Goal: Task Accomplishment & Management: Complete application form

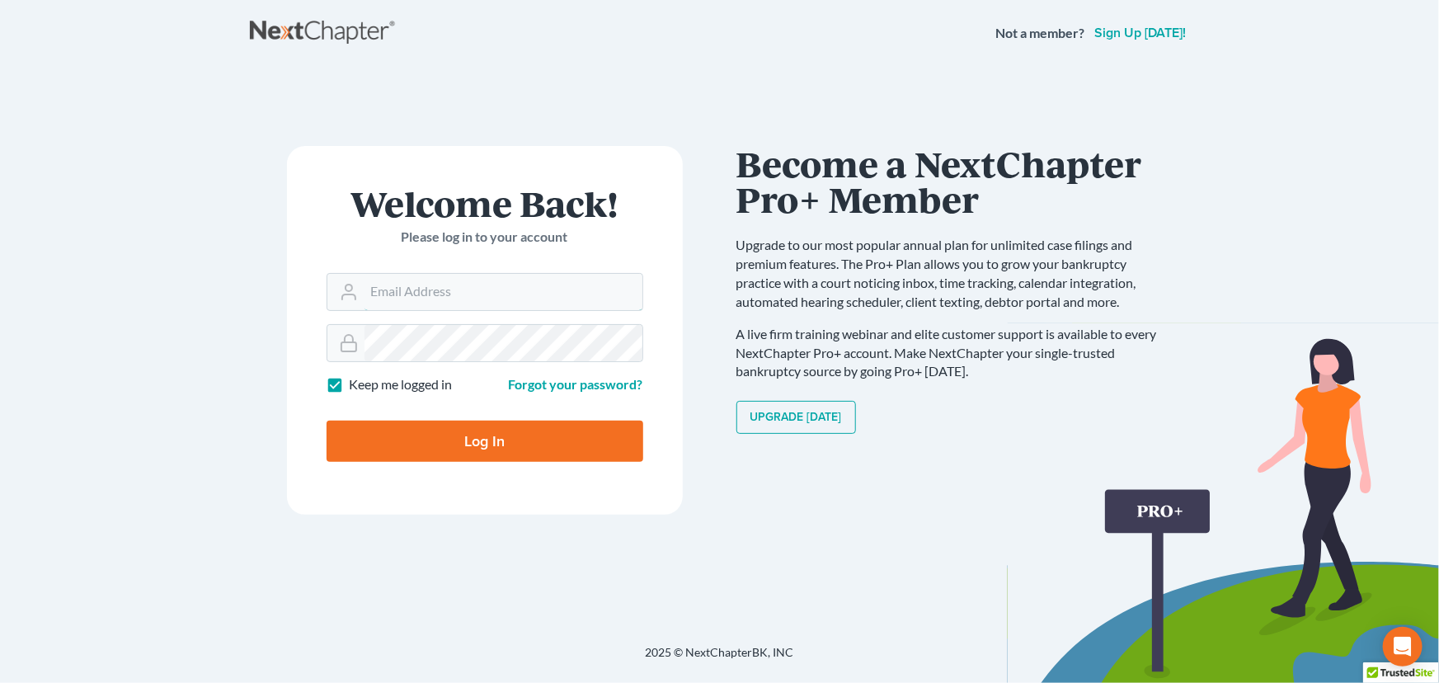
type input "[PERSON_NAME][EMAIL_ADDRESS][DOMAIN_NAME]"
click at [387, 452] on input "Log In" at bounding box center [485, 441] width 317 height 41
type input "Thinking..."
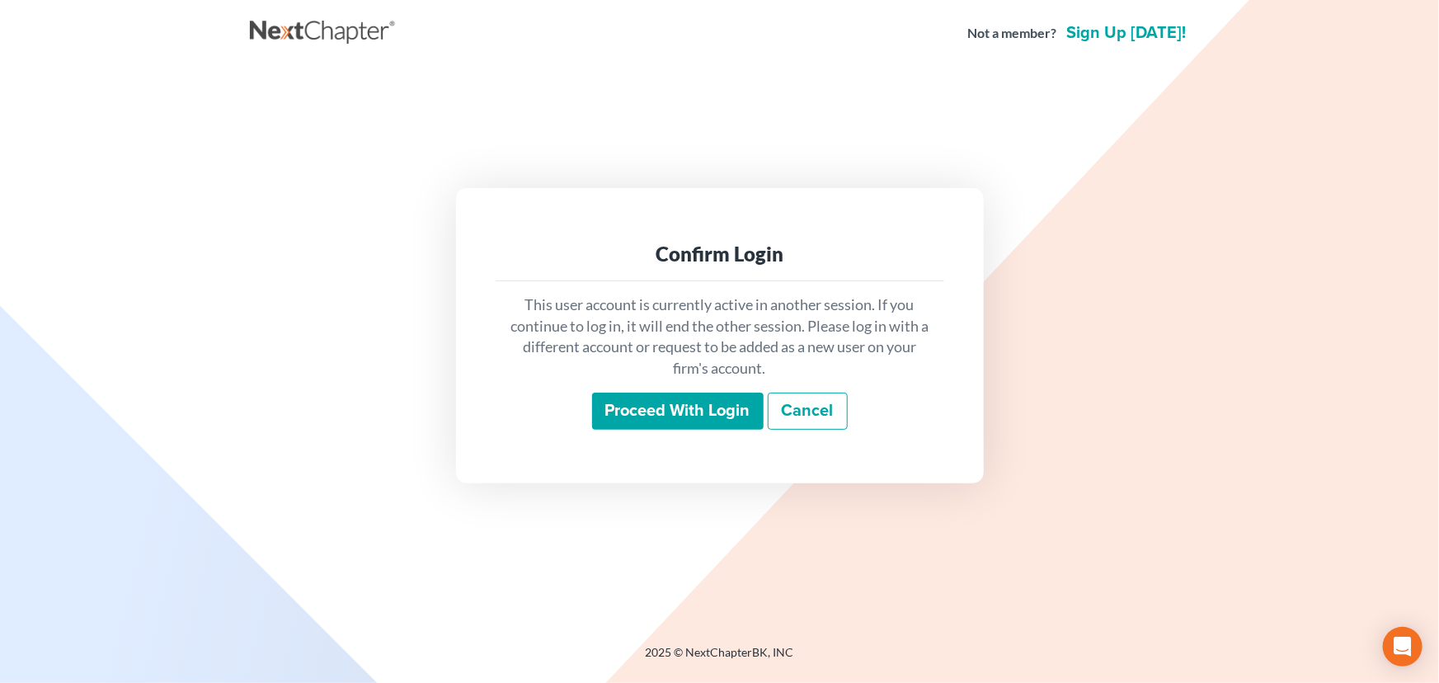
click at [614, 415] on input "Proceed with login" at bounding box center [678, 412] width 172 height 38
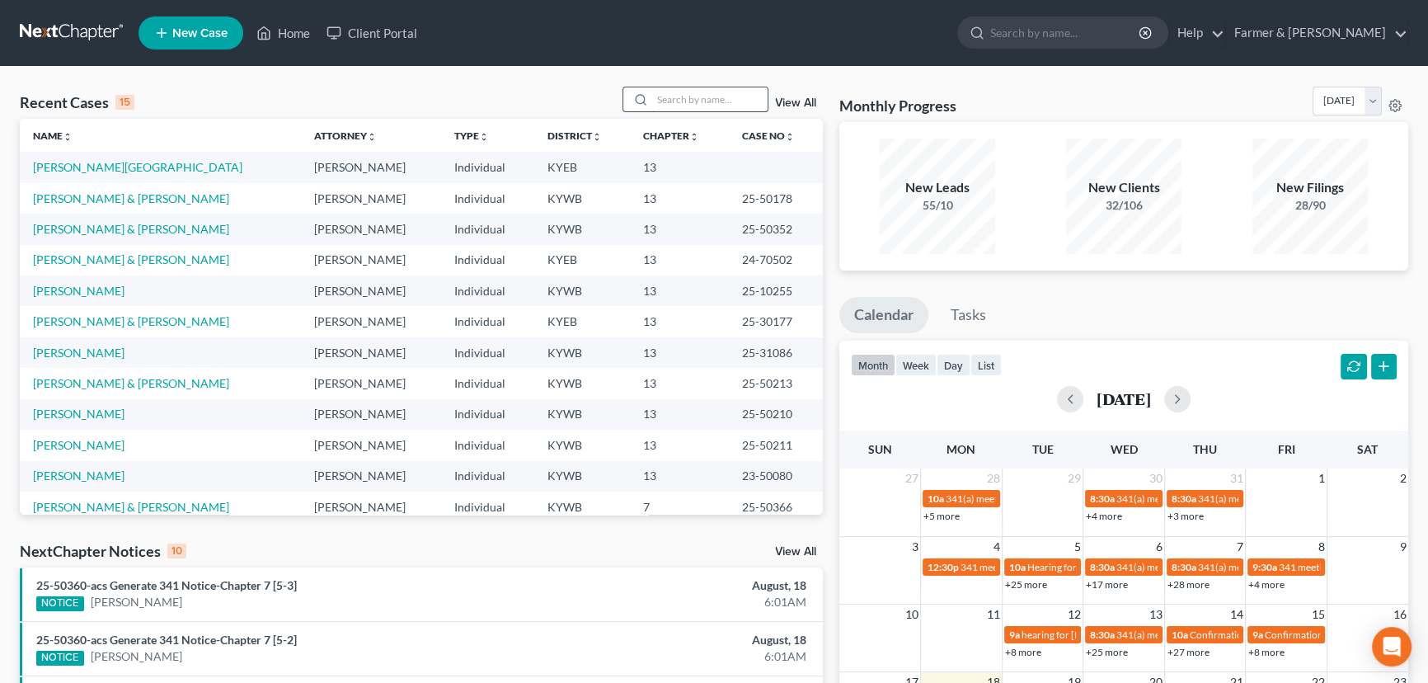
click at [701, 95] on input "search" at bounding box center [709, 99] width 115 height 24
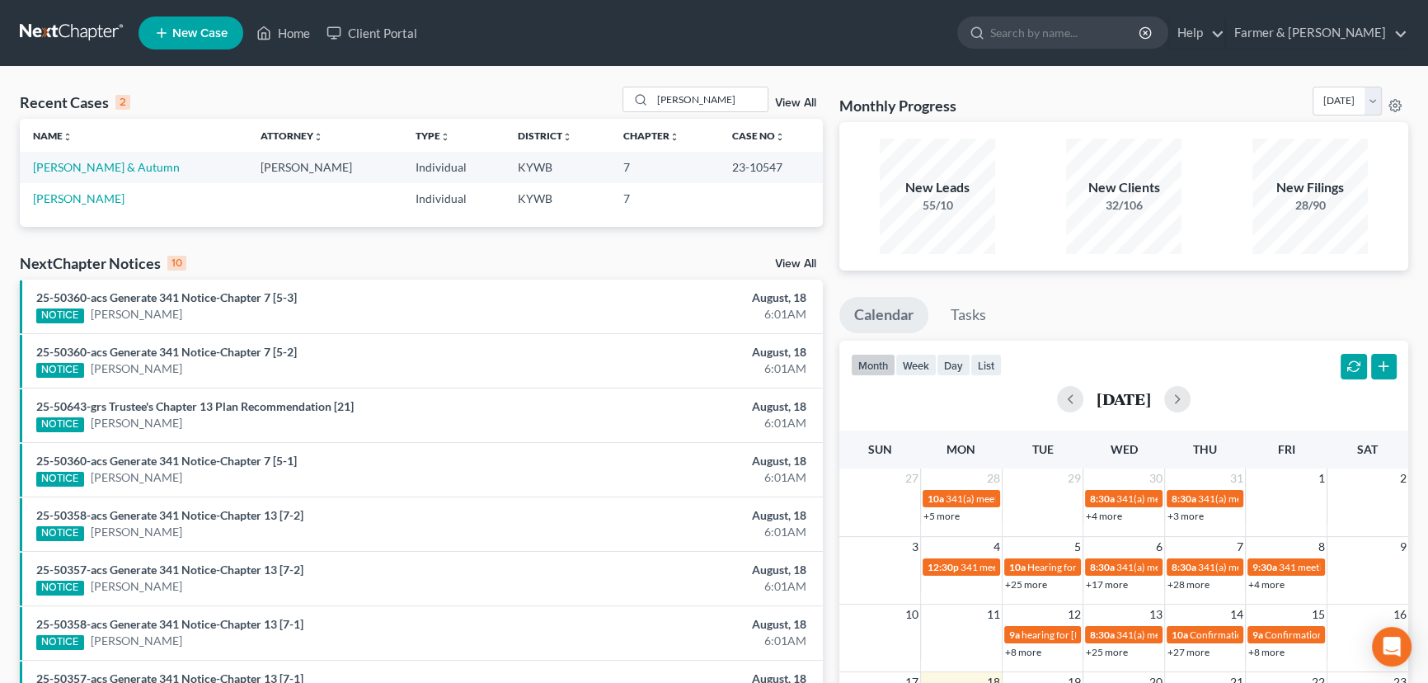
click at [497, 102] on div "Recent Cases 2 [PERSON_NAME] View All" at bounding box center [421, 103] width 803 height 32
drag, startPoint x: 693, startPoint y: 87, endPoint x: 632, endPoint y: 104, distance: 63.4
click at [632, 104] on div "[PERSON_NAME]" at bounding box center [696, 100] width 147 height 26
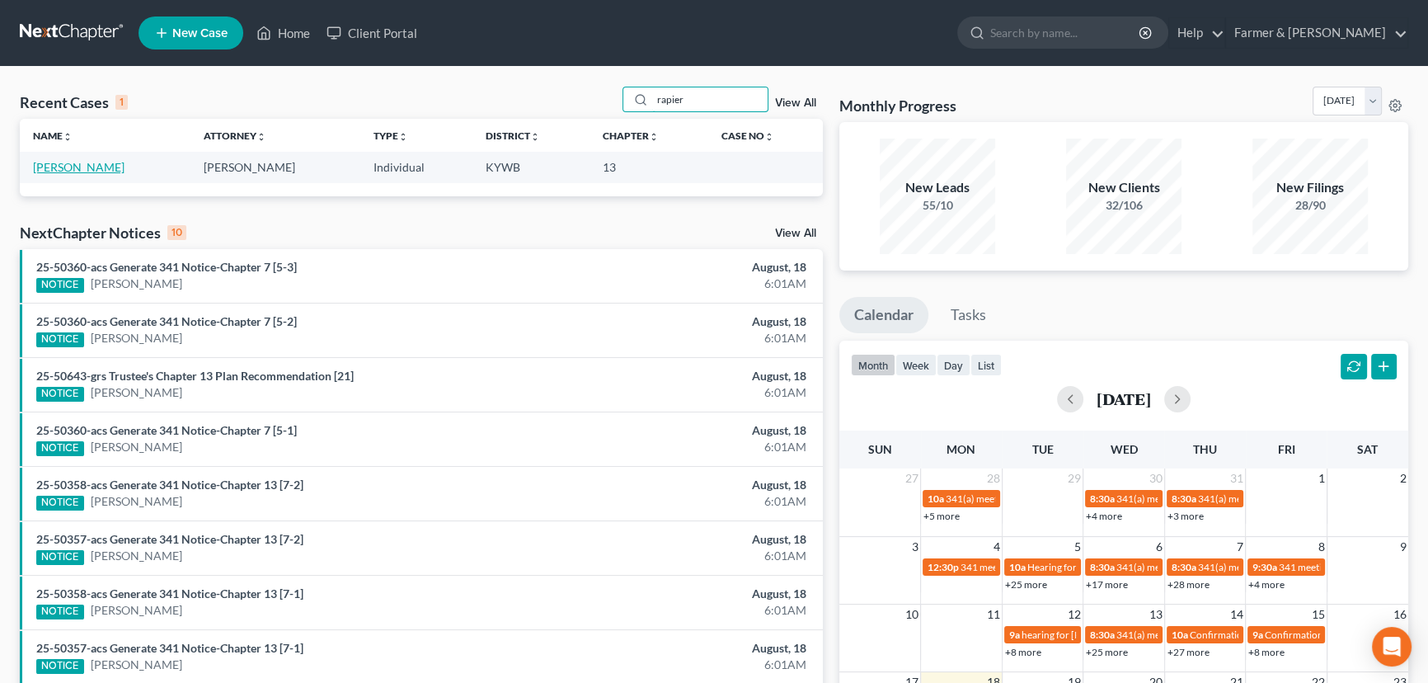
type input "rapier"
click at [92, 167] on link "[PERSON_NAME]" at bounding box center [79, 167] width 92 height 14
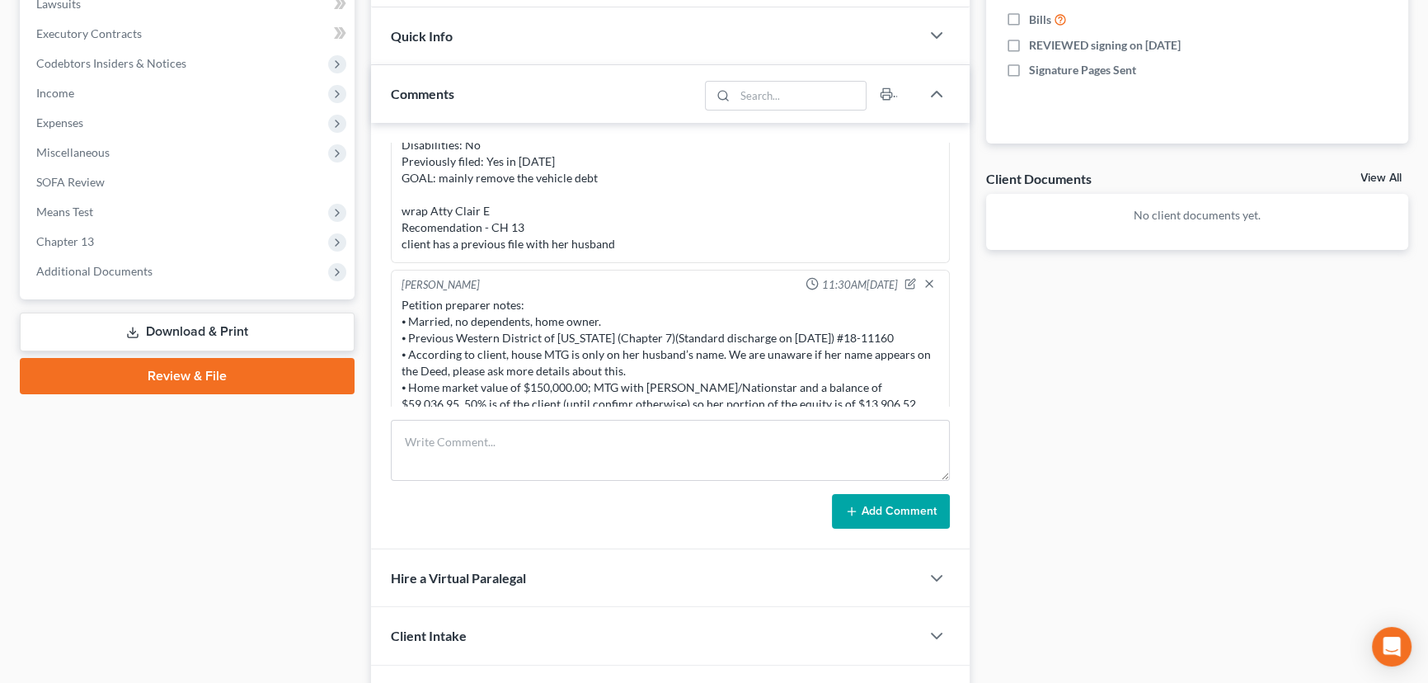
scroll to position [262, 0]
click at [905, 280] on icon "button" at bounding box center [911, 286] width 12 height 12
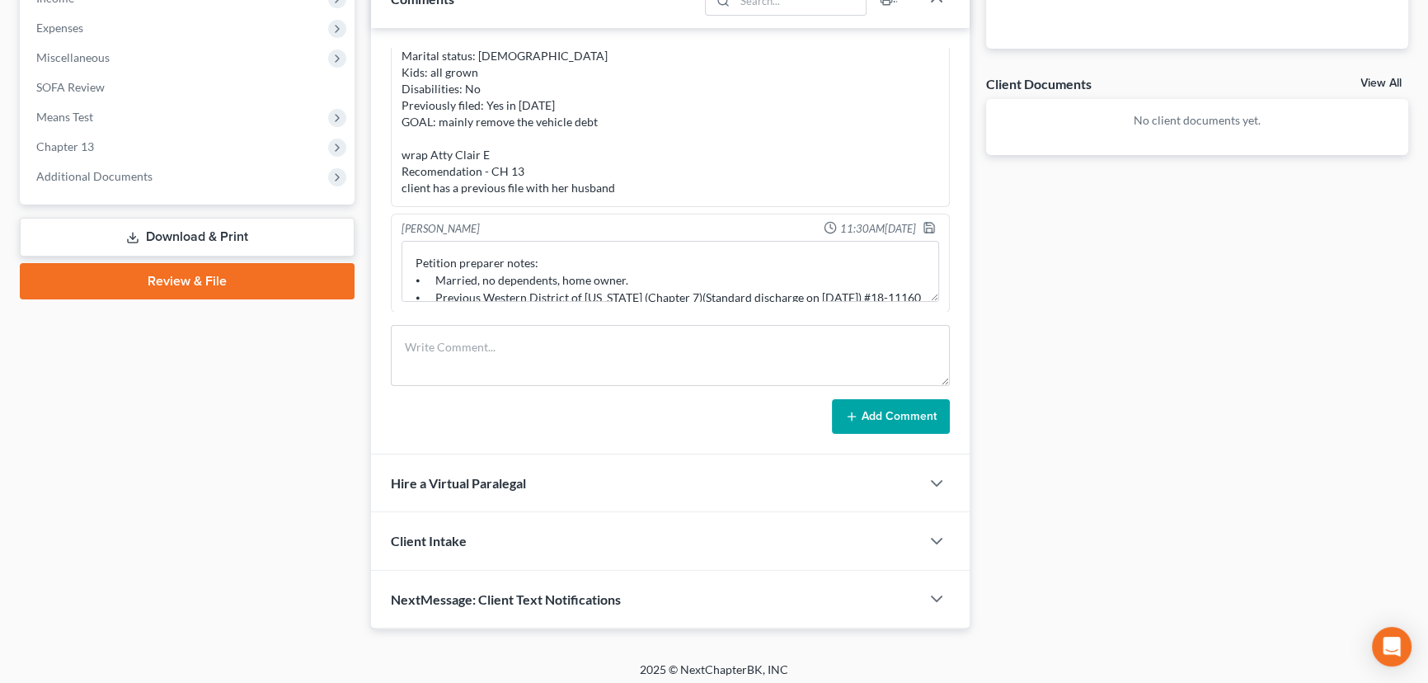
scroll to position [550, 0]
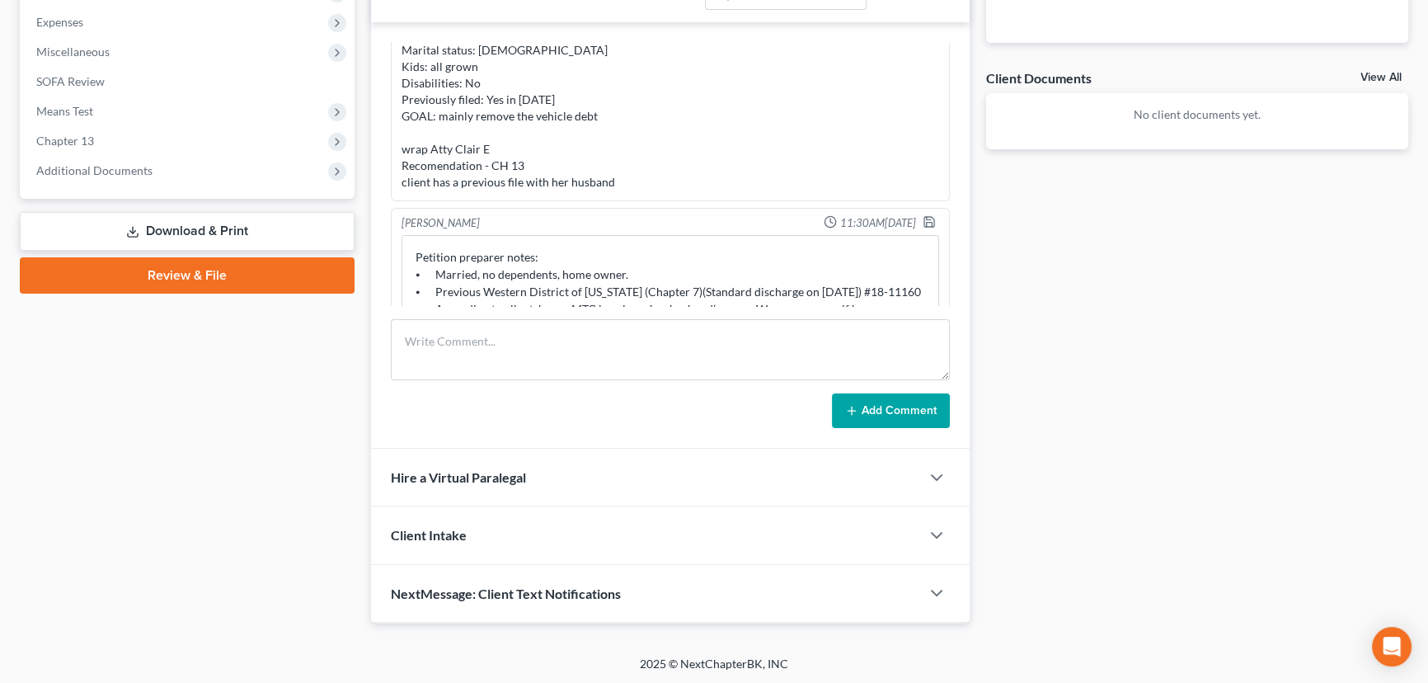
drag, startPoint x: 921, startPoint y: 289, endPoint x: 907, endPoint y: 435, distance: 145.8
click at [907, 435] on div "[PERSON_NAME] 09:01AM[DATE] Attorney's notes: Total debt: $50,000 aprox Credit …" at bounding box center [670, 235] width 599 height 426
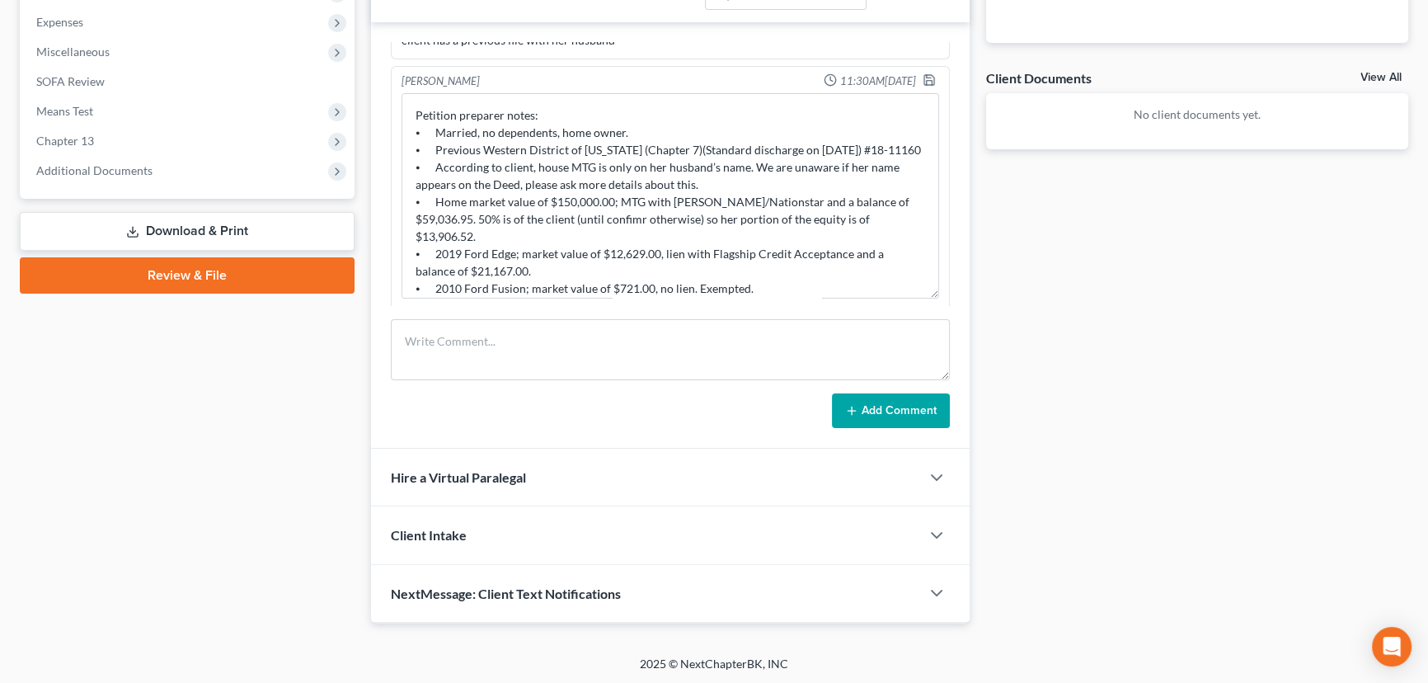
scroll to position [369, 0]
drag, startPoint x: 751, startPoint y: 174, endPoint x: 755, endPoint y: 199, distance: 25.1
click at [755, 199] on textarea "Petition preparer notes: ⦁ Married, no dependents, home owner. ⦁ Previous Weste…" at bounding box center [671, 193] width 538 height 205
drag, startPoint x: 656, startPoint y: 195, endPoint x: 847, endPoint y: 178, distance: 192.1
click at [847, 178] on textarea "Petition preparer notes: ⦁ Married, no dependents, home owner. ⦁ Previous Weste…" at bounding box center [671, 193] width 538 height 205
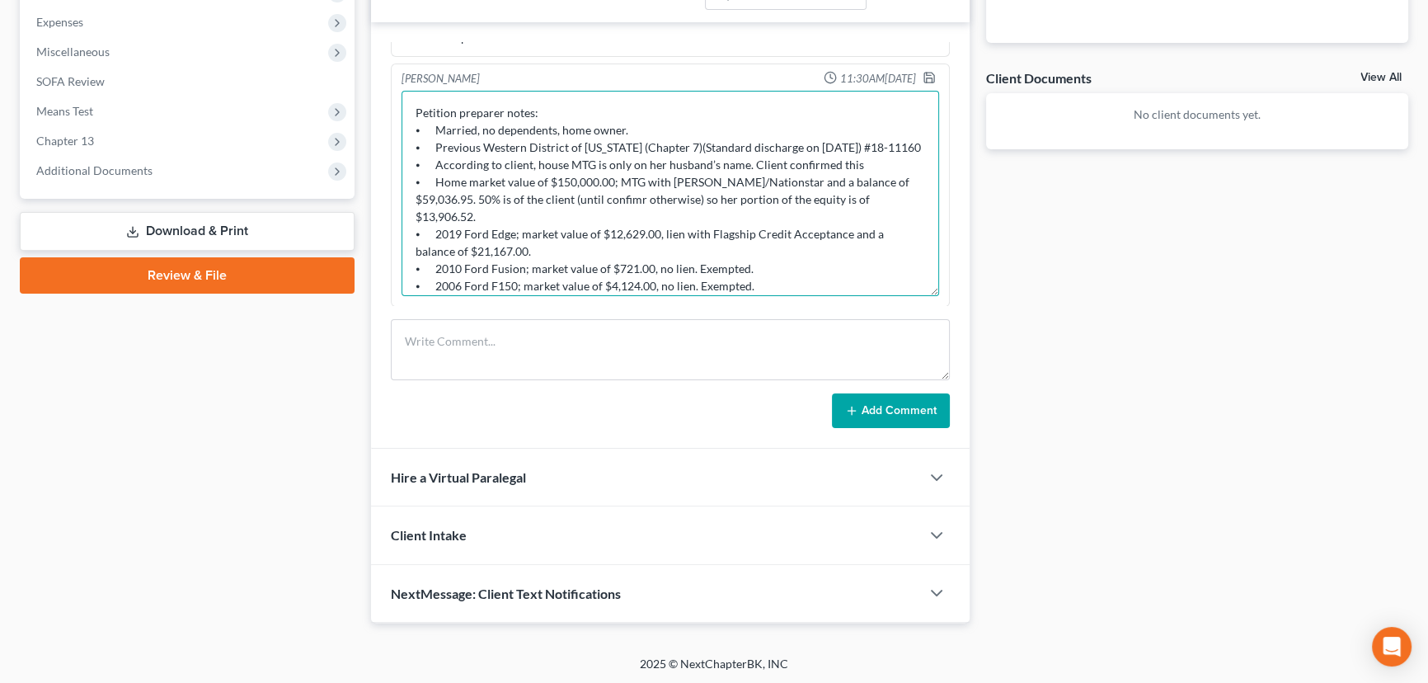
click at [639, 214] on textarea "Petition preparer notes: ⦁ Married, no dependents, home owner. ⦁ Previous Weste…" at bounding box center [671, 193] width 538 height 205
click at [855, 172] on textarea "Petition preparer notes: ⦁ Married, no dependents, home owner. ⦁ Previous Weste…" at bounding box center [671, 193] width 538 height 205
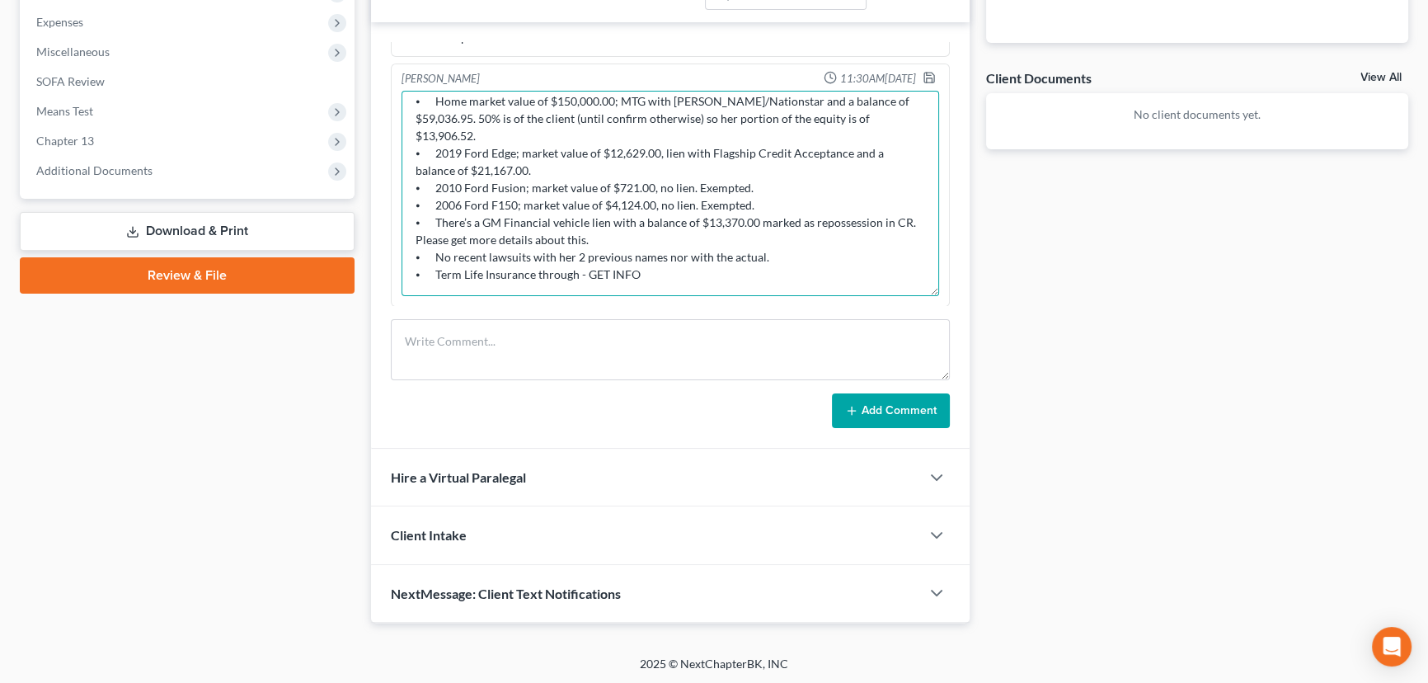
scroll to position [98, 0]
type textarea "Petition preparer notes: ⦁ Married, no dependents, home owner. ⦁ Previous Weste…"
click at [924, 76] on icon "button" at bounding box center [929, 77] width 13 height 13
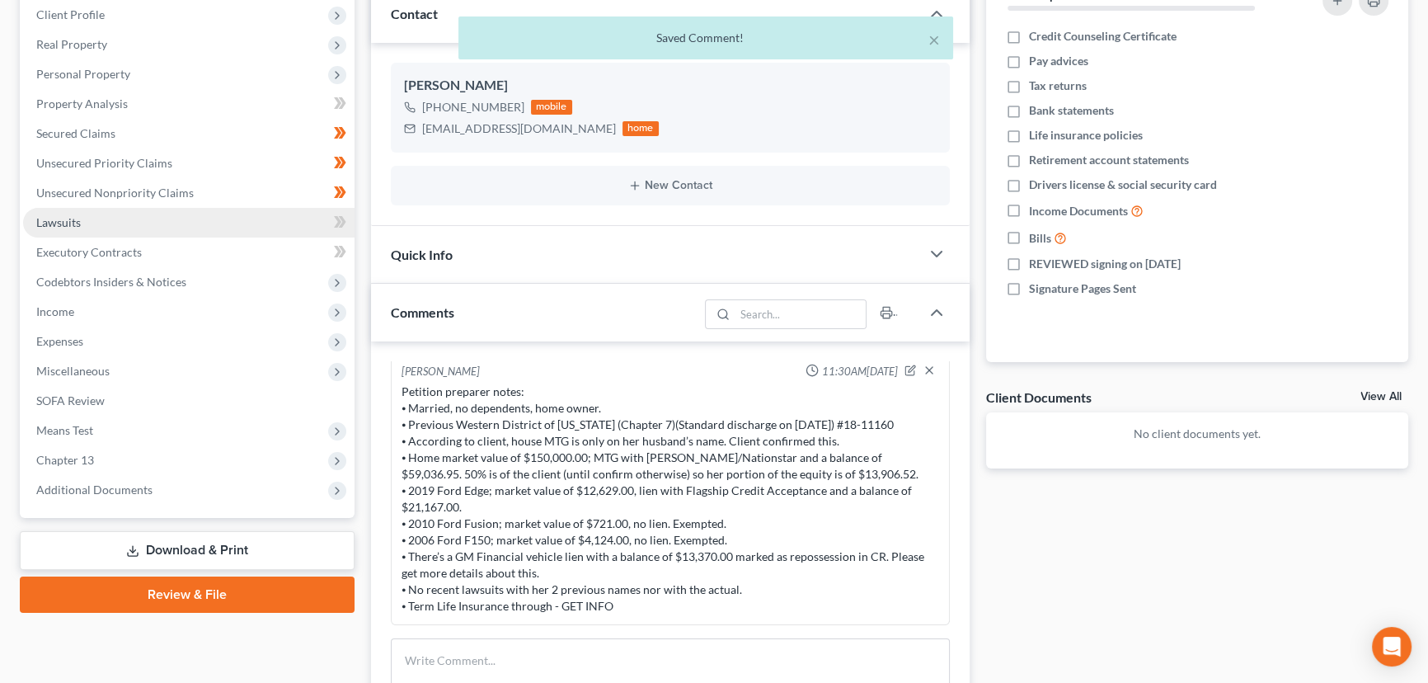
scroll to position [175, 0]
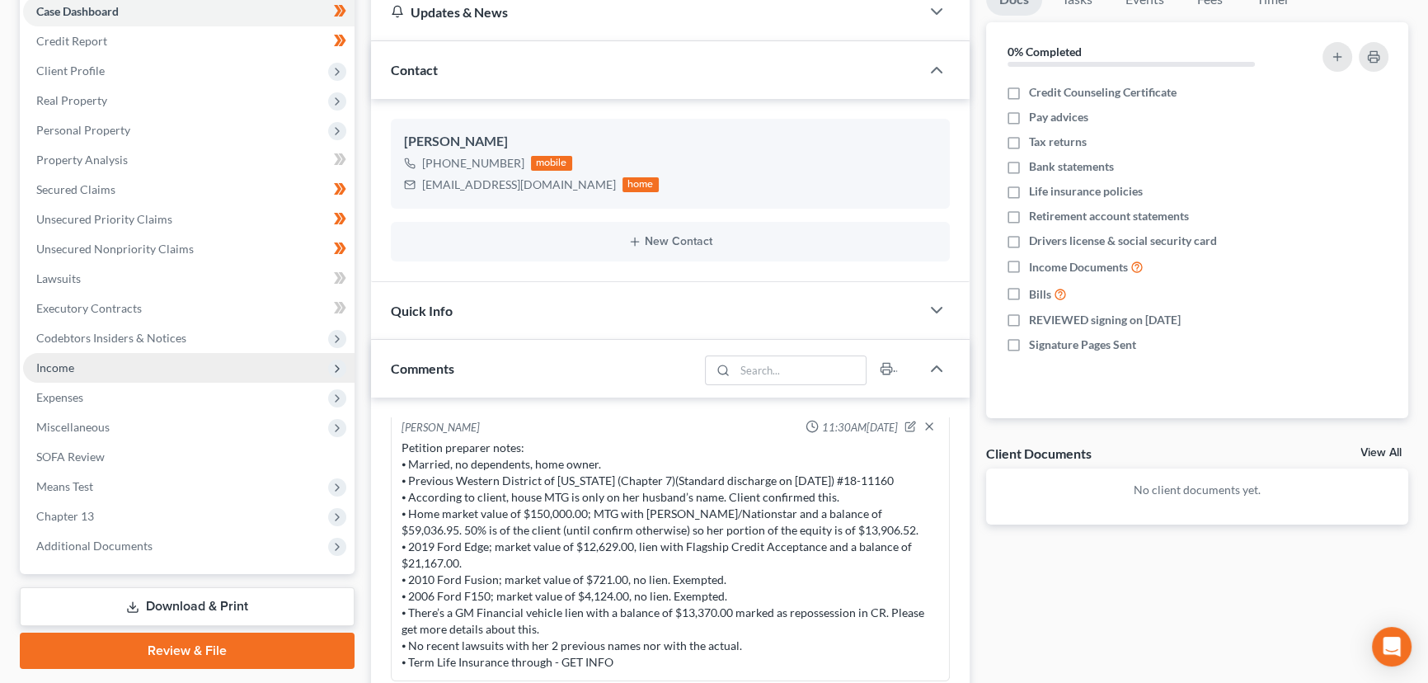
click at [70, 374] on span "Income" at bounding box center [188, 368] width 331 height 30
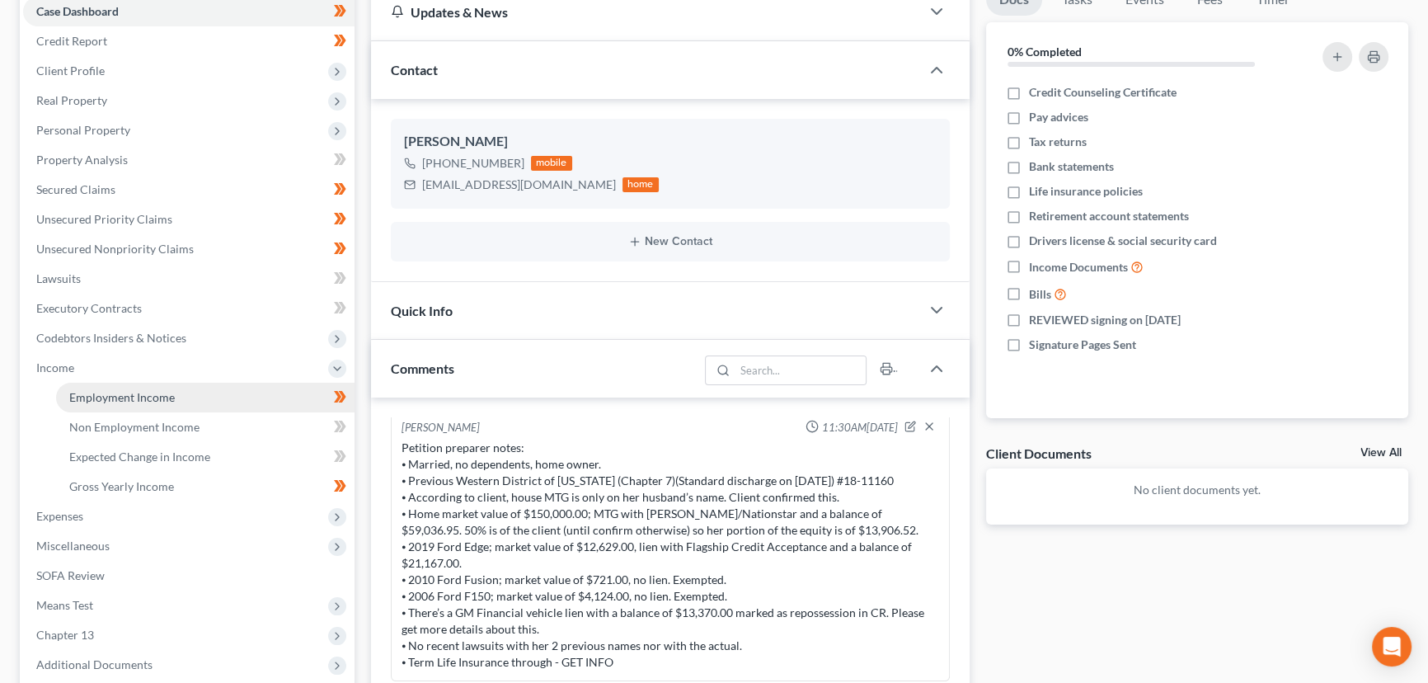
click at [110, 395] on span "Employment Income" at bounding box center [122, 397] width 106 height 14
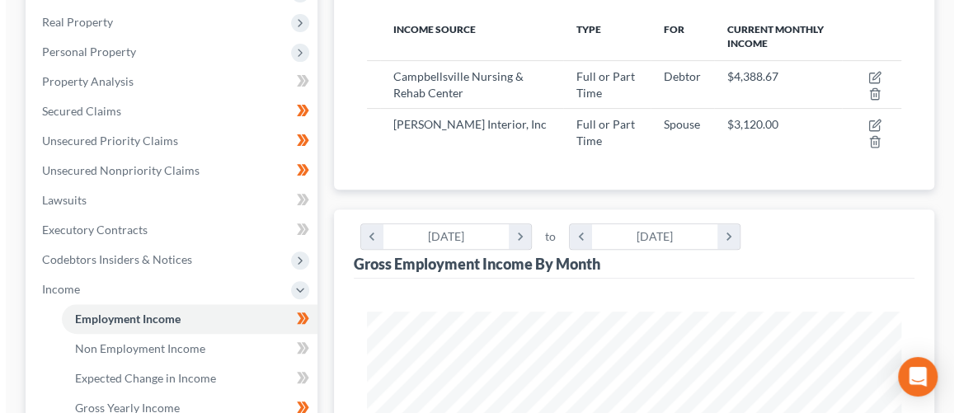
scroll to position [149, 0]
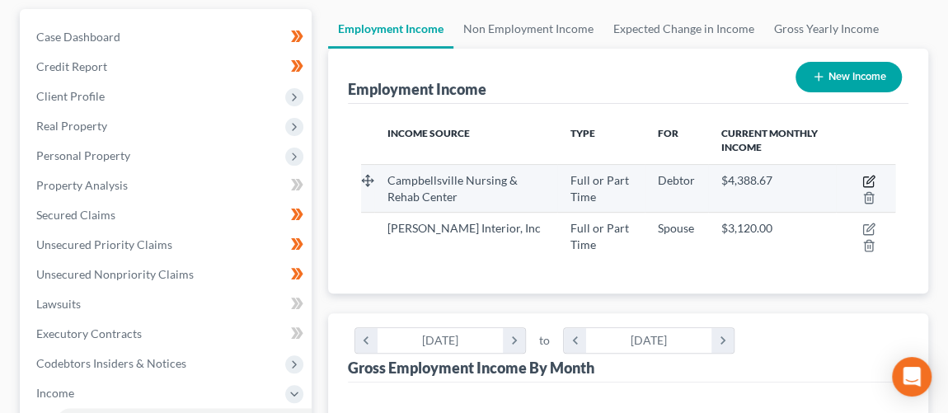
click at [867, 182] on icon "button" at bounding box center [869, 181] width 13 height 13
select select "0"
select select "18"
select select "2"
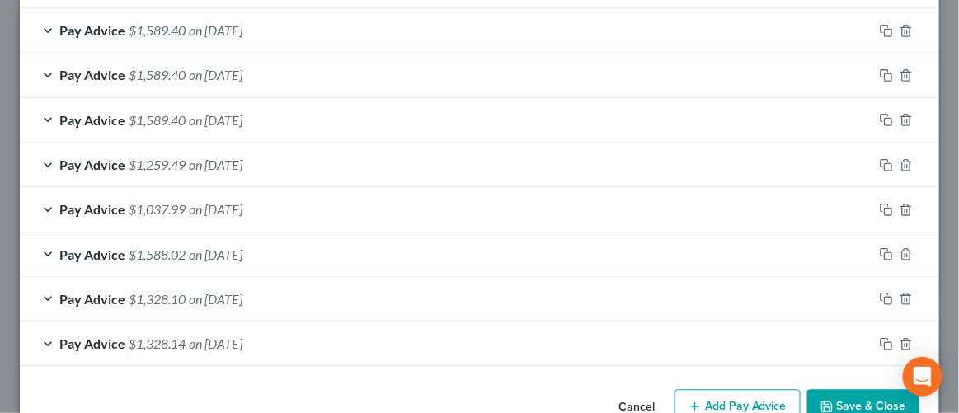
scroll to position [844, 0]
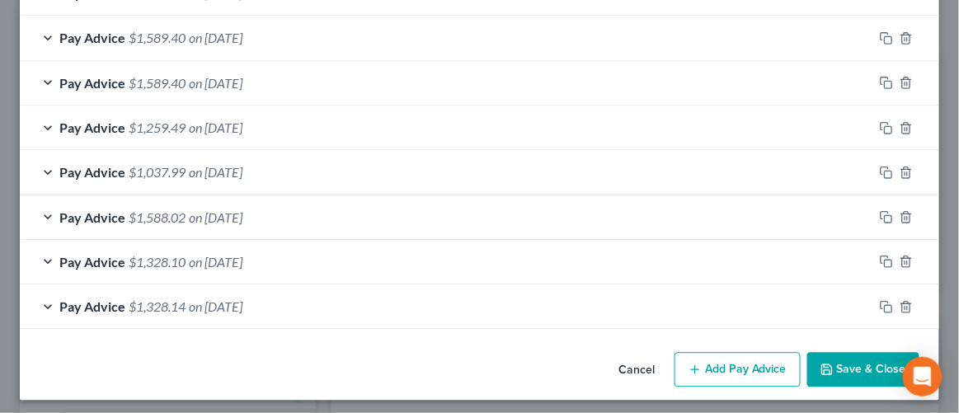
click at [477, 297] on div "Pay Advice $1,328.14 on [DATE]" at bounding box center [446, 306] width 853 height 44
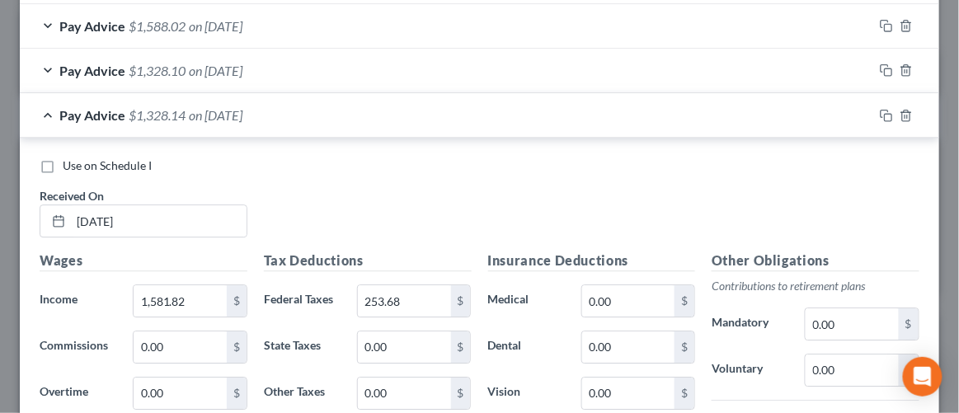
click at [284, 125] on div "Pay Advice $1,328.14 on [DATE]" at bounding box center [446, 115] width 853 height 44
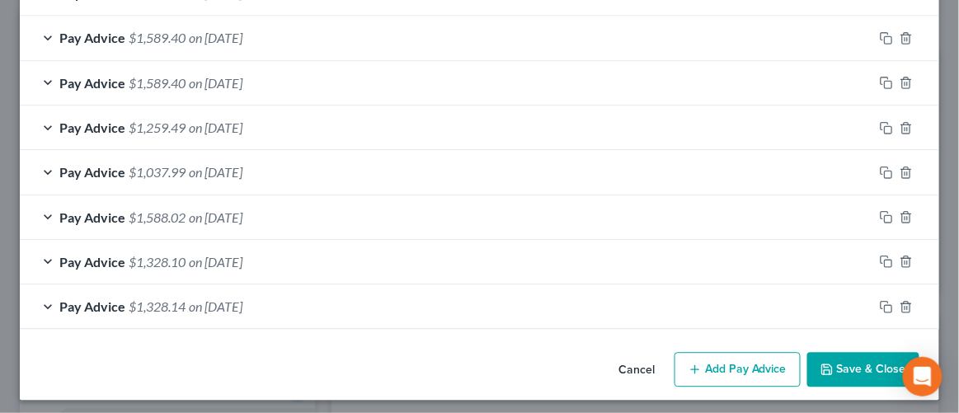
click at [721, 373] on button "Add Pay Advice" at bounding box center [738, 369] width 126 height 35
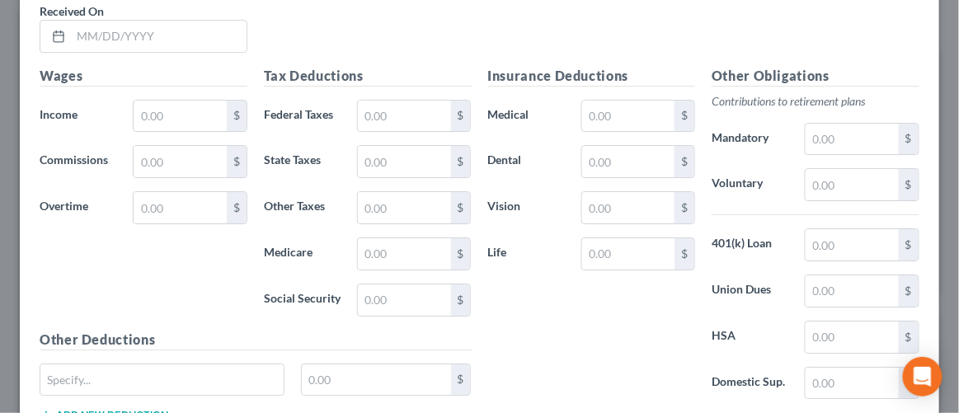
scroll to position [1229, 0]
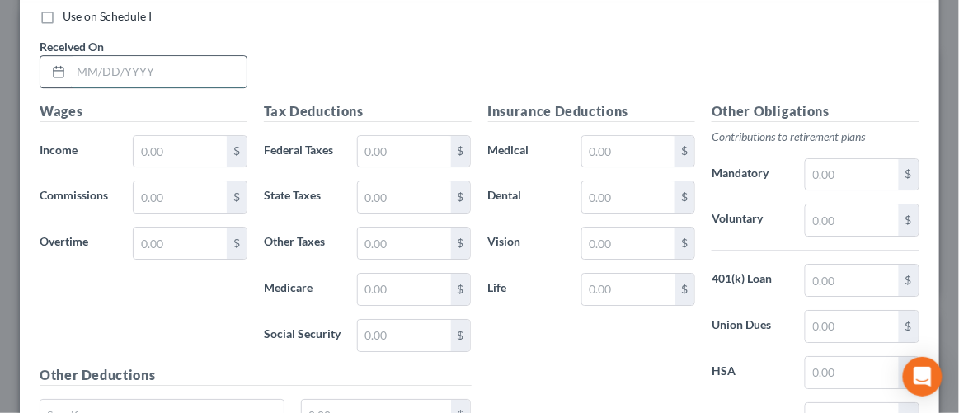
click at [154, 59] on input "text" at bounding box center [159, 71] width 176 height 31
type input "[DATE]"
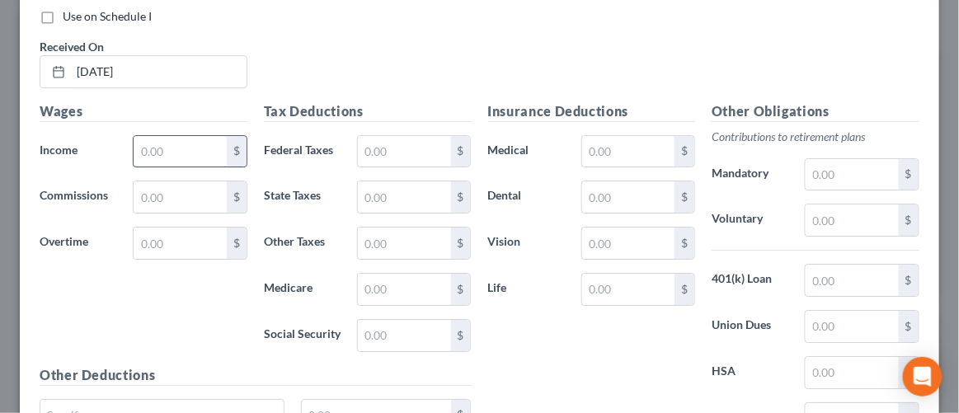
click at [182, 158] on input "text" at bounding box center [180, 151] width 93 height 31
type input "2,254.20"
click at [405, 148] on input "text" at bounding box center [404, 151] width 93 height 31
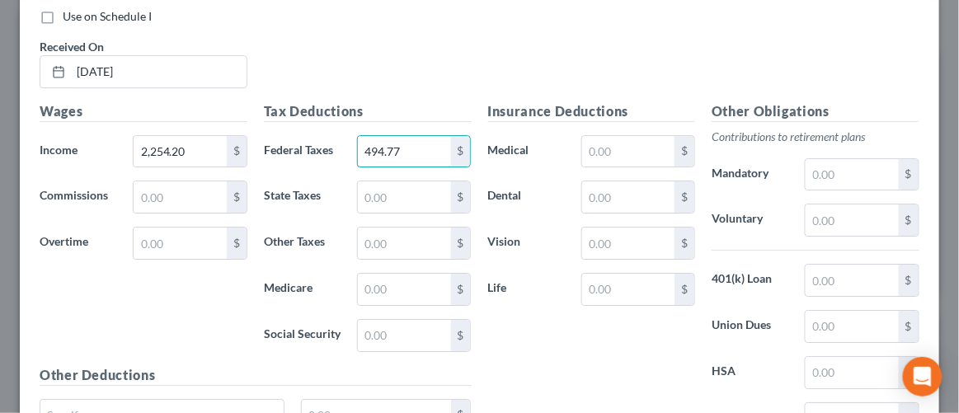
type input "494.77"
click at [321, 61] on div "Use on Schedule I Received On * [DATE]" at bounding box center [479, 54] width 896 height 93
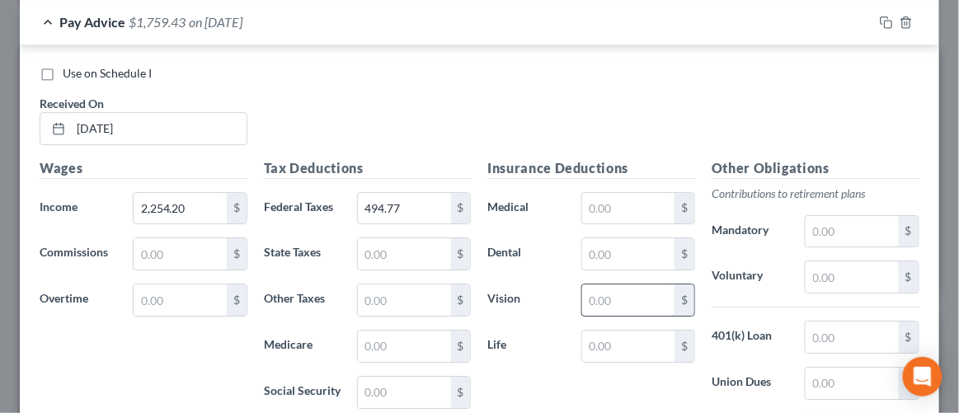
scroll to position [1079, 0]
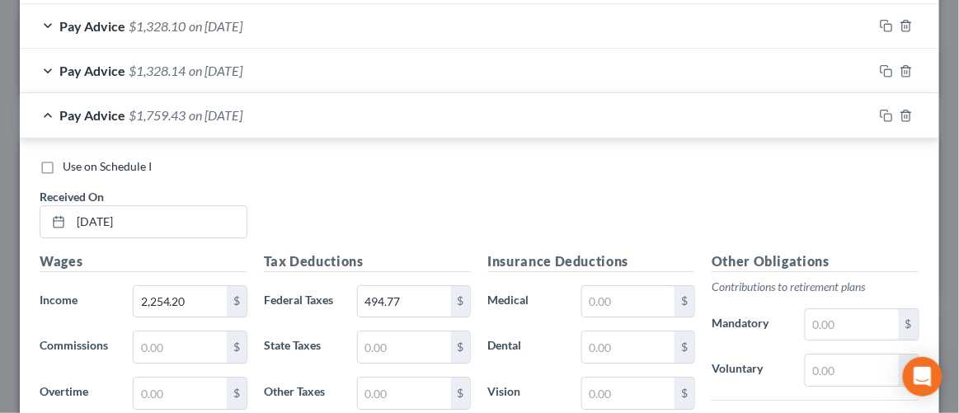
click at [176, 117] on div "Pay Advice $1,759.43 on [DATE]" at bounding box center [446, 115] width 853 height 44
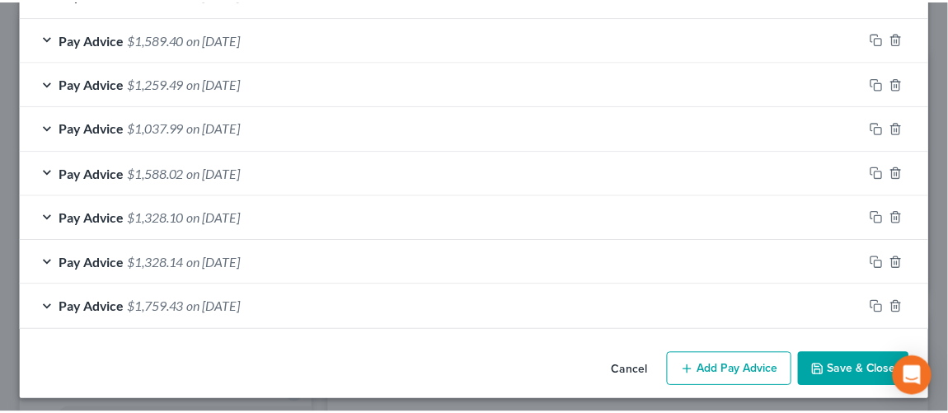
scroll to position [888, 0]
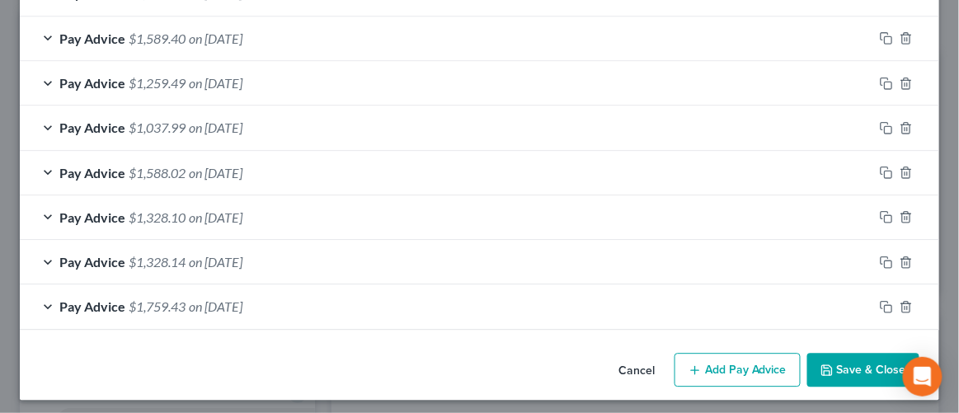
click at [842, 360] on button "Save & Close" at bounding box center [863, 370] width 112 height 35
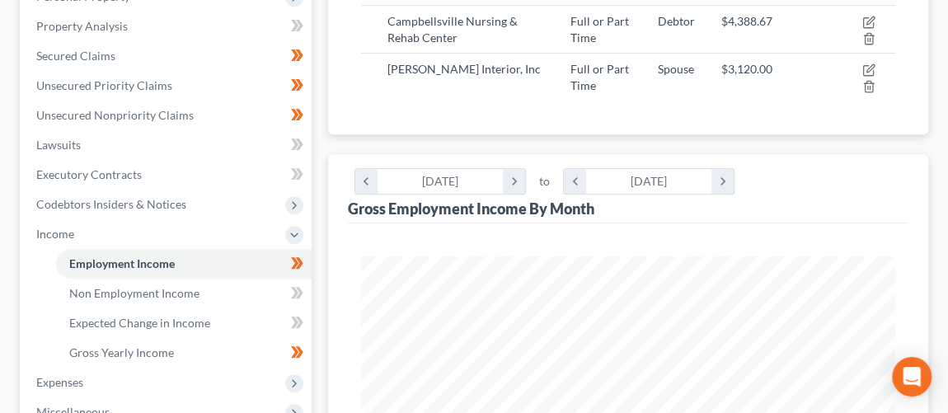
scroll to position [299, 0]
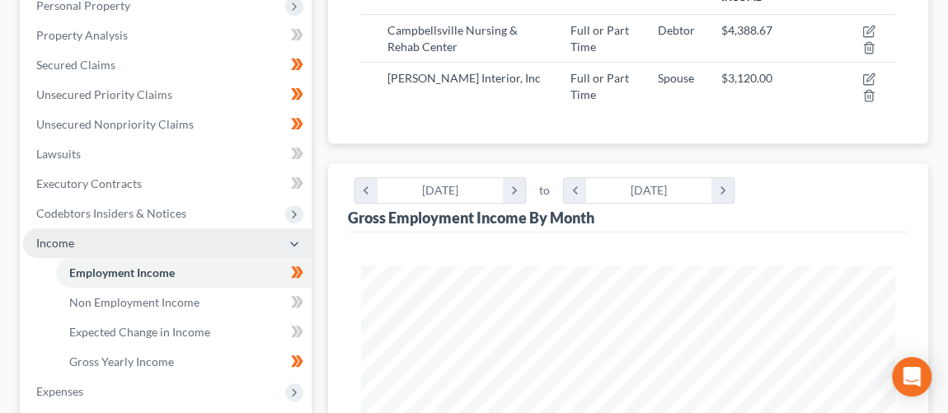
click at [46, 243] on span "Income" at bounding box center [55, 243] width 38 height 14
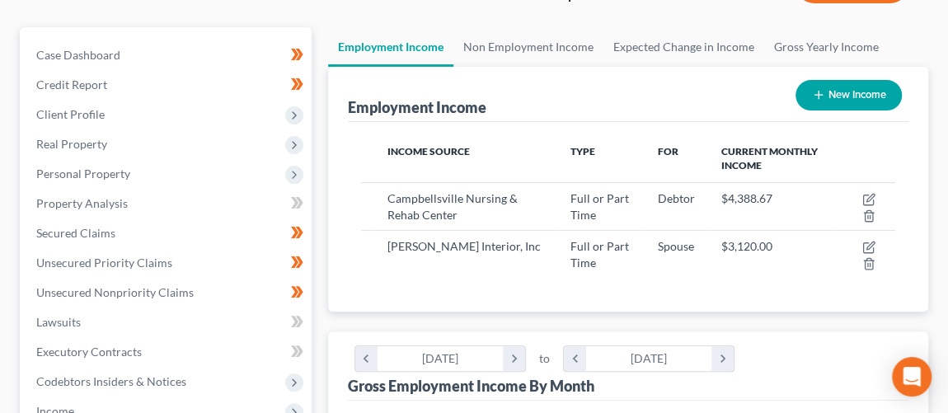
scroll to position [0, 0]
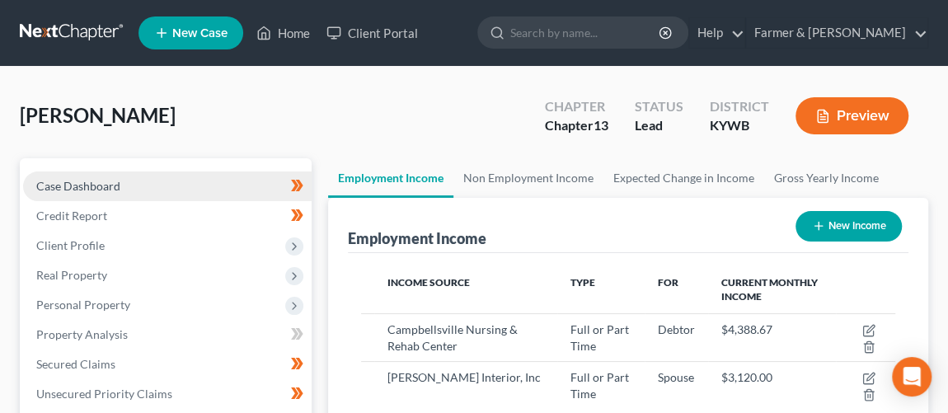
click at [105, 193] on link "Case Dashboard" at bounding box center [167, 187] width 289 height 30
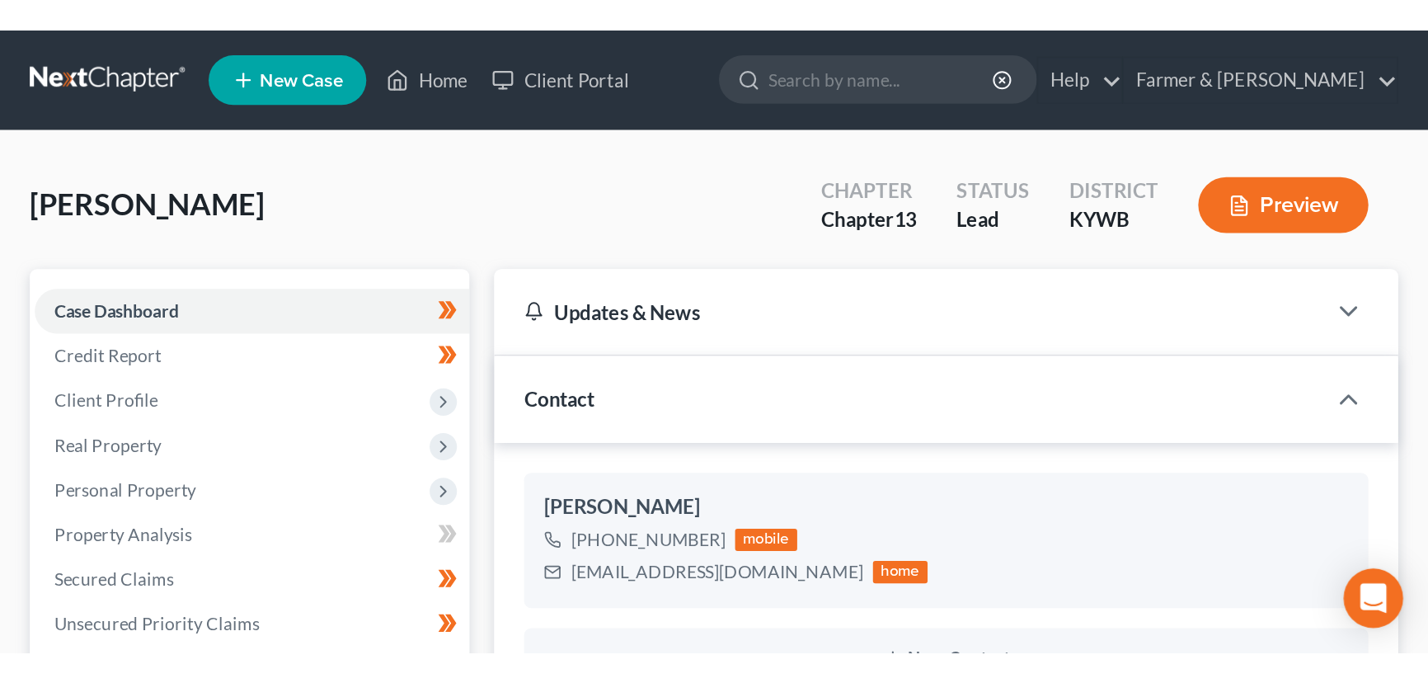
scroll to position [394, 0]
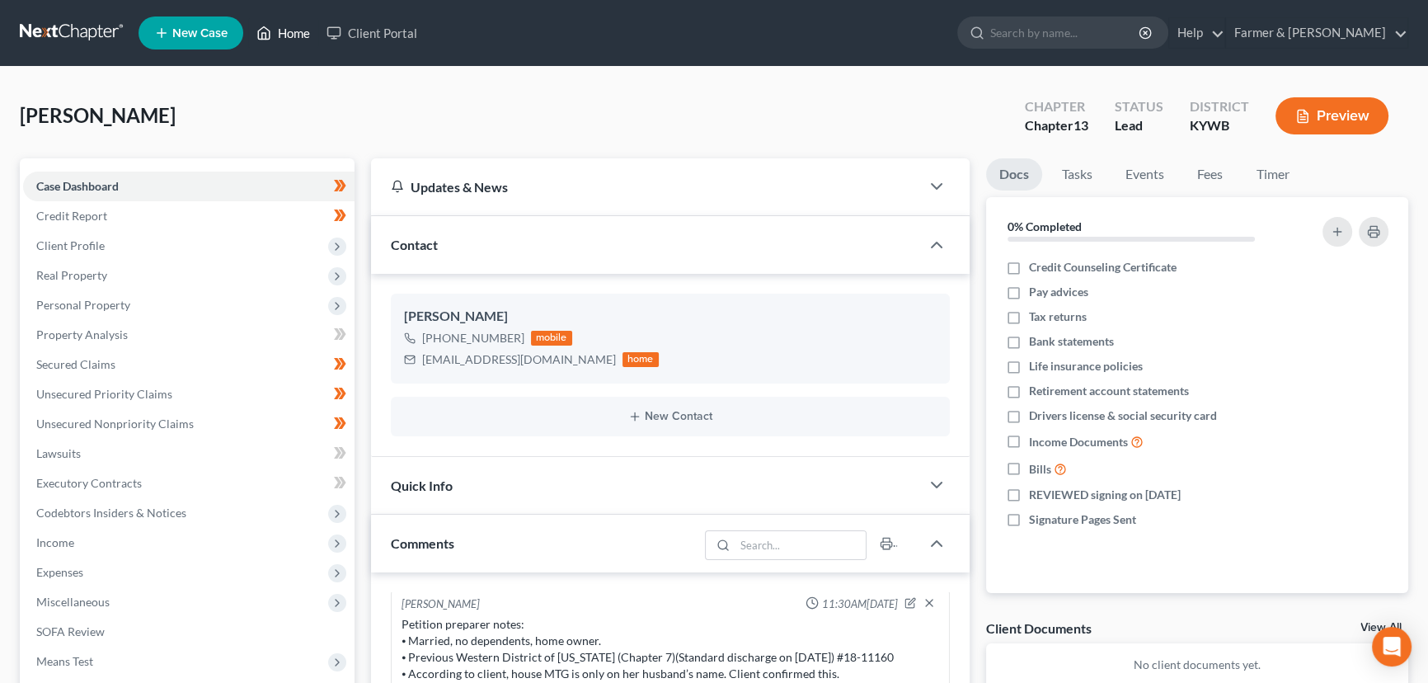
click at [297, 24] on link "Home" at bounding box center [283, 33] width 70 height 30
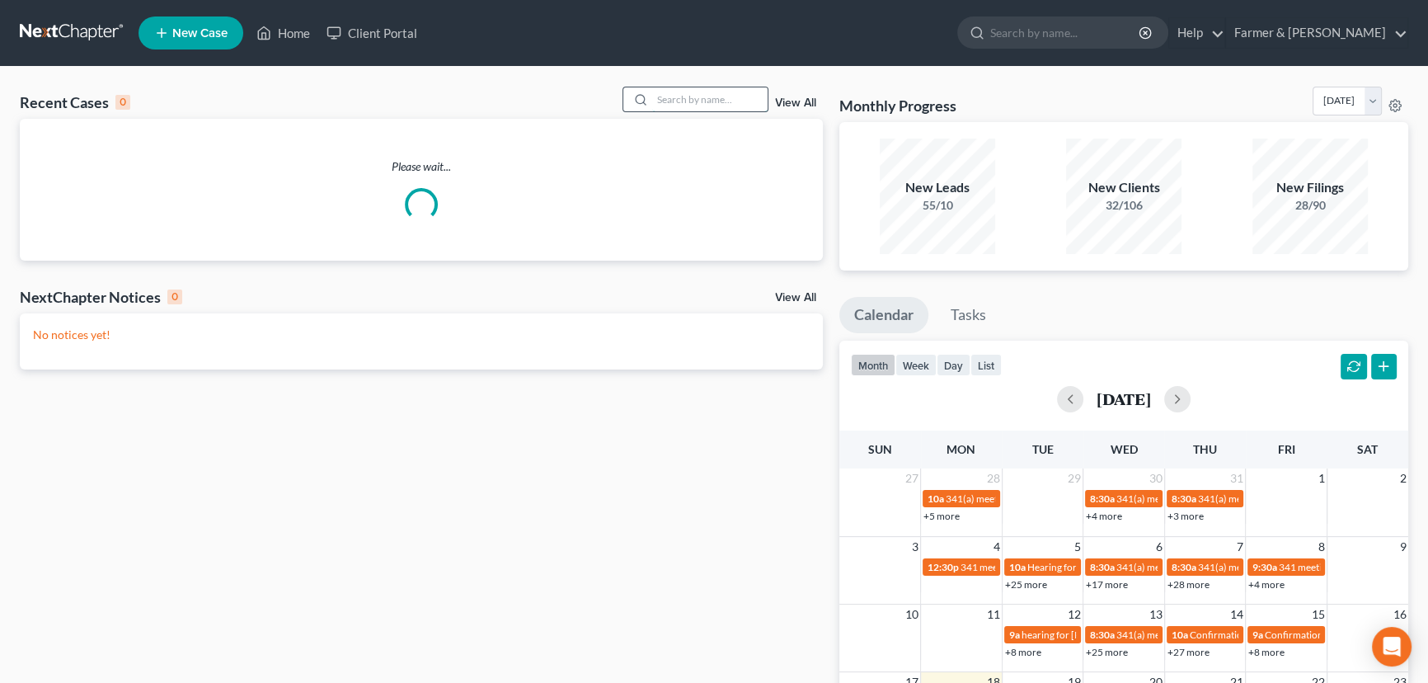
click at [690, 110] on input "search" at bounding box center [709, 99] width 115 height 24
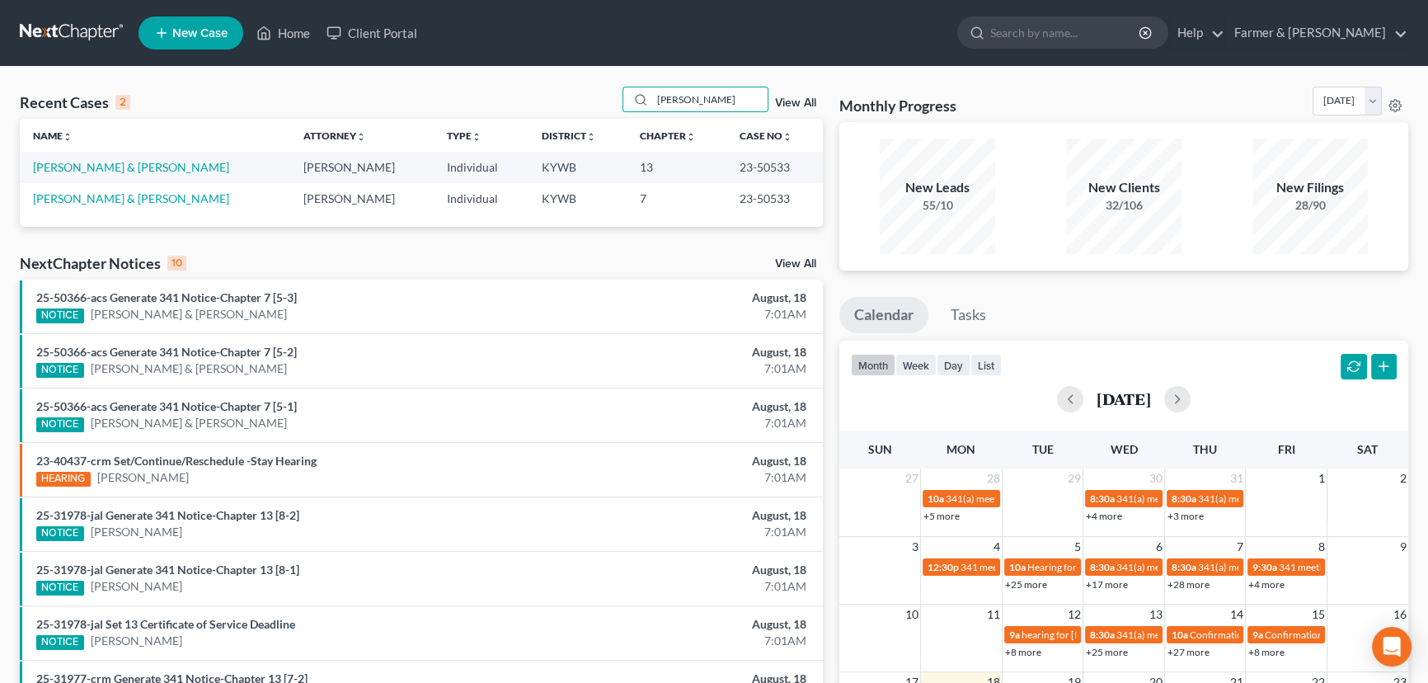
type input "[PERSON_NAME]"
click at [201, 41] on link "New Case" at bounding box center [191, 32] width 105 height 33
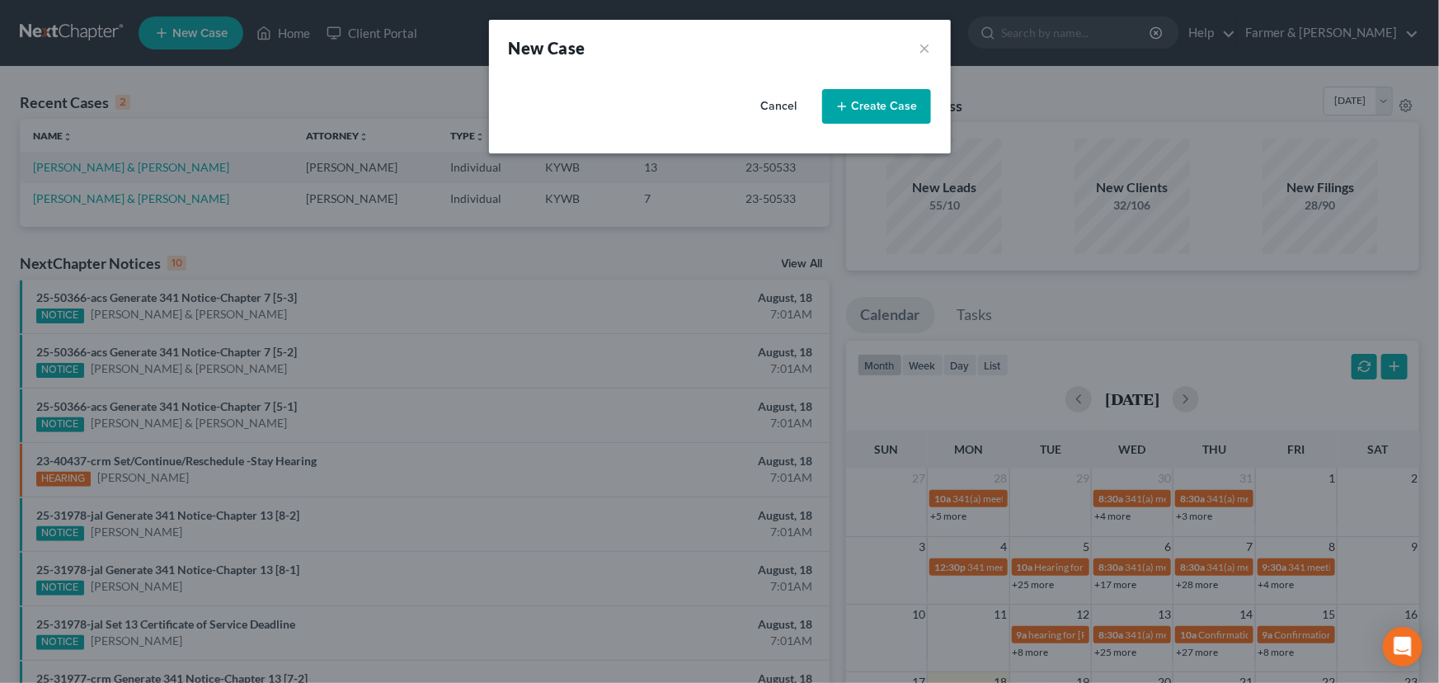
select select "33"
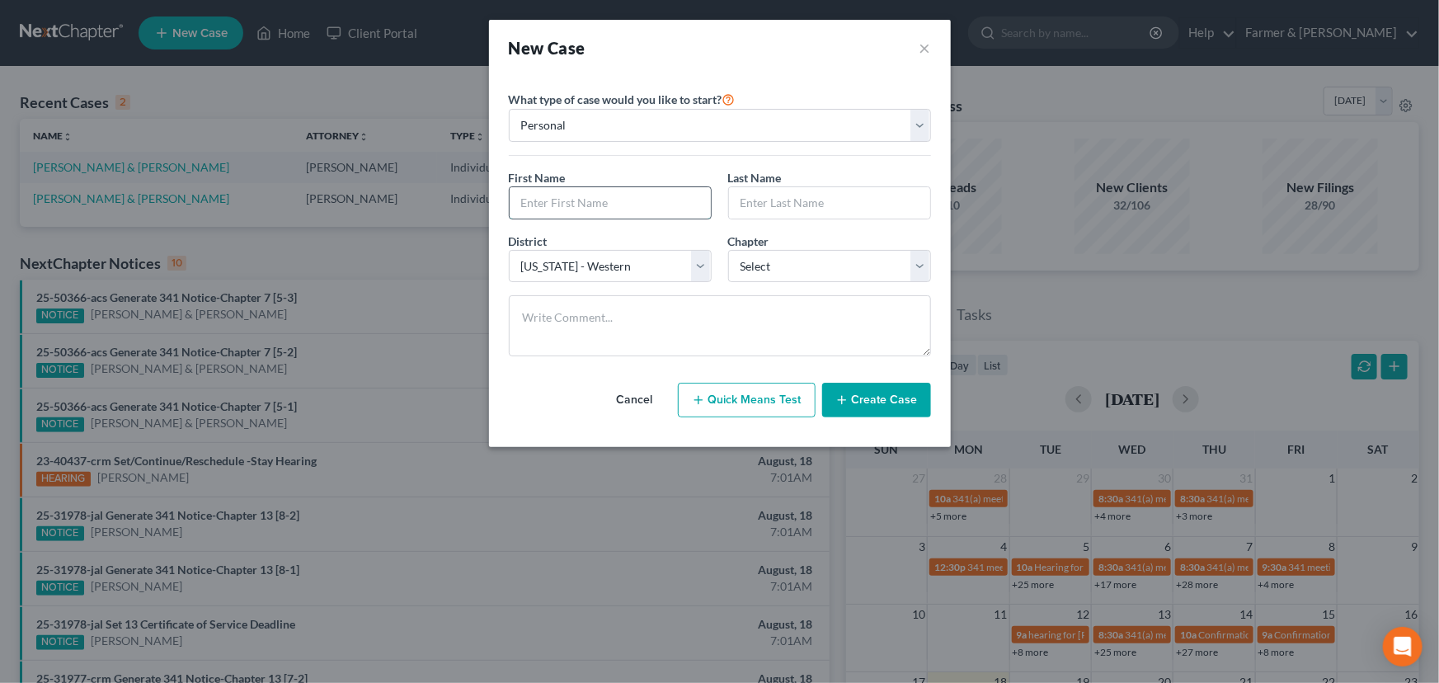
click at [567, 193] on input "text" at bounding box center [610, 202] width 201 height 31
type input "[PERSON_NAME]"
click at [772, 280] on select "Select 7 11 12 13" at bounding box center [829, 266] width 203 height 33
select select "3"
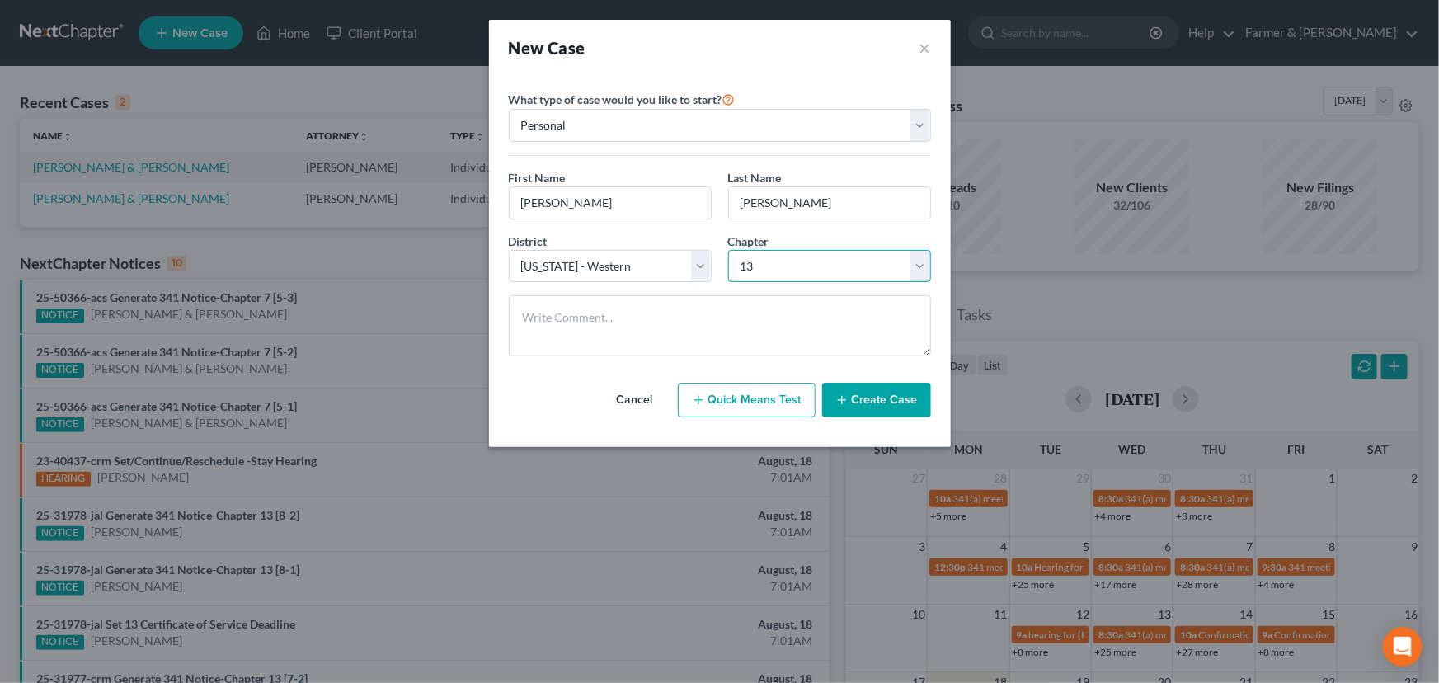
click at [728, 250] on select "Select 7 11 12 13" at bounding box center [829, 266] width 203 height 33
click at [855, 403] on button "Create Case" at bounding box center [876, 400] width 109 height 35
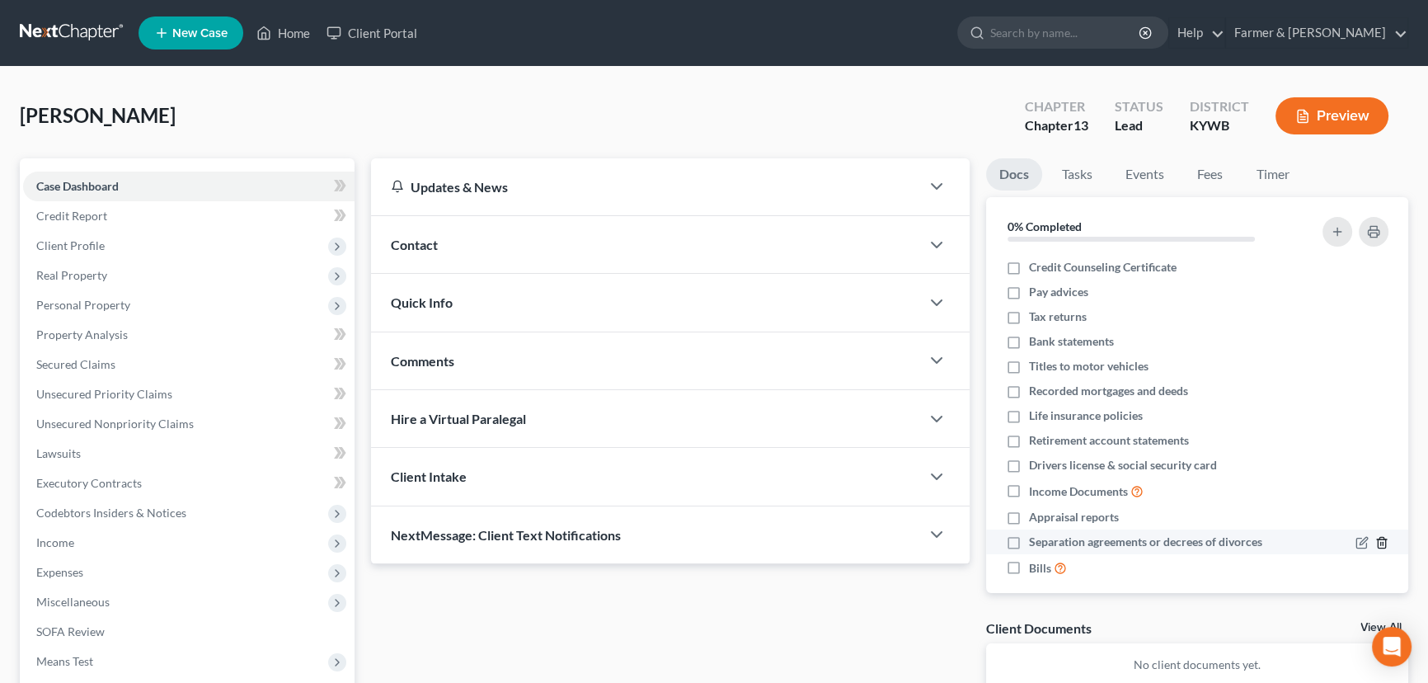
click at [1375, 543] on icon "button" at bounding box center [1381, 542] width 13 height 13
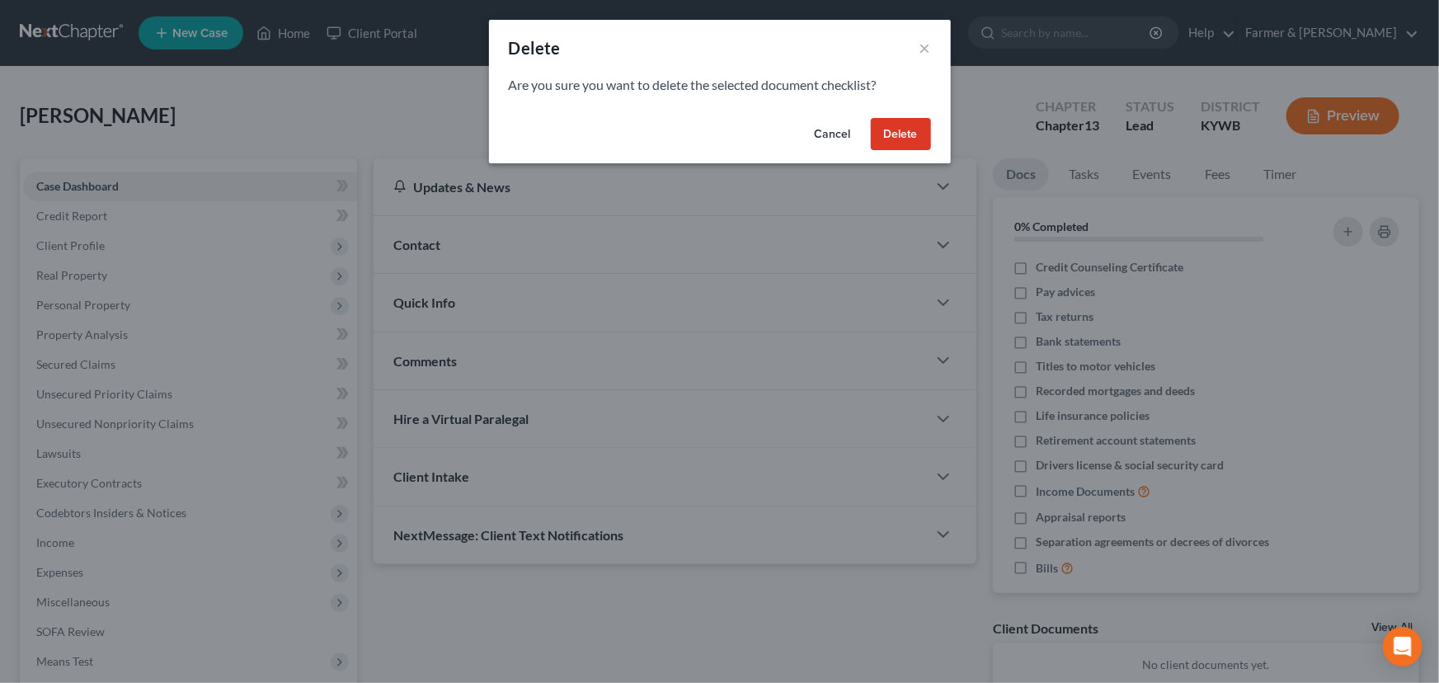
click at [907, 124] on button "Delete" at bounding box center [901, 134] width 60 height 33
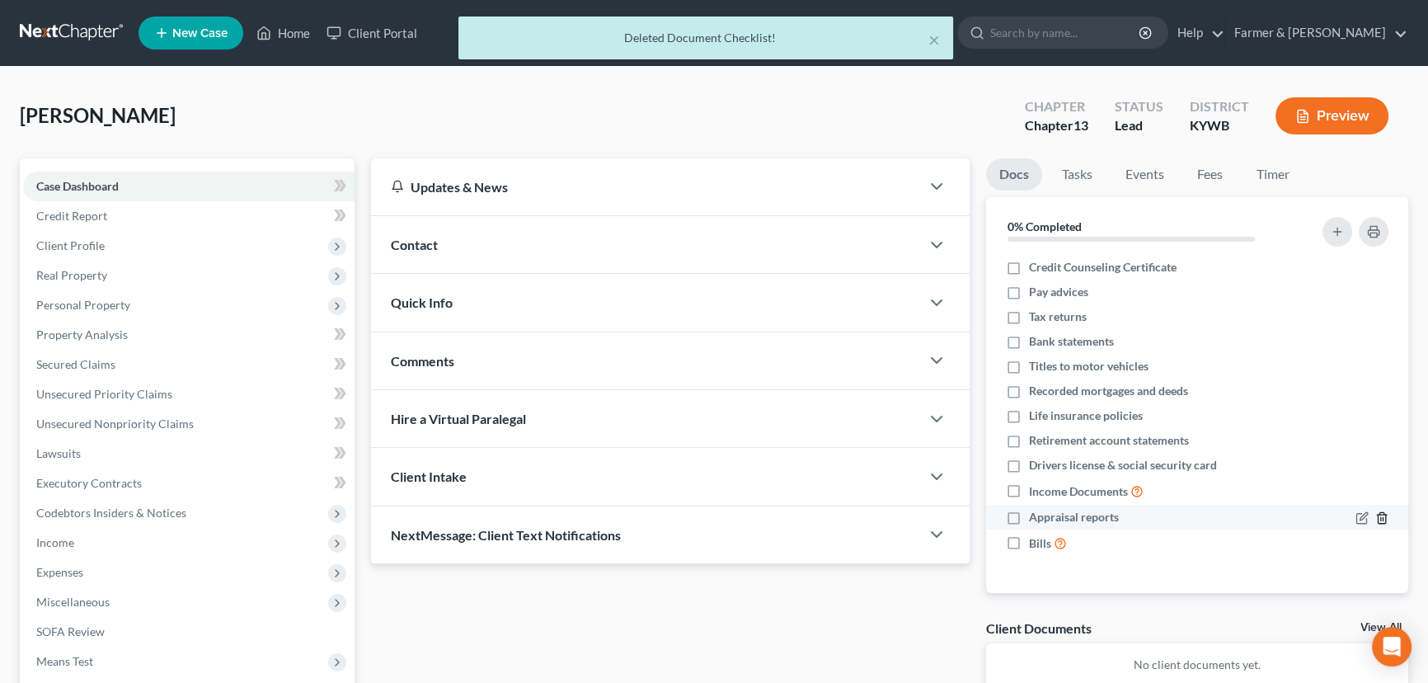
click at [1380, 522] on icon "button" at bounding box center [1381, 518] width 7 height 11
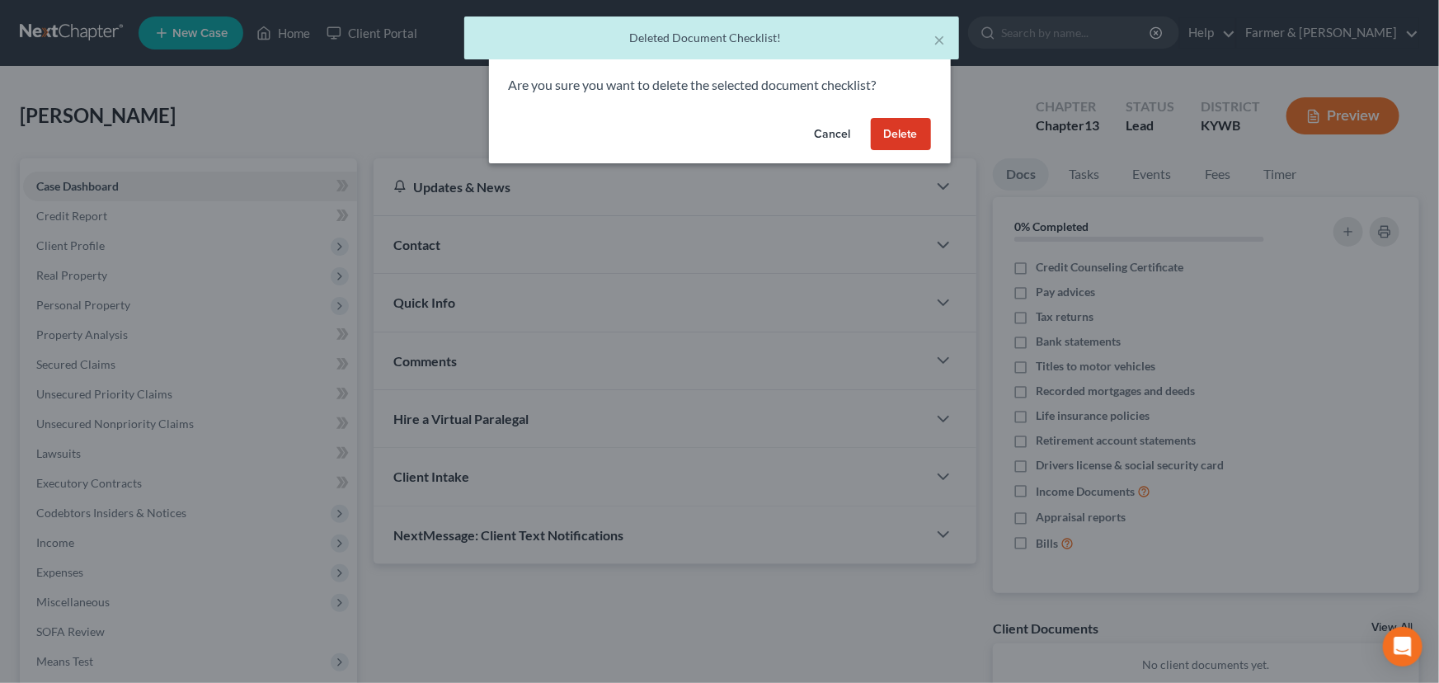
click at [924, 129] on button "Delete" at bounding box center [901, 134] width 60 height 33
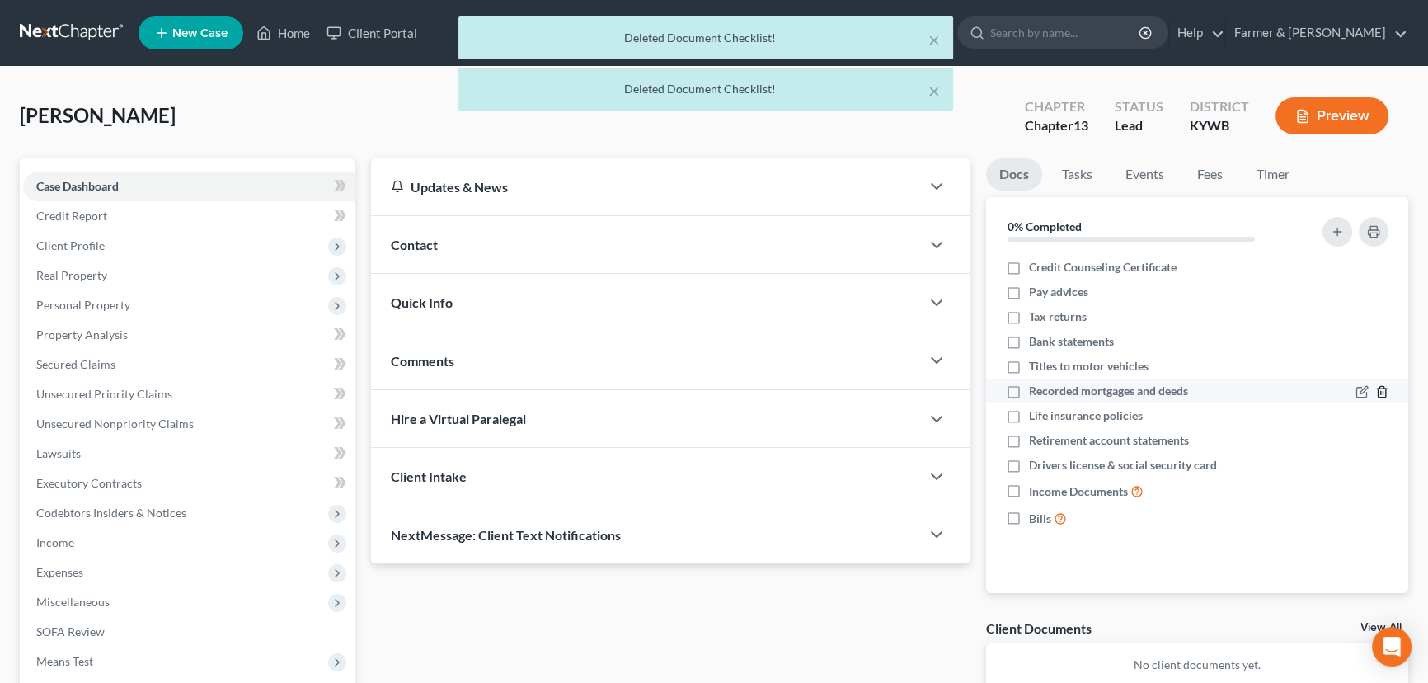
click at [1385, 393] on icon "button" at bounding box center [1381, 392] width 7 height 11
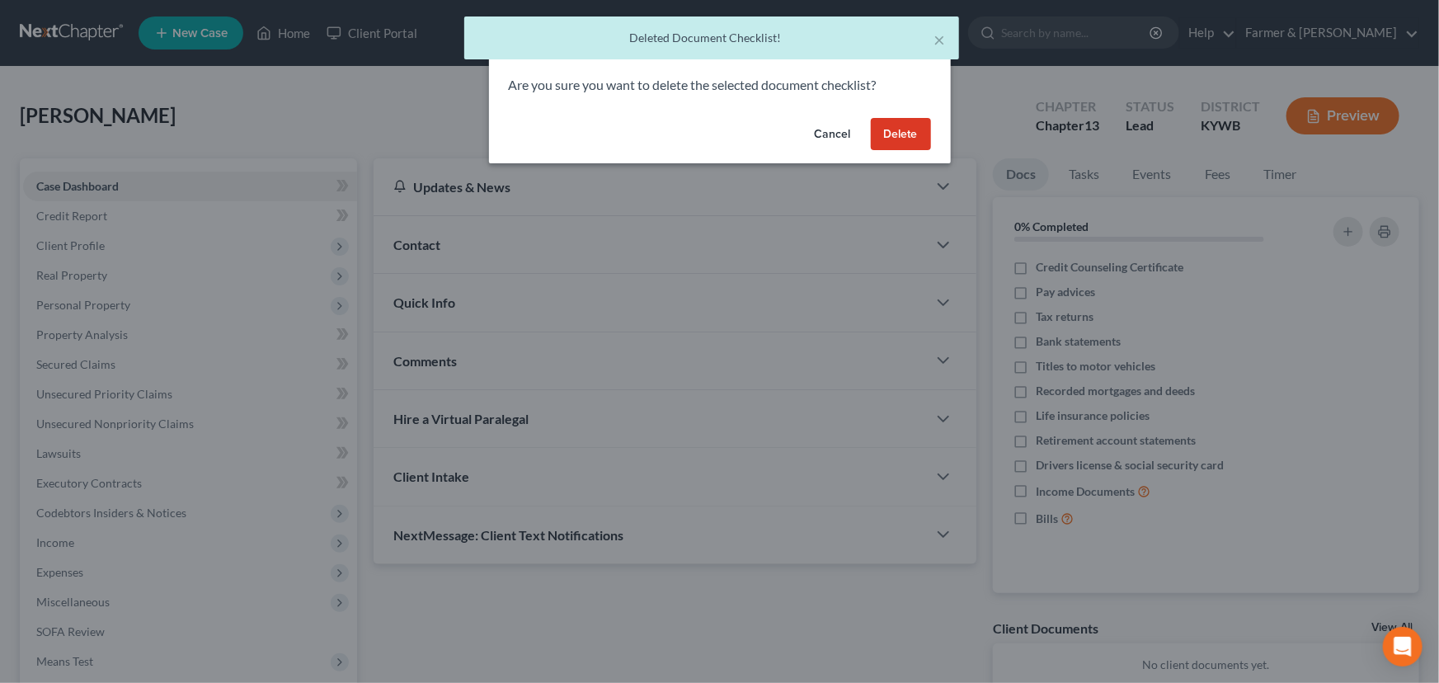
click at [917, 137] on button "Delete" at bounding box center [901, 134] width 60 height 33
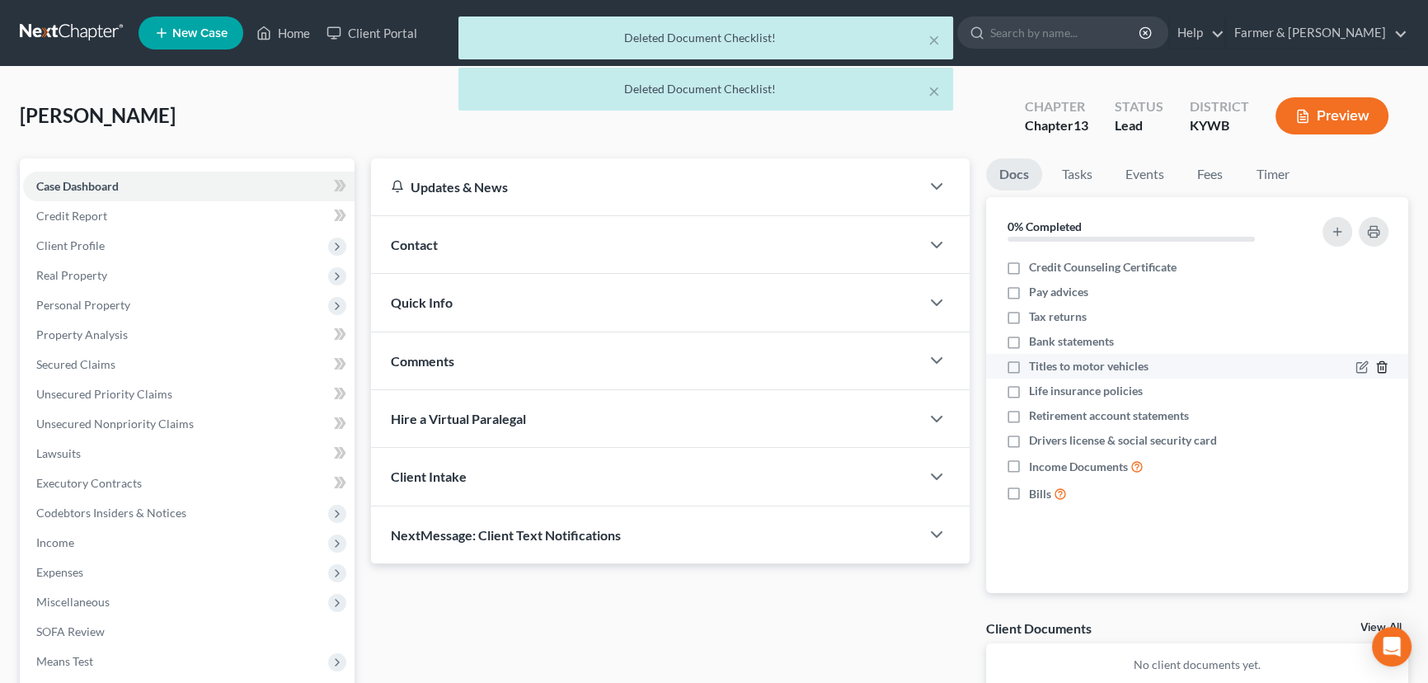
click at [1384, 370] on icon "button" at bounding box center [1381, 366] width 13 height 13
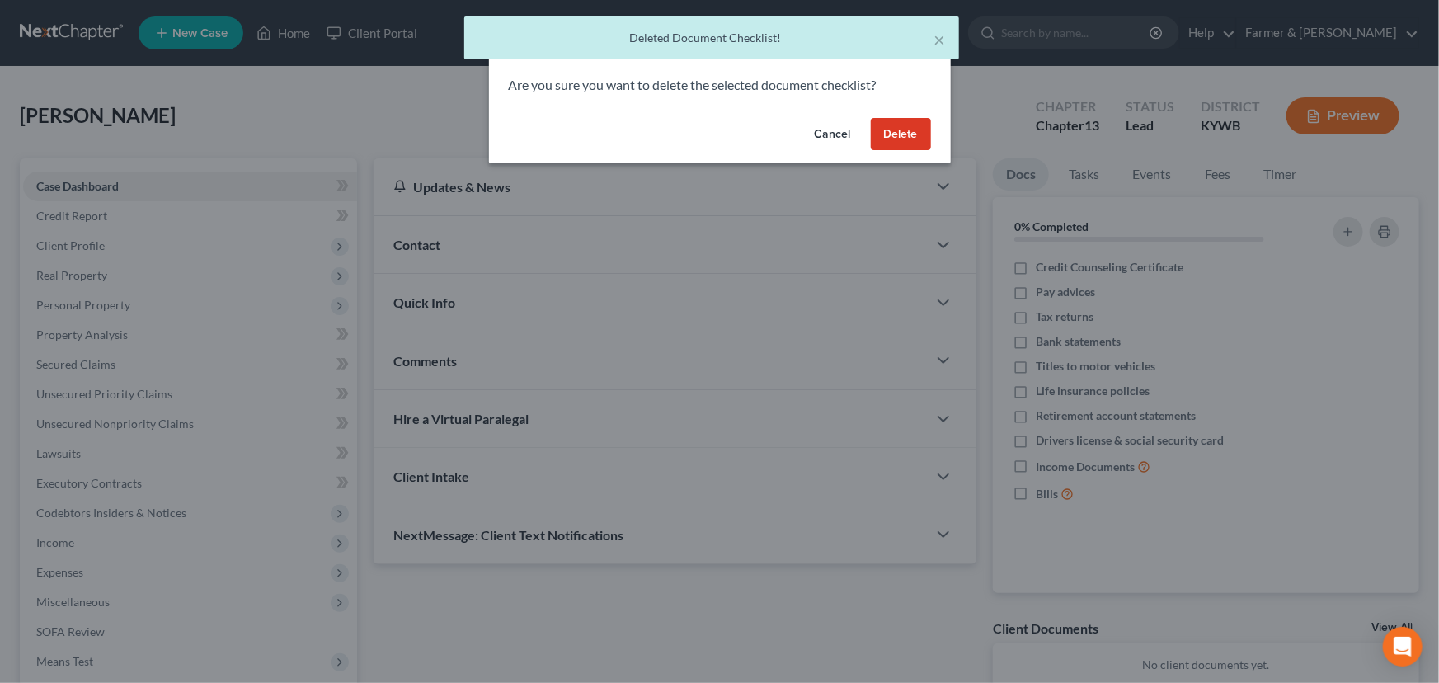
click at [916, 133] on button "Delete" at bounding box center [901, 134] width 60 height 33
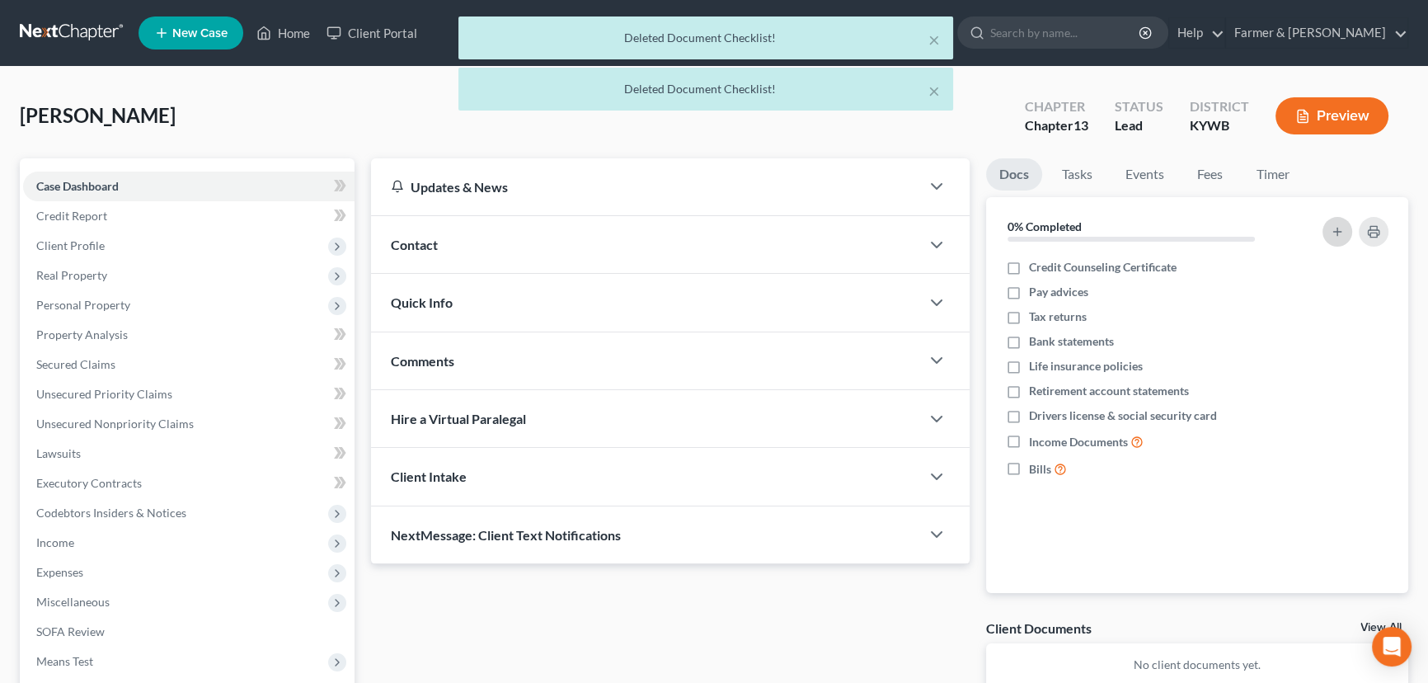
click at [1336, 231] on icon "button" at bounding box center [1337, 231] width 13 height 13
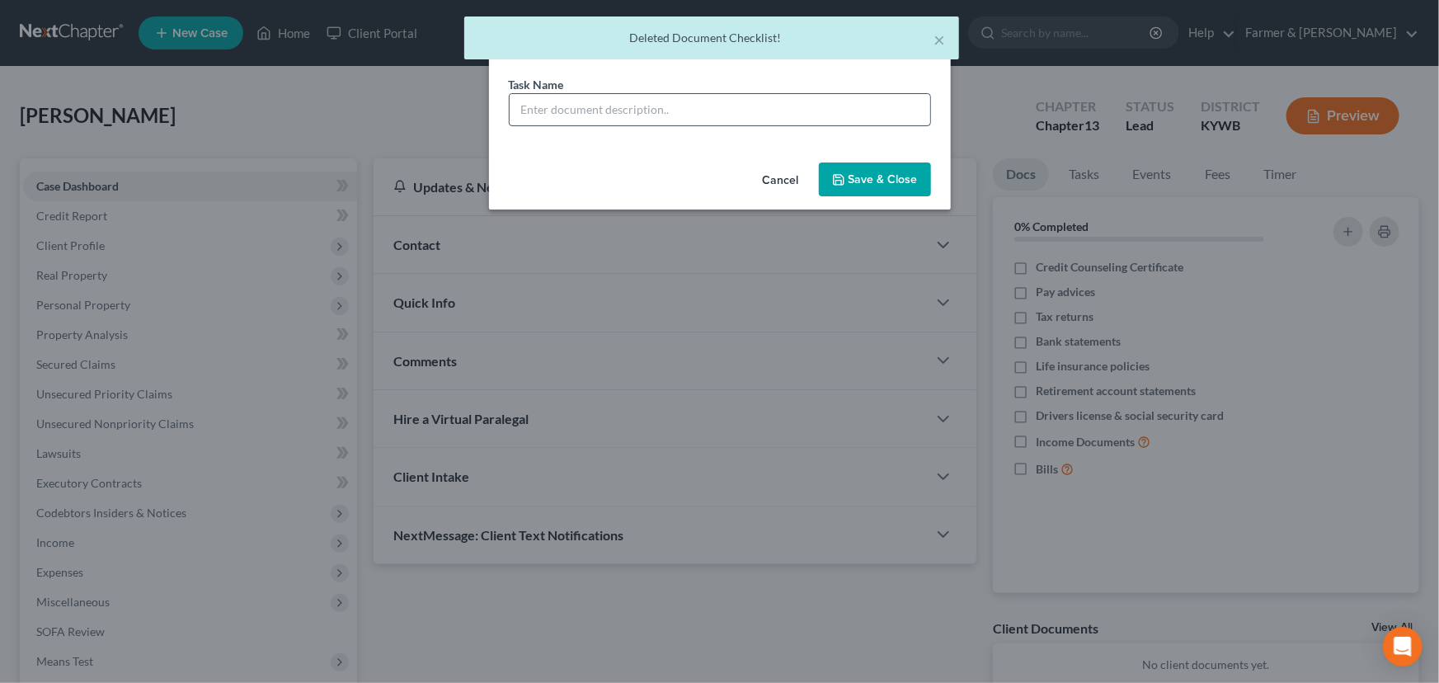
click at [627, 115] on input "text" at bounding box center [720, 109] width 421 height 31
type input "Signature Pages Sent"
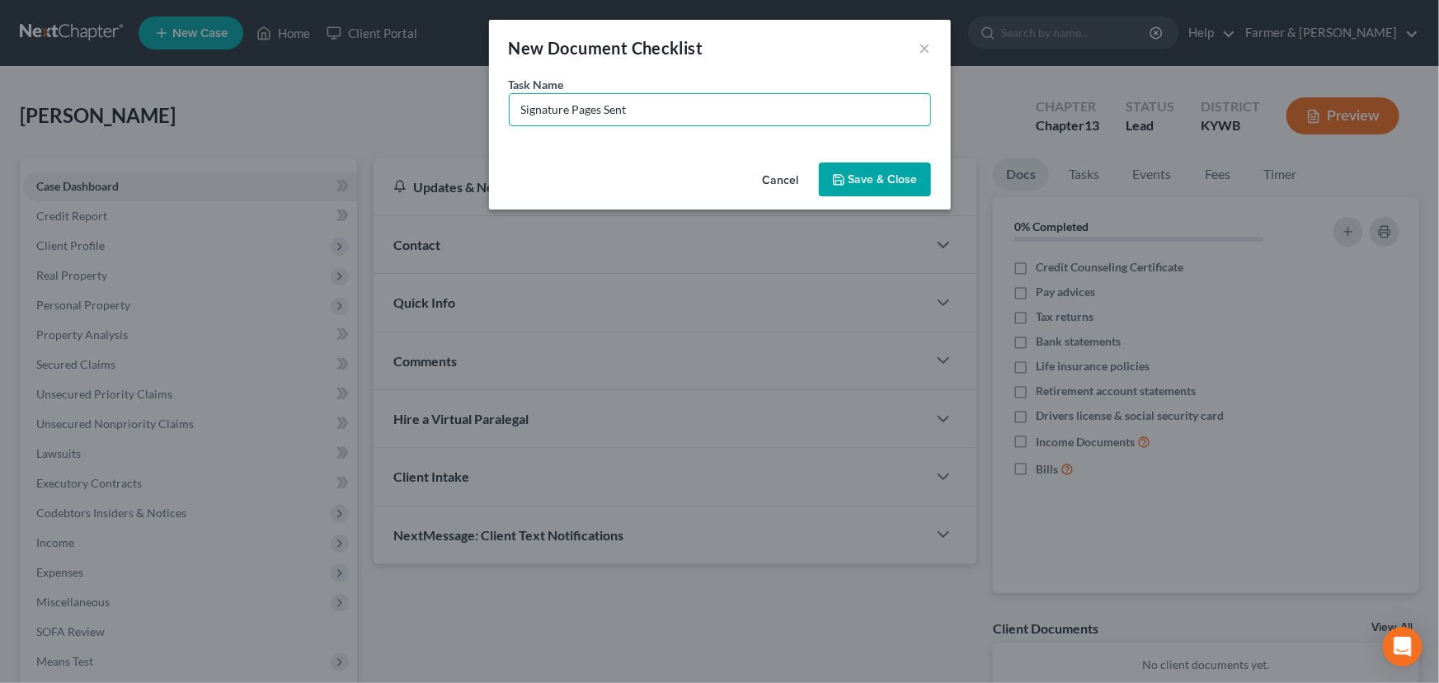
drag, startPoint x: 681, startPoint y: 117, endPoint x: 487, endPoint y: 121, distance: 194.6
click at [487, 121] on div "New Document Checklist × Task Name * Signature Pages Sent Cancel Save & Close" at bounding box center [719, 341] width 1439 height 683
click at [618, 115] on input "text" at bounding box center [720, 109] width 421 height 31
click at [668, 107] on input "REVIEWED signing on [DATE]" at bounding box center [720, 109] width 421 height 31
type input "REVIEWED signing on [DATE]"
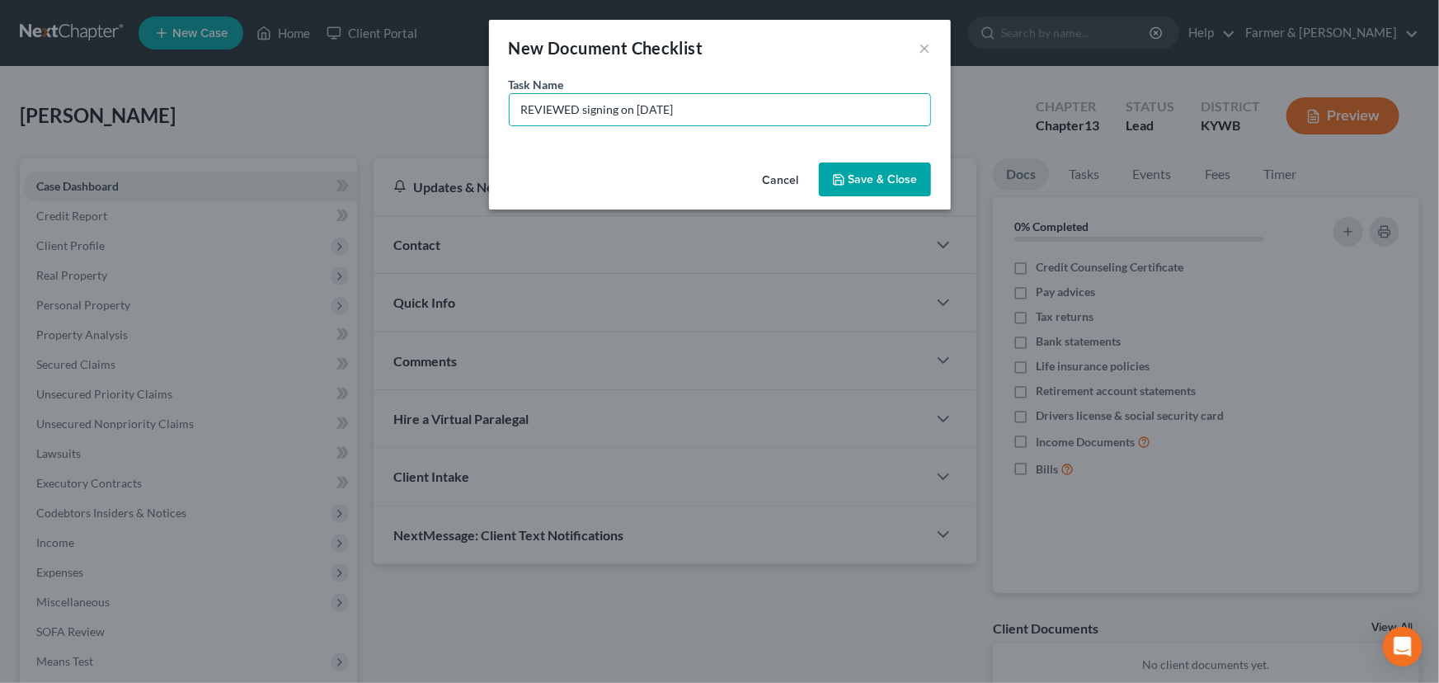
click at [872, 177] on button "Save & Close" at bounding box center [875, 179] width 112 height 35
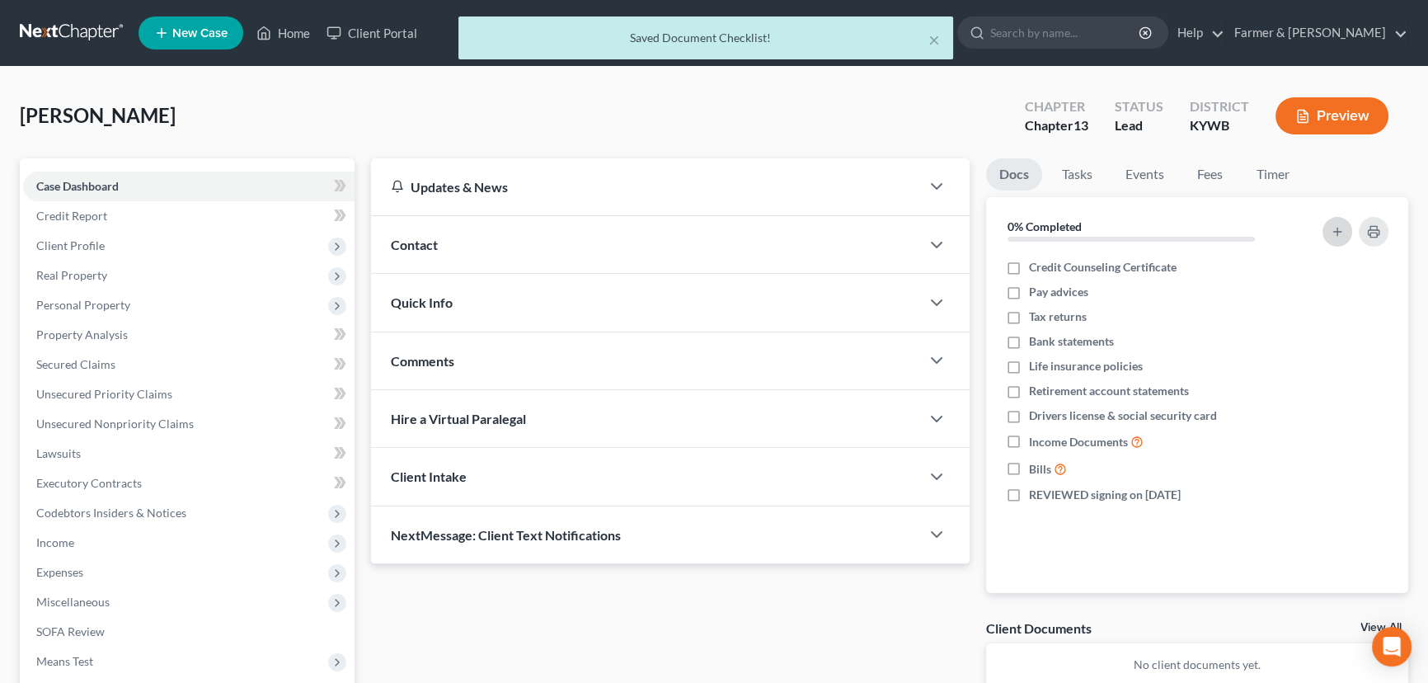
click at [1332, 237] on button "button" at bounding box center [1338, 232] width 30 height 30
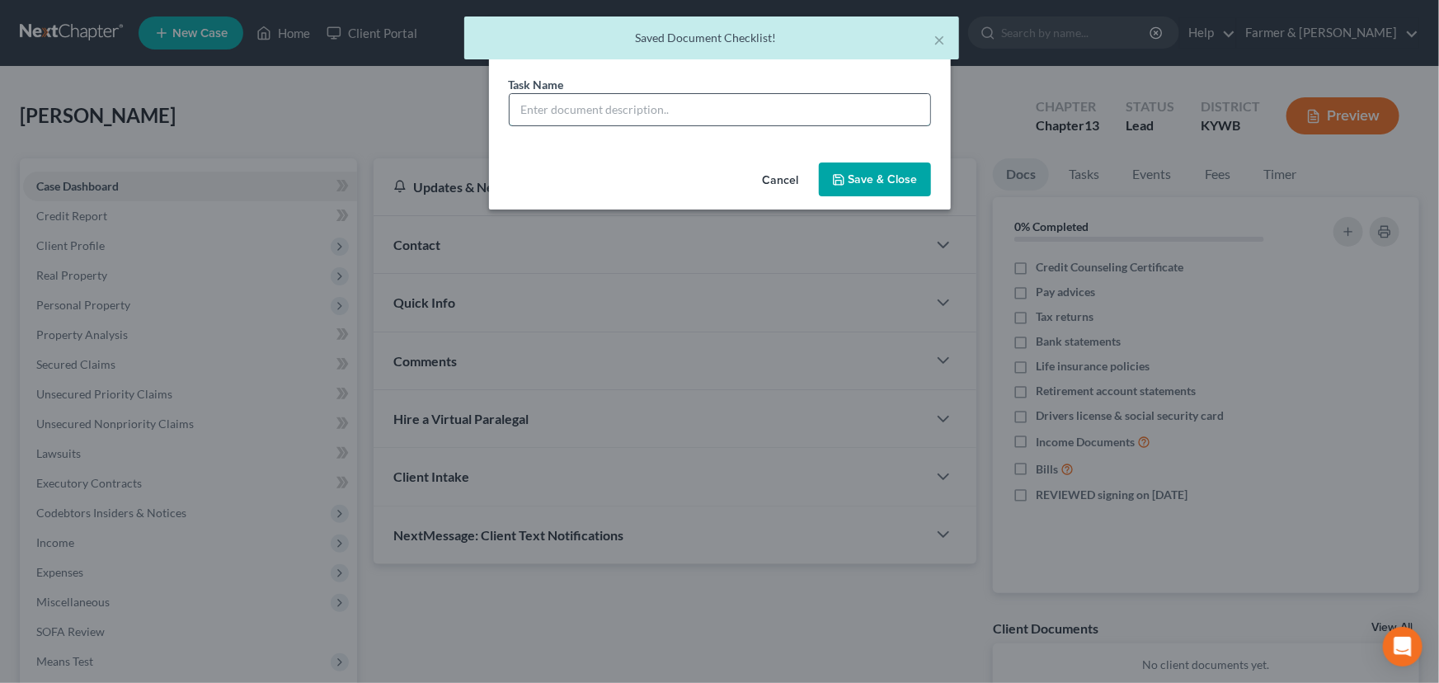
click at [634, 98] on input "text" at bounding box center [720, 109] width 421 height 31
type input "Signature Pages Sent"
click at [849, 168] on button "Save & Close" at bounding box center [875, 179] width 112 height 35
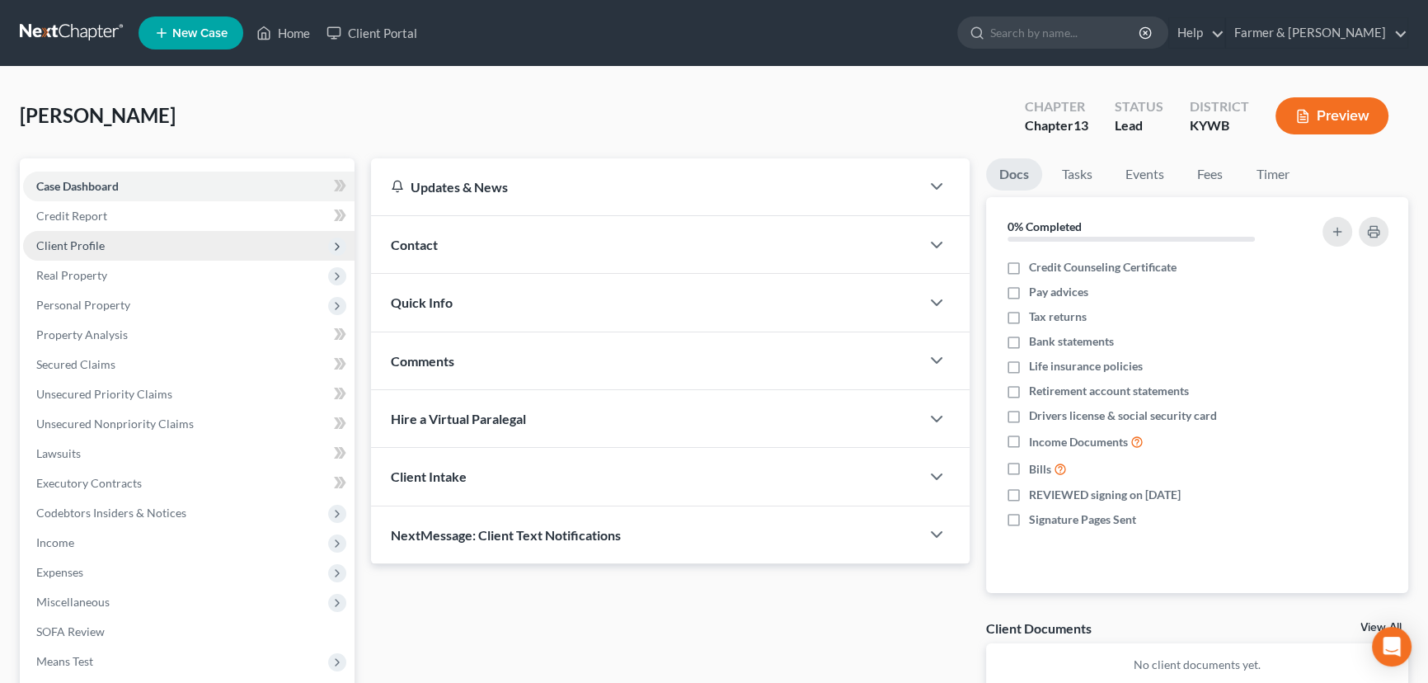
drag, startPoint x: 477, startPoint y: 245, endPoint x: 271, endPoint y: 252, distance: 206.3
click at [477, 245] on div "Contact" at bounding box center [645, 244] width 549 height 57
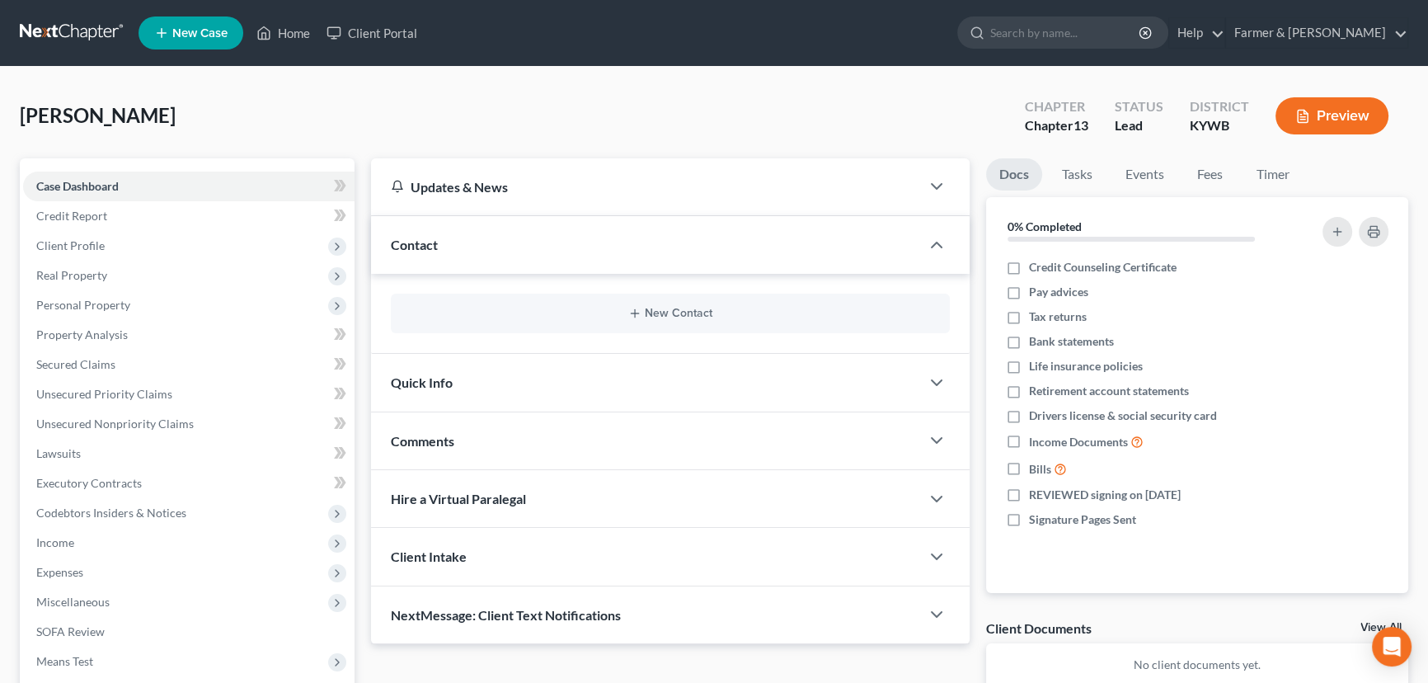
click at [462, 412] on div "Comments" at bounding box center [645, 440] width 549 height 57
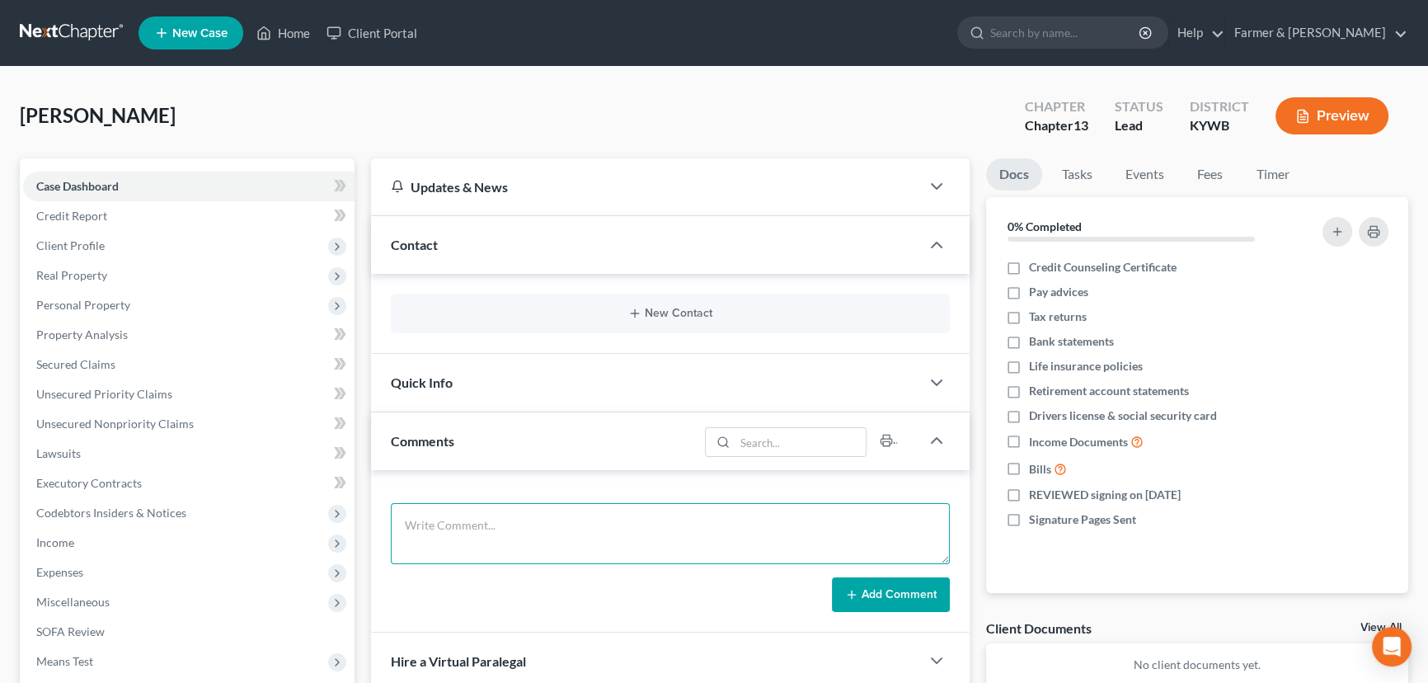
click at [505, 534] on textarea at bounding box center [670, 533] width 559 height 61
paste textarea "They were trying to work out a loan mod and file a ch. 7 but they have been una…"
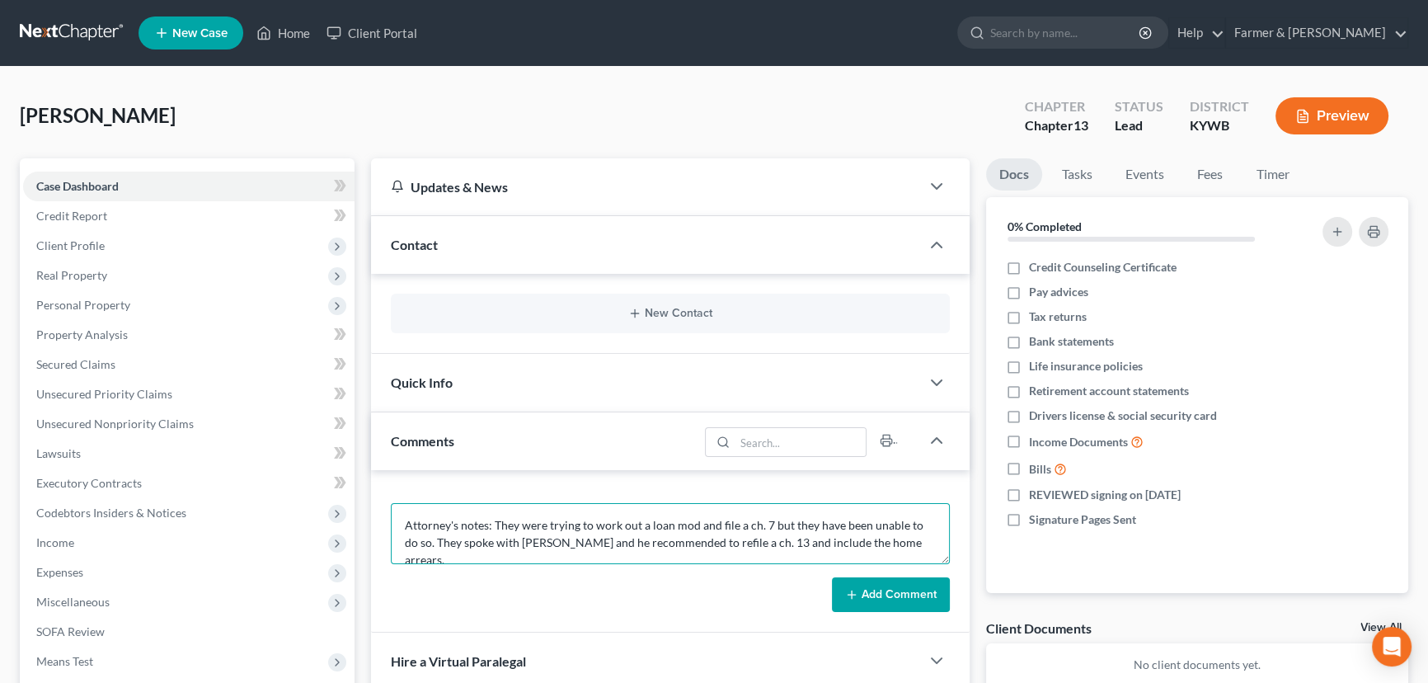
scroll to position [37, 0]
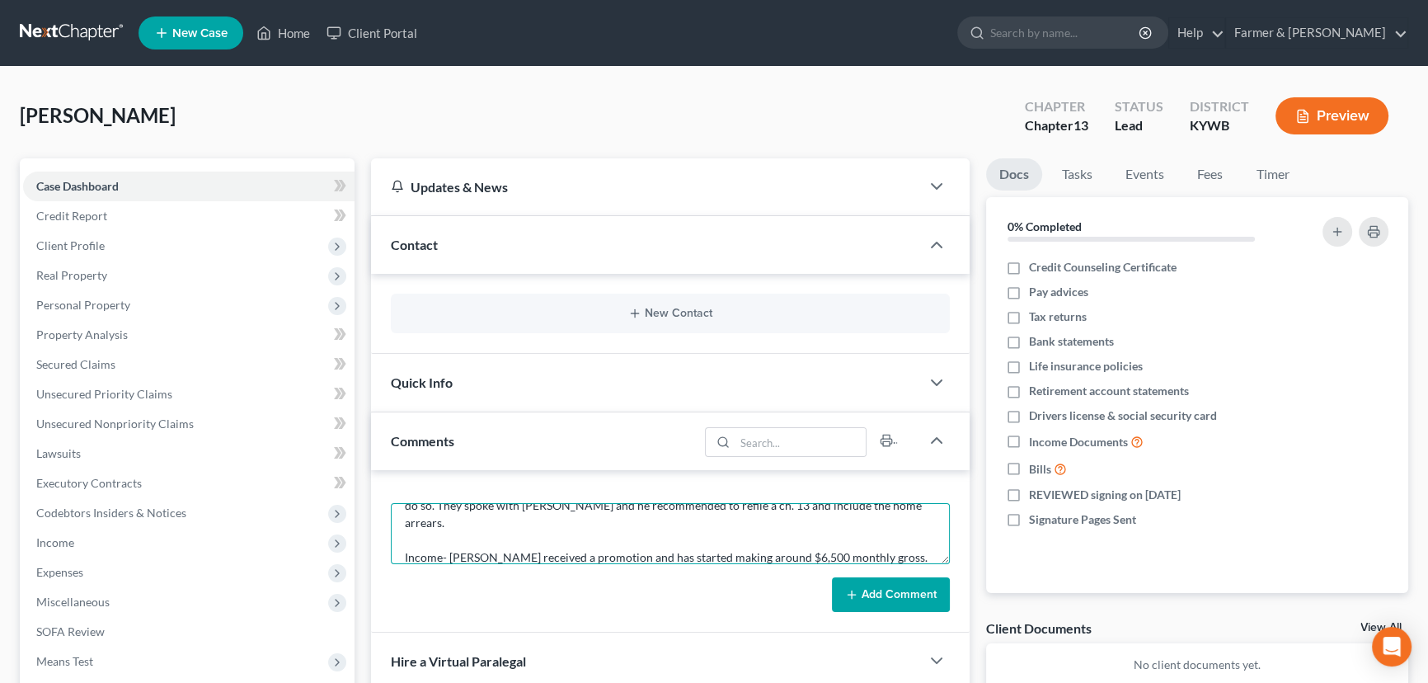
type textarea "Attorney's notes: They were trying to work out a loan mod and file a ch. 7 but …"
click at [886, 589] on button "Add Comment" at bounding box center [891, 594] width 118 height 35
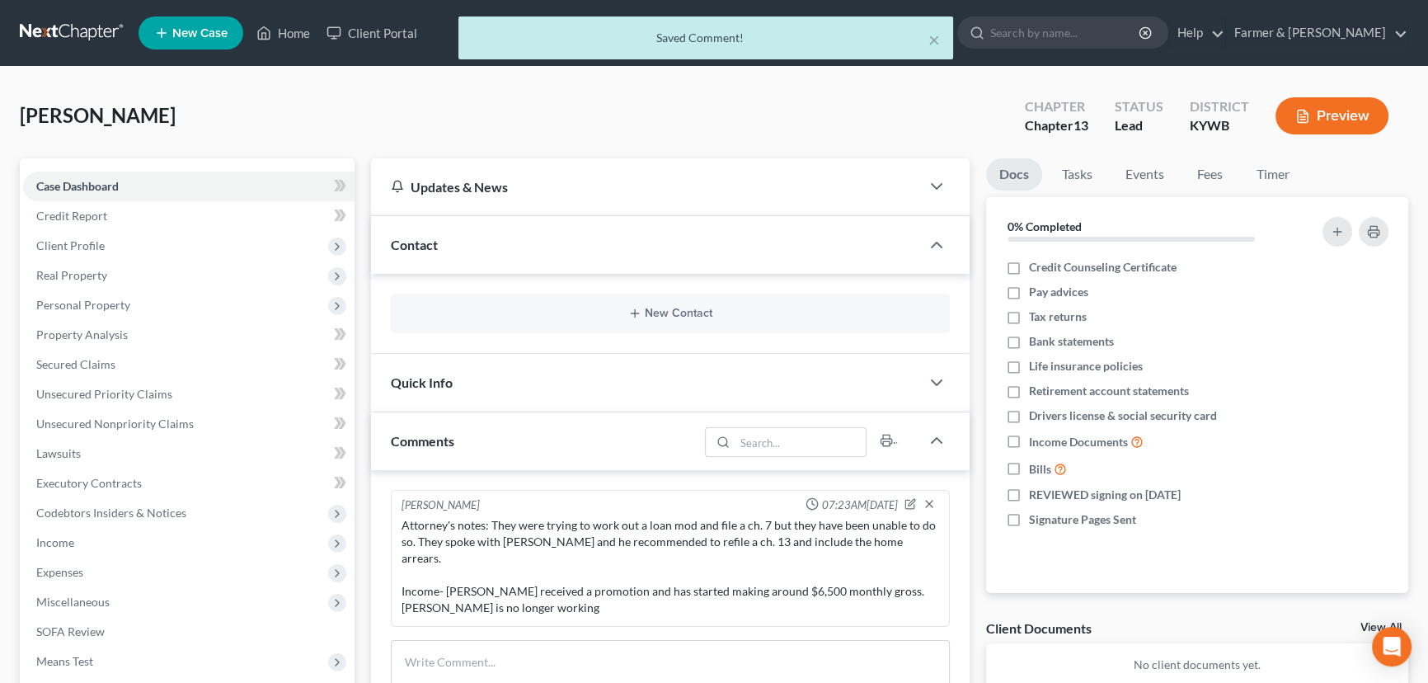
scroll to position [0, 0]
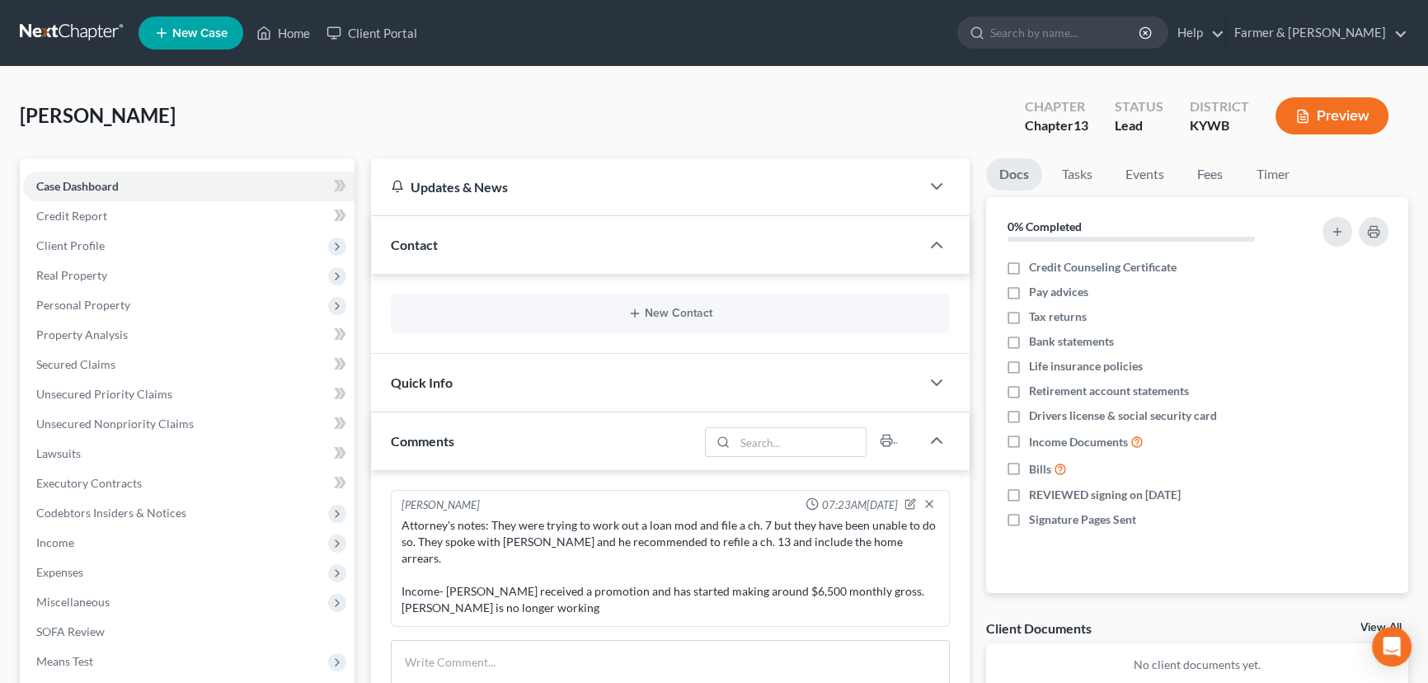
click at [663, 303] on div "New Contact" at bounding box center [670, 314] width 559 height 40
click at [702, 313] on button "New Contact" at bounding box center [670, 313] width 533 height 13
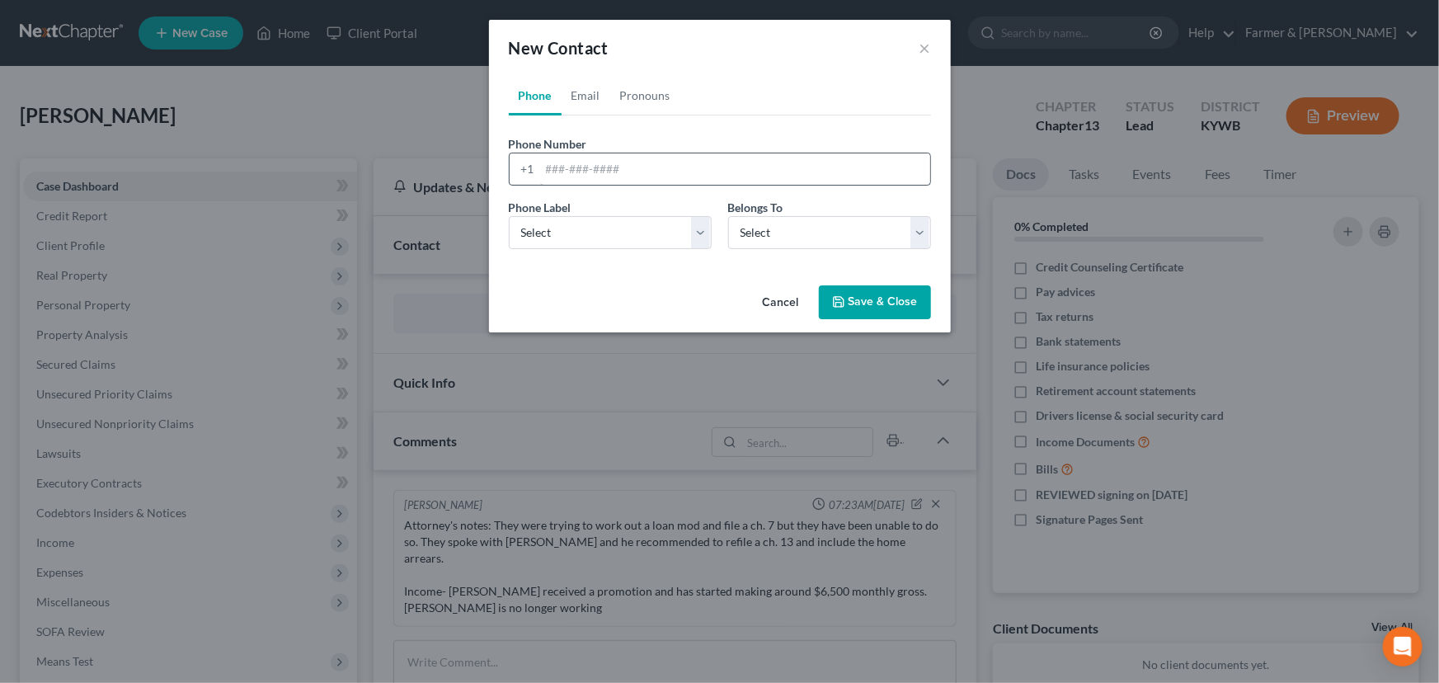
click at [651, 185] on div "+1" at bounding box center [720, 169] width 422 height 33
click at [633, 174] on input "tel" at bounding box center [735, 168] width 390 height 31
paste input "2704843944"
type input "2704843944"
click at [551, 240] on select "Select Mobile Home Work Other" at bounding box center [610, 232] width 203 height 33
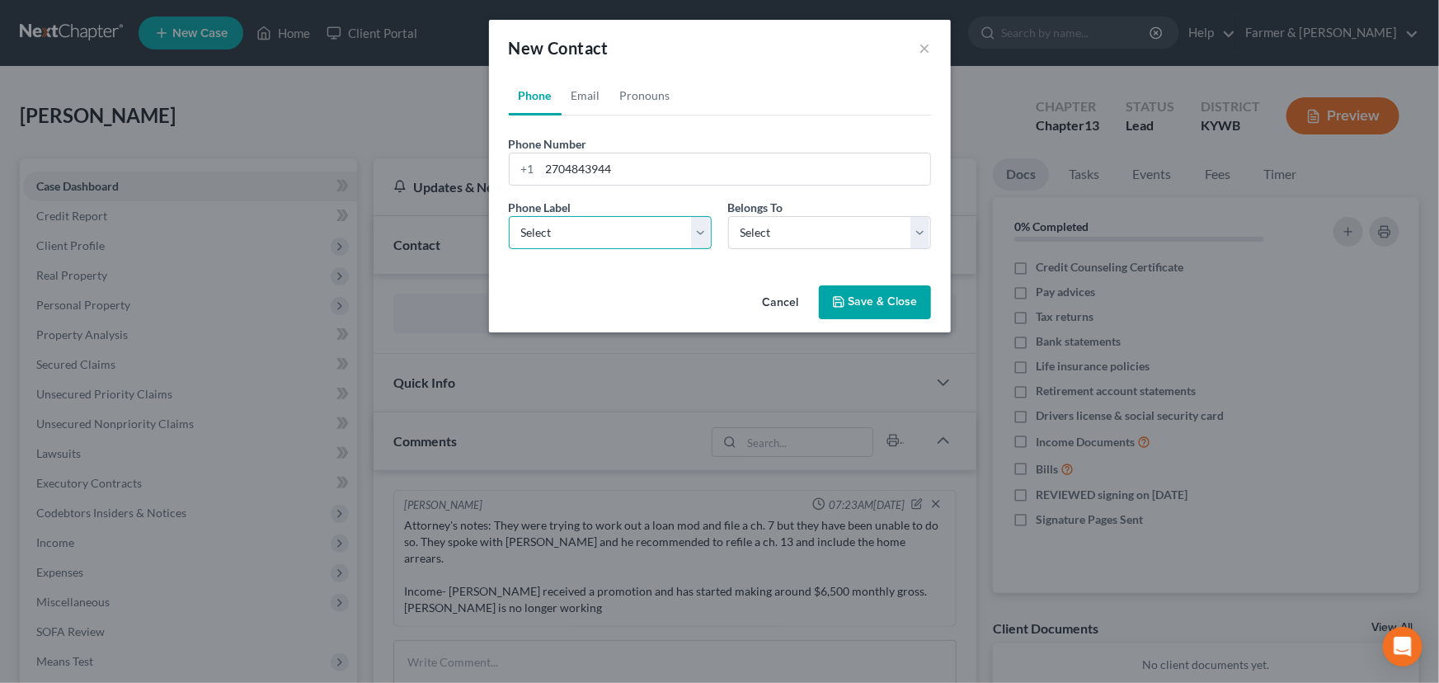
select select "0"
click at [509, 216] on select "Select Mobile Home Work Other" at bounding box center [610, 232] width 203 height 33
click at [799, 243] on select "Select Client Other" at bounding box center [829, 232] width 203 height 33
select select "0"
click at [728, 216] on select "Select Client Other" at bounding box center [829, 232] width 203 height 33
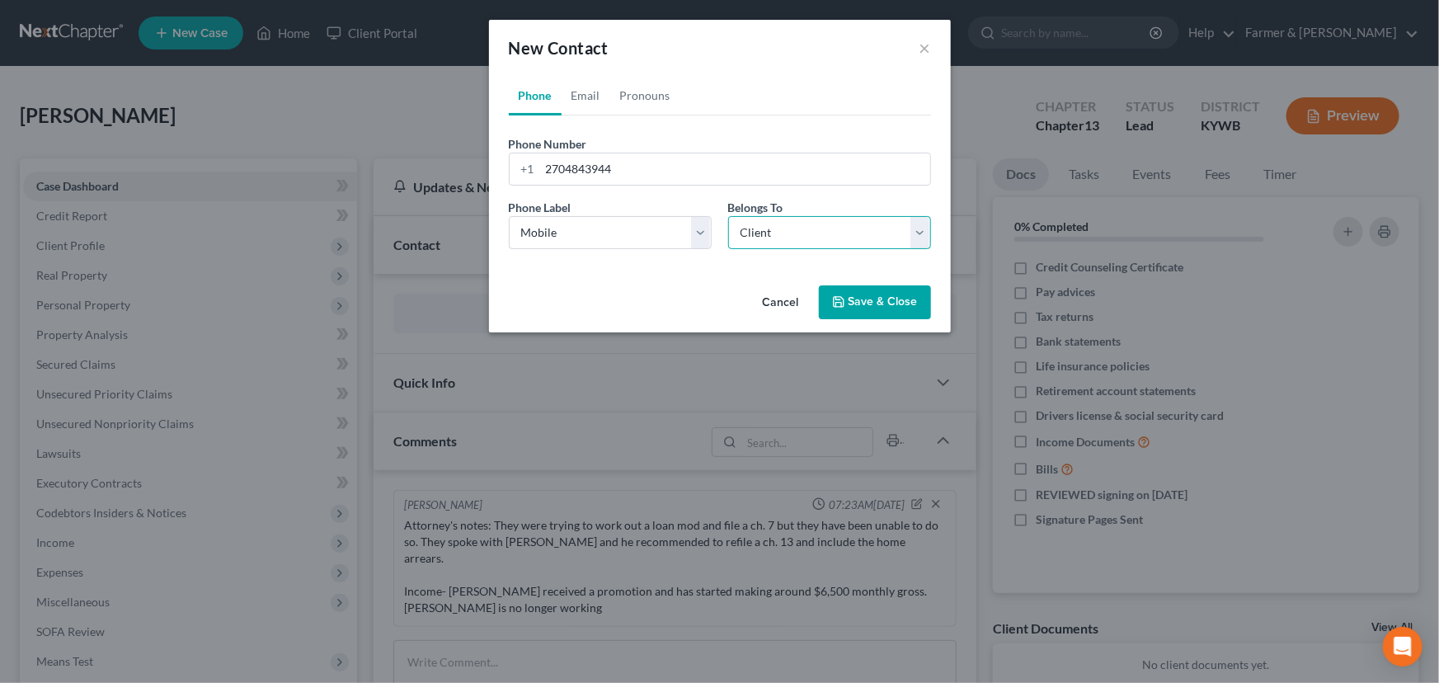
select select "0"
click at [575, 88] on link "Email" at bounding box center [586, 96] width 49 height 40
drag, startPoint x: 590, startPoint y: 167, endPoint x: 590, endPoint y: 177, distance: 9.9
click at [590, 167] on input "email" at bounding box center [735, 168] width 390 height 31
paste input "[PERSON_NAME][EMAIL_ADDRESS][DOMAIN_NAME]"
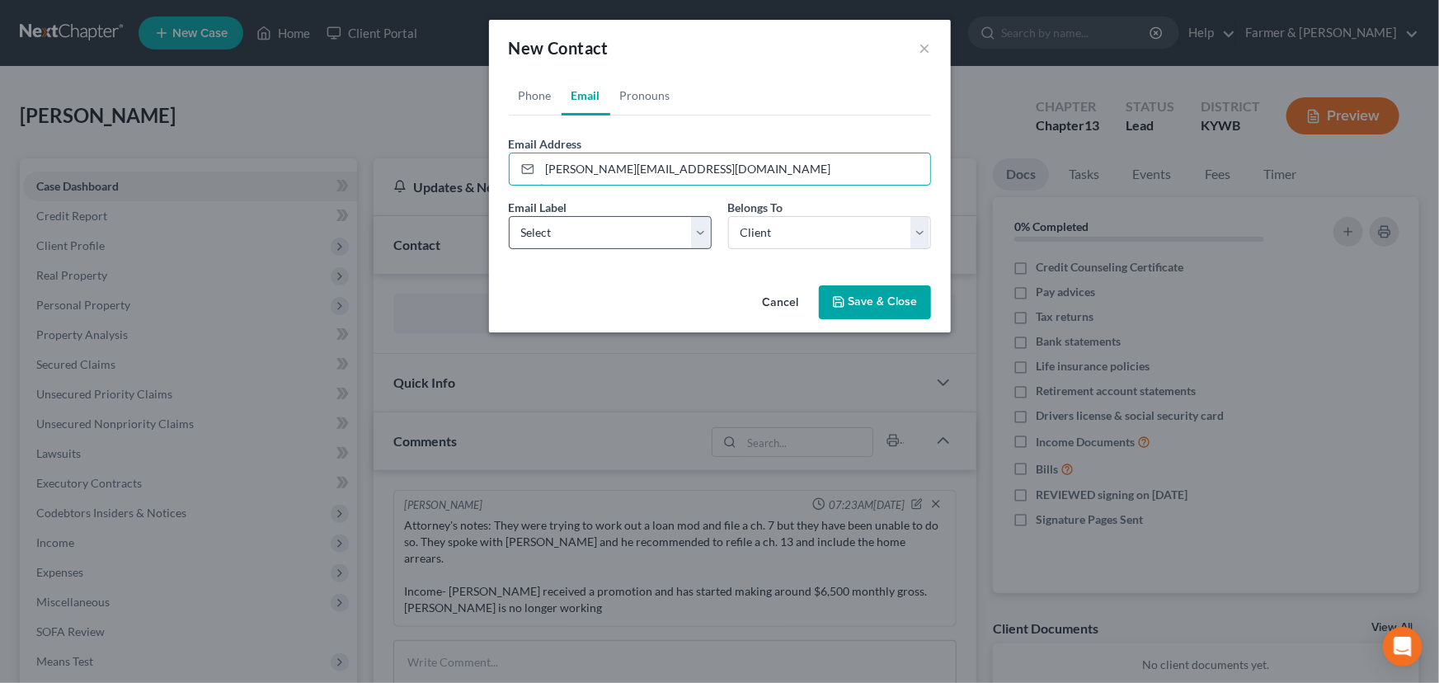
type input "[PERSON_NAME][EMAIL_ADDRESS][DOMAIN_NAME]"
drag, startPoint x: 575, startPoint y: 222, endPoint x: 573, endPoint y: 230, distance: 8.4
click at [575, 222] on select "Select Home Work Other" at bounding box center [610, 232] width 203 height 33
select select "0"
click at [509, 216] on select "Select Home Work Other" at bounding box center [610, 232] width 203 height 33
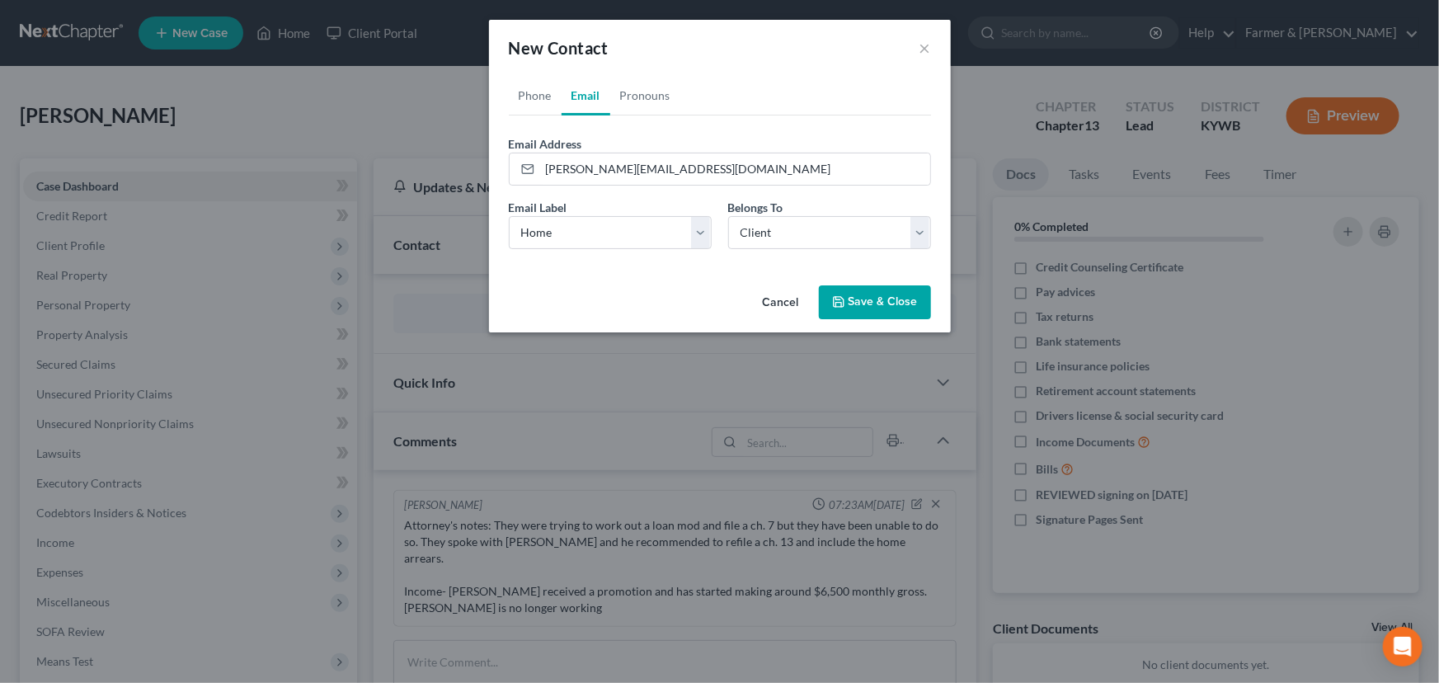
click at [837, 295] on icon "button" at bounding box center [838, 301] width 13 height 13
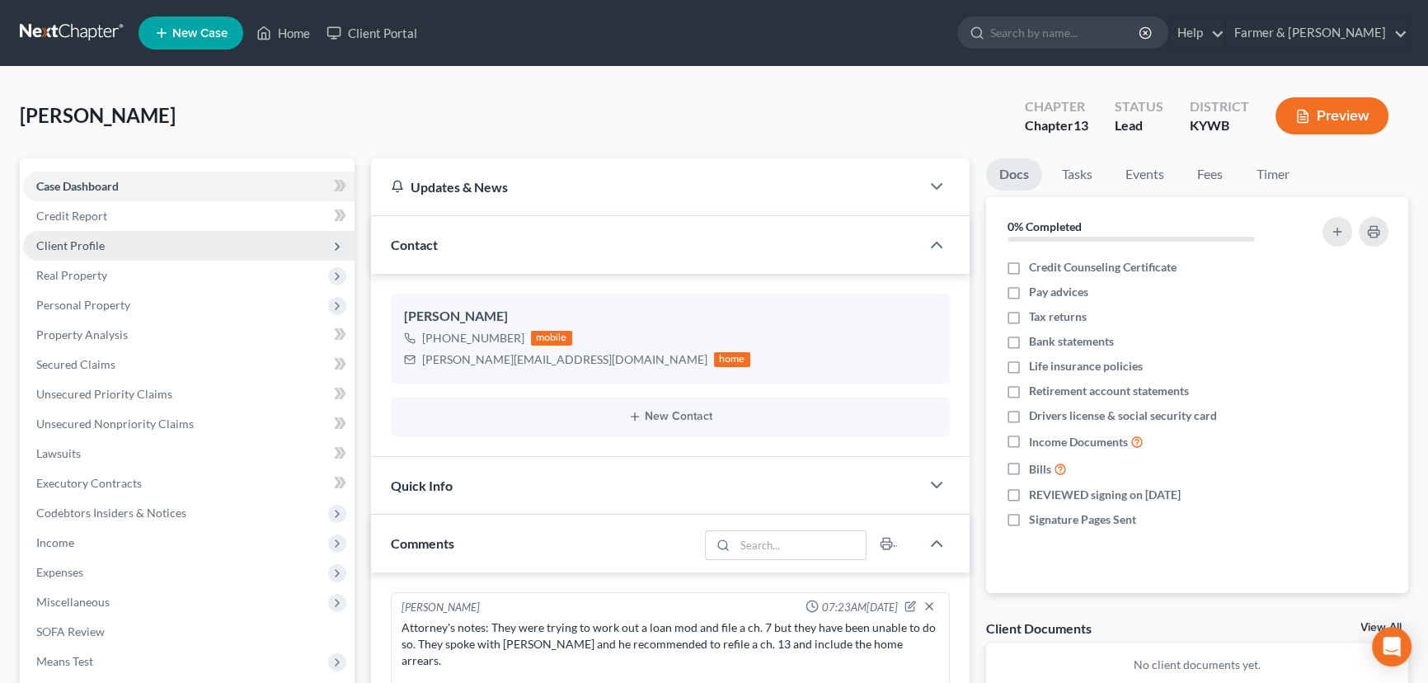
click at [115, 242] on span "Client Profile" at bounding box center [188, 246] width 331 height 30
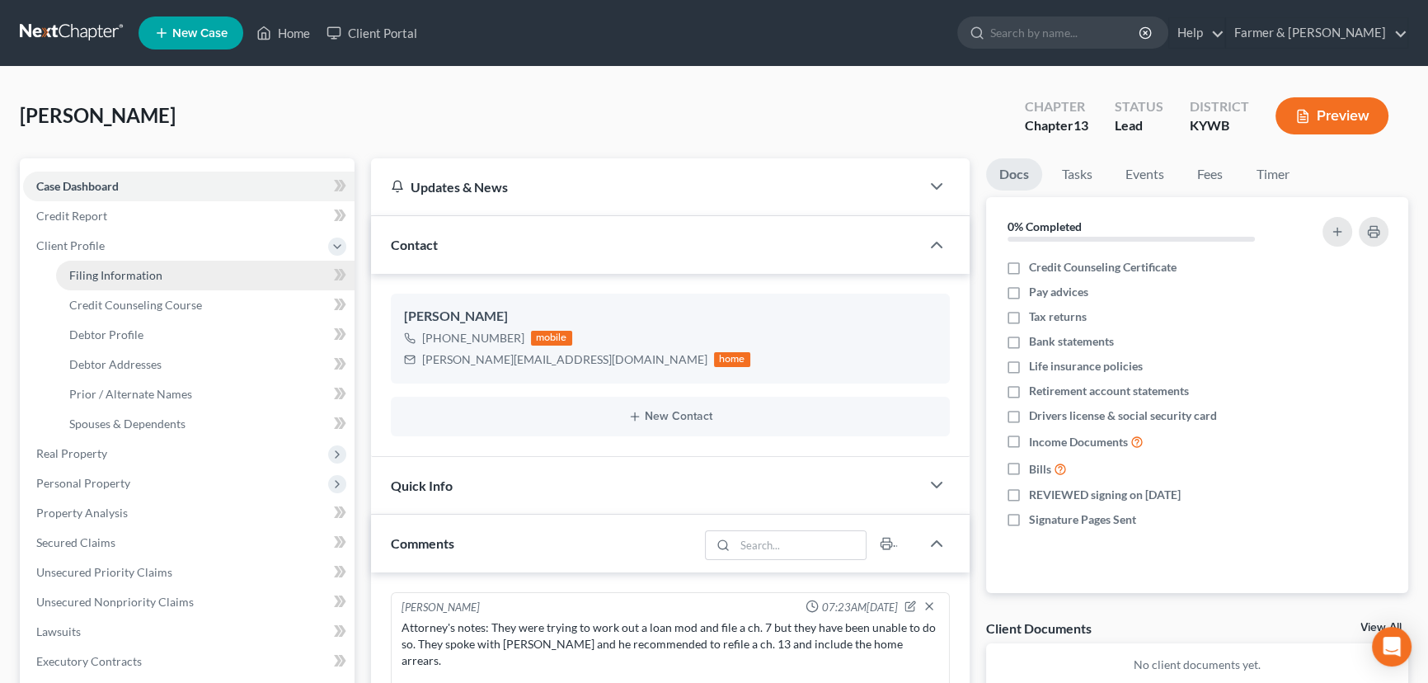
click at [199, 268] on link "Filing Information" at bounding box center [205, 276] width 299 height 30
select select "1"
select select "0"
select select "3"
select select "33"
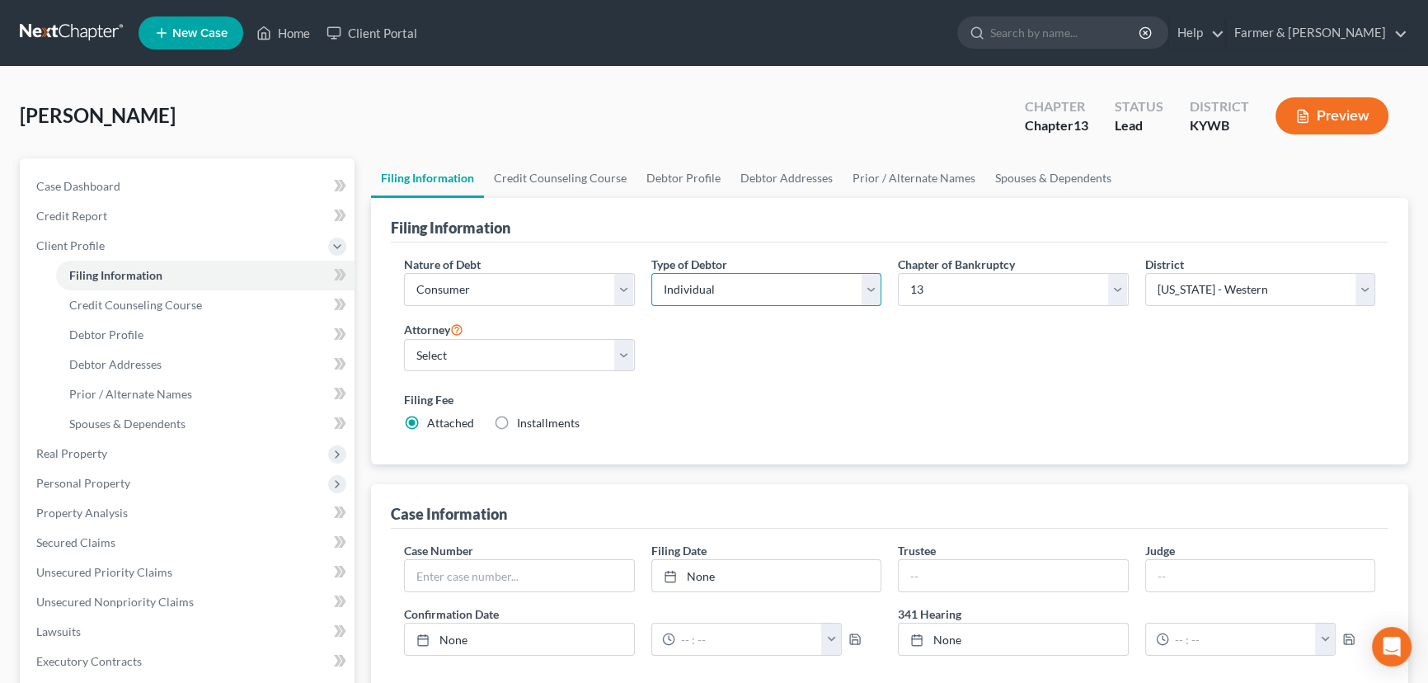
click at [690, 293] on select "Select Individual Joint" at bounding box center [766, 289] width 231 height 33
select select "1"
click at [651, 273] on select "Select Individual Joint" at bounding box center [766, 289] width 231 height 33
click at [733, 362] on div "Nature of Debt Select Business Consumer Other Nature of Business Select Clearin…" at bounding box center [890, 351] width 988 height 190
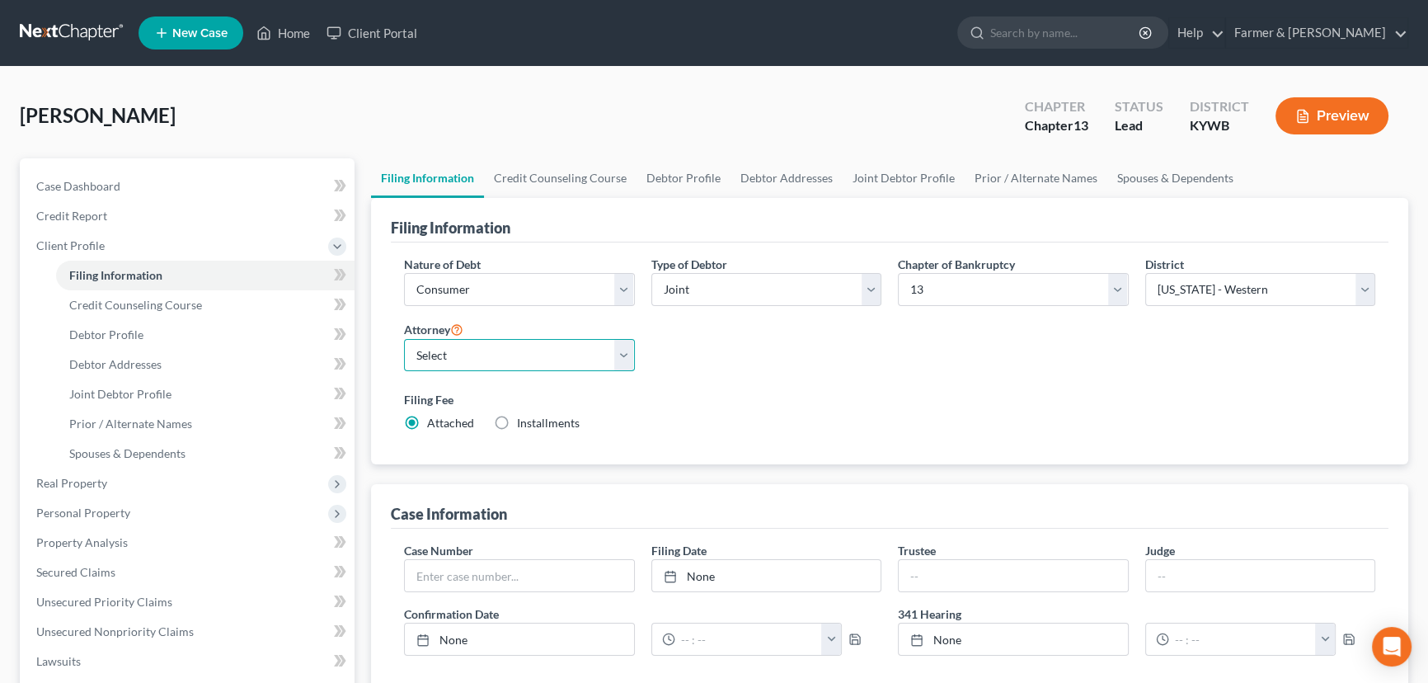
click at [495, 366] on select "Select [PERSON_NAME] - KYWB [PERSON_NAME] - [PERSON_NAME] - KYWB" at bounding box center [519, 355] width 231 height 33
select select "0"
click at [404, 339] on select "Select [PERSON_NAME] - KYWB [PERSON_NAME] - [PERSON_NAME] - KYWB" at bounding box center [519, 355] width 231 height 33
drag, startPoint x: 827, startPoint y: 381, endPoint x: 550, endPoint y: 353, distance: 278.5
click at [828, 381] on div "Nature of Debt Select Business Consumer Other Nature of Business Select Clearin…" at bounding box center [890, 351] width 988 height 190
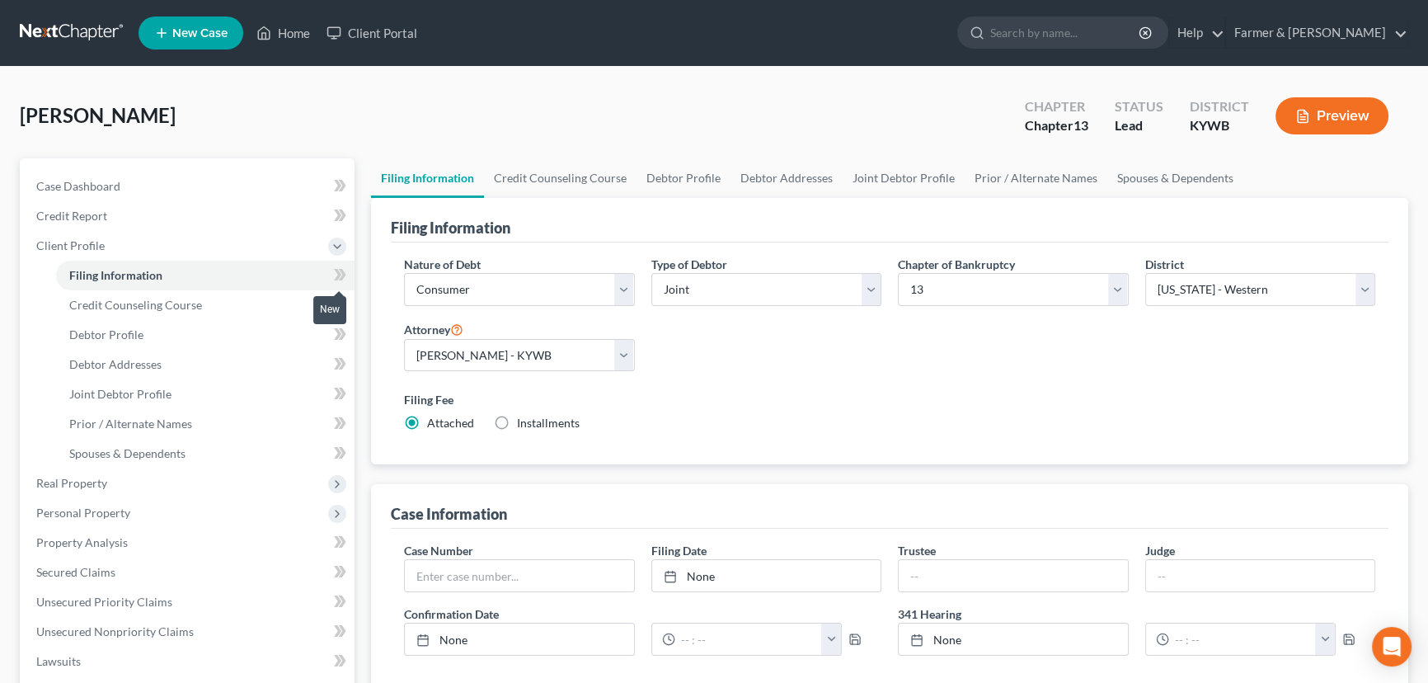
click at [346, 276] on span at bounding box center [340, 277] width 29 height 25
click at [357, 155] on div "[PERSON_NAME] Upgraded Chapter Chapter 13 Status Lead District [GEOGRAPHIC_DATA…" at bounding box center [714, 123] width 1389 height 72
click at [231, 302] on link "Credit Counseling Course" at bounding box center [205, 305] width 299 height 30
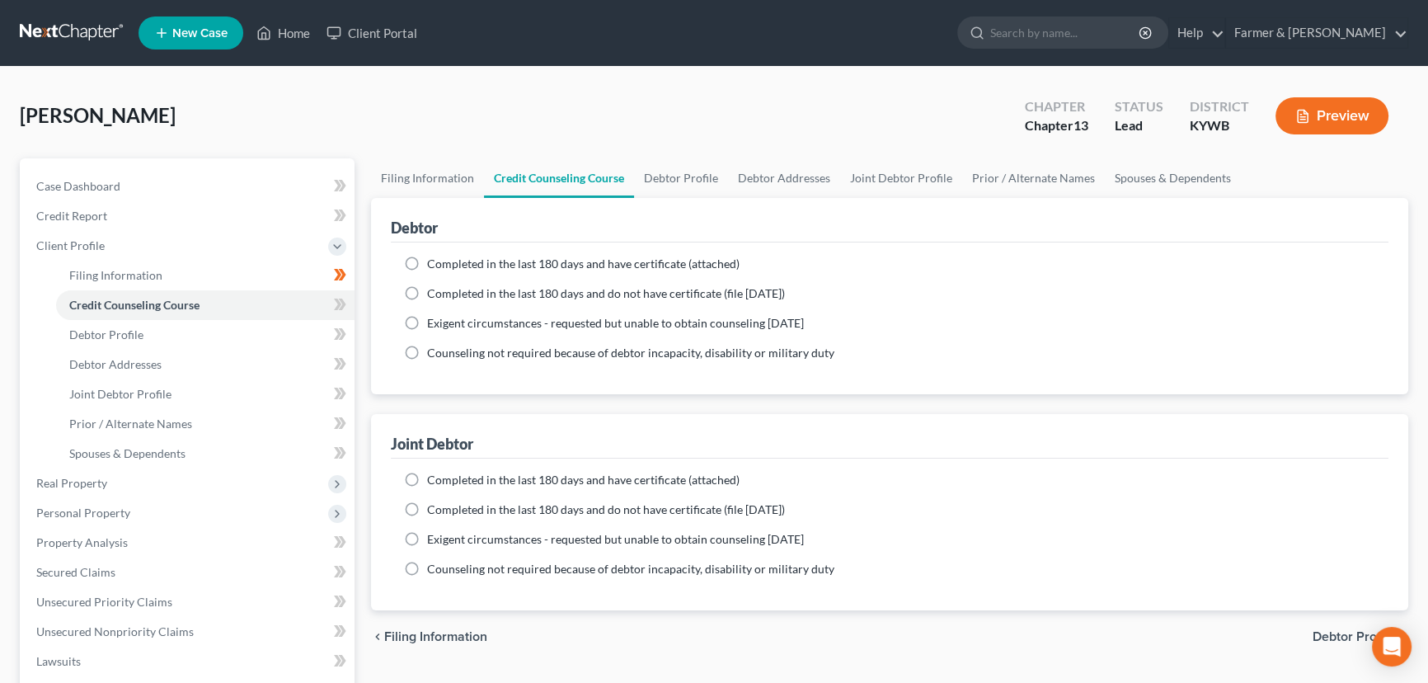
click at [336, 186] on icon at bounding box center [340, 186] width 12 height 21
click at [427, 265] on label "Completed in the last 180 days and have certificate (attached)" at bounding box center [583, 264] width 313 height 16
click at [434, 265] on input "Completed in the last 180 days and have certificate (attached)" at bounding box center [439, 261] width 11 height 11
radio input "true"
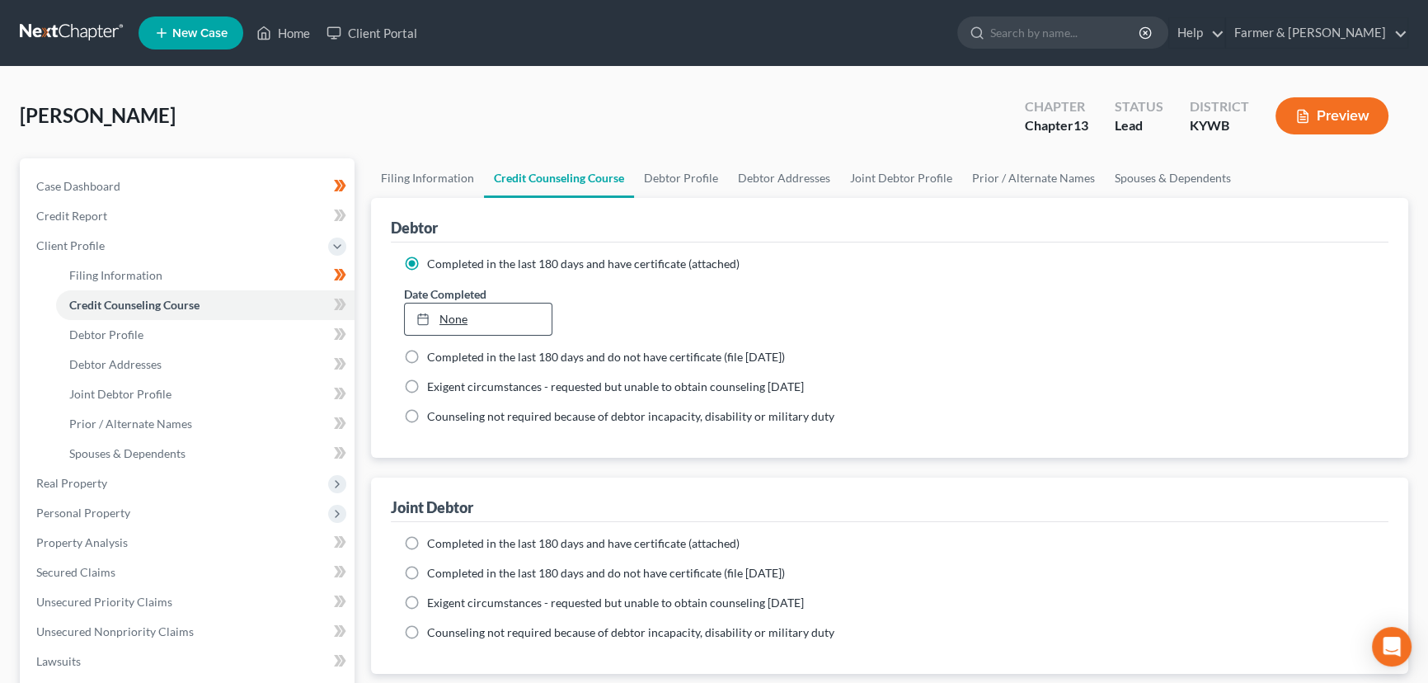
click at [467, 321] on link "None" at bounding box center [478, 318] width 147 height 31
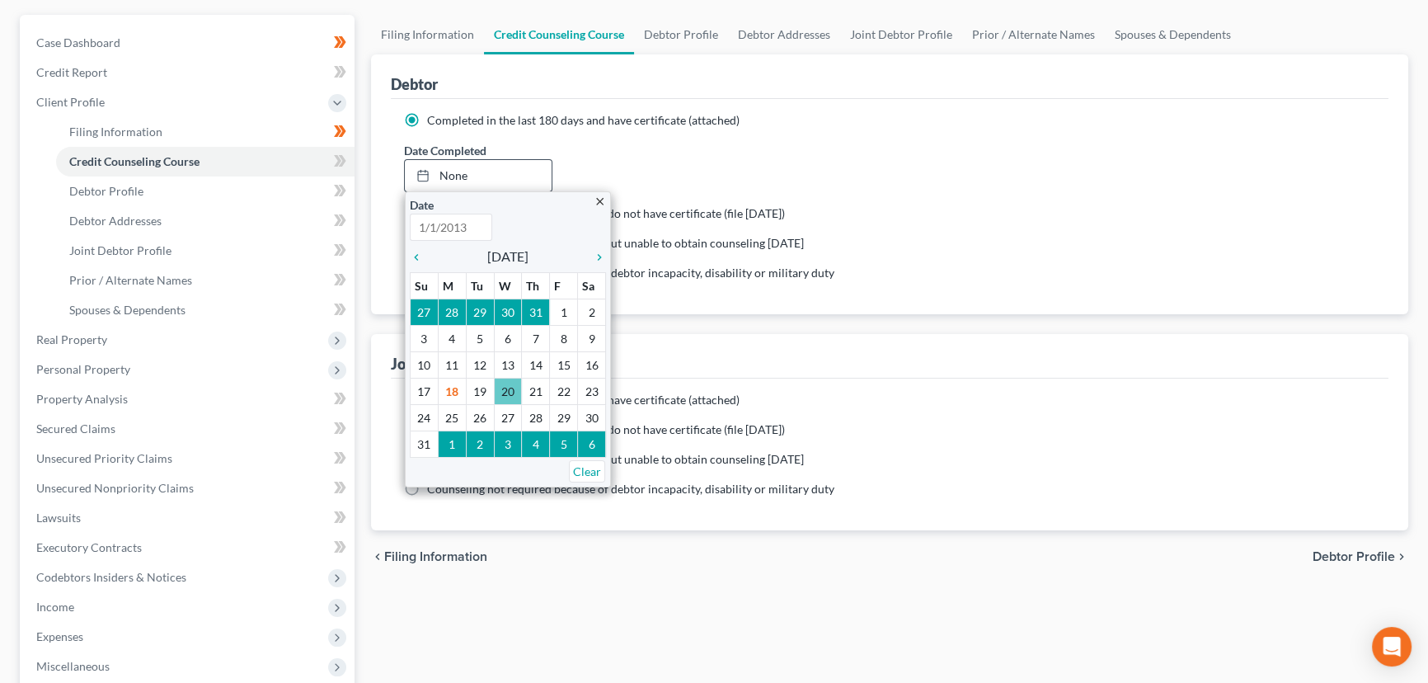
scroll to position [149, 0]
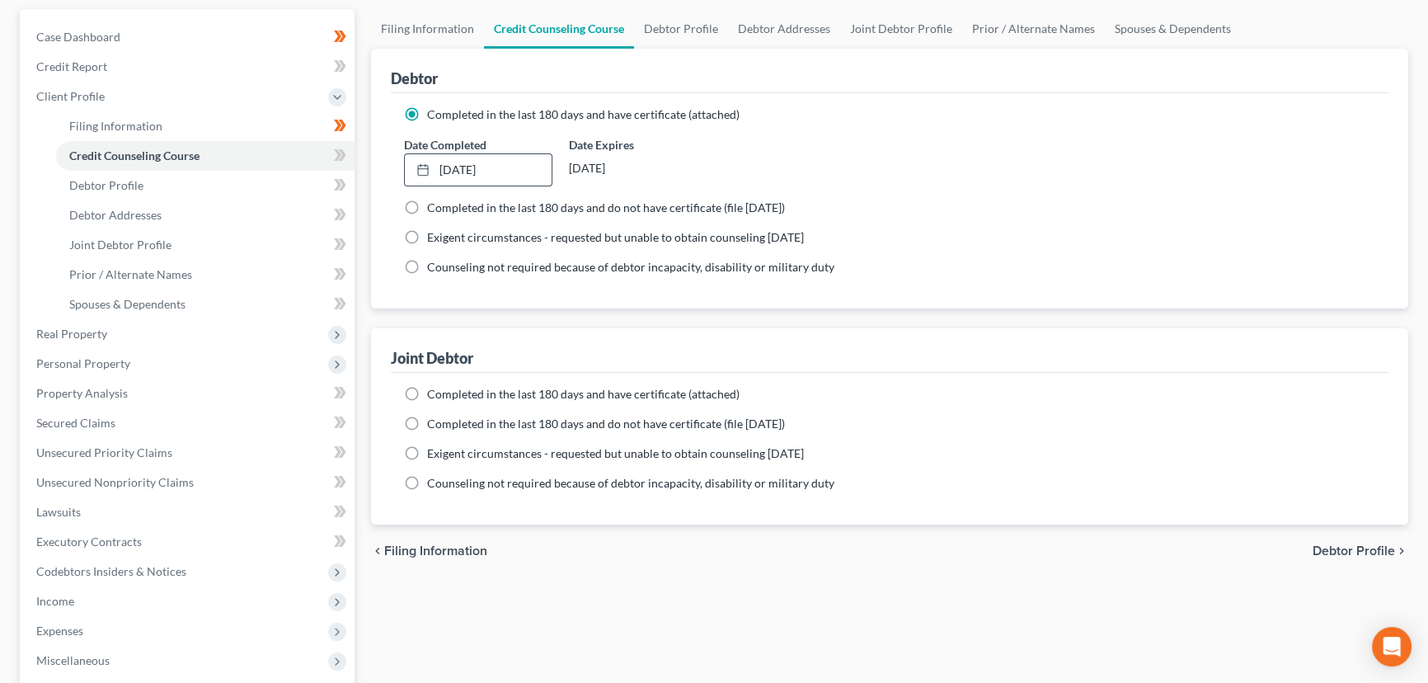
click at [427, 393] on label "Completed in the last 180 days and have certificate (attached)" at bounding box center [583, 394] width 313 height 16
click at [434, 393] on input "Completed in the last 180 days and have certificate (attached)" at bounding box center [439, 391] width 11 height 11
radio input "true"
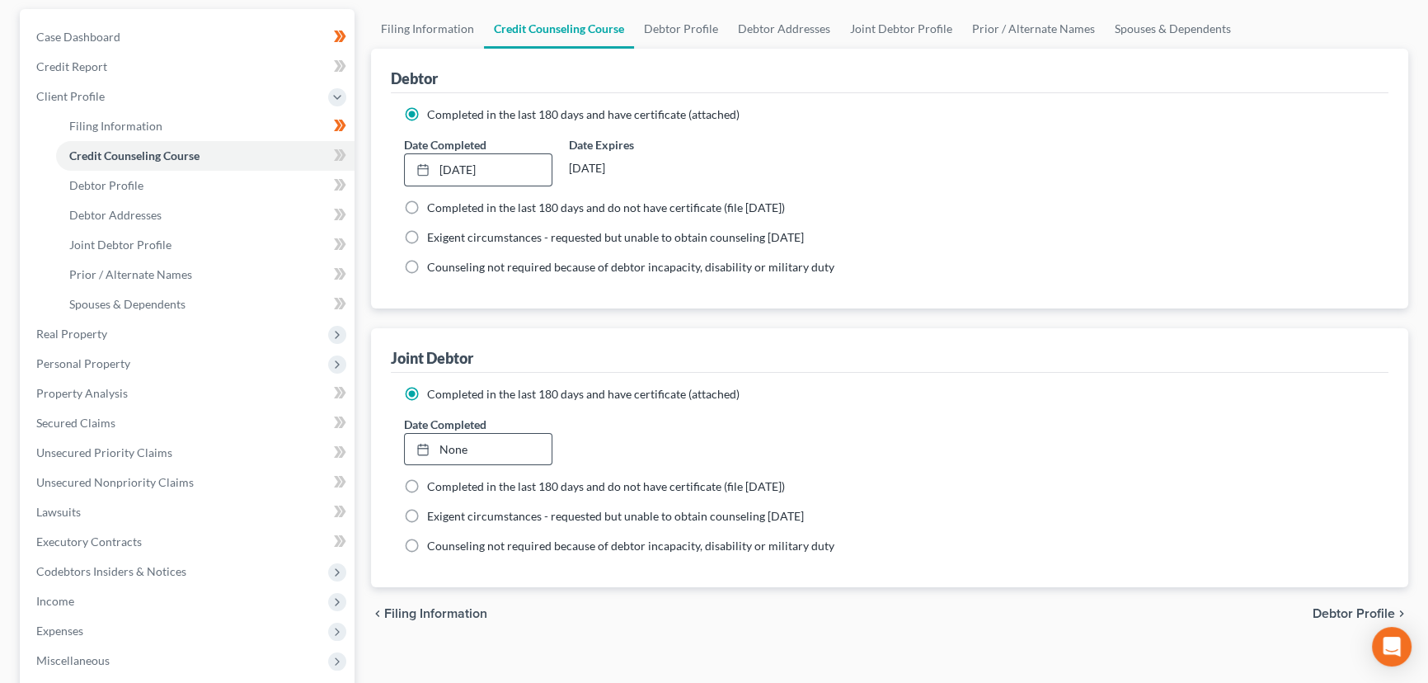
click at [451, 453] on link "None" at bounding box center [478, 449] width 147 height 31
type input "[DATE]"
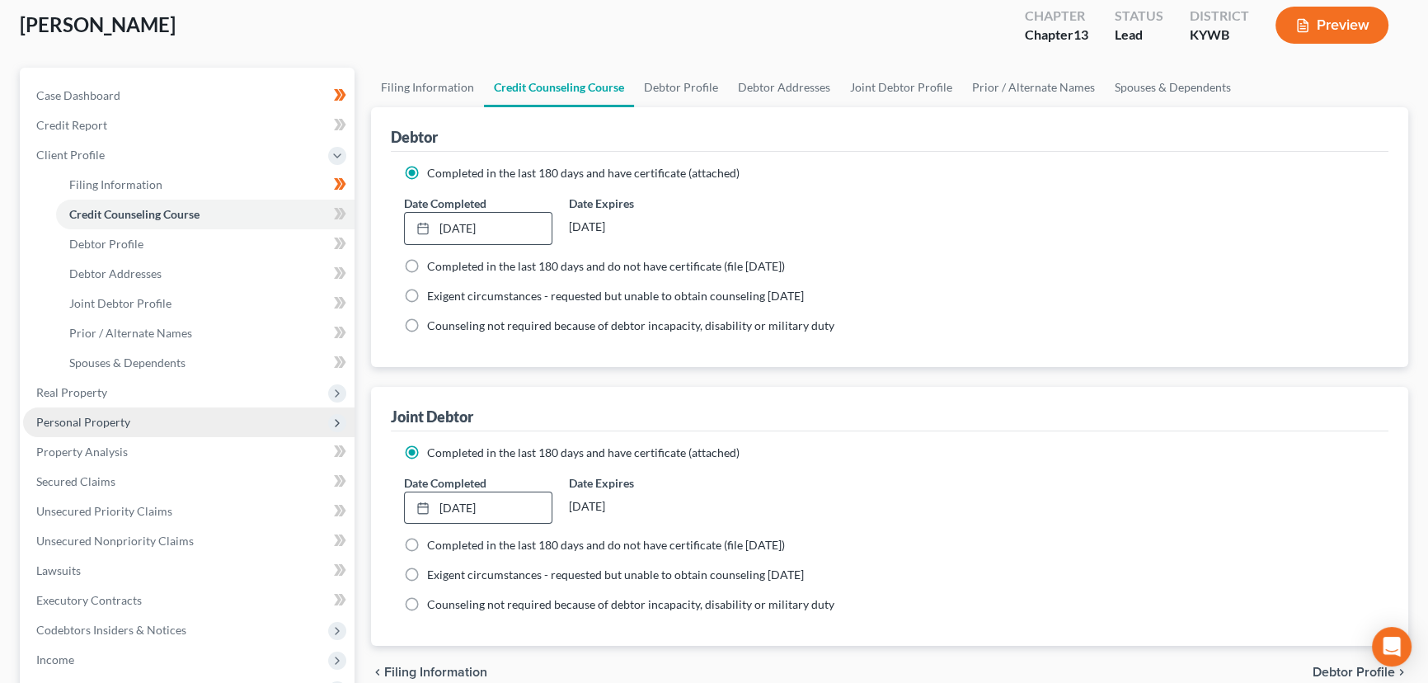
scroll to position [0, 0]
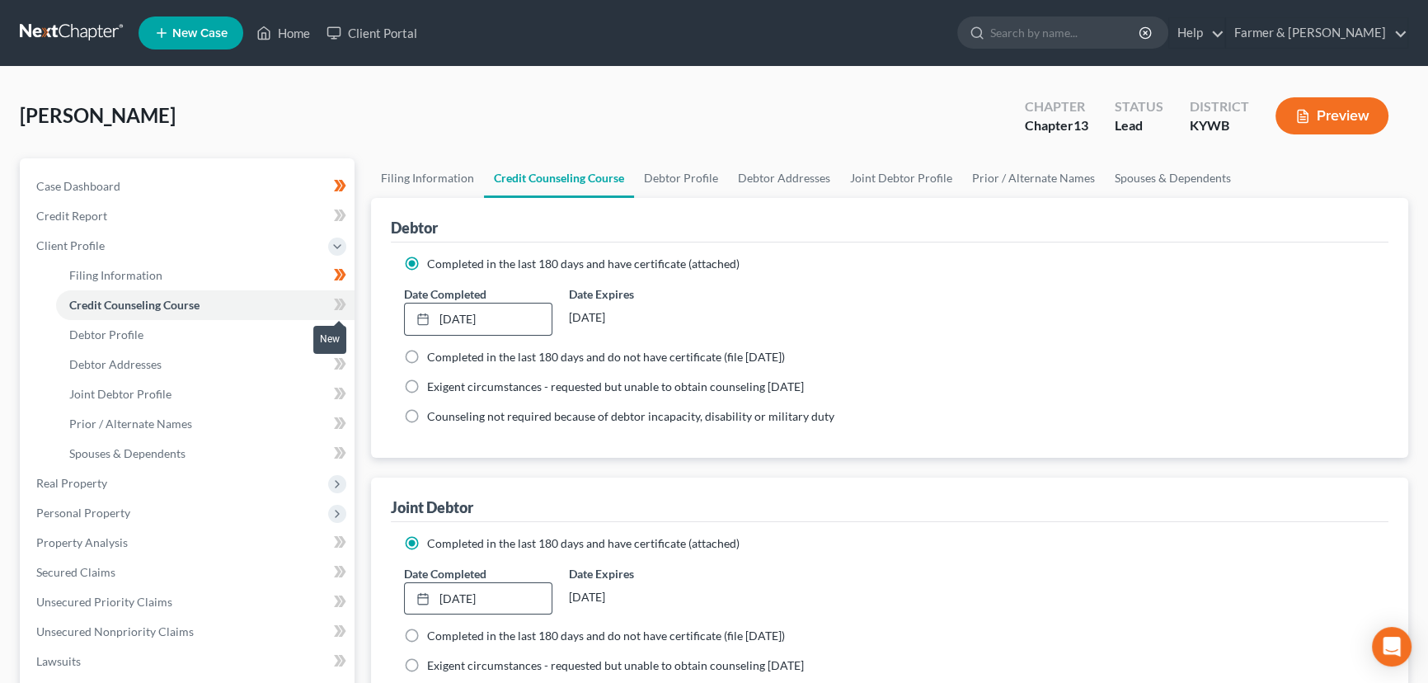
click at [346, 309] on span at bounding box center [340, 306] width 29 height 25
click at [193, 328] on link "Debtor Profile" at bounding box center [205, 335] width 299 height 30
select select "1"
select select "0"
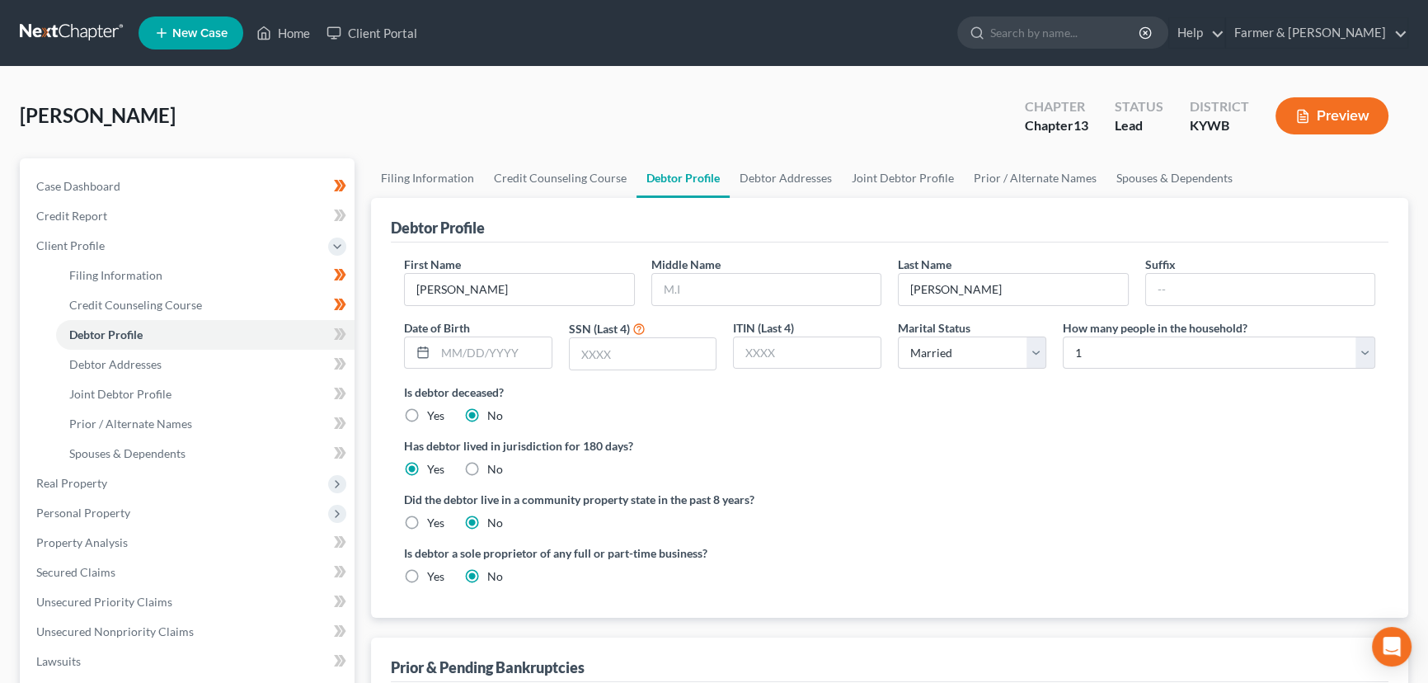
click at [314, 133] on div "[PERSON_NAME] Upgraded Chapter Chapter 13 Status Lead District [GEOGRAPHIC_DATA…" at bounding box center [714, 123] width 1389 height 72
click at [669, 297] on input "text" at bounding box center [766, 289] width 229 height 31
type input "[PERSON_NAME]"
click at [656, 123] on div "[PERSON_NAME] Upgraded Chapter Chapter 13 Status Lead District [GEOGRAPHIC_DATA…" at bounding box center [714, 123] width 1389 height 72
drag, startPoint x: 482, startPoint y: 356, endPoint x: 433, endPoint y: 369, distance: 50.4
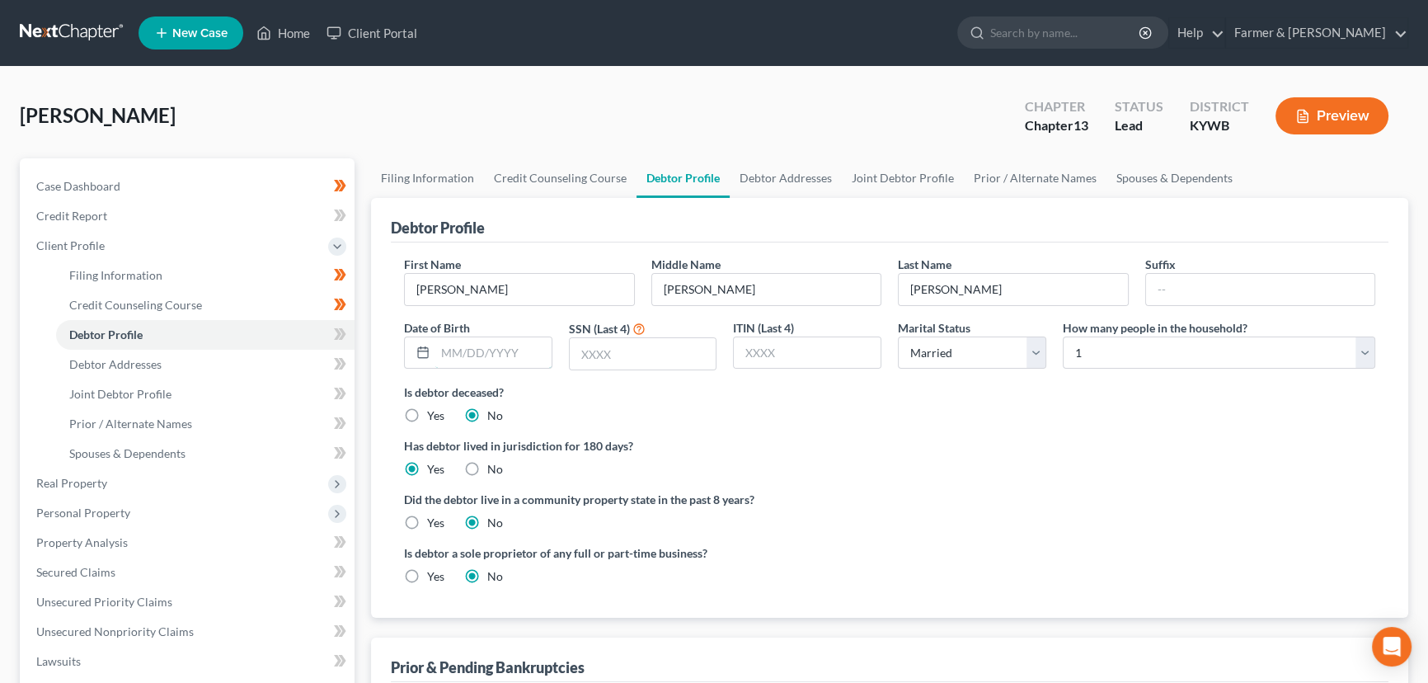
click at [482, 356] on input "text" at bounding box center [493, 352] width 116 height 31
click at [651, 350] on input "text" at bounding box center [643, 353] width 147 height 31
type input "0797"
click at [444, 352] on input "text" at bounding box center [493, 352] width 116 height 31
type input "[DATE]"
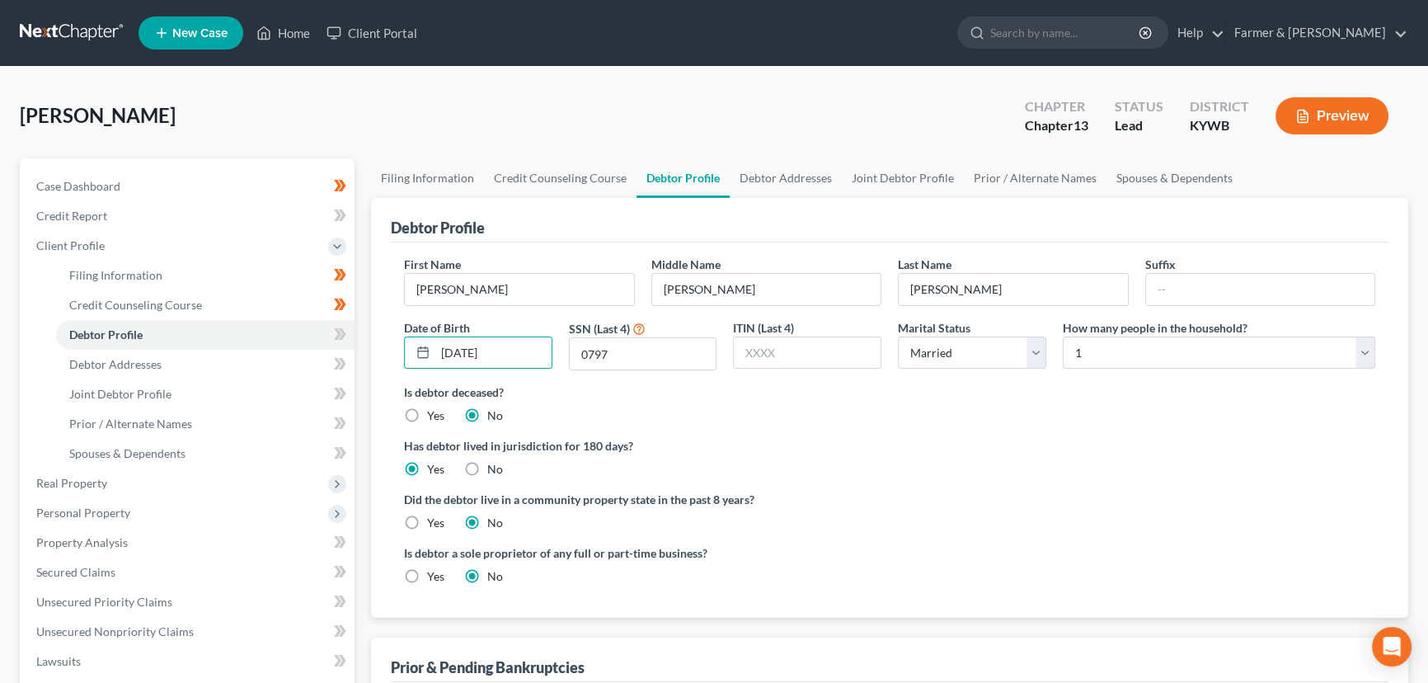
click at [618, 97] on div "[PERSON_NAME] Upgraded Chapter Chapter 13 Status Lead District [GEOGRAPHIC_DATA…" at bounding box center [714, 123] width 1389 height 72
click at [1107, 357] on select "Select 1 2 3 4 5 6 7 8 9 10 11 12 13 14 15 16 17 18 19 20" at bounding box center [1219, 352] width 313 height 33
select select "1"
click at [1063, 336] on select "Select 1 2 3 4 5 6 7 8 9 10 11 12 13 14 15 16 17 18 19 20" at bounding box center [1219, 352] width 313 height 33
click at [890, 115] on div "[PERSON_NAME] Upgraded Chapter Chapter 13 Status Lead District [GEOGRAPHIC_DATA…" at bounding box center [714, 123] width 1389 height 72
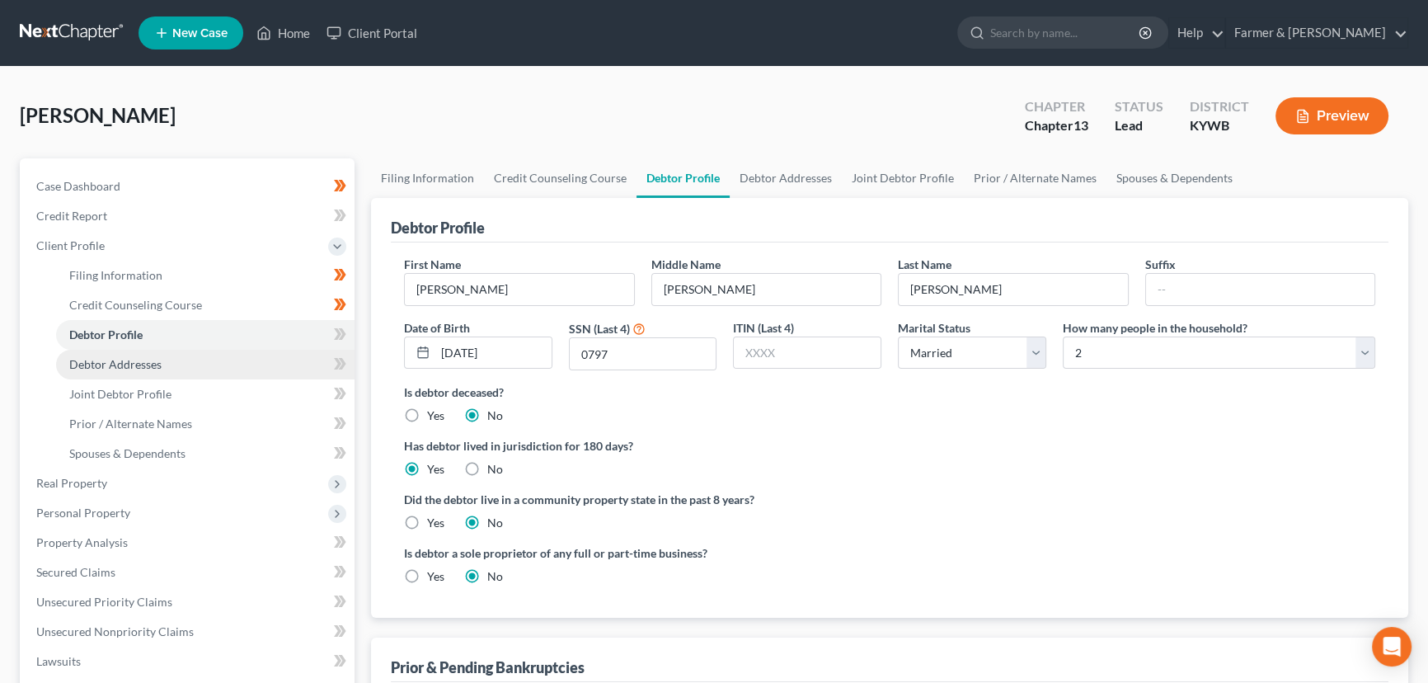
click at [140, 373] on link "Debtor Addresses" at bounding box center [205, 365] width 299 height 30
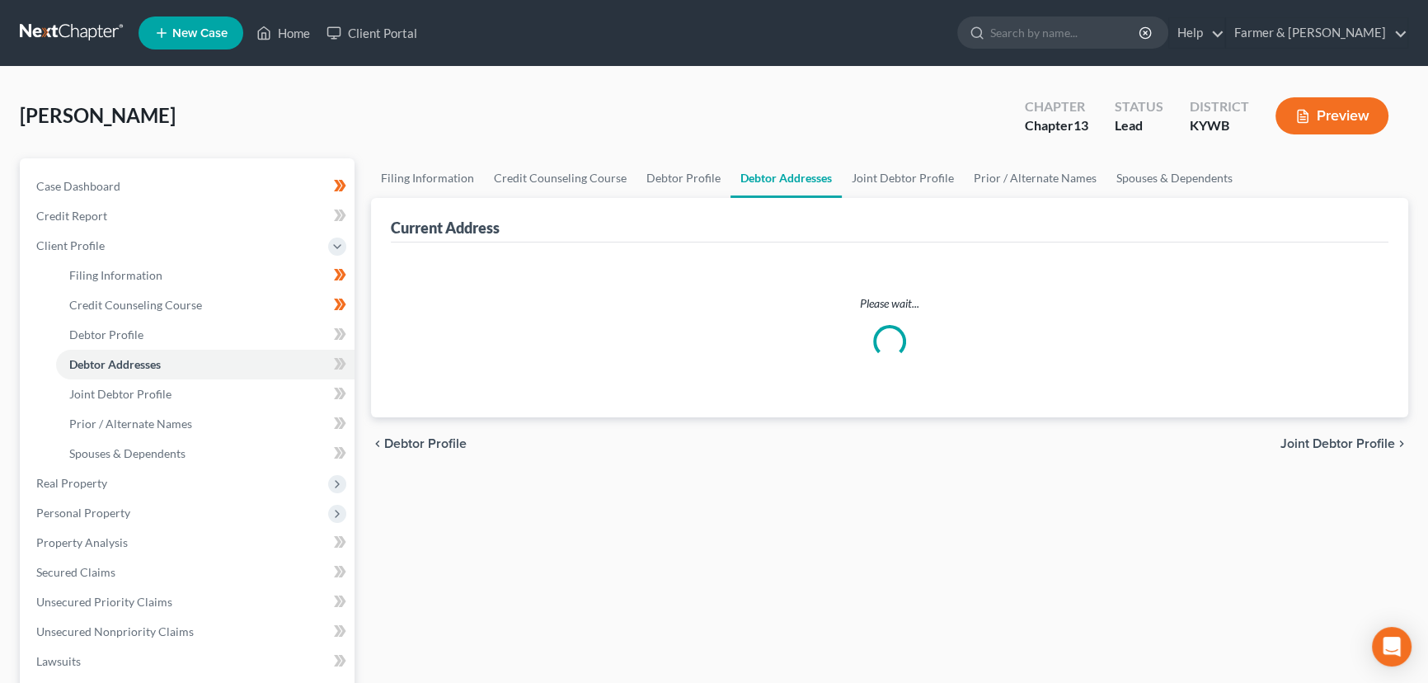
select select "0"
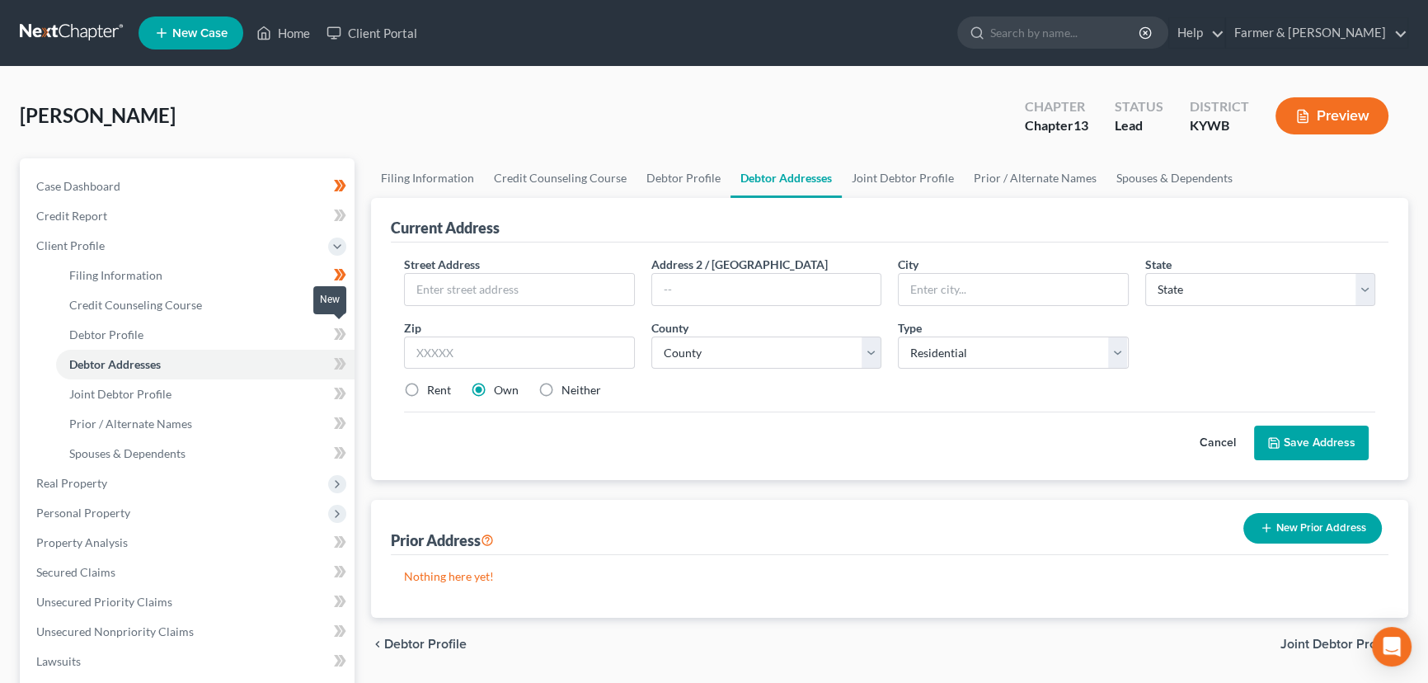
click at [344, 331] on icon at bounding box center [342, 334] width 7 height 12
click at [350, 117] on div "[PERSON_NAME] Upgraded Chapter Chapter 13 Status Lead District [GEOGRAPHIC_DATA…" at bounding box center [714, 123] width 1389 height 72
click at [530, 287] on input "text" at bounding box center [519, 289] width 229 height 31
paste input "592 Justify Dr"
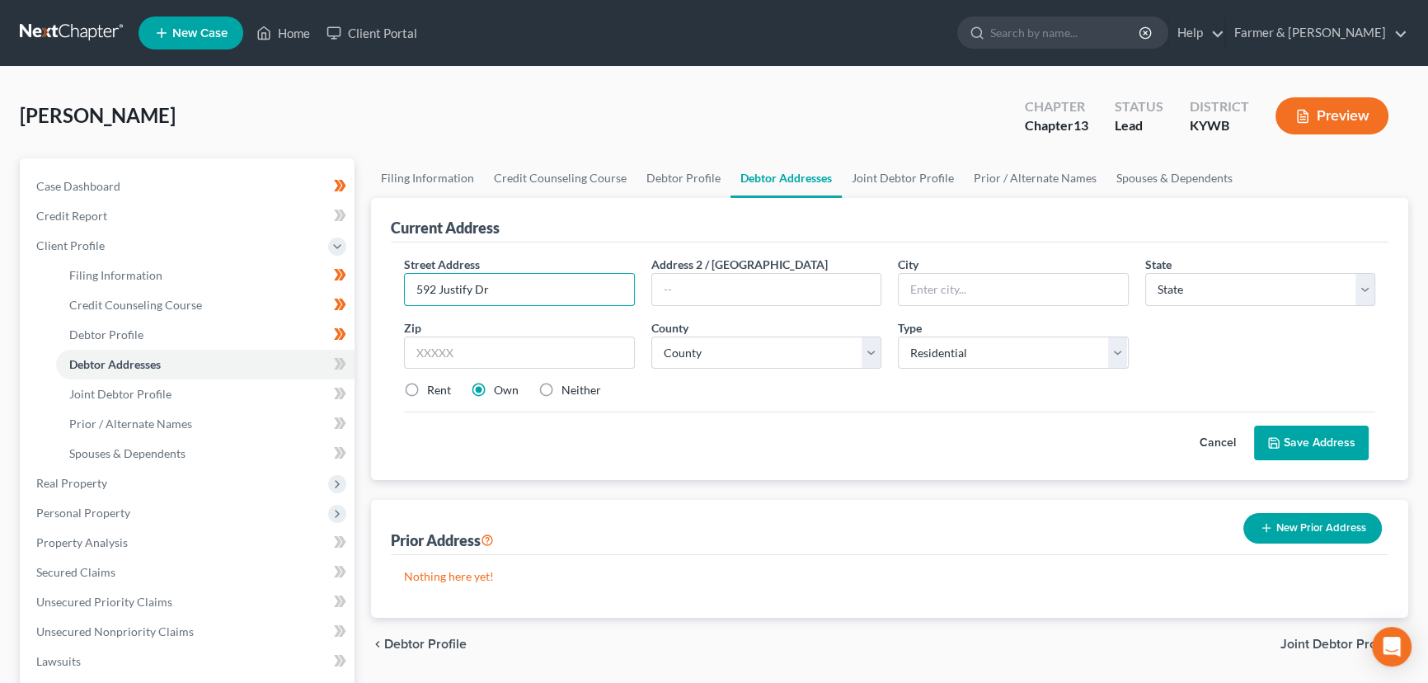
type input "592 Justify Dr"
drag, startPoint x: 584, startPoint y: 346, endPoint x: 585, endPoint y: 354, distance: 8.4
click at [584, 346] on input "text" at bounding box center [519, 352] width 231 height 33
paste input "42240"
type input "42240"
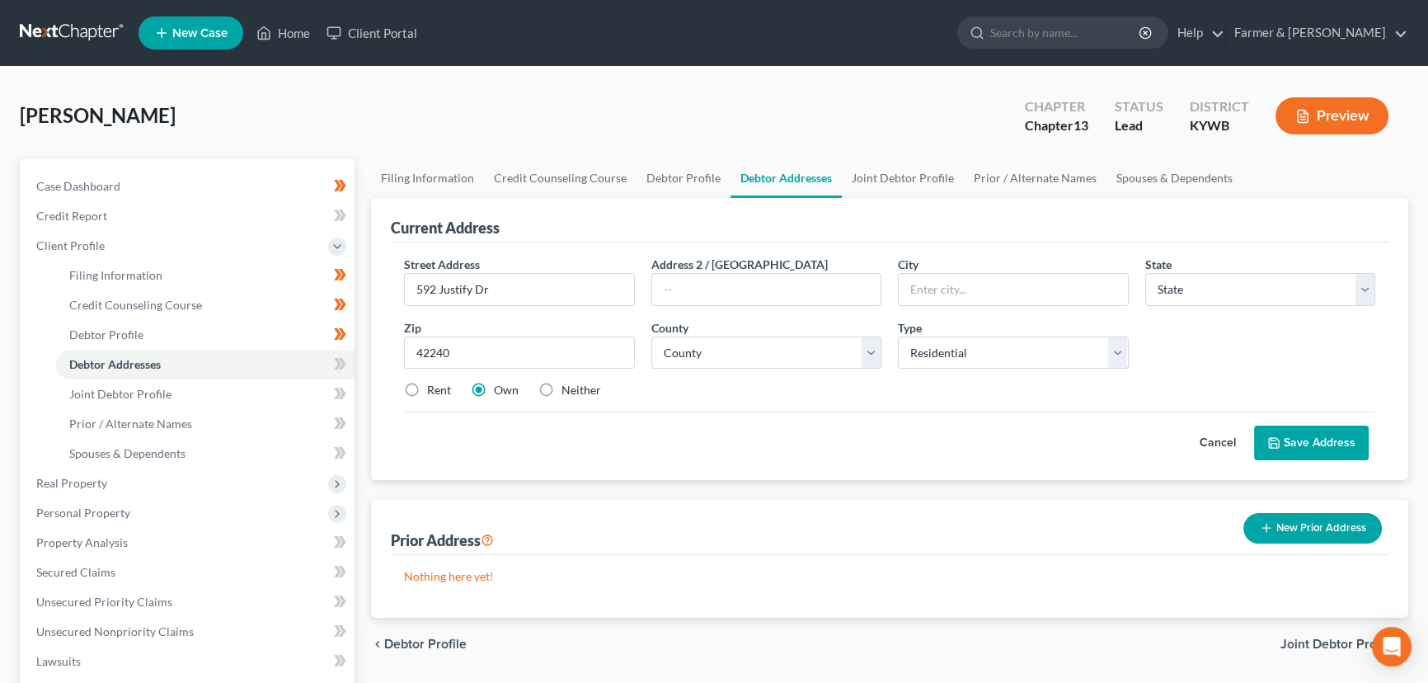
click at [592, 105] on div "[PERSON_NAME] Upgraded Chapter Chapter 13 Status Lead District [GEOGRAPHIC_DATA…" at bounding box center [714, 123] width 1389 height 72
type input "[GEOGRAPHIC_DATA]"
select select "18"
click at [800, 350] on select "County [GEOGRAPHIC_DATA] [GEOGRAPHIC_DATA] [GEOGRAPHIC_DATA] [GEOGRAPHIC_DATA] …" at bounding box center [766, 352] width 231 height 33
select select "23"
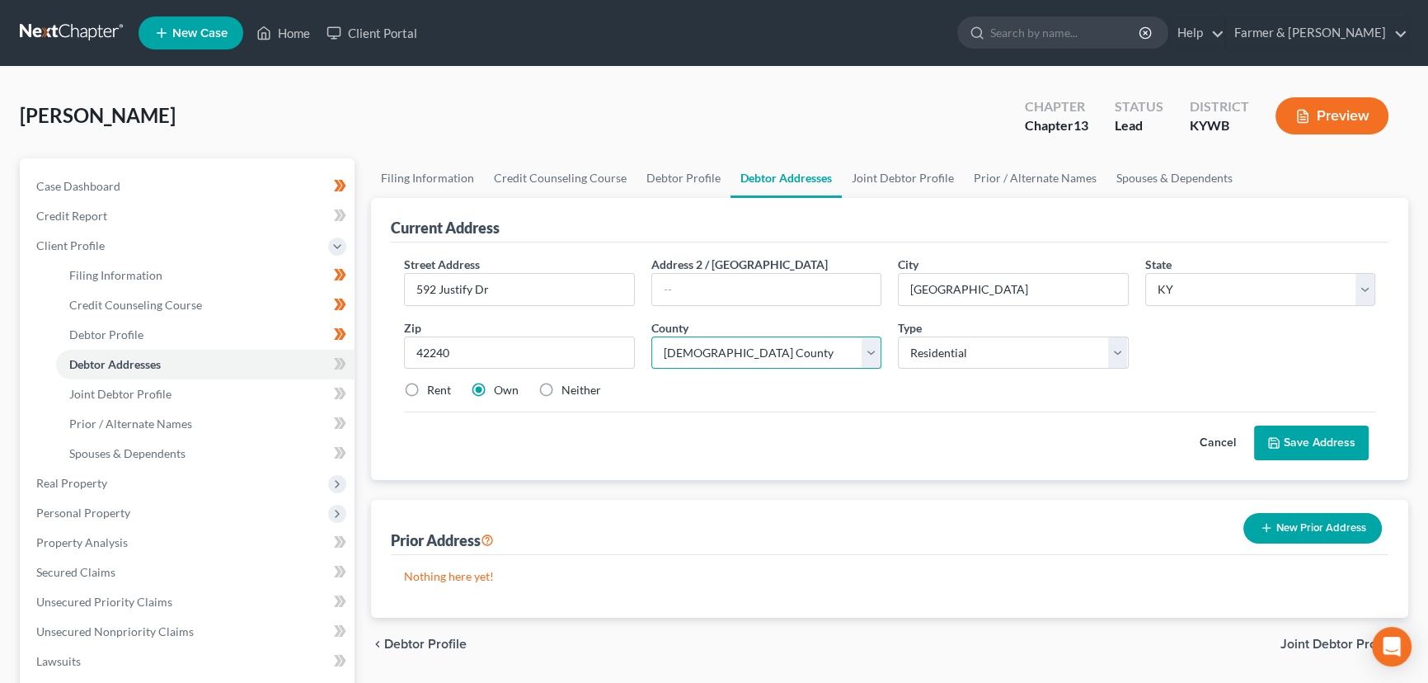
click at [651, 336] on select "County [GEOGRAPHIC_DATA] [GEOGRAPHIC_DATA] [GEOGRAPHIC_DATA] [GEOGRAPHIC_DATA] …" at bounding box center [766, 352] width 231 height 33
click at [781, 424] on div "Cancel Save Address" at bounding box center [889, 435] width 971 height 49
click at [1290, 444] on button "Save Address" at bounding box center [1311, 442] width 115 height 35
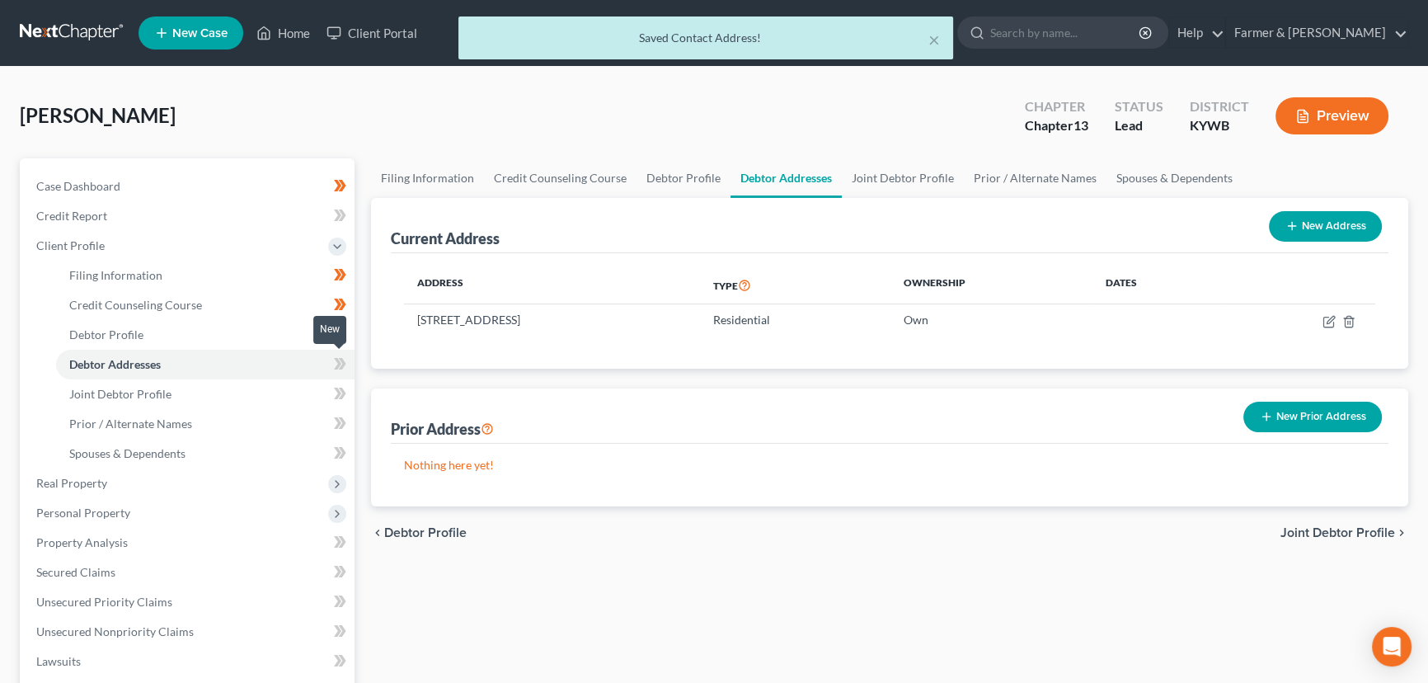
click at [345, 364] on icon at bounding box center [340, 364] width 12 height 21
click at [344, 364] on icon at bounding box center [342, 364] width 7 height 12
click at [365, 388] on div "Filing Information Credit Counseling Course Debtor Profile Debtor Addresses Joi…" at bounding box center [890, 604] width 1054 height 893
click at [232, 387] on link "Joint Debtor Profile" at bounding box center [205, 394] width 299 height 30
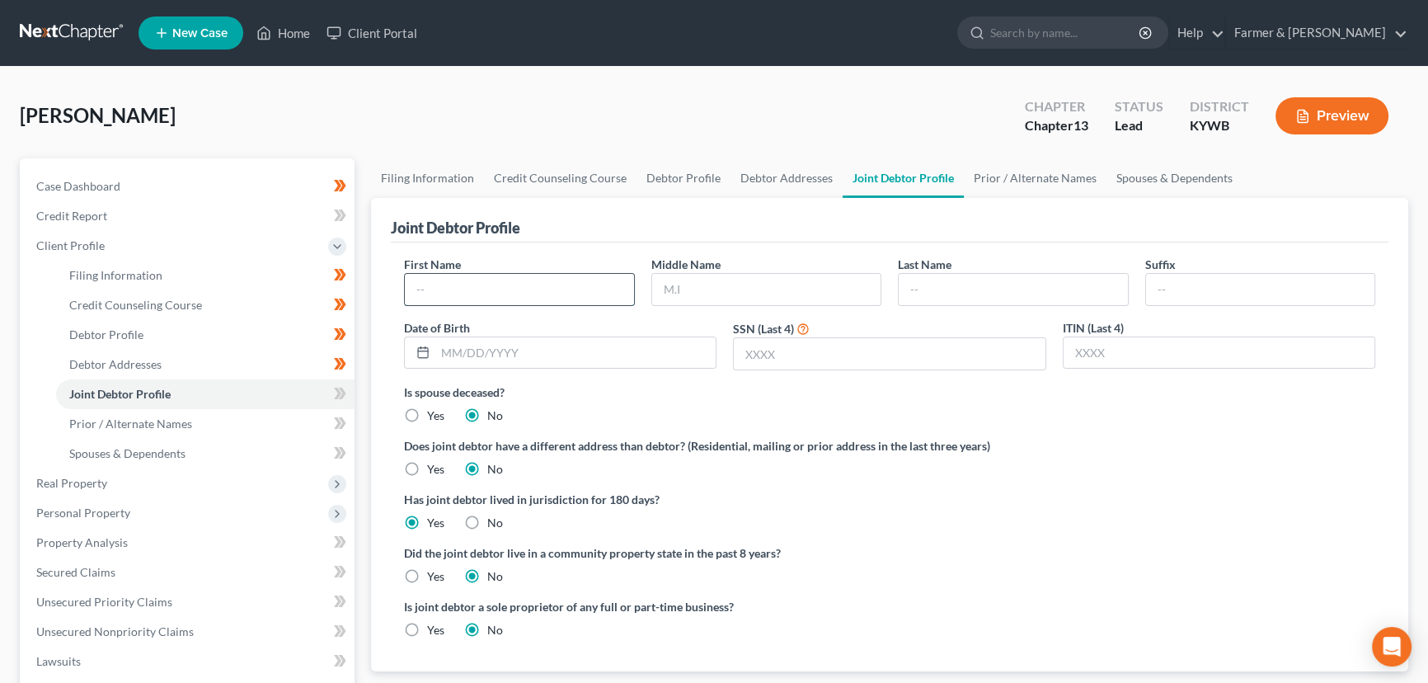
click at [568, 296] on input "text" at bounding box center [519, 289] width 229 height 31
type input "[PERSON_NAME]"
click at [566, 354] on input "text" at bounding box center [575, 352] width 280 height 31
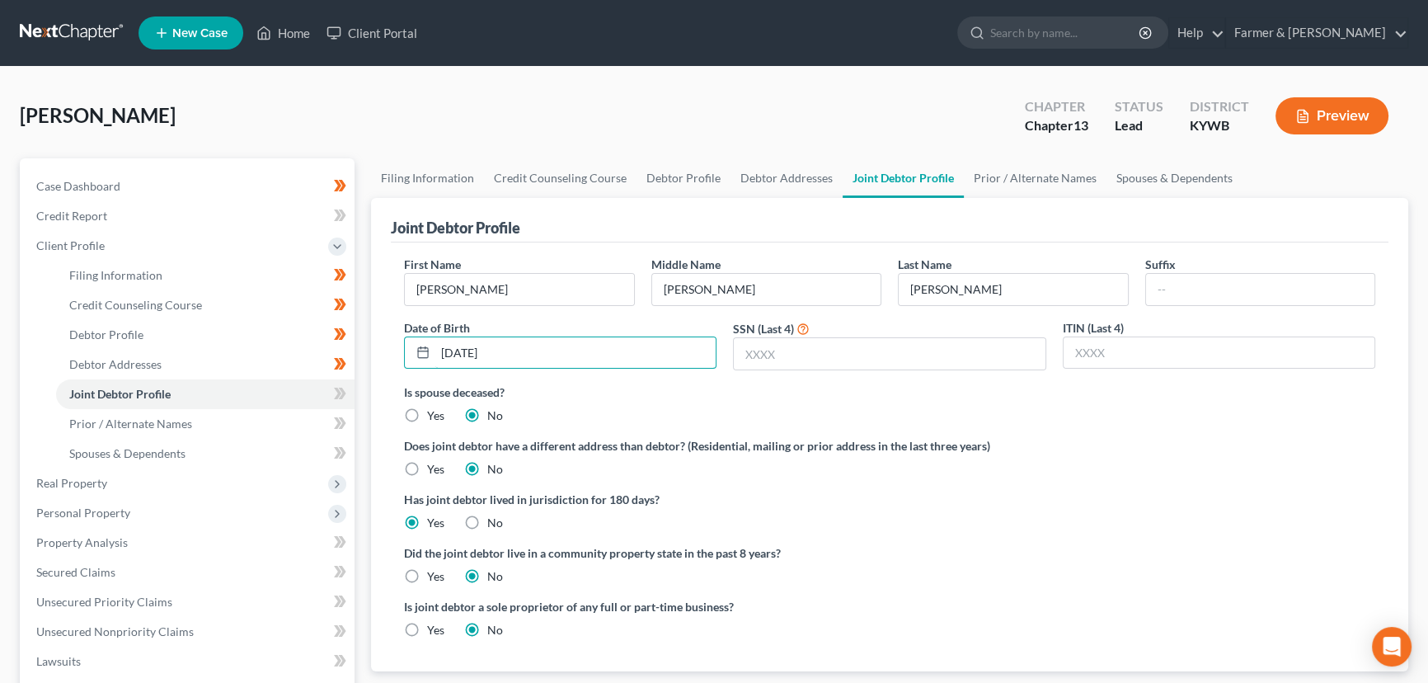
type input "[DATE]"
click at [479, 79] on div "[PERSON_NAME] Upgraded Chapter Chapter 13 Status Lead District [GEOGRAPHIC_DATA…" at bounding box center [714, 576] width 1428 height 1018
click at [337, 397] on icon at bounding box center [337, 394] width 7 height 12
click at [363, 414] on div "Filing Information Credit Counseling Course Debtor Profile Debtor Addresses Joi…" at bounding box center [890, 604] width 1054 height 893
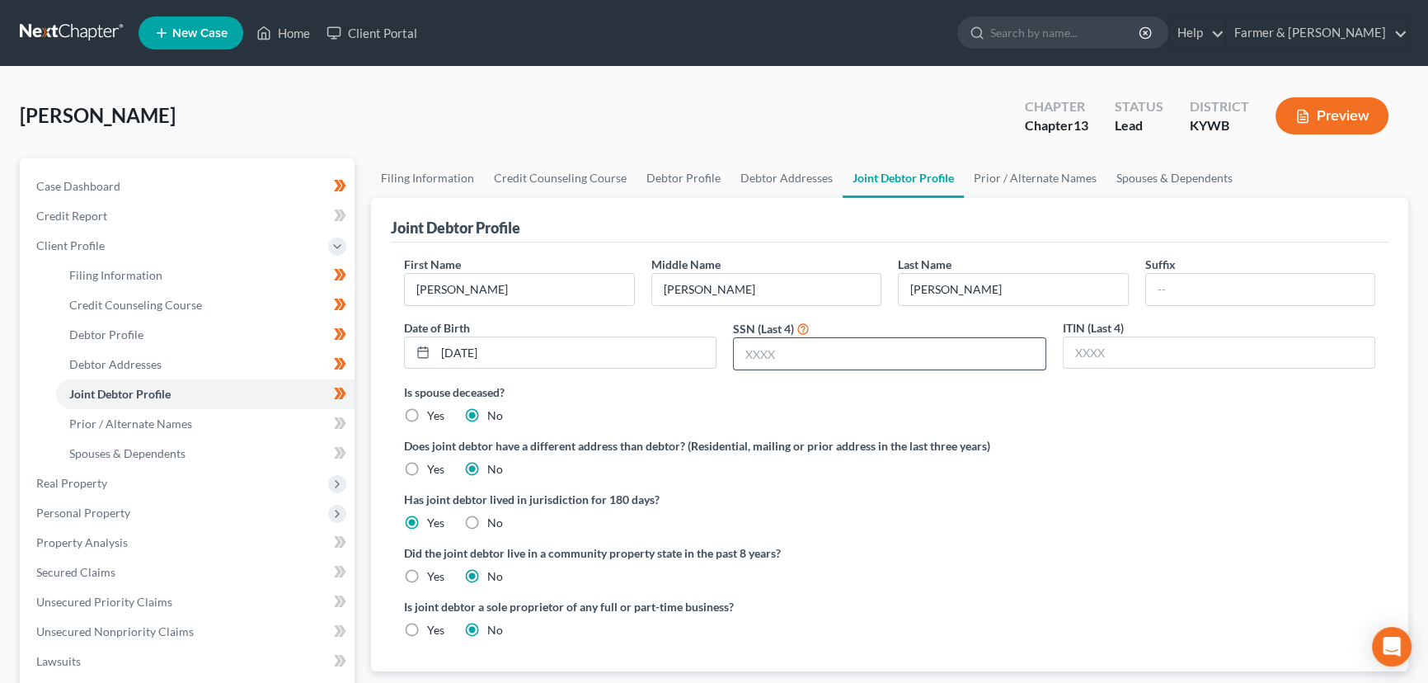
drag, startPoint x: 782, startPoint y: 353, endPoint x: 4, endPoint y: 430, distance: 781.4
click at [782, 353] on input "text" at bounding box center [889, 353] width 311 height 31
type input "1898"
click at [328, 97] on div "[PERSON_NAME] Upgraded Chapter Chapter 13 Status Lead District [GEOGRAPHIC_DATA…" at bounding box center [714, 123] width 1389 height 72
click at [166, 430] on link "Prior / Alternate Names" at bounding box center [205, 424] width 299 height 30
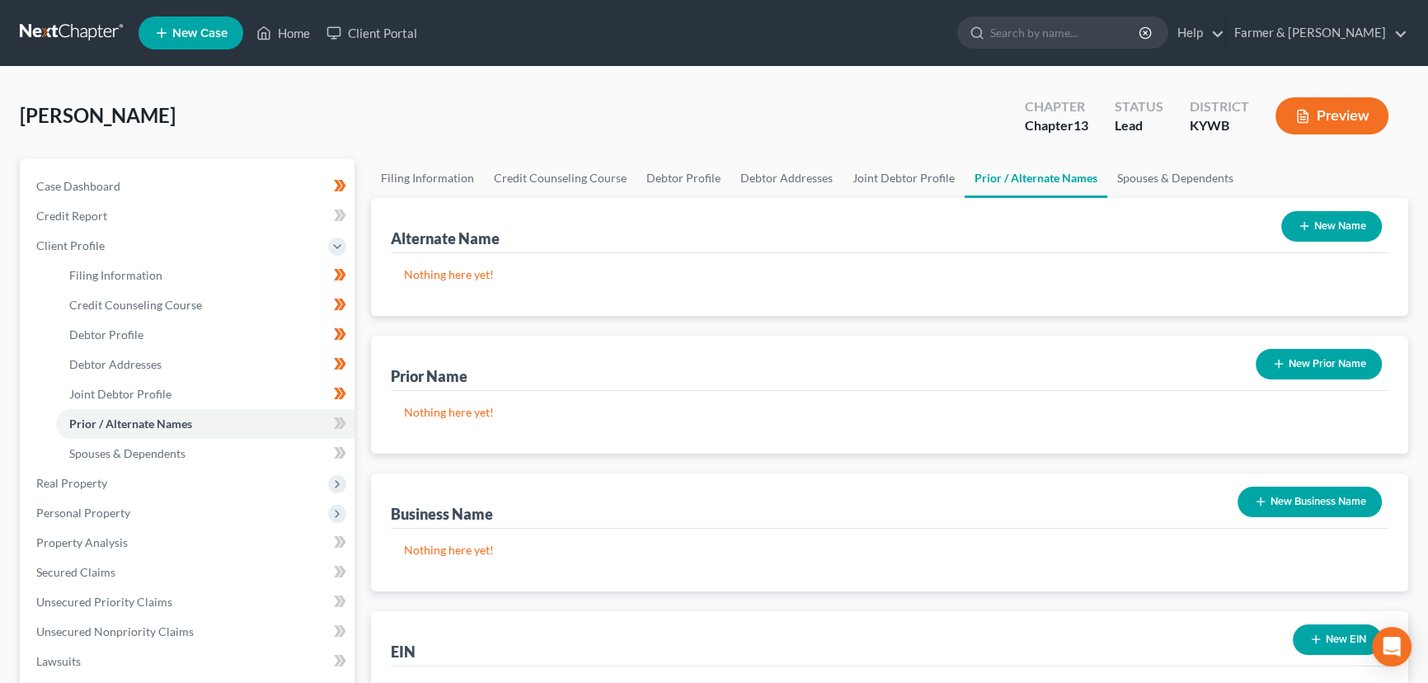
click at [1352, 354] on button "New Prior Name" at bounding box center [1319, 364] width 126 height 31
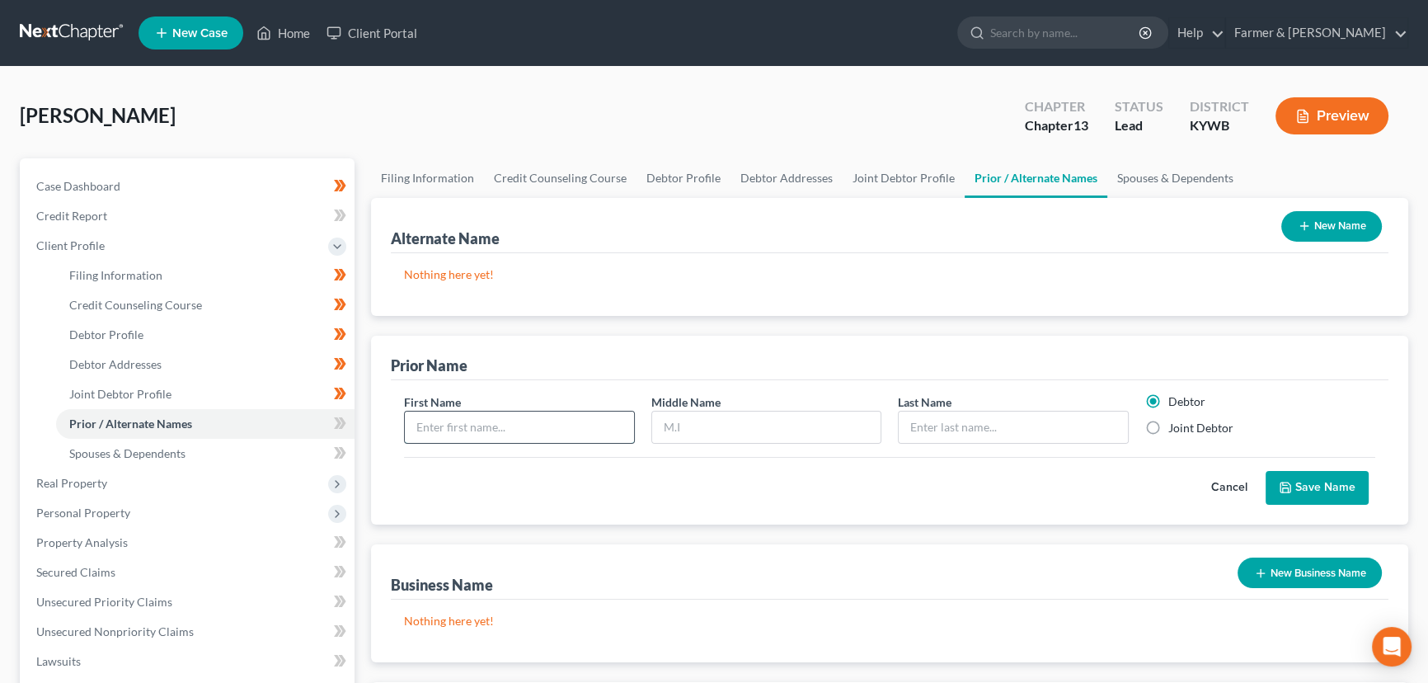
click at [501, 425] on input "text" at bounding box center [519, 426] width 229 height 31
type input "j"
type input "[PERSON_NAME]"
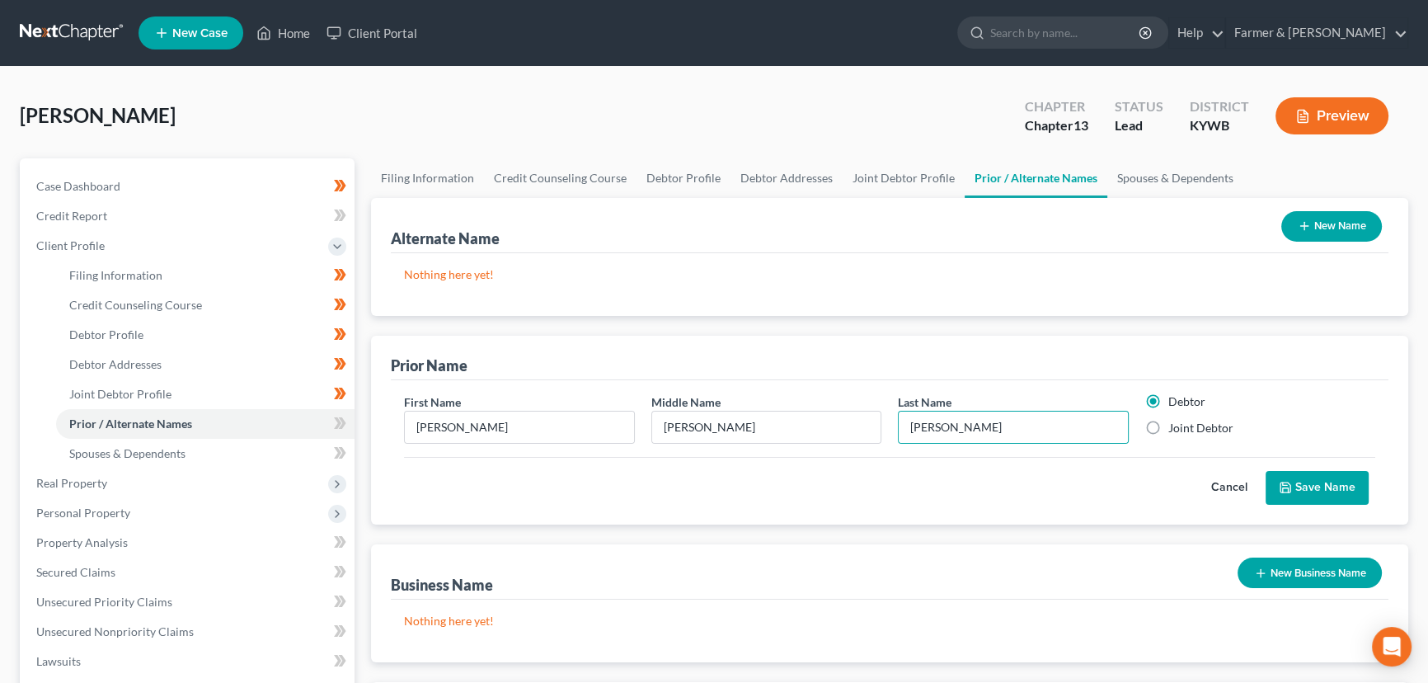
click at [1168, 436] on label "Joint Debtor" at bounding box center [1200, 428] width 65 height 16
click at [1175, 430] on input "Joint Debtor" at bounding box center [1180, 425] width 11 height 11
radio input "true"
radio input "false"
click at [1301, 478] on button "Save Name" at bounding box center [1317, 488] width 103 height 35
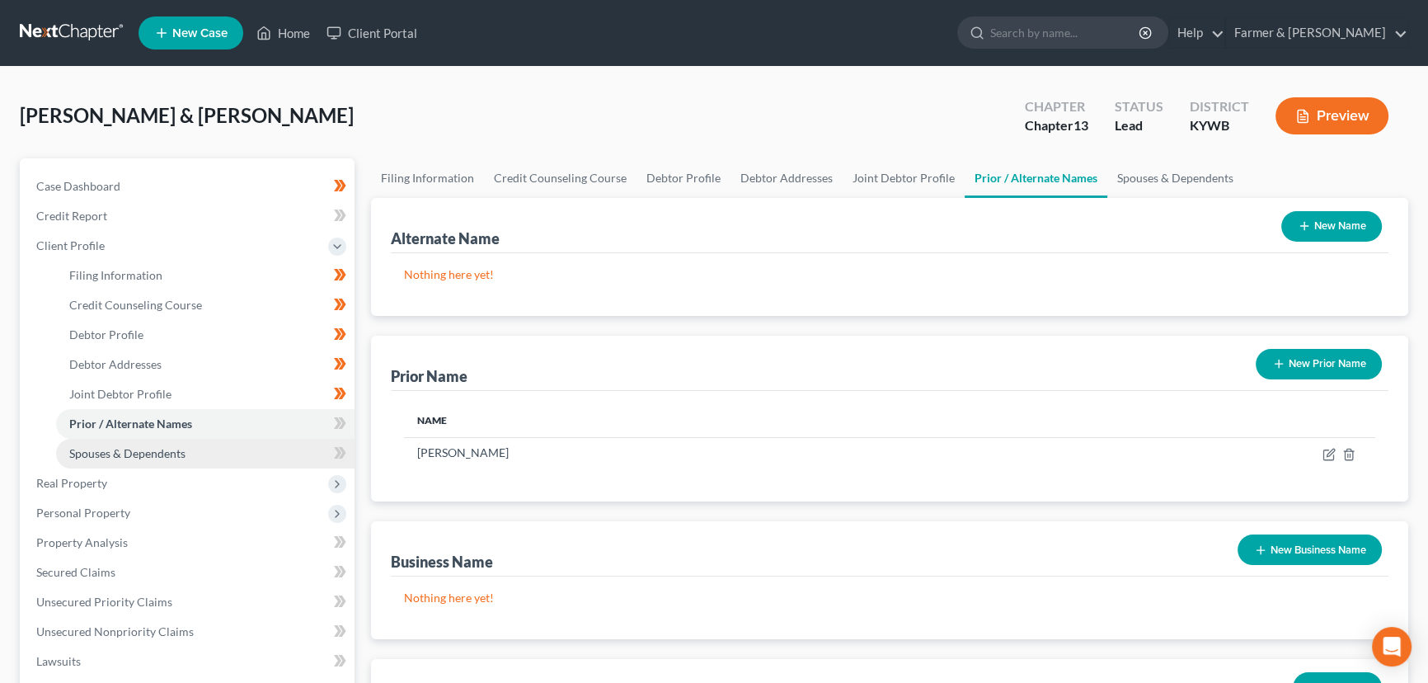
drag, startPoint x: 186, startPoint y: 454, endPoint x: 261, endPoint y: 456, distance: 75.1
click at [186, 454] on link "Spouses & Dependents" at bounding box center [205, 454] width 299 height 30
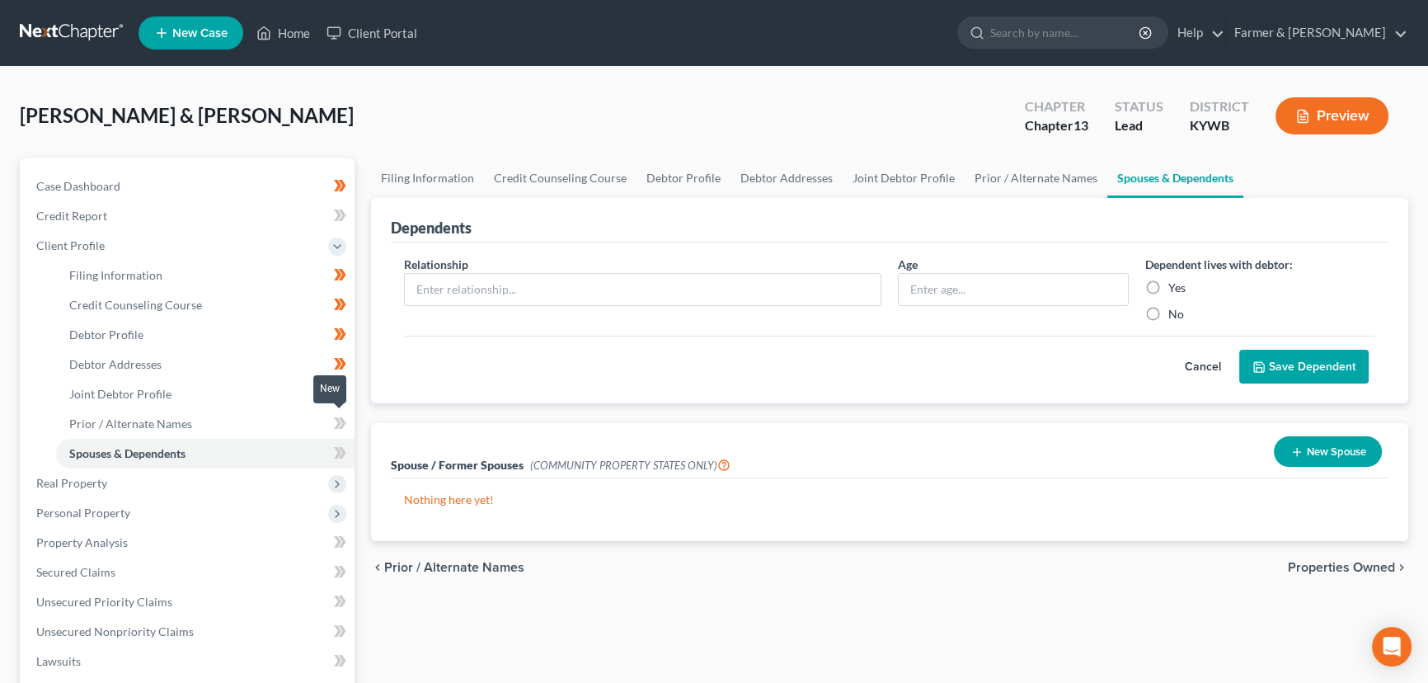
click at [350, 416] on span at bounding box center [340, 425] width 29 height 25
click at [434, 286] on input "text" at bounding box center [643, 289] width 476 height 31
type input "Daughter"
click at [886, 274] on div "Relationship * Daughter" at bounding box center [643, 289] width 494 height 67
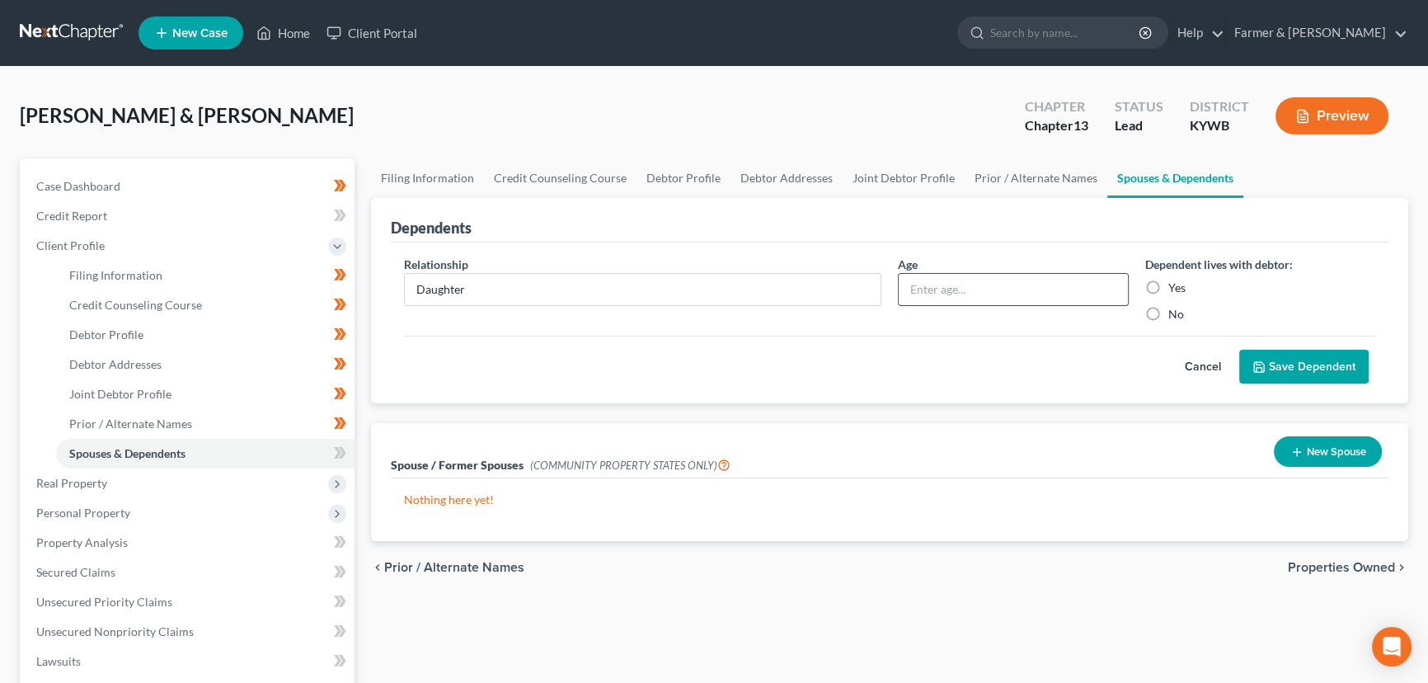
click at [938, 289] on input "text" at bounding box center [1013, 289] width 229 height 31
type input "14"
click at [1263, 360] on icon "submit" at bounding box center [1259, 366] width 13 height 13
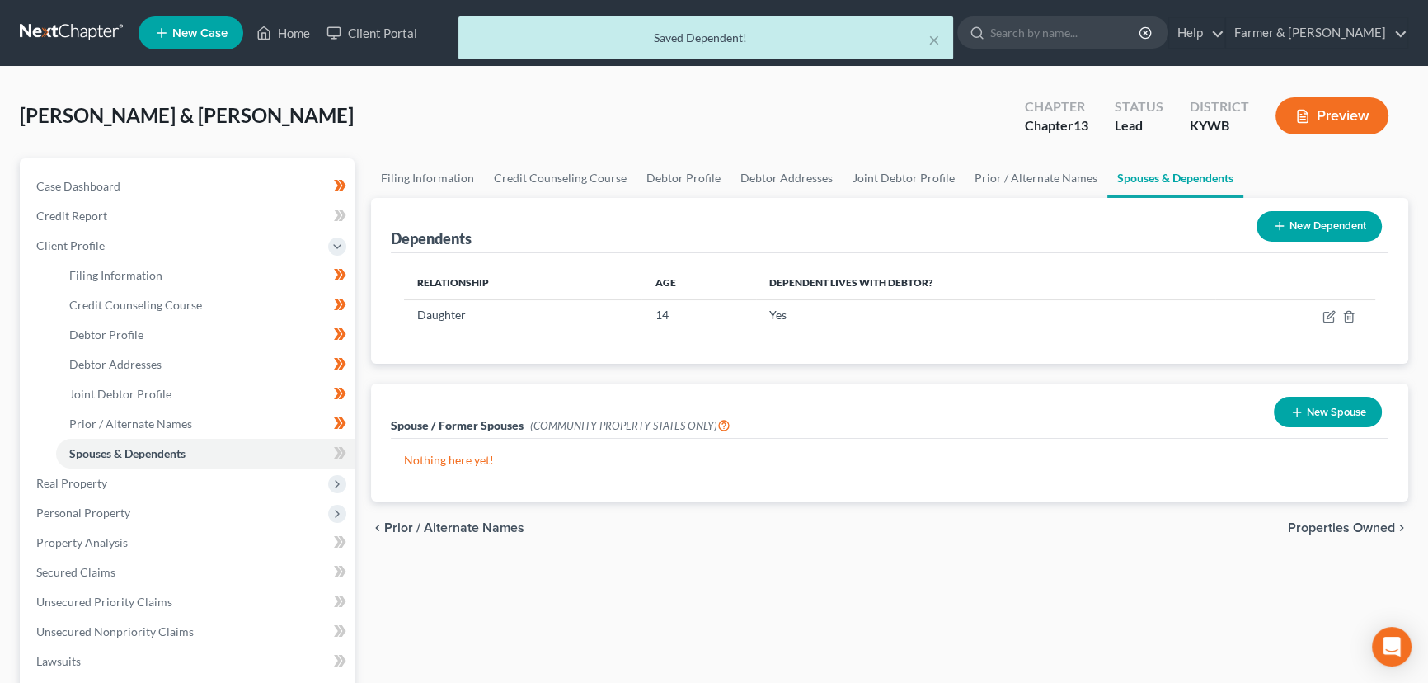
click at [1296, 229] on button "New Dependent" at bounding box center [1319, 226] width 125 height 31
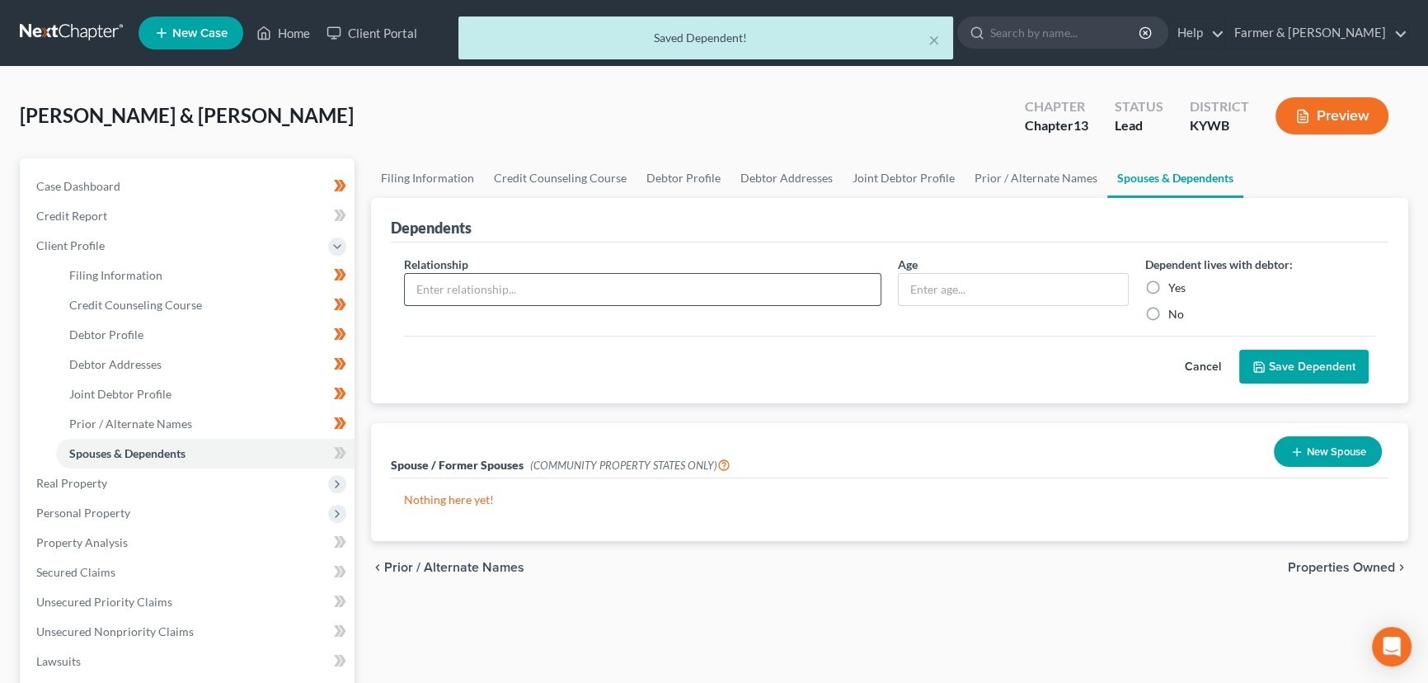
click at [487, 294] on input "text" at bounding box center [643, 289] width 476 height 31
type input "Daughter"
click at [960, 293] on input "text" at bounding box center [1013, 289] width 229 height 31
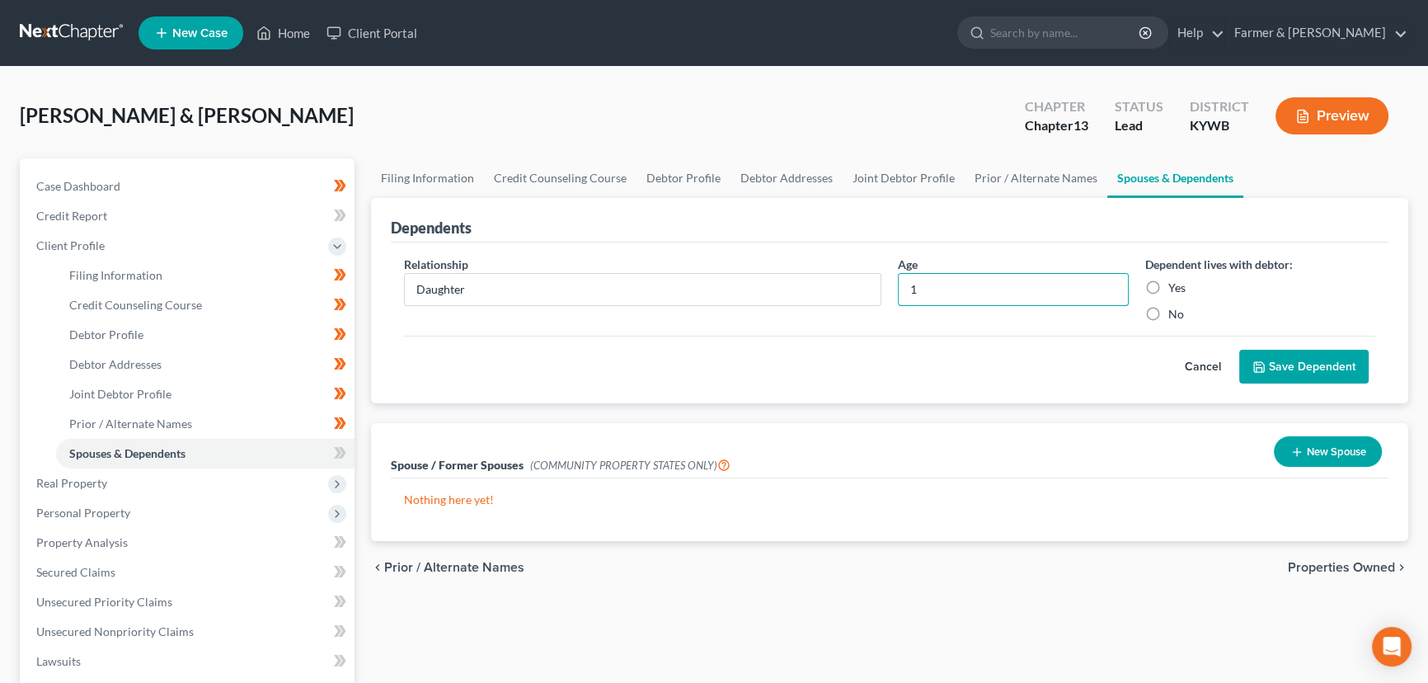
type input "1"
click at [971, 341] on div "Cancel Save Dependent" at bounding box center [889, 360] width 971 height 49
click at [1243, 360] on button "Save Dependent" at bounding box center [1303, 367] width 129 height 35
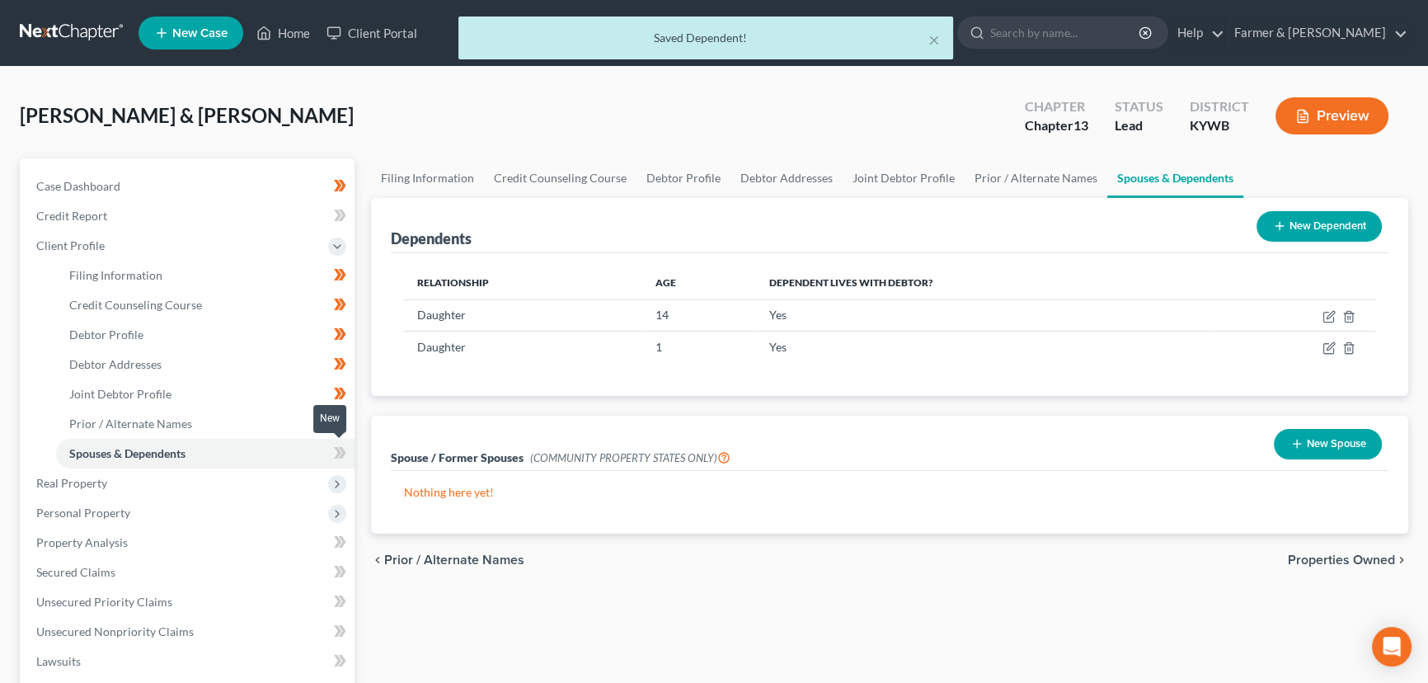
click at [341, 456] on icon at bounding box center [342, 453] width 7 height 12
click at [360, 456] on div "Case Dashboard Payments Invoices Payments Payments Credit Report Client Profile" at bounding box center [187, 604] width 351 height 893
click at [115, 342] on link "Debtor Profile" at bounding box center [205, 335] width 299 height 30
select select "1"
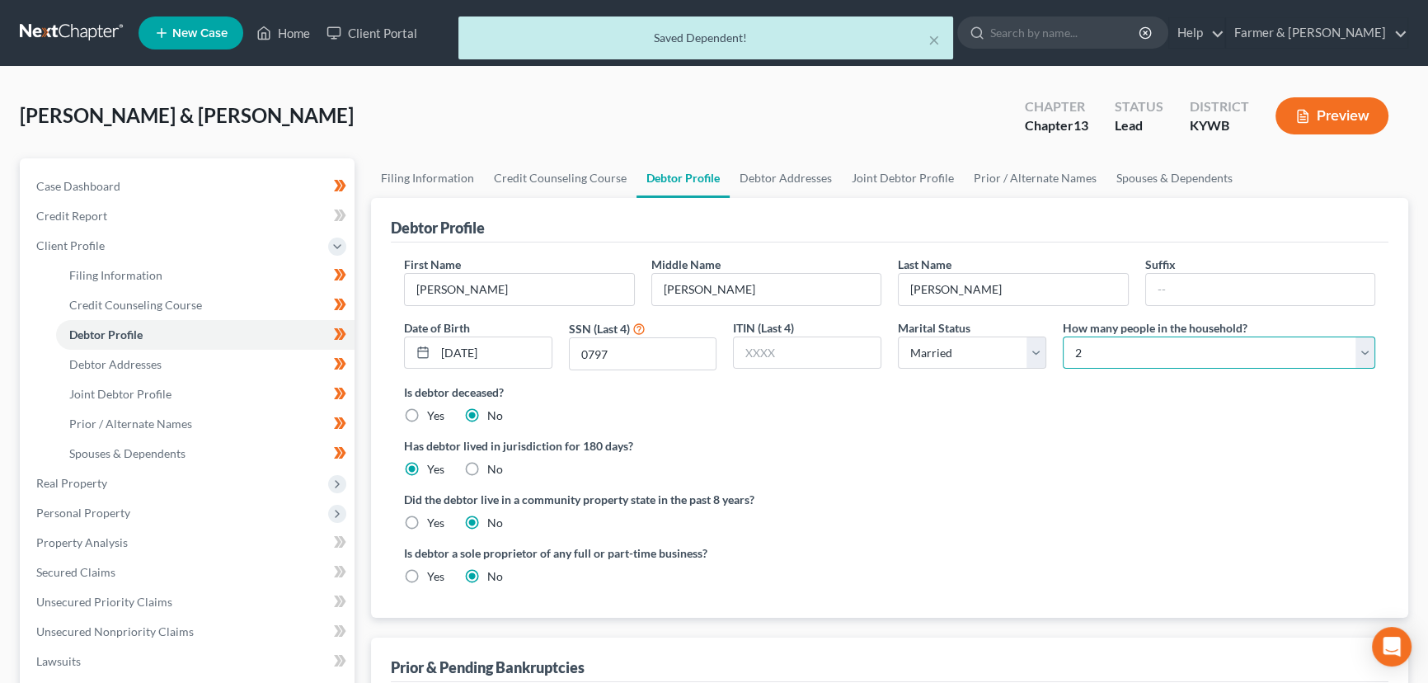
drag, startPoint x: 1085, startPoint y: 362, endPoint x: 1085, endPoint y: 335, distance: 27.2
click at [1085, 362] on select "Select 1 2 3 4 5 6 7 8 9 10 11 12 13 14 15 16 17 18 19 20" at bounding box center [1219, 352] width 313 height 33
click at [1063, 336] on select "Select 1 2 3 4 5 6 7 8 9 10 11 12 13 14 15 16 17 18 19 20" at bounding box center [1219, 352] width 313 height 33
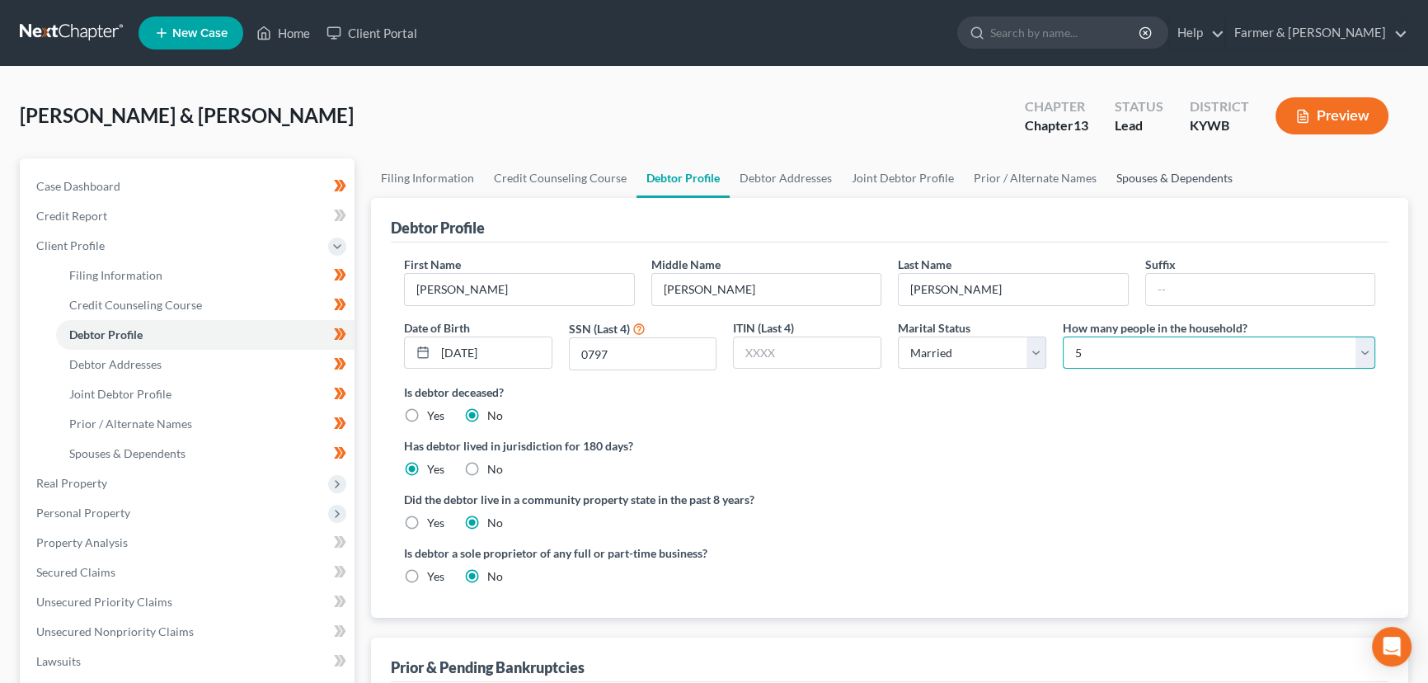
select select "3"
click at [882, 126] on div "Teter, Michael & Jessica Upgraded Chapter Chapter 13 Status Lead District KYWB …" at bounding box center [714, 123] width 1389 height 72
click at [96, 246] on span "Client Profile" at bounding box center [70, 245] width 68 height 14
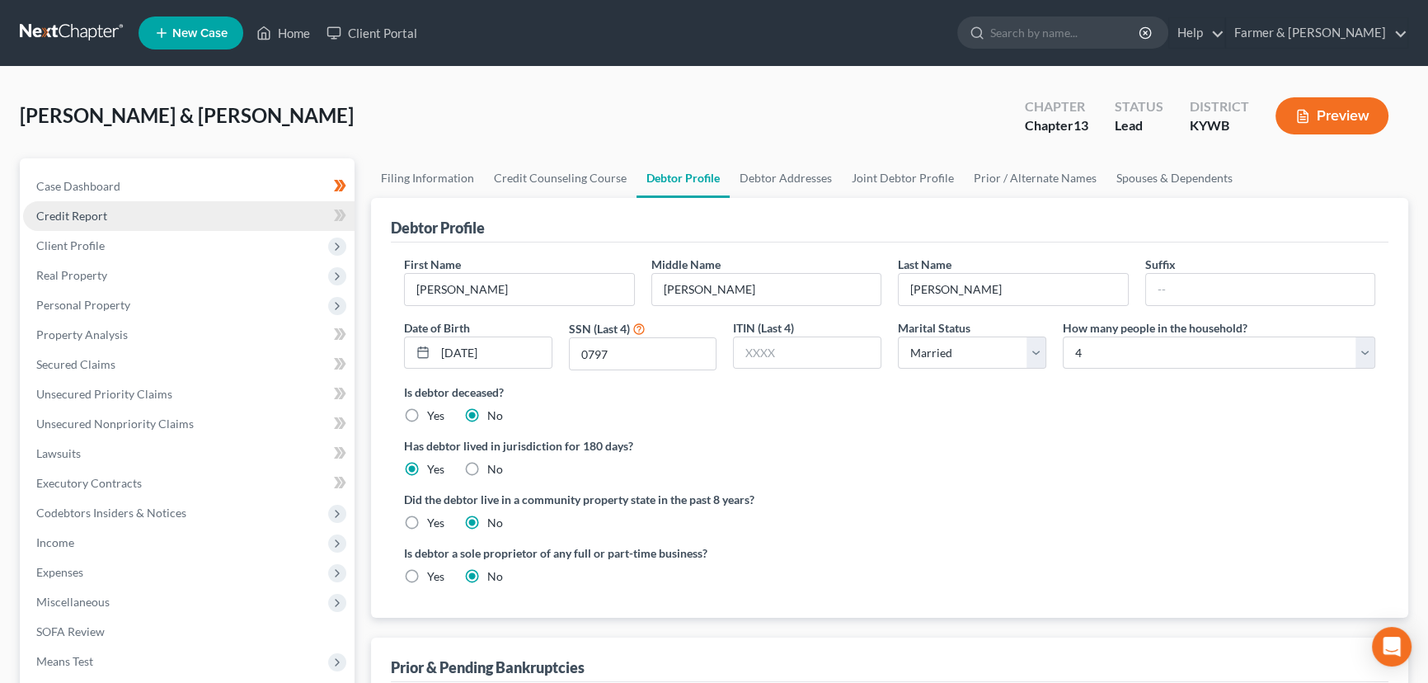
click at [96, 214] on span "Credit Report" at bounding box center [71, 216] width 71 height 14
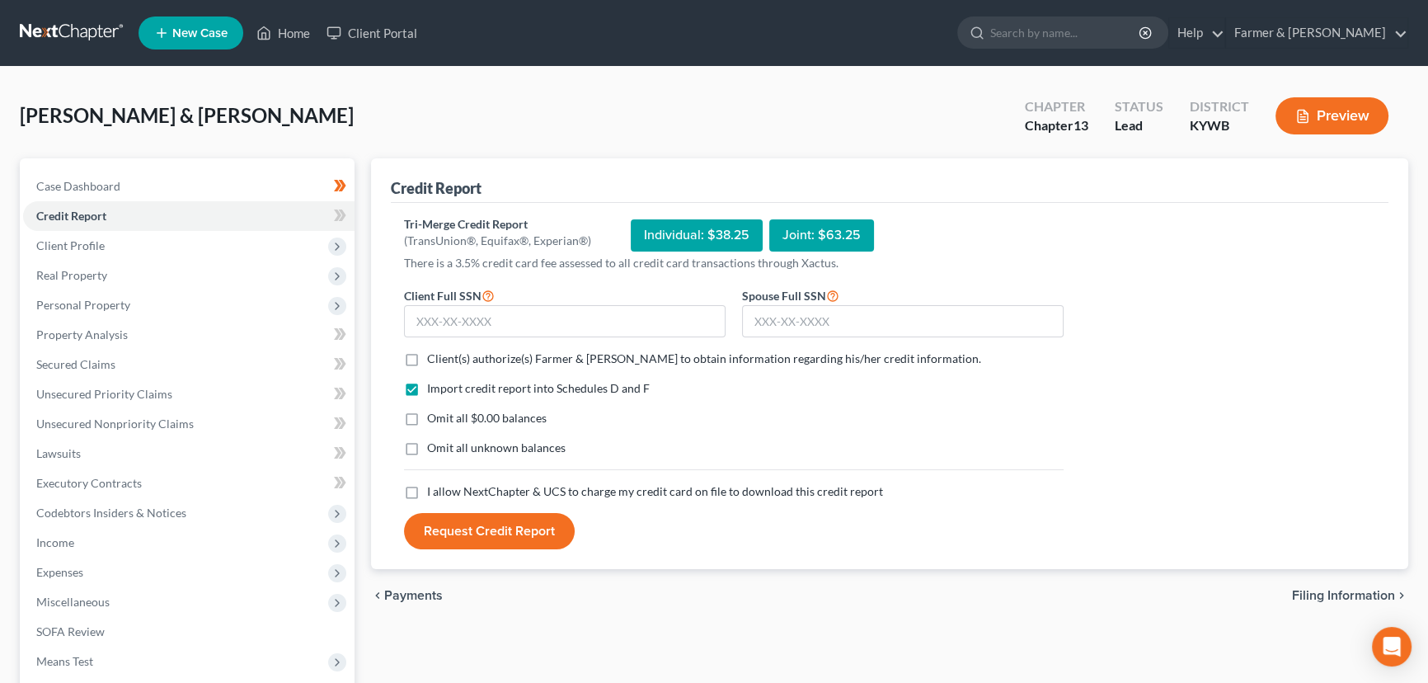
drag, startPoint x: 415, startPoint y: 360, endPoint x: 414, endPoint y: 412, distance: 52.8
click at [427, 360] on label "Client(s) authorize(s) Farmer & Wright to obtain information regarding his/her …" at bounding box center [704, 358] width 554 height 16
click at [434, 360] on input "Client(s) authorize(s) Farmer & Wright to obtain information regarding his/her …" at bounding box center [439, 355] width 11 height 11
checkbox input "true"
click at [427, 421] on label "Omit all $0.00 balances" at bounding box center [487, 418] width 120 height 16
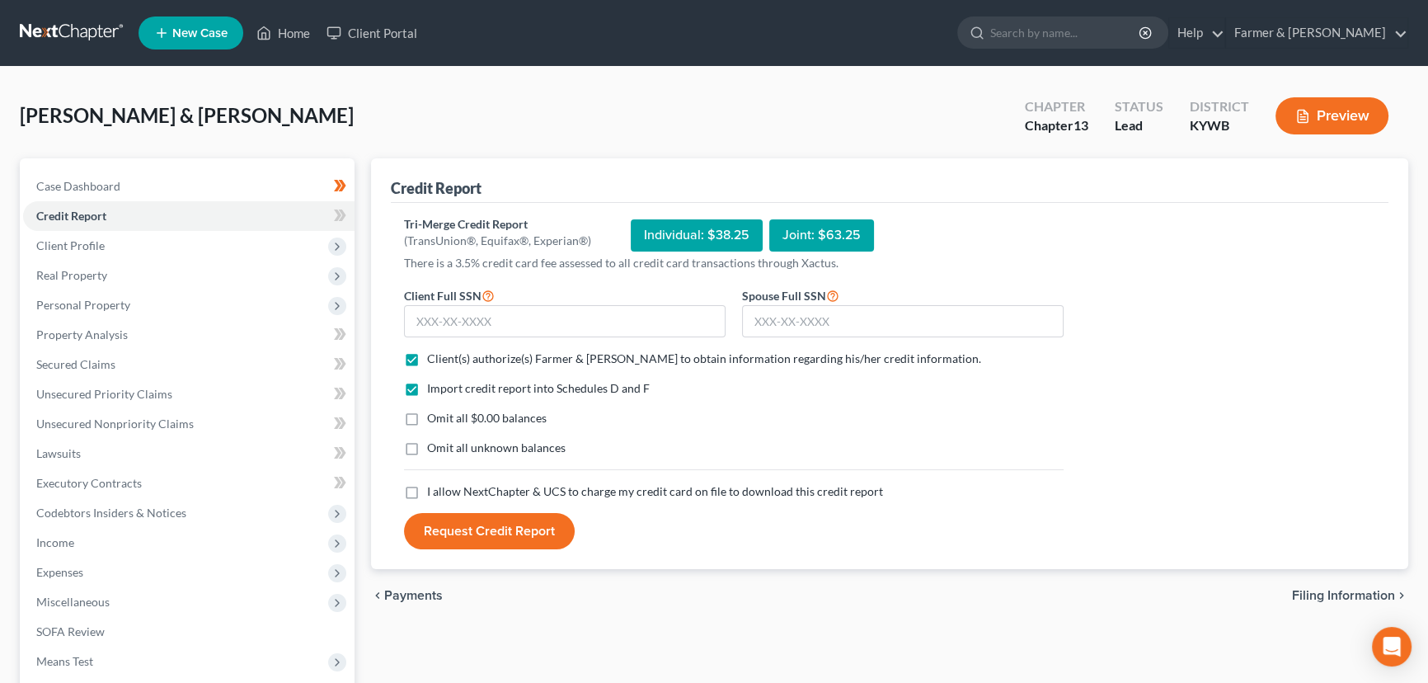
click at [434, 421] on input "Omit all $0.00 balances" at bounding box center [439, 415] width 11 height 11
checkbox input "true"
click at [427, 491] on label "I allow NextChapter & UCS to charge my credit card on file to download this cre…" at bounding box center [655, 491] width 456 height 16
click at [434, 491] on input "I allow NextChapter & UCS to charge my credit card on file to download this cre…" at bounding box center [439, 488] width 11 height 11
checkbox input "true"
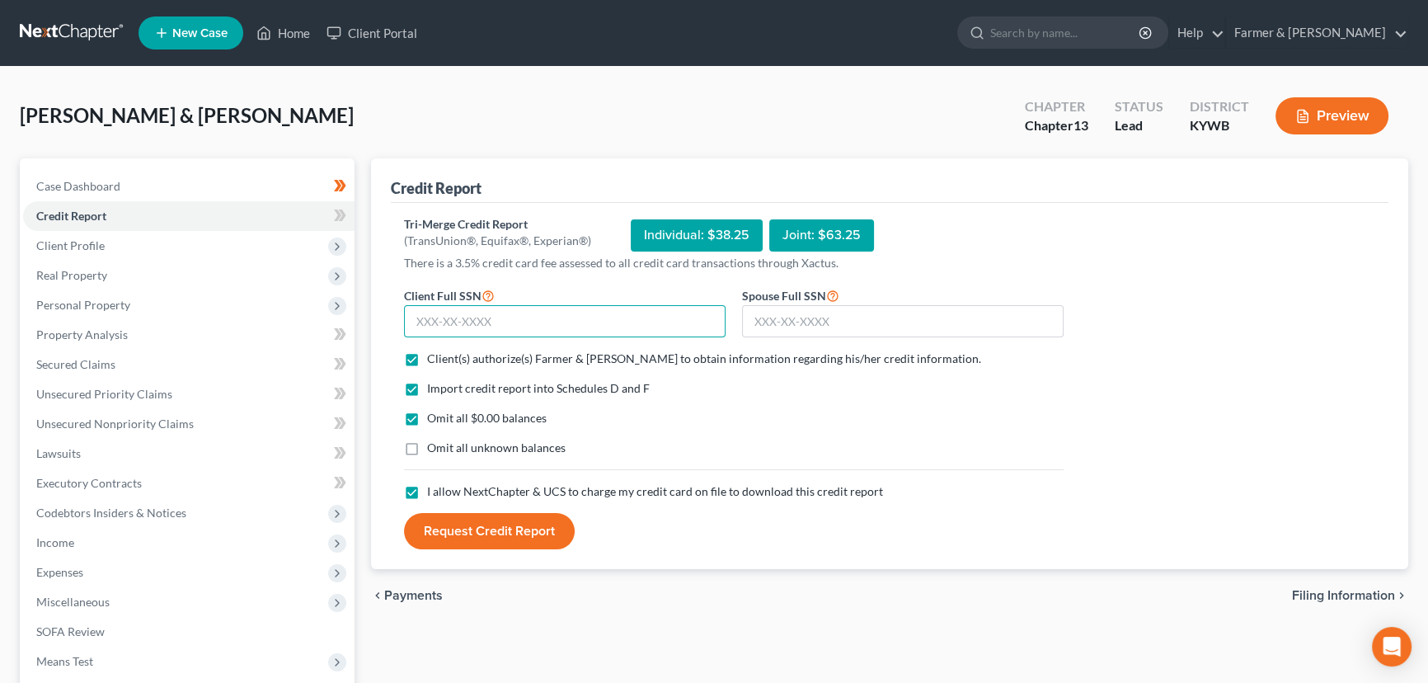
click at [462, 316] on input "text" at bounding box center [565, 321] width 322 height 33
type input "408-73-0797"
click at [805, 317] on input "text" at bounding box center [903, 321] width 322 height 33
type input "404-39-1898"
click at [530, 528] on button "Request Credit Report" at bounding box center [489, 531] width 171 height 36
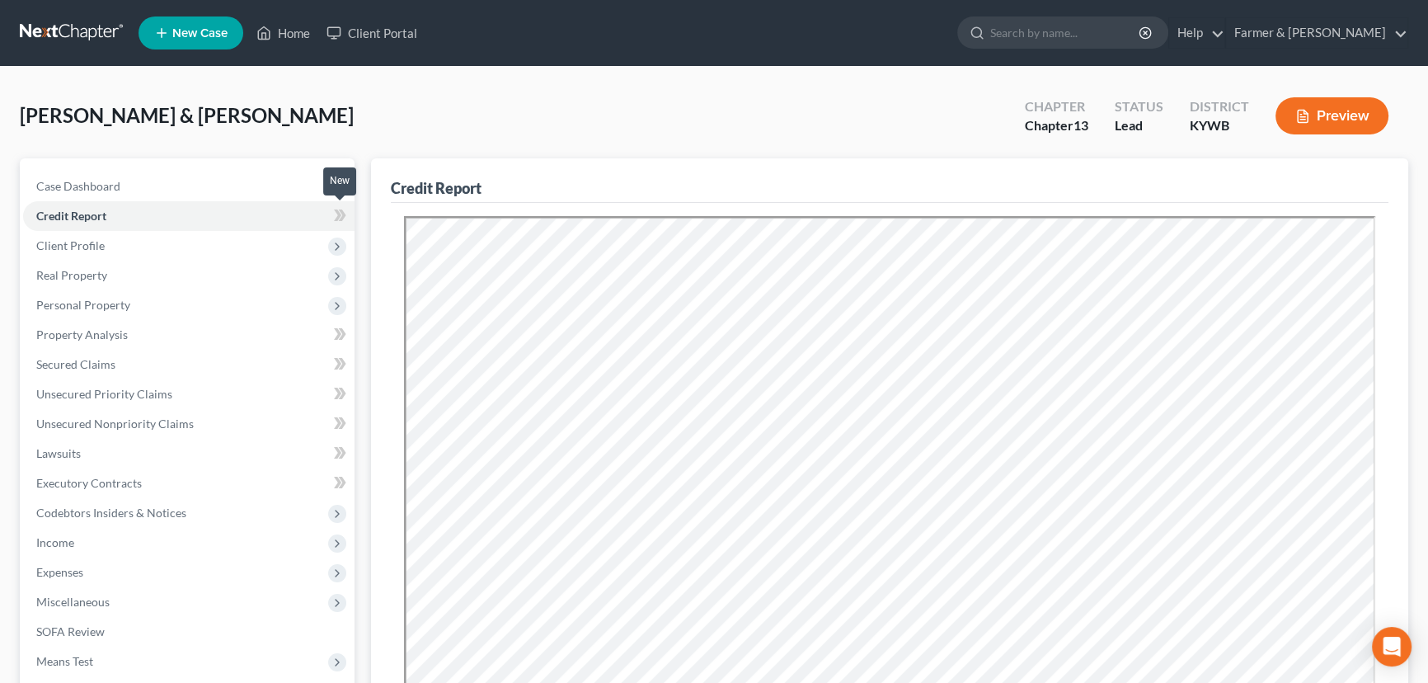
click at [344, 219] on icon at bounding box center [340, 215] width 12 height 21
click at [373, 104] on div "Teter, Michael & Jessica Upgraded Chapter Chapter 13 Status Lead District KYWB …" at bounding box center [714, 123] width 1389 height 72
click at [101, 278] on span "Real Property" at bounding box center [71, 275] width 71 height 14
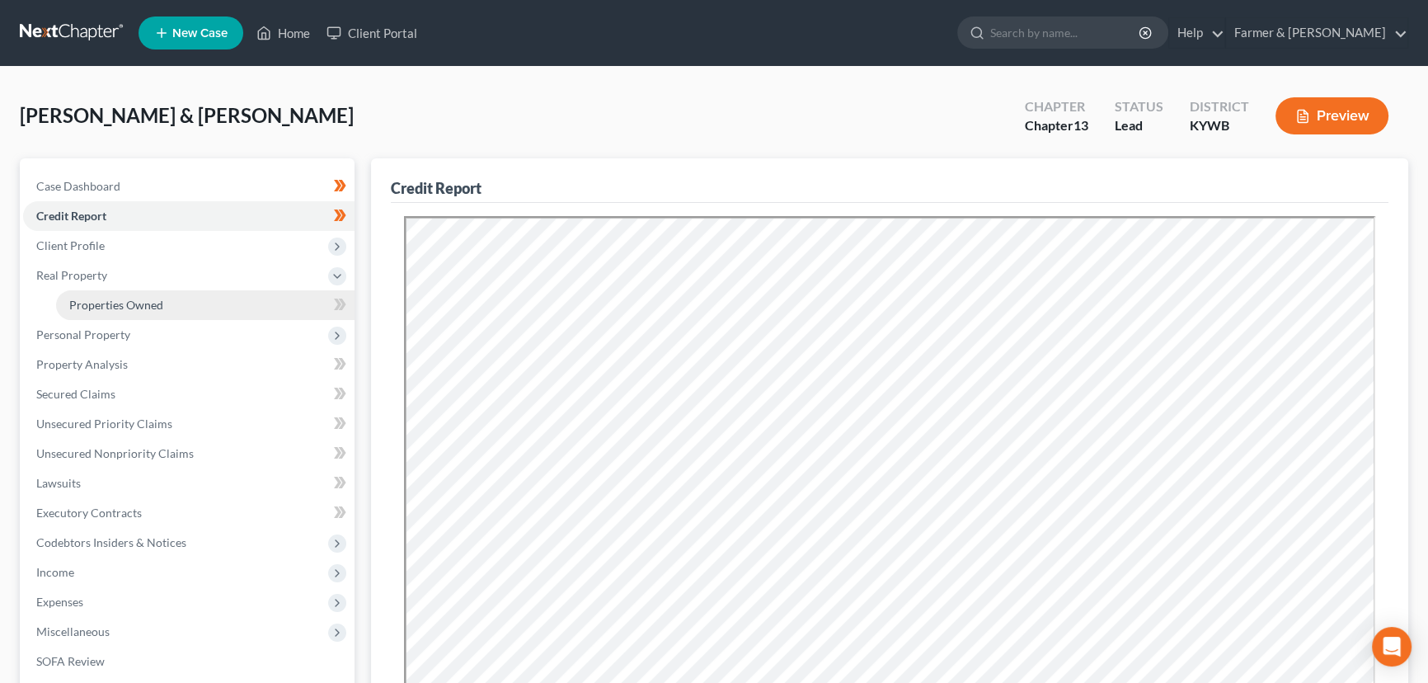
click at [135, 303] on span "Properties Owned" at bounding box center [116, 305] width 94 height 14
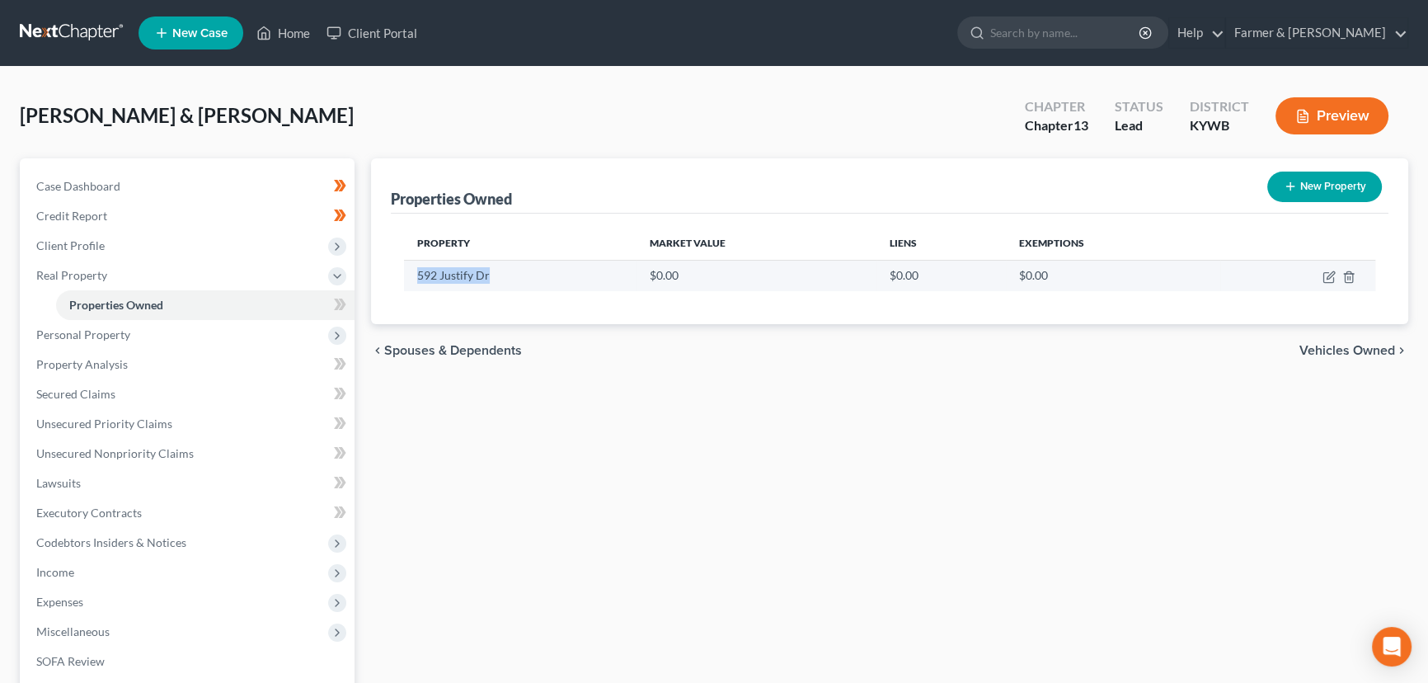
drag, startPoint x: 490, startPoint y: 272, endPoint x: 414, endPoint y: 272, distance: 75.9
click at [414, 272] on td "592 Justify Dr" at bounding box center [520, 275] width 233 height 31
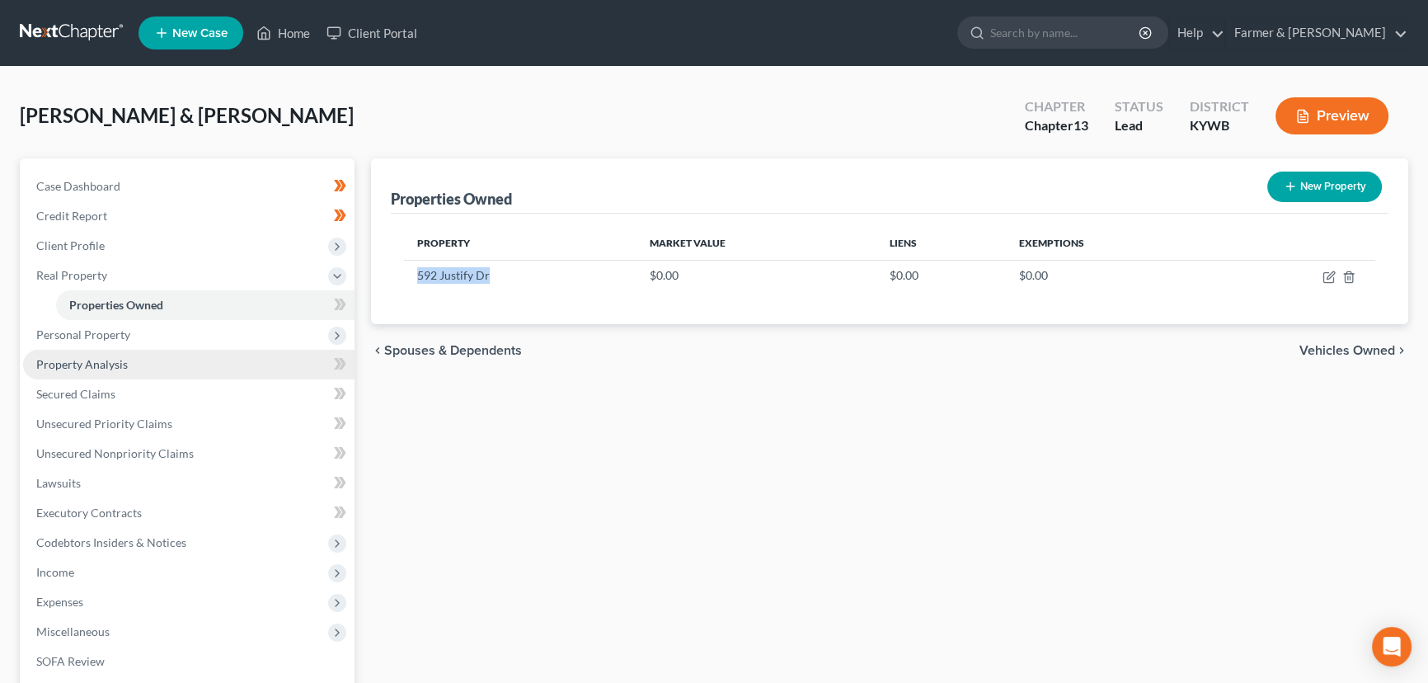
copy td "592 Justify Dr"
click at [524, 386] on div "Properties Owned New Property Property Market Value Liens Exemptions 592 Justif…" at bounding box center [890, 515] width 1054 height 715
drag, startPoint x: 1333, startPoint y: 278, endPoint x: 1254, endPoint y: 313, distance: 86.0
click at [1333, 278] on icon "button" at bounding box center [1329, 276] width 13 height 13
select select "18"
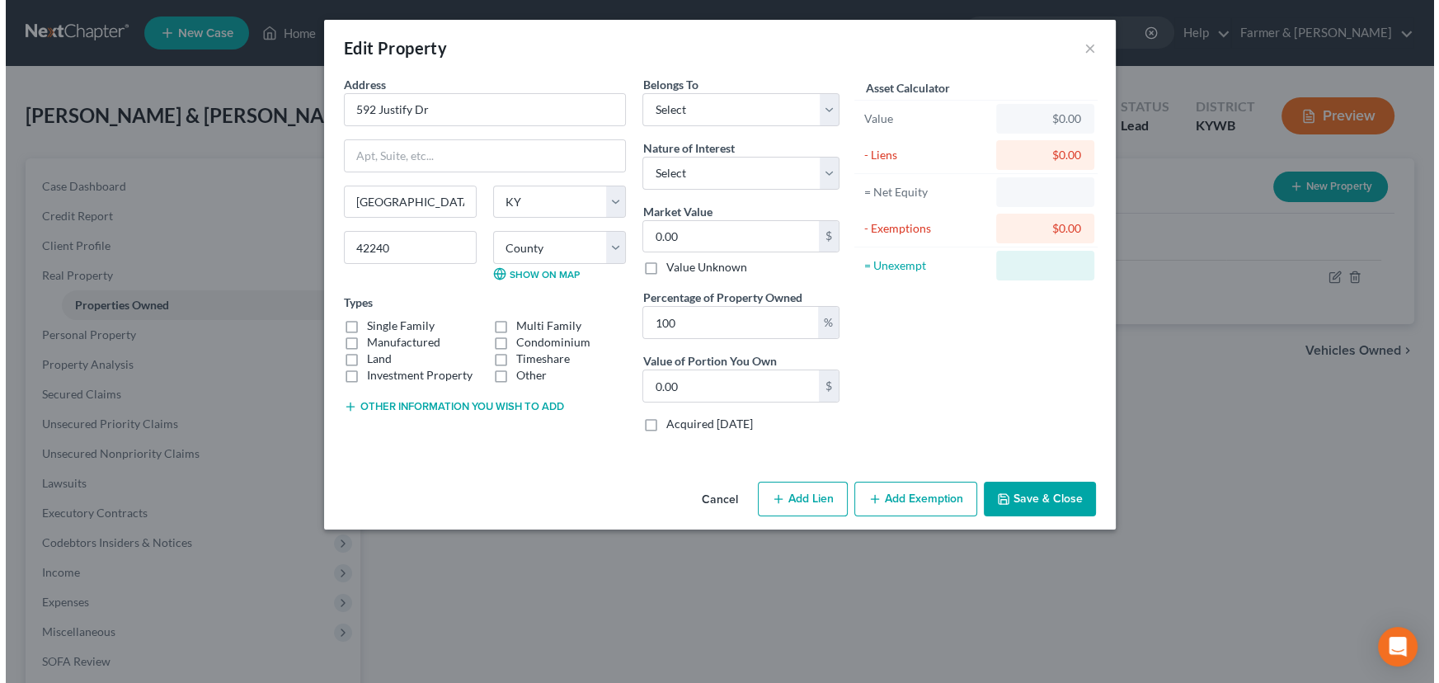
scroll to position [224, 0]
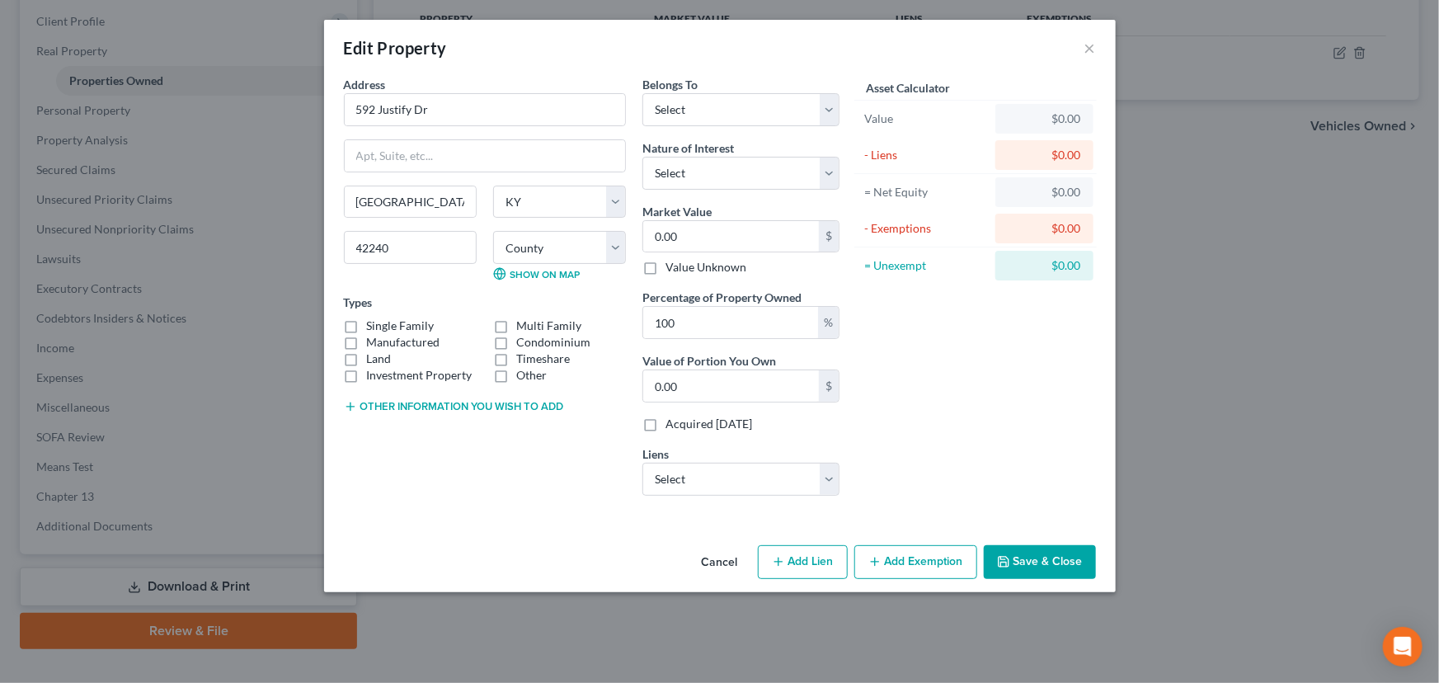
click at [452, 408] on button "Other information you wish to add" at bounding box center [454, 406] width 220 height 13
click at [455, 421] on textarea at bounding box center [485, 444] width 282 height 61
paste textarea "Home on foundation. 3 Bedrooms; 2 Bathrooms. Value based on most recent PVA"
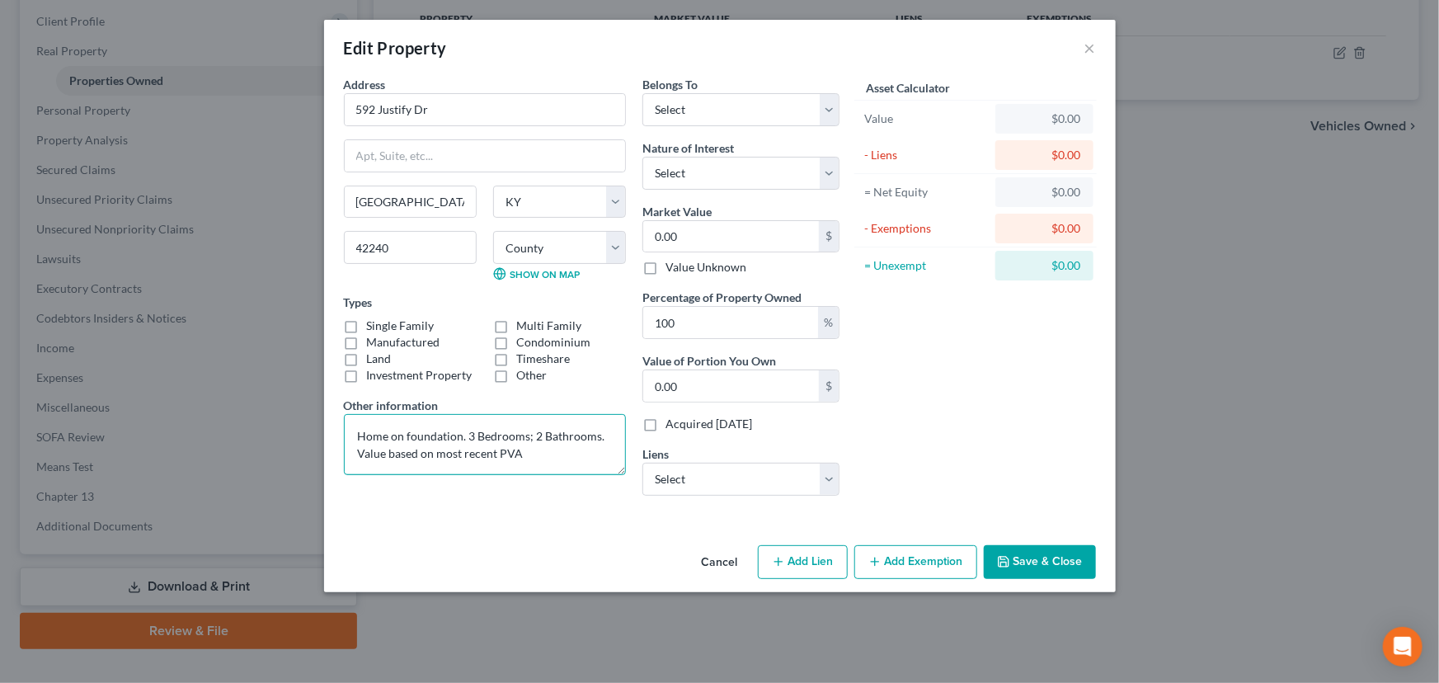
type textarea "Home on foundation. 3 Bedrooms; 2 Bathrooms. Value based on most recent PVA"
click at [367, 334] on label "Manufactured" at bounding box center [403, 342] width 73 height 16
click at [374, 334] on input "Manufactured" at bounding box center [379, 339] width 11 height 11
checkbox input "true"
click at [750, 106] on select "Select Debtor 1 Only Debtor 2 Only Debtor 1 And Debtor 2 Only At Least One Of T…" at bounding box center [740, 109] width 197 height 33
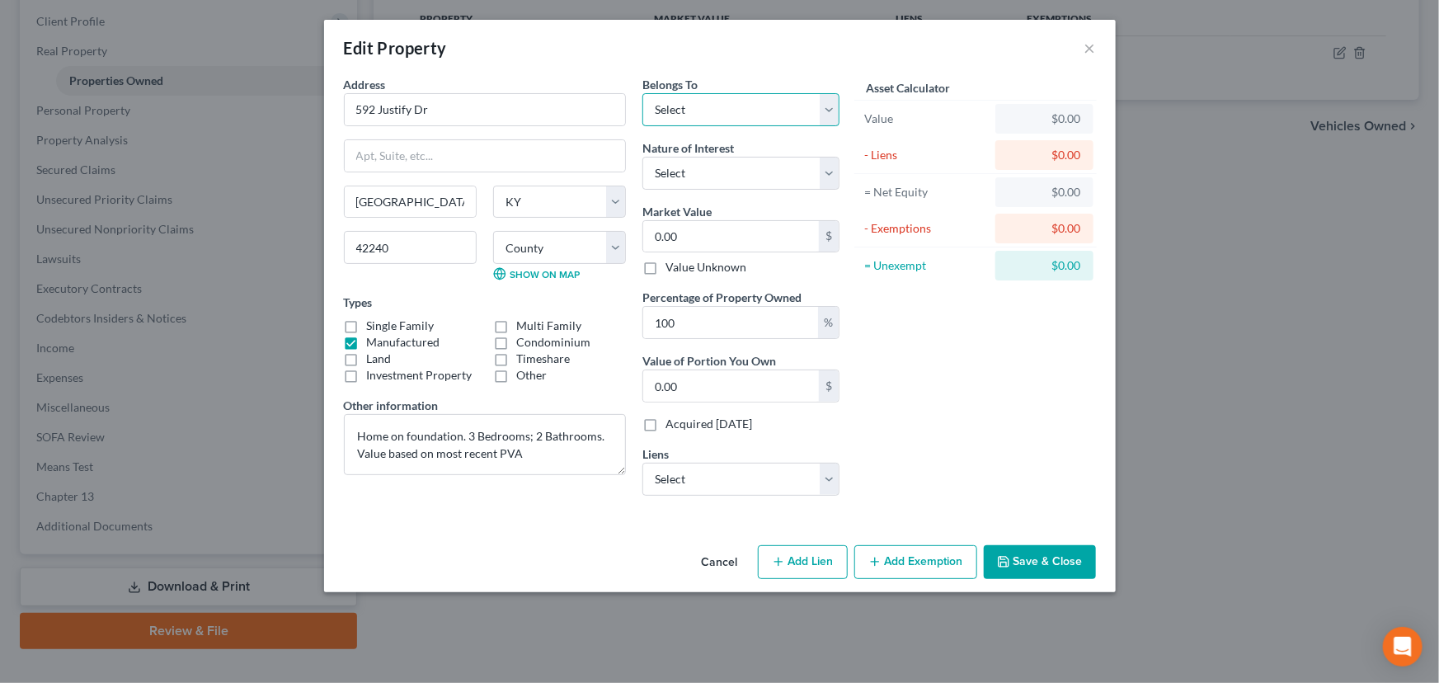
select select "2"
click at [642, 93] on select "Select Debtor 1 Only Debtor 2 Only Debtor 1 And Debtor 2 Only At Least One Of T…" at bounding box center [740, 109] width 197 height 33
click at [693, 183] on select "Select Fee Simple Joint Tenant Life Estate Equitable Interest Future Interest T…" at bounding box center [740, 173] width 197 height 33
select select "1"
click at [642, 157] on select "Select Fee Simple Joint Tenant Life Estate Equitable Interest Future Interest T…" at bounding box center [740, 173] width 197 height 33
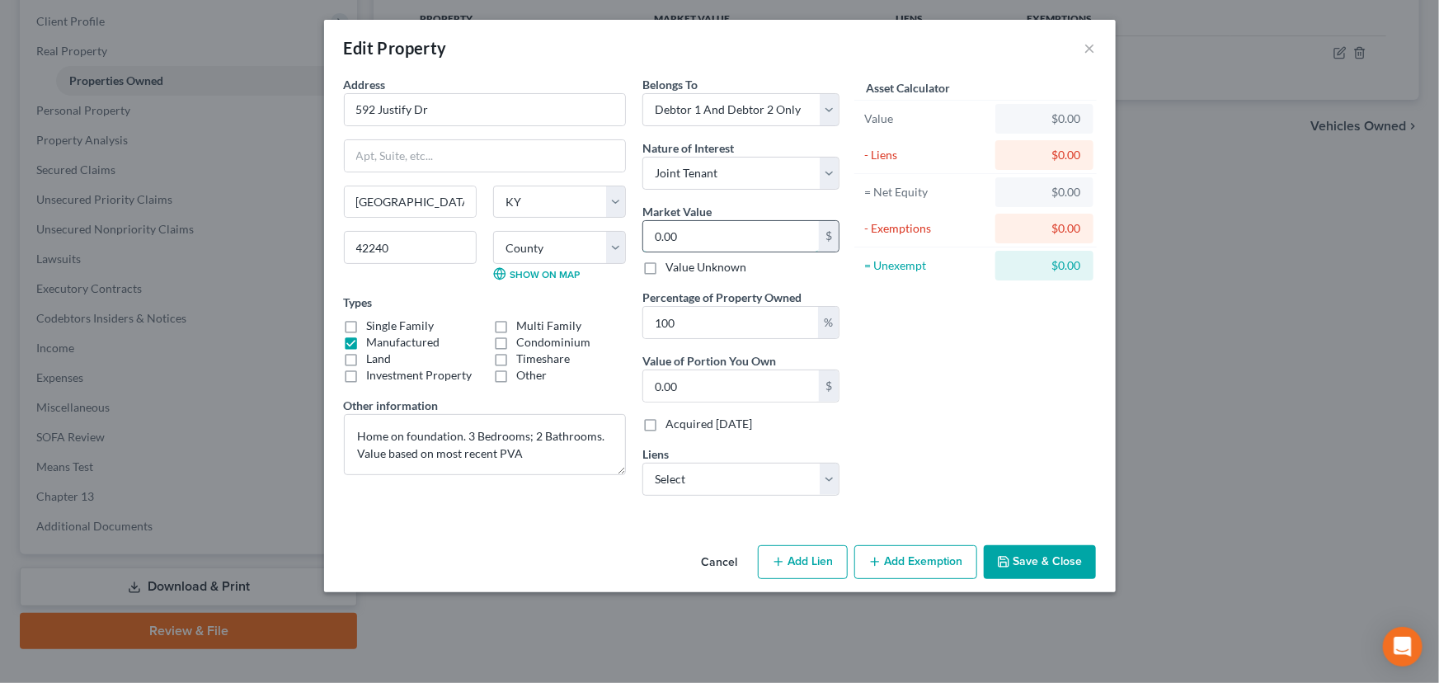
click at [712, 231] on input "0.00" at bounding box center [731, 236] width 176 height 31
type input "2"
type input "2.00"
type input "21"
type input "21.00"
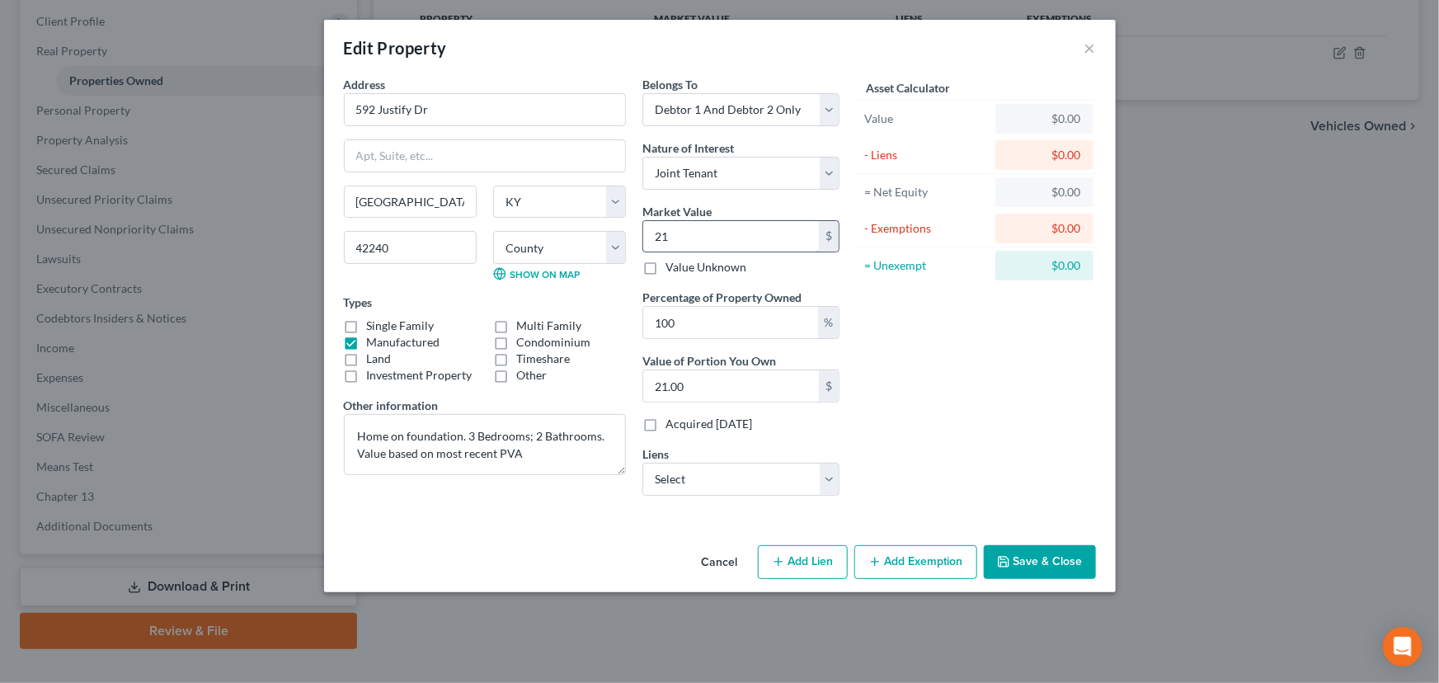
type input "219"
type input "219.00"
type input "2199"
type input "2,199.00"
type input "219,900"
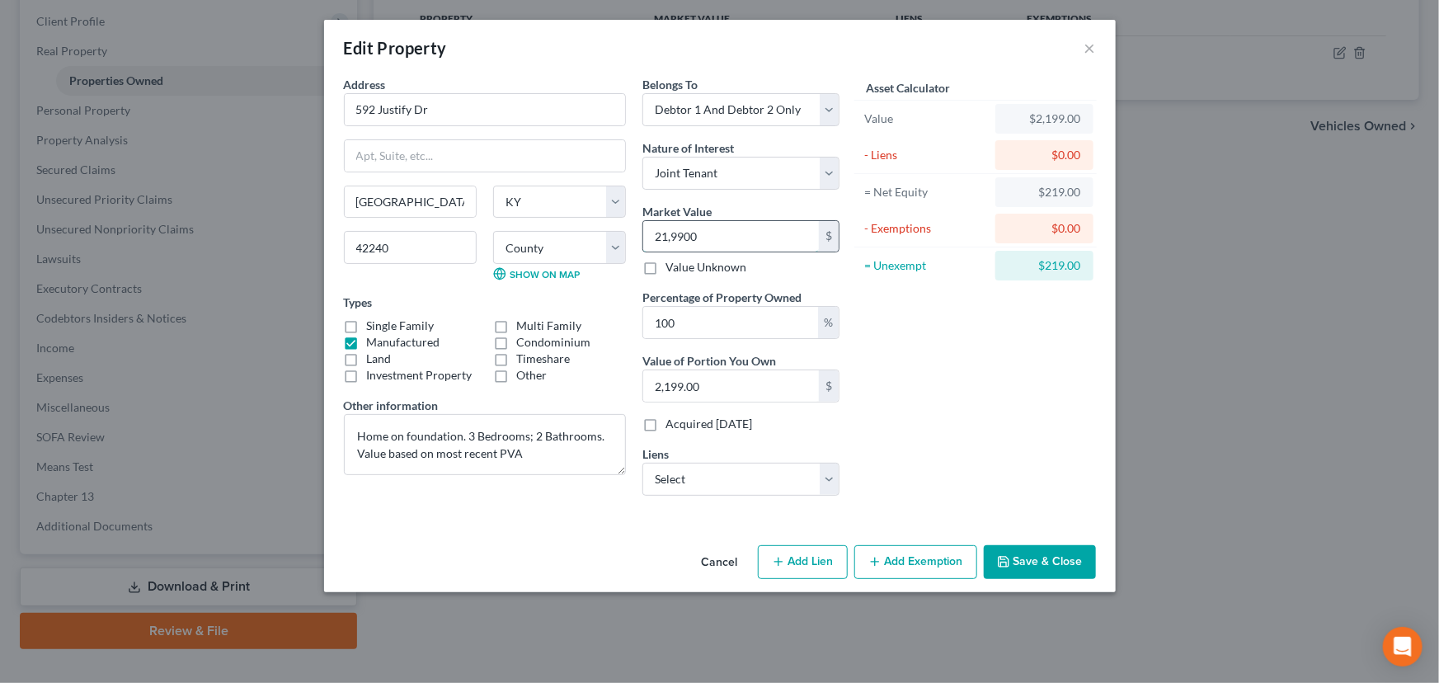
type input "219,900.00"
click at [898, 372] on div "Asset Calculator Value $219,900.00 - Liens $0.00 = Net Equity $219,900.00 - Exe…" at bounding box center [976, 292] width 256 height 433
click at [903, 371] on div "Asset Calculator Value $219,900.00 - Liens $0.00 = Net Equity $219,900.00 - Exe…" at bounding box center [976, 292] width 256 height 433
click at [784, 487] on select "Select Planet Home Lending, L - $237,614.00 Avidaccpt - $22,315.00" at bounding box center [740, 479] width 197 height 33
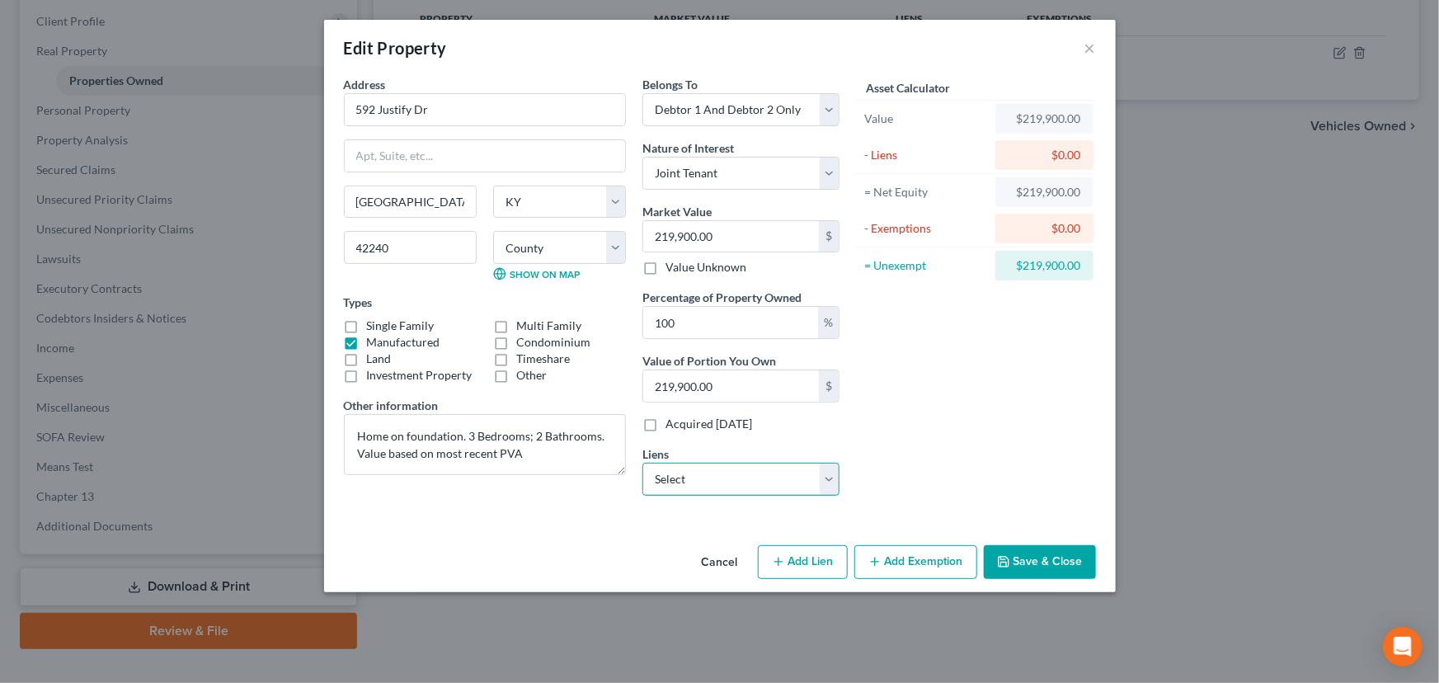
select select "0"
click at [642, 463] on select "Select Planet Home Lending, L - $237,614.00 Avidaccpt - $22,315.00" at bounding box center [740, 479] width 197 height 33
select select
select select "6"
select select "0"
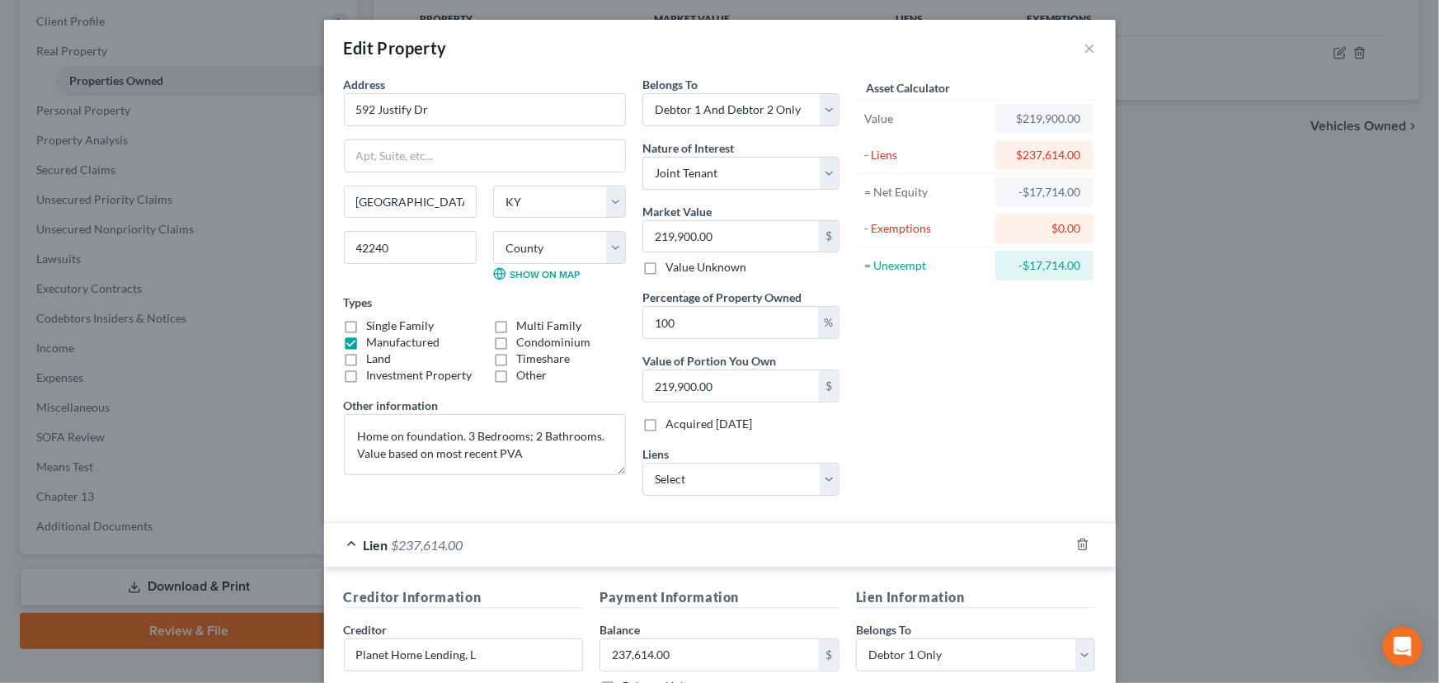
click at [946, 403] on div "Asset Calculator Value $219,900.00 - Liens $237,614.00 = Net Equity -$17,714.00…" at bounding box center [976, 292] width 256 height 433
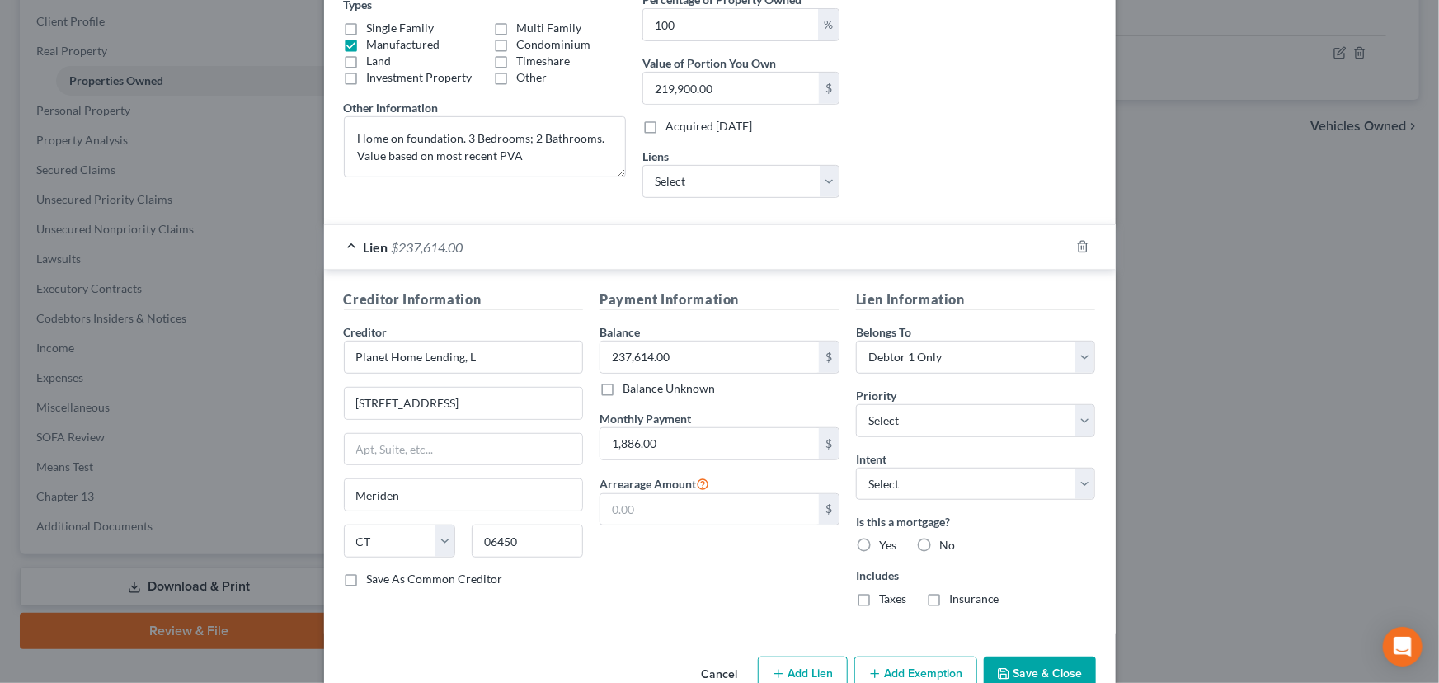
scroll to position [299, 0]
click at [495, 339] on input "Planet Home Lending, L" at bounding box center [464, 355] width 240 height 33
type input "Planet Home Lending, LLC"
click at [652, 553] on div "Payment Information Balance 237,614.00 $ Balance Unknown Balance Undetermined 2…" at bounding box center [719, 453] width 256 height 331
click at [882, 415] on select "Select 1st 2nd 3rd 4th 5th 6th 7th 8th 9th 10th 11th 12th 13th 14th 15th 16th 1…" at bounding box center [976, 418] width 240 height 33
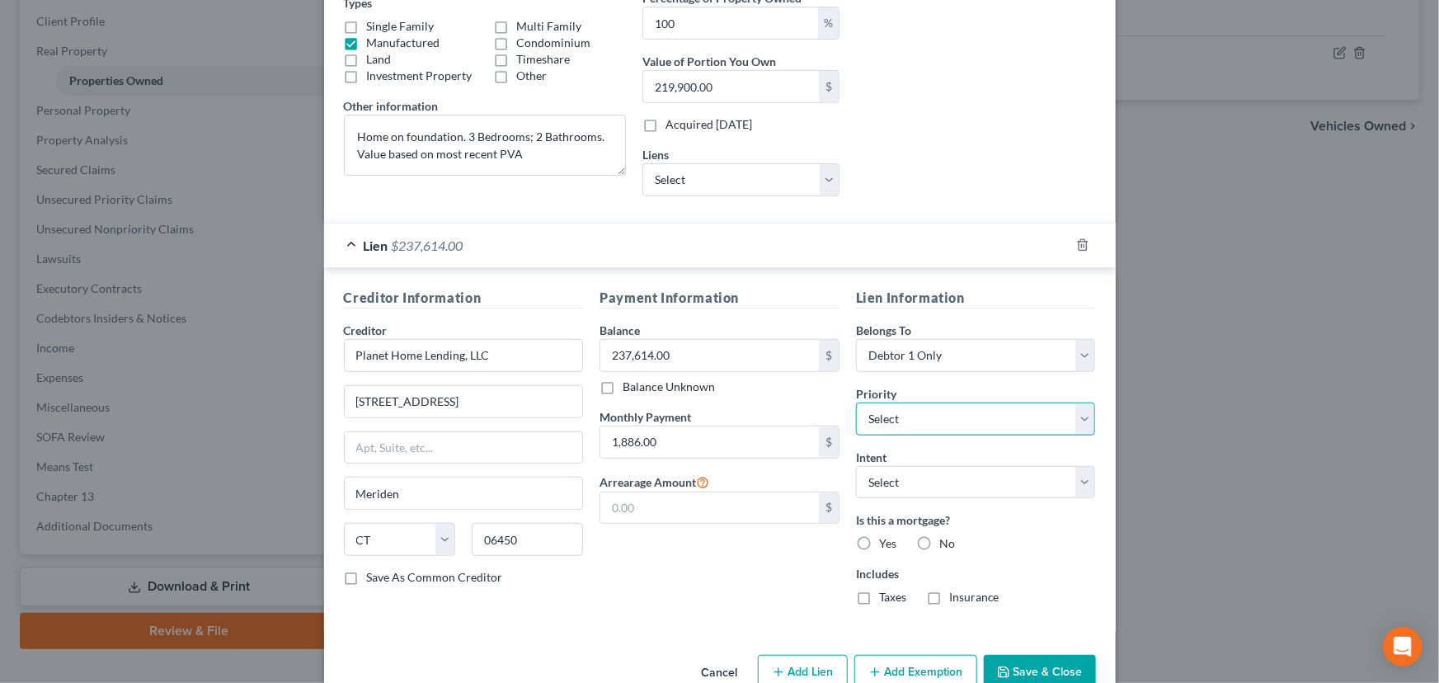
select select "0"
click at [856, 402] on select "Select 1st 2nd 3rd 4th 5th 6th 7th 8th 9th 10th 11th 12th 13th 14th 15th 16th 1…" at bounding box center [976, 418] width 240 height 33
click at [951, 487] on select "Select Surrender Redeem Reaffirm Avoid Other" at bounding box center [976, 482] width 240 height 33
select select "4"
click at [856, 466] on select "Select Surrender Redeem Reaffirm Avoid Other" at bounding box center [976, 482] width 240 height 33
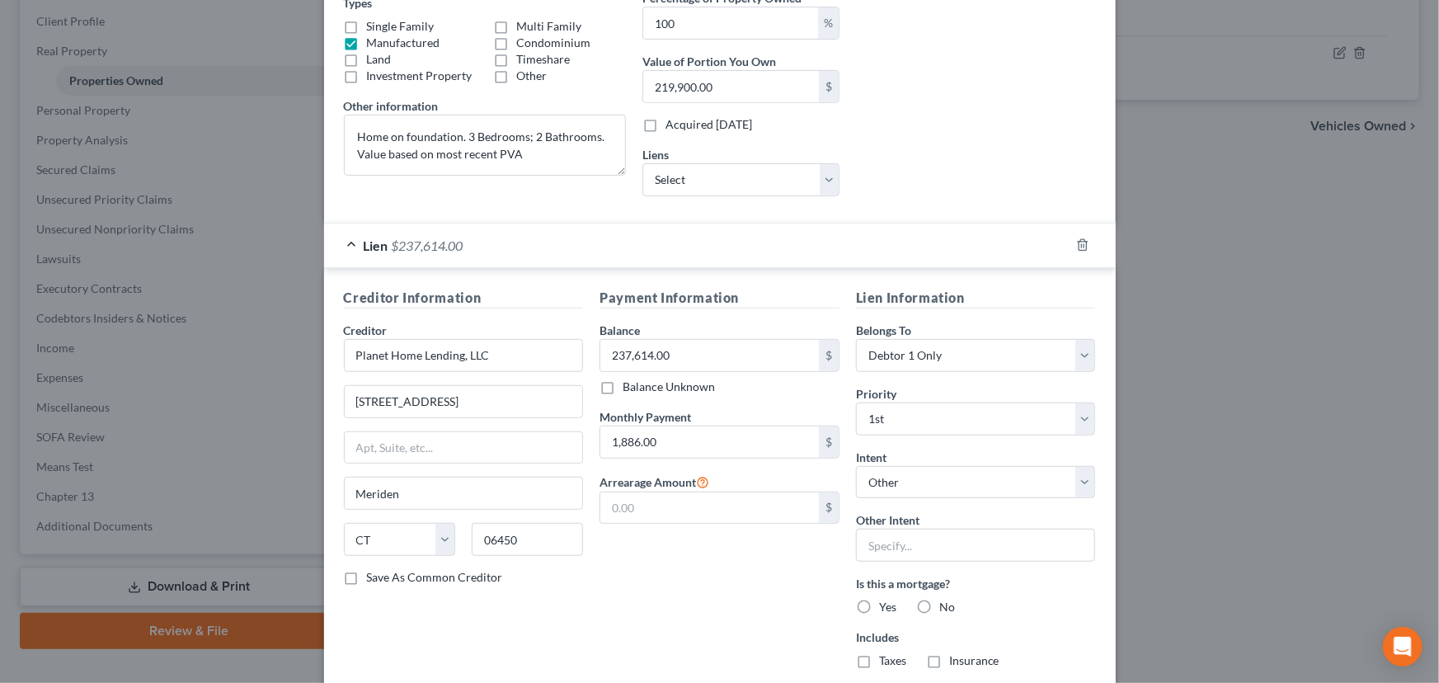
click at [787, 568] on div "Payment Information Balance 237,614.00 $ Balance Unknown Balance Undetermined 2…" at bounding box center [719, 485] width 256 height 394
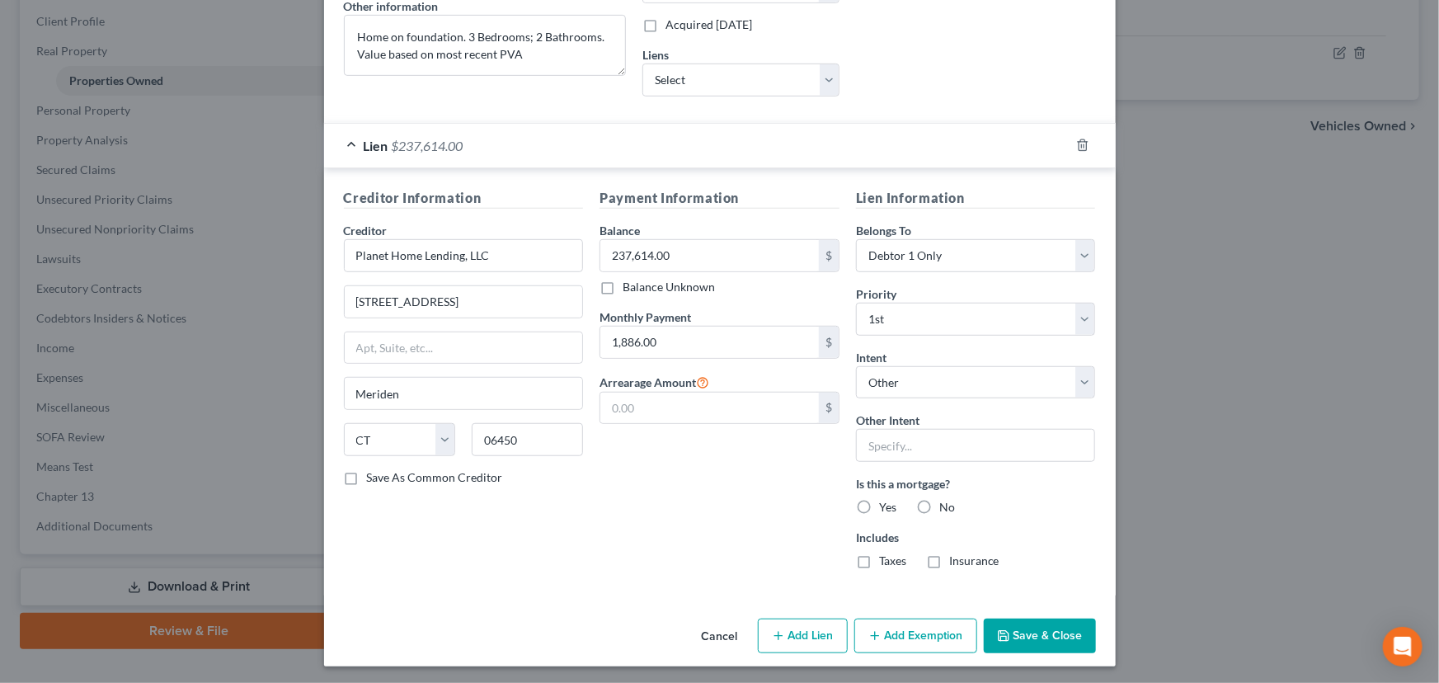
scroll to position [400, 0]
drag, startPoint x: 850, startPoint y: 508, endPoint x: 856, endPoint y: 543, distance: 35.1
click at [879, 511] on label "Yes" at bounding box center [887, 506] width 17 height 16
click at [886, 509] on input "Yes" at bounding box center [891, 503] width 11 height 11
radio input "true"
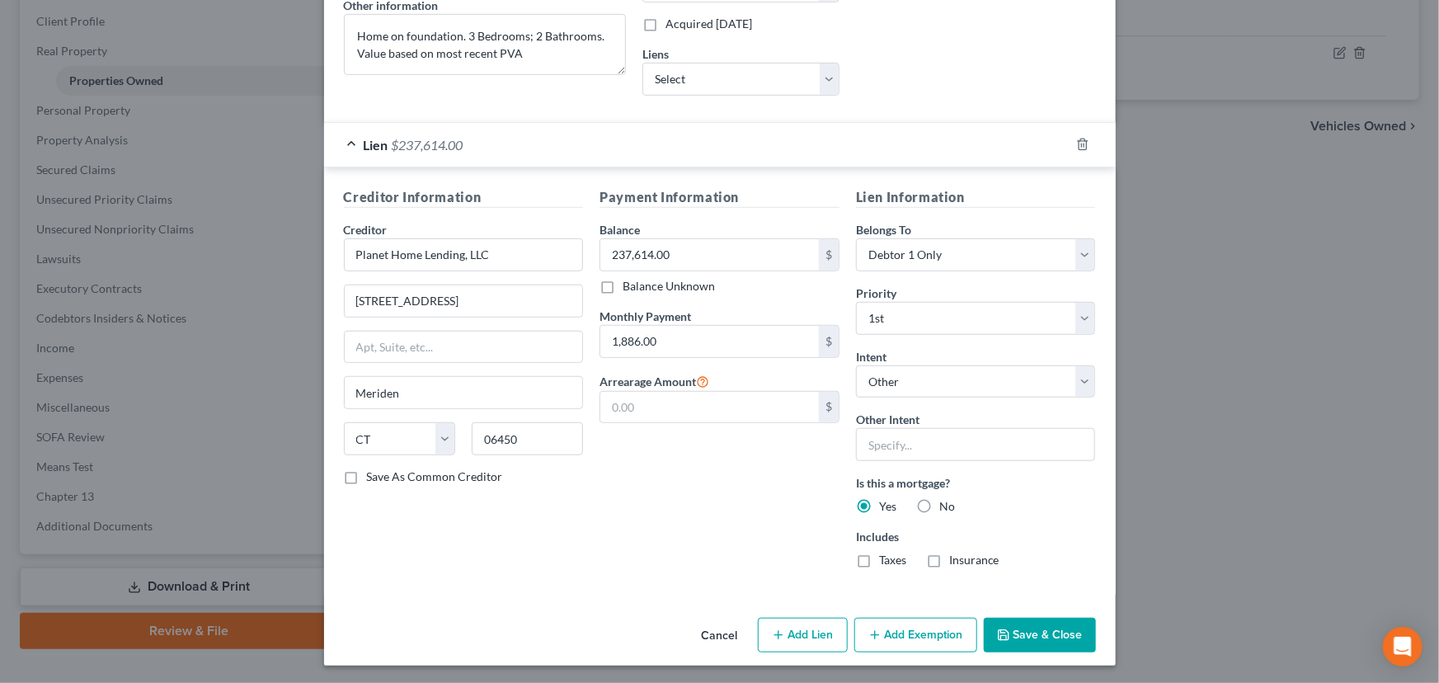
click at [879, 568] on label "Taxes" at bounding box center [892, 560] width 27 height 16
click at [886, 562] on input "Taxes" at bounding box center [891, 557] width 11 height 11
checkbox input "true"
click at [949, 557] on label "Insurance" at bounding box center [974, 560] width 50 height 16
click at [956, 557] on input "Insurance" at bounding box center [961, 557] width 11 height 11
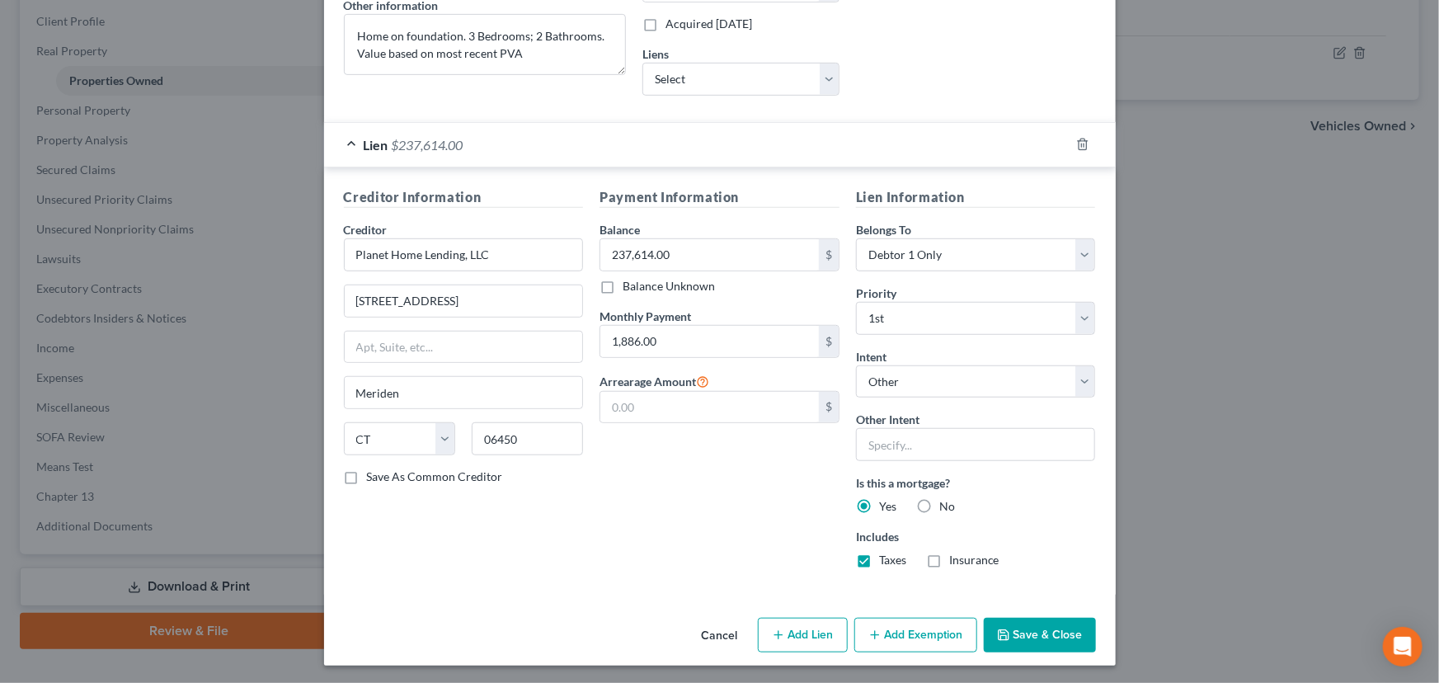
checkbox input "true"
click at [613, 411] on input "text" at bounding box center [709, 407] width 219 height 31
type input "37,720.00"
click at [613, 517] on div "Payment Information Balance 237,614.00 $ Balance Unknown Balance Undetermined 2…" at bounding box center [719, 384] width 256 height 394
click at [769, 511] on div "Payment Information Balance 237,614.00 $ Balance Unknown Balance Undetermined 2…" at bounding box center [719, 384] width 256 height 394
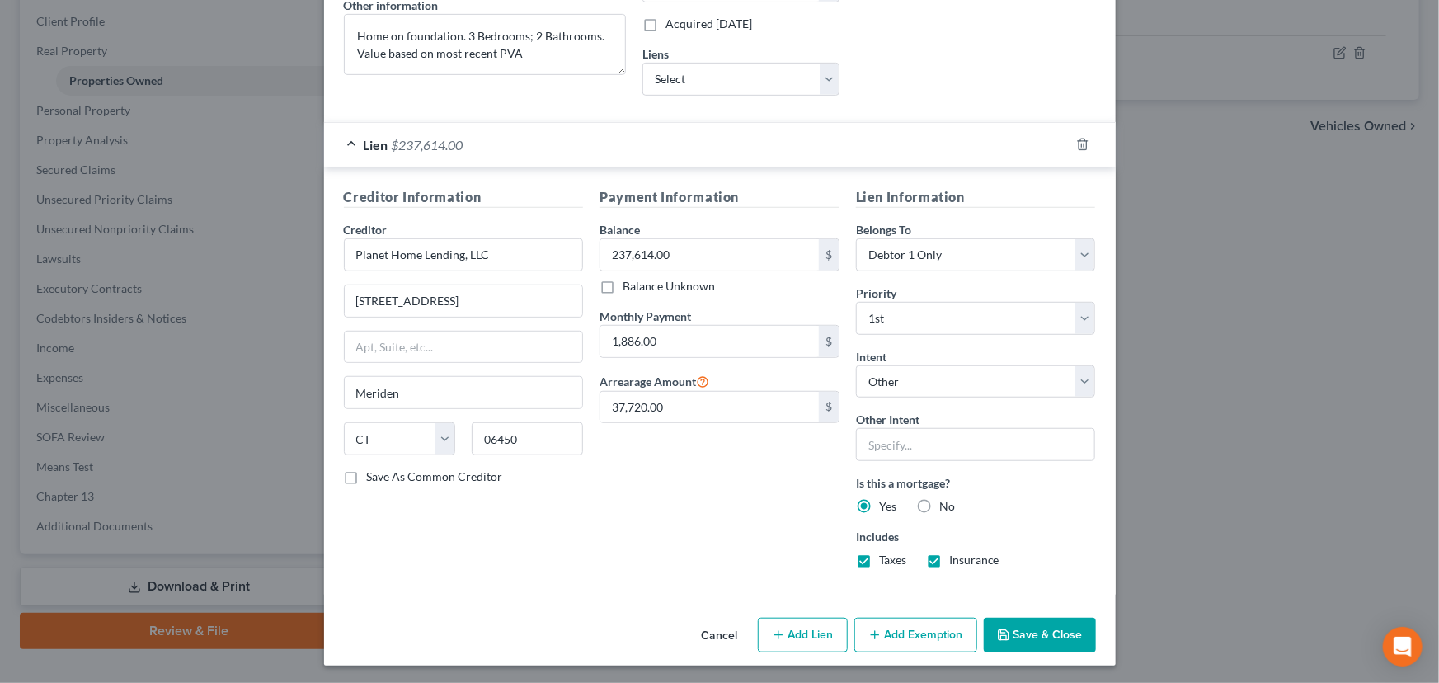
click at [716, 145] on div "Lien $237,614.00" at bounding box center [696, 145] width 745 height 44
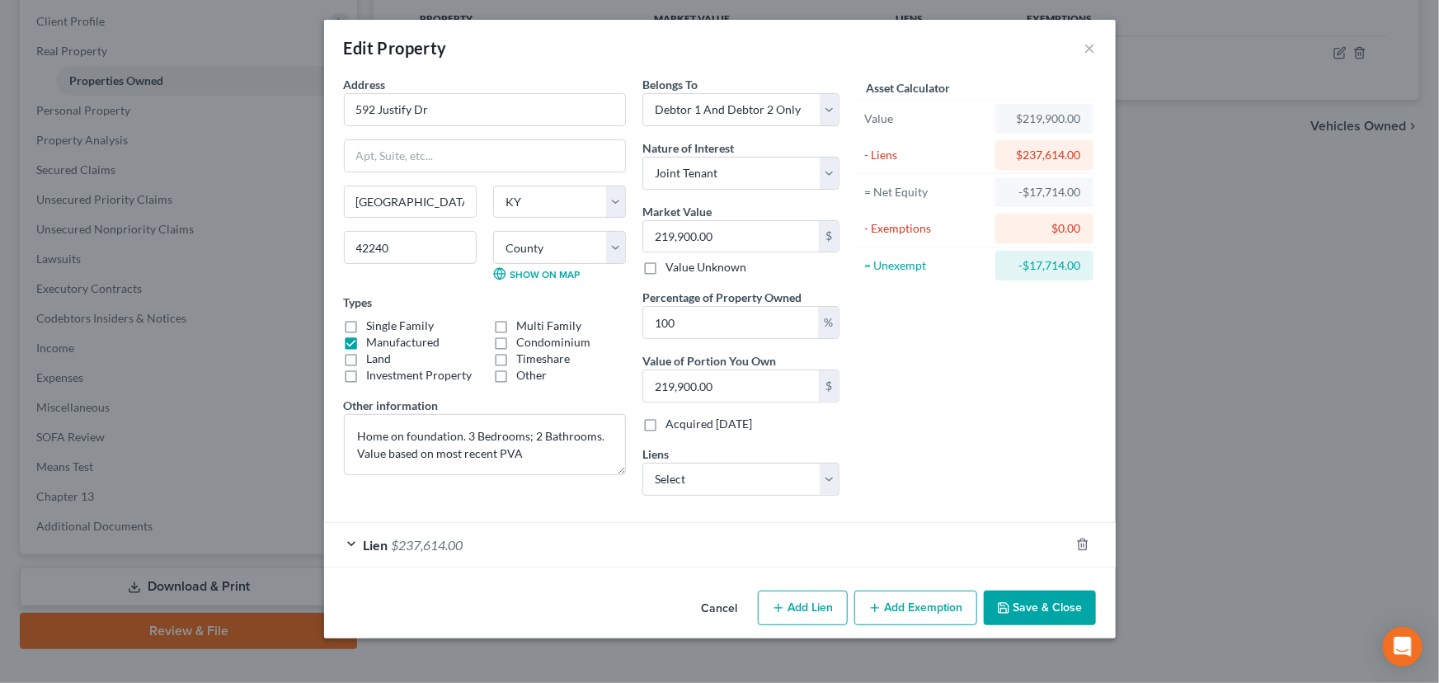
scroll to position [0, 0]
click at [1041, 602] on button "Save & Close" at bounding box center [1040, 607] width 112 height 35
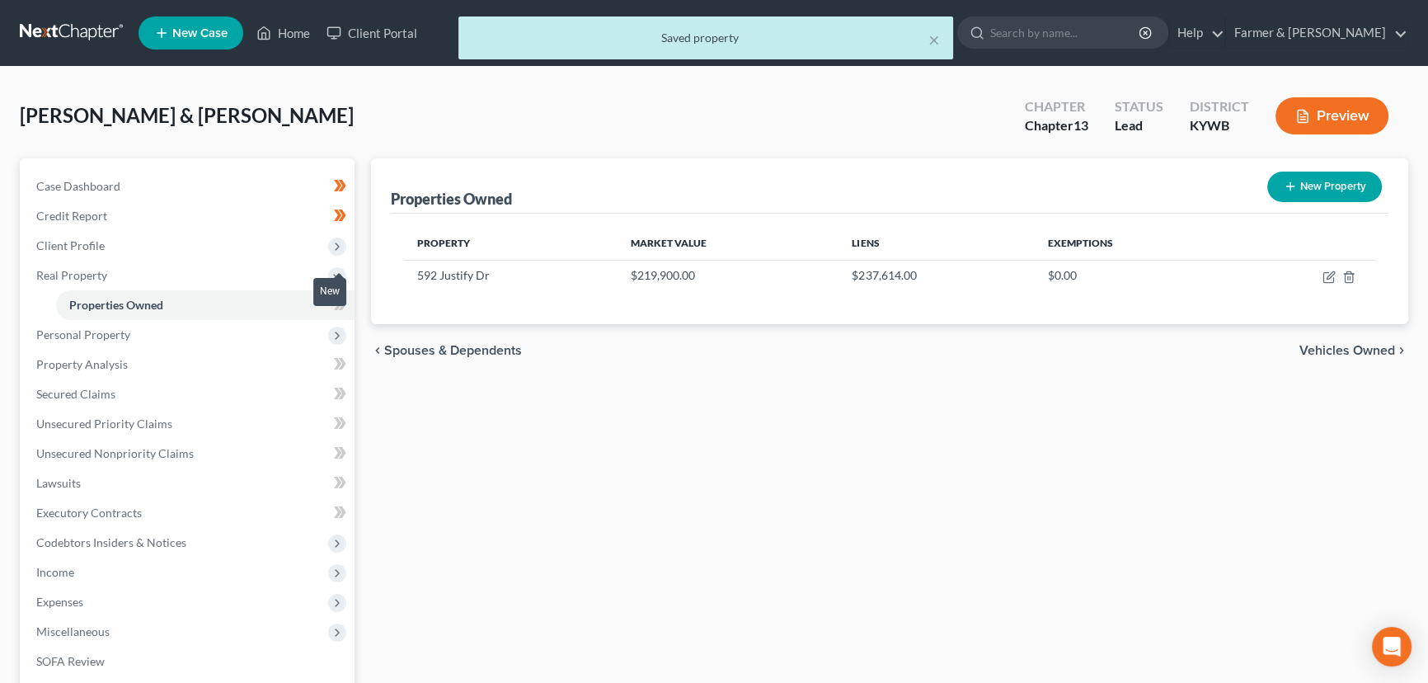
click at [346, 304] on span at bounding box center [340, 306] width 29 height 25
click at [431, 430] on div "Properties Owned New Property Property Market Value Liens Exemptions 592 Justif…" at bounding box center [890, 515] width 1054 height 715
click at [98, 214] on span "Credit Report" at bounding box center [71, 216] width 71 height 14
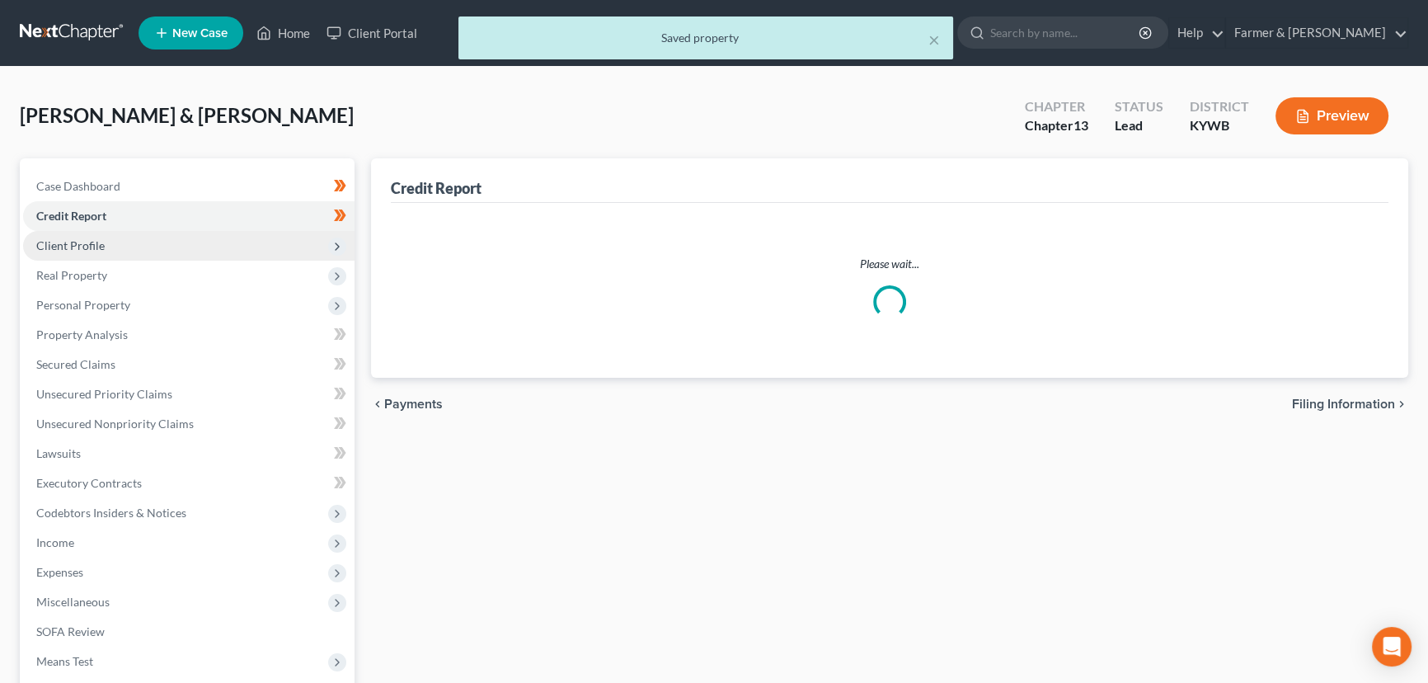
click at [126, 249] on span "Client Profile" at bounding box center [188, 246] width 331 height 30
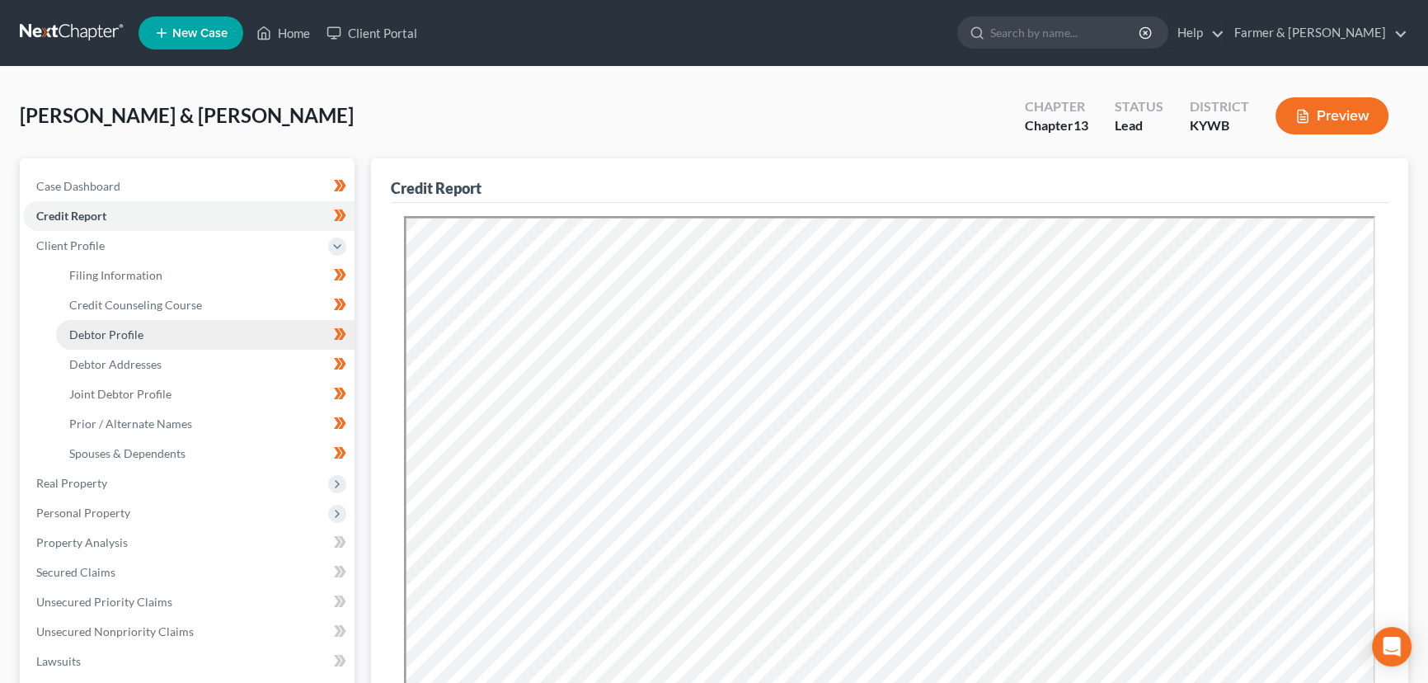
click at [132, 338] on span "Debtor Profile" at bounding box center [106, 334] width 74 height 14
select select "1"
select select "3"
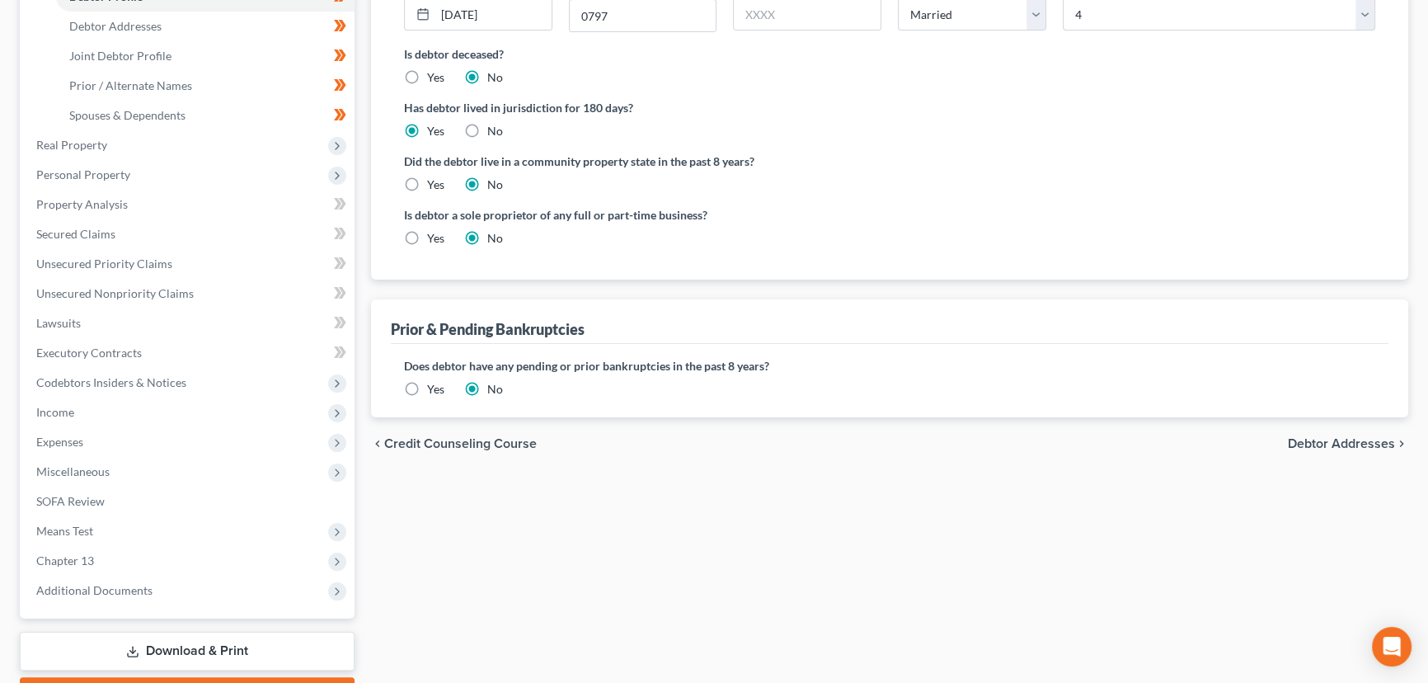
scroll to position [429, 0]
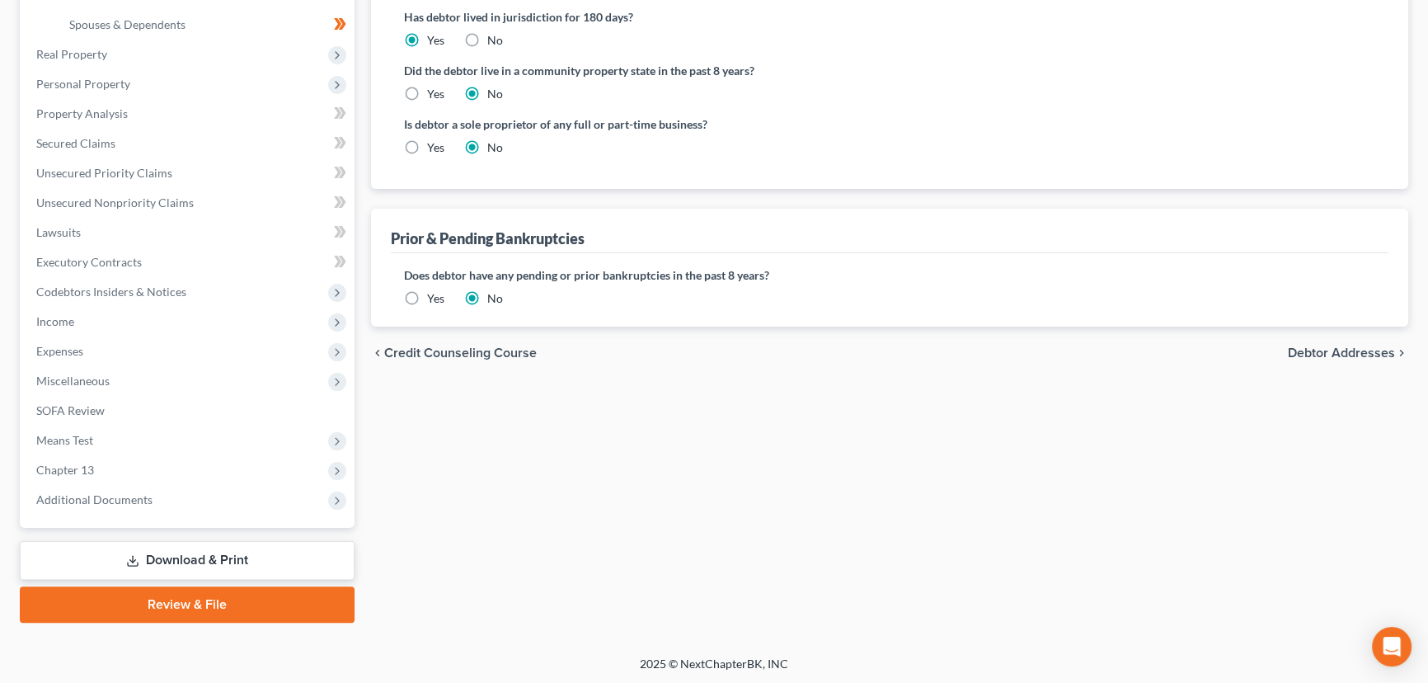
click at [427, 299] on label "Yes" at bounding box center [435, 298] width 17 height 16
click at [434, 299] on input "Yes" at bounding box center [439, 295] width 11 height 11
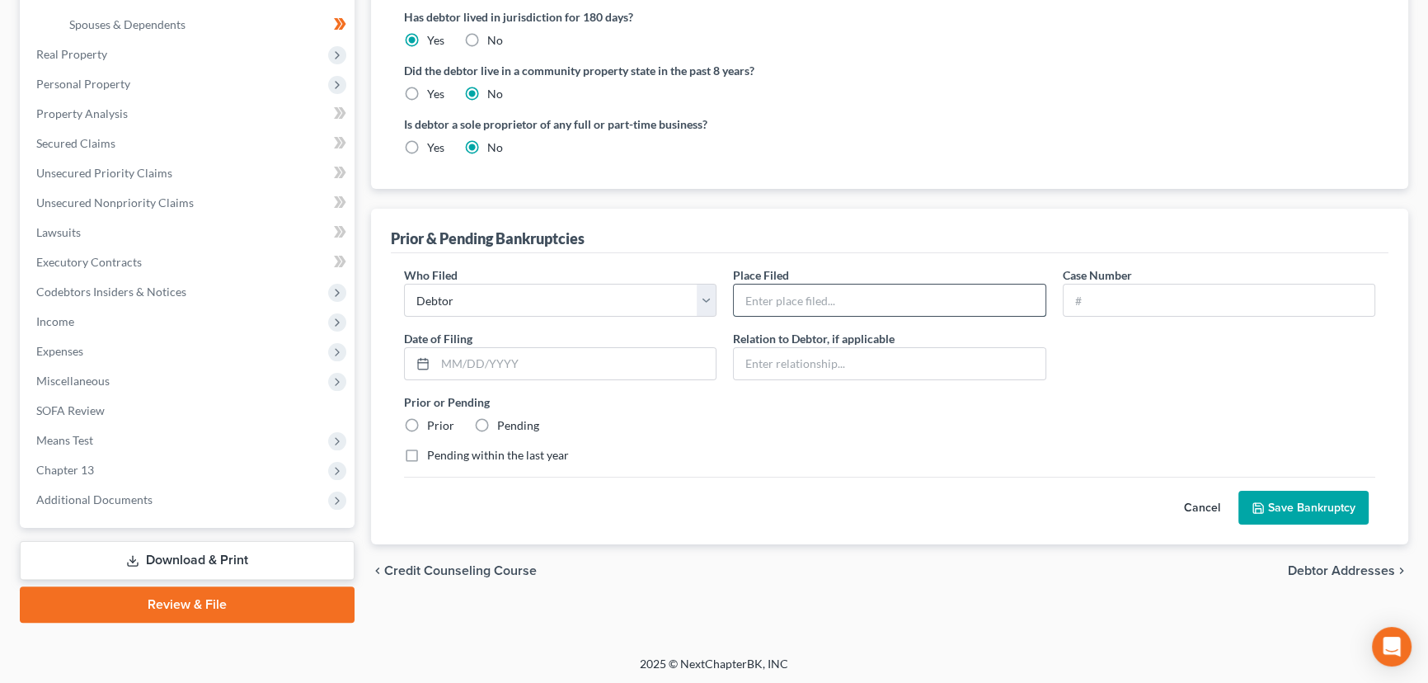
click at [811, 305] on input "text" at bounding box center [889, 299] width 311 height 31
click at [764, 305] on input "text" at bounding box center [889, 299] width 311 height 31
drag, startPoint x: 994, startPoint y: 298, endPoint x: 1102, endPoint y: 307, distance: 109.2
click at [1102, 307] on div "Who Filed * Debtor Other Place Filed * Western District of Kentucky (Chapter 13…" at bounding box center [890, 371] width 988 height 210
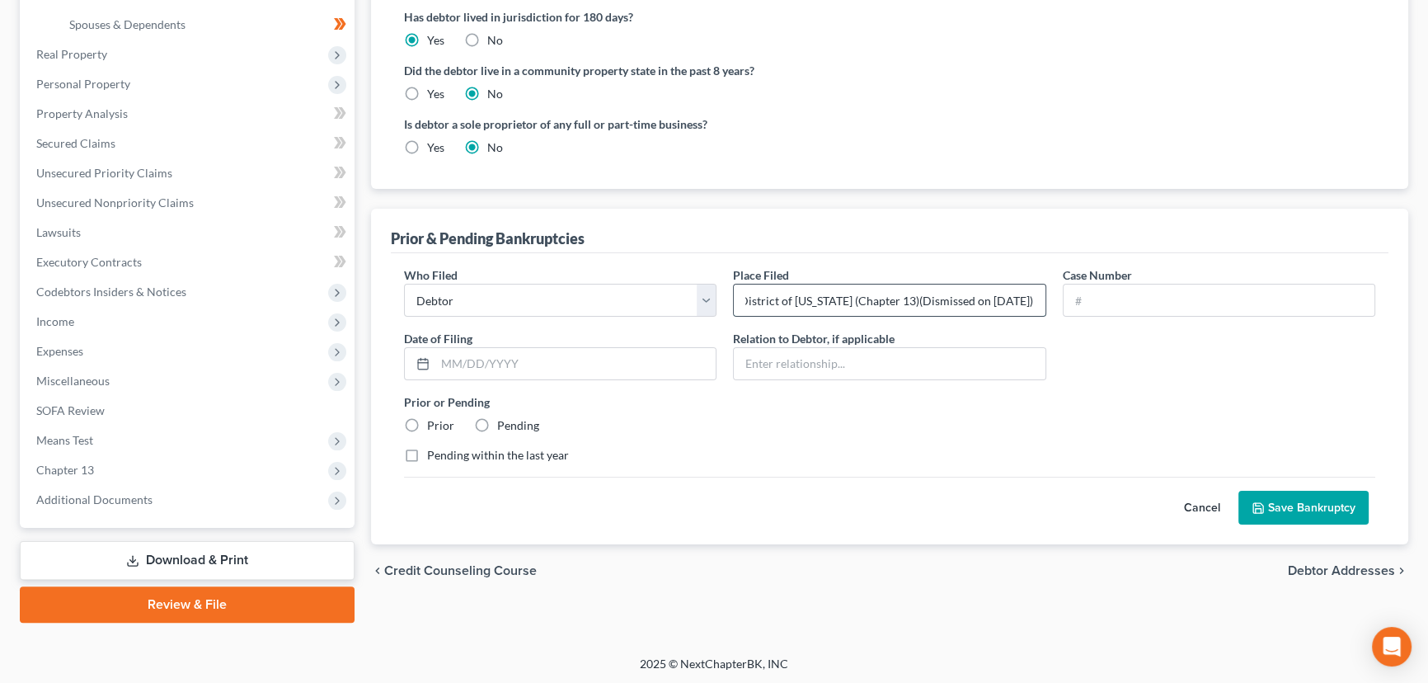
click at [1035, 307] on input "Western District of Kentucky (Chapter 13)(Dismissed on 09/06/2024)" at bounding box center [889, 299] width 311 height 31
drag, startPoint x: 969, startPoint y: 297, endPoint x: 1028, endPoint y: 294, distance: 59.4
click at [1028, 294] on input "Western District of Kentucky (Chapter 13)(Dismissed on 09/06/2024)" at bounding box center [889, 299] width 311 height 31
paste input "7/31/2025"
type input "Western District of Kentucky (Chapter 13)(Dismissed on 07/31/2025)"
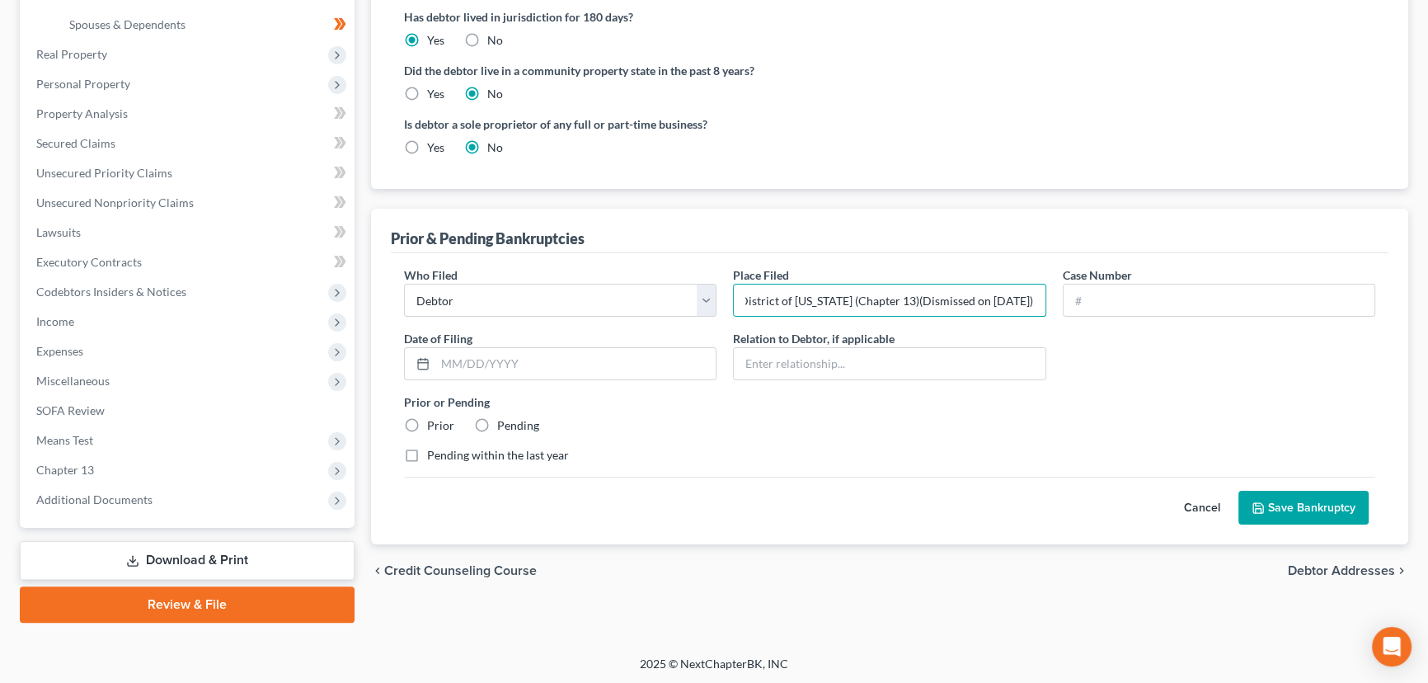
scroll to position [0, 0]
click at [1067, 341] on div "Who Filed * Debtor Other Place Filed * Western District of Kentucky (Chapter 13…" at bounding box center [890, 371] width 988 height 210
click at [1154, 301] on input "text" at bounding box center [1219, 299] width 311 height 31
paste input "23-50533"
type input "23-50533"
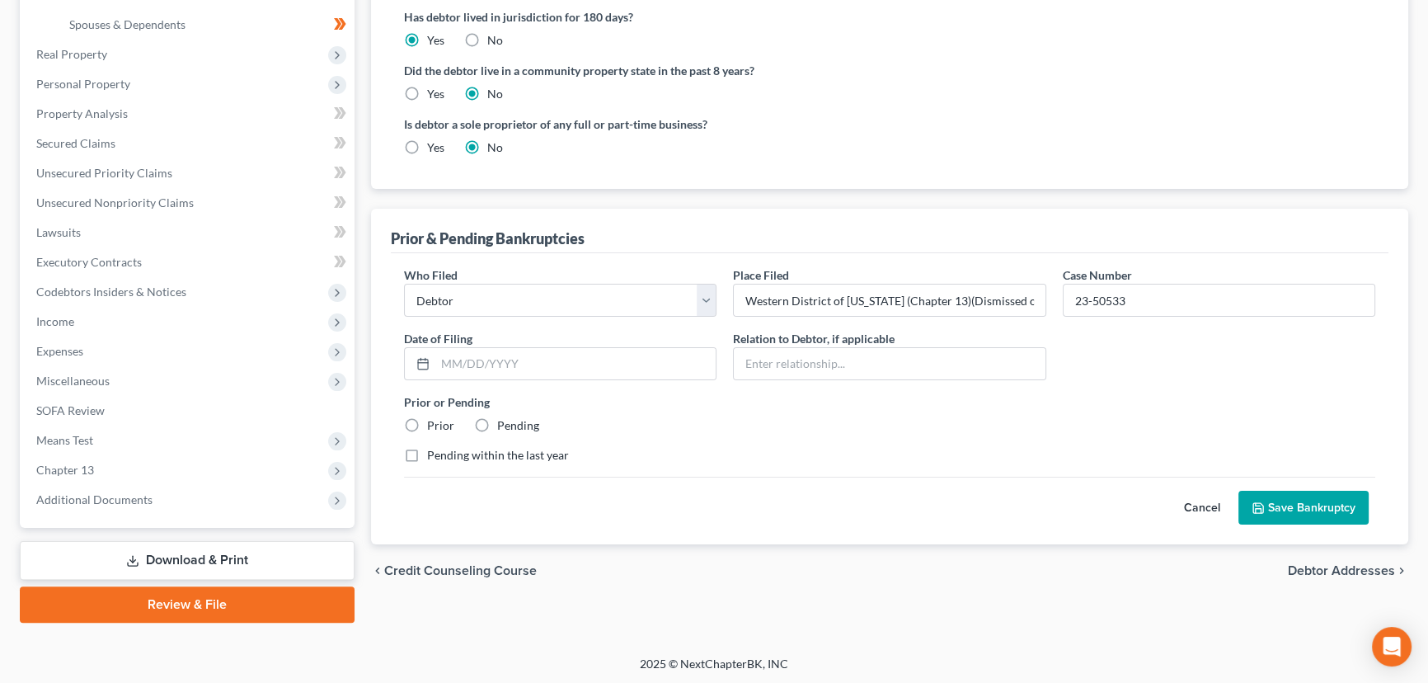
drag, startPoint x: 1116, startPoint y: 345, endPoint x: 631, endPoint y: 446, distance: 496.2
click at [1113, 345] on div "Who Filed * Debtor Other Place Filed * Western District of Kentucky (Chapter 13…" at bounding box center [890, 371] width 988 height 210
click at [612, 360] on input "text" at bounding box center [575, 363] width 280 height 31
paste input "11/02/2023"
type input "11/02/2023"
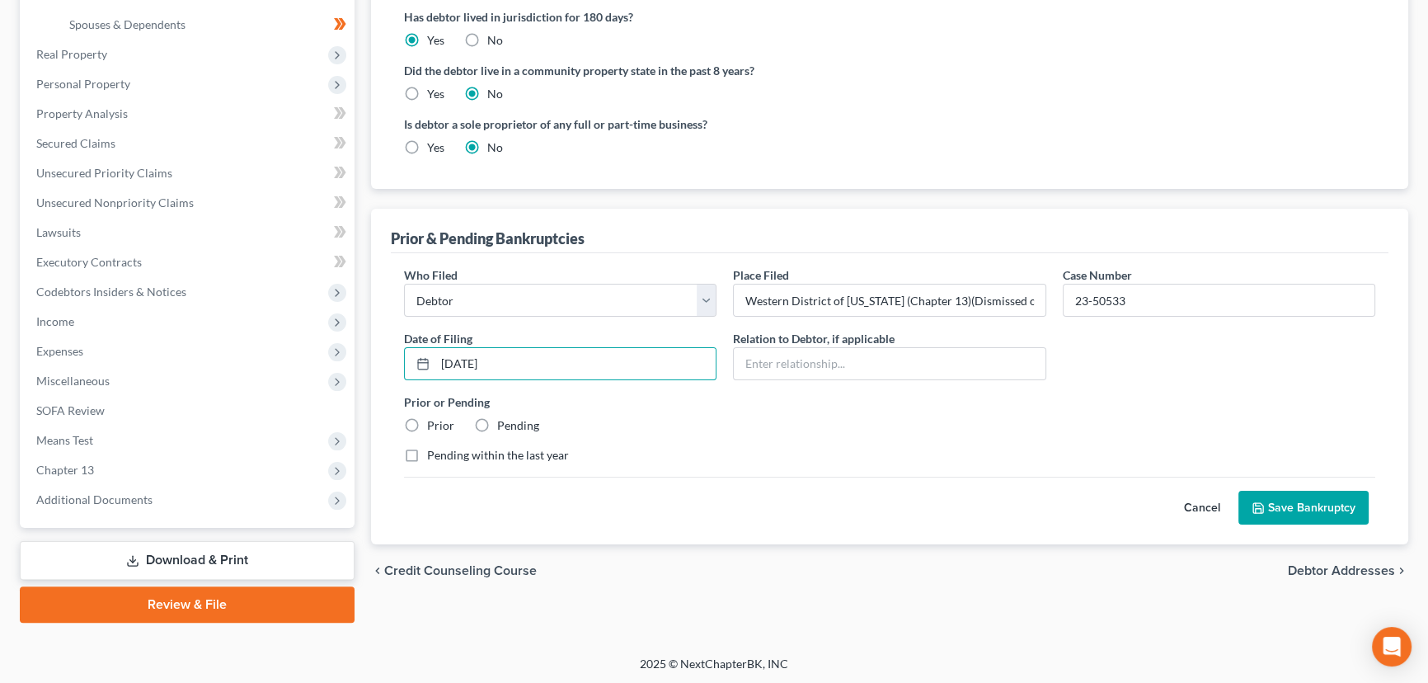
drag, startPoint x: 713, startPoint y: 403, endPoint x: 610, endPoint y: 424, distance: 105.1
click at [712, 404] on label "Prior or Pending" at bounding box center [889, 401] width 971 height 17
click at [427, 423] on label "Prior" at bounding box center [440, 425] width 27 height 16
click at [434, 423] on input "Prior" at bounding box center [439, 422] width 11 height 11
radio input "true"
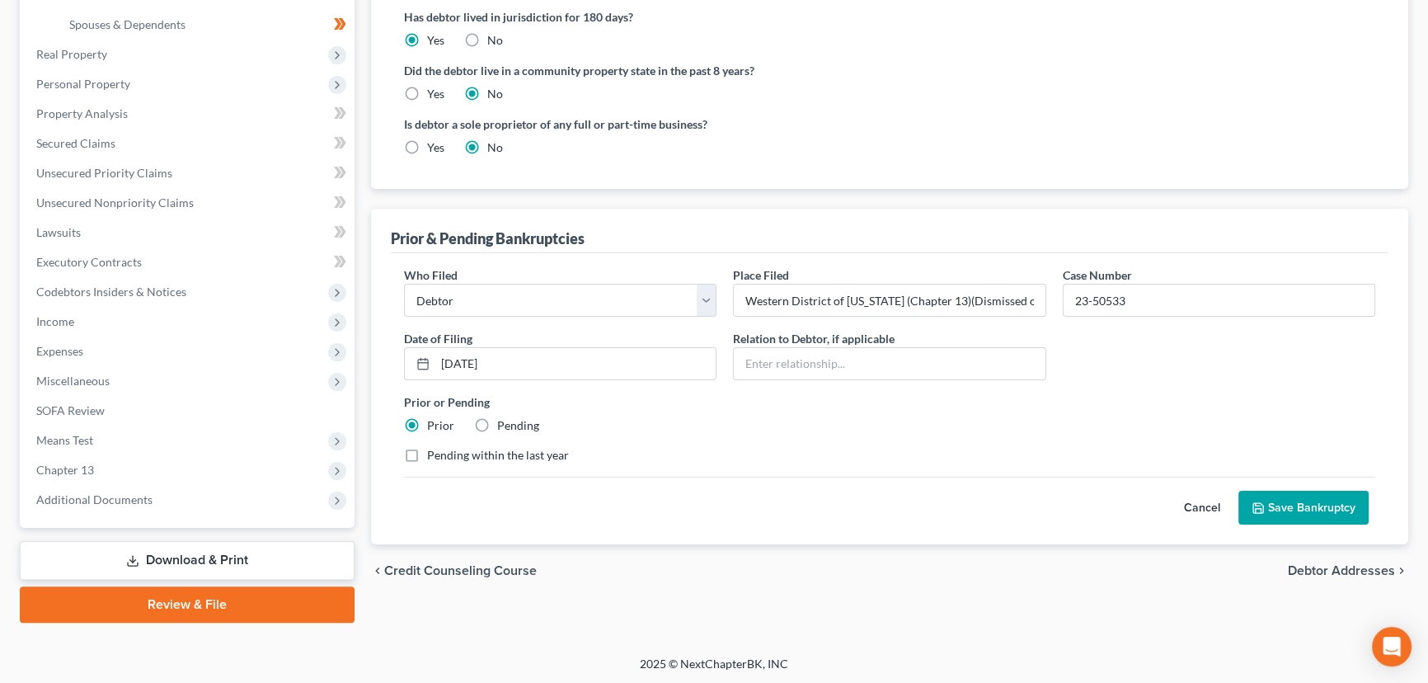
click at [733, 411] on div "Prior or Pending Prior Pending" at bounding box center [890, 413] width 988 height 40
drag, startPoint x: 1014, startPoint y: 294, endPoint x: 1094, endPoint y: 294, distance: 80.0
click at [1094, 294] on div "Who Filed * Debtor Other Place Filed * Western District of Kentucky (Chapter 13…" at bounding box center [890, 371] width 988 height 210
click at [1101, 395] on label "Prior or Pending" at bounding box center [889, 401] width 971 height 17
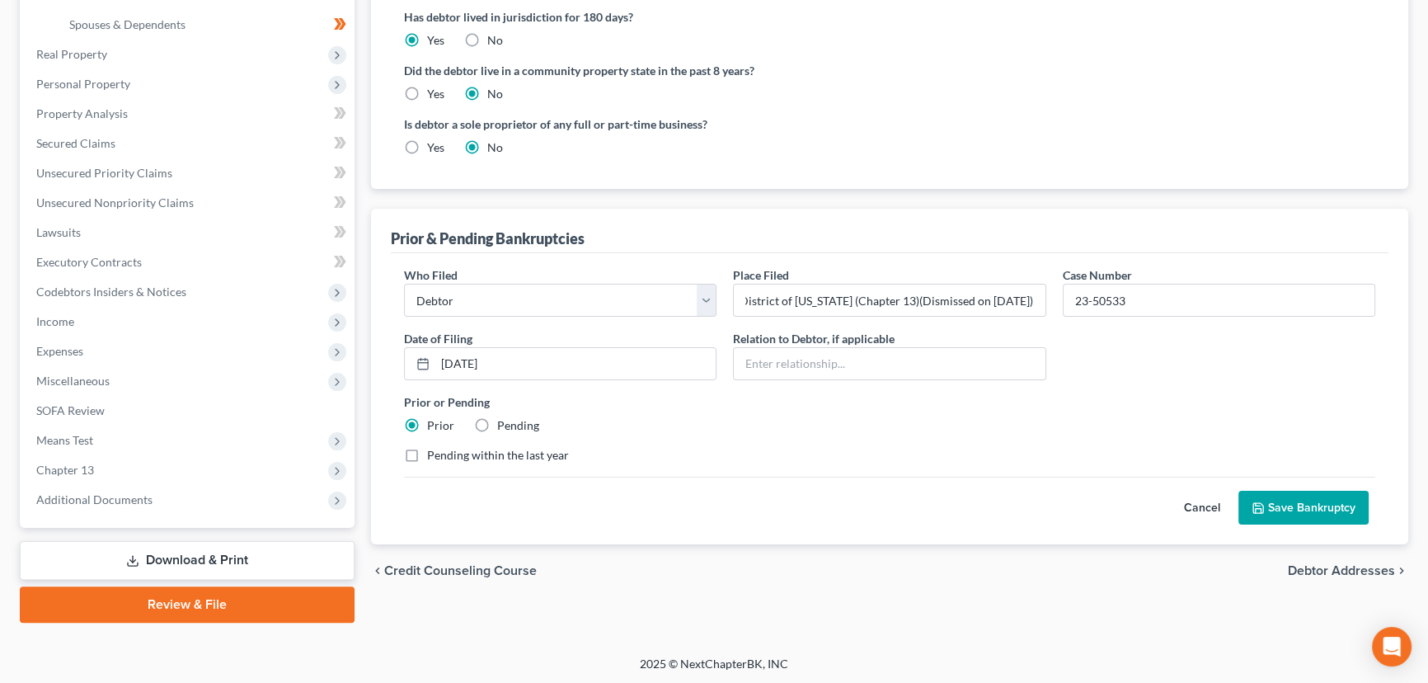
scroll to position [0, 0]
click at [1288, 501] on button "Save Bankruptcy" at bounding box center [1304, 508] width 130 height 35
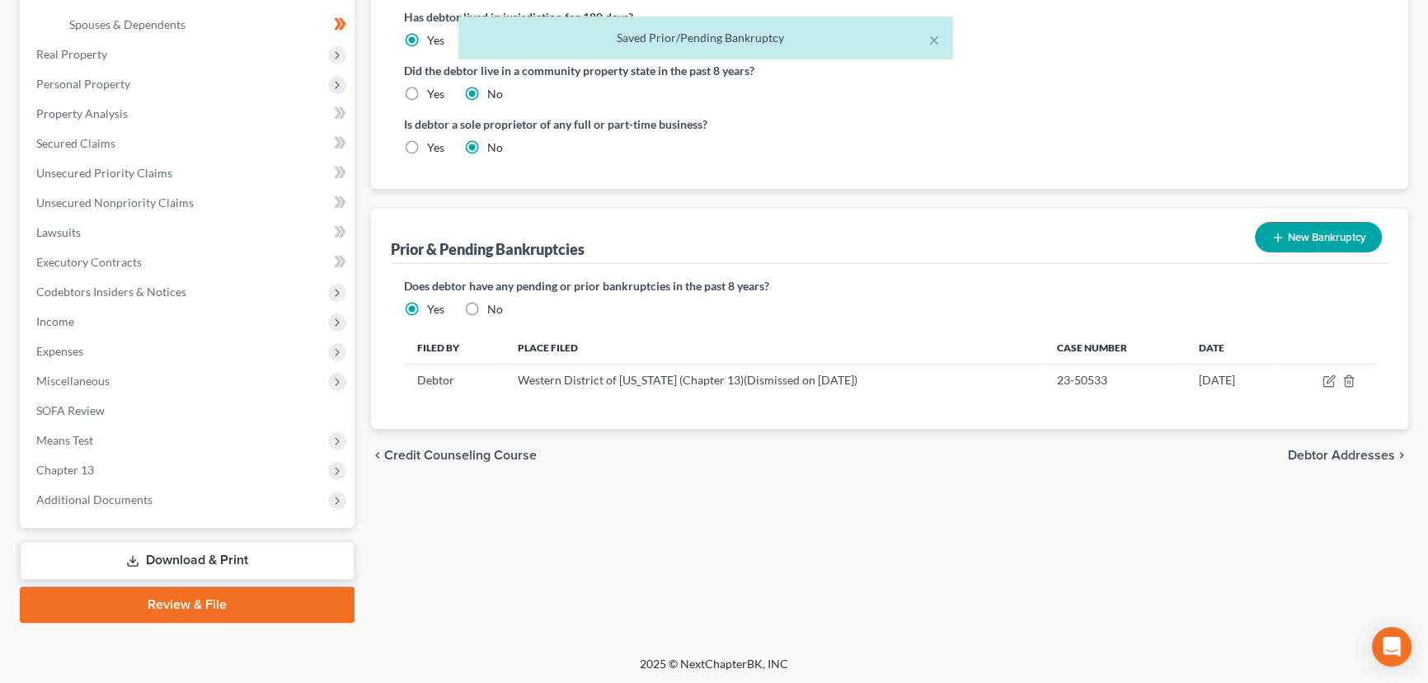
click at [1290, 236] on button "New Bankruptcy" at bounding box center [1318, 237] width 127 height 31
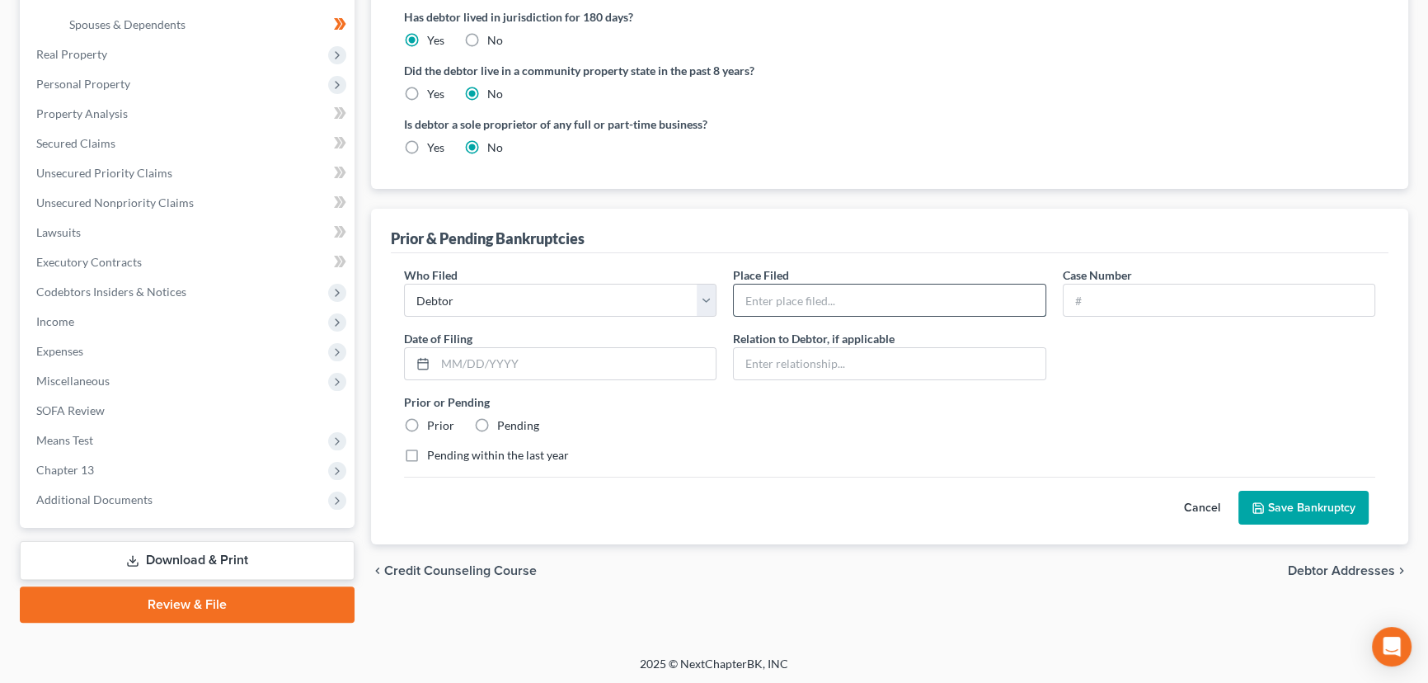
click at [762, 299] on input "text" at bounding box center [889, 299] width 311 height 31
click at [778, 299] on input "text" at bounding box center [889, 299] width 311 height 31
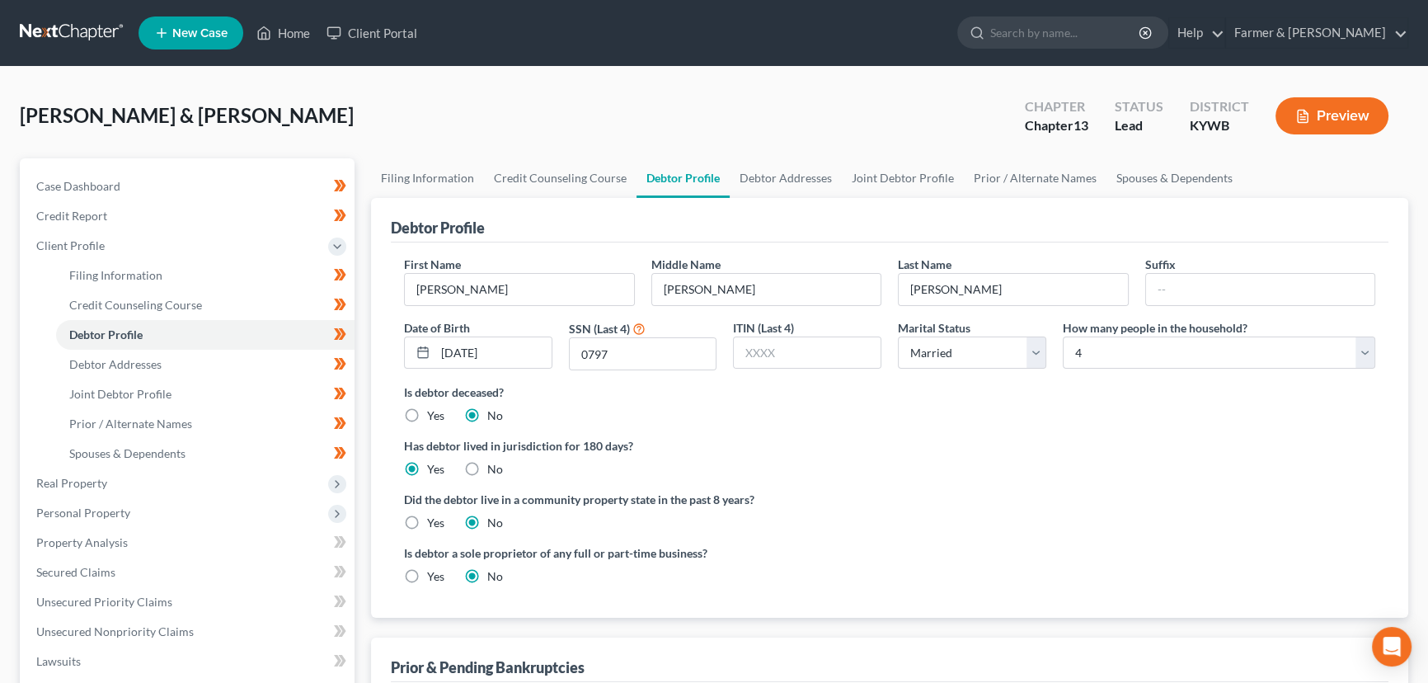
click at [526, 102] on div "Teter, Michael & Jessica Upgraded Chapter Chapter 13 Status Lead District KYWB …" at bounding box center [714, 123] width 1389 height 72
click at [906, 425] on ng-include "First Name Michael Middle Name Anthony Last Name Teter Suffix Date of Birth 08/…" at bounding box center [889, 427] width 971 height 342
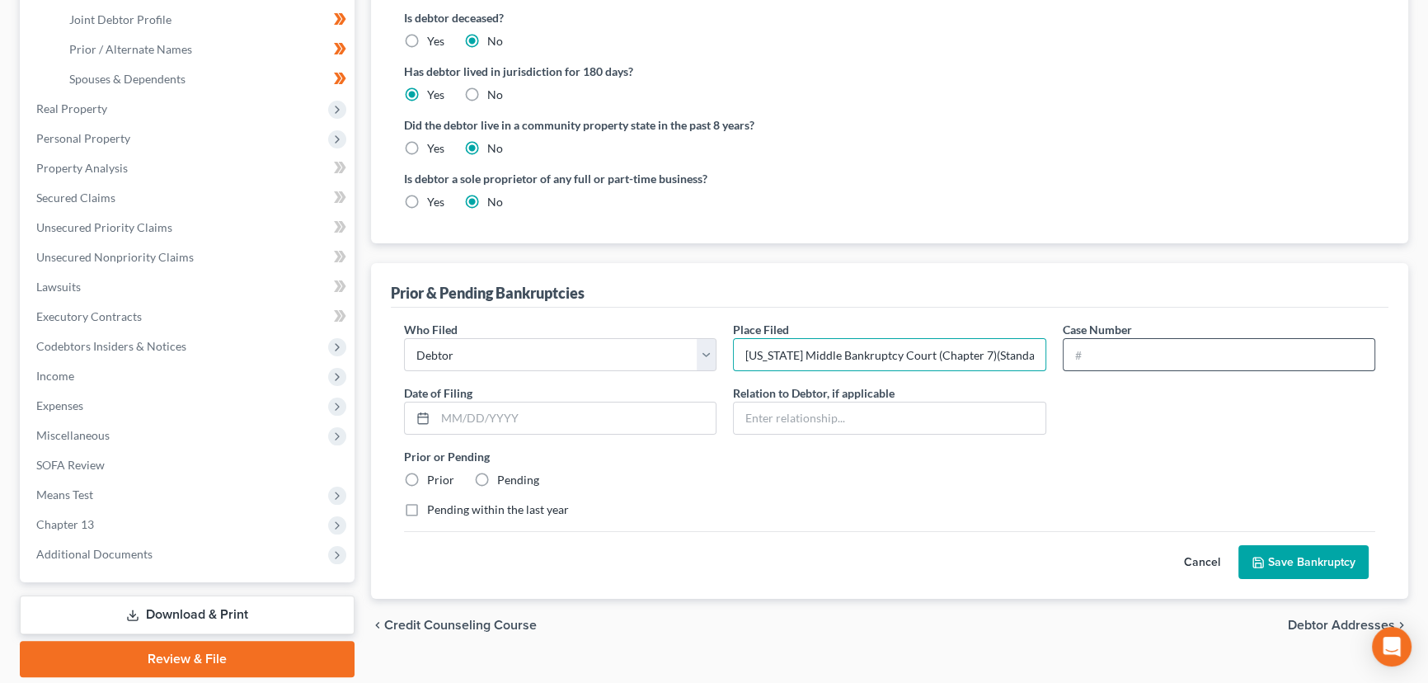
scroll to position [0, 74]
drag, startPoint x: 938, startPoint y: 355, endPoint x: 1086, endPoint y: 356, distance: 147.6
click at [1084, 355] on div "Who Filed * Debtor Other Place Filed * Tennessee Middle Bankruptcy Court (Chapt…" at bounding box center [890, 426] width 988 height 210
click at [1112, 425] on div "Who Filed * Debtor Other Place Filed * Tennessee Middle Bankruptcy Court (Chapt…" at bounding box center [890, 426] width 988 height 210
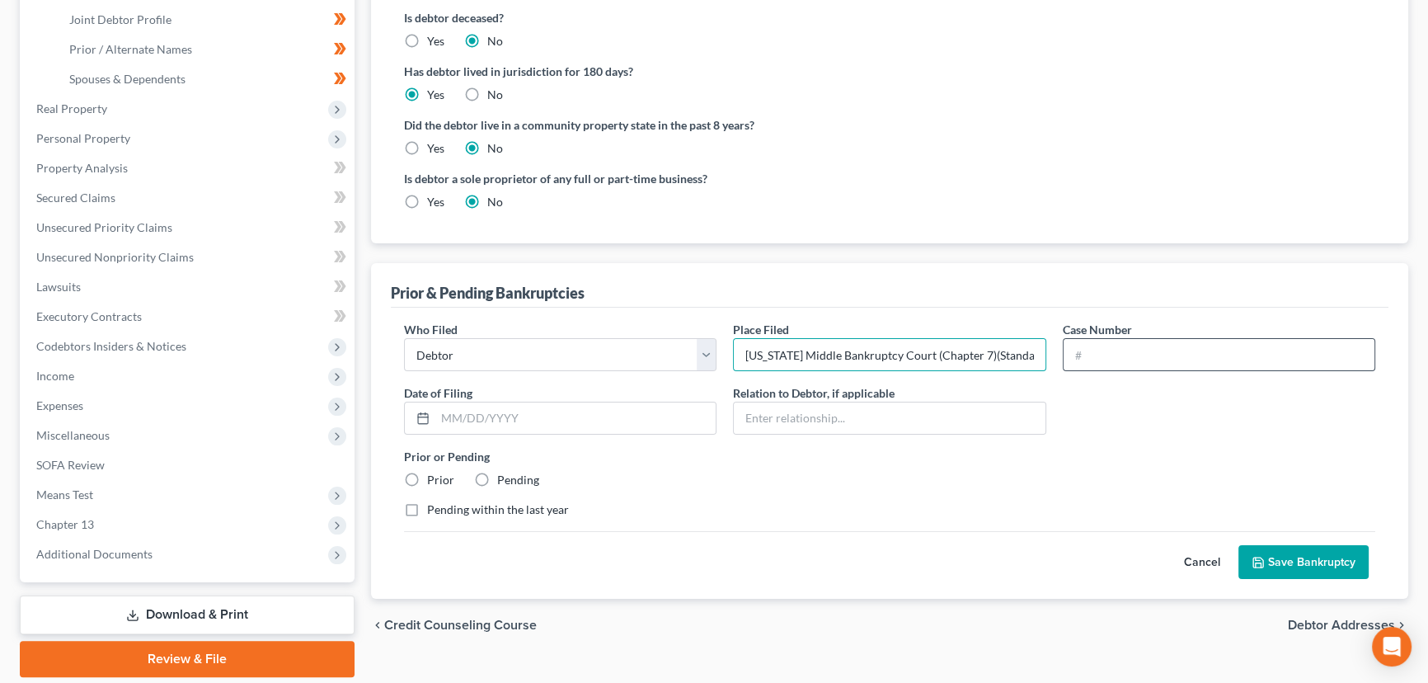
scroll to position [0, 74]
drag, startPoint x: 1014, startPoint y: 351, endPoint x: 1069, endPoint y: 351, distance: 55.2
click at [1069, 351] on div "Who Filed * Debtor Other Place Filed * Tennessee Middle Bankruptcy Court (Chapt…" at bounding box center [890, 426] width 988 height 210
click at [1032, 353] on input "Tennessee Middle Bankruptcy Court (Chapter 7)(Standard Discharge on" at bounding box center [889, 354] width 311 height 31
click at [973, 353] on input "Tennessee Middle Bankruptcy Court (Chapter 7)(Standard Discharge on" at bounding box center [889, 354] width 311 height 31
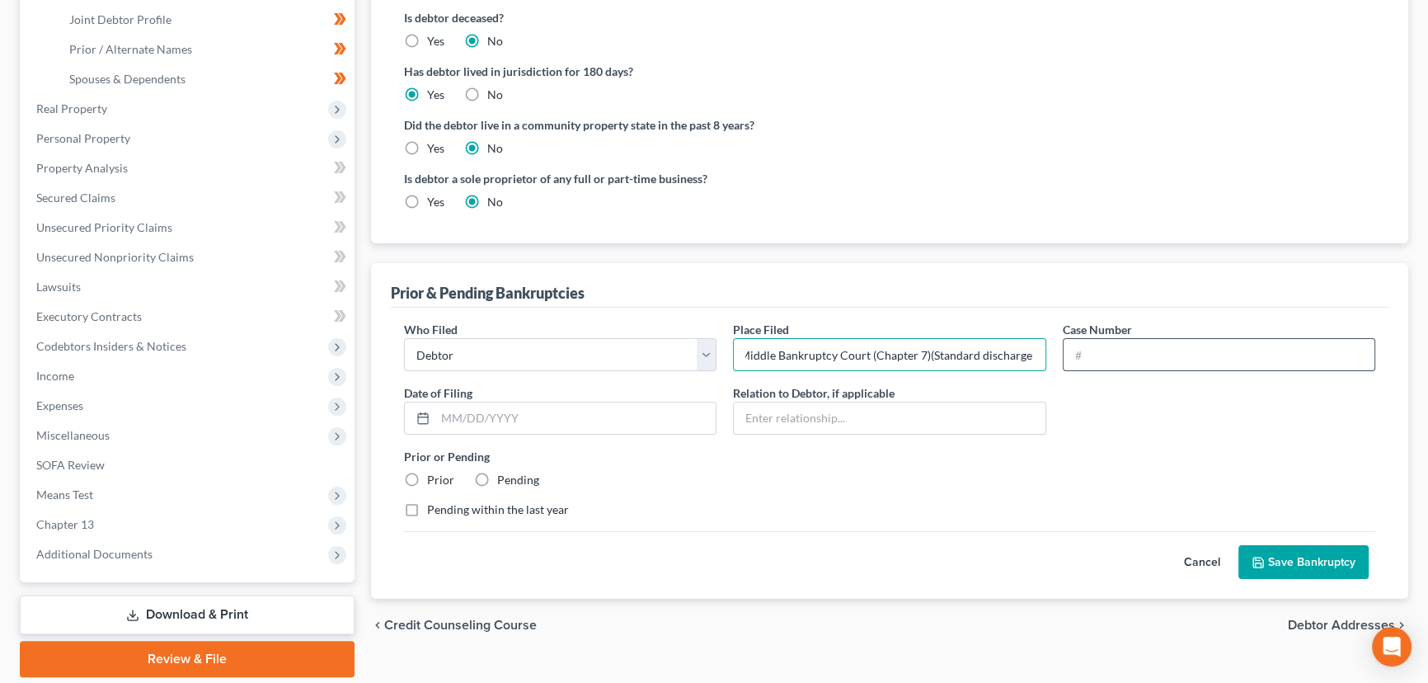
scroll to position [0, 73]
drag, startPoint x: 966, startPoint y: 354, endPoint x: 1064, endPoint y: 354, distance: 97.3
click at [1072, 353] on div "Who Filed * Debtor Other Place Filed * Tennessee Middle Bankruptcy Court (Chapt…" at bounding box center [890, 426] width 988 height 210
click at [1033, 353] on input "Tennessee Middle Bankruptcy Court (Chapter 7)(Standard discharge on" at bounding box center [889, 354] width 311 height 31
type input "Tennessee Middle Bankruptcy Court (Chapter 7)(Standard discharge on"
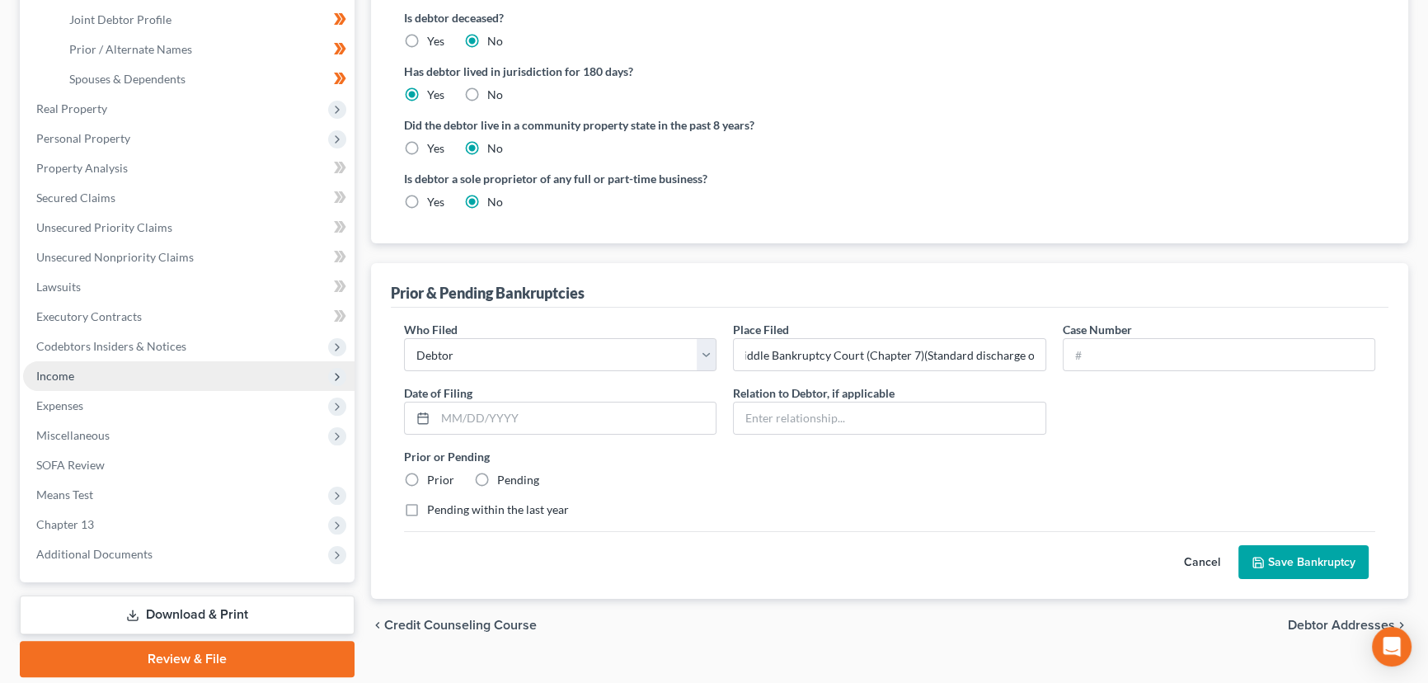
scroll to position [0, 0]
click at [812, 286] on div "Prior & Pending Bankruptcies" at bounding box center [890, 285] width 998 height 45
click at [1116, 364] on input "text" at bounding box center [1219, 354] width 311 height 31
paste input "3:13-bk-08518"
type input "3:13-bk-08518"
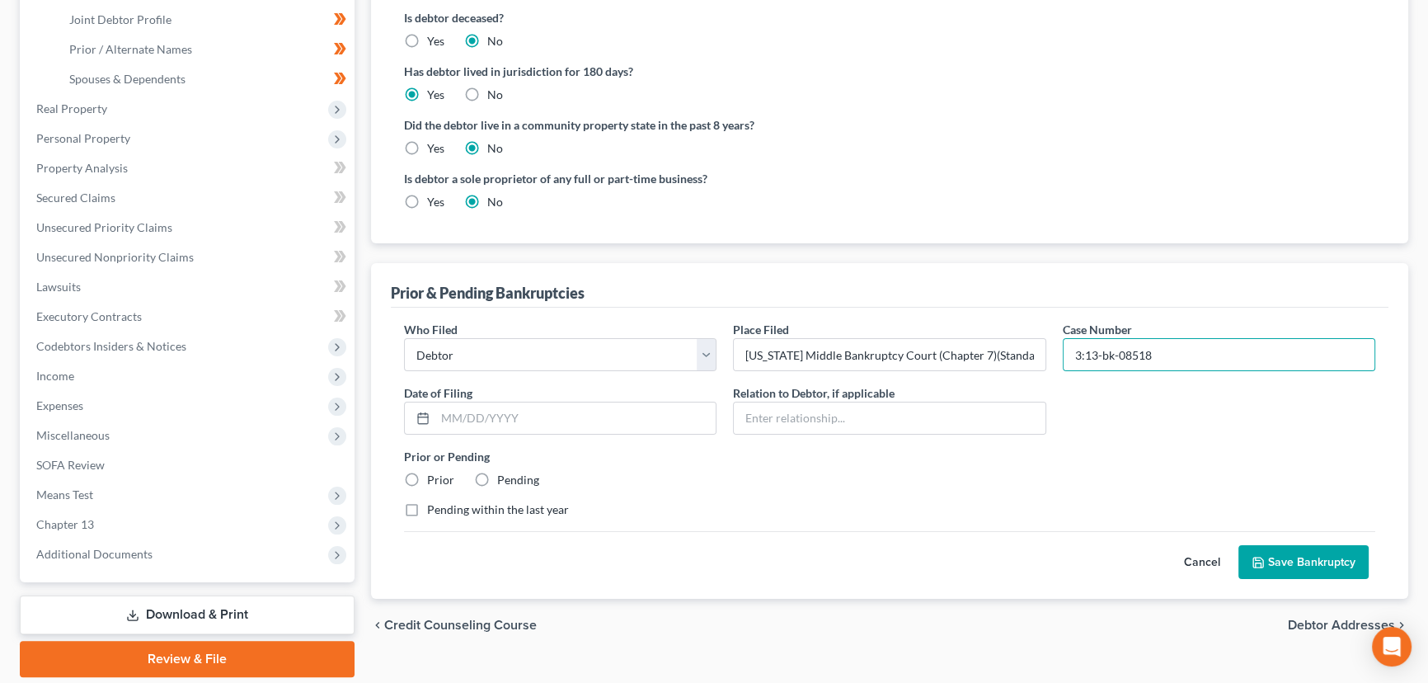
drag, startPoint x: 1129, startPoint y: 396, endPoint x: 1118, endPoint y: 399, distance: 11.2
click at [1129, 397] on div "Who Filed * Debtor Other Place Filed * Tennessee Middle Bankruptcy Court (Chapt…" at bounding box center [890, 426] width 988 height 210
drag, startPoint x: 492, startPoint y: 415, endPoint x: 463, endPoint y: 411, distance: 30.0
click at [491, 416] on input "text" at bounding box center [575, 417] width 280 height 31
paste input "09/27/2013"
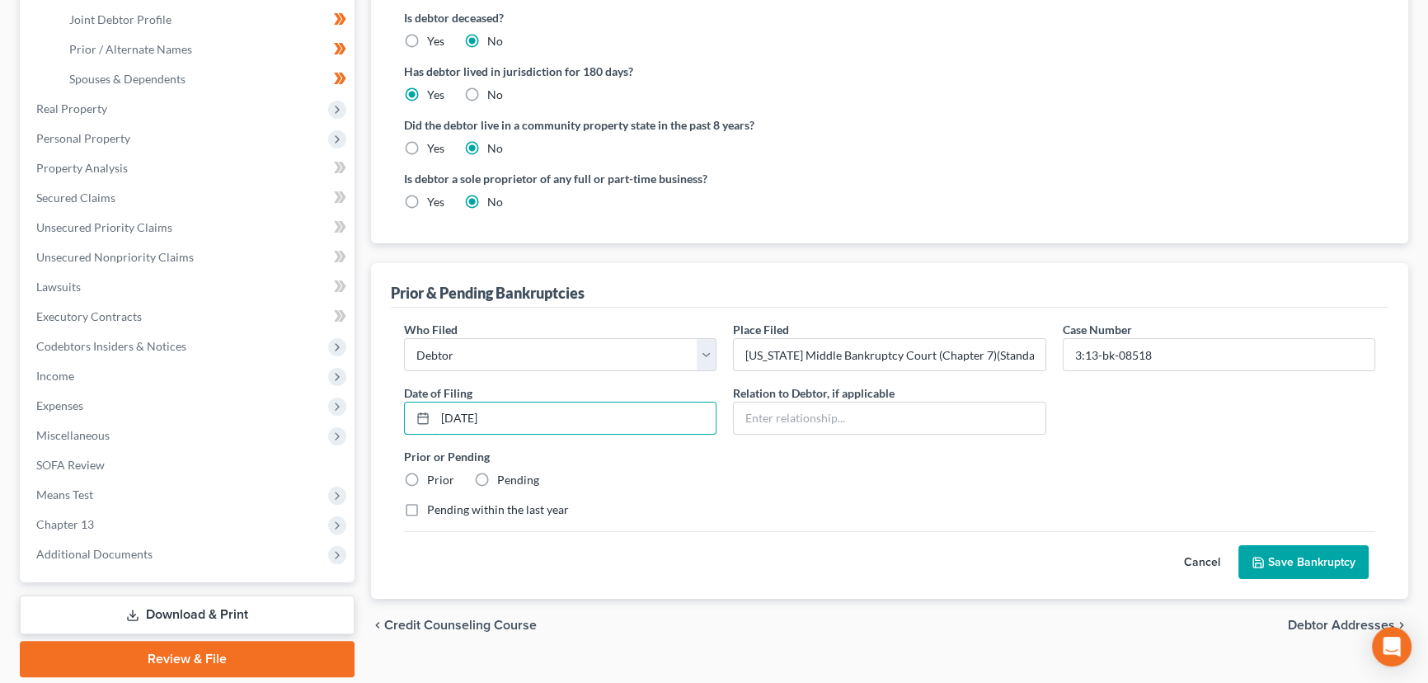
type input "09/27/2013"
click at [789, 455] on label "Prior or Pending" at bounding box center [889, 456] width 971 height 17
click at [397, 477] on div "Prior or Pending Prior Pending" at bounding box center [890, 468] width 988 height 40
click at [427, 475] on label "Prior" at bounding box center [440, 480] width 27 height 16
click at [434, 475] on input "Prior" at bounding box center [439, 477] width 11 height 11
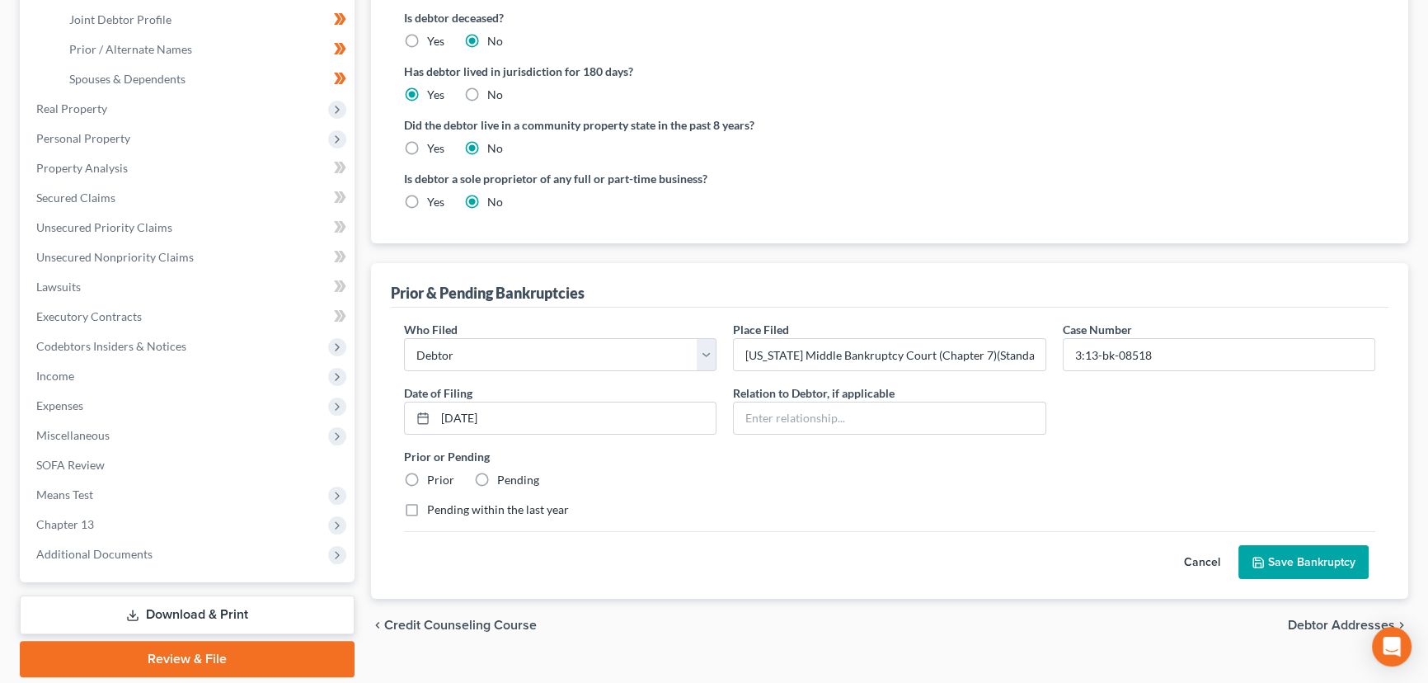
radio input "true"
click at [684, 484] on div "Prior or Pending Prior Pending" at bounding box center [890, 468] width 988 height 40
click at [1298, 552] on button "Save Bankruptcy" at bounding box center [1304, 562] width 130 height 35
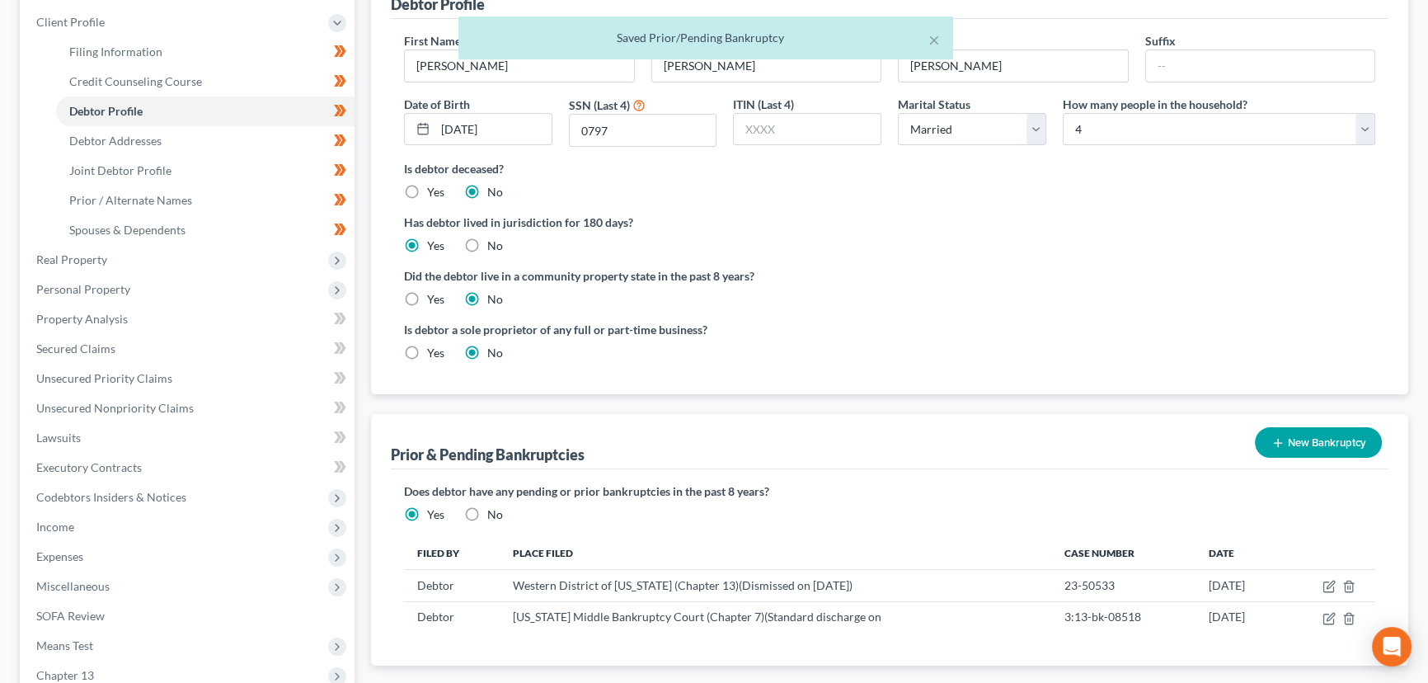
scroll to position [224, 0]
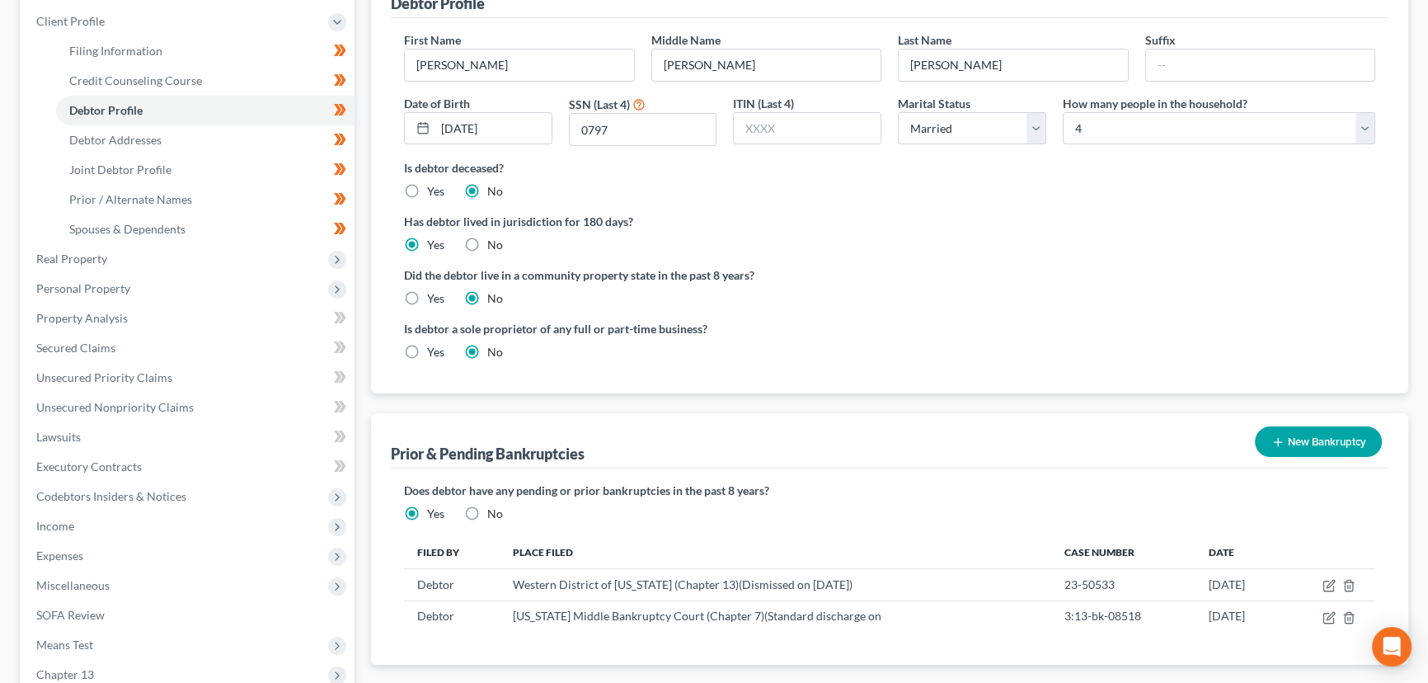
click at [371, 192] on div "Debtor Profile First Name Michael Middle Name Anthony Last Name Teter Suffix Da…" at bounding box center [889, 184] width 1037 height 420
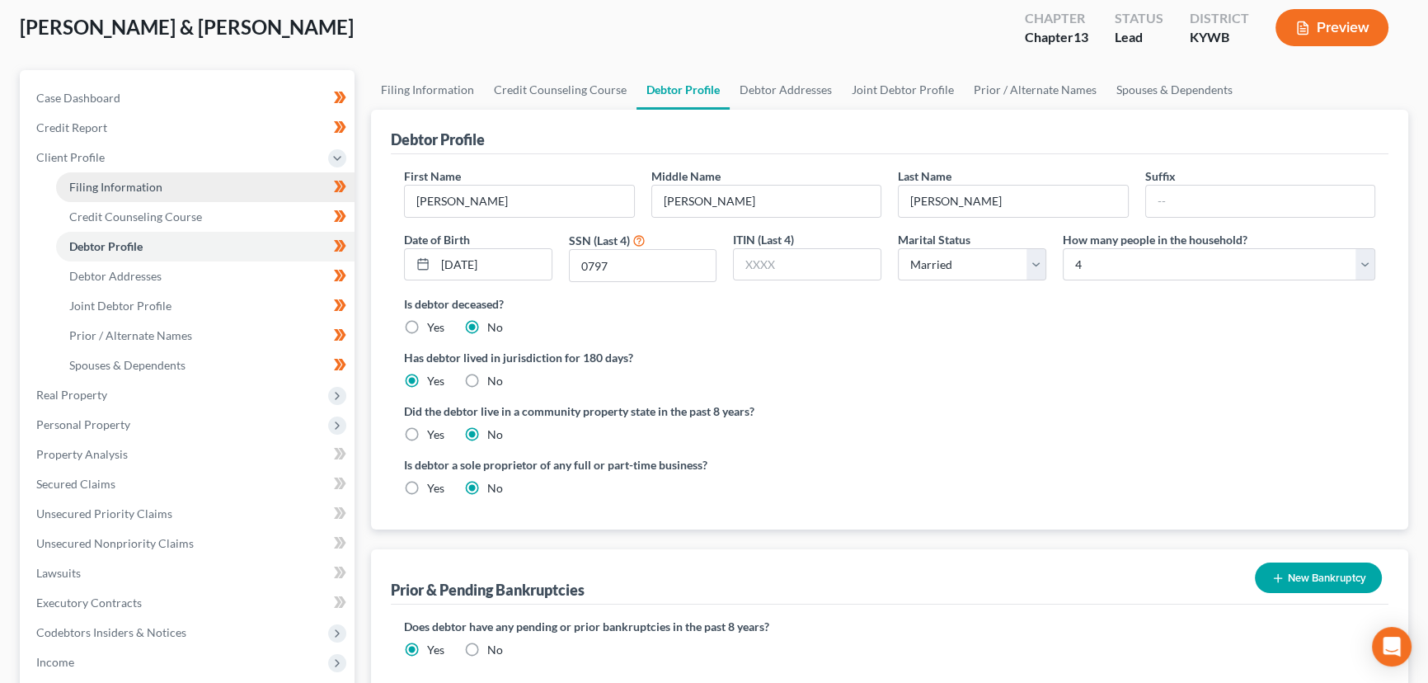
scroll to position [74, 0]
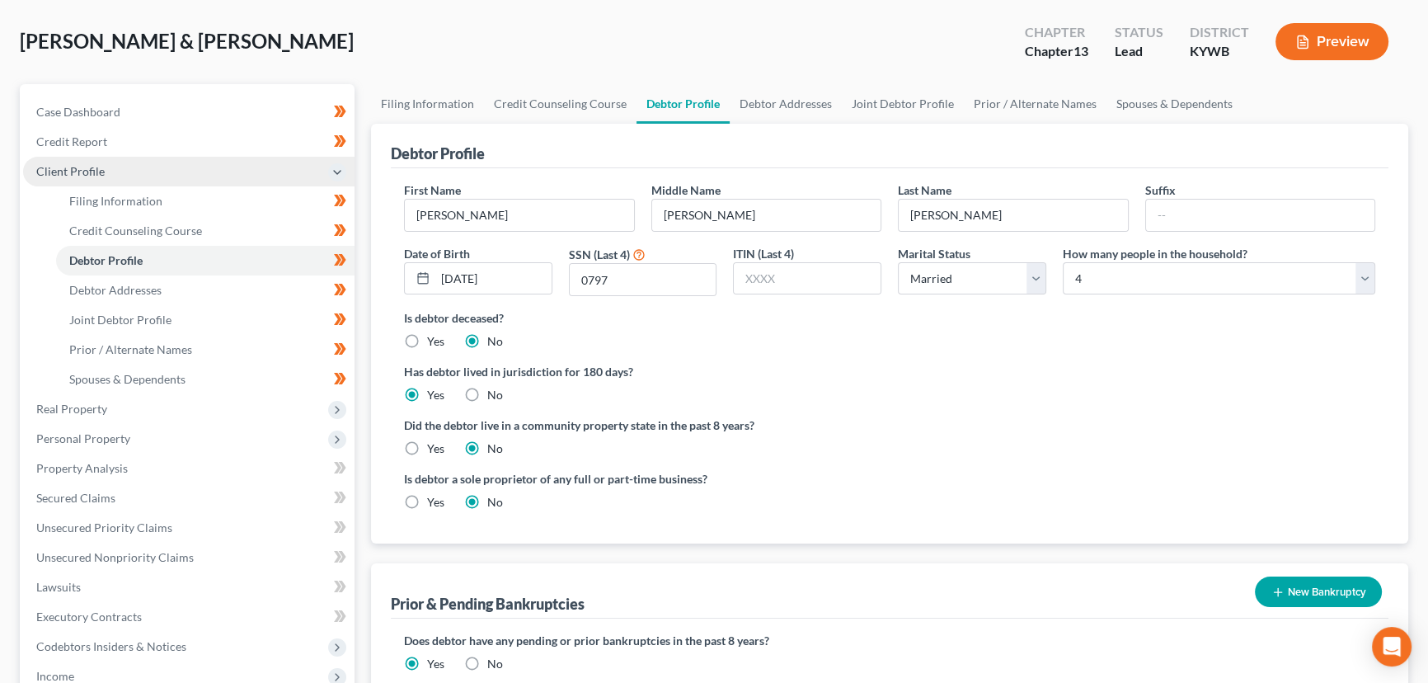
click at [82, 170] on span "Client Profile" at bounding box center [70, 171] width 68 height 14
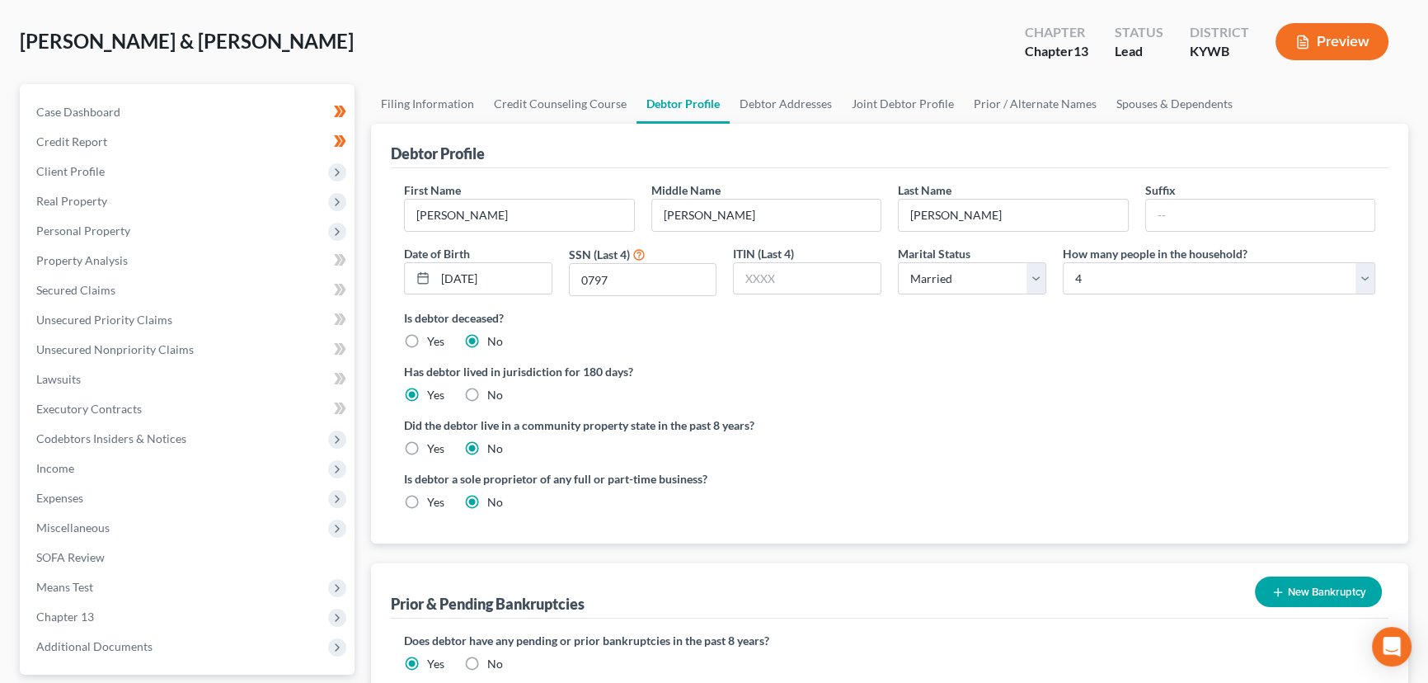
click at [361, 34] on div "Teter, Michael & Jessica Upgraded Chapter Chapter 13 Status Lead District KYWB …" at bounding box center [714, 48] width 1389 height 72
click at [358, 58] on div "Teter, Michael & Jessica Upgraded Chapter Chapter 13 Status Lead District KYWB …" at bounding box center [714, 48] width 1389 height 72
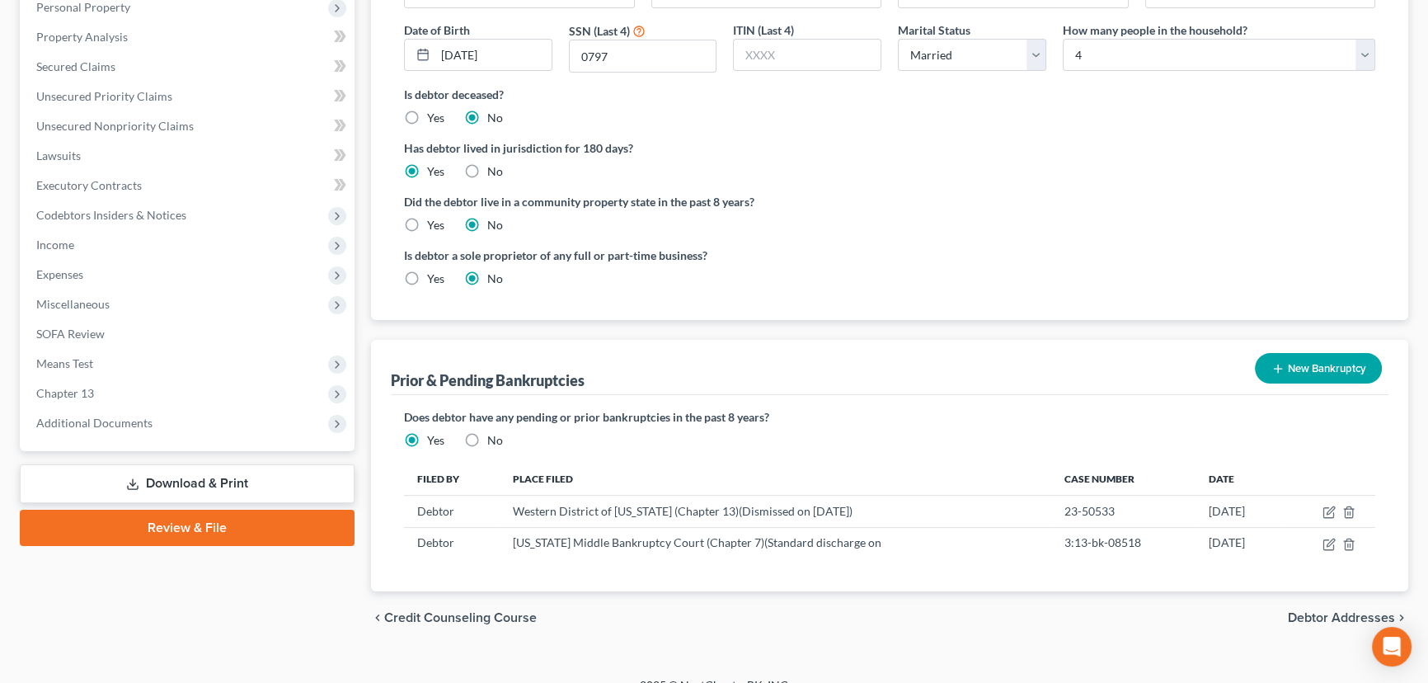
scroll to position [319, 0]
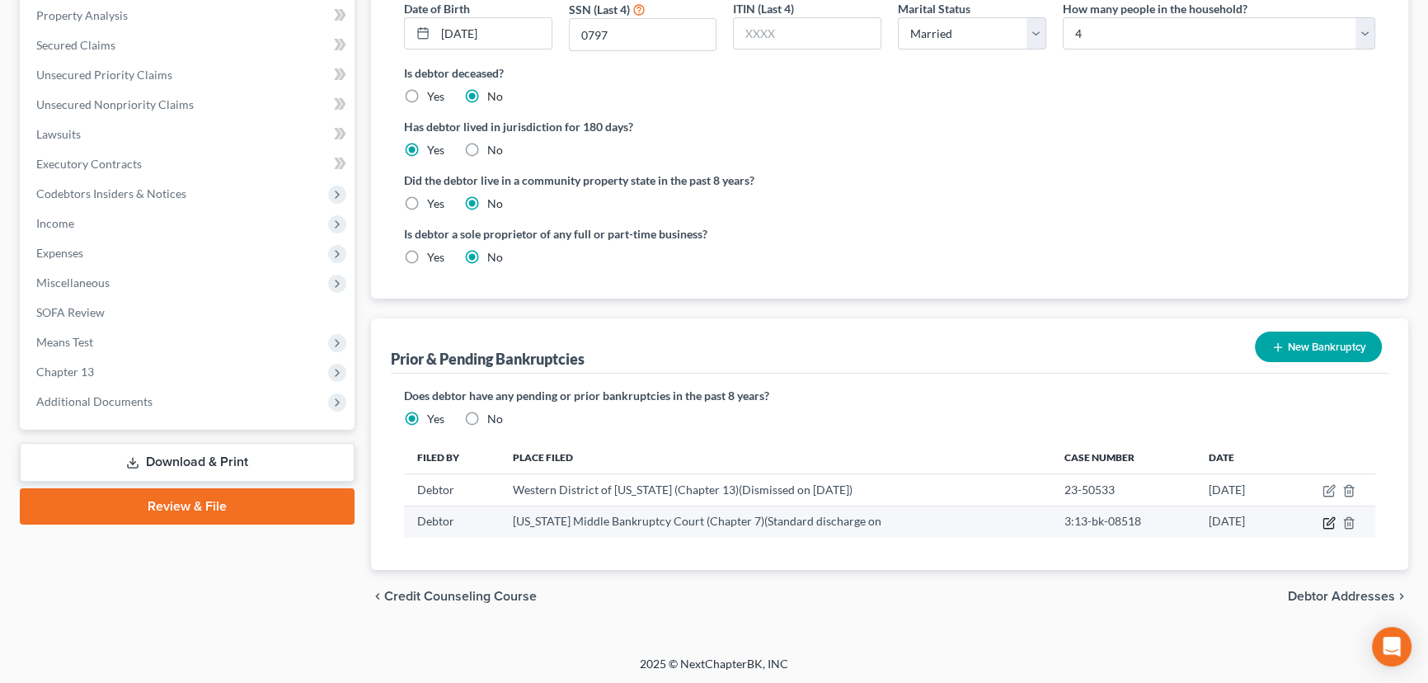
click at [1324, 524] on icon "button" at bounding box center [1329, 522] width 13 height 13
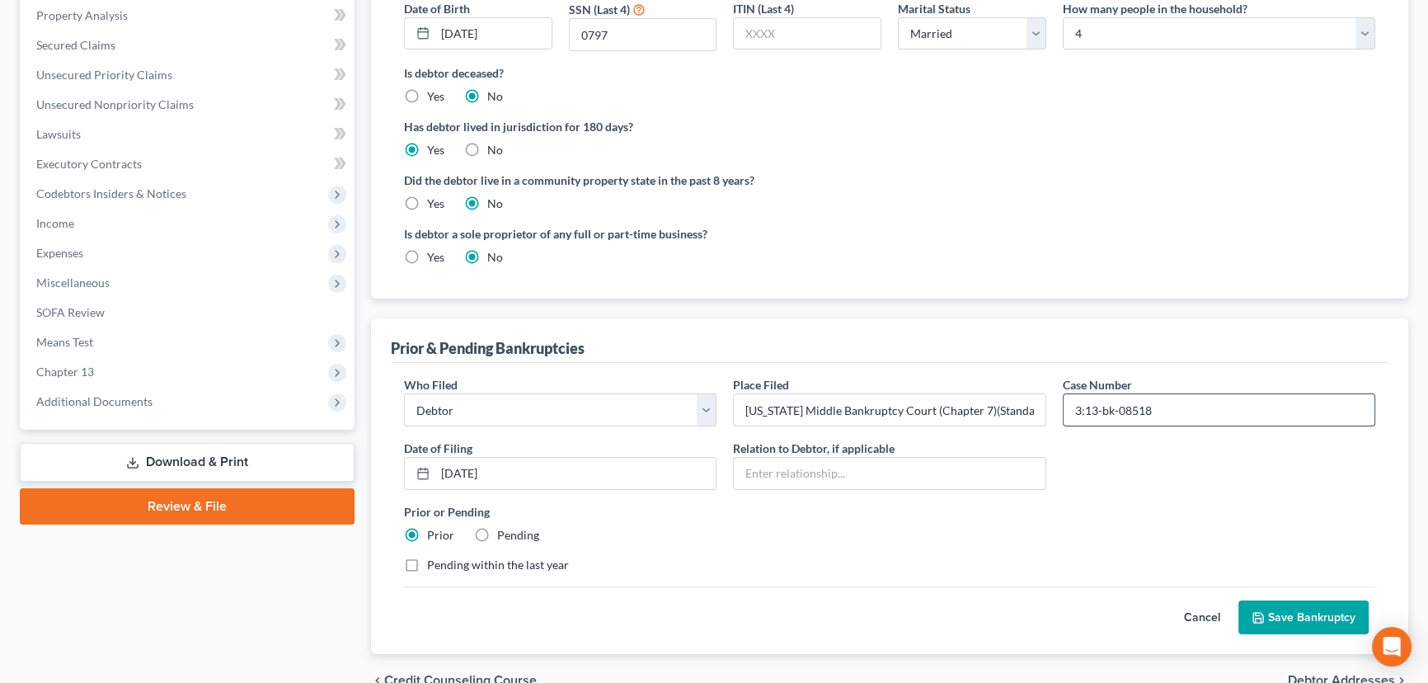
scroll to position [0, 70]
drag, startPoint x: 1045, startPoint y: 414, endPoint x: 1064, endPoint y: 414, distance: 19.0
click at [1064, 414] on div "Who Filed * Debtor Other Place Filed * Tennessee Middle Bankruptcy Court (Chapt…" at bounding box center [890, 481] width 988 height 210
click at [1008, 412] on input "Tennessee Middle Bankruptcy Court (Chapter 7)(Standard discharge on" at bounding box center [889, 409] width 311 height 31
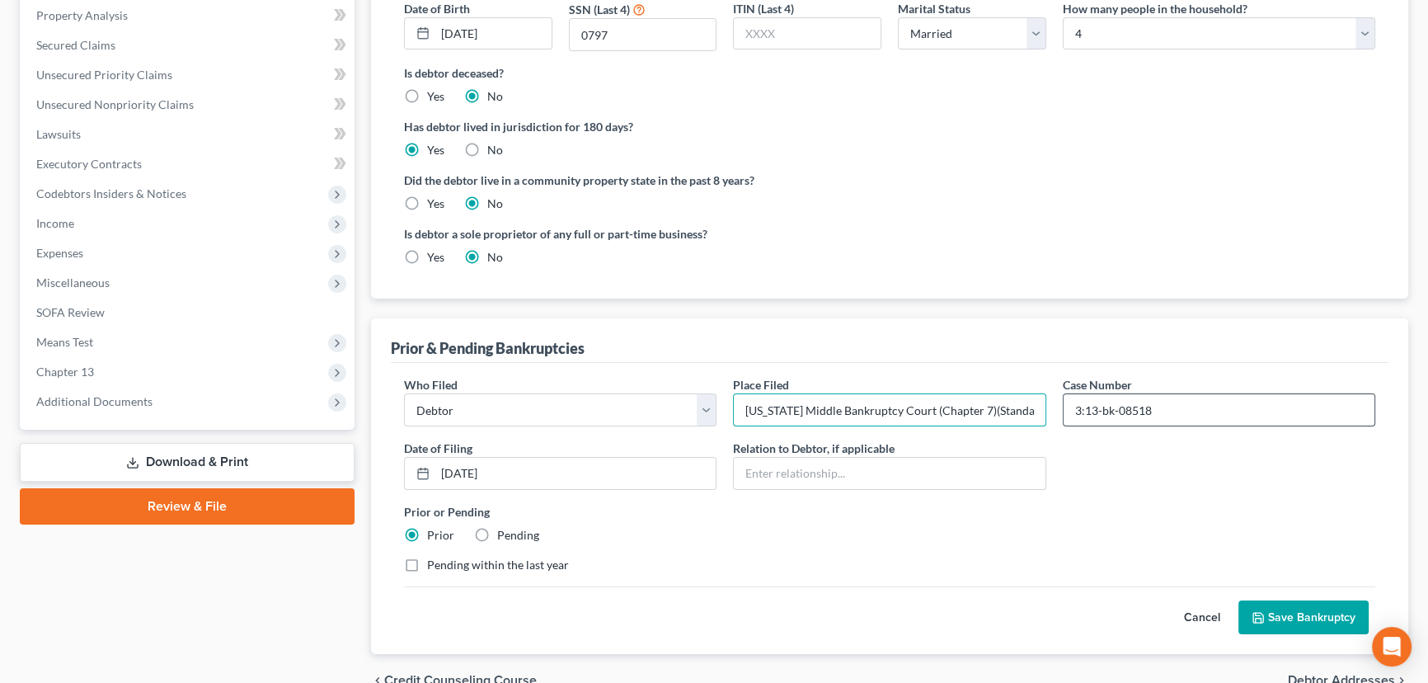
scroll to position [0, 70]
drag, startPoint x: 1014, startPoint y: 411, endPoint x: 1084, endPoint y: 411, distance: 69.3
click at [1084, 411] on div "Who Filed * Debtor Other Place Filed * Tennessee Middle Bankruptcy Court (Chapt…" at bounding box center [890, 481] width 988 height 210
click at [1034, 411] on input "Tennessee Middle Bankruptcy Court (Chapter 7)(Standard discharge on" at bounding box center [889, 409] width 311 height 31
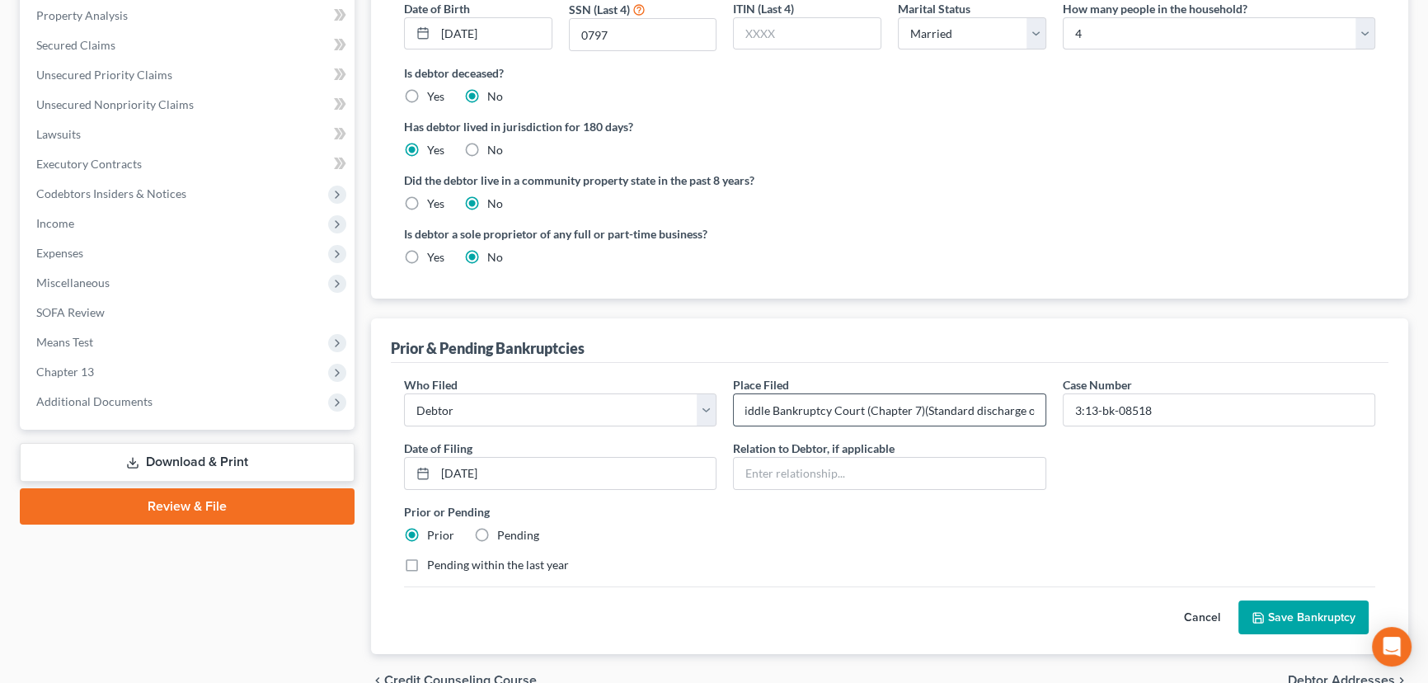
paste input "01/09/2014"
type input "Tennessee Middle Bankruptcy Court (Chapter 7)(Standard discharge on 01/09/2014)"
click at [1283, 609] on button "Save Bankruptcy" at bounding box center [1304, 617] width 130 height 35
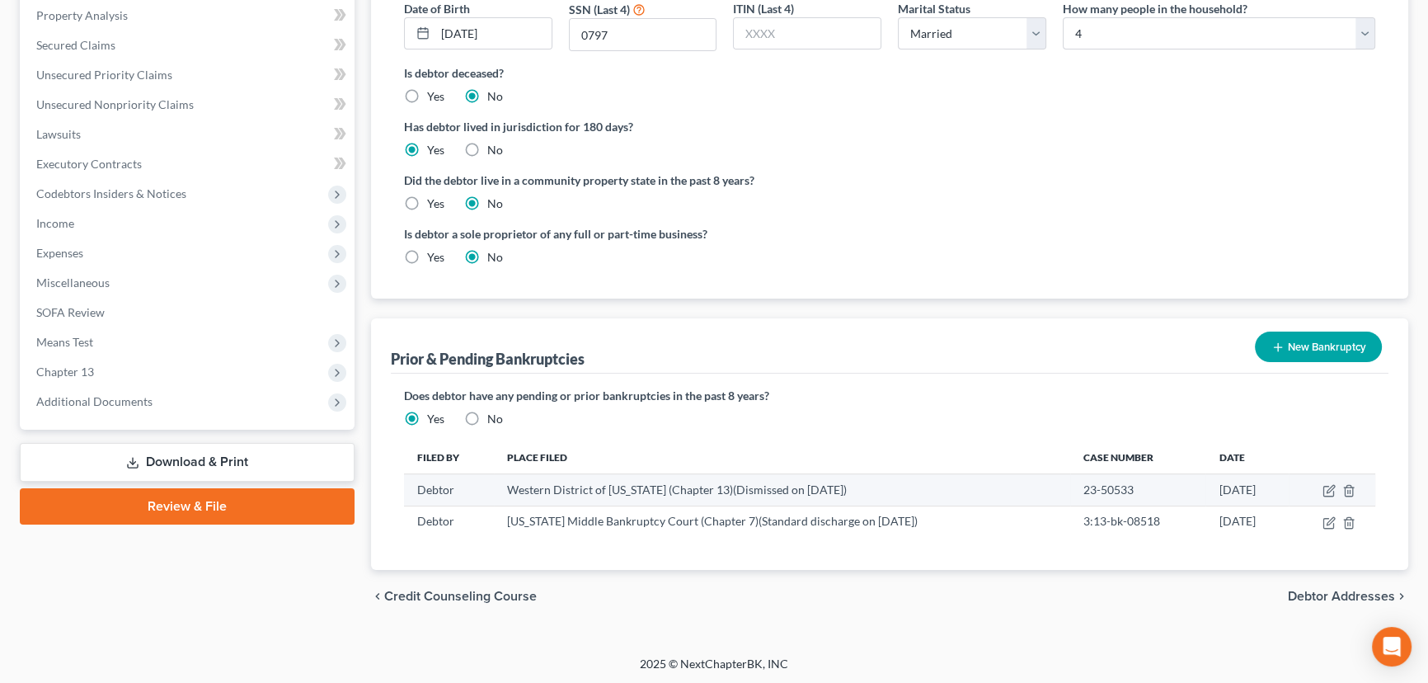
drag, startPoint x: 501, startPoint y: 490, endPoint x: 855, endPoint y: 486, distance: 353.8
click at [855, 486] on td "Western District of Kentucky (Chapter 13)(Dismissed on 07/31/2025)" at bounding box center [782, 489] width 576 height 31
copy td "Western District of Kentucky (Chapter 13)(Dismissed on 07/31/2025)"
drag, startPoint x: 1069, startPoint y: 489, endPoint x: 1117, endPoint y: 486, distance: 48.8
click at [1117, 486] on td "23-50533" at bounding box center [1138, 489] width 136 height 31
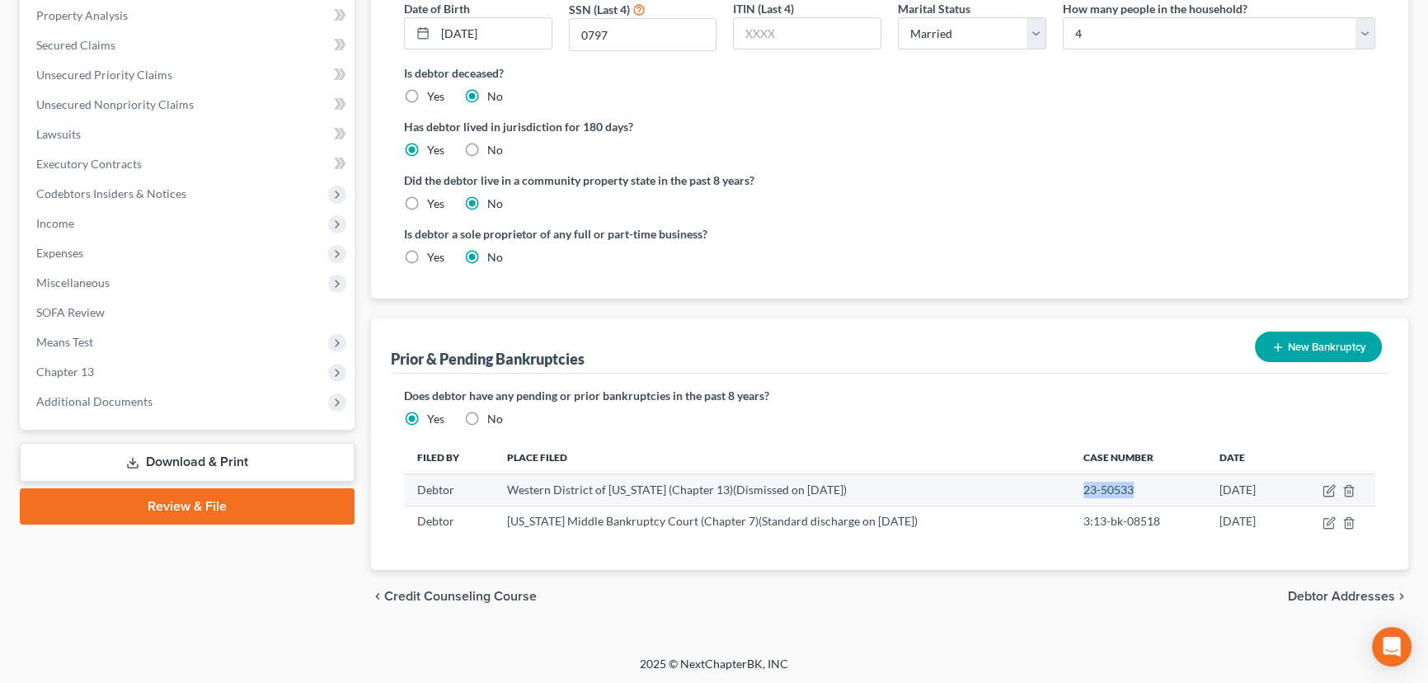
copy td "23-50533"
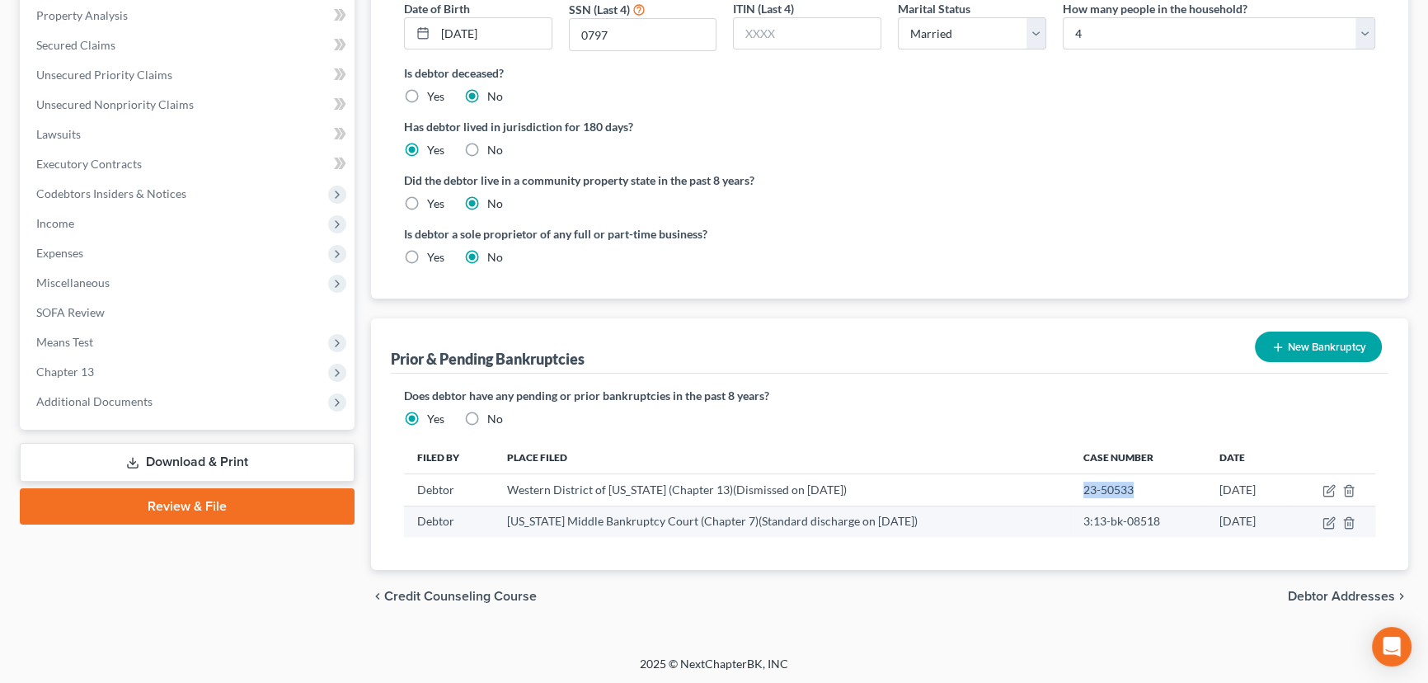
drag, startPoint x: 500, startPoint y: 519, endPoint x: 930, endPoint y: 526, distance: 430.5
click at [930, 526] on td "Tennessee Middle Bankruptcy Court (Chapter 7)(Standard discharge on 01/09/2014)" at bounding box center [782, 520] width 576 height 31
copy td "Tennessee Middle Bankruptcy Court (Chapter 7)(Standard discharge on 01/09/2014)"
click at [1348, 522] on line "button" at bounding box center [1348, 523] width 0 height 3
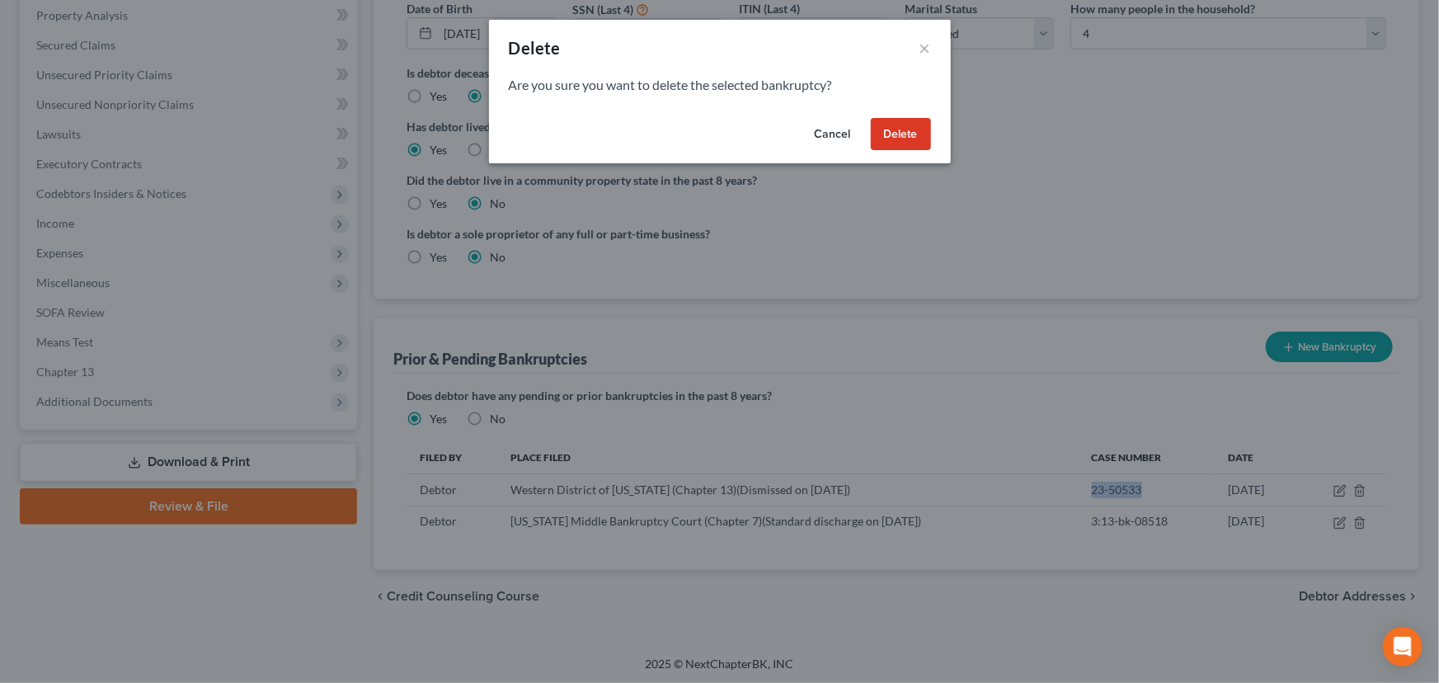
click at [900, 132] on button "Delete" at bounding box center [901, 134] width 60 height 33
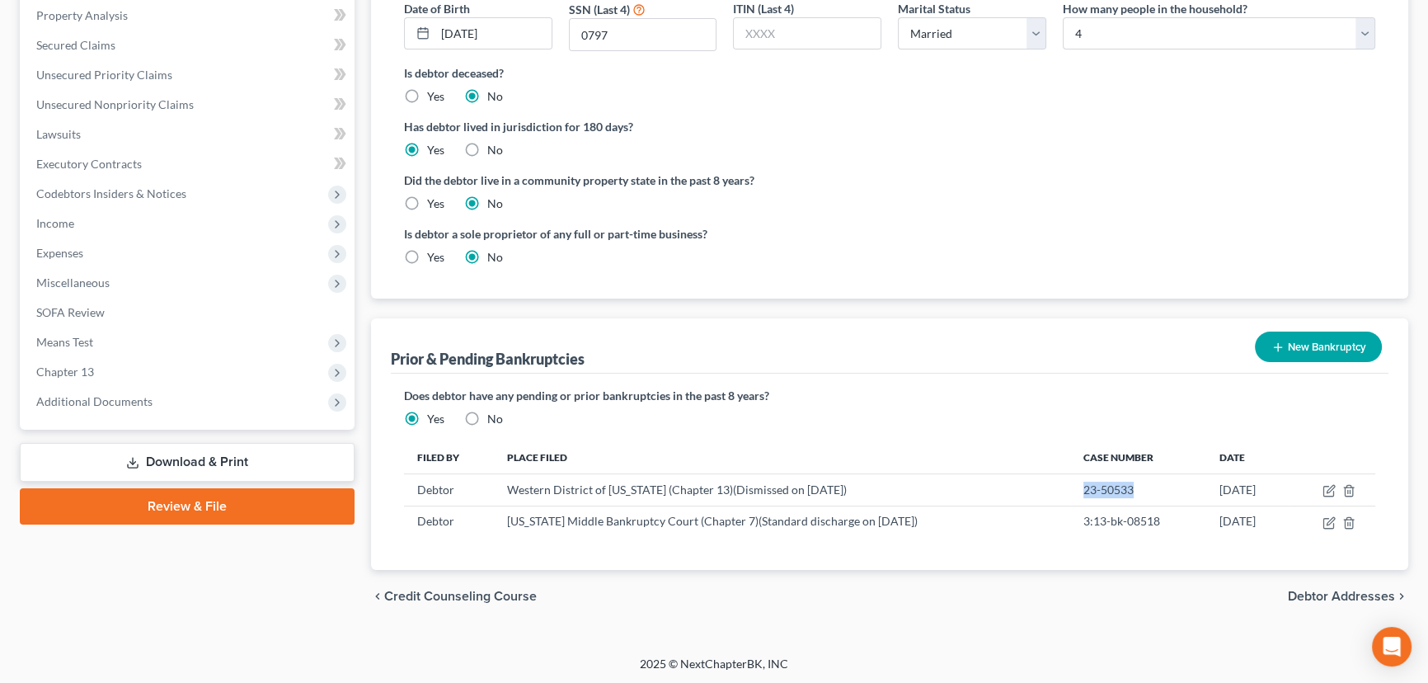
scroll to position [288, 0]
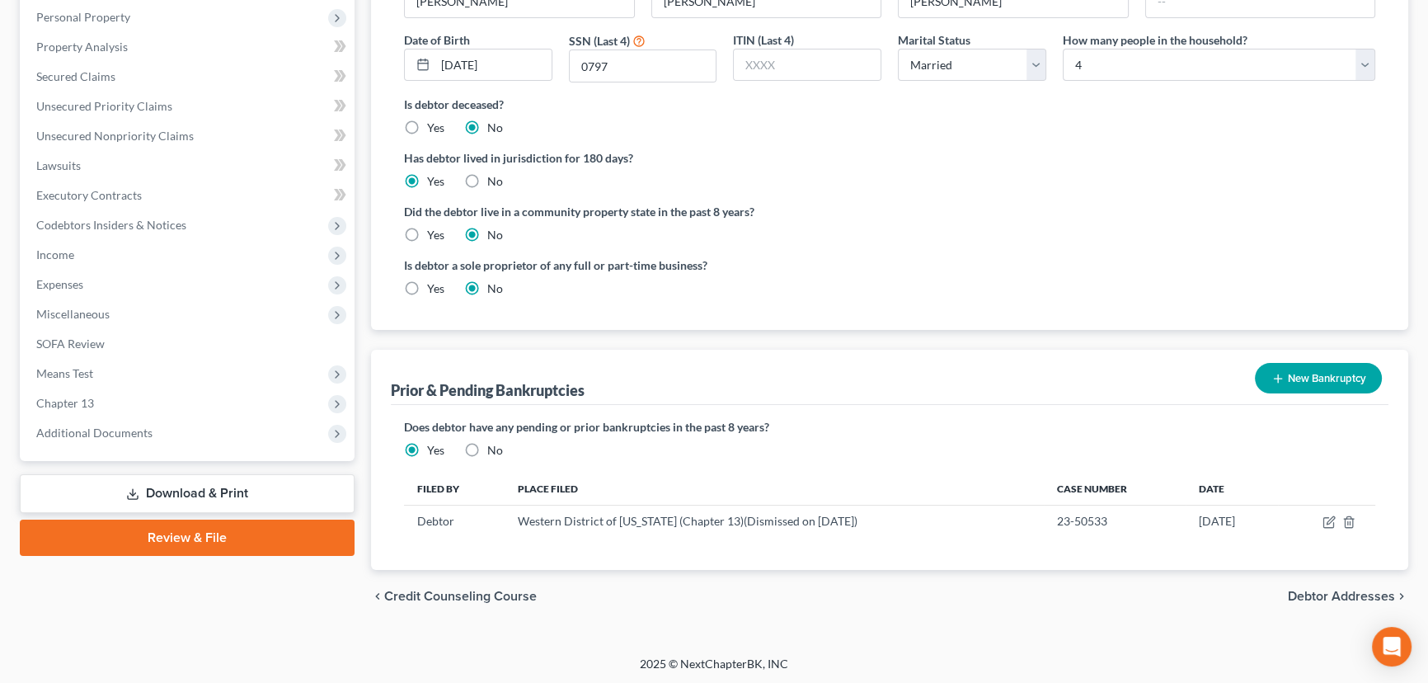
click at [359, 205] on div "Case Dashboard Payments Invoices Payments Payments Credit Report Client Profile" at bounding box center [187, 247] width 351 height 752
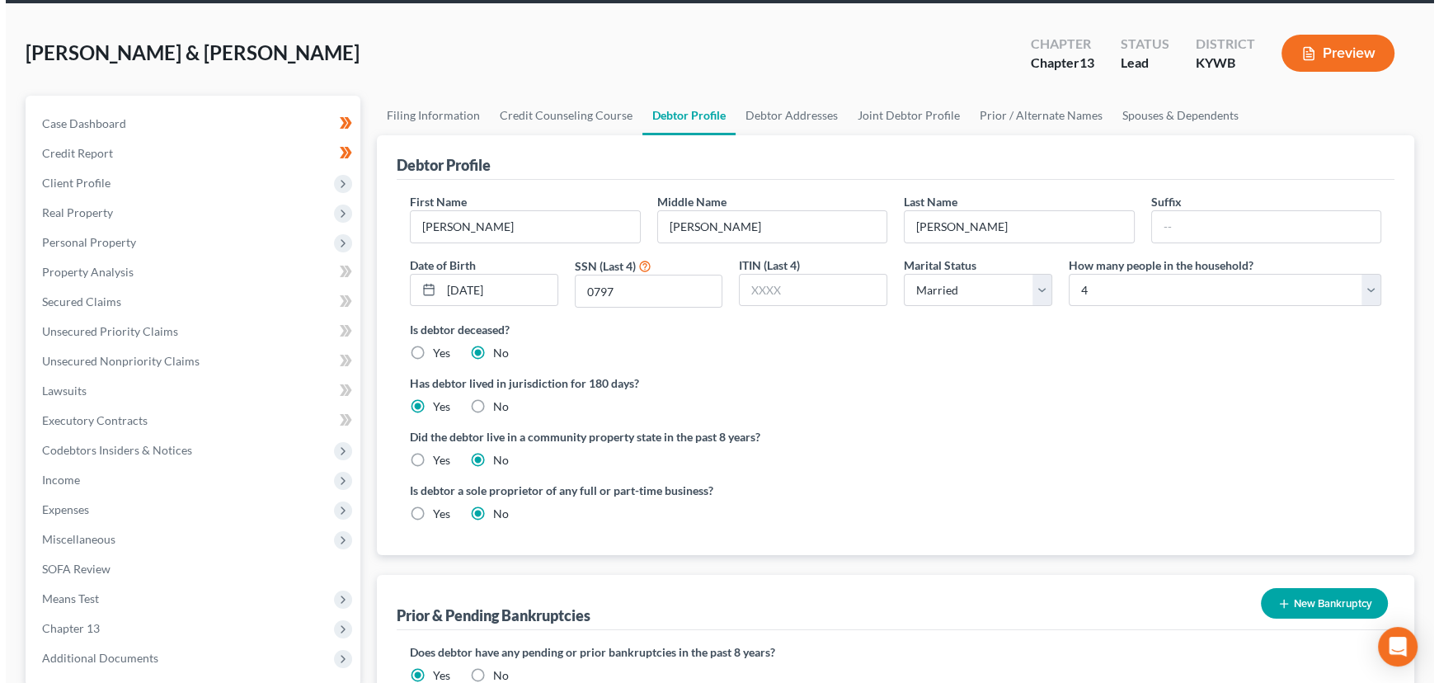
scroll to position [0, 0]
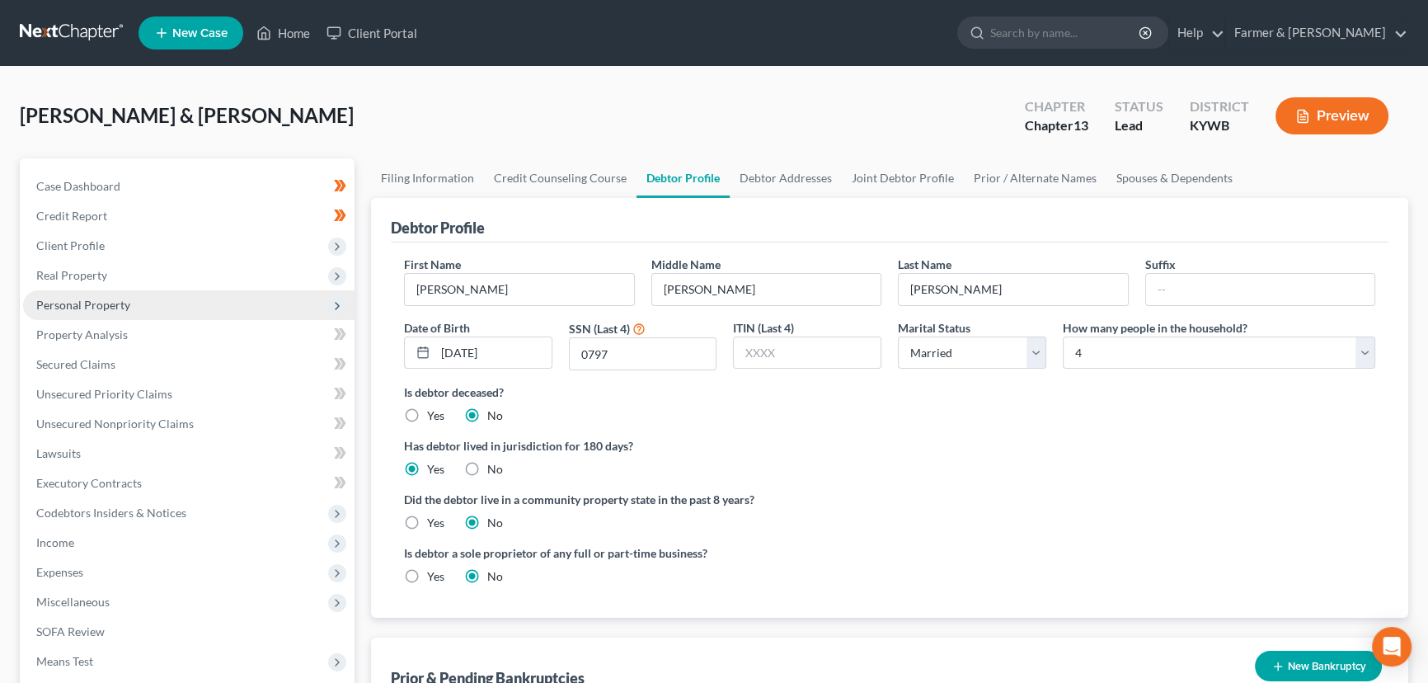
click at [132, 303] on span "Personal Property" at bounding box center [188, 305] width 331 height 30
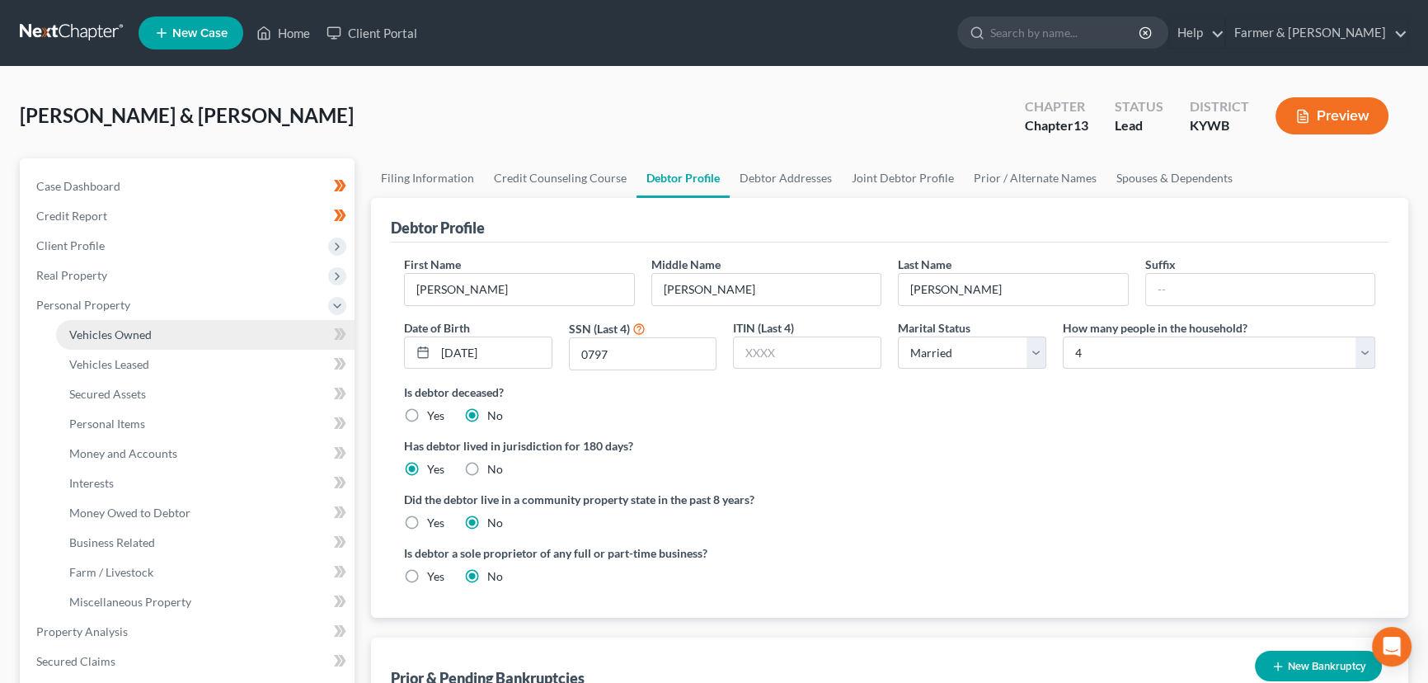
click at [148, 338] on span "Vehicles Owned" at bounding box center [110, 334] width 82 height 14
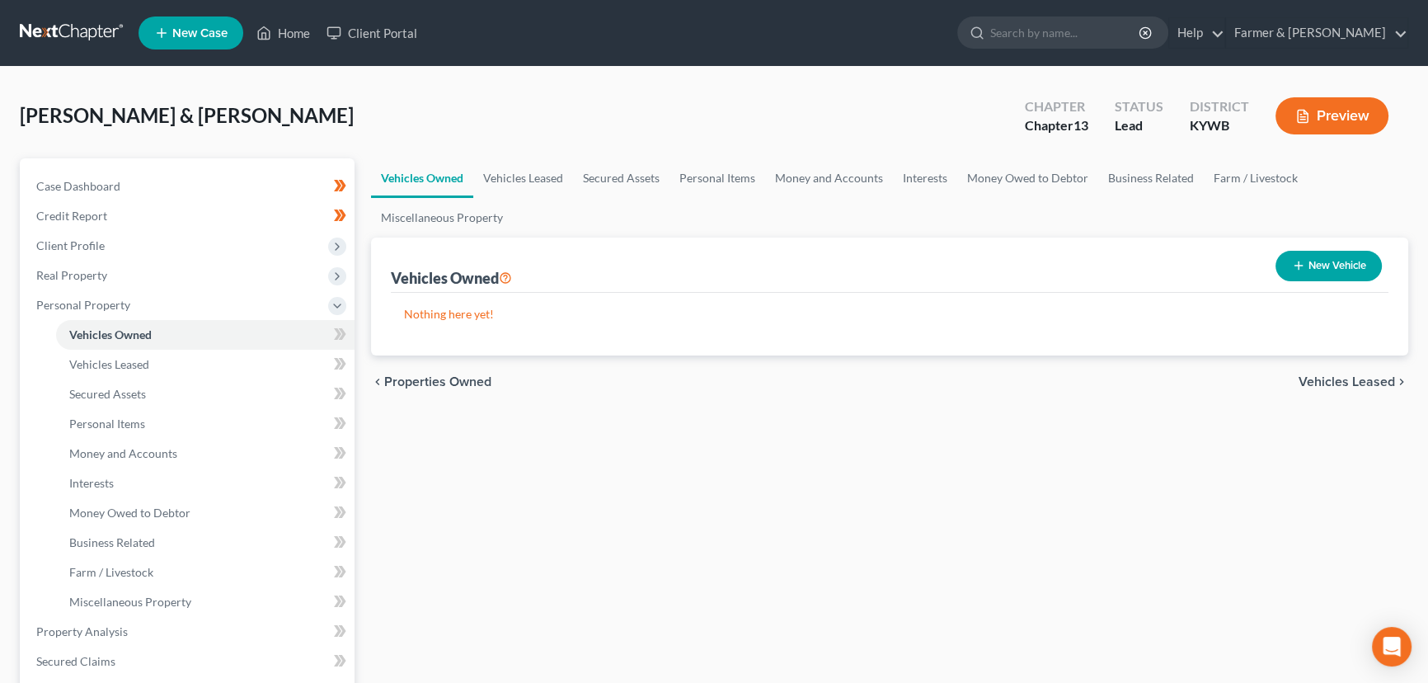
click at [1282, 270] on button "New Vehicle" at bounding box center [1329, 266] width 106 height 31
select select "0"
select select "2"
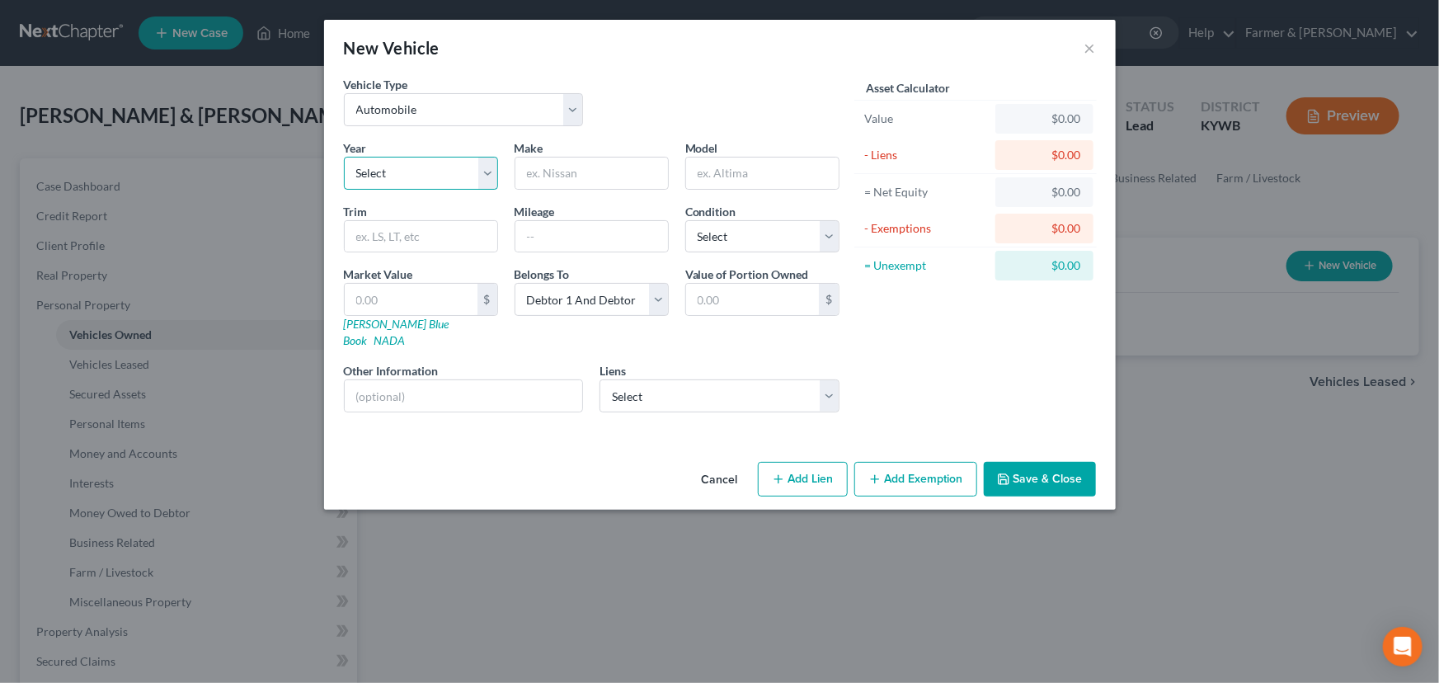
click at [454, 179] on select "Select 2026 2025 2024 2023 2022 2021 2020 2019 2018 2017 2016 2015 2014 2013 20…" at bounding box center [421, 173] width 154 height 33
select select "8"
click at [344, 157] on select "Select 2026 2025 2024 2023 2022 2021 2020 2019 2018 2017 2016 2015 2014 2013 20…" at bounding box center [421, 173] width 154 height 33
click at [569, 181] on input "text" at bounding box center [591, 172] width 153 height 31
type input "Kia"
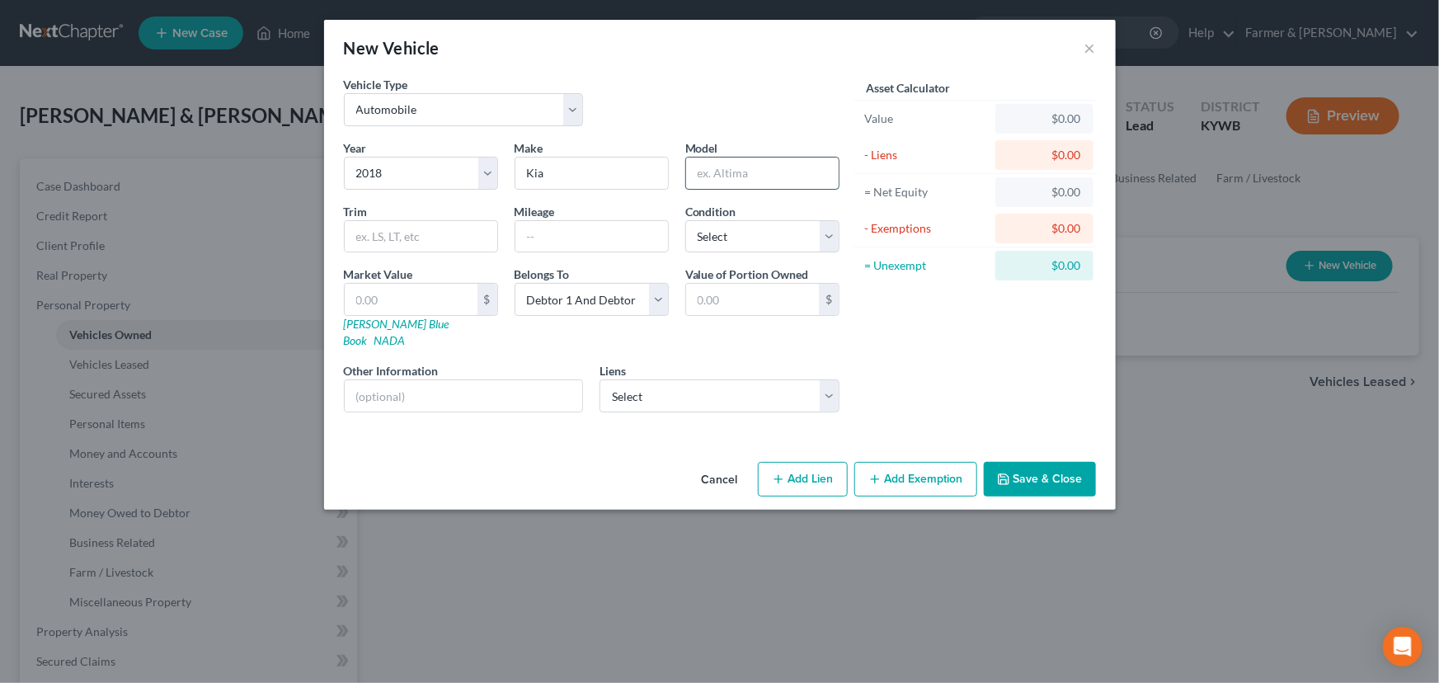
click at [737, 175] on input "text" at bounding box center [762, 172] width 153 height 31
type input "Sportage"
click at [542, 221] on input "text" at bounding box center [591, 236] width 153 height 31
paste input "133000"
type input "133000"
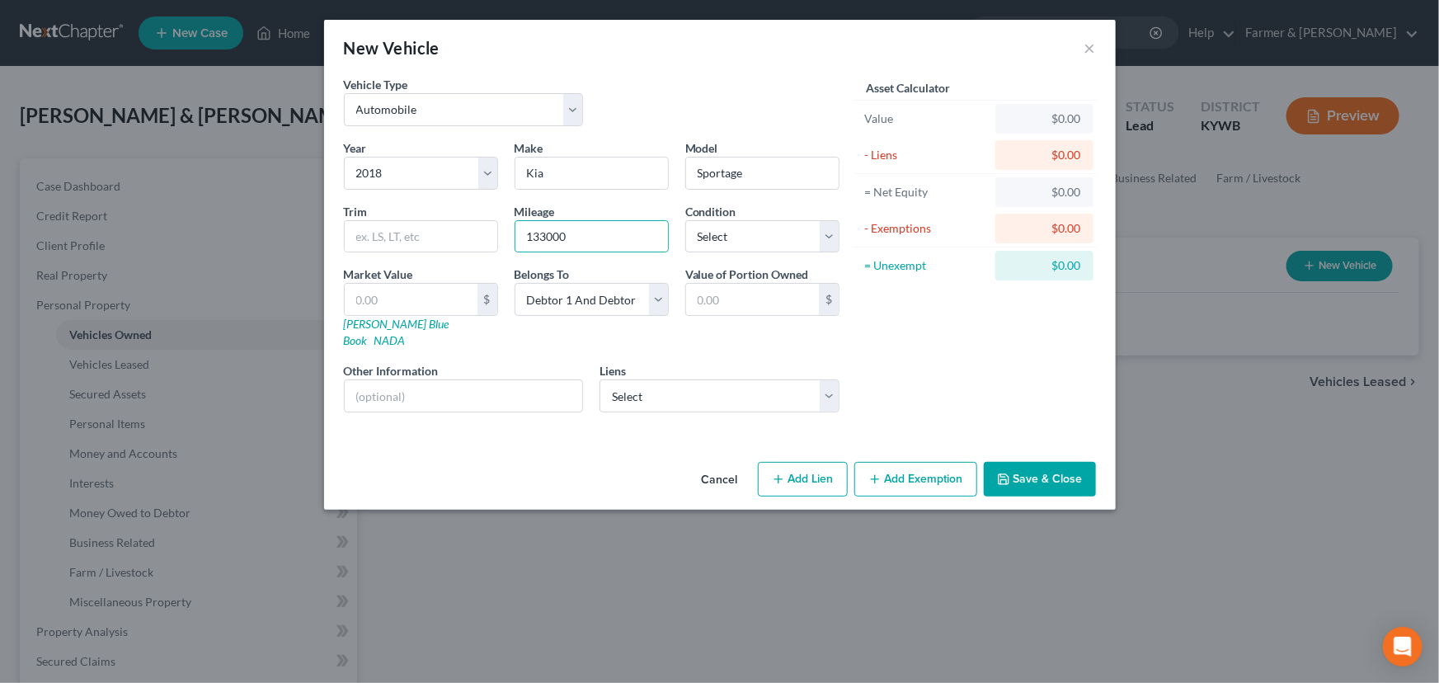
click at [647, 127] on div "Vehicle Type Select Automobile Truck Trailer Watercraft Aircraft Motor Home Atv…" at bounding box center [592, 107] width 512 height 63
click at [717, 237] on select "Select Excellent Very Good Good Fair Poor" at bounding box center [762, 236] width 154 height 33
select select "2"
click at [685, 220] on select "Select Excellent Very Good Good Fair Poor" at bounding box center [762, 236] width 154 height 33
click at [379, 330] on link "Kelly Blue Book" at bounding box center [397, 332] width 106 height 31
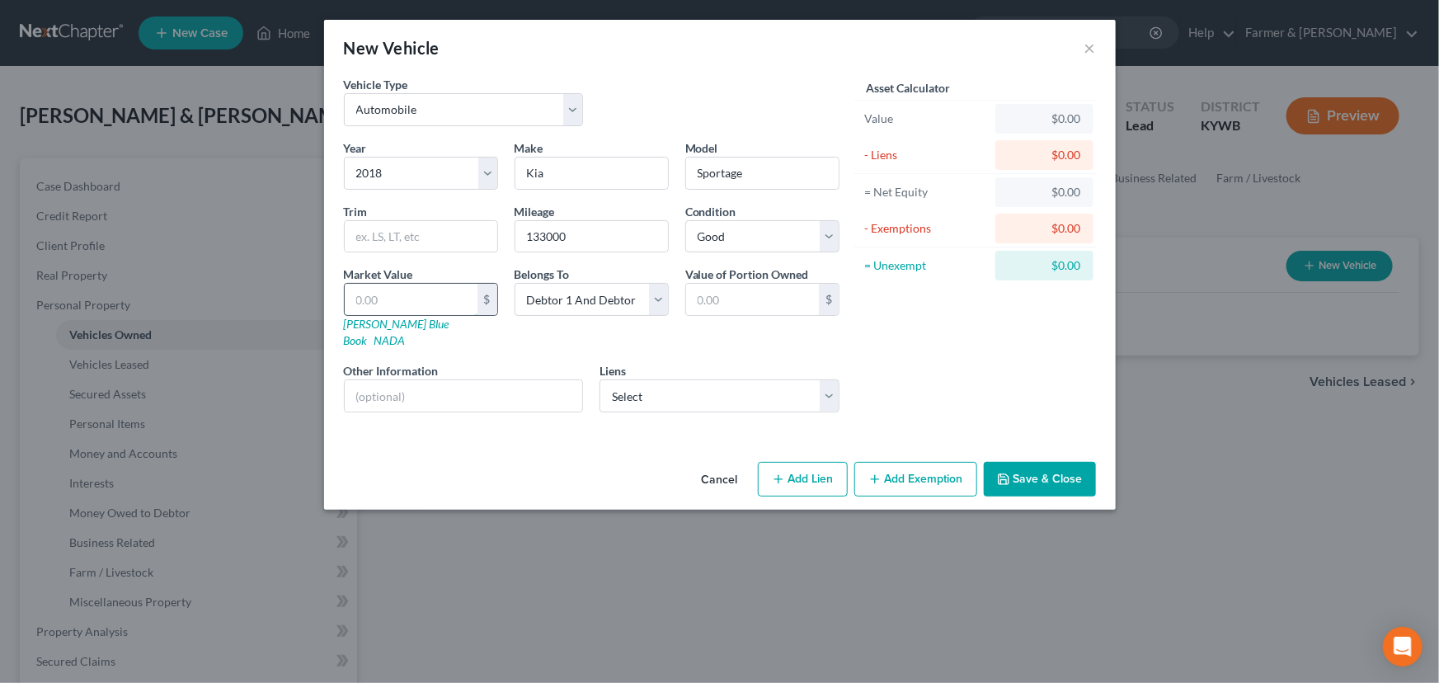
click at [416, 309] on input "text" at bounding box center [411, 299] width 133 height 31
type input "7"
type input "7.00"
type input "78"
type input "78.00"
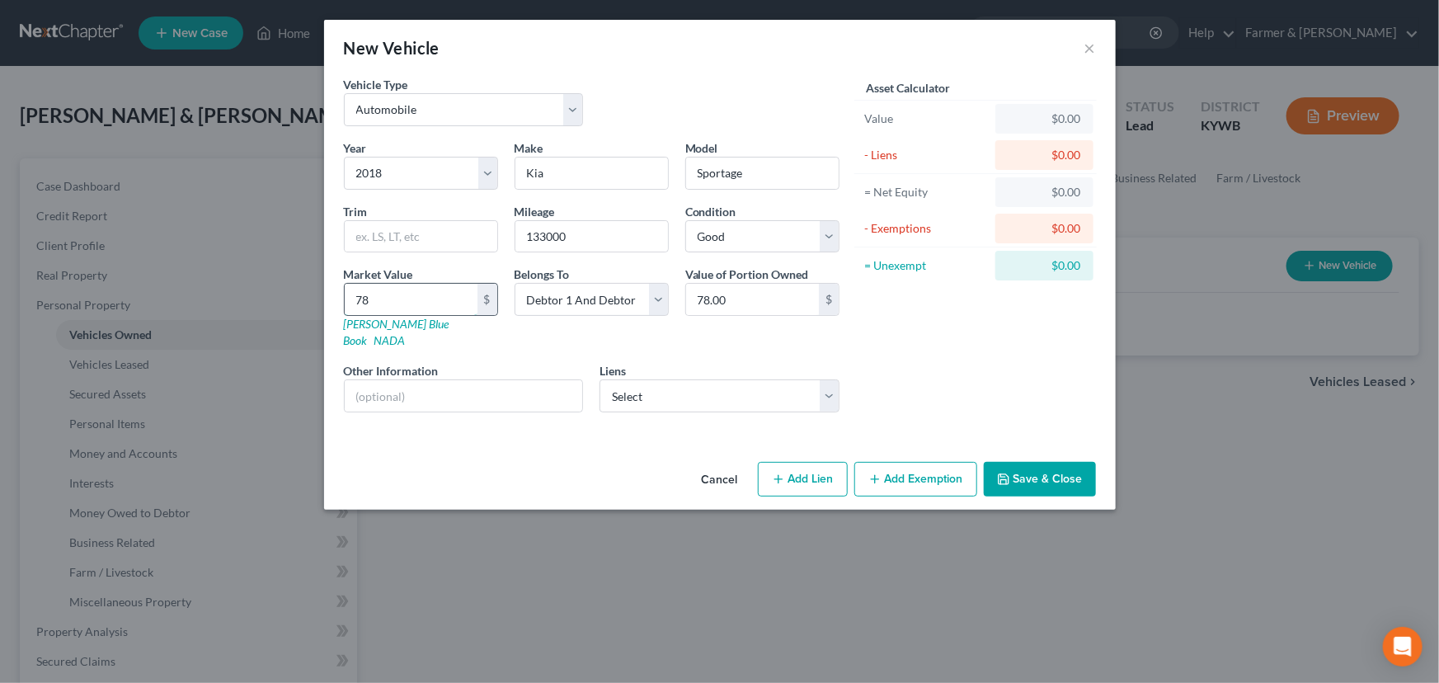
type input "781"
type input "781.00"
type input "7812"
type input "7,812.00"
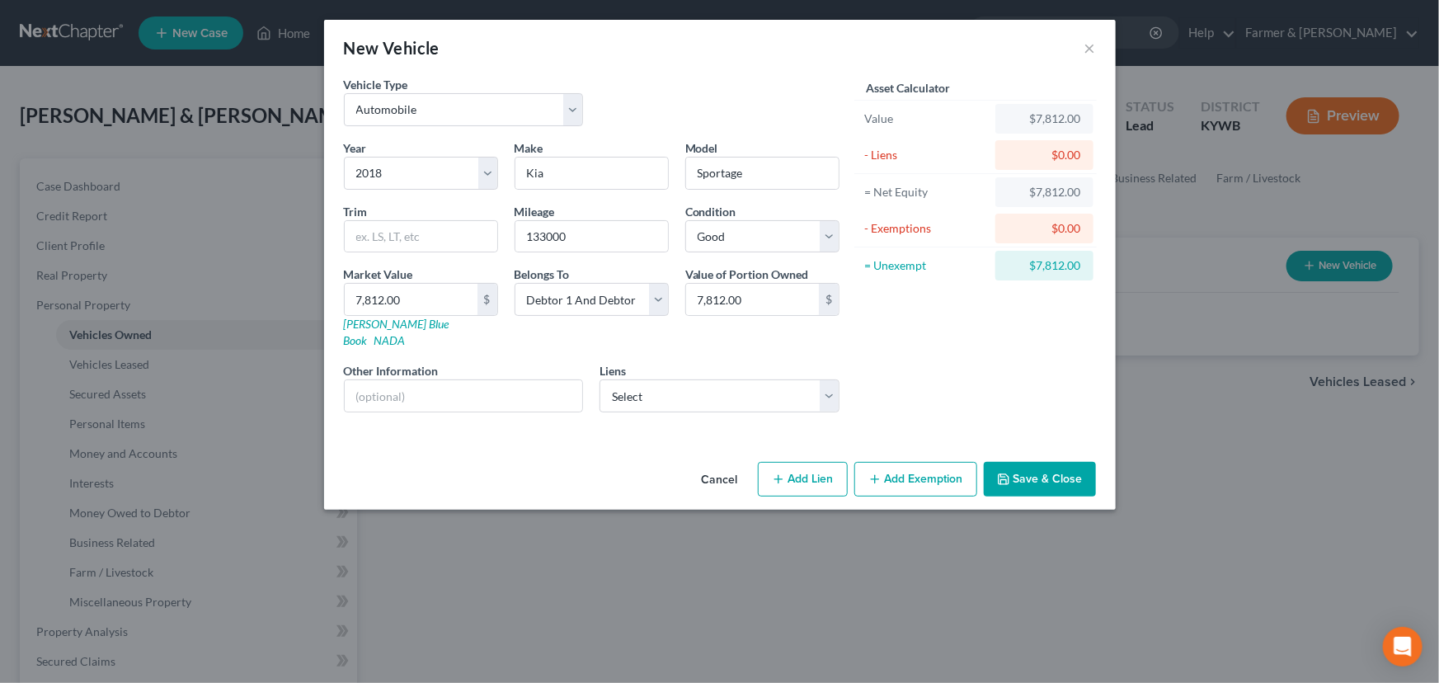
click at [864, 306] on div "Asset Calculator Value $7,812.00 - Liens $0.00 = Net Equity $7,812.00 - Exempti…" at bounding box center [976, 251] width 256 height 350
drag, startPoint x: 491, startPoint y: 388, endPoint x: 470, endPoint y: 394, distance: 21.6
click at [491, 388] on input "text" at bounding box center [464, 395] width 238 height 31
click at [425, 380] on input "text" at bounding box center [464, 395] width 238 height 31
paste input "Value based on fair market value research done on KBB. PMI lien placed on 06/12…"
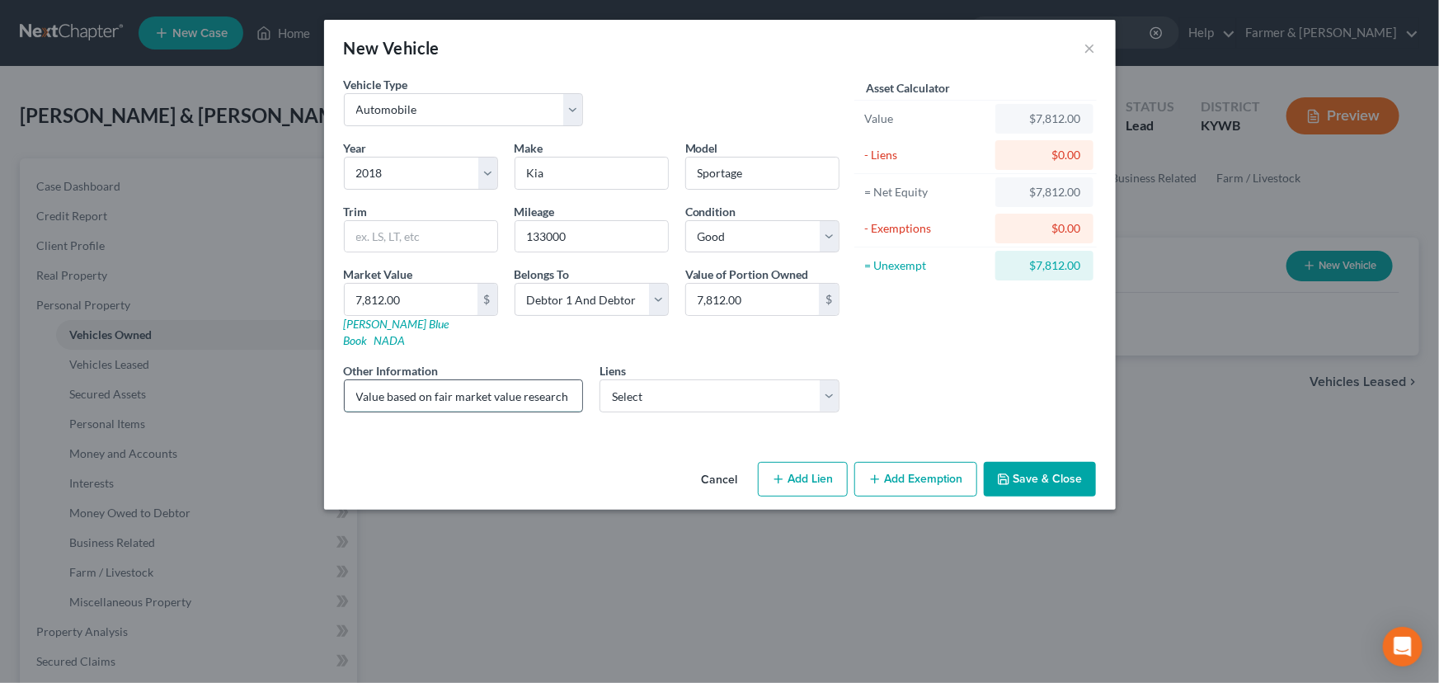
scroll to position [0, 223]
type input "Value based on fair market value research done on KBB. PMI lien placed on 06/12…"
click at [987, 341] on div "Asset Calculator Value $7,812.00 - Liens $0.00 = Net Equity $7,812.00 - Exempti…" at bounding box center [976, 251] width 256 height 350
click at [684, 379] on select "Select Avidaccpt - $22,315.00" at bounding box center [719, 395] width 240 height 33
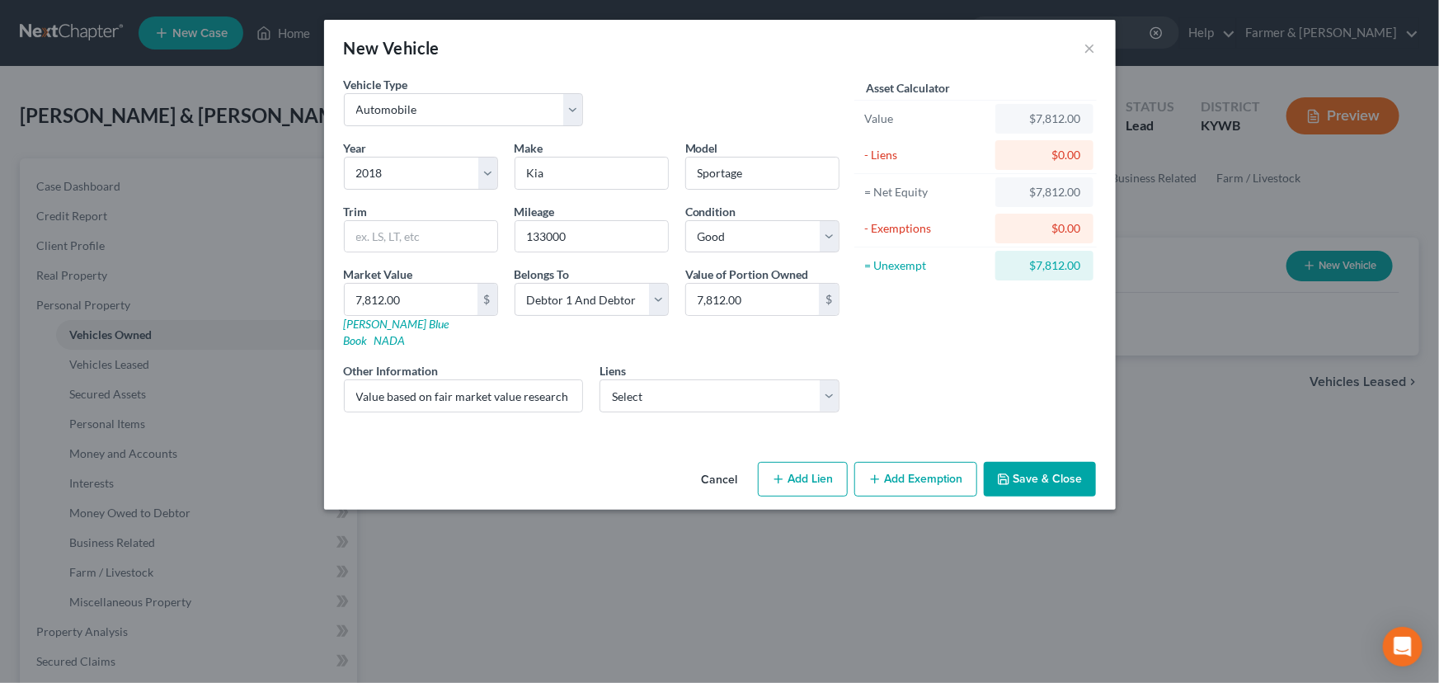
click at [853, 377] on div "Asset Calculator Value $7,812.00 - Liens $0.00 = Net Equity $7,812.00 - Exempti…" at bounding box center [976, 251] width 256 height 350
click at [815, 468] on button "Add Lien" at bounding box center [803, 479] width 90 height 35
select select "2"
select select "0"
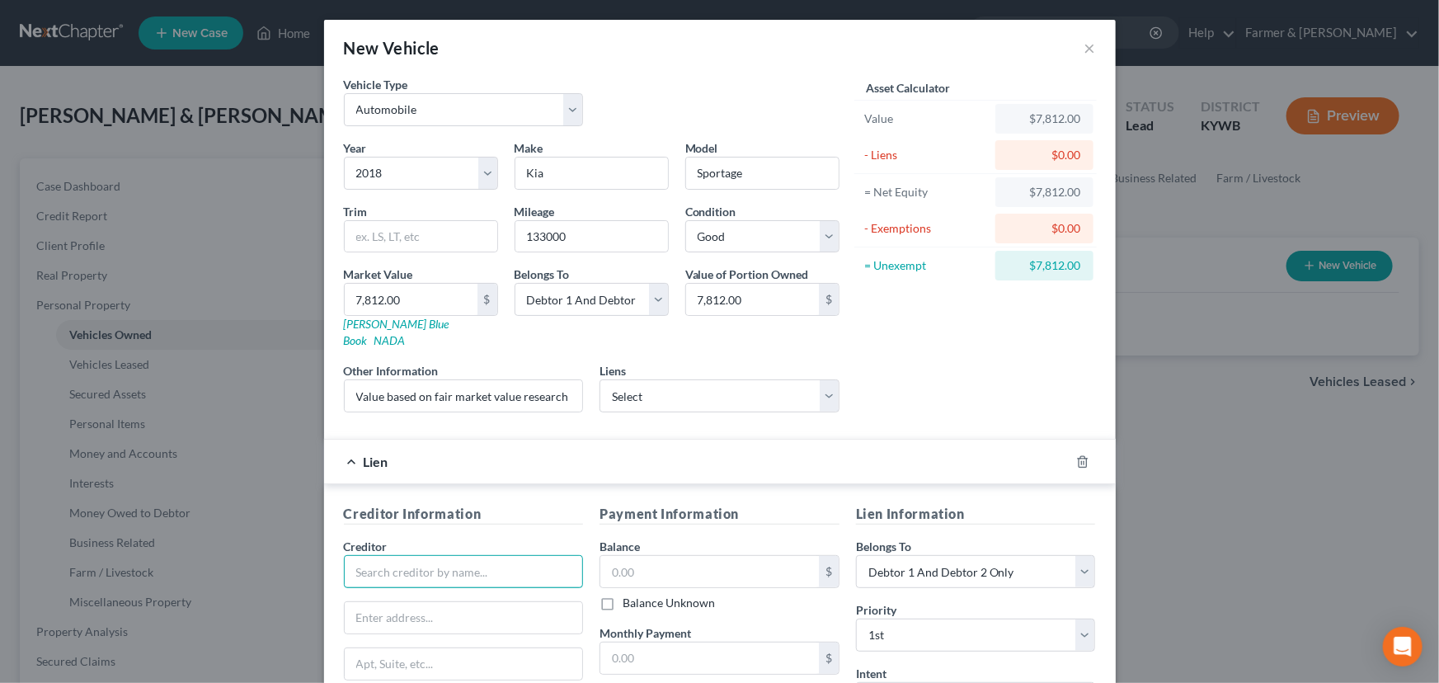
click at [511, 555] on input "text" at bounding box center [464, 571] width 240 height 33
paste input "Hughes FCU"
click at [943, 363] on div "Asset Calculator Value $7,812.00 - Liens $0.00 = Net Equity $7,812.00 - Exempti…" at bounding box center [976, 251] width 256 height 350
type input "Hughes Federal Credit Union"
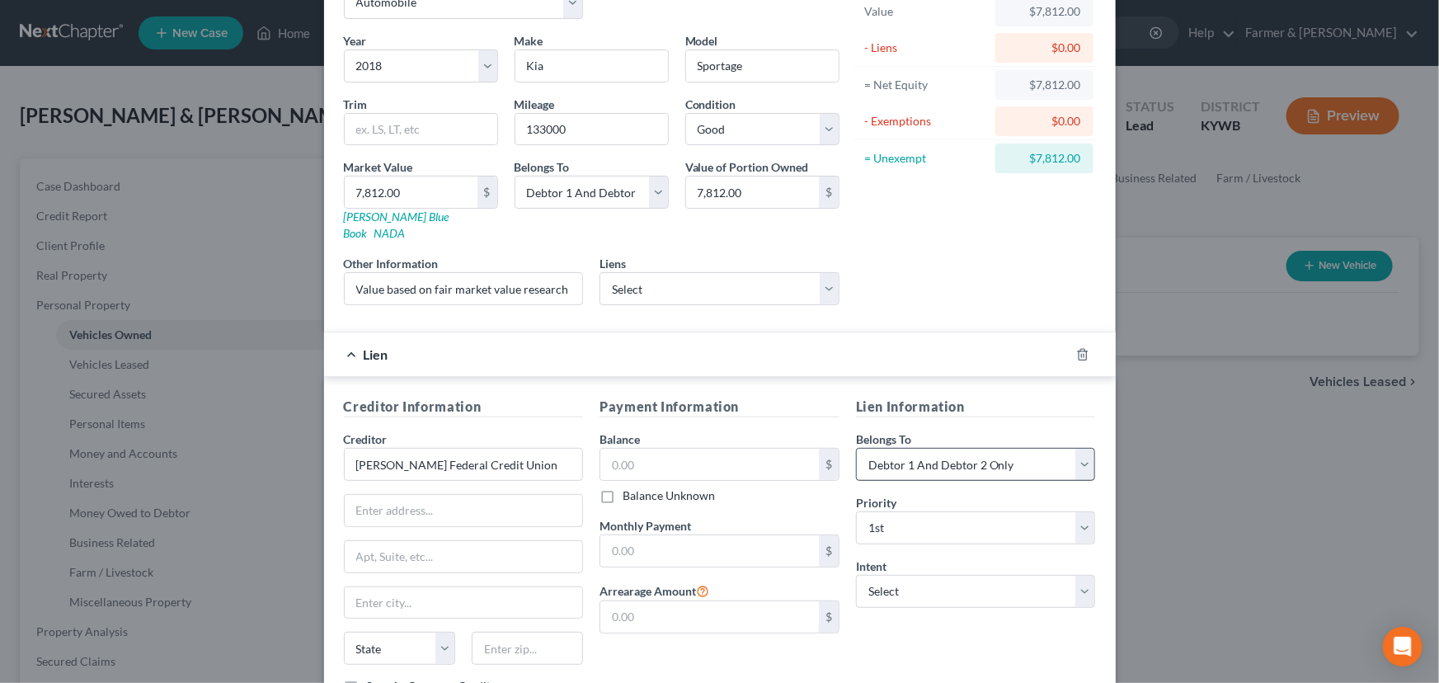
scroll to position [217, 0]
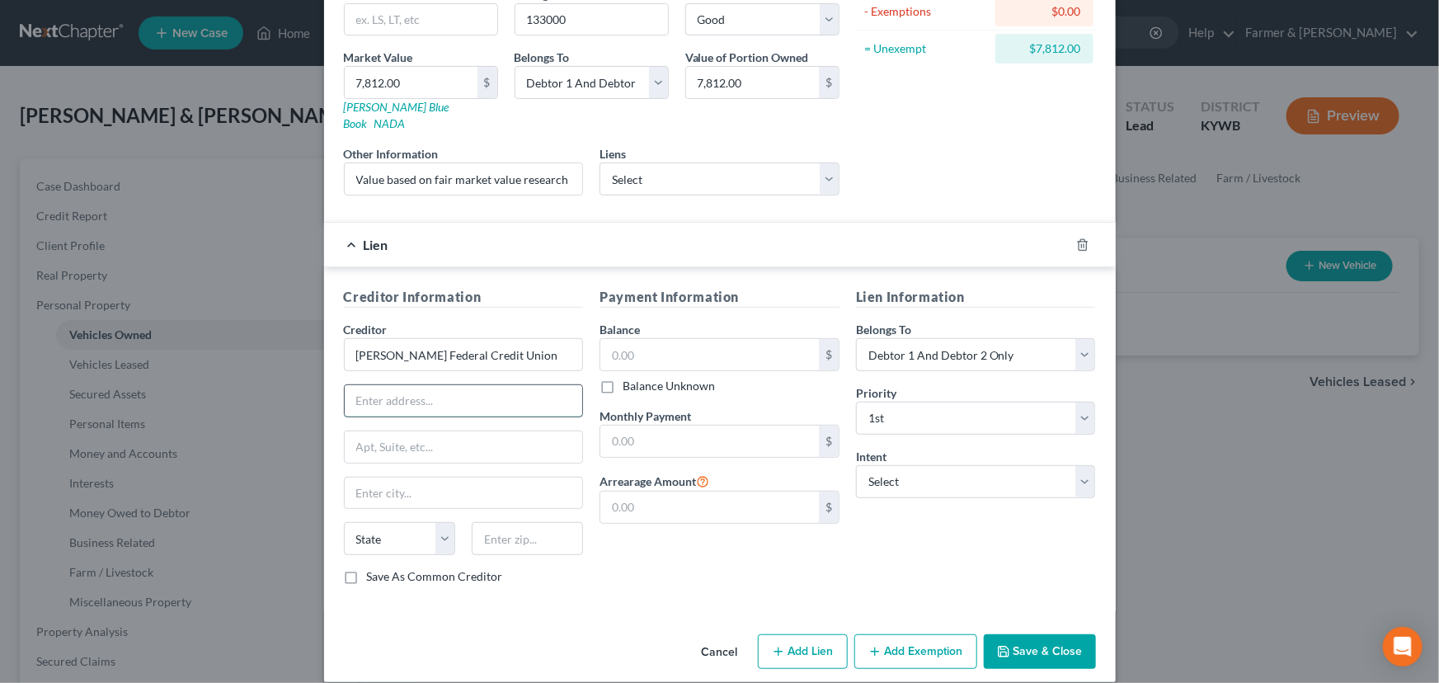
drag, startPoint x: 526, startPoint y: 379, endPoint x: 481, endPoint y: 395, distance: 48.0
click at [526, 385] on input "text" at bounding box center [464, 400] width 238 height 31
paste input "8095 S Nogales Hwy"
type input "8095 S Nogales Hwy"
click at [531, 522] on input "text" at bounding box center [527, 538] width 111 height 33
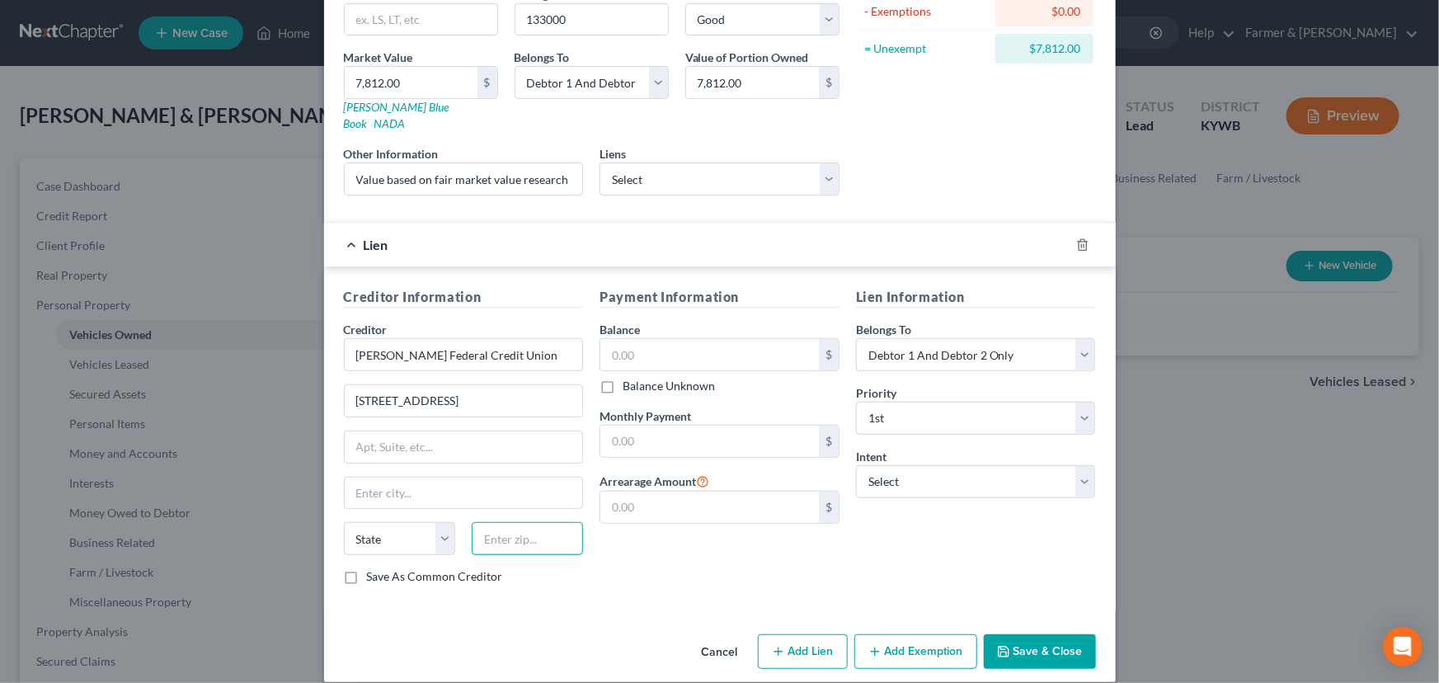
paste input "85706"
type input "85706"
click at [636, 551] on div "Payment Information Balance $ Balance Unknown Balance Undetermined $ Balance Un…" at bounding box center [719, 442] width 256 height 311
type input "Tucson"
select select "3"
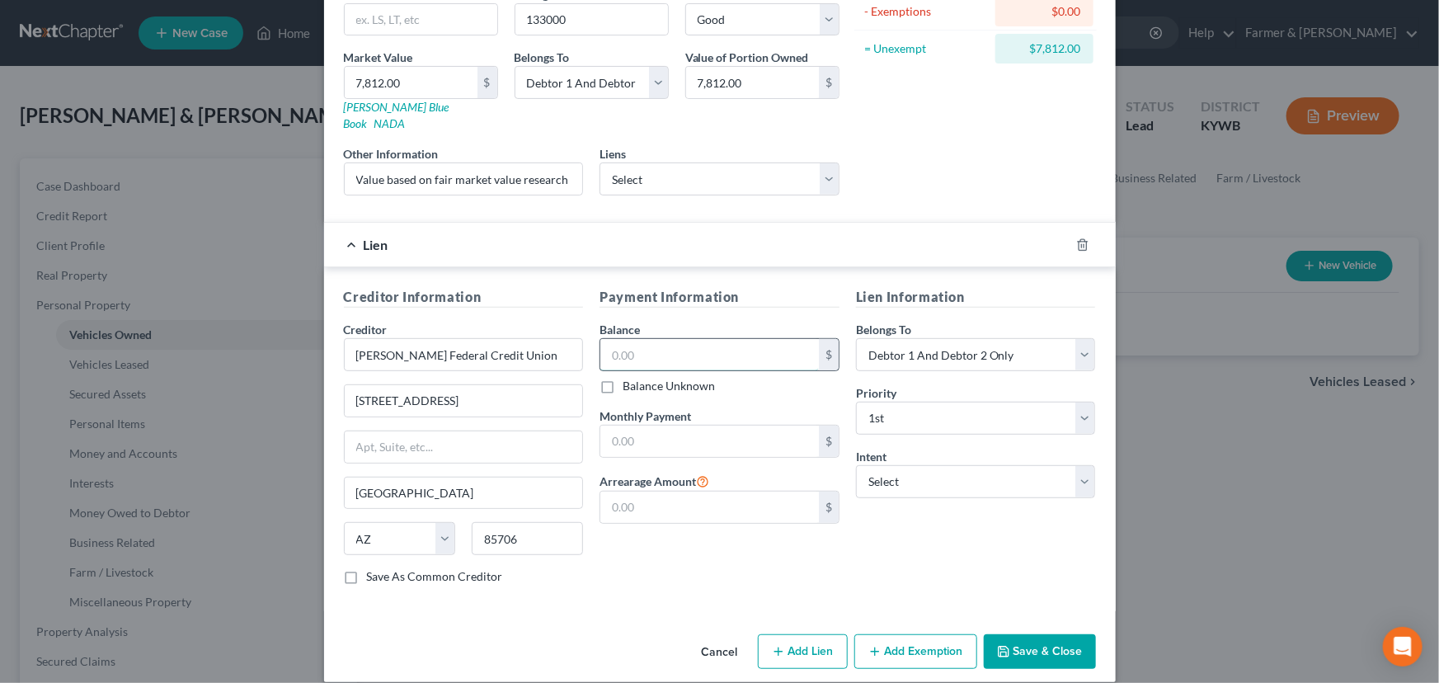
click at [693, 339] on input "text" at bounding box center [709, 354] width 219 height 31
paste input "17,336.00"
type input "17,336.00"
click at [684, 532] on div "Payment Information Balance 17,336.00 $ Balance Unknown Balance Undetermined 17…" at bounding box center [719, 442] width 256 height 311
click at [915, 465] on select "Select Surrender Redeem Reaffirm Avoid Other" at bounding box center [976, 481] width 240 height 33
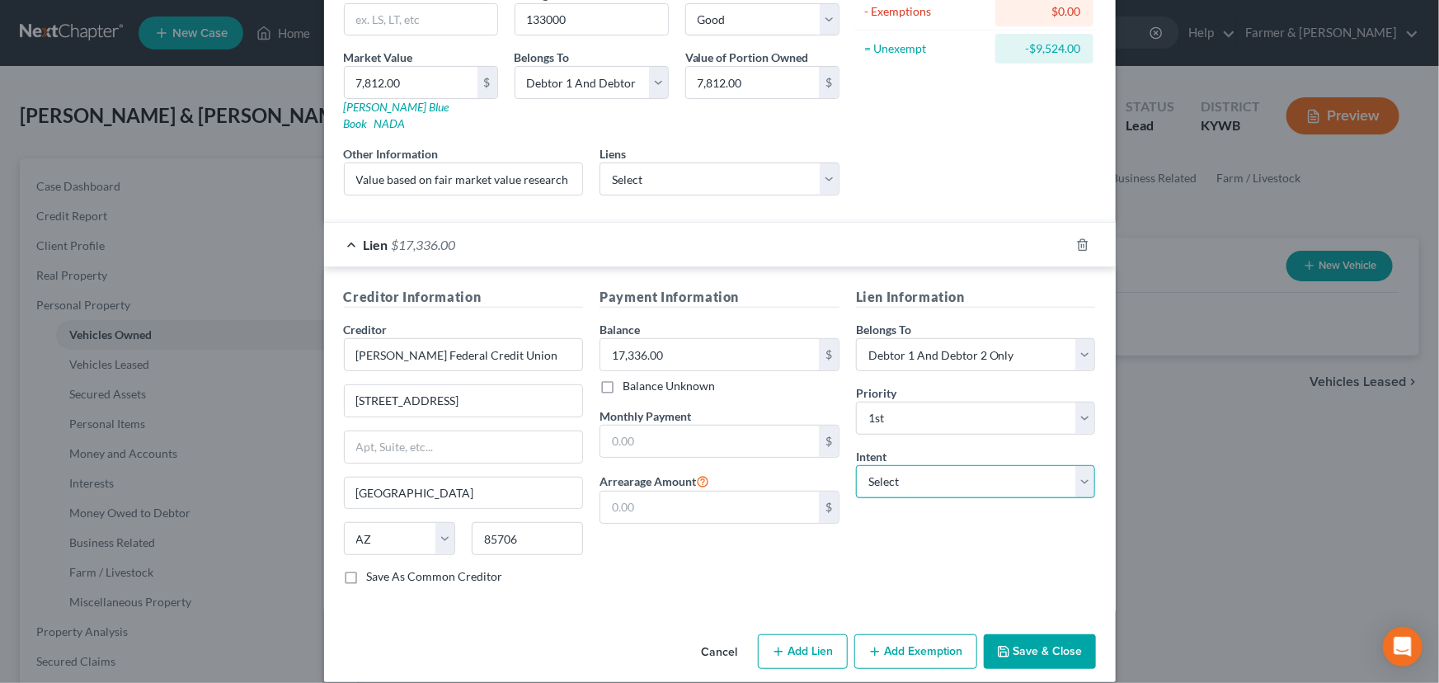
select select "4"
click at [856, 465] on select "Select Surrender Redeem Reaffirm Avoid Other" at bounding box center [976, 481] width 240 height 33
click at [731, 588] on div "Creditor Information Creditor * Hughes Federal Credit Union 8095 S Nogales Hwy …" at bounding box center [720, 439] width 792 height 344
click at [633, 239] on div "Lien $17,336.00" at bounding box center [696, 245] width 745 height 44
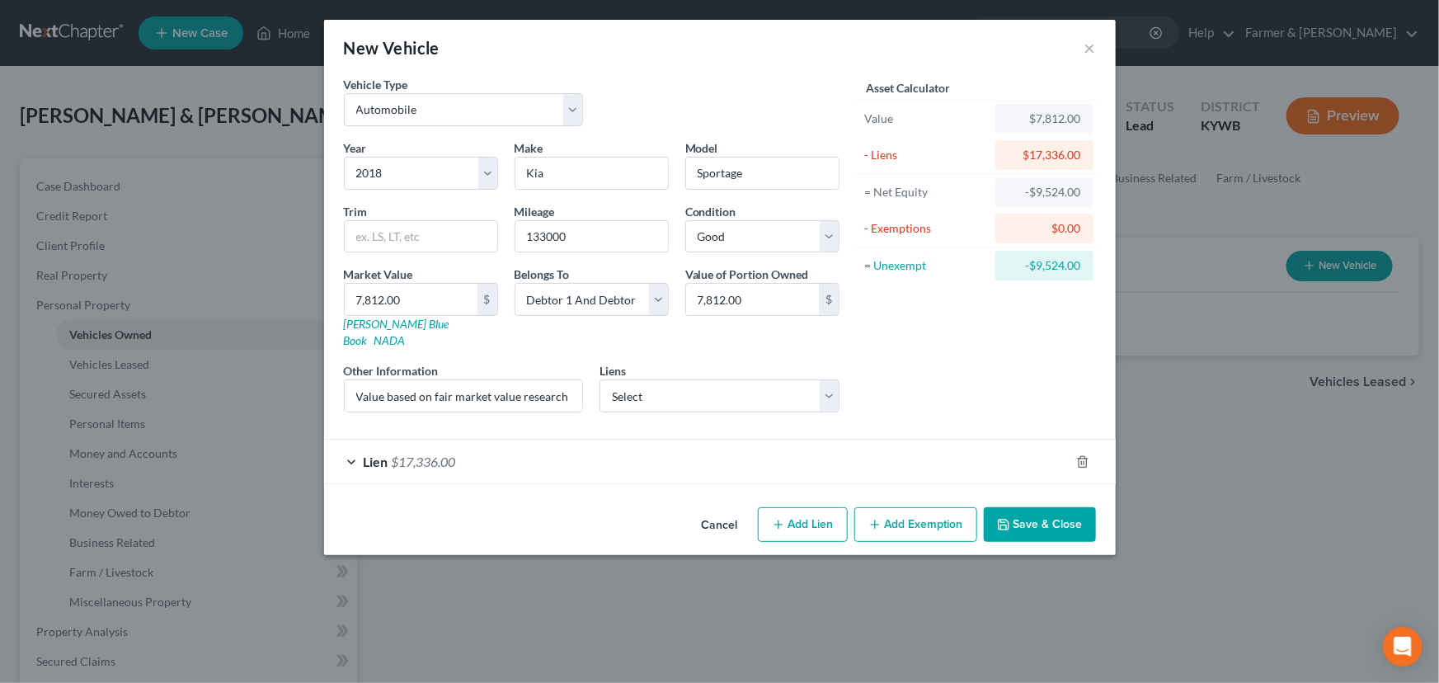
scroll to position [0, 0]
drag, startPoint x: 1022, startPoint y: 513, endPoint x: 49, endPoint y: 468, distance: 974.1
click at [1022, 512] on button "Save & Close" at bounding box center [1040, 524] width 112 height 35
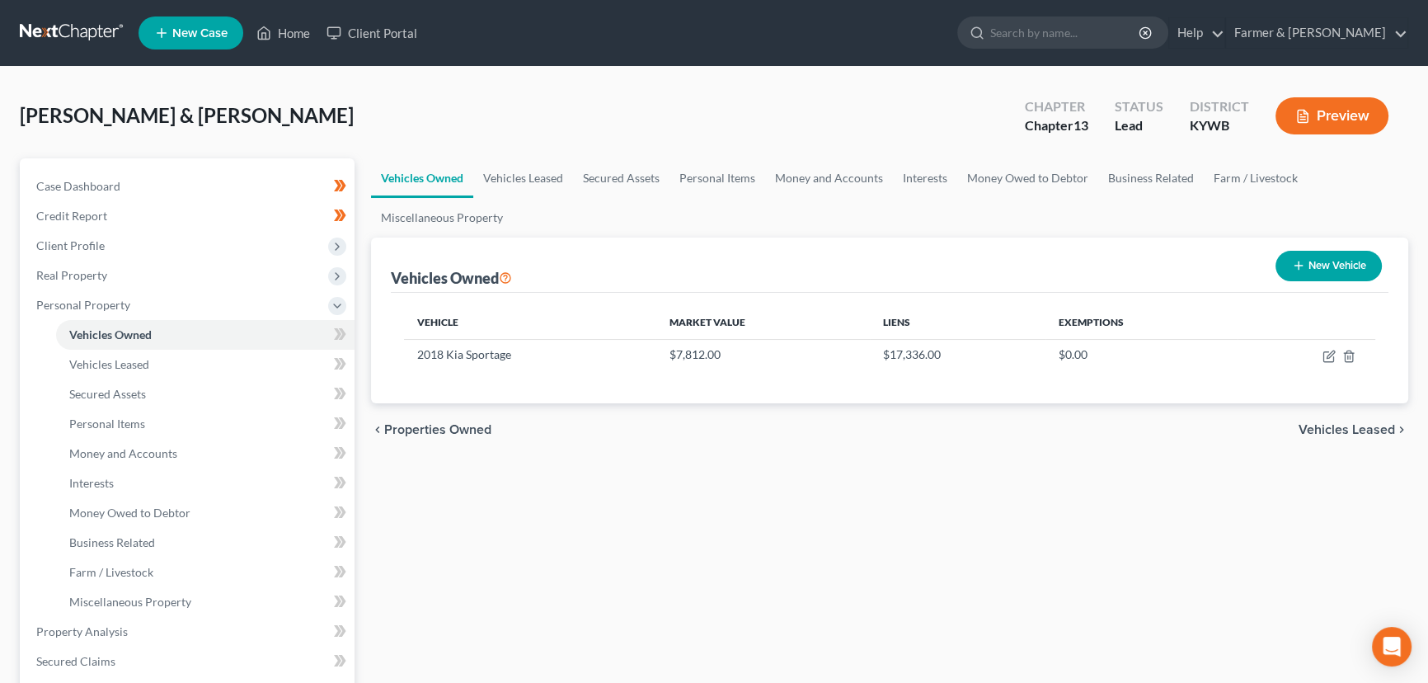
click at [1313, 267] on button "New Vehicle" at bounding box center [1329, 266] width 106 height 31
select select "0"
select select "2"
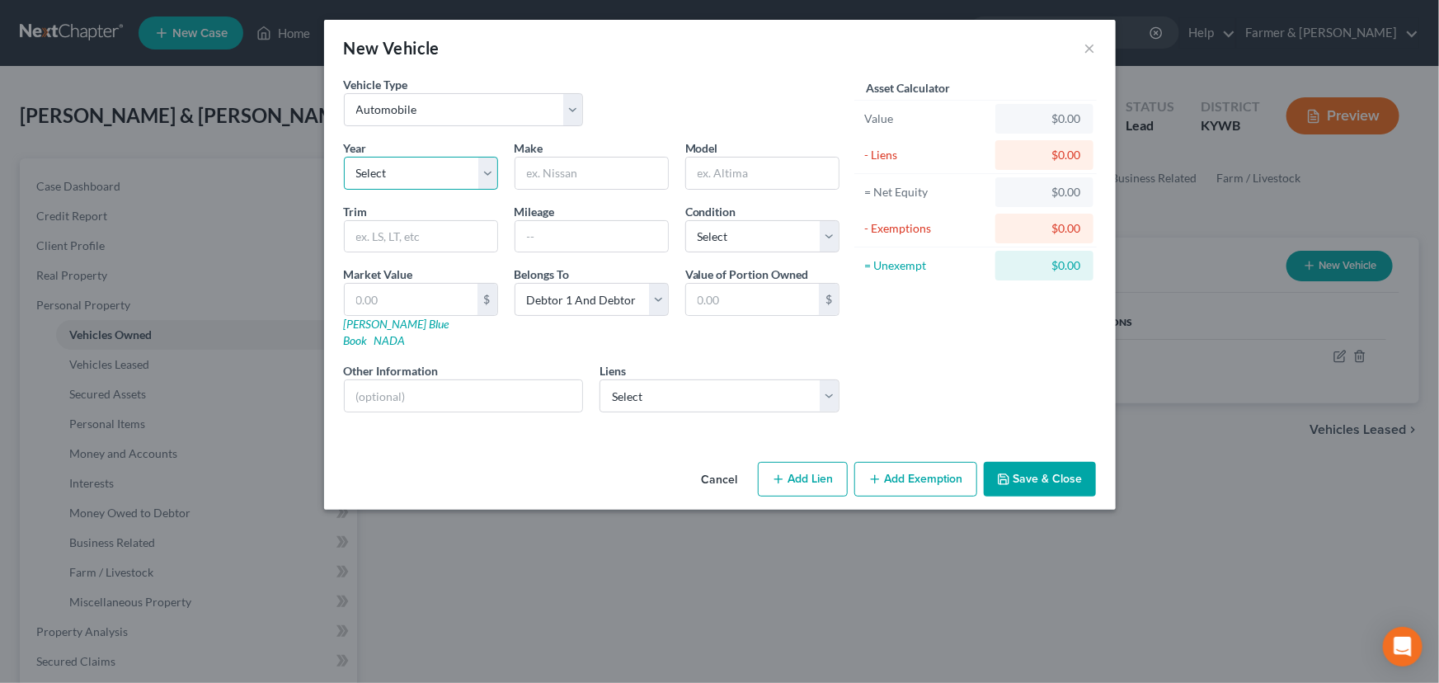
click at [432, 167] on select "Select 2026 2025 2024 2023 2022 2021 2020 2019 2018 2017 2016 2015 2014 2013 20…" at bounding box center [421, 173] width 154 height 33
select select "7"
click at [344, 157] on select "Select 2026 2025 2024 2023 2022 2021 2020 2019 2018 2017 2016 2015 2014 2013 20…" at bounding box center [421, 173] width 154 height 33
click at [581, 181] on input "text" at bounding box center [591, 172] width 153 height 31
type input "h"
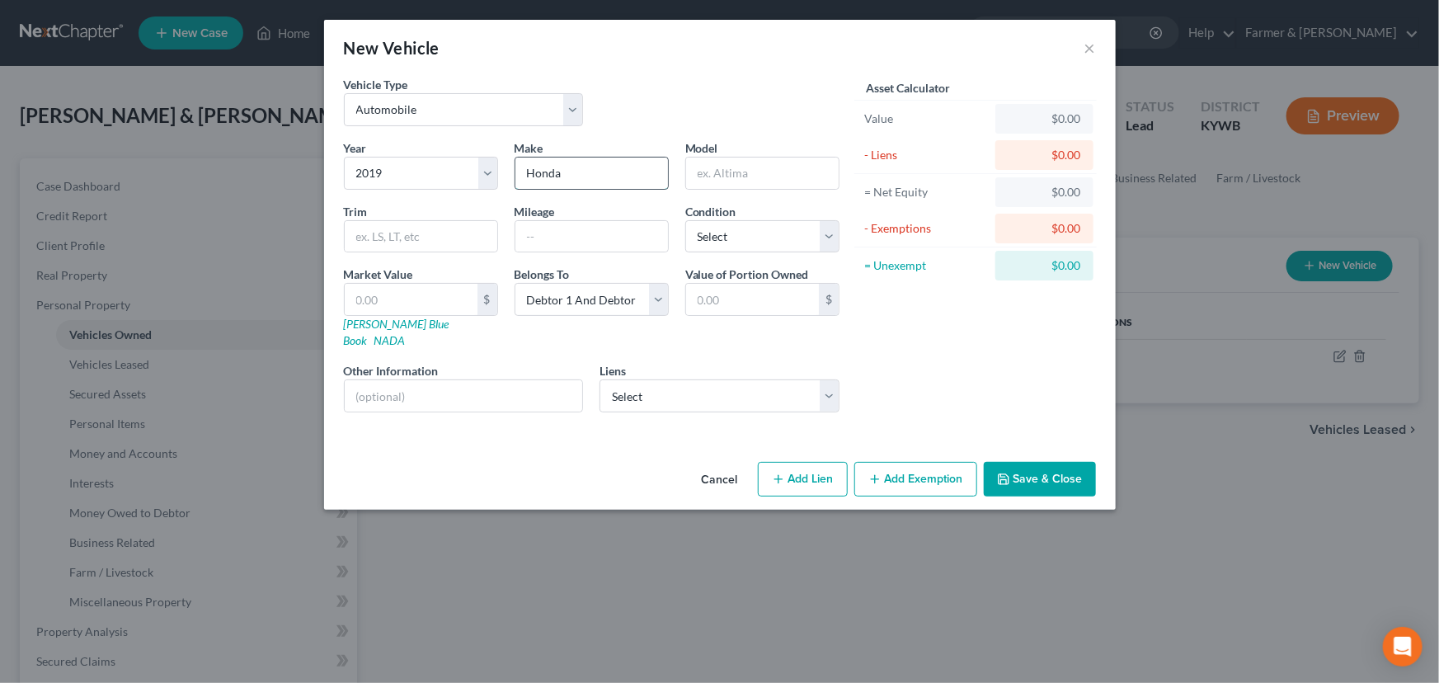
type input "Honda"
type input "CRV"
click at [620, 247] on input "text" at bounding box center [591, 236] width 153 height 31
paste input "36,200"
type input "36,200"
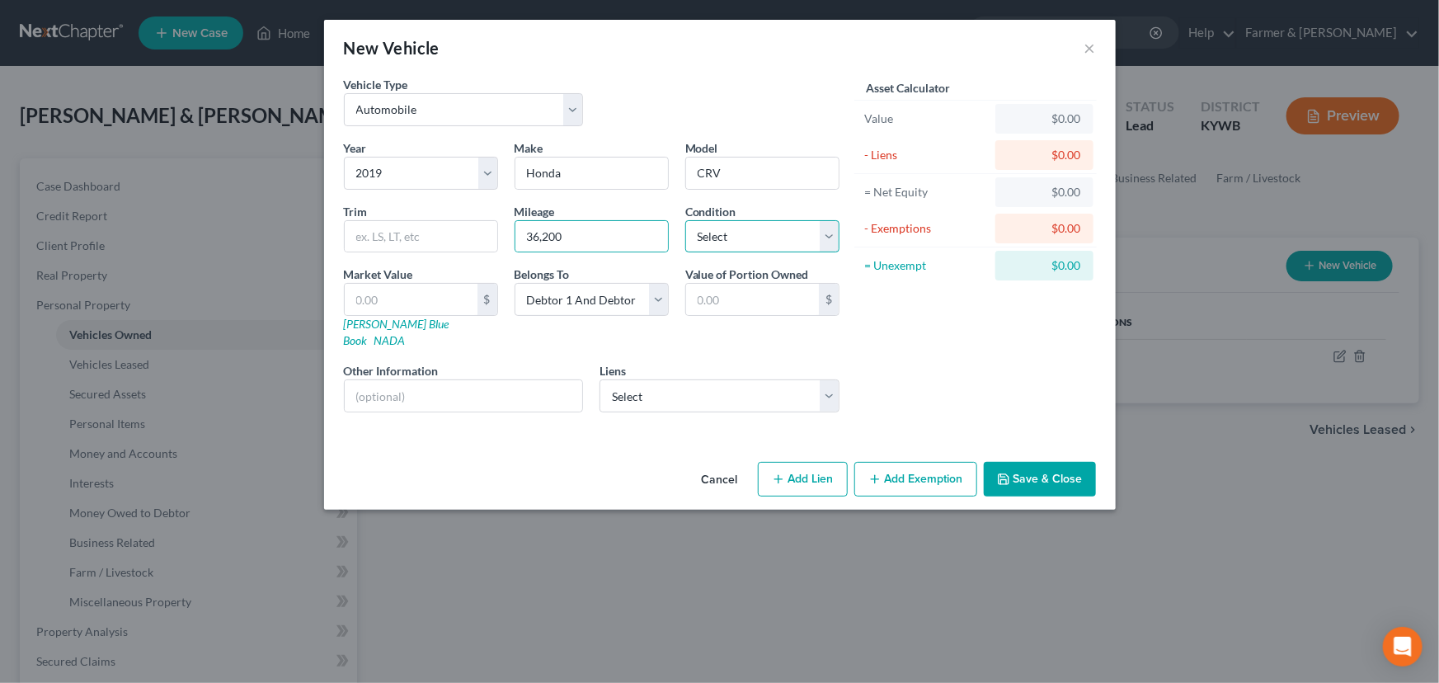
click at [717, 250] on select "Select Excellent Very Good Good Fair Poor" at bounding box center [762, 236] width 154 height 33
select select "2"
click at [685, 220] on select "Select Excellent Very Good Good Fair Poor" at bounding box center [762, 236] width 154 height 33
click at [388, 322] on link "Kelly Blue Book" at bounding box center [397, 332] width 106 height 31
click at [713, 170] on input "CRV" at bounding box center [762, 172] width 153 height 31
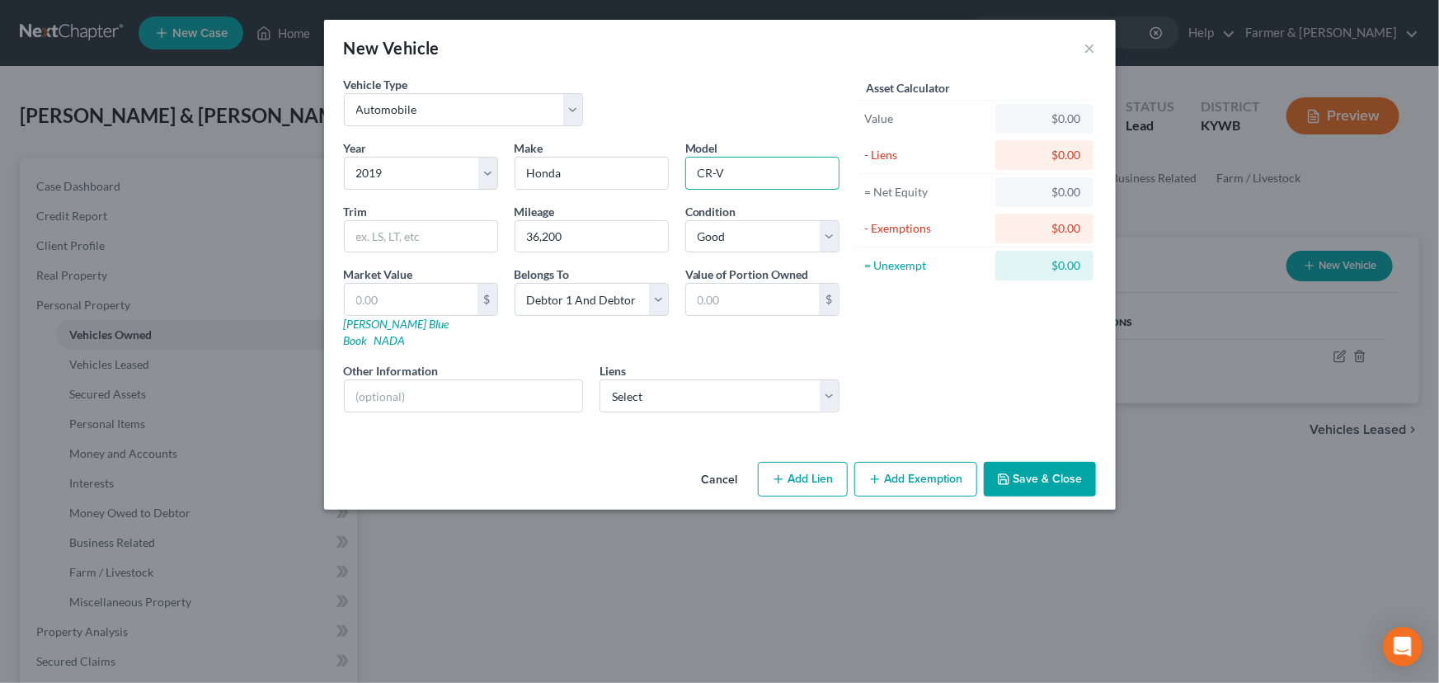
type input "CR-V"
click at [745, 91] on div "Vehicle Type Select Automobile Truck Trailer Watercraft Aircraft Motor Home Atv…" at bounding box center [592, 107] width 512 height 63
click at [407, 310] on input "text" at bounding box center [411, 299] width 133 height 31
type input "2"
type input "2.00"
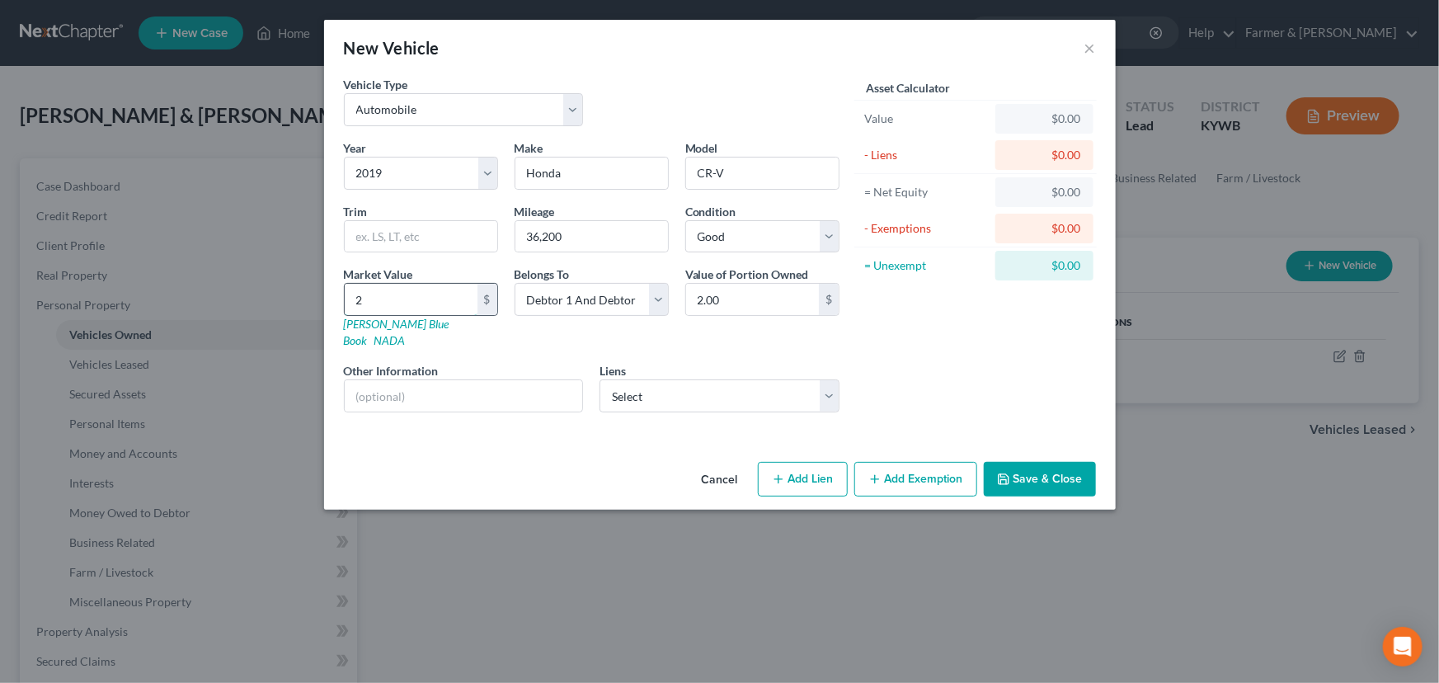
type input "22"
type input "22.00"
type input "225"
type input "225.00"
type input "2259"
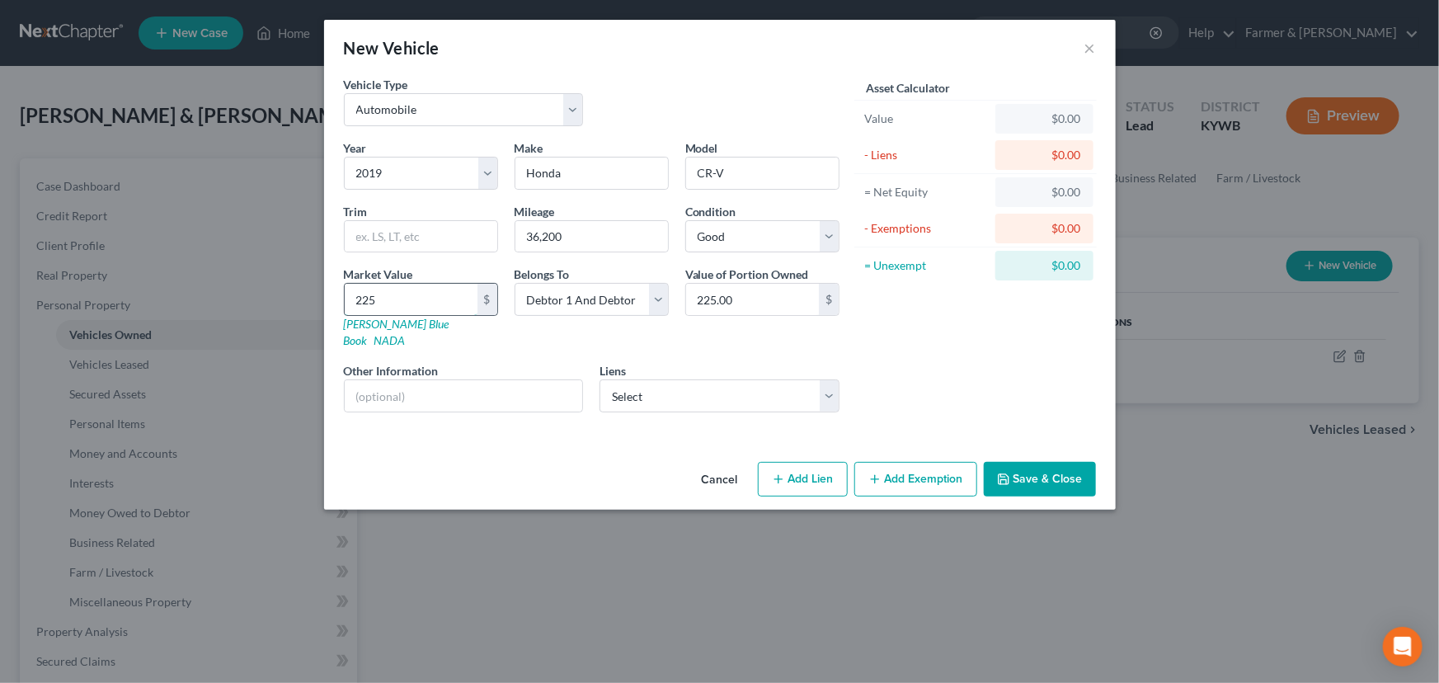
type input "2,259.00"
type input "2,2591"
type input "22,591.00"
click at [688, 129] on div "Vehicle Type Select Automobile Truck Trailer Watercraft Aircraft Motor Home Atv…" at bounding box center [592, 107] width 512 height 63
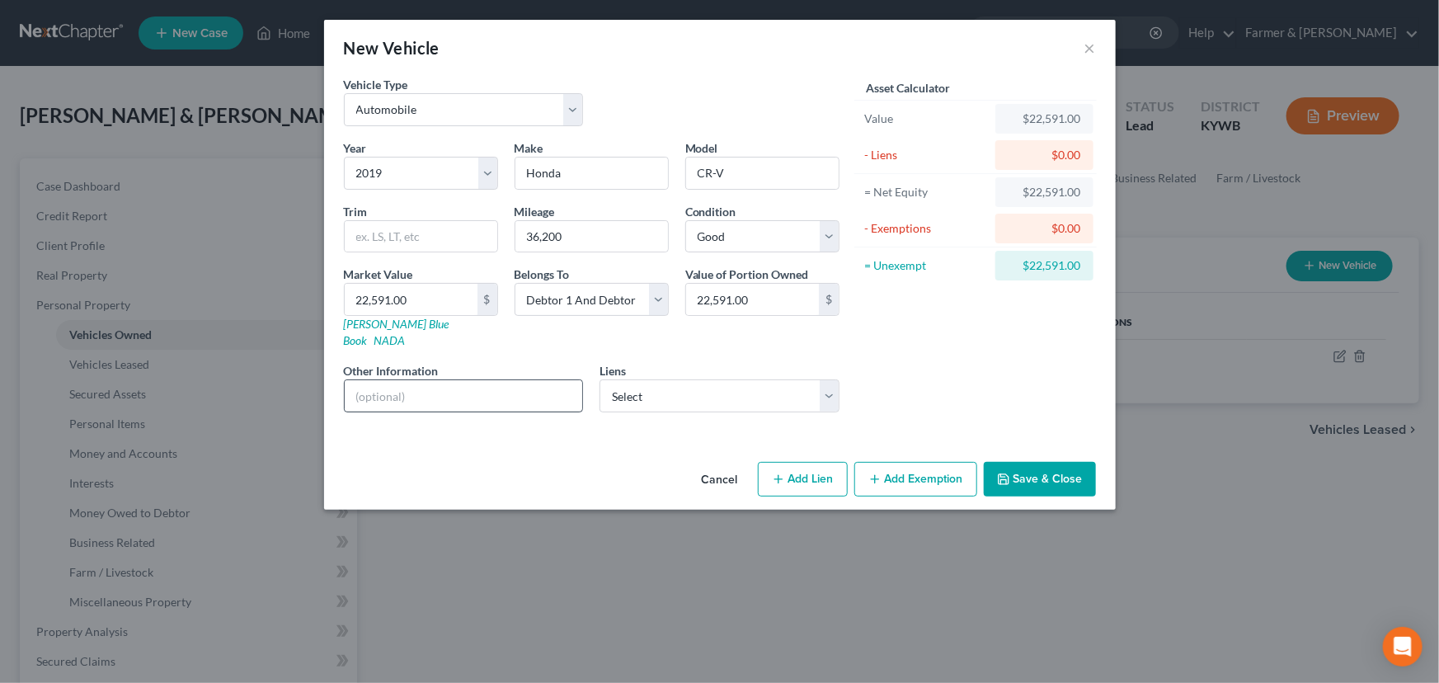
drag, startPoint x: 474, startPoint y: 354, endPoint x: 484, endPoint y: 379, distance: 27.4
click at [474, 362] on div "Other Information" at bounding box center [464, 387] width 256 height 50
drag, startPoint x: 485, startPoint y: 380, endPoint x: 508, endPoint y: 391, distance: 25.5
click at [485, 380] on input "text" at bounding box center [464, 395] width 238 height 31
paste input "Value based on fair market value research done on KBB. PMI lien placed on 01/03…"
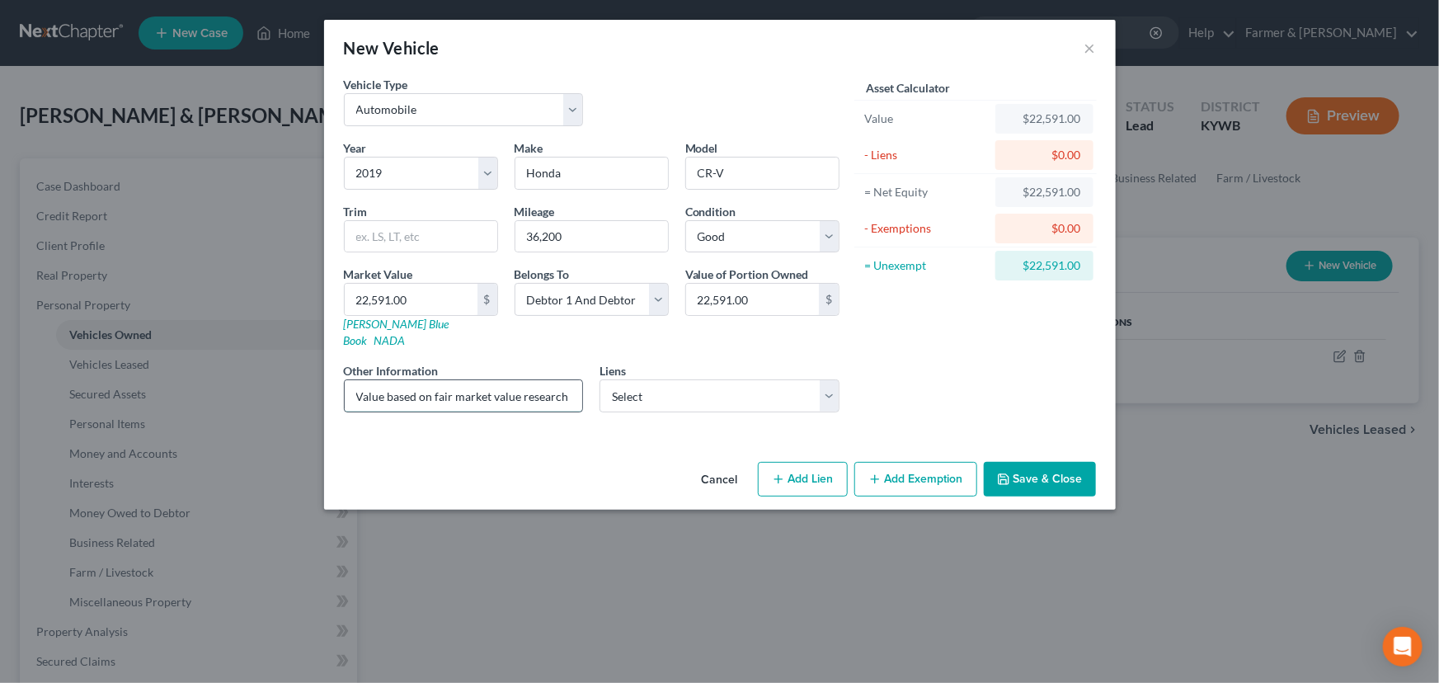
scroll to position [0, 223]
type input "Value based on fair market value research done on KBB. PMI lien placed on 01/03…"
click at [909, 342] on div "Asset Calculator Value $22,591.00 - Liens $0.00 = Net Equity $22,591.00 - Exemp…" at bounding box center [976, 251] width 256 height 350
click at [748, 381] on select "Select Avidaccpt - $22,315.00" at bounding box center [719, 395] width 240 height 33
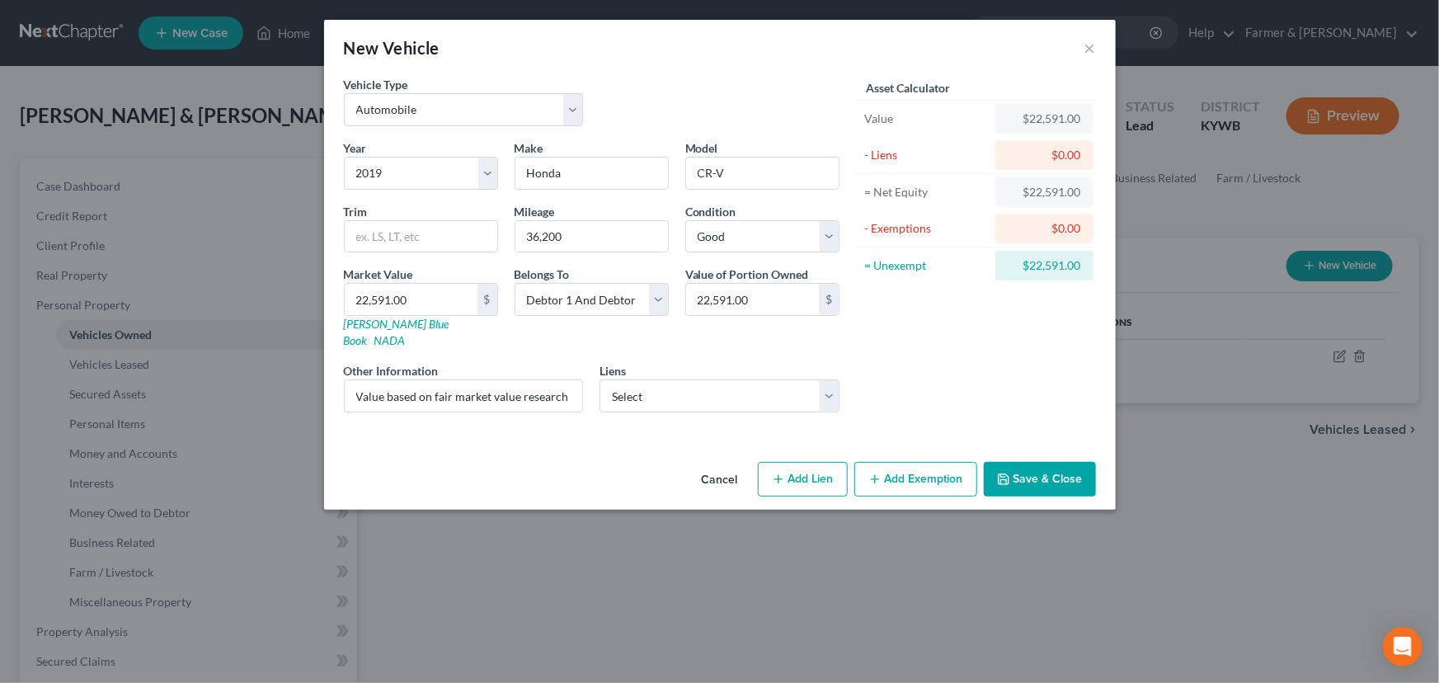
drag, startPoint x: 910, startPoint y: 351, endPoint x: 907, endPoint y: 362, distance: 11.0
click at [910, 351] on div "Asset Calculator Value $22,591.00 - Liens $0.00 = Net Equity $22,591.00 - Exemp…" at bounding box center [976, 251] width 256 height 350
drag, startPoint x: 797, startPoint y: 458, endPoint x: 30, endPoint y: 552, distance: 772.5
click at [796, 462] on button "Add Lien" at bounding box center [803, 479] width 90 height 35
select select "2"
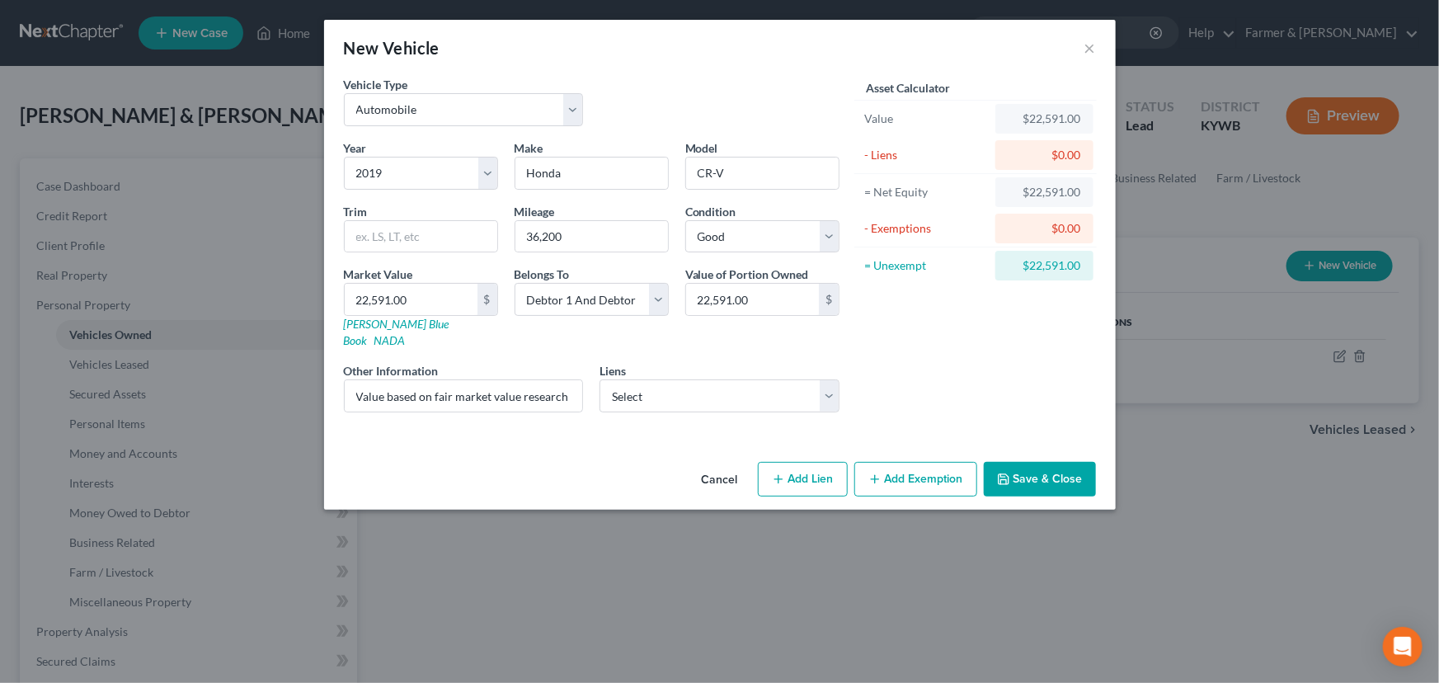
select select "0"
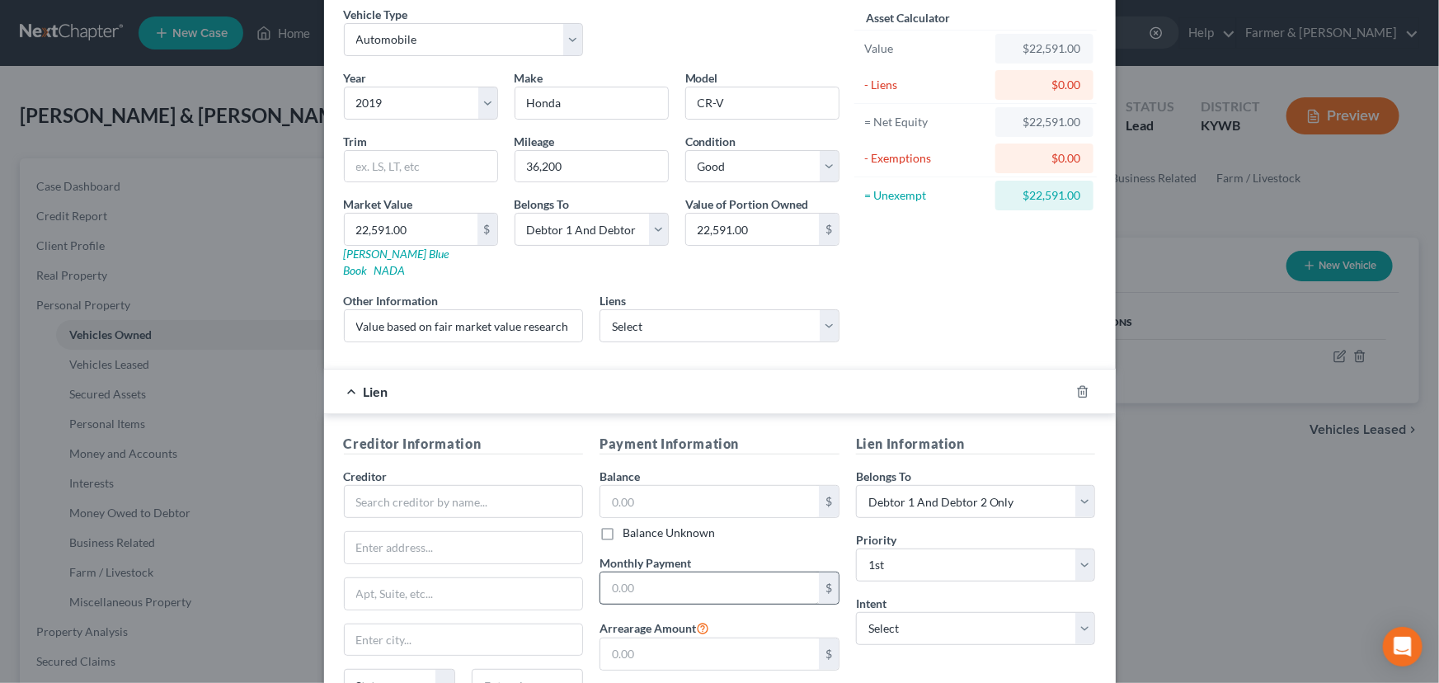
scroll to position [217, 0]
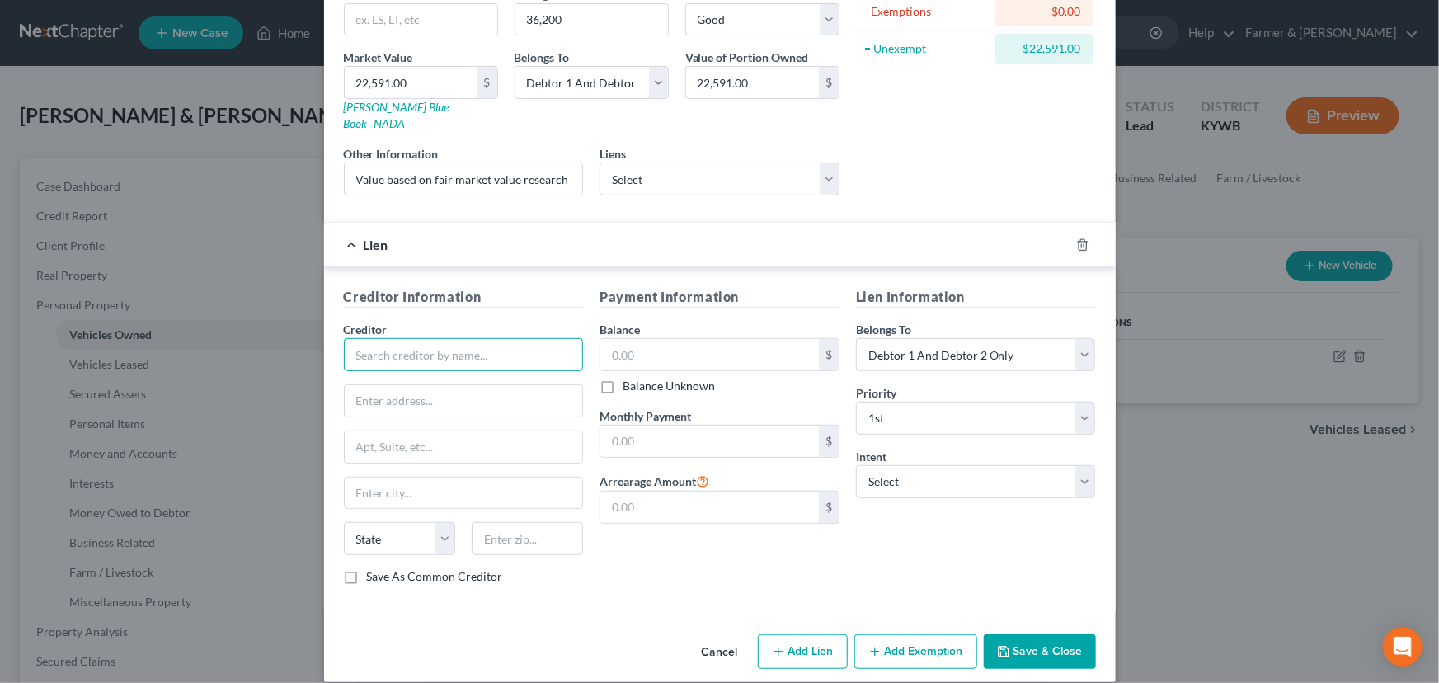
click at [483, 338] on input "text" at bounding box center [464, 354] width 240 height 33
paste input "Hughes FCU"
type input "Hughes Federal Credit Union"
click at [386, 387] on input "text" at bounding box center [464, 400] width 238 height 31
paste input "8095 S Nogales Hwy"
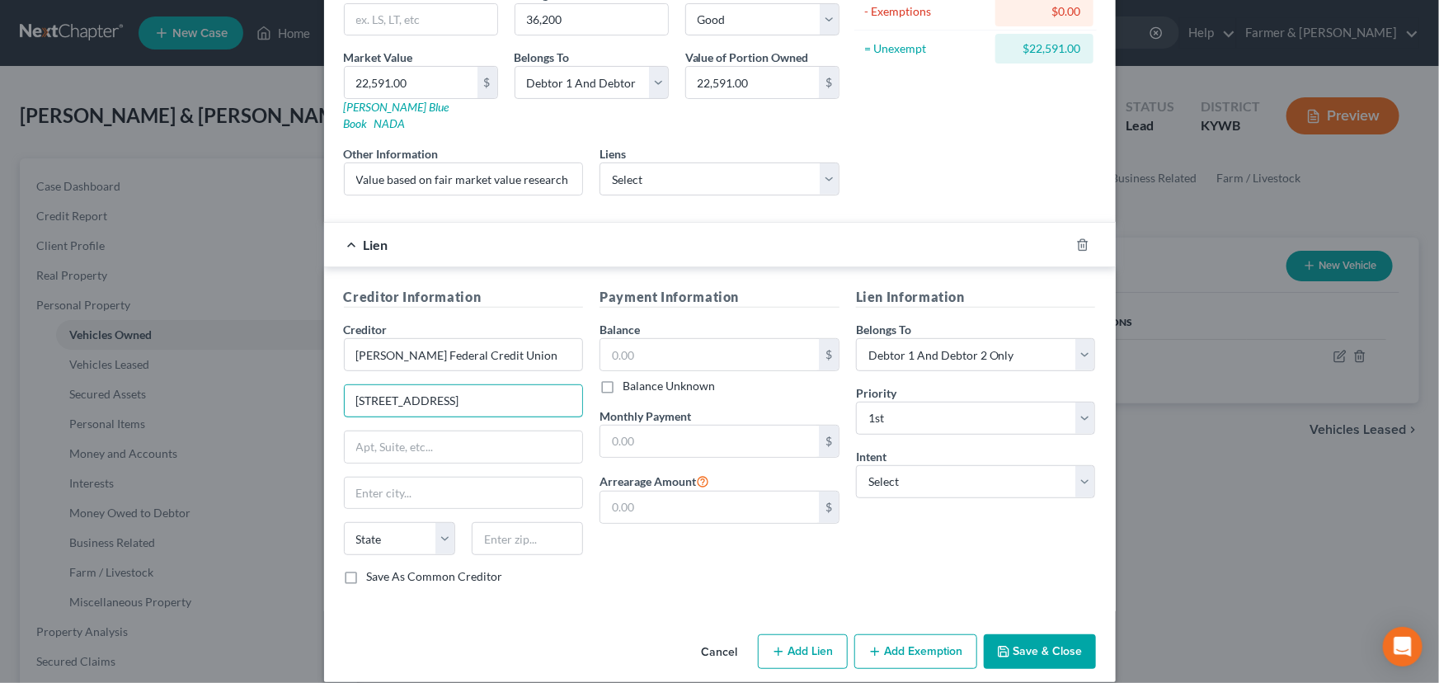
type input "8095 S Nogales Hwy"
drag, startPoint x: 511, startPoint y: 508, endPoint x: 557, endPoint y: 536, distance: 53.3
click at [511, 522] on input "text" at bounding box center [527, 538] width 111 height 33
paste input "85706"
type input "85706"
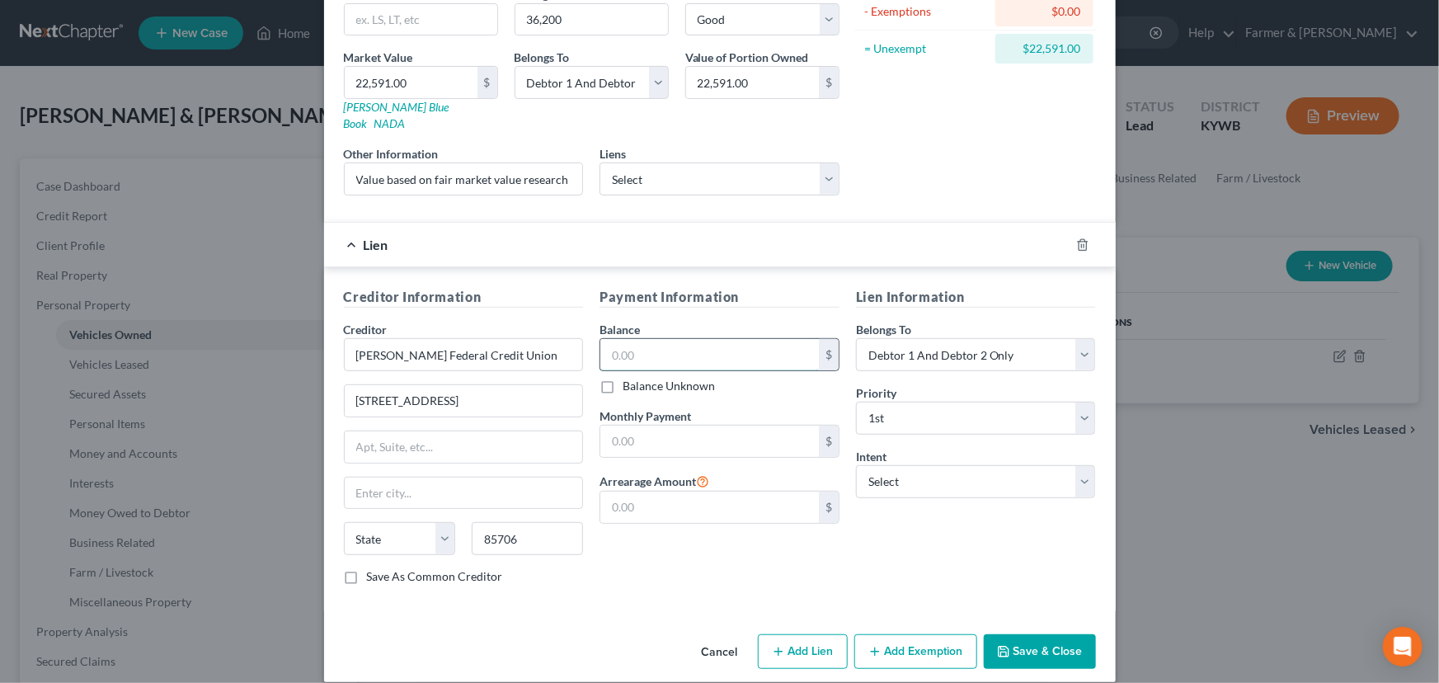
click at [619, 347] on input "text" at bounding box center [709, 354] width 219 height 31
type input "Tucson"
select select "3"
click at [653, 349] on input "text" at bounding box center [709, 354] width 219 height 31
paste input "27,691.00"
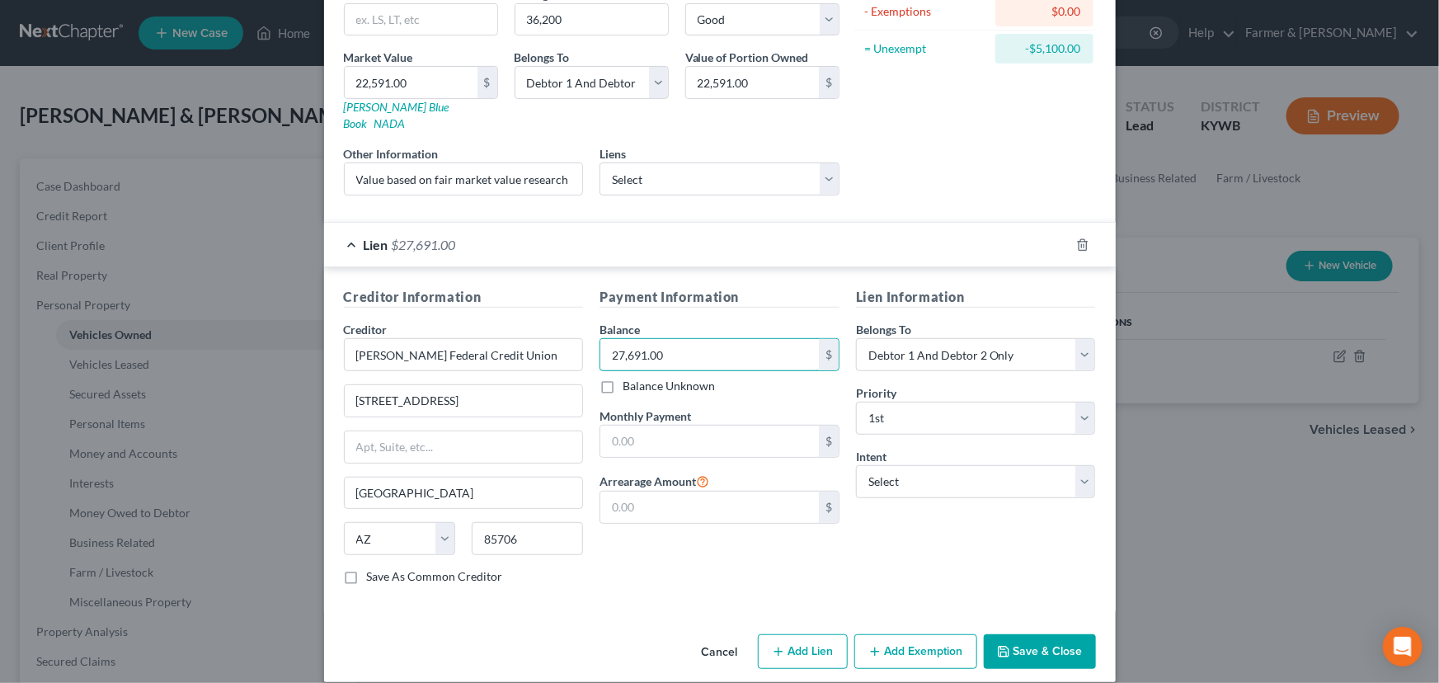
type input "27,691.00"
click at [673, 427] on input "text" at bounding box center [709, 440] width 219 height 31
paste input "509.00"
type input "509.00"
click at [952, 555] on div "Lien Information Belongs To * Select Debtor 1 Only Debtor 2 Only Debtor 1 And D…" at bounding box center [976, 442] width 256 height 311
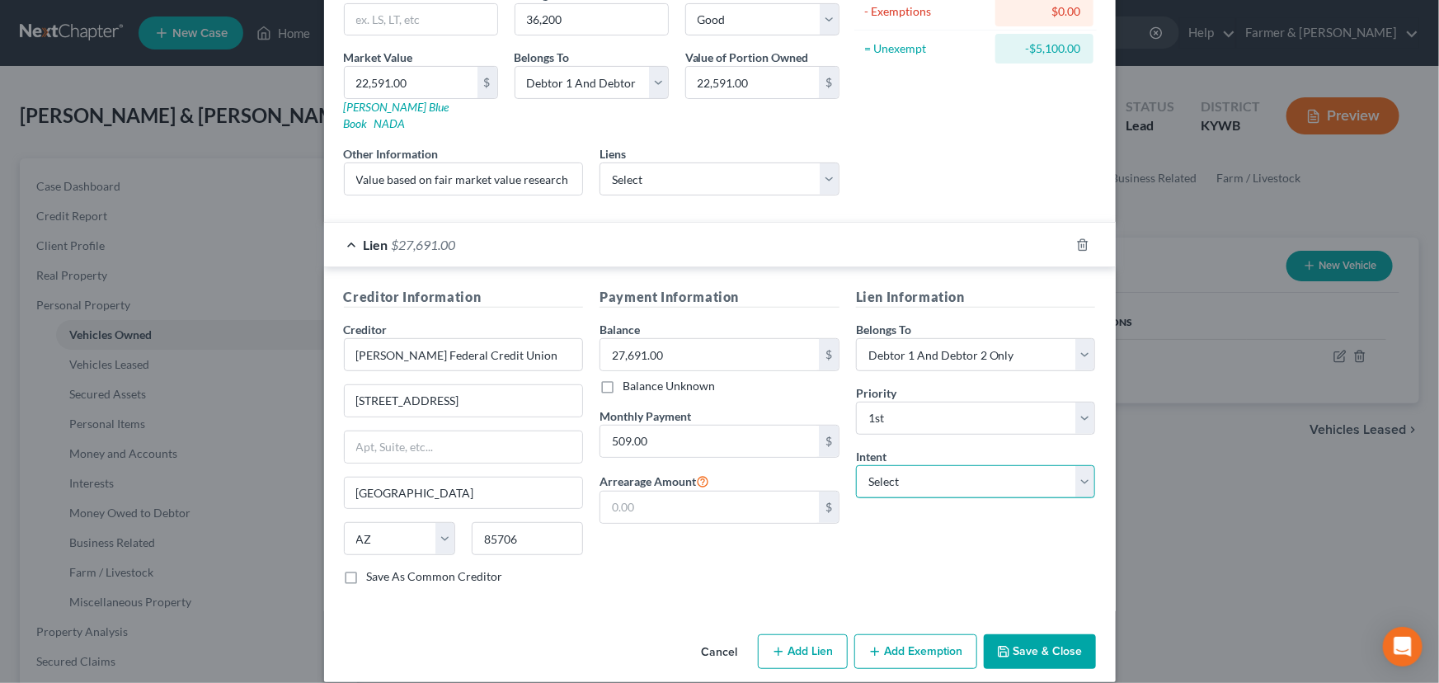
click at [936, 477] on select "Select Surrender Redeem Reaffirm Avoid Other" at bounding box center [976, 481] width 240 height 33
select select "4"
click at [856, 465] on select "Select Surrender Redeem Reaffirm Avoid Other" at bounding box center [976, 481] width 240 height 33
click at [903, 585] on div "Creditor Information Creditor * Hughes Federal Credit Union 8095 S Nogales Hwy …" at bounding box center [720, 439] width 792 height 344
click at [709, 442] on div "Payment Information Balance 27,691.00 $ Balance Unknown Balance Undetermined 27…" at bounding box center [719, 442] width 256 height 311
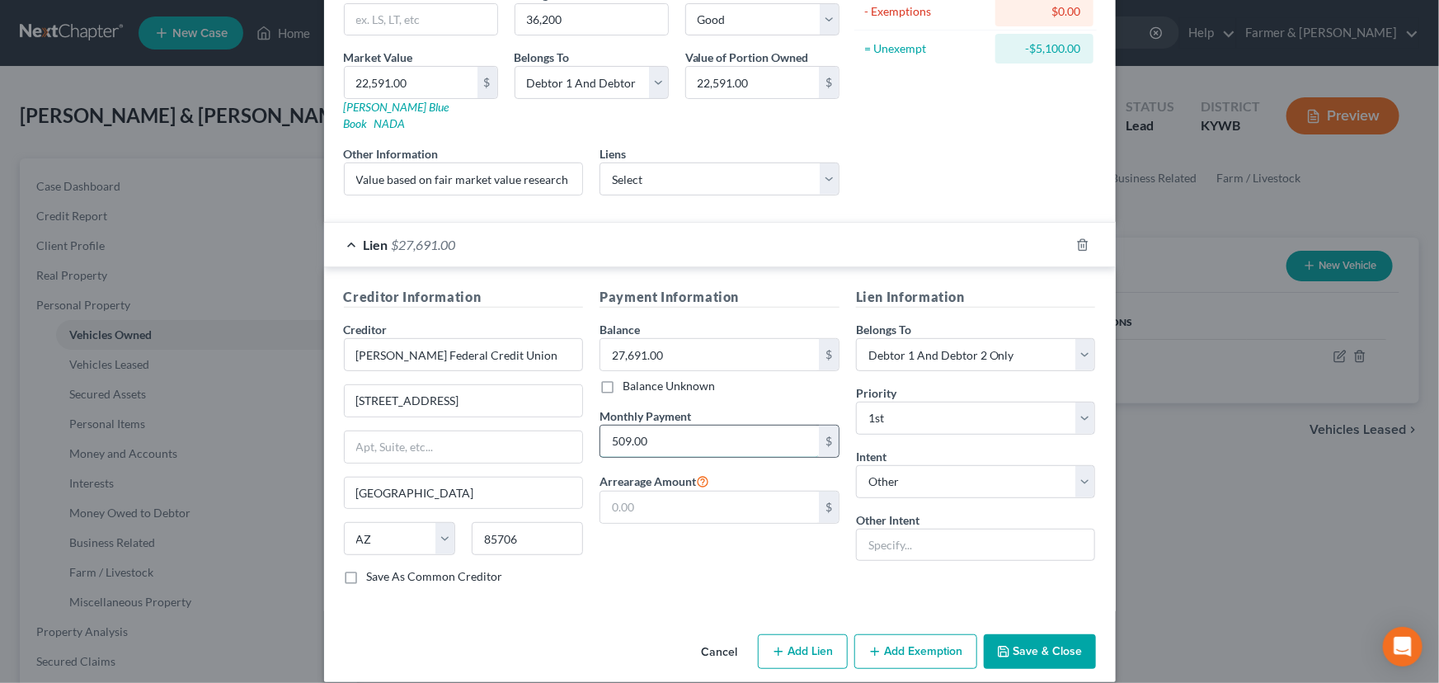
click at [706, 425] on input "509.00" at bounding box center [709, 440] width 219 height 31
click at [754, 237] on div "Lien $27,691.00" at bounding box center [696, 245] width 745 height 44
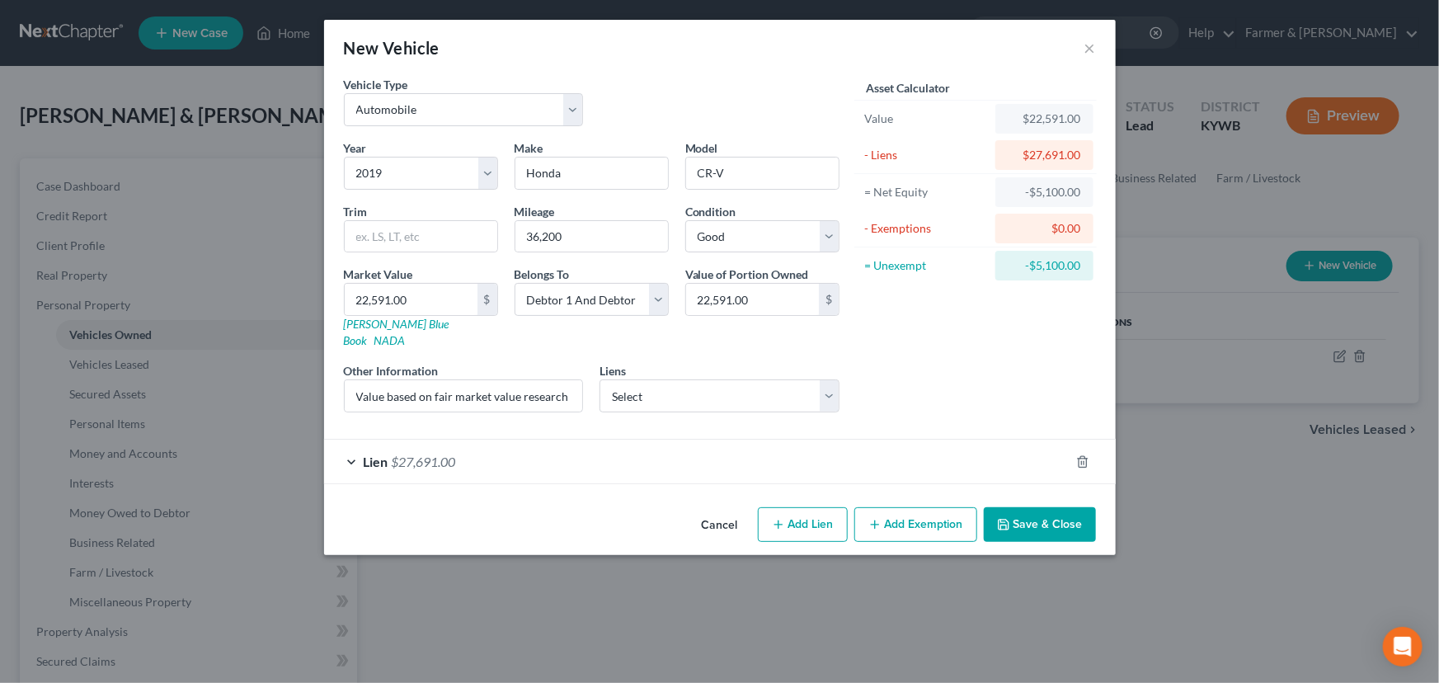
scroll to position [0, 0]
click at [972, 376] on div "Asset Calculator Value $22,591.00 - Liens $27,691.00 = Net Equity -$5,100.00 - …" at bounding box center [976, 251] width 256 height 350
click at [1022, 507] on button "Save & Close" at bounding box center [1040, 524] width 112 height 35
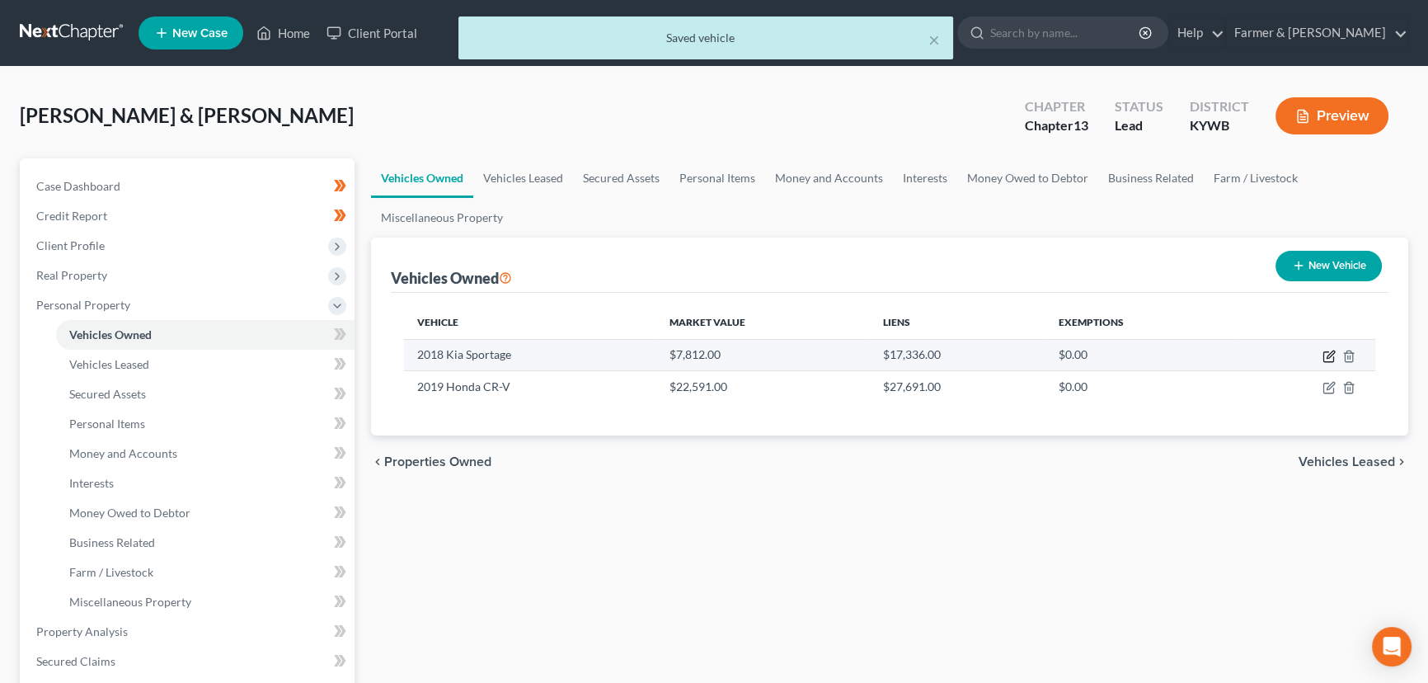
click at [1334, 353] on icon "button" at bounding box center [1329, 356] width 13 height 13
select select "0"
select select "8"
select select "2"
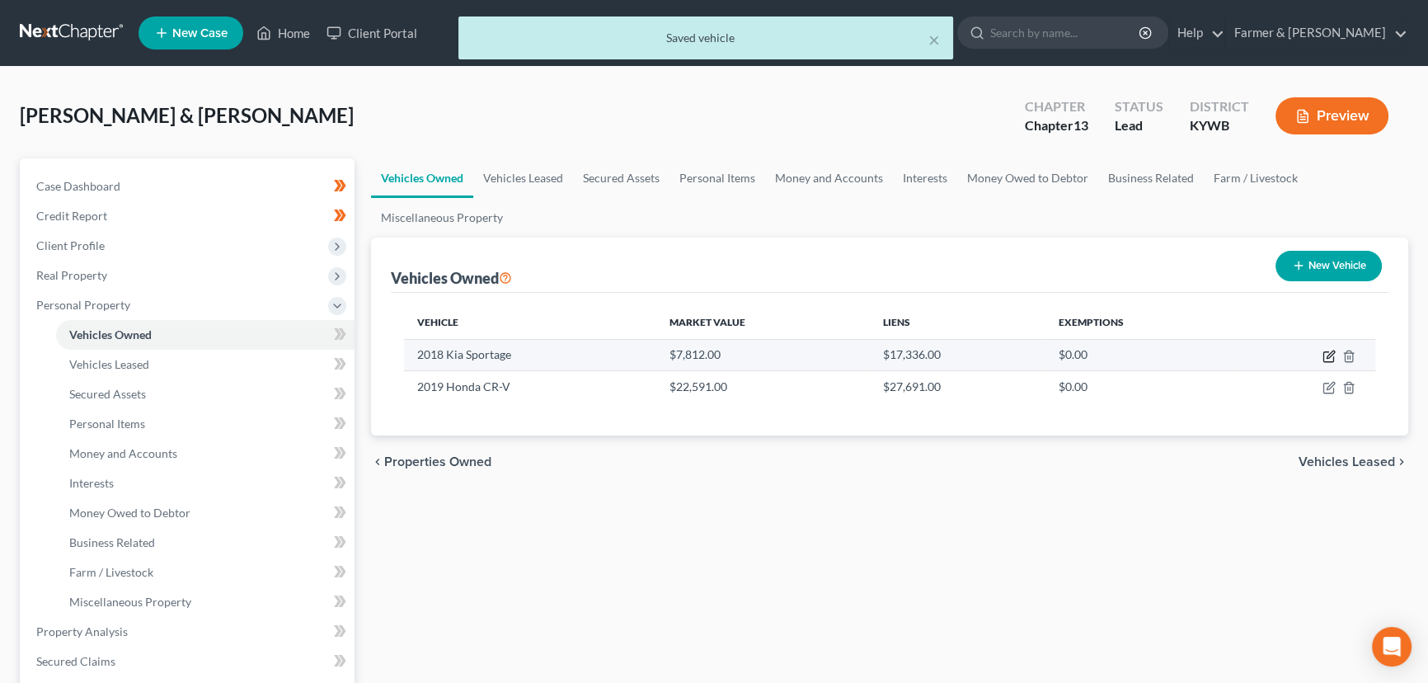
select select "3"
select select "2"
select select "0"
select select "4"
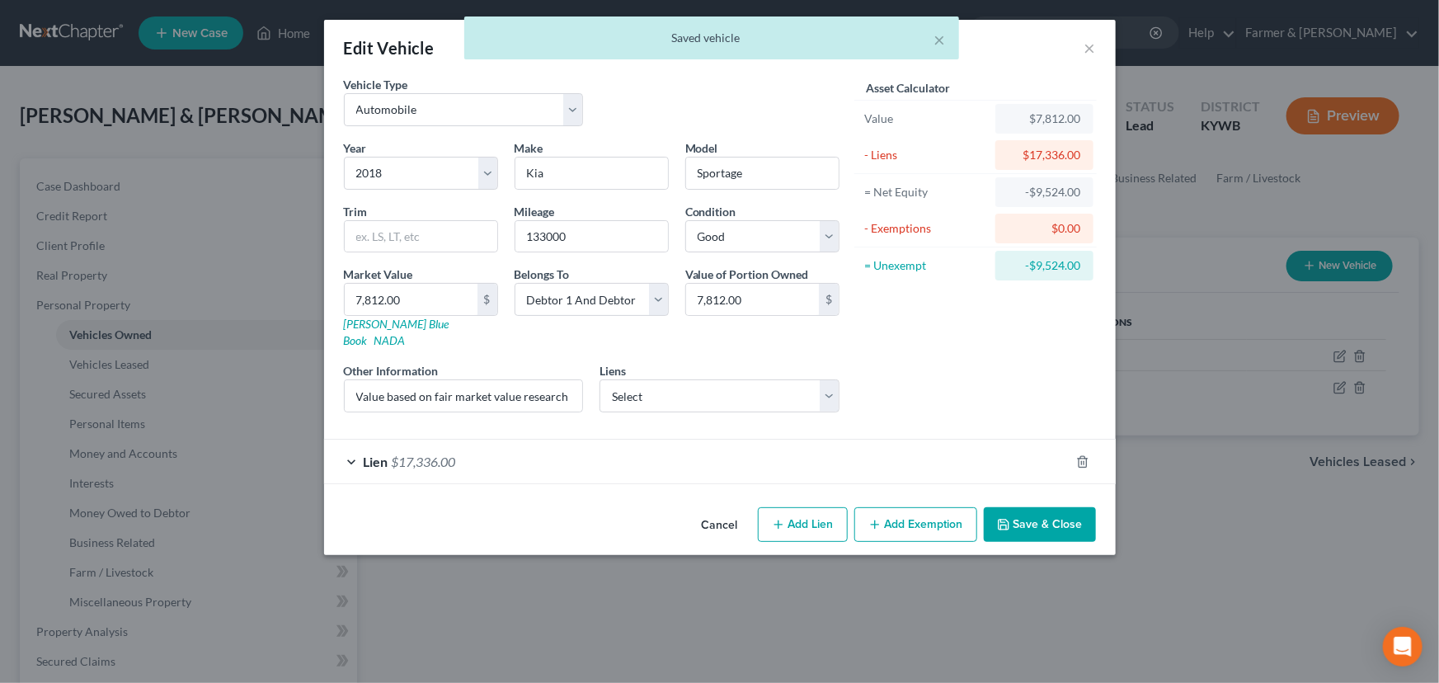
click at [764, 466] on div "Lien $17,336.00" at bounding box center [720, 461] width 792 height 45
click at [832, 440] on div "Lien $17,336.00" at bounding box center [696, 462] width 745 height 44
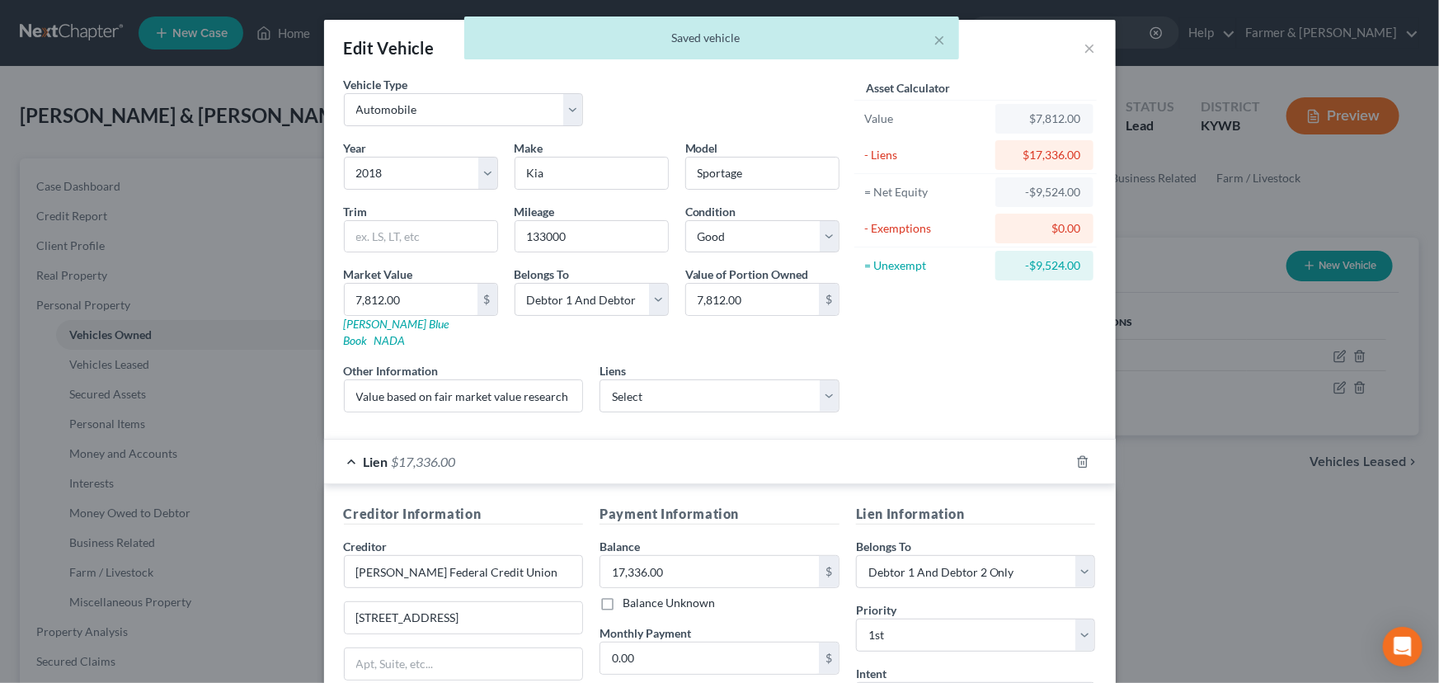
click at [896, 446] on div "Lien $17,336.00" at bounding box center [696, 462] width 745 height 44
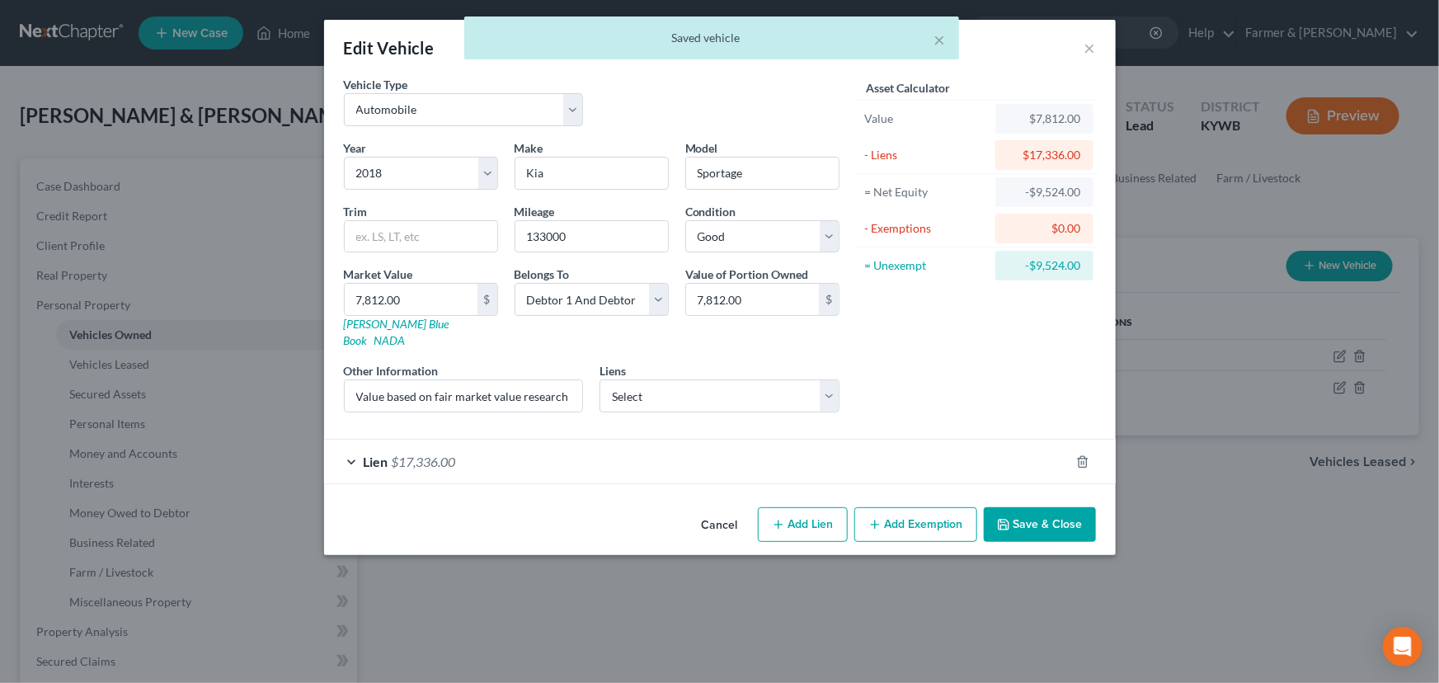
click at [736, 509] on button "Cancel" at bounding box center [720, 525] width 63 height 33
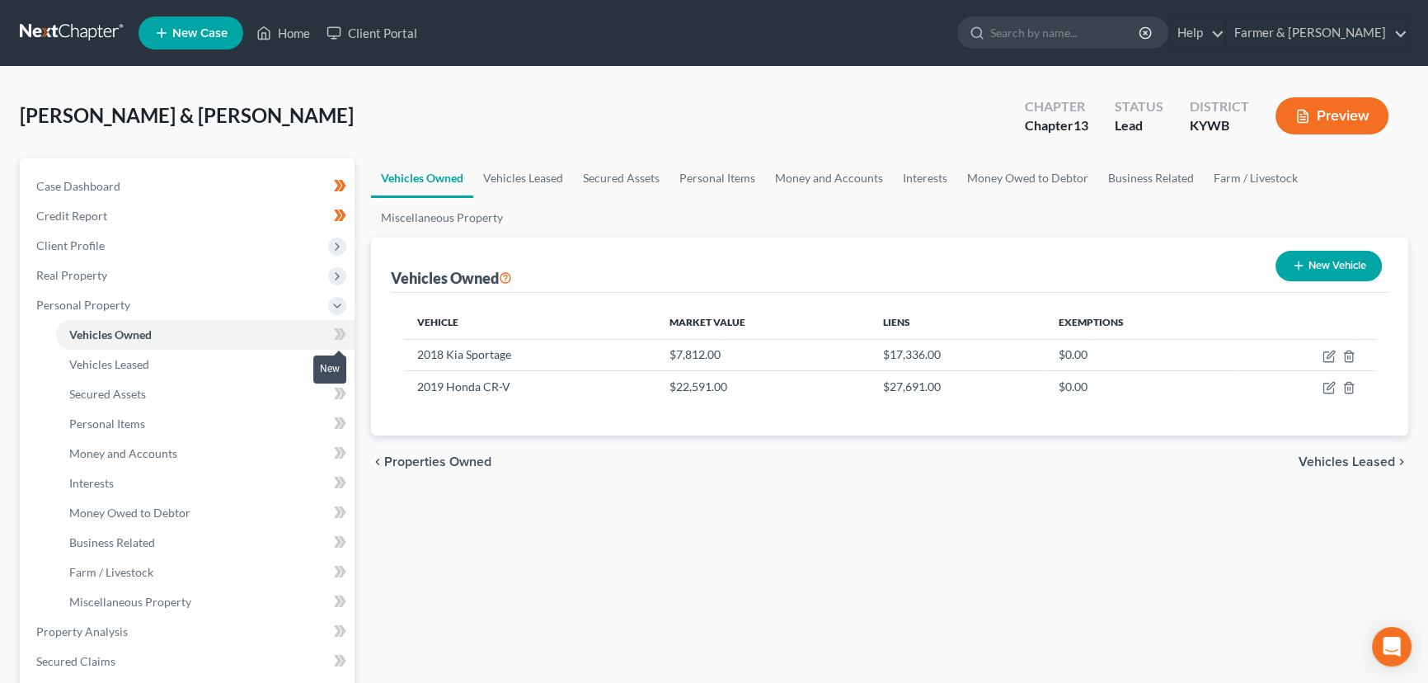
click at [350, 328] on span at bounding box center [340, 336] width 29 height 25
click at [483, 574] on div "Vehicles Owned Vehicles Leased Secured Assets Personal Items Money and Accounts…" at bounding box center [890, 649] width 1054 height 982
click at [1299, 274] on button "New Vehicle" at bounding box center [1329, 266] width 106 height 31
select select "0"
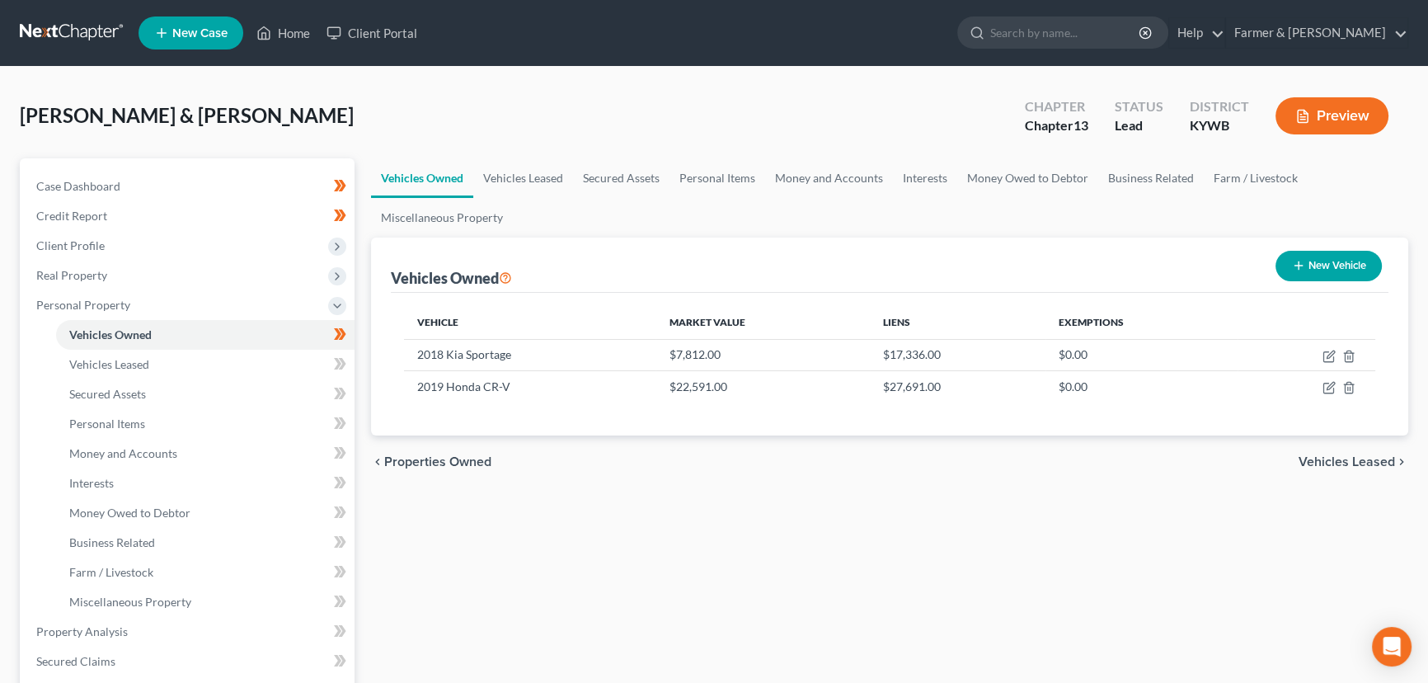
select select "2"
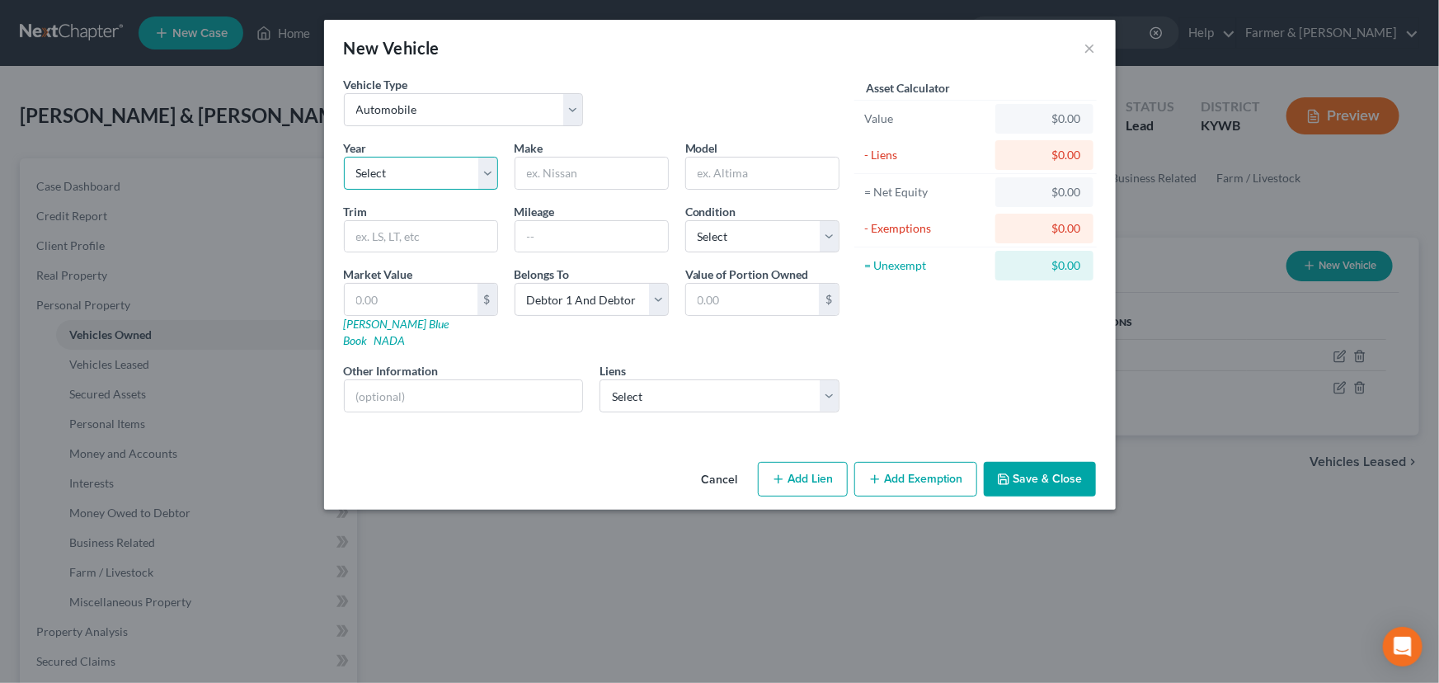
click at [374, 180] on select "Select 2026 2025 2024 2023 2022 2021 2020 2019 2018 2017 2016 2015 2014 2013 20…" at bounding box center [421, 173] width 154 height 33
select select "6"
click at [344, 157] on select "Select 2026 2025 2024 2023 2022 2021 2020 2019 2018 2017 2016 2015 2014 2013 20…" at bounding box center [421, 173] width 154 height 33
click at [576, 172] on input "text" at bounding box center [591, 172] width 153 height 31
type input "Dodge"
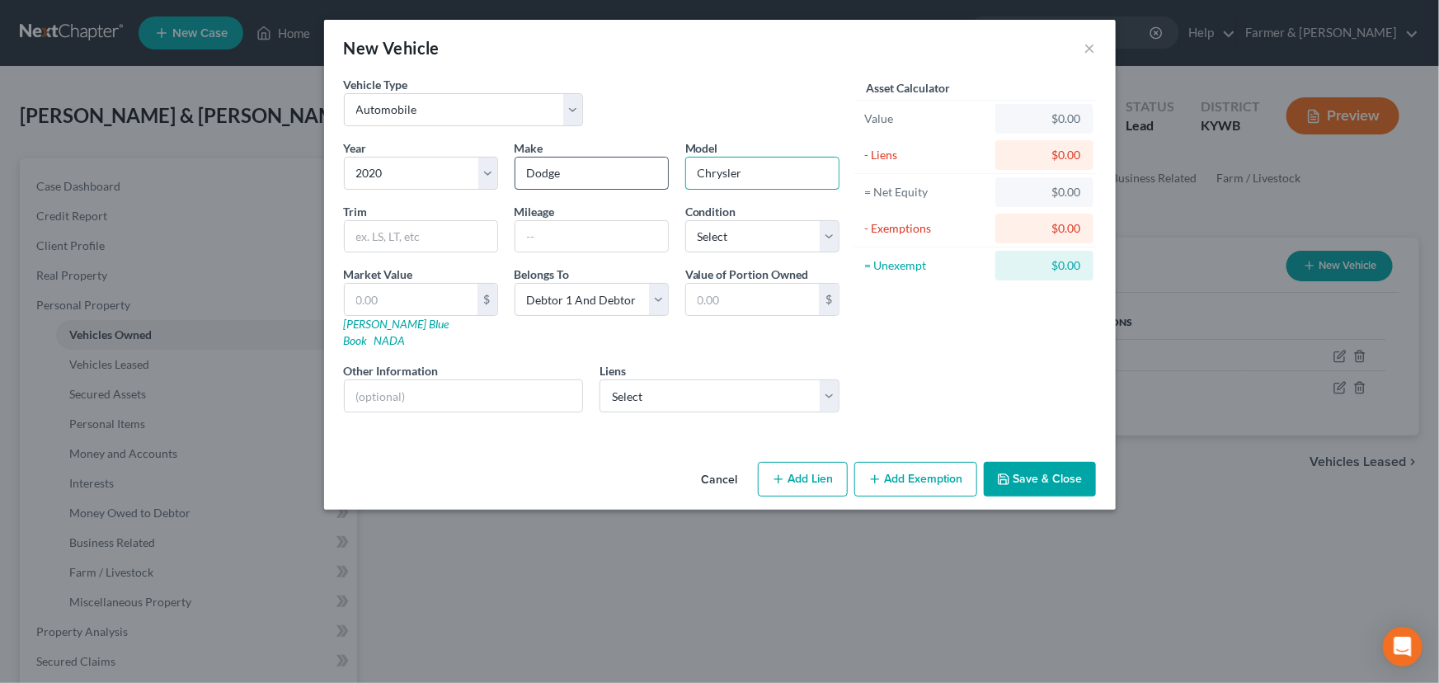
type input "Chrysler"
drag, startPoint x: 536, startPoint y: 240, endPoint x: 526, endPoint y: 245, distance: 11.1
click at [536, 240] on input "text" at bounding box center [591, 236] width 153 height 31
paste input "55000"
type input "55000"
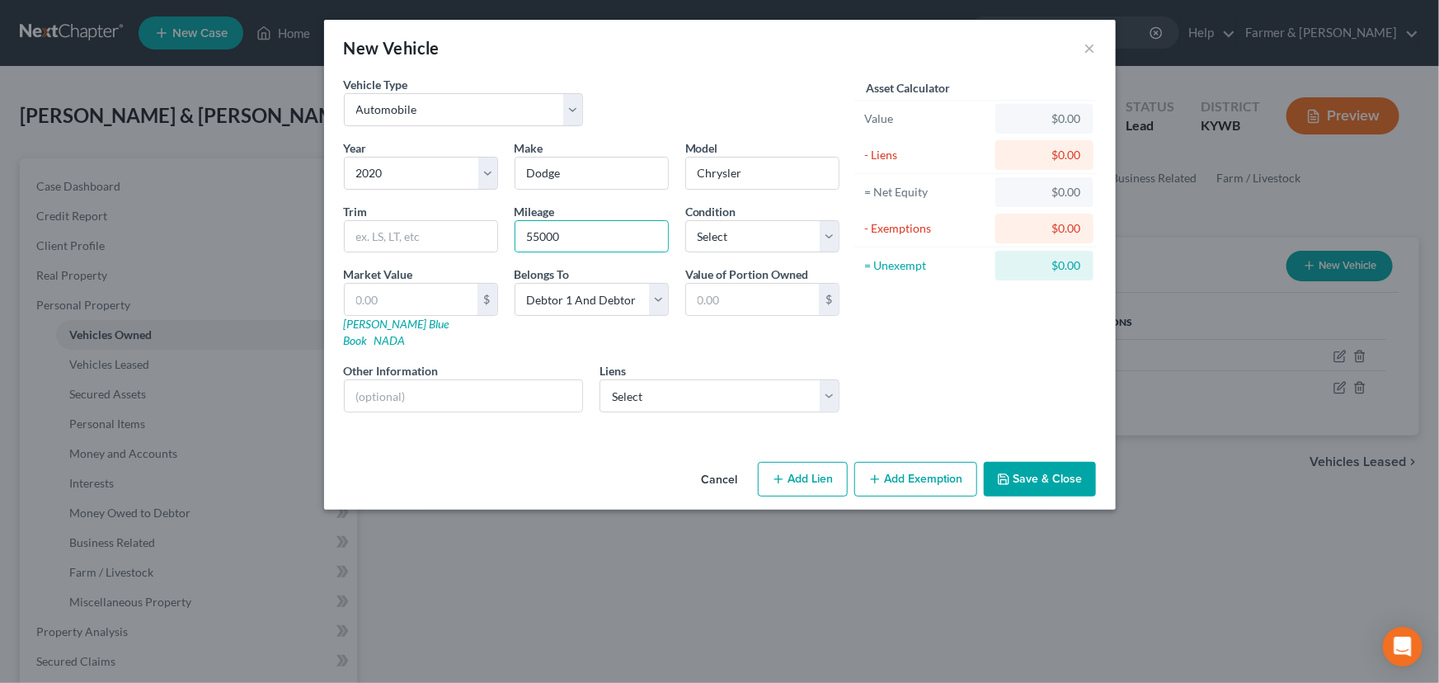
click at [684, 233] on div "Condition Select Excellent Very Good Good Fair Poor" at bounding box center [762, 228] width 171 height 50
click at [708, 243] on select "Select Excellent Very Good Good Fair Poor" at bounding box center [762, 236] width 154 height 33
select select "2"
click at [685, 220] on select "Select Excellent Very Good Good Fair Poor" at bounding box center [762, 236] width 154 height 33
click at [367, 317] on link "Kelly Blue Book" at bounding box center [397, 332] width 106 height 31
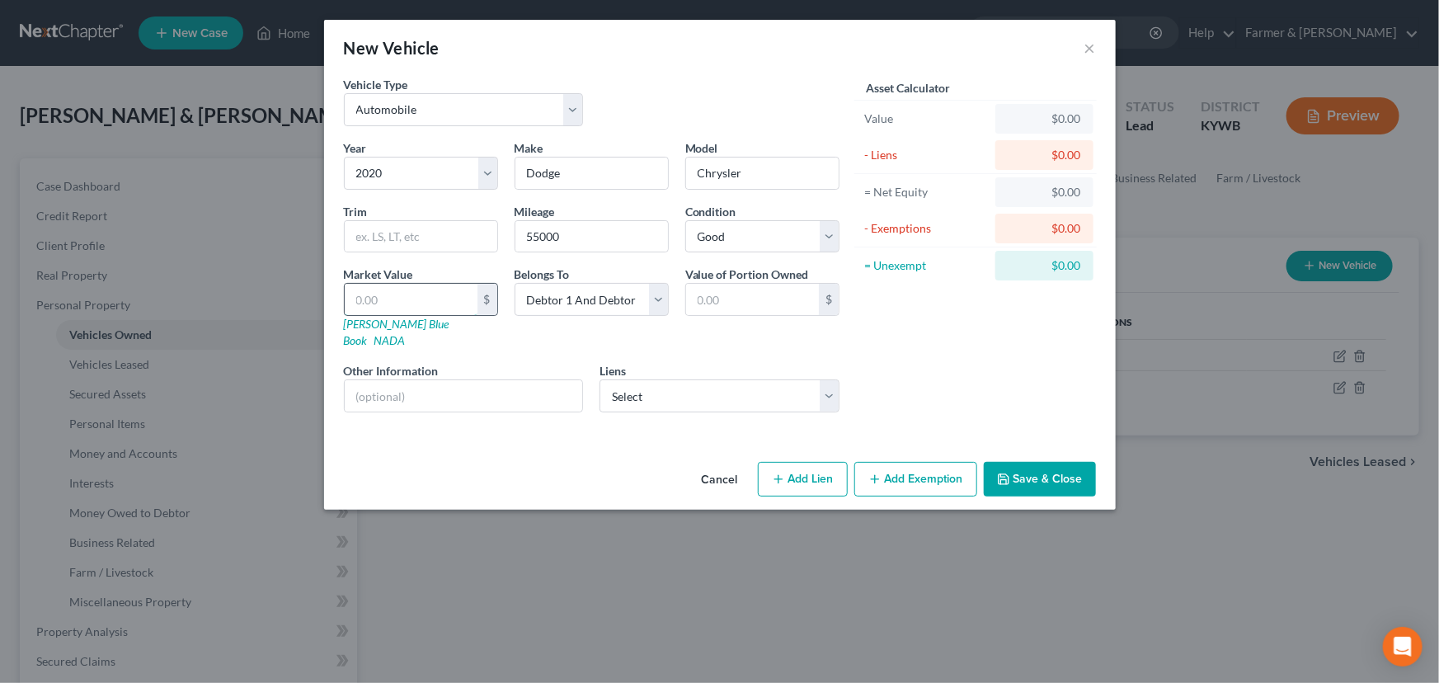
drag, startPoint x: 457, startPoint y: 290, endPoint x: 460, endPoint y: 275, distance: 16.0
click at [457, 290] on input "text" at bounding box center [411, 299] width 133 height 31
type input "1"
type input "1.00"
type input "15"
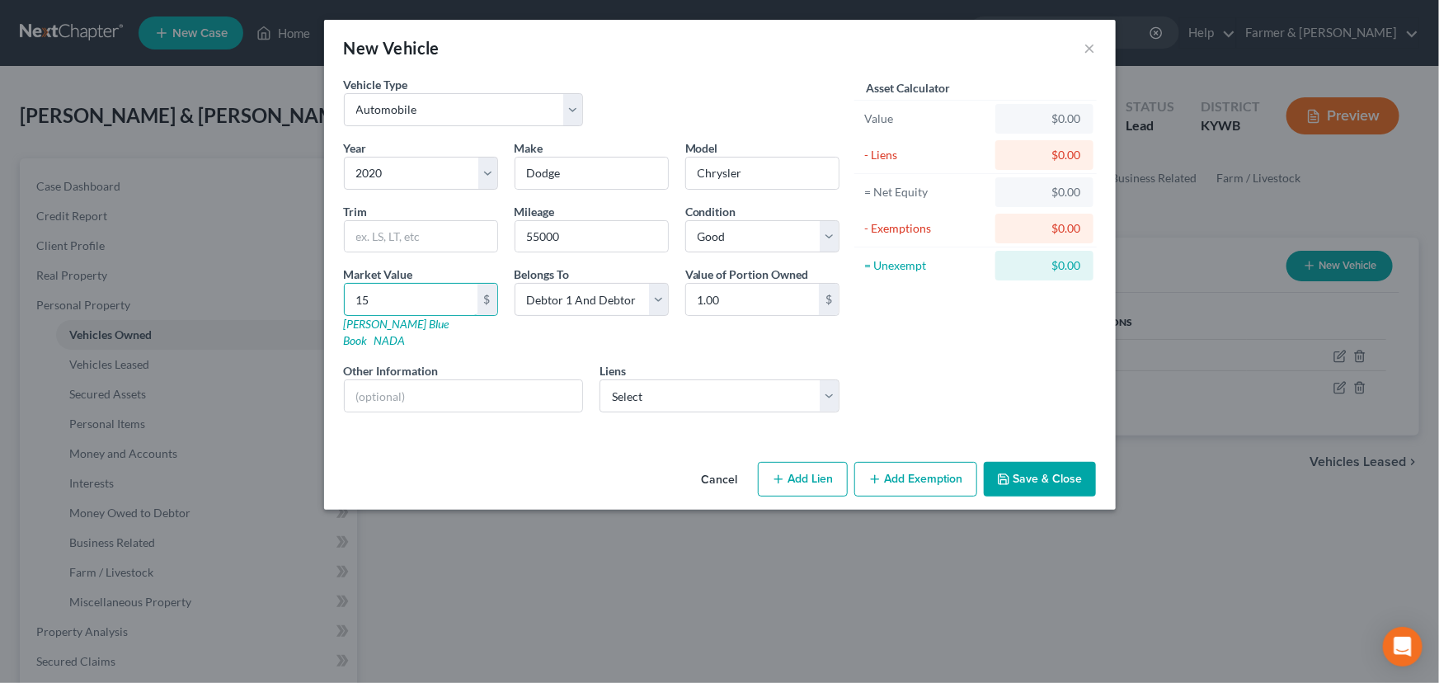
type input "15.00"
type input "158"
type input "158.00"
type input "1581"
type input "1,581.00"
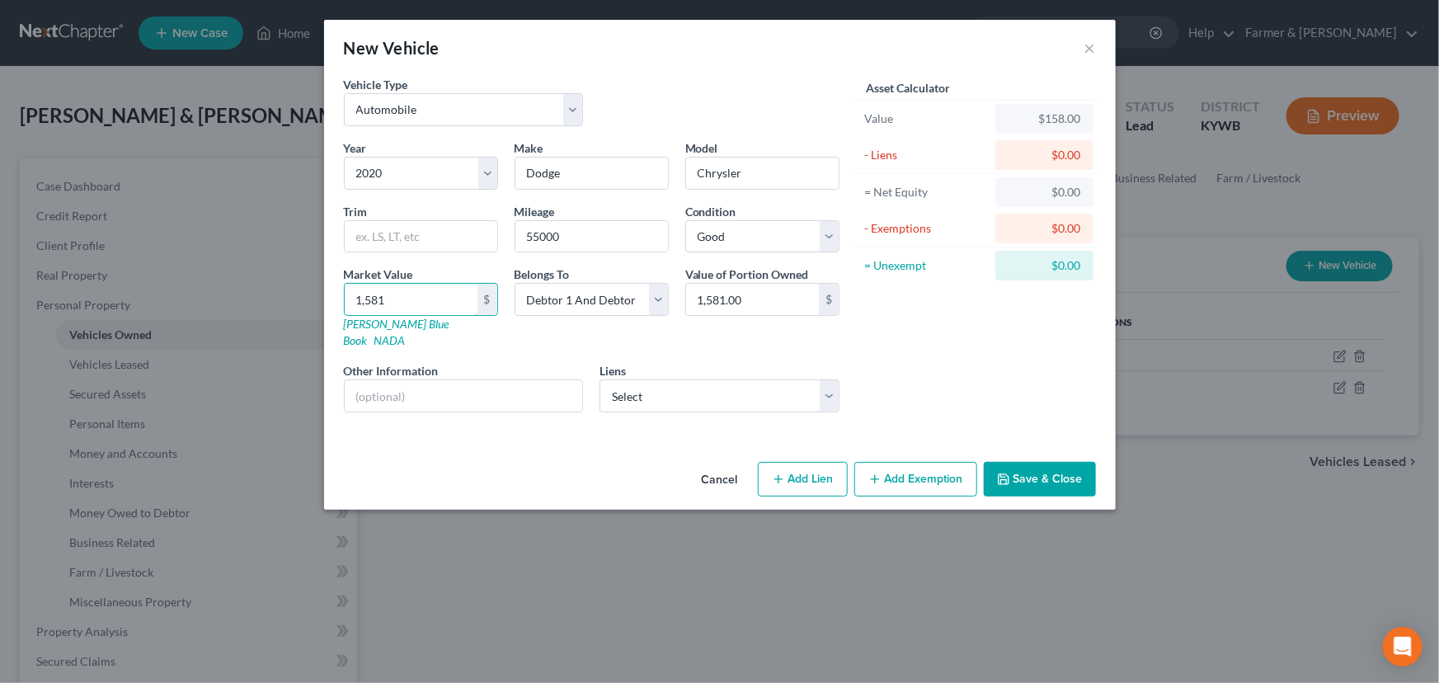
type input "1,5816"
type input "15,816.00"
click at [707, 112] on div "Vehicle Type Select Automobile Truck Trailer Watercraft Aircraft Motor Home Atv…" at bounding box center [592, 107] width 512 height 63
click at [468, 380] on input "text" at bounding box center [464, 395] width 238 height 31
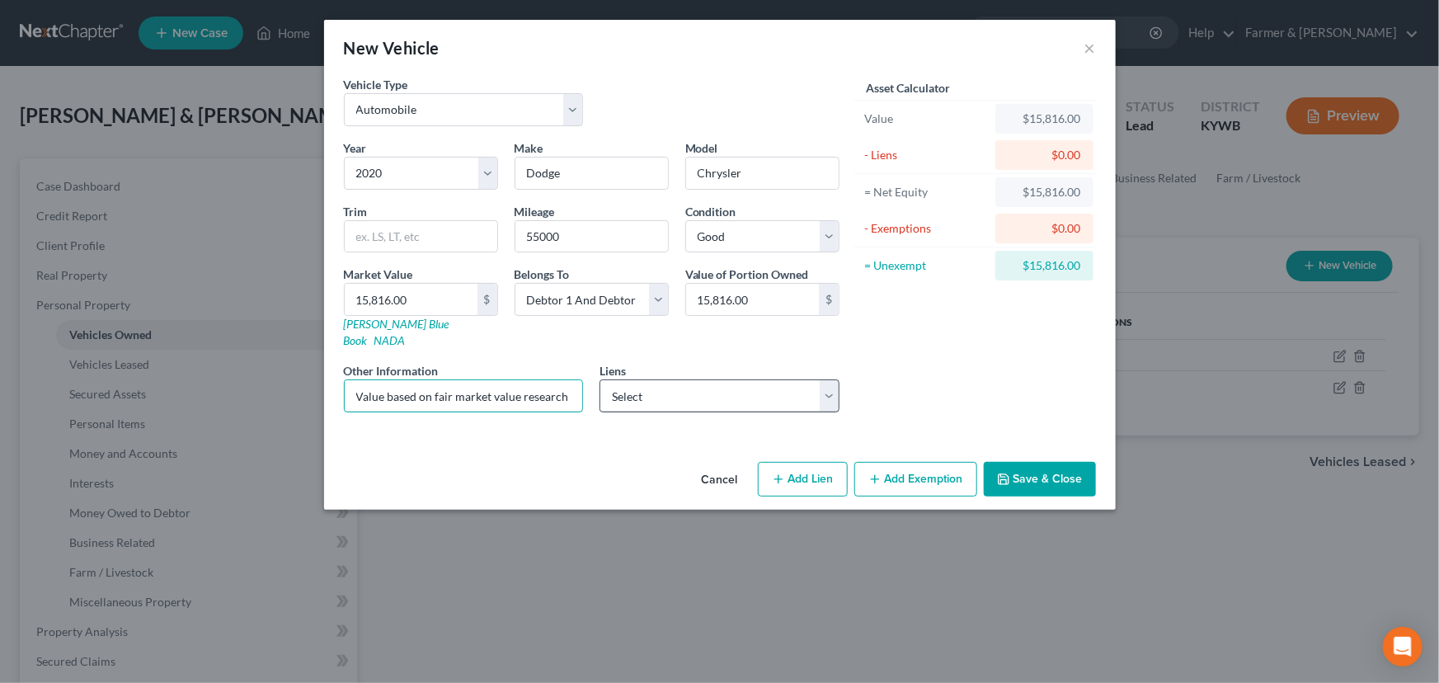
scroll to position [0, 180]
drag, startPoint x: 596, startPoint y: 384, endPoint x: 606, endPoint y: 385, distance: 9.9
click at [646, 385] on div "Year Select 2026 2025 2024 2023 2022 2021 2020 2019 2018 2017 2016 2015 2014 20…" at bounding box center [592, 282] width 512 height 286
click at [570, 382] on input "Value based on fair market value research done on NADA. NPMI lien placed on" at bounding box center [464, 395] width 238 height 31
paste input "01/20/2025"
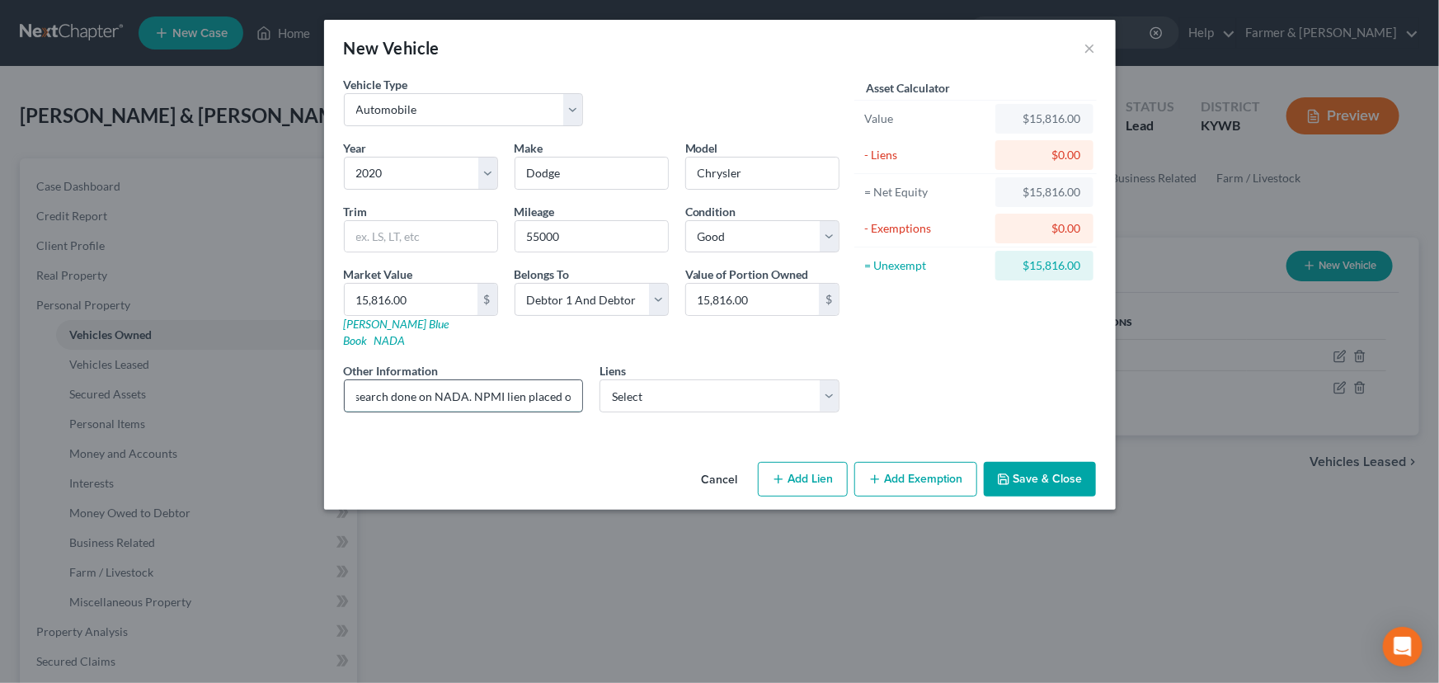
scroll to position [0, 241]
click at [401, 386] on input "Value based on fair market value research done on NADA. NPMI lien placed on 01/…" at bounding box center [464, 395] width 238 height 31
type input "Value based on fair market value research done on KBB. PMI lien placed on 01/20…"
click at [978, 355] on div "Asset Calculator Value $15,816.00 - Liens $0.00 = Net Equity $15,816.00 - Exemp…" at bounding box center [976, 251] width 256 height 350
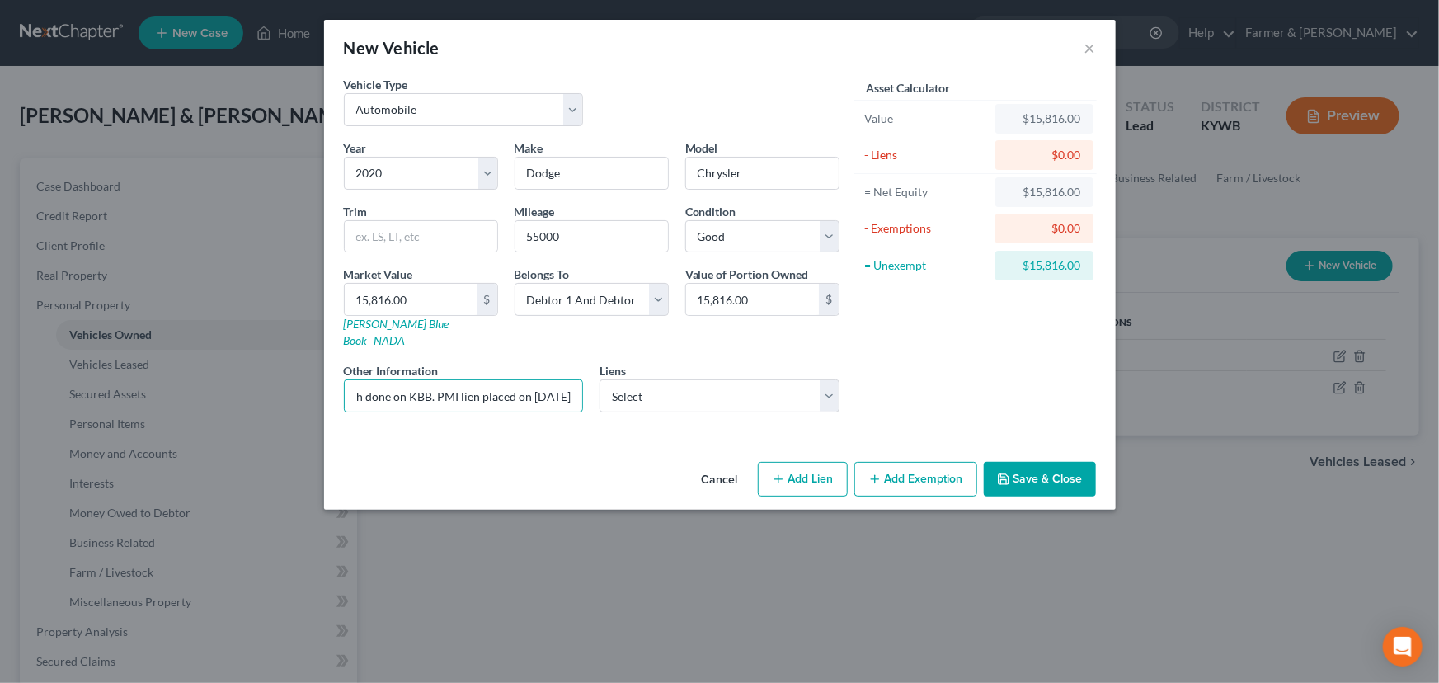
scroll to position [0, 0]
click at [761, 379] on select "Select Avidaccpt - $22,315.00" at bounding box center [719, 395] width 240 height 33
select select "46"
select select "0"
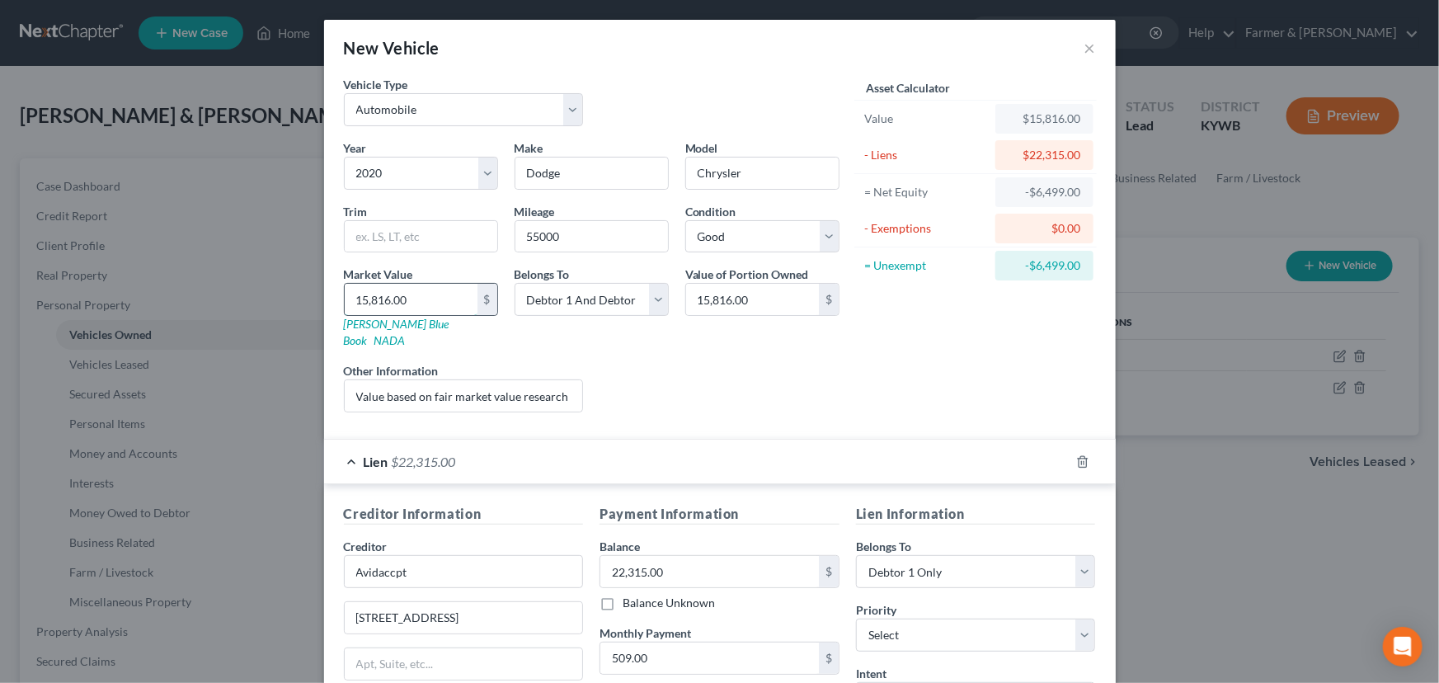
click at [405, 303] on input "15,816.00" at bounding box center [411, 299] width 133 height 31
type input "1"
type input "1.00"
type input "17"
type input "17.00"
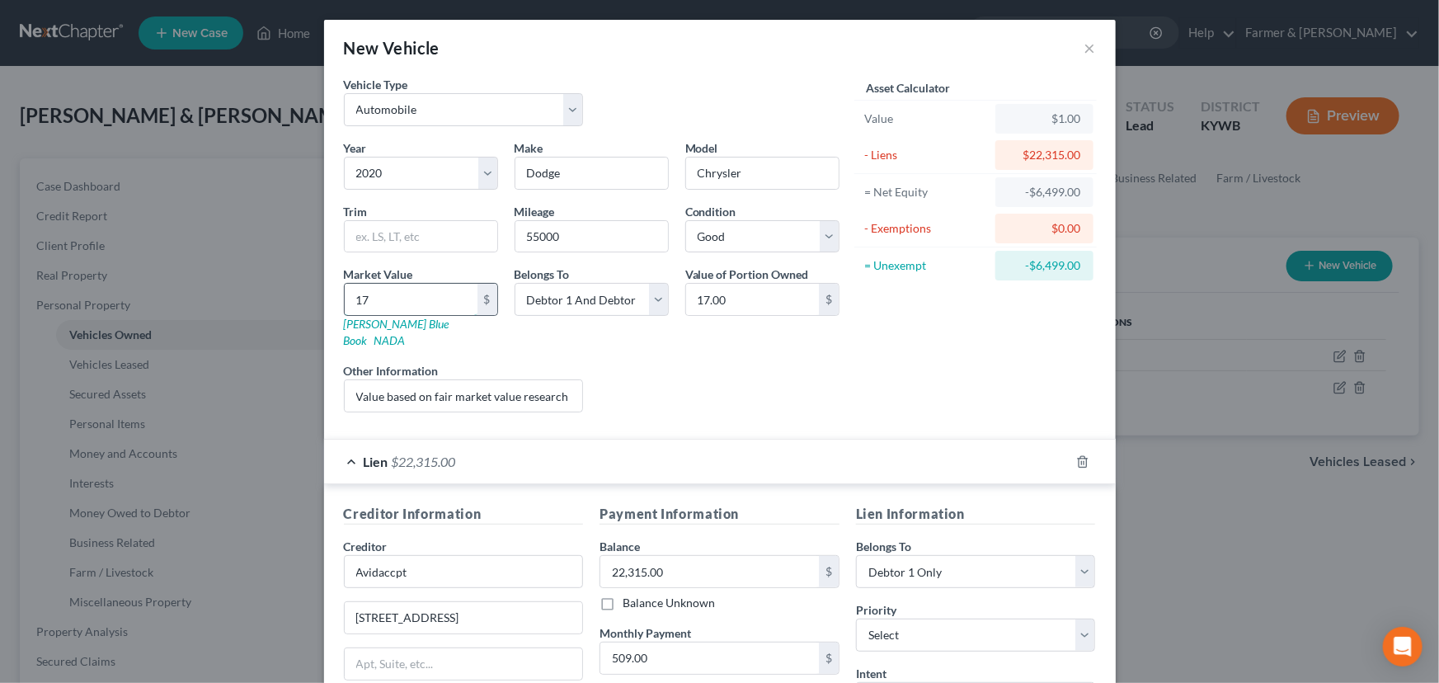
type input "170"
type input "170.00"
type input "1701"
type input "1,701.00"
type input "1,7018"
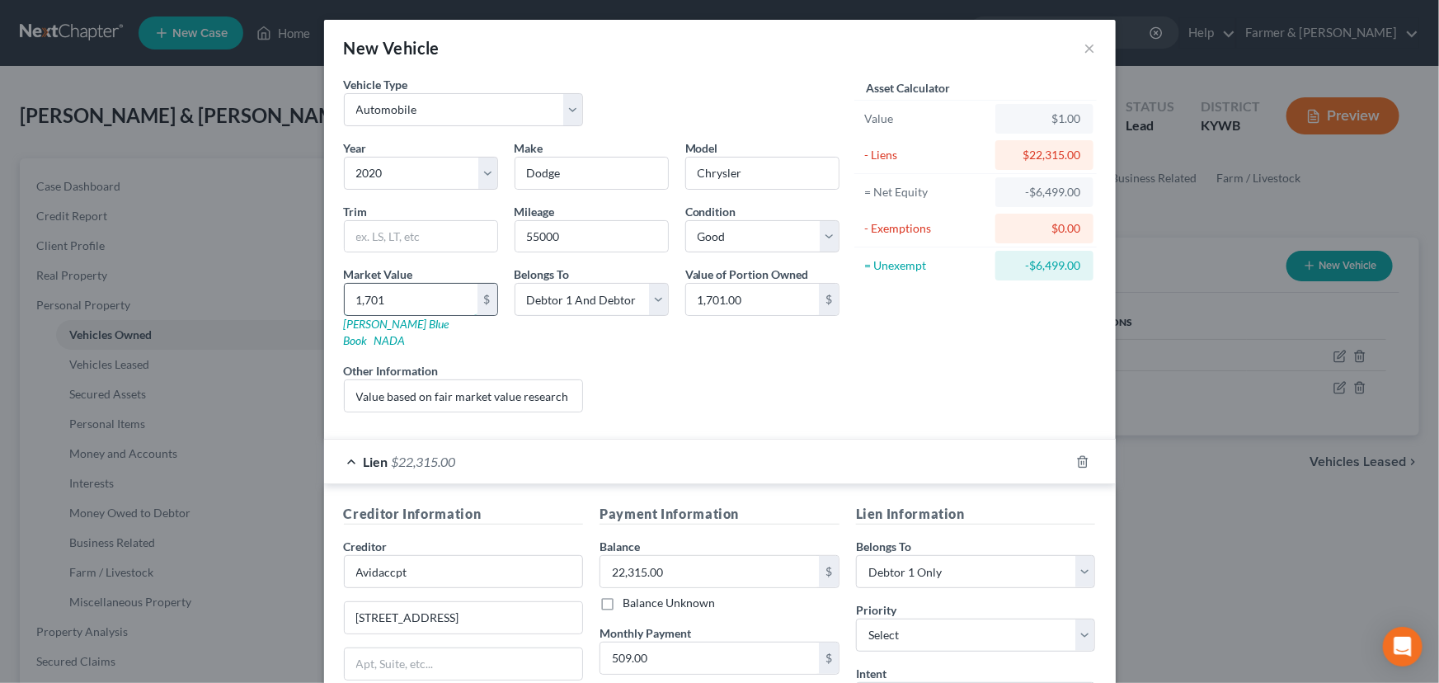
type input "17,018.00"
click at [697, 362] on div "Liens Select" at bounding box center [719, 387] width 256 height 50
click at [680, 444] on div "Lien $22,315.00" at bounding box center [696, 462] width 745 height 44
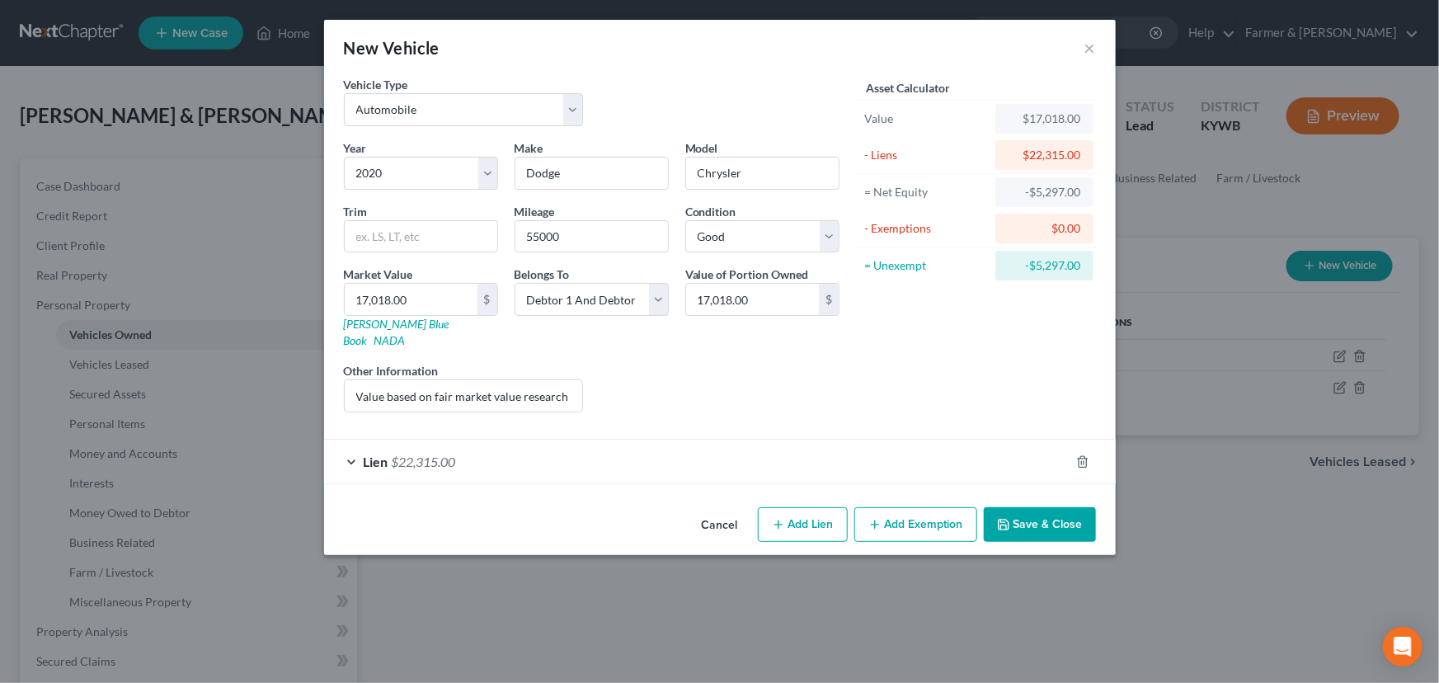
click at [553, 445] on div "Lien $22,315.00" at bounding box center [696, 462] width 745 height 44
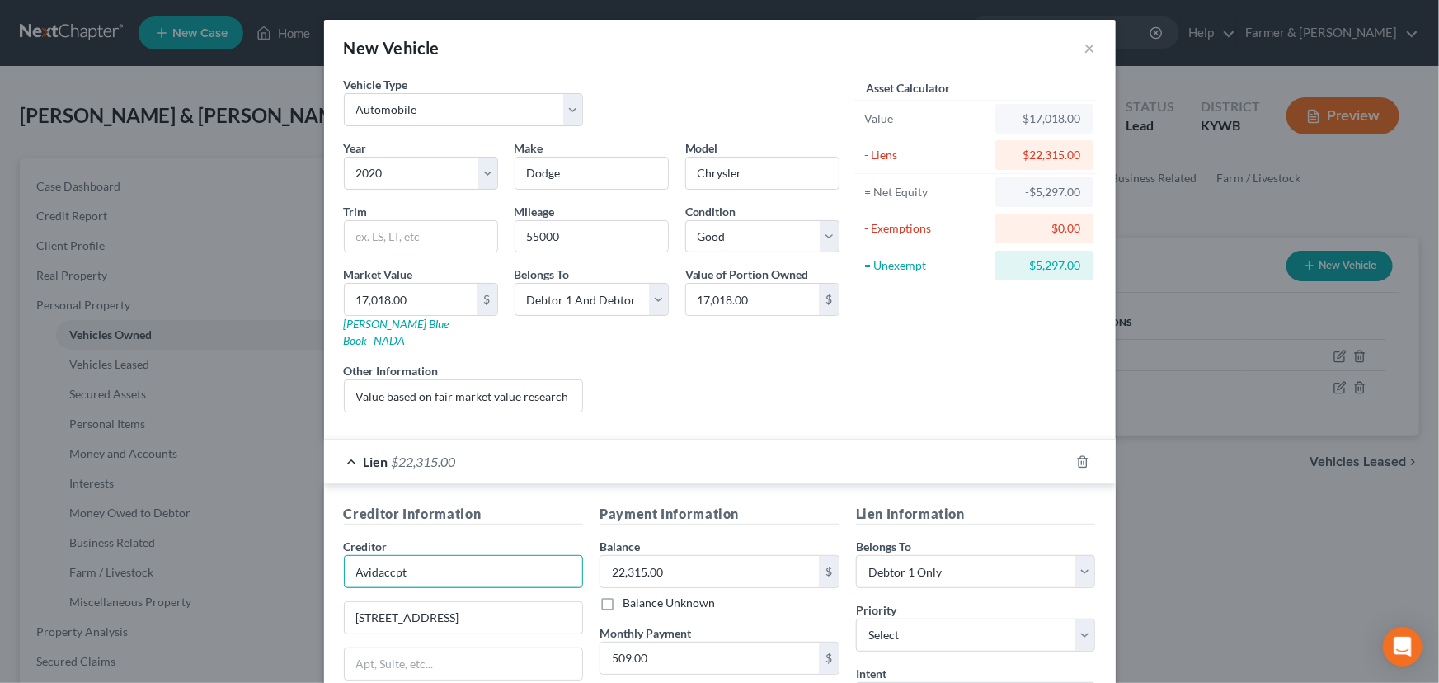
drag, startPoint x: 435, startPoint y: 551, endPoint x: 314, endPoint y: 555, distance: 121.3
click at [314, 555] on div "New Vehicle × Vehicle Type Select Automobile Truck Trailer Watercraft Aircraft …" at bounding box center [719, 341] width 1439 height 683
click at [428, 538] on div "Creditor * Avidaccpt" at bounding box center [464, 563] width 240 height 50
click at [431, 557] on input "Avidaccpt" at bounding box center [464, 571] width 240 height 33
type input "Avid Acceptance, LLC"
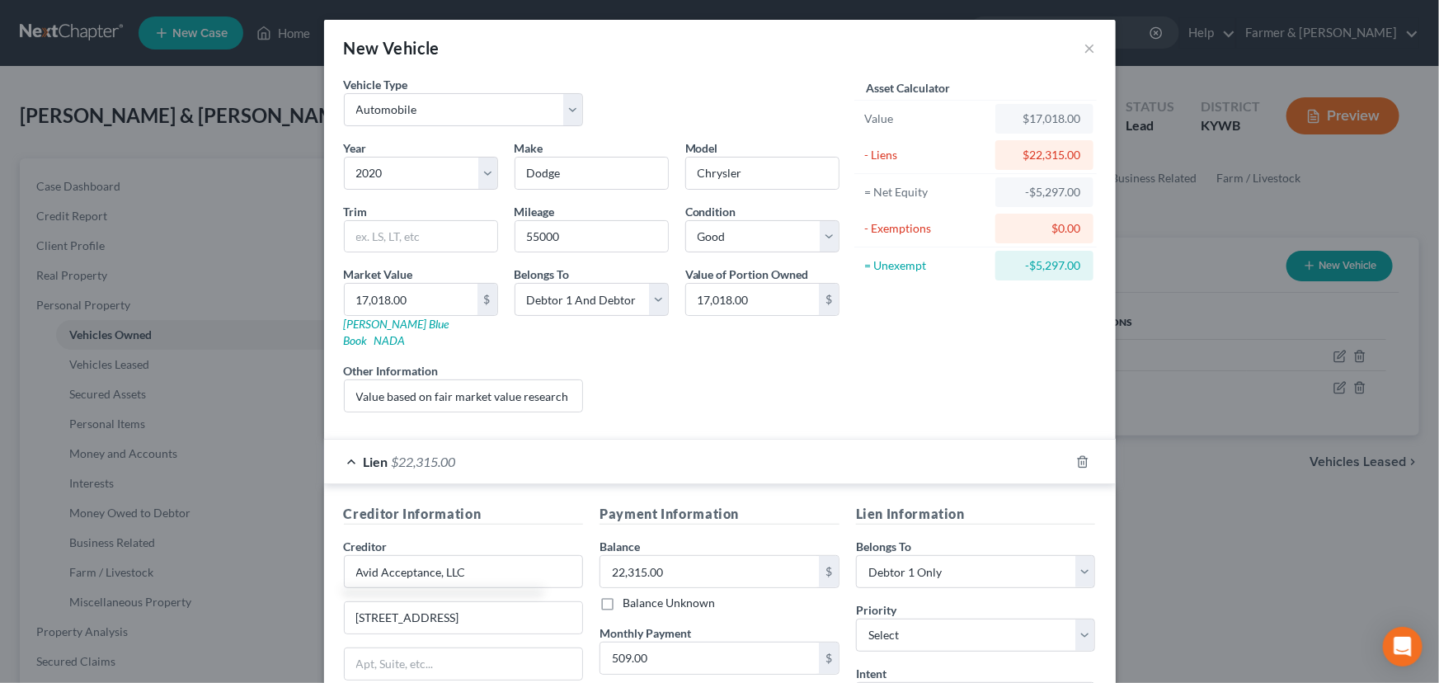
click at [689, 362] on div "Liens Select" at bounding box center [719, 387] width 256 height 50
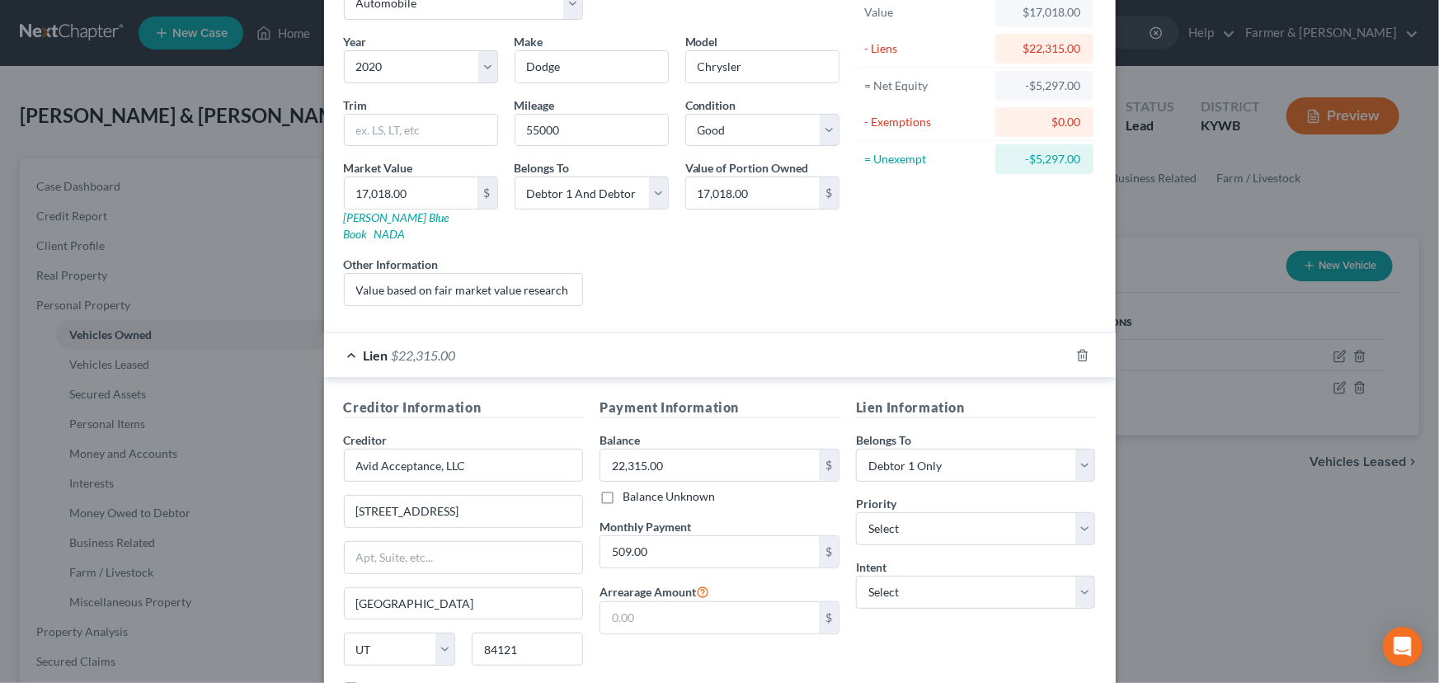
scroll to position [217, 0]
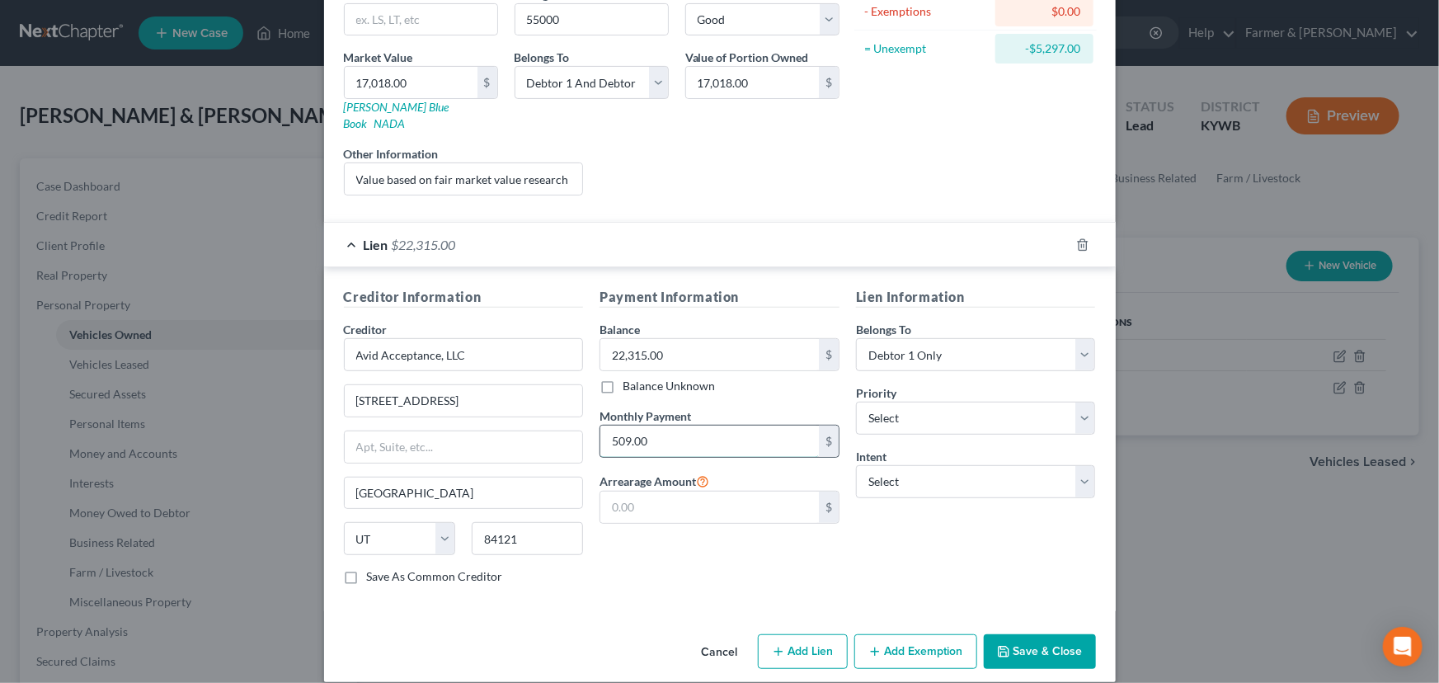
click at [665, 425] on input "509.00" at bounding box center [709, 440] width 219 height 31
click at [897, 402] on select "Select 1st 2nd 3rd 4th 5th 6th 7th 8th 9th 10th 11th 12th 13th 14th 15th 16th 1…" at bounding box center [976, 418] width 240 height 33
select select "0"
click at [856, 402] on select "Select 1st 2nd 3rd 4th 5th 6th 7th 8th 9th 10th 11th 12th 13th 14th 15th 16th 1…" at bounding box center [976, 418] width 240 height 33
drag, startPoint x: 901, startPoint y: 465, endPoint x: 901, endPoint y: 477, distance: 11.5
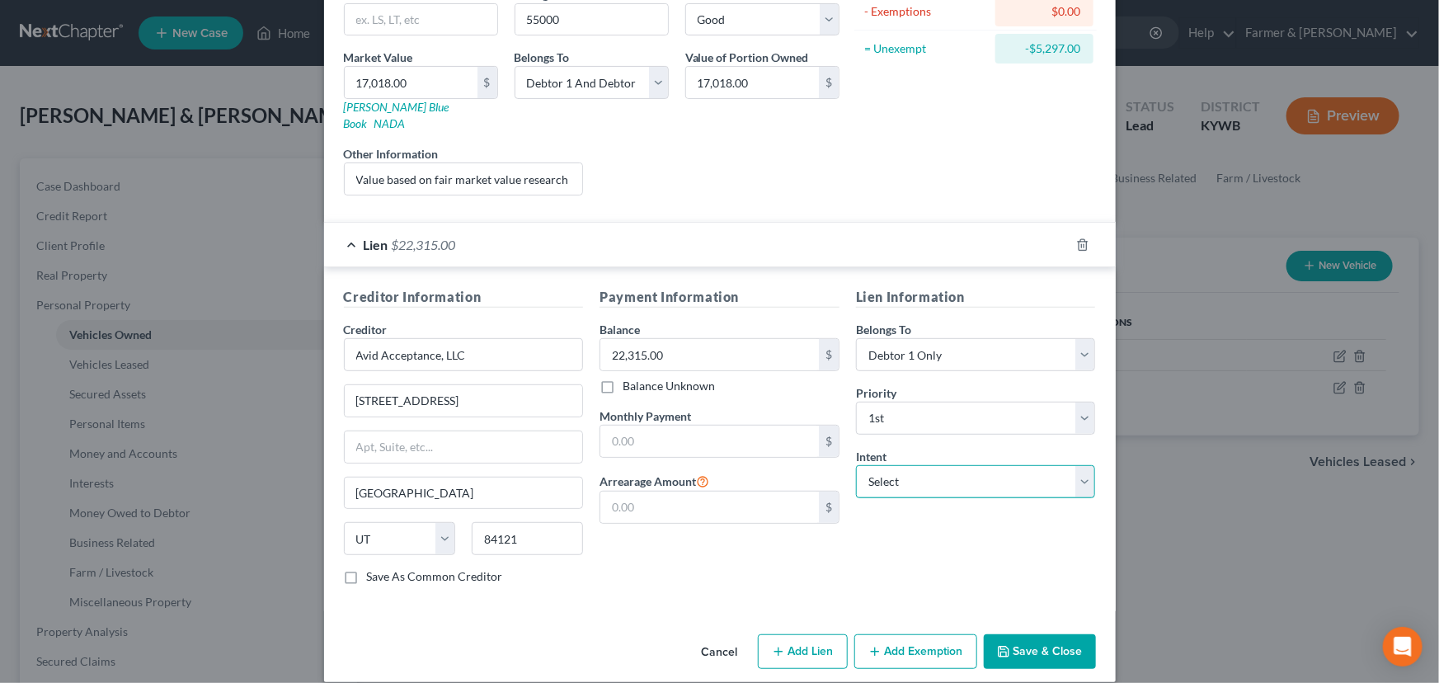
click at [901, 465] on select "Select Surrender Redeem Reaffirm Avoid Other" at bounding box center [976, 481] width 240 height 33
select select "4"
click at [856, 465] on select "Select Surrender Redeem Reaffirm Avoid Other" at bounding box center [976, 481] width 240 height 33
click at [866, 568] on div "Lien Information Belongs To * Select Debtor 1 Only Debtor 2 Only Debtor 1 And D…" at bounding box center [976, 442] width 256 height 311
click at [722, 232] on div "Lien $22,315.00" at bounding box center [696, 245] width 745 height 44
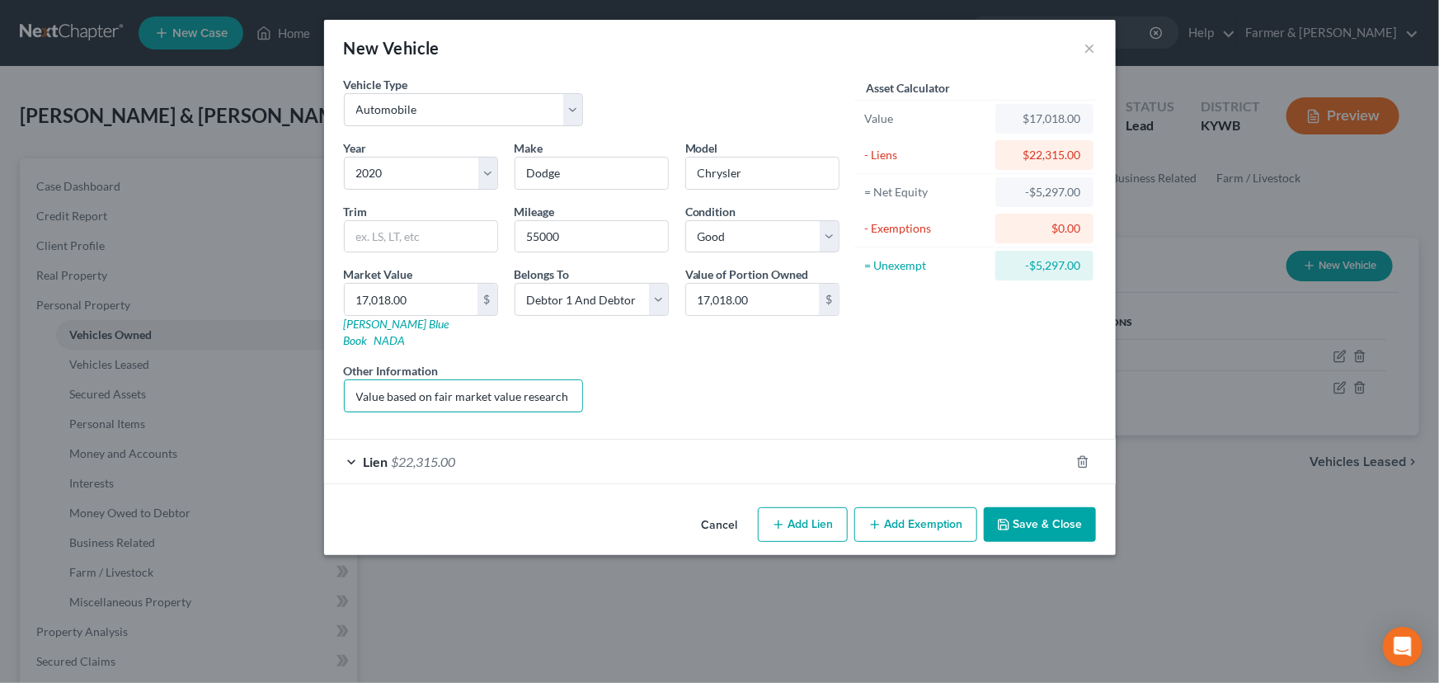
scroll to position [0, 223]
drag, startPoint x: 435, startPoint y: 386, endPoint x: 728, endPoint y: 387, distance: 292.7
click at [728, 387] on div "Year Select 2026 2025 2024 2023 2022 2021 2020 2019 2018 2017 2016 2015 2014 20…" at bounding box center [592, 282] width 512 height 286
click at [730, 387] on div "Liens Select" at bounding box center [719, 387] width 256 height 50
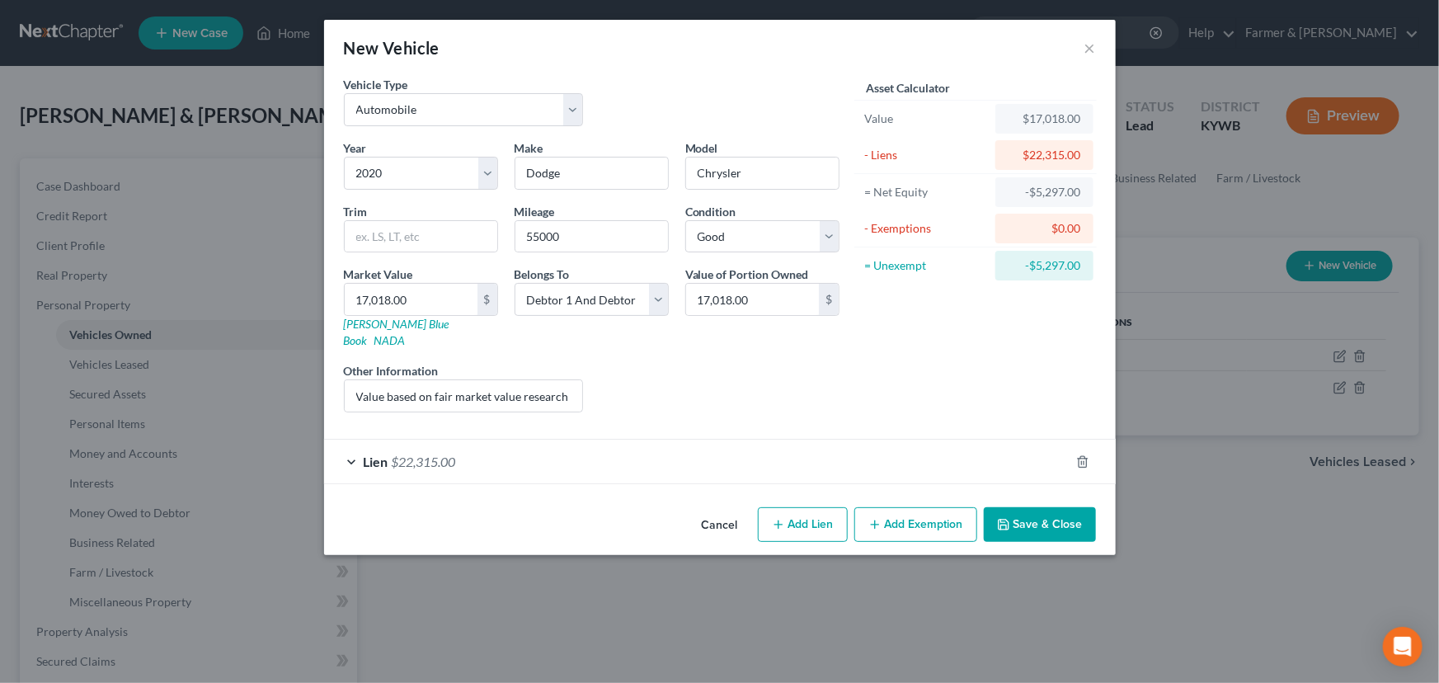
click at [1037, 523] on button "Save & Close" at bounding box center [1040, 524] width 112 height 35
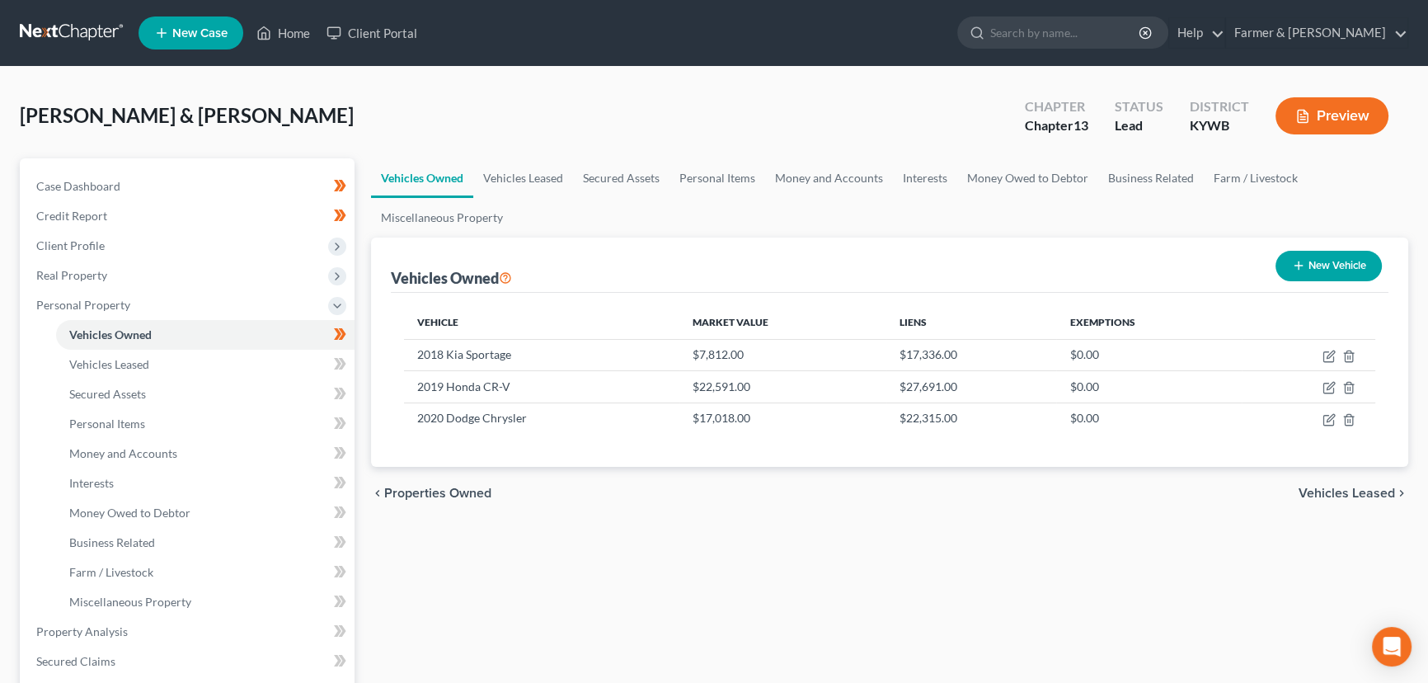
click at [571, 563] on div "Vehicles Owned Vehicles Leased Secured Assets Personal Items Money and Accounts…" at bounding box center [890, 649] width 1054 height 982
click at [470, 625] on div "Vehicles Owned Vehicles Leased Secured Assets Personal Items Money and Accounts…" at bounding box center [890, 649] width 1054 height 982
click at [154, 456] on span "Money and Accounts" at bounding box center [123, 453] width 108 height 14
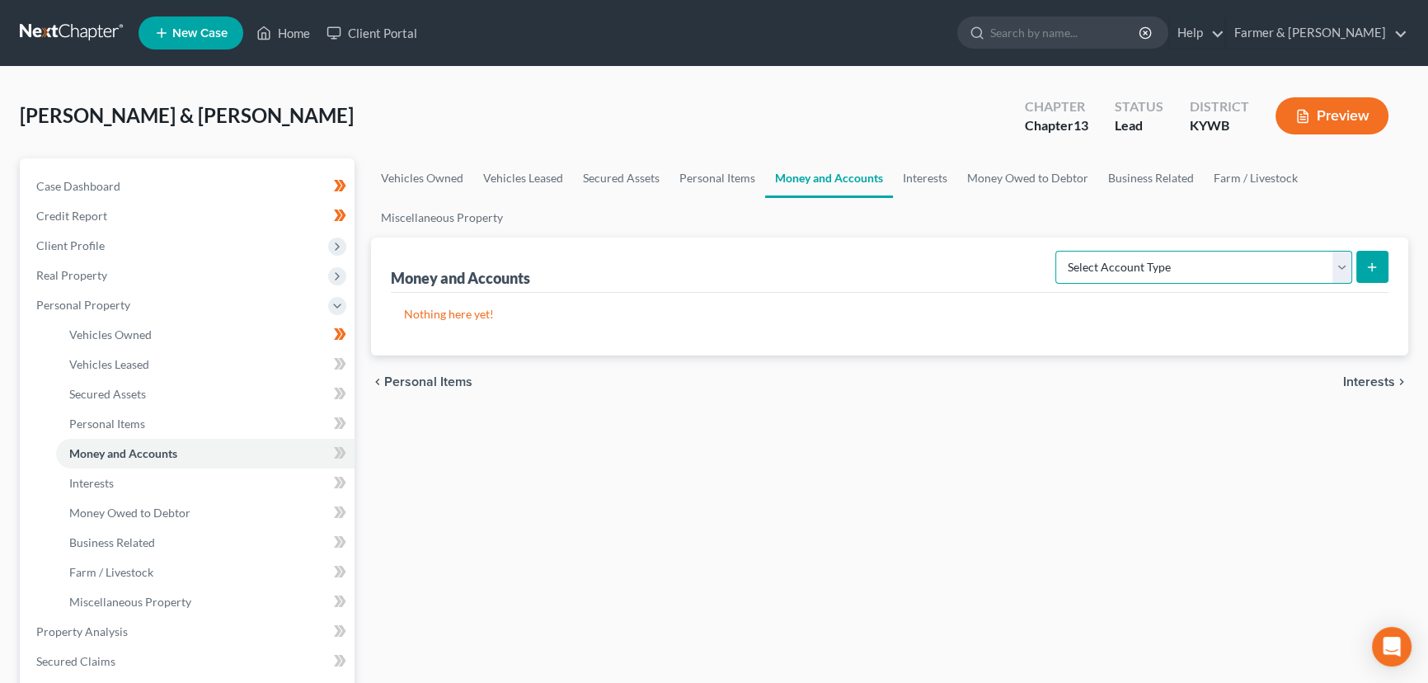
click at [1119, 263] on select "Select Account Type Brokerage Cash on Hand Certificates of Deposit Checking Acc…" at bounding box center [1203, 267] width 297 height 33
select select "checking"
click at [1059, 251] on select "Select Account Type Brokerage Cash on Hand Certificates of Deposit Checking Acc…" at bounding box center [1203, 267] width 297 height 33
click at [1368, 267] on icon "submit" at bounding box center [1372, 267] width 13 height 13
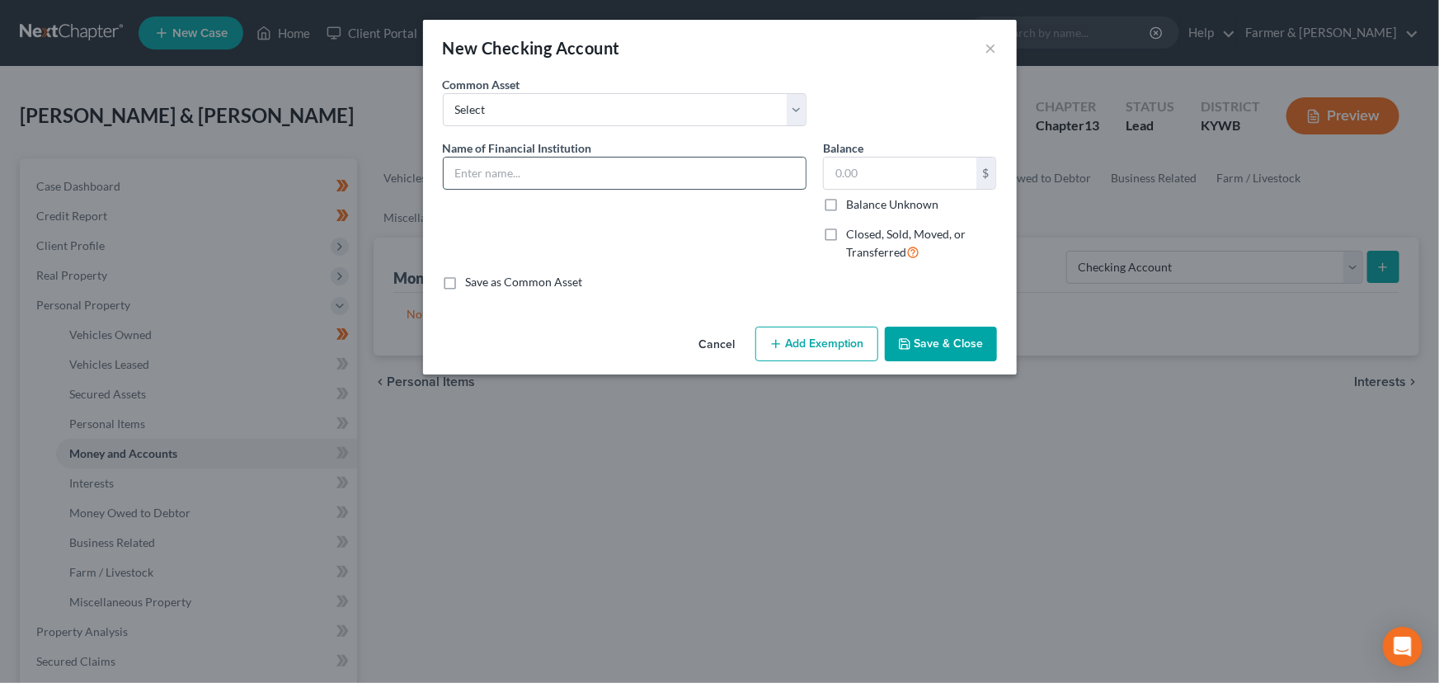
click at [781, 157] on input "text" at bounding box center [625, 172] width 362 height 31
type input "Navy Federal Credit Union *1301"
click at [867, 182] on input "text" at bounding box center [900, 172] width 153 height 31
type input "1,562.24"
click at [813, 362] on div "Cancel Add Exemption Save & Close" at bounding box center [720, 347] width 594 height 54
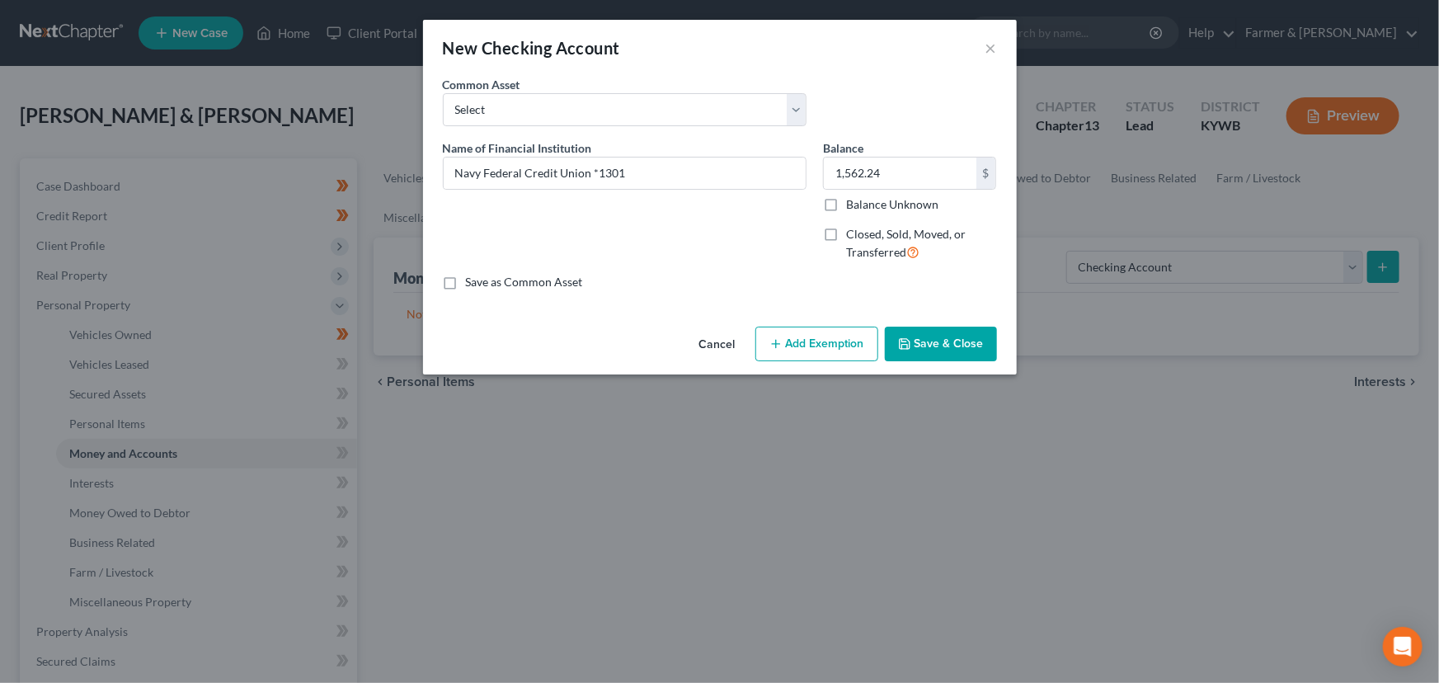
click at [816, 346] on button "Add Exemption" at bounding box center [816, 344] width 123 height 35
select select "2"
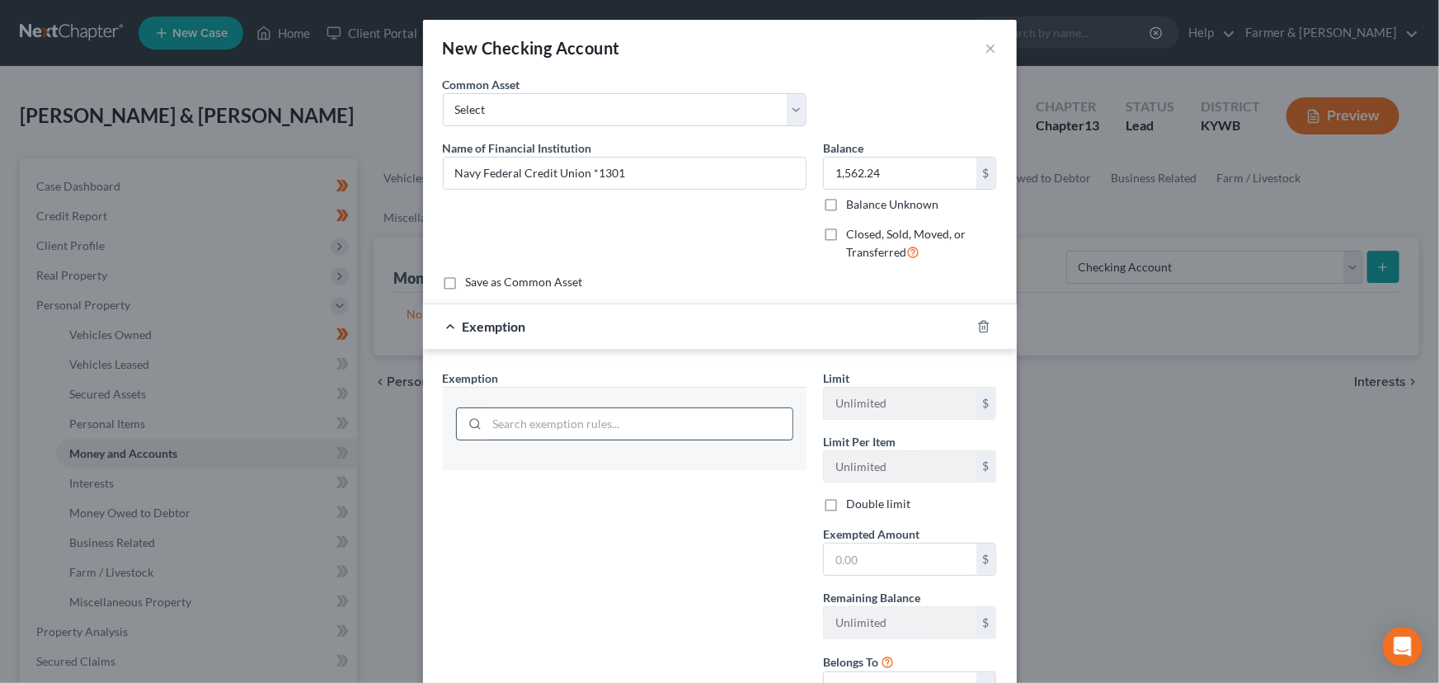
click at [563, 425] on input "search" at bounding box center [639, 423] width 305 height 31
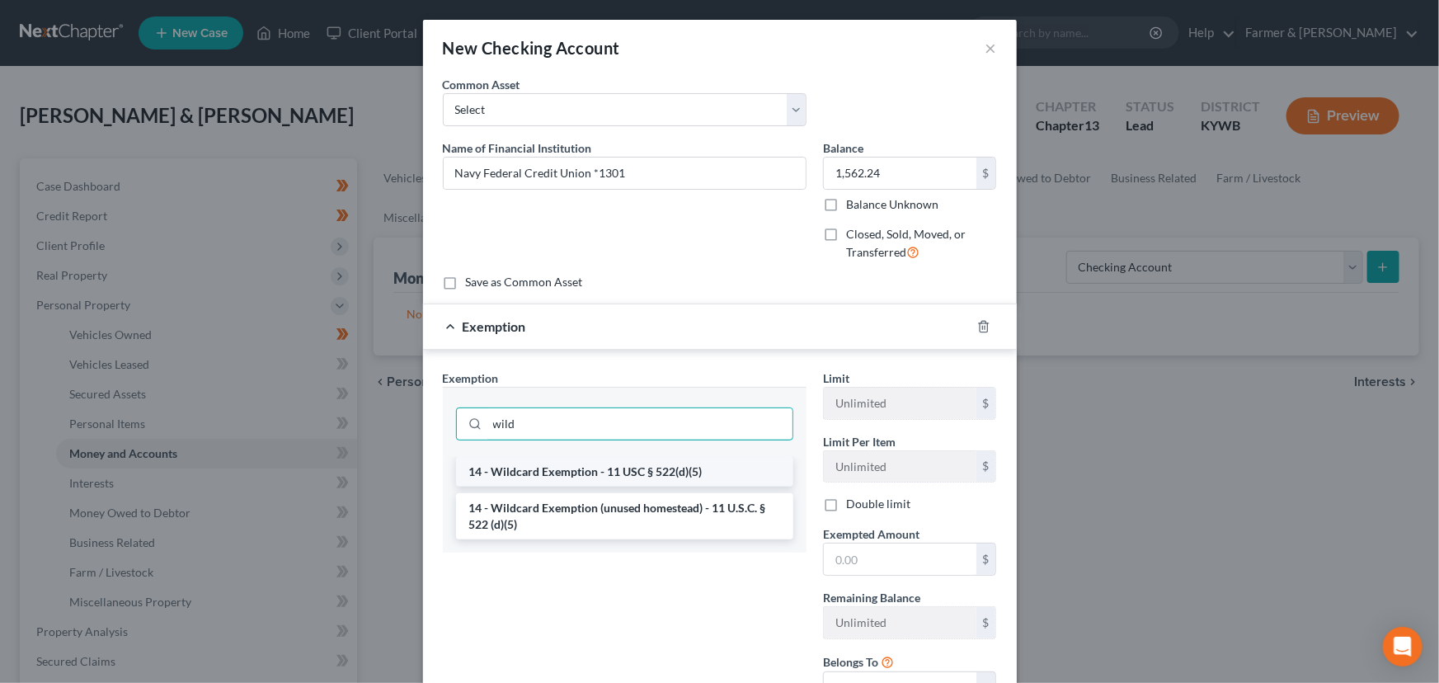
type input "wild"
click at [574, 474] on li "14 - Wildcard Exemption - 11 USC § 522(d)(5)" at bounding box center [624, 472] width 337 height 30
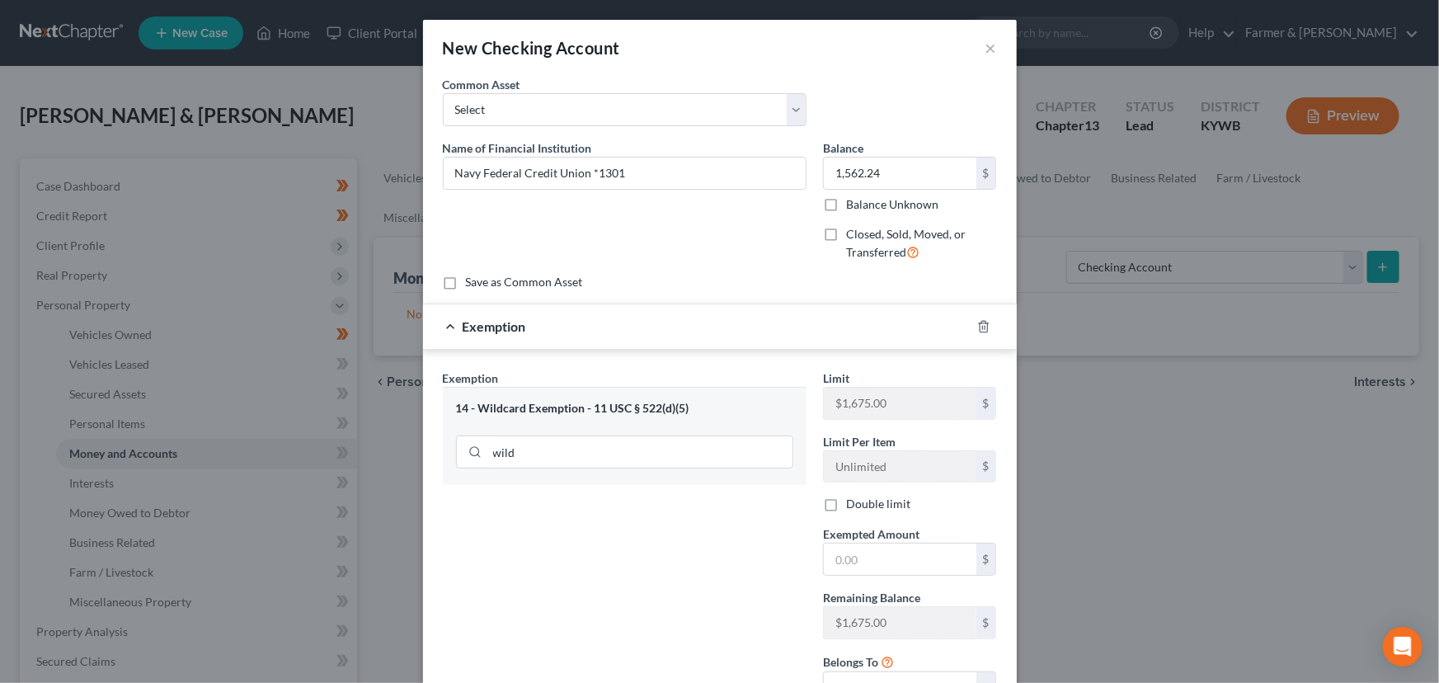
click at [846, 506] on label "Double limit" at bounding box center [878, 504] width 64 height 16
click at [853, 506] on input "Double limit" at bounding box center [858, 501] width 11 height 11
checkbox input "true"
click at [850, 549] on input "text" at bounding box center [900, 558] width 153 height 31
type input "1,562.24"
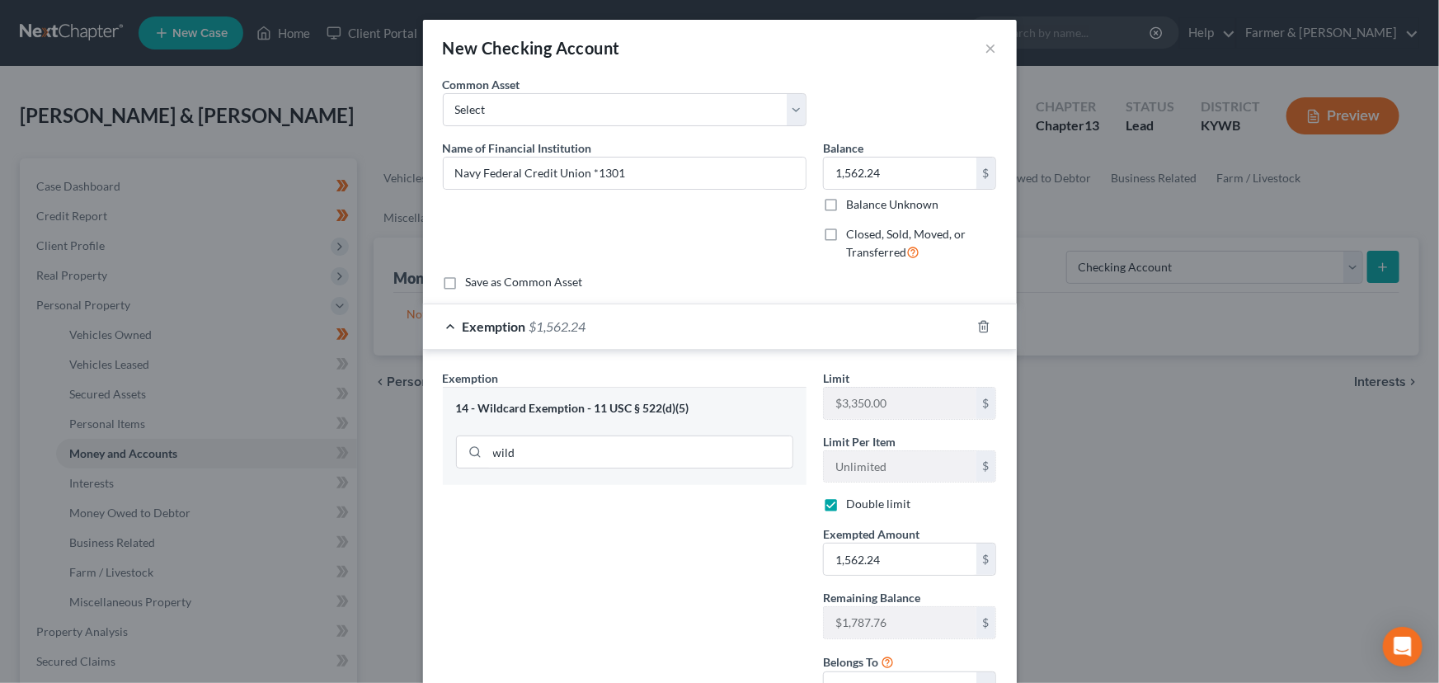
click at [754, 529] on div "Exemption Set must be selected for CA. Exemption * 14 - Wildcard Exemption - 11…" at bounding box center [625, 543] width 380 height 348
click at [746, 317] on div "Exemption $1,562.24" at bounding box center [697, 326] width 548 height 44
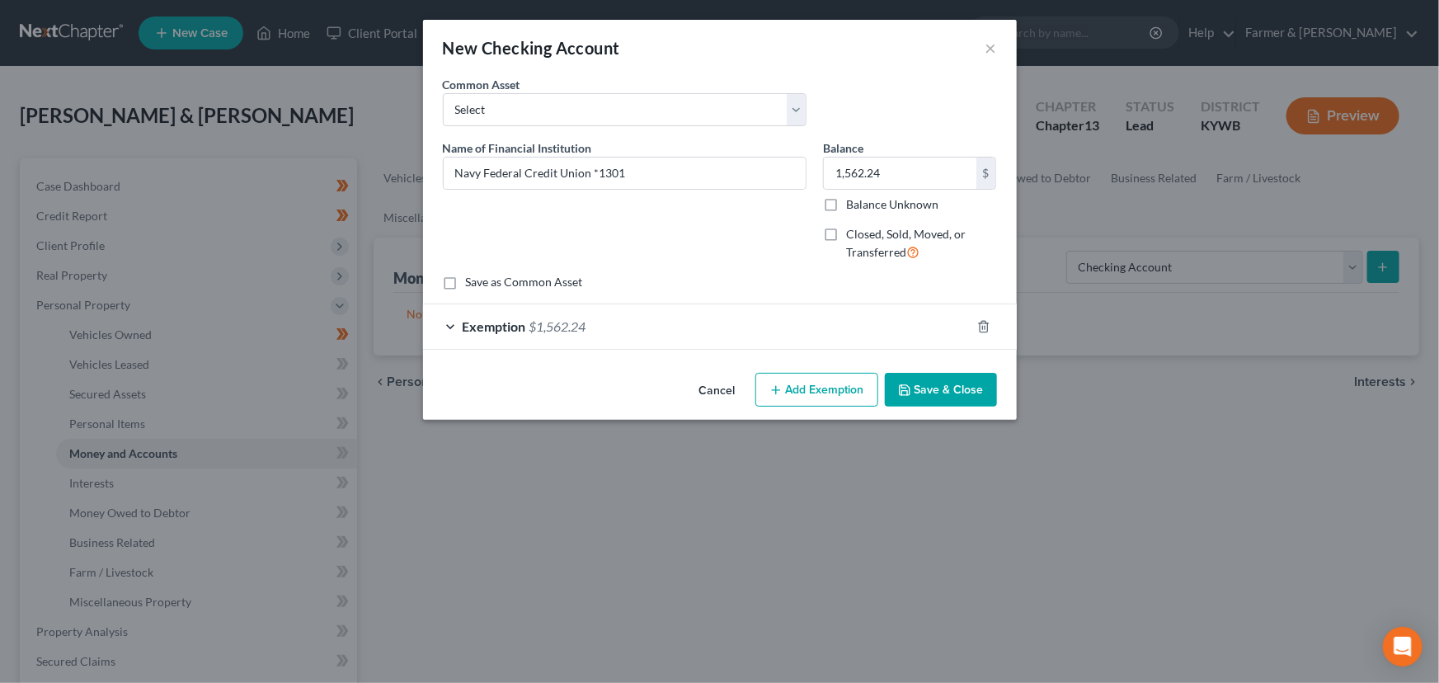
click at [915, 383] on button "Save & Close" at bounding box center [941, 390] width 112 height 35
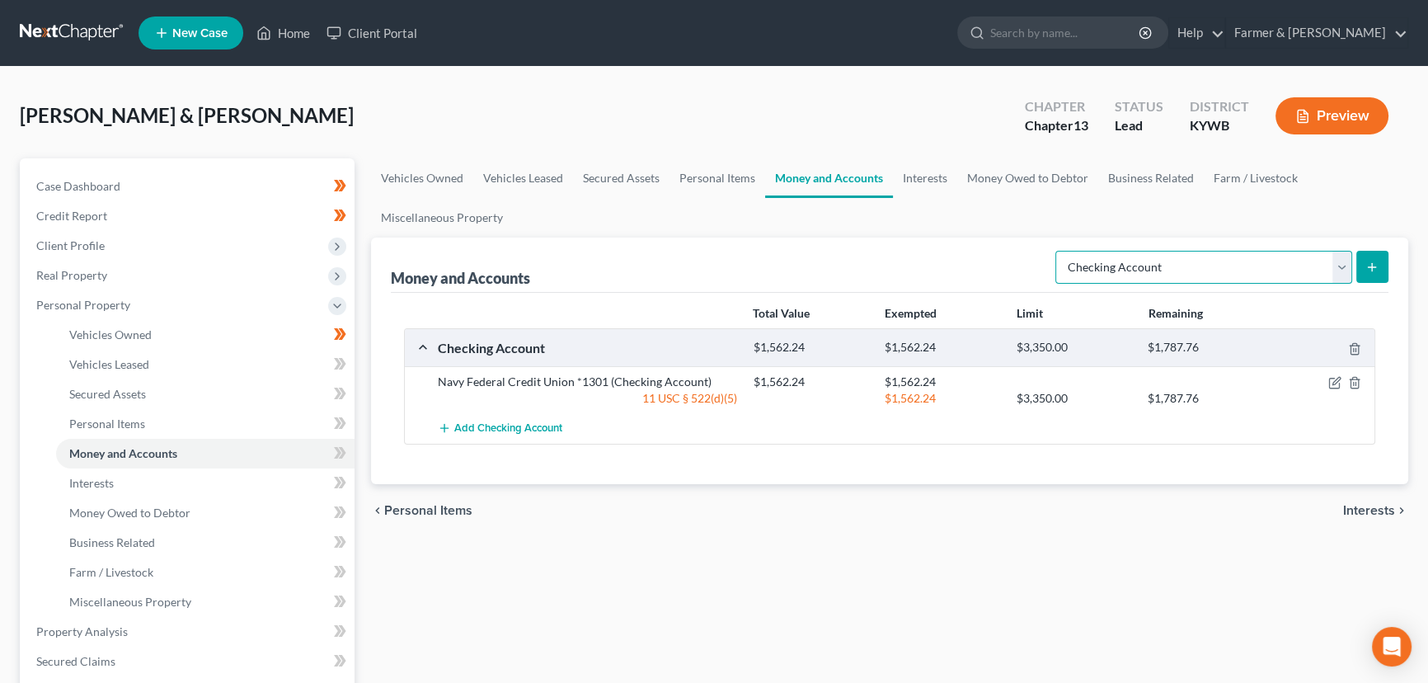
drag, startPoint x: 1114, startPoint y: 264, endPoint x: 1113, endPoint y: 280, distance: 16.5
click at [1114, 264] on select "Select Account Type Brokerage Cash on Hand Certificates of Deposit Checking Acc…" at bounding box center [1203, 267] width 297 height 33
select select "savings"
click at [1059, 251] on select "Select Account Type Brokerage Cash on Hand Certificates of Deposit Checking Acc…" at bounding box center [1203, 267] width 297 height 33
click at [1384, 264] on button "submit" at bounding box center [1372, 267] width 32 height 32
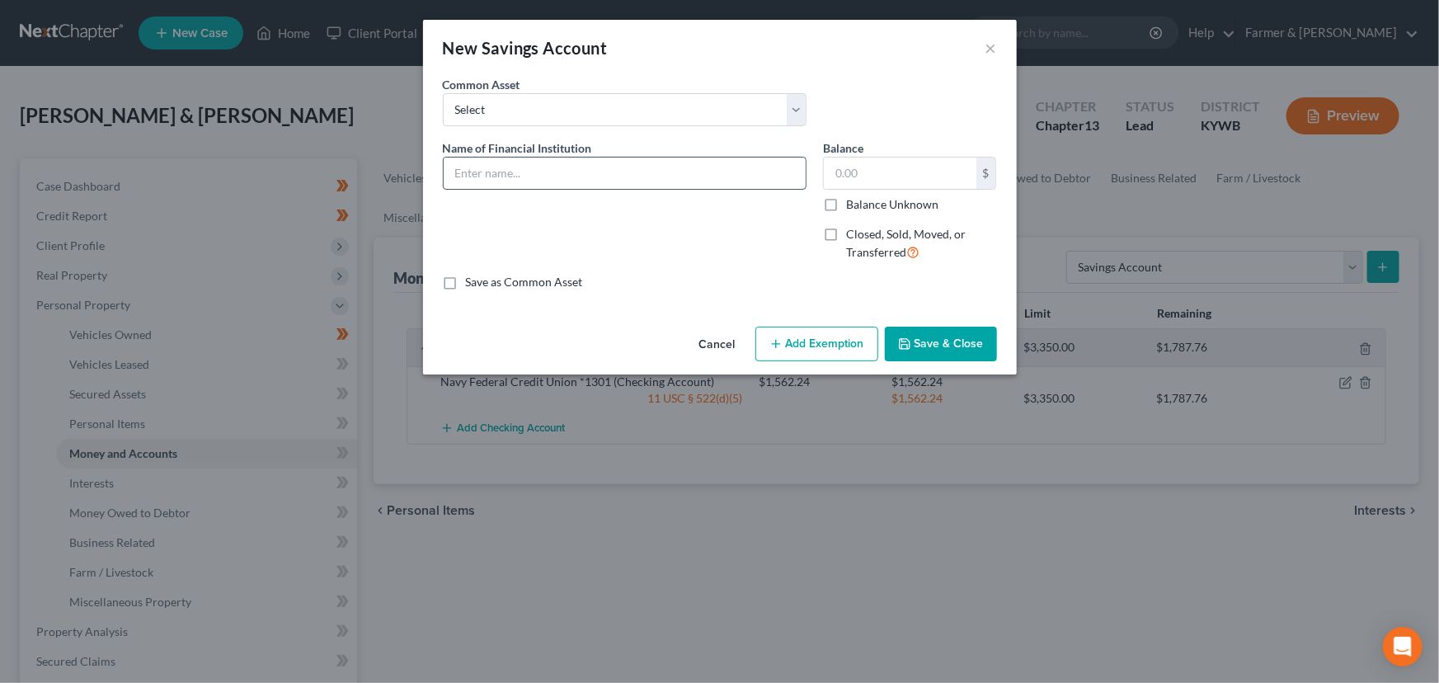
drag, startPoint x: 548, startPoint y: 154, endPoint x: 552, endPoint y: 169, distance: 15.4
click at [548, 157] on div "Name of Financial Institution *" at bounding box center [625, 164] width 364 height 50
click at [553, 169] on input "text" at bounding box center [625, 172] width 362 height 31
drag, startPoint x: 595, startPoint y: 173, endPoint x: 724, endPoint y: 179, distance: 128.8
click at [724, 179] on input "Navy Federal Credit Union ********7168" at bounding box center [625, 172] width 362 height 31
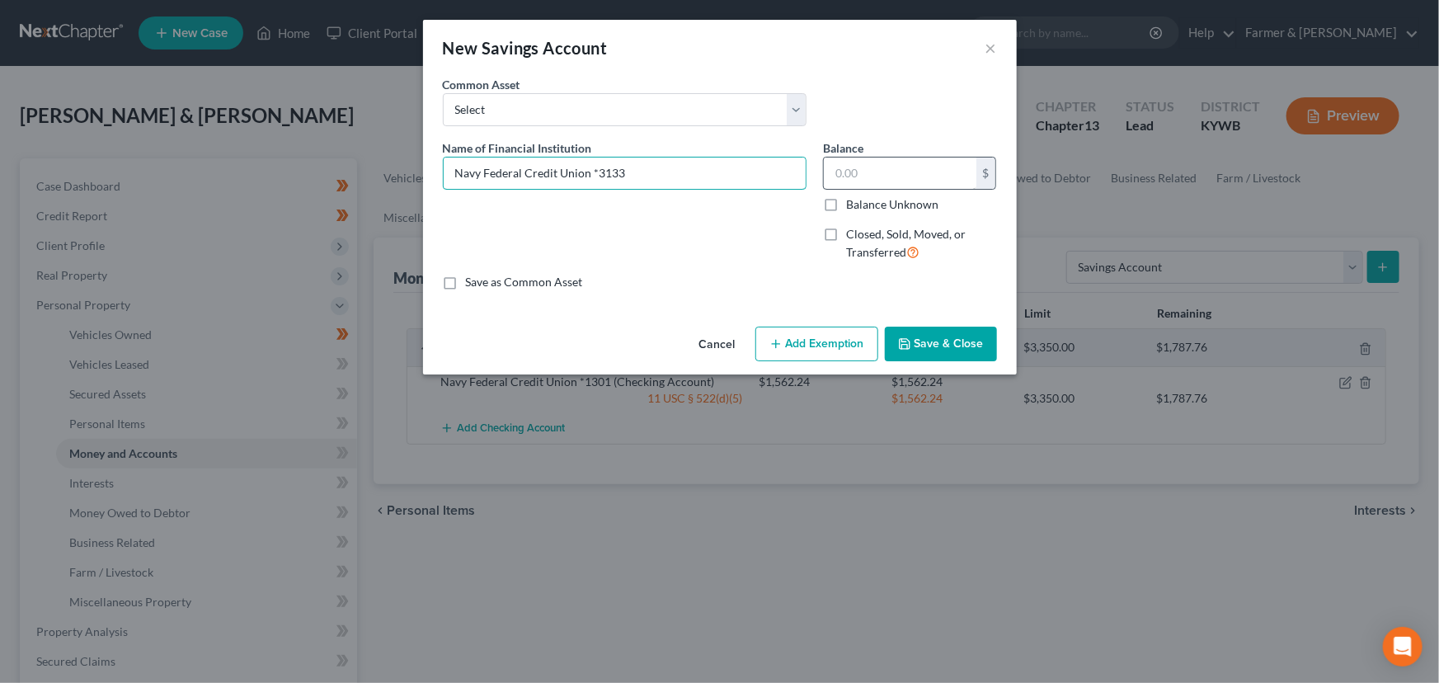
type input "Navy Federal Credit Union *3133"
click at [850, 170] on input "text" at bounding box center [900, 172] width 153 height 31
type input "5.00"
click at [836, 361] on div "Cancel Add Exemption Save & Close" at bounding box center [720, 347] width 594 height 54
click at [849, 341] on button "Add Exemption" at bounding box center [816, 344] width 123 height 35
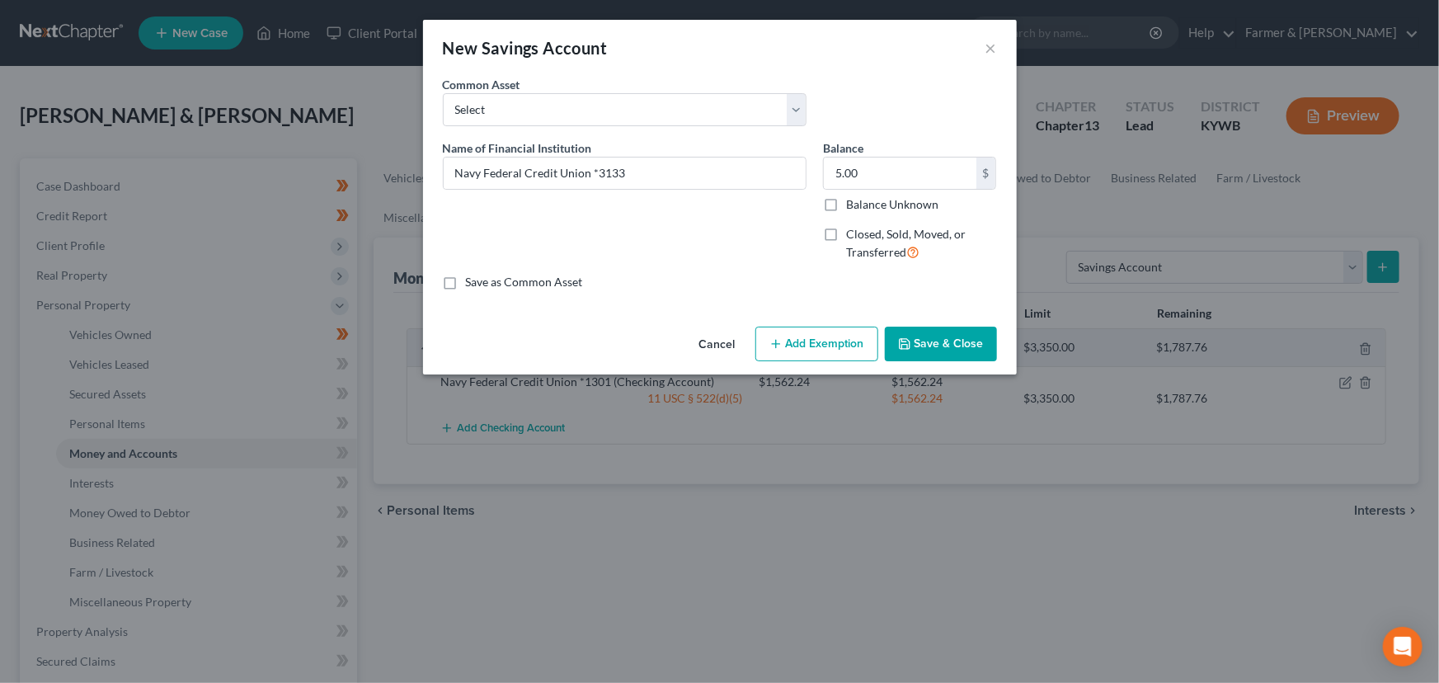
select select "2"
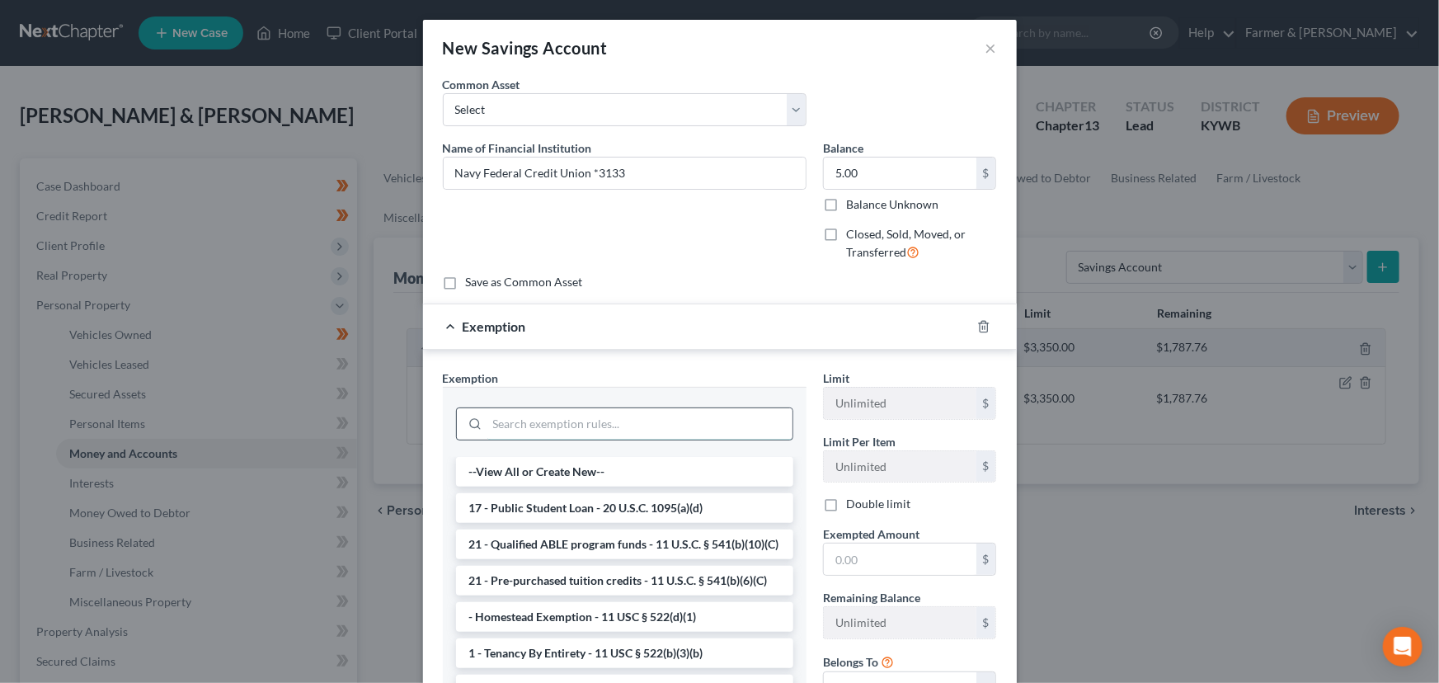
click at [523, 425] on input "search" at bounding box center [639, 423] width 305 height 31
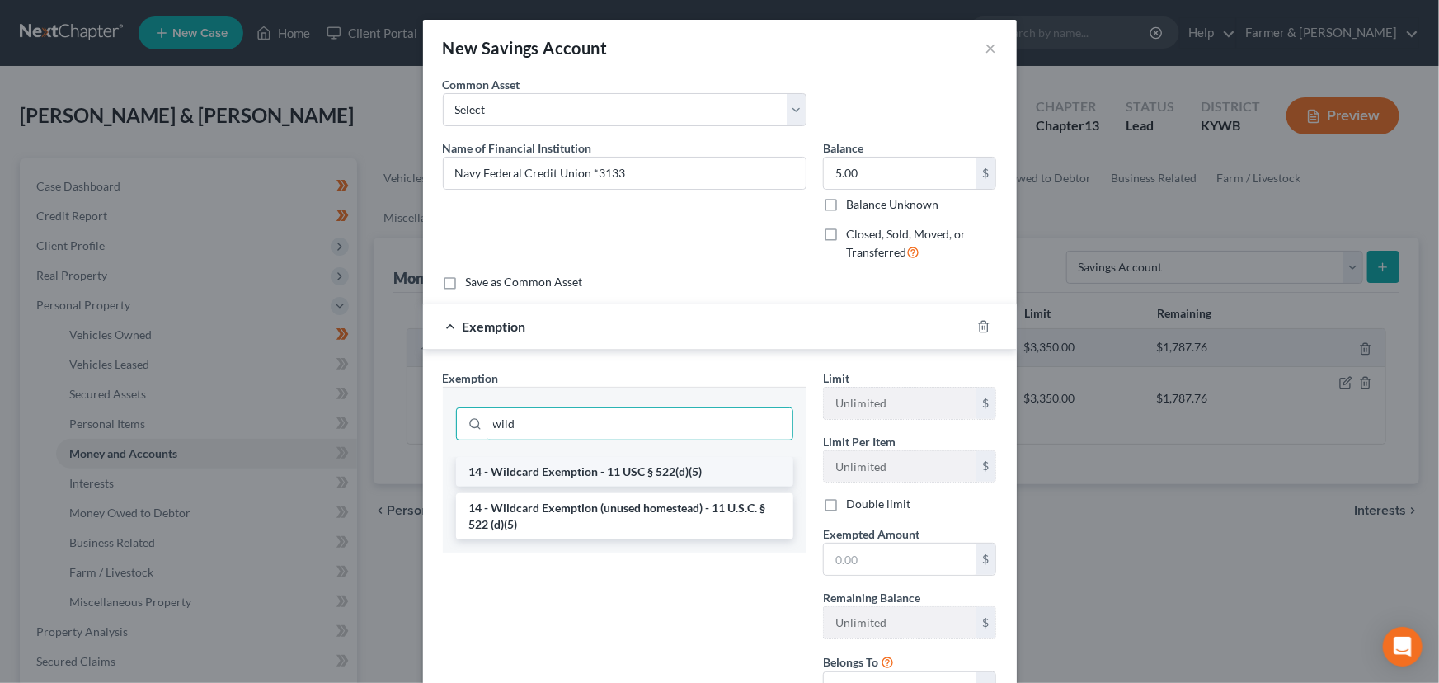
type input "wild"
click at [536, 465] on li "14 - Wildcard Exemption - 11 USC § 522(d)(5)" at bounding box center [624, 472] width 337 height 30
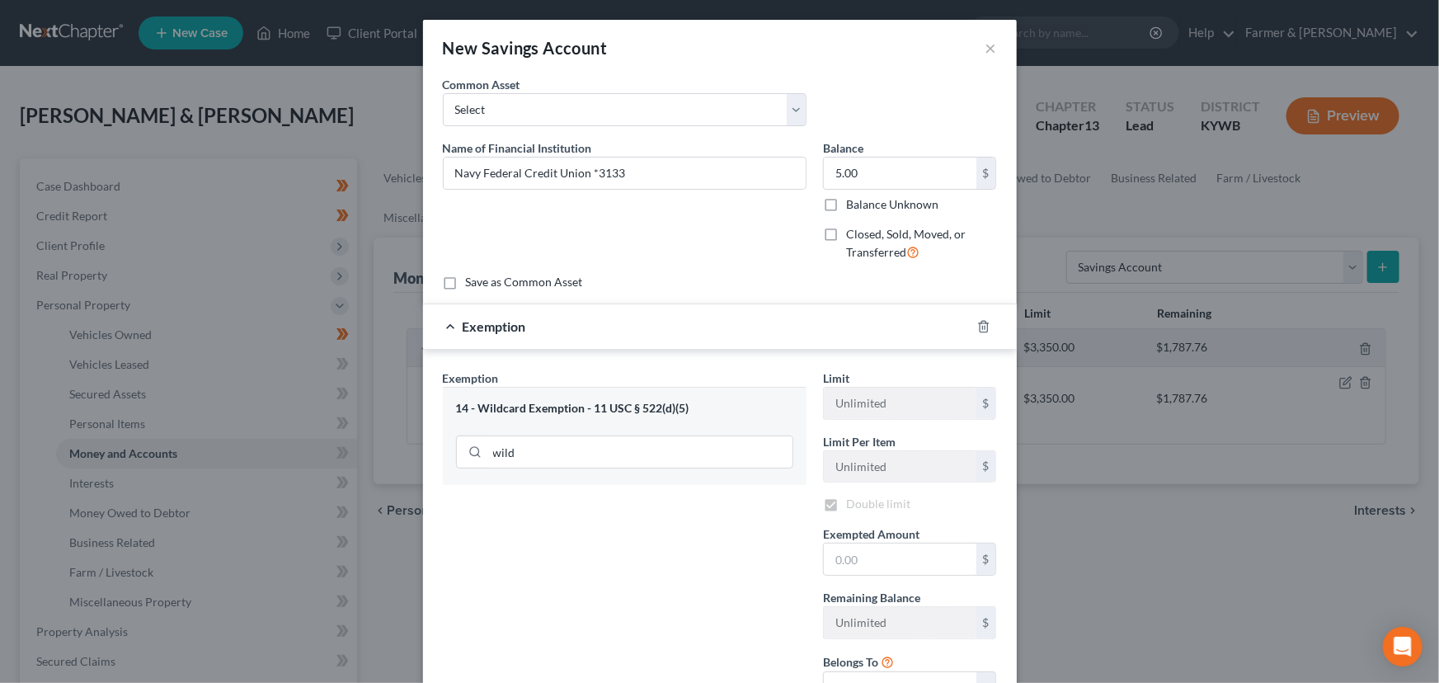
checkbox input "true"
click at [844, 559] on input "text" at bounding box center [900, 558] width 153 height 31
type input "5.00"
click at [541, 504] on div "Exemption Set must be selected for CA. Exemption * 14 - Wildcard Exemption - 11…" at bounding box center [625, 543] width 380 height 348
click at [738, 333] on div "Exemption $5.00" at bounding box center [697, 326] width 548 height 44
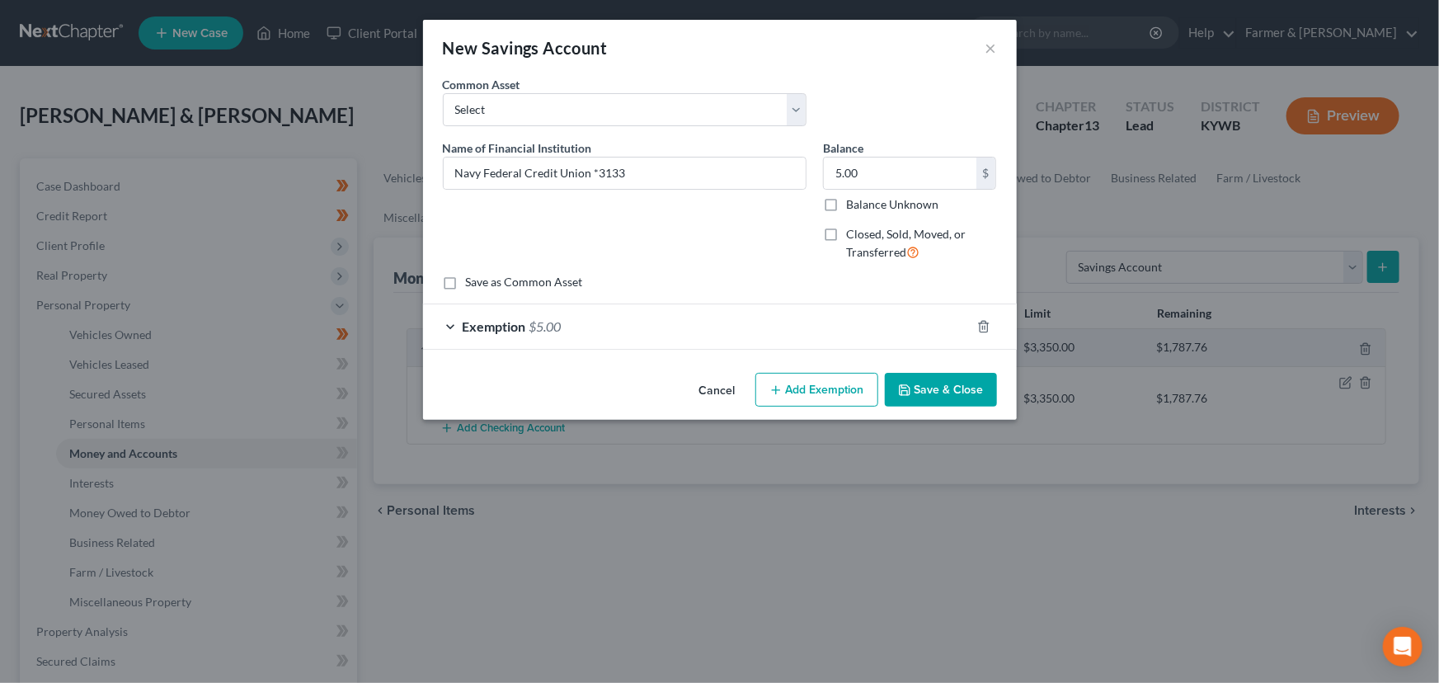
click at [929, 383] on button "Save & Close" at bounding box center [941, 390] width 112 height 35
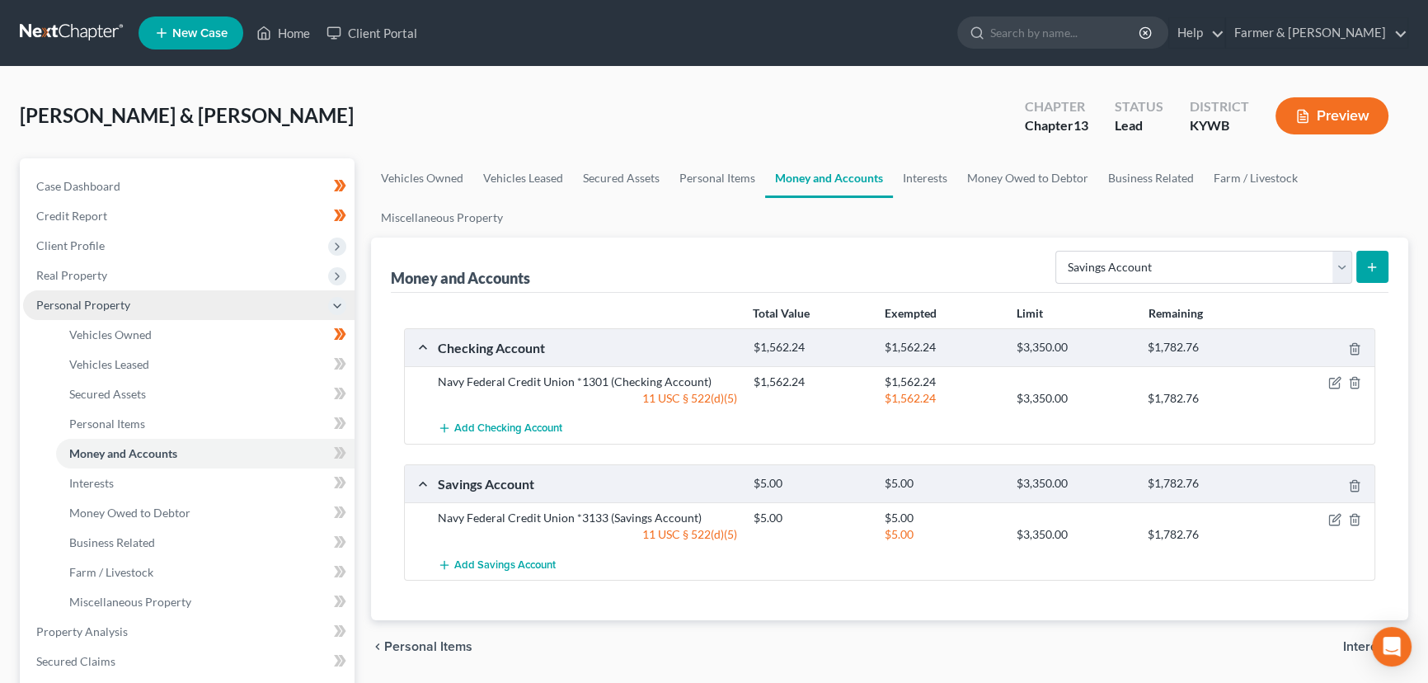
click at [135, 313] on span "Personal Property" at bounding box center [188, 305] width 331 height 30
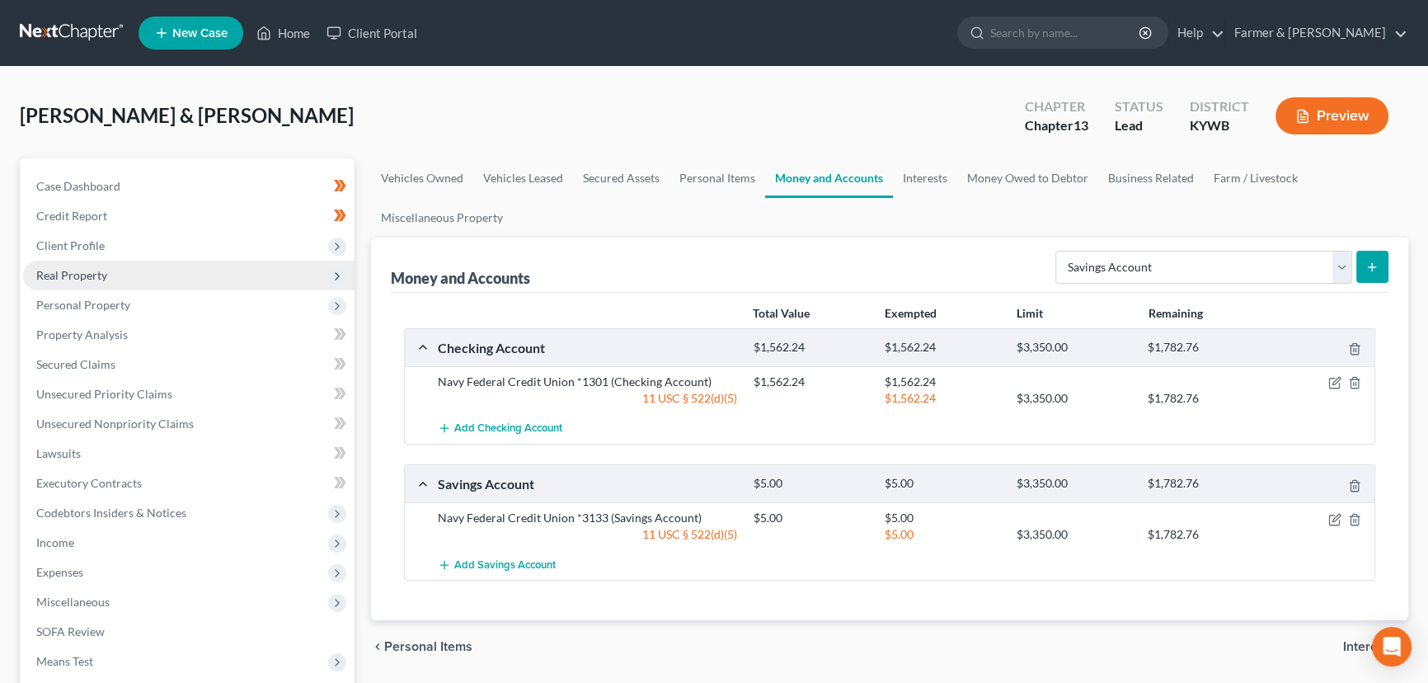
click at [115, 272] on span "Real Property" at bounding box center [188, 276] width 331 height 30
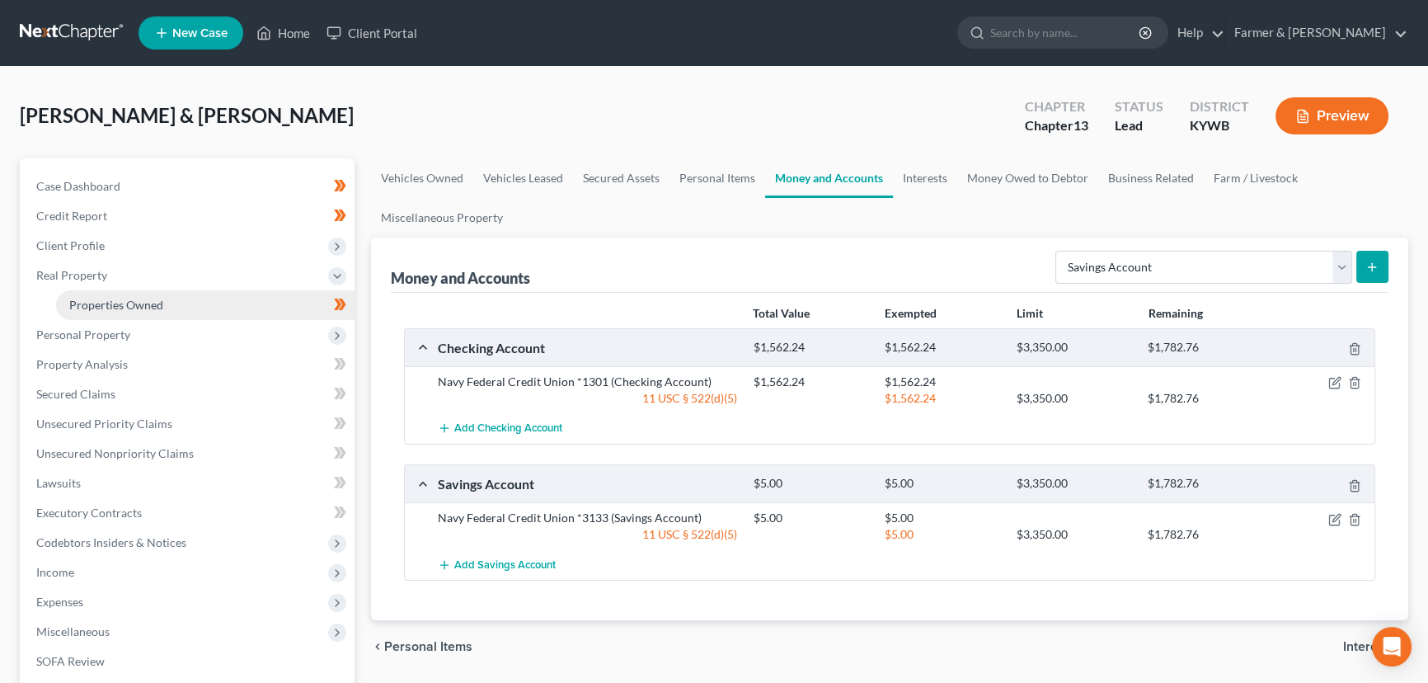
click at [165, 309] on link "Properties Owned" at bounding box center [205, 305] width 299 height 30
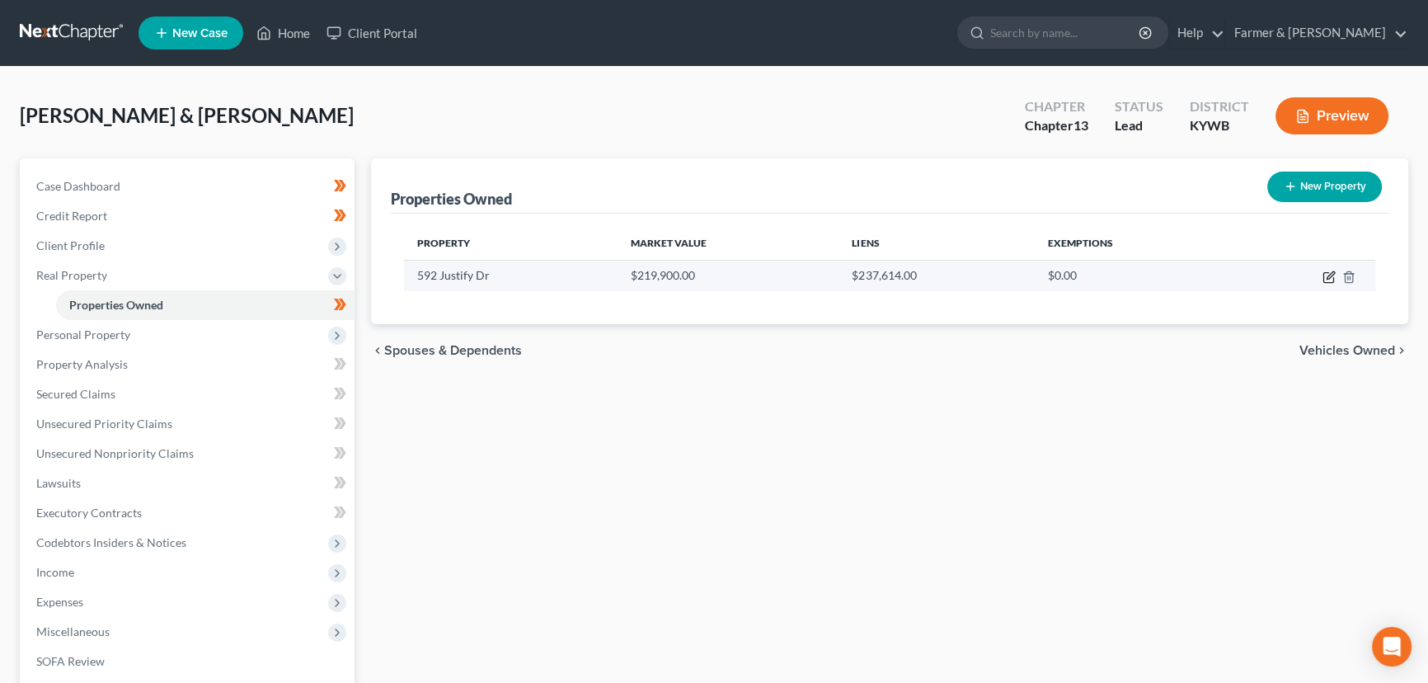
click at [1328, 273] on icon "button" at bounding box center [1329, 276] width 13 height 13
select select "18"
select select "23"
select select "2"
select select "1"
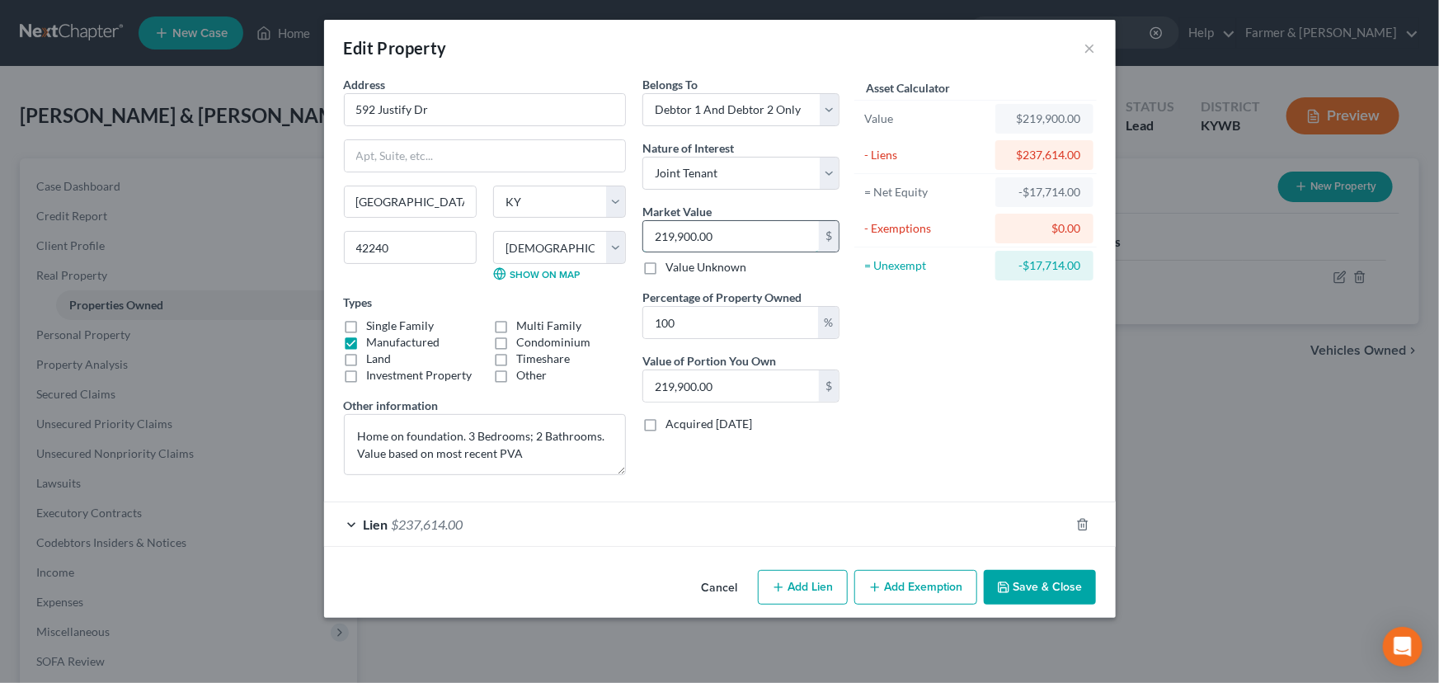
click at [739, 245] on input "219,900.00" at bounding box center [731, 236] width 176 height 31
drag, startPoint x: 351, startPoint y: 322, endPoint x: 354, endPoint y: 341, distance: 19.1
click at [367, 322] on label "Single Family" at bounding box center [401, 325] width 68 height 16
click at [374, 322] on input "Single Family" at bounding box center [379, 322] width 11 height 11
checkbox input "true"
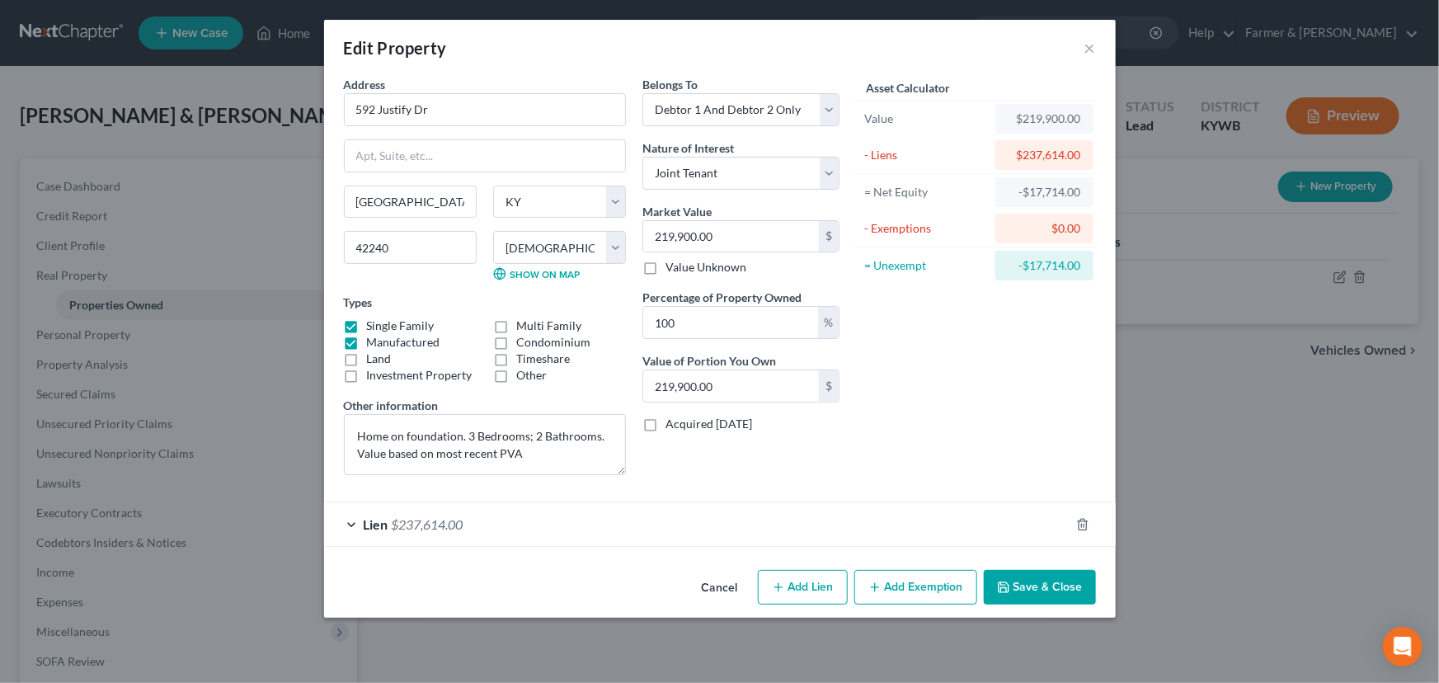
click at [367, 341] on label "Manufactured" at bounding box center [403, 342] width 73 height 16
click at [374, 341] on input "Manufactured" at bounding box center [379, 339] width 11 height 11
checkbox input "false"
click at [887, 342] on div "Asset Calculator Value $219,900.00 - Liens $237,614.00 = Net Equity -$17,714.00…" at bounding box center [976, 282] width 256 height 412
click at [499, 453] on textarea "Home on foundation. 3 Bedrooms; 2 Bathrooms. Value based on most recent PVA" at bounding box center [485, 444] width 282 height 61
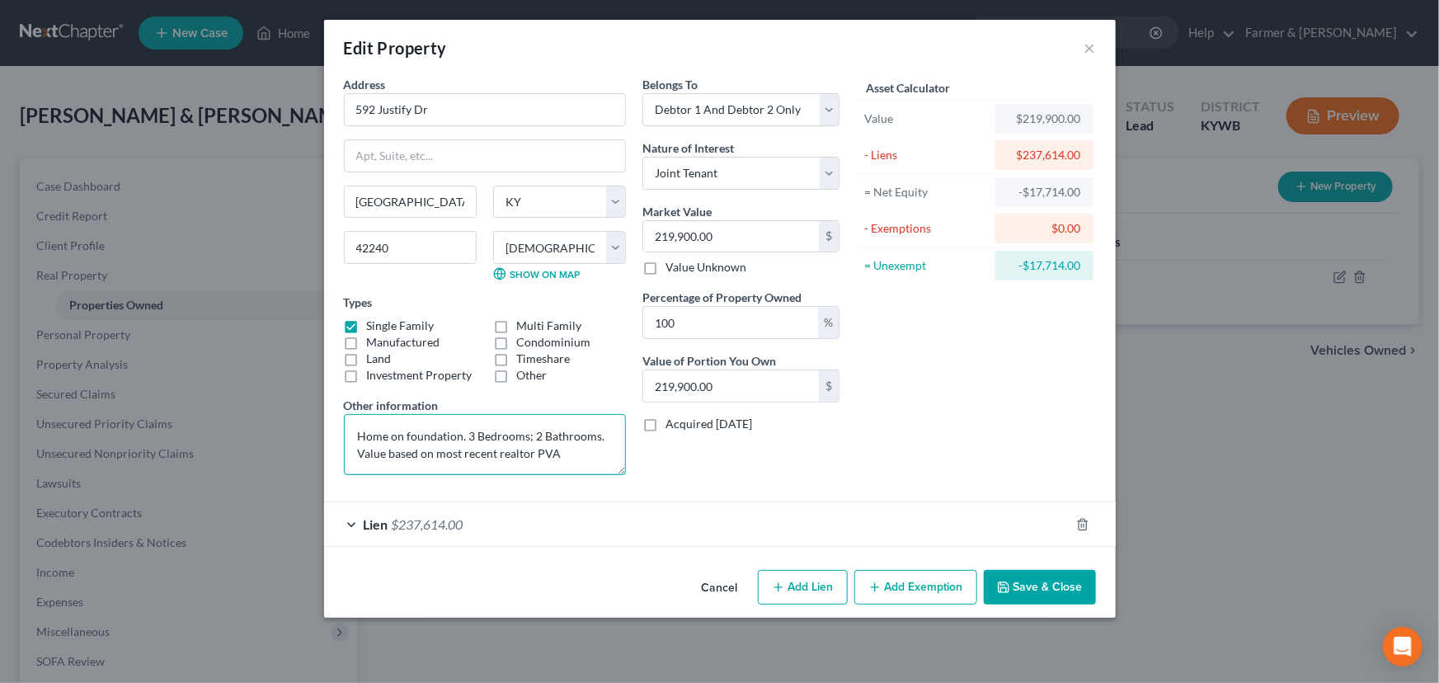
type textarea "Home on foundation. 3 Bedrooms; 2 Bathrooms. Value based on most recent realtor…"
click at [937, 430] on div "Asset Calculator Value $219,900.00 - Liens $237,614.00 = Net Equity -$17,714.00…" at bounding box center [976, 282] width 256 height 412
click at [543, 508] on div "Lien $237,614.00" at bounding box center [696, 524] width 745 height 44
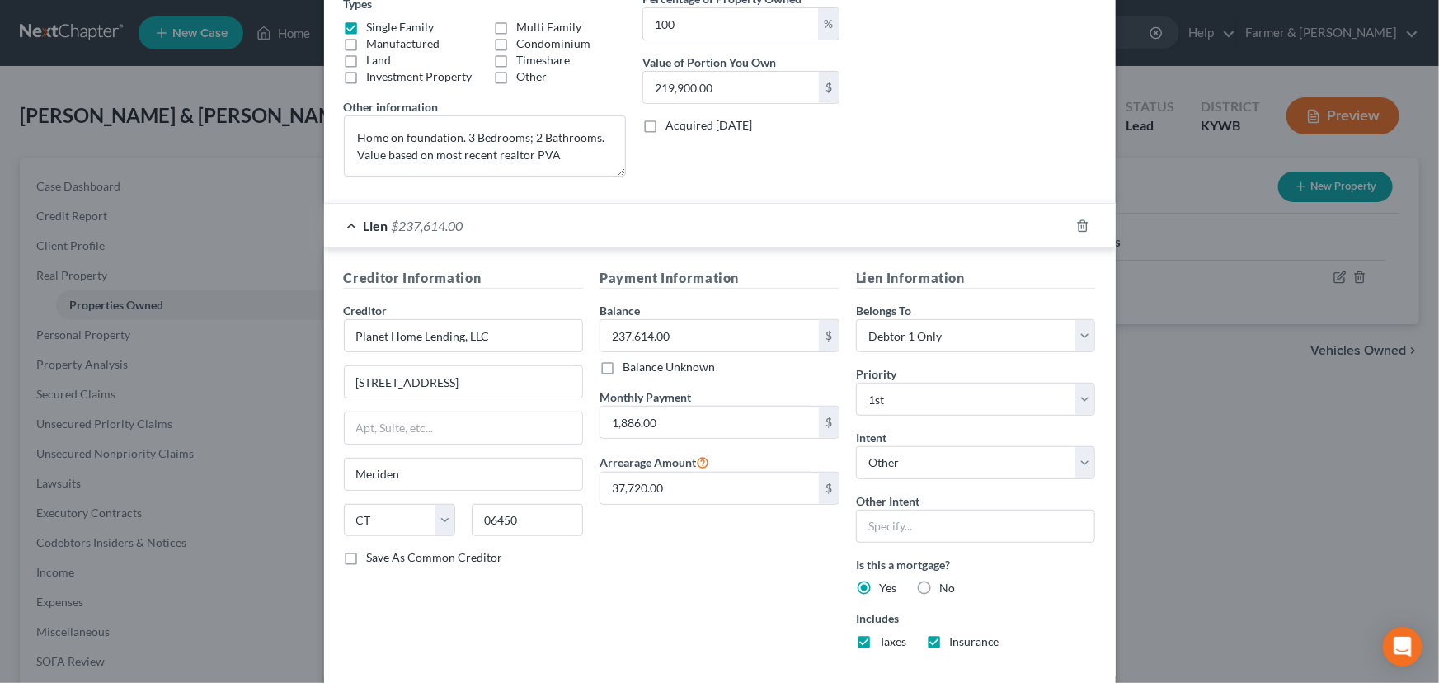
scroll to position [299, 0]
click at [482, 336] on input "Planet Home Lending, LLC" at bounding box center [464, 334] width 240 height 33
drag, startPoint x: 482, startPoint y: 337, endPoint x: 325, endPoint y: 348, distance: 157.9
click at [325, 348] on div "Creditor Information Creditor * Planet Home Lending, LLC 321 Research Pkwy Ste …" at bounding box center [720, 460] width 792 height 427
click at [672, 337] on input "237,614.00" at bounding box center [709, 334] width 219 height 31
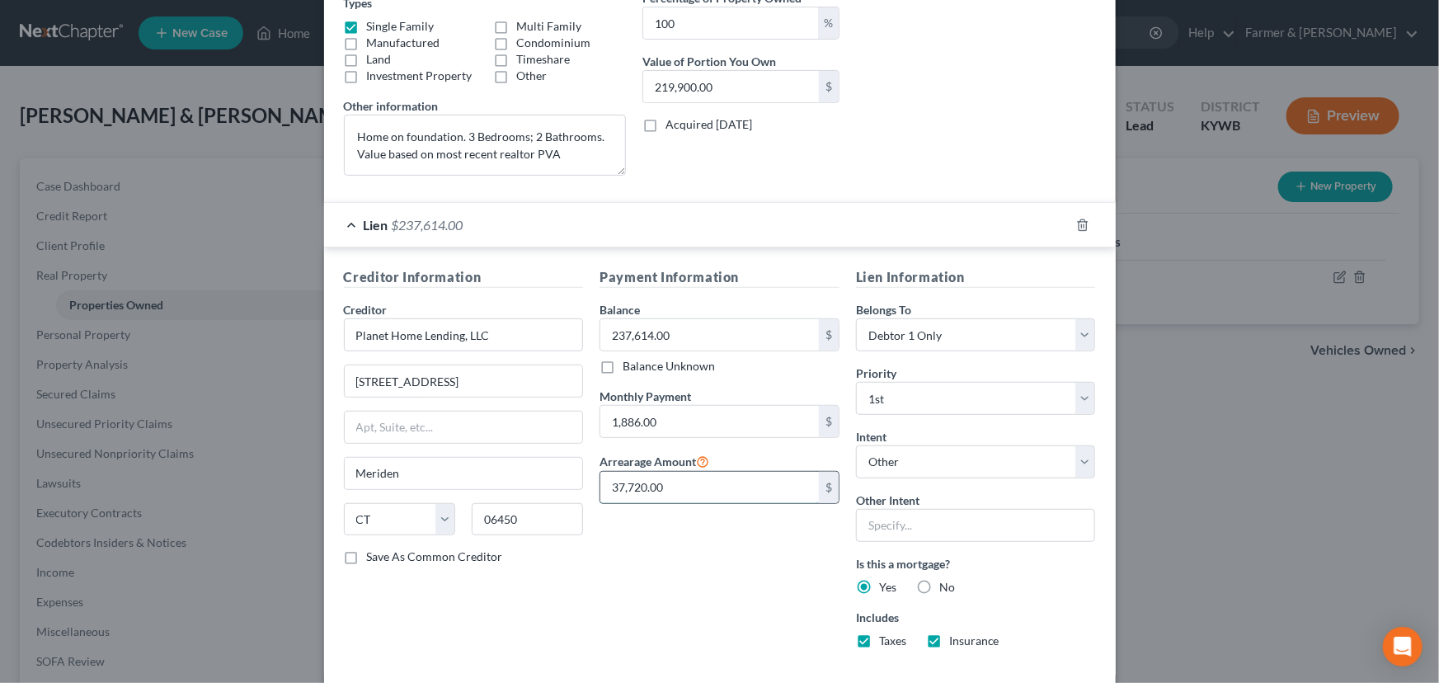
click at [674, 488] on input "37,720.00" at bounding box center [709, 487] width 219 height 31
drag, startPoint x: 668, startPoint y: 524, endPoint x: 663, endPoint y: 510, distance: 14.1
click at [668, 524] on div "Payment Information Balance 237,614.00 $ Balance Unknown Balance Undetermined 2…" at bounding box center [719, 464] width 256 height 394
click at [706, 232] on div "Lien $237,614.00" at bounding box center [696, 225] width 745 height 44
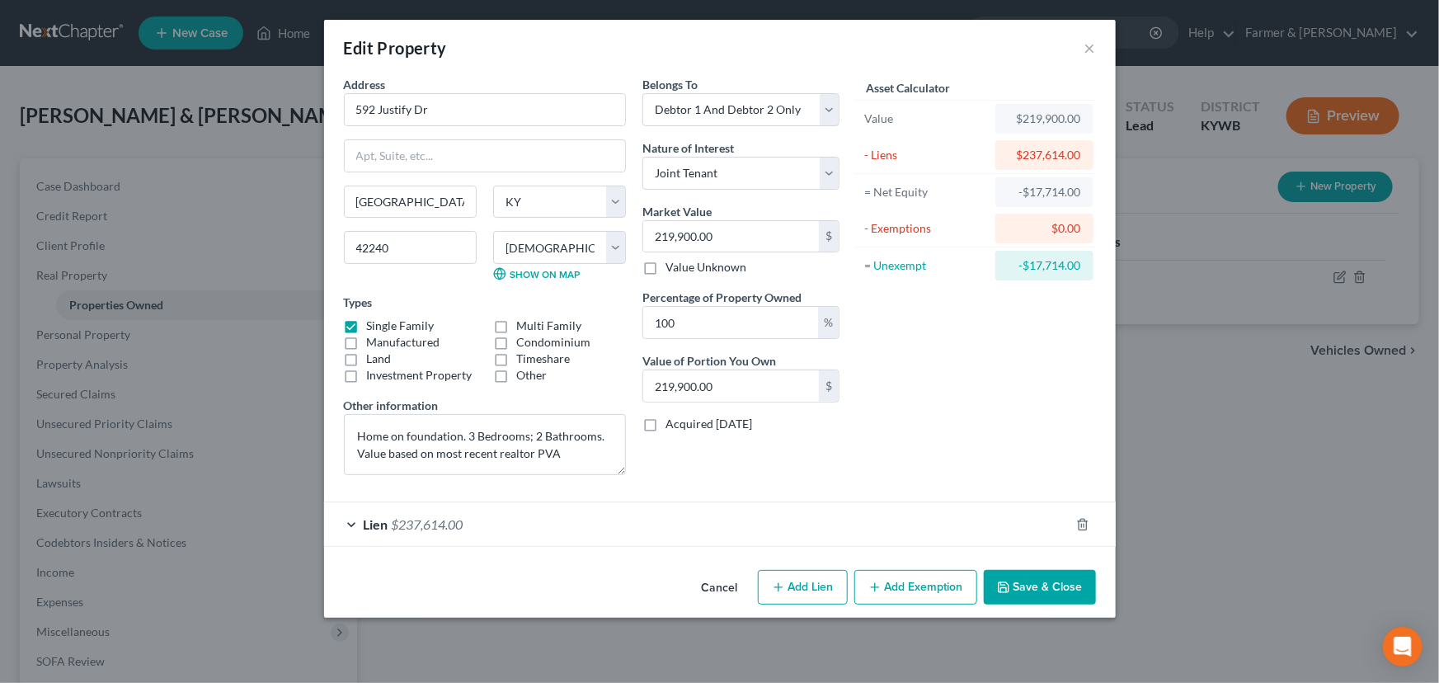
scroll to position [0, 0]
click at [728, 590] on button "Cancel" at bounding box center [720, 587] width 63 height 33
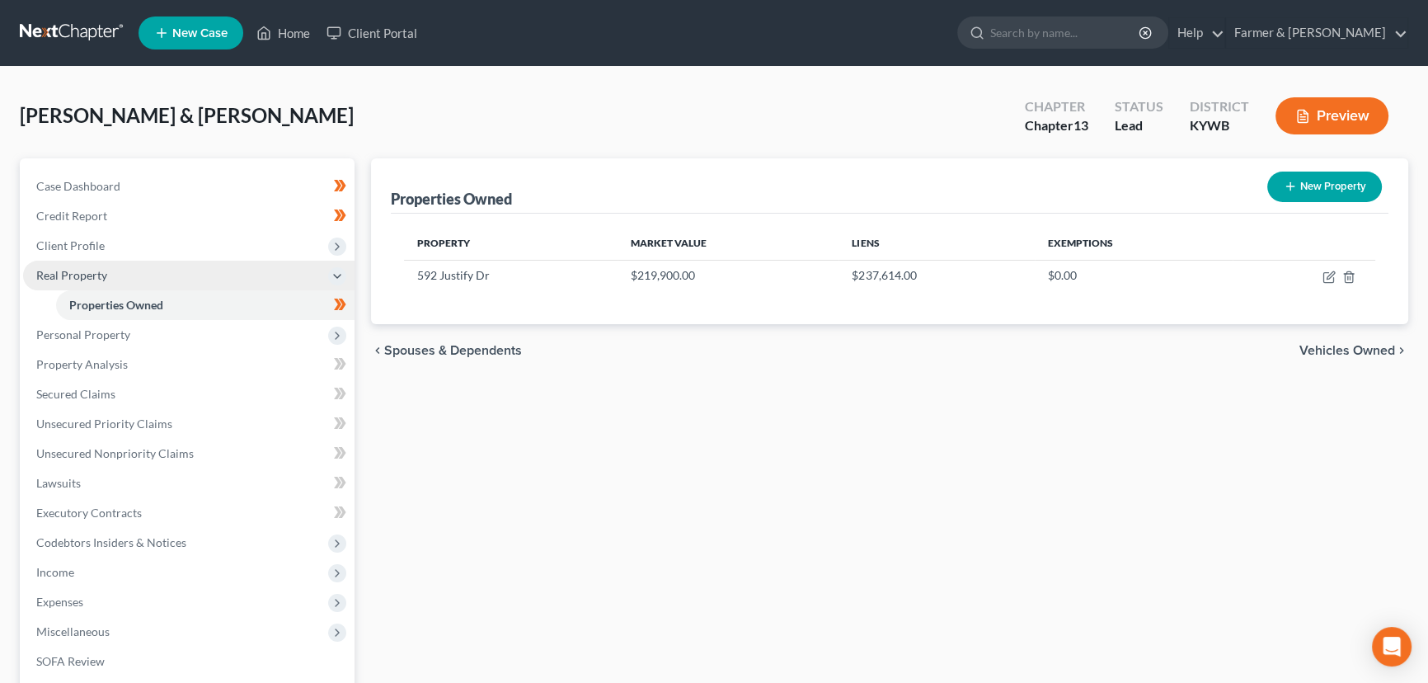
click at [103, 280] on span "Real Property" at bounding box center [188, 276] width 331 height 30
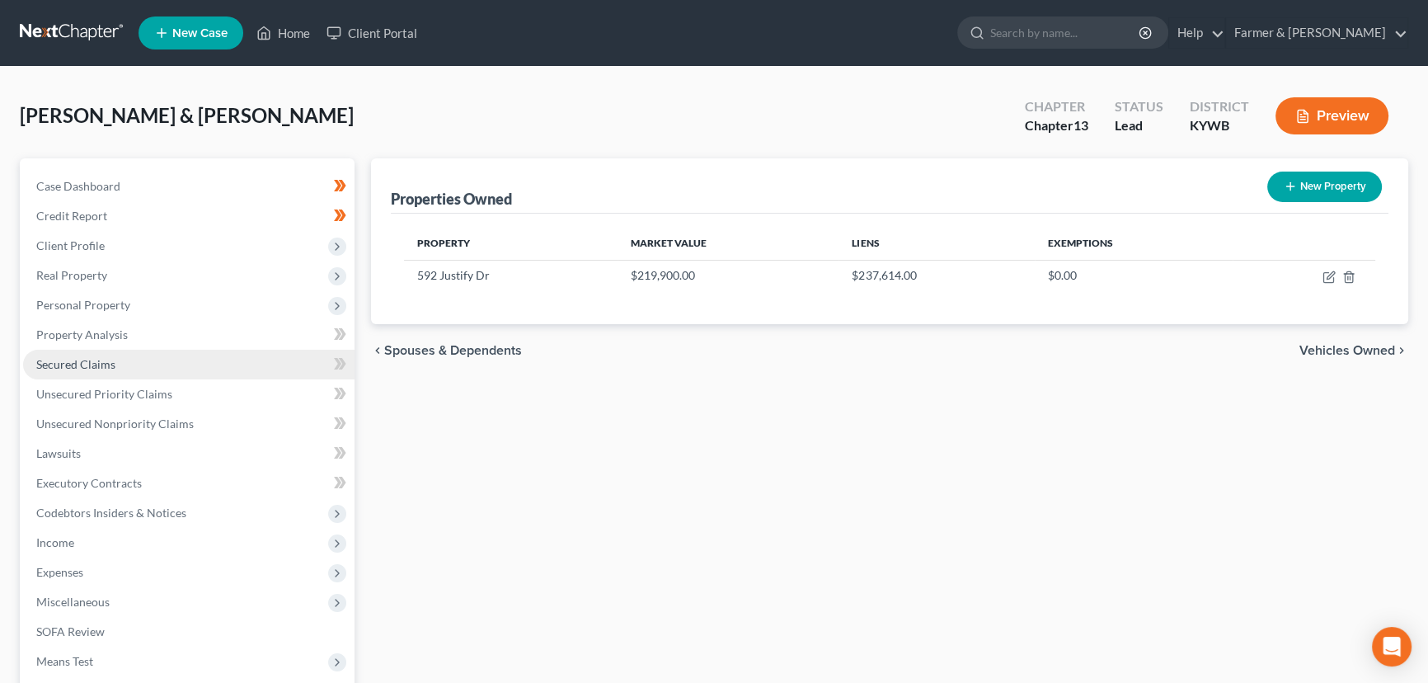
click at [128, 373] on link "Secured Claims" at bounding box center [188, 365] width 331 height 30
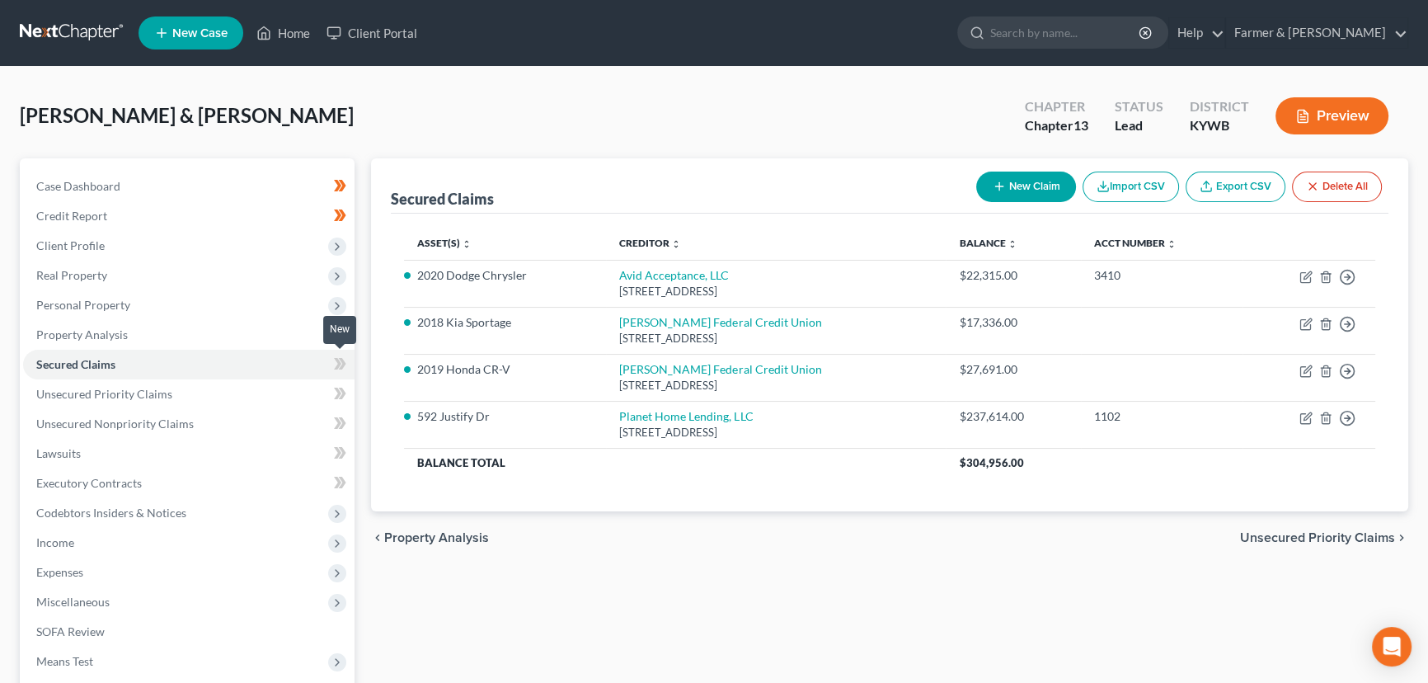
click at [341, 363] on icon at bounding box center [340, 364] width 12 height 21
click at [363, 380] on div "Secured Claims New Claim Import CSV Export CSV Delete All Asset(s) expand_more …" at bounding box center [890, 500] width 1054 height 685
drag, startPoint x: 108, startPoint y: 312, endPoint x: 124, endPoint y: 322, distance: 19.0
click at [108, 312] on span "Personal Property" at bounding box center [188, 305] width 331 height 30
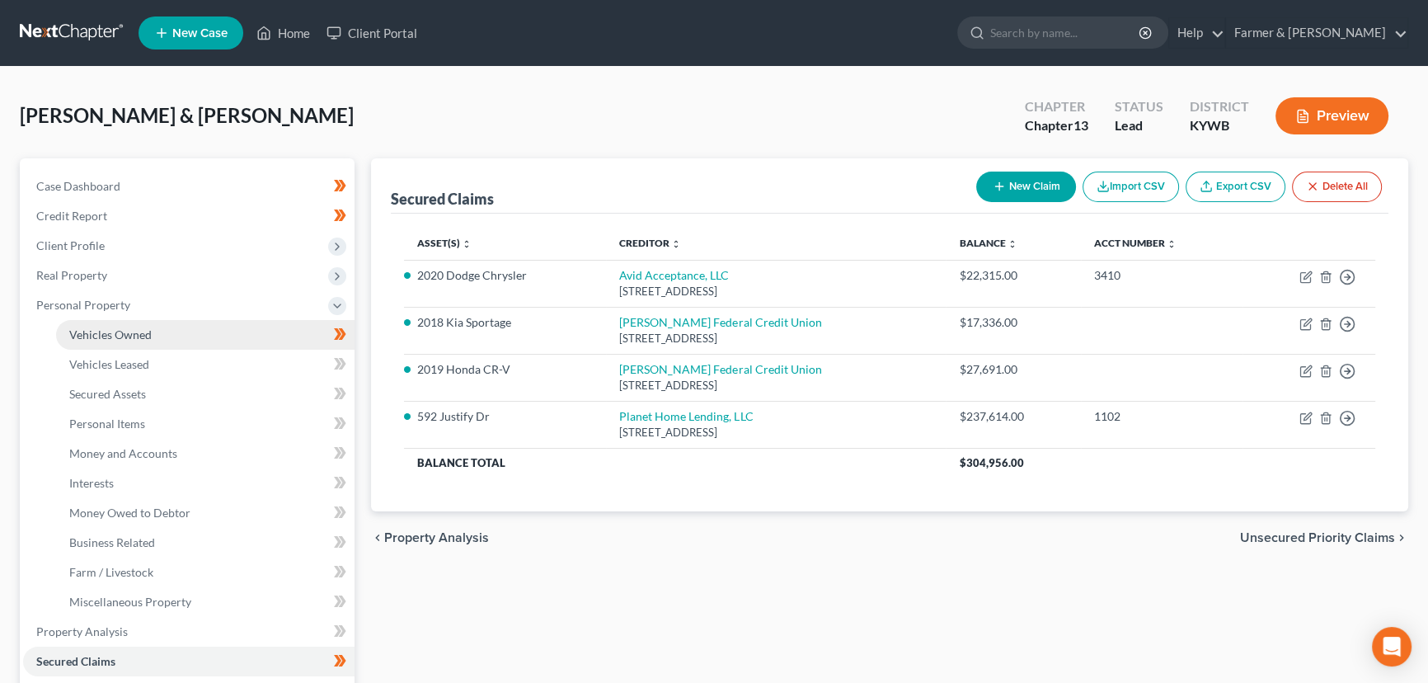
click at [141, 344] on link "Vehicles Owned" at bounding box center [205, 335] width 299 height 30
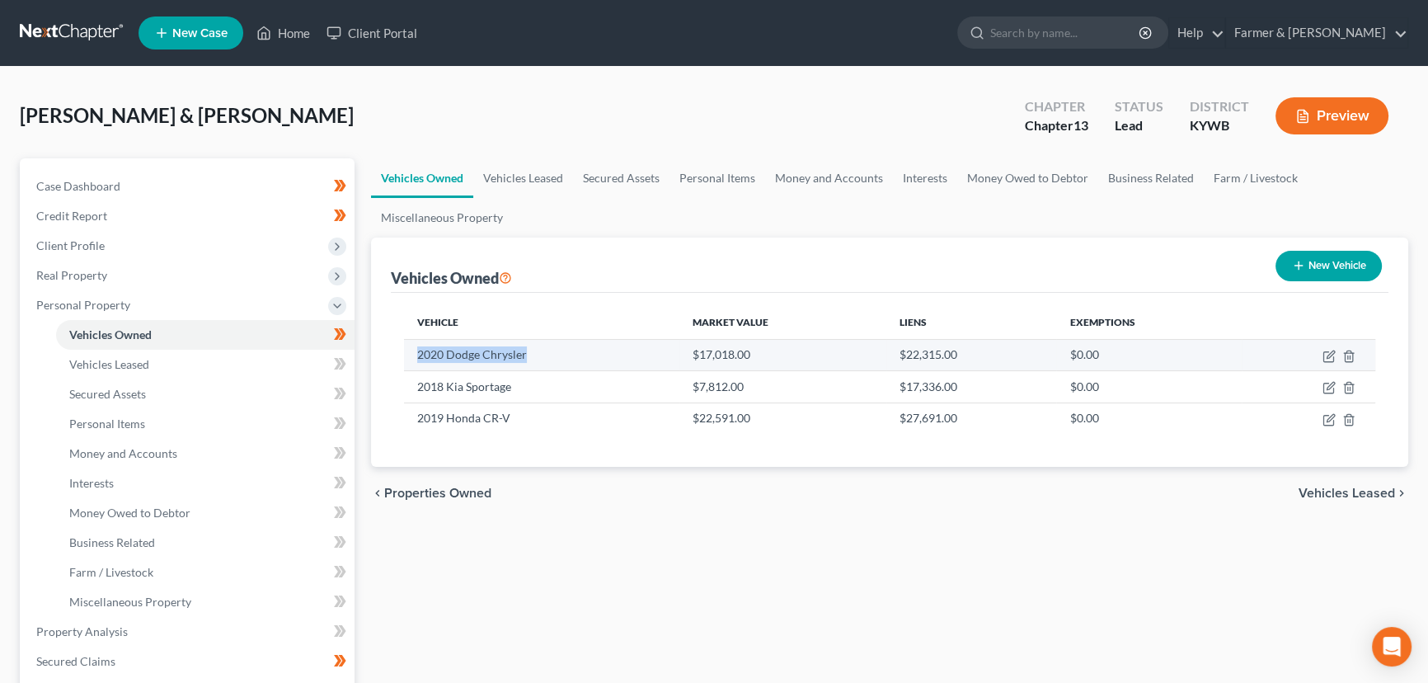
drag, startPoint x: 419, startPoint y: 359, endPoint x: 524, endPoint y: 358, distance: 105.6
click at [524, 358] on td "2020 Dodge Chrysler" at bounding box center [541, 354] width 275 height 31
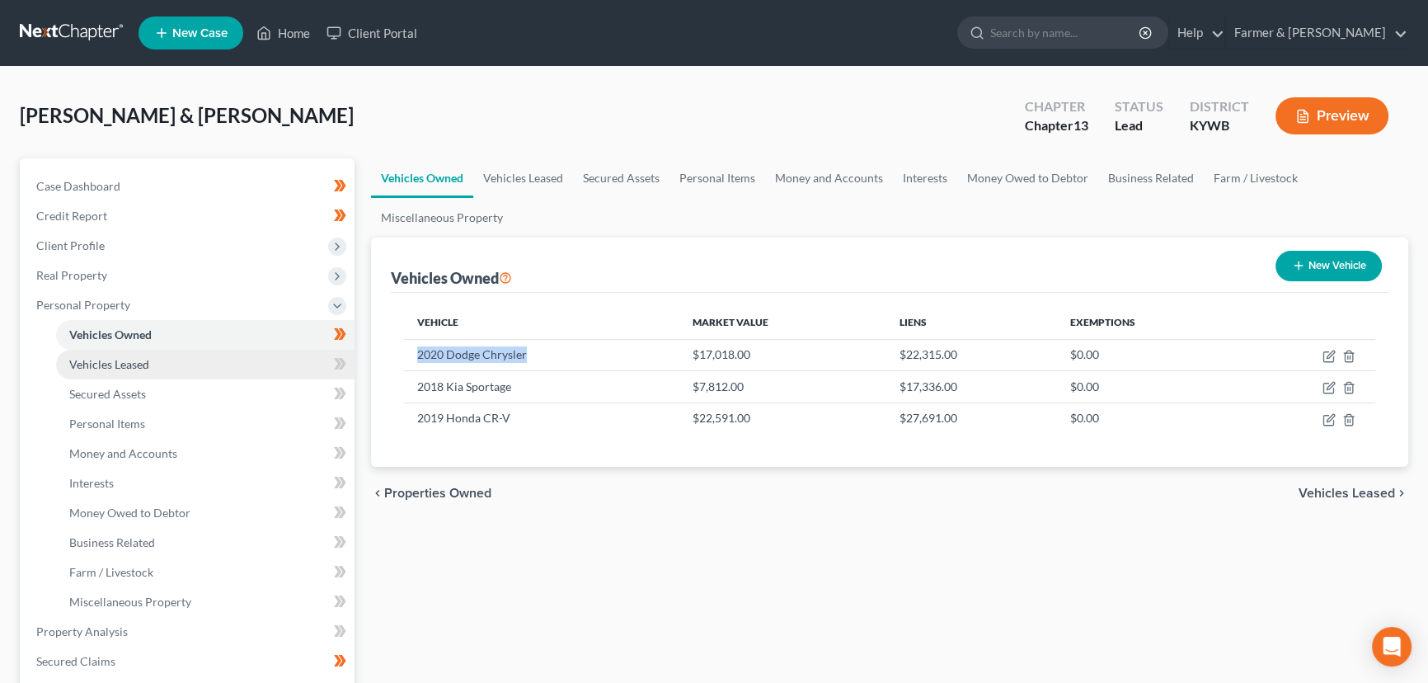
copy td "2020 Dodge Chrysler"
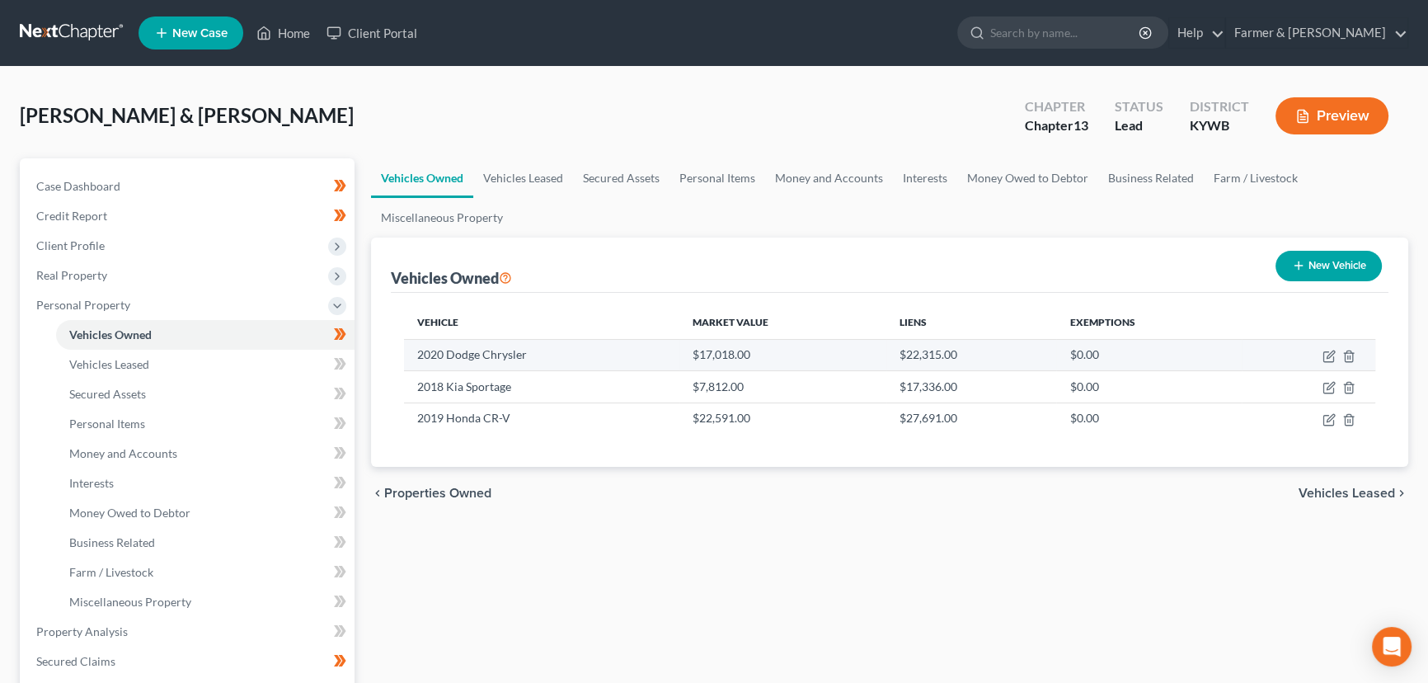
click at [685, 354] on td "$17,018.00" at bounding box center [782, 354] width 207 height 31
drag, startPoint x: 693, startPoint y: 355, endPoint x: 764, endPoint y: 355, distance: 70.1
click at [764, 355] on td "$17,018.00" at bounding box center [782, 354] width 207 height 31
copy td "$17,018.00"
drag, startPoint x: 1333, startPoint y: 349, endPoint x: 1313, endPoint y: 355, distance: 21.4
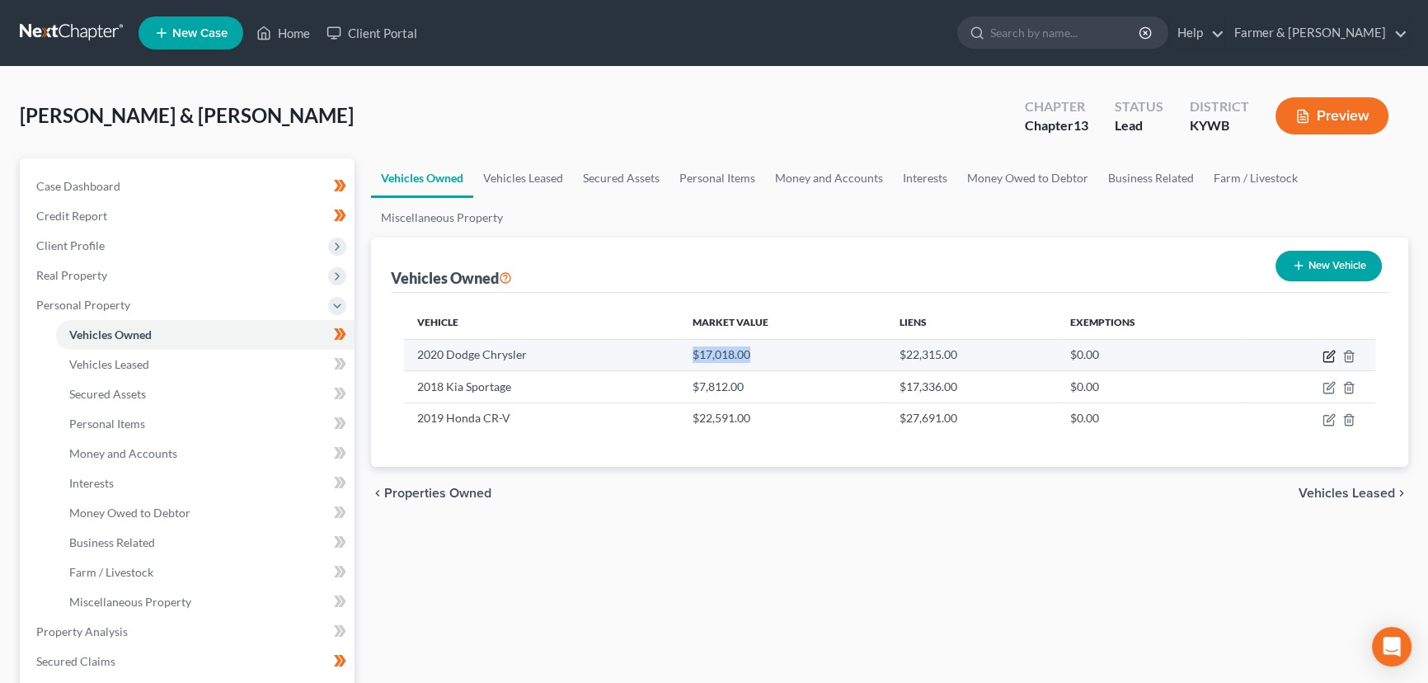
click at [1333, 350] on icon "button" at bounding box center [1330, 353] width 7 height 7
click at [1333, 355] on icon "button" at bounding box center [1329, 356] width 13 height 13
select select "0"
select select "6"
select select "2"
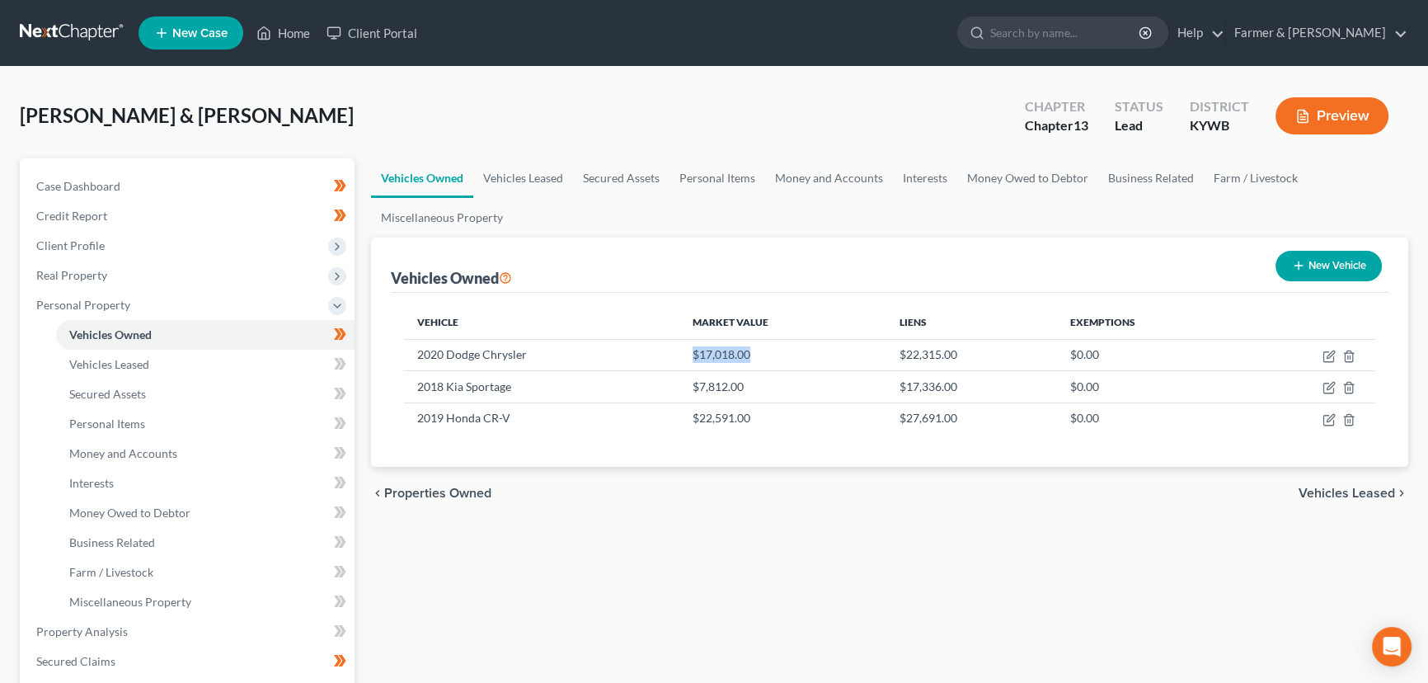
select select "2"
select select "0"
select select "6"
select select "2"
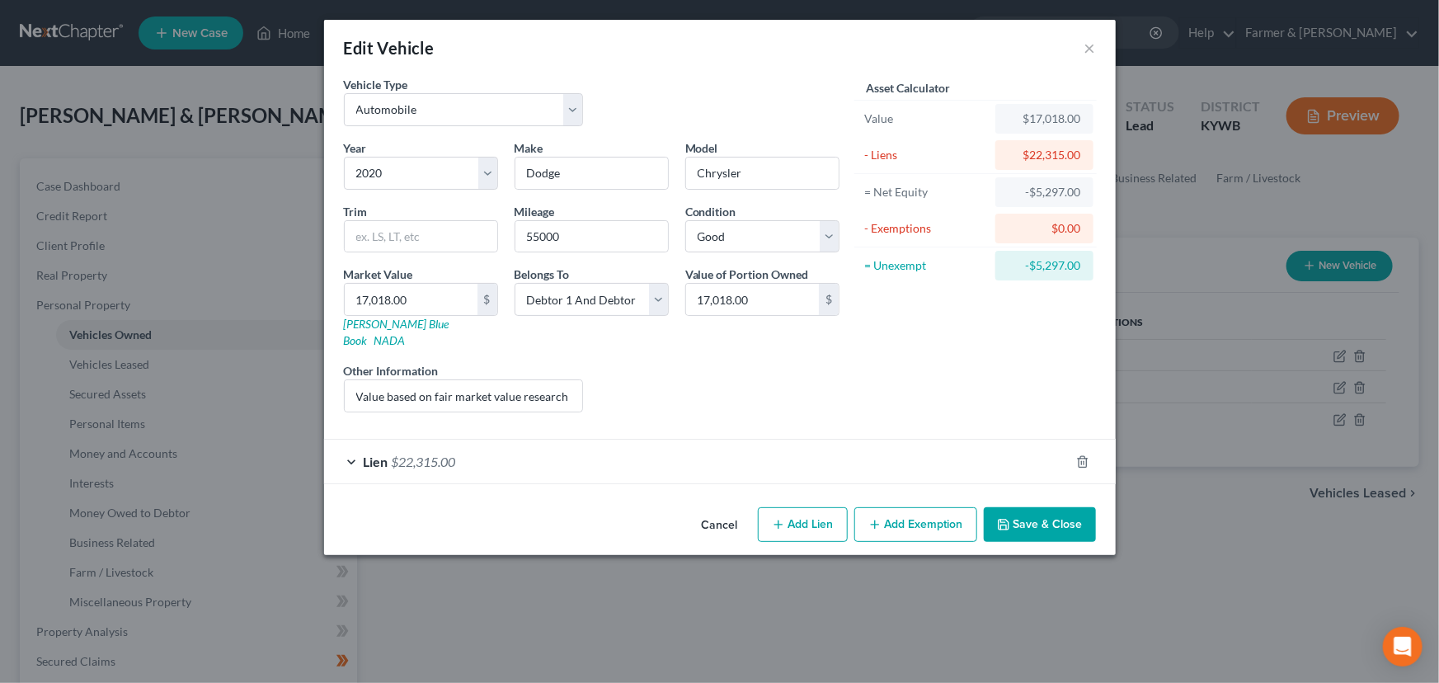
click at [524, 452] on div "Lien $22,315.00" at bounding box center [696, 462] width 745 height 44
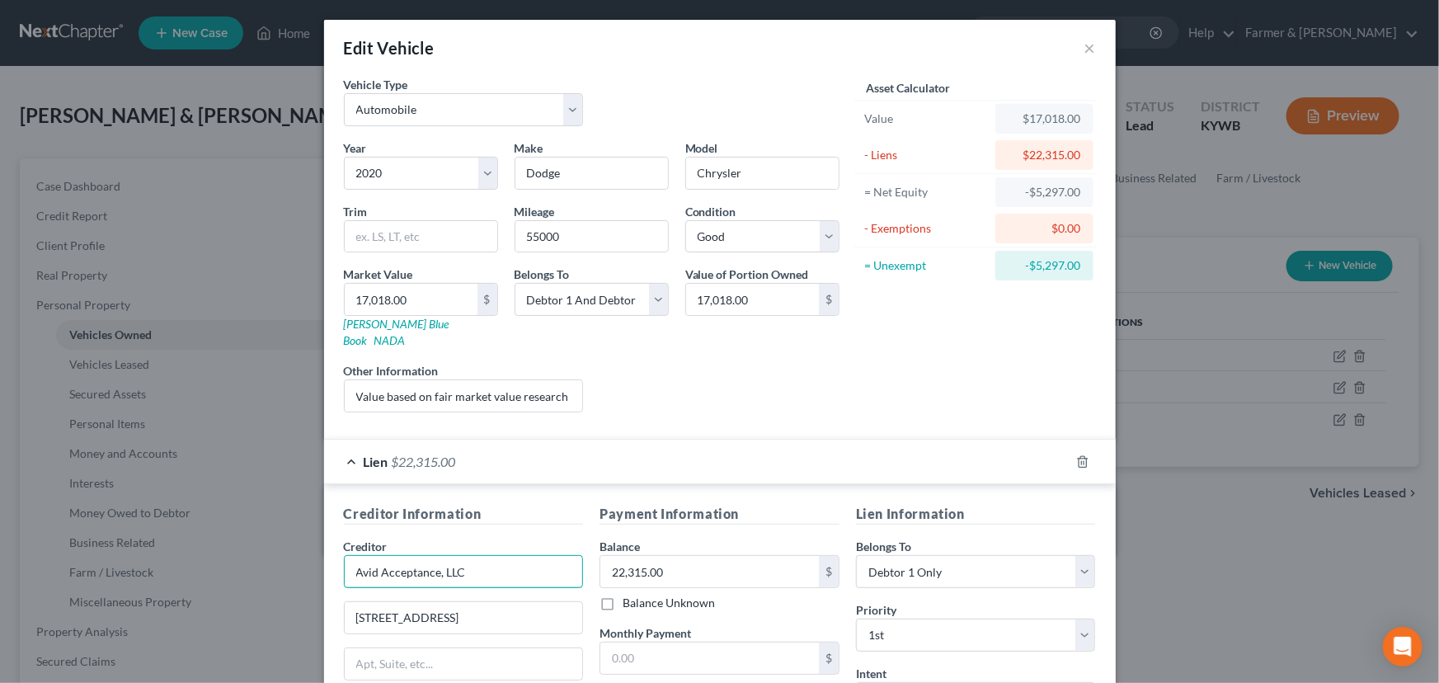
drag, startPoint x: 505, startPoint y: 550, endPoint x: 307, endPoint y: 550, distance: 197.9
click at [307, 550] on div "Edit Vehicle × Vehicle Type Select Automobile Truck Trailer Watercraft Aircraft…" at bounding box center [719, 341] width 1439 height 683
click at [660, 558] on input "22,315.00" at bounding box center [709, 571] width 219 height 31
click at [671, 448] on div "Lien $22,315.00" at bounding box center [696, 462] width 745 height 44
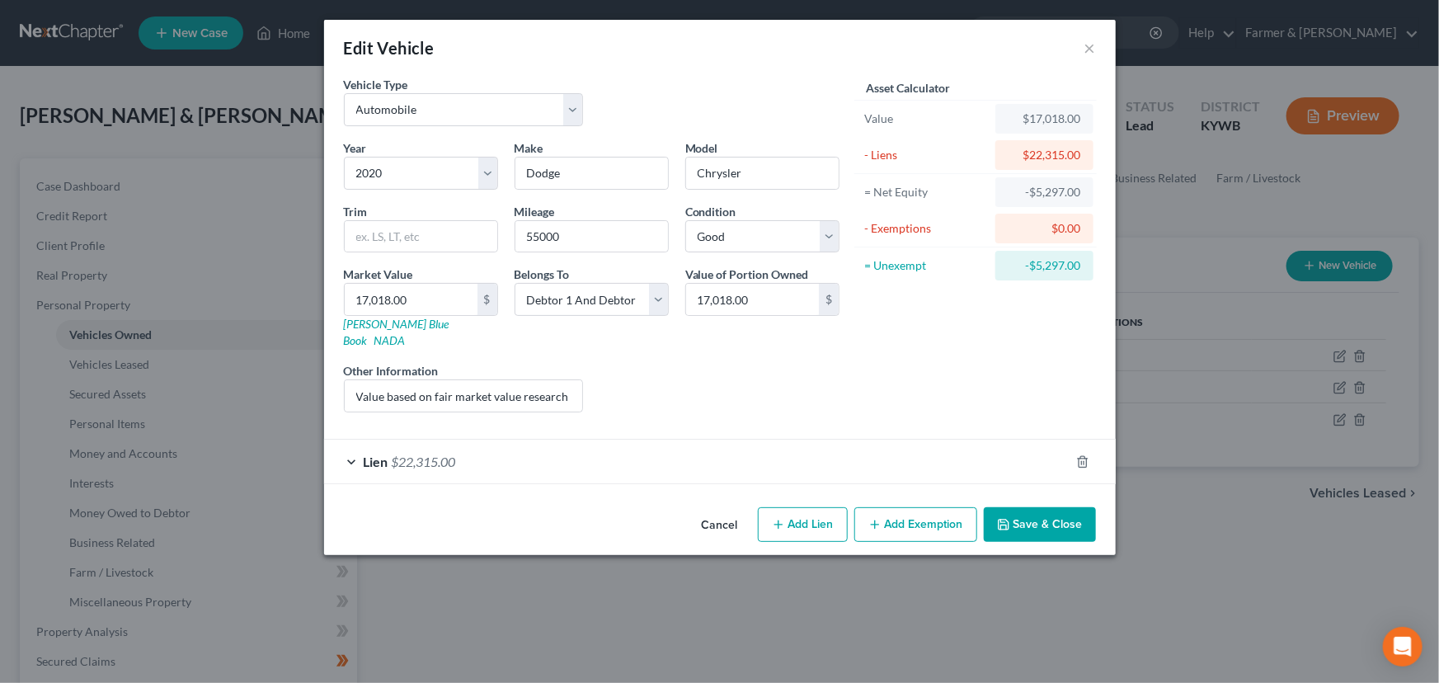
click at [717, 509] on button "Cancel" at bounding box center [720, 525] width 63 height 33
drag, startPoint x: 719, startPoint y: 501, endPoint x: 746, endPoint y: 523, distance: 34.6
click at [719, 509] on button "Cancel" at bounding box center [720, 525] width 63 height 33
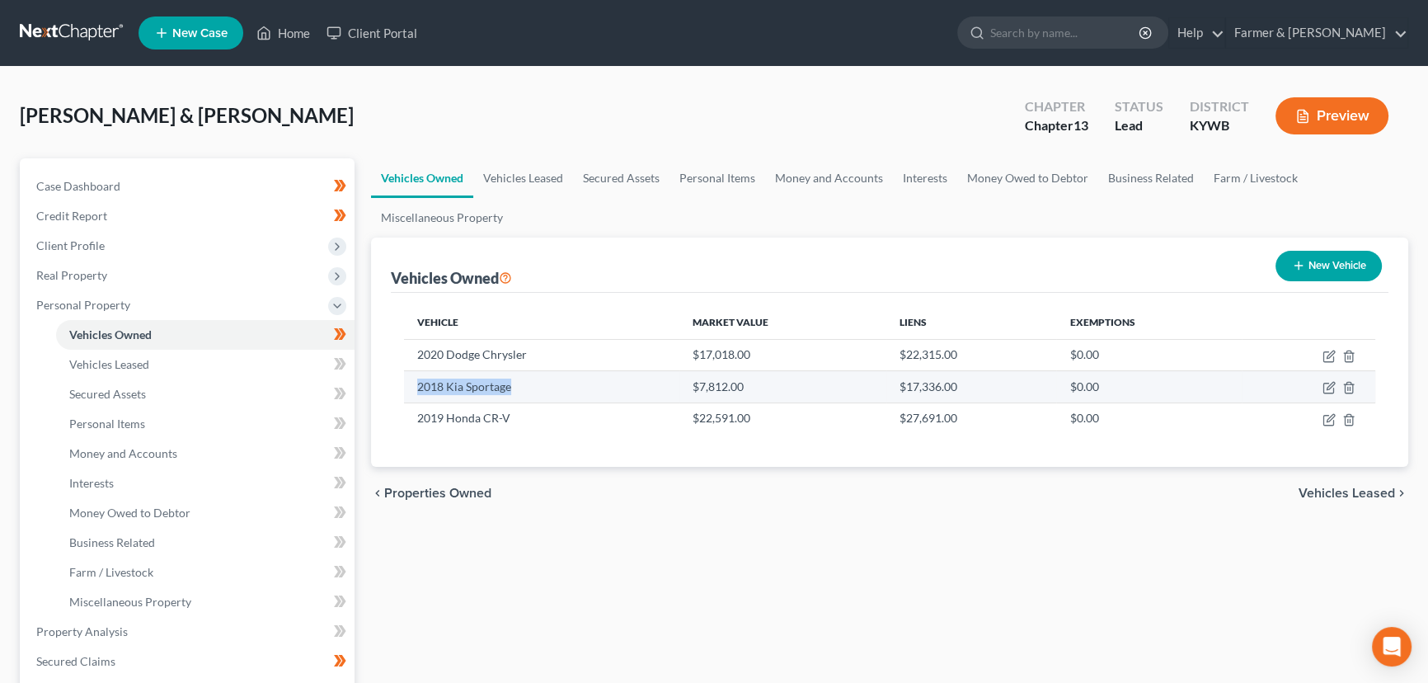
drag, startPoint x: 420, startPoint y: 382, endPoint x: 508, endPoint y: 387, distance: 88.4
click at [508, 387] on td "2018 Kia Sportage" at bounding box center [541, 386] width 275 height 31
copy td "2018 Kia Sportage"
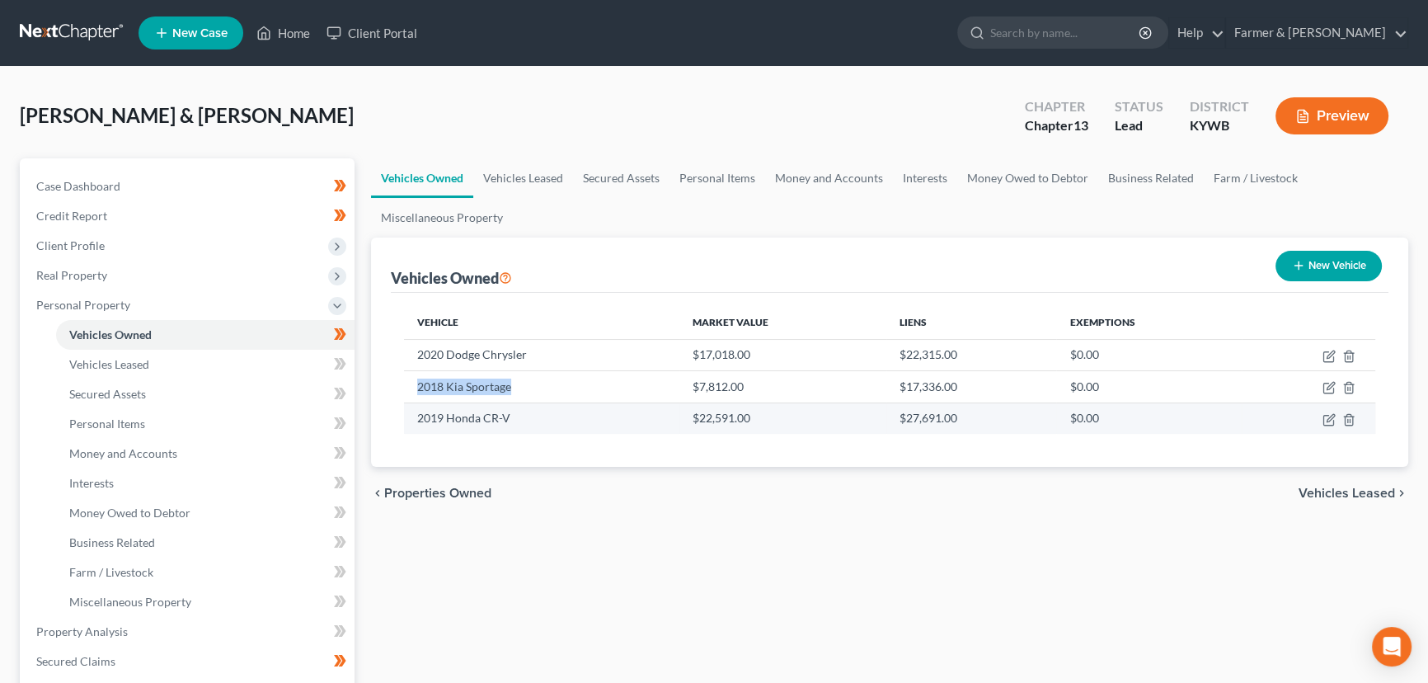
drag, startPoint x: 654, startPoint y: 456, endPoint x: 660, endPoint y: 429, distance: 28.0
click at [654, 456] on div "Vehicle Market Value Liens Exemptions 2020 Dodge Chrysler $17,018.00 $22,315.00…" at bounding box center [890, 380] width 998 height 174
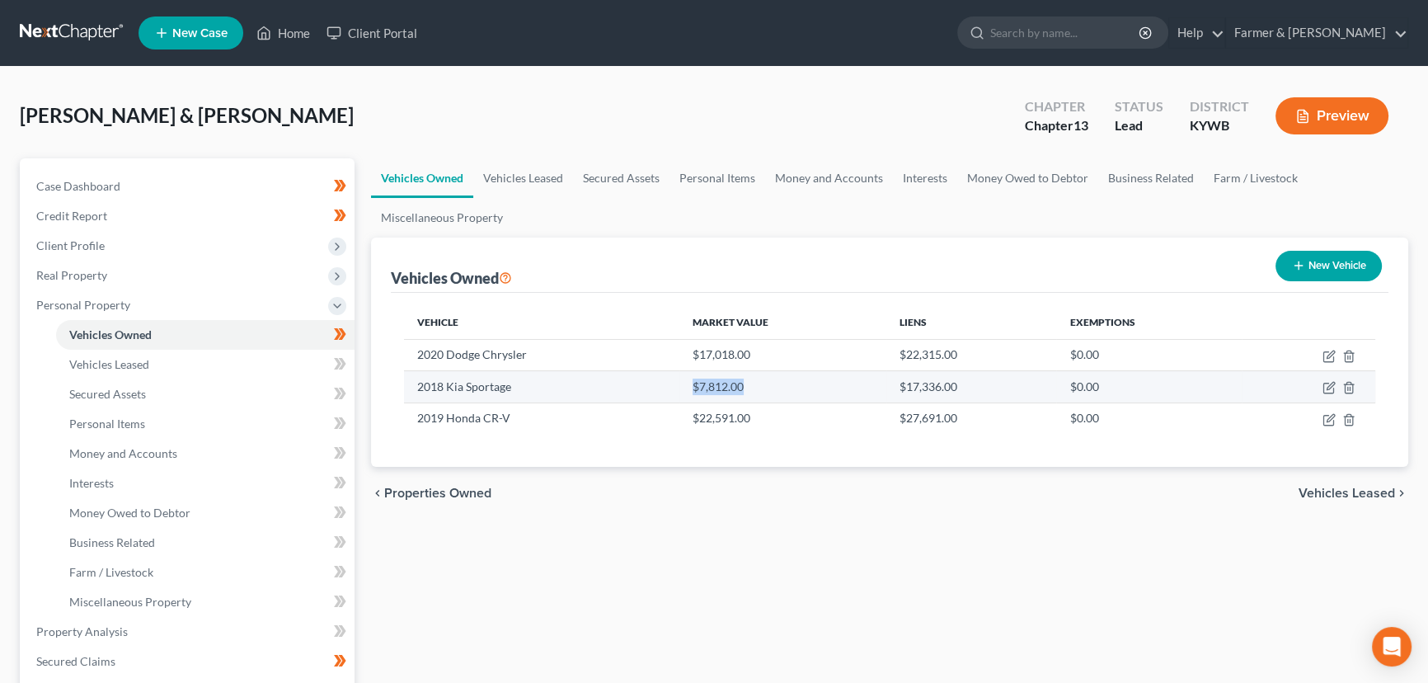
drag, startPoint x: 684, startPoint y: 384, endPoint x: 755, endPoint y: 384, distance: 71.7
click at [755, 384] on td "$7,812.00" at bounding box center [782, 386] width 207 height 31
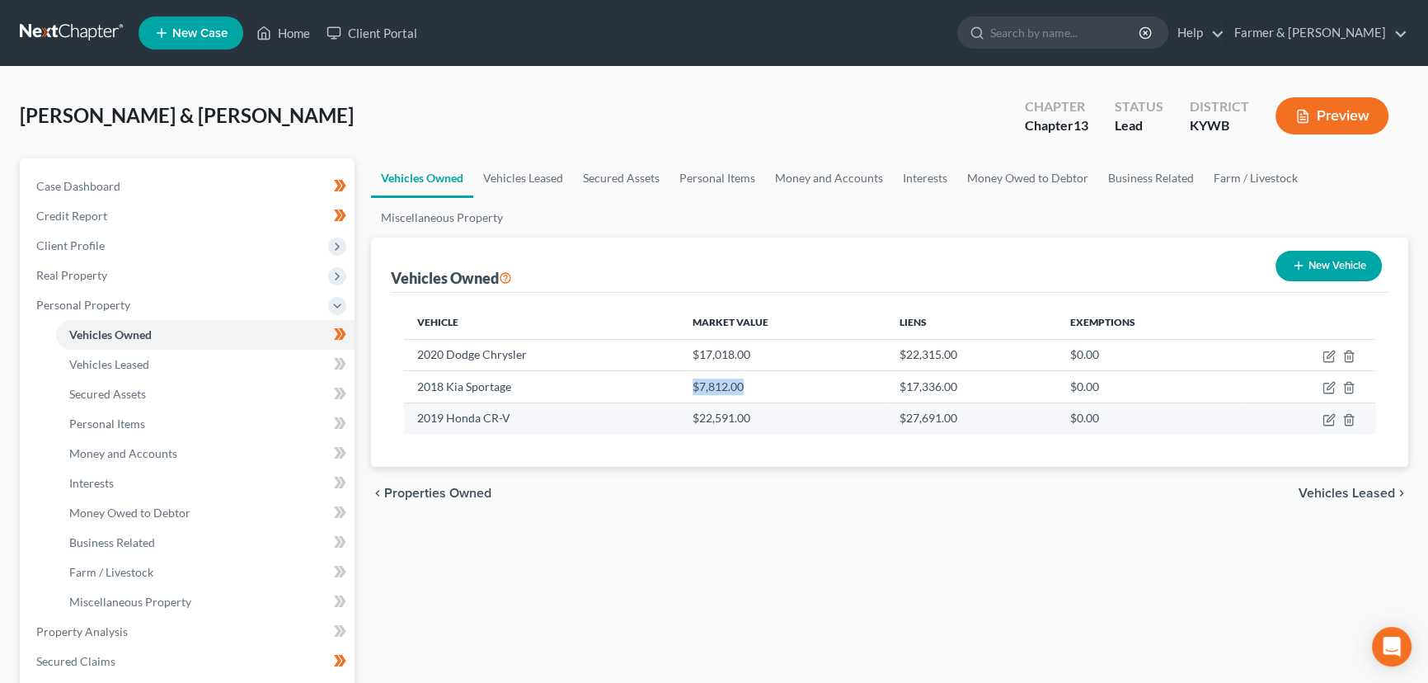
copy td "$7,812.00"
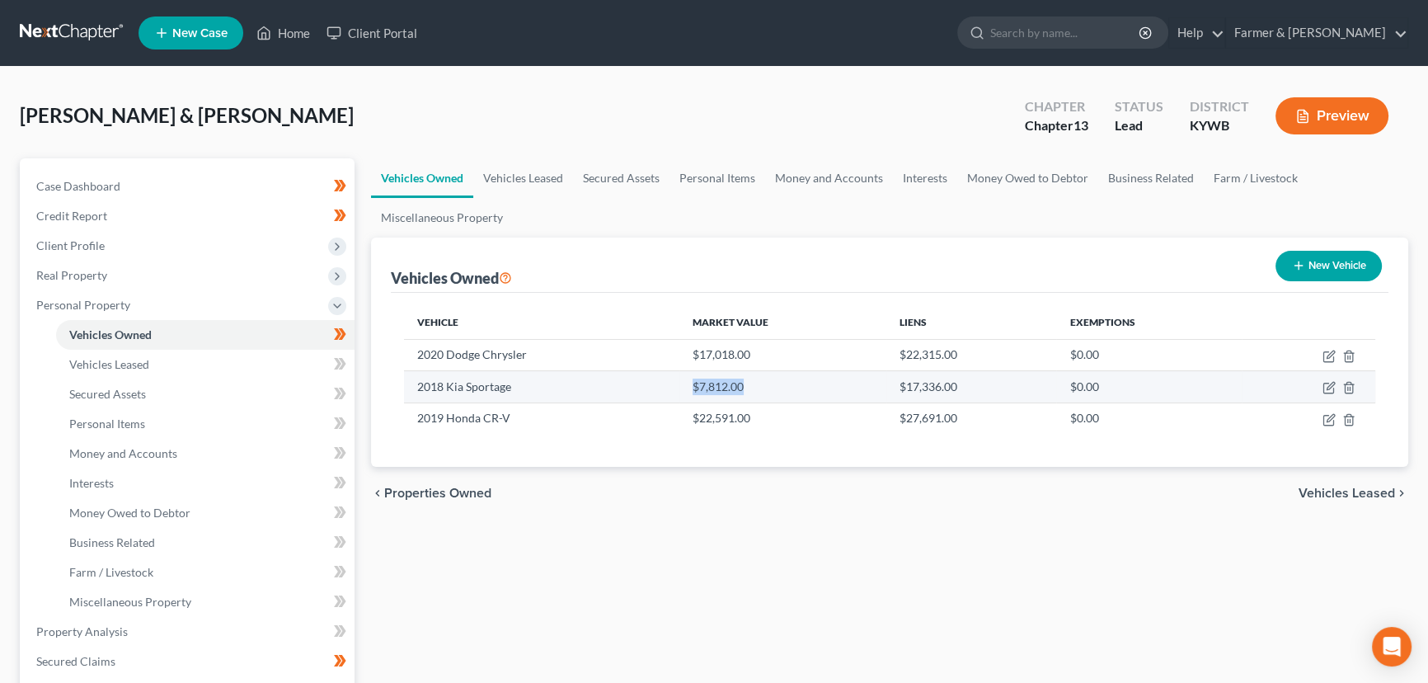
click at [1321, 383] on td at bounding box center [1309, 386] width 134 height 31
click at [1325, 385] on icon "button" at bounding box center [1329, 387] width 13 height 13
select select "0"
select select "8"
select select "2"
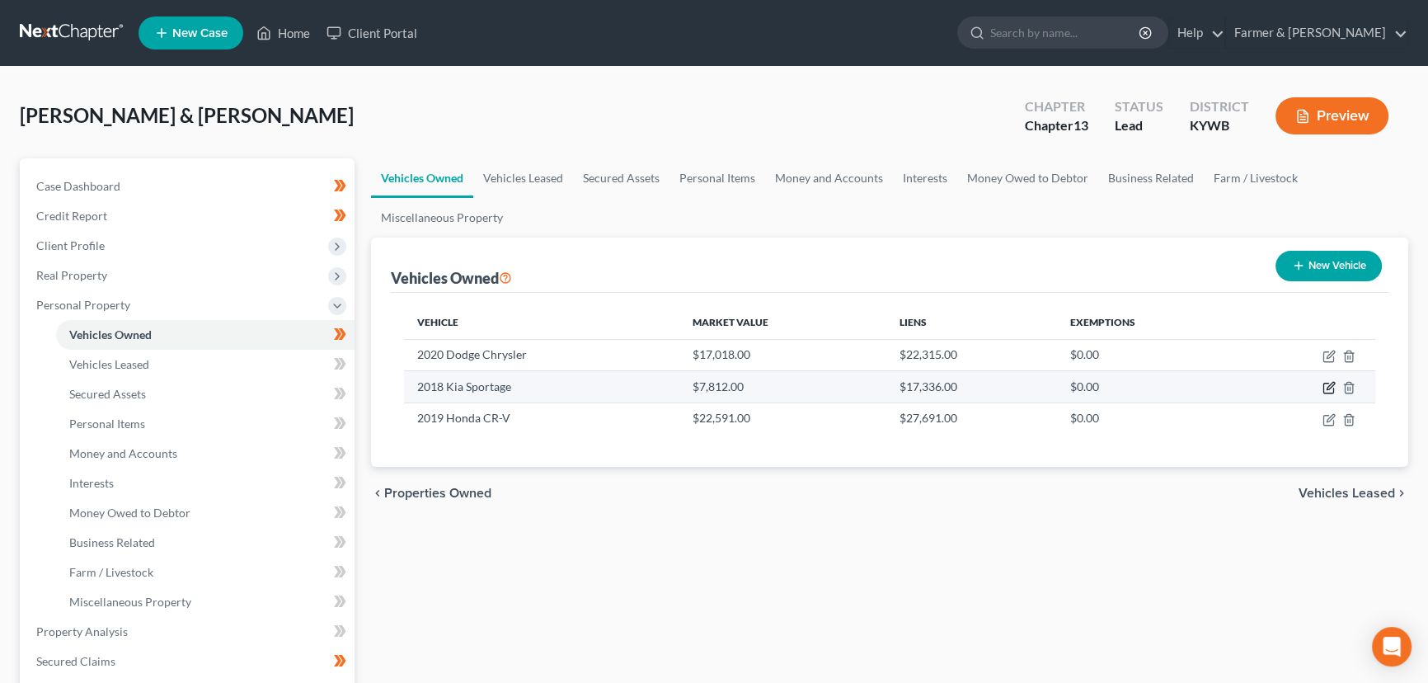
select select "2"
select select "3"
select select "2"
select select "0"
select select "4"
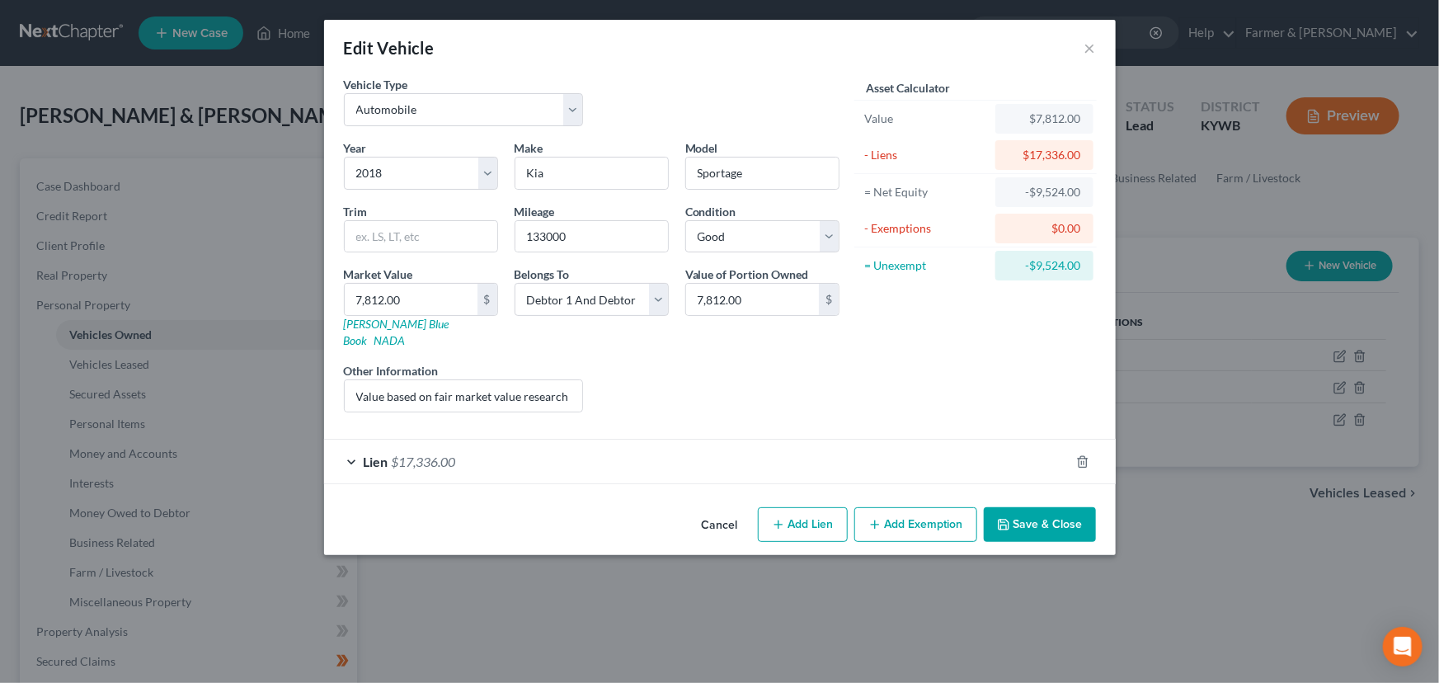
click at [528, 444] on div "Lien $17,336.00" at bounding box center [696, 462] width 745 height 44
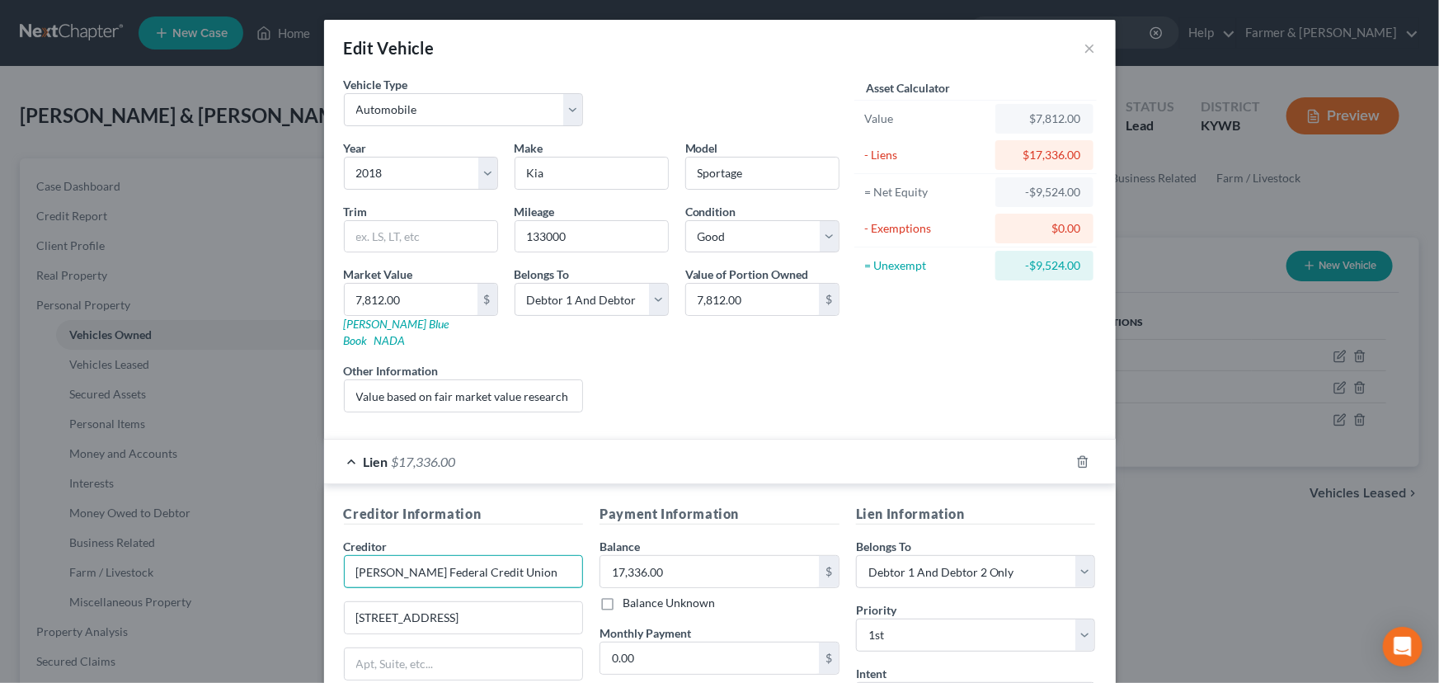
drag, startPoint x: 508, startPoint y: 558, endPoint x: 305, endPoint y: 561, distance: 202.9
click at [305, 561] on div "Edit Vehicle × Vehicle Type Select Automobile Truck Trailer Watercraft Aircraft…" at bounding box center [719, 341] width 1439 height 683
click at [684, 557] on input "17,336.00" at bounding box center [709, 571] width 219 height 31
drag, startPoint x: 767, startPoint y: 378, endPoint x: 714, endPoint y: 430, distance: 74.1
click at [767, 378] on div "Liens Select" at bounding box center [719, 387] width 256 height 50
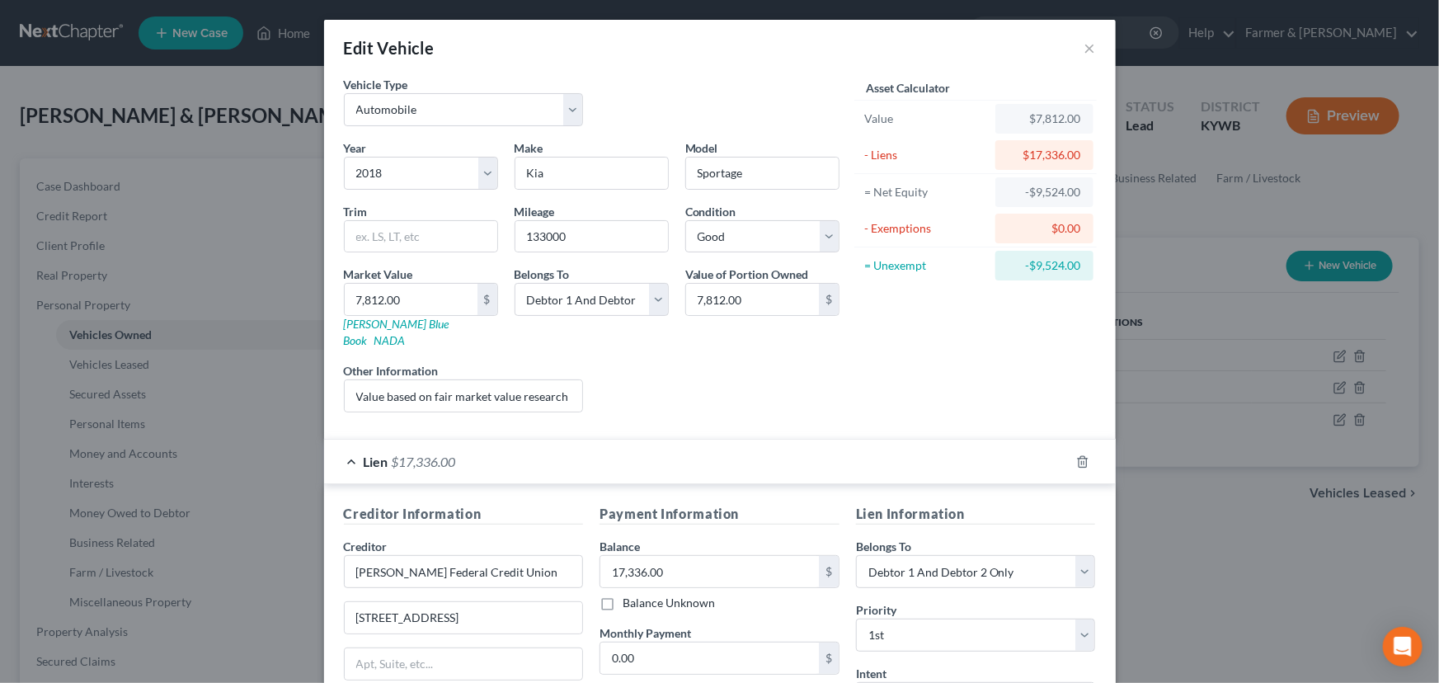
click at [679, 460] on div "Lien $17,336.00" at bounding box center [696, 462] width 745 height 44
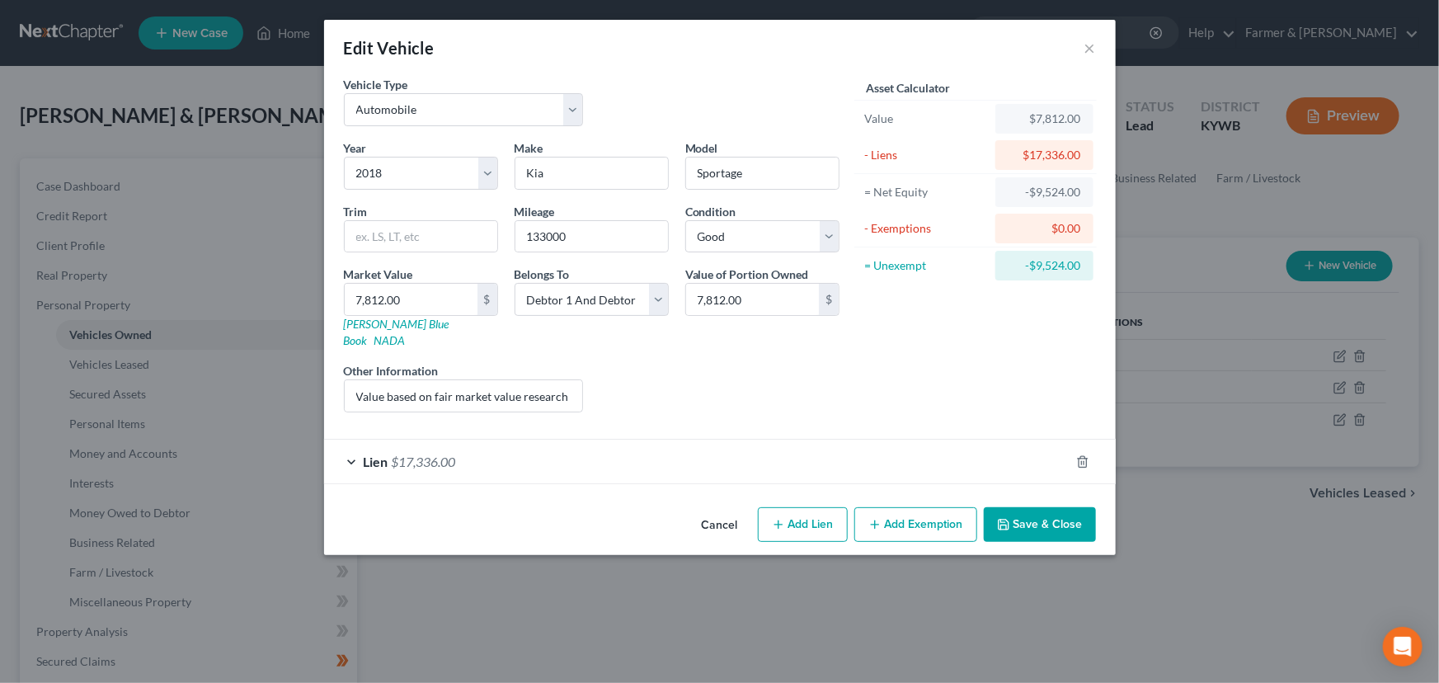
click at [732, 509] on button "Cancel" at bounding box center [720, 525] width 63 height 33
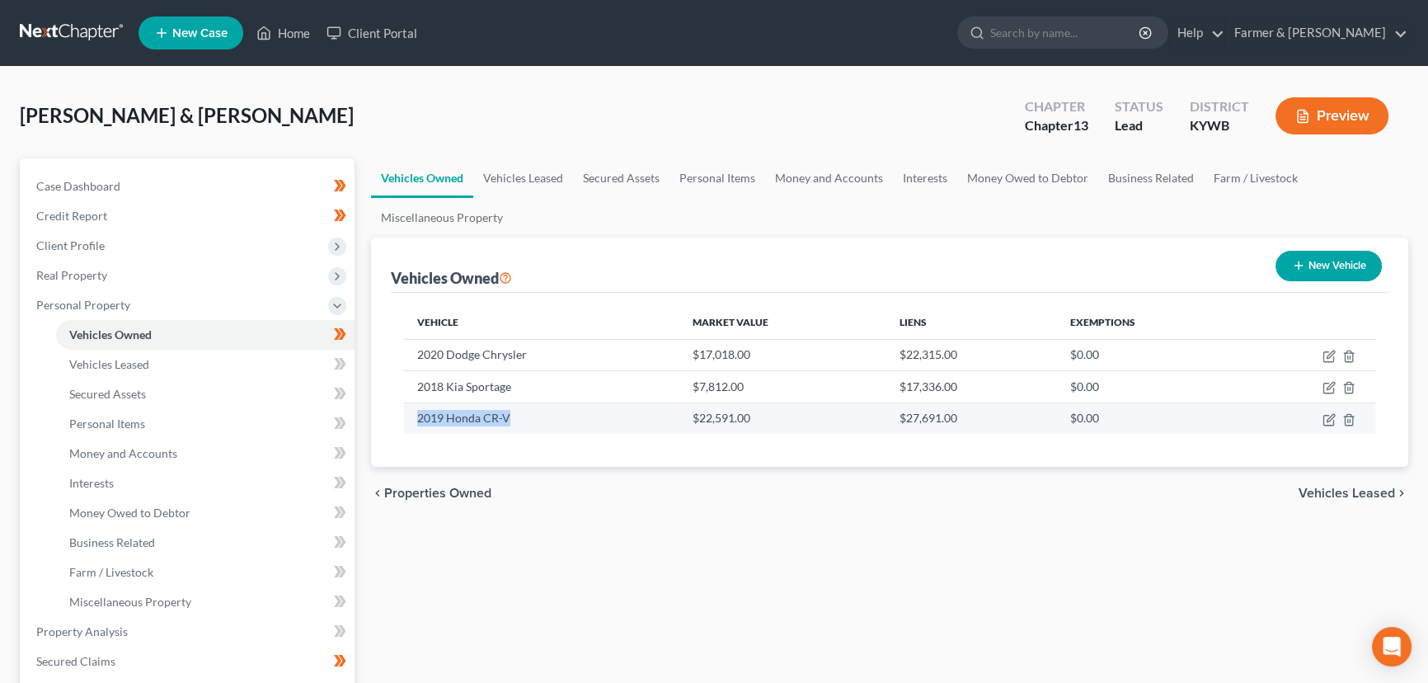
drag, startPoint x: 405, startPoint y: 425, endPoint x: 509, endPoint y: 421, distance: 104.0
click at [509, 421] on td "2019 Honda CR-V" at bounding box center [541, 417] width 275 height 31
copy td "2019 Honda CR-V"
drag, startPoint x: 692, startPoint y: 591, endPoint x: 653, endPoint y: 566, distance: 46.0
click at [692, 591] on div "Vehicles Owned Vehicles Leased Secured Assets Personal Items Money and Accounts…" at bounding box center [890, 649] width 1054 height 982
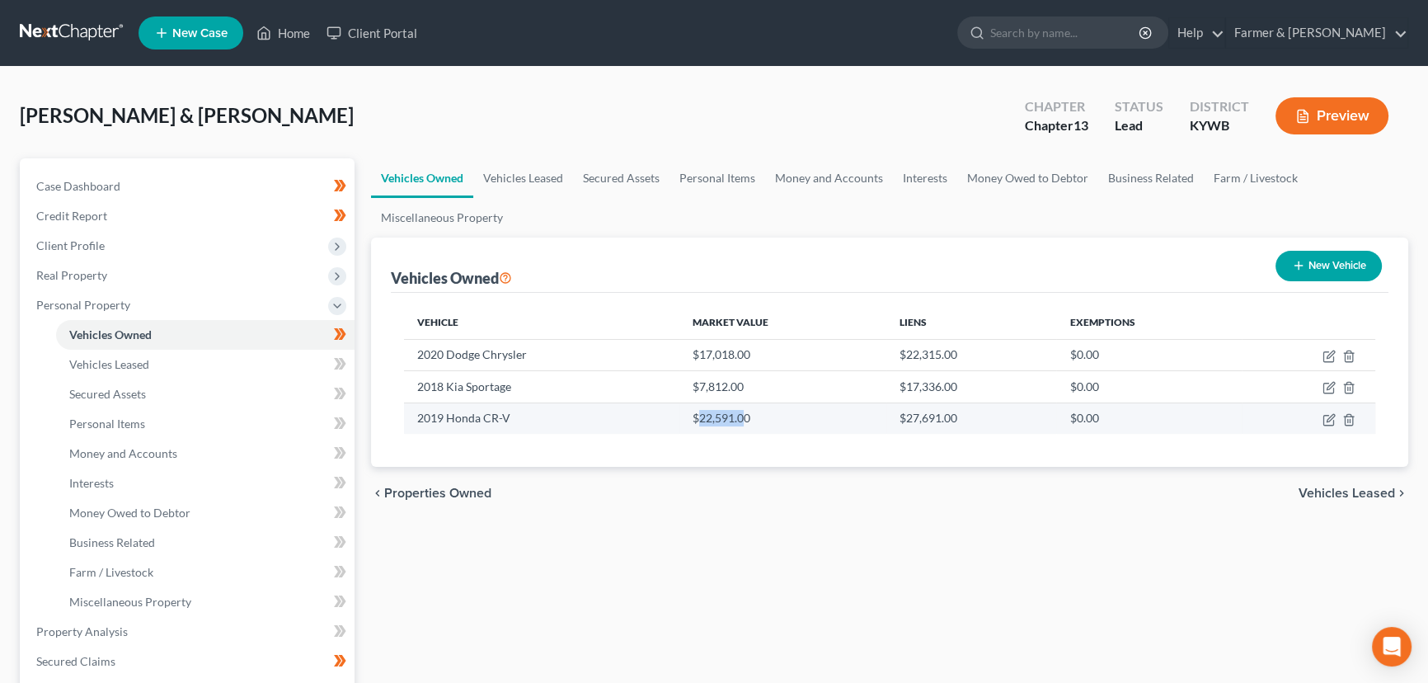
drag, startPoint x: 699, startPoint y: 419, endPoint x: 745, endPoint y: 419, distance: 45.4
click at [745, 419] on td "$22,591.00" at bounding box center [782, 417] width 207 height 31
click at [750, 419] on td "$22,591.00" at bounding box center [782, 417] width 207 height 31
drag, startPoint x: 699, startPoint y: 416, endPoint x: 764, endPoint y: 416, distance: 64.3
click at [764, 416] on td "$22,591.00" at bounding box center [782, 417] width 207 height 31
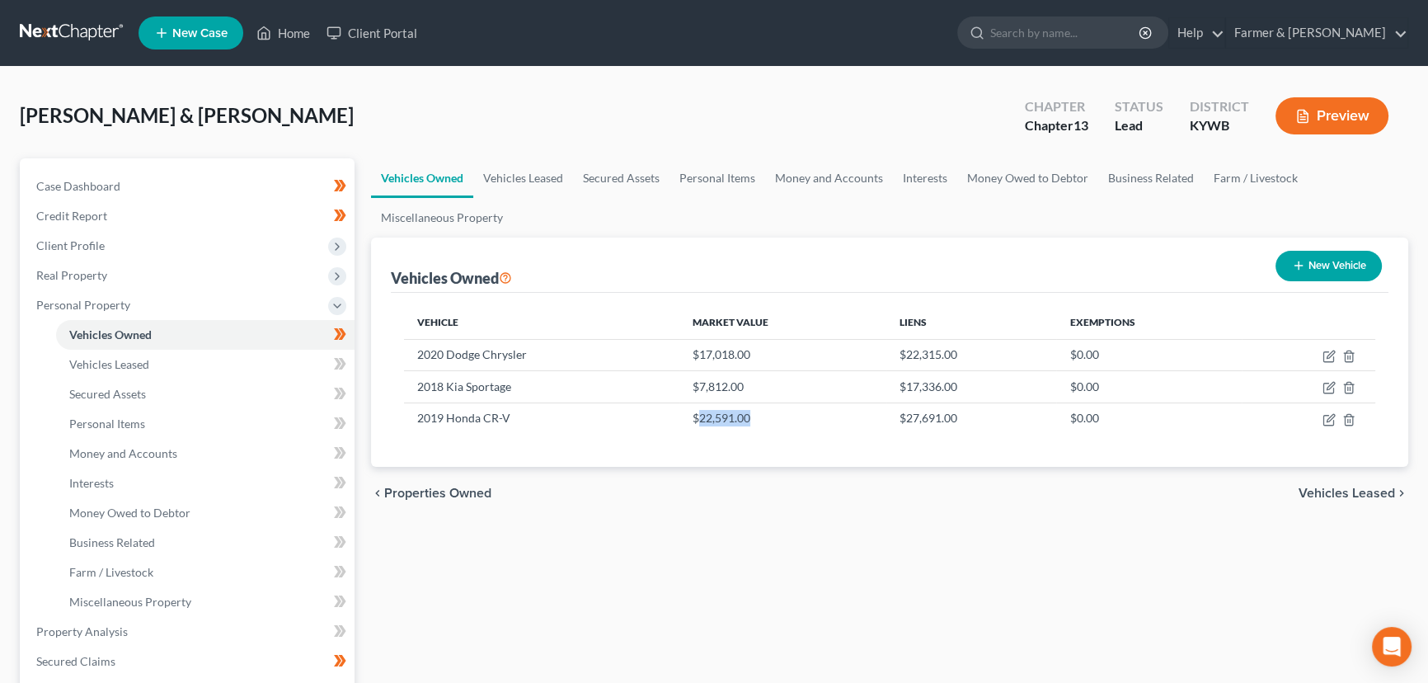
copy td "22,591.00"
drag, startPoint x: 1327, startPoint y: 419, endPoint x: 1260, endPoint y: 428, distance: 67.4
click at [1327, 419] on icon "button" at bounding box center [1330, 417] width 7 height 7
select select "0"
select select "7"
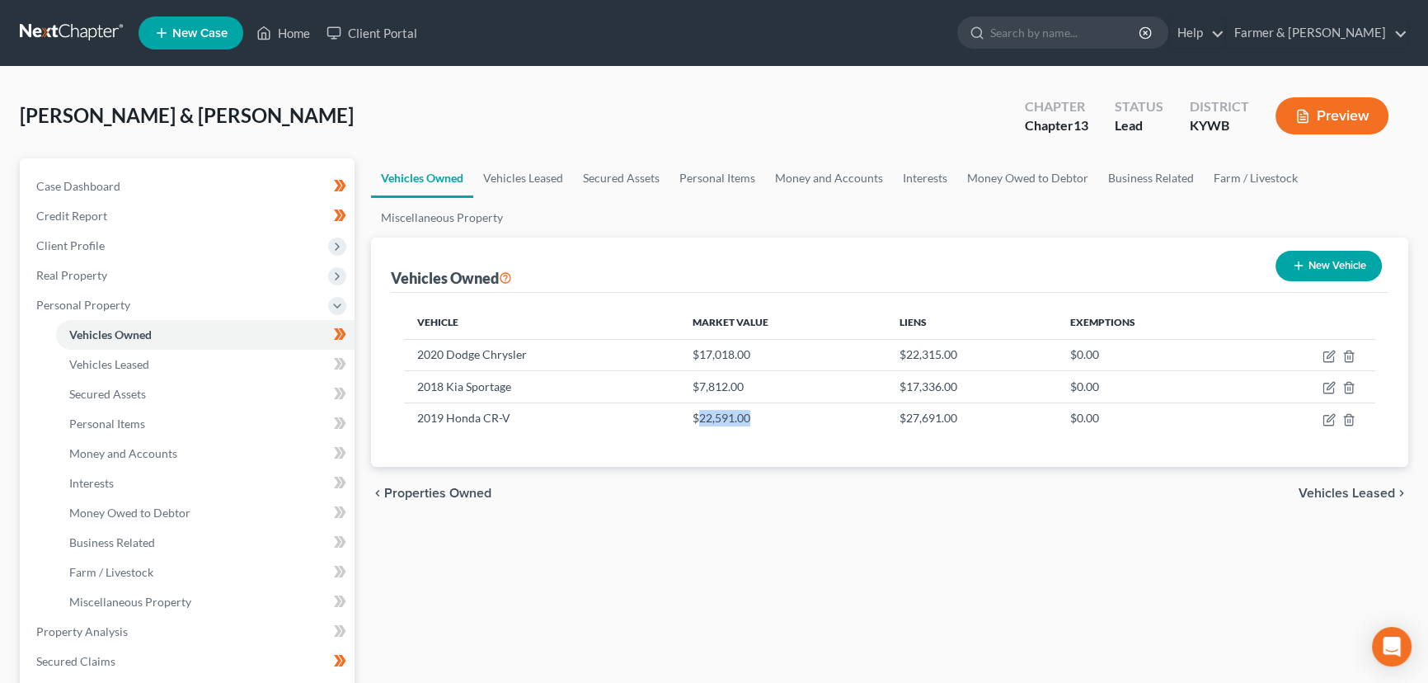
select select "2"
select select "3"
select select "2"
select select "0"
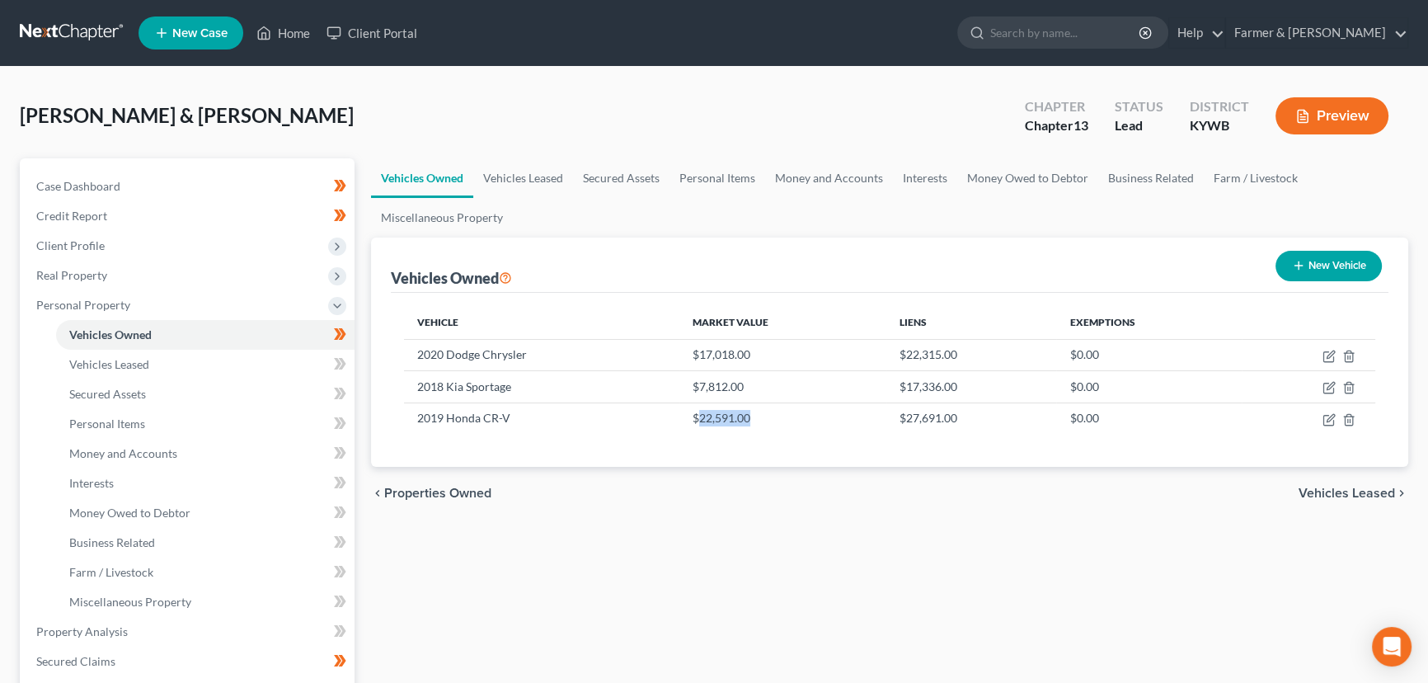
select select "4"
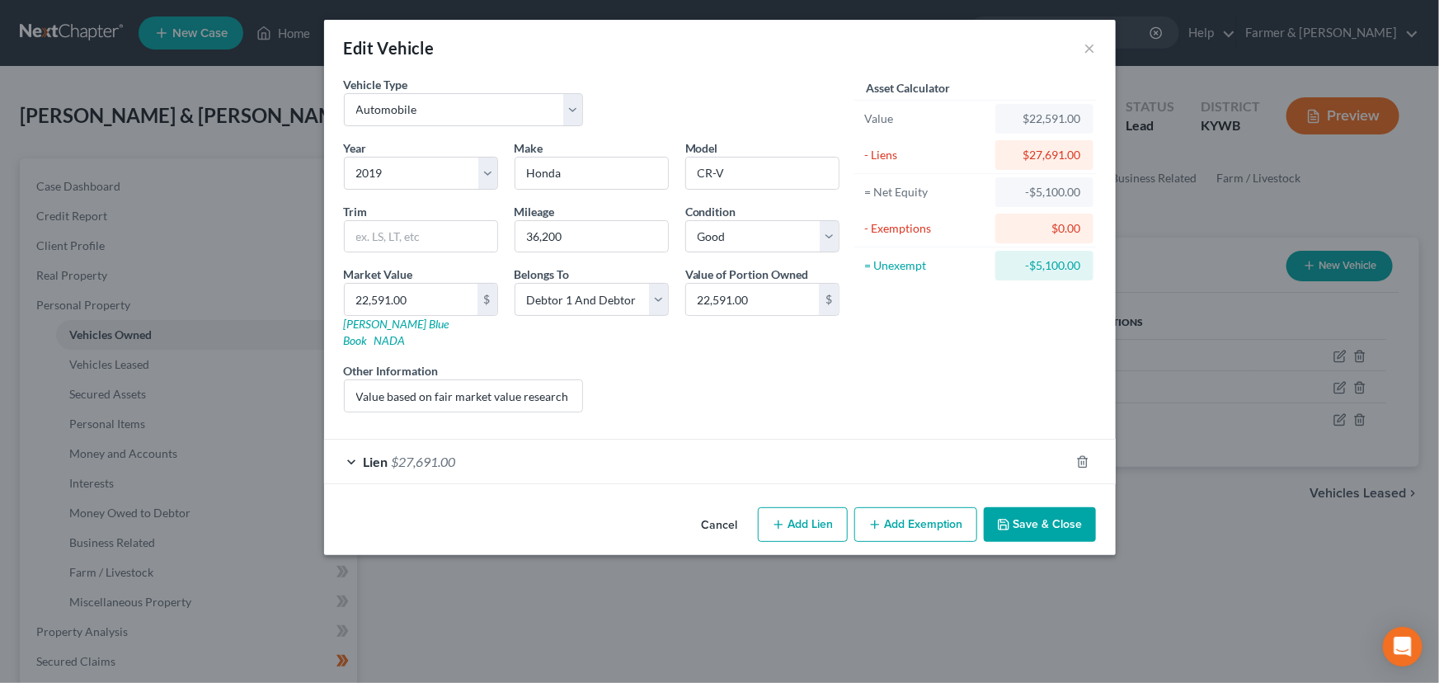
click at [629, 440] on div "Lien $27,691.00" at bounding box center [696, 462] width 745 height 44
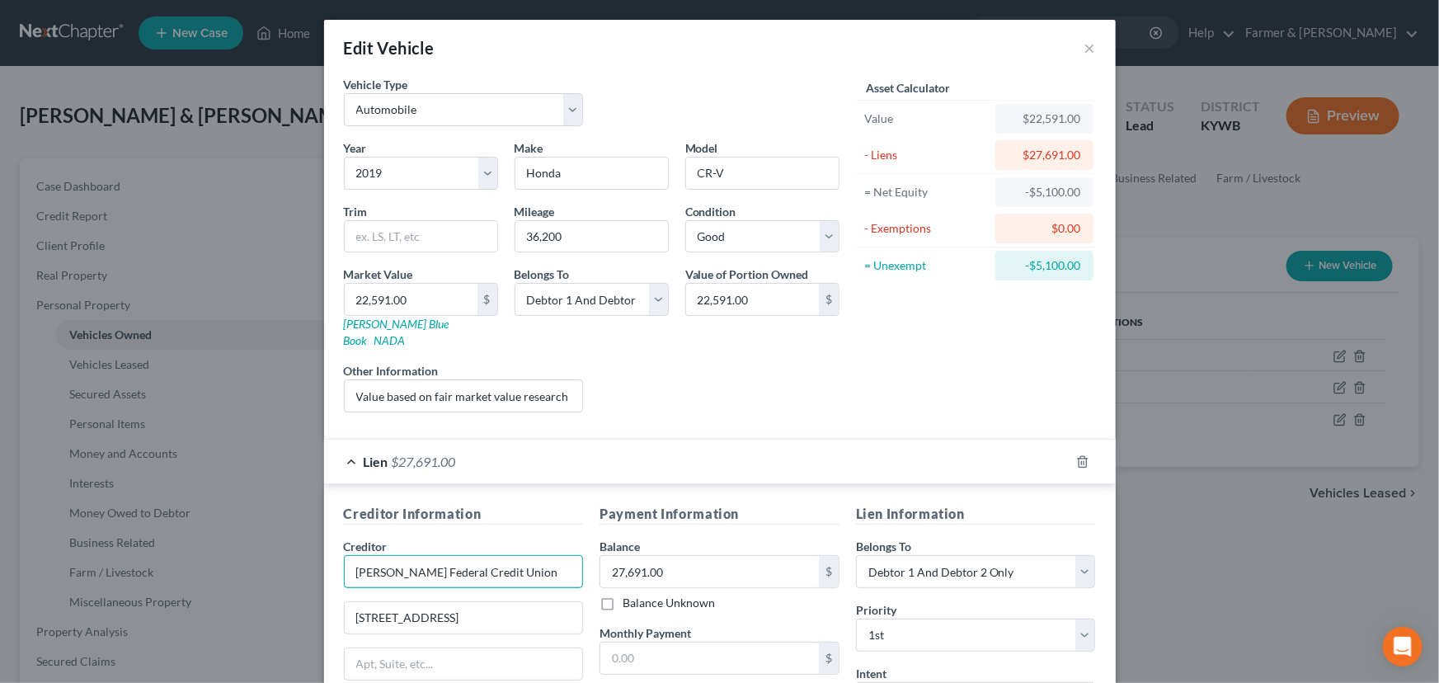
drag, startPoint x: 505, startPoint y: 554, endPoint x: 284, endPoint y: 562, distance: 221.1
click at [284, 562] on div "Edit Vehicle × Vehicle Type Select Automobile Truck Trailer Watercraft Aircraft…" at bounding box center [719, 341] width 1439 height 683
click at [681, 556] on input "27,691.00" at bounding box center [709, 571] width 219 height 31
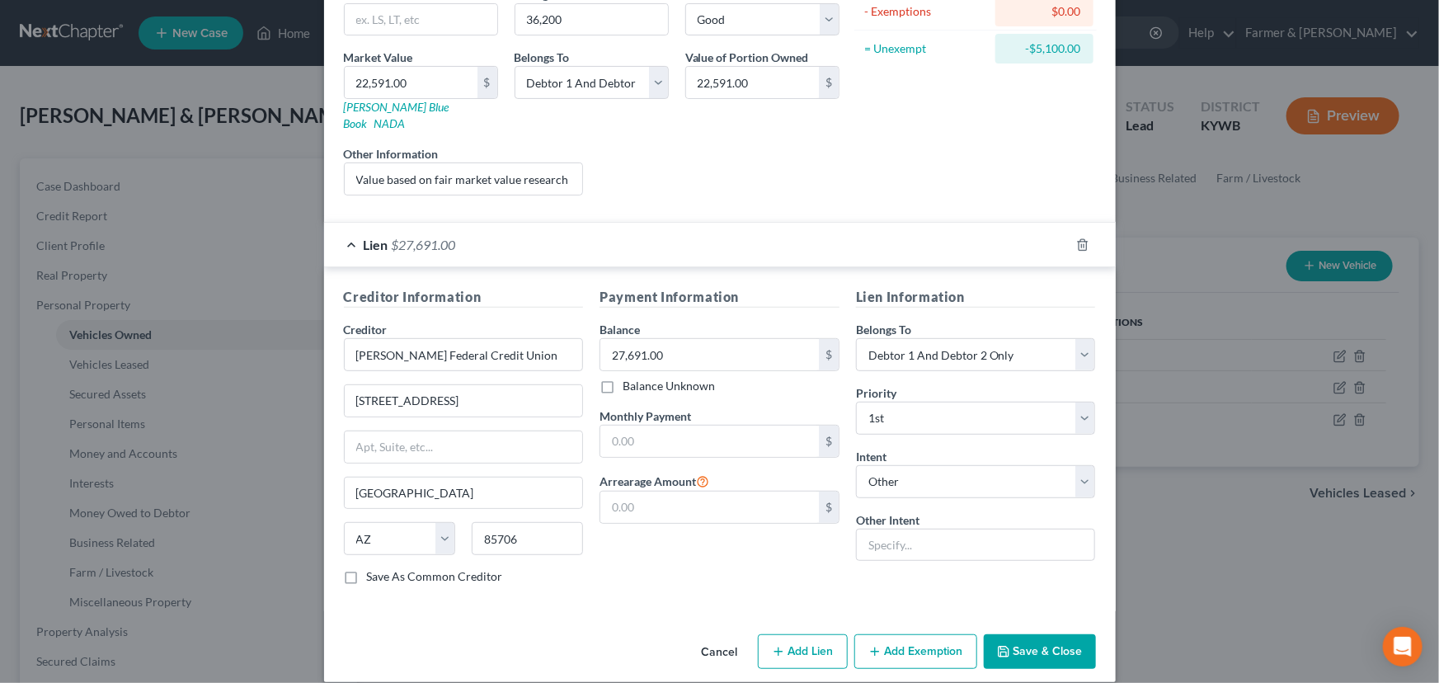
click at [702, 171] on div "Liens Select" at bounding box center [719, 170] width 256 height 50
click at [693, 223] on div "Lien $27,691.00" at bounding box center [696, 245] width 745 height 44
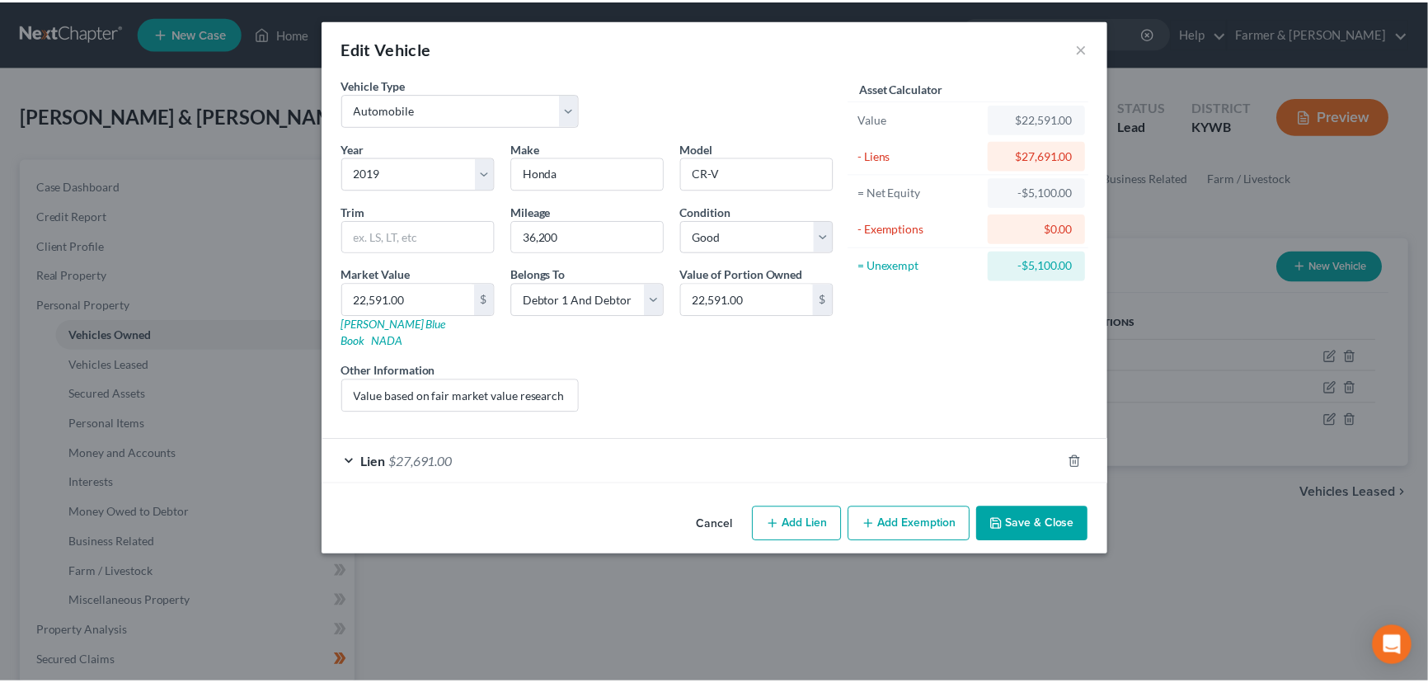
scroll to position [0, 0]
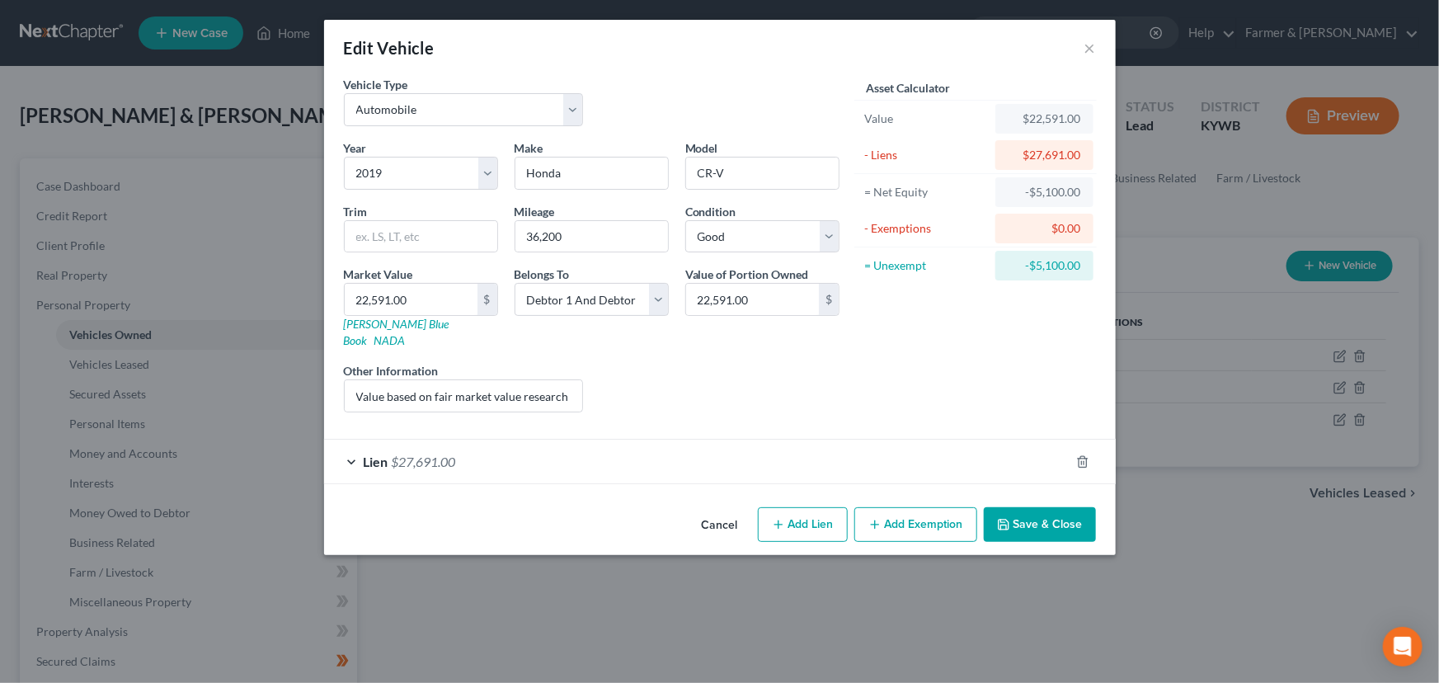
click at [698, 509] on button "Cancel" at bounding box center [720, 525] width 63 height 33
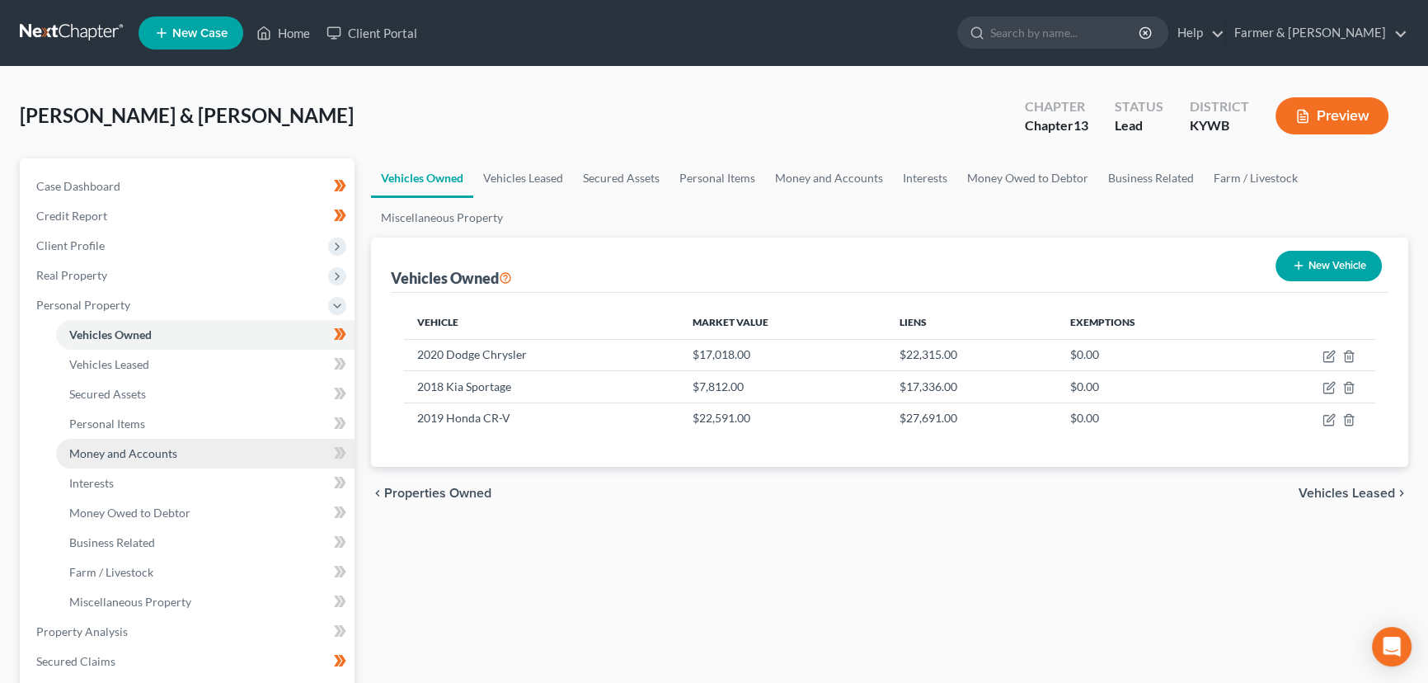
click at [149, 454] on span "Money and Accounts" at bounding box center [123, 453] width 108 height 14
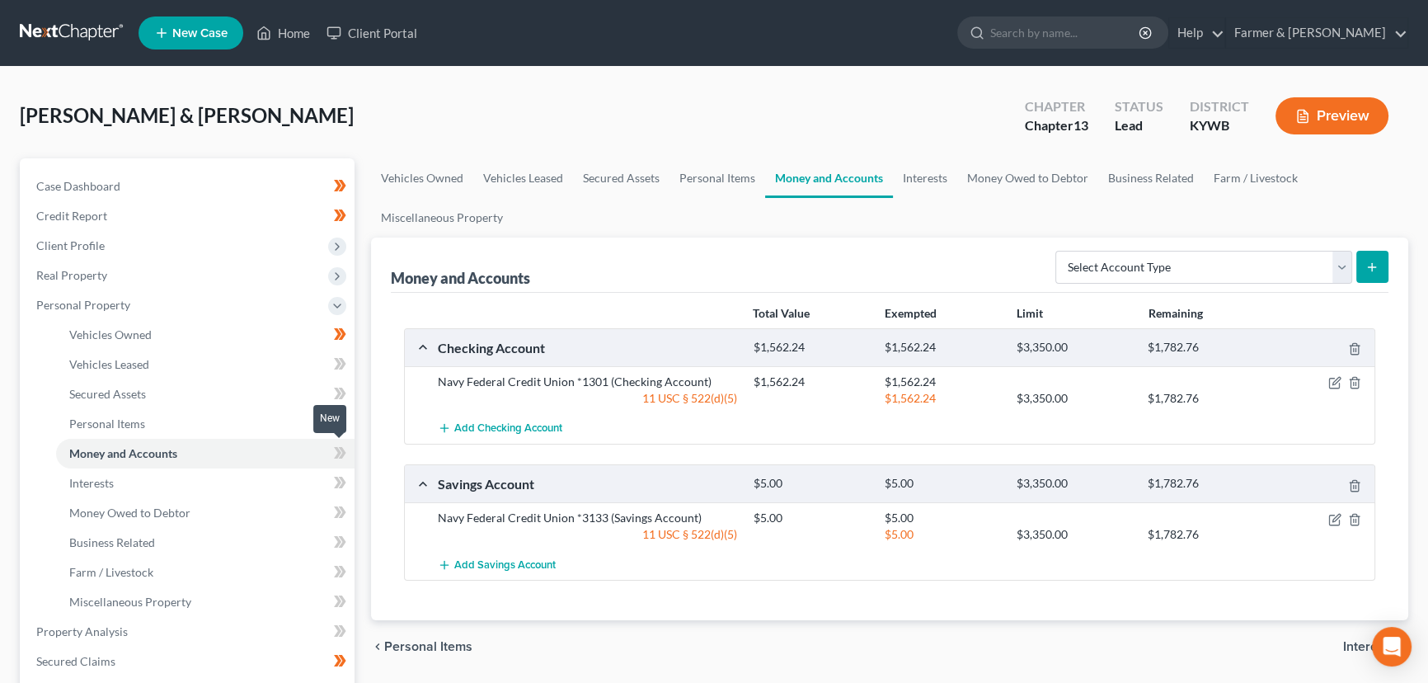
click at [341, 454] on icon at bounding box center [342, 453] width 7 height 12
click at [747, 82] on div "Teter, Michael & Jessica Upgraded Chapter Chapter 13 Status Lead District KYWB …" at bounding box center [714, 620] width 1428 height 1107
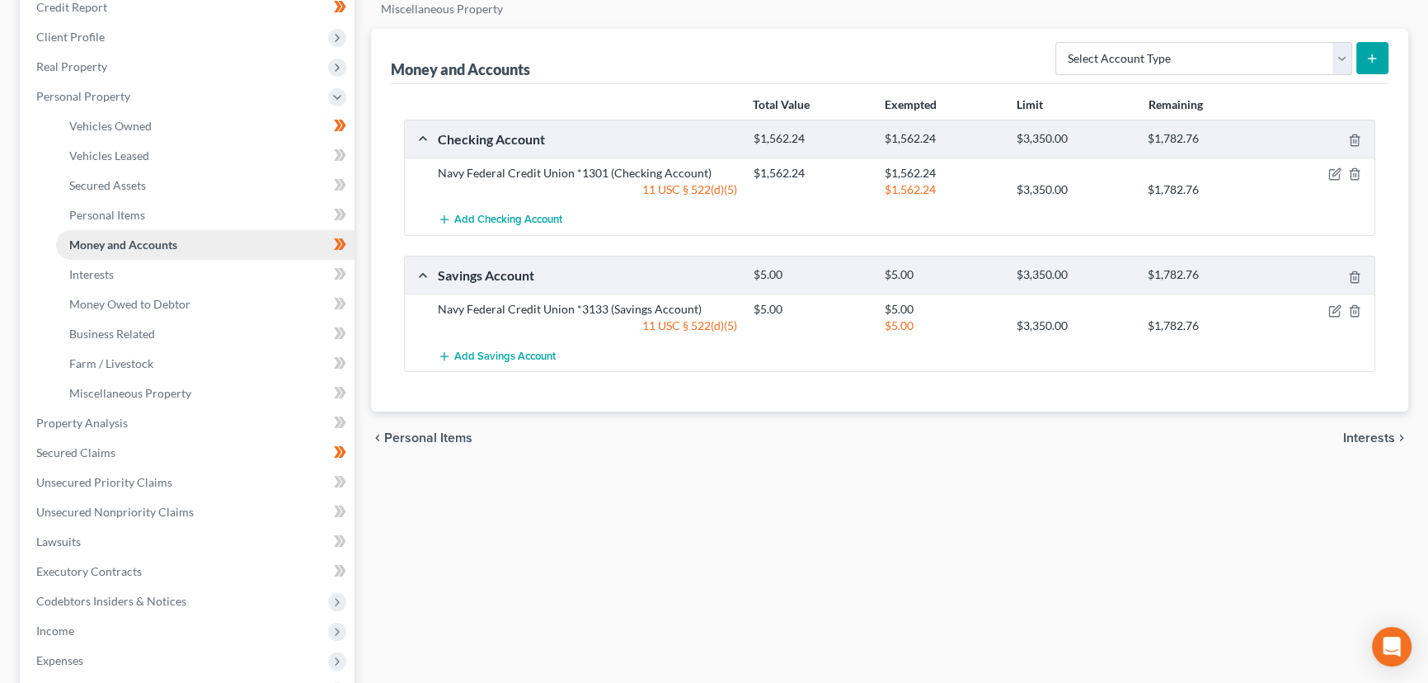
scroll to position [209, 0]
click at [89, 88] on span "Personal Property" at bounding box center [83, 95] width 94 height 14
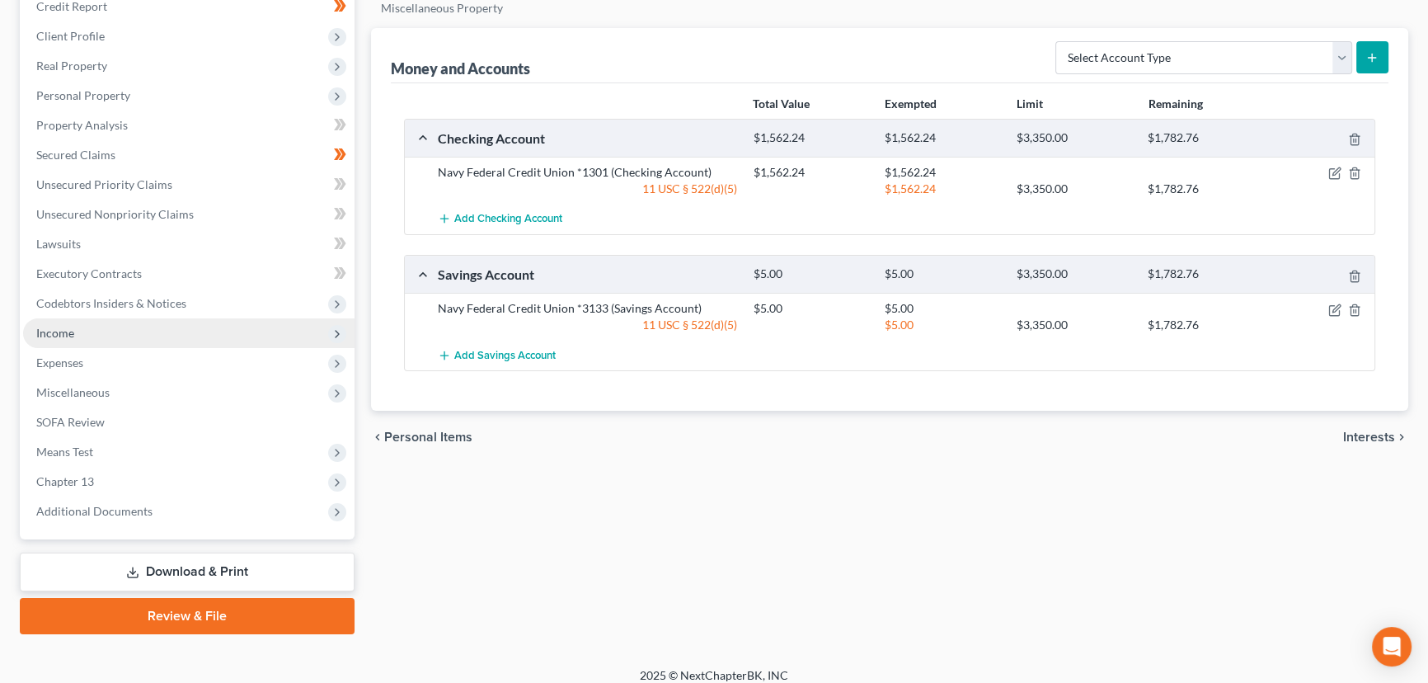
click at [49, 331] on span "Income" at bounding box center [55, 333] width 38 height 14
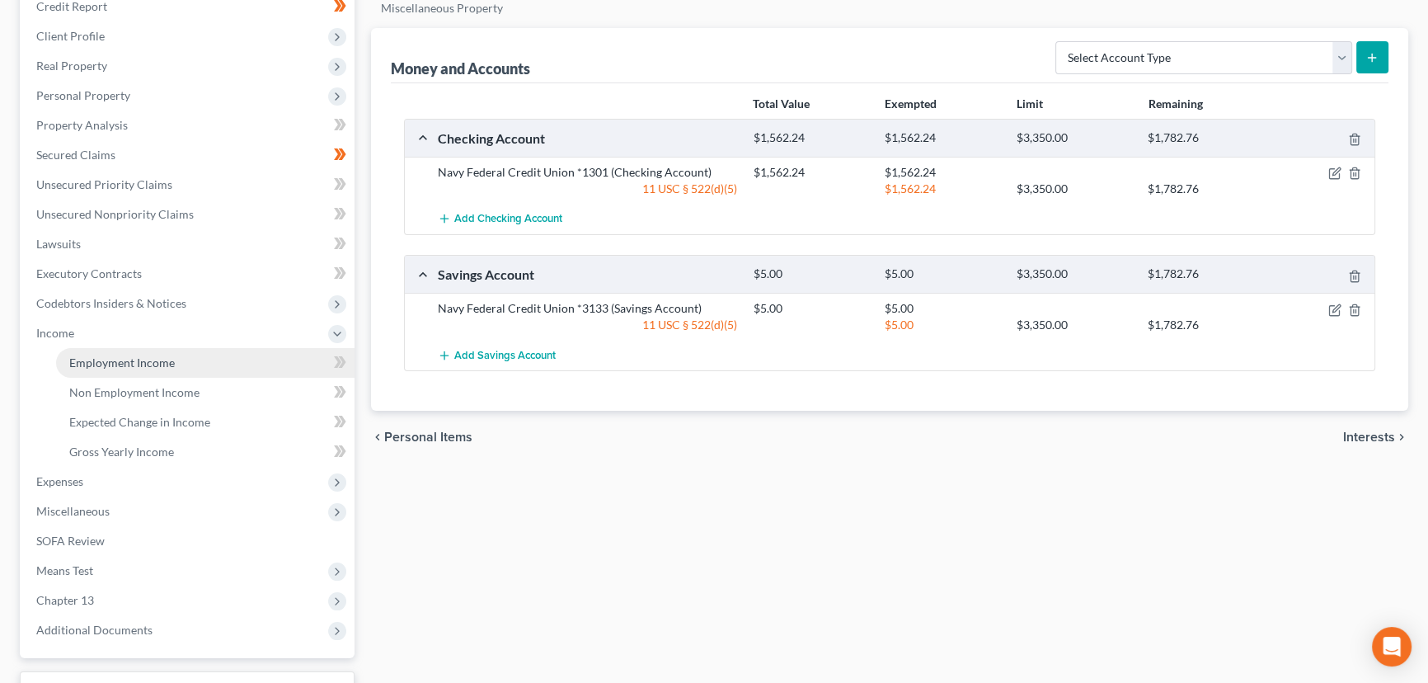
click at [81, 361] on span "Employment Income" at bounding box center [122, 362] width 106 height 14
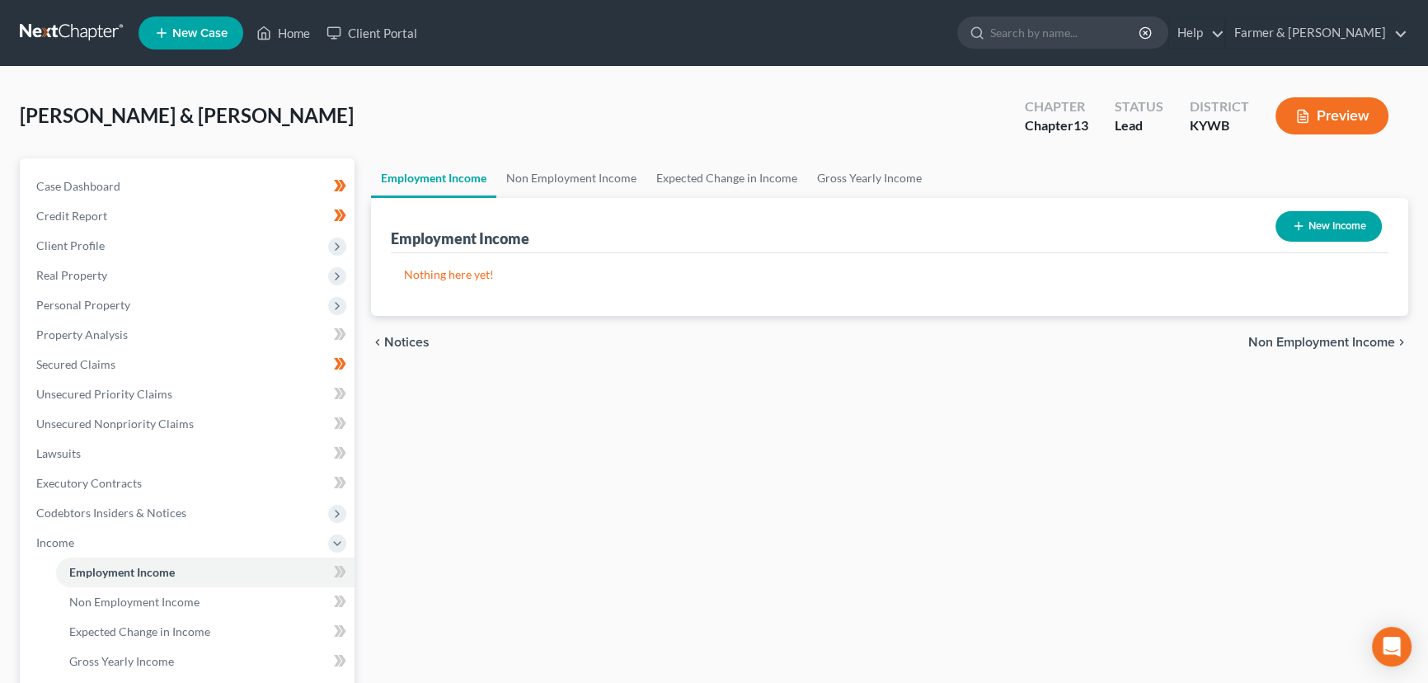
click at [1317, 223] on button "New Income" at bounding box center [1329, 226] width 106 height 31
select select "0"
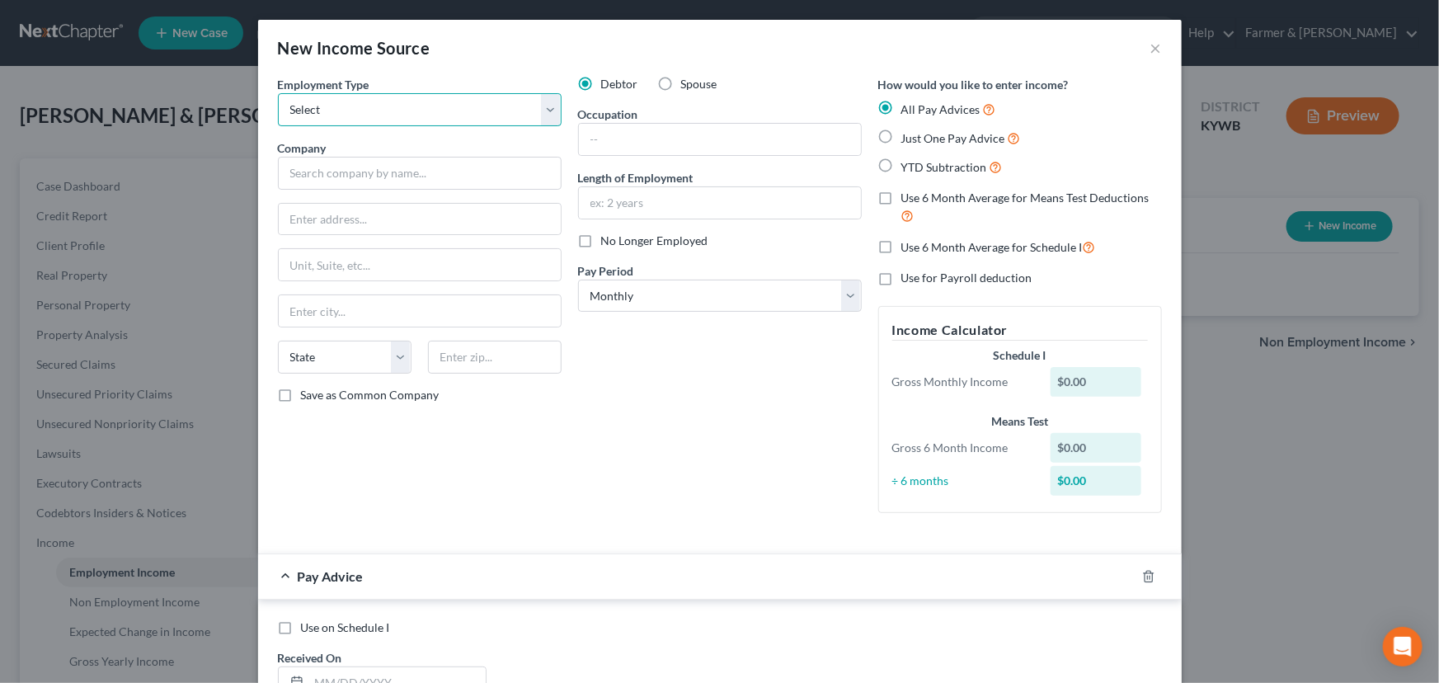
drag, startPoint x: 409, startPoint y: 113, endPoint x: 406, endPoint y: 125, distance: 12.0
click at [409, 113] on select "Select Full or Part Time Employment Self Employment" at bounding box center [420, 109] width 284 height 33
select select "0"
click at [278, 93] on select "Select Full or Part Time Employment Self Employment" at bounding box center [420, 109] width 284 height 33
click at [400, 176] on input "text" at bounding box center [420, 173] width 284 height 33
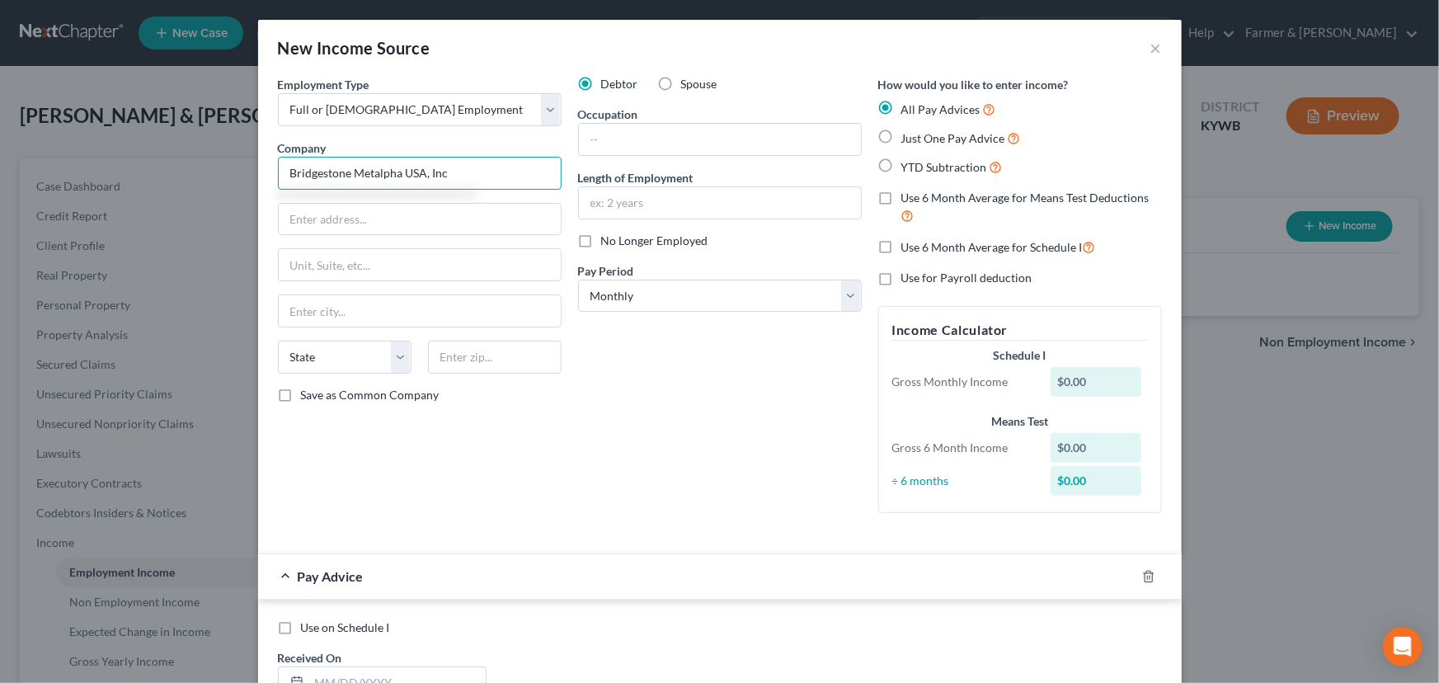
type input "Bridgestone Metalpha USA, Inc"
click at [388, 220] on input "text" at bounding box center [420, 219] width 282 height 31
type input "570 International Blvd"
click at [721, 487] on div "Debtor Spouse Occupation Length of Employment No Longer Employed Pay Period * S…" at bounding box center [720, 301] width 300 height 450
click at [618, 140] on input "text" at bounding box center [720, 139] width 282 height 31
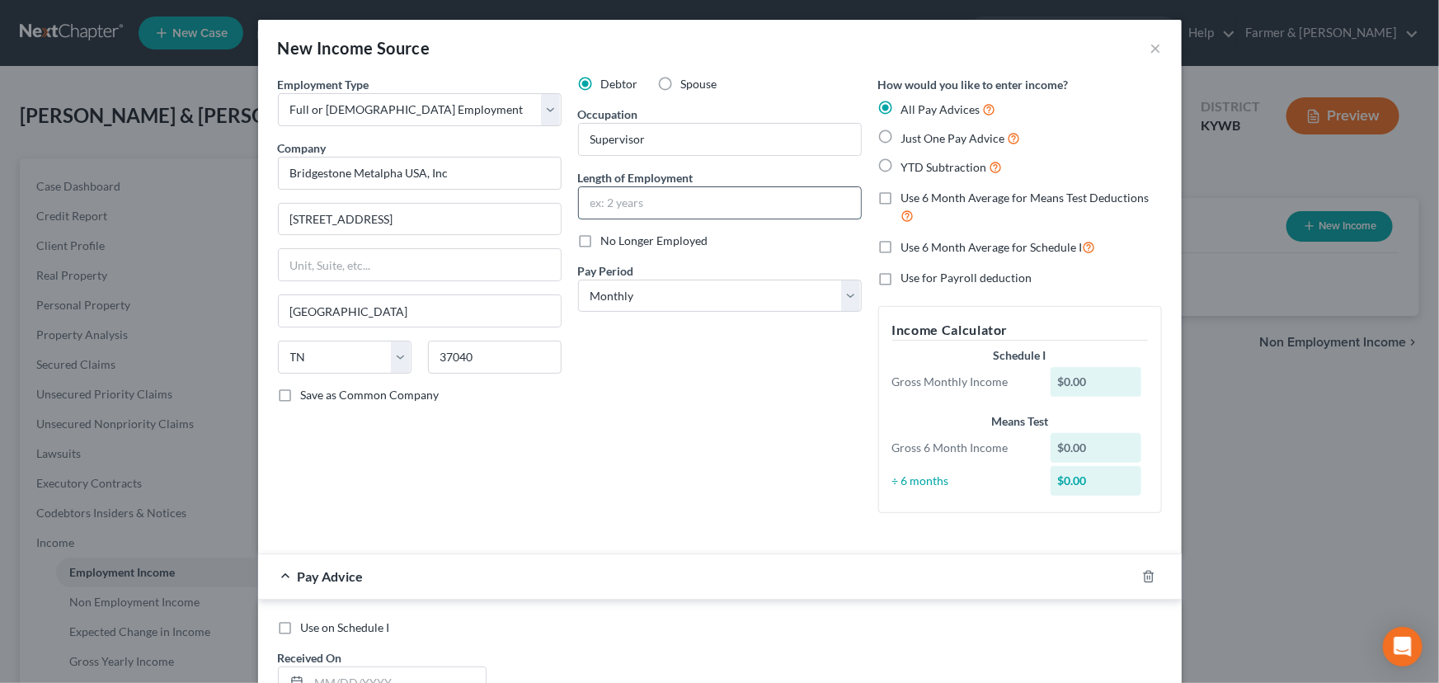
click at [602, 193] on input "text" at bounding box center [720, 202] width 282 height 31
click at [621, 299] on select "Select Monthly Twice Monthly Every Other Week Weekly" at bounding box center [720, 296] width 284 height 33
click at [578, 280] on select "Select Monthly Twice Monthly Every Other Week Weekly" at bounding box center [720, 296] width 284 height 33
click at [619, 378] on div "Debtor Spouse Occupation Supervisor Length of Employment 8 years No Longer Empl…" at bounding box center [720, 301] width 300 height 450
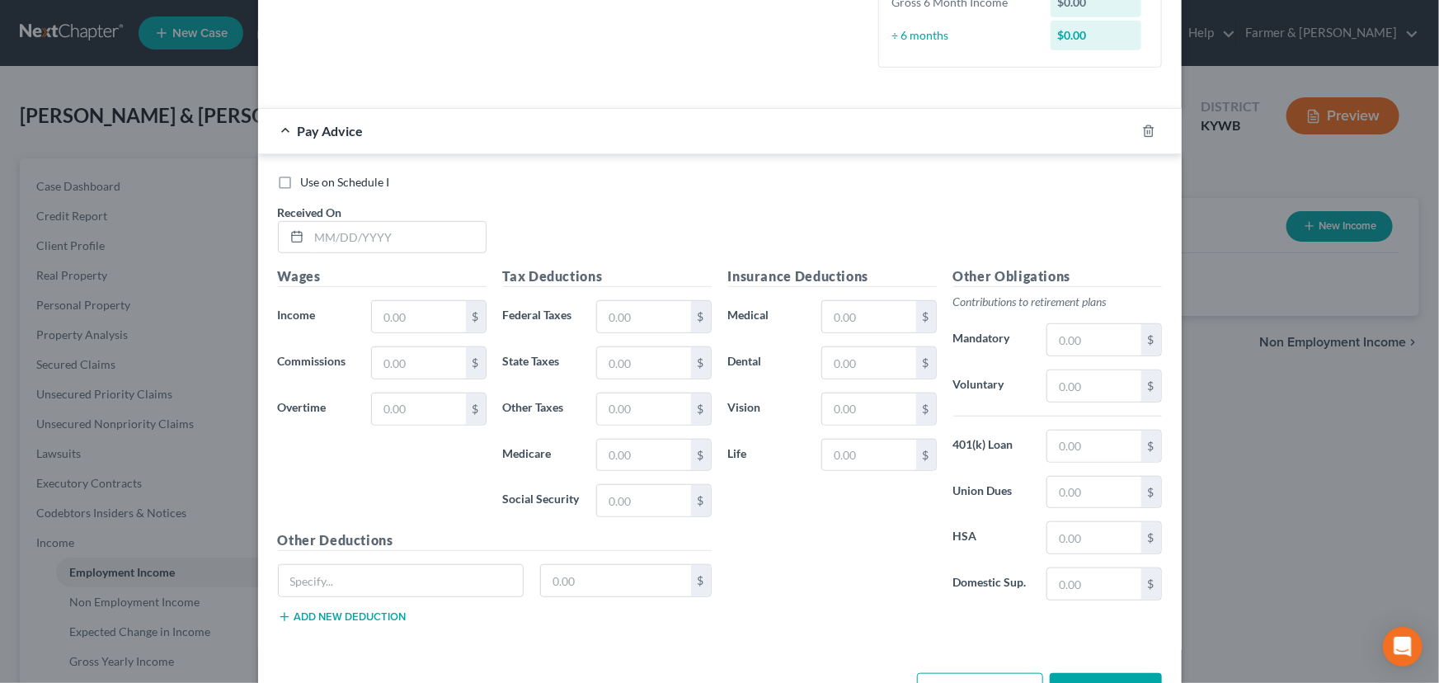
scroll to position [449, 0]
click at [378, 240] on input "text" at bounding box center [397, 234] width 176 height 31
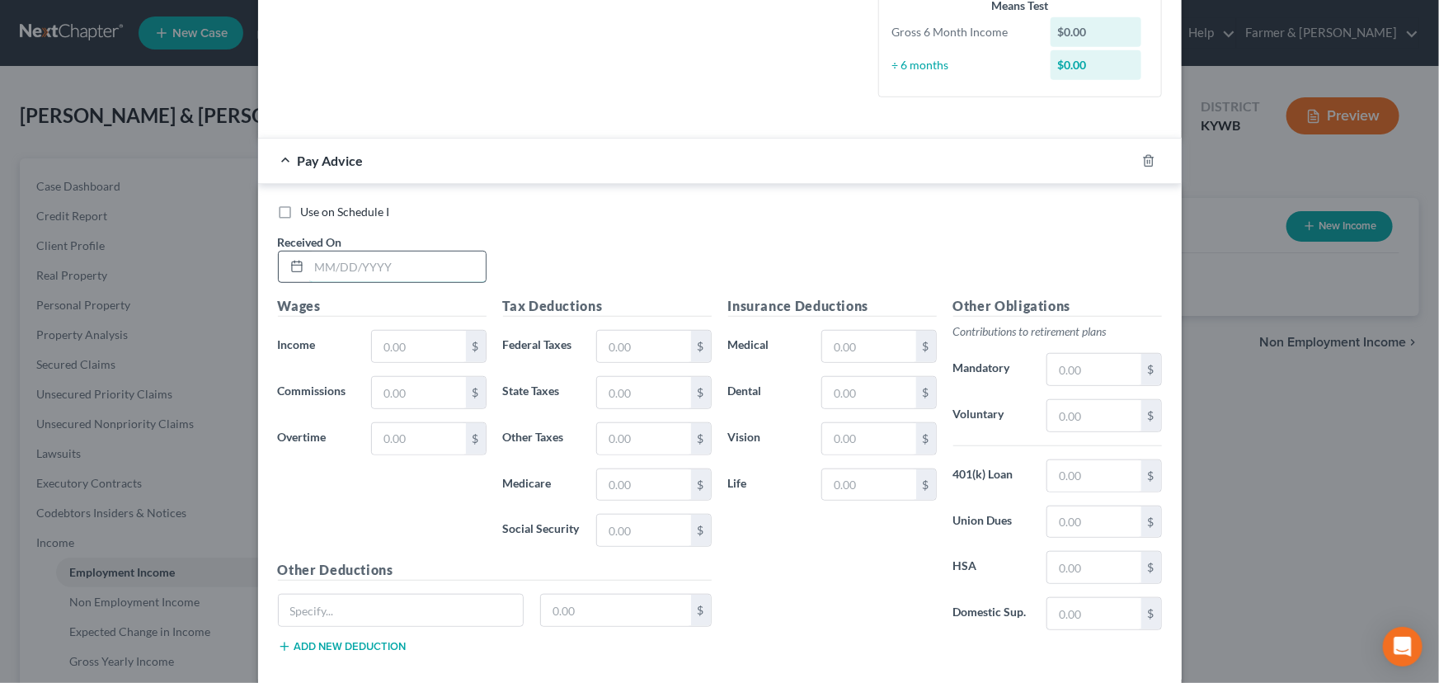
click at [360, 270] on input "text" at bounding box center [397, 266] width 176 height 31
click at [438, 321] on div "Wages Income * $ Commissions $ Overtime $" at bounding box center [382, 428] width 225 height 264
click at [429, 349] on input "text" at bounding box center [418, 346] width 93 height 31
click at [585, 271] on div "Use on Schedule I Received On * 07/31/2025" at bounding box center [720, 250] width 900 height 93
click at [597, 353] on input "text" at bounding box center [643, 346] width 93 height 31
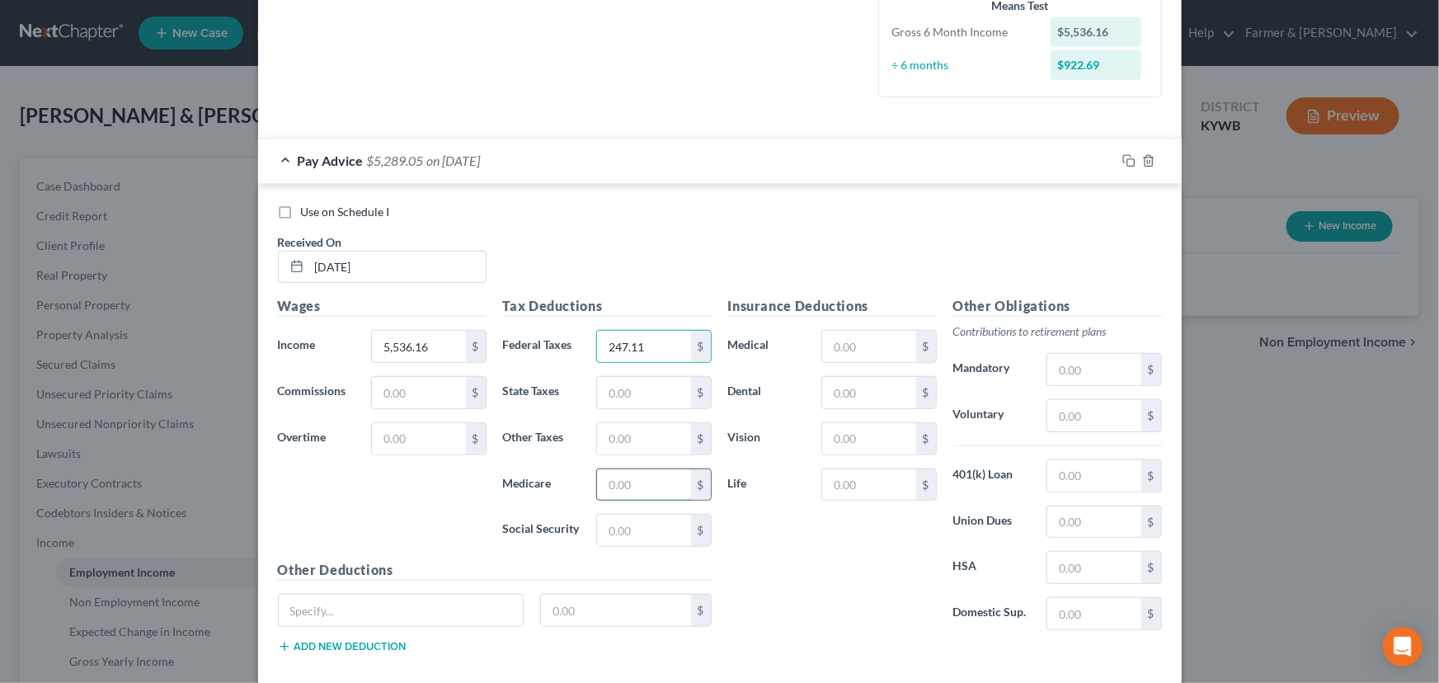
click at [632, 475] on input "text" at bounding box center [643, 484] width 93 height 31
click at [660, 529] on input "text" at bounding box center [643, 530] width 93 height 31
click at [646, 378] on input "text" at bounding box center [643, 392] width 93 height 31
click at [1093, 372] on input "text" at bounding box center [1093, 369] width 93 height 31
click at [446, 608] on input "text" at bounding box center [401, 610] width 245 height 31
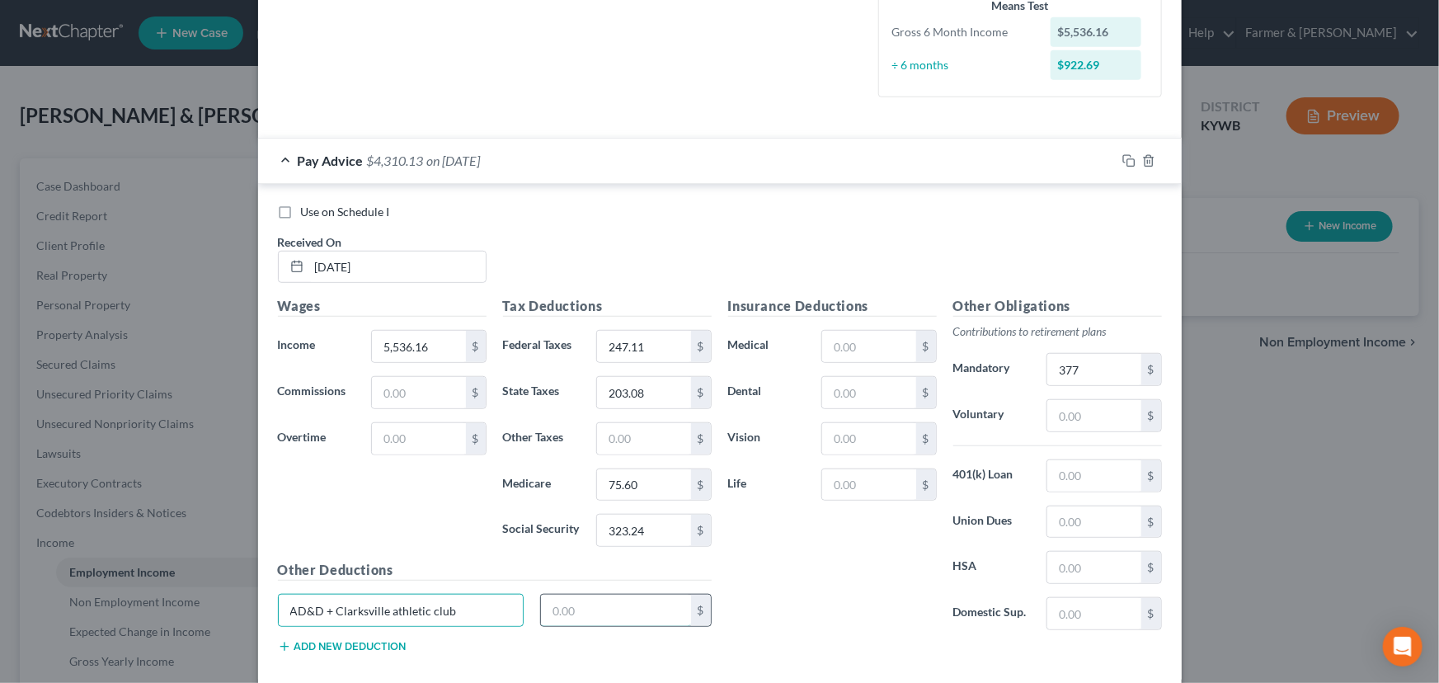
click at [638, 595] on input "text" at bounding box center [616, 610] width 150 height 31
click at [881, 389] on input "text" at bounding box center [868, 392] width 93 height 31
click at [369, 651] on button "Add new deduction" at bounding box center [342, 646] width 129 height 13
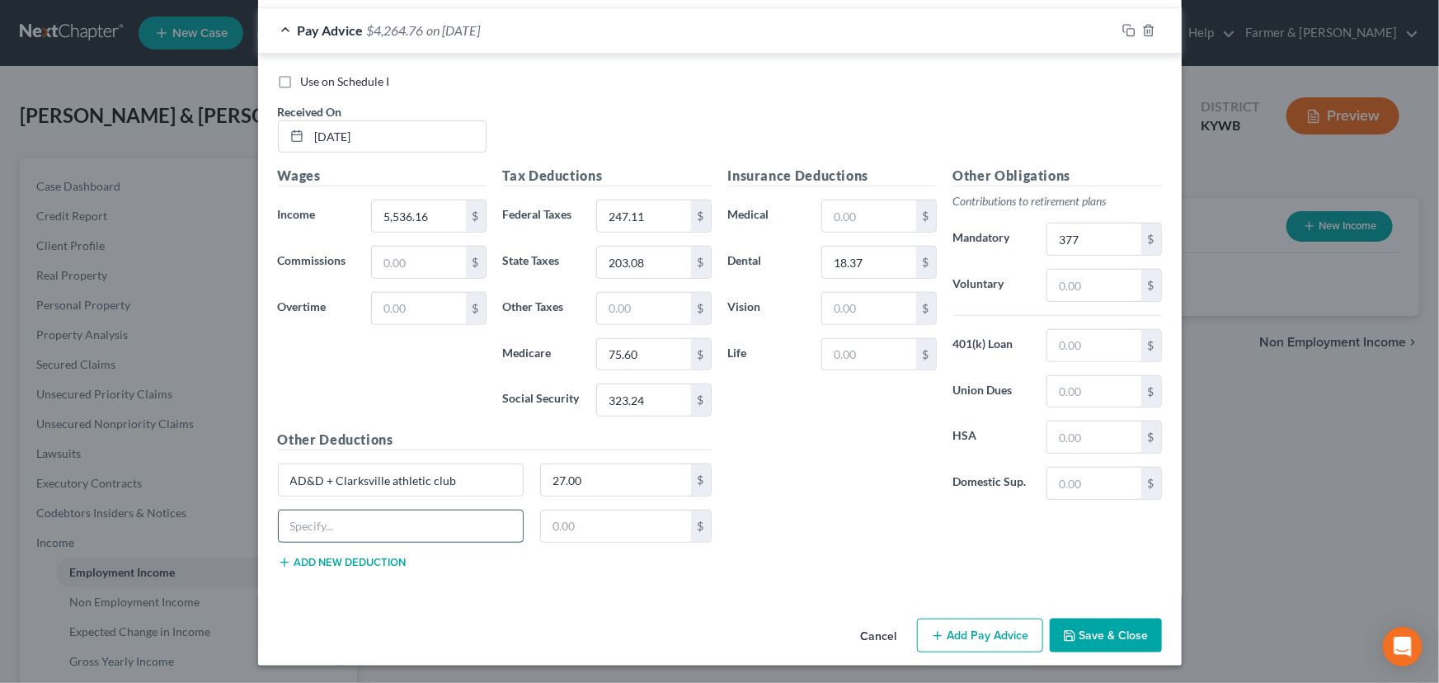
click at [346, 522] on input "text" at bounding box center [401, 525] width 245 height 31
click at [370, 560] on button "Add new deduction" at bounding box center [342, 562] width 129 height 13
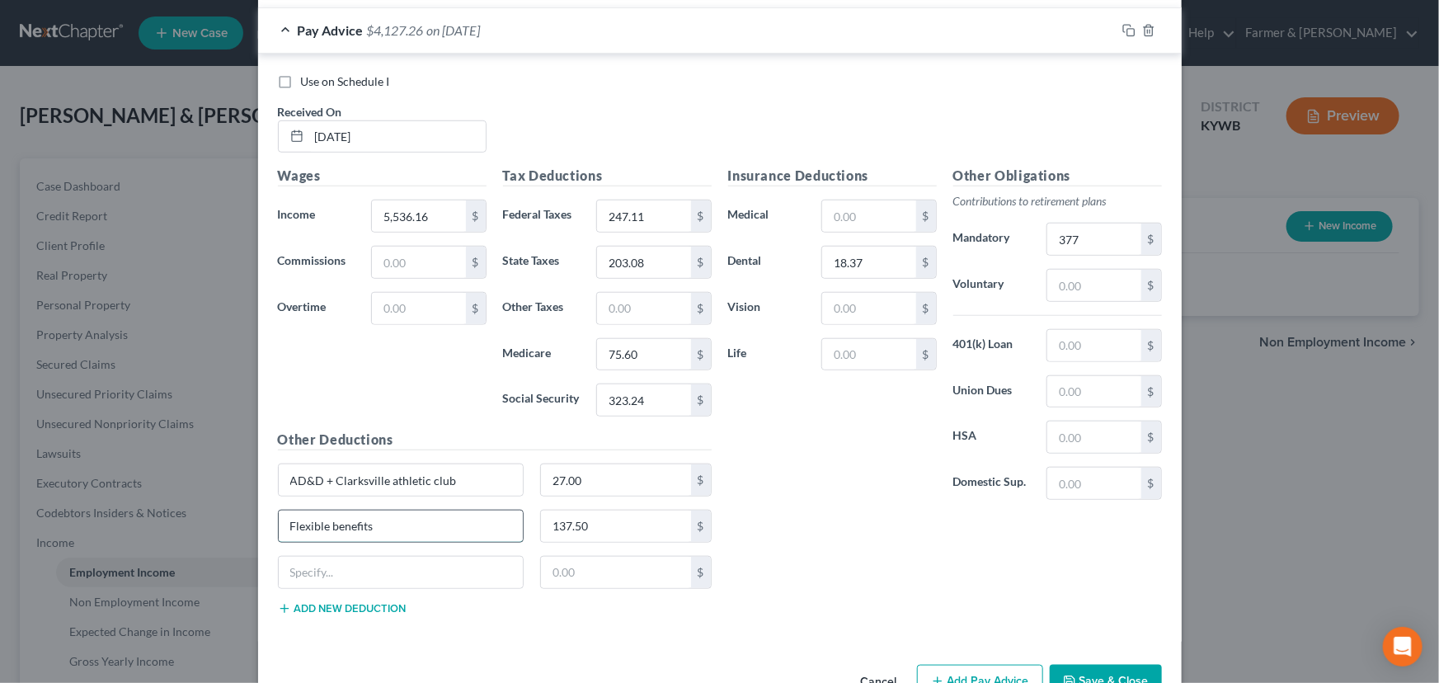
click at [415, 528] on input "Flexible benefits" at bounding box center [401, 525] width 245 height 31
click at [598, 521] on input "137.50" at bounding box center [616, 525] width 150 height 31
click at [552, 522] on input "text" at bounding box center [616, 525] width 150 height 31
click at [851, 552] on div "Insurance Deductions Medical $ Dental 18.37 $ Vision $ Life $ Other Obligations…" at bounding box center [945, 397] width 450 height 462
click at [328, 572] on input "text" at bounding box center [401, 572] width 245 height 31
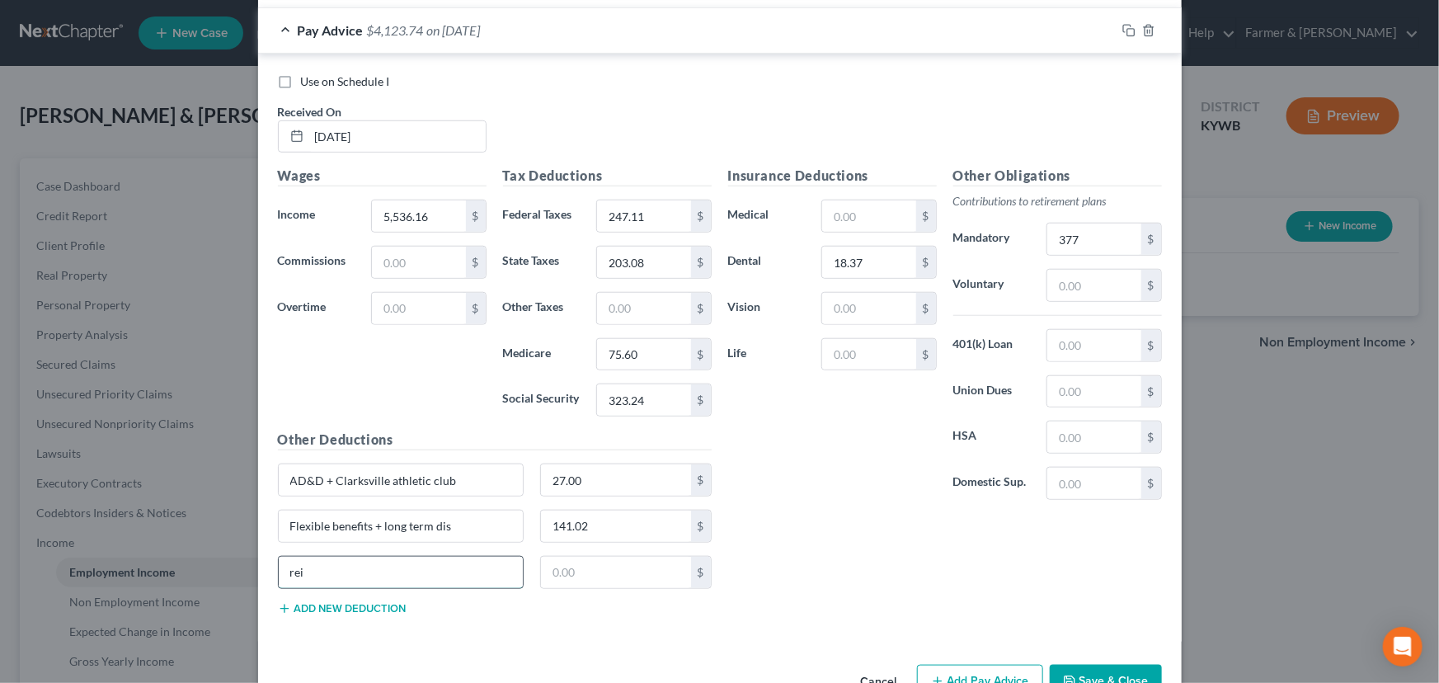
click at [369, 575] on input "rei" at bounding box center [401, 572] width 245 height 31
drag, startPoint x: 364, startPoint y: 569, endPoint x: 205, endPoint y: 576, distance: 159.3
click at [205, 576] on div "New Income Source × Employment Type * Select Full or Part Time Employment Self …" at bounding box center [719, 341] width 1439 height 683
click at [289, 576] on input "s silver family" at bounding box center [401, 572] width 245 height 31
click at [380, 571] on input "s silver family" at bounding box center [401, 572] width 245 height 31
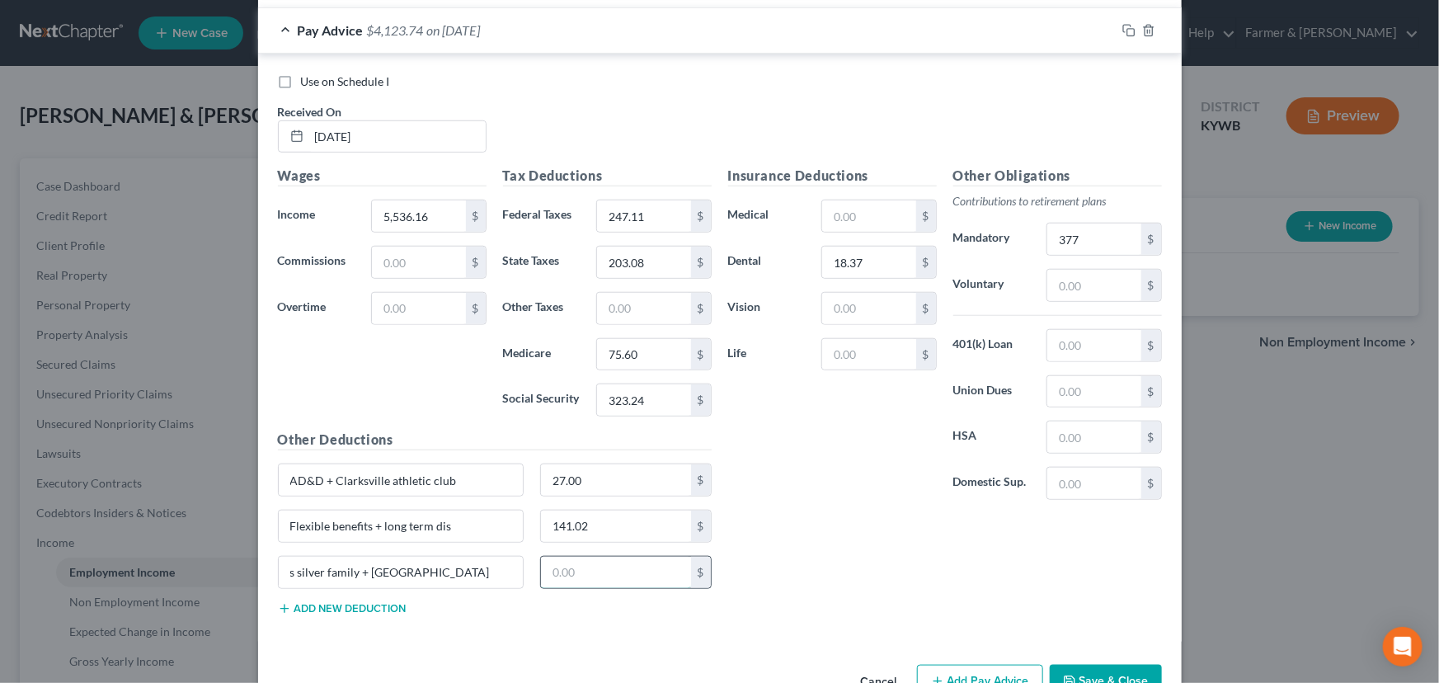
click at [599, 576] on input "text" at bounding box center [616, 572] width 150 height 31
click at [711, 575] on div "175.38 $" at bounding box center [626, 572] width 188 height 33
click at [845, 314] on input "text" at bounding box center [868, 308] width 93 height 31
click at [792, 477] on div "Insurance Deductions Medical $ Dental 18.37 $ Vision 6.41 $ Life $" at bounding box center [832, 339] width 225 height 347
click at [1114, 233] on input "377" at bounding box center [1093, 238] width 93 height 31
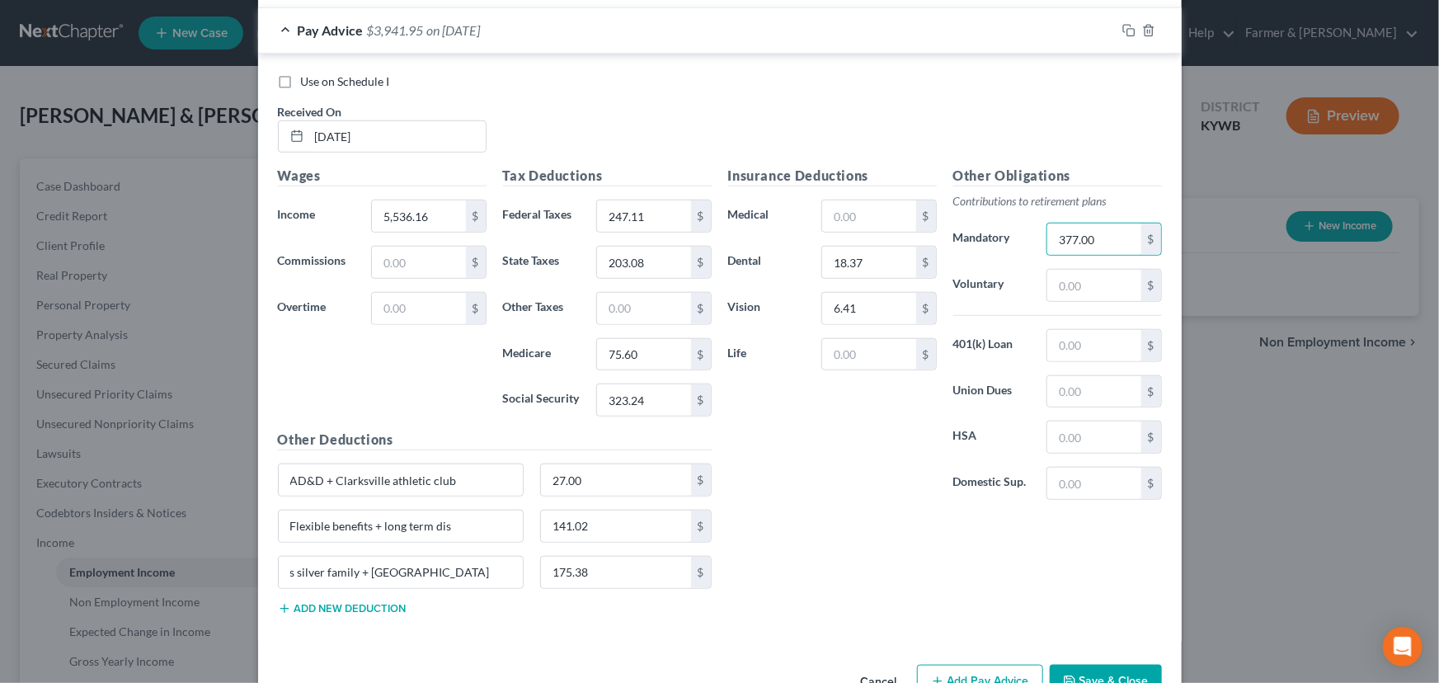
click at [880, 476] on div "Insurance Deductions Medical $ Dental 18.37 $ Vision 6.41 $ Life $" at bounding box center [832, 339] width 225 height 347
click at [364, 596] on div "s silver family + st jude 175.38 $" at bounding box center [495, 579] width 450 height 46
click at [367, 609] on button "Add new deduction" at bounding box center [342, 608] width 129 height 13
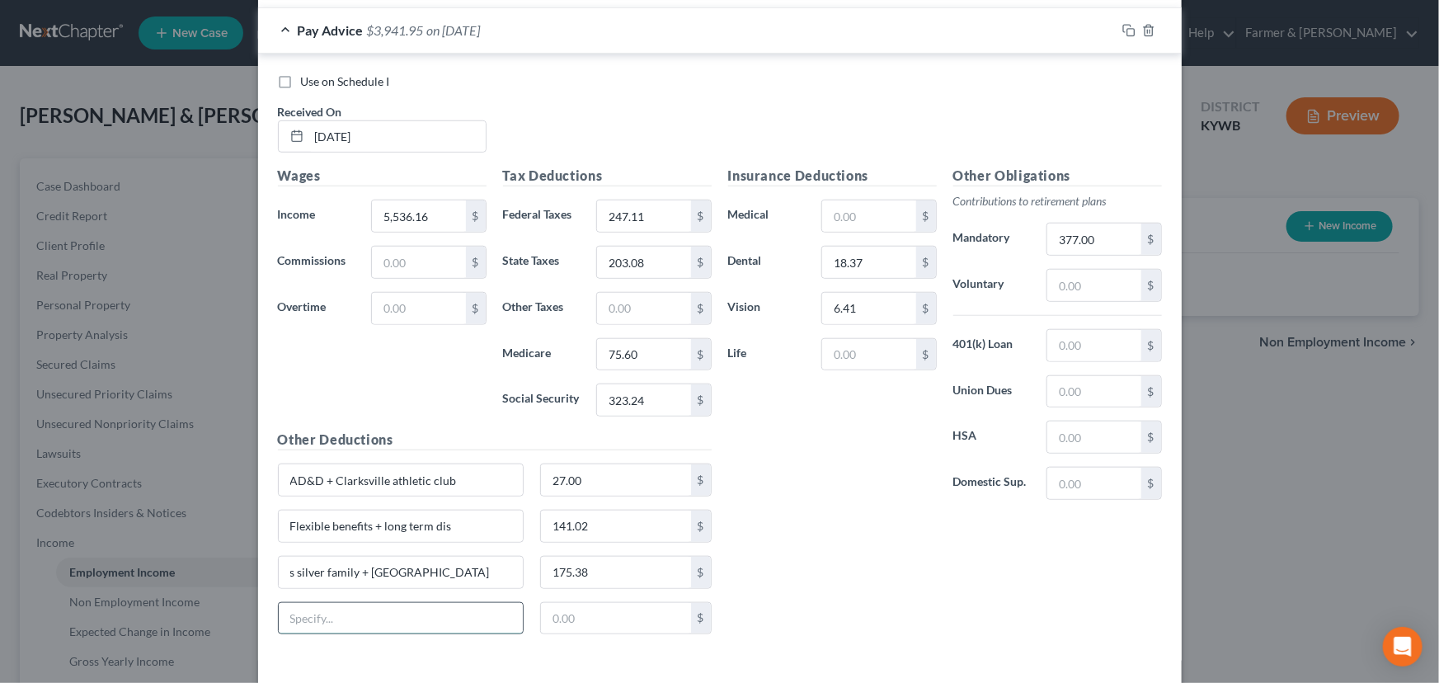
click at [369, 609] on input "text" at bounding box center [401, 618] width 245 height 31
click at [546, 613] on input "text" at bounding box center [616, 618] width 150 height 31
click at [393, 358] on div "Wages Income * 5,536.16 $ Commissions $ Overtime $" at bounding box center [382, 298] width 225 height 264
click at [383, 374] on div "Wages Income * 5,536.16 $ Commissions $ Overtime $" at bounding box center [382, 298] width 225 height 264
click at [496, 40] on div "Pay Advice $3,939.35 on 07/31/2025" at bounding box center [687, 30] width 858 height 44
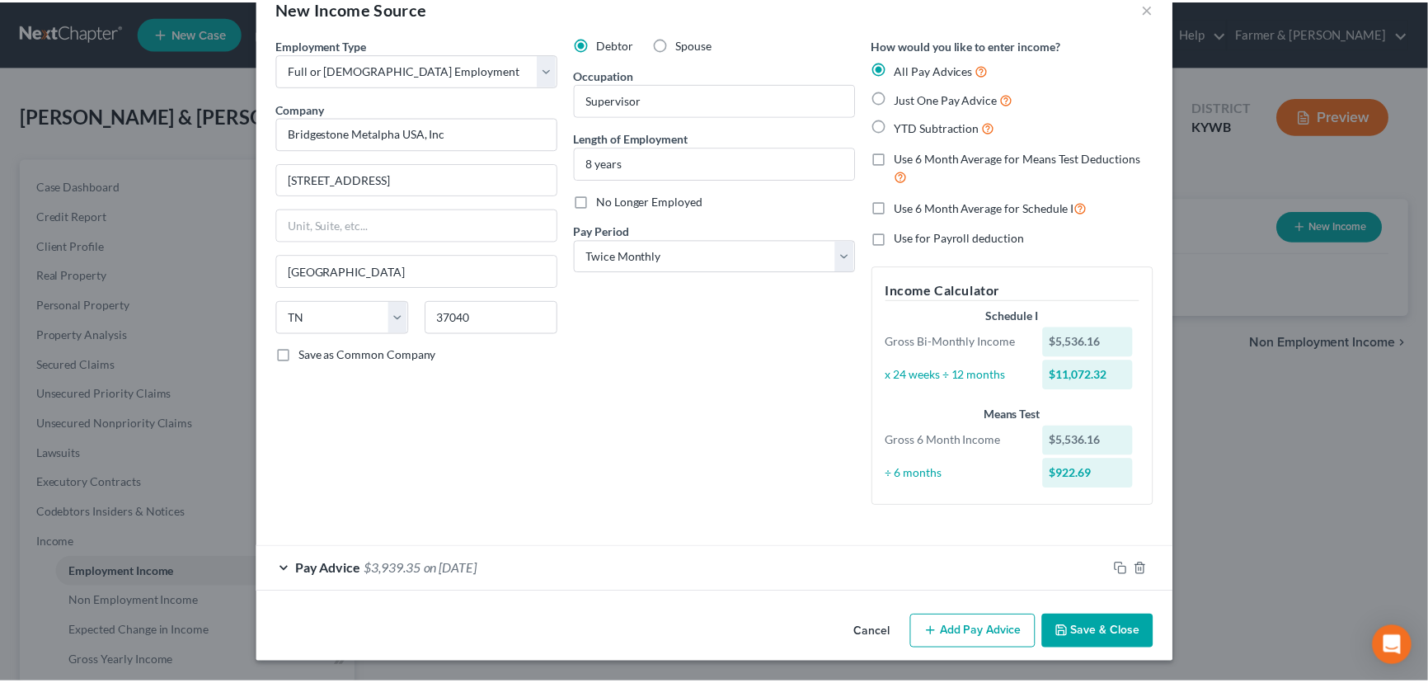
scroll to position [39, 0]
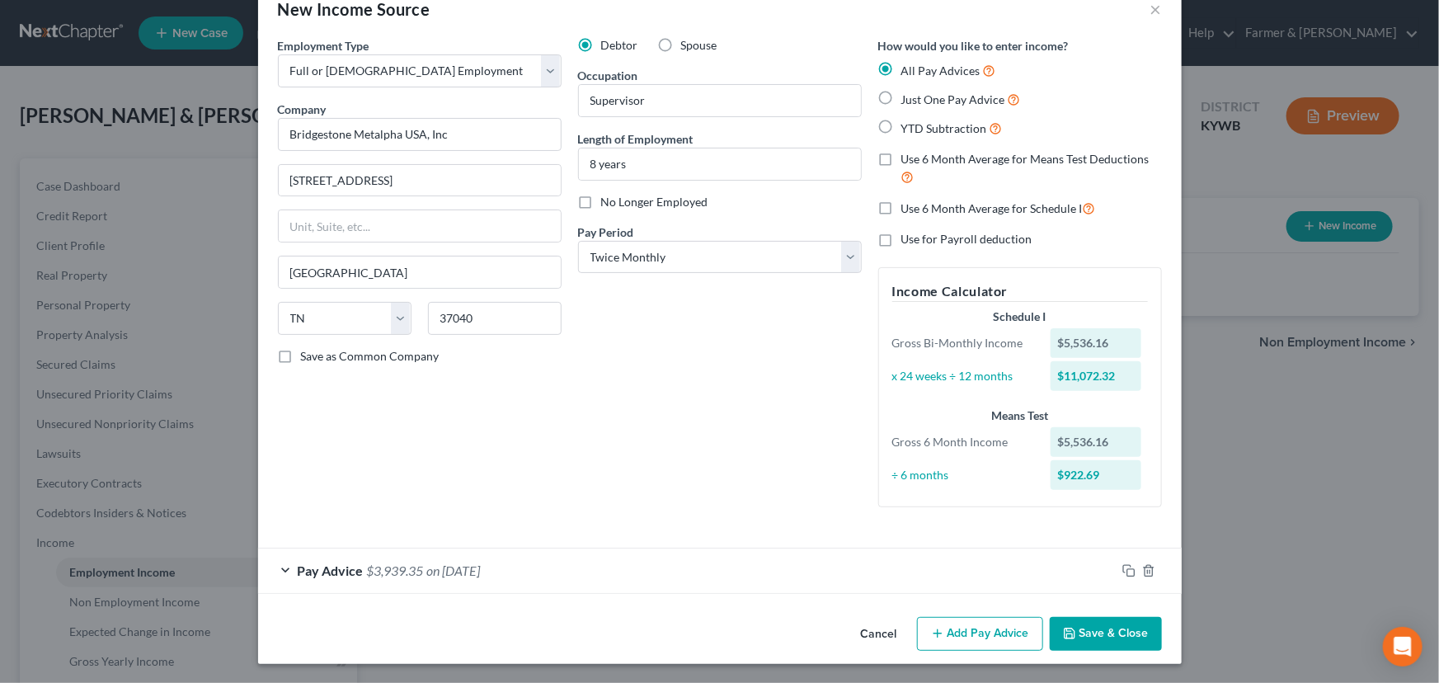
click at [1087, 623] on button "Save & Close" at bounding box center [1106, 634] width 112 height 35
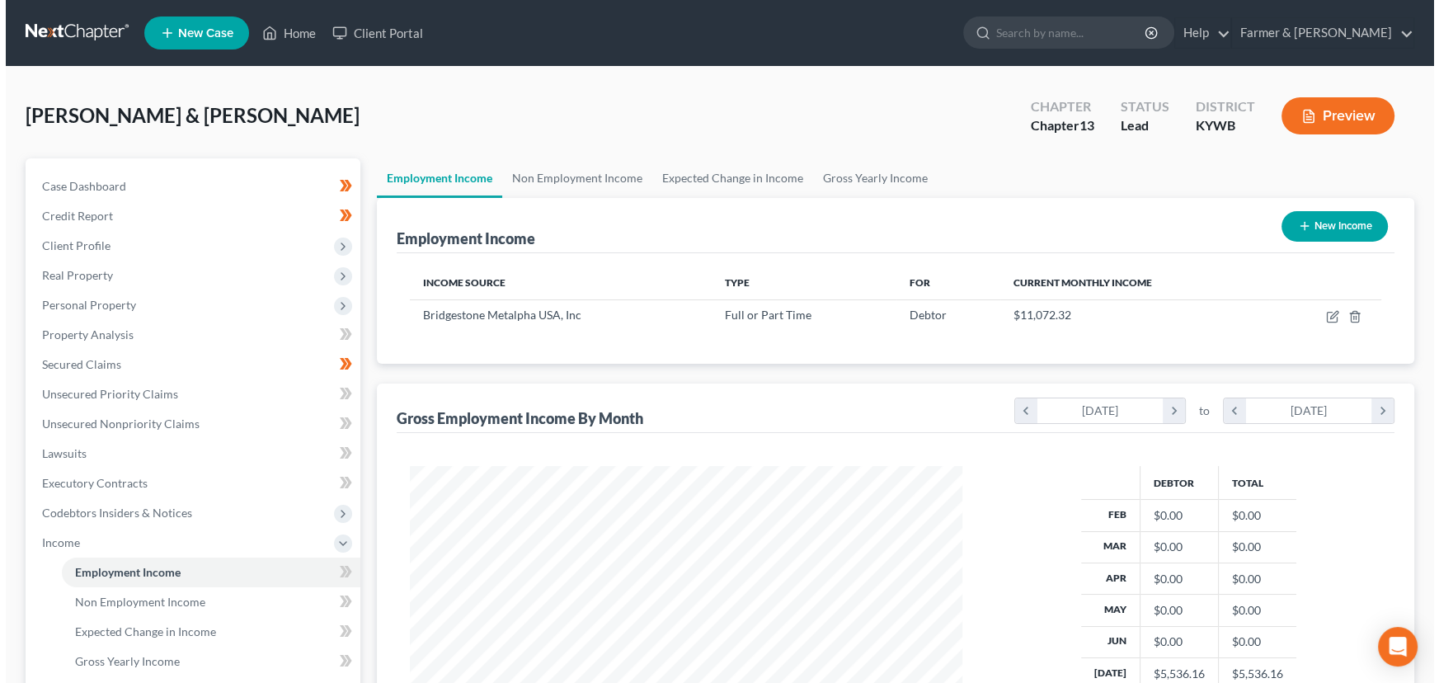
scroll to position [295, 585]
click at [693, 127] on div "Teter, Michael & Jessica Upgraded Chapter Chapter 13 Status Lead District KYWB …" at bounding box center [714, 123] width 1389 height 72
click at [508, 78] on div "Teter, Michael & Jessica Upgraded Chapter Chapter 13 Status Lead District KYWB …" at bounding box center [714, 531] width 1428 height 928
click at [933, 101] on div "Teter, Michael & Jessica Upgraded Chapter Chapter 13 Status Lead District KYWB …" at bounding box center [714, 123] width 1389 height 72
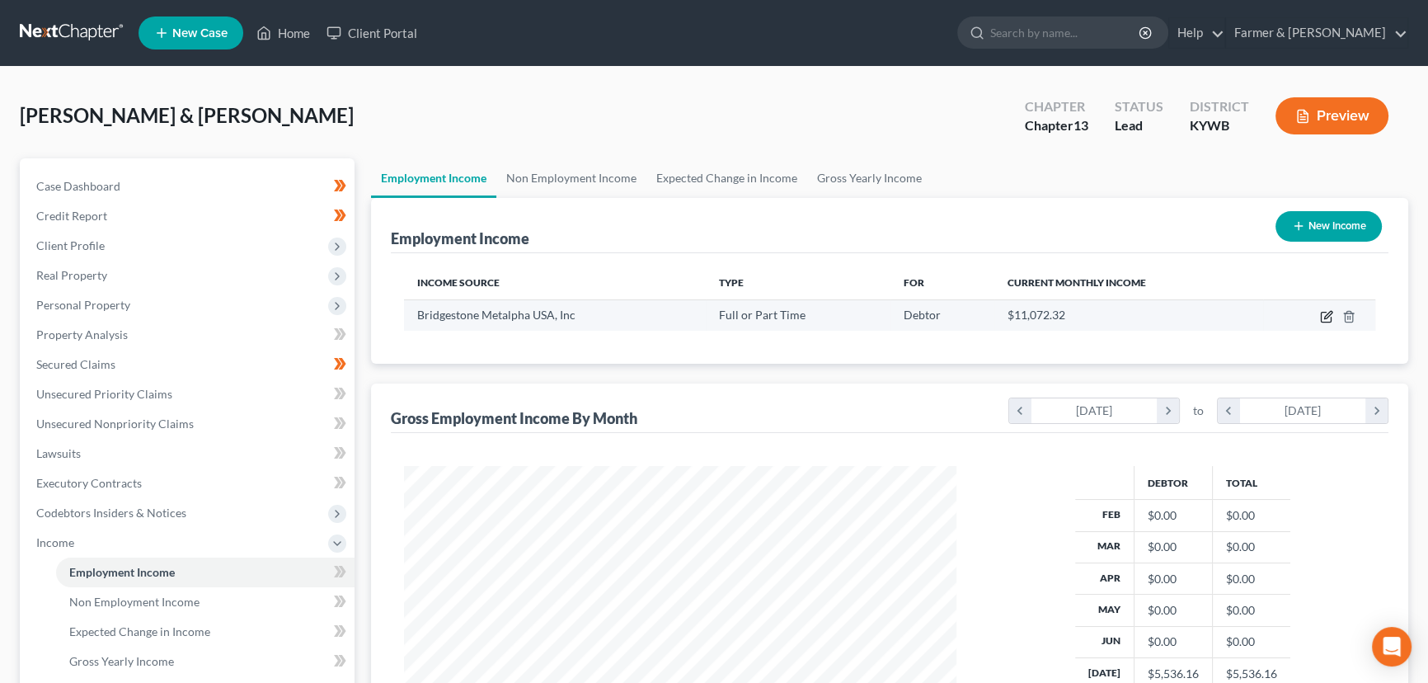
click at [1321, 313] on icon "button" at bounding box center [1326, 318] width 10 height 10
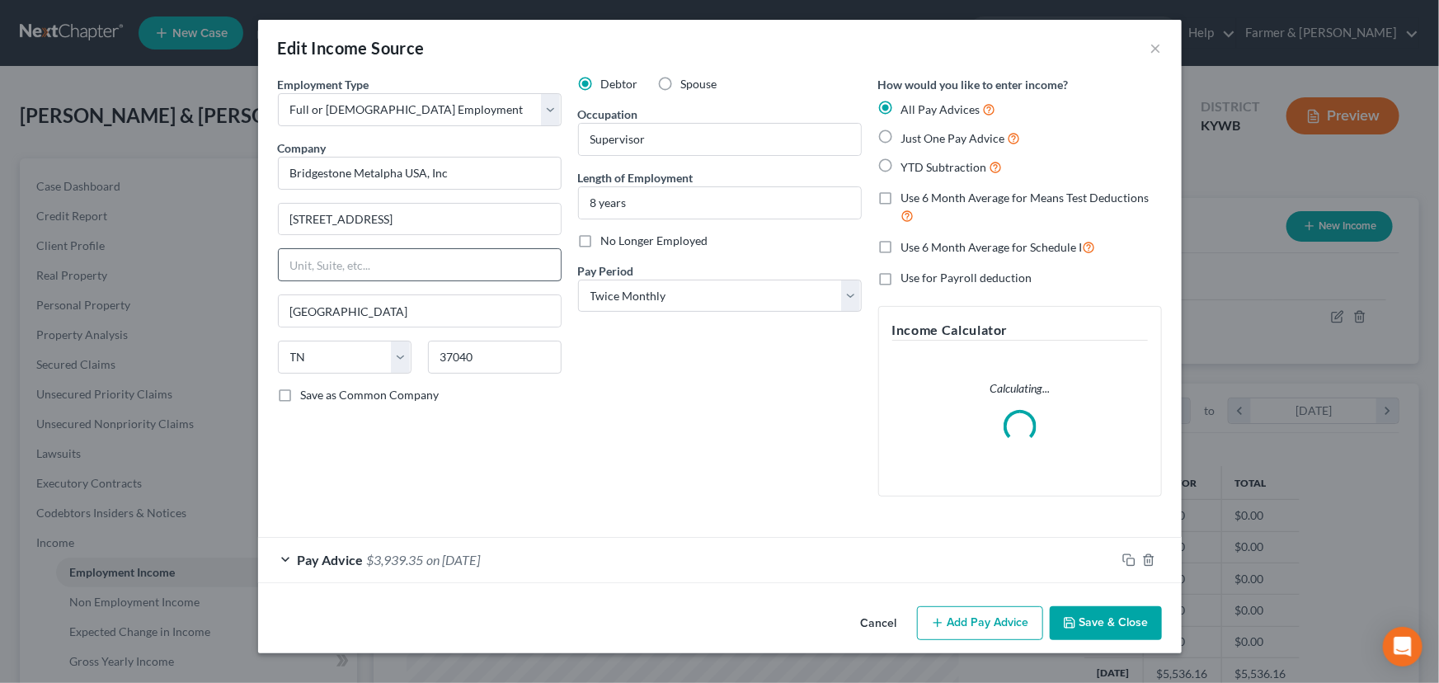
scroll to position [295, 590]
click at [647, 432] on div "Debtor Spouse Occupation Supervisor Length of Employment 8 years No Longer Empl…" at bounding box center [720, 293] width 300 height 434
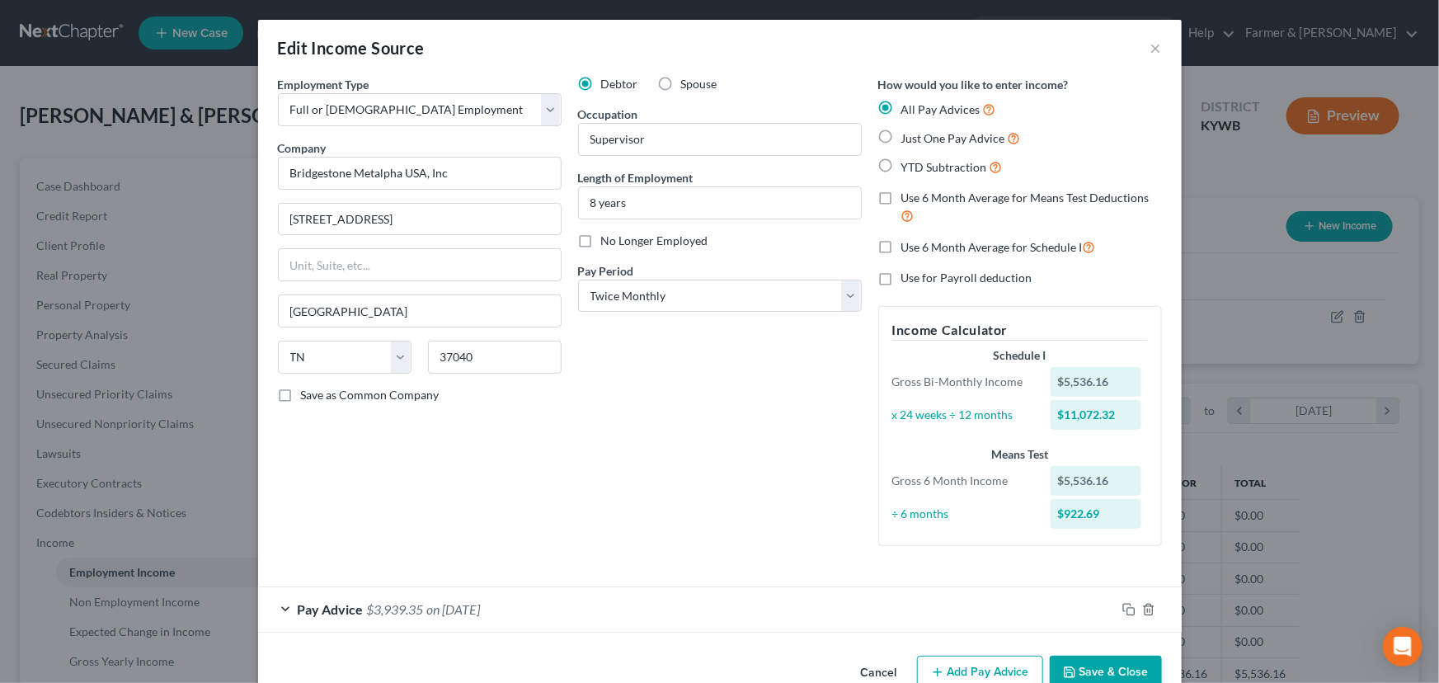
click at [512, 509] on div "Employment Type * Select Full or Part Time Employment Self Employment Company *…" at bounding box center [420, 317] width 300 height 483
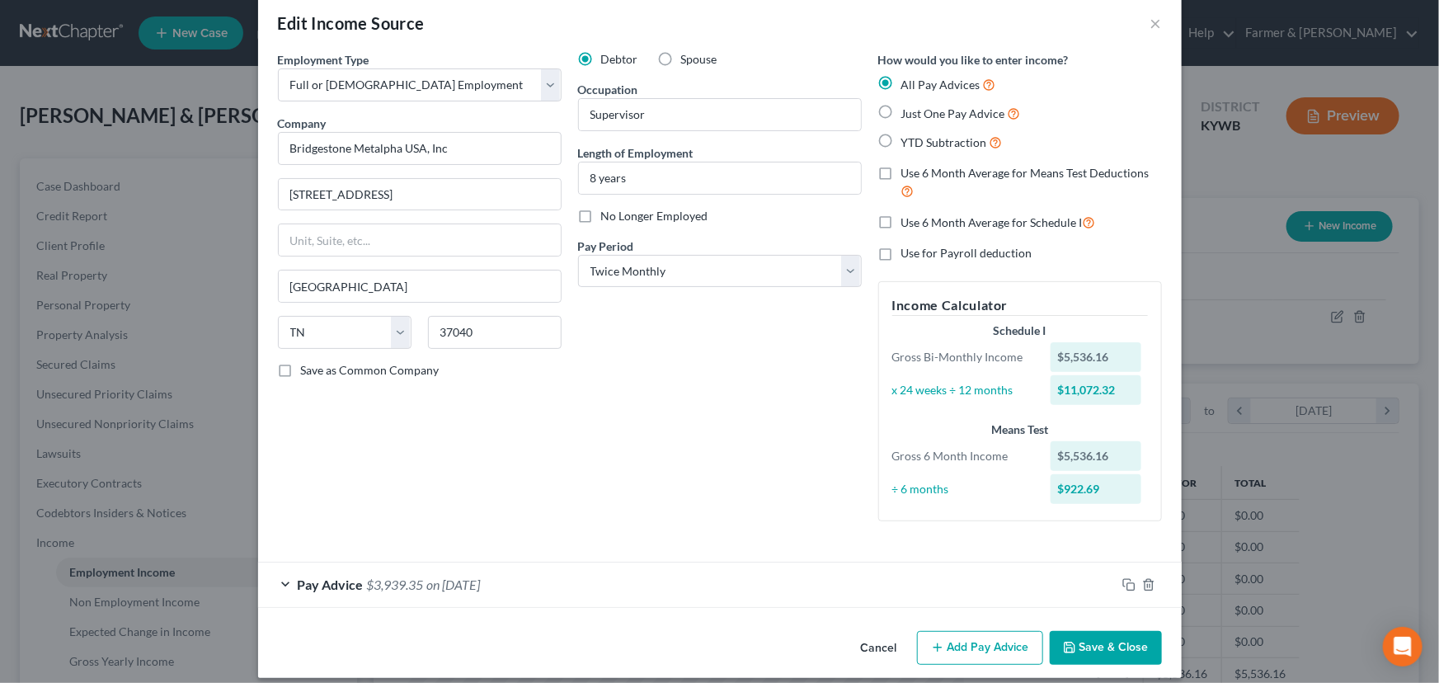
scroll to position [39, 0]
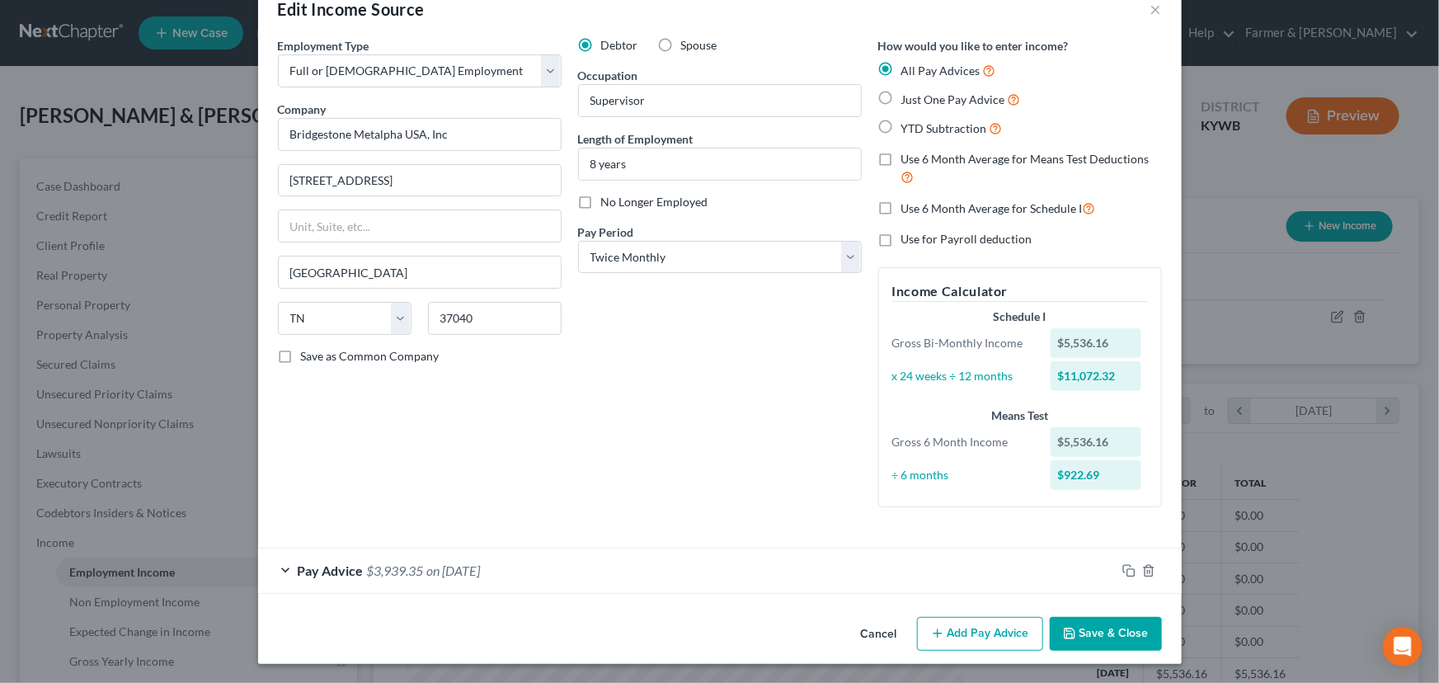
click at [936, 633] on line "button" at bounding box center [936, 633] width 7 height 0
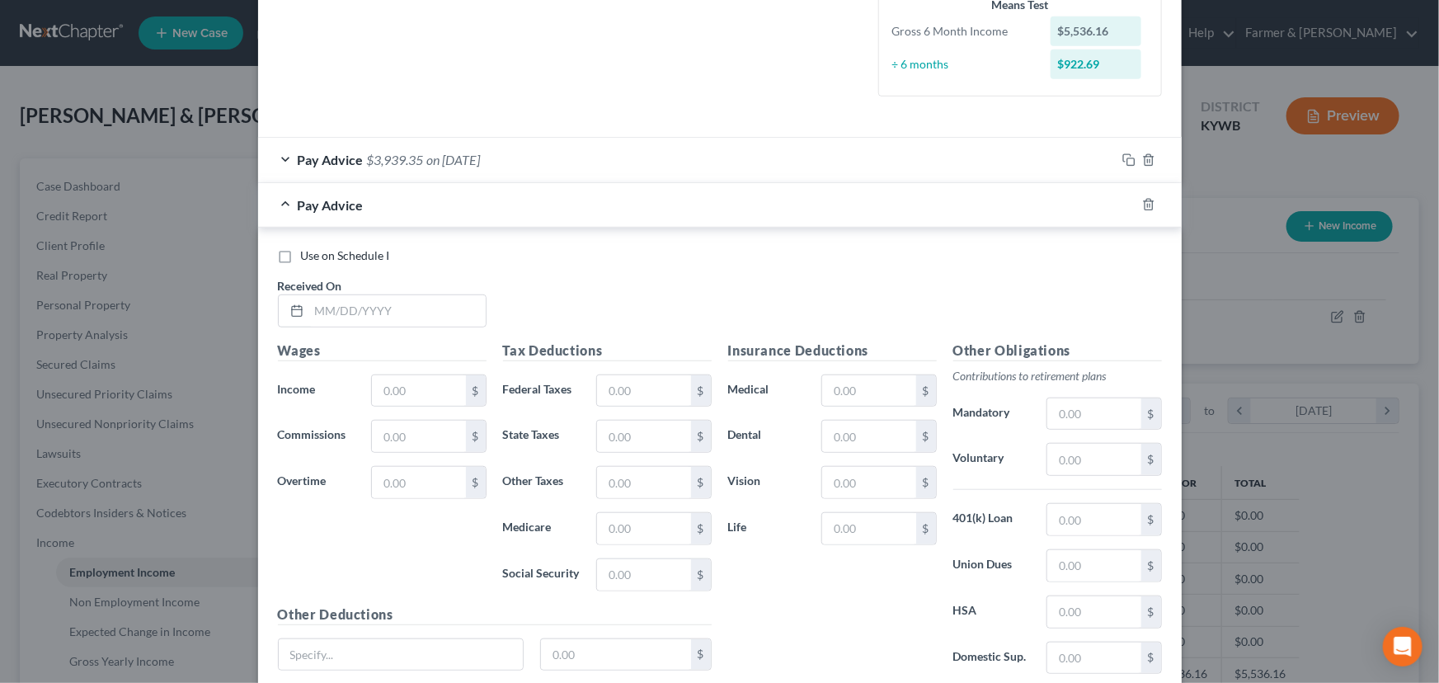
scroll to position [488, 0]
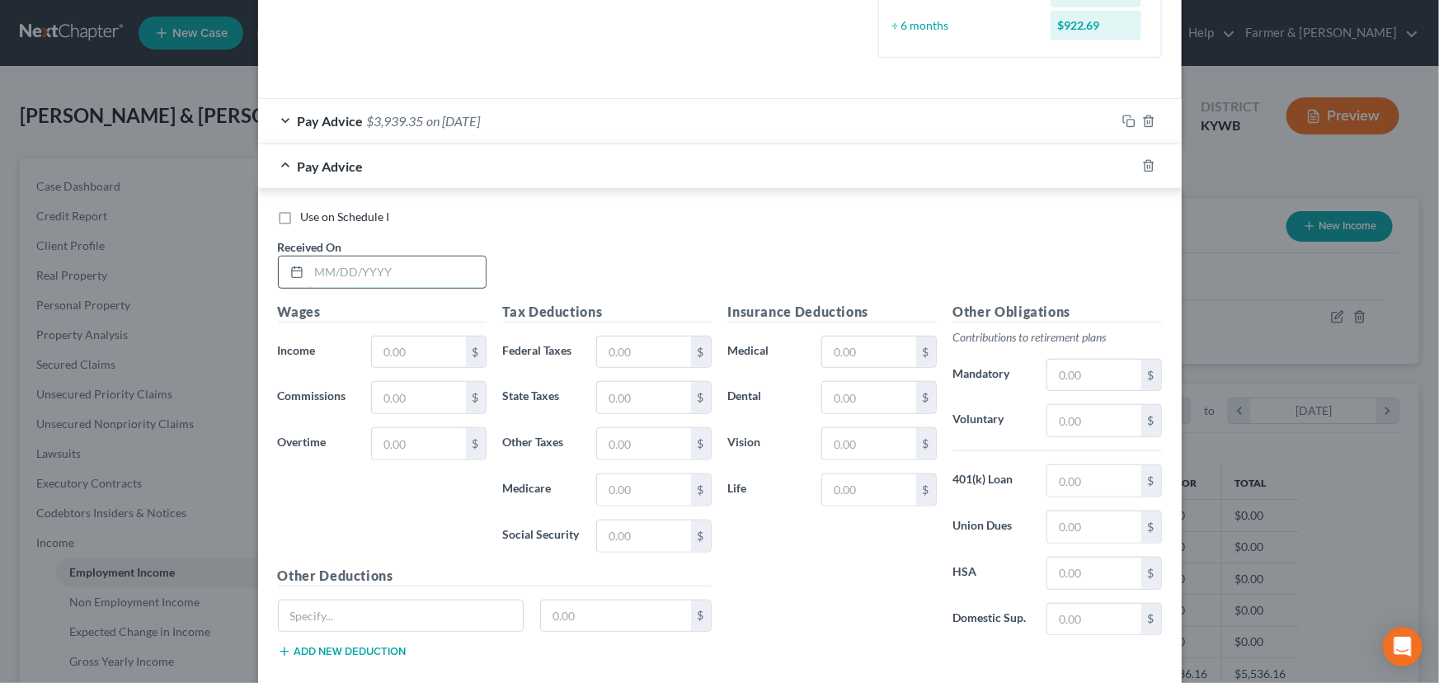
click at [387, 280] on input "text" at bounding box center [397, 271] width 176 height 31
click at [541, 255] on div "Use on Schedule I Received On * 07/31/2025" at bounding box center [720, 255] width 900 height 93
click at [438, 355] on input "text" at bounding box center [418, 351] width 93 height 31
click at [629, 270] on div "Use on Schedule I Received On * 07/31/2025" at bounding box center [720, 255] width 900 height 93
click at [597, 358] on input "text" at bounding box center [643, 351] width 93 height 31
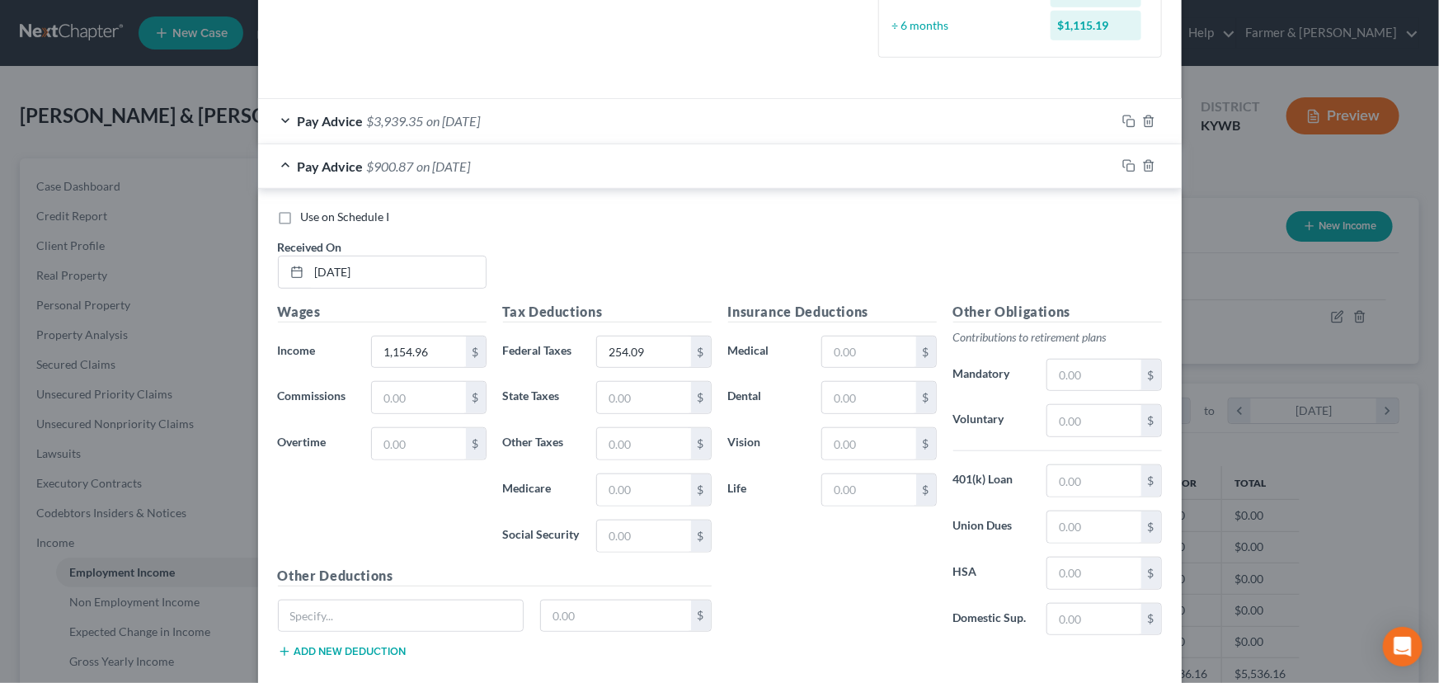
click at [570, 271] on div "Use on Schedule I Received On * 07/31/2025" at bounding box center [720, 255] width 900 height 93
click at [667, 484] on input "text" at bounding box center [643, 489] width 93 height 31
click at [662, 541] on input "text" at bounding box center [643, 535] width 93 height 31
click at [660, 396] on input "text" at bounding box center [643, 397] width 93 height 31
click at [802, 449] on label "Vision" at bounding box center [767, 443] width 94 height 33
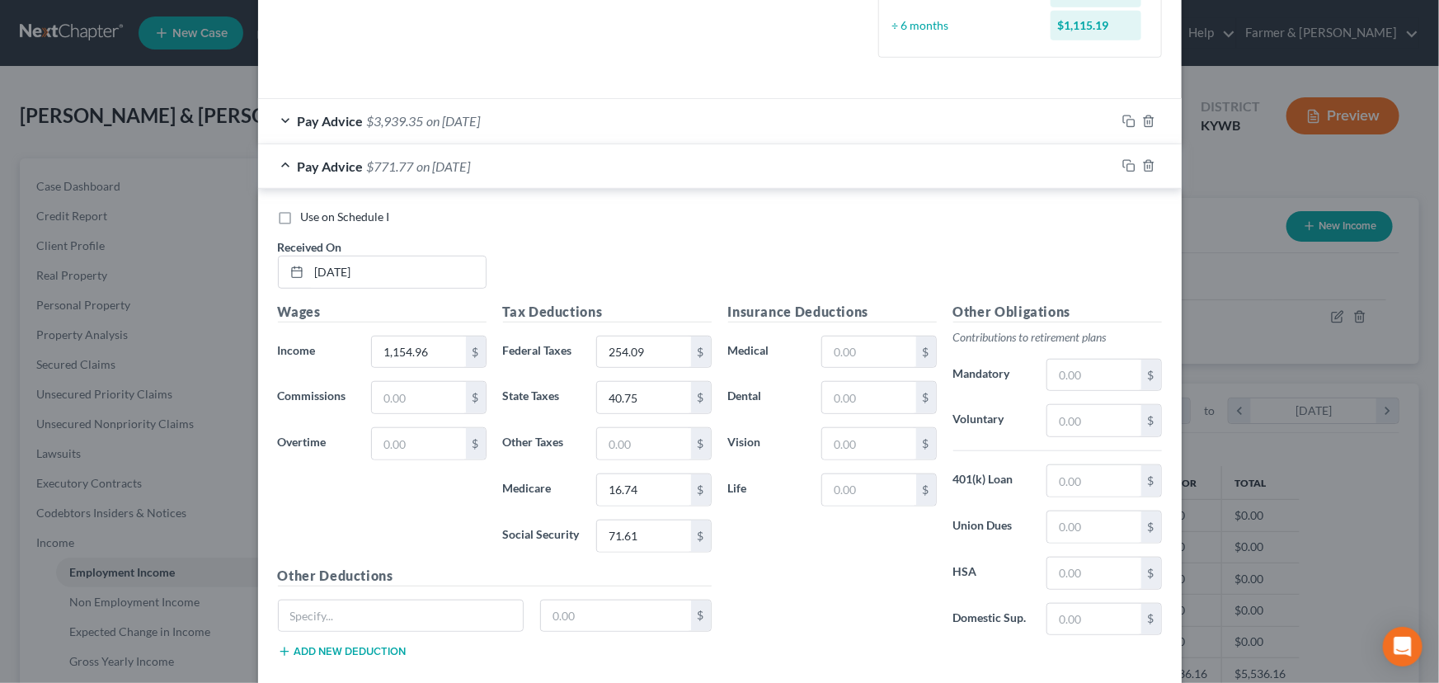
click at [444, 156] on div "Pay Advice $771.77 on 07/31/2025" at bounding box center [687, 166] width 858 height 44
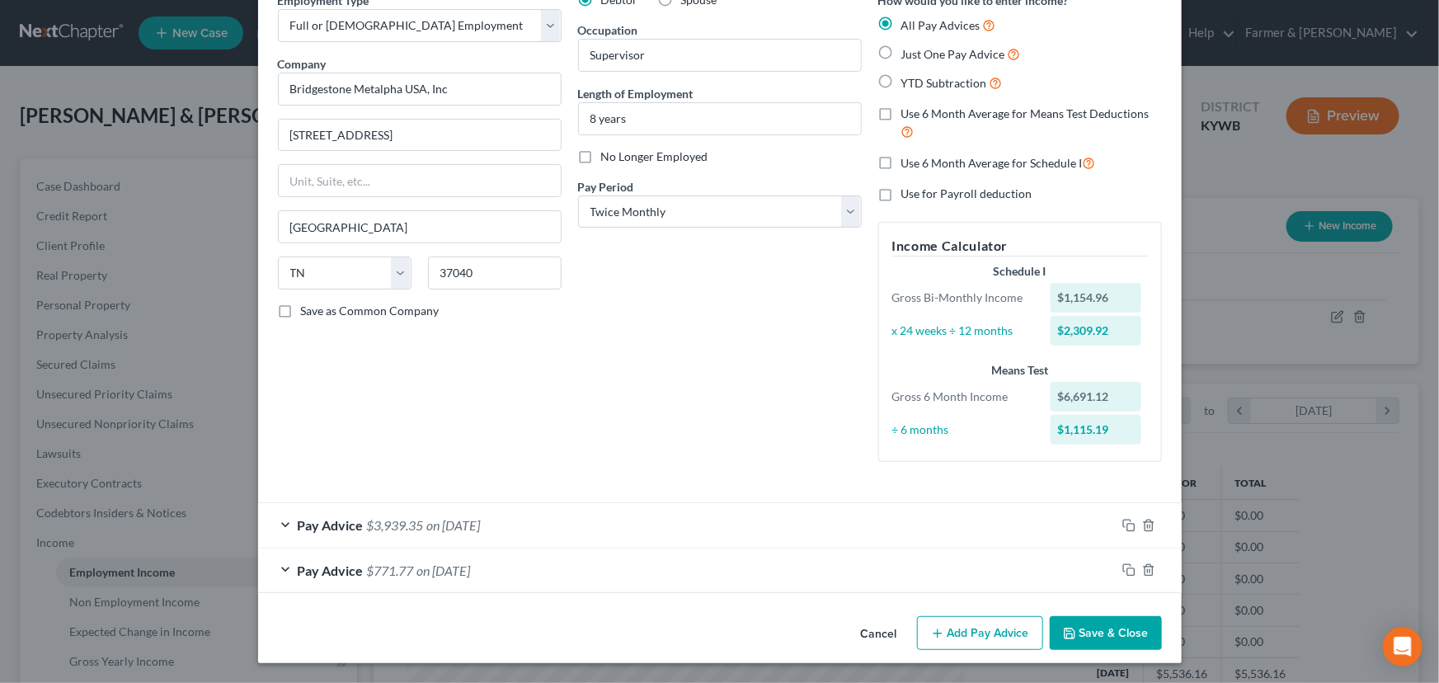
scroll to position [83, 0]
click at [1122, 527] on icon "button" at bounding box center [1128, 525] width 13 height 13
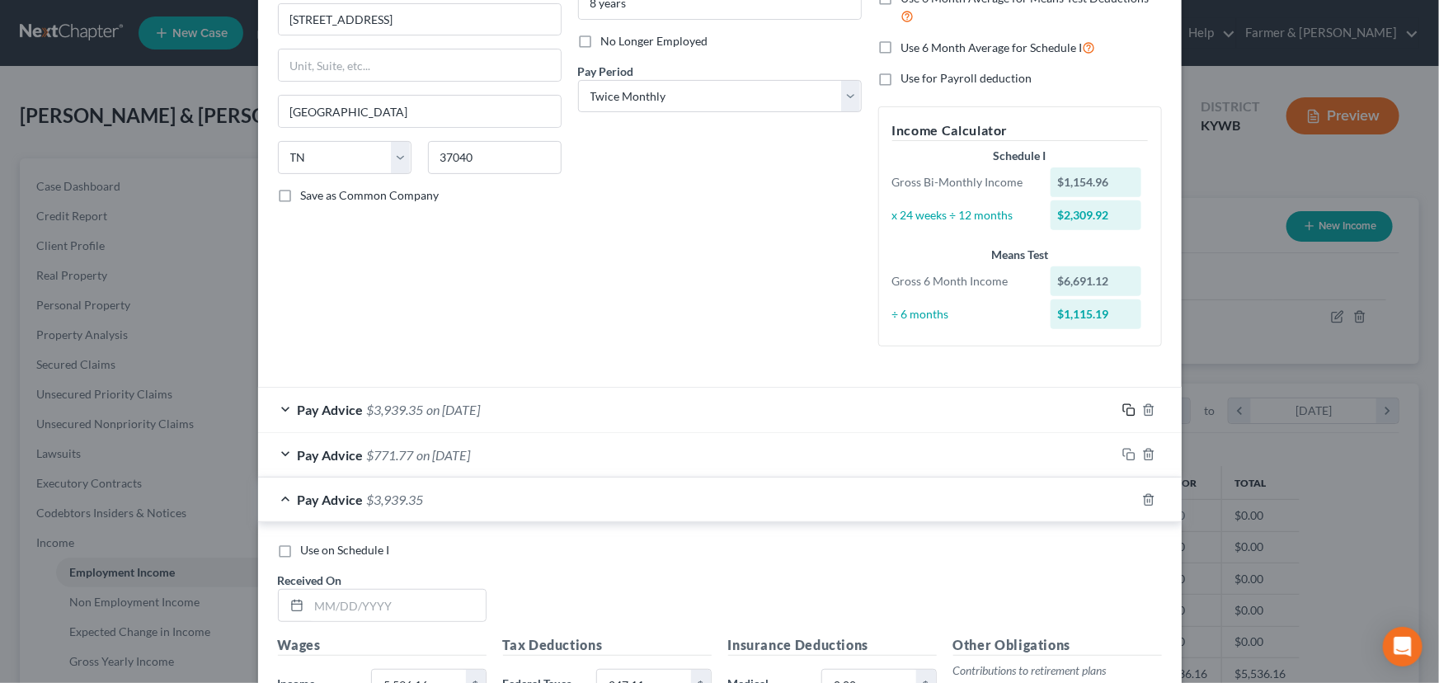
scroll to position [534, 0]
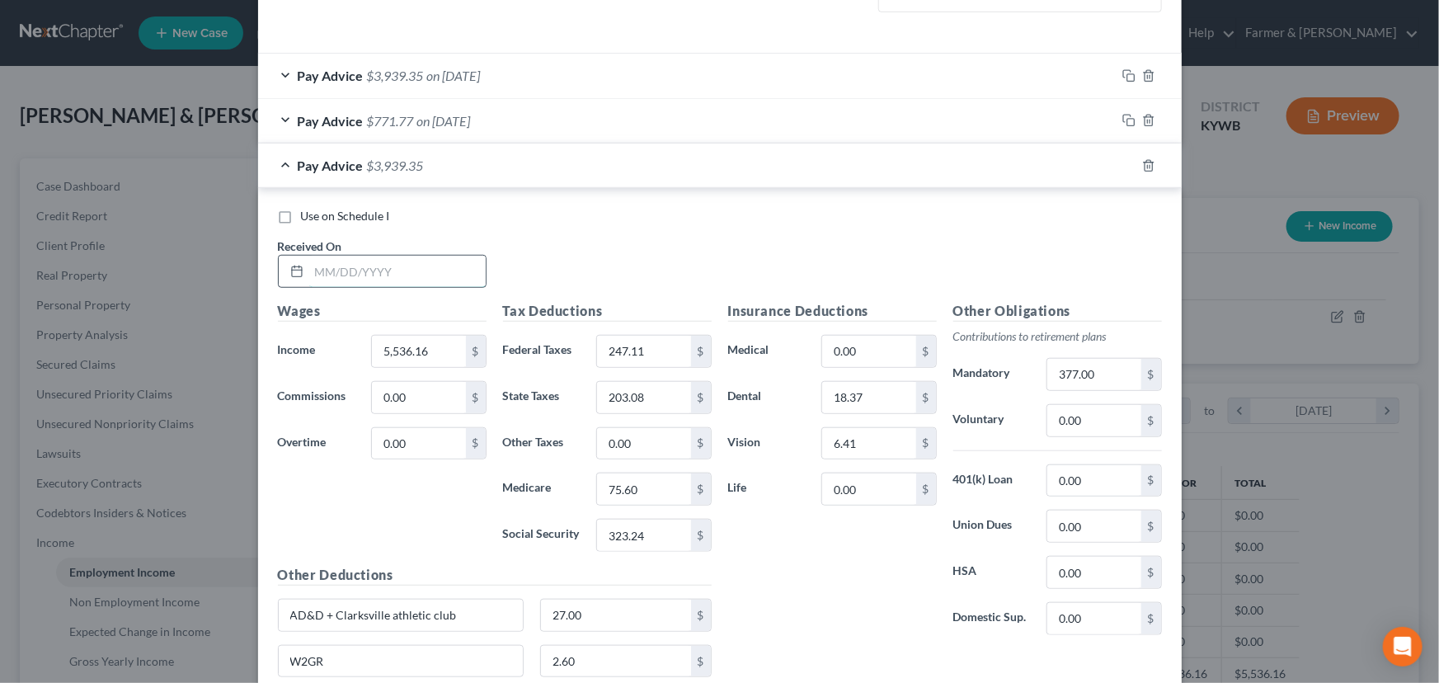
click at [406, 264] on input "text" at bounding box center [397, 271] width 176 height 31
click at [451, 359] on input "5,536.16" at bounding box center [418, 351] width 93 height 31
click at [664, 362] on input "247.11" at bounding box center [643, 351] width 93 height 31
click at [660, 394] on input "203.08" at bounding box center [643, 397] width 93 height 31
click at [654, 484] on input "75.60" at bounding box center [643, 488] width 93 height 31
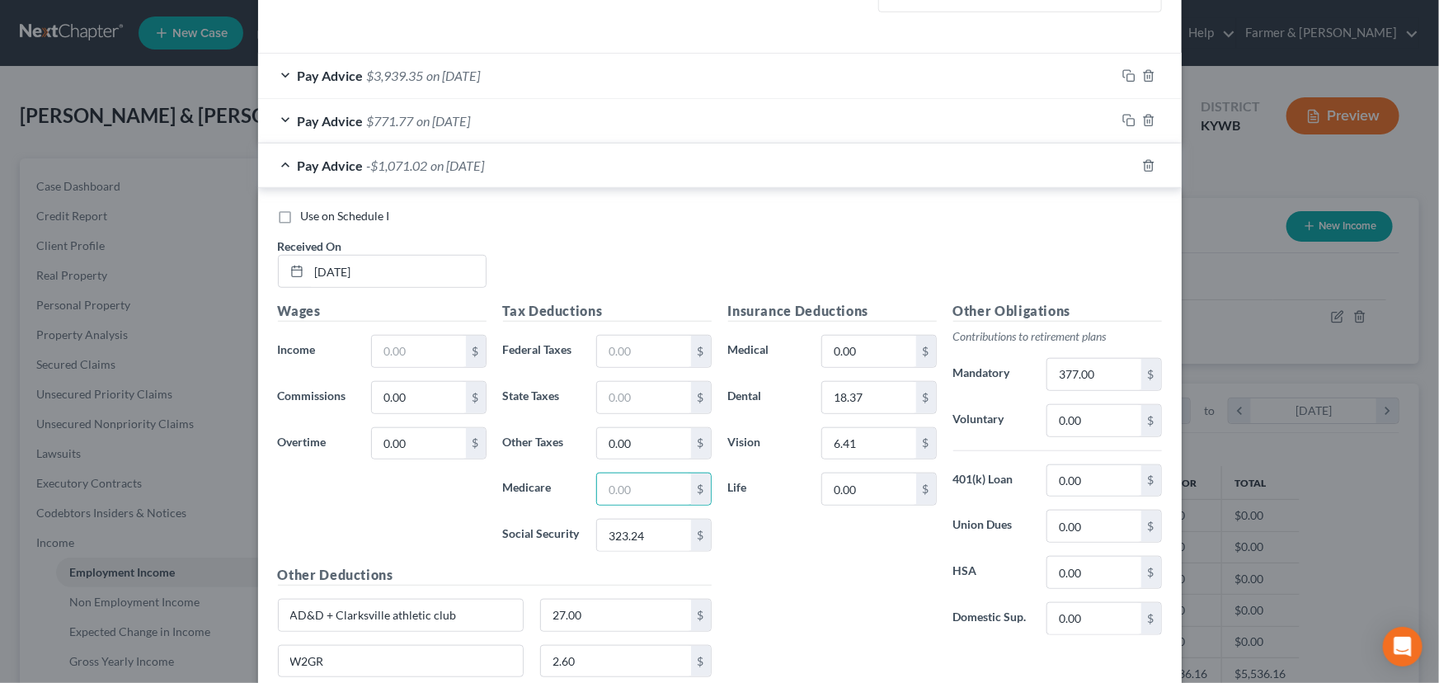
click at [638, 552] on div "Tax Deductions Federal Taxes $ State Taxes $ Other Taxes 0.00 $ Medicare $ Soci…" at bounding box center [607, 433] width 225 height 264
click at [644, 544] on input "323.24" at bounding box center [643, 534] width 93 height 31
click at [429, 348] on input "text" at bounding box center [418, 351] width 93 height 31
click at [509, 301] on h5 "Tax Deductions" at bounding box center [607, 311] width 209 height 21
click at [656, 360] on input "text" at bounding box center [643, 351] width 93 height 31
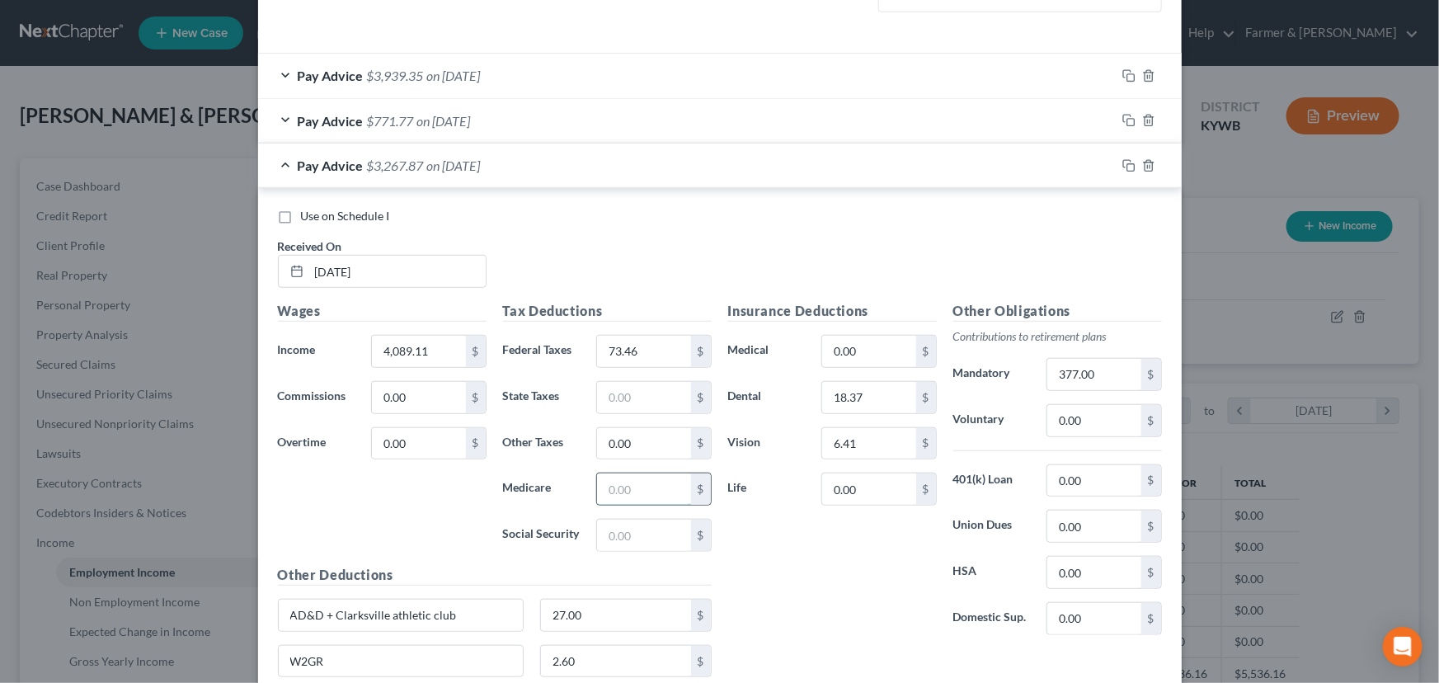
click at [647, 477] on input "text" at bounding box center [643, 488] width 93 height 31
click at [647, 528] on input "text" at bounding box center [643, 534] width 93 height 31
click at [651, 397] on input "text" at bounding box center [643, 397] width 93 height 31
click at [749, 544] on div "Insurance Deductions Medical 0.00 $ Dental 18.37 $ Vision 6.41 $ Life 0.00 $" at bounding box center [832, 474] width 225 height 347
click at [671, 403] on input "14,521" at bounding box center [643, 397] width 93 height 31
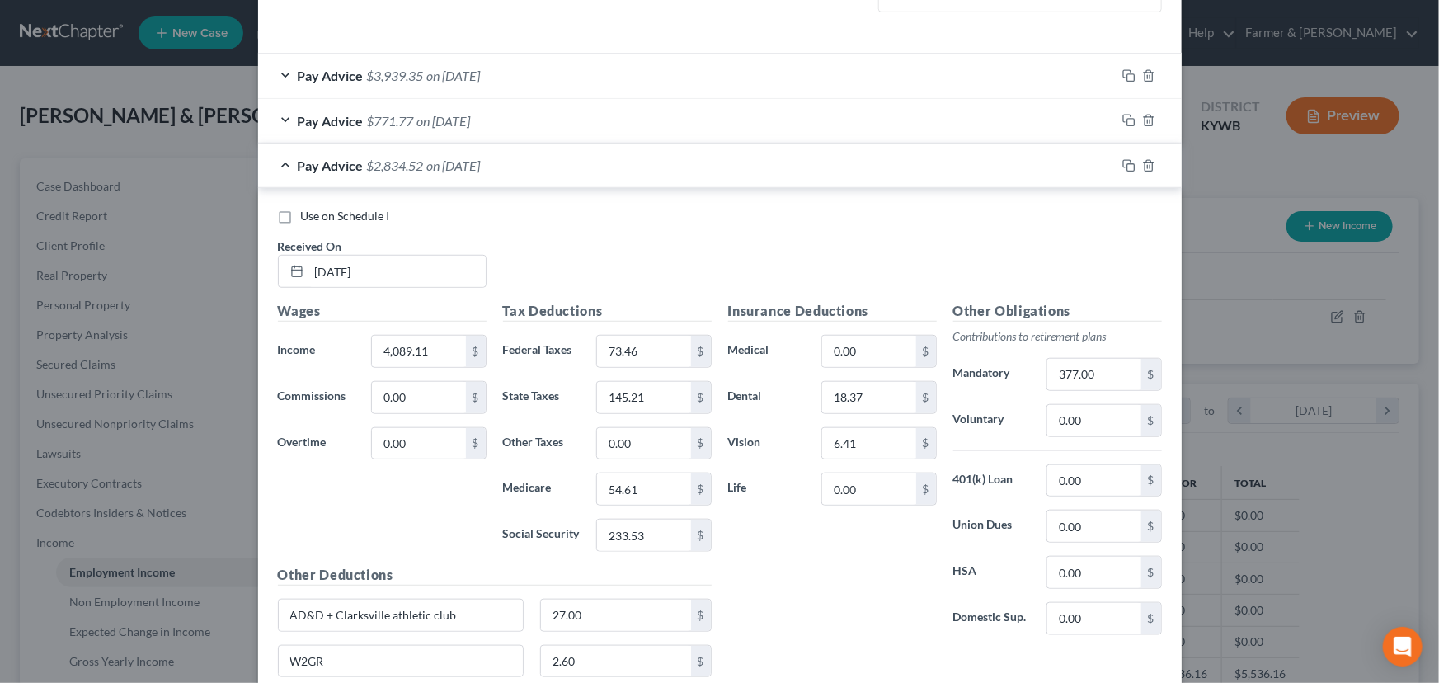
click at [773, 549] on div "Insurance Deductions Medical 0.00 $ Dental 18.37 $ Vision 6.41 $ Life 0.00 $" at bounding box center [832, 474] width 225 height 347
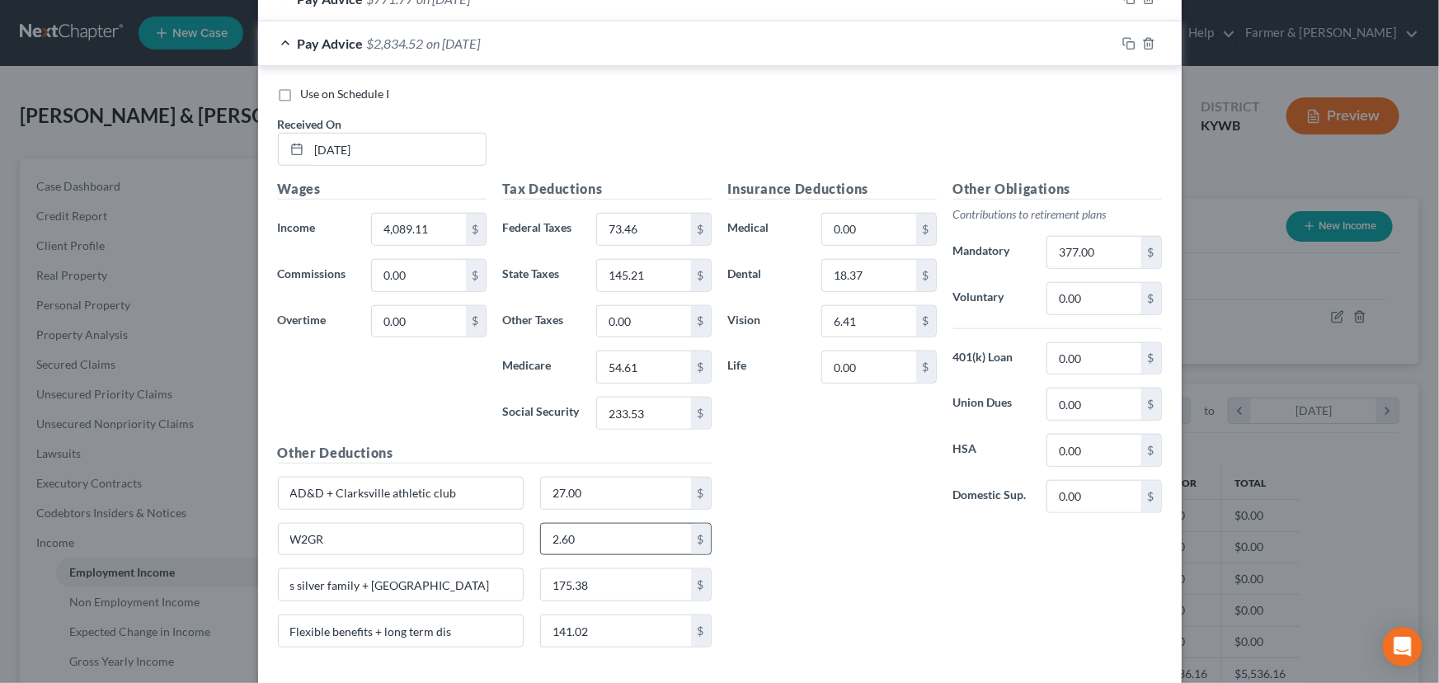
scroll to position [584, 0]
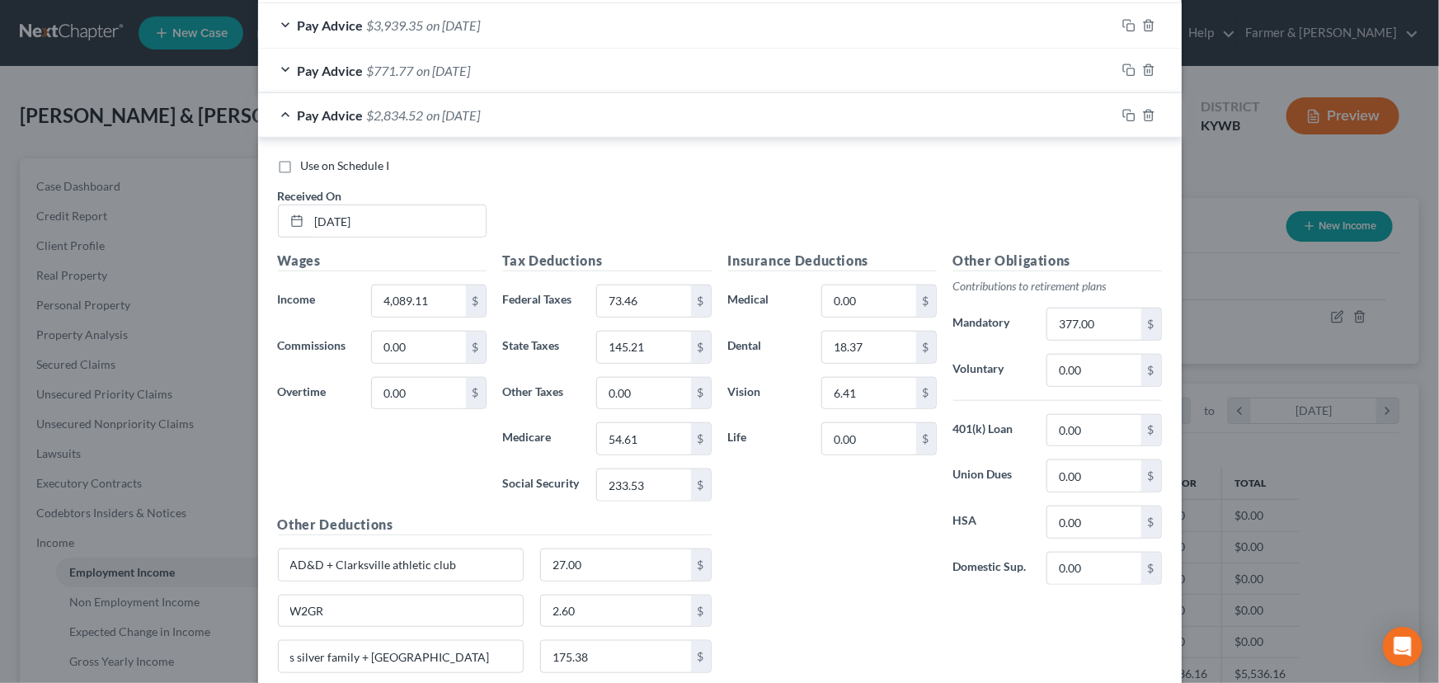
click at [397, 120] on span "$2,834.52" at bounding box center [395, 115] width 57 height 16
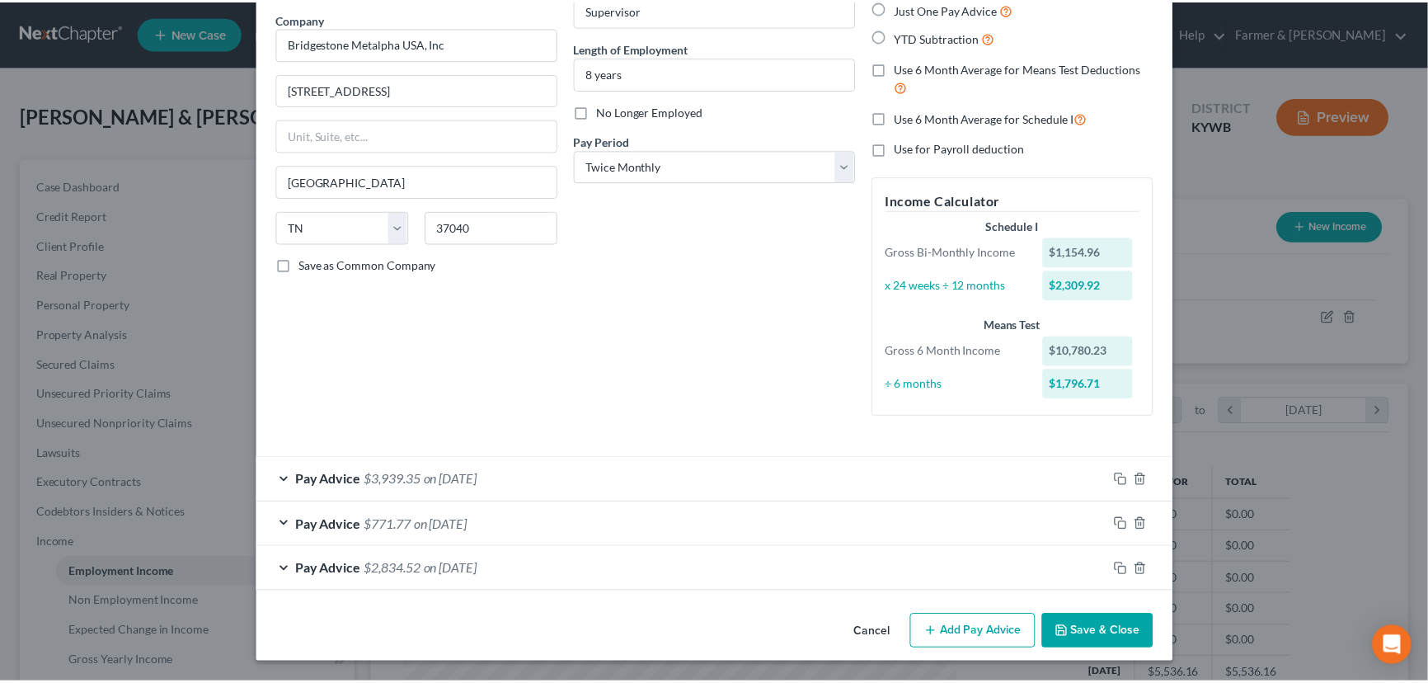
scroll to position [128, 0]
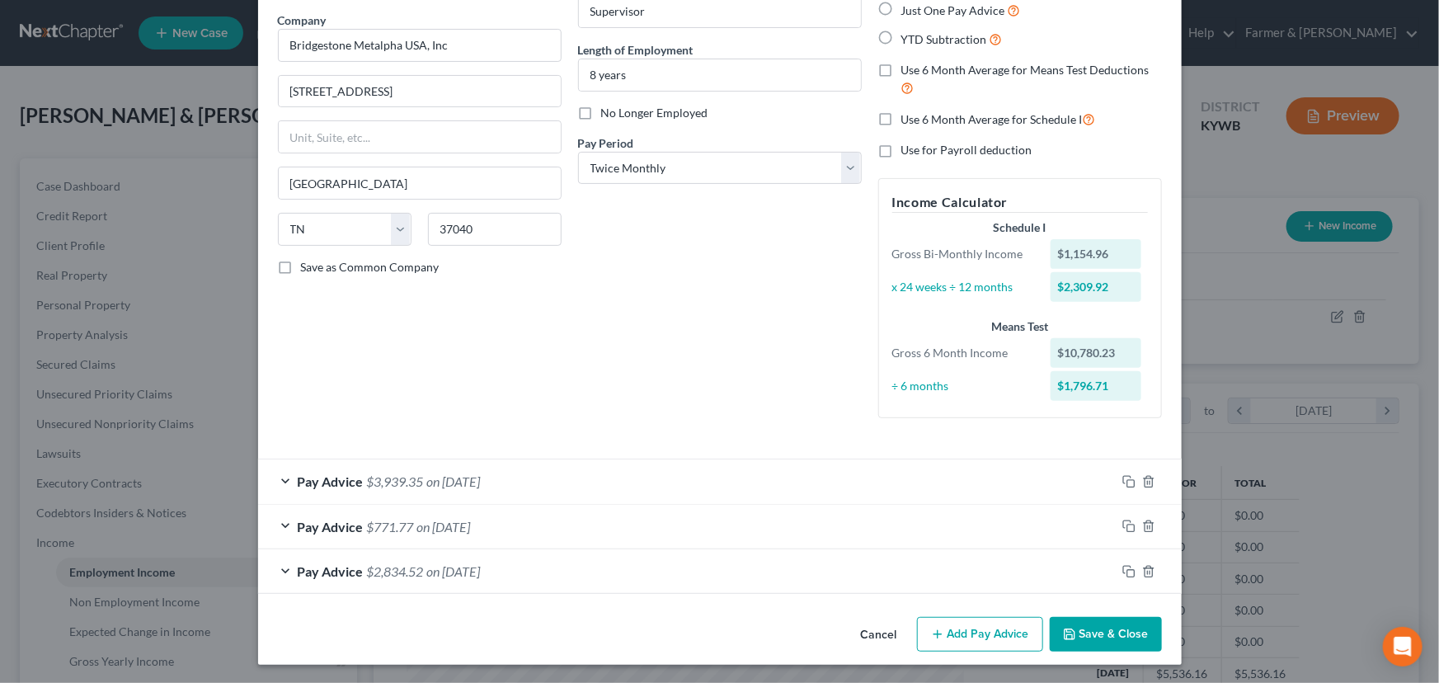
click at [1054, 638] on button "Save & Close" at bounding box center [1106, 634] width 112 height 35
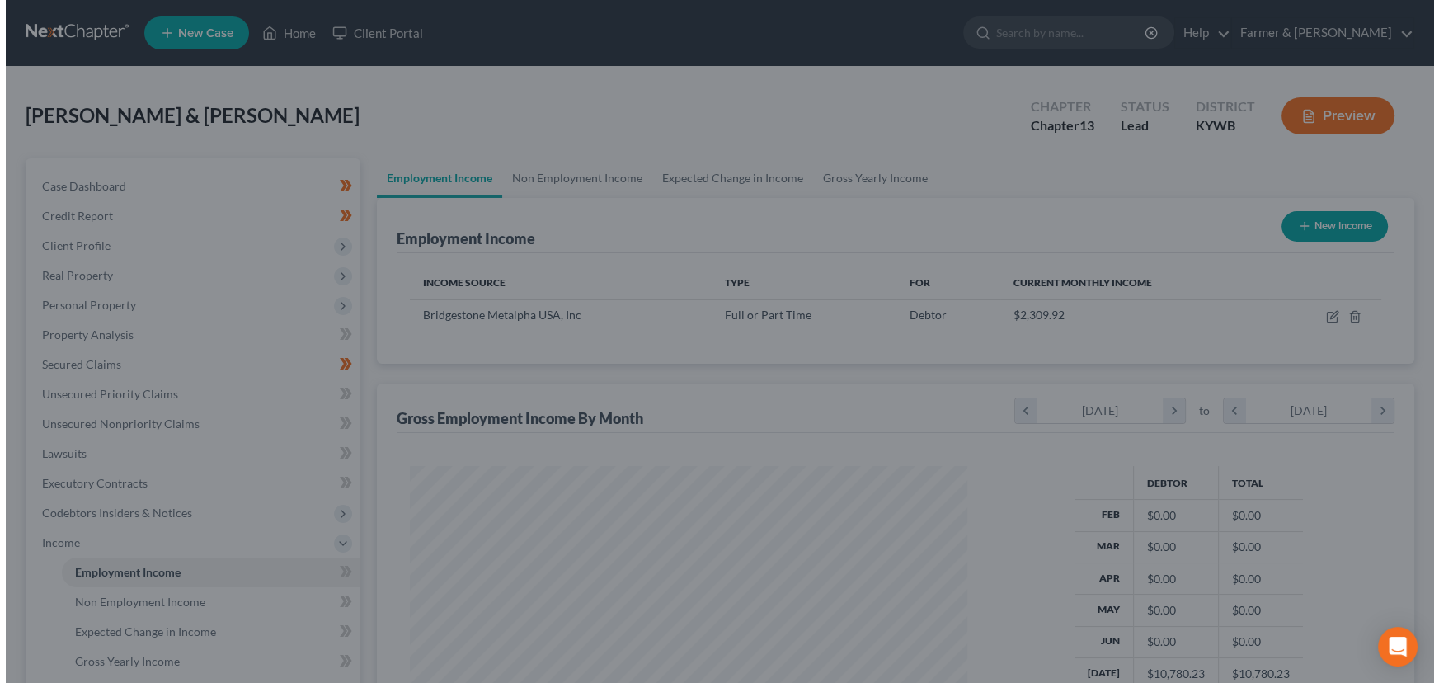
scroll to position [824292, 824002]
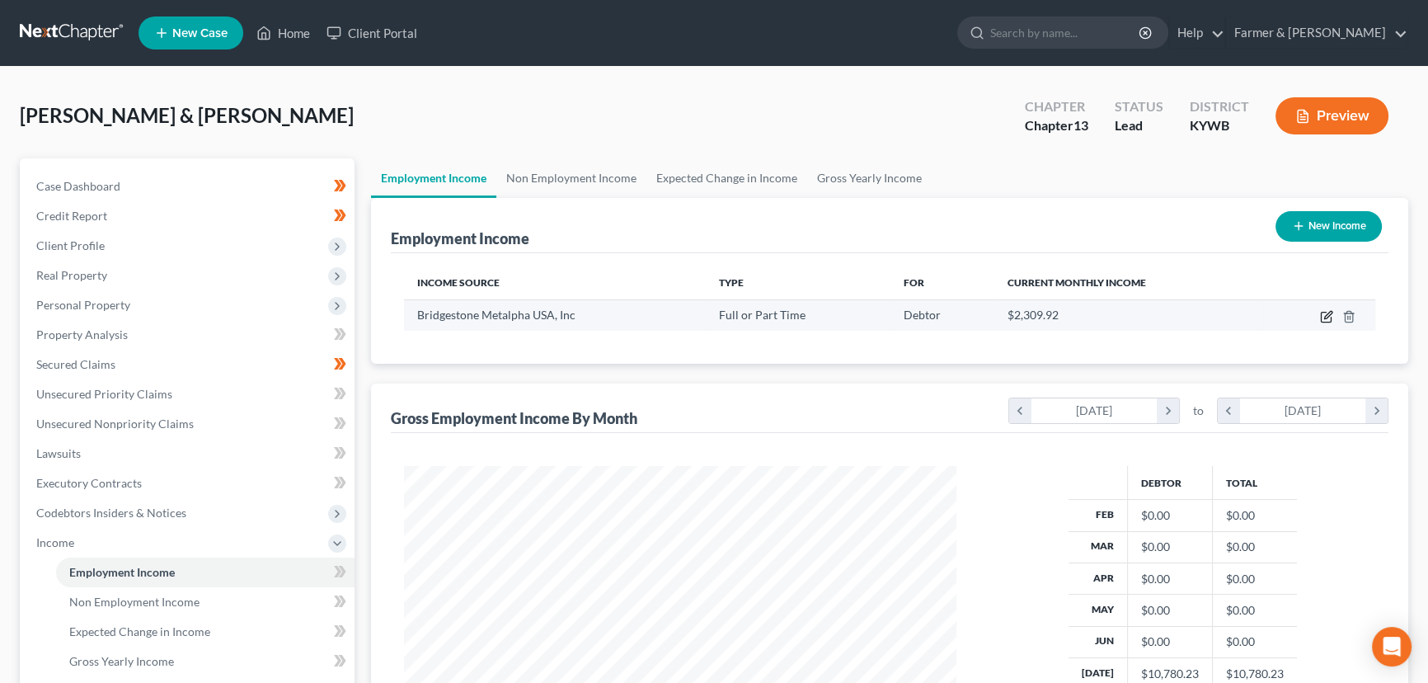
click at [1327, 321] on icon "button" at bounding box center [1326, 318] width 10 height 10
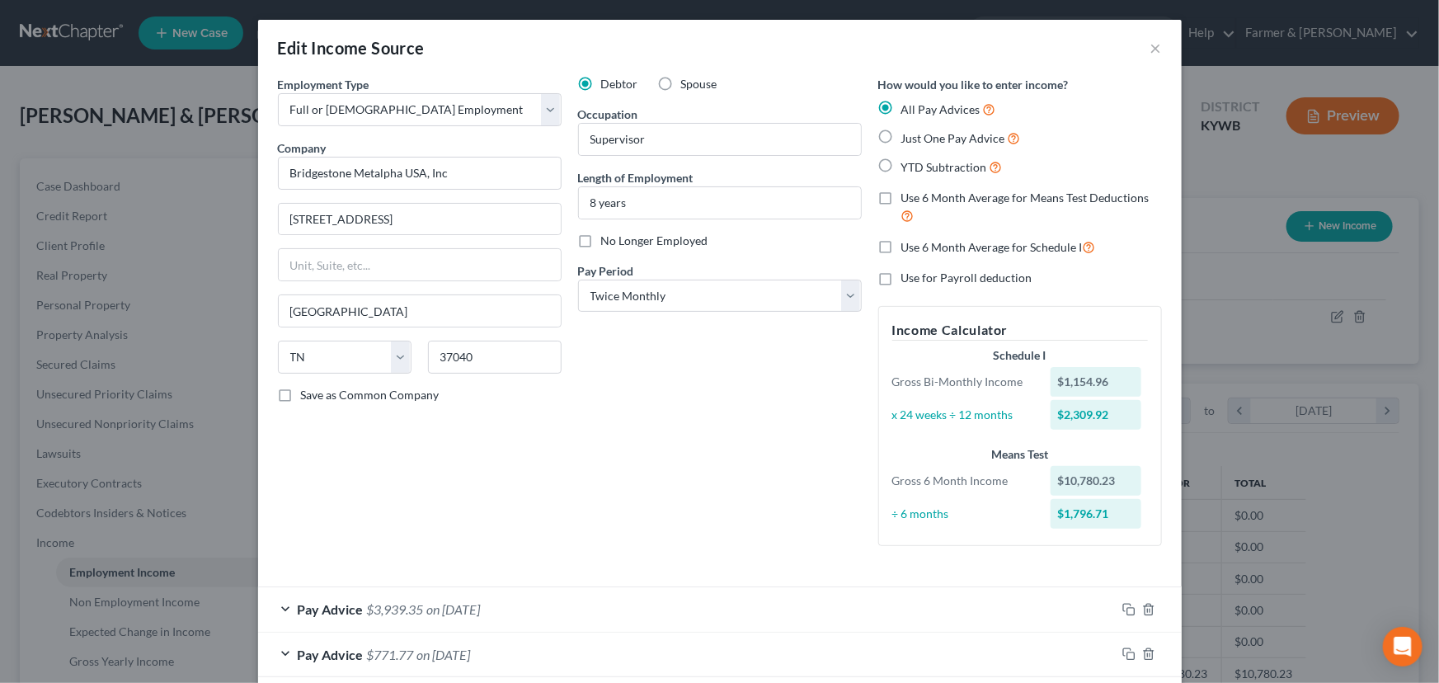
scroll to position [128, 0]
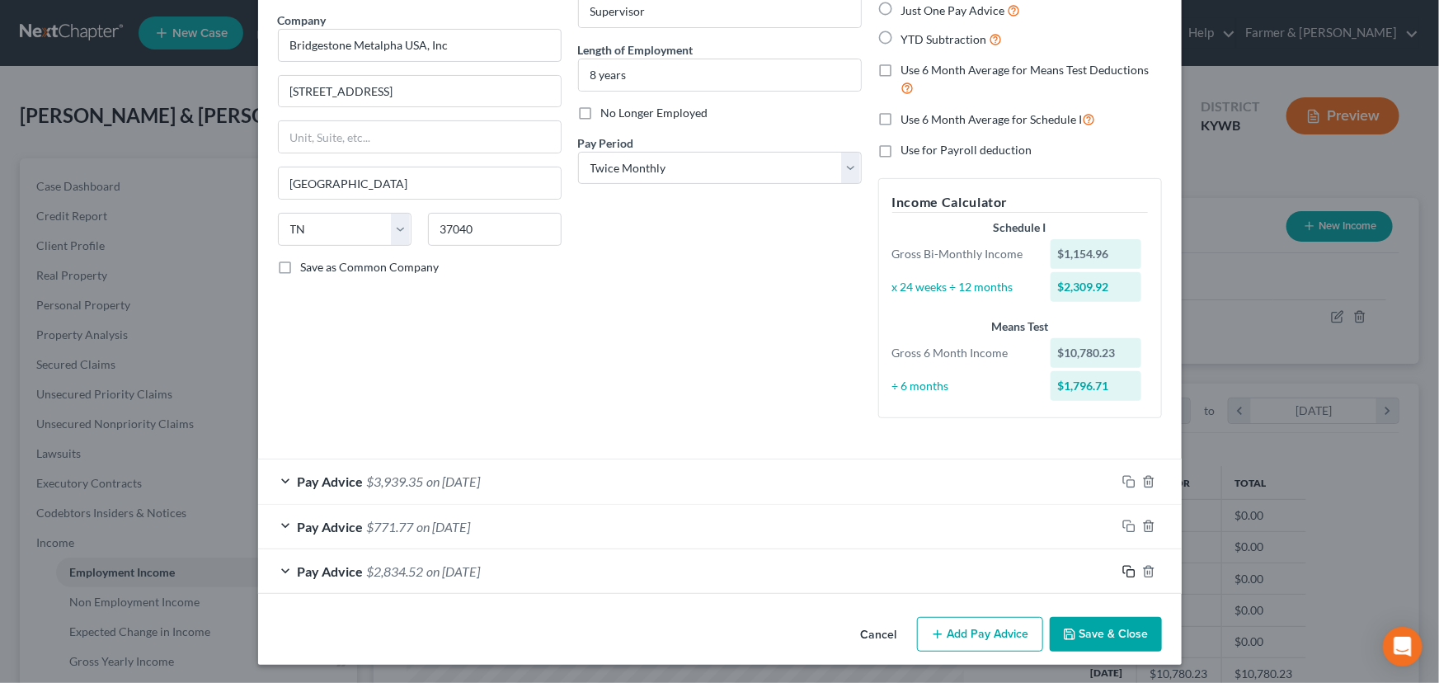
click at [1122, 570] on icon "button" at bounding box center [1128, 571] width 13 height 13
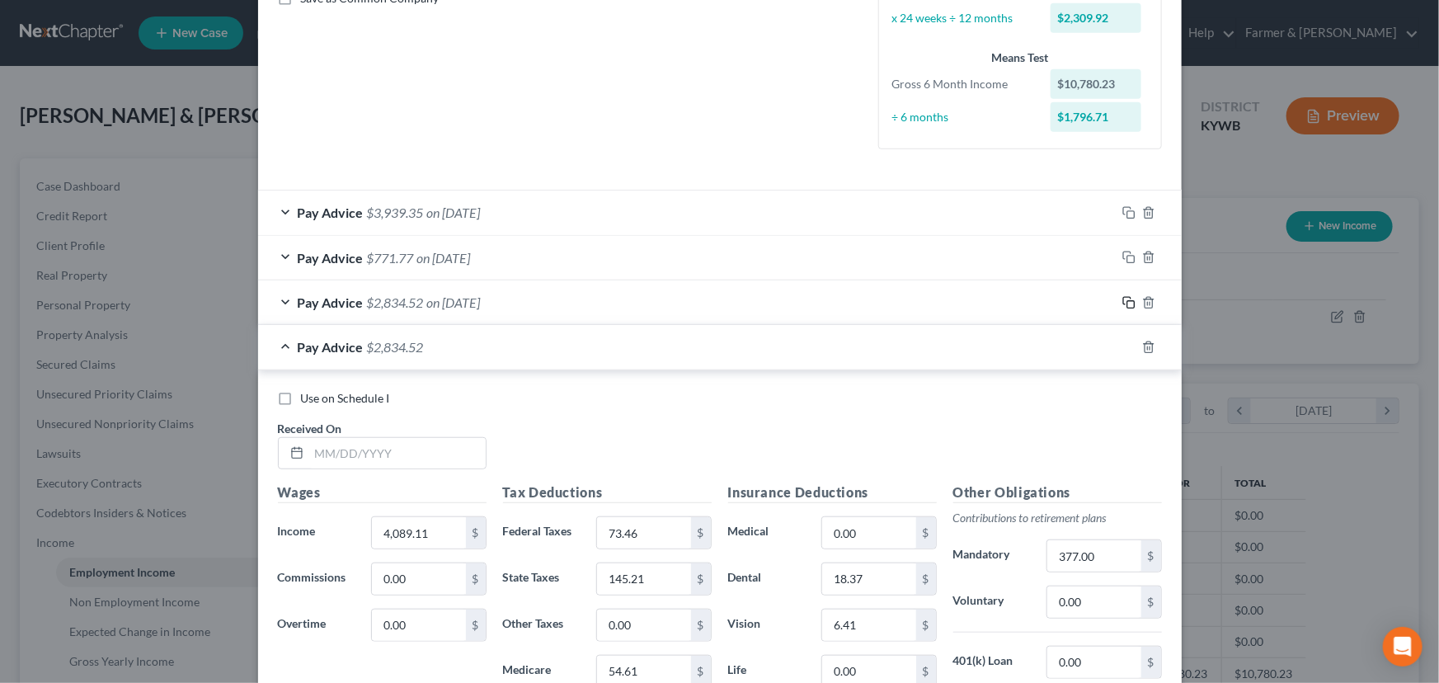
scroll to position [727, 0]
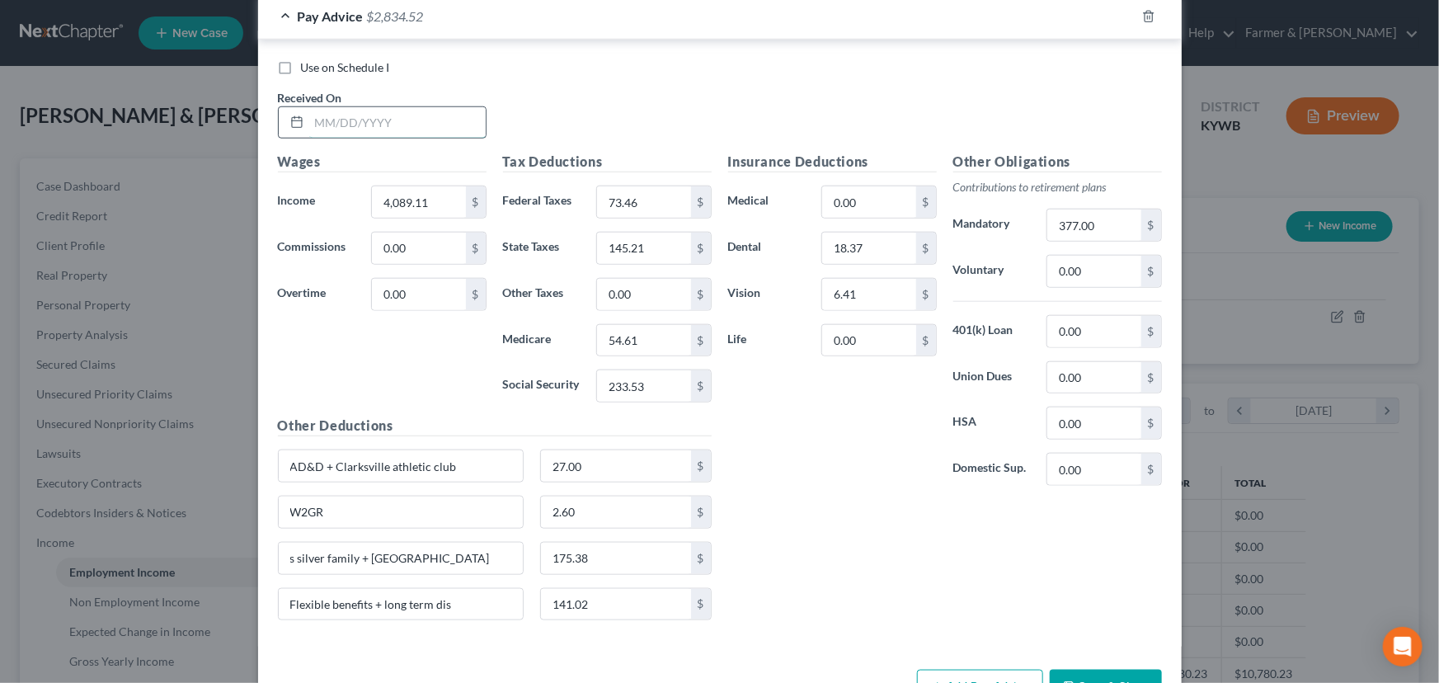
drag, startPoint x: 426, startPoint y: 125, endPoint x: 411, endPoint y: 134, distance: 17.8
click at [426, 125] on input "text" at bounding box center [397, 122] width 176 height 31
click at [431, 199] on input "4,089.11" at bounding box center [418, 201] width 93 height 31
click at [683, 186] on input "73.46" at bounding box center [643, 201] width 93 height 31
click at [664, 256] on input "145.21" at bounding box center [643, 248] width 93 height 31
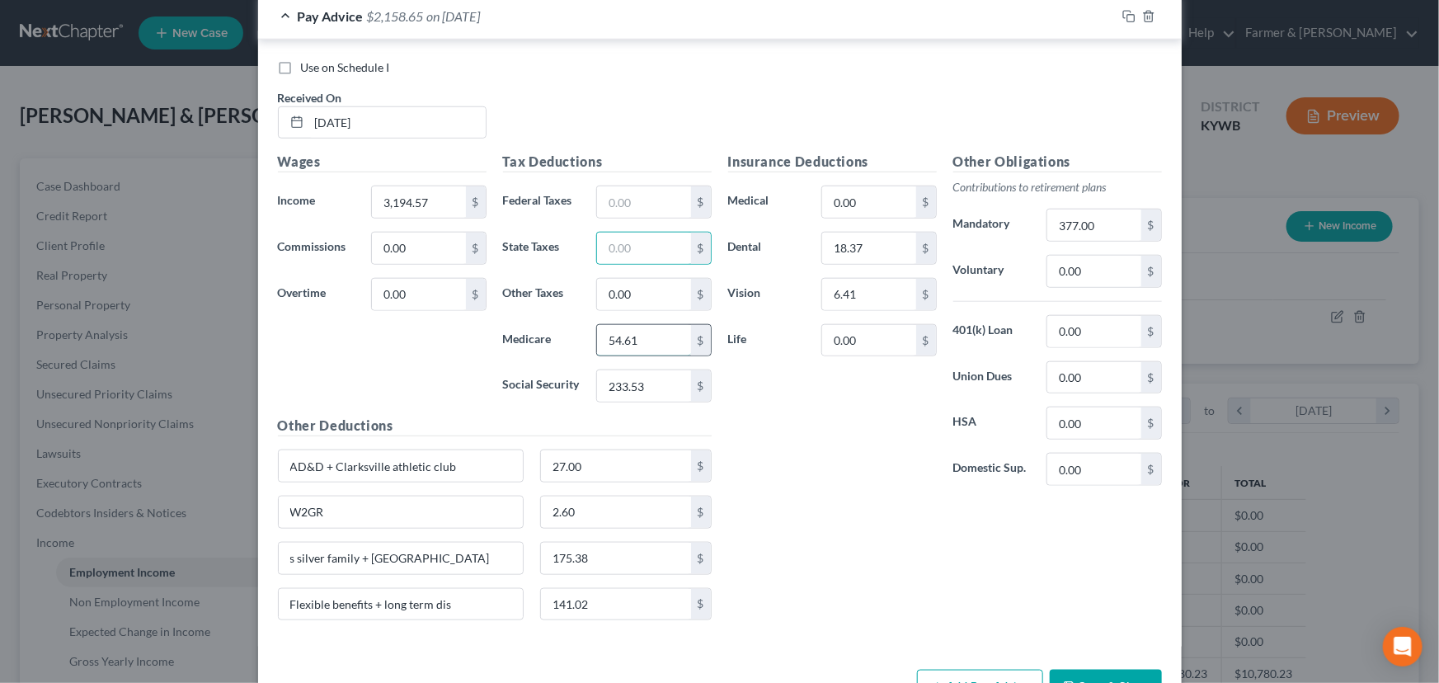
click at [646, 345] on input "54.61" at bounding box center [643, 340] width 93 height 31
click at [650, 384] on input "233.53" at bounding box center [643, 385] width 93 height 31
click at [635, 346] on input "text" at bounding box center [643, 340] width 93 height 31
click at [615, 386] on input "text" at bounding box center [643, 385] width 93 height 31
click at [610, 250] on input "text" at bounding box center [643, 248] width 93 height 31
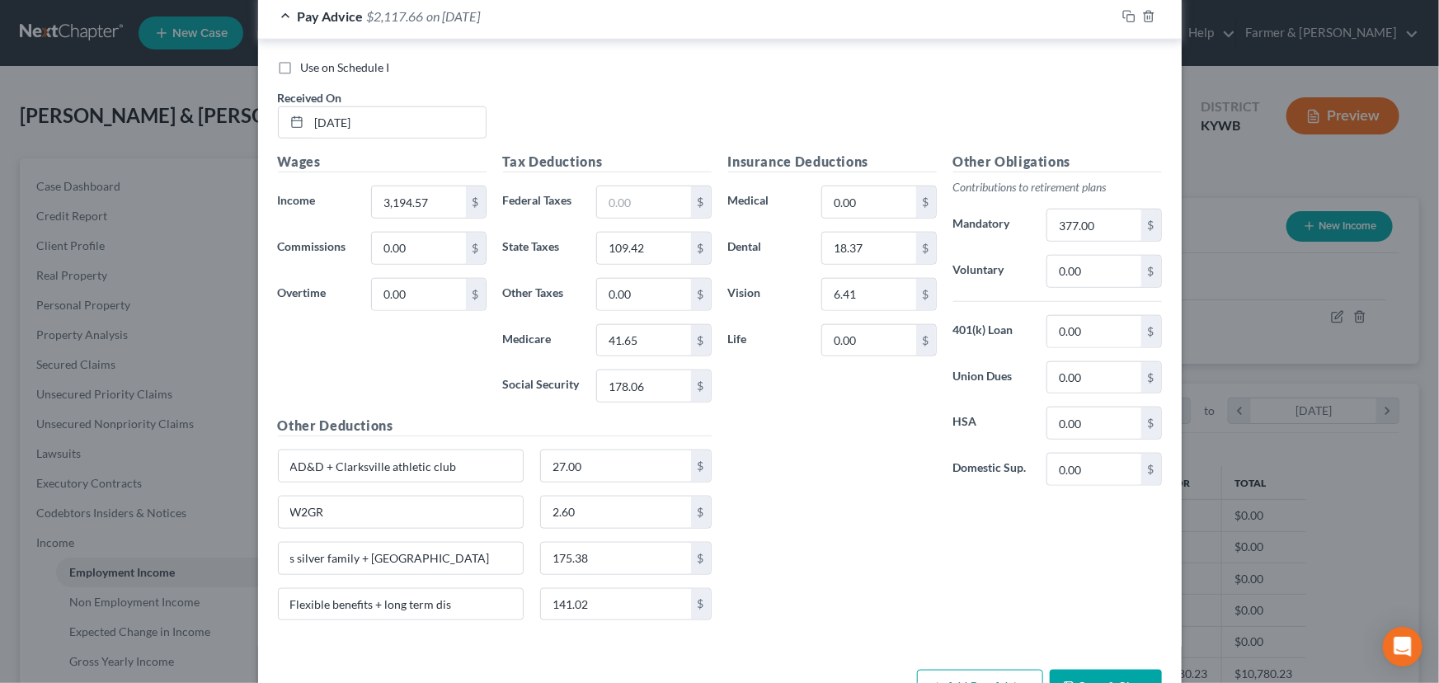
click at [756, 494] on div "Insurance Deductions Medical 0.00 $ Dental 18.37 $ Vision 6.41 $ Life 0.00 $" at bounding box center [832, 325] width 225 height 347
click at [421, 31] on div "Pay Advice $2,117.66 on 06/30/2025" at bounding box center [687, 16] width 858 height 44
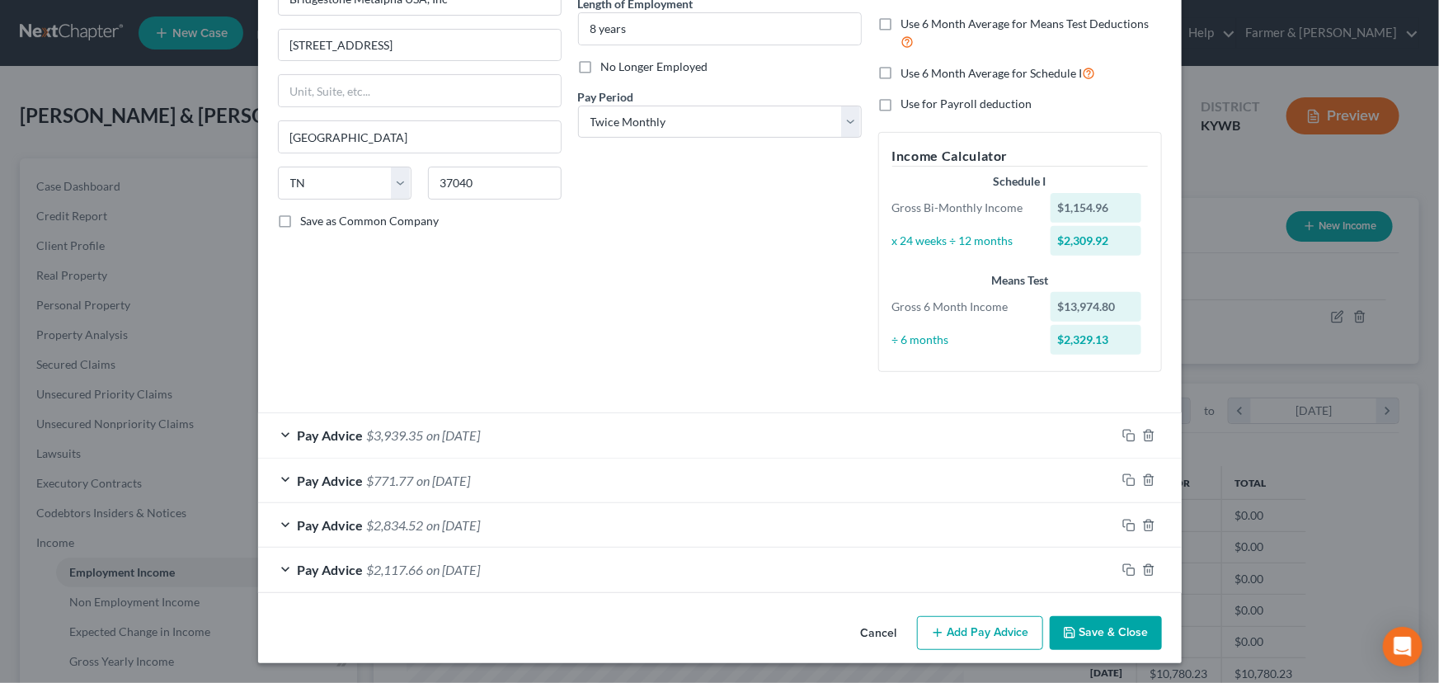
scroll to position [173, 0]
click at [1123, 571] on icon "button" at bounding box center [1128, 570] width 13 height 13
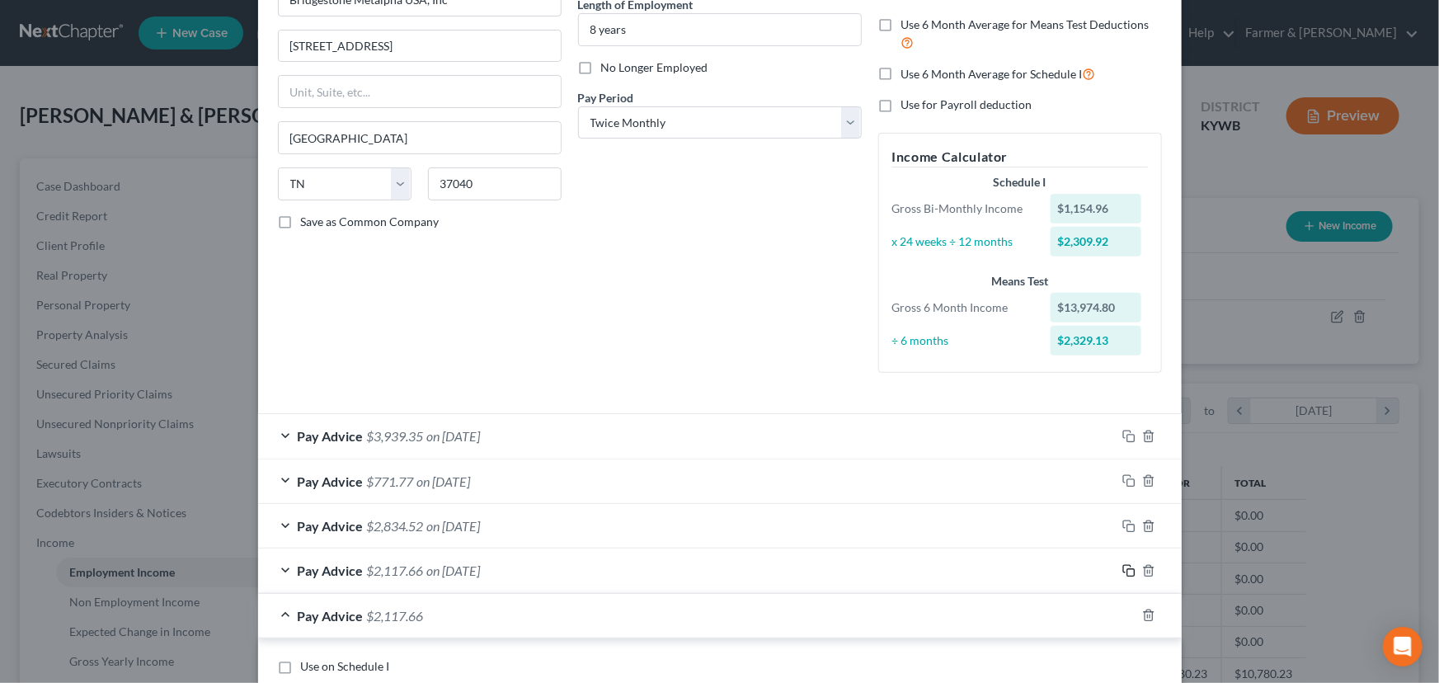
scroll to position [623, 0]
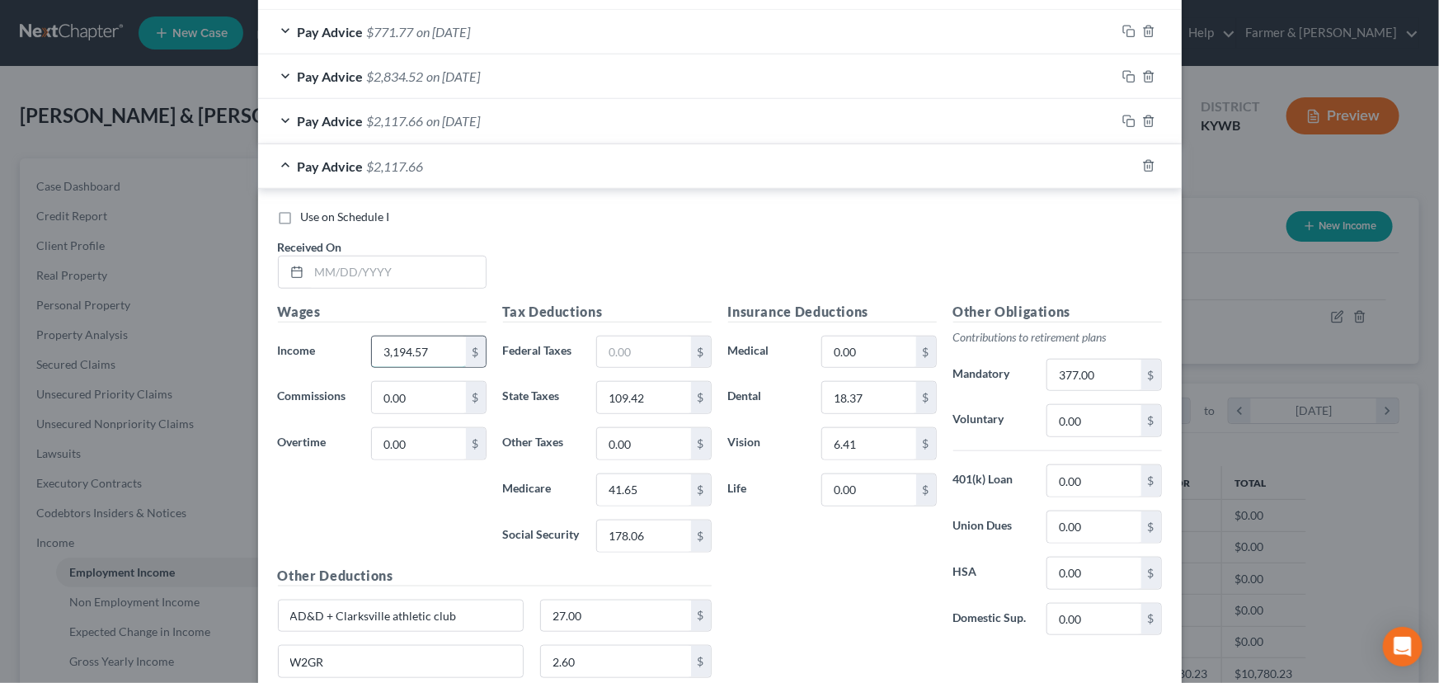
click at [443, 351] on input "3,194.57" at bounding box center [418, 351] width 93 height 31
click at [668, 402] on input "109.42" at bounding box center [643, 397] width 93 height 31
click at [646, 487] on input "41.65" at bounding box center [643, 489] width 93 height 31
click at [657, 536] on input "178.06" at bounding box center [643, 535] width 93 height 31
click at [403, 264] on input "text" at bounding box center [397, 271] width 176 height 31
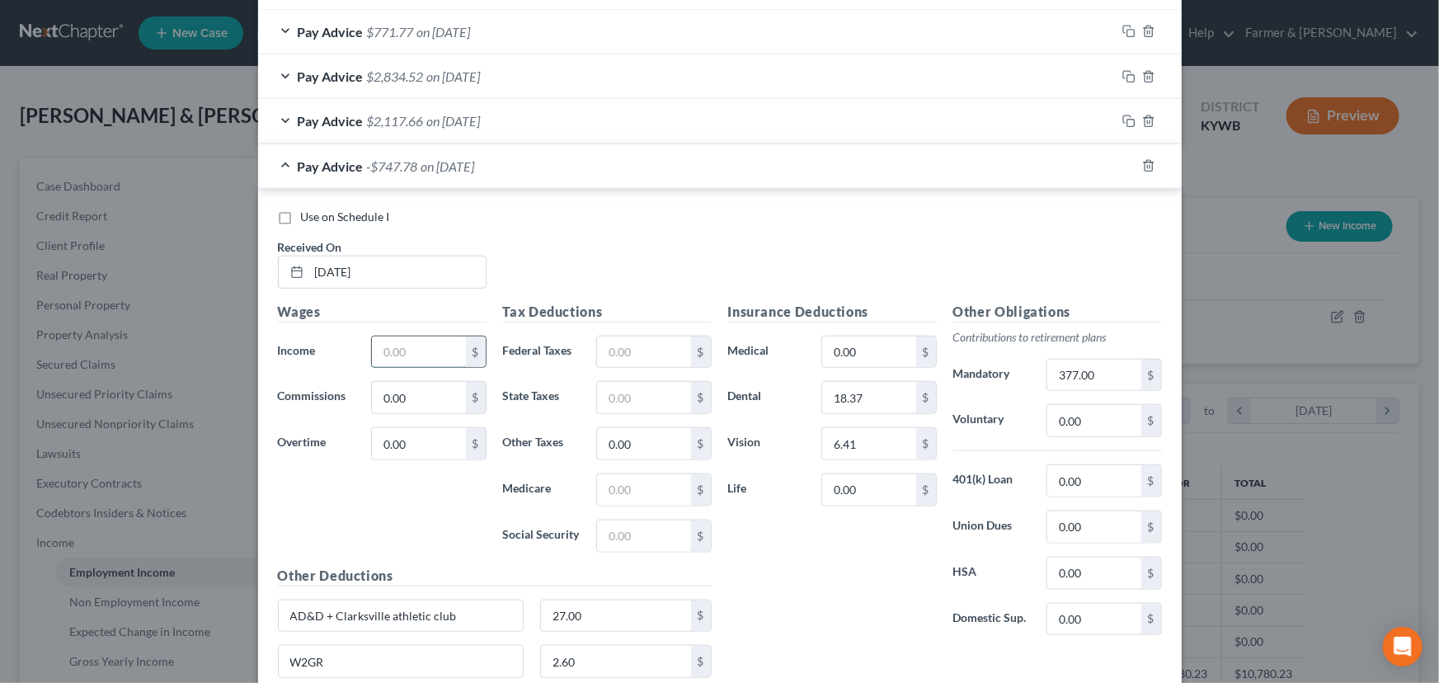
click at [430, 355] on input "text" at bounding box center [418, 351] width 93 height 31
click at [578, 251] on div "Use on Schedule I Received On * 06/15/2025" at bounding box center [720, 255] width 900 height 93
click at [629, 490] on input "text" at bounding box center [643, 489] width 93 height 31
click at [634, 247] on div "Use on Schedule I Received On * 06/15/2025" at bounding box center [720, 255] width 900 height 93
click at [660, 540] on input "text" at bounding box center [643, 535] width 93 height 31
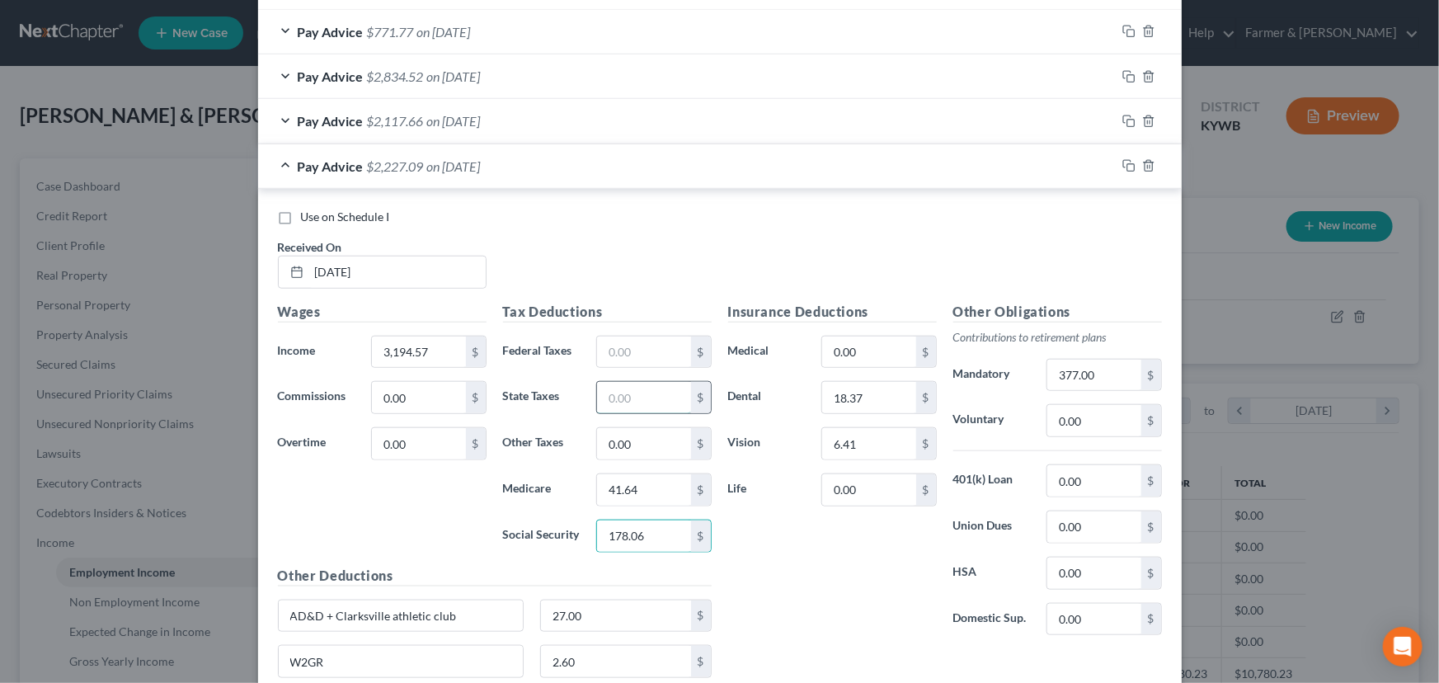
click at [657, 406] on input "text" at bounding box center [643, 397] width 93 height 31
click at [684, 214] on div "Use on Schedule I" at bounding box center [720, 217] width 884 height 16
click at [457, 176] on div "Pay Advice $2,117.67 on 06/15/2025" at bounding box center [687, 166] width 858 height 44
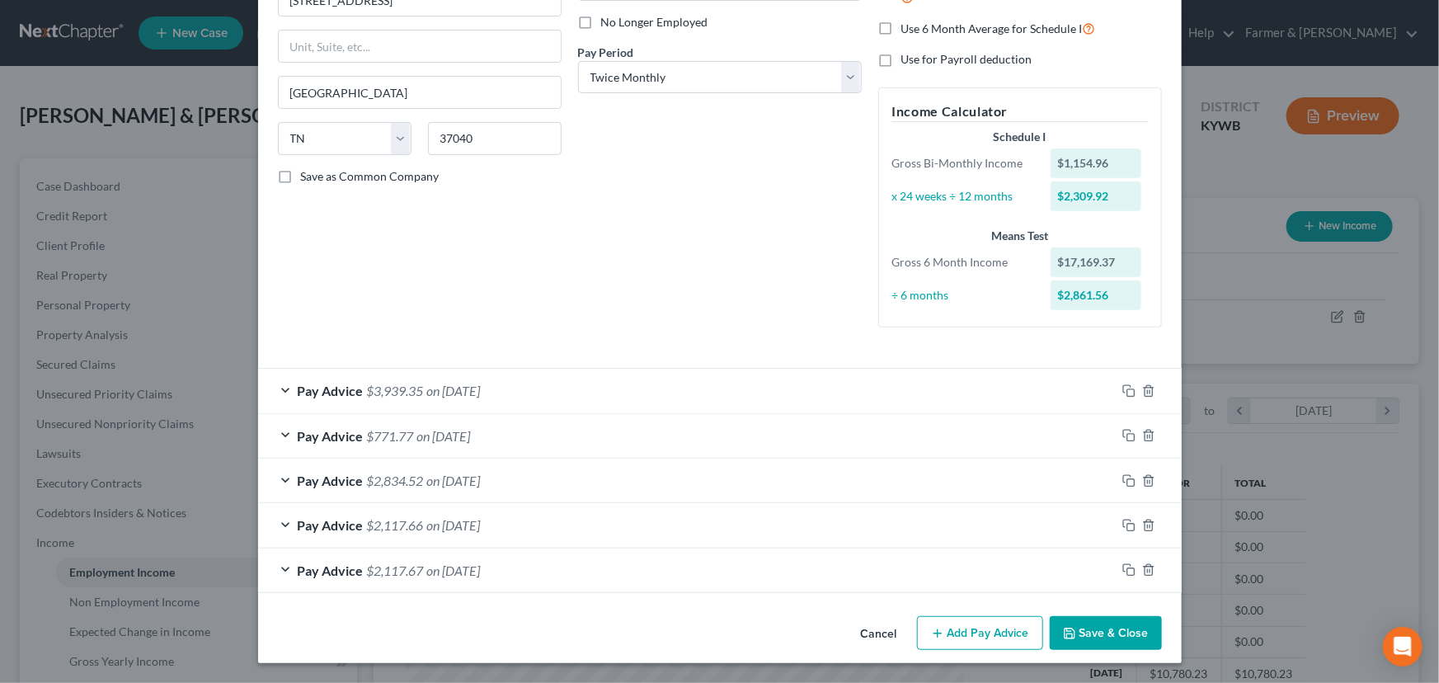
scroll to position [218, 0]
click at [1127, 569] on rect "button" at bounding box center [1130, 572] width 7 height 7
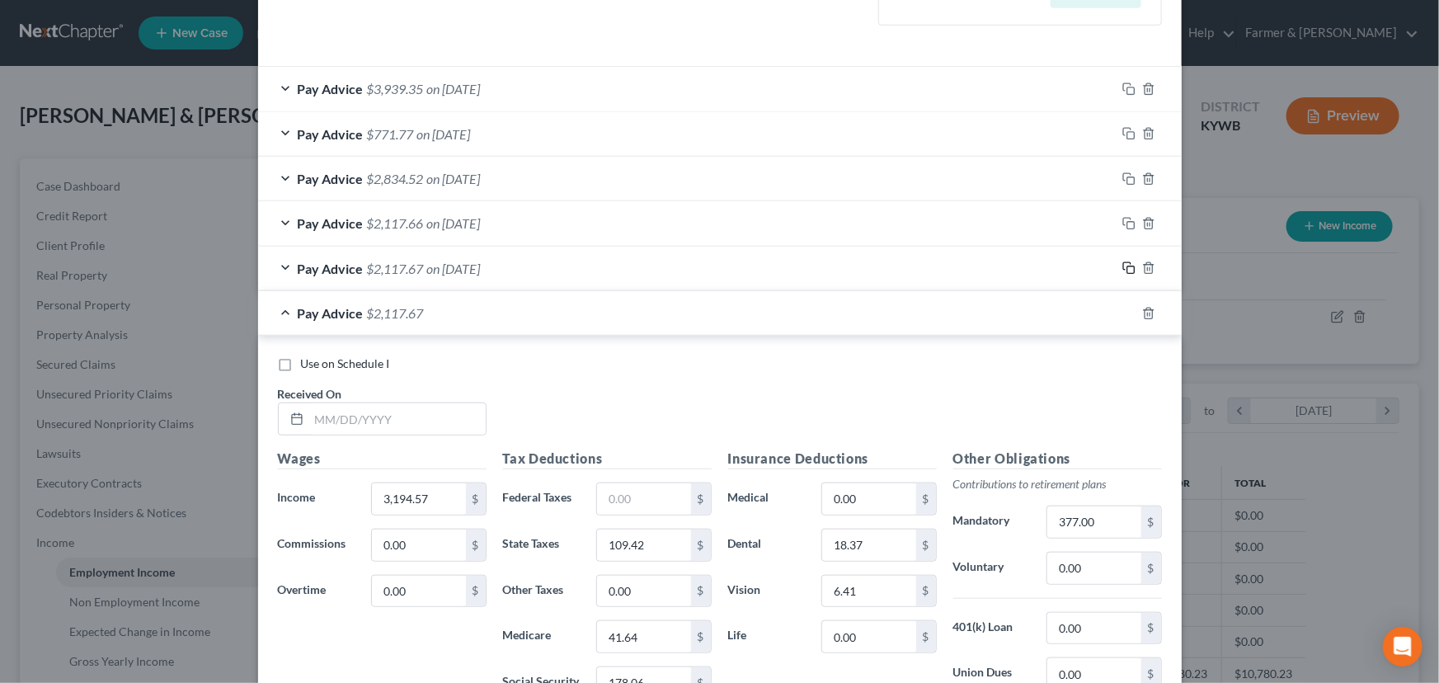
scroll to position [817, 0]
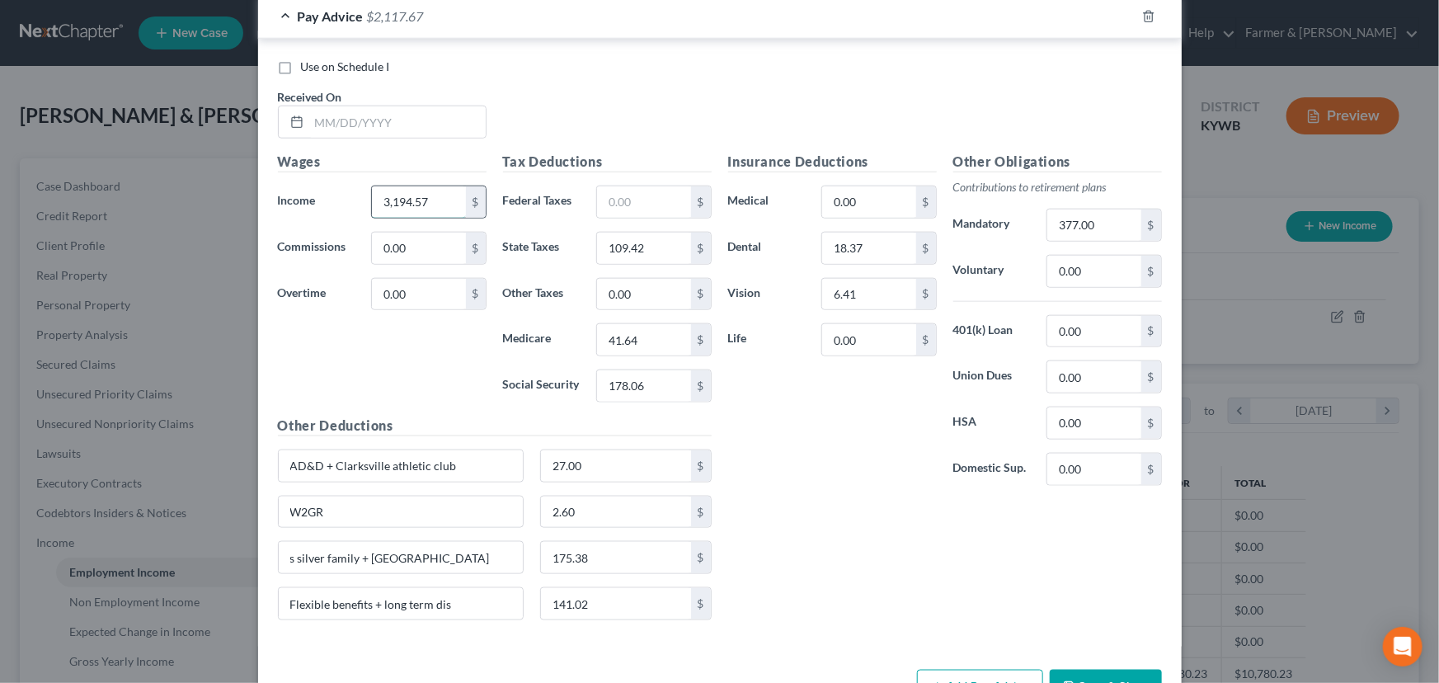
click at [453, 197] on input "3,194.57" at bounding box center [418, 201] width 93 height 31
click at [646, 247] on input "109.42" at bounding box center [643, 248] width 93 height 31
click at [641, 346] on input "41.64" at bounding box center [643, 339] width 93 height 31
click at [649, 378] on input "178.06" at bounding box center [643, 385] width 93 height 31
click at [414, 119] on input "text" at bounding box center [397, 121] width 176 height 31
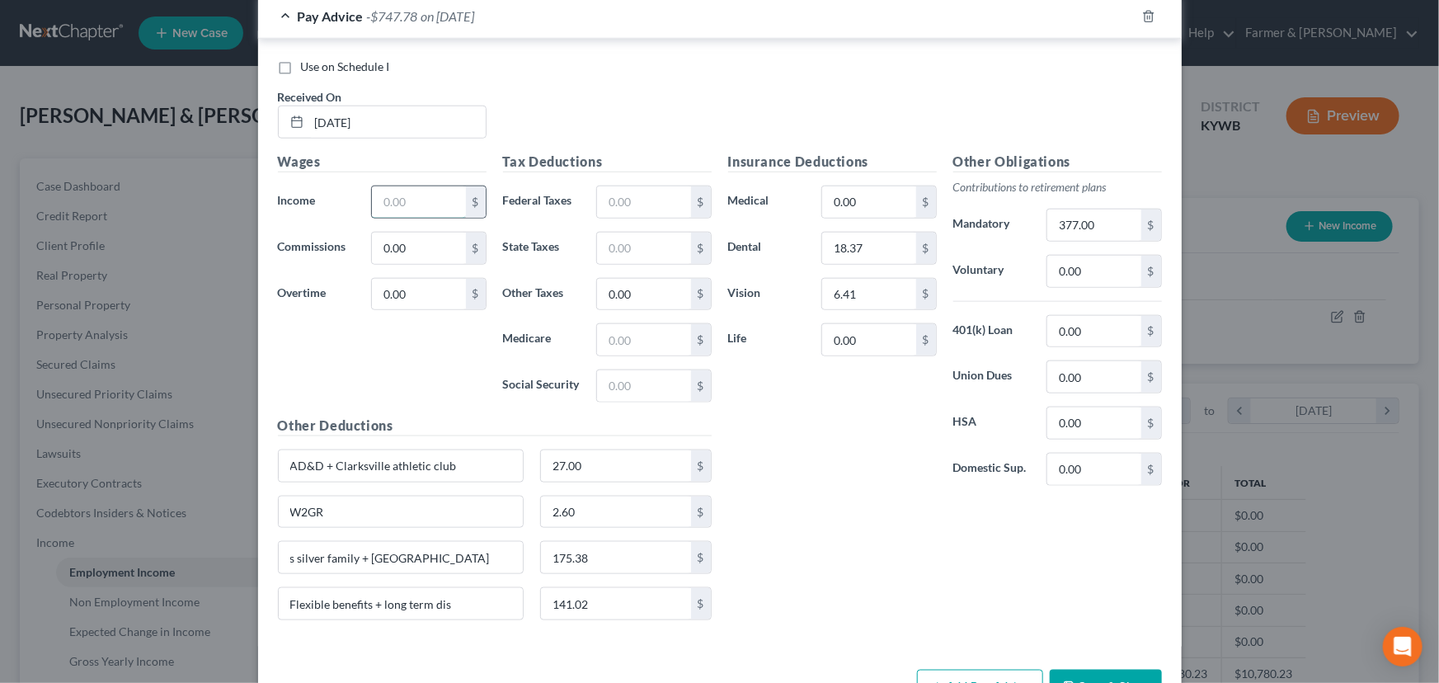
click at [423, 195] on input "text" at bounding box center [418, 201] width 93 height 31
click at [619, 341] on input "text" at bounding box center [643, 339] width 93 height 31
click at [610, 388] on input "text" at bounding box center [643, 385] width 93 height 31
click at [624, 253] on input "text" at bounding box center [643, 248] width 93 height 31
click at [765, 432] on div "Insurance Deductions Medical 0.00 $ Dental 18.37 $ Vision 6.41 $ Life 0.00 $" at bounding box center [832, 325] width 225 height 347
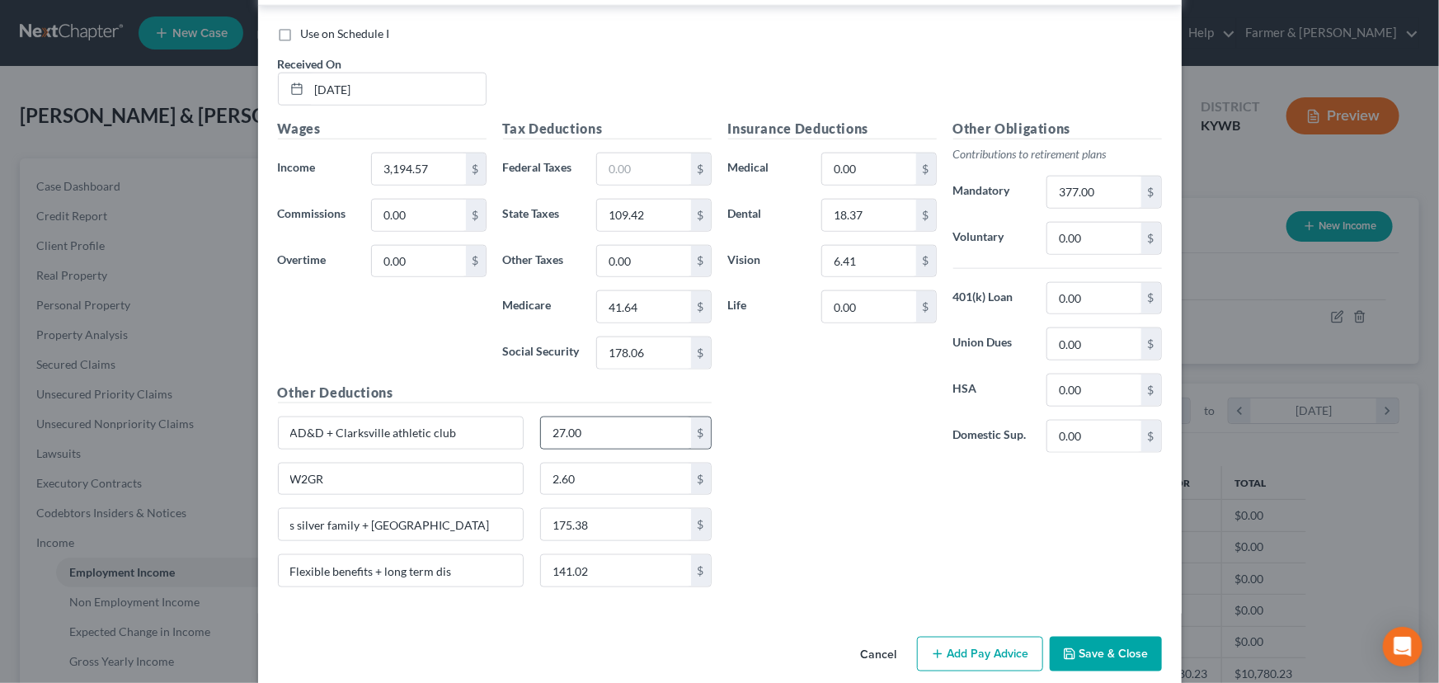
scroll to position [867, 0]
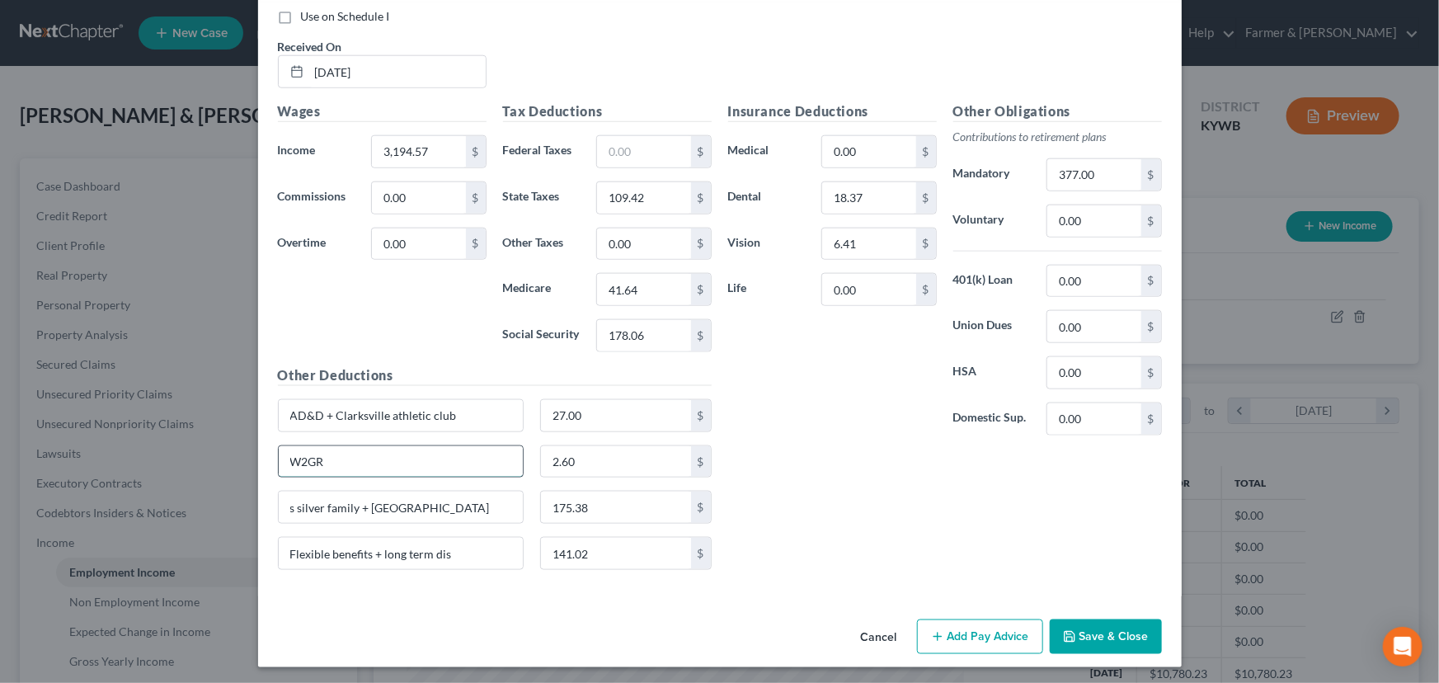
click at [412, 454] on input "W2GR" at bounding box center [401, 461] width 245 height 31
click at [597, 453] on input "2.60" at bounding box center [616, 461] width 150 height 31
click at [799, 458] on div "Insurance Deductions Medical 0.00 $ Dental 18.37 $ Vision 6.41 $ Life 0.00 $ Ot…" at bounding box center [945, 342] width 450 height 482
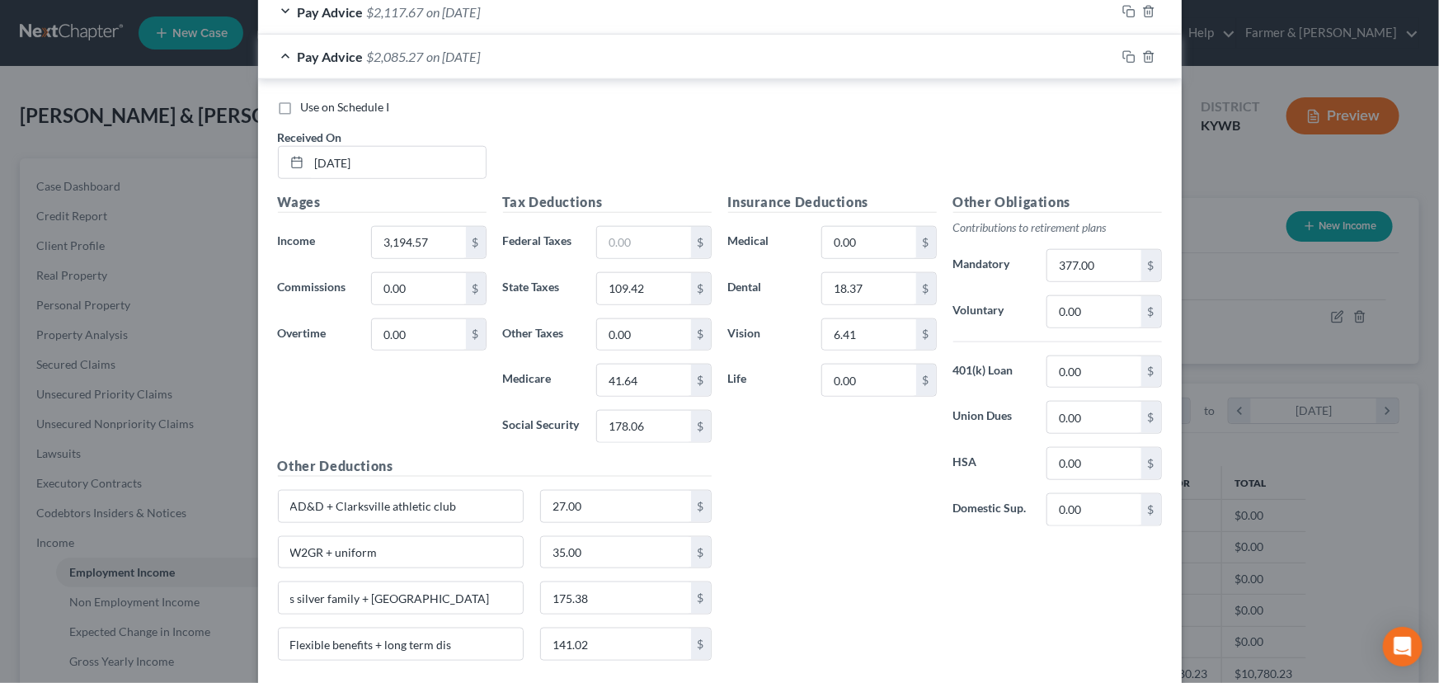
scroll to position [717, 0]
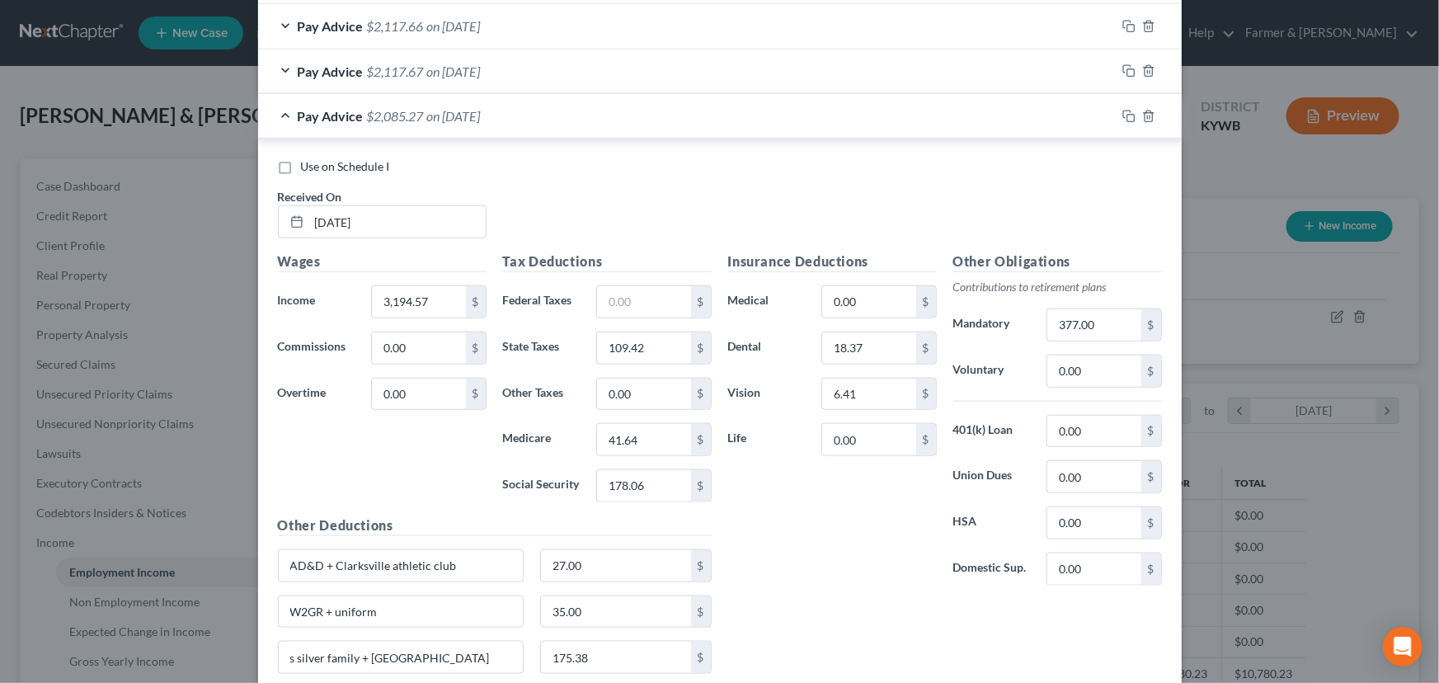
click at [364, 126] on div "Pay Advice $2,085.27 on 05/30/2025" at bounding box center [687, 116] width 858 height 44
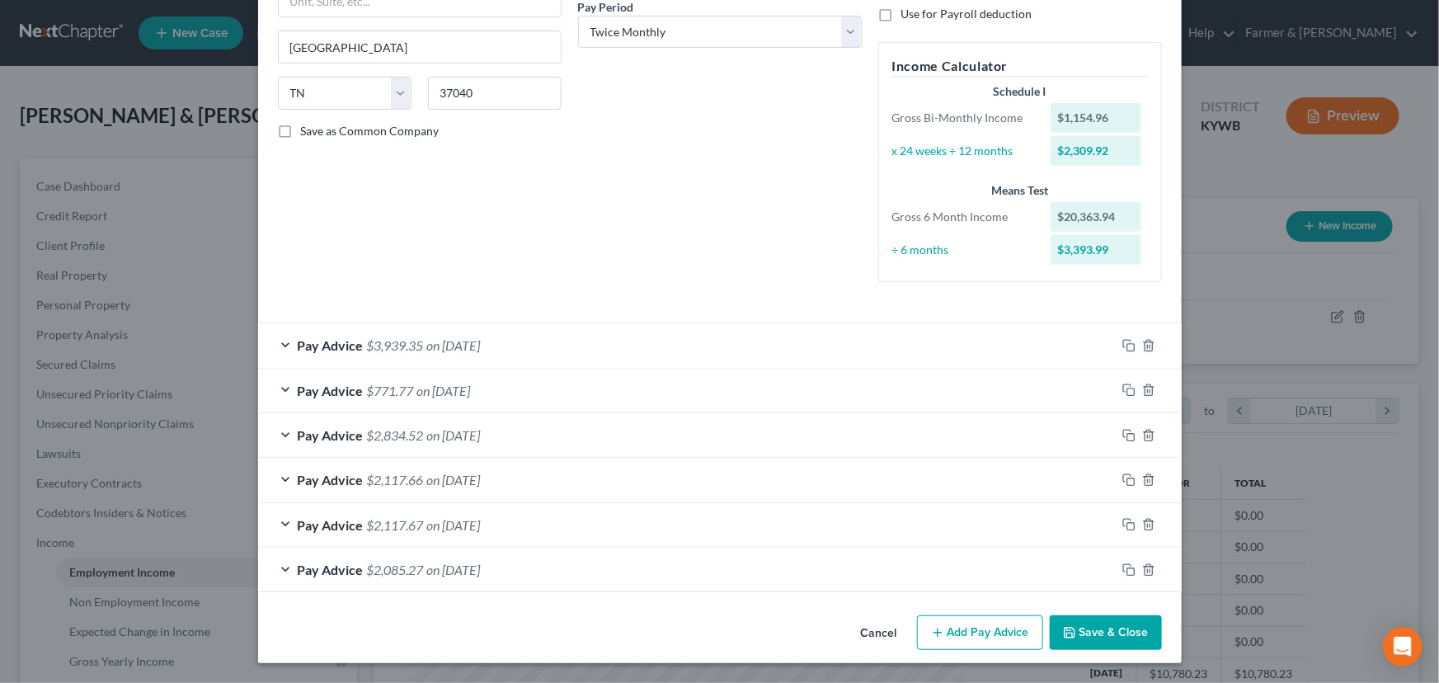
scroll to position [262, 0]
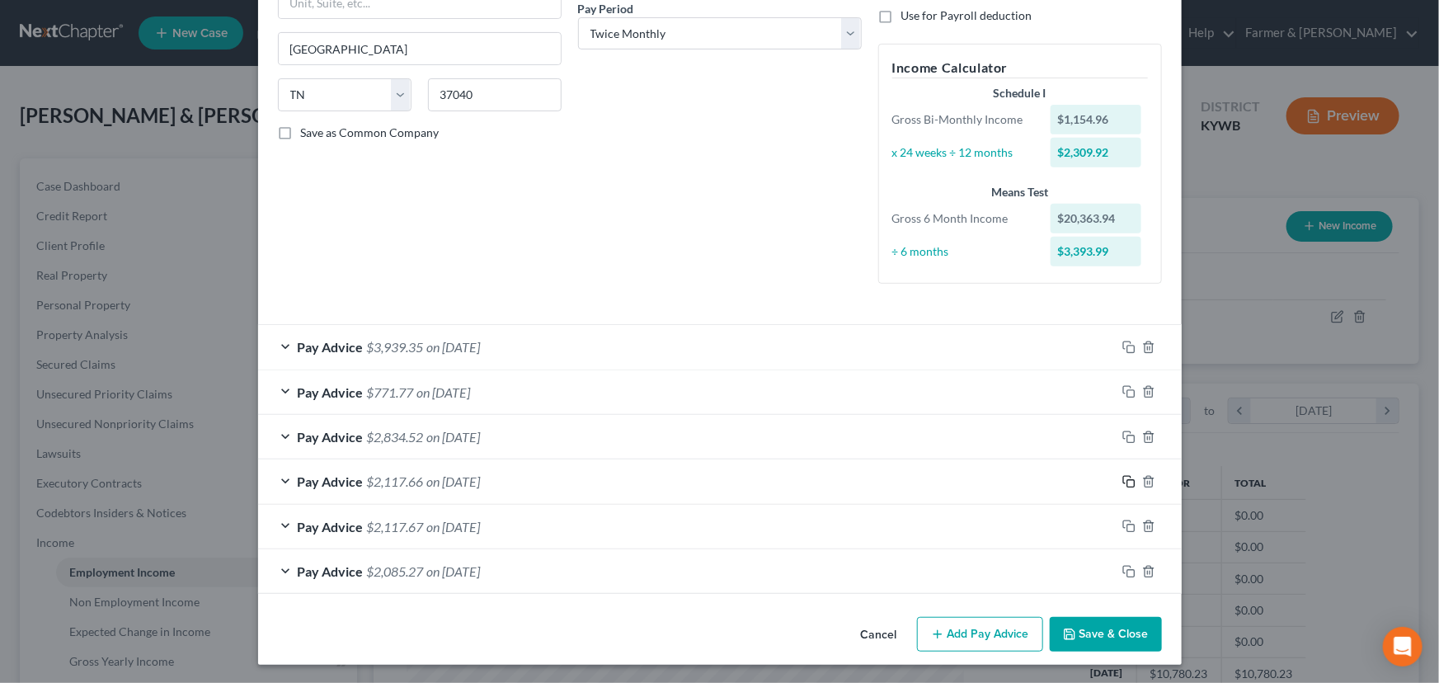
click at [1130, 482] on div at bounding box center [1149, 481] width 66 height 26
click at [1125, 481] on icon "button" at bounding box center [1128, 481] width 13 height 13
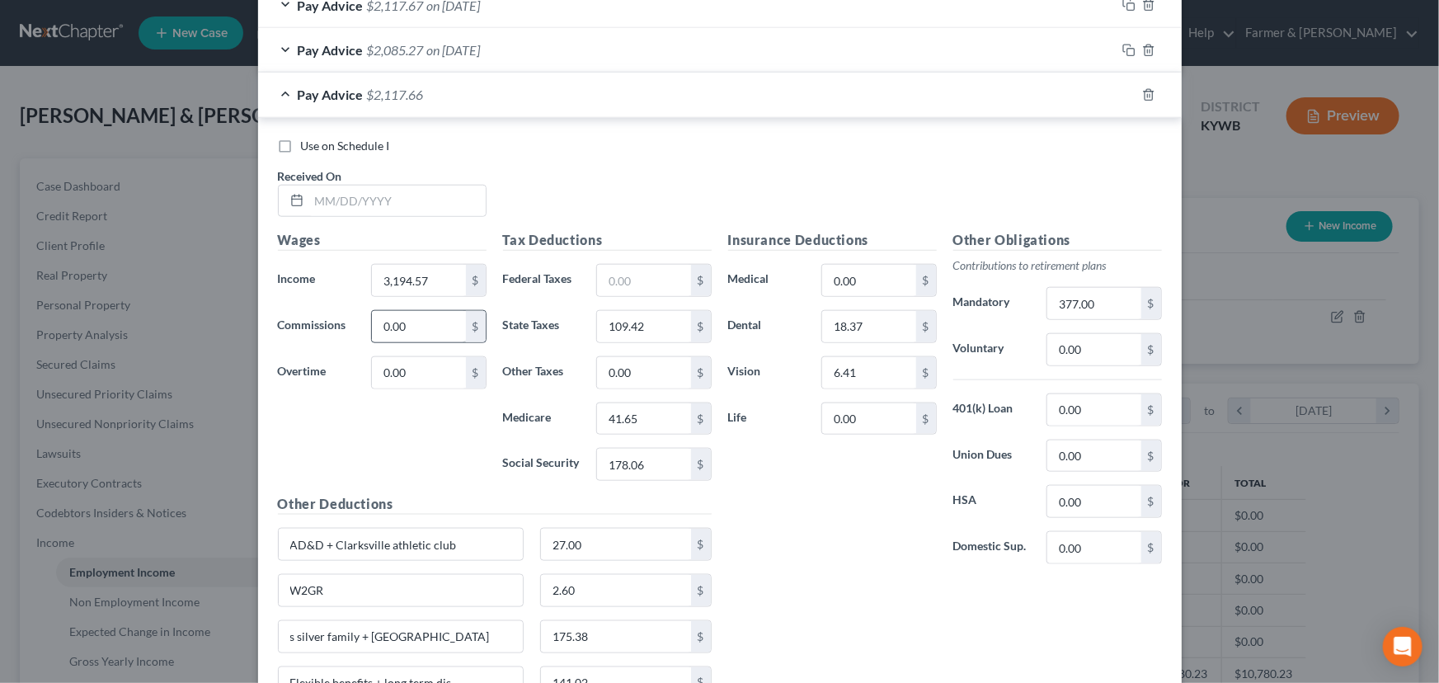
scroll to position [787, 0]
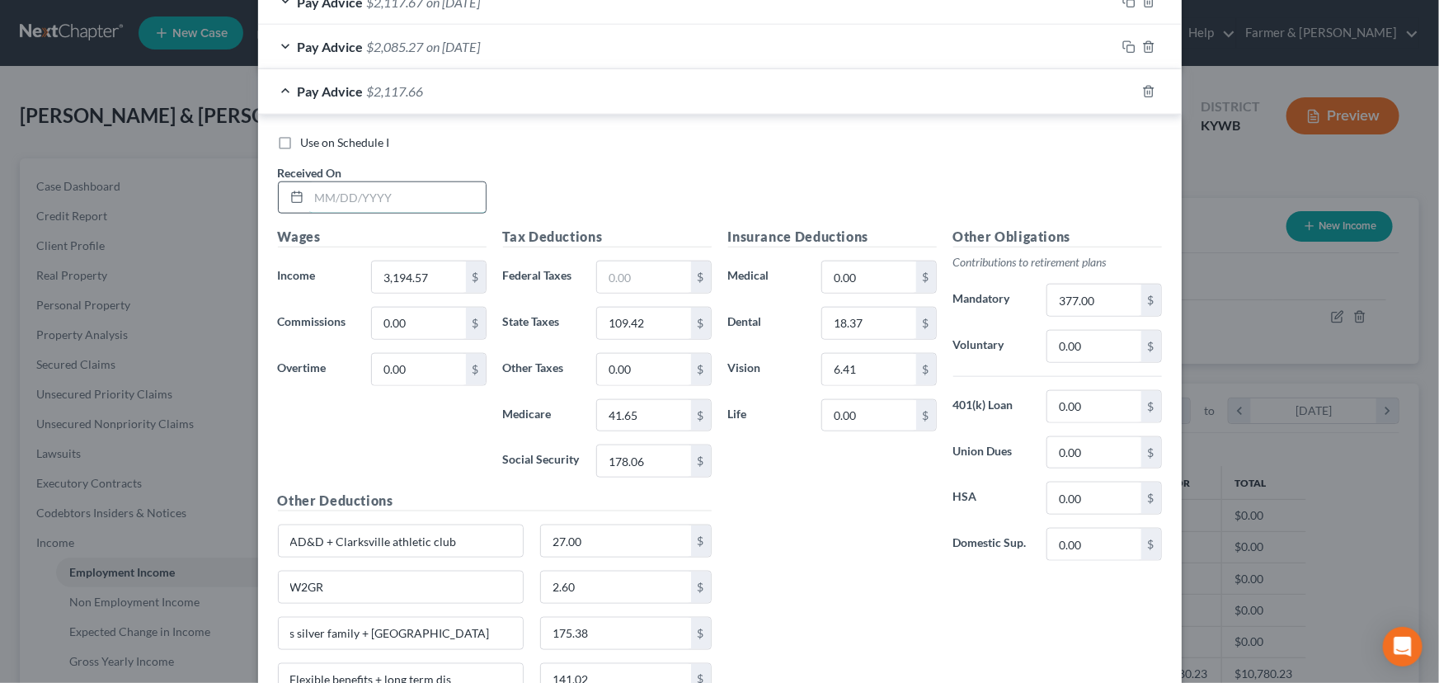
drag, startPoint x: 370, startPoint y: 200, endPoint x: 12, endPoint y: 288, distance: 368.4
click at [370, 200] on input "text" at bounding box center [397, 197] width 176 height 31
click at [452, 90] on span "on 05/15/2025" at bounding box center [454, 91] width 54 height 16
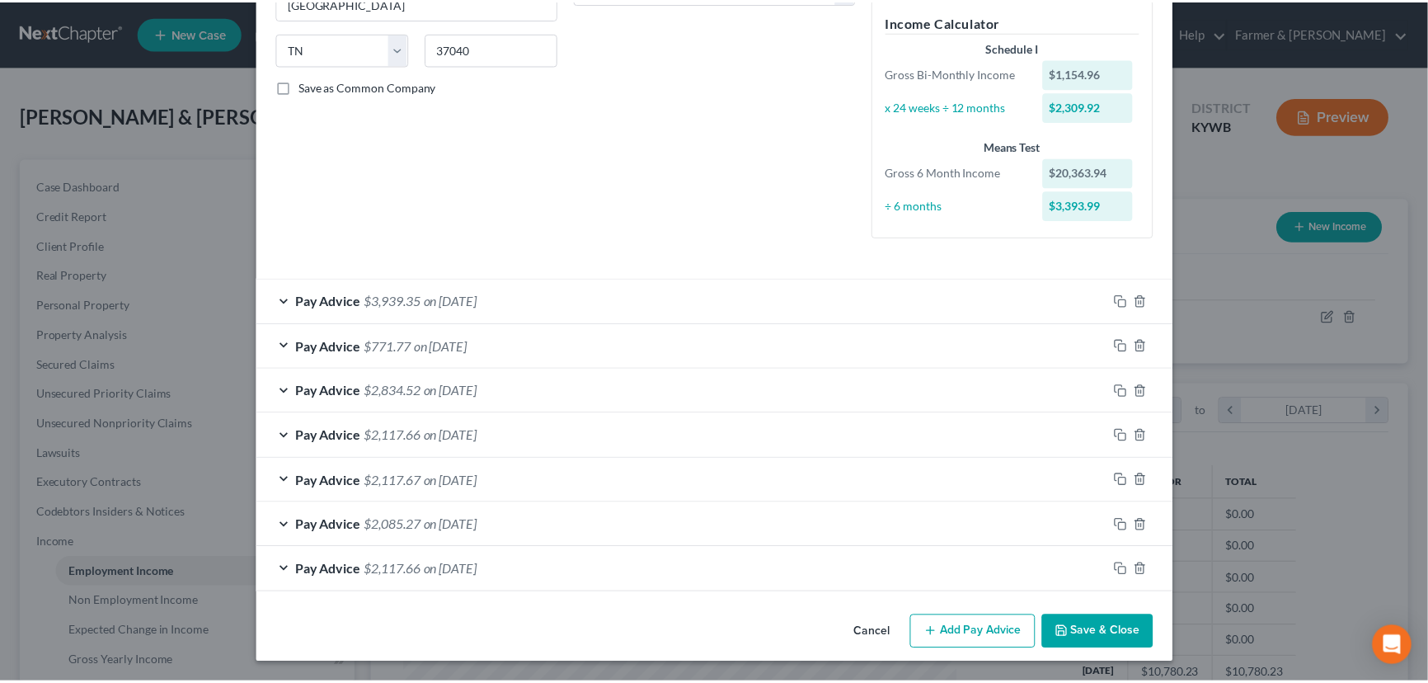
scroll to position [307, 0]
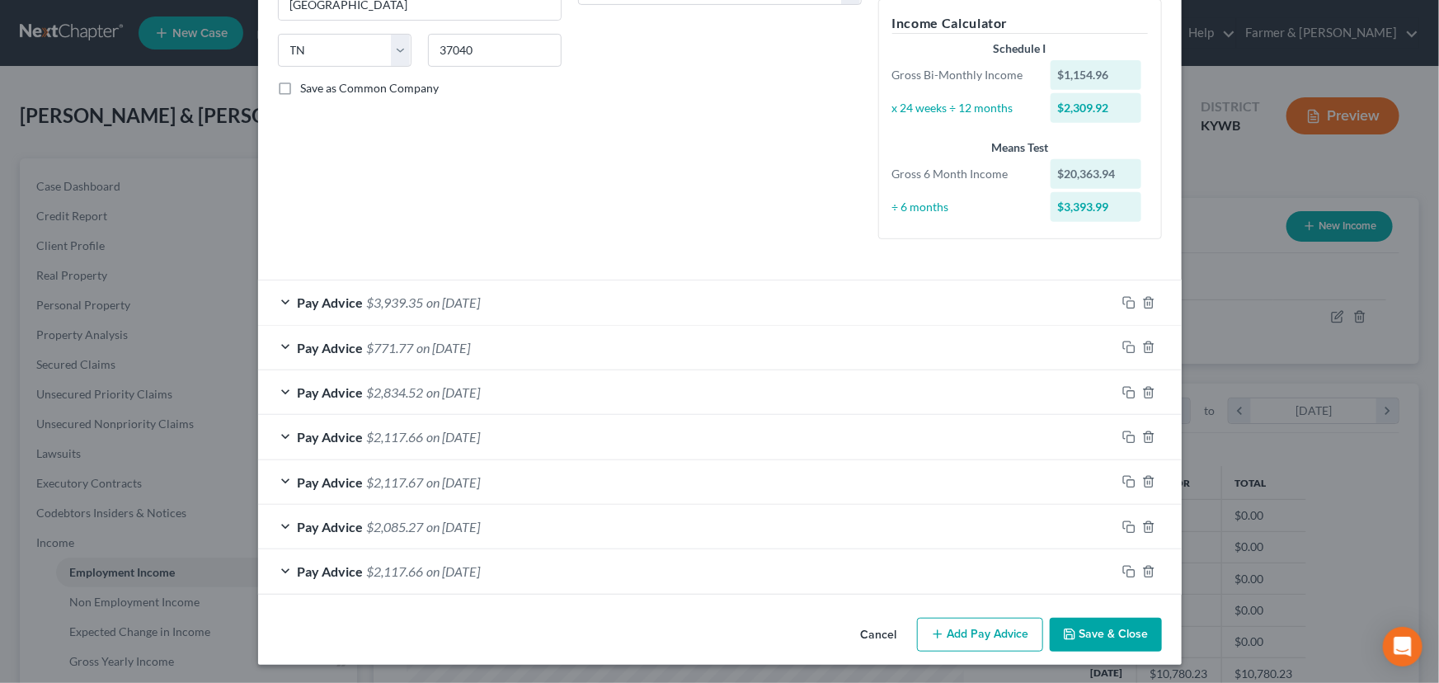
click at [1088, 638] on button "Save & Close" at bounding box center [1106, 635] width 112 height 35
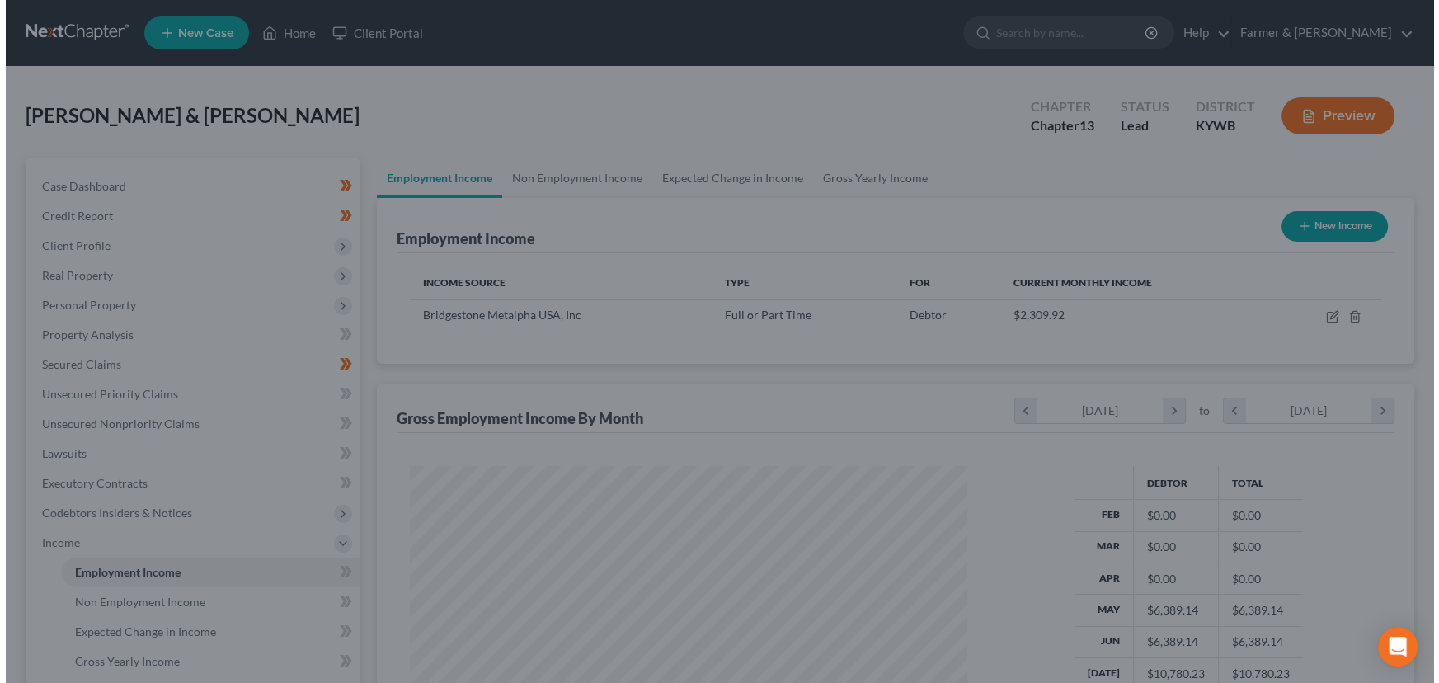
scroll to position [824292, 824002]
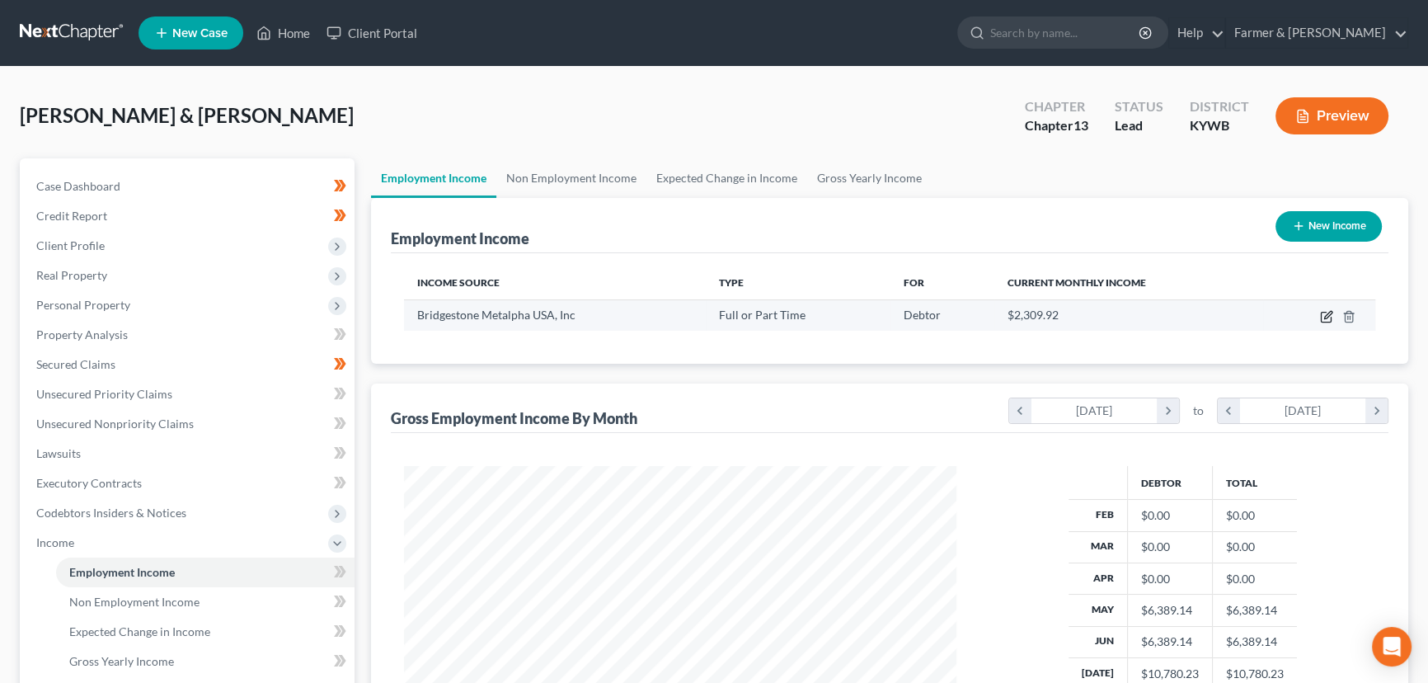
click at [1328, 317] on icon "button" at bounding box center [1326, 316] width 13 height 13
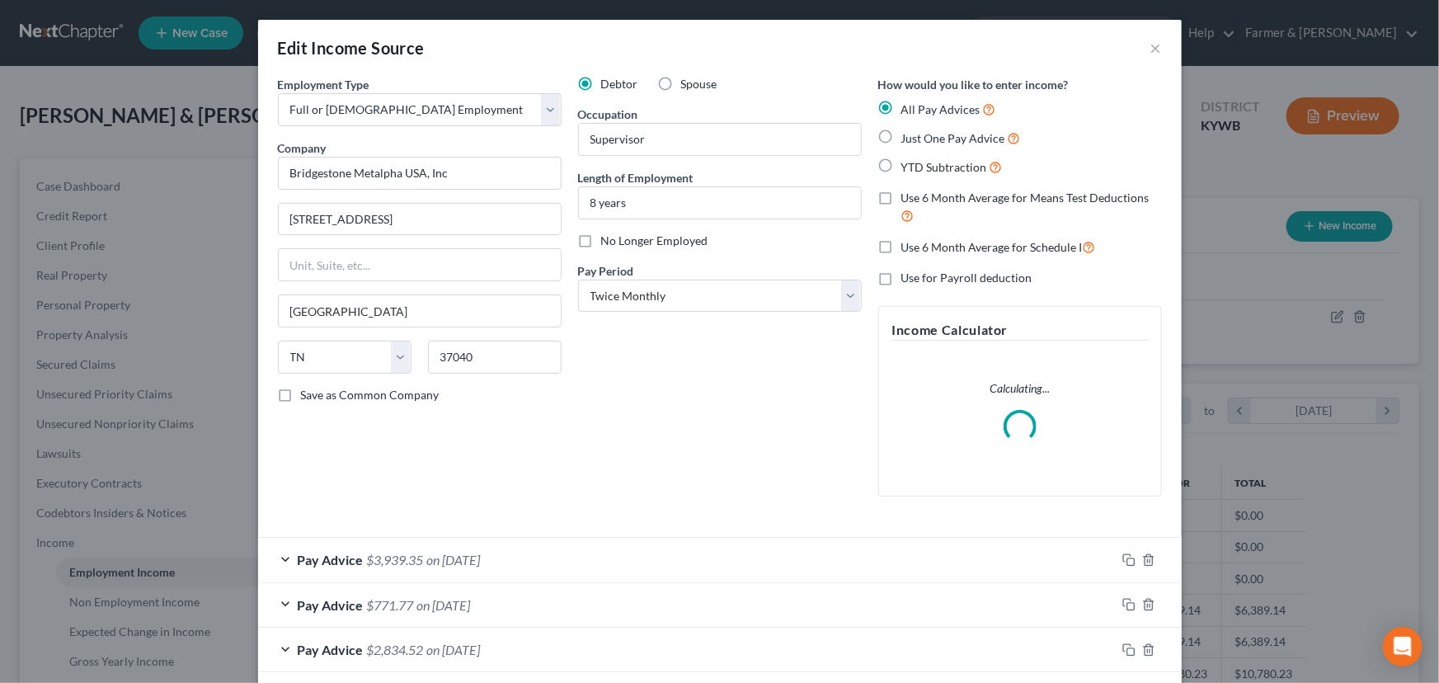
scroll to position [257, 0]
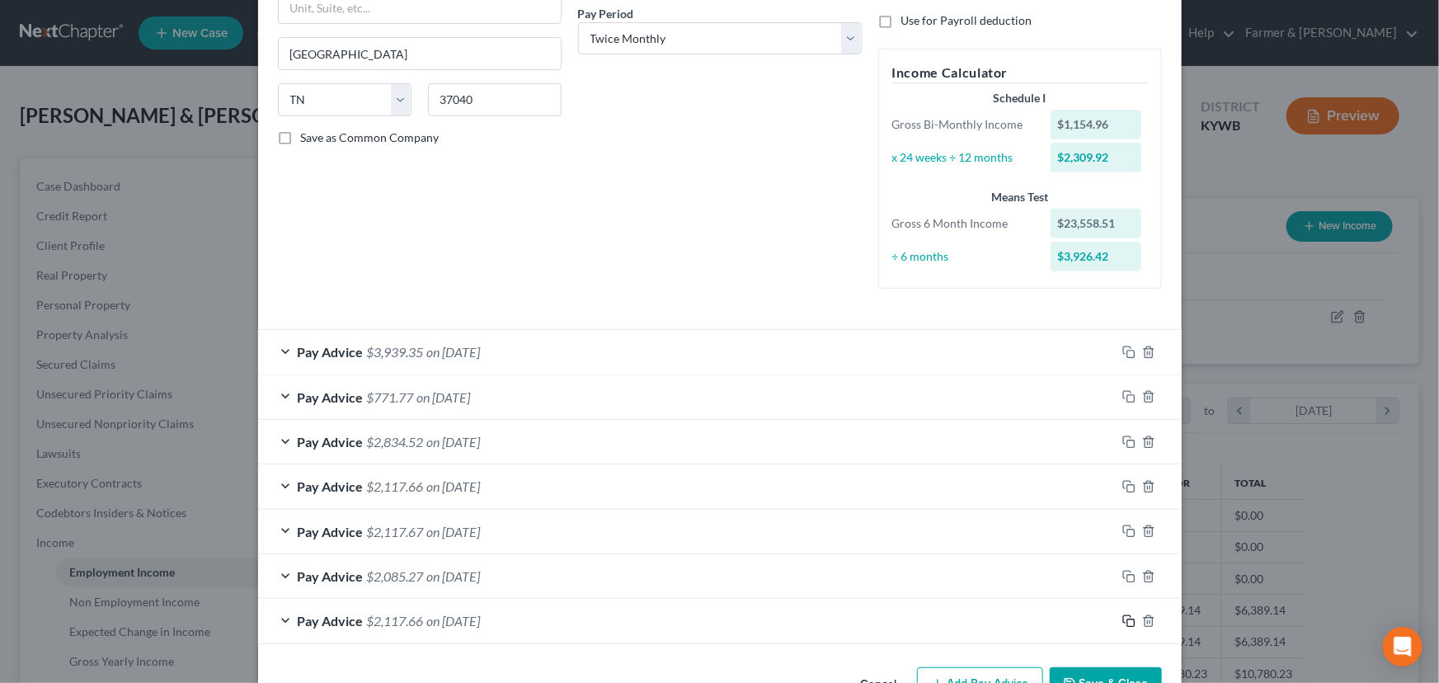
click at [1122, 617] on icon "button" at bounding box center [1128, 620] width 13 height 13
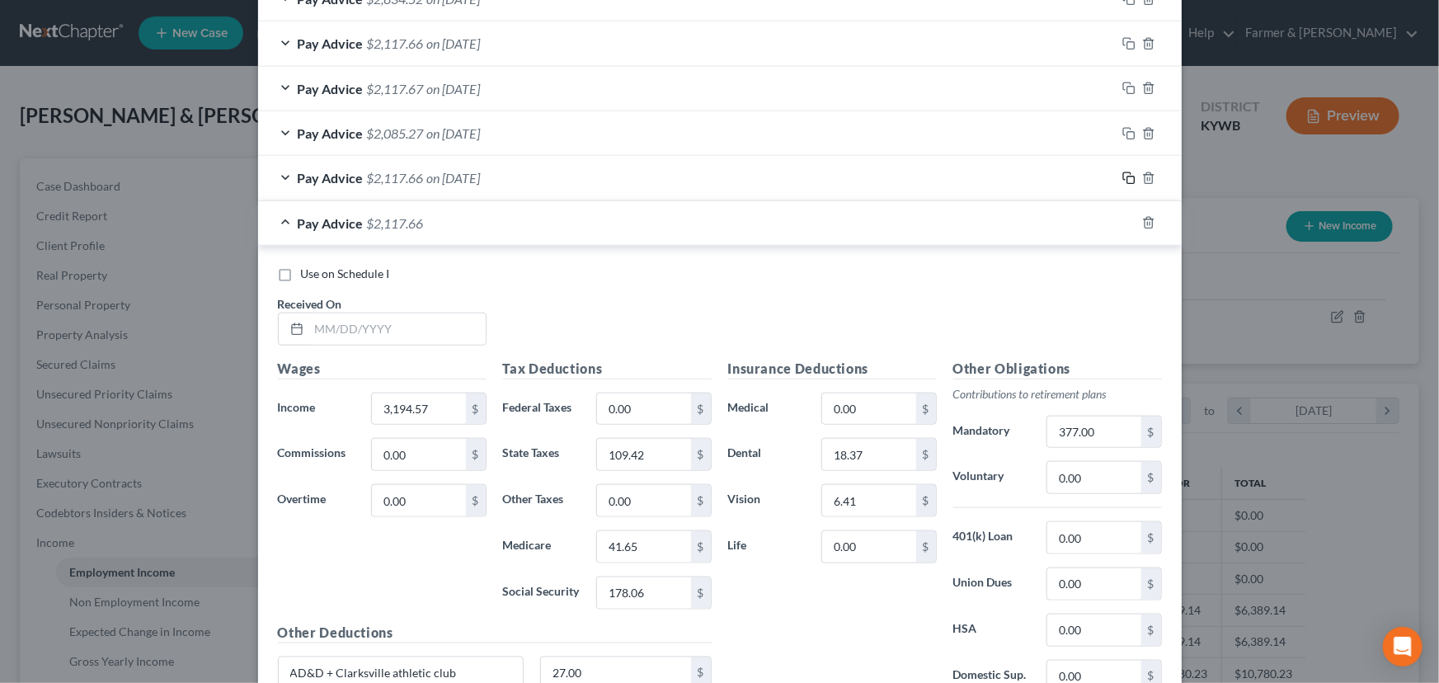
scroll to position [707, 0]
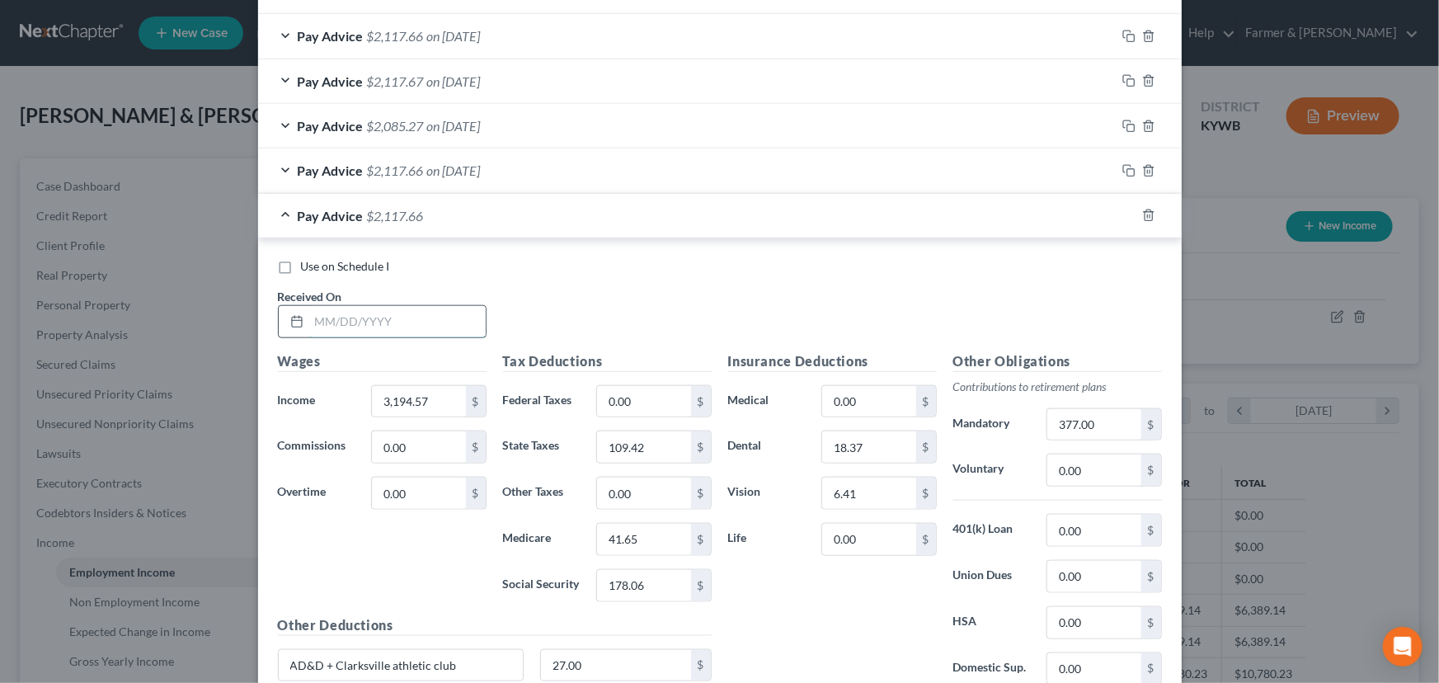
click at [323, 308] on input "text" at bounding box center [397, 321] width 176 height 31
click at [424, 400] on input "3,194.57" at bounding box center [418, 401] width 93 height 31
click at [529, 313] on div "Use on Schedule I Received On * 04/30/2025" at bounding box center [720, 304] width 900 height 93
click at [656, 535] on input "41.65" at bounding box center [643, 539] width 93 height 31
click at [643, 586] on input "178.06" at bounding box center [643, 585] width 93 height 31
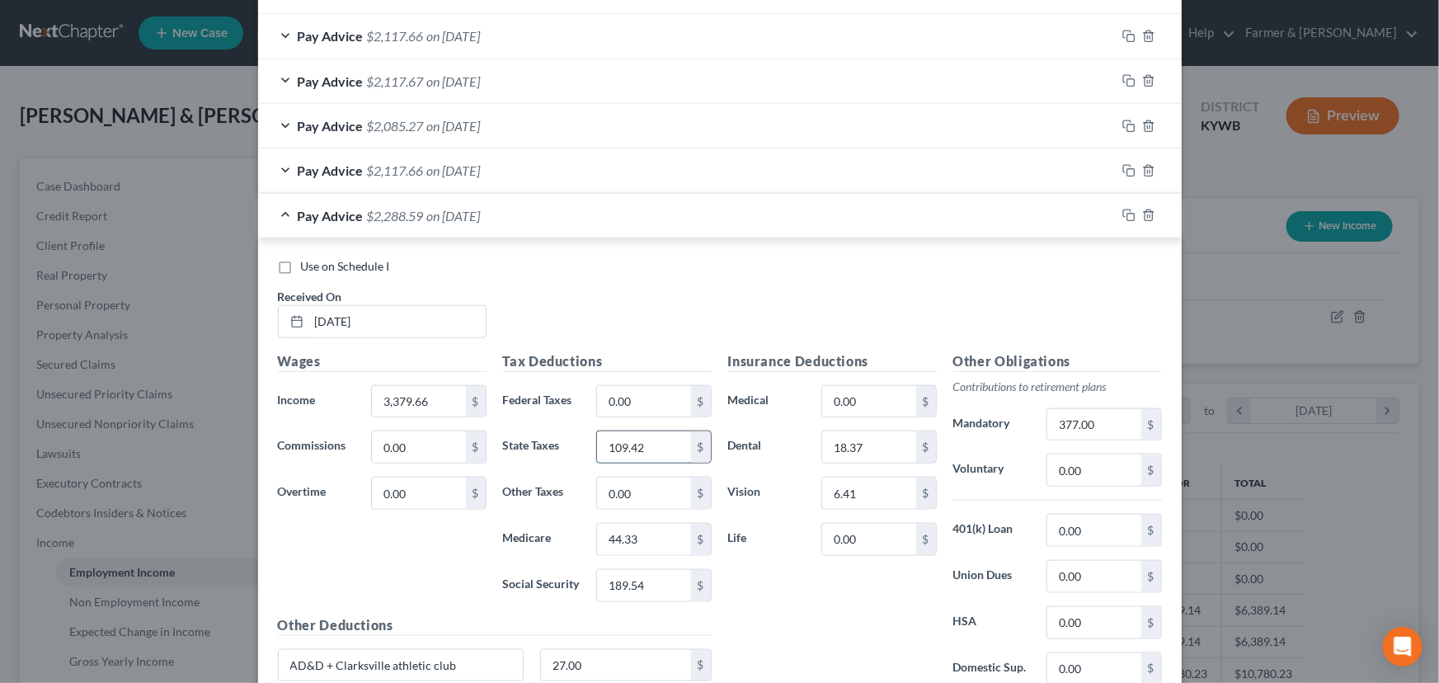
click at [649, 442] on input "109.42" at bounding box center [643, 446] width 93 height 31
click at [697, 322] on div "Use on Schedule I Received On * 04/30/2025" at bounding box center [720, 304] width 900 height 93
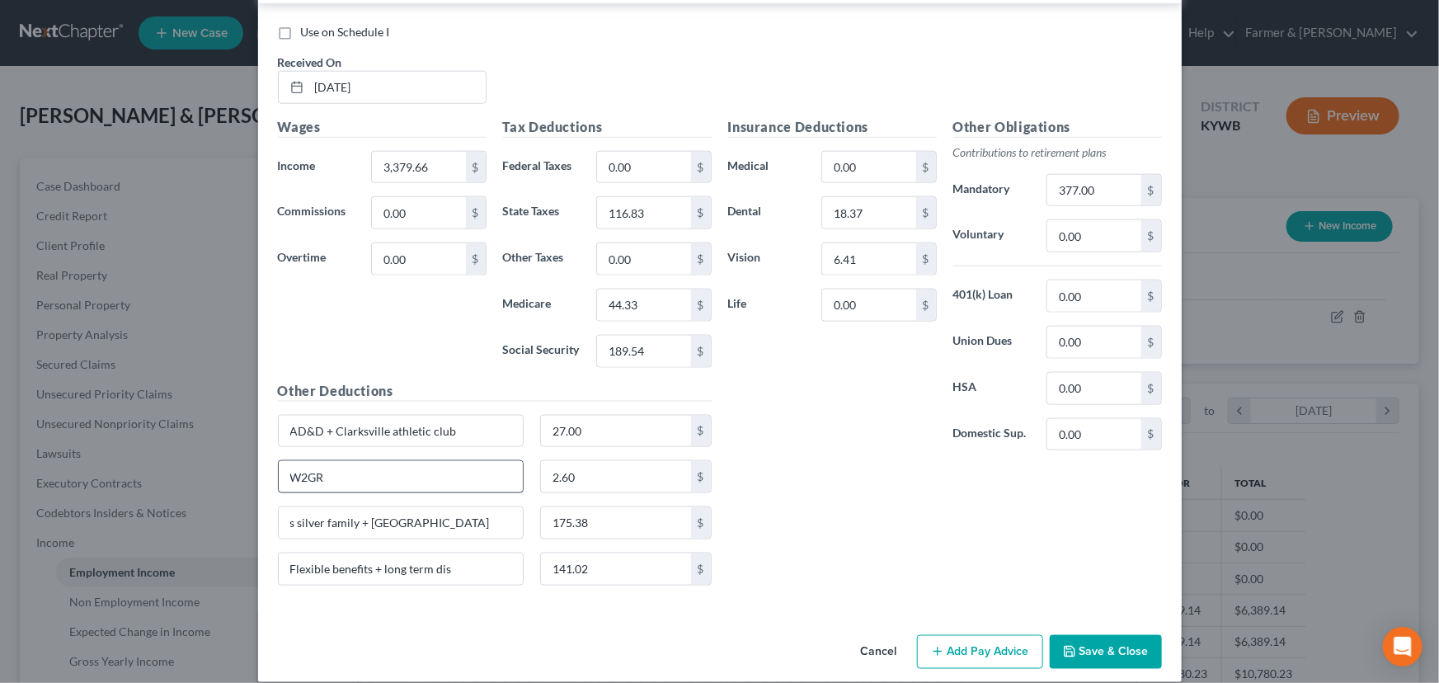
scroll to position [957, 0]
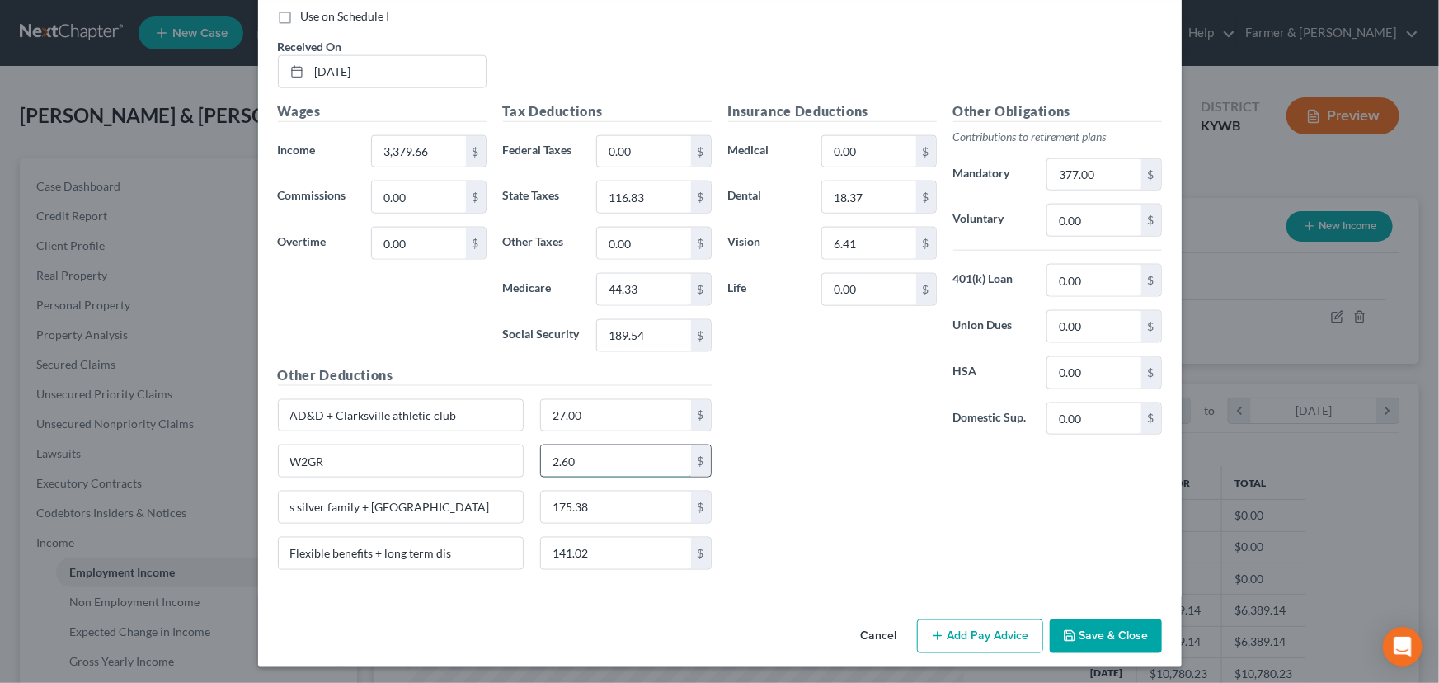
click at [618, 448] on input "2.60" at bounding box center [616, 460] width 150 height 31
click at [830, 428] on div "Insurance Deductions Medical 0.00 $ Dental 18.37 $ Vision 6.41 $ Life 0.00 $" at bounding box center [832, 274] width 225 height 347
click at [822, 461] on div "Insurance Deductions Medical 0.00 $ Dental 18.37 $ Vision 6.41 $ Life 0.00 $ Ot…" at bounding box center [945, 342] width 450 height 482
click at [828, 453] on div "Insurance Deductions Medical 0.00 $ Dental 18.37 $ Vision 6.41 $ Life 0.00 $ Ot…" at bounding box center [945, 342] width 450 height 482
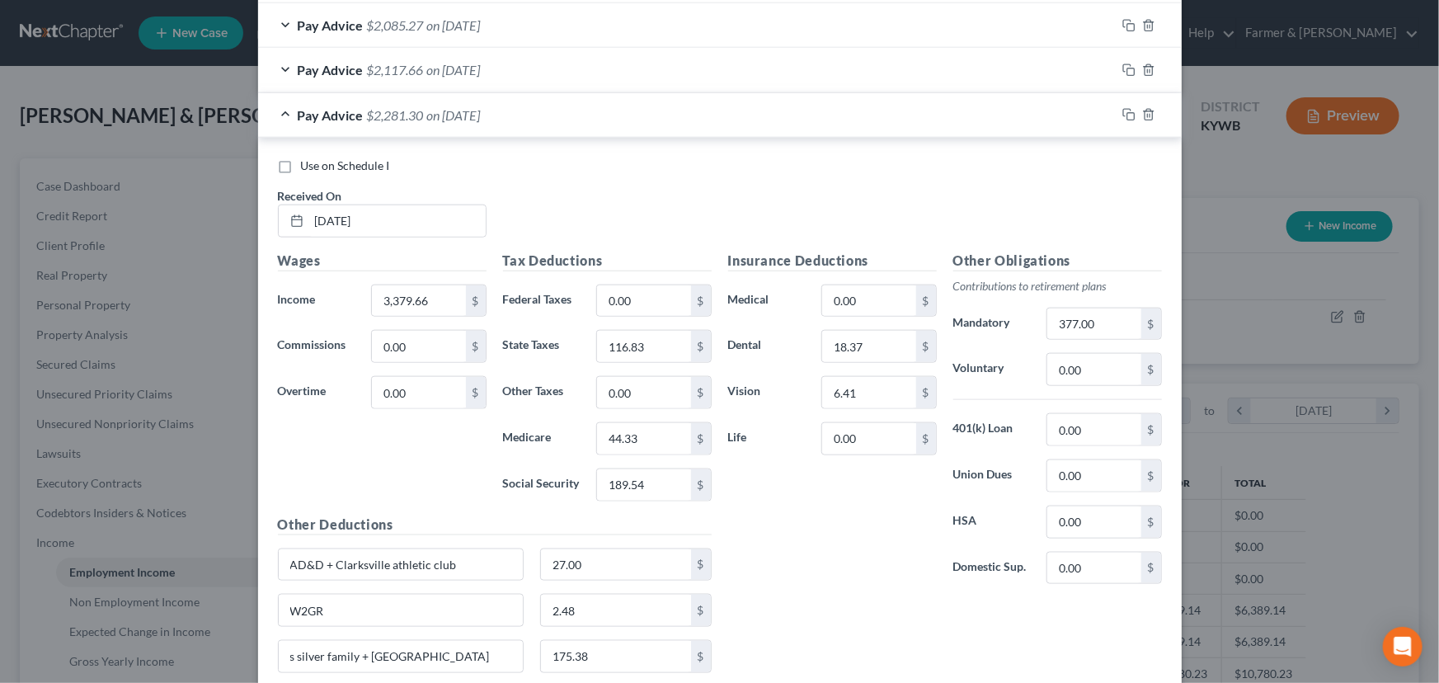
scroll to position [808, 0]
click at [422, 126] on div "Pay Advice $2,281.30 on 04/30/2025" at bounding box center [687, 115] width 858 height 44
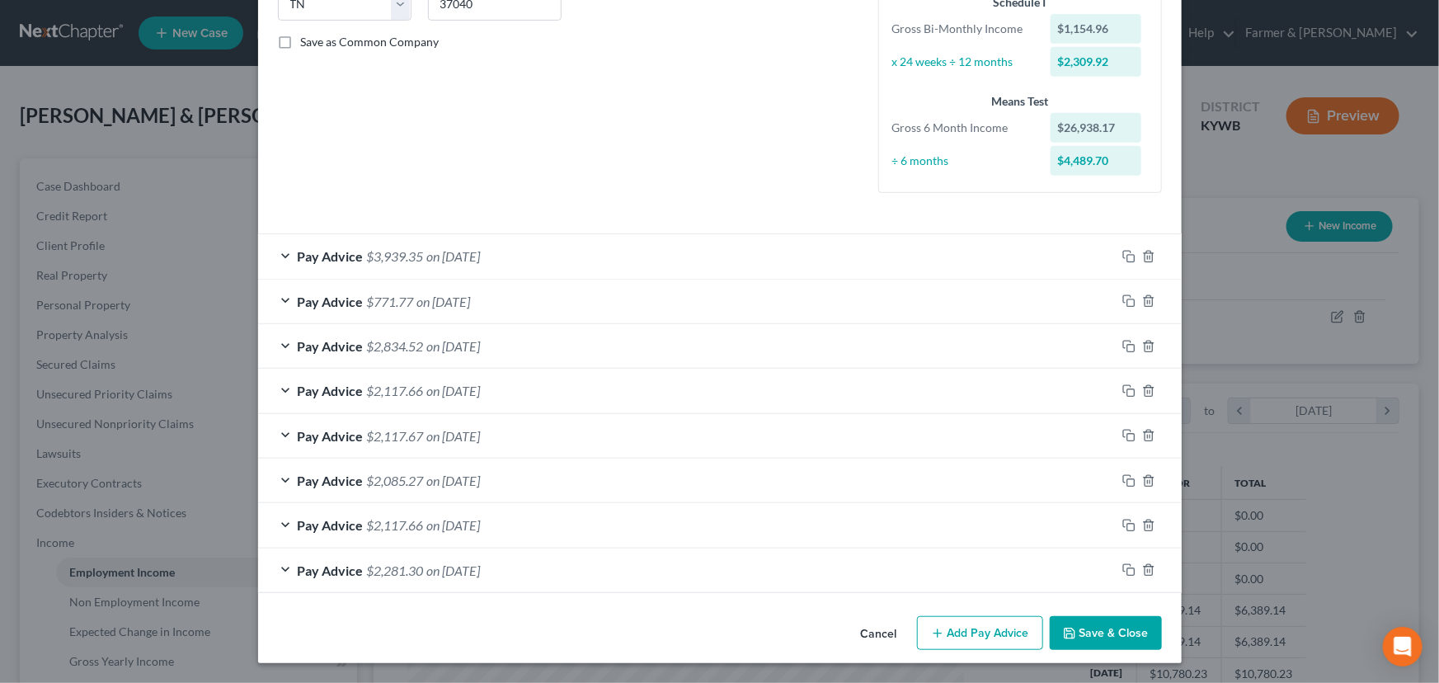
scroll to position [351, 0]
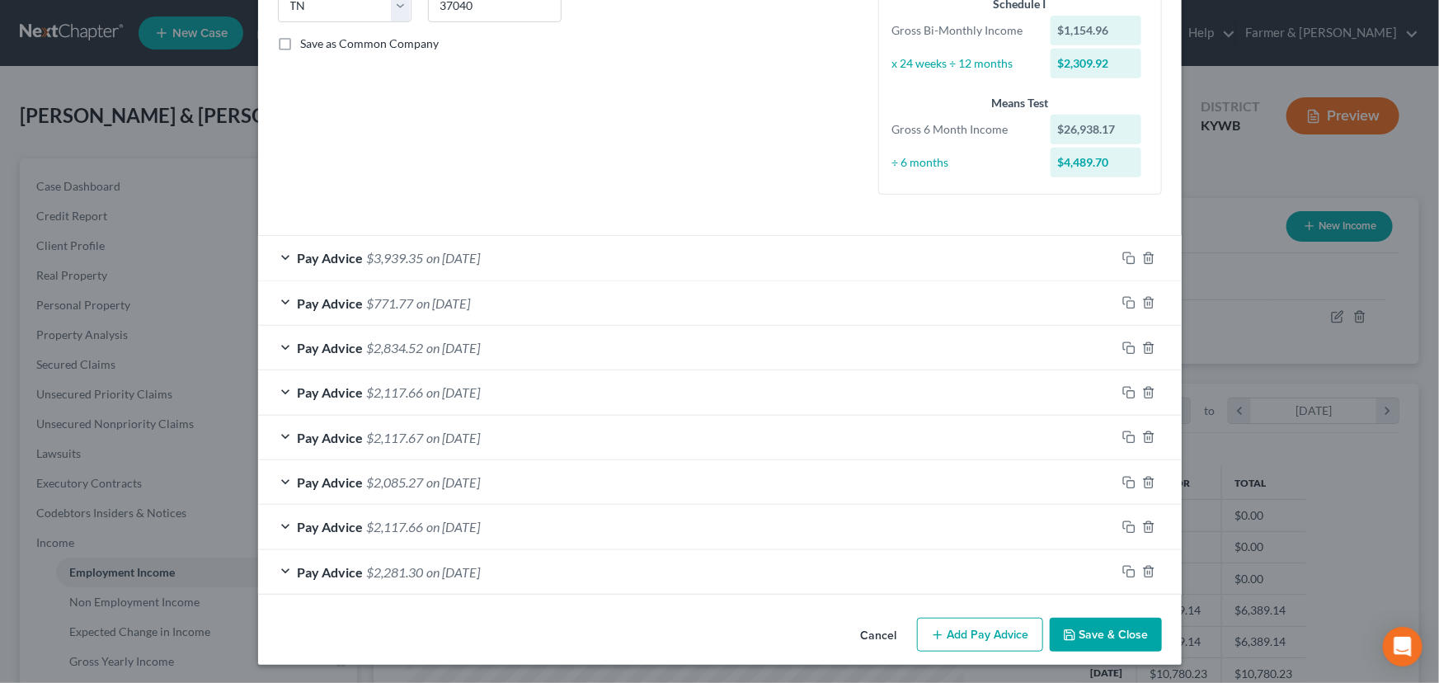
click at [937, 640] on button "Add Pay Advice" at bounding box center [980, 635] width 126 height 35
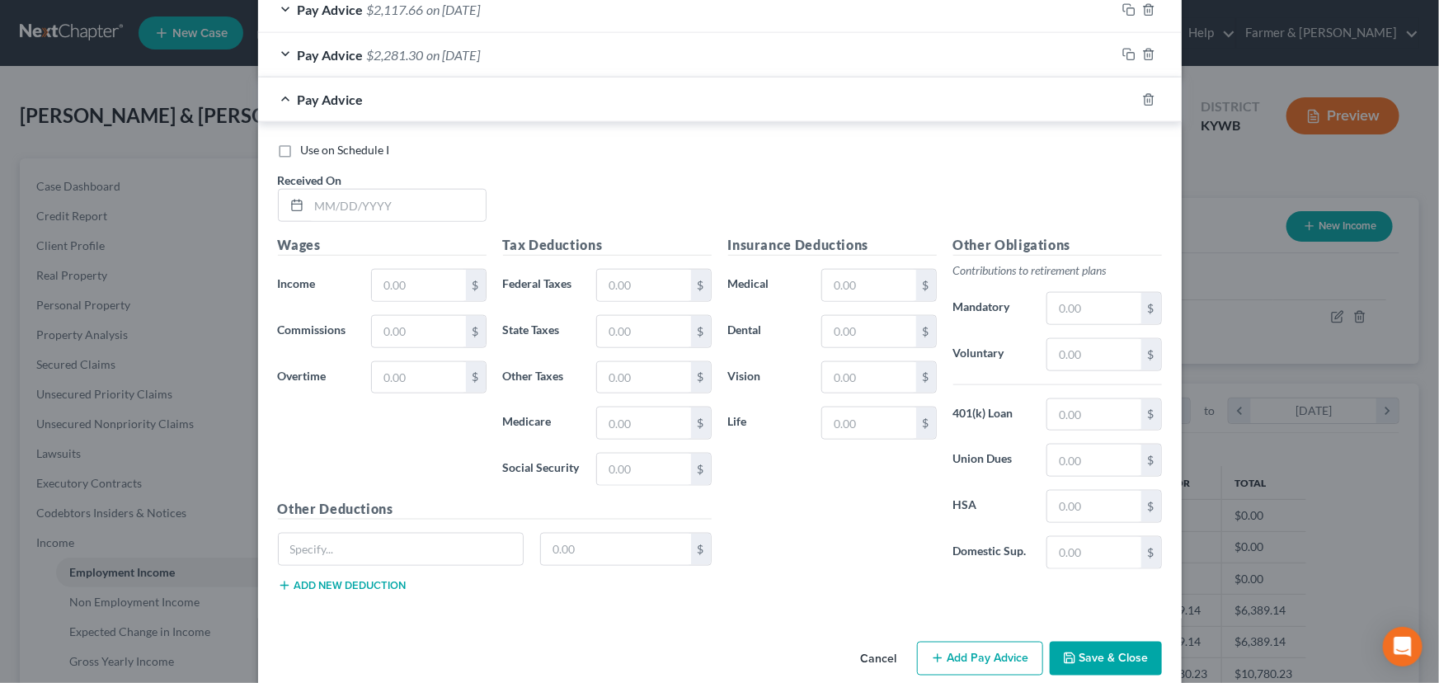
scroll to position [876, 0]
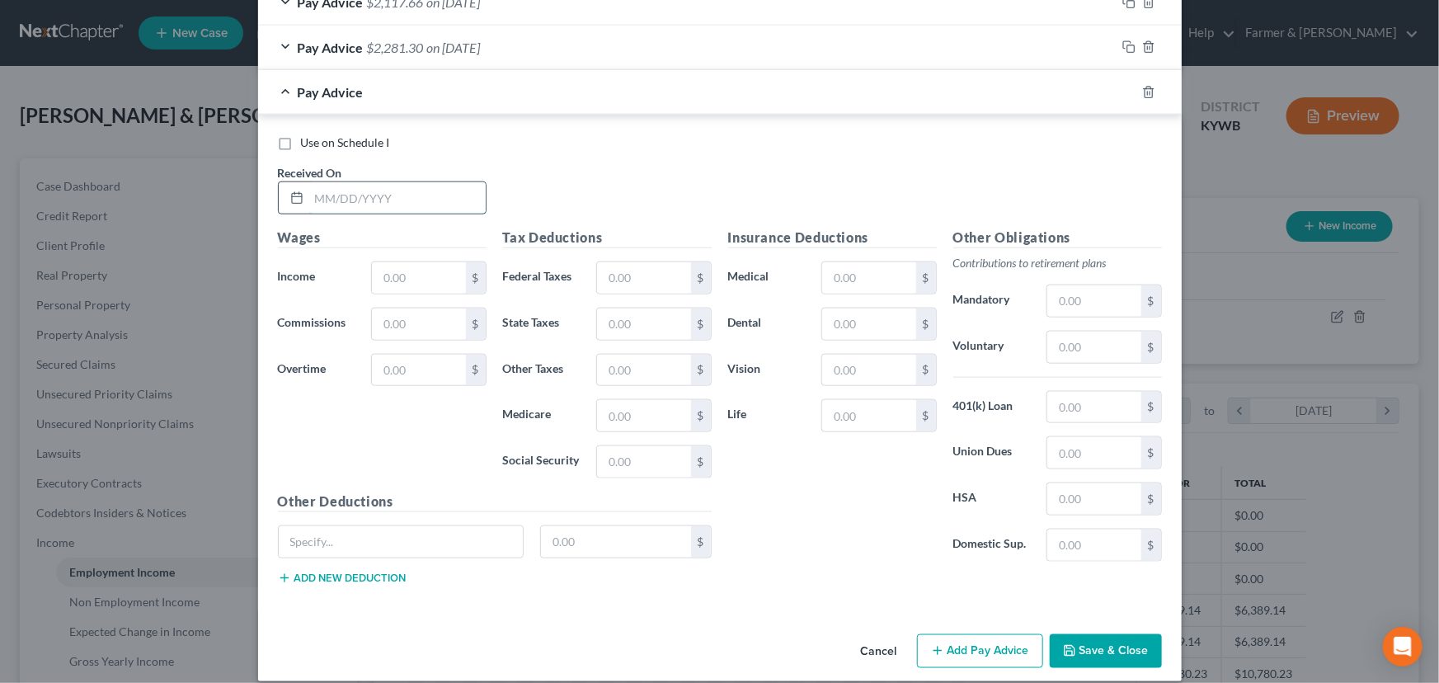
click at [344, 190] on input "text" at bounding box center [397, 197] width 176 height 31
click at [410, 280] on input "text" at bounding box center [418, 277] width 93 height 31
drag, startPoint x: 352, startPoint y: 280, endPoint x: 303, endPoint y: 280, distance: 49.5
click at [303, 280] on div "Income * 7,080.71 $" at bounding box center [382, 277] width 225 height 33
click at [472, 191] on input "04/30/2025" at bounding box center [397, 197] width 176 height 31
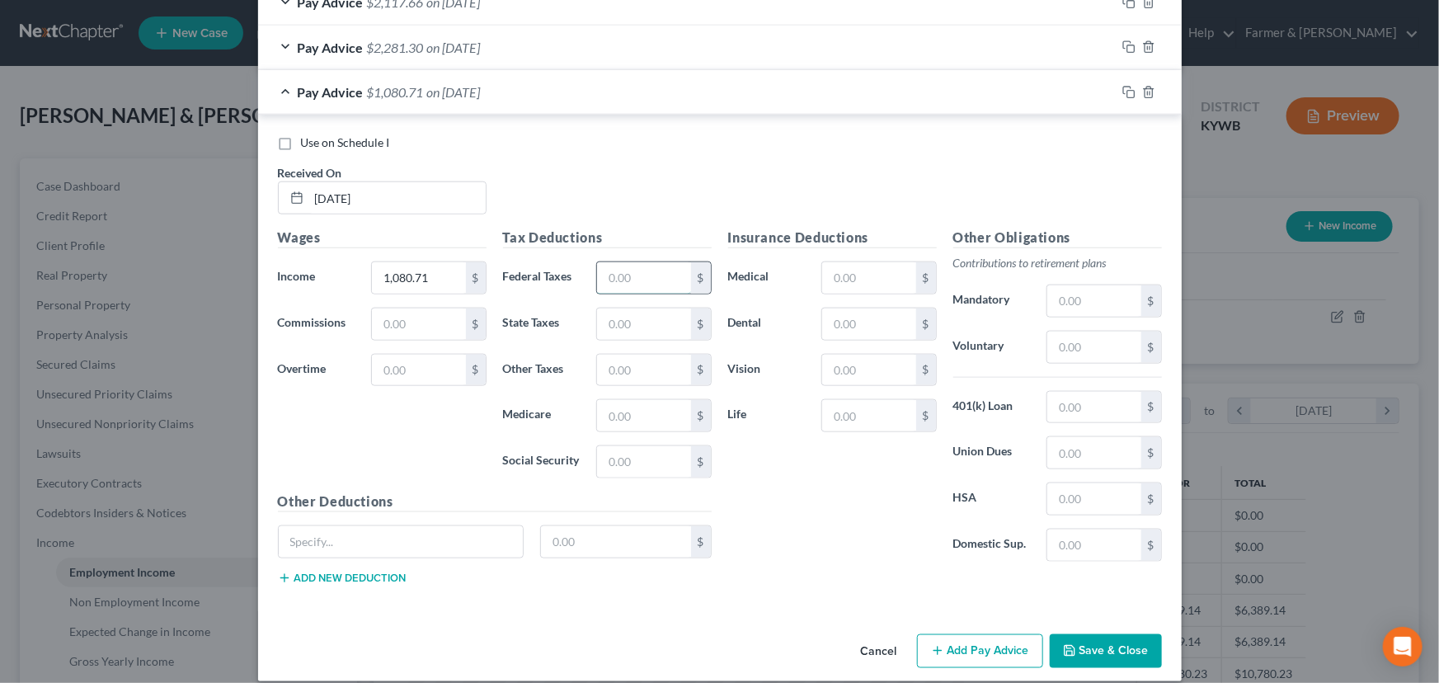
click at [660, 272] on input "text" at bounding box center [643, 277] width 93 height 31
click at [618, 408] on input "text" at bounding box center [643, 415] width 93 height 31
click at [663, 464] on input "text" at bounding box center [643, 461] width 93 height 31
click at [669, 320] on input "text" at bounding box center [643, 323] width 93 height 31
click at [720, 151] on div "Use on Schedule I Received On * 04/30/2025" at bounding box center [720, 180] width 900 height 93
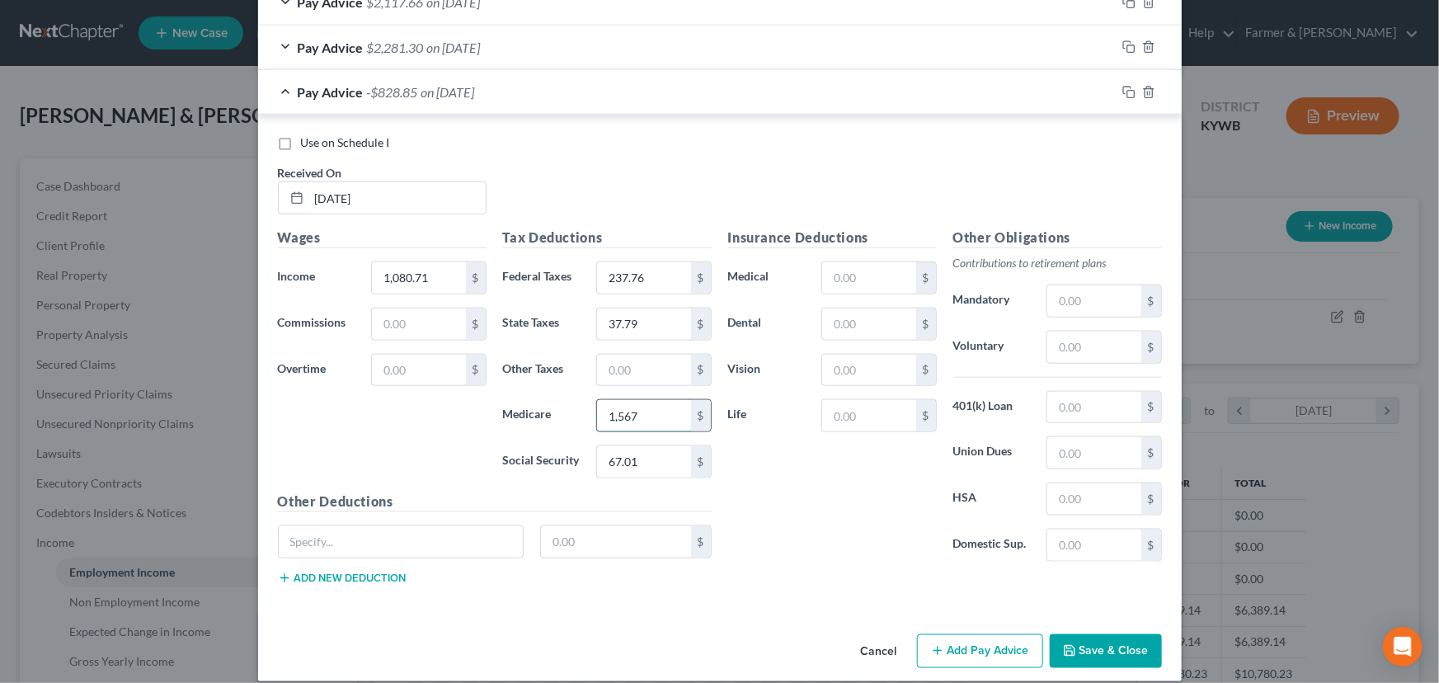
click at [652, 411] on input "1,567" at bounding box center [643, 415] width 93 height 31
click at [758, 529] on div "Insurance Deductions Medical $ Dental $ Vision $ Life $" at bounding box center [832, 401] width 225 height 347
click at [406, 84] on span "$722.48" at bounding box center [390, 92] width 47 height 16
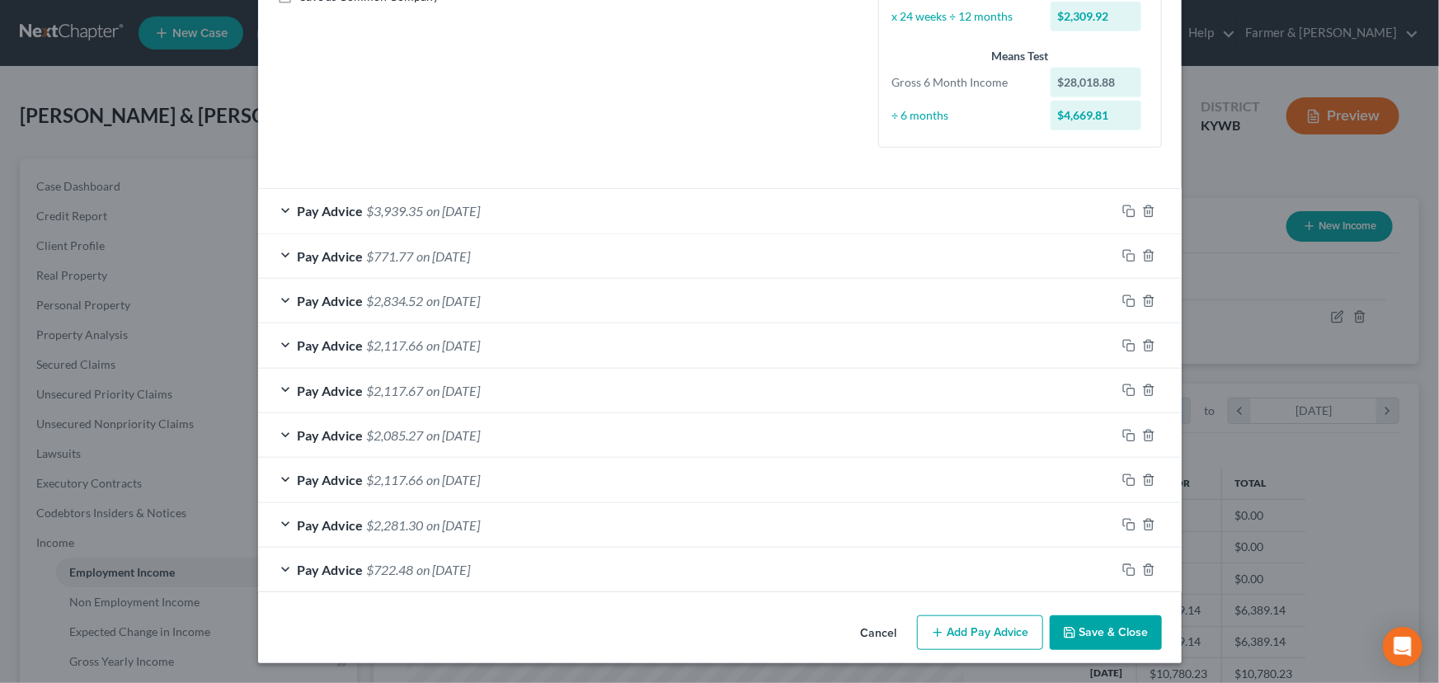
scroll to position [396, 0]
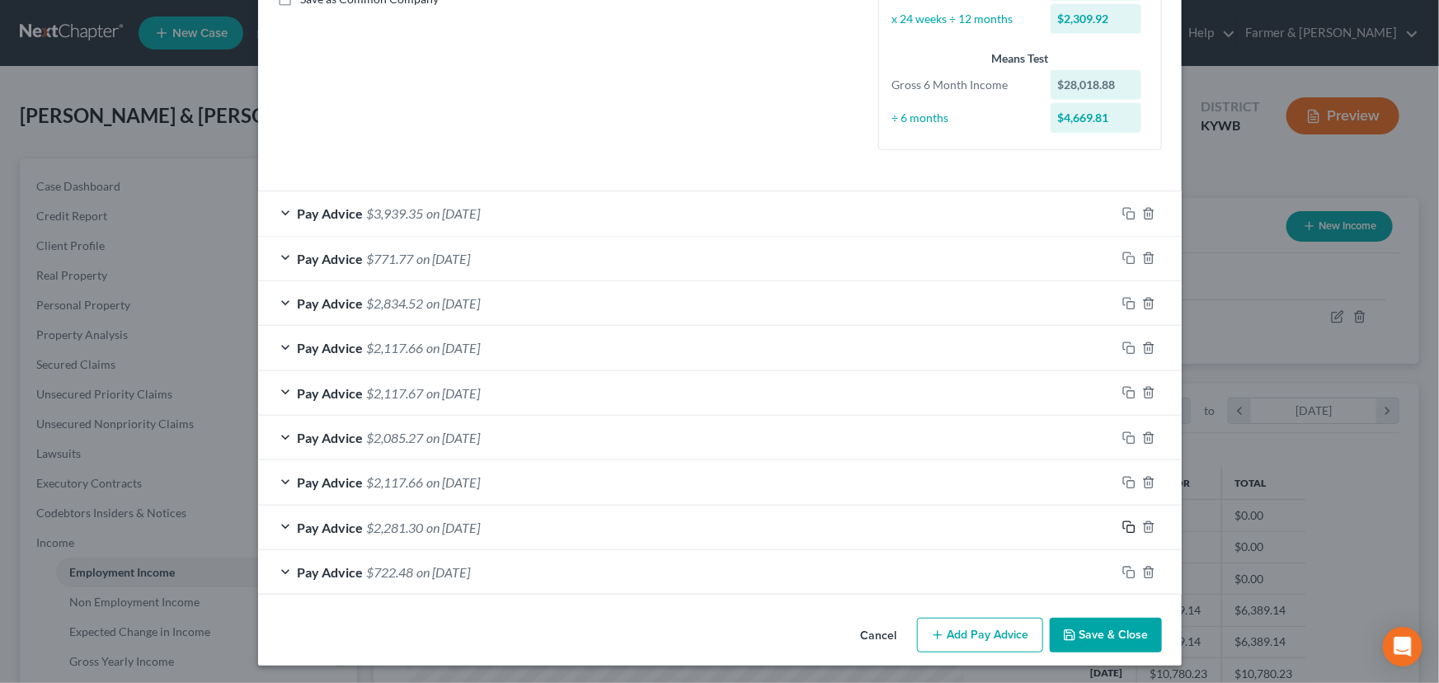
click at [1127, 525] on rect "button" at bounding box center [1130, 528] width 7 height 7
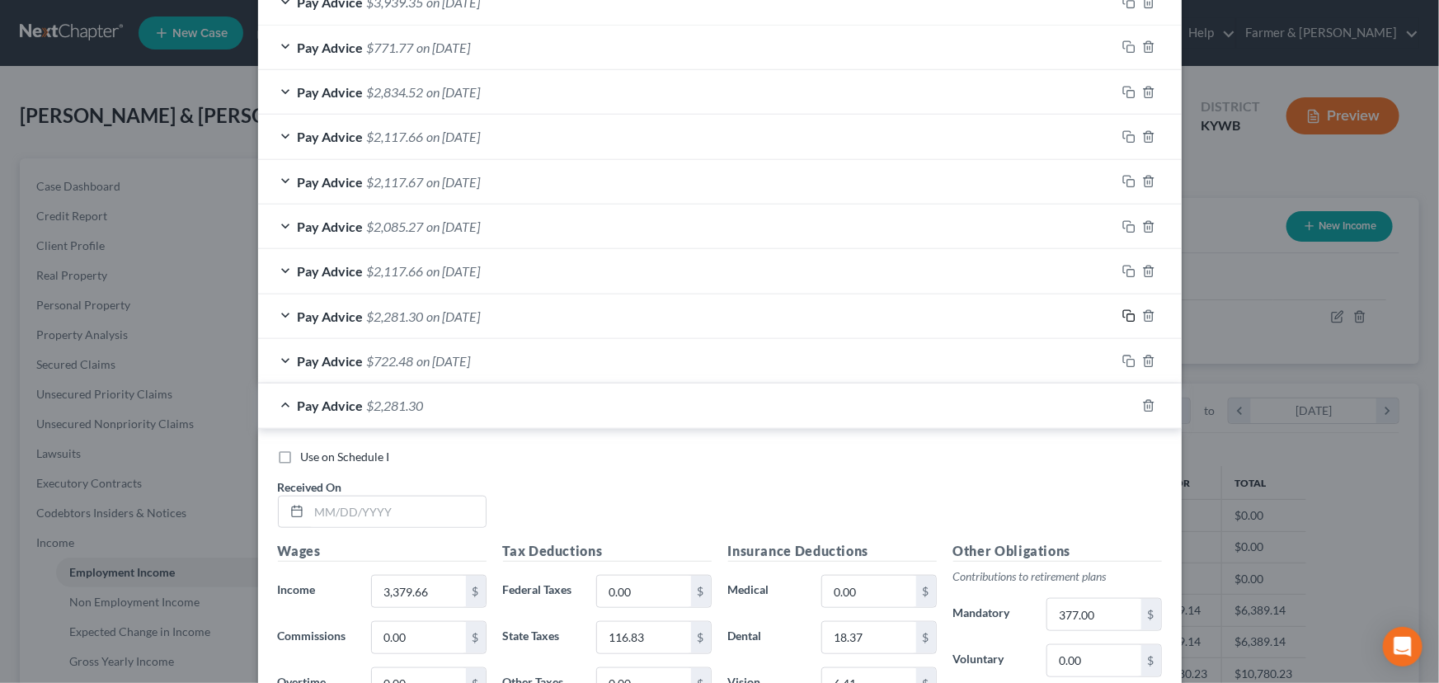
scroll to position [921, 0]
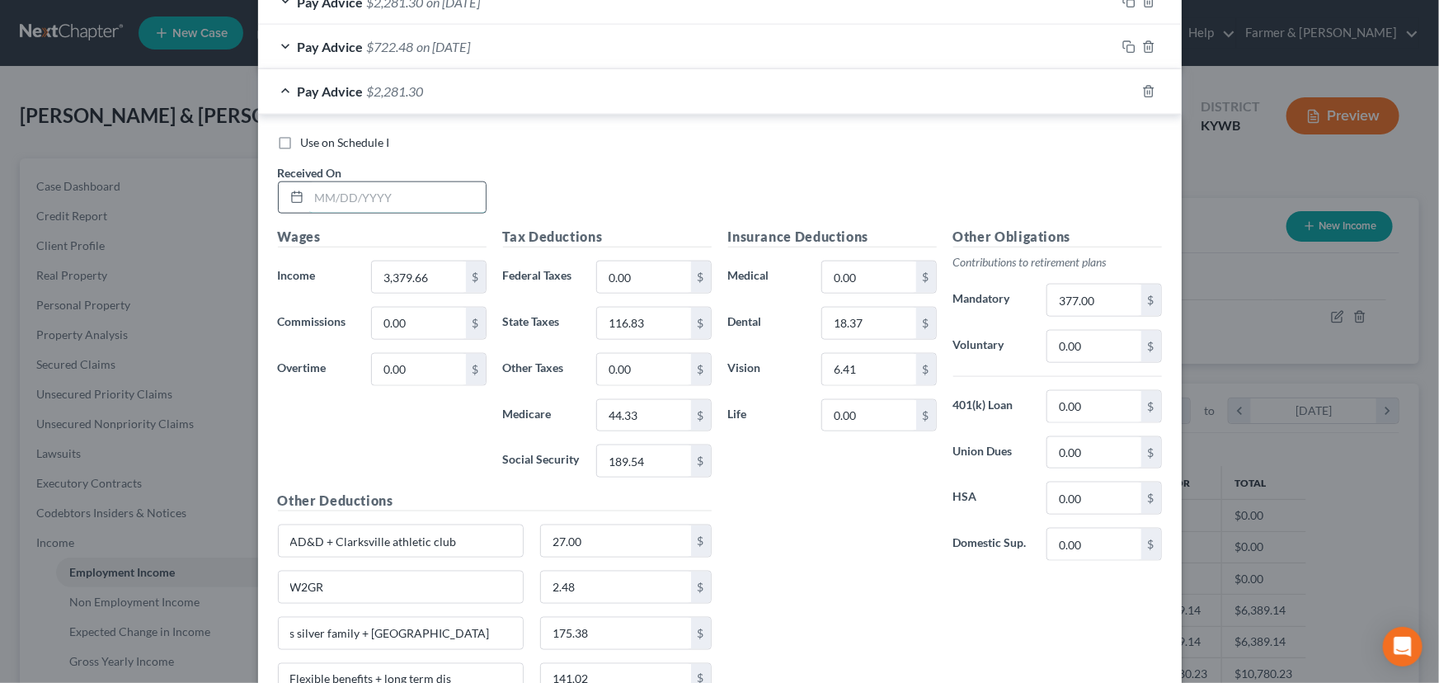
click at [388, 196] on input "text" at bounding box center [397, 197] width 176 height 31
click at [452, 277] on input "3,379.66" at bounding box center [418, 276] width 93 height 31
click at [641, 314] on input "116.83" at bounding box center [643, 323] width 93 height 31
click at [652, 405] on input "44.33" at bounding box center [643, 415] width 93 height 31
click at [660, 452] on input "189.54" at bounding box center [643, 460] width 93 height 31
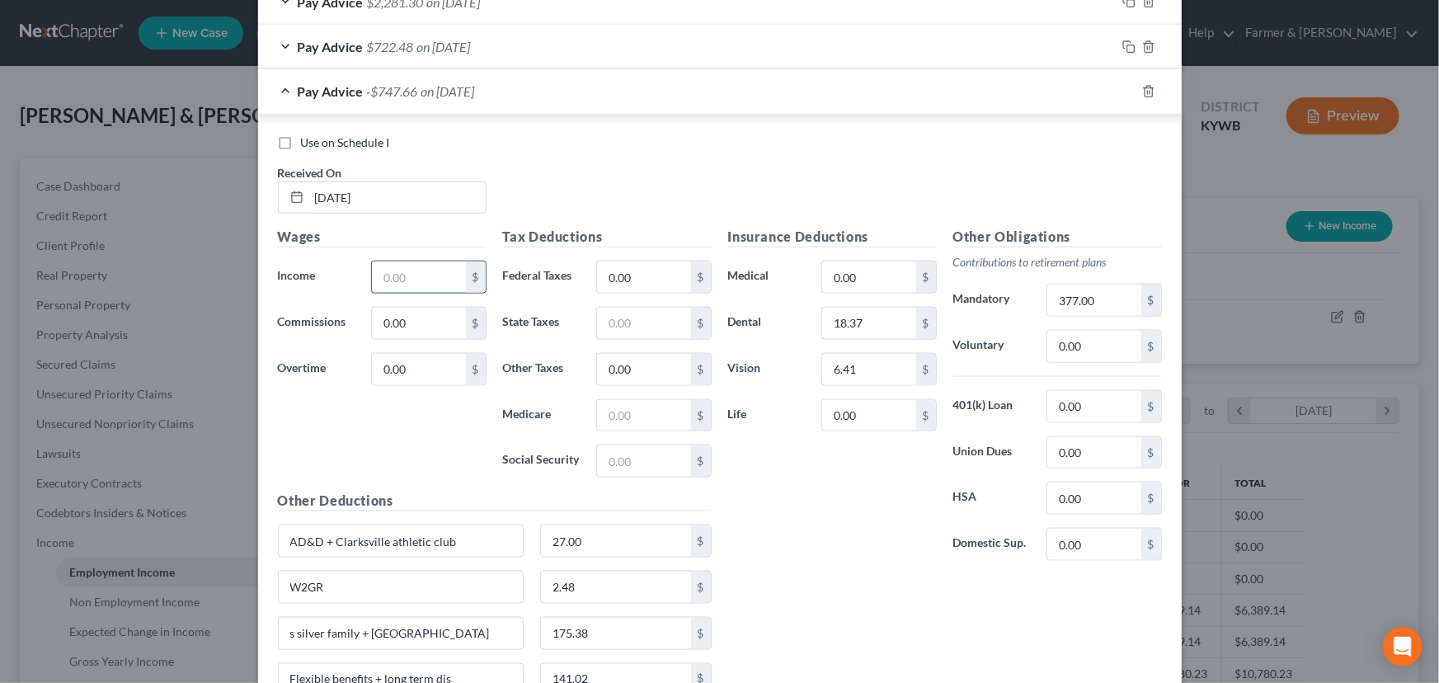
click at [410, 282] on input "text" at bounding box center [418, 276] width 93 height 31
click at [645, 410] on input "text" at bounding box center [643, 415] width 93 height 31
click at [653, 462] on input "text" at bounding box center [643, 460] width 93 height 31
click at [645, 322] on input "text" at bounding box center [643, 323] width 93 height 31
click at [1116, 299] on input "377.00" at bounding box center [1093, 299] width 93 height 31
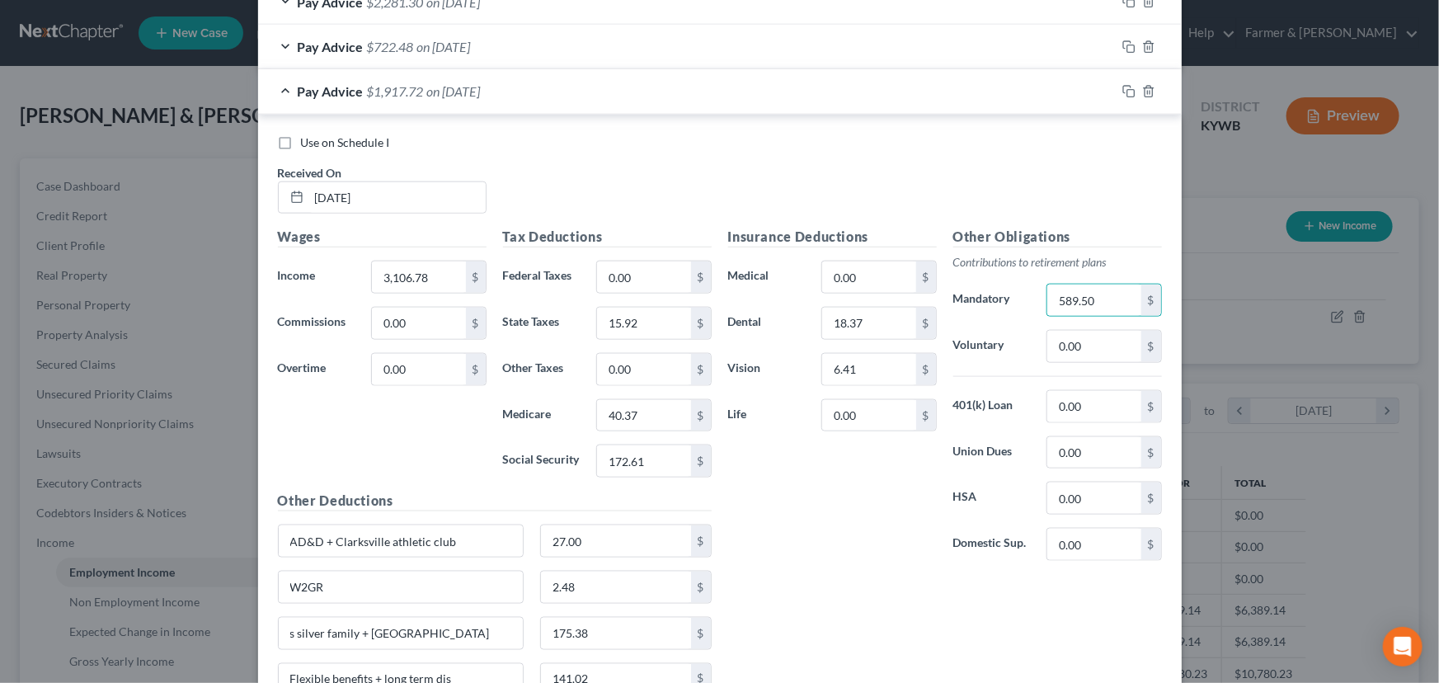
click at [856, 564] on div "Insurance Deductions Medical 0.00 $ Dental 18.37 $ Vision 6.41 $ Life 0.00 $" at bounding box center [832, 400] width 225 height 347
click at [1079, 357] on input "0.00" at bounding box center [1093, 346] width 93 height 31
click at [640, 316] on input "15.92" at bounding box center [643, 323] width 93 height 31
click at [763, 520] on div "Insurance Deductions Medical 0.00 $ Dental 18.37 $ Vision 6.41 $ Life 0.00 $" at bounding box center [832, 400] width 225 height 347
click at [413, 92] on span "$1,827.72" at bounding box center [395, 91] width 57 height 16
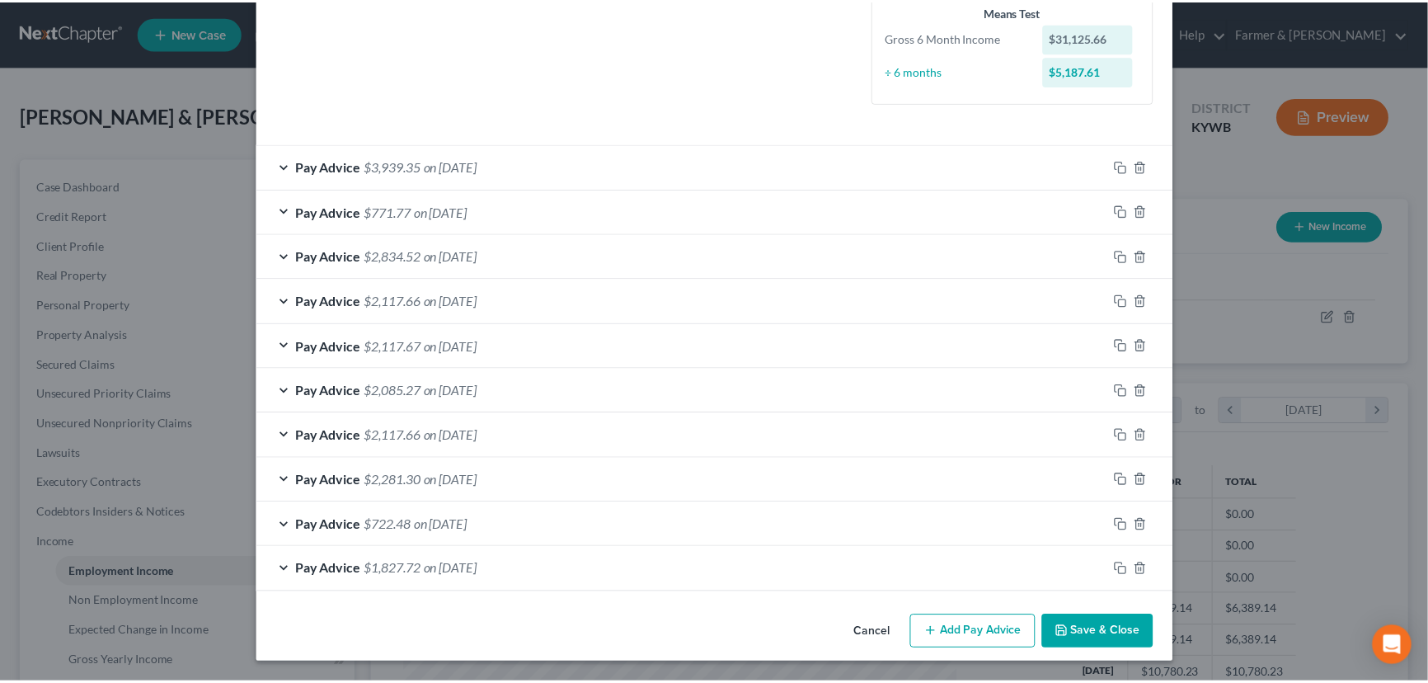
scroll to position [441, 0]
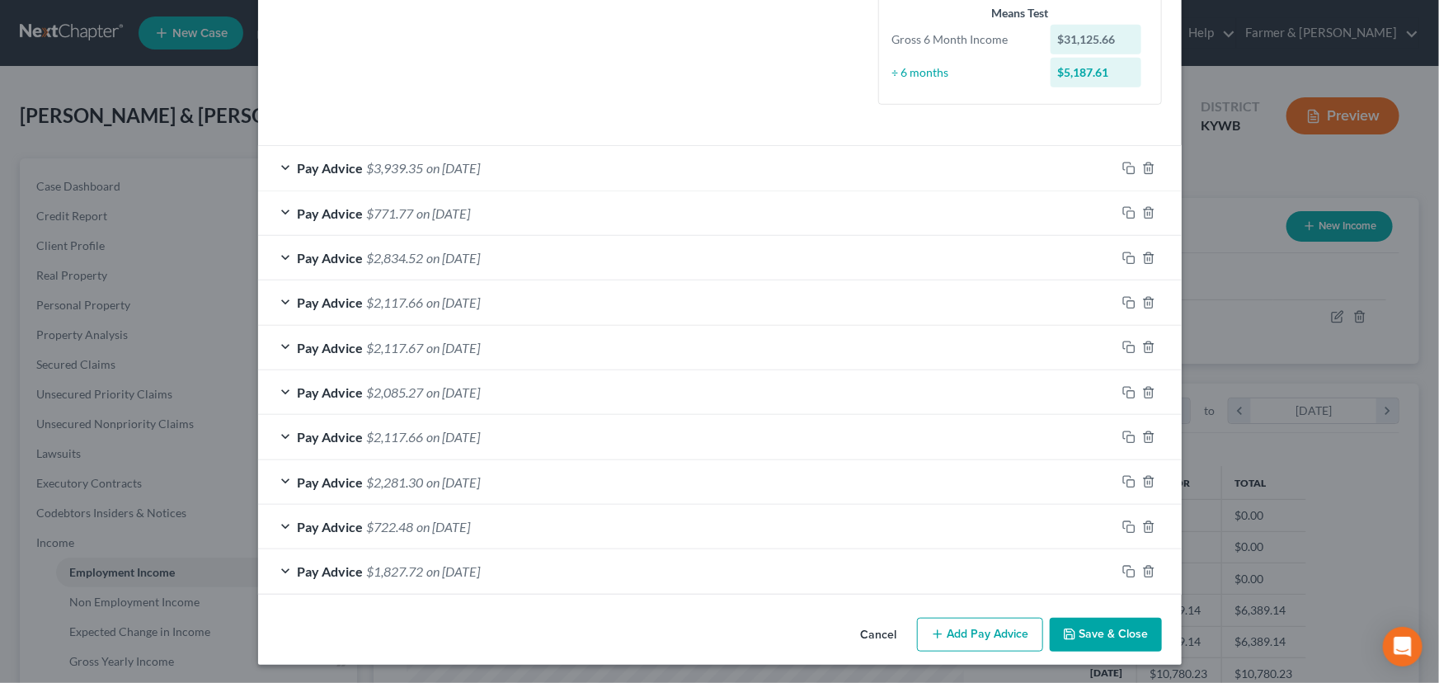
click at [1075, 633] on button "Save & Close" at bounding box center [1106, 635] width 112 height 35
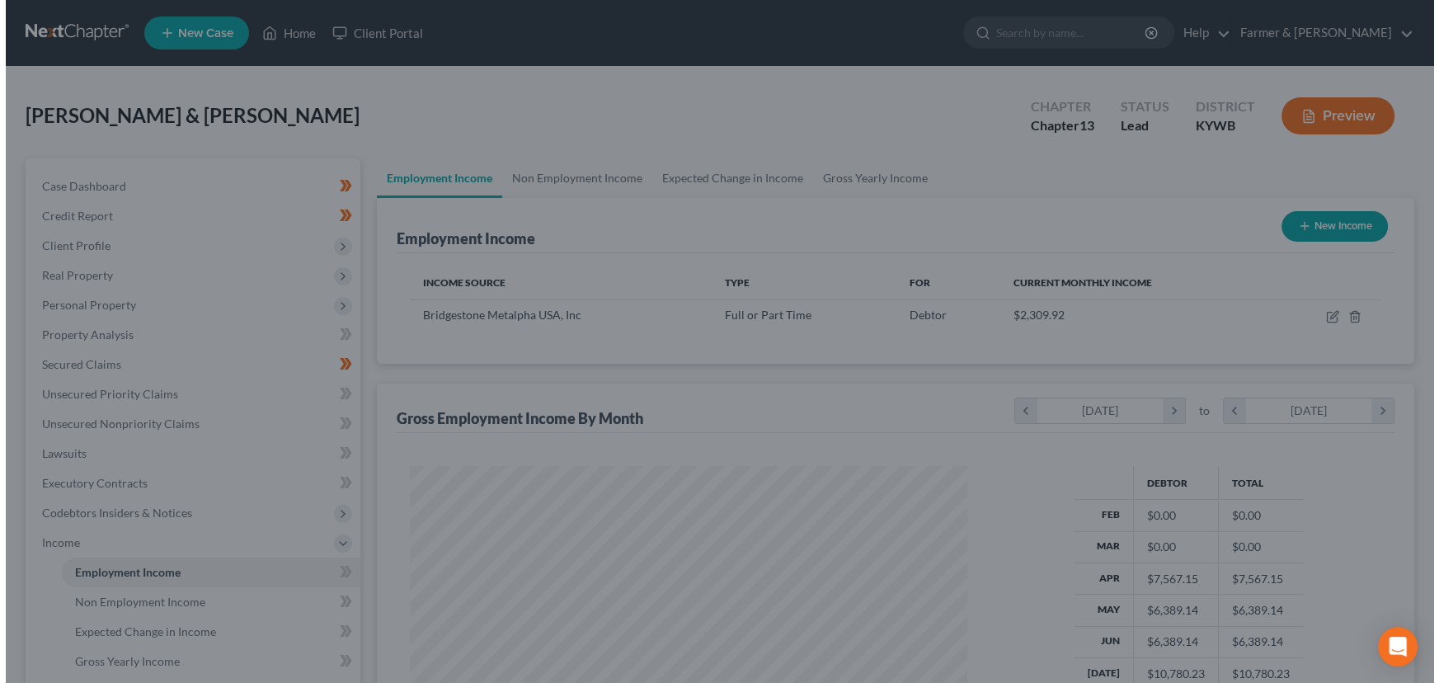
scroll to position [824292, 824002]
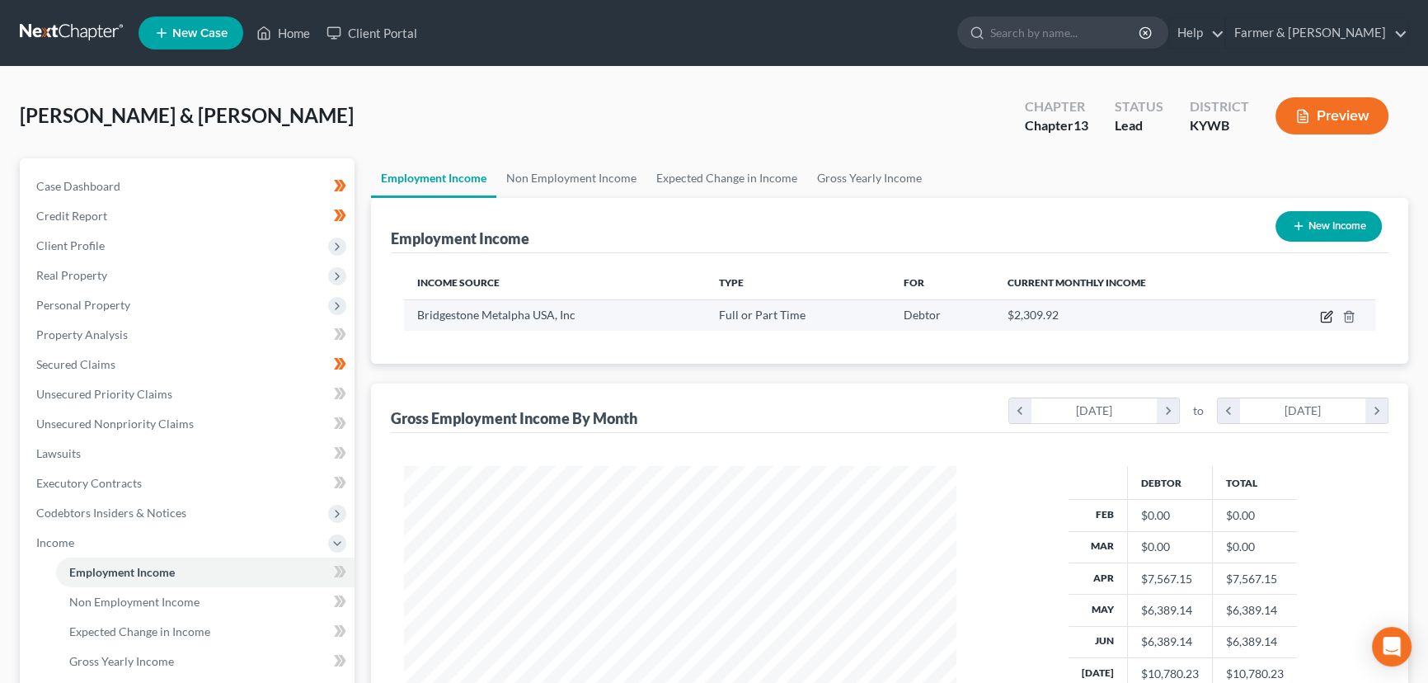
click at [1327, 320] on icon "button" at bounding box center [1326, 316] width 13 height 13
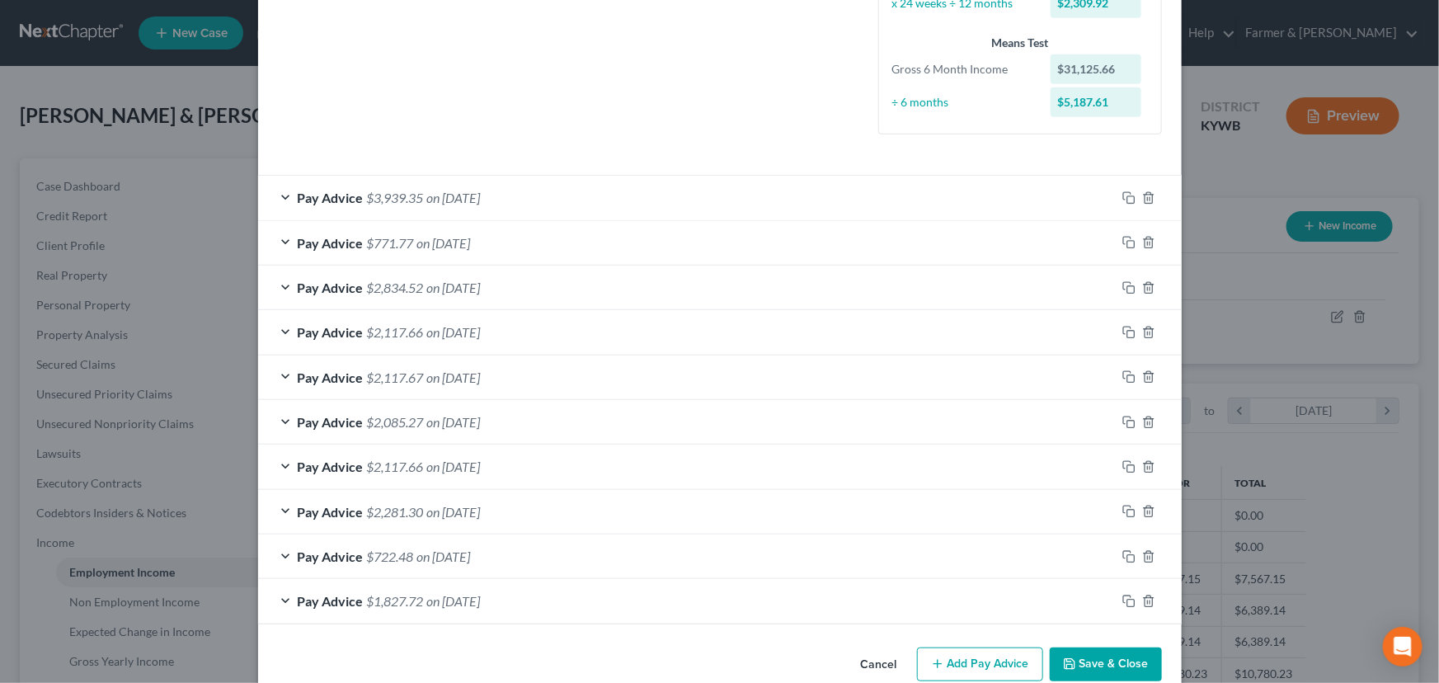
scroll to position [441, 0]
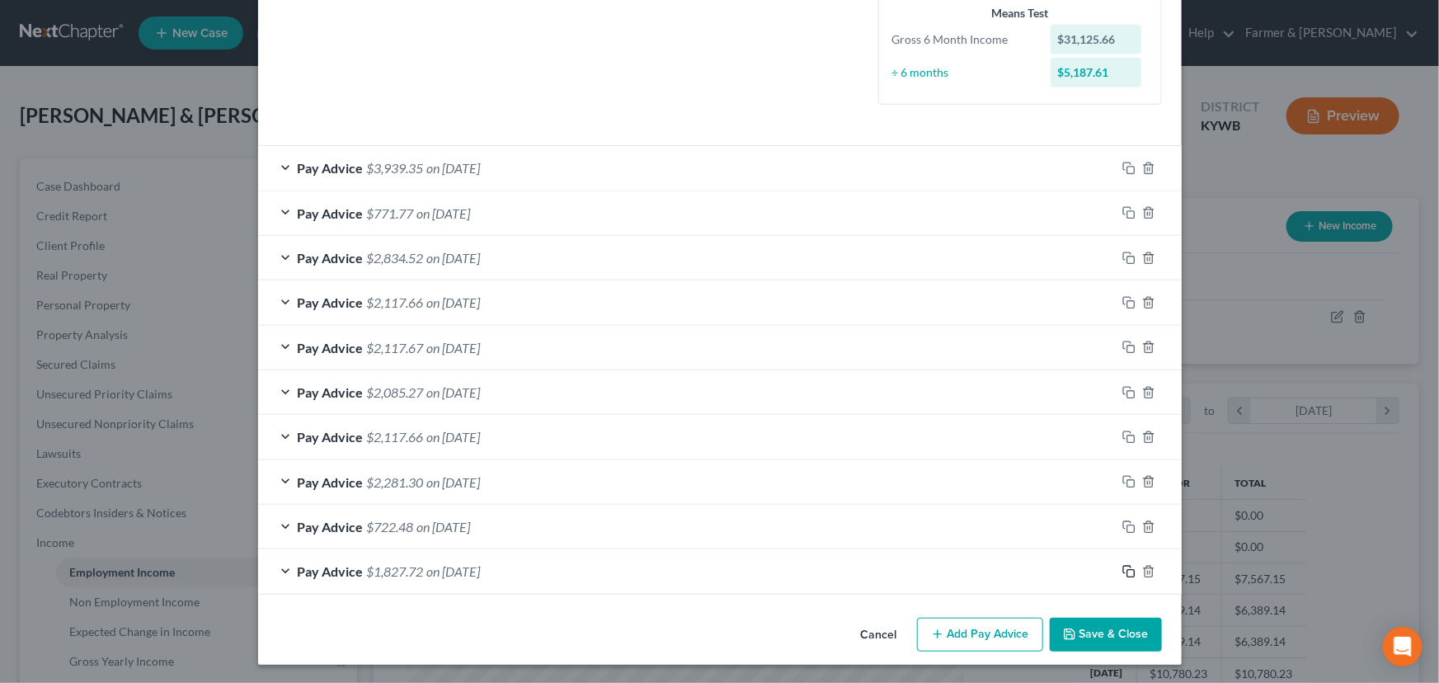
click at [1122, 566] on icon "button" at bounding box center [1128, 571] width 13 height 13
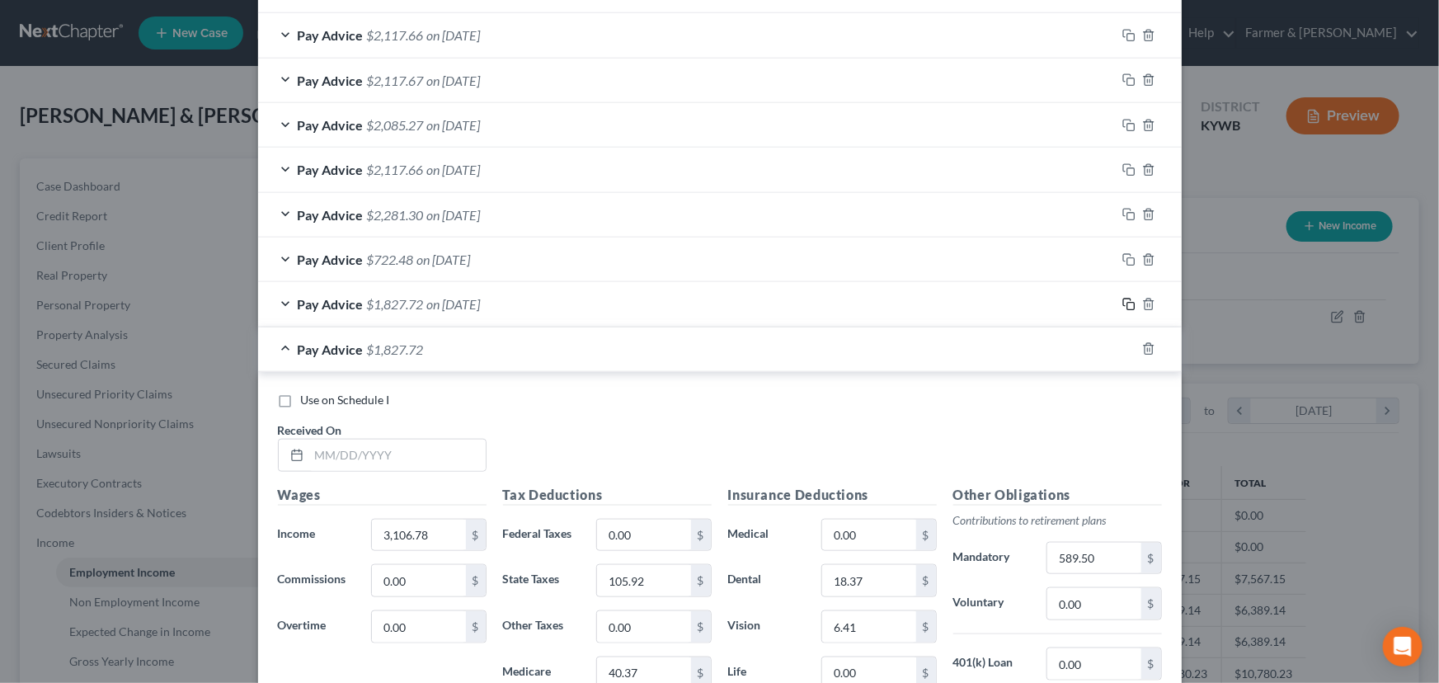
scroll to position [891, 0]
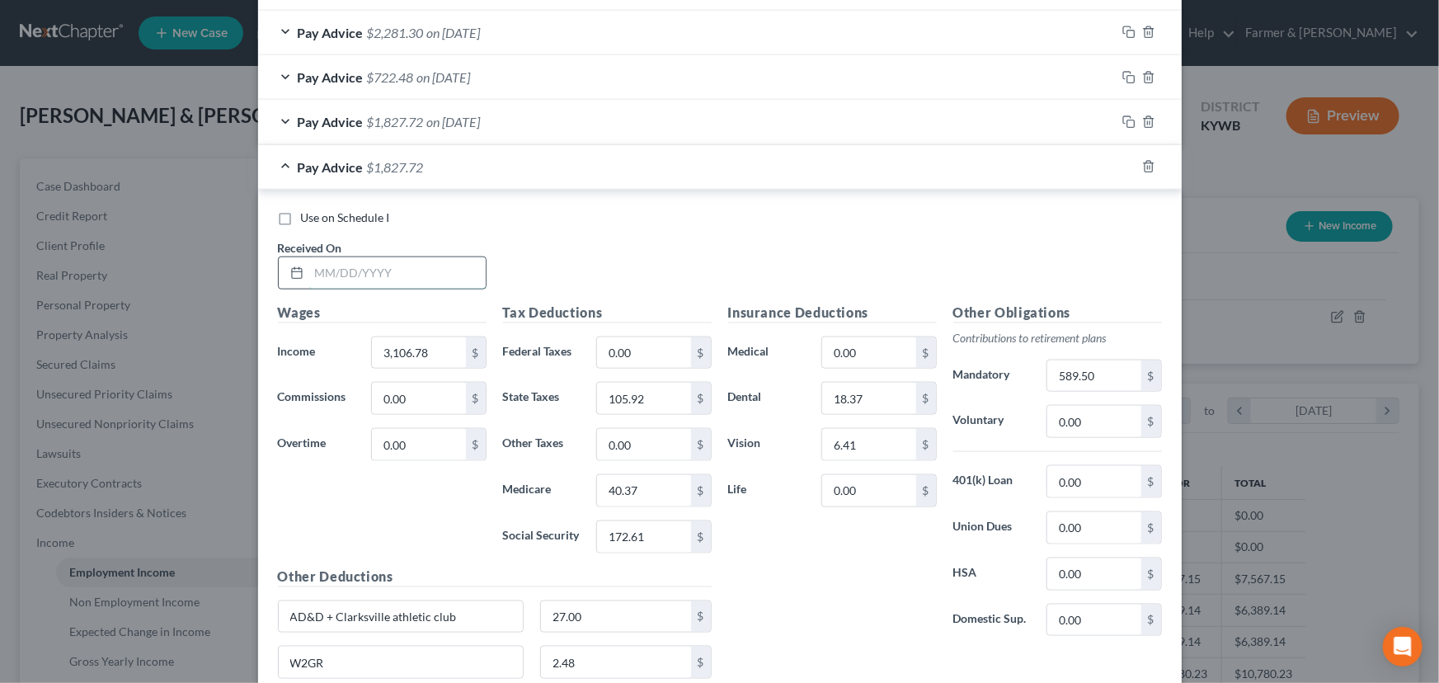
click at [435, 265] on input "text" at bounding box center [397, 272] width 176 height 31
click at [708, 286] on div "Use on Schedule I Received On * 03/31/2025" at bounding box center [720, 255] width 900 height 93
click at [691, 527] on div "$" at bounding box center [701, 536] width 20 height 31
click at [665, 532] on input "172.61" at bounding box center [643, 536] width 93 height 31
click at [783, 528] on div "Insurance Deductions Medical 0.00 $ Dental 18.37 $ Vision 6.41 $ Life 0.00 $" at bounding box center [832, 476] width 225 height 347
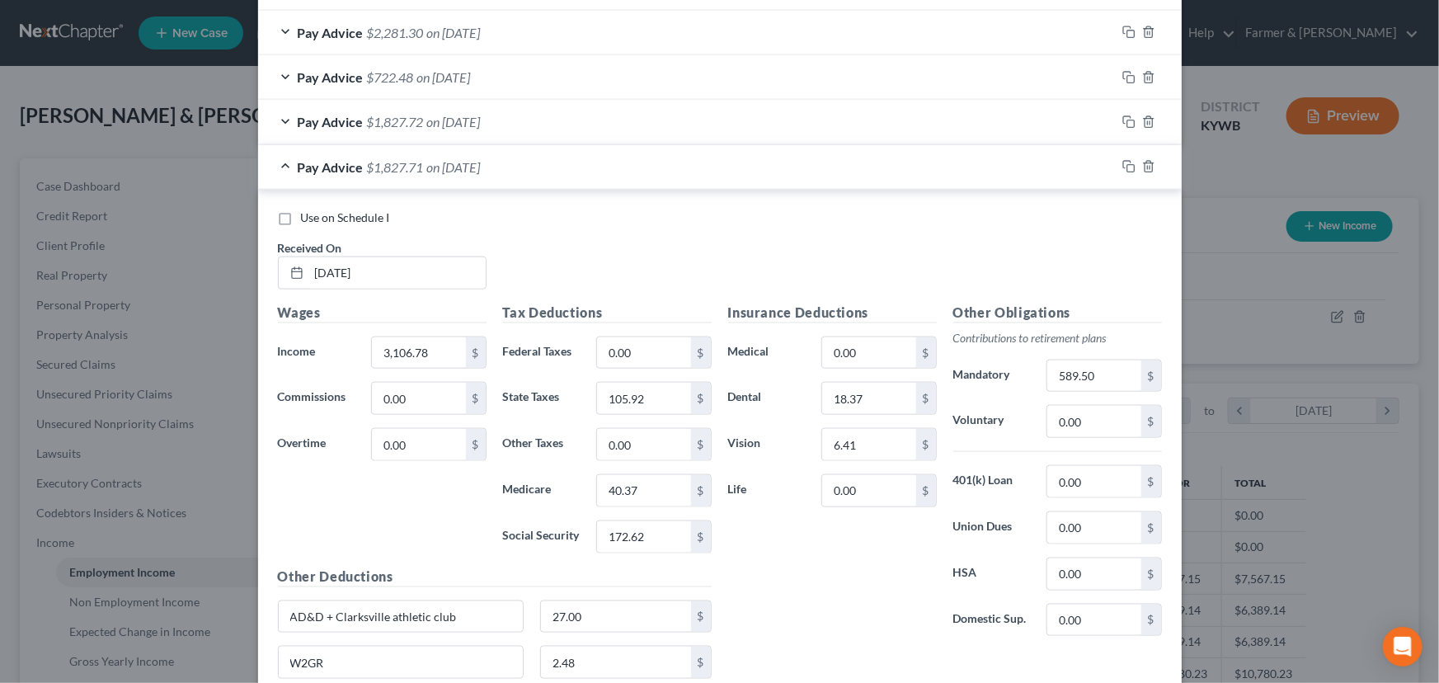
click at [438, 163] on span "on 03/31/2025" at bounding box center [454, 167] width 54 height 16
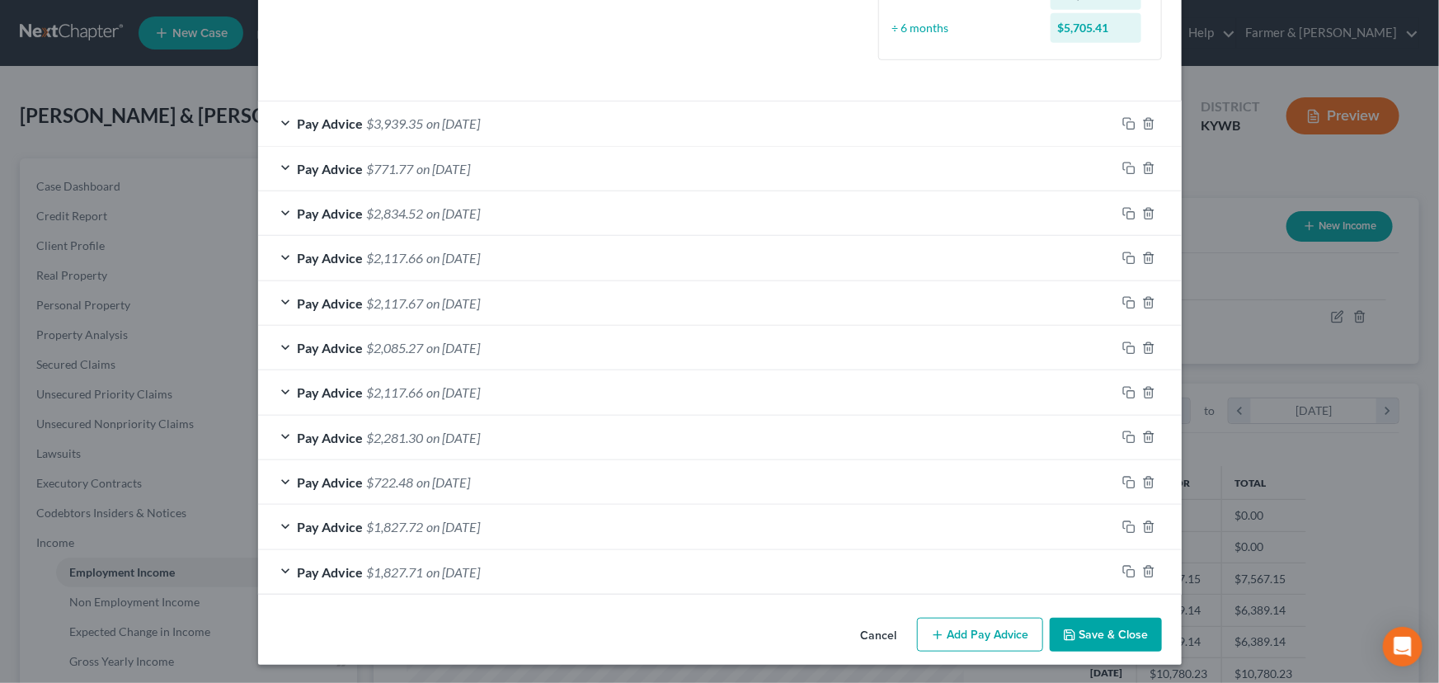
scroll to position [486, 0]
click at [1124, 571] on icon "button" at bounding box center [1128, 571] width 13 height 13
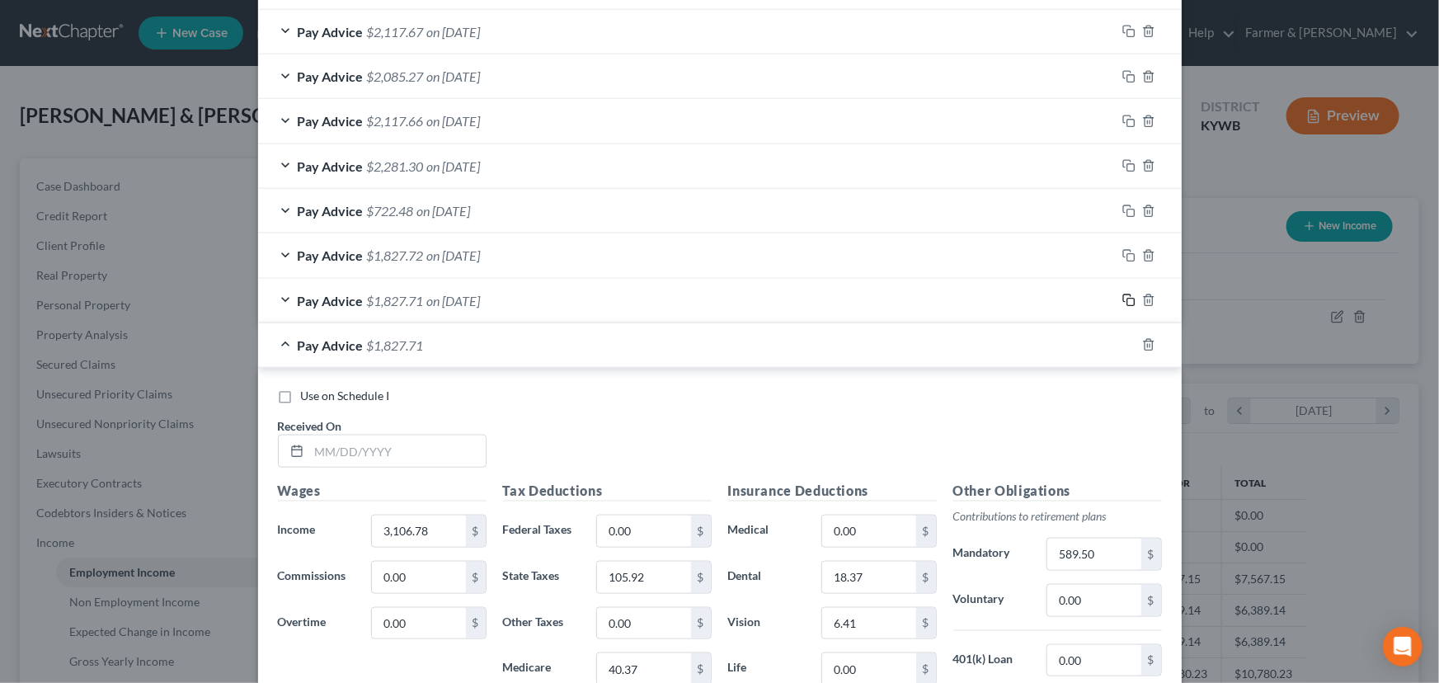
scroll to position [1010, 0]
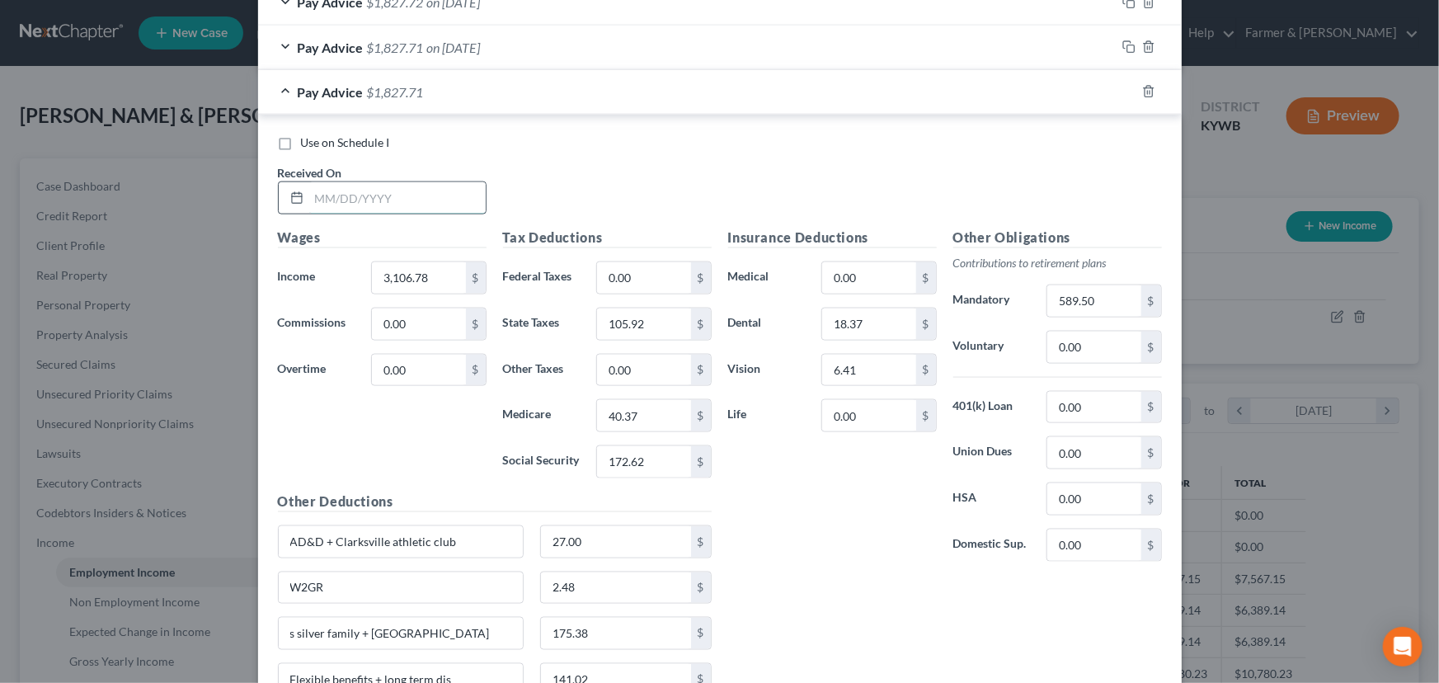
click at [421, 195] on input "text" at bounding box center [397, 197] width 176 height 31
click at [430, 291] on div "3,106.78 $" at bounding box center [428, 277] width 115 height 33
click at [437, 284] on input "3,106.78" at bounding box center [418, 277] width 93 height 31
click at [642, 322] on input "105.92" at bounding box center [643, 323] width 93 height 31
click at [644, 411] on input "40.37" at bounding box center [643, 415] width 93 height 31
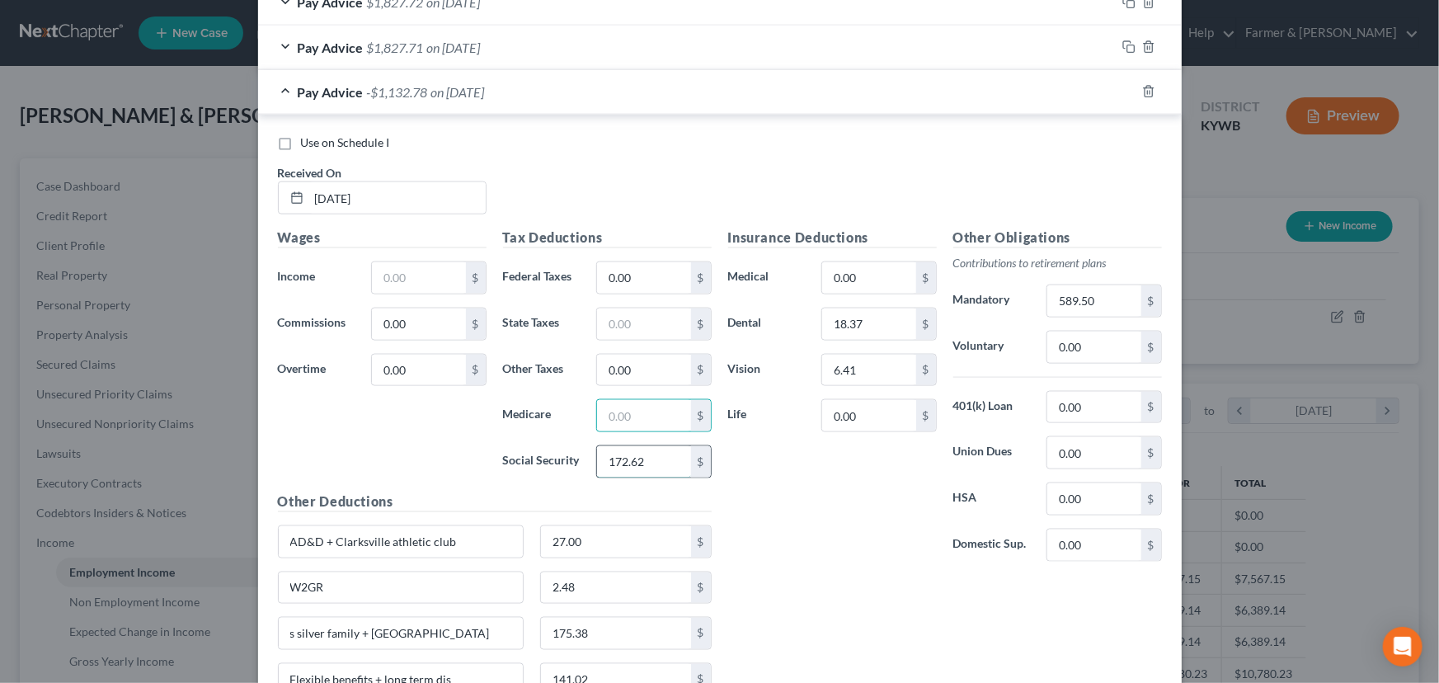
click at [643, 469] on input "172.62" at bounding box center [643, 461] width 93 height 31
click at [646, 422] on input "text" at bounding box center [643, 415] width 93 height 31
click at [664, 468] on input "text" at bounding box center [643, 461] width 93 height 31
click at [427, 269] on input "text" at bounding box center [418, 277] width 93 height 31
click at [427, 407] on div "Wages Income * 3,106.78 $ Commissions 0.00 $ Overtime 0.00 $" at bounding box center [382, 360] width 225 height 264
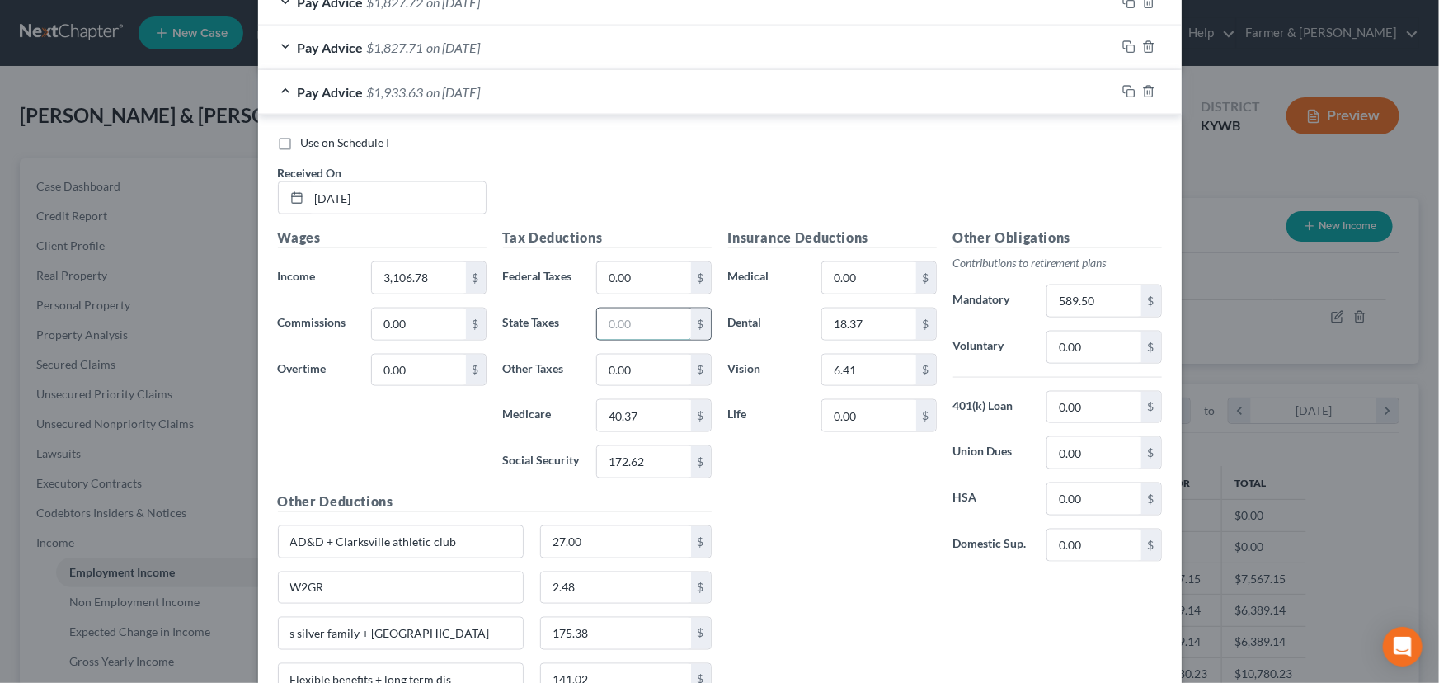
click at [654, 325] on input "text" at bounding box center [643, 323] width 93 height 31
click at [783, 510] on div "Insurance Deductions Medical 0.00 $ Dental 18.37 $ Vision 6.41 $ Life 0.00 $" at bounding box center [832, 401] width 225 height 347
click at [434, 315] on input "0.00" at bounding box center [418, 323] width 93 height 31
click at [535, 189] on div "Use on Schedule I Received On * 03/14/2025" at bounding box center [720, 180] width 900 height 93
click at [469, 99] on div "Pay Advice $1,853.29 on 03/14/2025" at bounding box center [687, 92] width 858 height 44
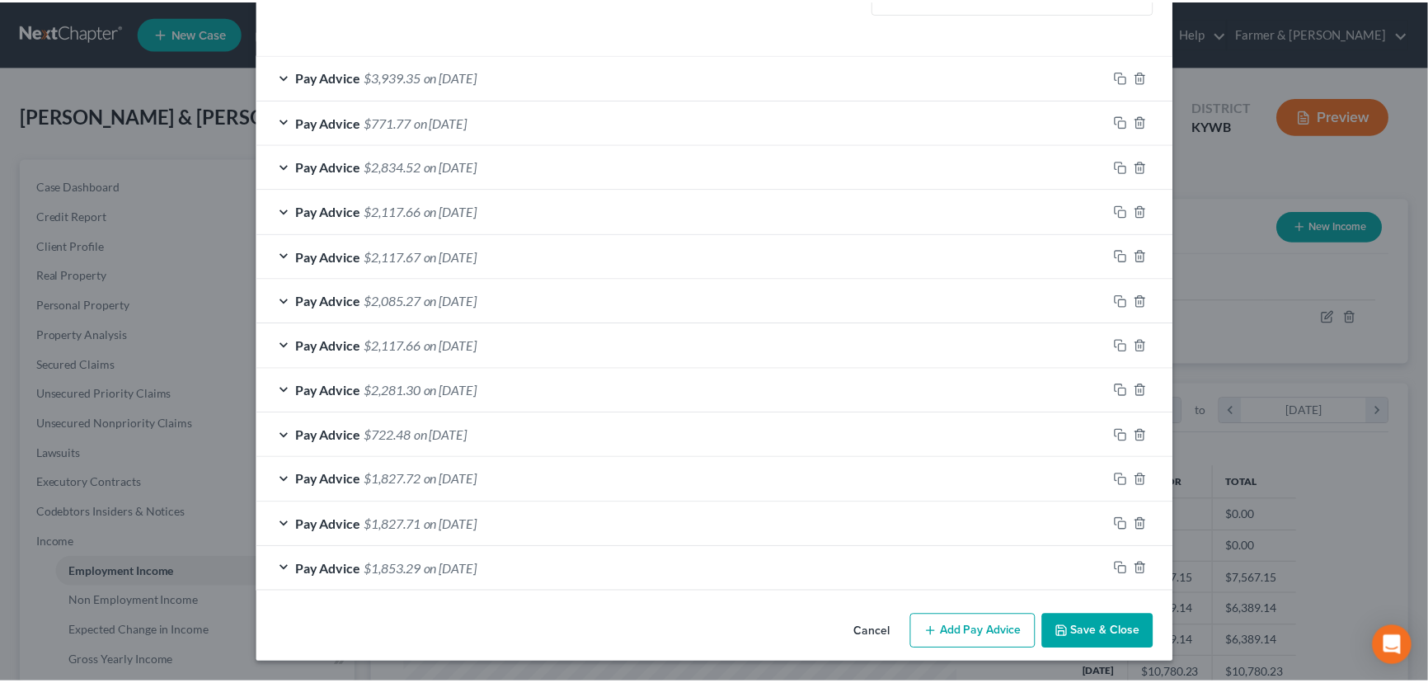
scroll to position [530, 0]
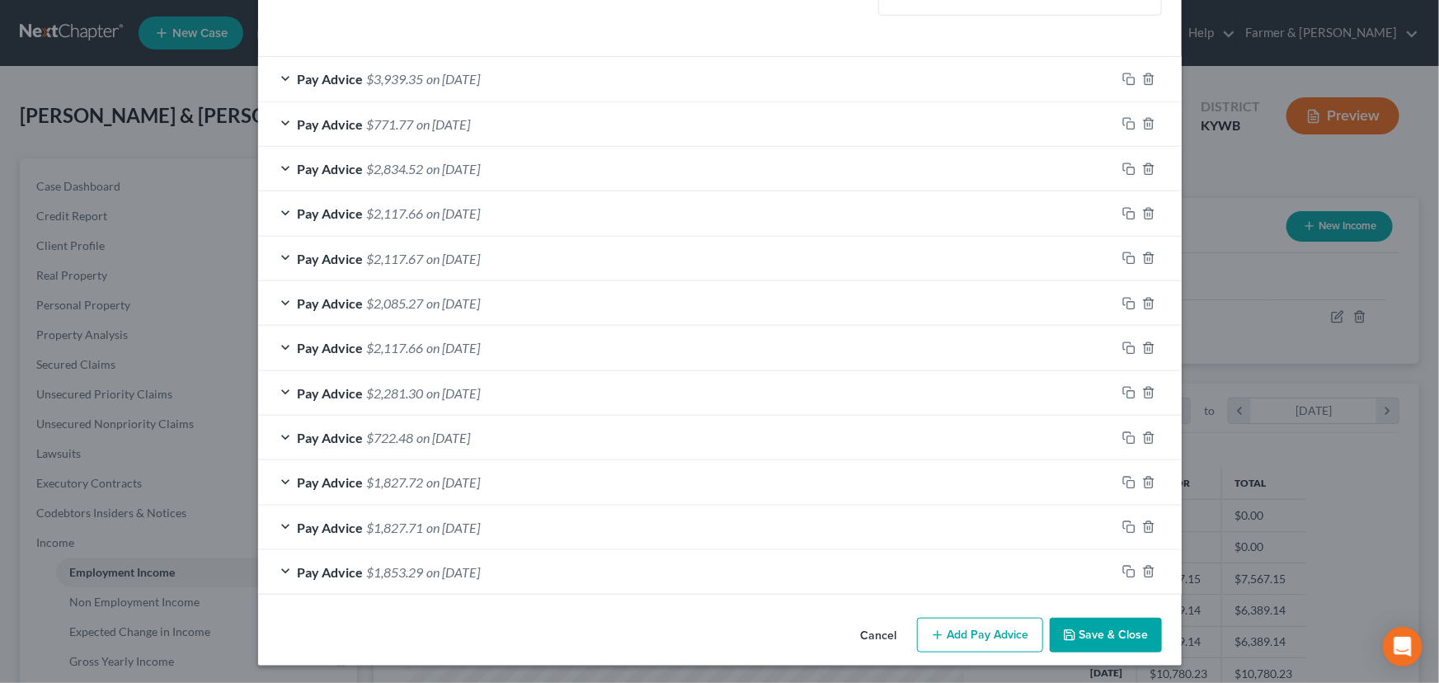
click at [1104, 629] on button "Save & Close" at bounding box center [1106, 635] width 112 height 35
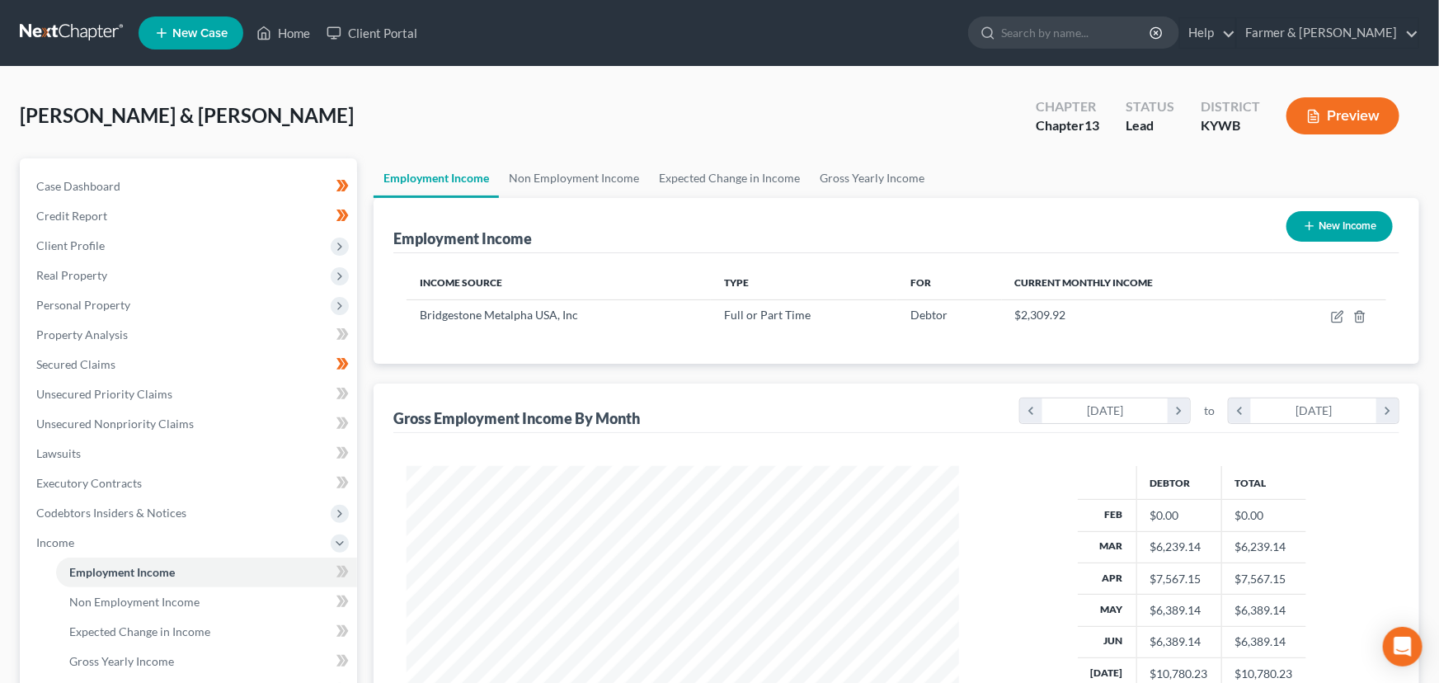
scroll to position [824292, 824002]
click at [1327, 319] on icon "button" at bounding box center [1326, 316] width 13 height 13
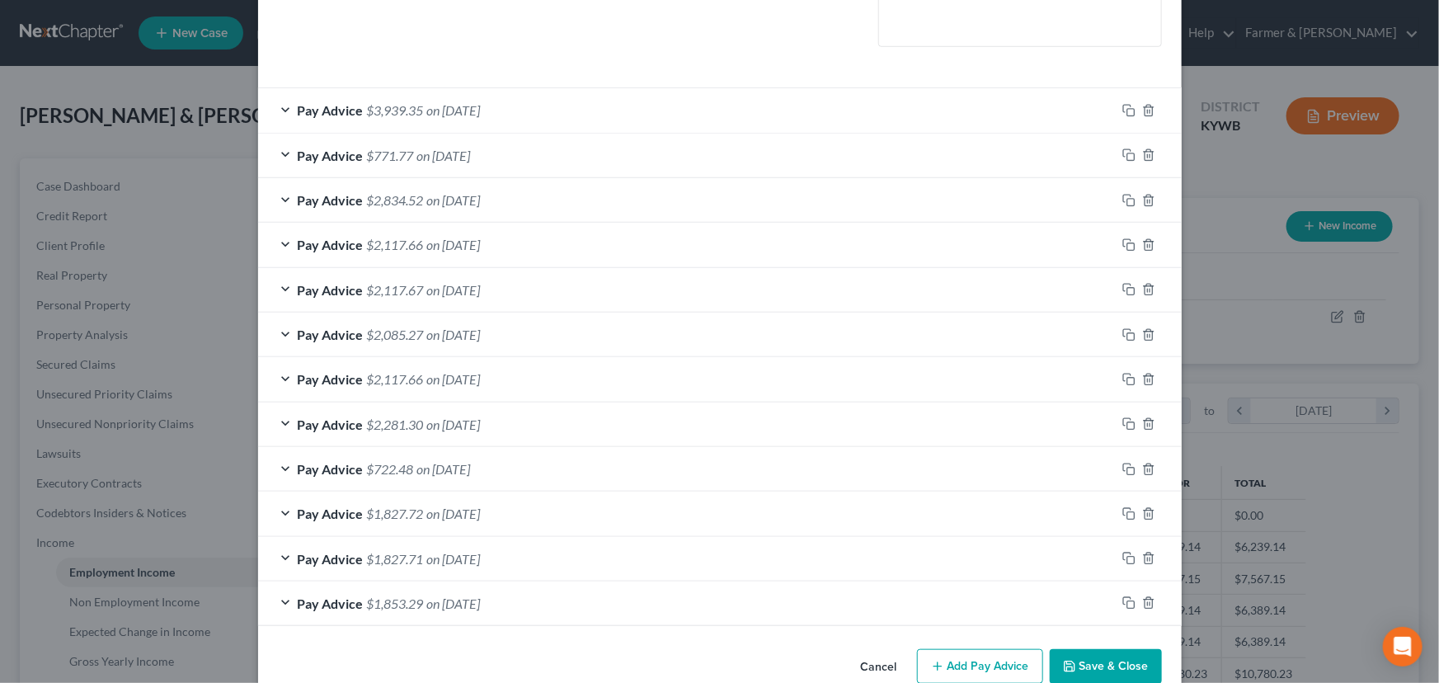
scroll to position [481, 0]
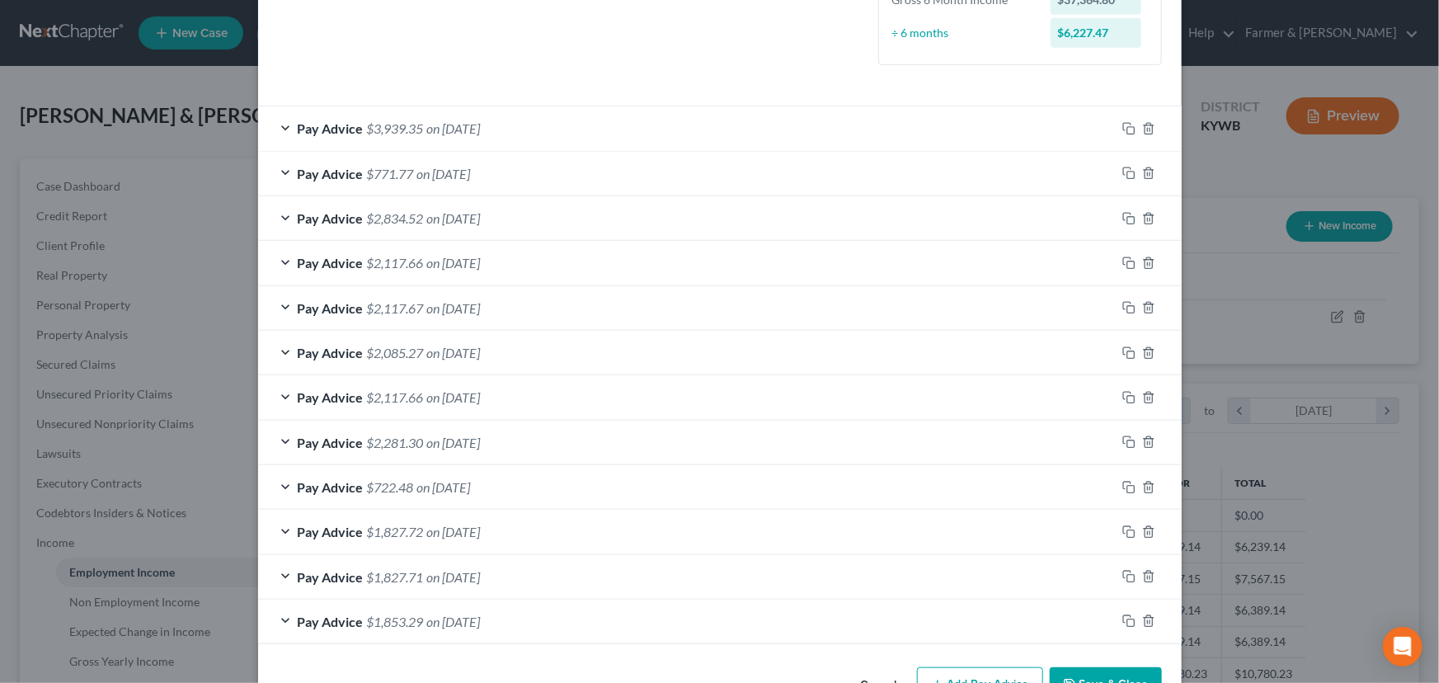
click at [1116, 571] on div at bounding box center [1149, 576] width 66 height 26
click at [1129, 575] on rect "button" at bounding box center [1130, 578] width 7 height 7
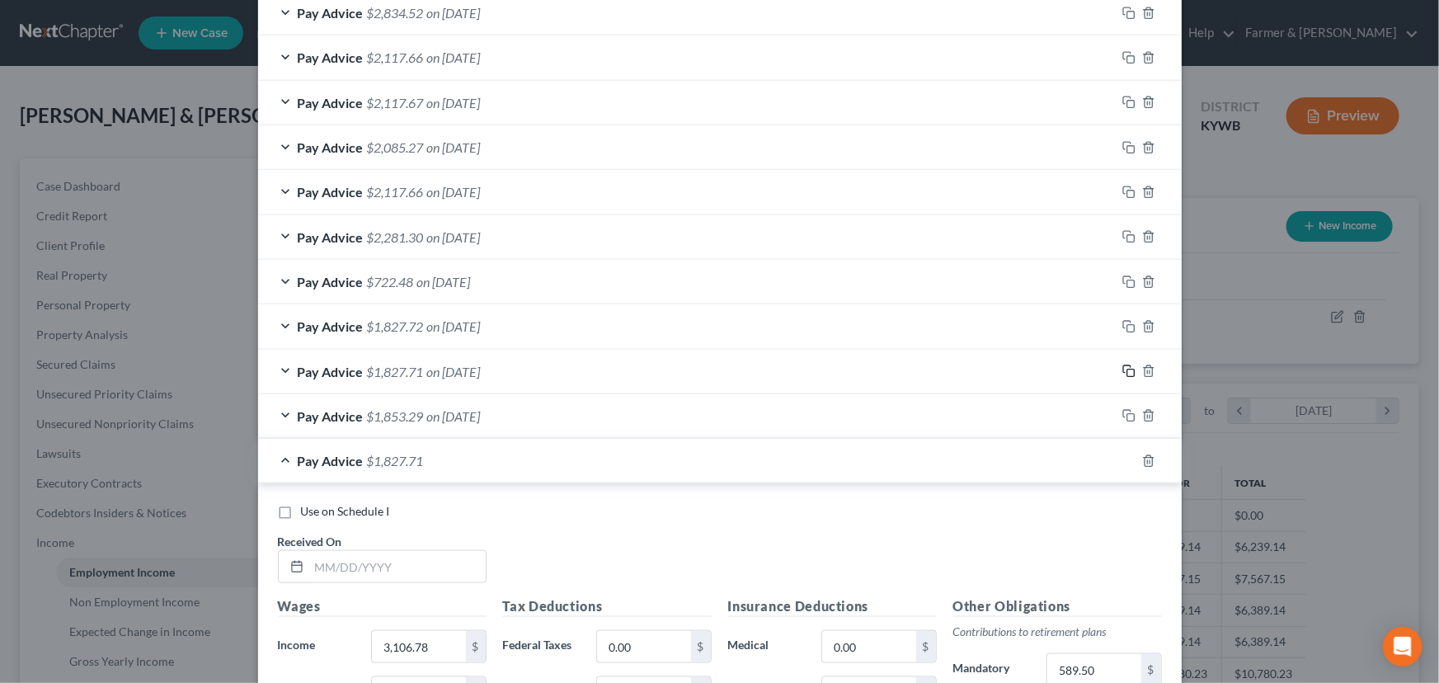
scroll to position [1006, 0]
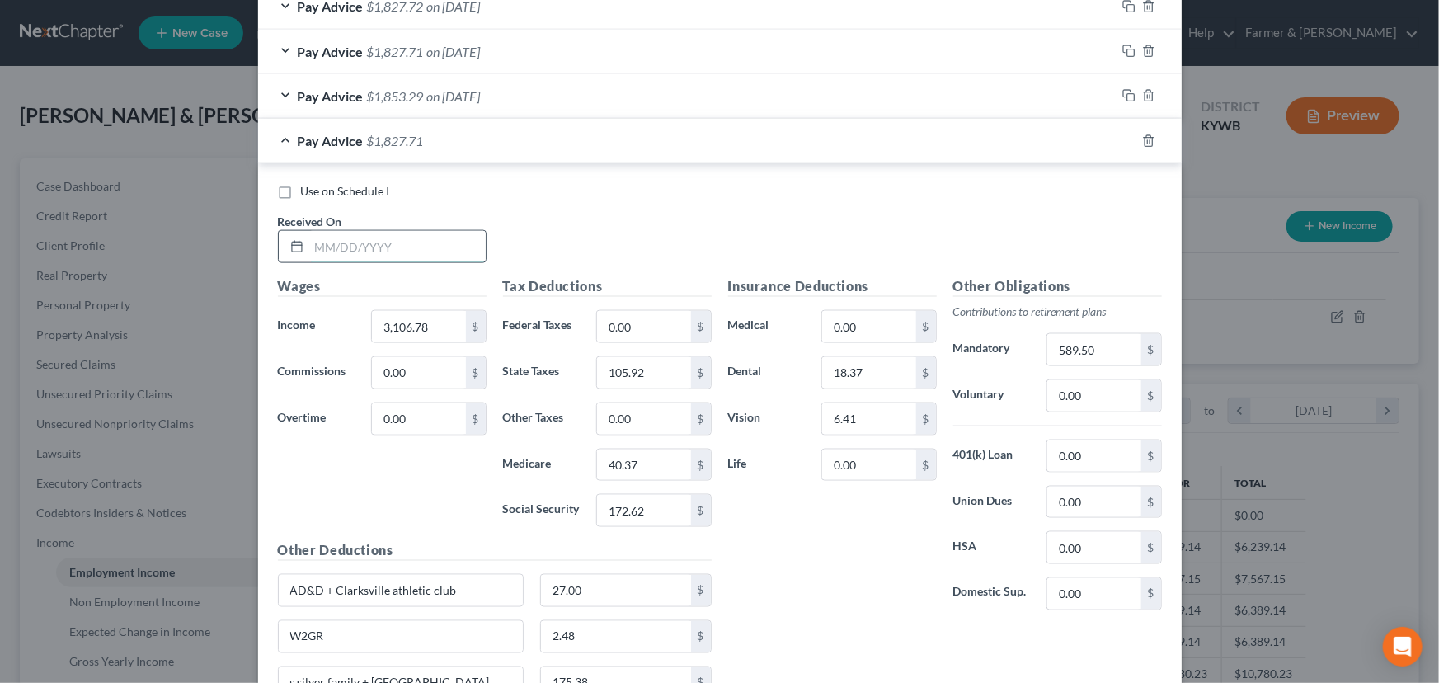
drag, startPoint x: 414, startPoint y: 247, endPoint x: 376, endPoint y: 256, distance: 39.0
click at [414, 247] on input "text" at bounding box center [397, 246] width 176 height 31
click at [748, 175] on div "Use on Schedule I Received On * 02/28/2025 Wages Income * 3,106.78 $ Commission…" at bounding box center [720, 467] width 924 height 608
click at [655, 139] on div "Pay Advice $1,827.71 on 02/28/2025" at bounding box center [687, 141] width 858 height 44
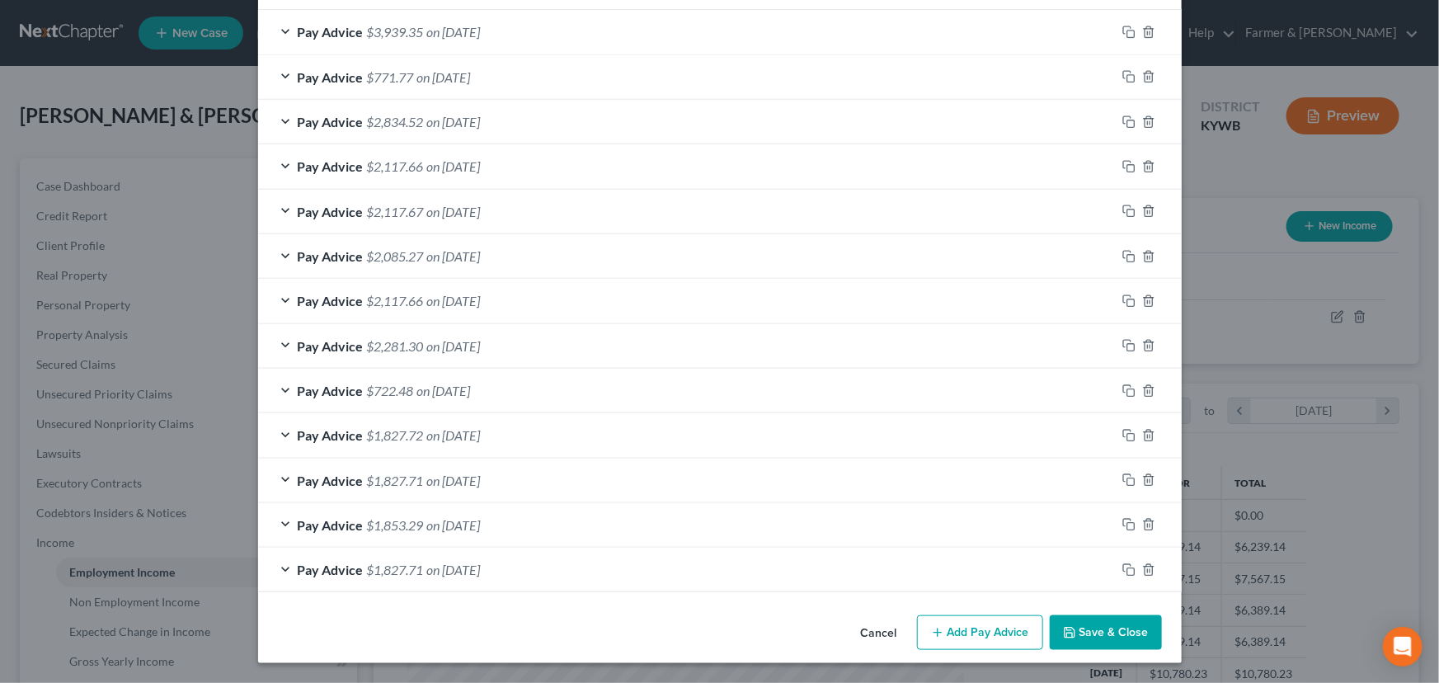
scroll to position [576, 0]
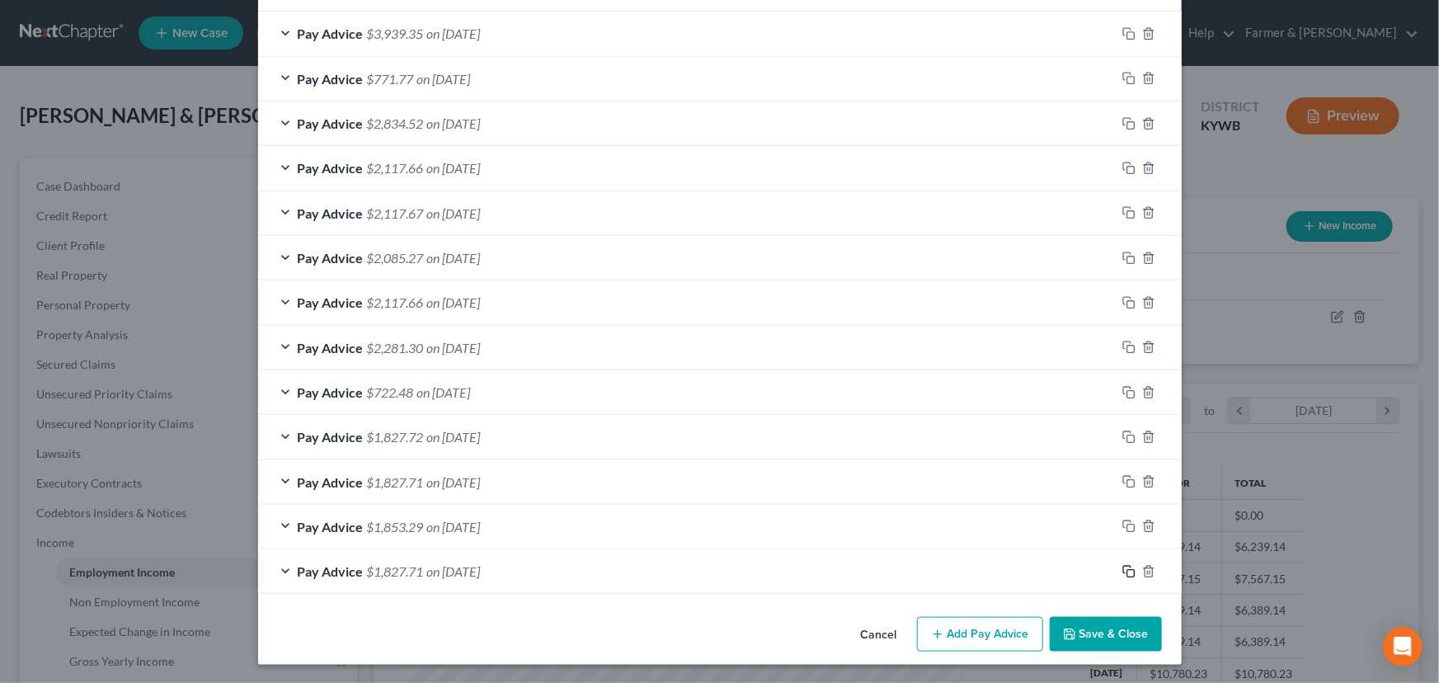
click at [1122, 567] on icon "button" at bounding box center [1128, 571] width 13 height 13
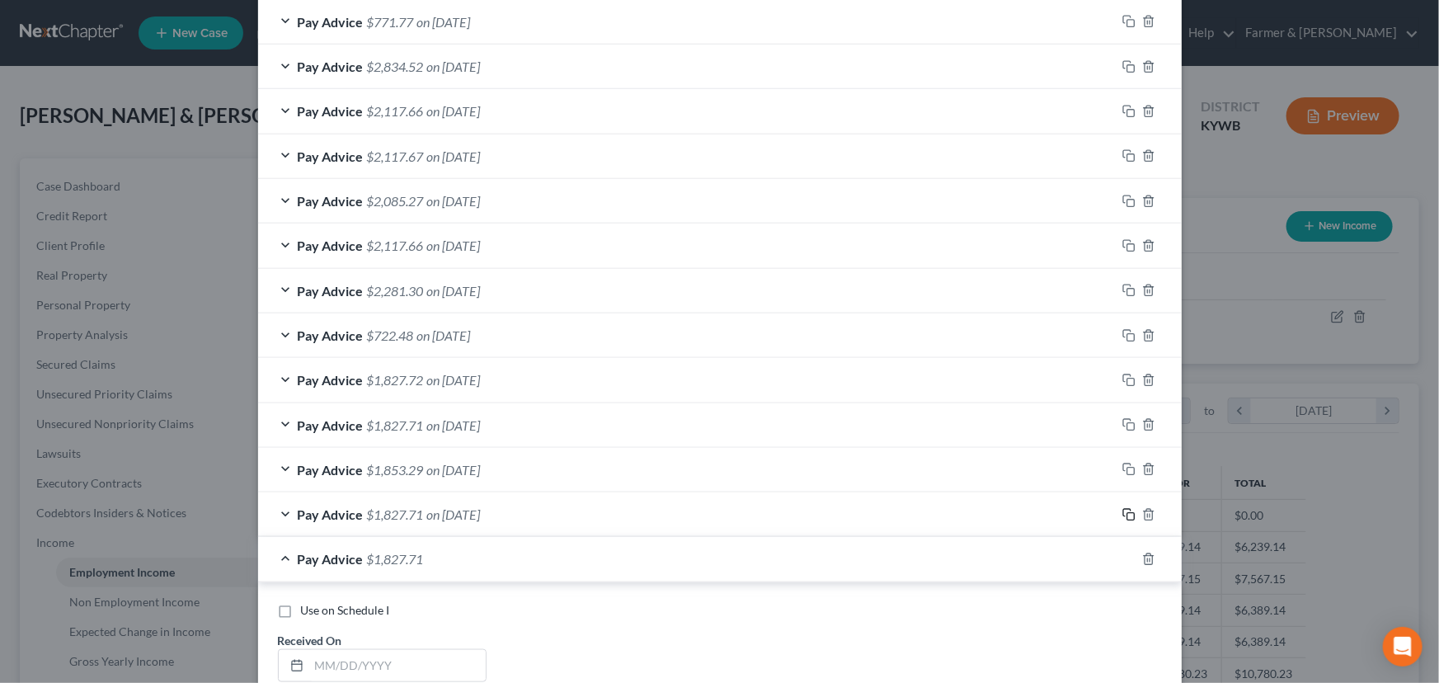
scroll to position [800, 0]
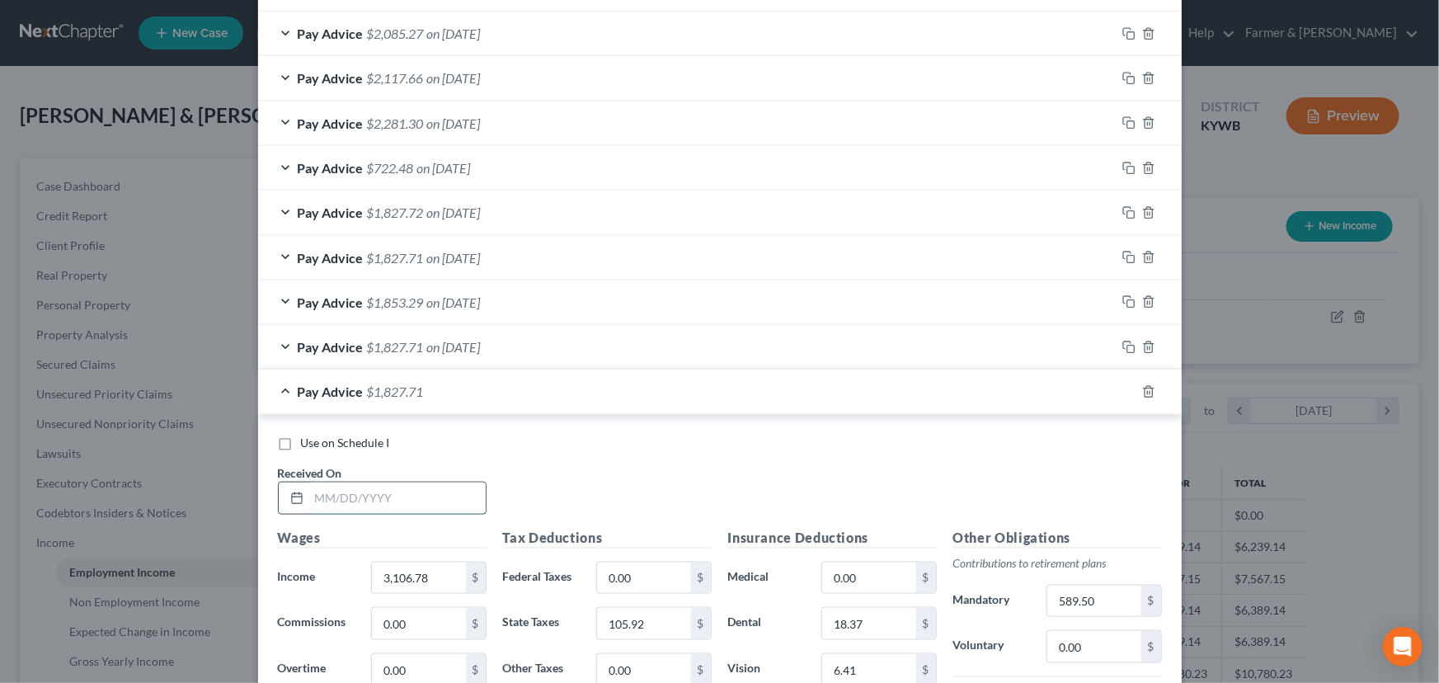
click at [403, 487] on input "text" at bounding box center [397, 497] width 176 height 31
click at [548, 482] on div "Use on Schedule I Received On * 02/14/2025" at bounding box center [720, 481] width 900 height 93
click at [515, 402] on div "Pay Advice $1,827.71 on 02/14/2025" at bounding box center [687, 391] width 858 height 44
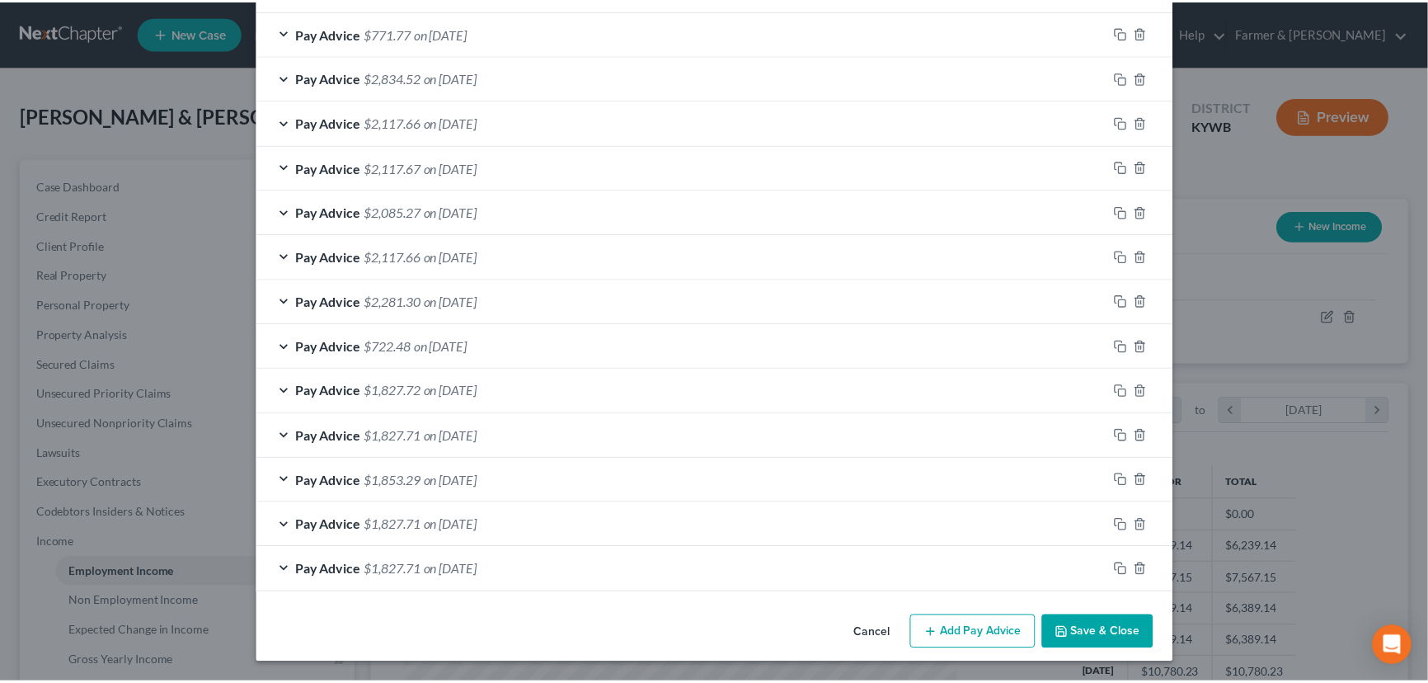
scroll to position [619, 0]
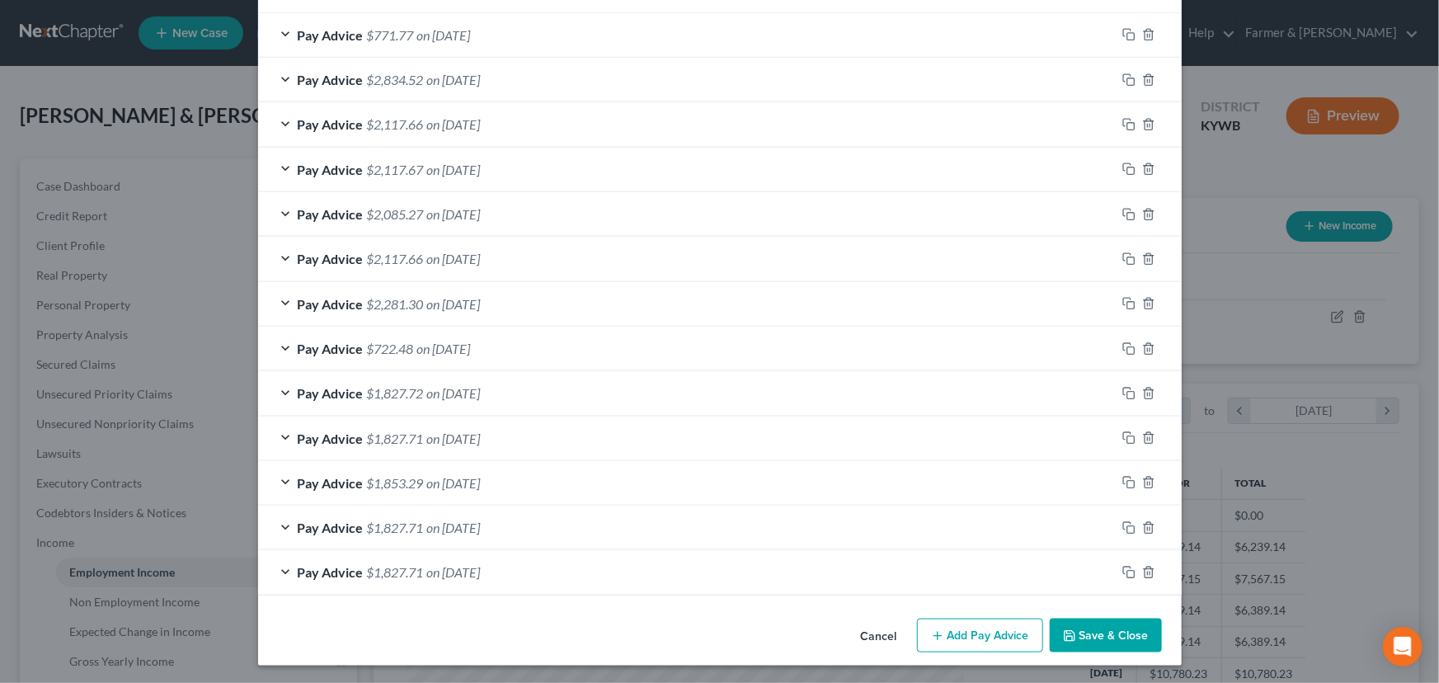
click at [390, 614] on div "Cancel Add Pay Advice Save & Close" at bounding box center [720, 639] width 924 height 54
click at [1086, 635] on button "Save & Close" at bounding box center [1106, 635] width 112 height 35
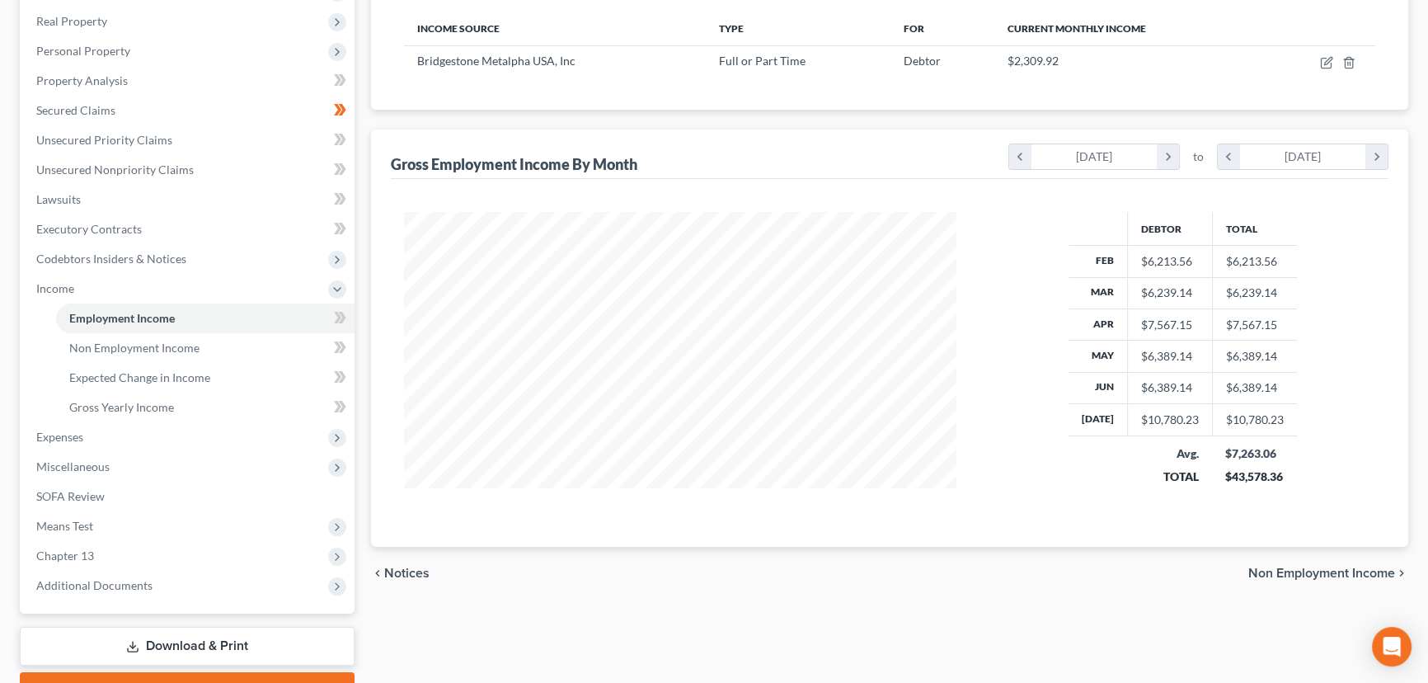
scroll to position [299, 0]
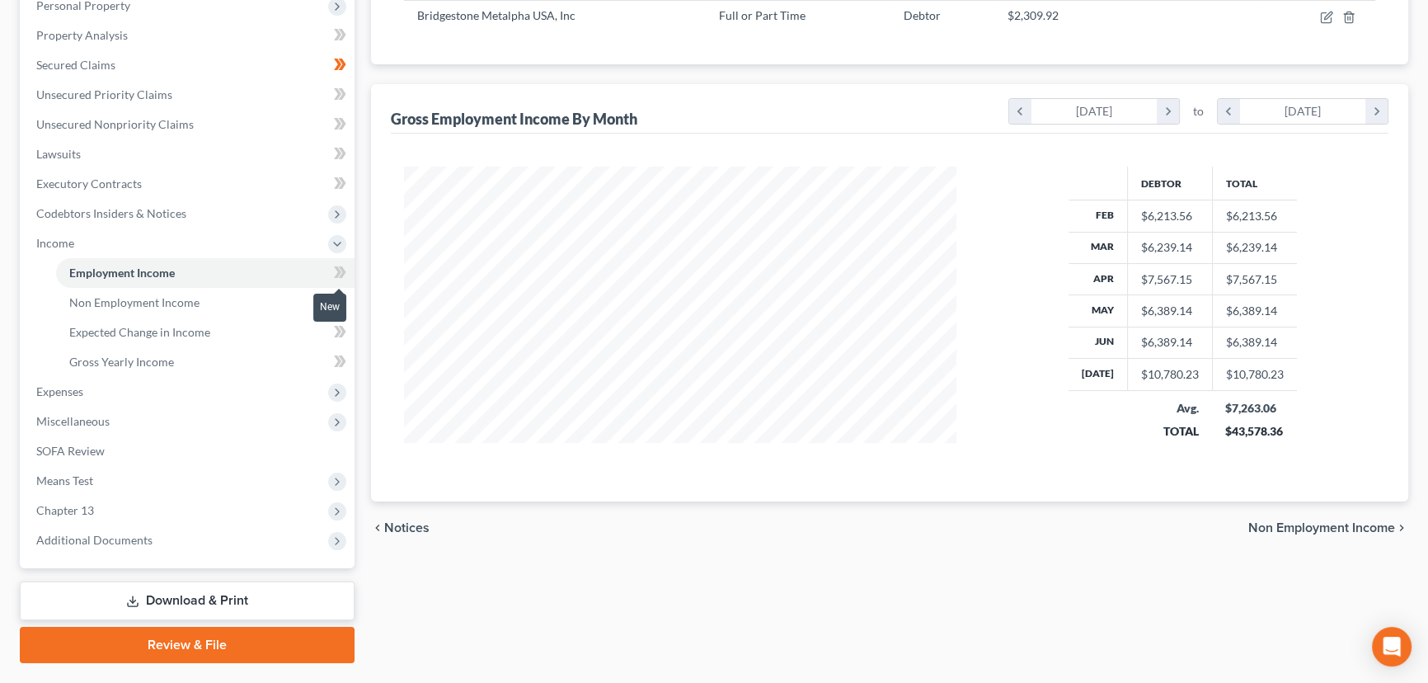
click at [347, 276] on span at bounding box center [340, 274] width 29 height 25
click at [357, 294] on div "Case Dashboard Payments Invoices Payments Payments Credit Report Client Profile" at bounding box center [187, 261] width 351 height 804
click at [57, 239] on span "Income" at bounding box center [55, 243] width 38 height 14
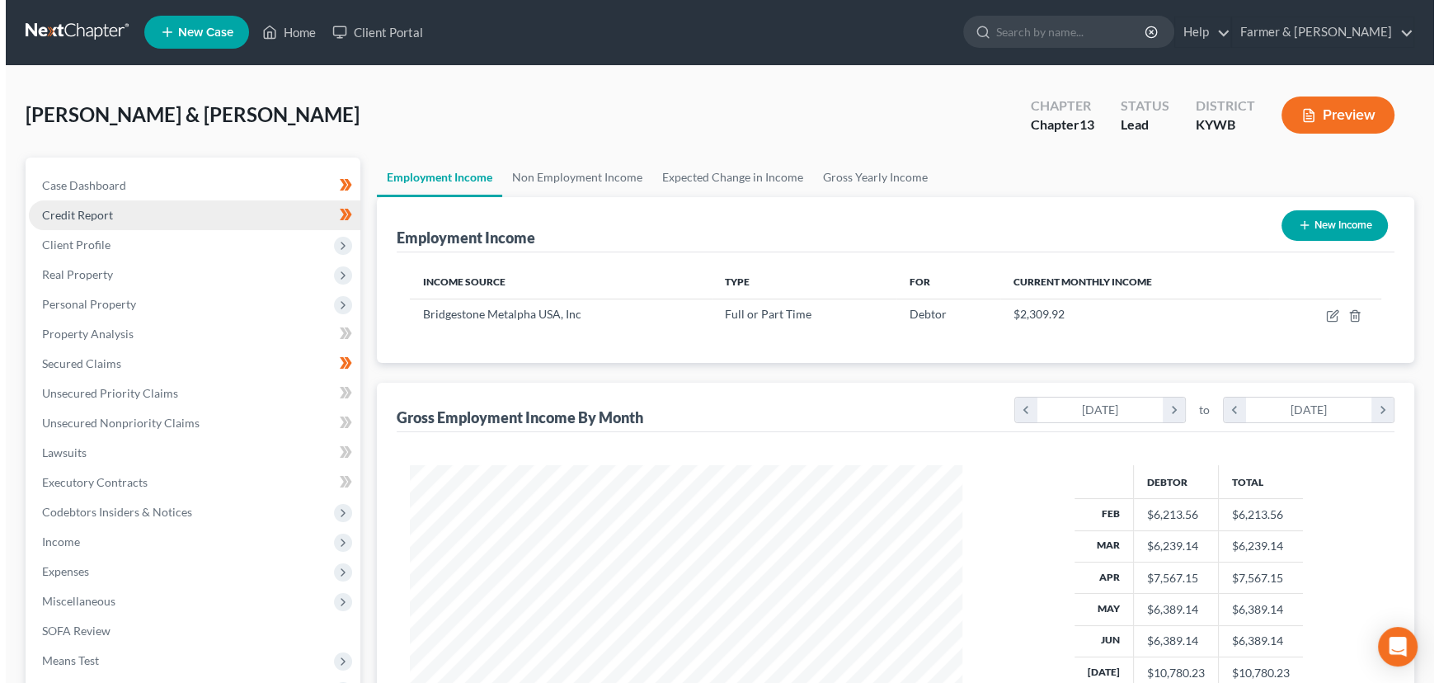
scroll to position [0, 0]
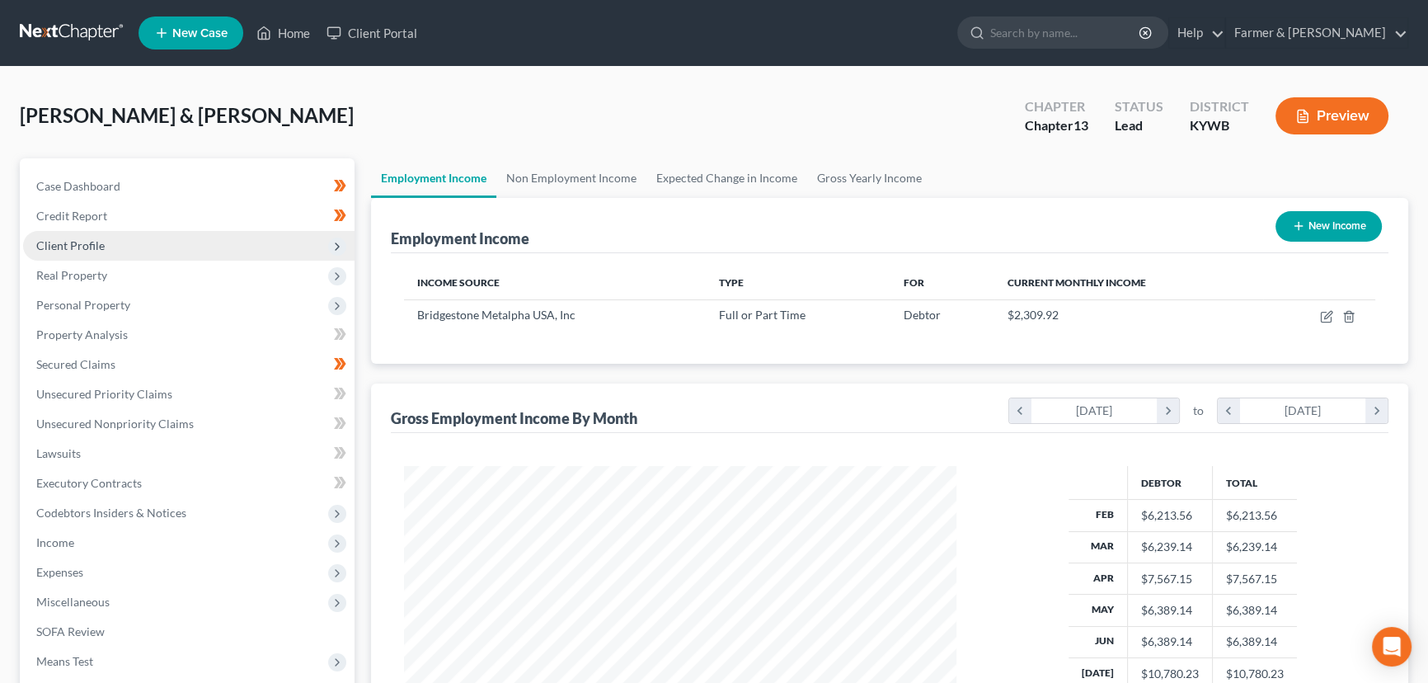
click at [116, 240] on span "Client Profile" at bounding box center [188, 246] width 331 height 30
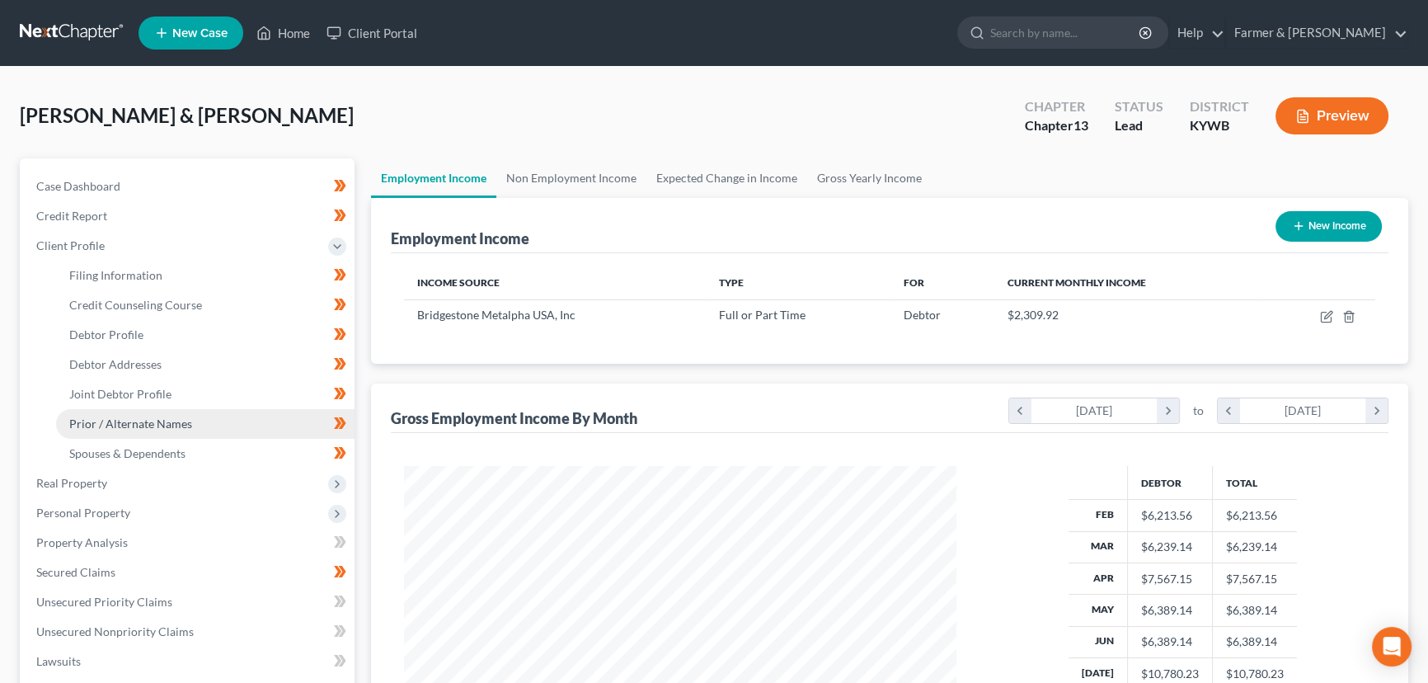
click at [143, 425] on span "Prior / Alternate Names" at bounding box center [130, 423] width 123 height 14
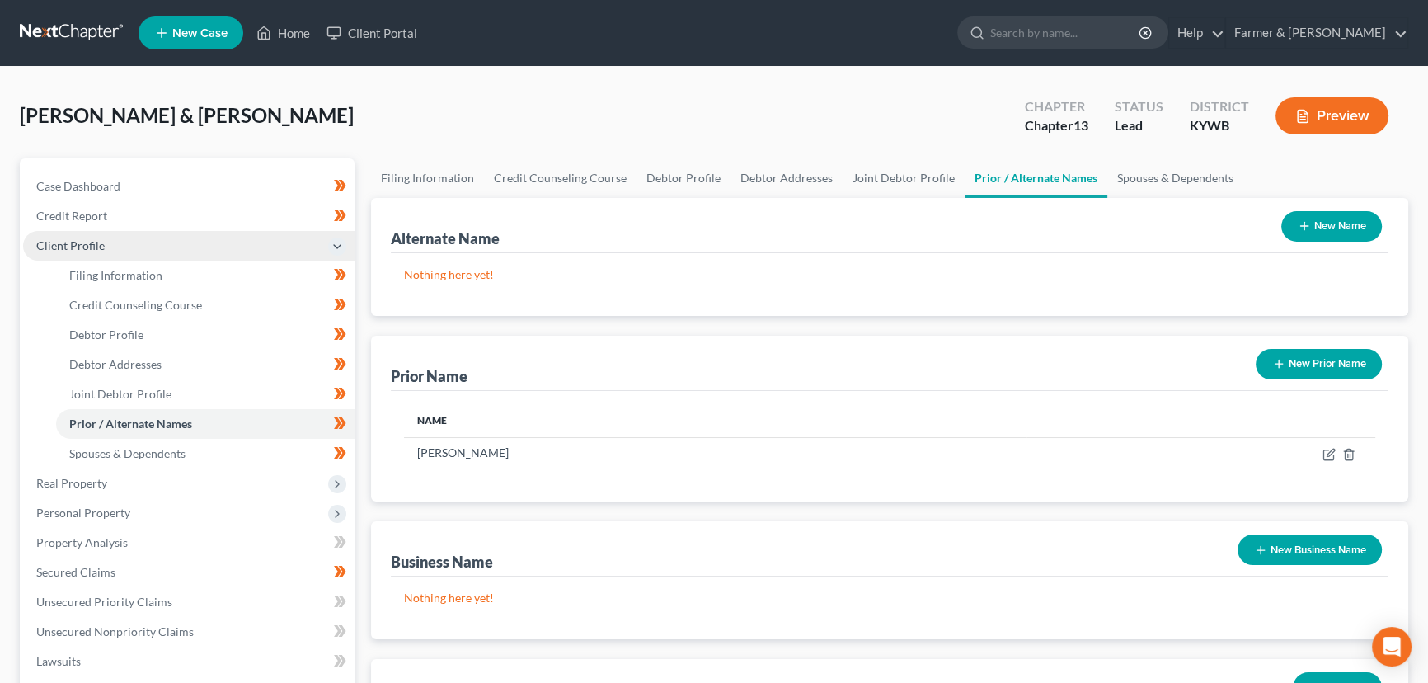
click at [120, 247] on span "Client Profile" at bounding box center [188, 246] width 331 height 30
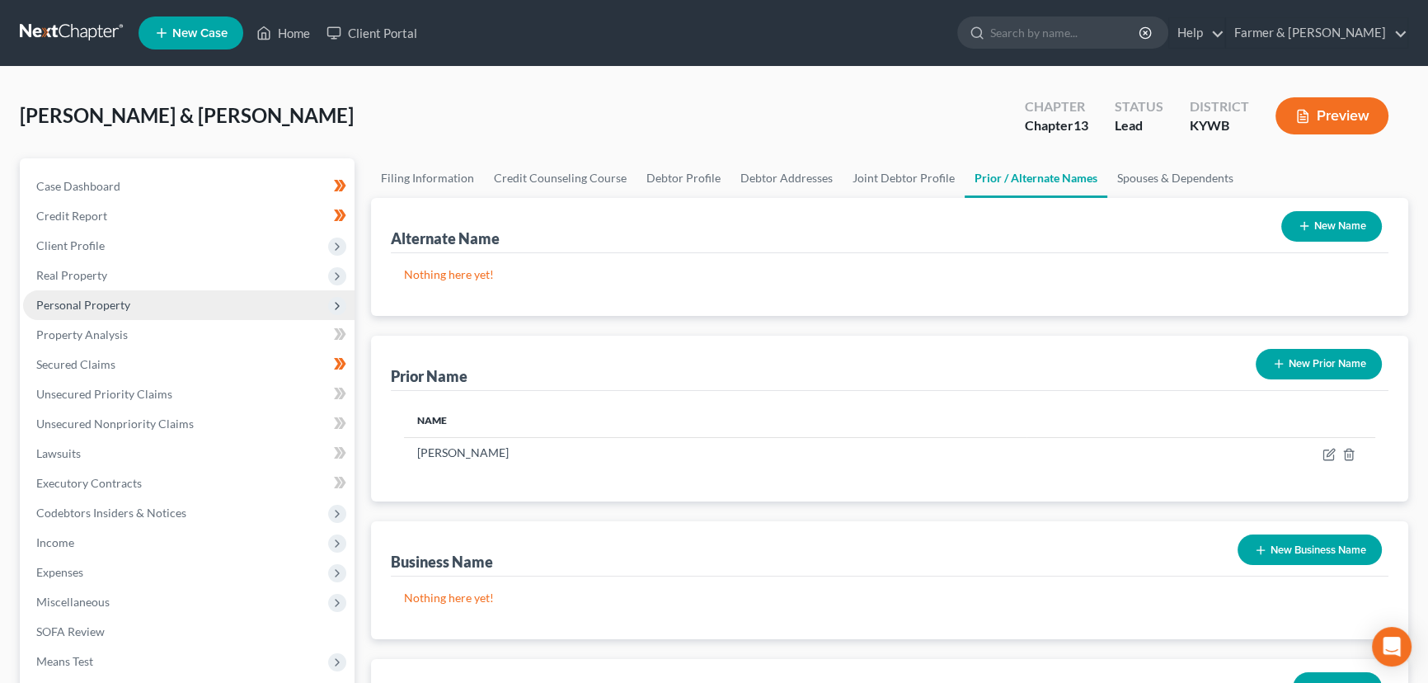
click at [98, 302] on span "Personal Property" at bounding box center [83, 305] width 94 height 14
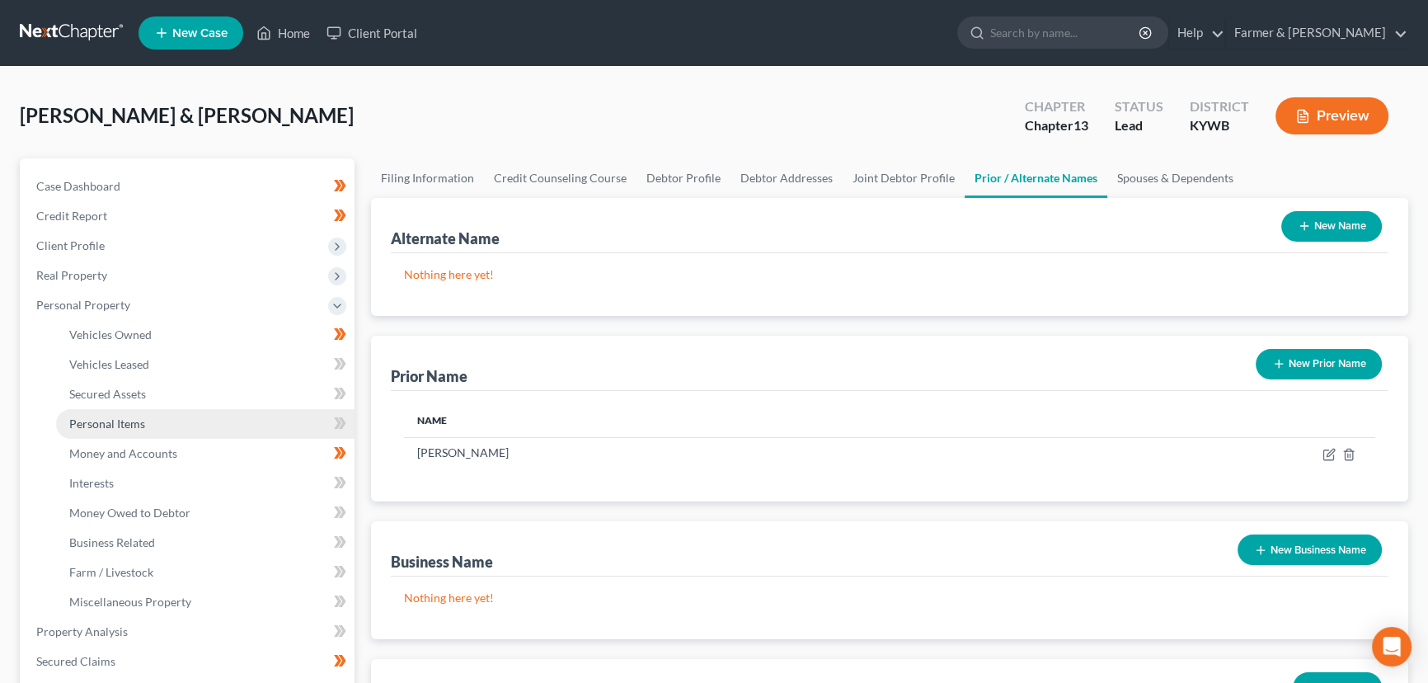
click at [132, 421] on span "Personal Items" at bounding box center [107, 423] width 76 height 14
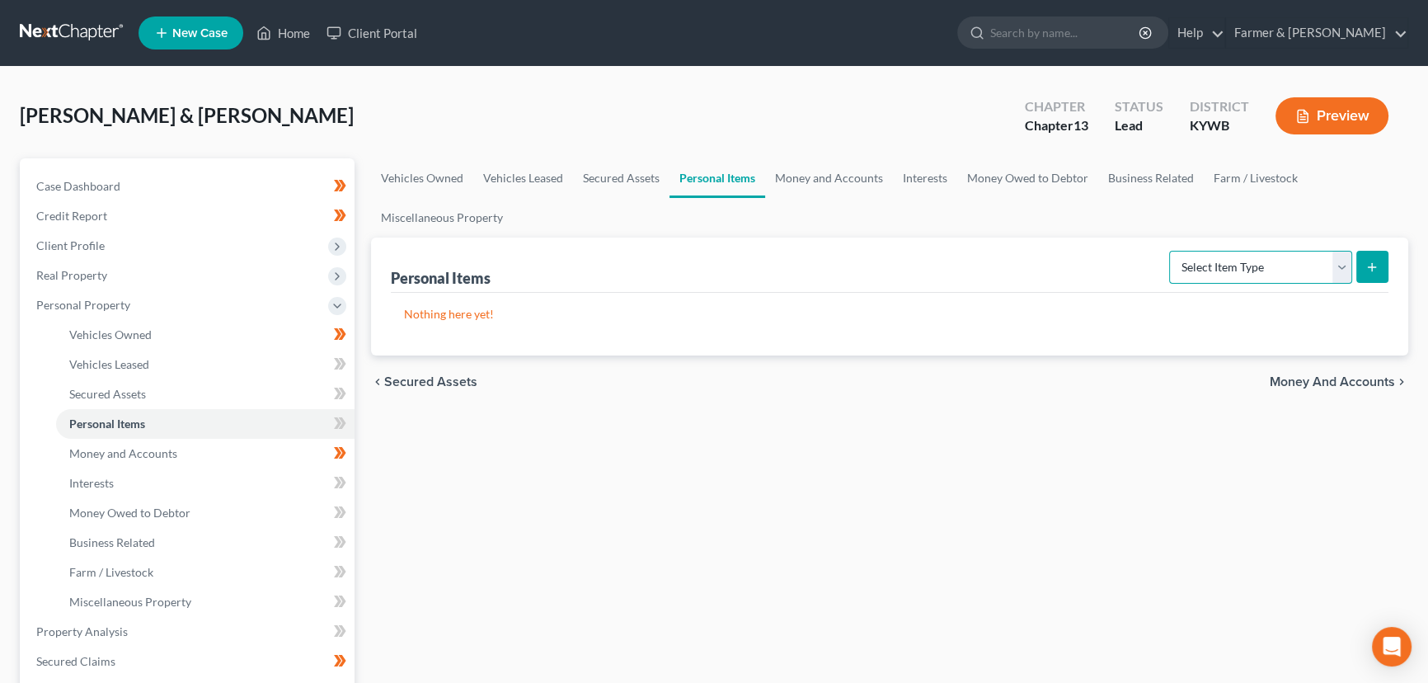
drag, startPoint x: 1304, startPoint y: 269, endPoint x: 1290, endPoint y: 280, distance: 17.6
click at [1304, 269] on select "Select Item Type Clothing Collectibles Of Value Electronics Firearms Household …" at bounding box center [1260, 267] width 183 height 33
click at [1171, 251] on select "Select Item Type Clothing Collectibles Of Value Electronics Firearms Household …" at bounding box center [1260, 267] width 183 height 33
click at [1376, 264] on icon "submit" at bounding box center [1372, 267] width 13 height 13
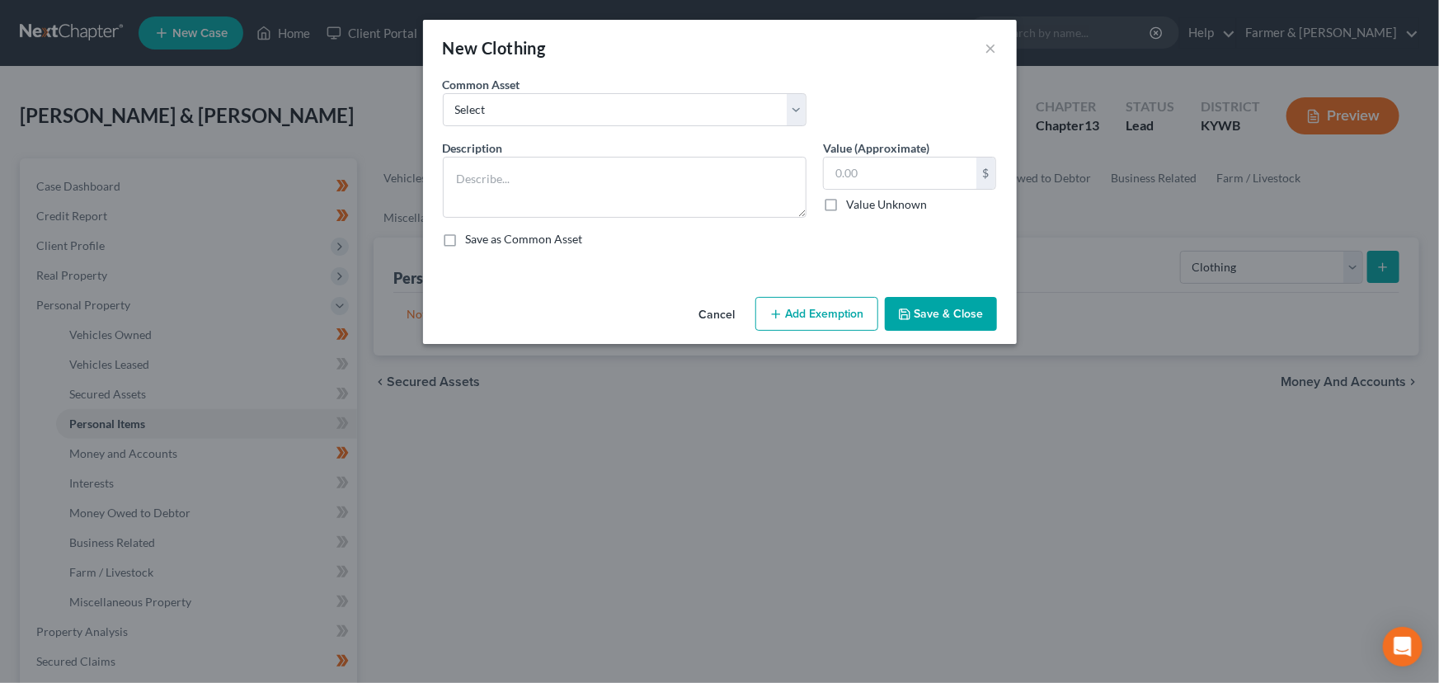
click at [500, 130] on div "Common Asset Select misc. clothing for 1 adult misc. clothing for 2 adults and …" at bounding box center [720, 107] width 571 height 63
click at [495, 110] on select "Select misc. clothing for 1 adult misc. clothing for 2 adults and 2 children mi…" at bounding box center [625, 109] width 364 height 33
click at [443, 93] on select "Select misc. clothing for 1 adult misc. clothing for 2 adults and 2 children mi…" at bounding box center [625, 109] width 364 height 33
click at [460, 181] on textarea "misc. clothing for 2 adults and 2 children" at bounding box center [625, 187] width 364 height 61
click at [671, 170] on textarea "Misc. clothing for 2 adults and 2 children" at bounding box center [625, 187] width 364 height 61
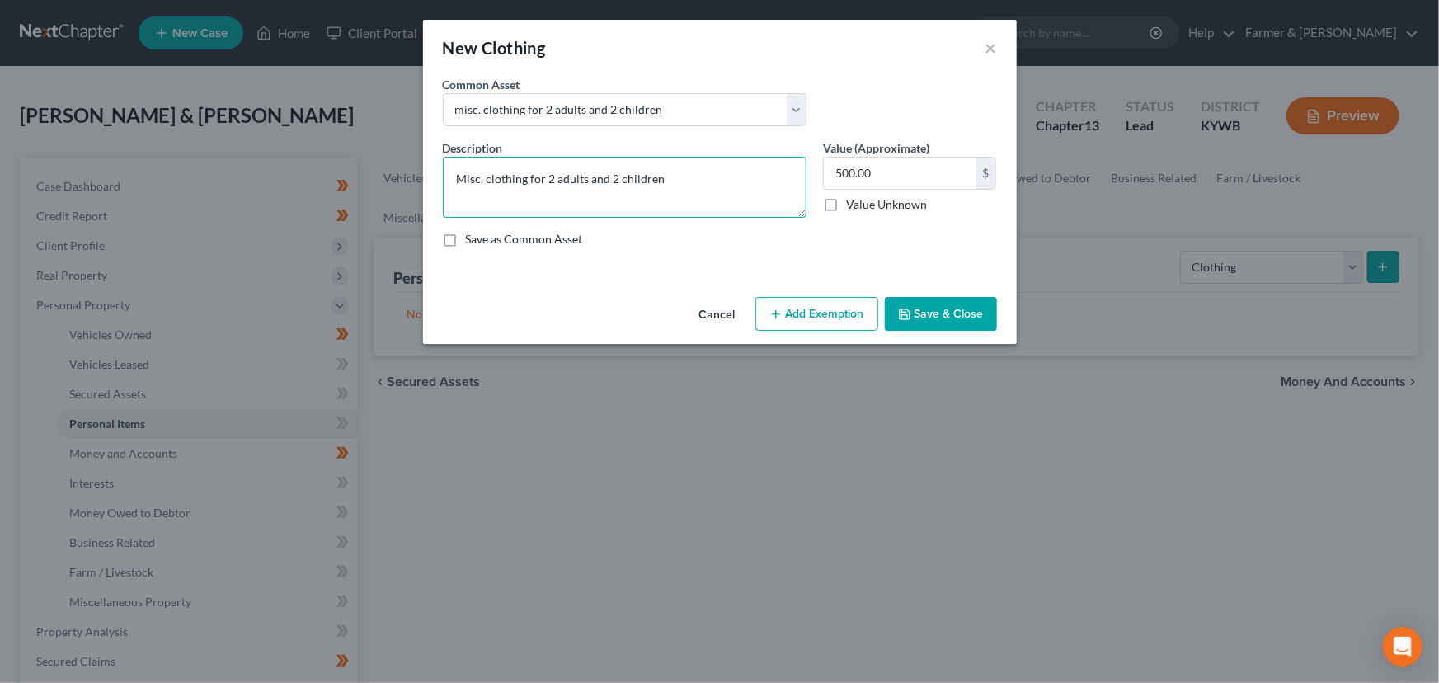
click at [703, 172] on textarea "Misc. clothing for 2 adults and 2 children" at bounding box center [625, 187] width 364 height 61
click at [579, 190] on textarea "Misc. clothing for 2 adults and 2 children" at bounding box center [625, 187] width 364 height 61
paste textarea "⦁ Value listed is given age and condition of items and is not mean to reflect r…"
click at [799, 312] on button "Add Exemption" at bounding box center [816, 314] width 123 height 35
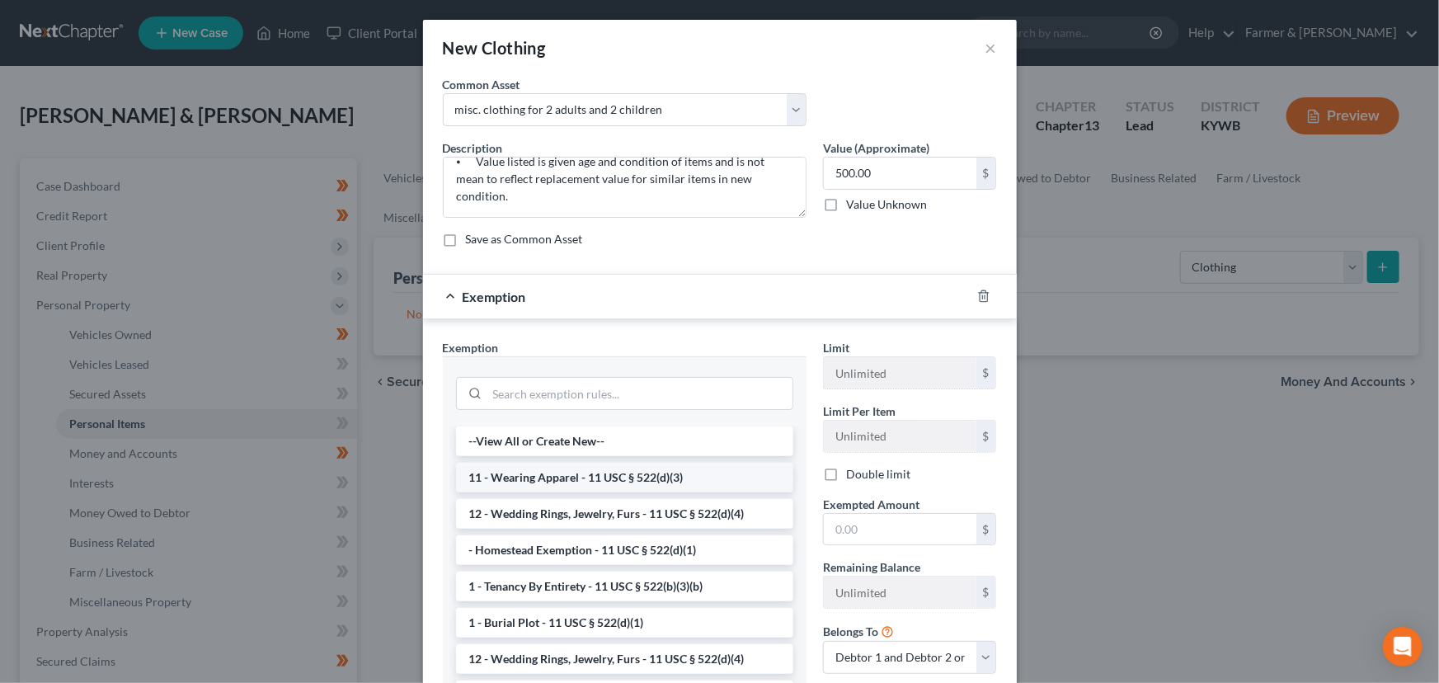
click at [603, 467] on li "11 - Wearing Apparel - 11 USC § 522(d)(3)" at bounding box center [624, 478] width 337 height 30
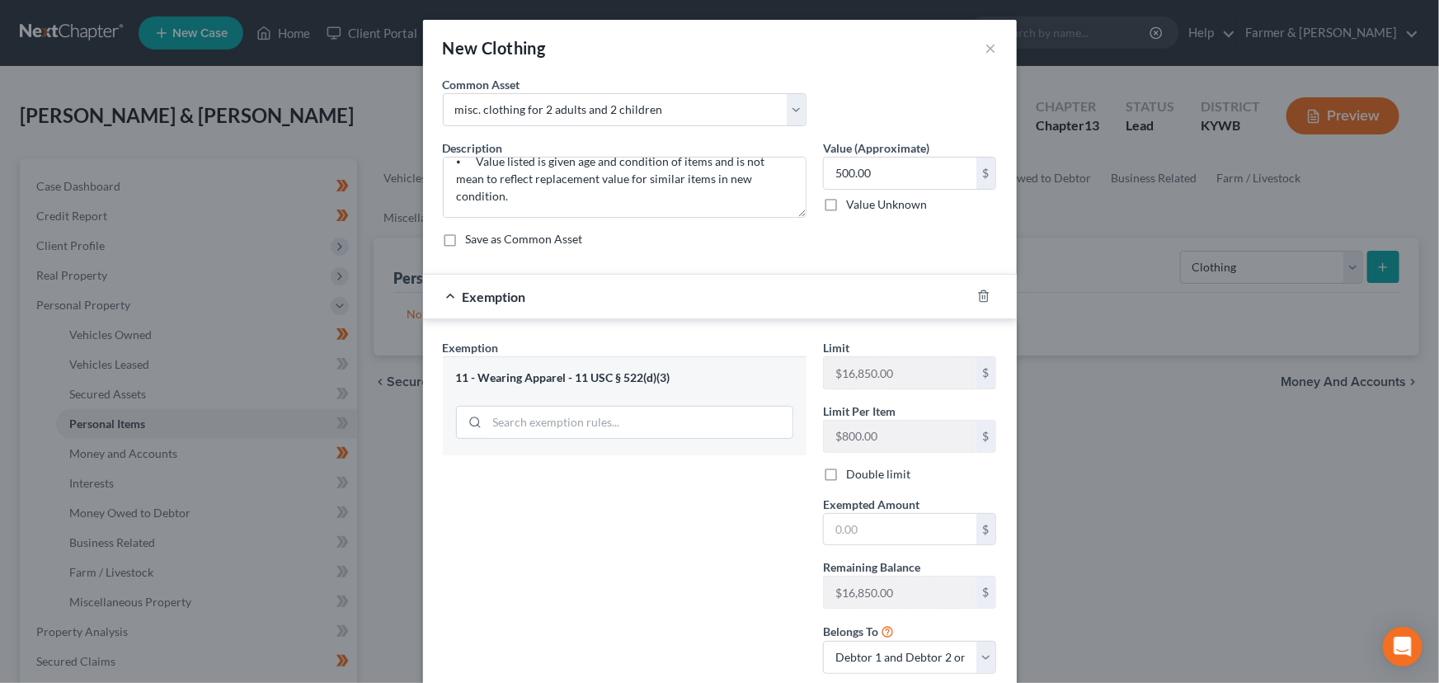
click at [846, 468] on label "Double limit" at bounding box center [878, 474] width 64 height 16
click at [853, 468] on input "Double limit" at bounding box center [858, 471] width 11 height 11
click at [842, 521] on input "text" at bounding box center [900, 529] width 153 height 31
click at [762, 534] on div "Exemption Set must be selected for CA. Exemption * 11 - Wearing Apparel - 11 US…" at bounding box center [625, 513] width 380 height 348
click at [696, 294] on div "Exemption $500.00" at bounding box center [697, 297] width 548 height 44
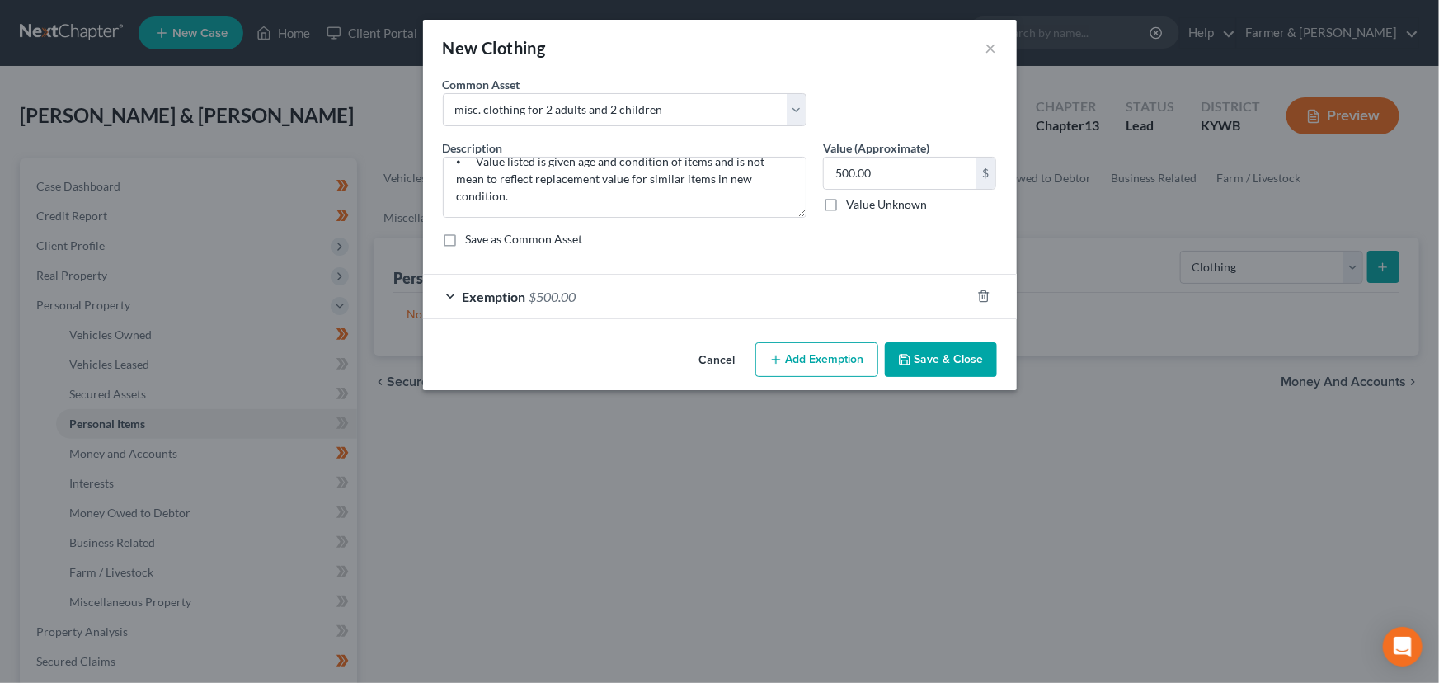
click at [918, 362] on button "Save & Close" at bounding box center [941, 359] width 112 height 35
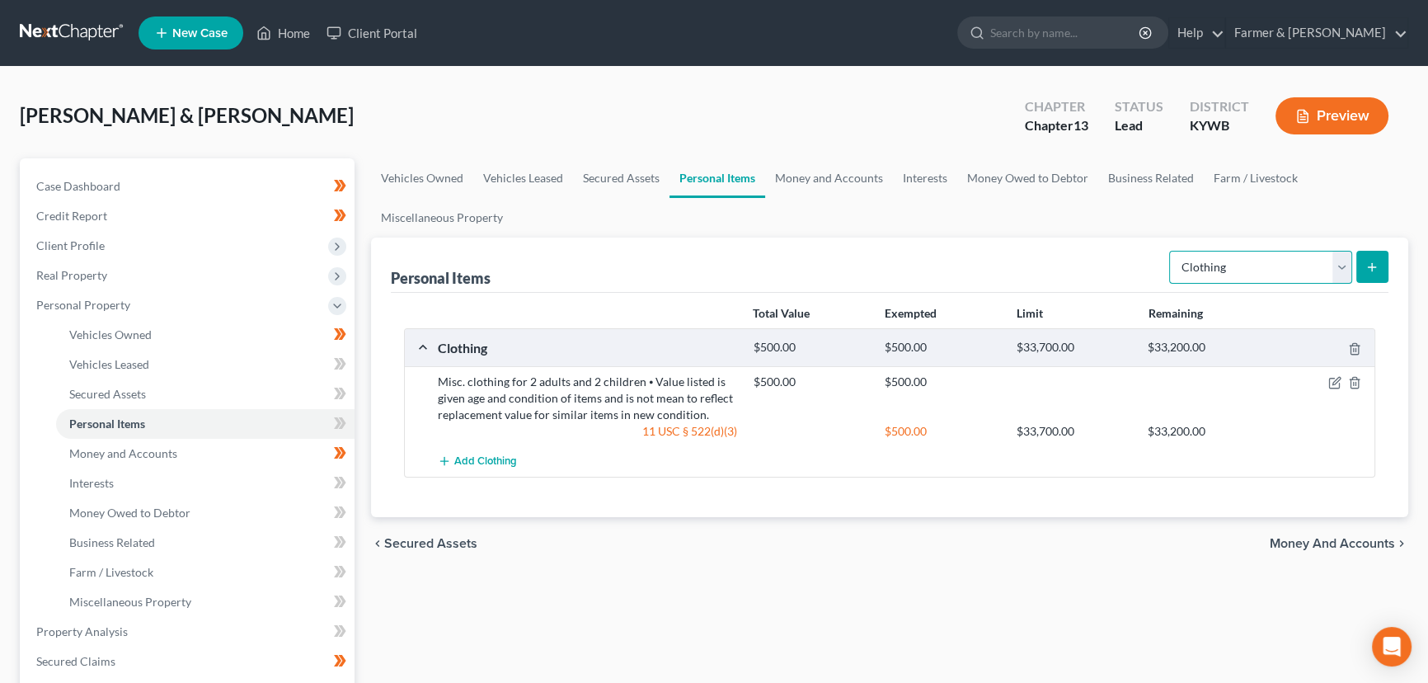
click at [1212, 273] on select "Select Item Type Clothing Collectibles Of Value Electronics Firearms Household …" at bounding box center [1260, 267] width 183 height 33
click at [1171, 251] on select "Select Item Type Clothing Collectibles Of Value Electronics Firearms Household …" at bounding box center [1260, 267] width 183 height 33
click at [1380, 267] on button "submit" at bounding box center [1372, 267] width 32 height 32
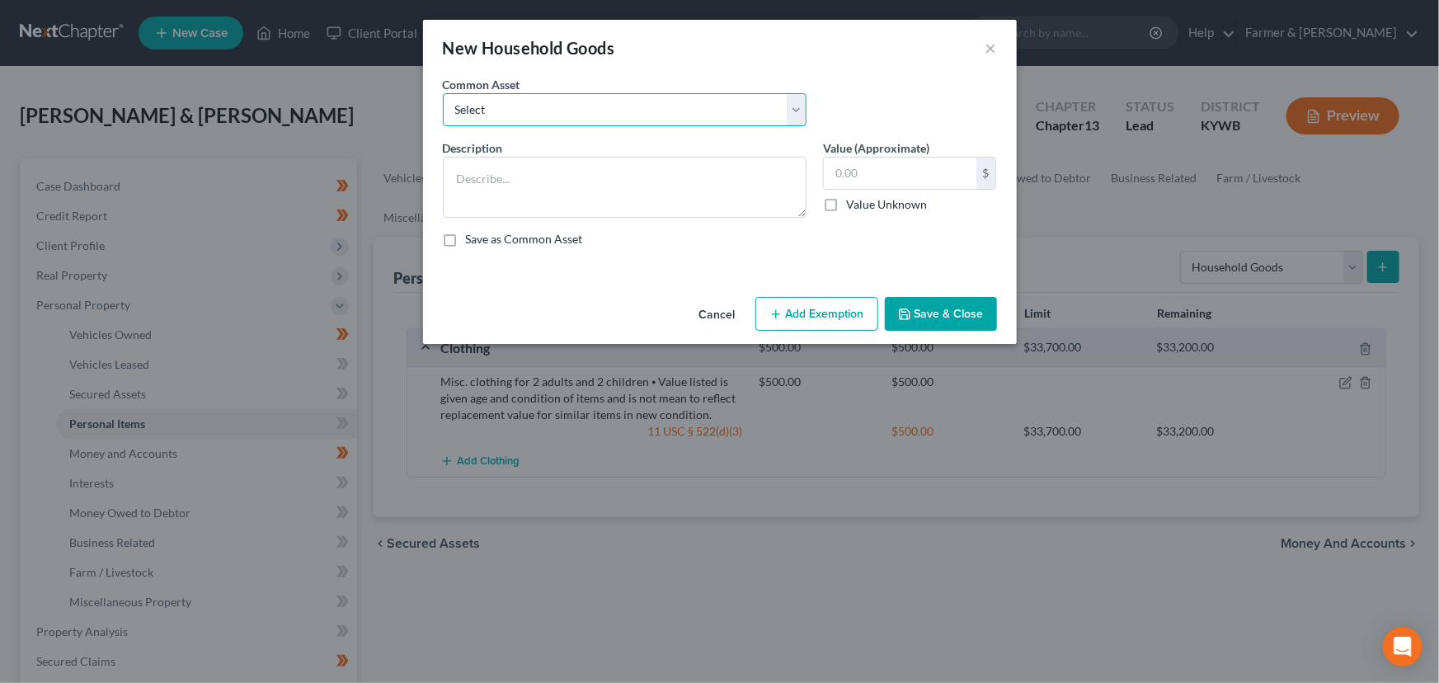
click at [560, 117] on select "Select small misc. household items: some decor (pictures/frames and misc. knick…" at bounding box center [625, 109] width 364 height 33
click at [443, 93] on select "Select small misc. household items: some decor (pictures/frames and misc. knick…" at bounding box center [625, 109] width 364 height 33
click at [462, 177] on textarea "misc. baby supplies (crib, toys, etc.)" at bounding box center [625, 187] width 364 height 61
click at [678, 192] on textarea "Misc. baby supplies (crib, toys, etc.)" at bounding box center [625, 187] width 364 height 61
click at [926, 310] on button "Save & Close" at bounding box center [941, 314] width 112 height 35
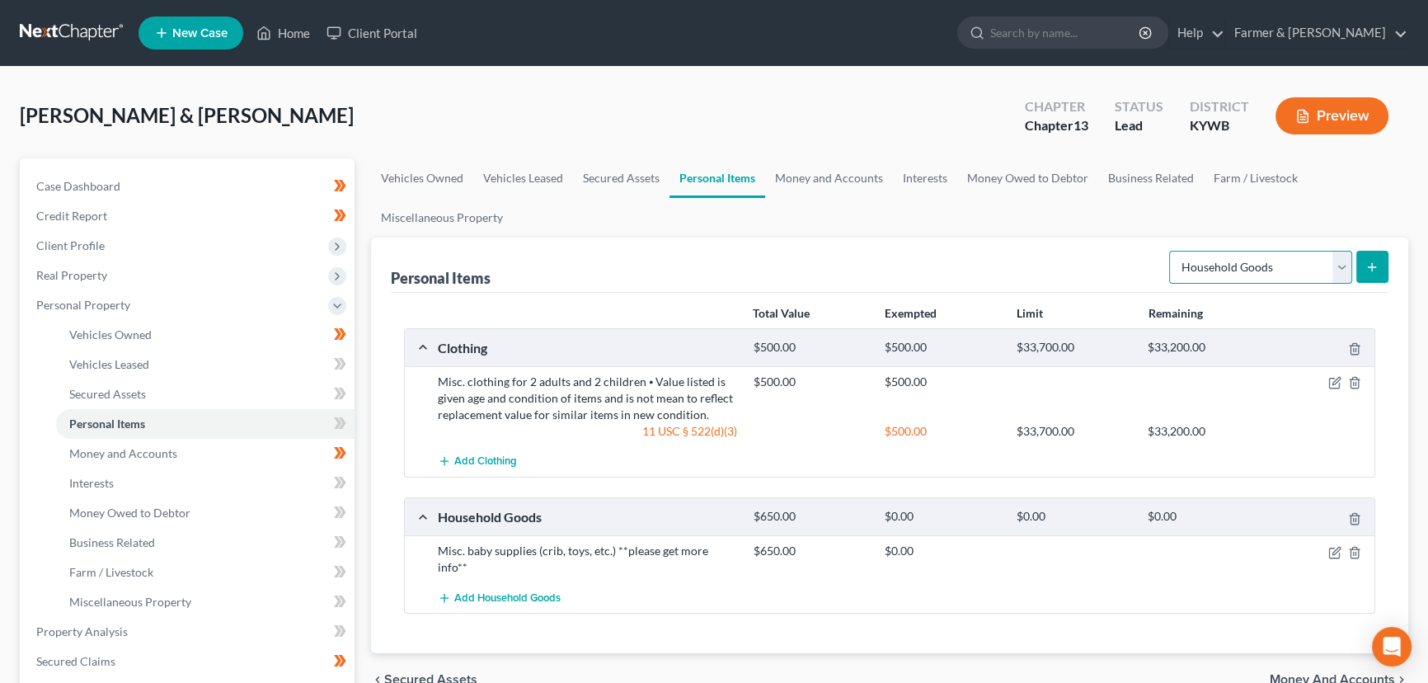
click at [1216, 260] on select "Select Item Type Clothing Collectibles Of Value Electronics Firearms Household …" at bounding box center [1260, 267] width 183 height 33
click at [1369, 264] on icon "submit" at bounding box center [1372, 267] width 13 height 13
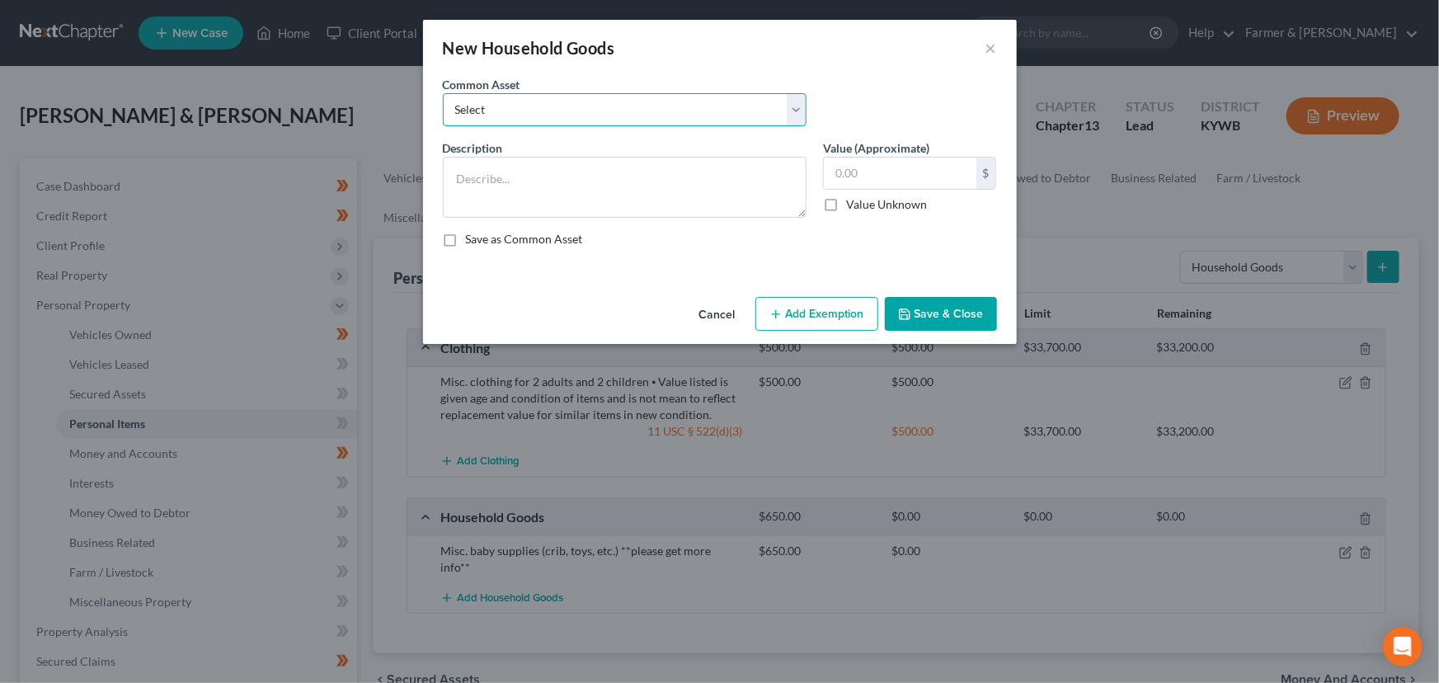
click at [594, 119] on select "Select small misc. household items: some decor (pictures/frames and misc. knick…" at bounding box center [625, 109] width 364 height 33
click at [443, 93] on select "Select small misc. household items: some decor (pictures/frames and misc. knick…" at bounding box center [625, 109] width 364 height 33
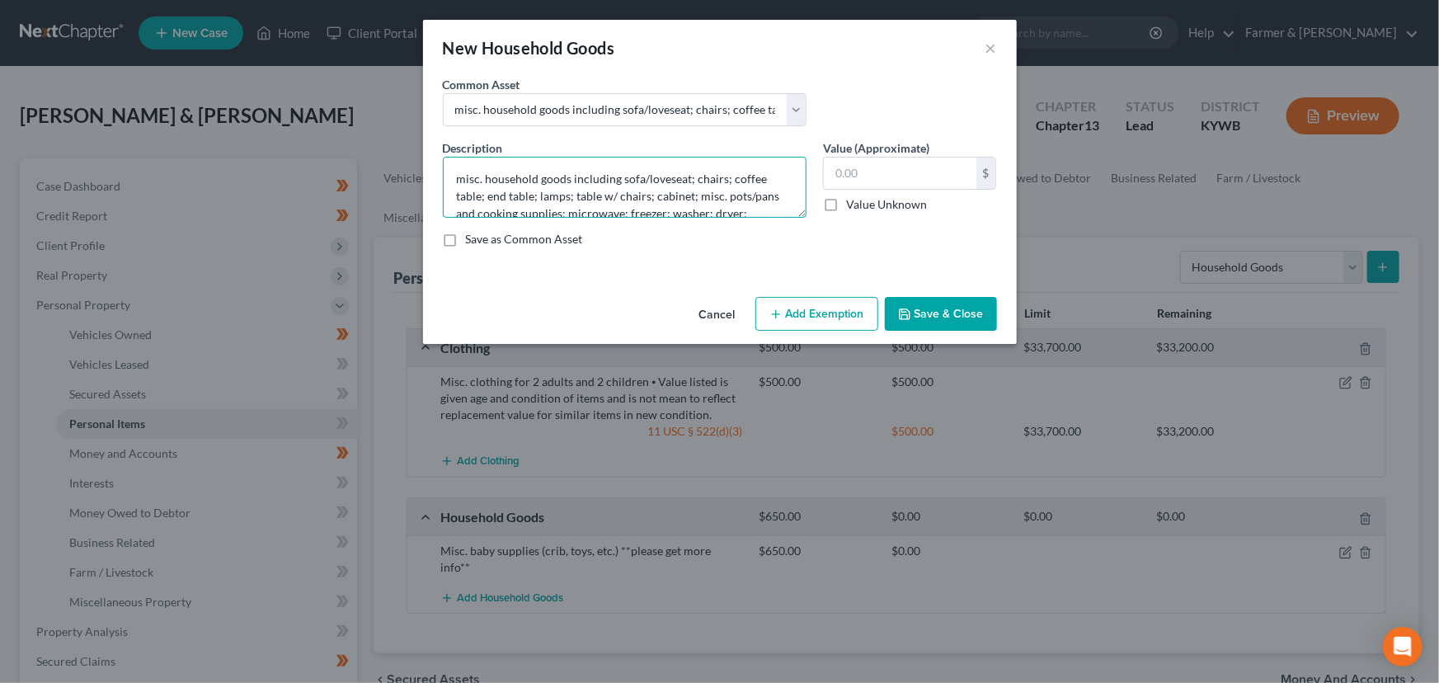
click at [464, 173] on textarea "misc. household goods including sofa/loveseat; chairs; coffee table; end table;…" at bounding box center [625, 187] width 364 height 61
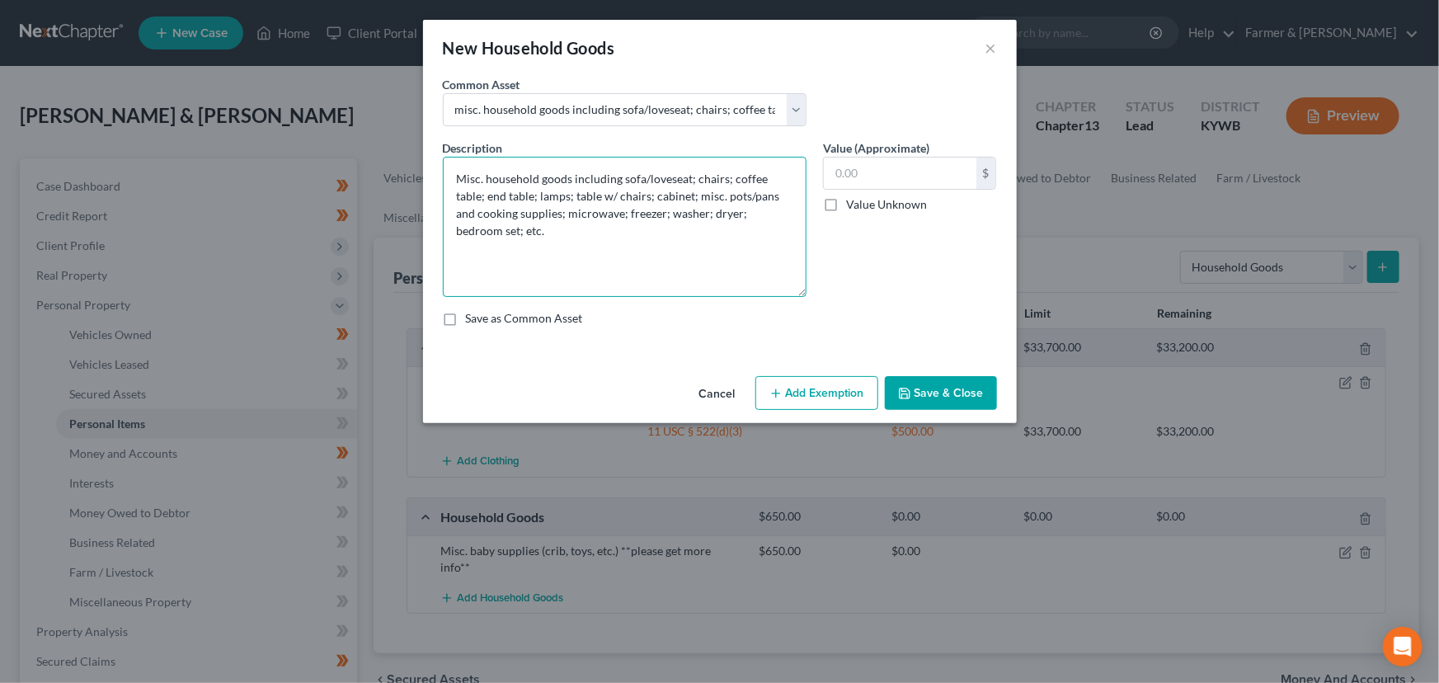
drag, startPoint x: 797, startPoint y: 207, endPoint x: 811, endPoint y: 286, distance: 80.5
click at [811, 286] on div "Description * Misc. household goods including sofa/loveseat; chairs; coffee tab…" at bounding box center [625, 217] width 380 height 157
click at [549, 241] on textarea "Misc. household goods including sofa/loveseat; chairs; coffee table; end table;…" at bounding box center [625, 227] width 364 height 140
paste textarea "⦁ Value listed is given age and condition of items and is not mean to reflect r…"
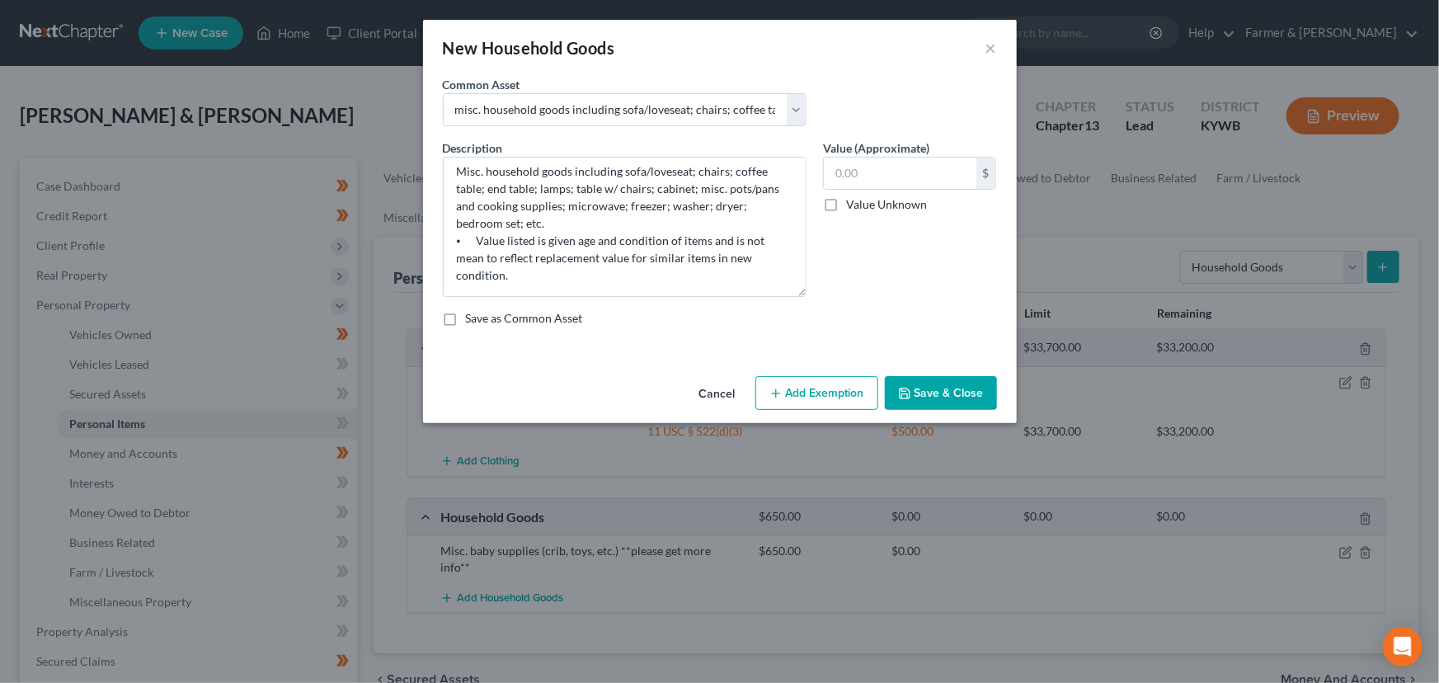
click at [845, 152] on label "Value (Approximate)" at bounding box center [876, 147] width 106 height 17
click at [851, 173] on input "text" at bounding box center [900, 172] width 153 height 31
click at [892, 300] on div "Description * Misc. household goods including sofa/loveseat; chairs; coffee tab…" at bounding box center [720, 239] width 571 height 200
click at [815, 396] on button "Add Exemption" at bounding box center [816, 393] width 123 height 35
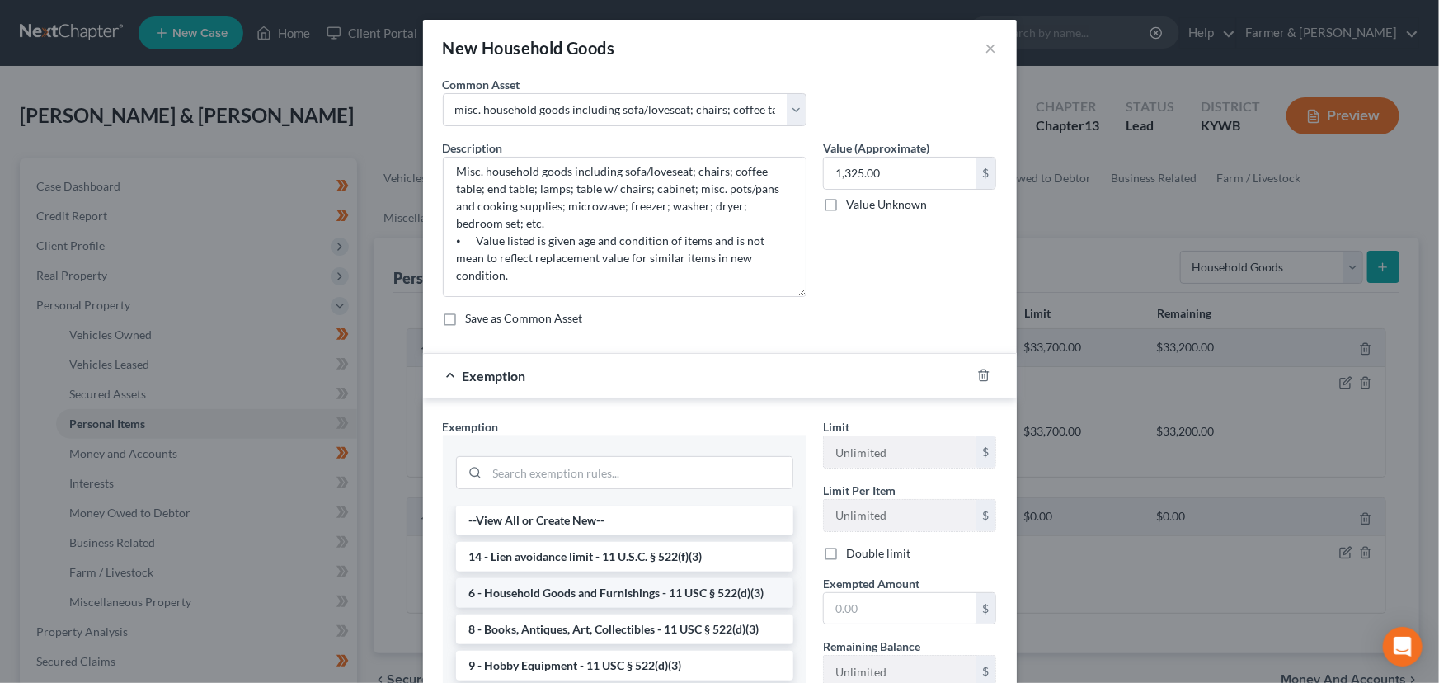
click at [592, 590] on li "6 - Household Goods and Furnishings - 11 USC § 522(d)(3)" at bounding box center [624, 593] width 337 height 30
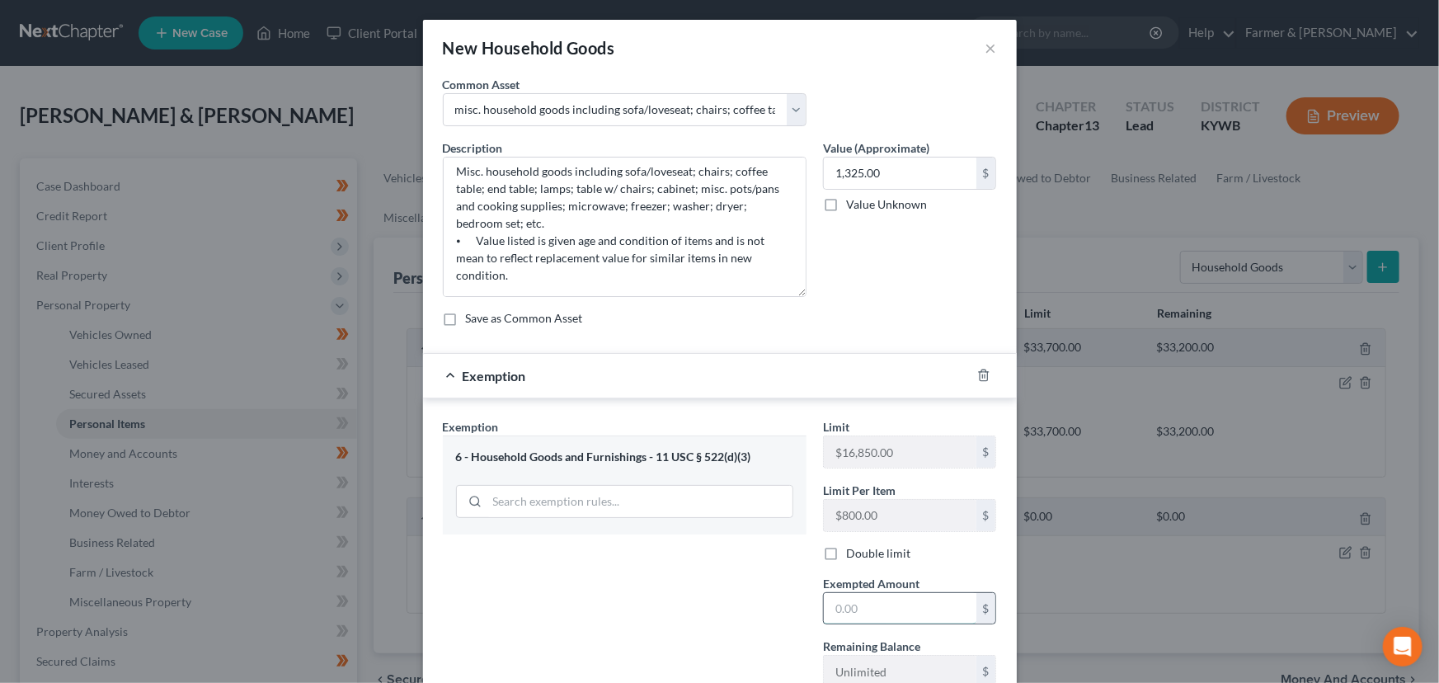
click at [872, 607] on input "text" at bounding box center [900, 608] width 153 height 31
click at [687, 602] on div "Exemption Set must be selected for CA. Exemption * 6 - Household Goods and Furn…" at bounding box center [625, 592] width 380 height 348
click at [846, 553] on label "Double limit" at bounding box center [878, 553] width 64 height 16
click at [853, 553] on input "Double limit" at bounding box center [858, 550] width 11 height 11
click at [708, 597] on div "Exemption Set must be selected for CA. Exemption * 6 - Household Goods and Furn…" at bounding box center [625, 592] width 380 height 348
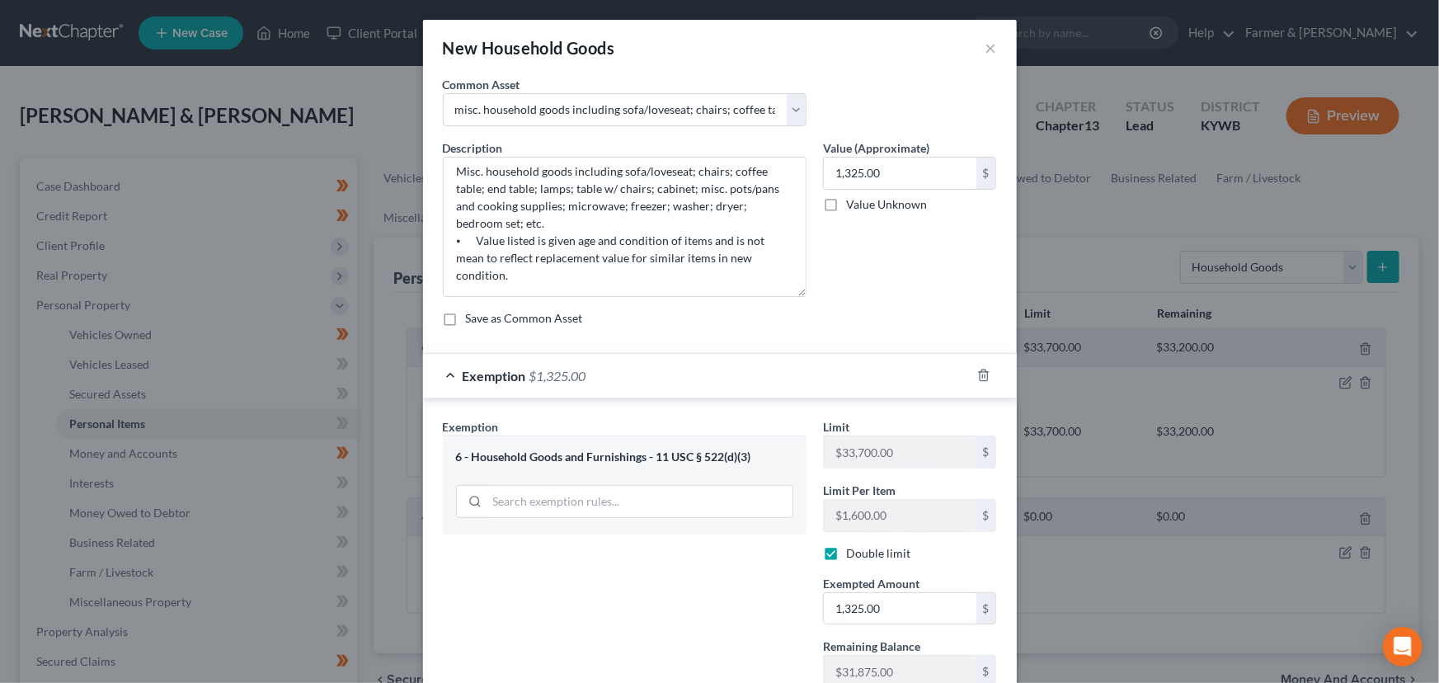
click at [638, 374] on div "Exemption $1,325.00" at bounding box center [697, 376] width 548 height 44
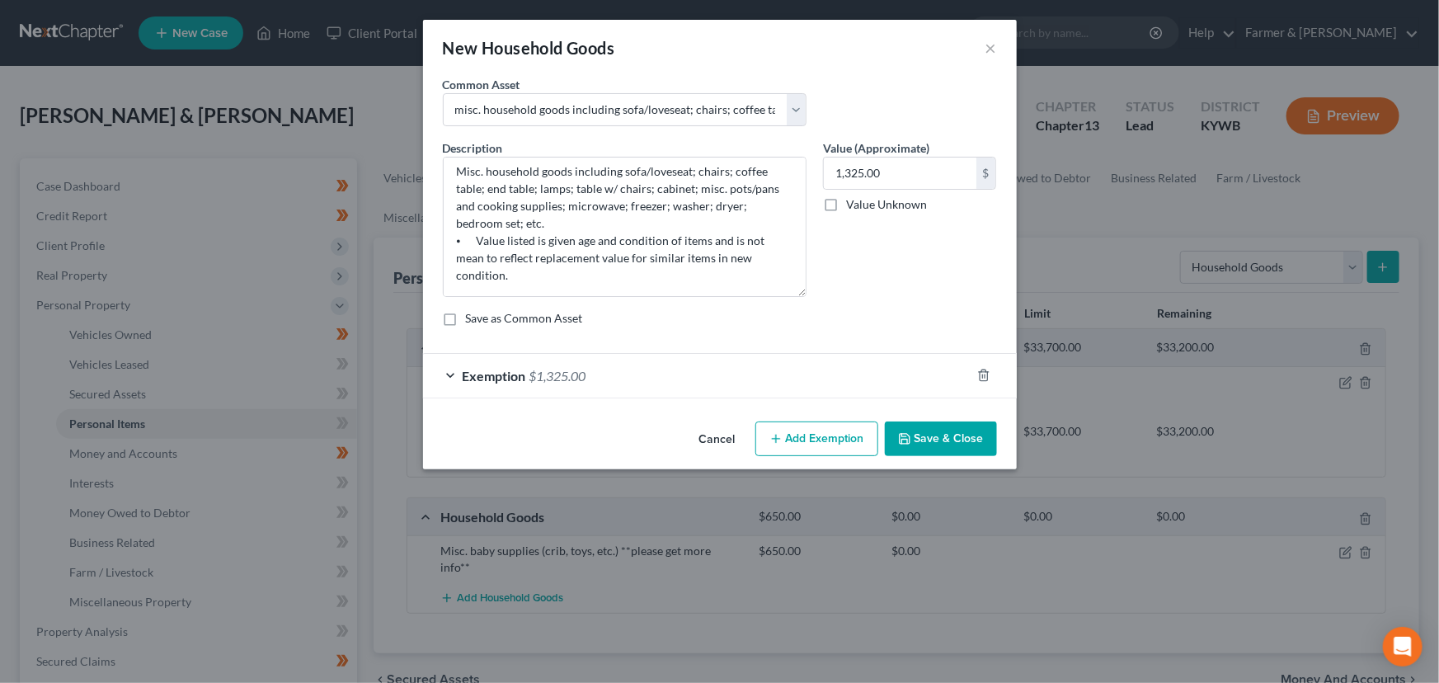
click at [914, 435] on button "Save & Close" at bounding box center [941, 438] width 112 height 35
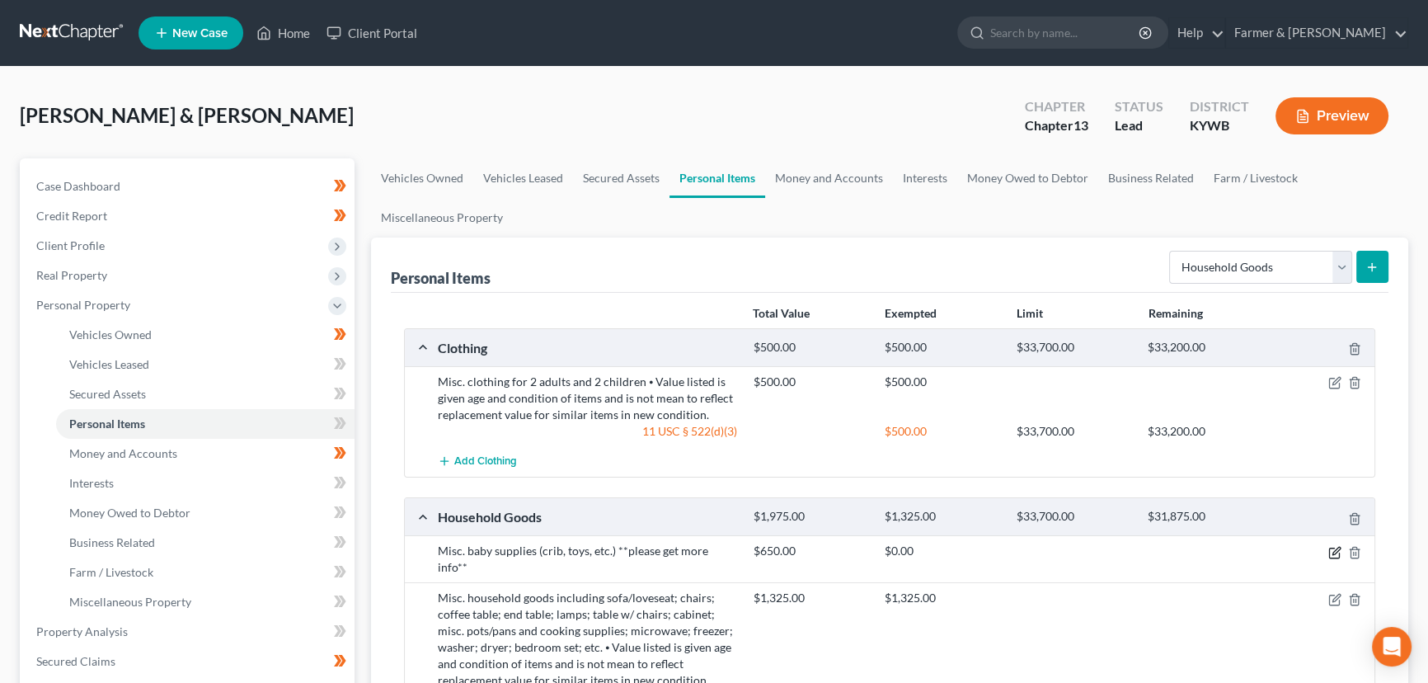
click at [1330, 550] on icon "button" at bounding box center [1334, 552] width 13 height 13
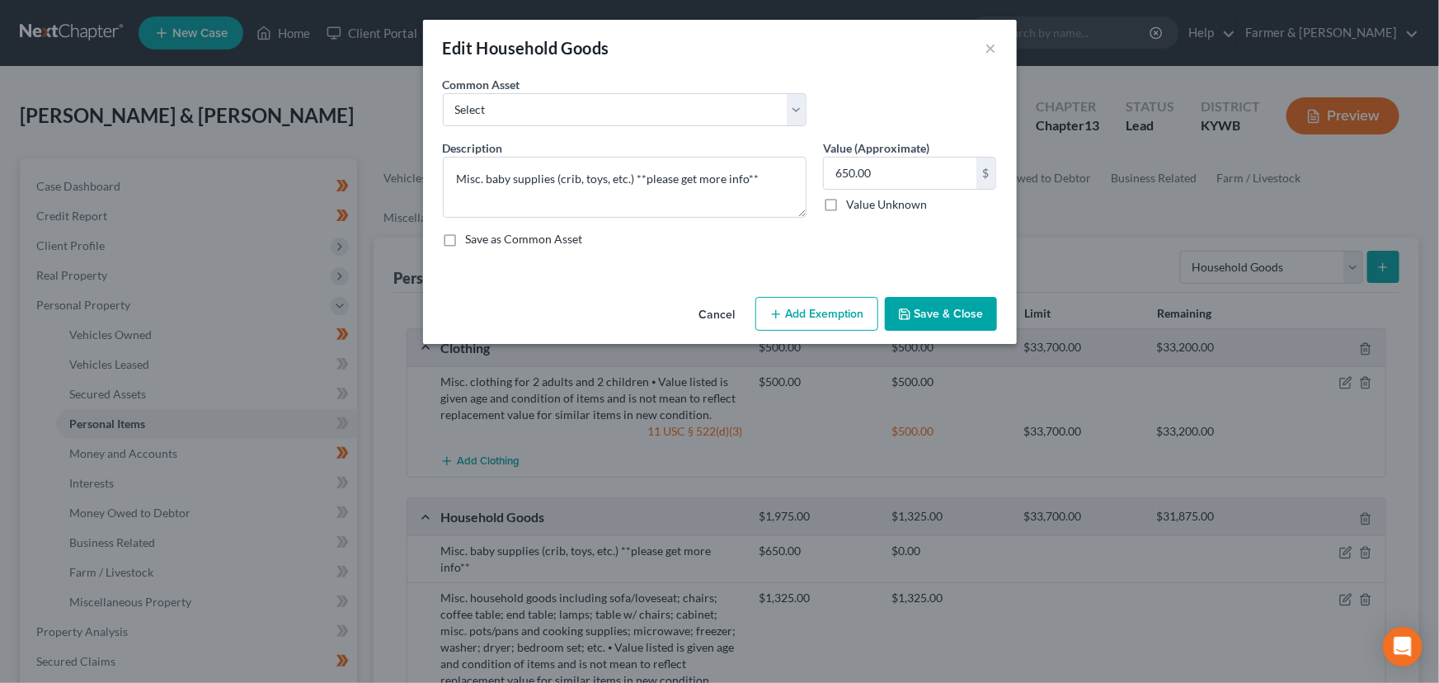
click at [820, 333] on div "Cancel Add Exemption Save & Close" at bounding box center [720, 317] width 594 height 54
click at [819, 304] on button "Add Exemption" at bounding box center [816, 314] width 123 height 35
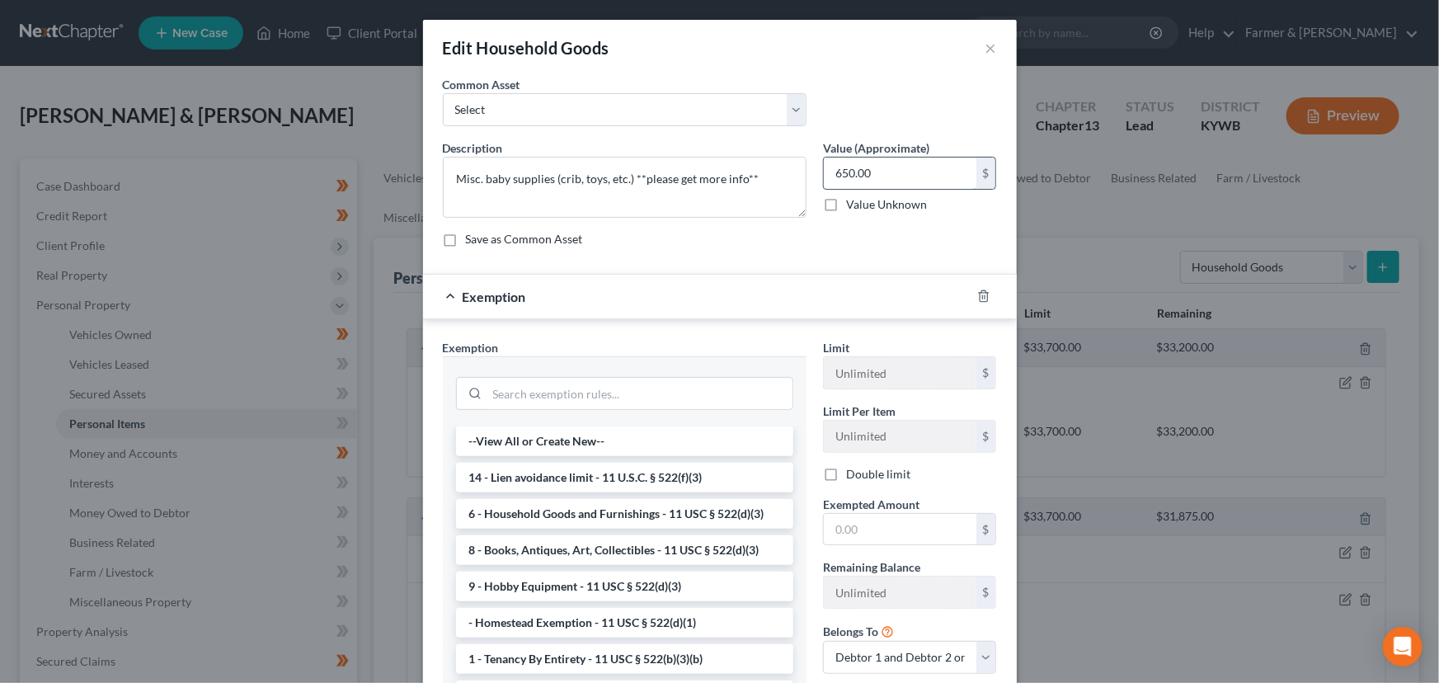
click at [877, 180] on input "650.00" at bounding box center [900, 172] width 153 height 31
click at [846, 212] on label "Value Unknown" at bounding box center [886, 204] width 81 height 16
click at [853, 207] on input "Value Unknown" at bounding box center [858, 201] width 11 height 11
click at [660, 399] on input "search" at bounding box center [639, 393] width 305 height 31
click at [667, 513] on li "6 - Household Goods and Furnishings - 11 USC § 522(d)(3)" at bounding box center [624, 514] width 337 height 30
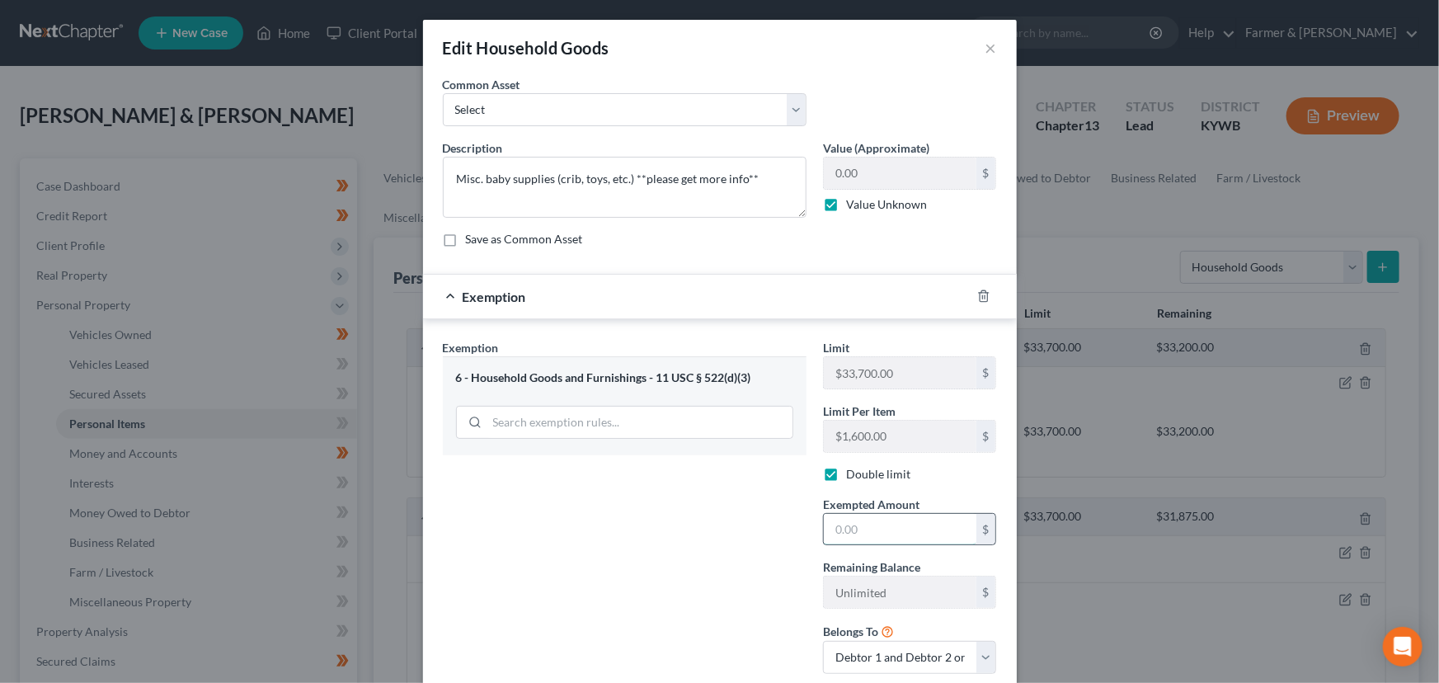
click at [896, 538] on input "text" at bounding box center [900, 529] width 153 height 31
click at [675, 566] on div "Exemption Set must be selected for CA. Exemption * 6 - Household Goods and Furn…" at bounding box center [625, 513] width 380 height 348
click at [671, 293] on div "Exemption $0.00" at bounding box center [697, 297] width 548 height 44
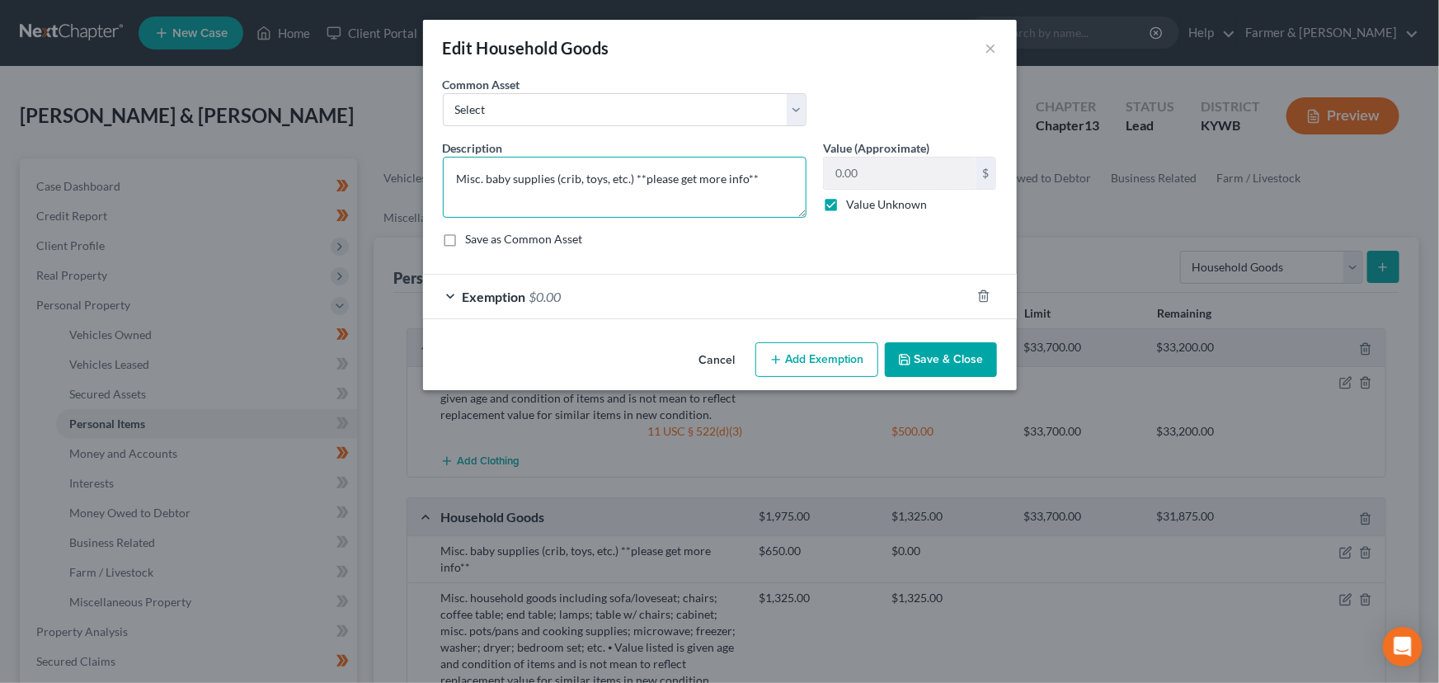
click at [769, 177] on textarea "Misc. baby supplies (crib, toys, etc.) **please get more info**" at bounding box center [625, 187] width 364 height 61
paste textarea "⦁ Value listed is given age and condition of items and is not mean to reflect r…"
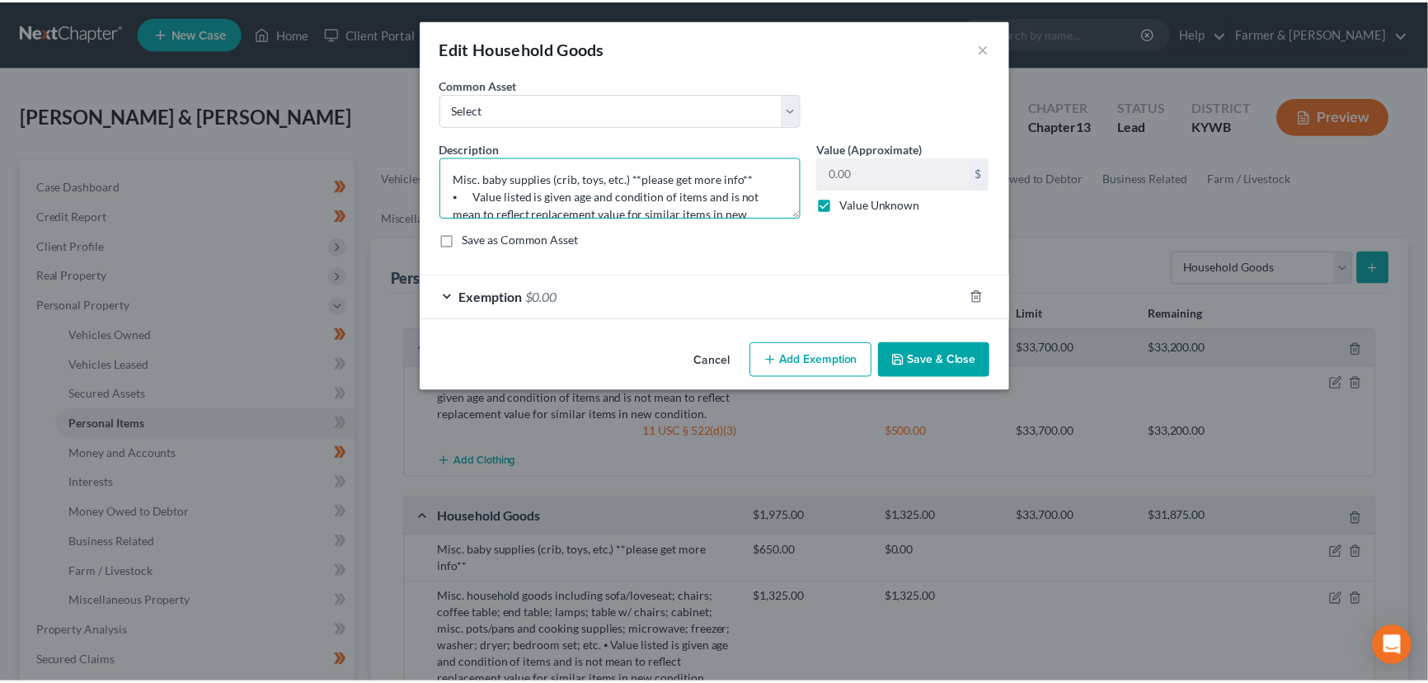
scroll to position [37, 0]
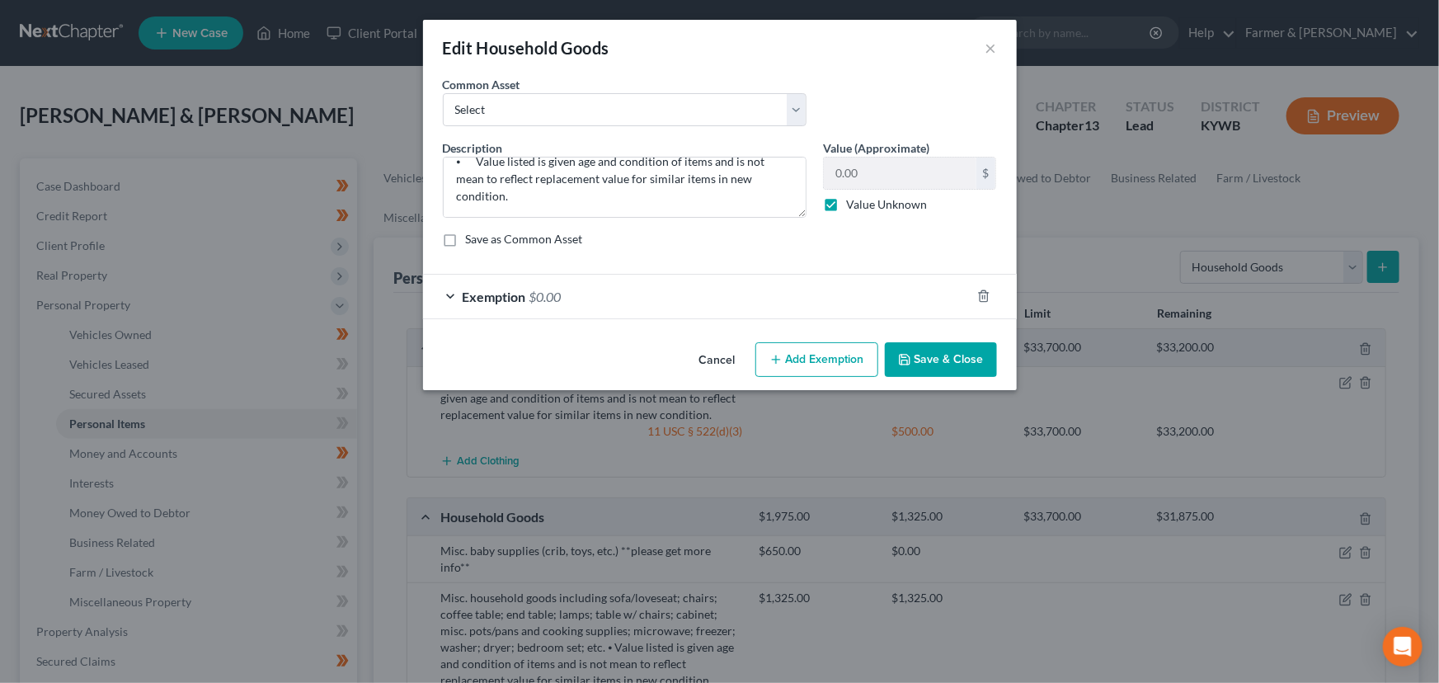
click at [932, 355] on button "Save & Close" at bounding box center [941, 359] width 112 height 35
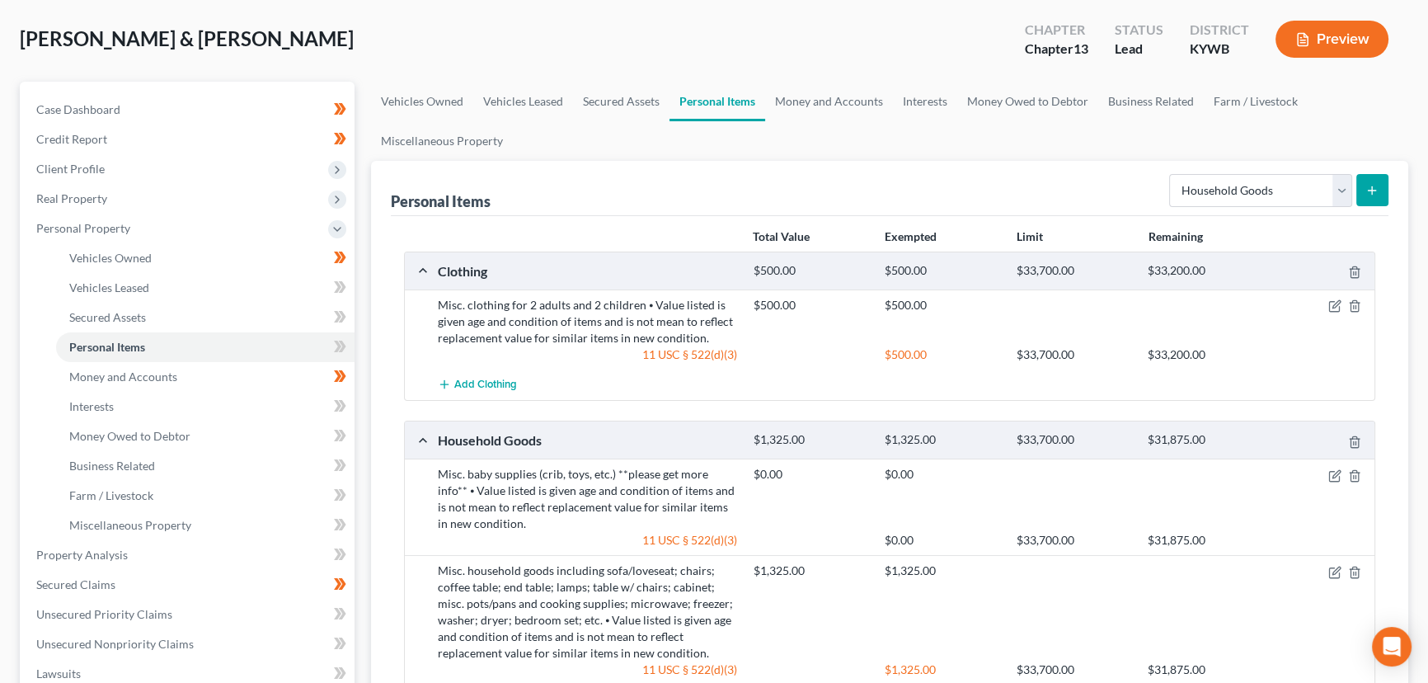
scroll to position [74, 0]
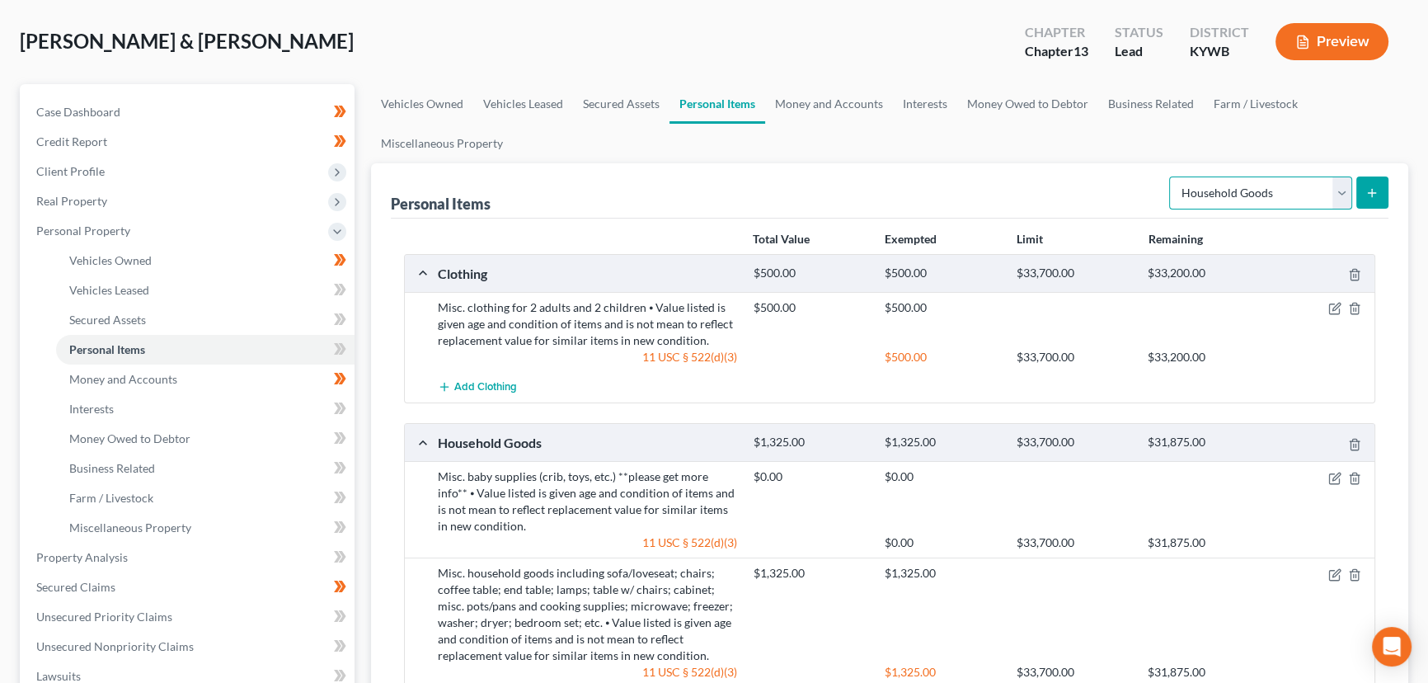
click at [1271, 195] on select "Select Item Type Clothing Collectibles Of Value Electronics Firearms Household …" at bounding box center [1260, 192] width 183 height 33
click at [1171, 176] on select "Select Item Type Clothing Collectibles Of Value Electronics Firearms Household …" at bounding box center [1260, 192] width 183 height 33
click at [1376, 186] on icon "submit" at bounding box center [1372, 192] width 13 height 13
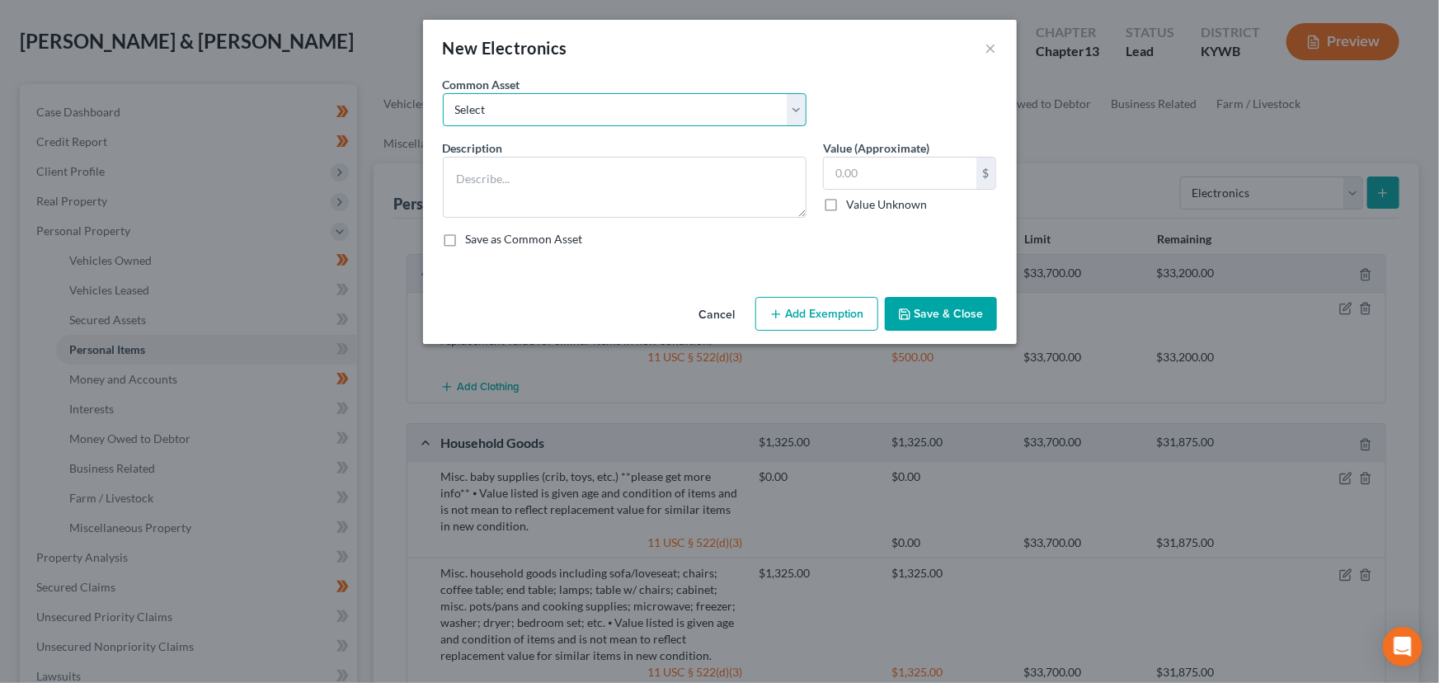
click at [578, 120] on select "Select Televisions; DVD Players; Gaming systems; Home Computer ⦁ Value listed i…" at bounding box center [625, 109] width 364 height 33
click at [443, 93] on select "Select Televisions; DVD Players; Gaming systems; Home Computer ⦁ Value listed i…" at bounding box center [625, 109] width 364 height 33
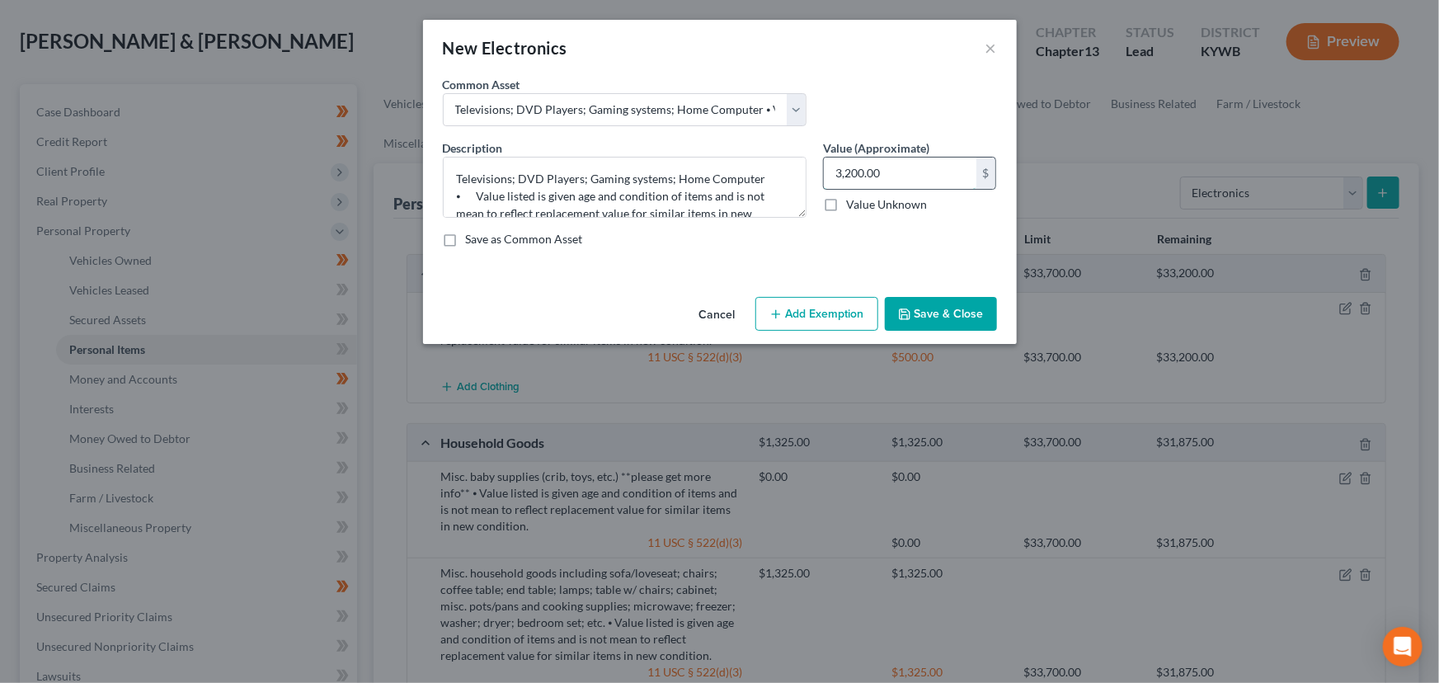
click at [923, 172] on input "3,200.00" at bounding box center [900, 172] width 153 height 31
click at [823, 311] on button "Add Exemption" at bounding box center [816, 314] width 123 height 35
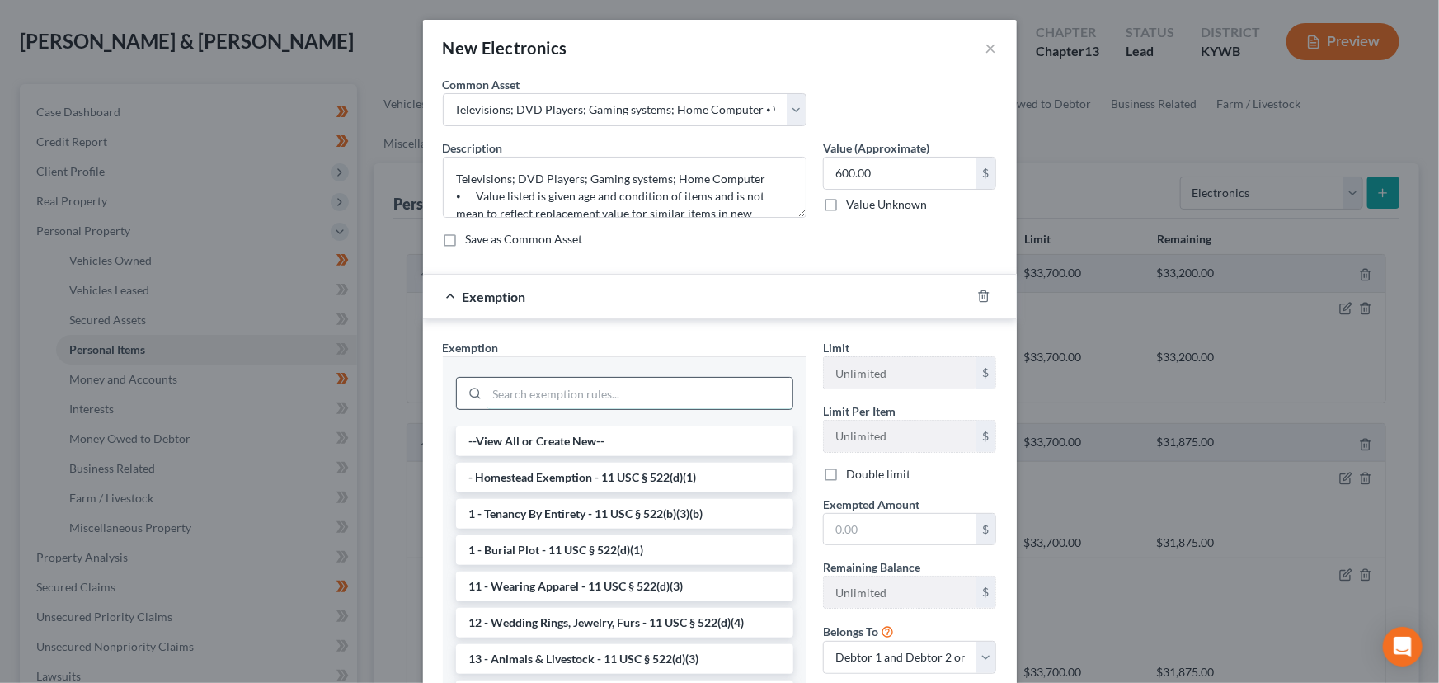
click at [644, 383] on input "search" at bounding box center [639, 393] width 305 height 31
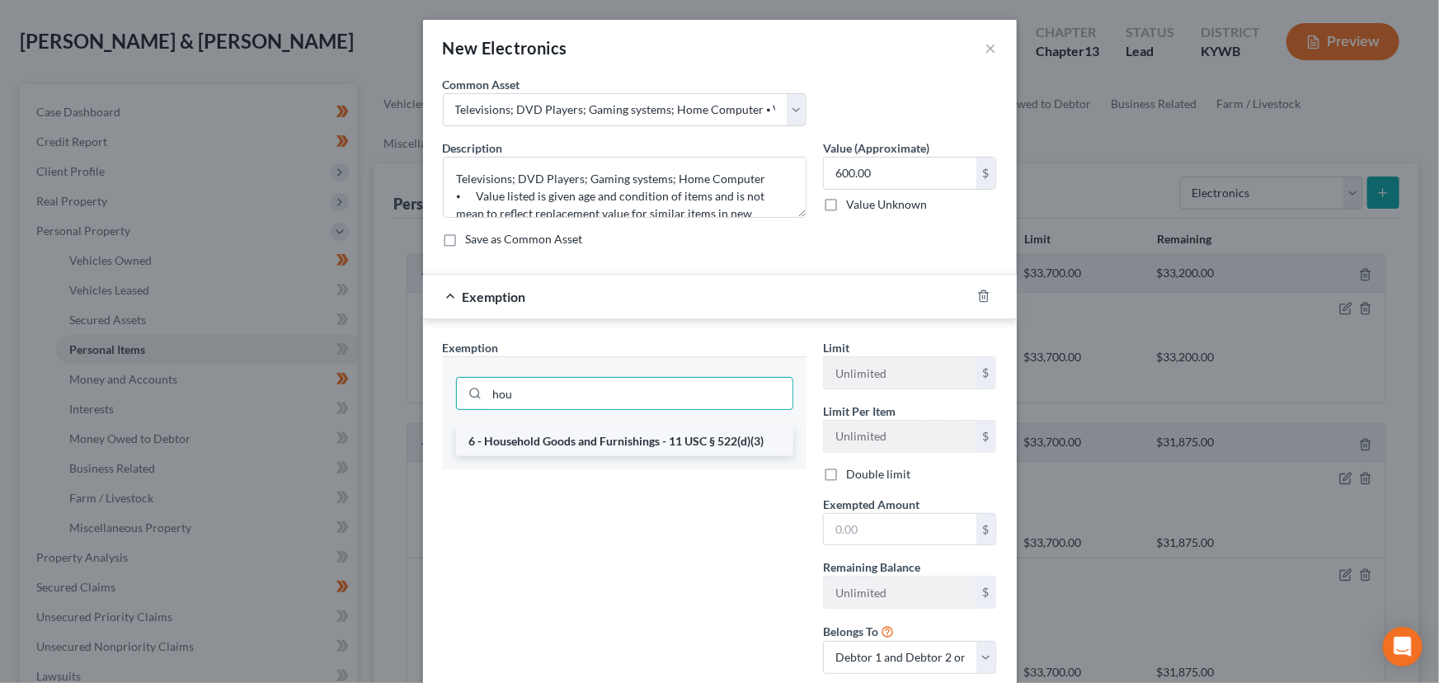
click at [641, 435] on li "6 - Household Goods and Furnishings - 11 USC § 522(d)(3)" at bounding box center [624, 441] width 337 height 30
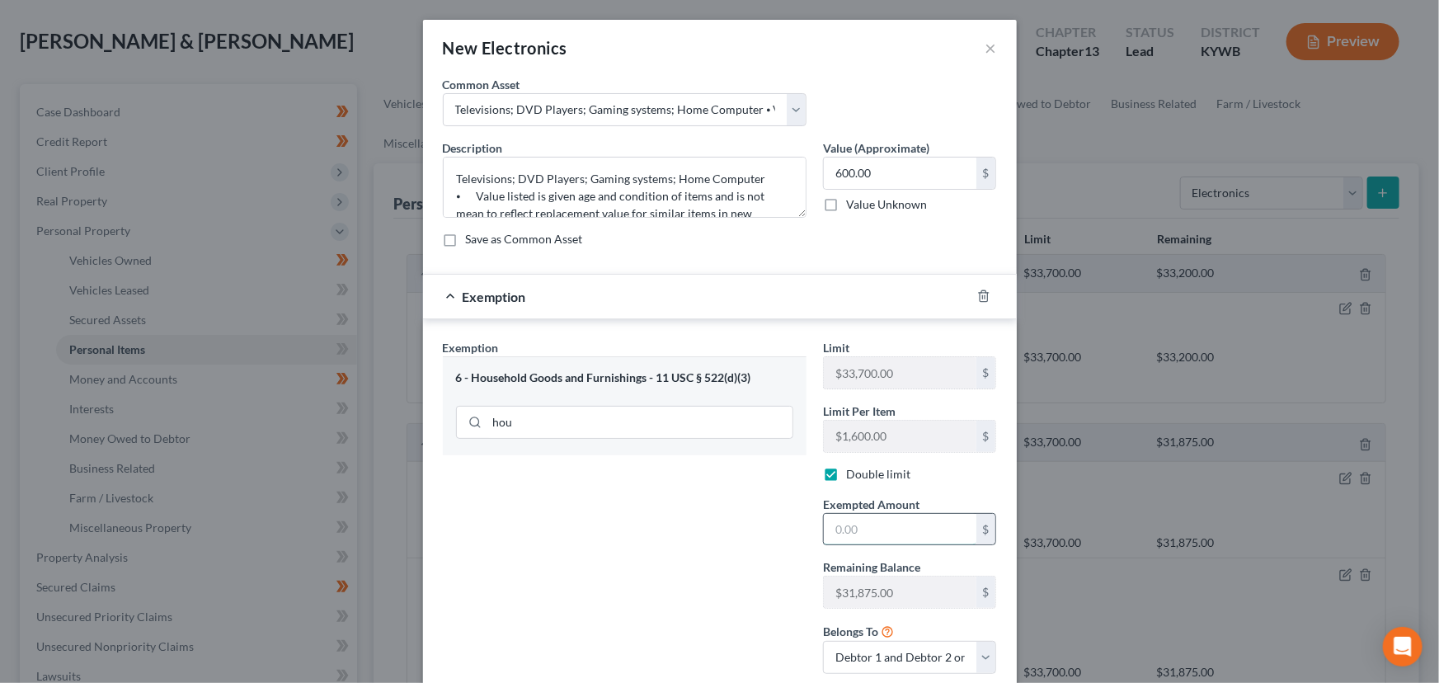
click at [832, 514] on input "text" at bounding box center [900, 529] width 153 height 31
click at [571, 546] on div "Exemption Set must be selected for CA. Exemption * 6 - Household Goods and Furn…" at bounding box center [625, 513] width 380 height 348
click at [632, 306] on div "Exemption $600.00" at bounding box center [697, 297] width 548 height 44
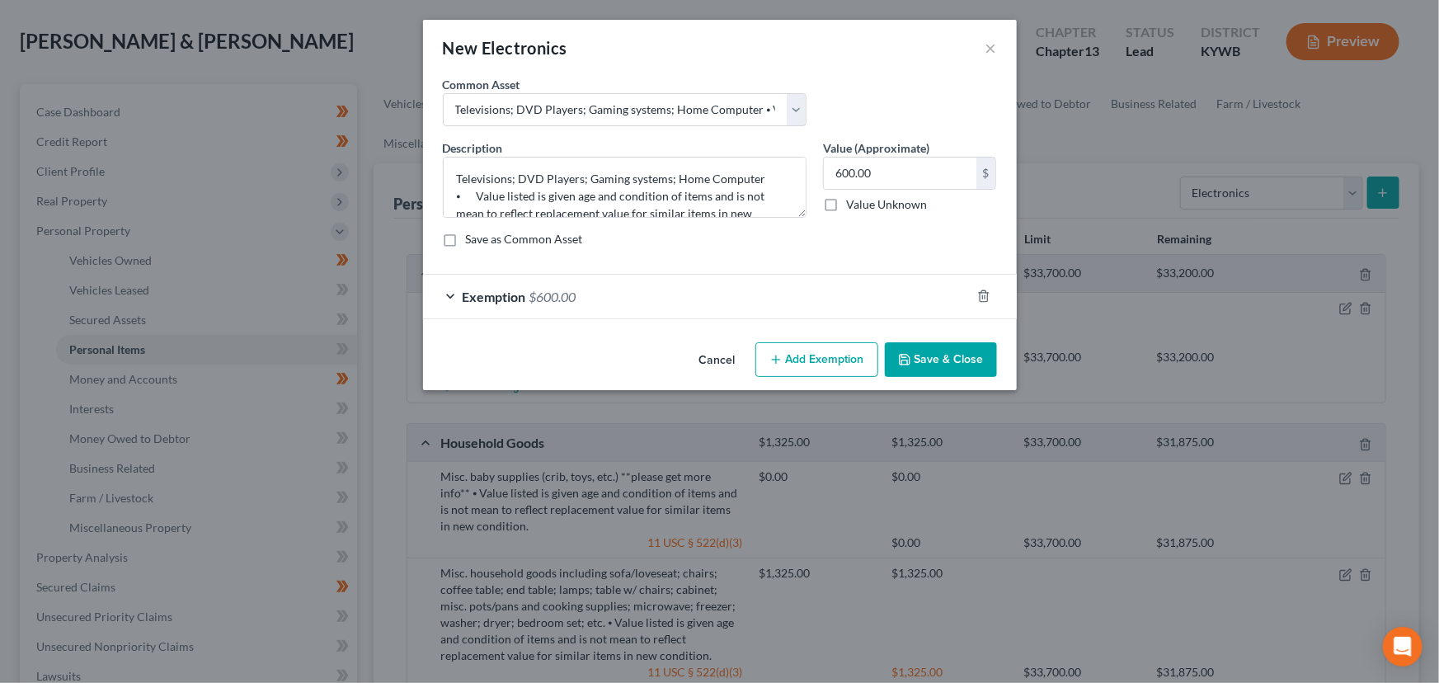
click at [924, 363] on button "Save & Close" at bounding box center [941, 359] width 112 height 35
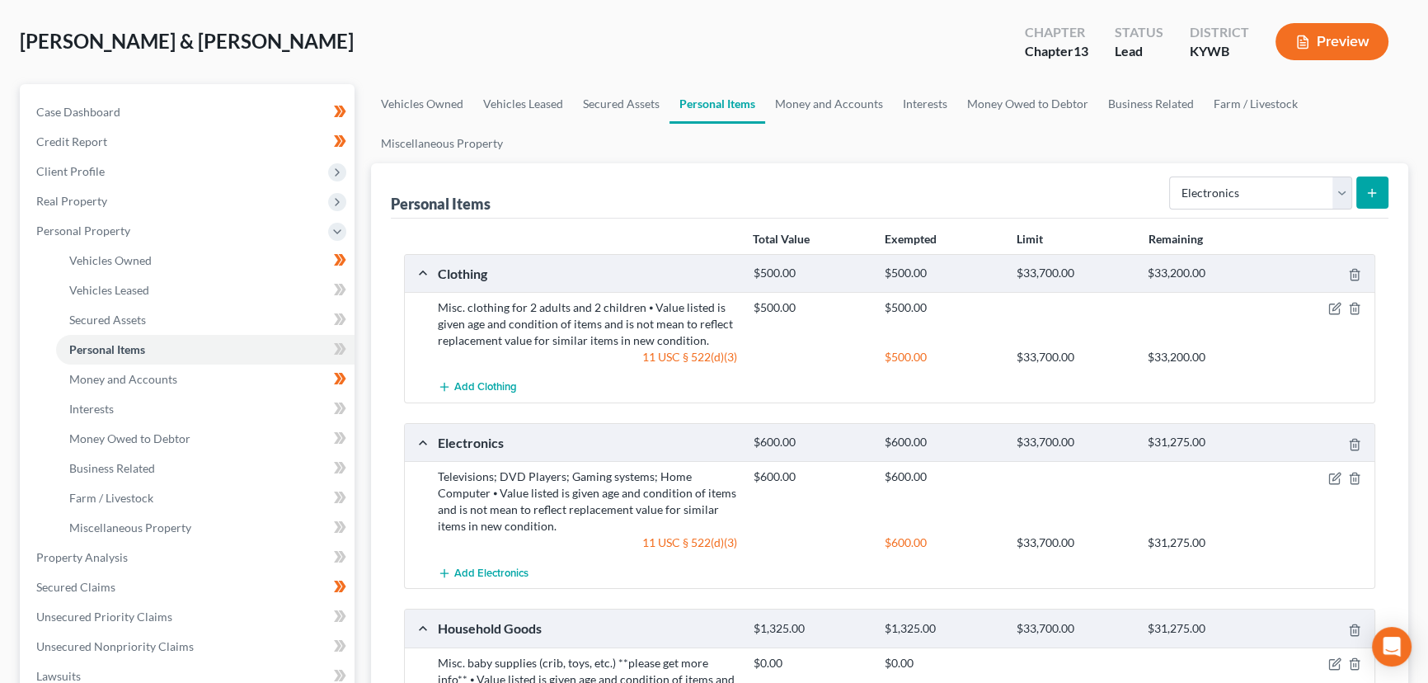
click at [368, 317] on div "Vehicles Owned Vehicles Leased Secured Assets Personal Items Money and Accounts…" at bounding box center [890, 575] width 1054 height 982
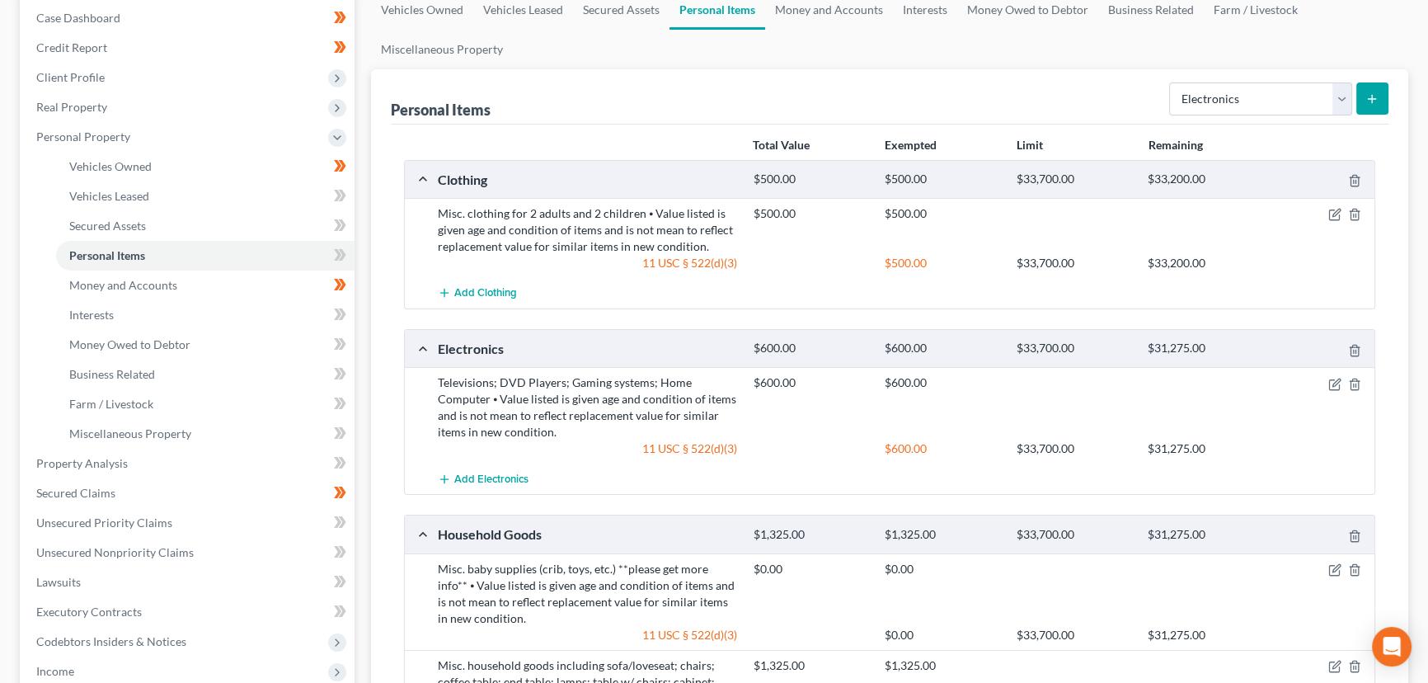
scroll to position [374, 0]
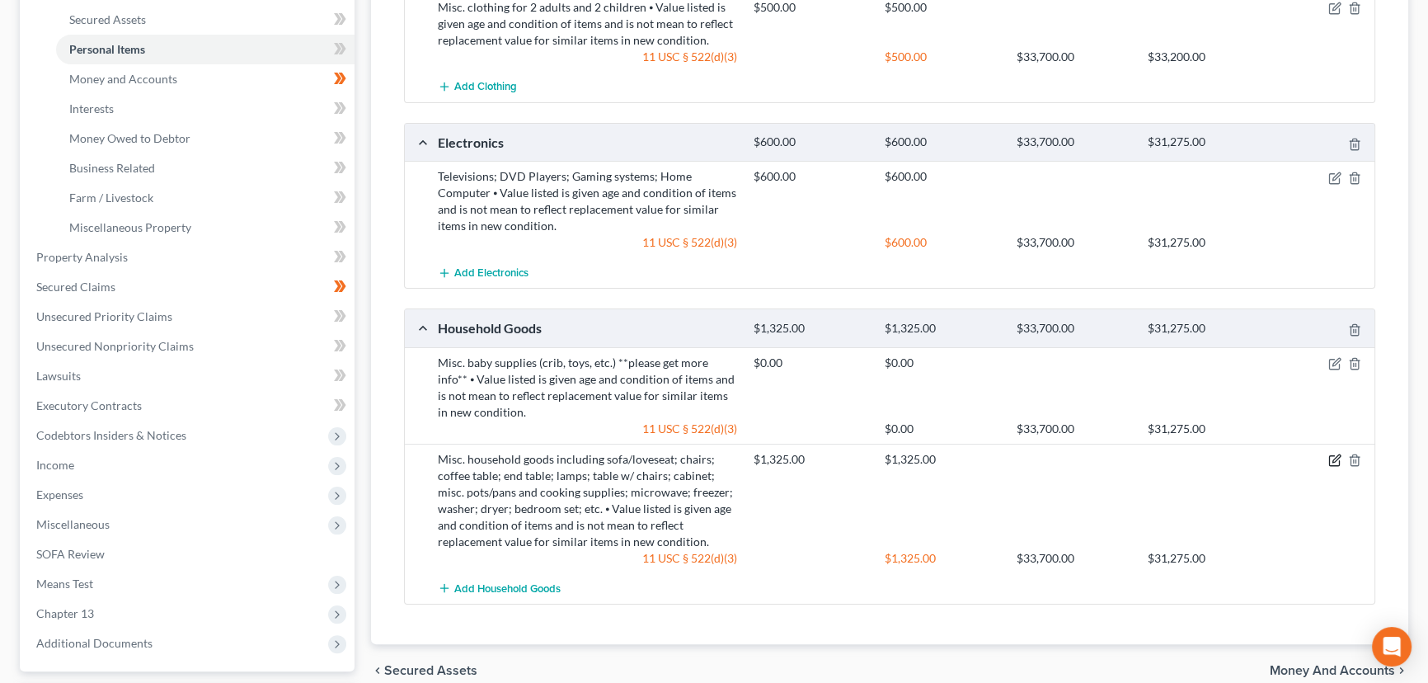
click at [1337, 456] on icon "button" at bounding box center [1336, 457] width 7 height 7
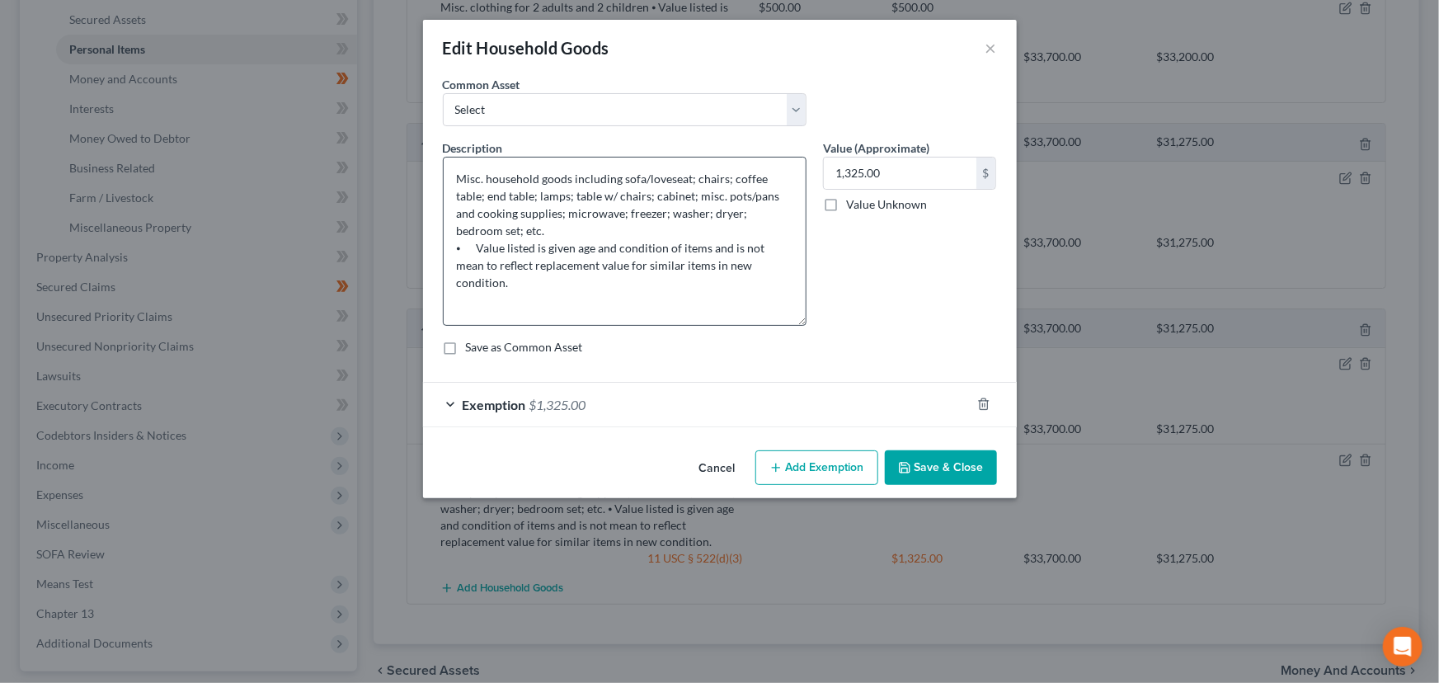
drag, startPoint x: 802, startPoint y: 212, endPoint x: 774, endPoint y: 320, distance: 111.6
click at [785, 321] on textarea "Misc. household goods including sofa/loveseat; chairs; coffee table; end table;…" at bounding box center [625, 241] width 364 height 169
click at [547, 218] on textarea "Misc. household goods including sofa/loveseat; chairs; coffee table; end table;…" at bounding box center [625, 242] width 364 height 170
click at [701, 209] on textarea "Misc. household goods including sofa/loveseat; chairs; coffee table; end table;…" at bounding box center [625, 242] width 364 height 170
click at [903, 456] on button "Save & Close" at bounding box center [941, 468] width 112 height 35
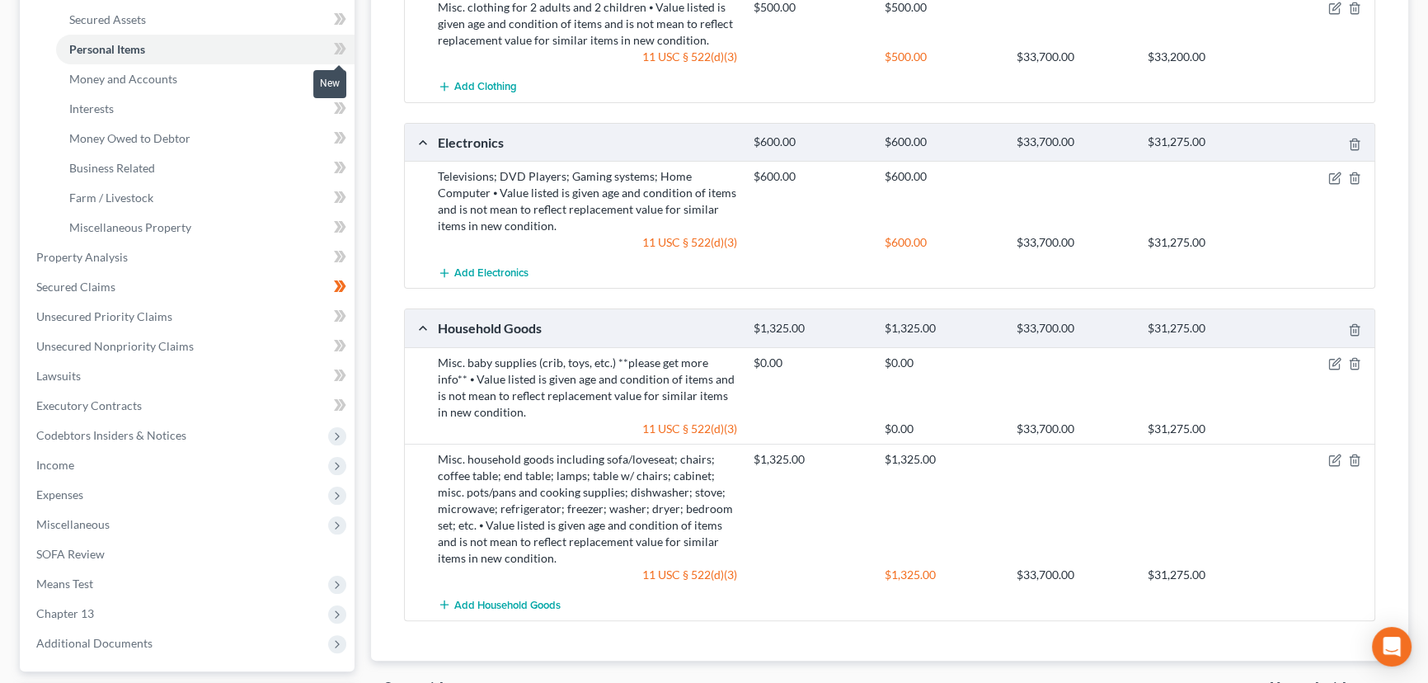
click at [346, 45] on span at bounding box center [340, 51] width 29 height 25
click at [364, 71] on div "Vehicles Owned Vehicles Leased Secured Assets Personal Items Money and Accounts…" at bounding box center [890, 275] width 1054 height 982
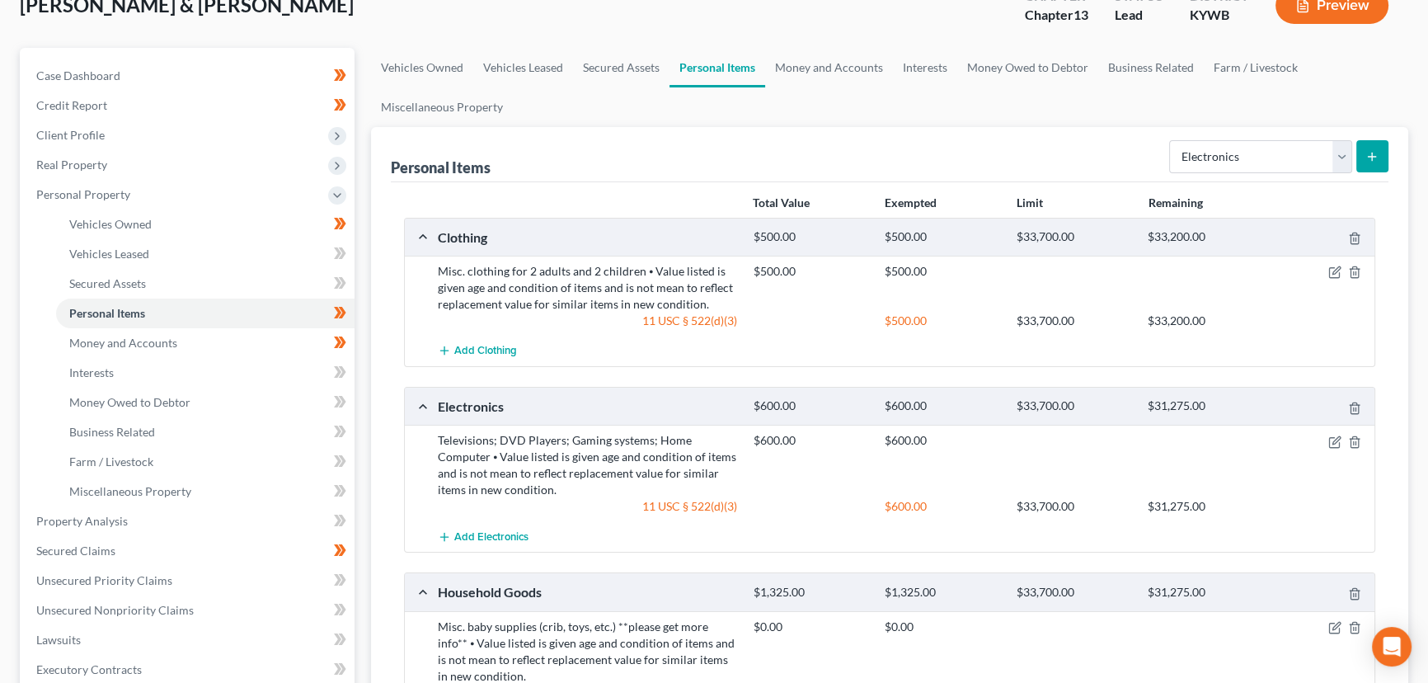
scroll to position [108, 0]
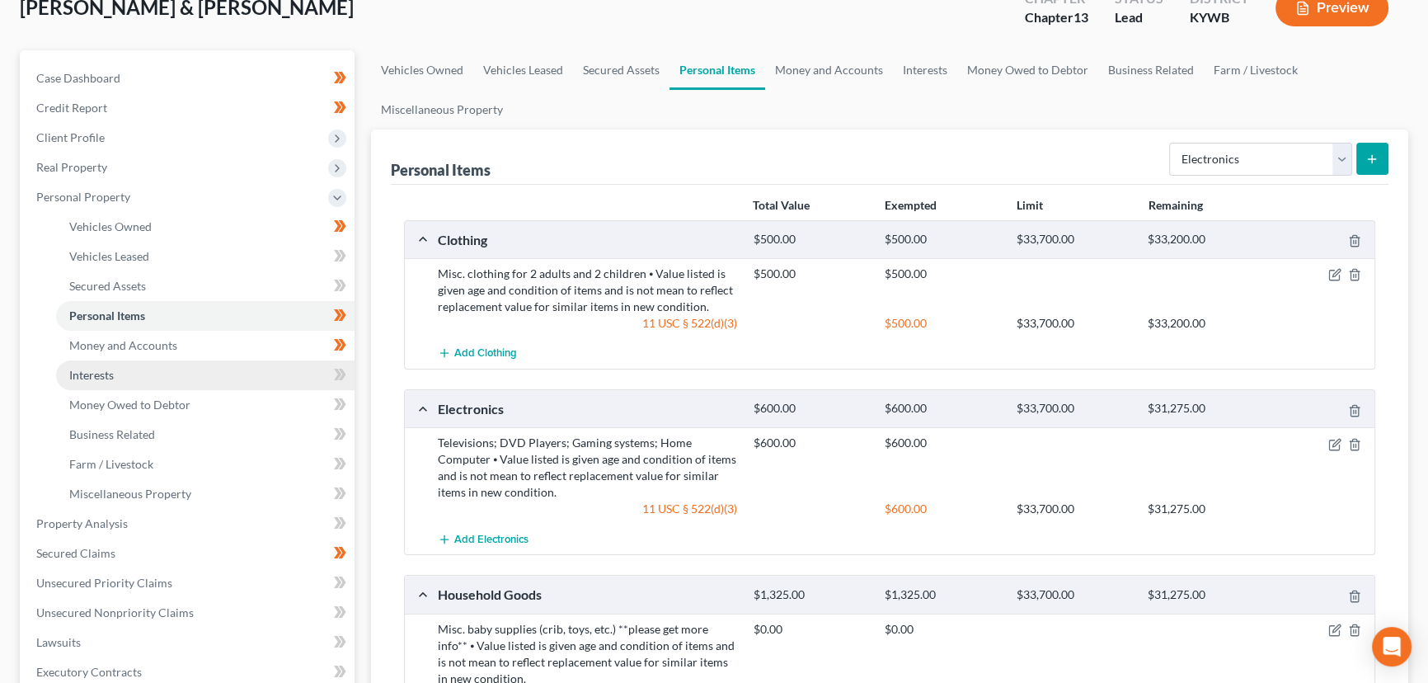
click at [100, 369] on span "Interests" at bounding box center [91, 375] width 45 height 14
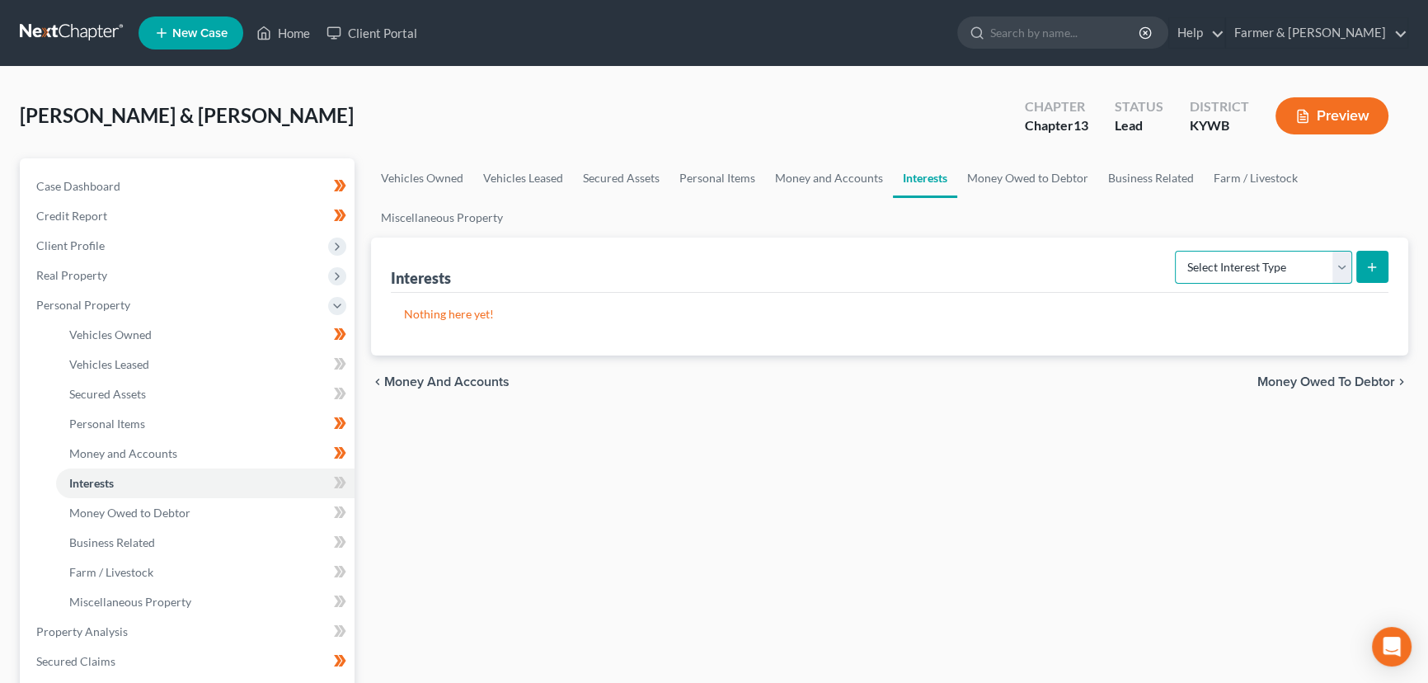
click at [1297, 256] on select "Select Interest Type 401K Annuity Bond Education IRA Government Bond Government…" at bounding box center [1263, 267] width 177 height 33
click at [1177, 251] on select "Select Interest Type 401K Annuity Bond Education IRA Government Bond Government…" at bounding box center [1263, 267] width 177 height 33
click at [1366, 270] on icon "submit" at bounding box center [1372, 267] width 13 height 13
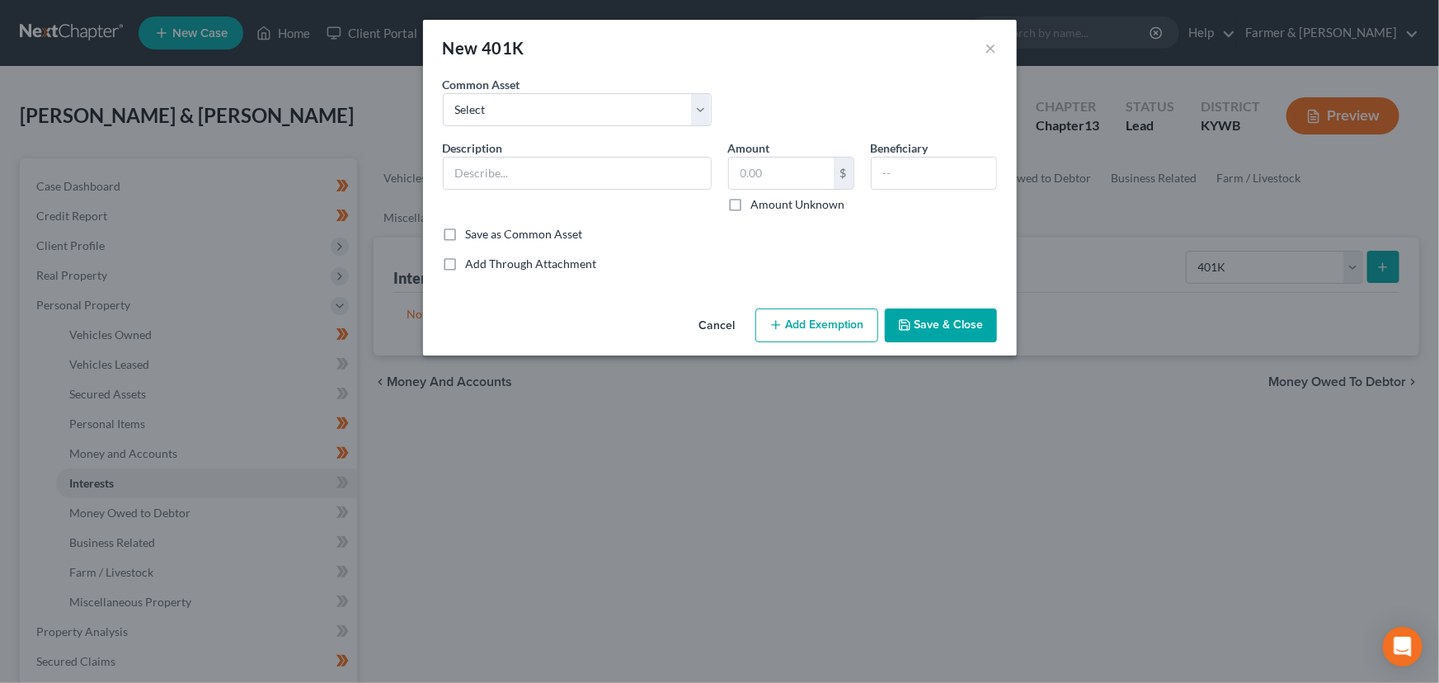
click at [653, 197] on div "Description *" at bounding box center [577, 175] width 285 height 73
click at [628, 178] on input "text" at bounding box center [577, 172] width 267 height 31
click at [751, 205] on label "Amount Unknown" at bounding box center [798, 204] width 94 height 16
click at [758, 205] on input "Amount Unknown" at bounding box center [763, 201] width 11 height 11
click at [884, 181] on input "text" at bounding box center [934, 172] width 125 height 31
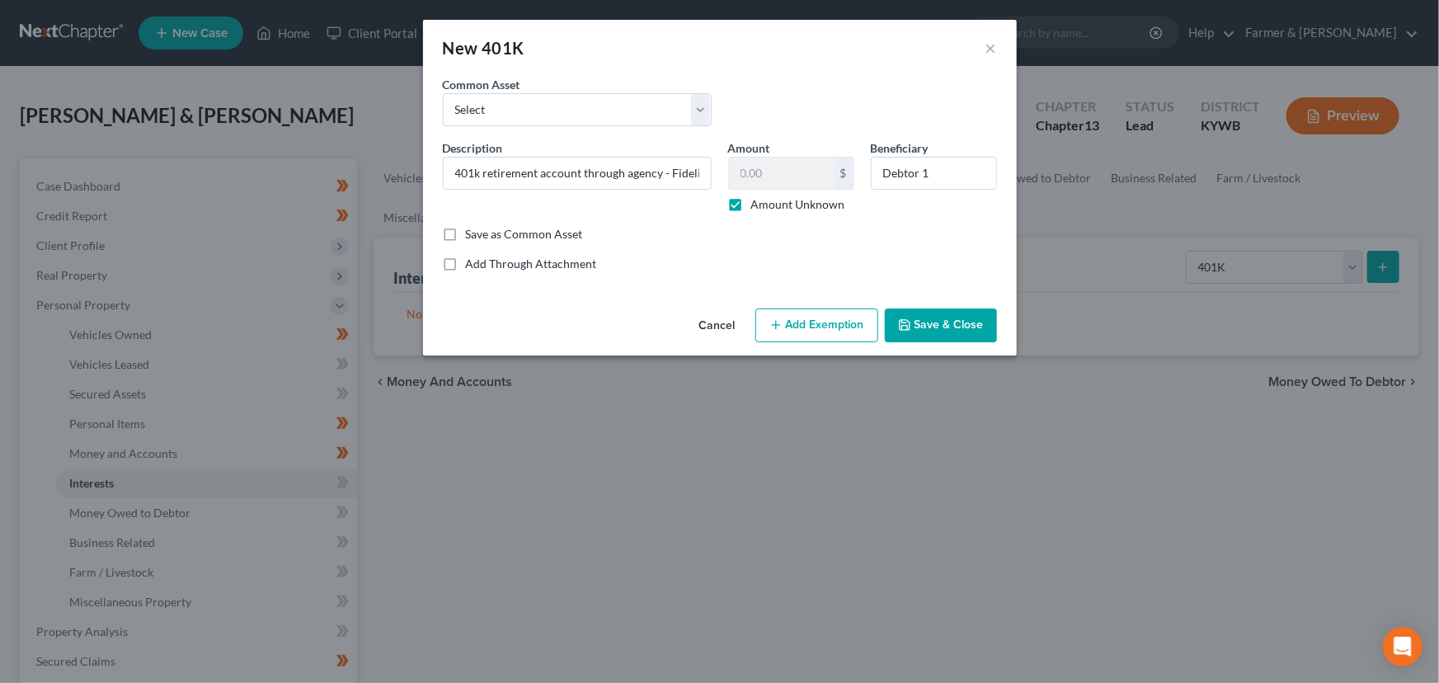
click at [907, 328] on polyline "button" at bounding box center [904, 328] width 6 height 4
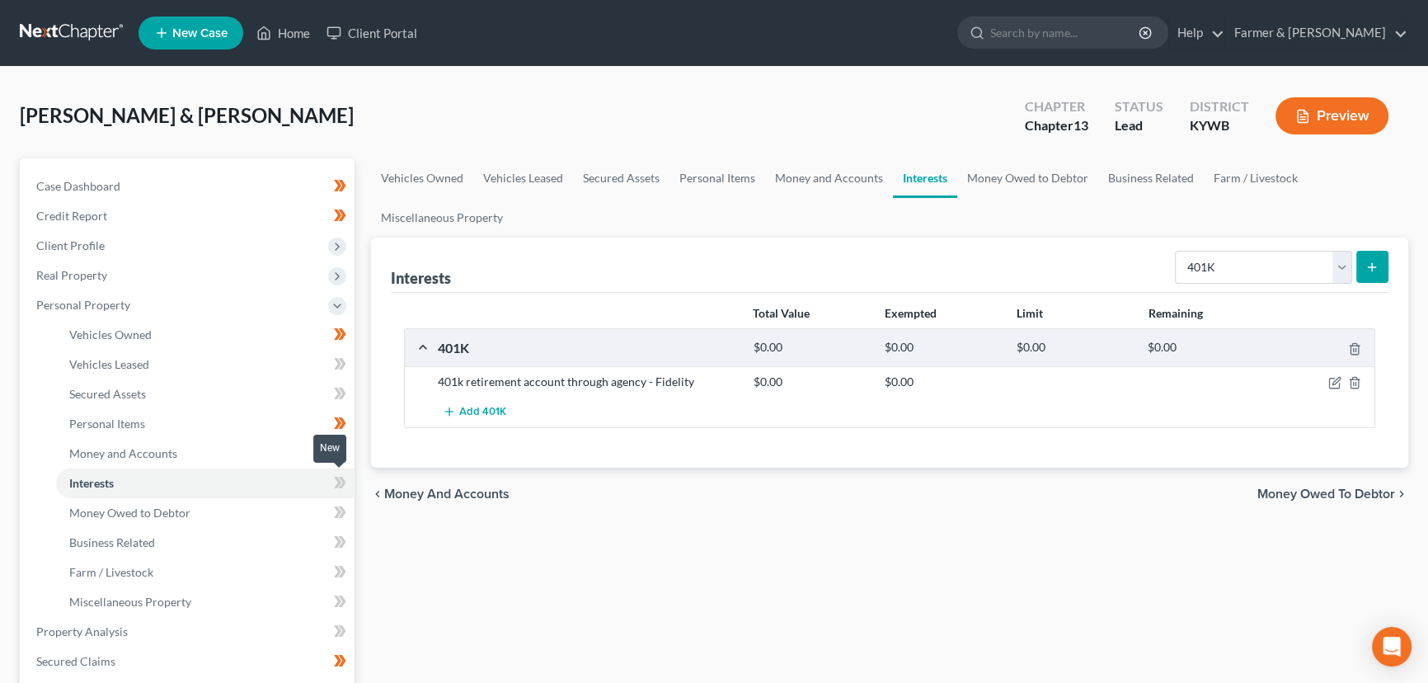
click at [354, 485] on span at bounding box center [340, 484] width 29 height 25
click at [391, 567] on div "Vehicles Owned Vehicles Leased Secured Assets Personal Items Money and Accounts…" at bounding box center [890, 649] width 1054 height 982
click at [82, 306] on span "Personal Property" at bounding box center [83, 305] width 94 height 14
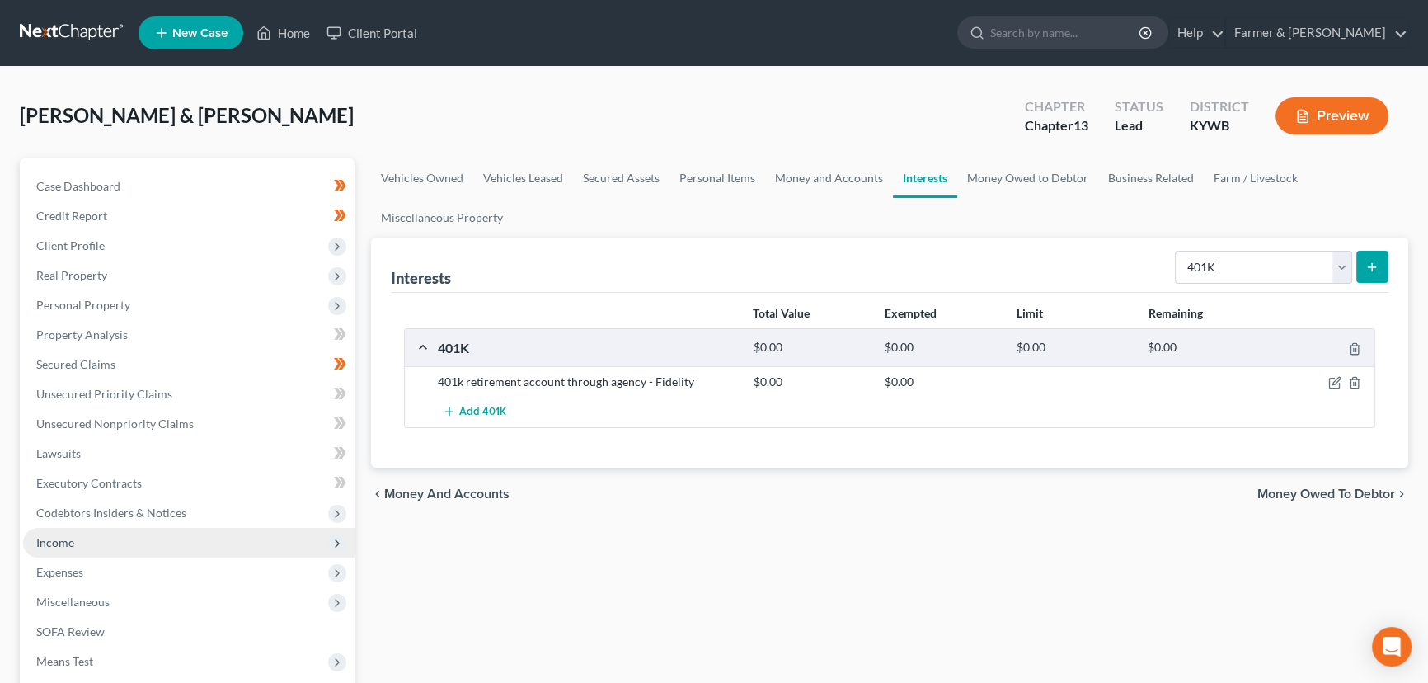
click at [98, 547] on span "Income" at bounding box center [188, 543] width 331 height 30
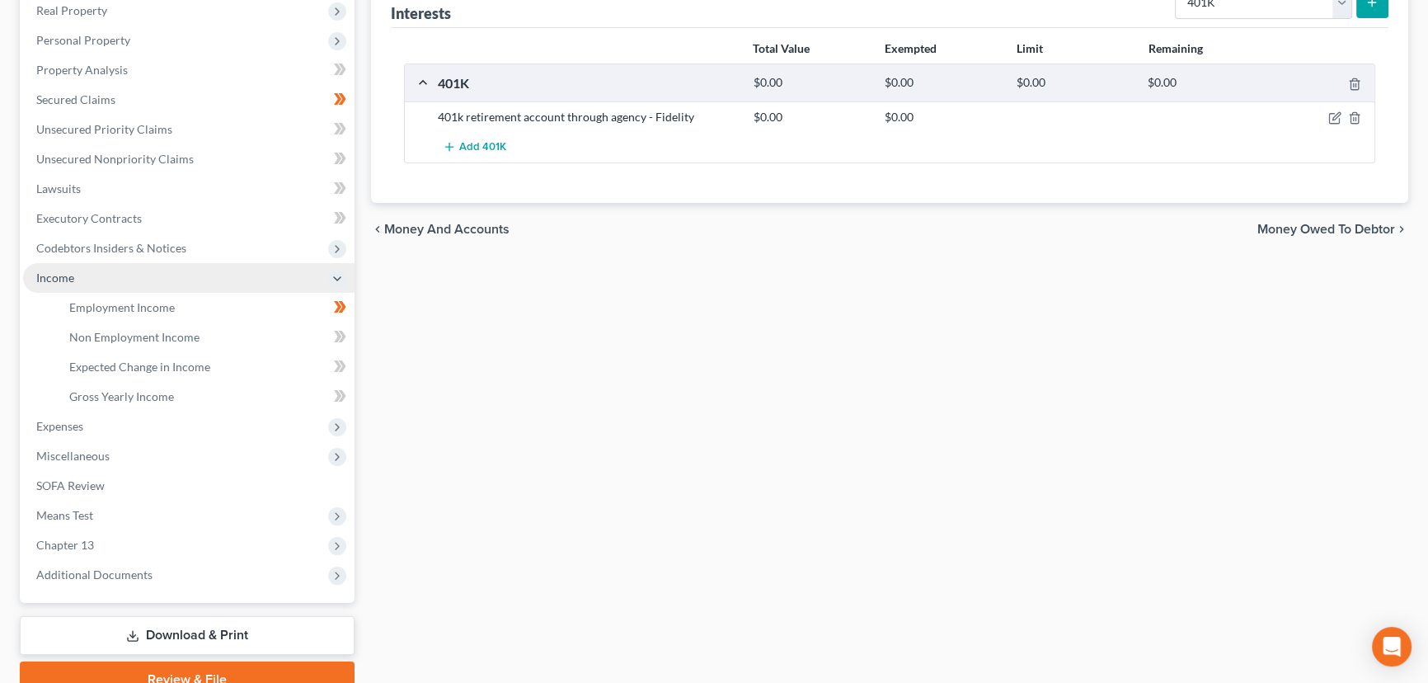
scroll to position [266, 0]
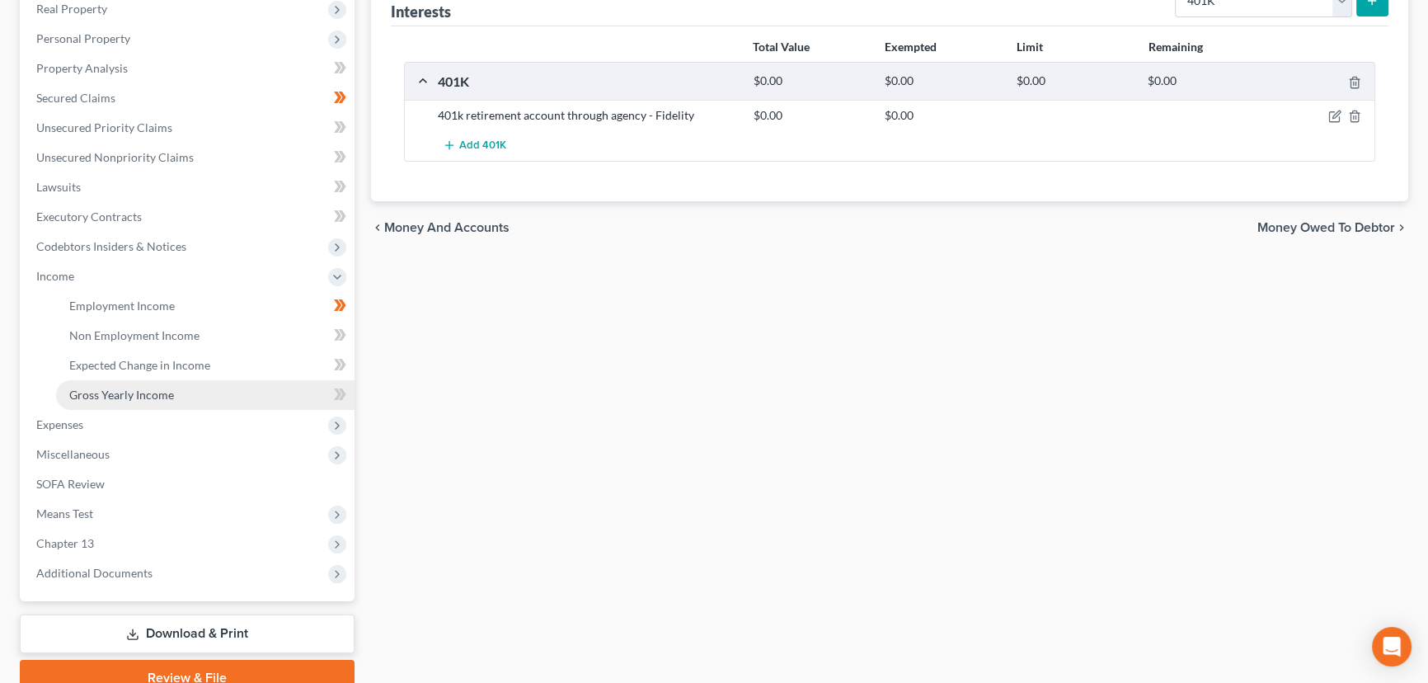
click at [159, 388] on span "Gross Yearly Income" at bounding box center [121, 395] width 105 height 14
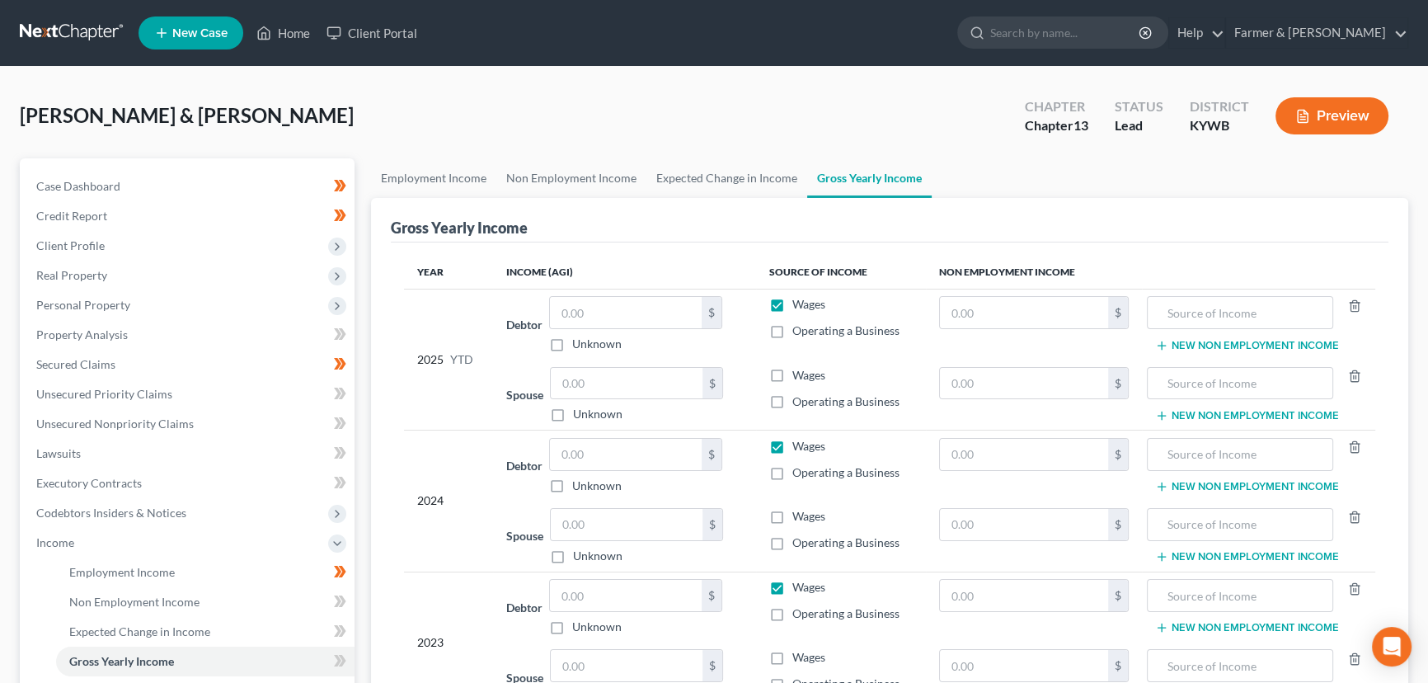
click at [573, 418] on label "Unknown" at bounding box center [597, 414] width 49 height 16
click at [580, 416] on input "Unknown" at bounding box center [585, 411] width 11 height 11
click at [595, 313] on input "text" at bounding box center [626, 312] width 152 height 31
click at [400, 109] on div "Teter, Michael & Jessica Upgraded Chapter Chapter 13 Status Lead District KYWB …" at bounding box center [714, 123] width 1389 height 72
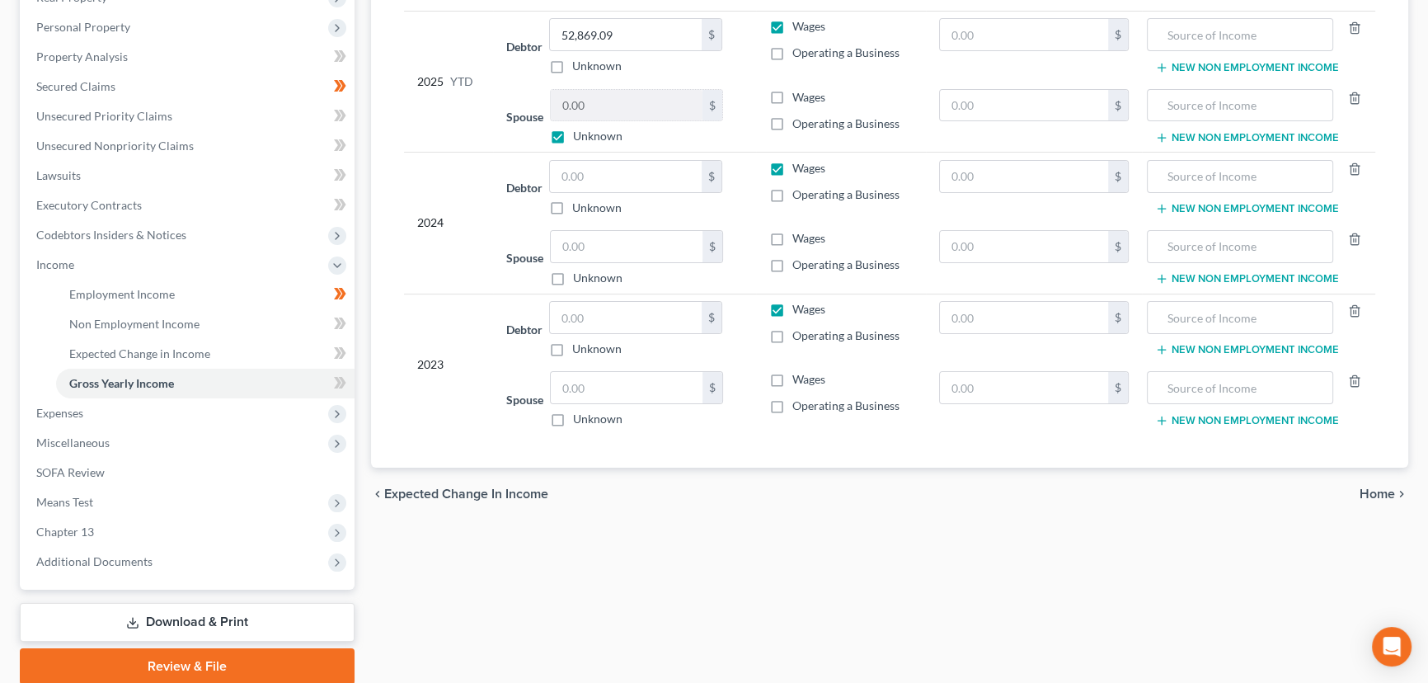
scroll to position [280, 0]
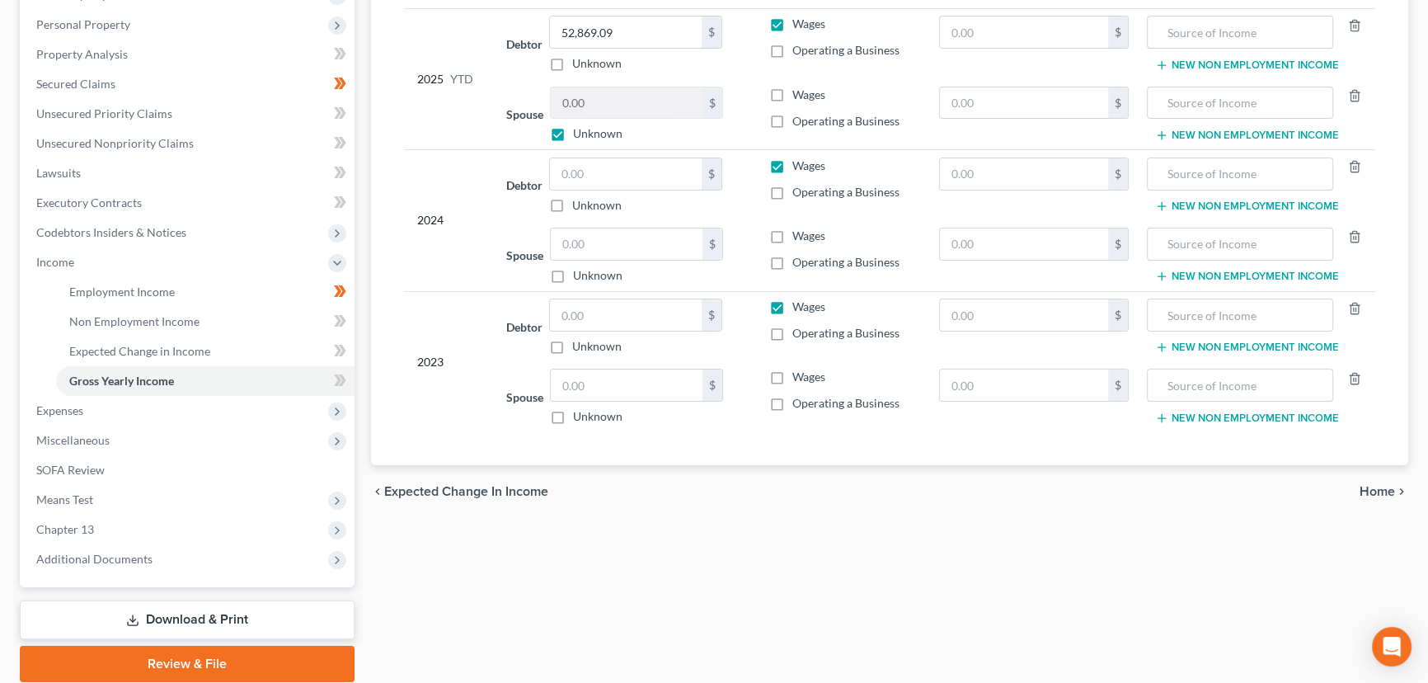
click at [573, 270] on label "Unknown" at bounding box center [597, 275] width 49 height 16
click at [580, 270] on input "Unknown" at bounding box center [585, 272] width 11 height 11
click at [583, 181] on input "text" at bounding box center [626, 173] width 152 height 31
click at [466, 185] on div "2024" at bounding box center [448, 220] width 63 height 126
click at [597, 317] on input "text" at bounding box center [626, 314] width 152 height 31
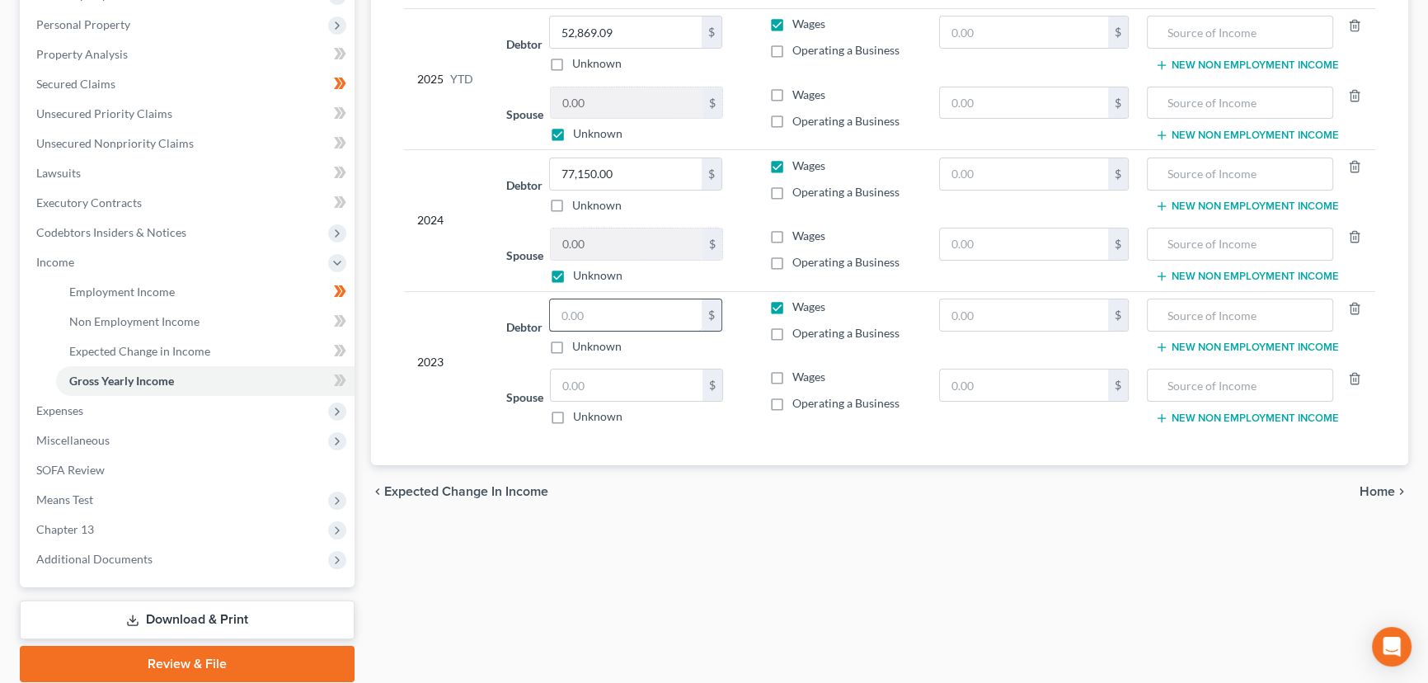
paste input "66,014.46"
click at [567, 379] on input "text" at bounding box center [627, 384] width 152 height 31
paste input "11,157.23"
click at [555, 528] on div "Employment Income Non Employment Income Expected Change in Income Gross Yearly …" at bounding box center [890, 280] width 1054 height 804
click at [345, 382] on icon at bounding box center [340, 380] width 12 height 21
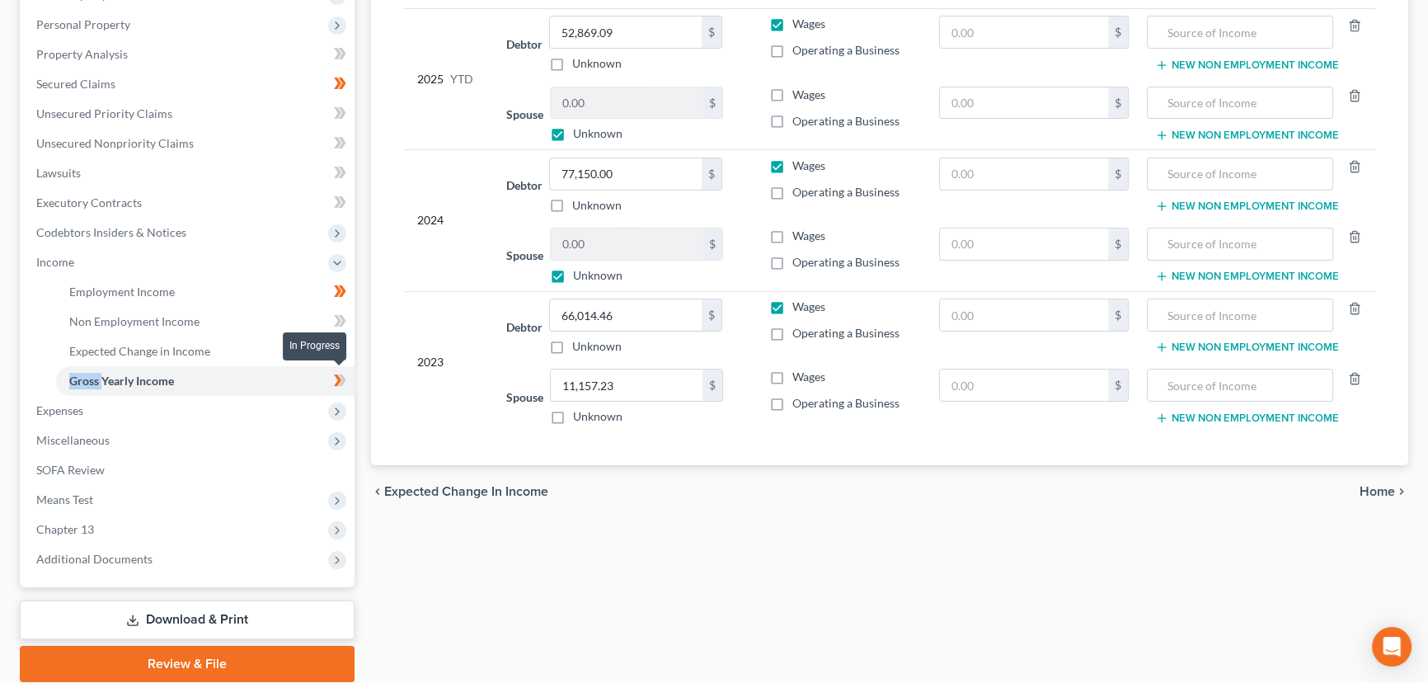
click at [345, 382] on icon at bounding box center [340, 380] width 12 height 21
click at [450, 597] on div "Employment Income Non Employment Income Expected Change in Income Gross Yearly …" at bounding box center [890, 280] width 1054 height 804
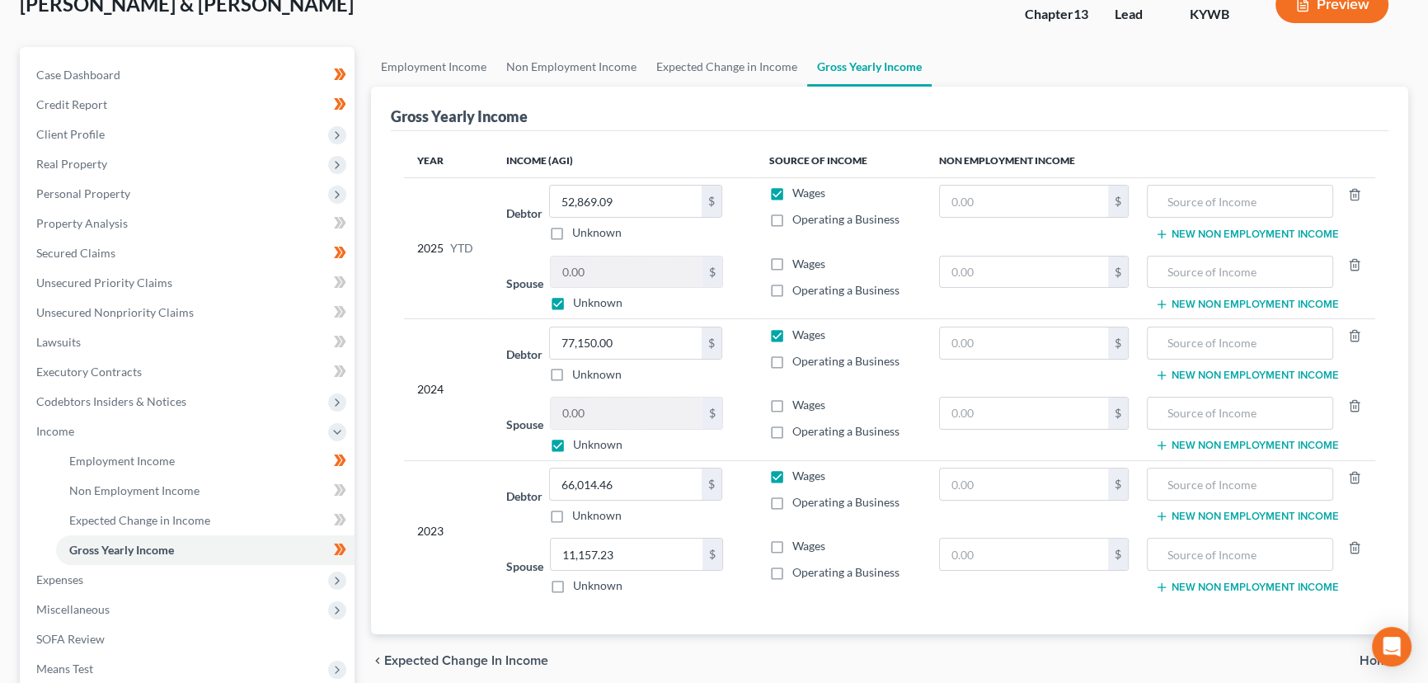
scroll to position [110, 0]
click at [99, 423] on span "Income" at bounding box center [188, 432] width 331 height 30
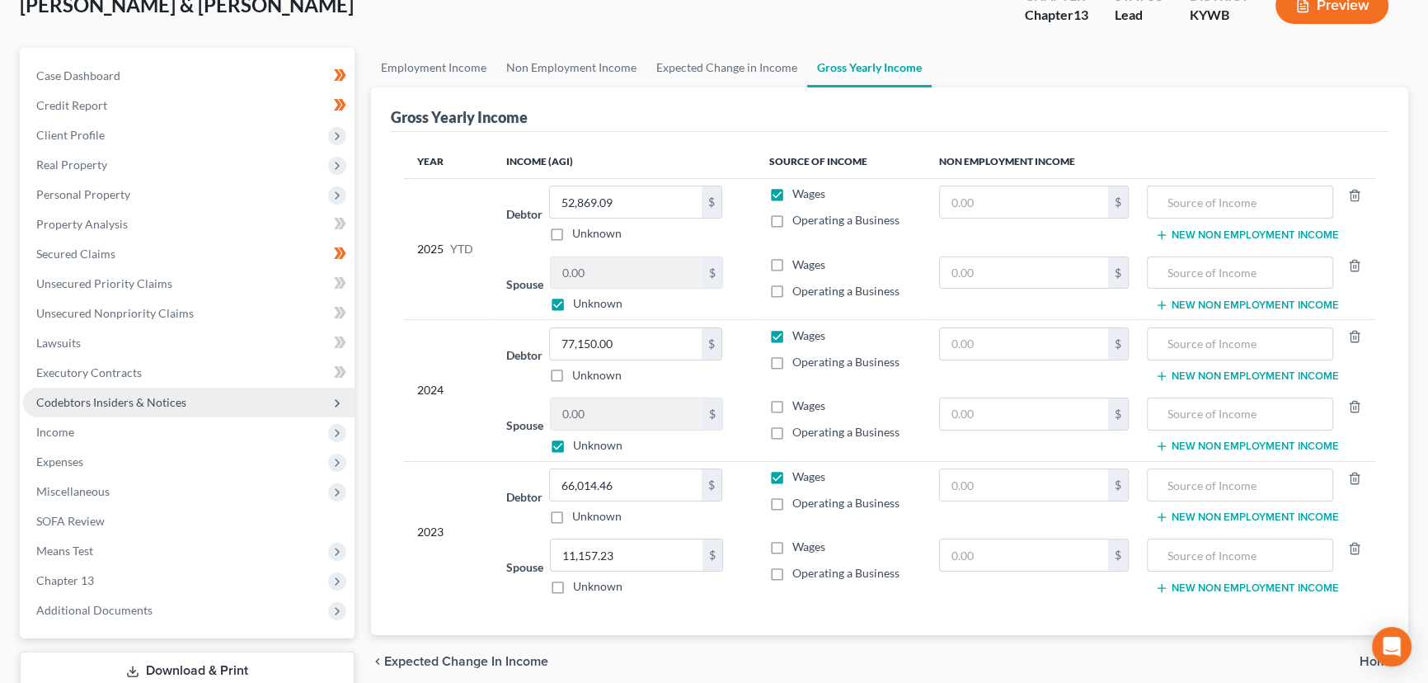
scroll to position [221, 0]
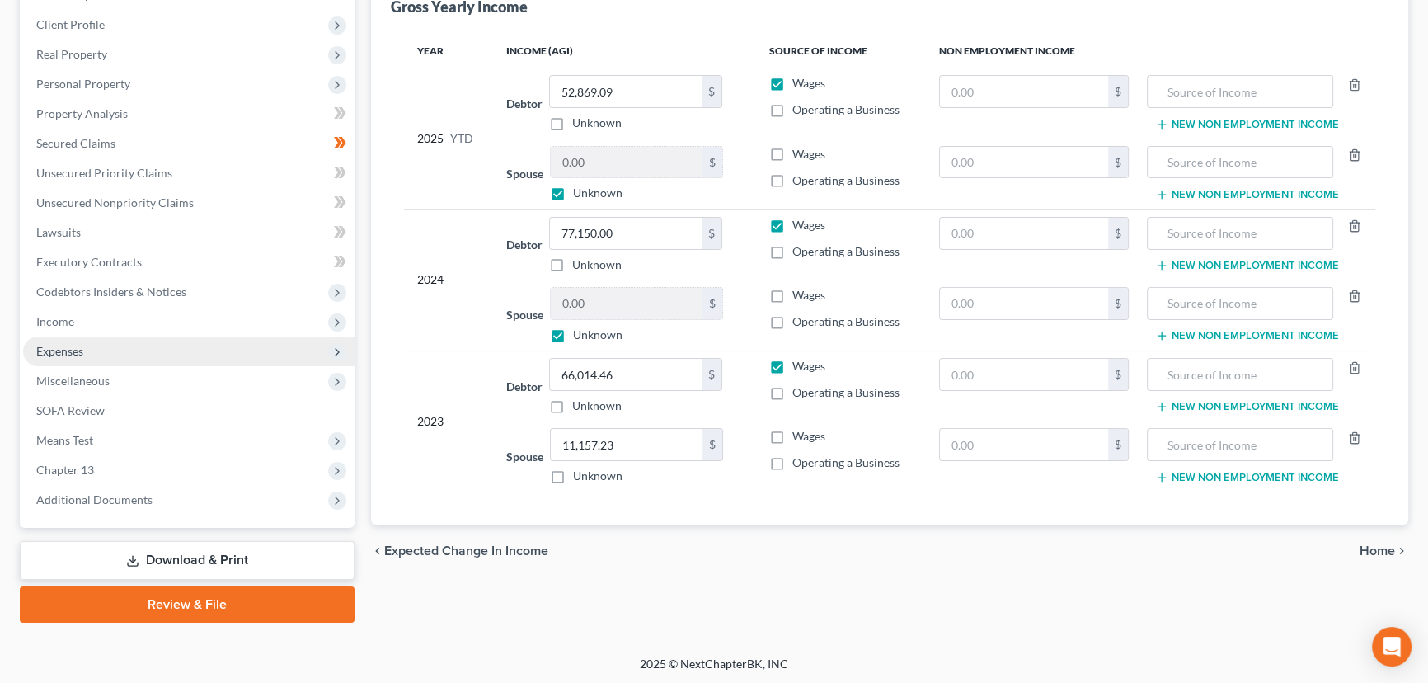
click at [99, 354] on span "Expenses" at bounding box center [188, 351] width 331 height 30
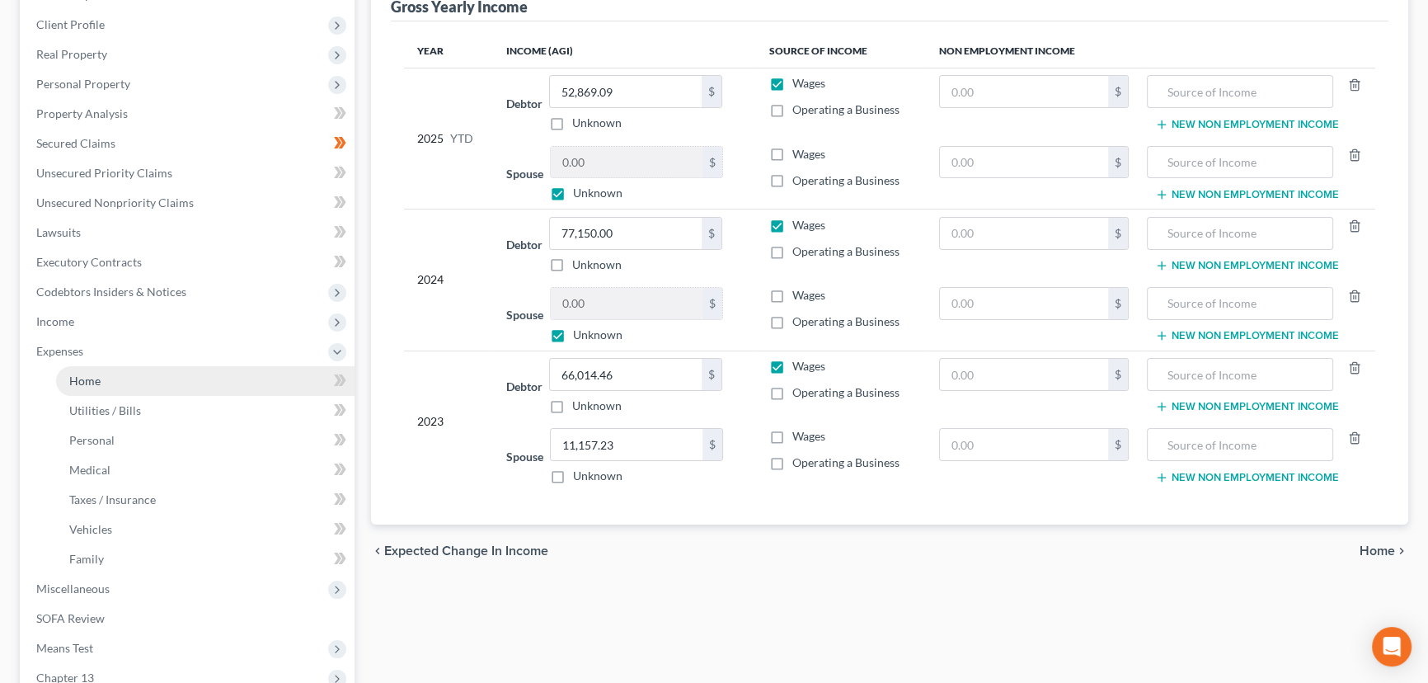
click at [104, 378] on link "Home" at bounding box center [205, 381] width 299 height 30
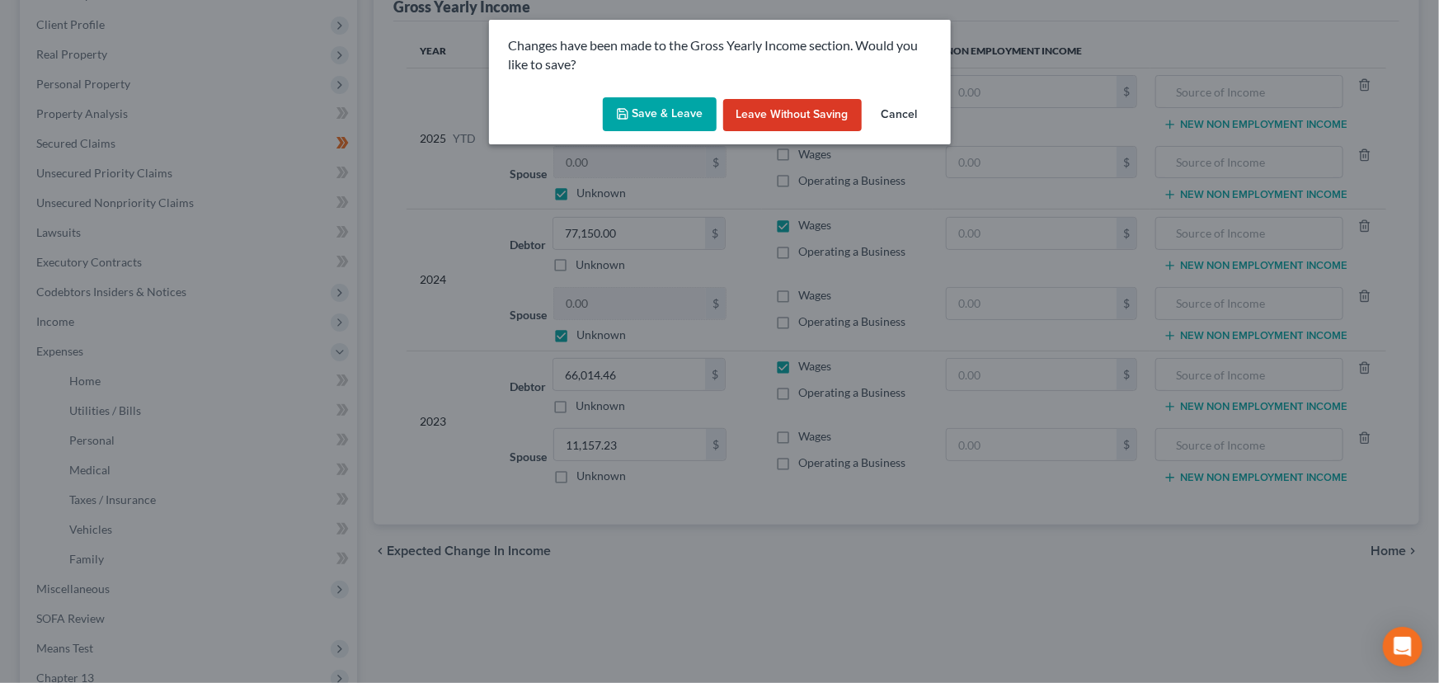
click at [676, 110] on button "Save & Leave" at bounding box center [660, 114] width 114 height 35
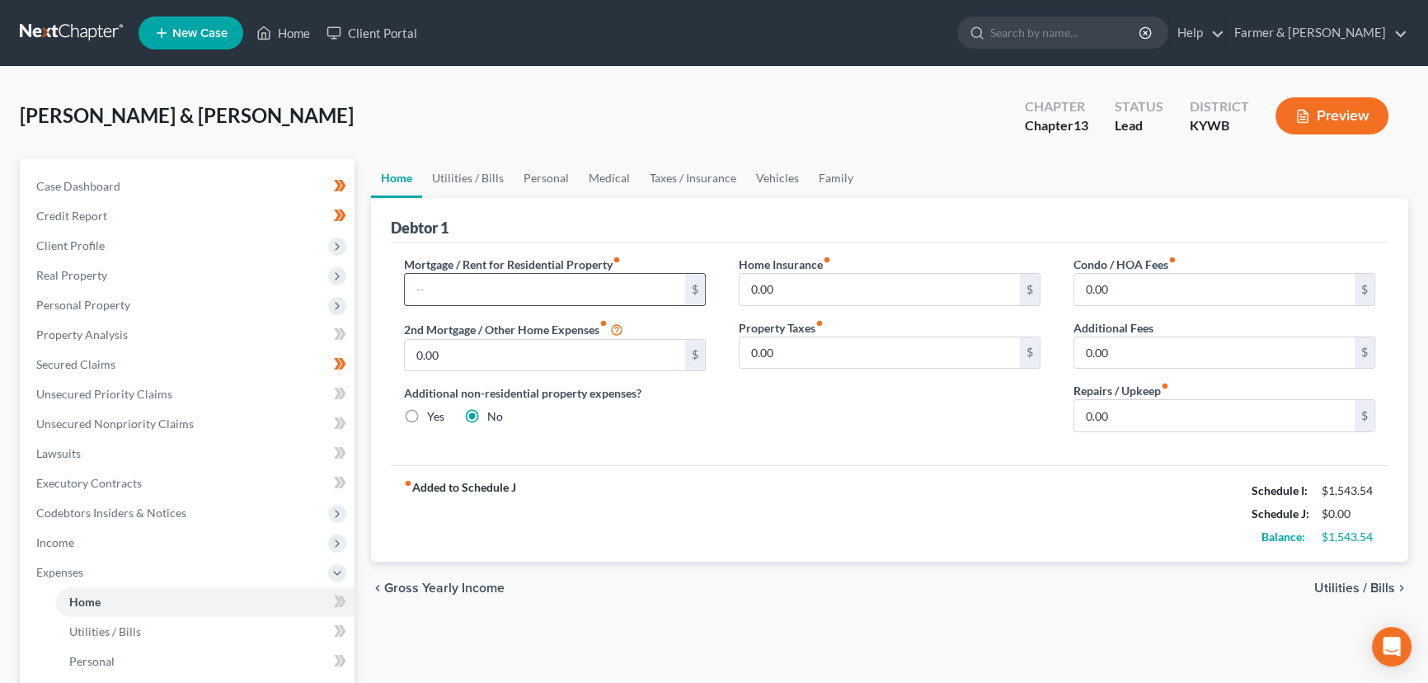
click at [463, 276] on input "text" at bounding box center [545, 289] width 280 height 31
click at [485, 176] on link "Utilities / Bills" at bounding box center [468, 178] width 92 height 40
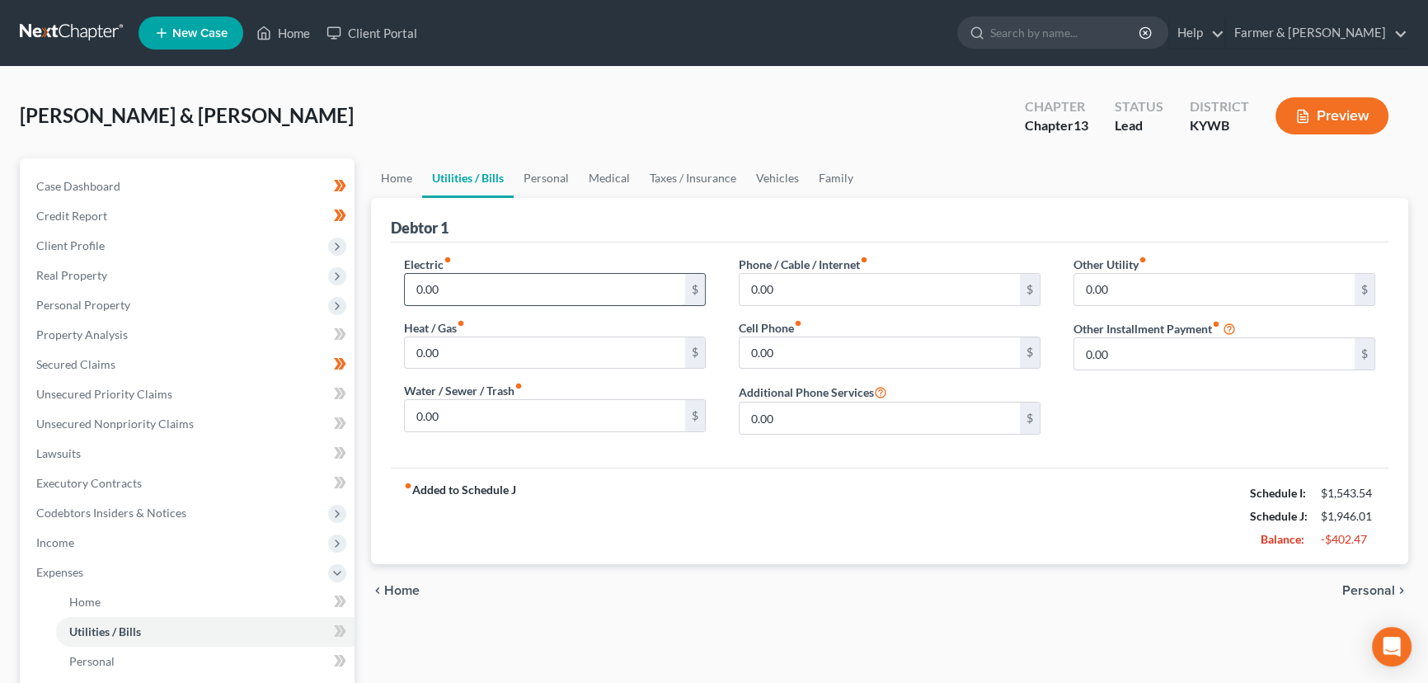
click at [454, 285] on input "0.00" at bounding box center [545, 289] width 280 height 31
click at [443, 412] on input "0.00" at bounding box center [545, 415] width 280 height 31
click at [454, 93] on div "Teter, Michael & Jessica Upgraded Chapter Chapter 13 Status Lead District KYWB …" at bounding box center [714, 123] width 1389 height 72
click at [754, 342] on input "0.00" at bounding box center [880, 352] width 280 height 31
click at [800, 289] on input "0.00" at bounding box center [880, 289] width 280 height 31
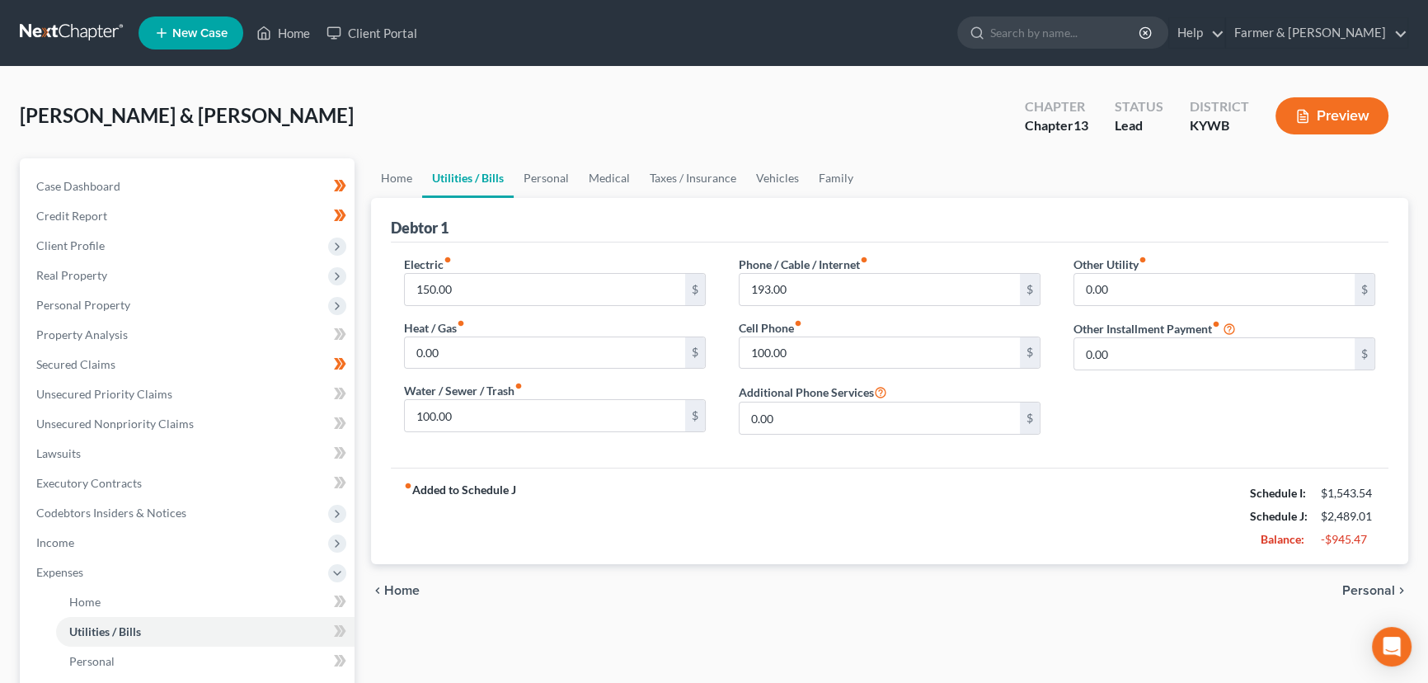
click at [714, 463] on div "Electric fiber_manual_record 150.00 $ Heat / Gas fiber_manual_record 0.00 $ Wat…" at bounding box center [890, 354] width 998 height 225
click at [403, 183] on link "Home" at bounding box center [396, 178] width 51 height 40
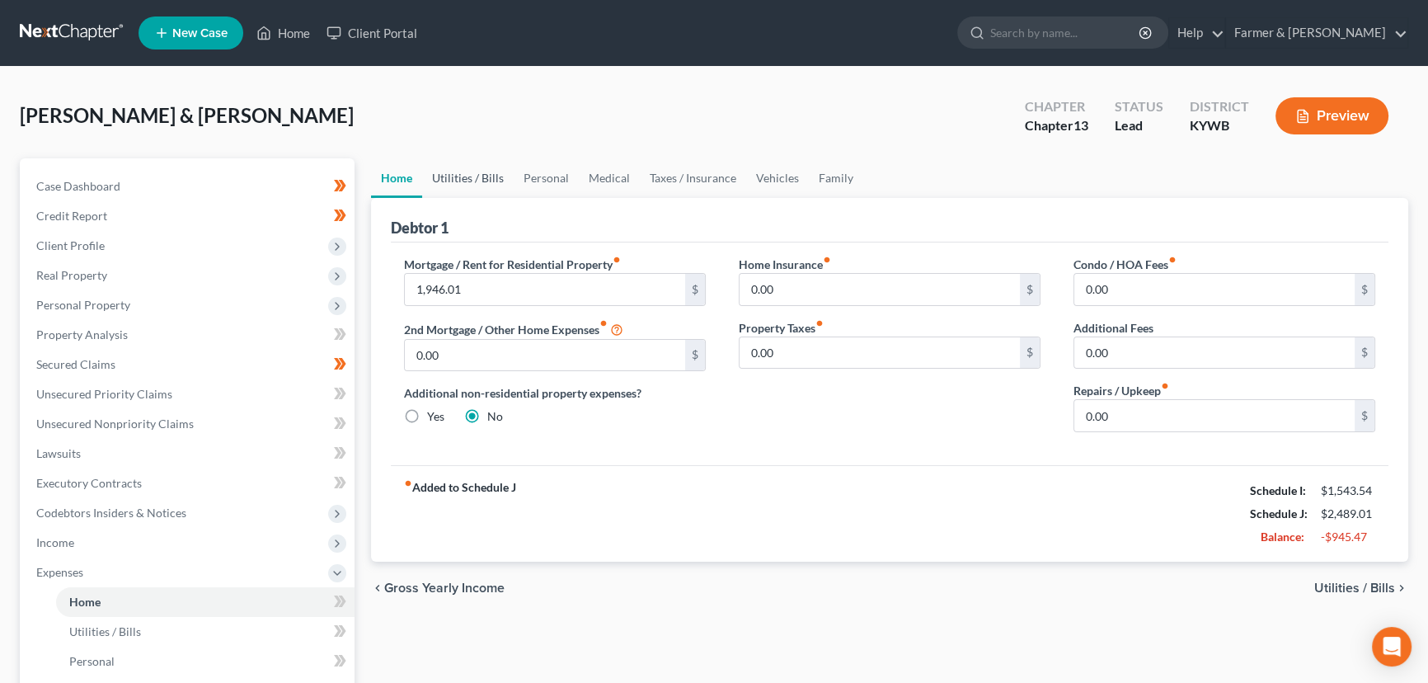
click at [467, 166] on link "Utilities / Bills" at bounding box center [468, 178] width 92 height 40
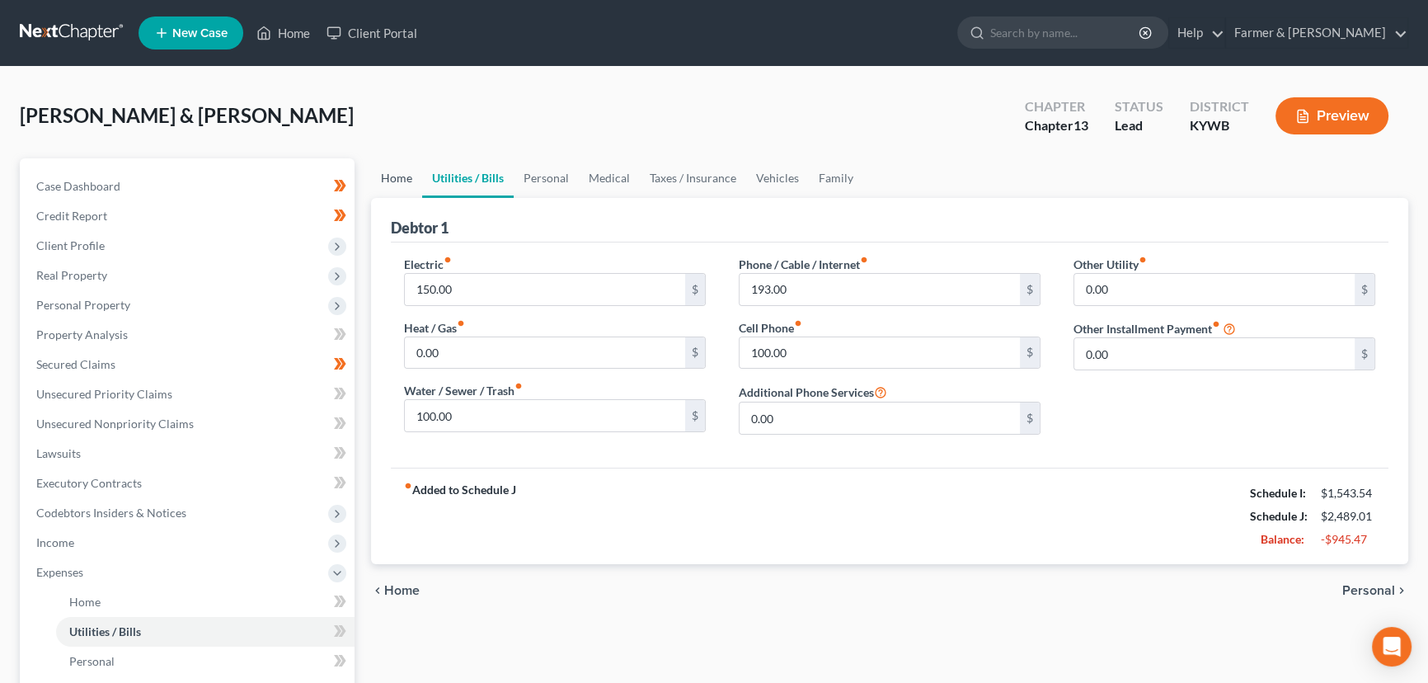
click at [393, 178] on link "Home" at bounding box center [396, 178] width 51 height 40
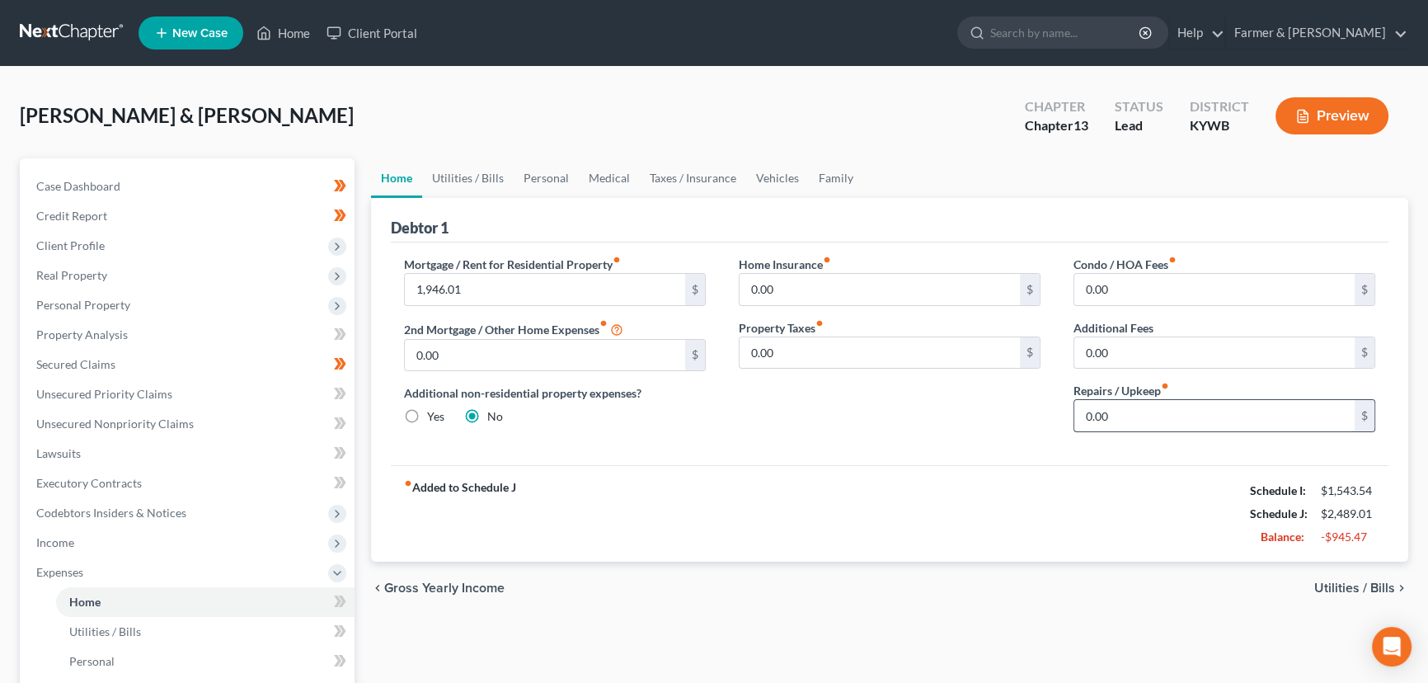
click at [1122, 425] on input "0.00" at bounding box center [1214, 415] width 280 height 31
click at [552, 184] on link "Personal" at bounding box center [546, 178] width 65 height 40
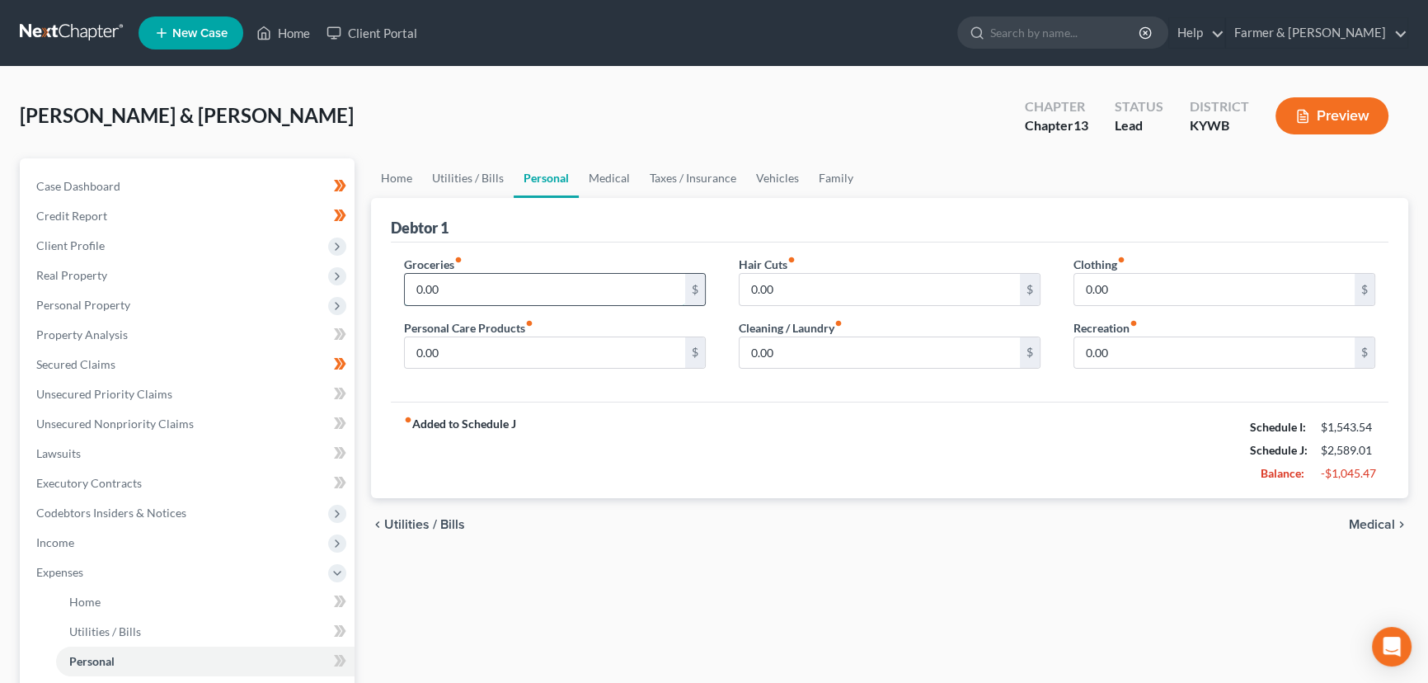
click at [462, 275] on input "0.00" at bounding box center [545, 289] width 280 height 31
click at [1121, 289] on input "0.00" at bounding box center [1214, 289] width 280 height 31
click at [478, 362] on input "0.00" at bounding box center [545, 352] width 280 height 31
click at [608, 162] on link "Medical" at bounding box center [609, 178] width 61 height 40
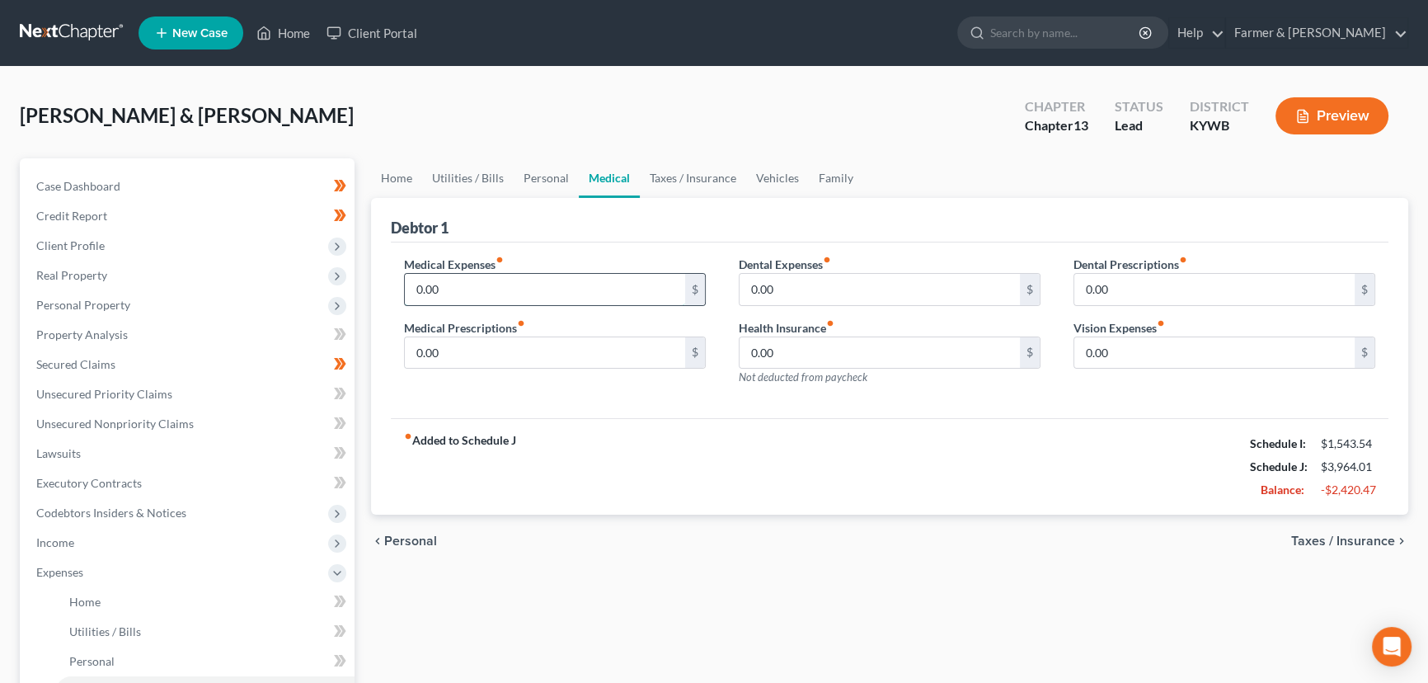
click at [496, 281] on input "0.00" at bounding box center [545, 289] width 280 height 31
click at [409, 133] on div "Teter, Michael & Jessica Upgraded Chapter Chapter 13 Status Lead District KYWB …" at bounding box center [714, 123] width 1389 height 72
click at [774, 179] on link "Vehicles" at bounding box center [777, 178] width 63 height 40
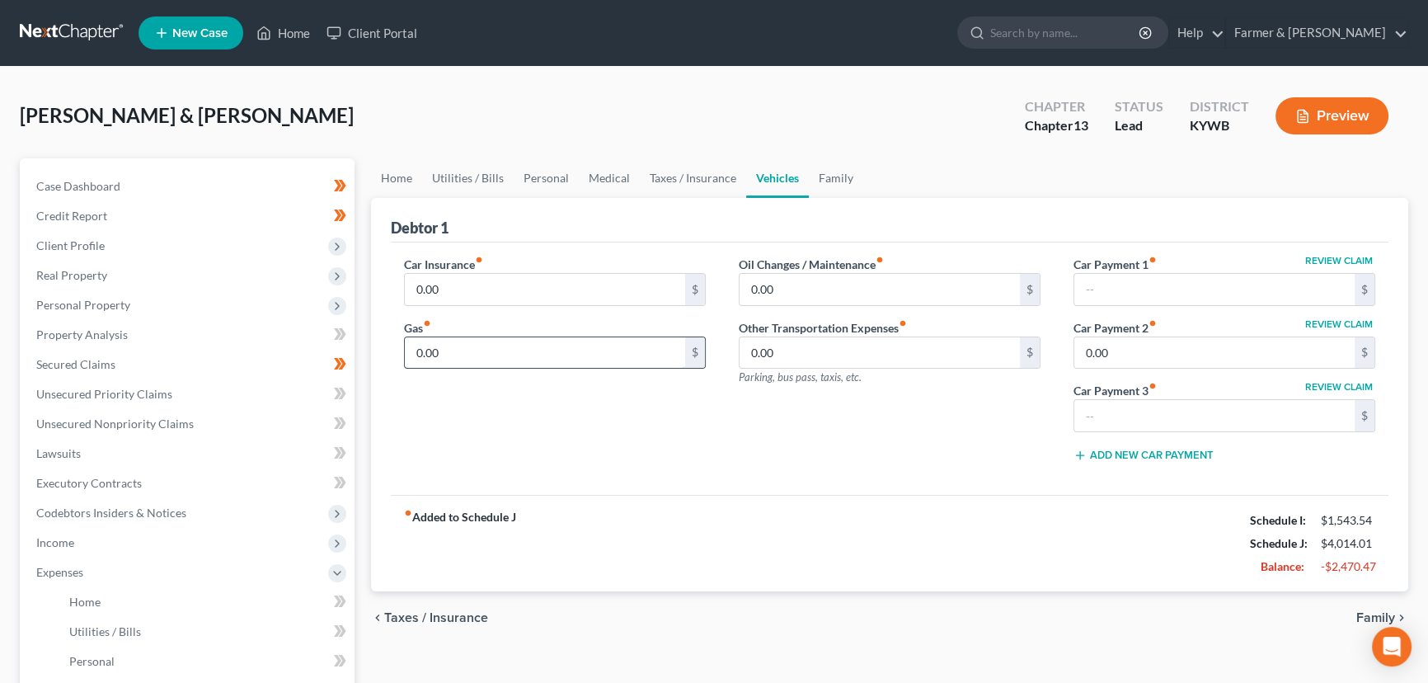
click at [458, 354] on input "0.00" at bounding box center [545, 352] width 280 height 31
click at [546, 172] on link "Personal" at bounding box center [546, 178] width 65 height 40
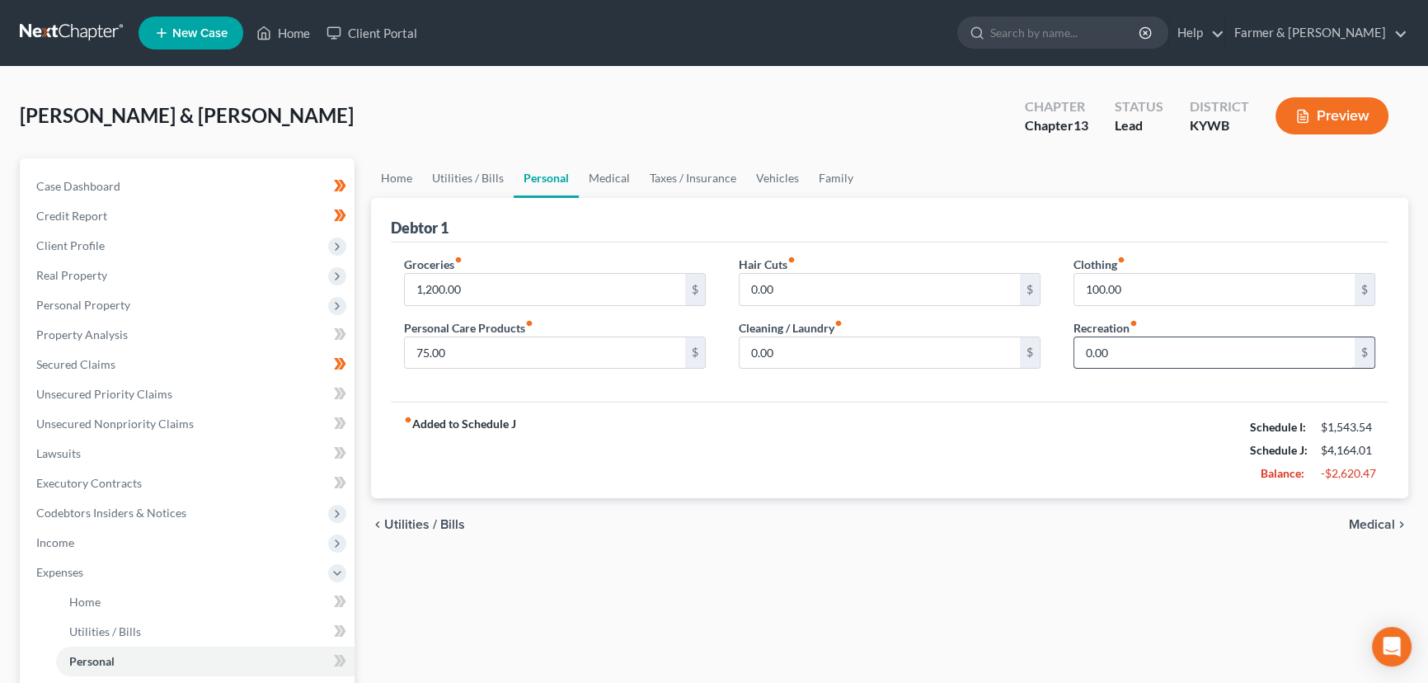
click at [1128, 361] on input "0.00" at bounding box center [1214, 352] width 280 height 31
click at [765, 173] on link "Vehicles" at bounding box center [777, 178] width 63 height 40
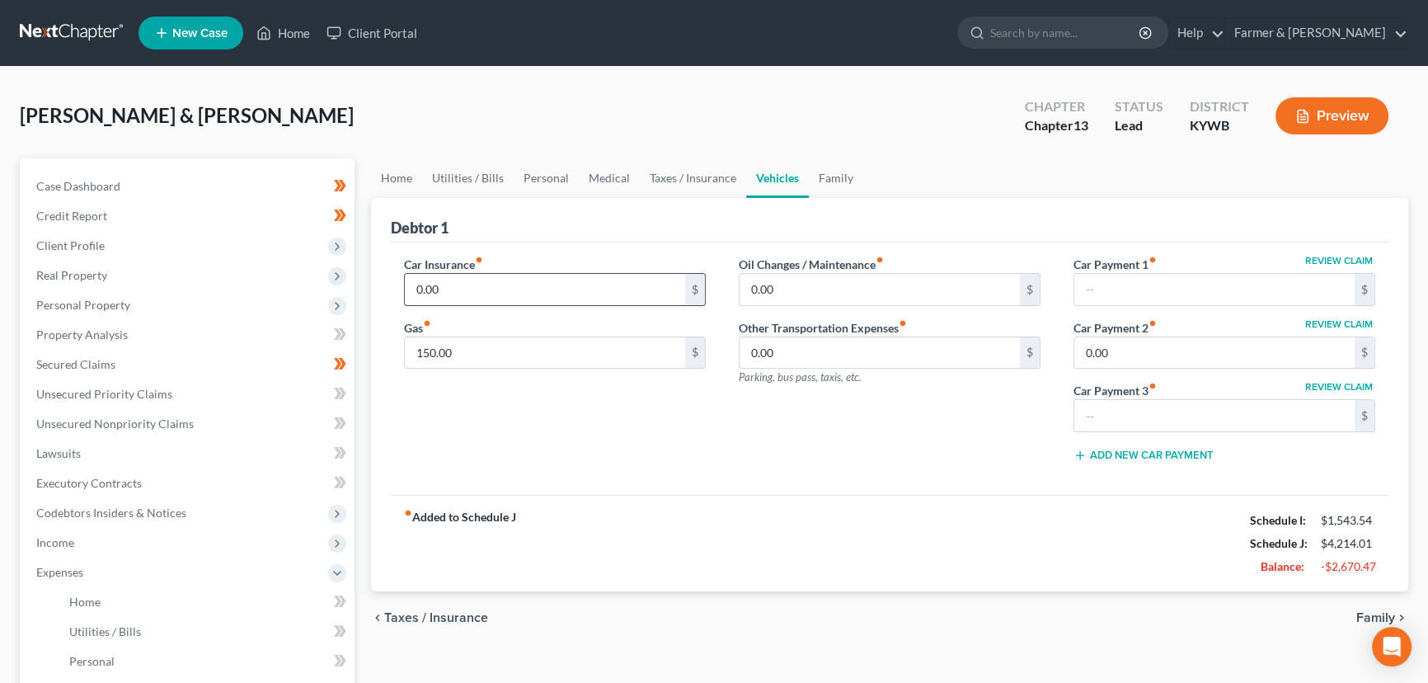
click at [469, 287] on input "0.00" at bounding box center [545, 289] width 280 height 31
click at [482, 284] on input "412.00" at bounding box center [545, 289] width 280 height 31
click at [393, 126] on div "Teter, Michael & Jessica Upgraded Chapter Chapter 13 Status Lead District KYWB …" at bounding box center [714, 123] width 1389 height 72
click at [526, 431] on div "Car Insurance fiber_manual_record 437.00 $ Gas fiber_manual_record 150.00 $" at bounding box center [555, 365] width 335 height 219
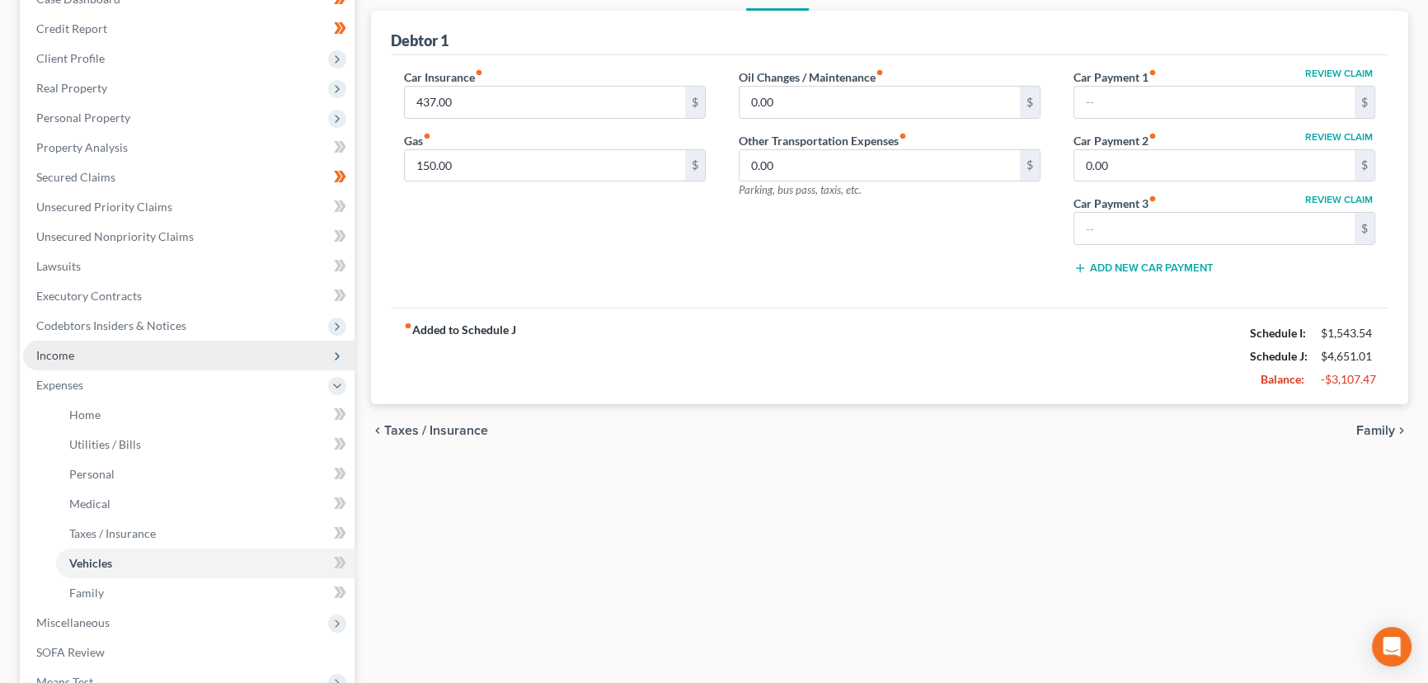
scroll to position [194, 0]
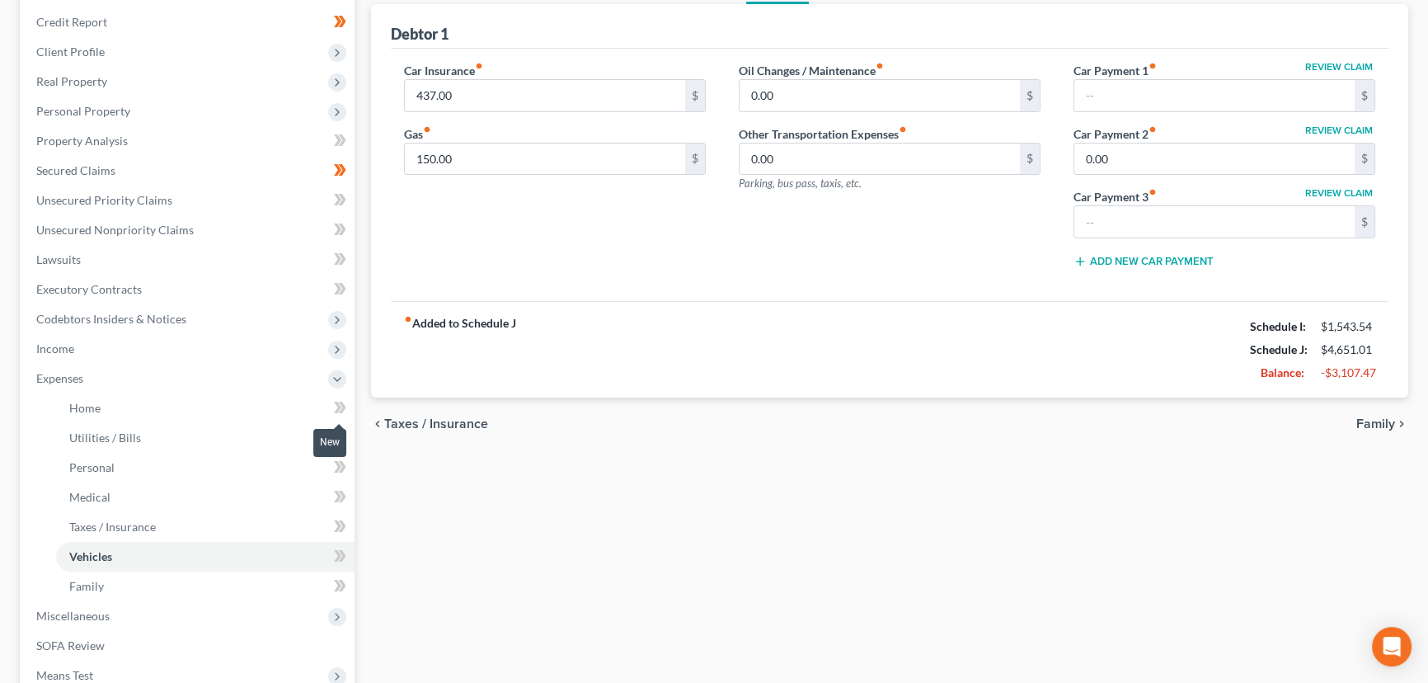
click at [344, 407] on icon at bounding box center [342, 408] width 7 height 12
click at [346, 435] on icon at bounding box center [342, 437] width 7 height 12
click at [343, 468] on icon at bounding box center [342, 467] width 7 height 12
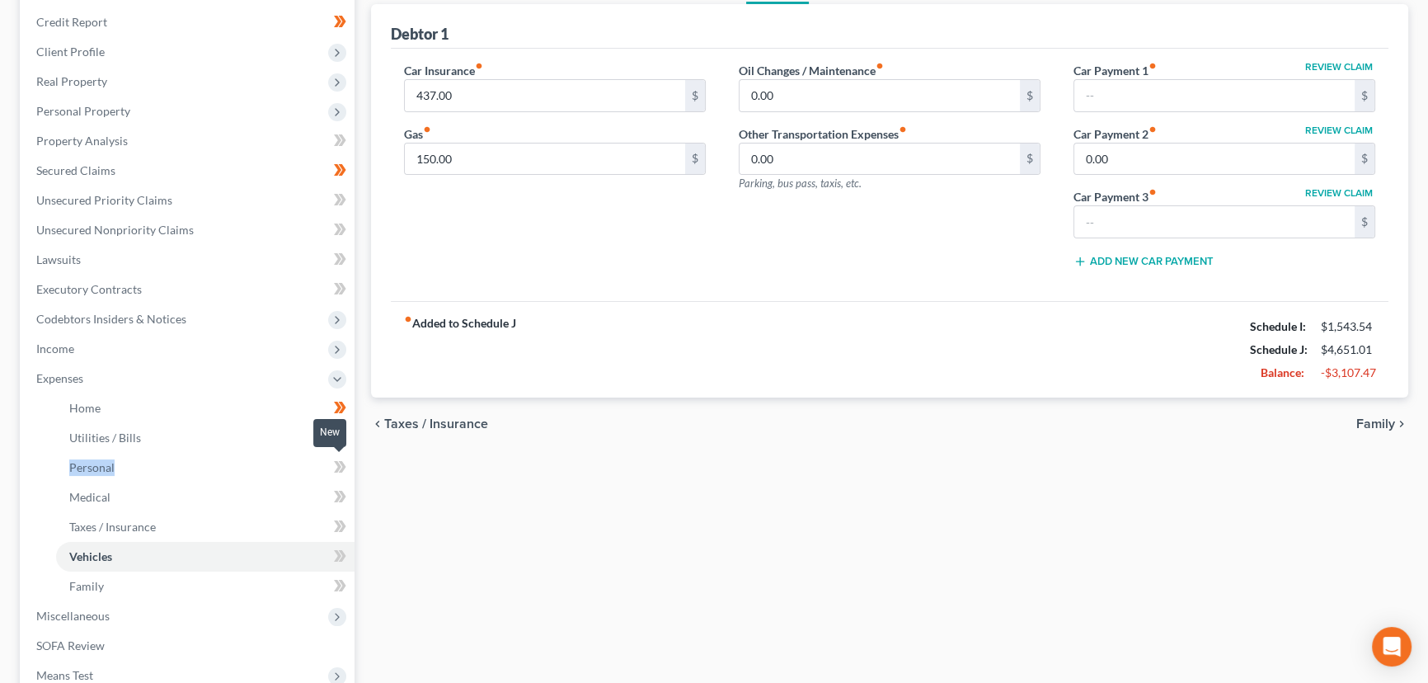
click at [343, 468] on icon at bounding box center [342, 467] width 7 height 12
click at [341, 493] on icon at bounding box center [342, 497] width 7 height 12
click at [342, 557] on icon at bounding box center [342, 556] width 7 height 12
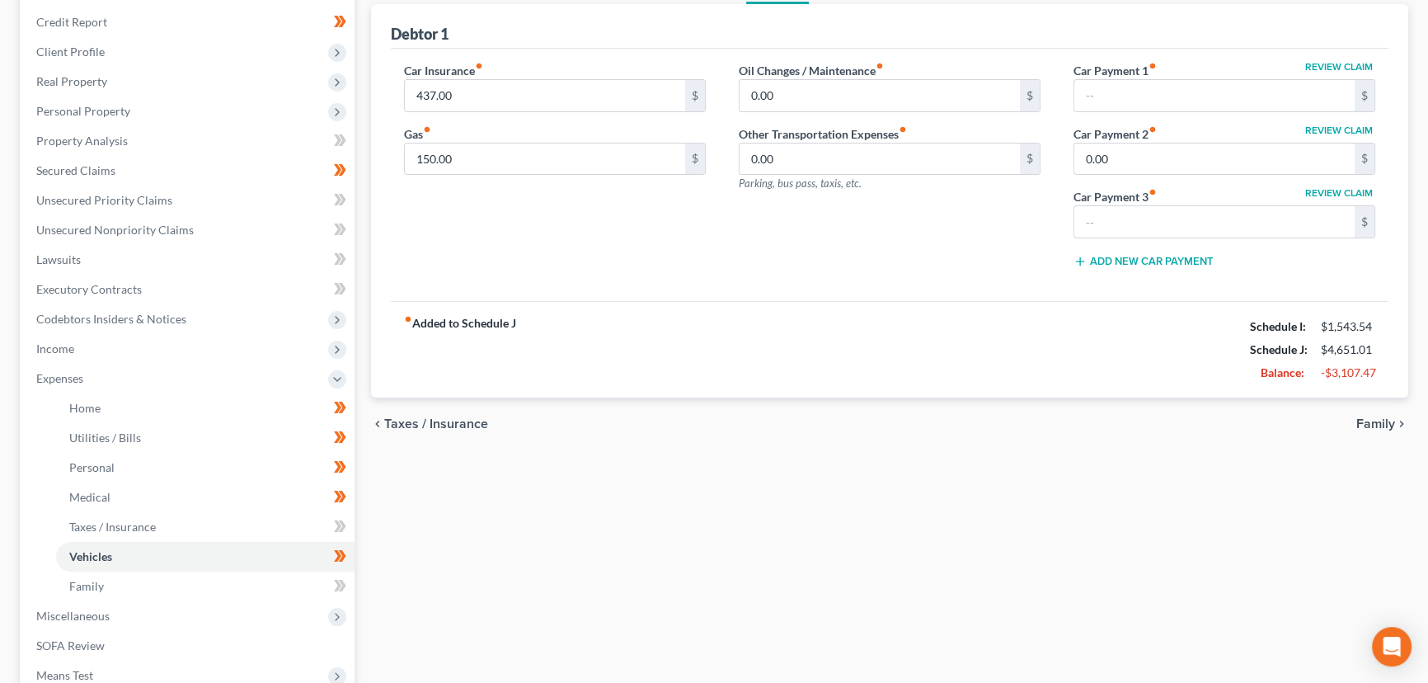
click at [393, 562] on div "Home Utilities / Bills Personal Medical Taxes / Insurance Vehicles Family Debto…" at bounding box center [890, 411] width 1054 height 893
click at [86, 382] on span "Expenses" at bounding box center [188, 379] width 331 height 30
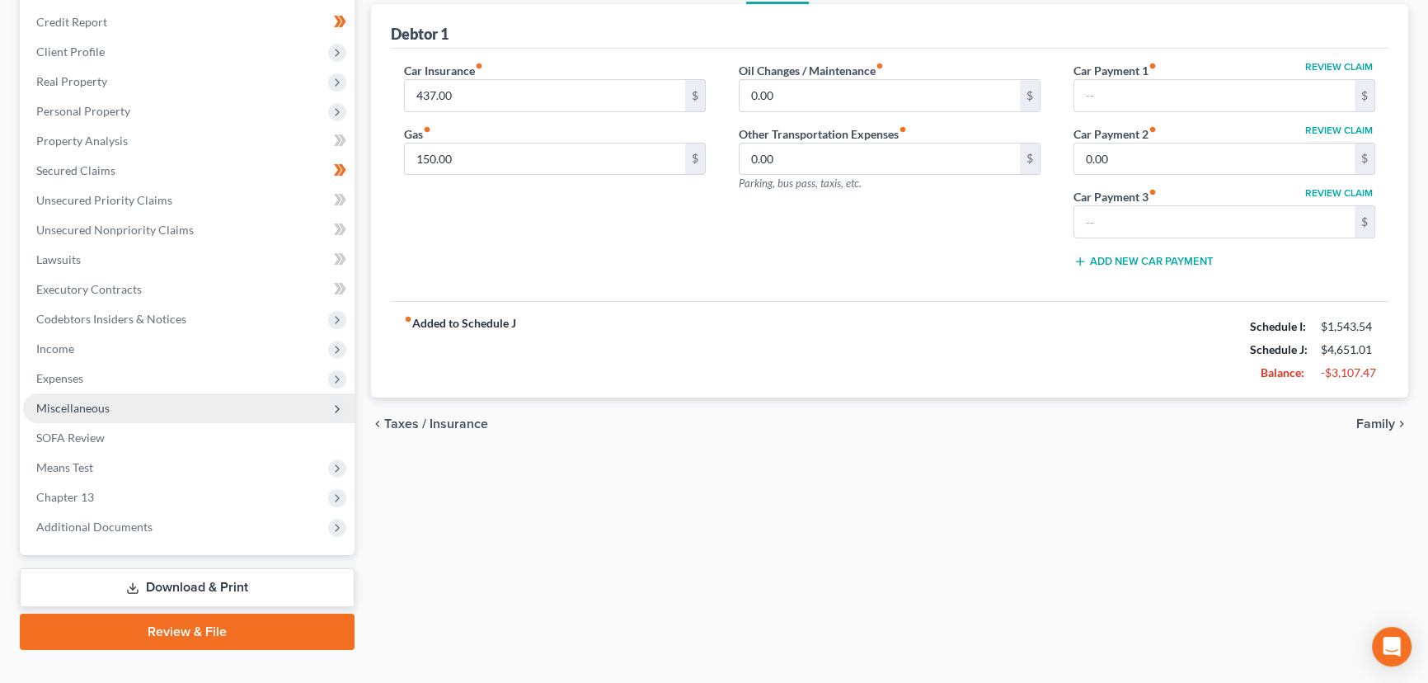
click at [81, 403] on span "Miscellaneous" at bounding box center [72, 408] width 73 height 14
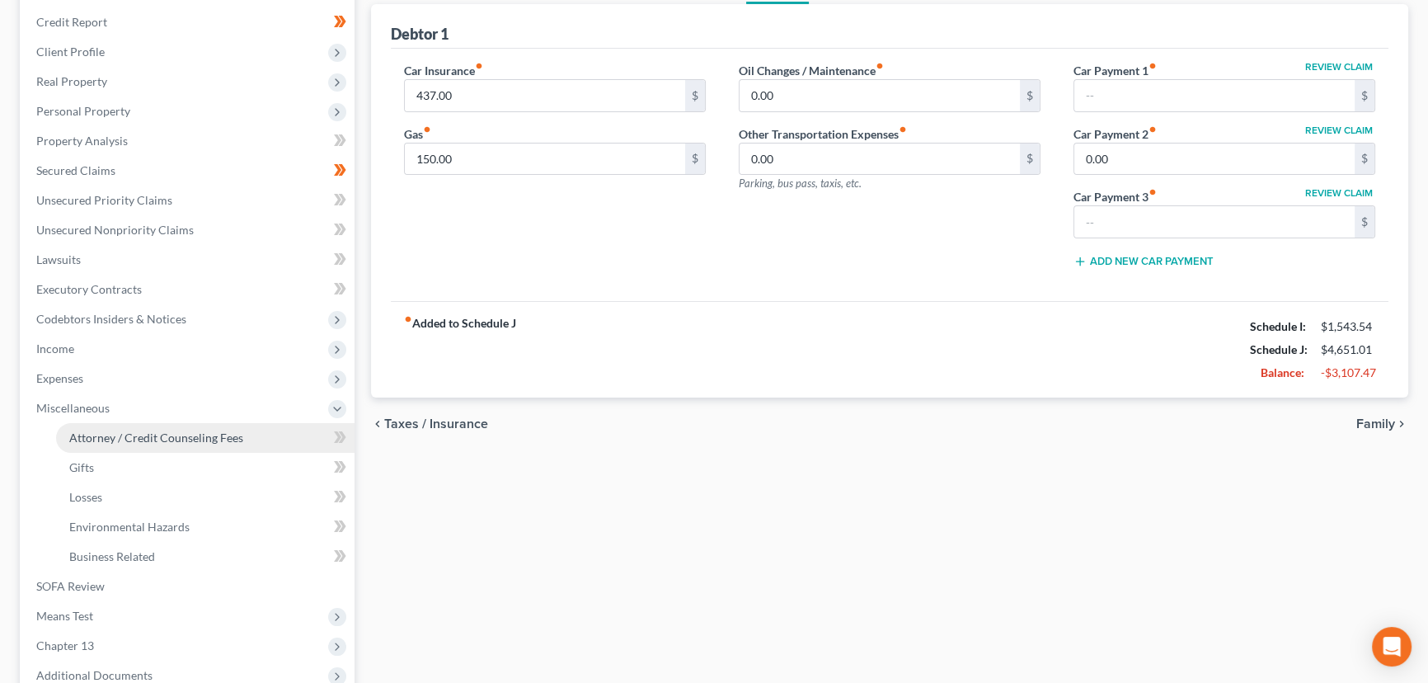
click at [114, 431] on span "Attorney / Credit Counseling Fees" at bounding box center [156, 437] width 174 height 14
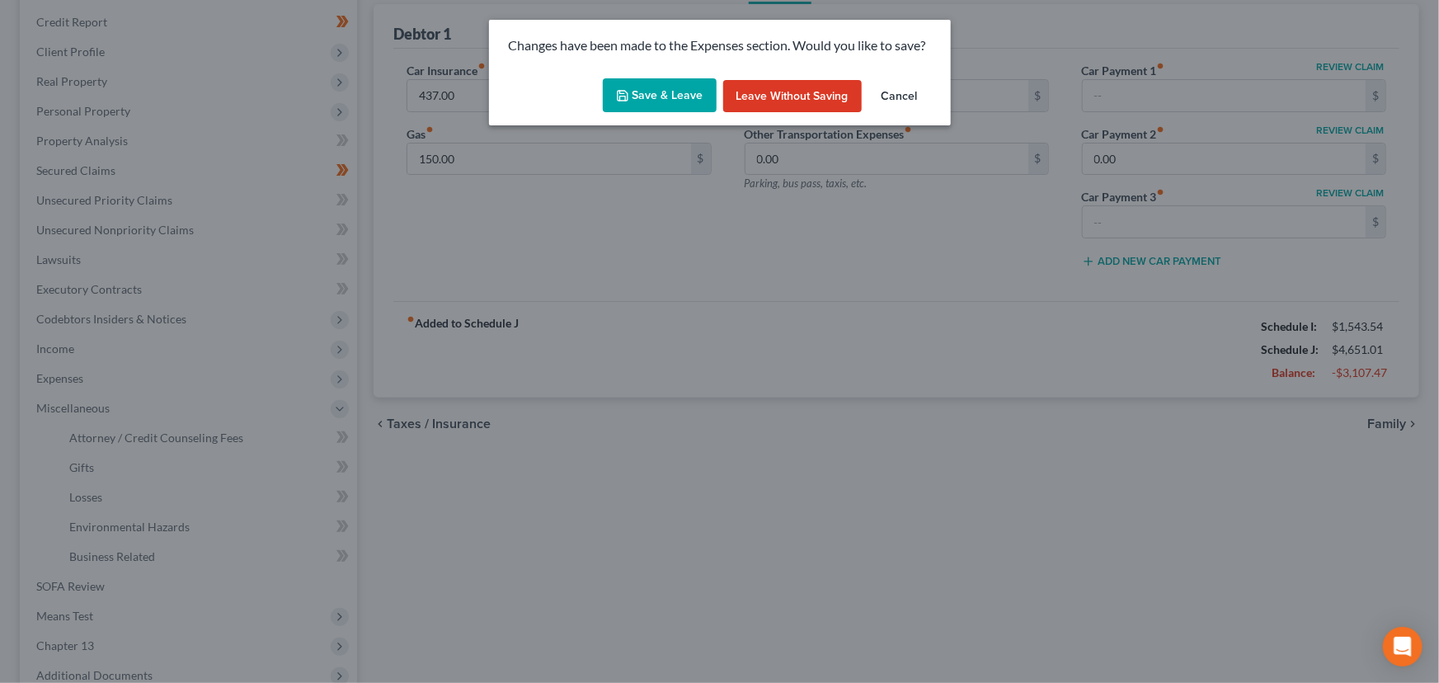
click at [647, 112] on button "Save & Leave" at bounding box center [660, 95] width 114 height 35
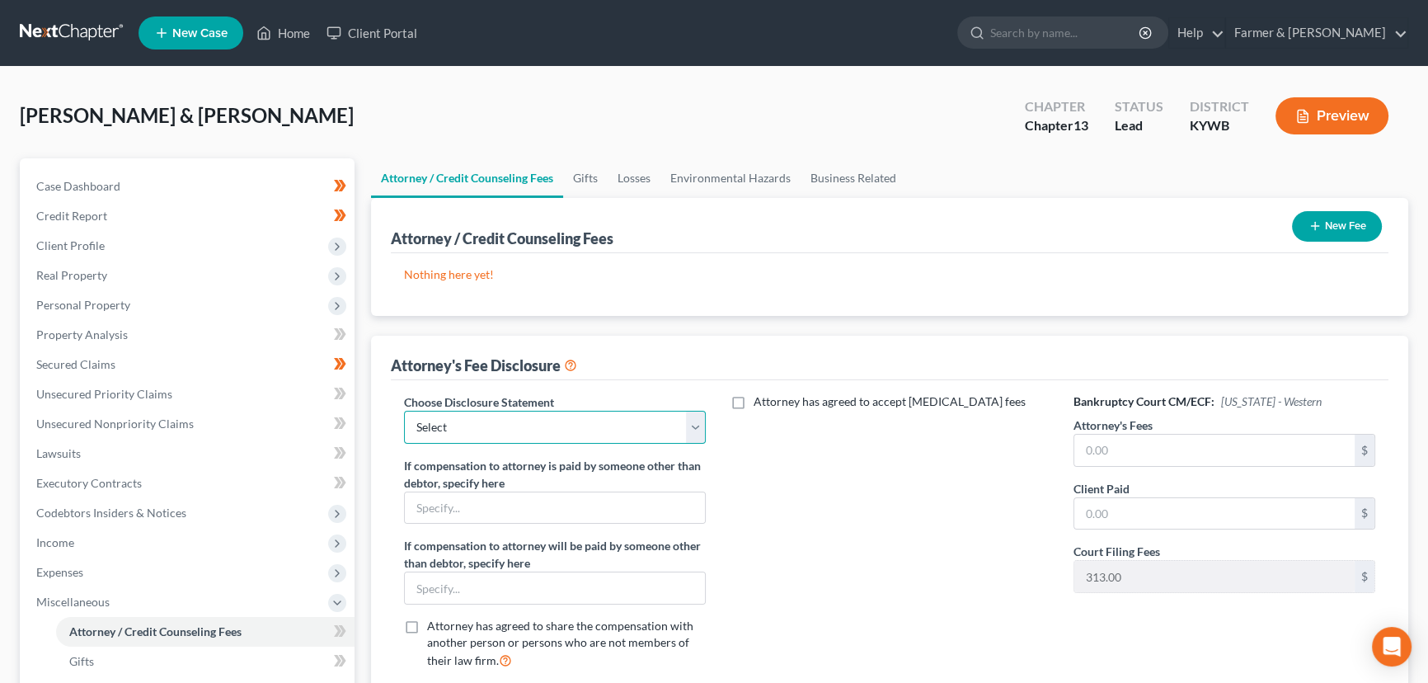
click at [486, 426] on select "Select Disclosure" at bounding box center [555, 427] width 302 height 33
click at [404, 411] on select "Select Disclosure" at bounding box center [555, 427] width 302 height 33
click at [1123, 451] on input "text" at bounding box center [1214, 450] width 280 height 31
click at [819, 511] on div "Attorney has agreed to accept retainer fees" at bounding box center [889, 537] width 335 height 289
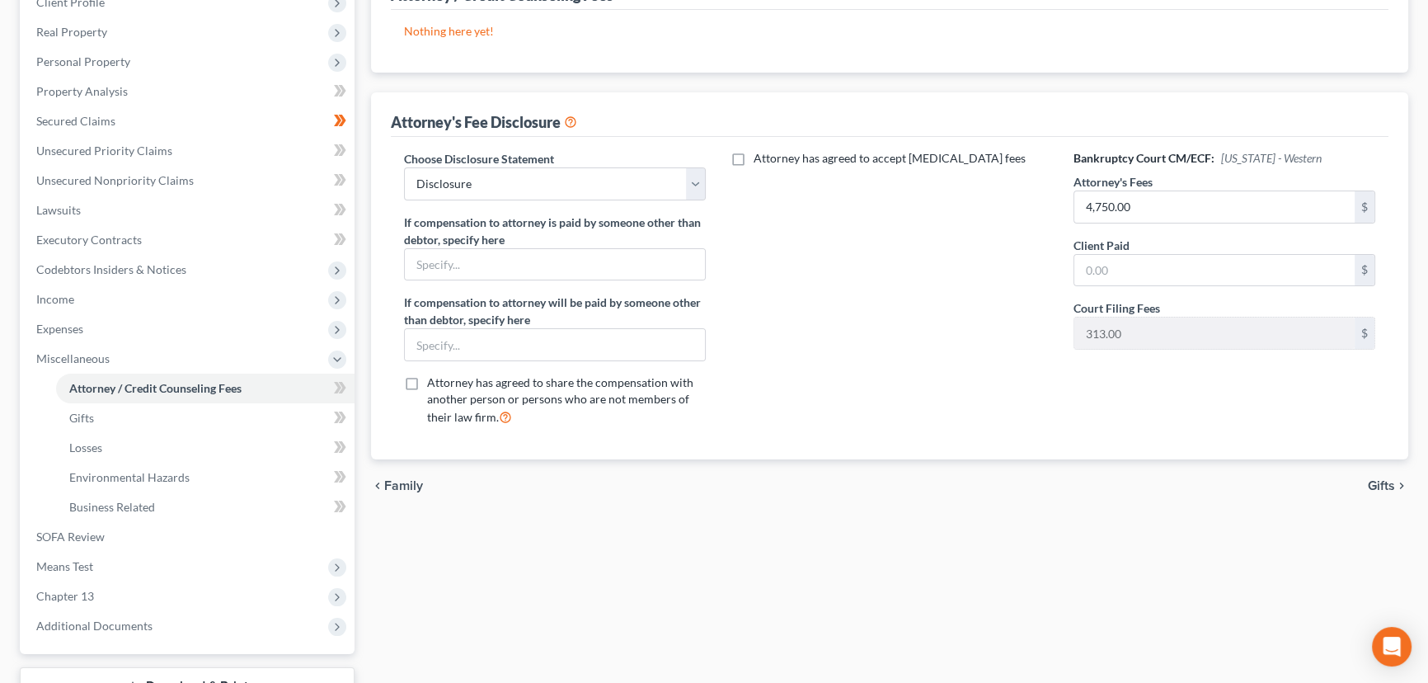
scroll to position [247, 0]
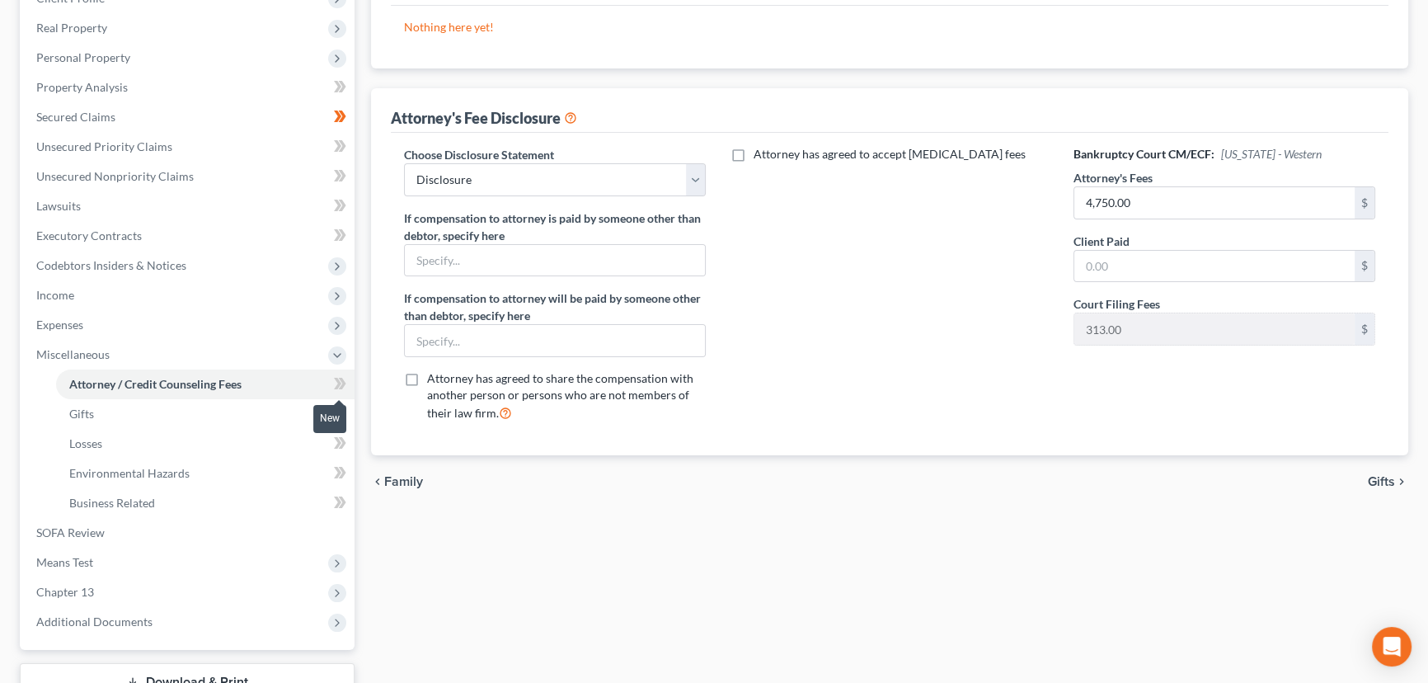
click at [352, 385] on span at bounding box center [340, 386] width 29 height 25
click at [363, 352] on div "Attorney / Credit Counseling Fees Gifts Losses Environmental Hazards Business R…" at bounding box center [890, 328] width 1054 height 834
click at [228, 355] on span "Miscellaneous" at bounding box center [188, 355] width 331 height 30
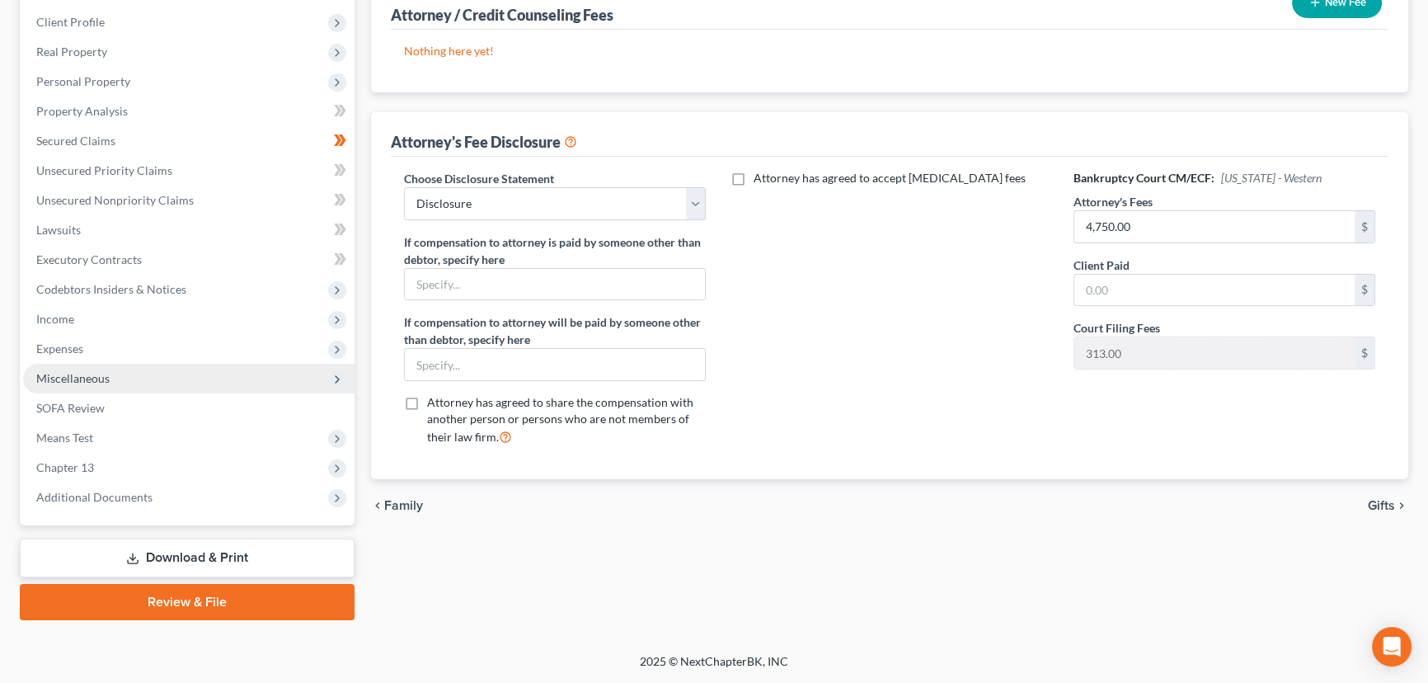
scroll to position [221, 0]
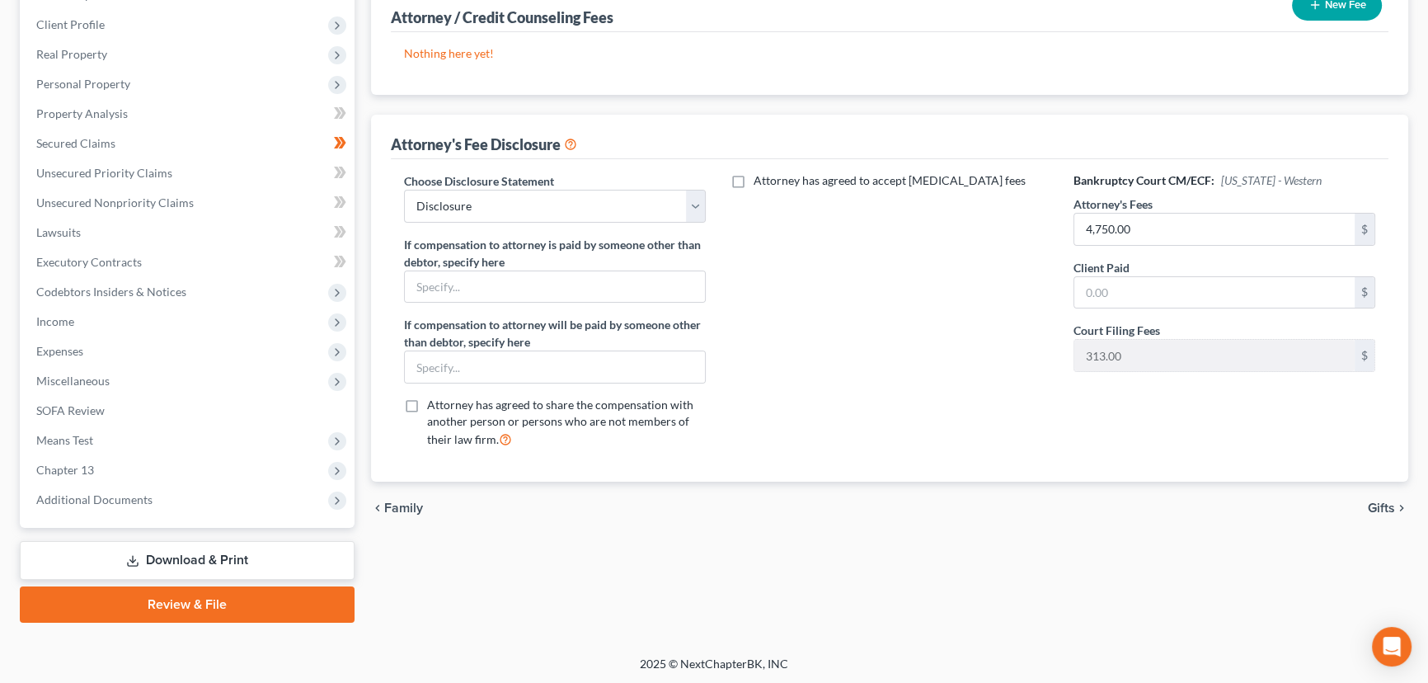
click at [365, 237] on div "Attorney / Credit Counseling Fees Gifts Losses Environmental Hazards Business R…" at bounding box center [890, 279] width 1054 height 685
click at [66, 312] on span "Income" at bounding box center [188, 322] width 331 height 30
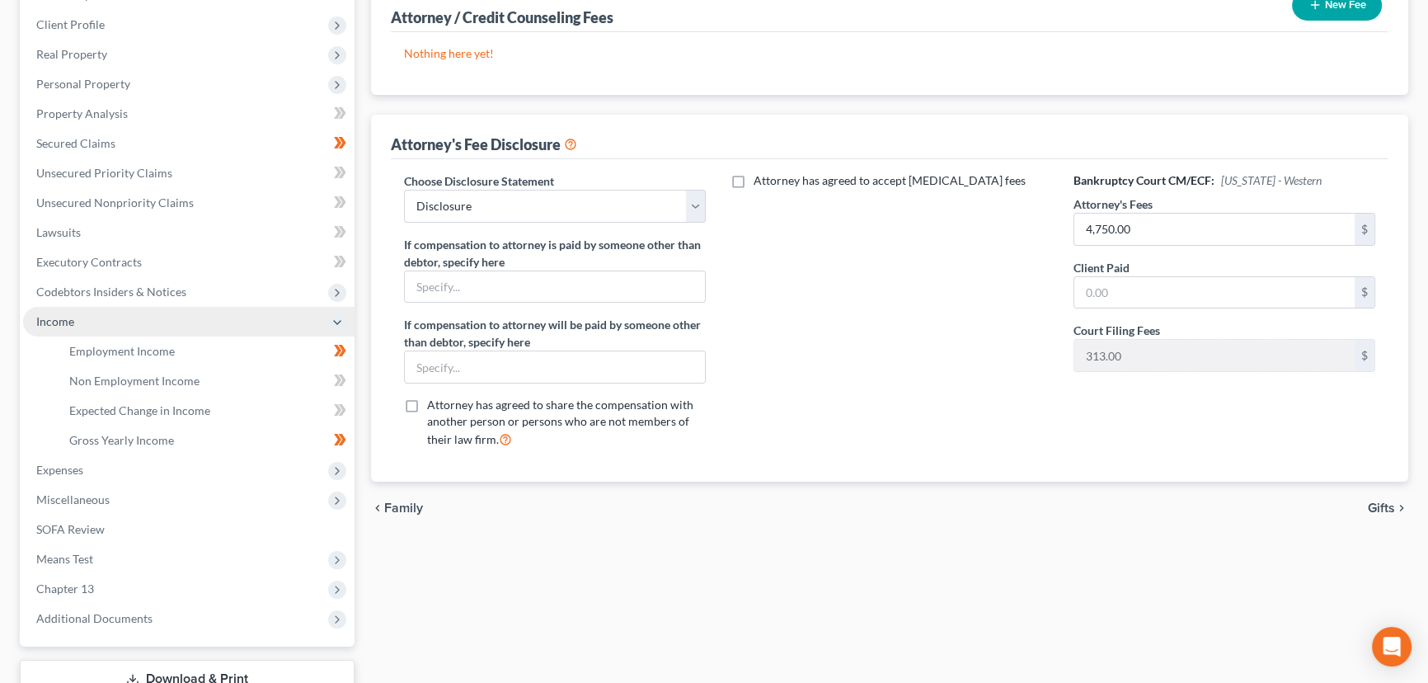
scroll to position [247, 0]
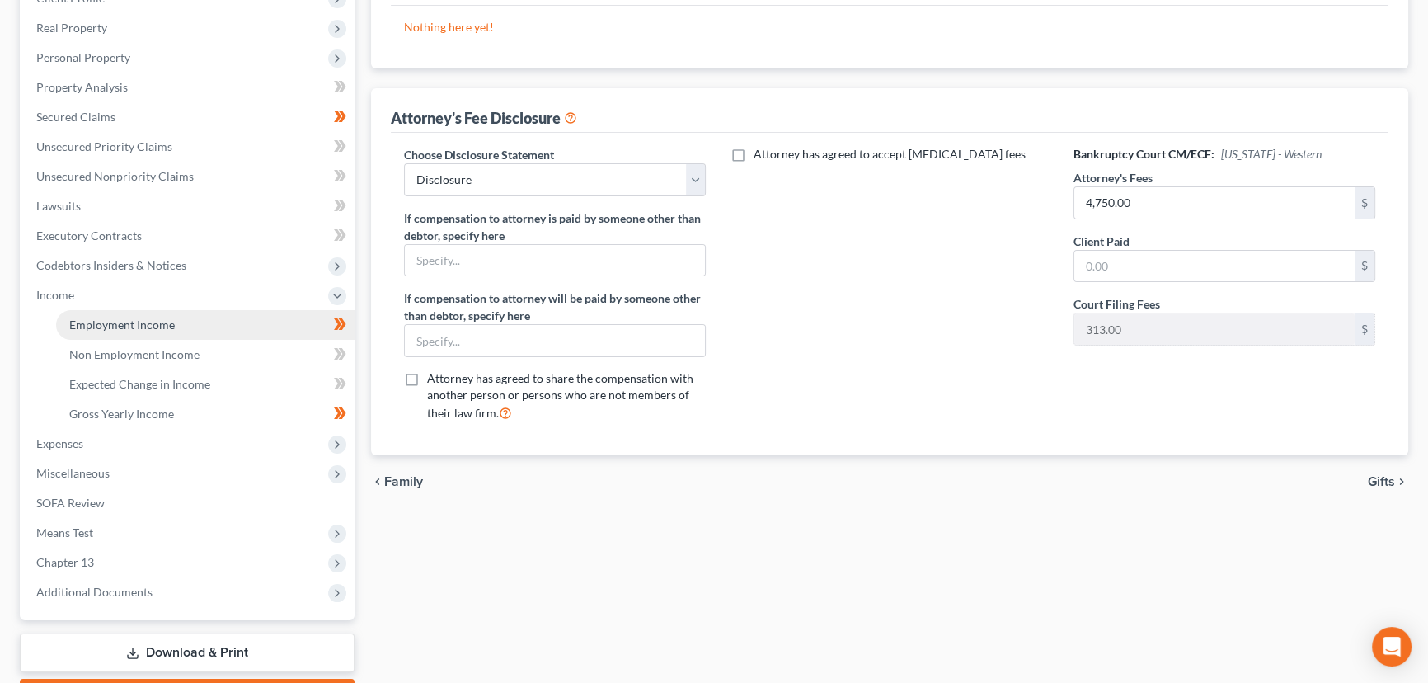
click at [113, 320] on span "Employment Income" at bounding box center [122, 324] width 106 height 14
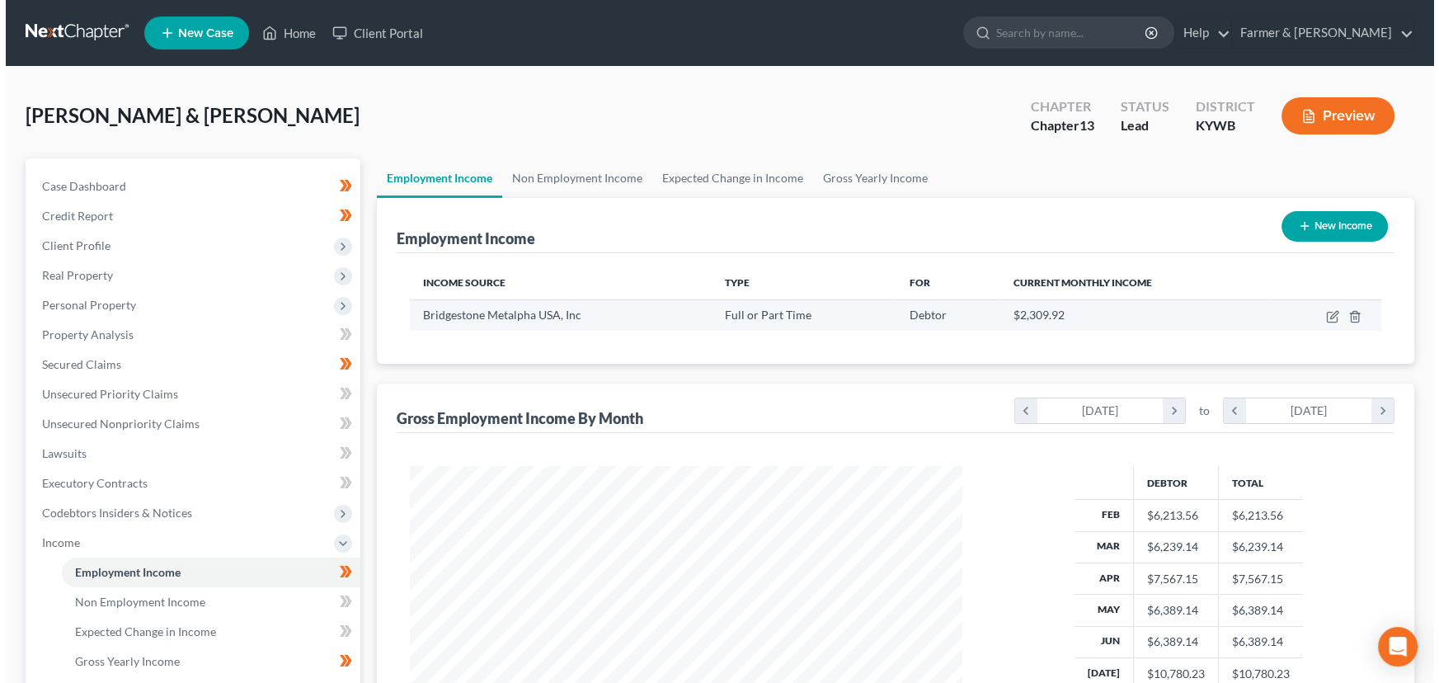
scroll to position [295, 585]
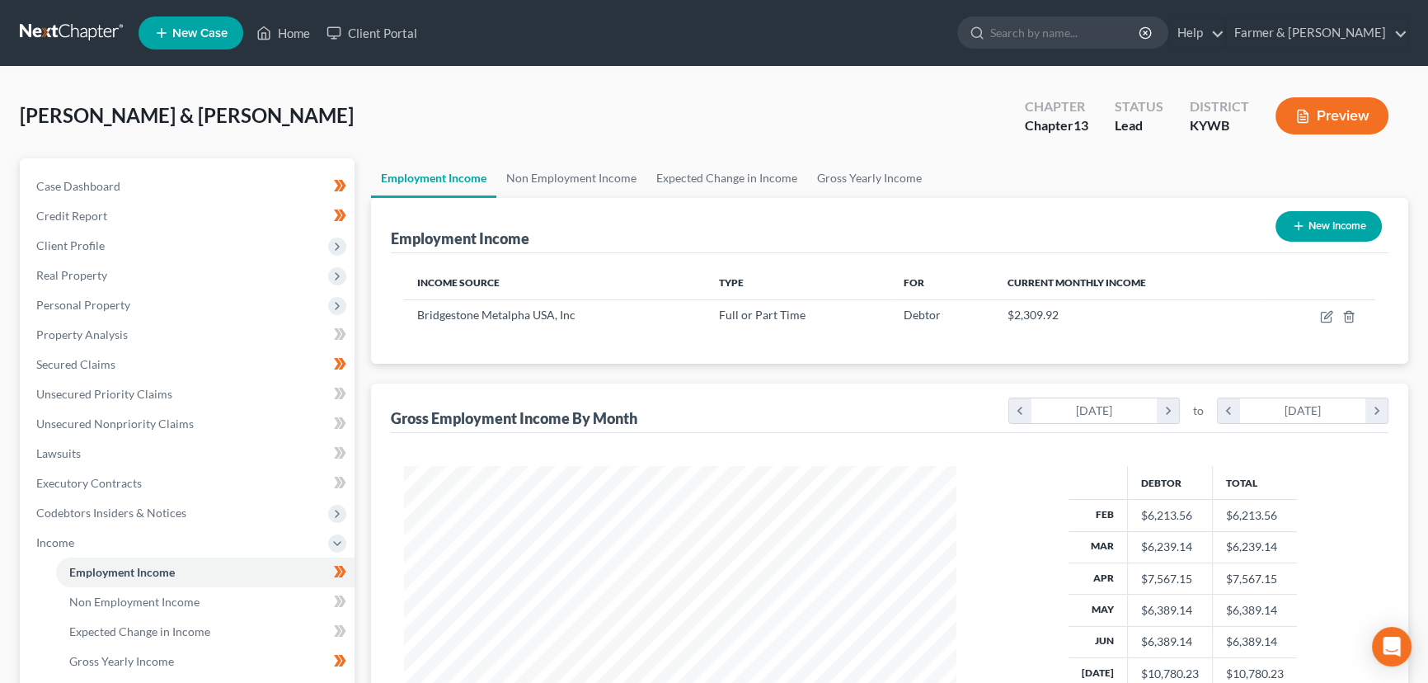
click at [1327, 228] on button "New Income" at bounding box center [1329, 226] width 106 height 31
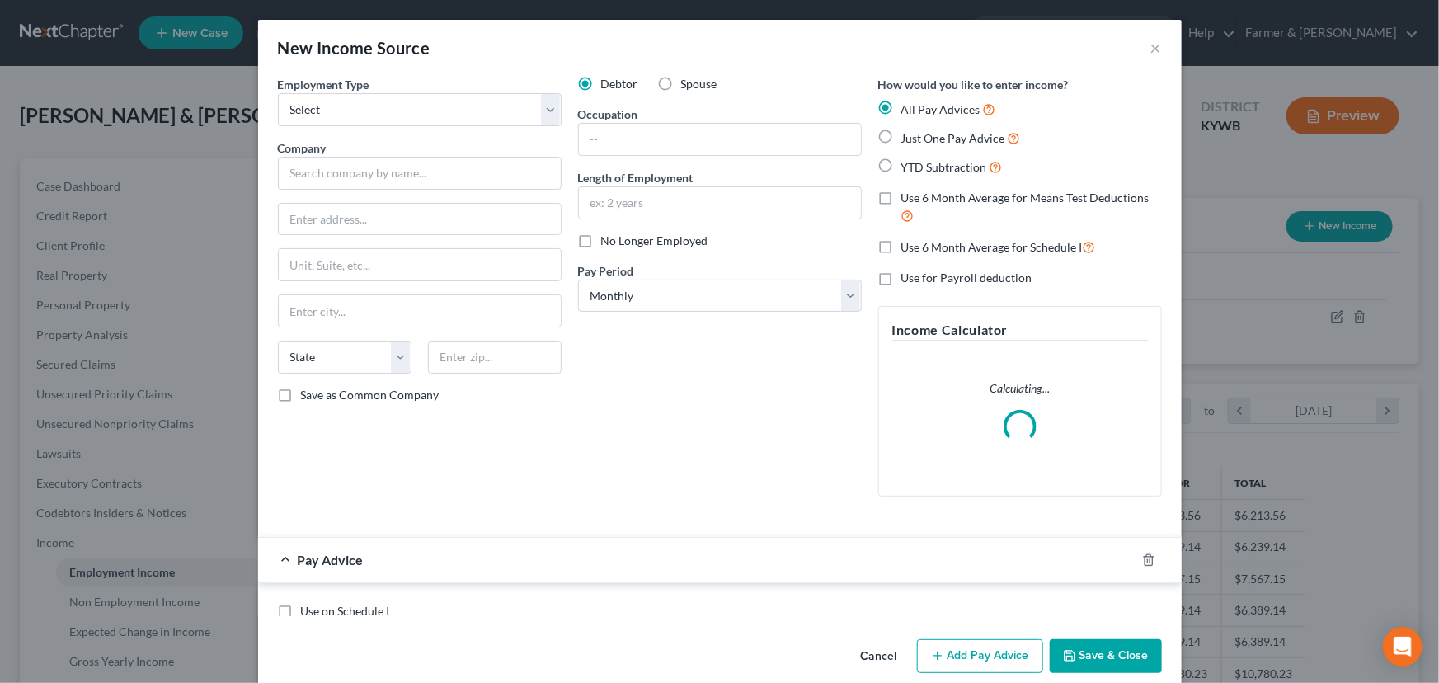
scroll to position [295, 590]
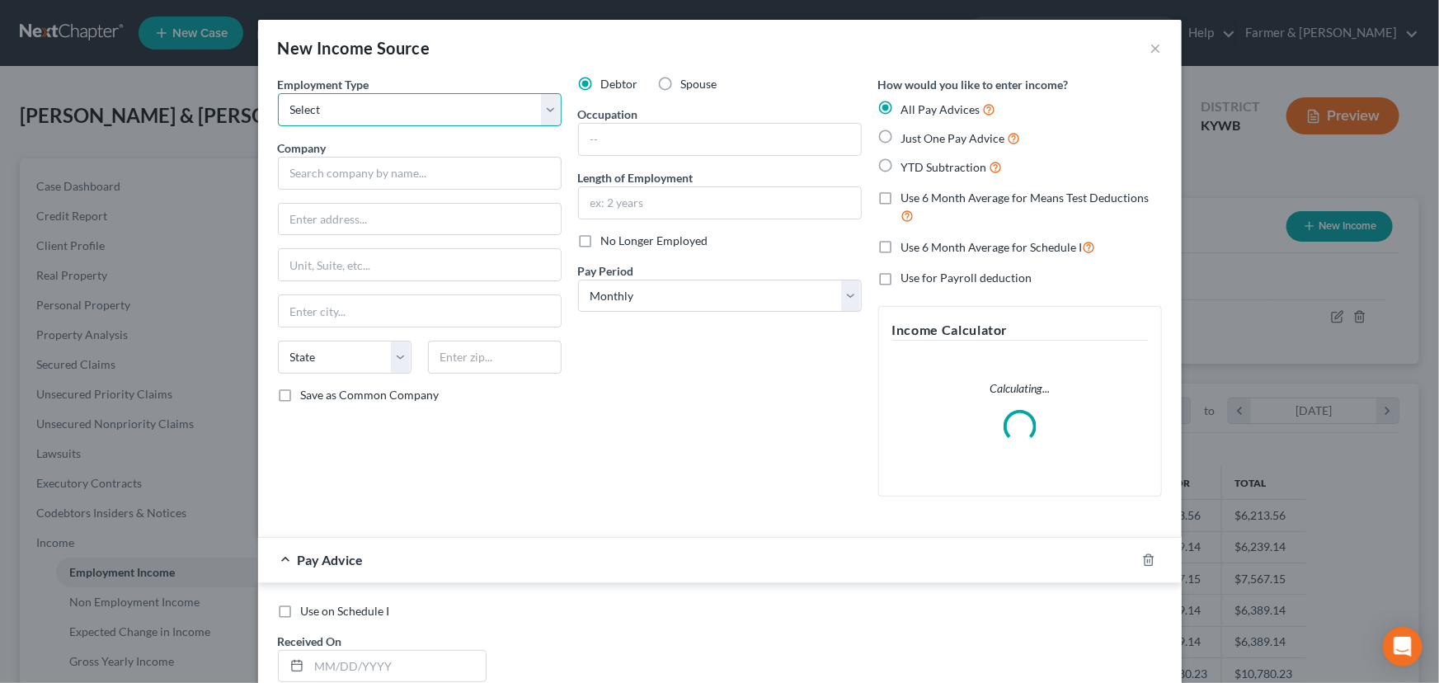
click at [411, 107] on select "Select Full or Part Time Employment Self Employment" at bounding box center [420, 109] width 284 height 33
click at [278, 93] on select "Select Full or Part Time Employment Self Employment" at bounding box center [420, 109] width 284 height 33
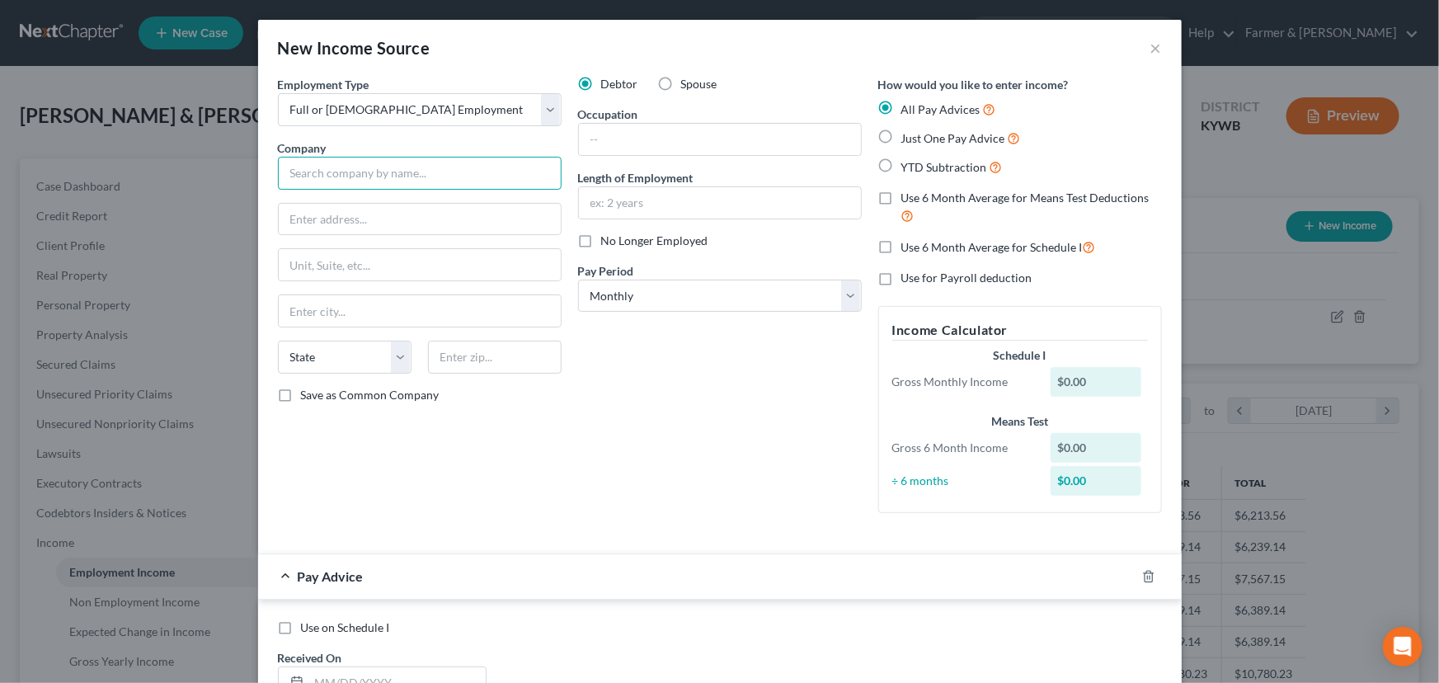
click at [341, 180] on input "text" at bounding box center [420, 173] width 284 height 33
click at [404, 161] on input "University of P" at bounding box center [420, 173] width 284 height 33
click at [321, 209] on input "text" at bounding box center [420, 219] width 282 height 31
click at [540, 338] on div "Employment Type * Select Full or Part Time Employment Self Employment Company *…" at bounding box center [420, 301] width 300 height 450
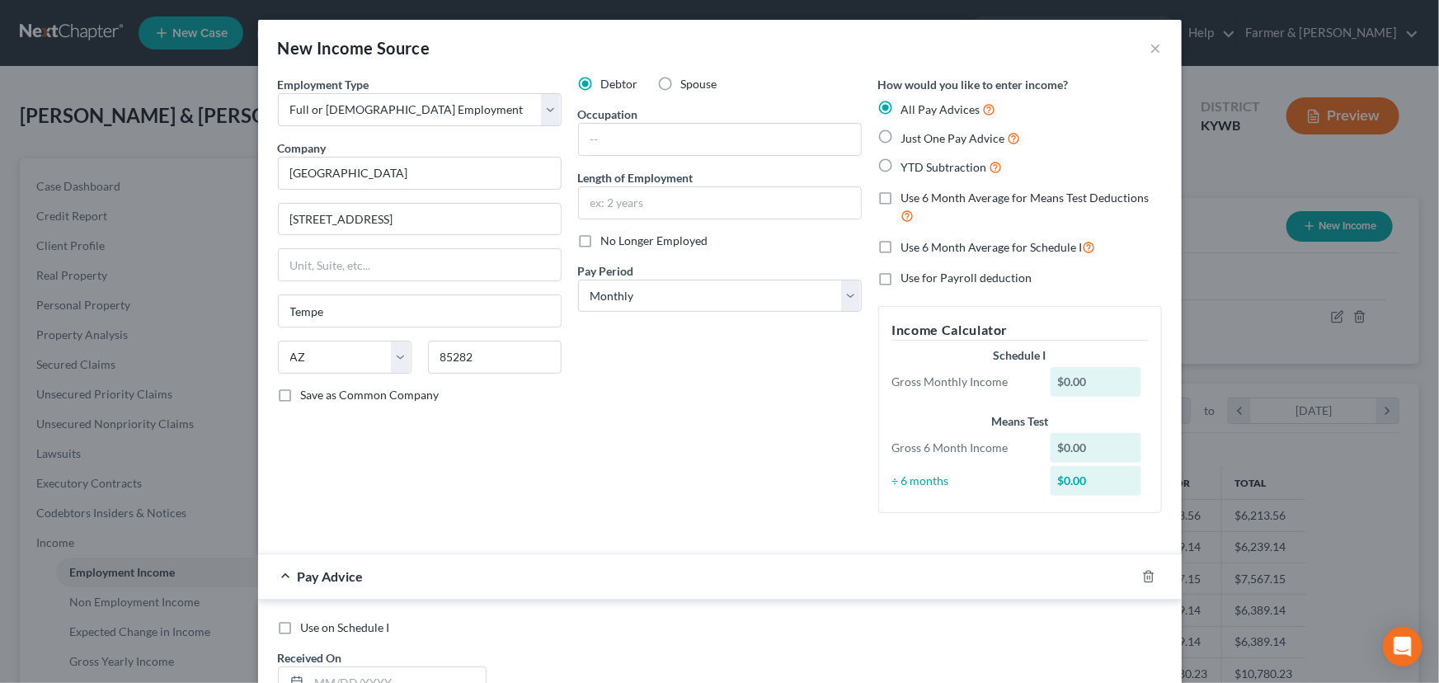
click at [646, 380] on div "Debtor Spouse Occupation Length of Employment No Longer Employed Pay Period * S…" at bounding box center [720, 301] width 300 height 450
click at [653, 359] on div "Debtor Spouse Occupation Length of Employment No Longer Employed Pay Period * S…" at bounding box center [720, 301] width 300 height 450
click at [533, 459] on div "Employment Type * Select Full or Part Time Employment Self Employment Company *…" at bounding box center [420, 301] width 300 height 450
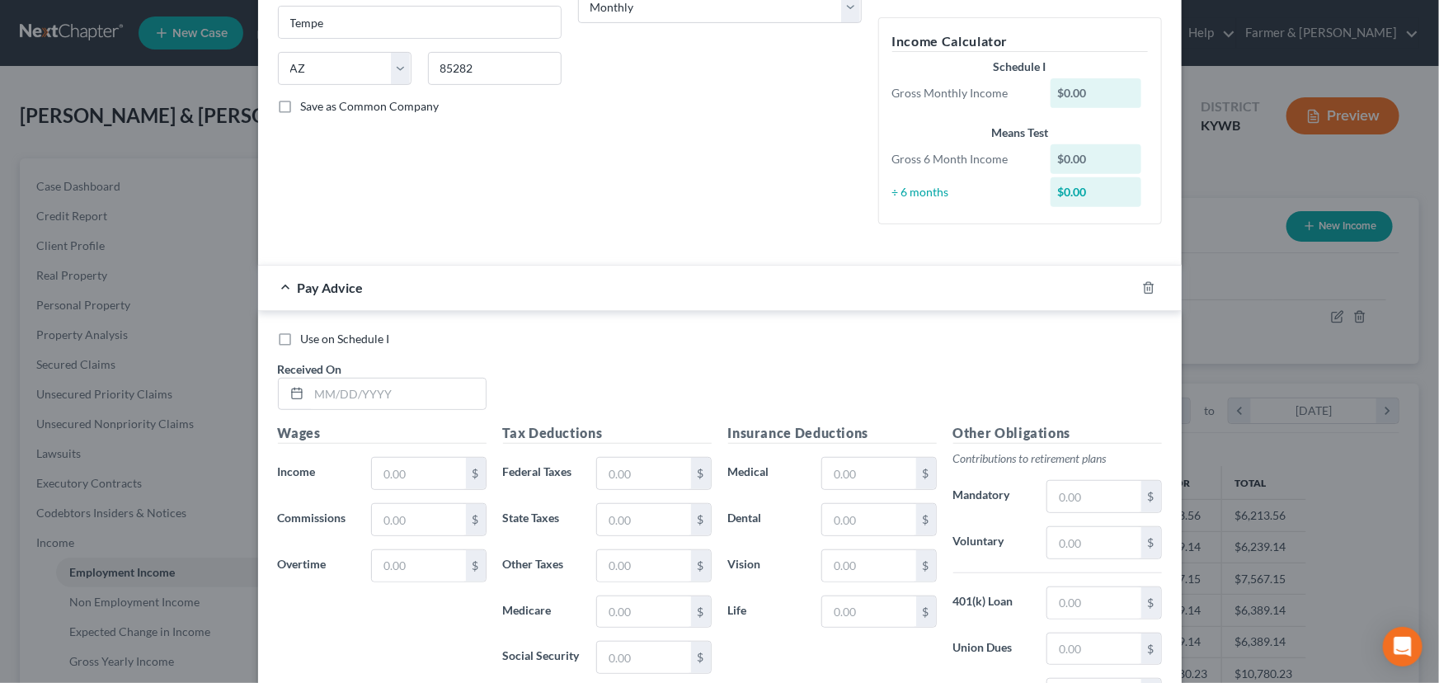
scroll to position [290, 0]
click at [383, 394] on input "text" at bounding box center [397, 392] width 176 height 31
click at [386, 475] on input "text" at bounding box center [418, 471] width 93 height 31
click at [594, 380] on div "Use on Schedule I Received On * 06/13/2025" at bounding box center [720, 375] width 900 height 93
click at [471, 287] on span "on 06/13/2025" at bounding box center [444, 286] width 54 height 16
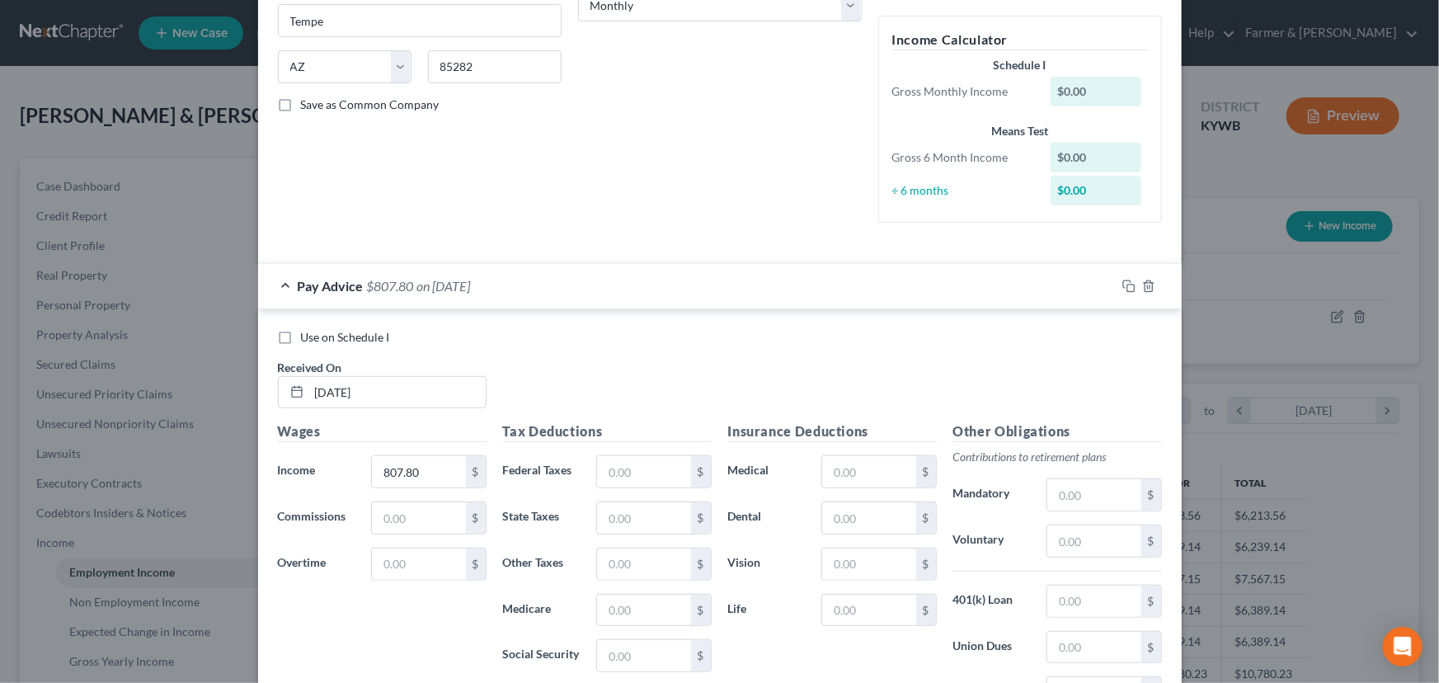
scroll to position [6, 0]
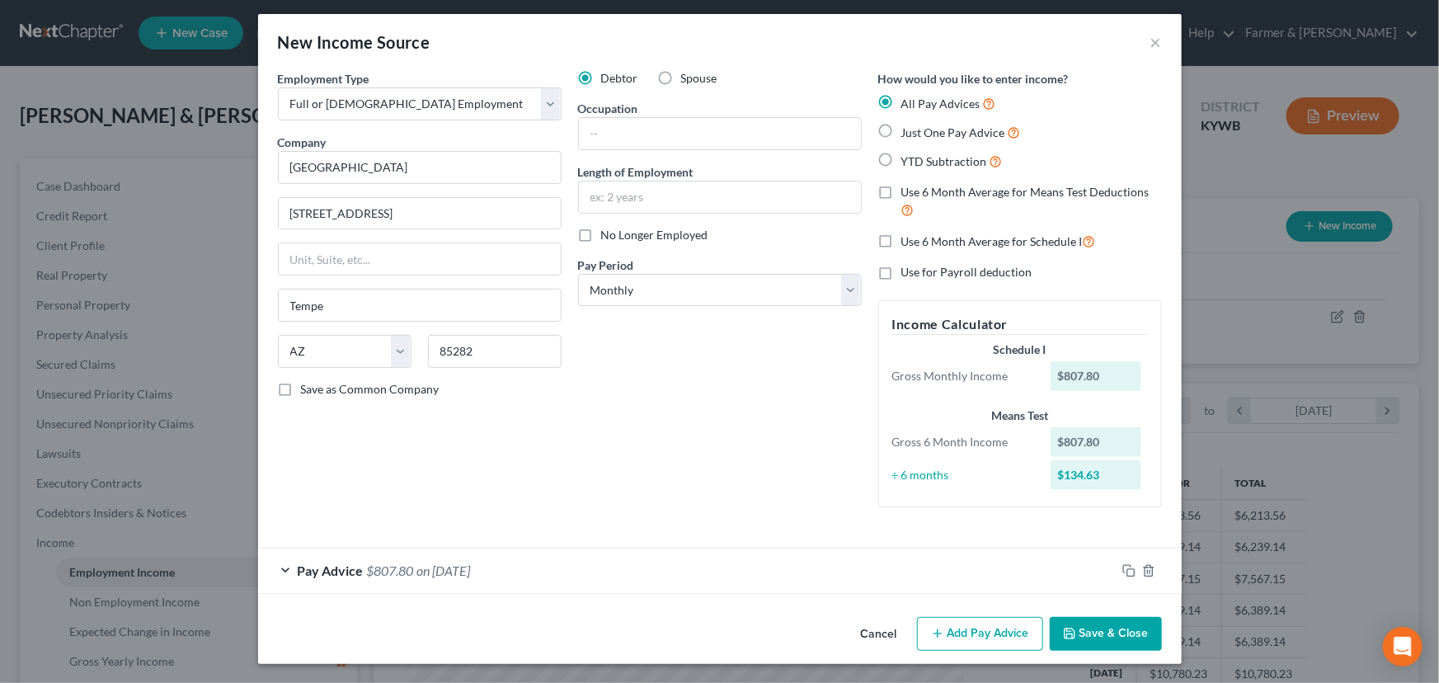
click at [966, 647] on button "Add Pay Advice" at bounding box center [980, 634] width 126 height 35
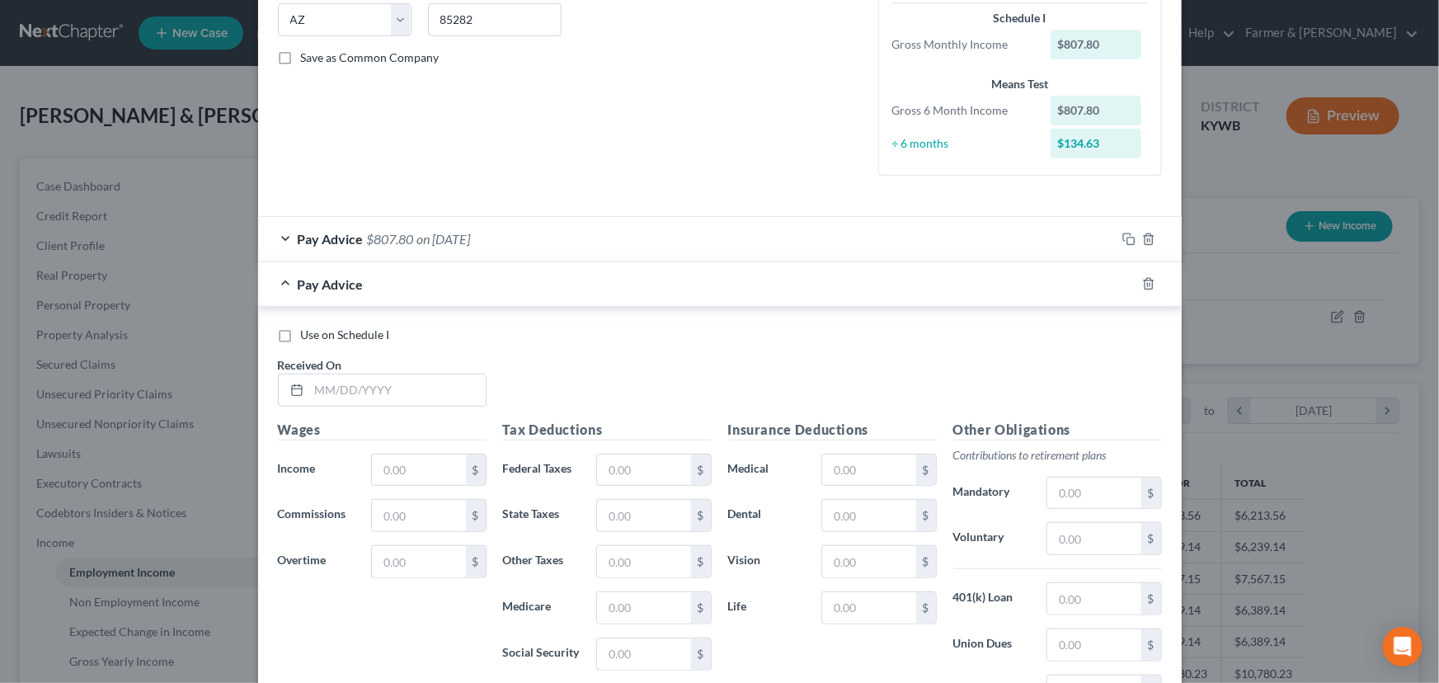
scroll to position [353, 0]
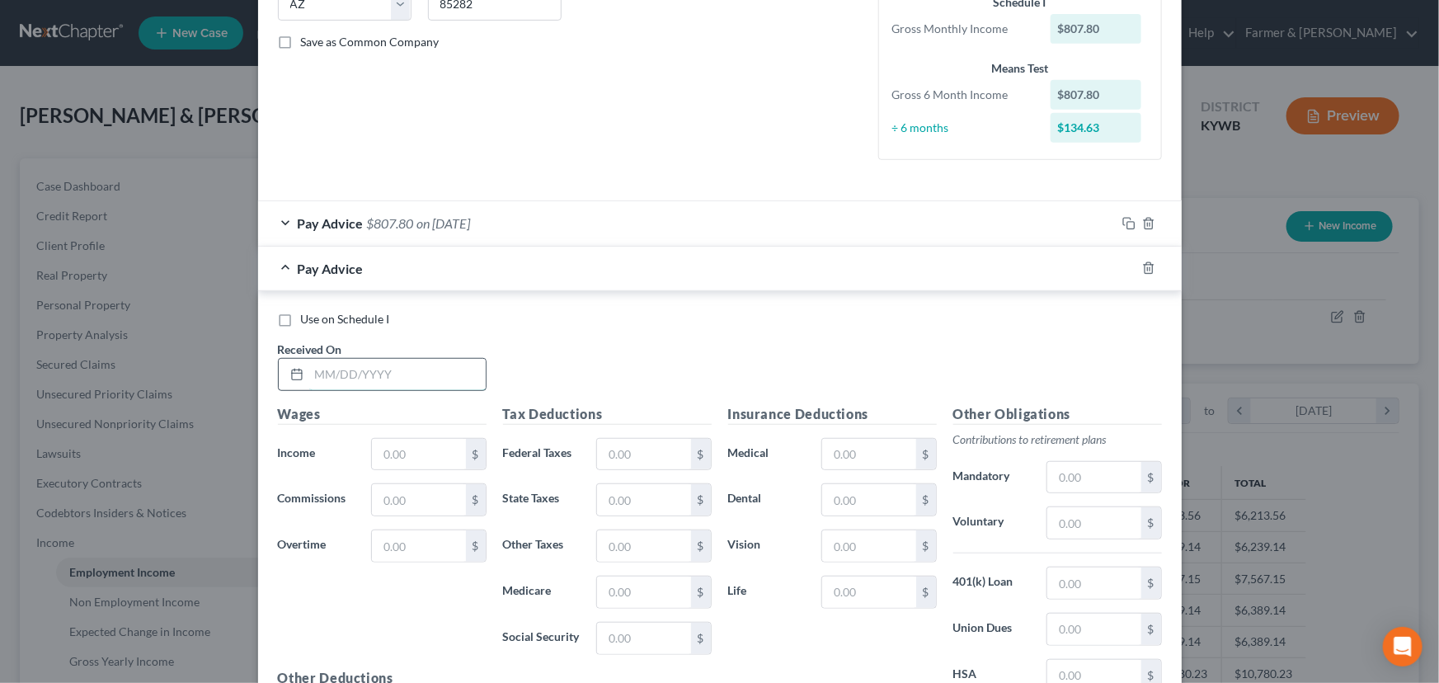
click at [365, 381] on input "text" at bounding box center [397, 374] width 176 height 31
click at [407, 447] on input "text" at bounding box center [418, 454] width 93 height 31
click at [496, 280] on div "Pay Advice $1,183.80 on 05/08/2025" at bounding box center [687, 269] width 858 height 44
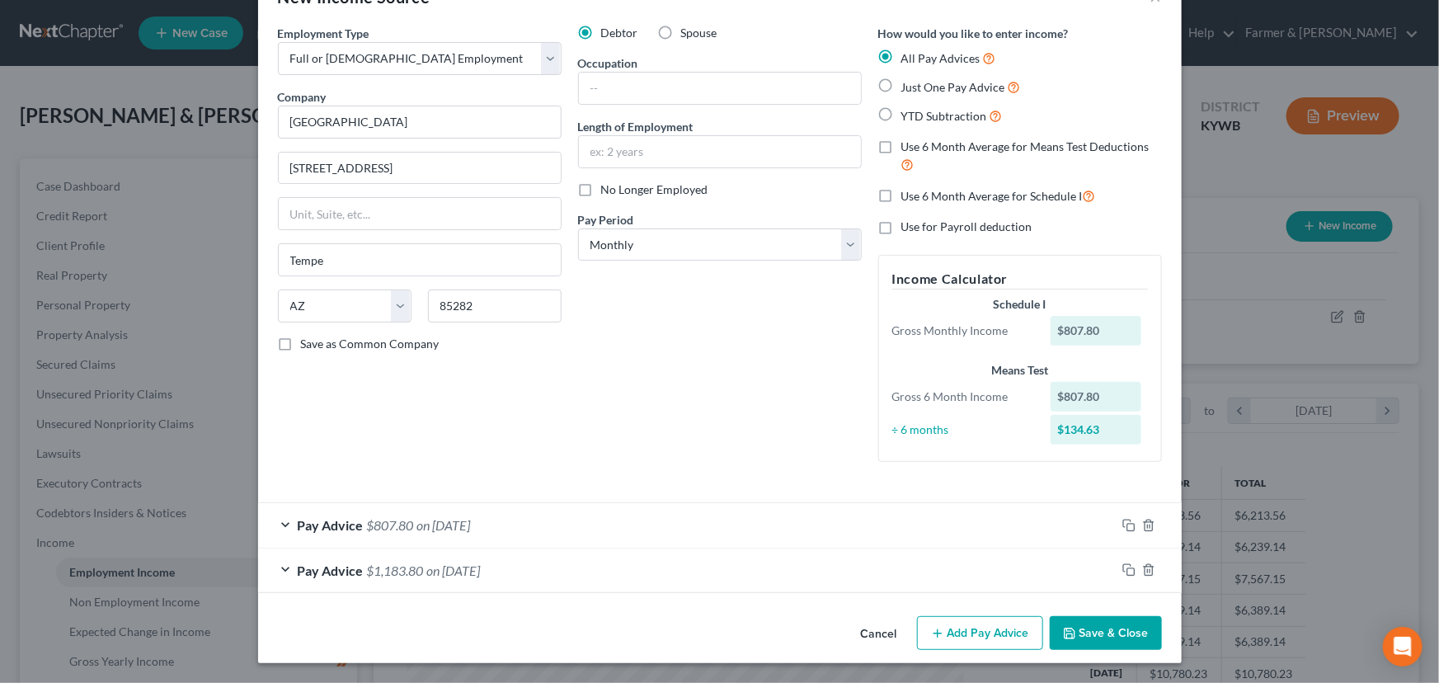
scroll to position [50, 0]
click at [990, 631] on button "Add Pay Advice" at bounding box center [980, 634] width 126 height 35
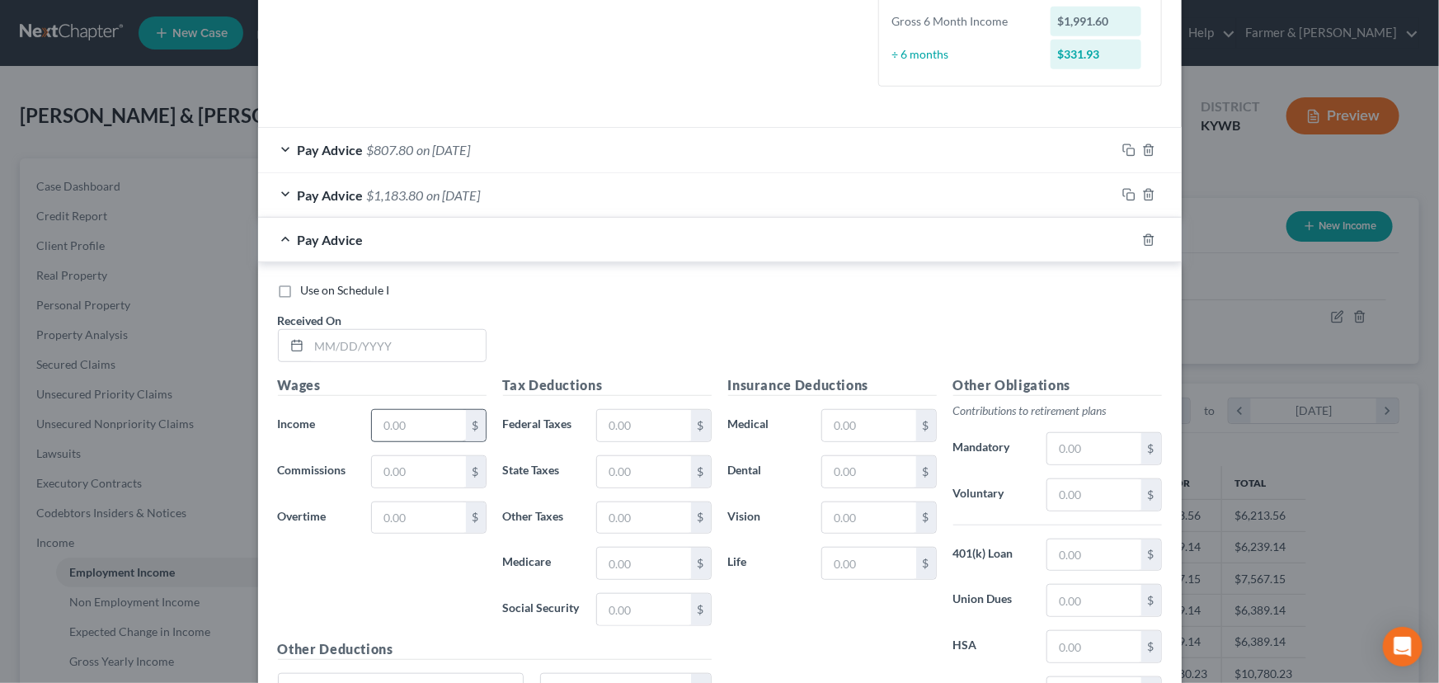
scroll to position [430, 0]
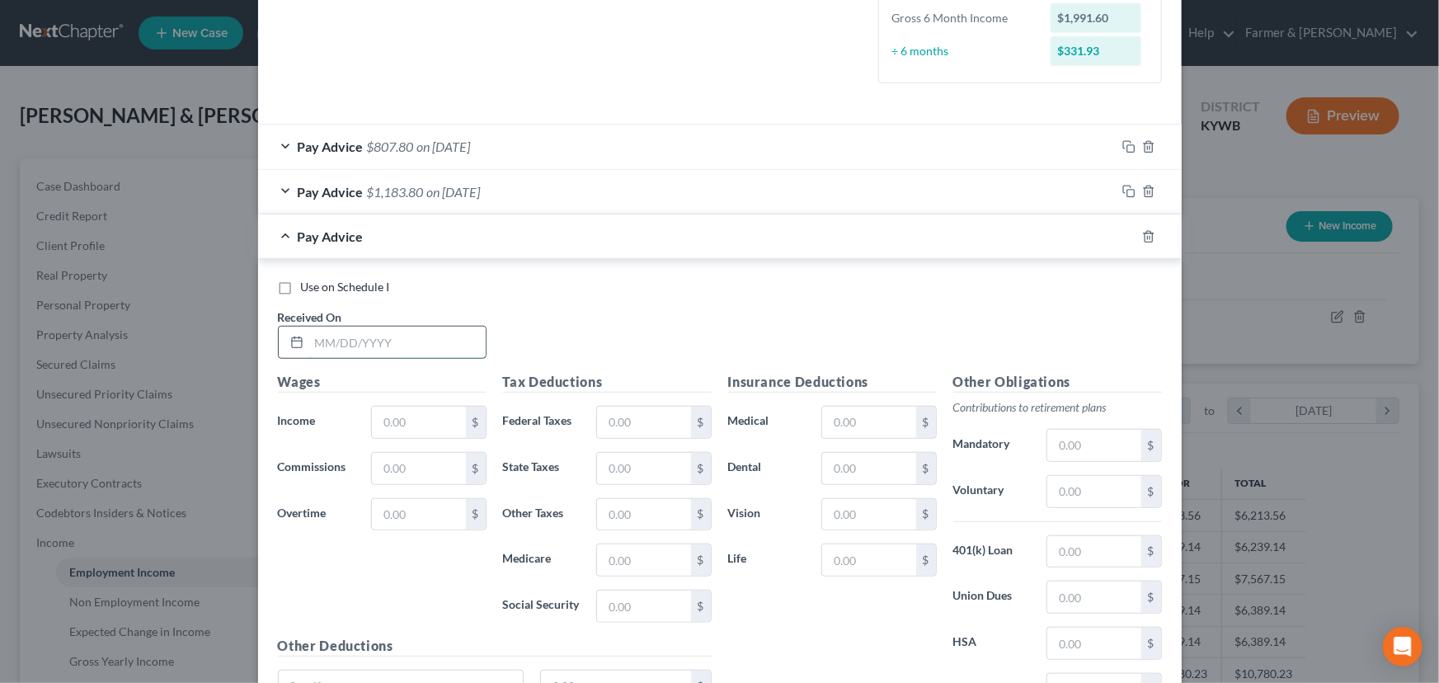
click at [389, 347] on input "text" at bounding box center [397, 342] width 176 height 31
click at [401, 421] on input "text" at bounding box center [418, 422] width 93 height 31
click at [460, 226] on div "Pay Advice $1,780.80 on 04/08/2025" at bounding box center [687, 236] width 858 height 44
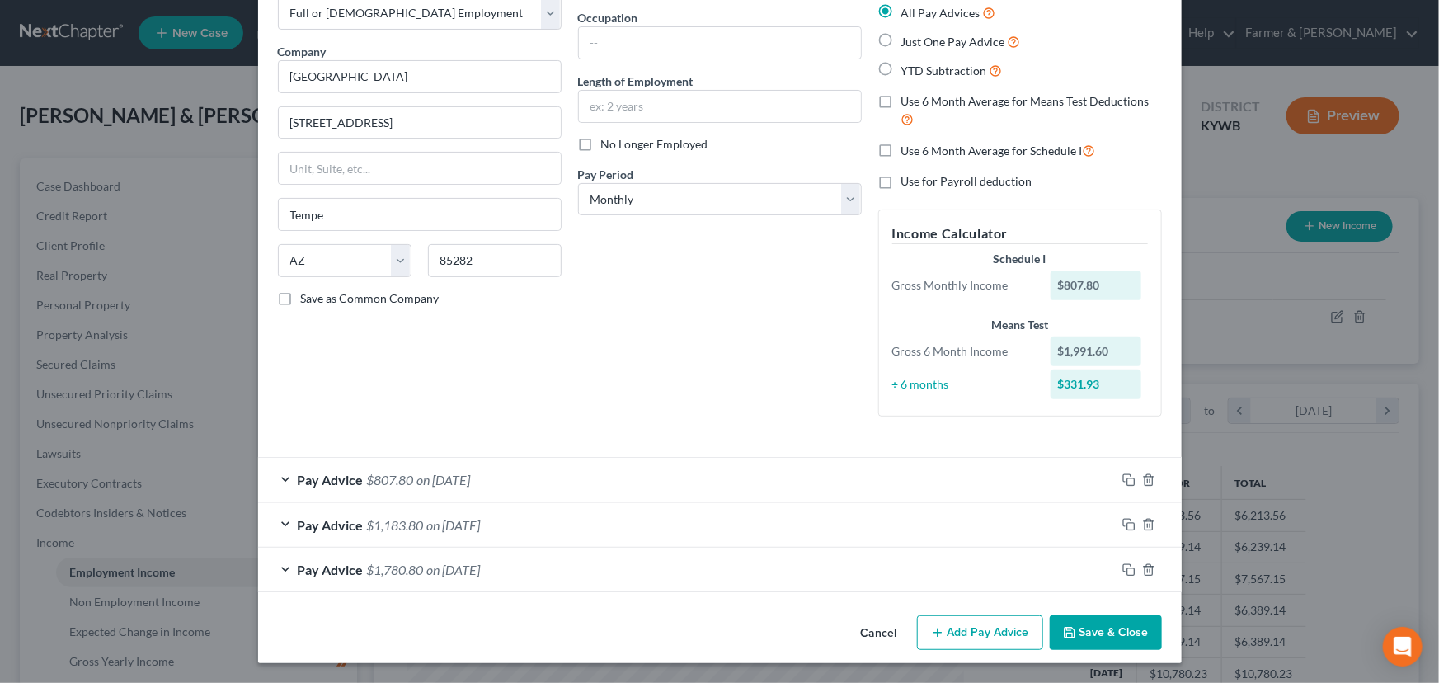
scroll to position [95, 0]
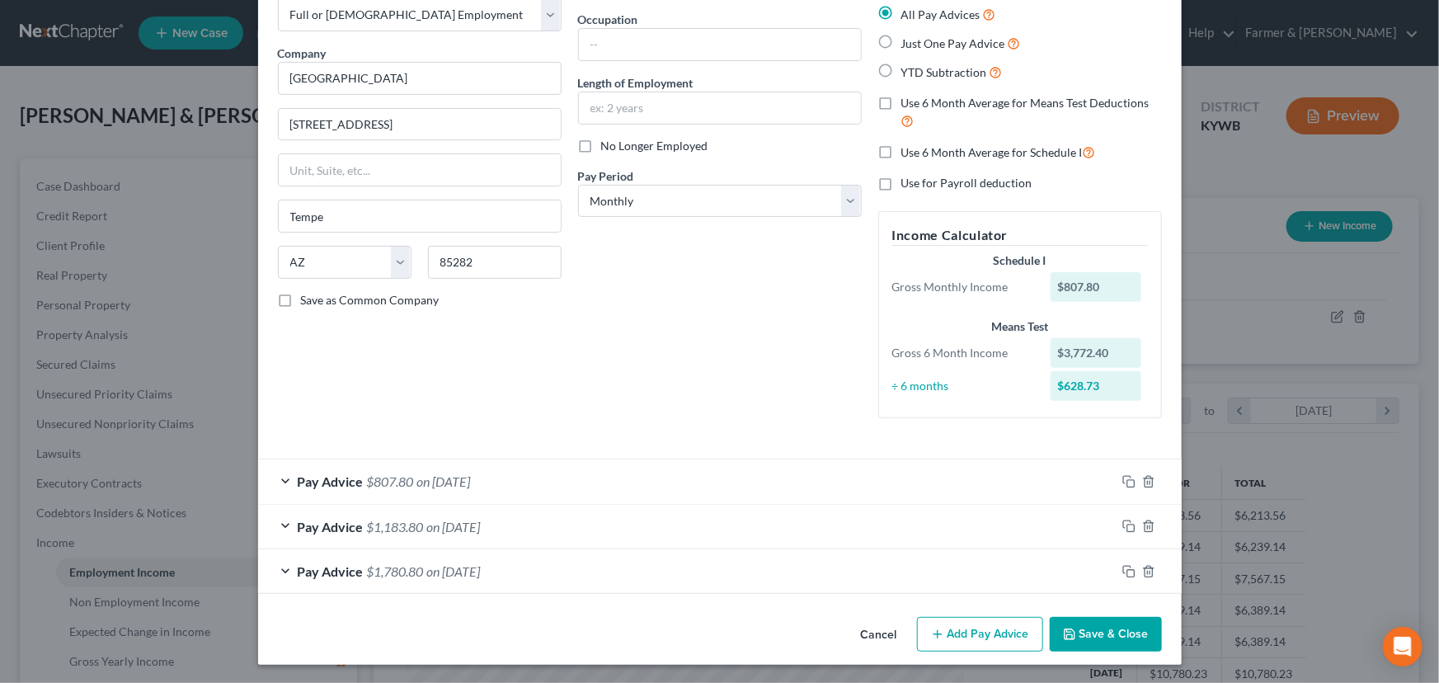
click at [959, 636] on button "Add Pay Advice" at bounding box center [980, 634] width 126 height 35
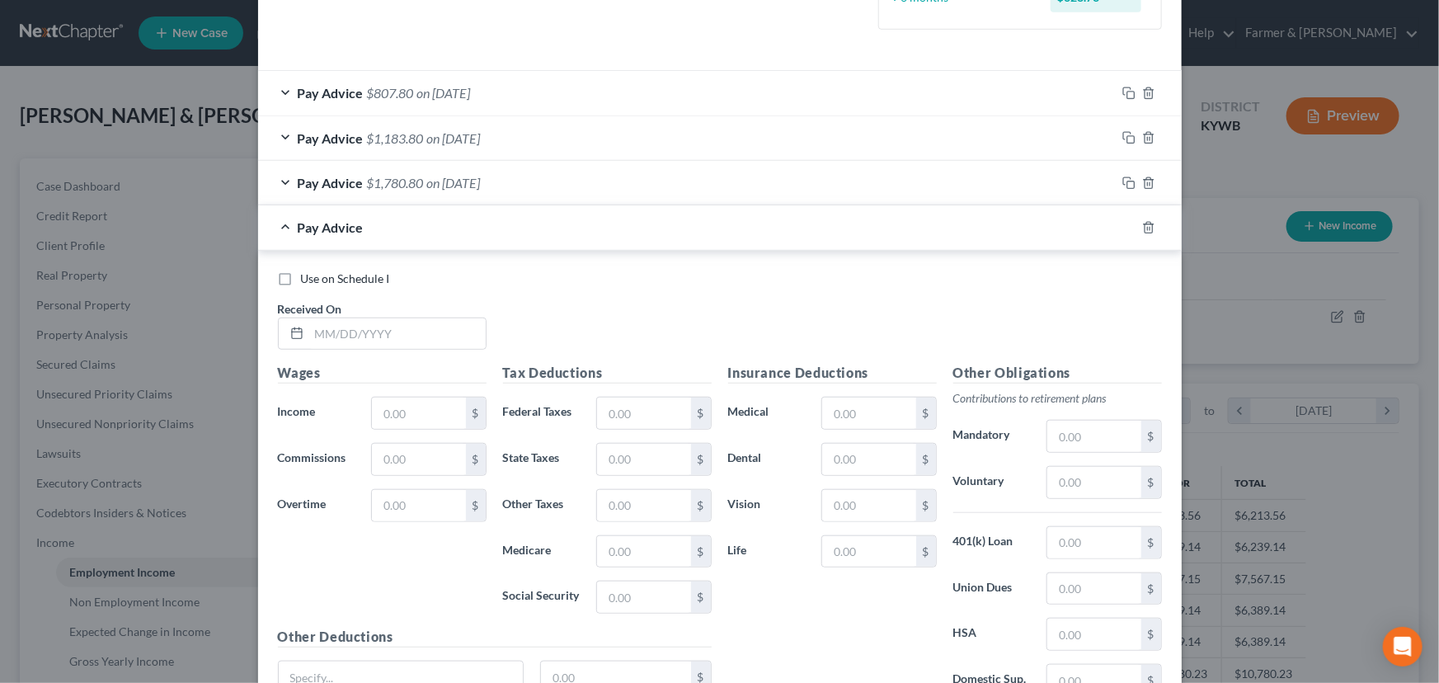
scroll to position [484, 0]
click at [377, 341] on input "text" at bounding box center [397, 332] width 176 height 31
click at [388, 405] on input "text" at bounding box center [418, 412] width 93 height 31
click at [423, 229] on span "on 04/11/2025" at bounding box center [444, 227] width 54 height 16
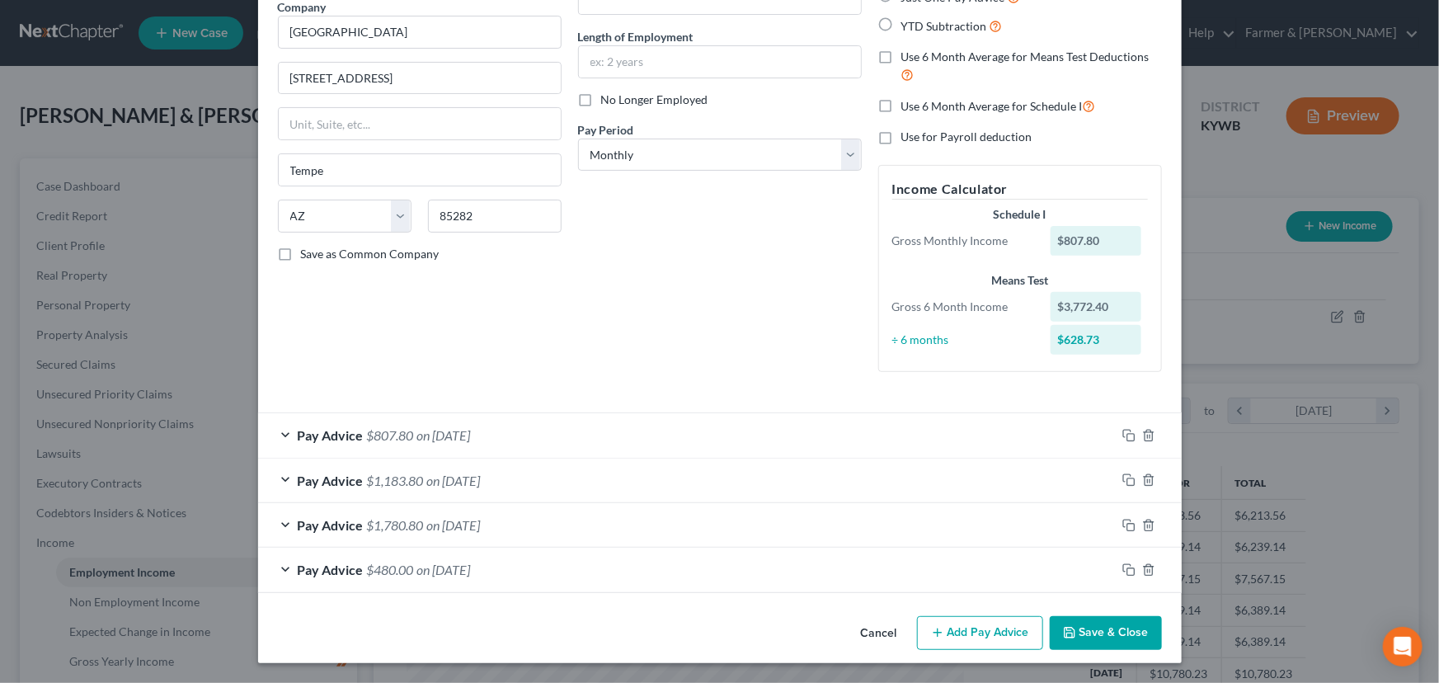
scroll to position [140, 0]
click at [936, 627] on icon "button" at bounding box center [937, 633] width 13 height 13
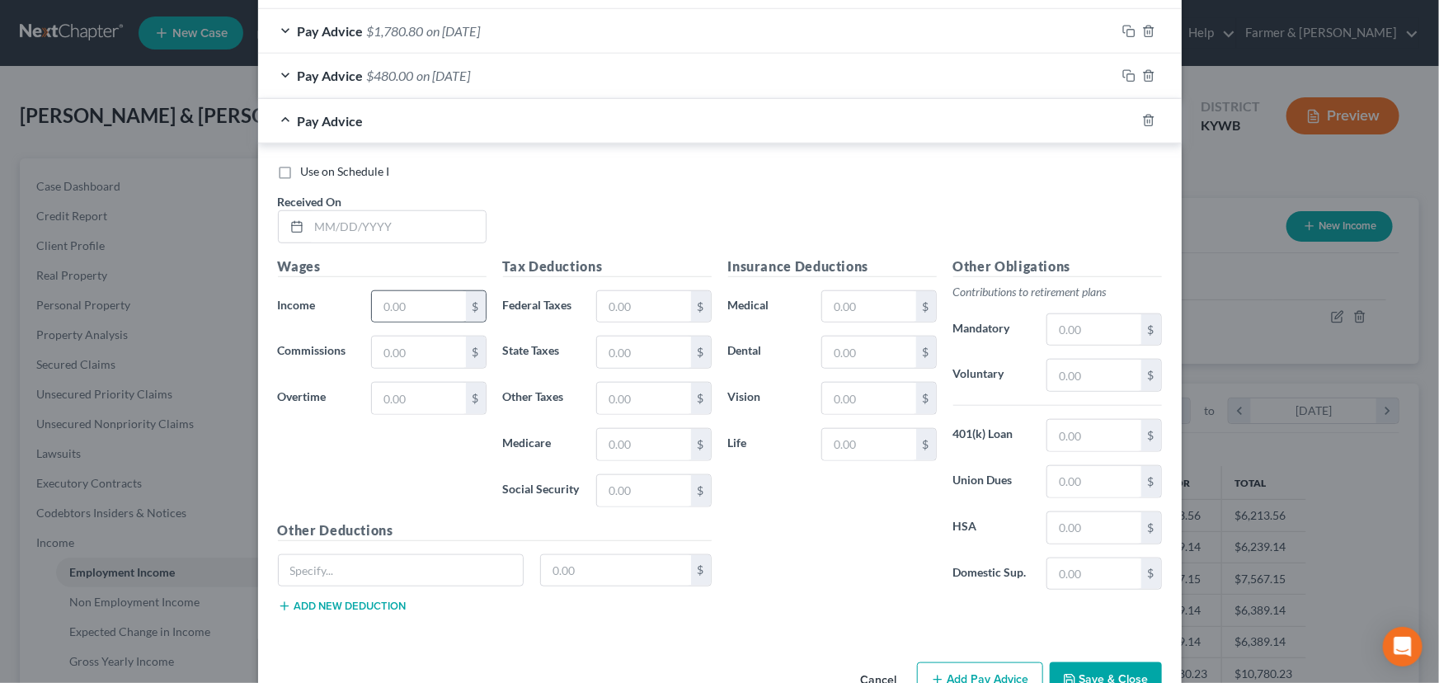
scroll to position [648, 0]
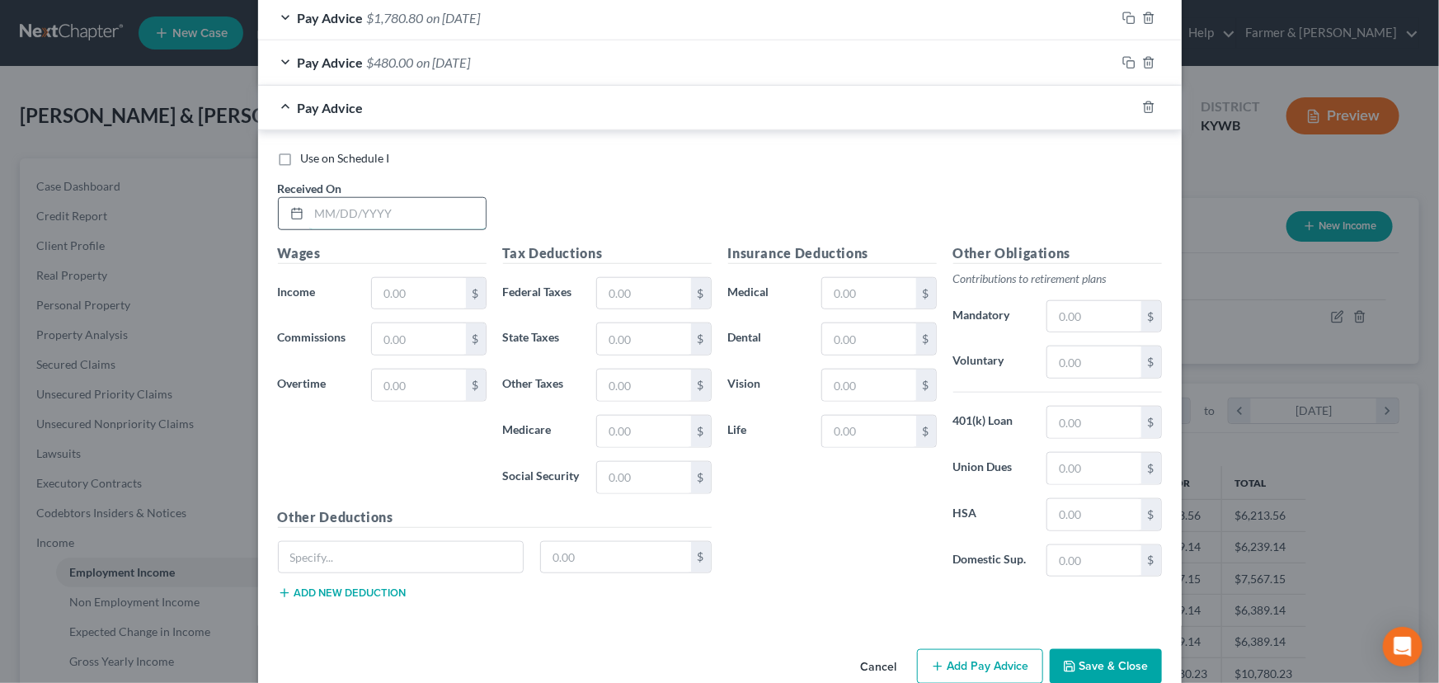
click at [411, 223] on input "text" at bounding box center [397, 213] width 176 height 31
click at [401, 289] on input "text" at bounding box center [418, 293] width 93 height 31
click at [523, 200] on div "Use on Schedule I Received On * 02/26/2025" at bounding box center [720, 196] width 900 height 93
click at [494, 117] on div "Pay Advice $1,743.80 on 02/26/2025" at bounding box center [687, 108] width 858 height 44
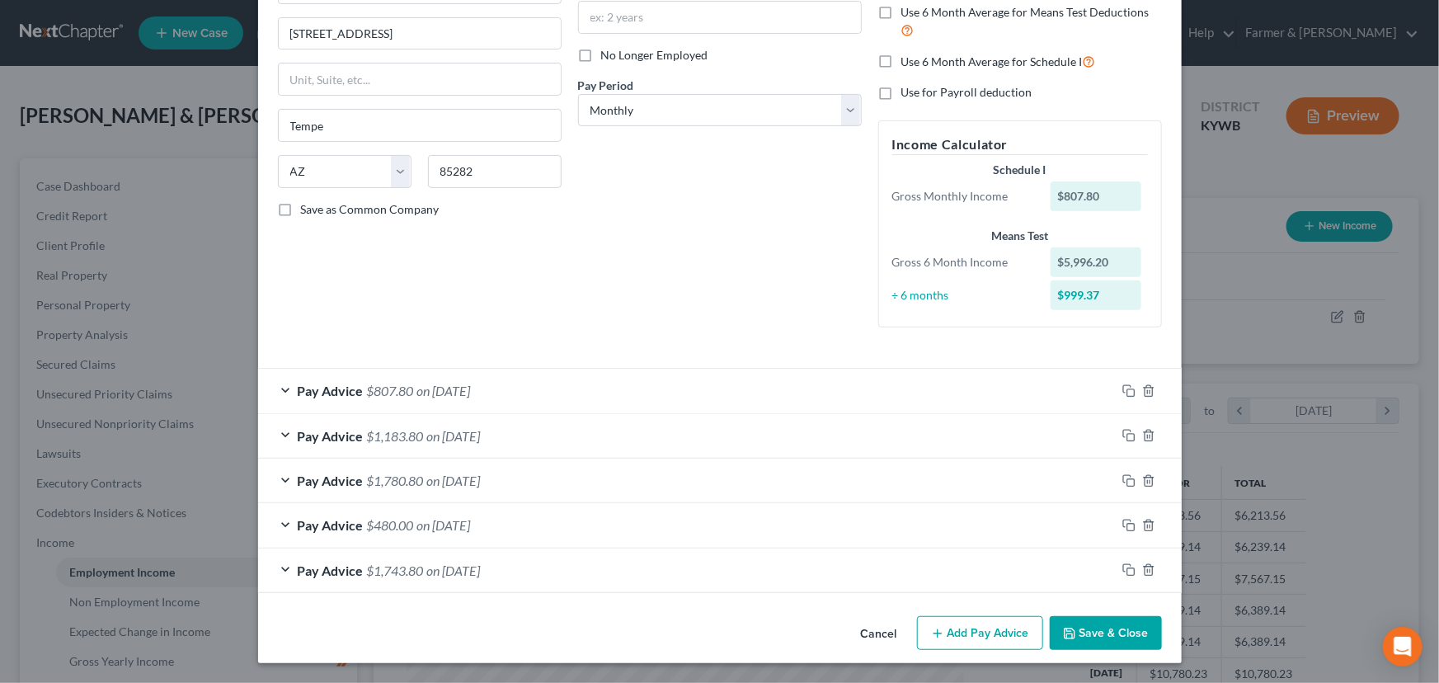
scroll to position [185, 0]
click at [934, 628] on icon "button" at bounding box center [937, 634] width 13 height 13
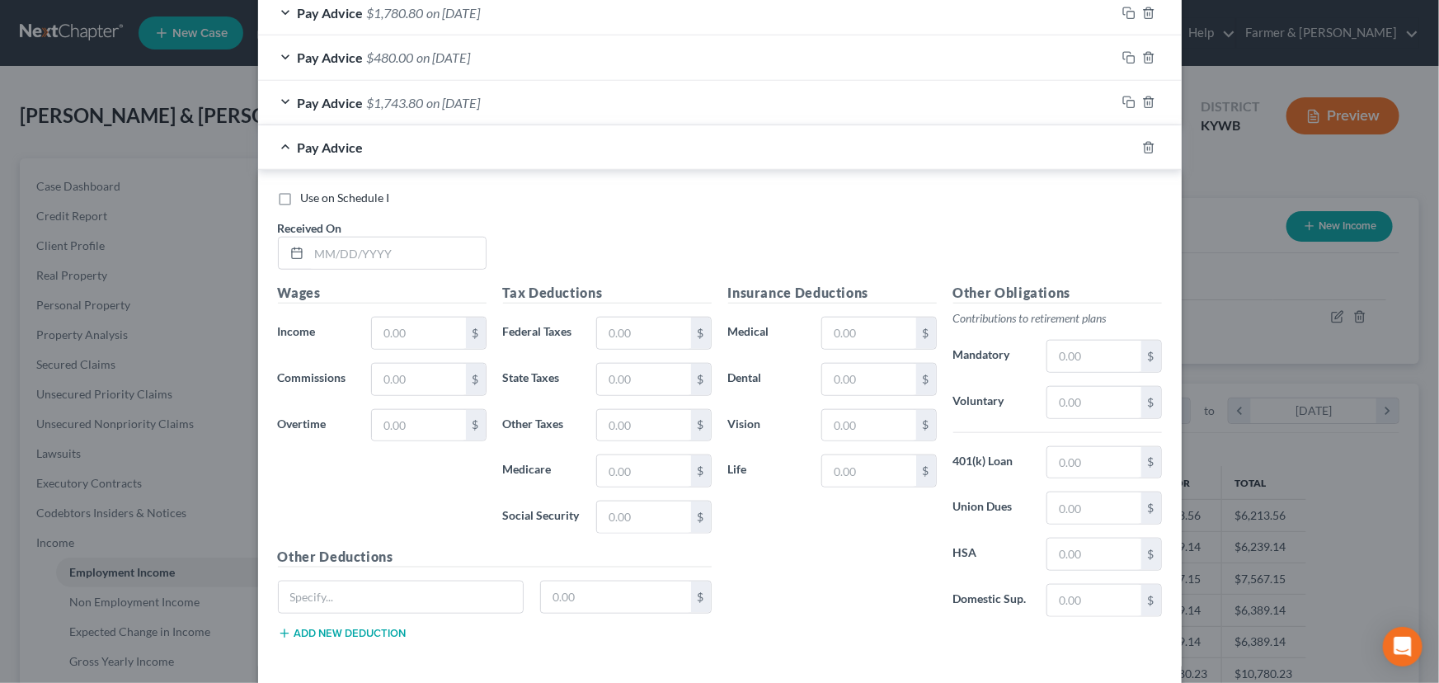
scroll to position [675, 0]
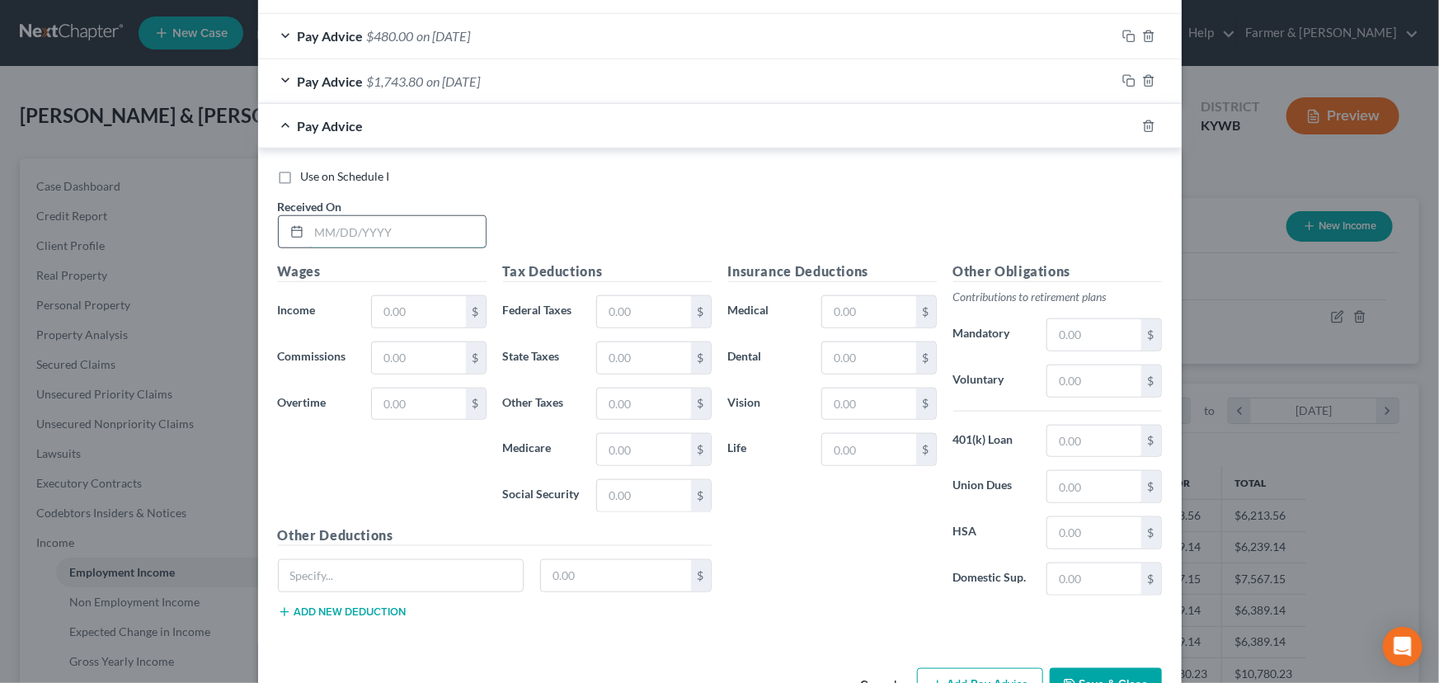
click at [362, 223] on input "text" at bounding box center [397, 231] width 176 height 31
click at [417, 305] on input "text" at bounding box center [418, 311] width 93 height 31
click at [522, 223] on div "Use on Schedule I Received On * 07/16/2025" at bounding box center [720, 214] width 900 height 93
click at [472, 138] on div "Pay Advice $806.80 on 07/16/2025" at bounding box center [687, 126] width 858 height 44
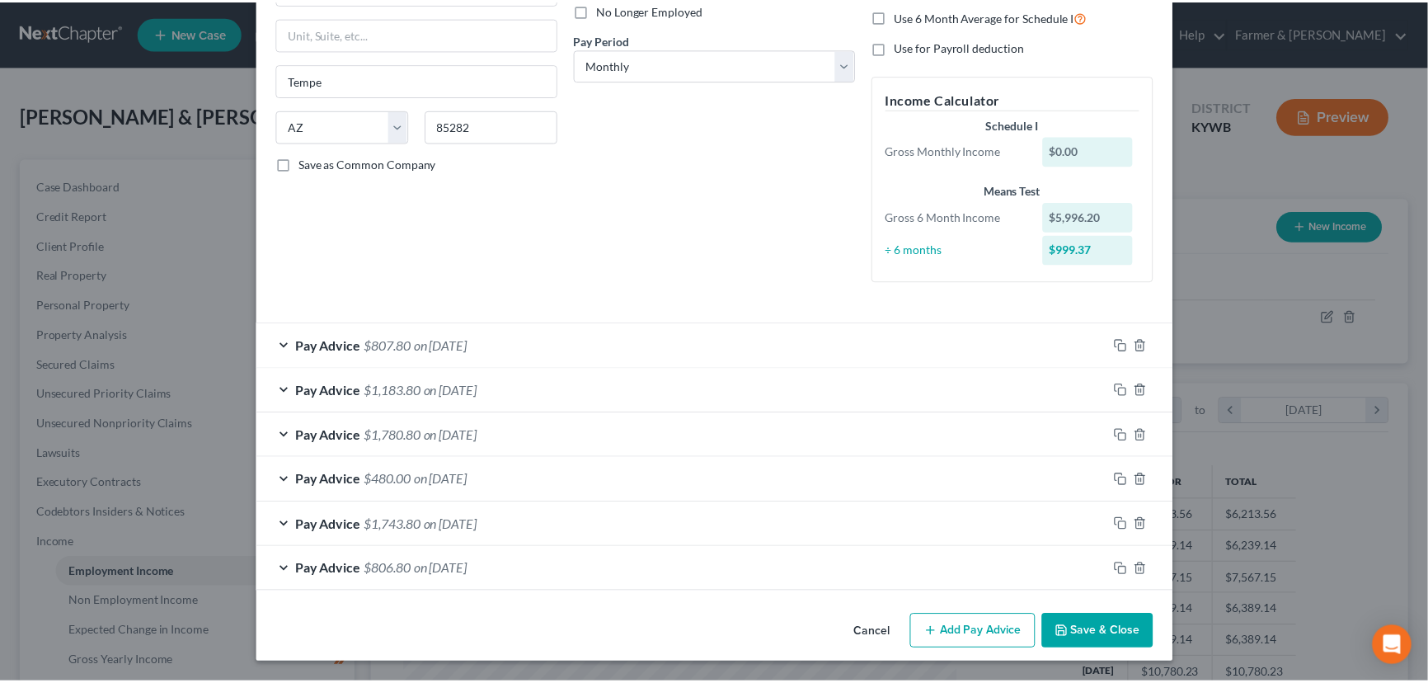
scroll to position [229, 0]
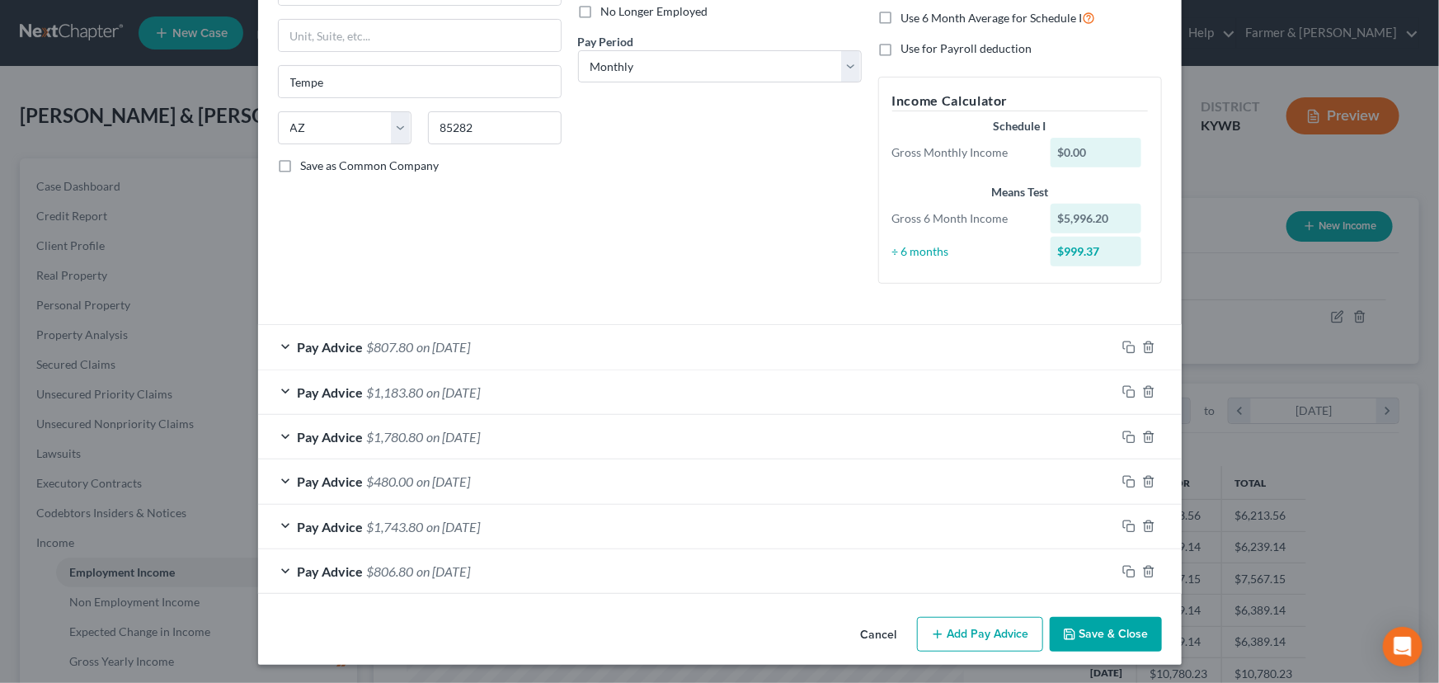
click at [449, 239] on div "Employment Type * Select Full or Part Time Employment Self Employment Company *…" at bounding box center [420, 72] width 300 height 450
click at [384, 281] on div "Employment Type * Select Full or Part Time Employment Self Employment Company *…" at bounding box center [420, 72] width 300 height 450
click at [596, 212] on div "Debtor Spouse Occupation Length of Employment No Longer Employed Pay Period * S…" at bounding box center [720, 72] width 300 height 450
click at [415, 274] on div "Employment Type * Select Full or Part Time Employment Self Employment Company *…" at bounding box center [420, 72] width 300 height 450
click at [1077, 643] on button "Save & Close" at bounding box center [1106, 634] width 112 height 35
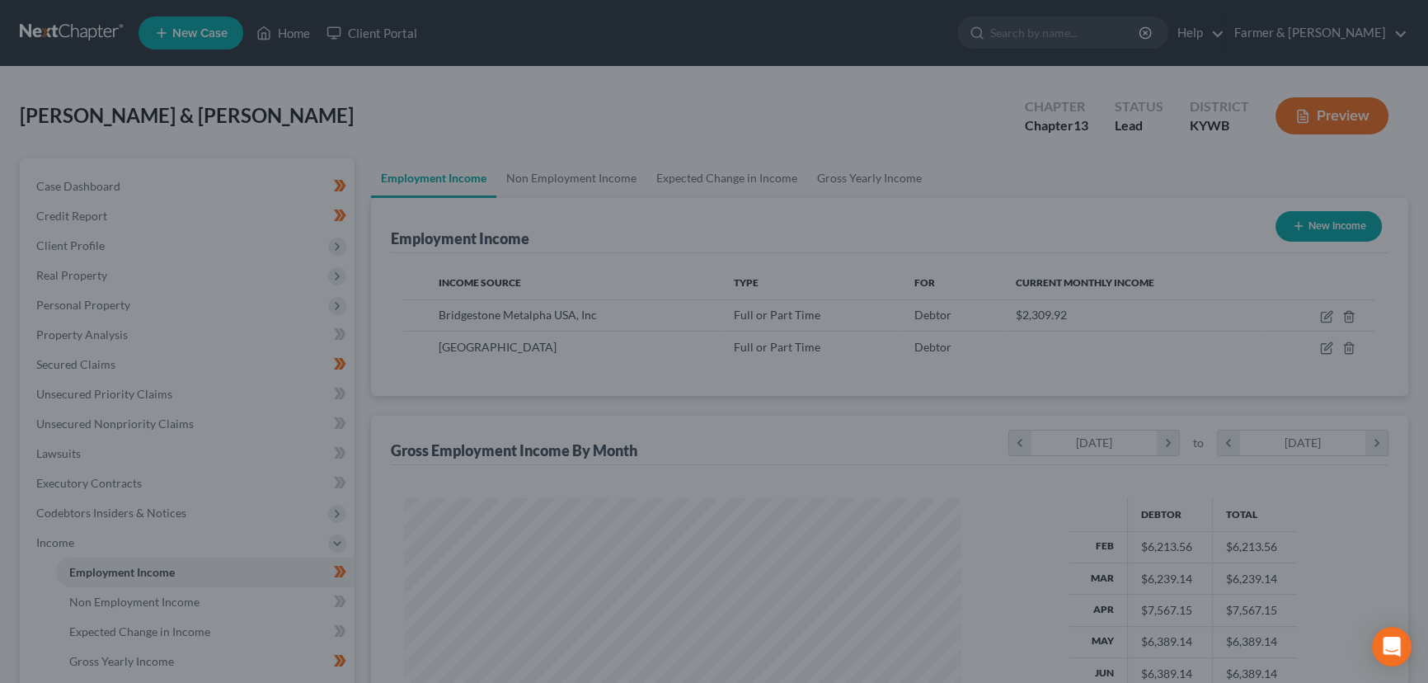
scroll to position [824292, 824002]
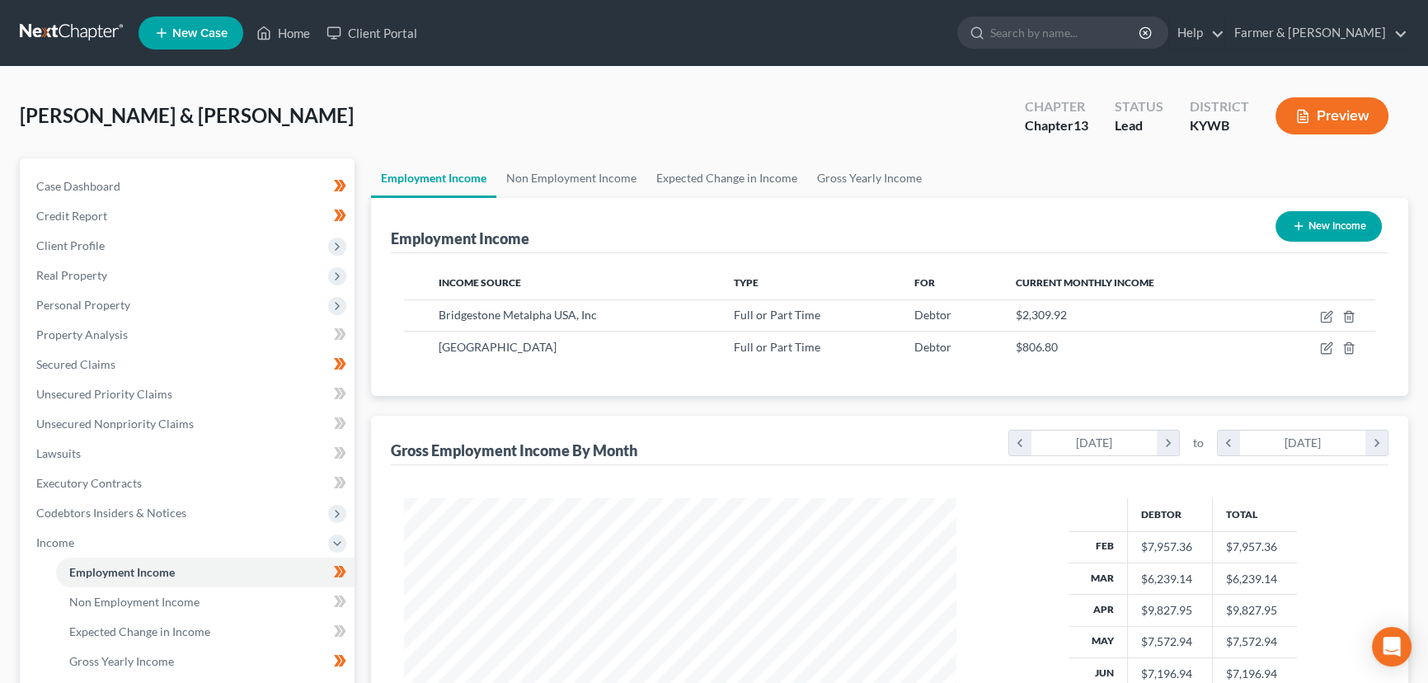
click at [355, 130] on div "Teter, Michael & Jessica Upgraded Chapter Chapter 13 Status Lead District KYWB …" at bounding box center [714, 123] width 1389 height 72
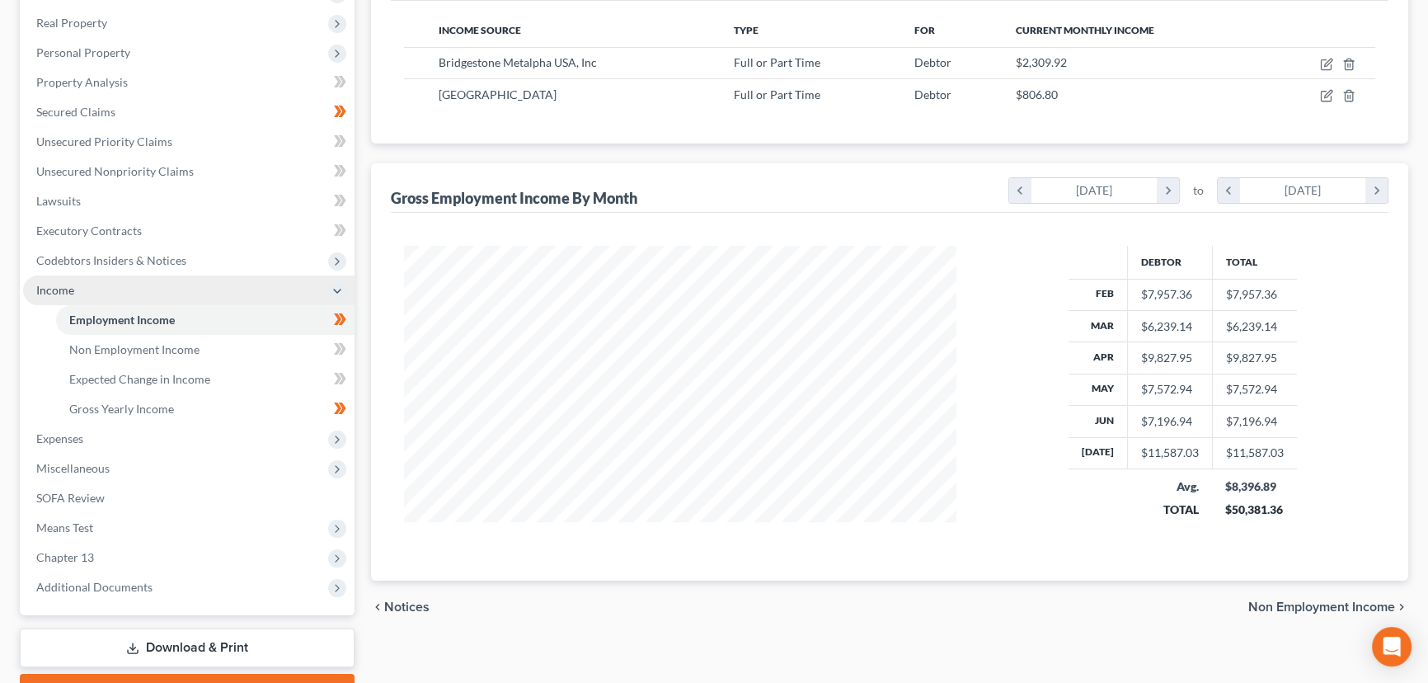
click at [82, 289] on span "Income" at bounding box center [188, 290] width 331 height 30
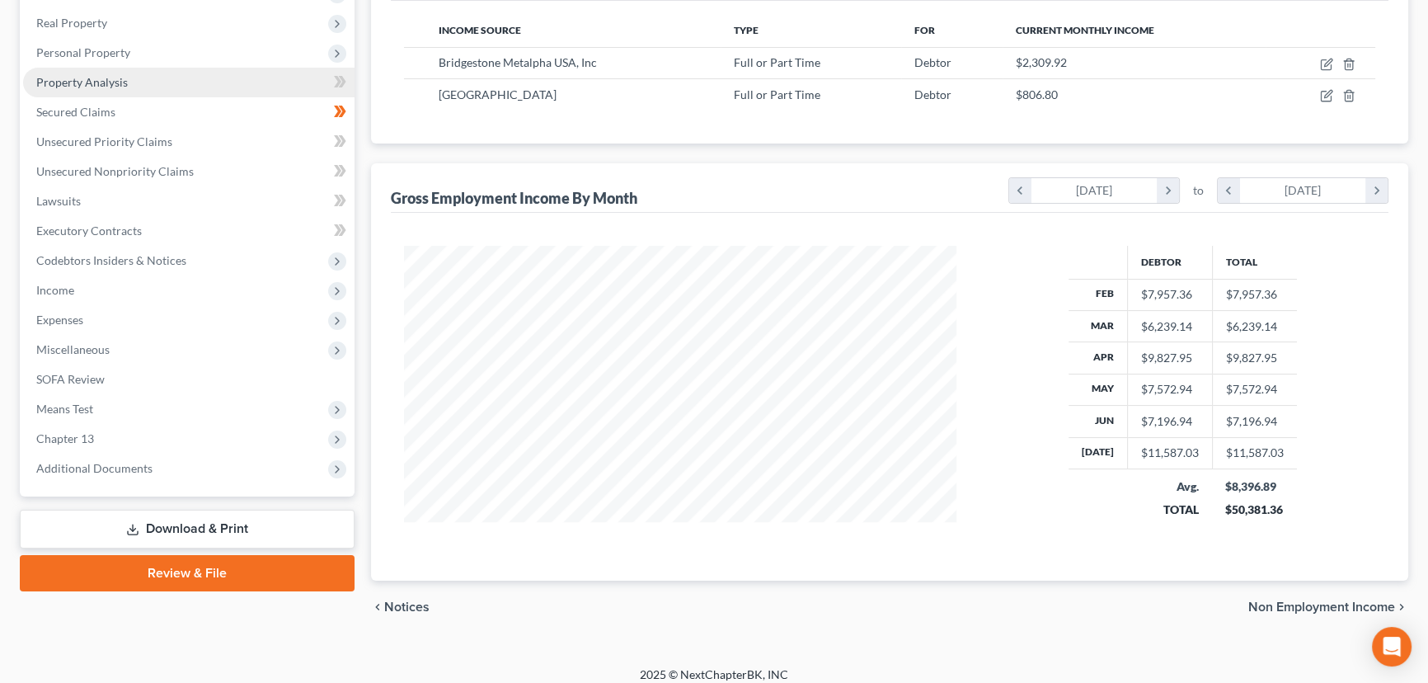
click at [125, 72] on link "Property Analysis" at bounding box center [188, 83] width 331 height 30
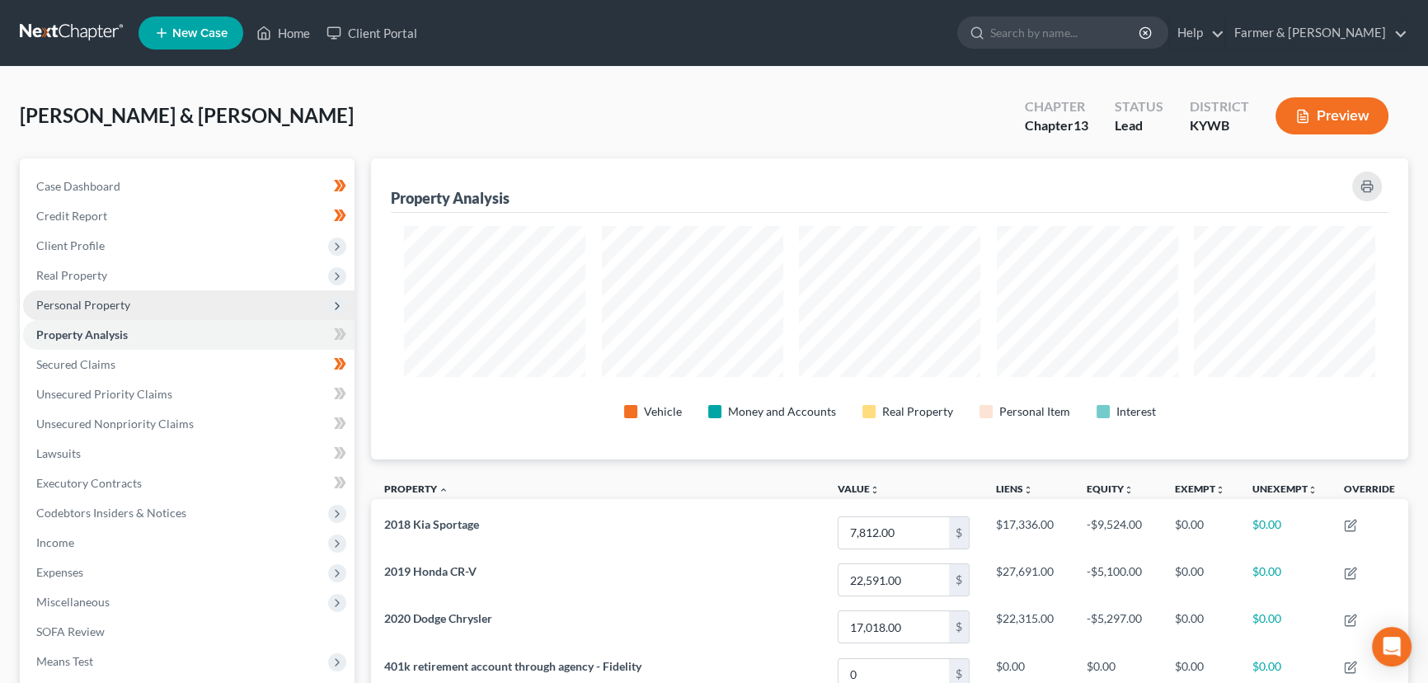
click at [77, 306] on span "Personal Property" at bounding box center [83, 305] width 94 height 14
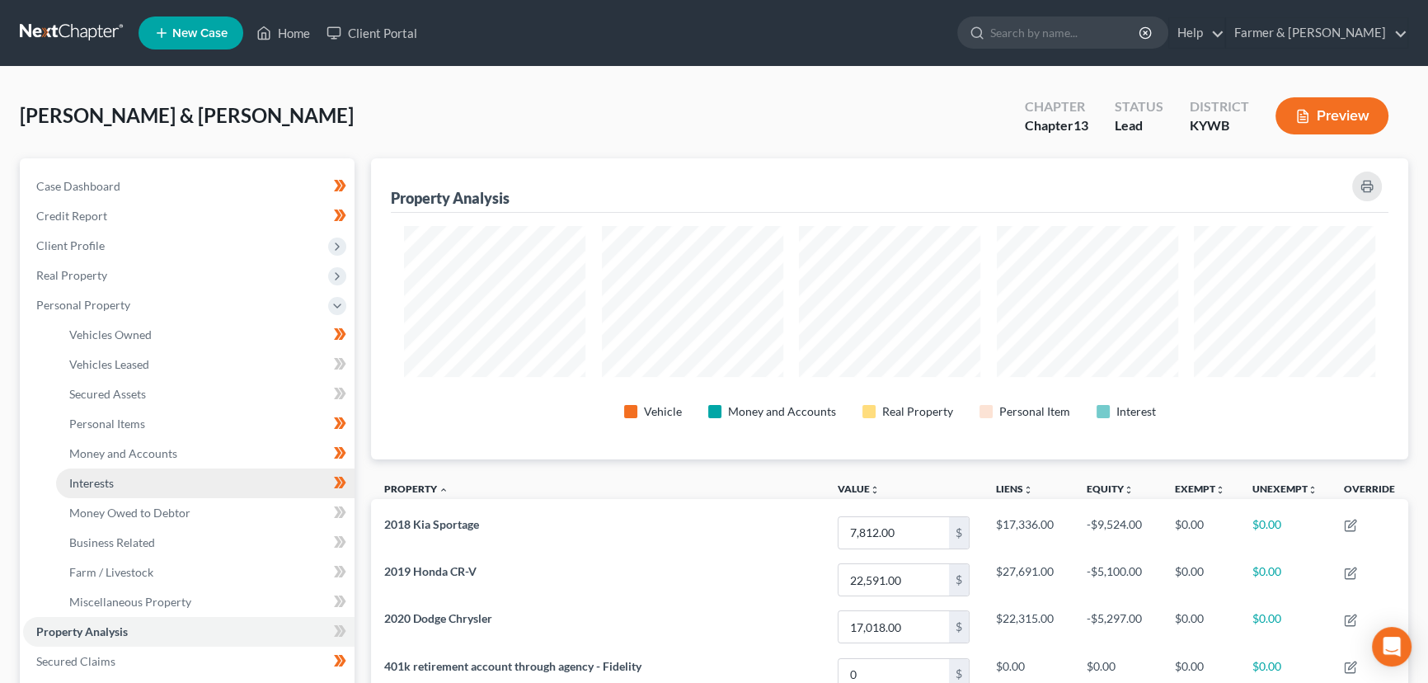
click at [117, 477] on link "Interests" at bounding box center [205, 483] width 299 height 30
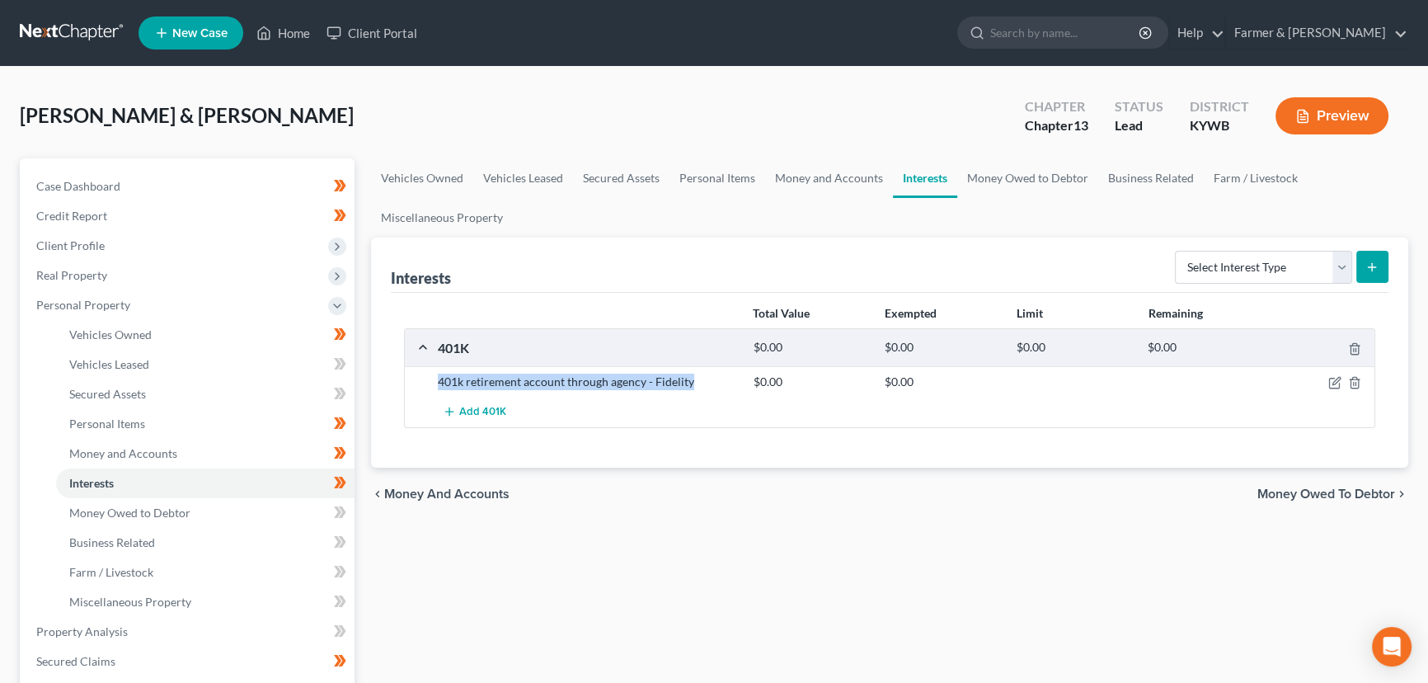
drag, startPoint x: 437, startPoint y: 380, endPoint x: 695, endPoint y: 386, distance: 258.2
click at [695, 386] on div "401k retirement account through agency - Fidelity" at bounding box center [588, 382] width 316 height 16
click at [385, 609] on div "Vehicles Owned Vehicles Leased Secured Assets Personal Items Money and Accounts…" at bounding box center [890, 649] width 1054 height 982
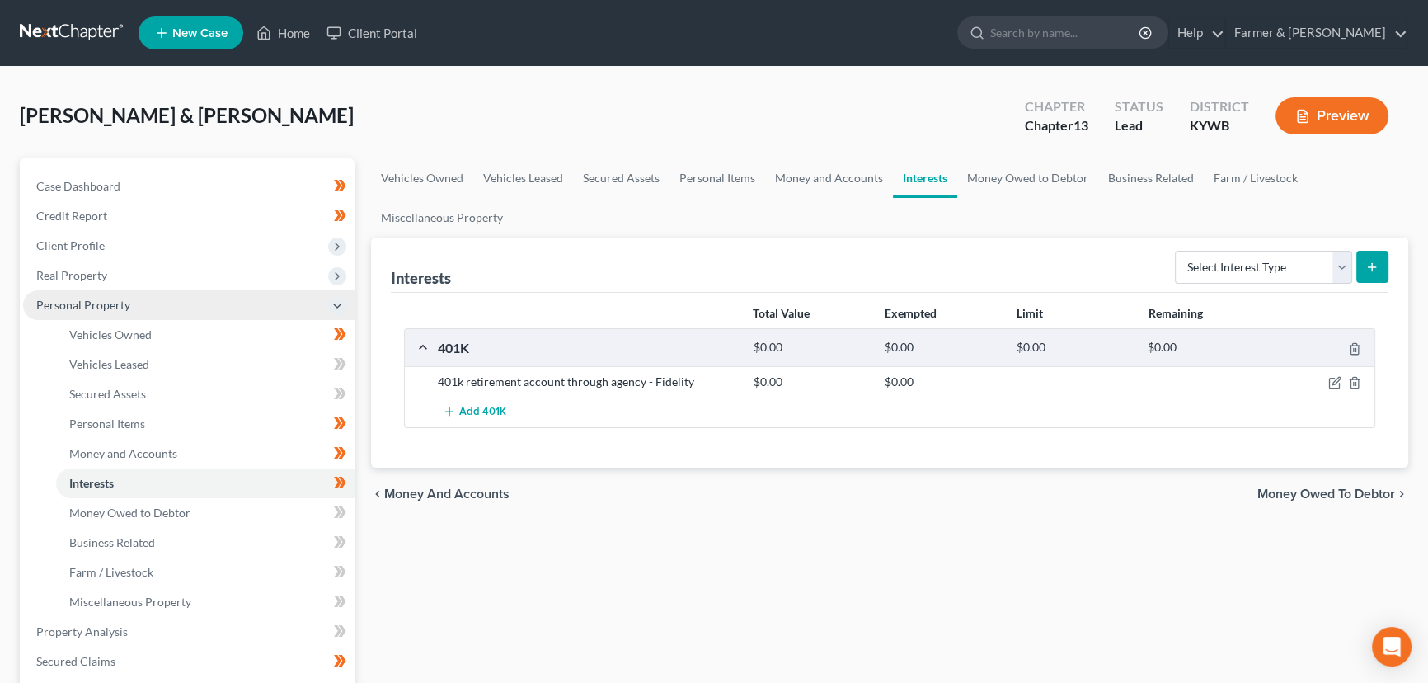
click at [152, 298] on span "Personal Property" at bounding box center [188, 305] width 331 height 30
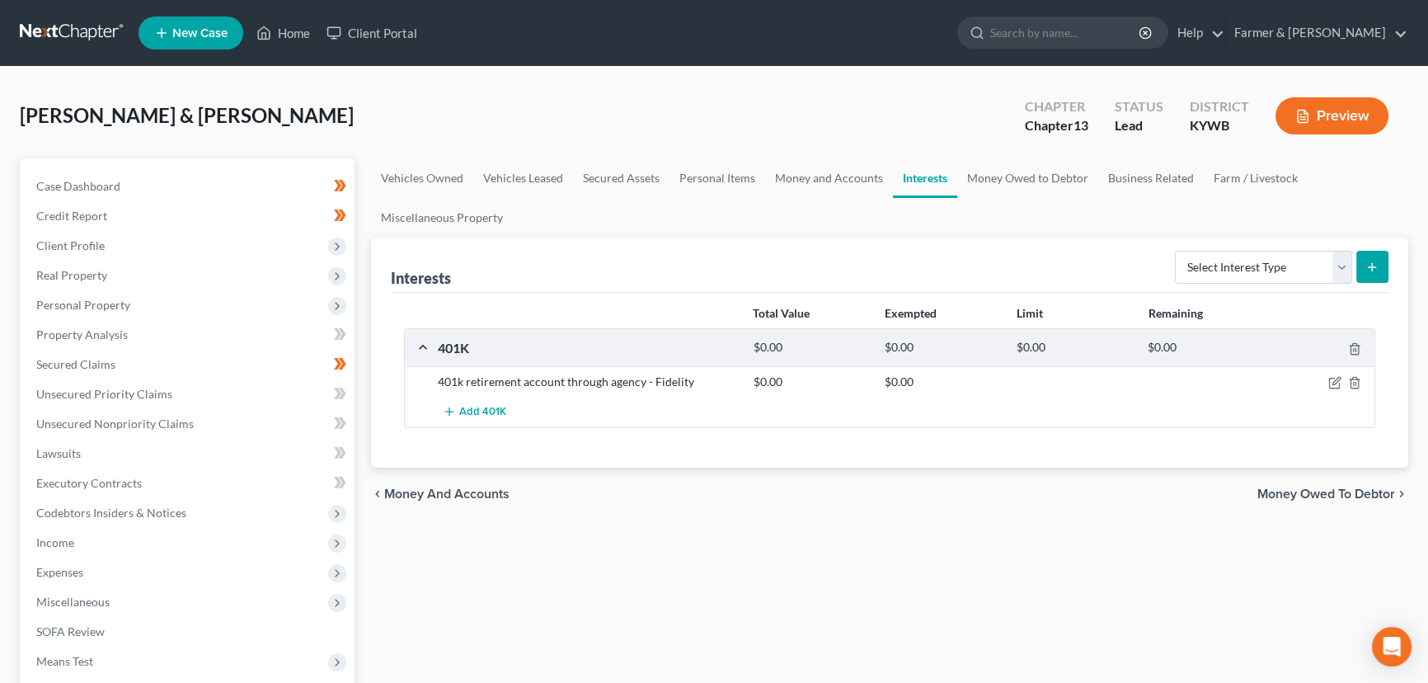
click at [299, 109] on div "Teter, Michael & Jessica Upgraded Chapter Chapter 13 Status Lead District KYWB …" at bounding box center [714, 123] width 1389 height 72
click at [139, 412] on link "Unsecured Nonpriority Claims" at bounding box center [188, 424] width 331 height 30
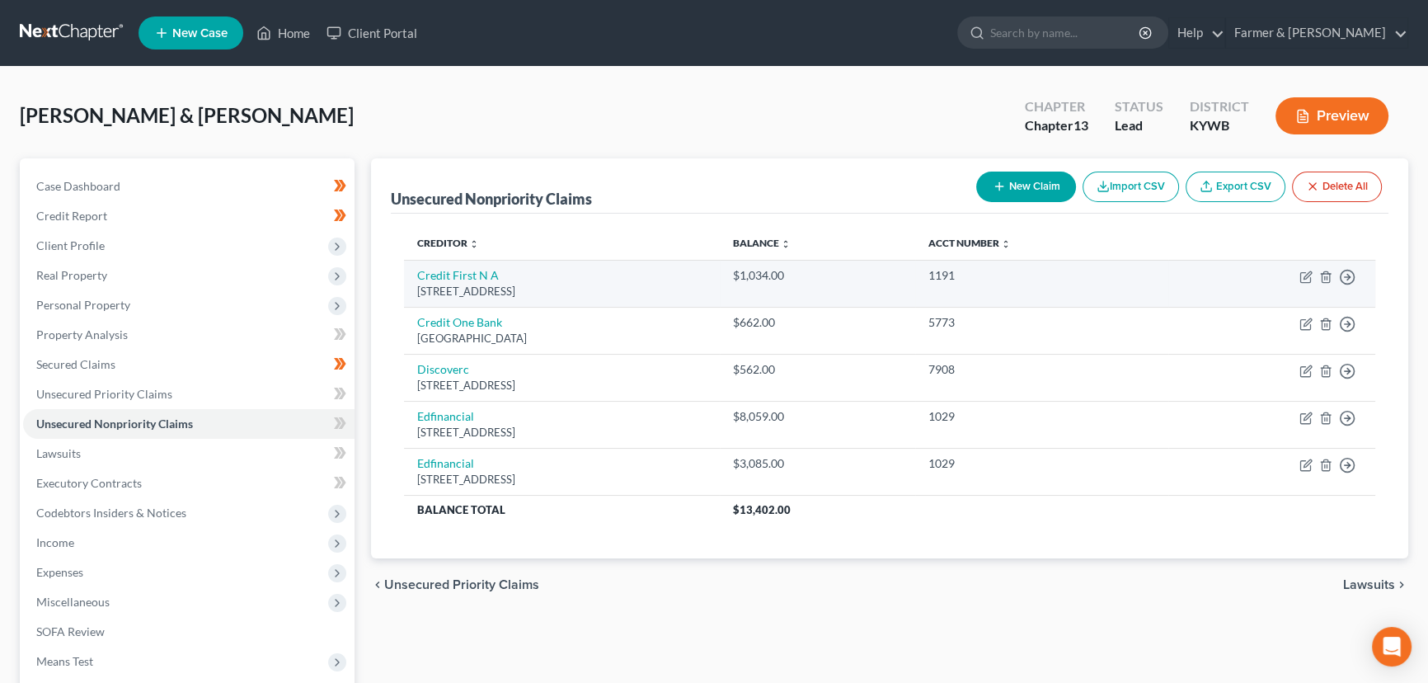
click at [497, 277] on td "Credit First N A 6275 Eastland Rd, Brookpark, OH 44142" at bounding box center [562, 283] width 316 height 47
click at [476, 275] on link "Credit First N A" at bounding box center [458, 275] width 82 height 14
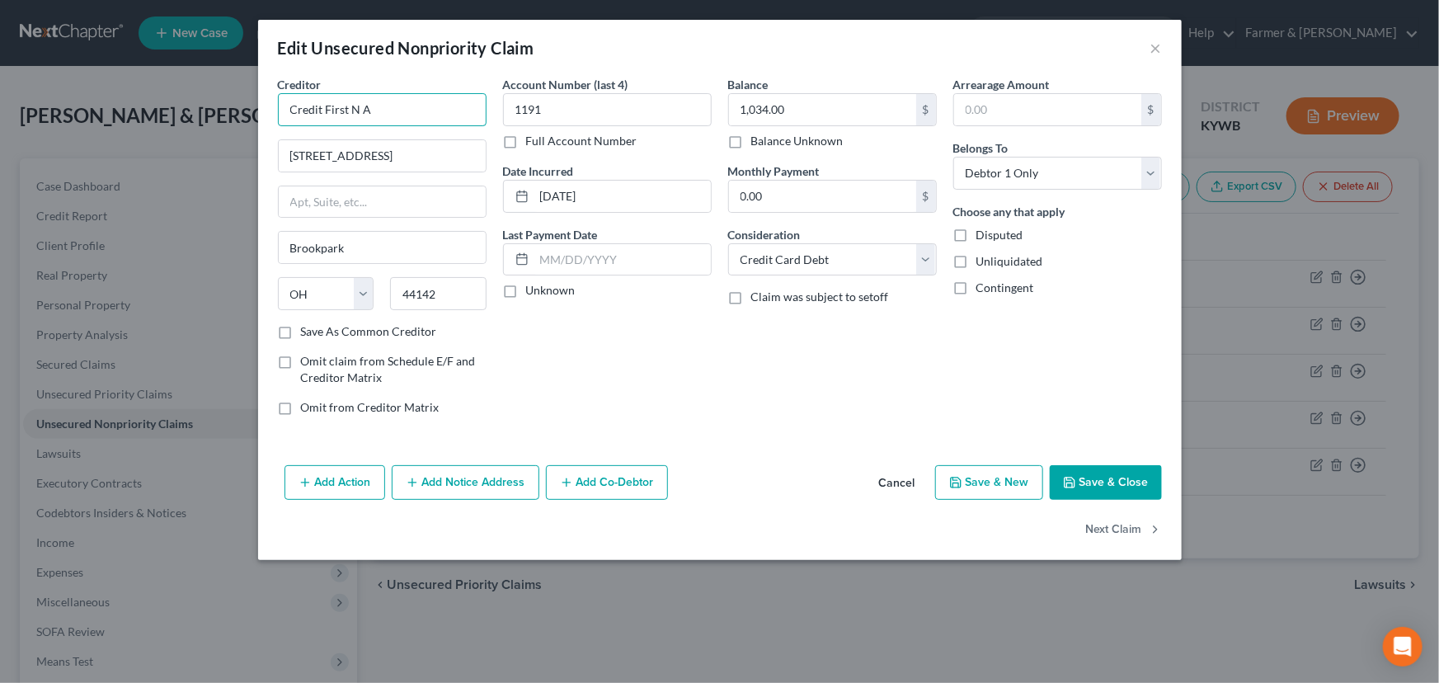
click at [440, 110] on input "Credit First N A" at bounding box center [382, 109] width 209 height 33
click at [583, 362] on div "Account Number (last 4) 1191 Full Account Number Date Incurred 12-09-2022 Last …" at bounding box center [607, 252] width 225 height 353
click at [526, 297] on label "Unknown" at bounding box center [550, 290] width 49 height 16
click at [533, 293] on input "Unknown" at bounding box center [538, 287] width 11 height 11
click at [1087, 483] on button "Save & Close" at bounding box center [1106, 482] width 112 height 35
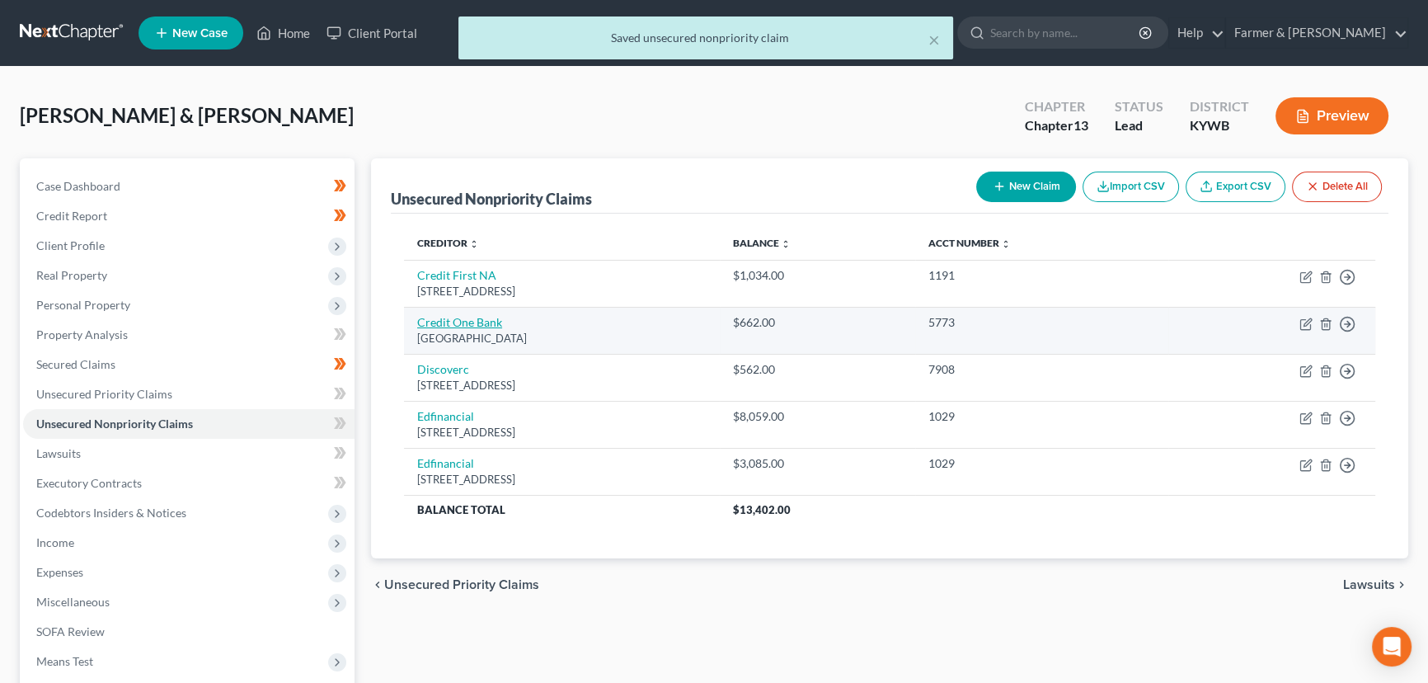
click at [464, 322] on link "Credit One Bank" at bounding box center [459, 322] width 85 height 14
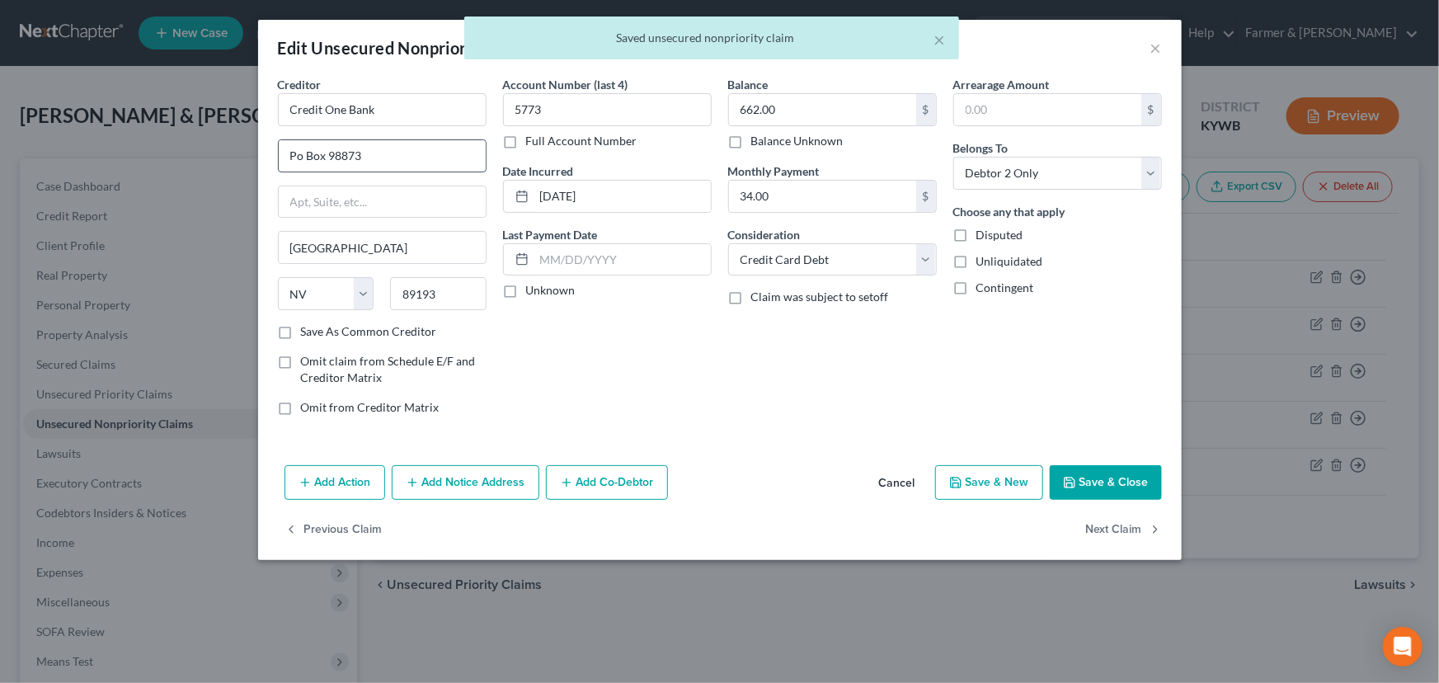
click at [378, 162] on input "Po Box 98873" at bounding box center [382, 155] width 207 height 31
click at [526, 295] on label "Unknown" at bounding box center [550, 290] width 49 height 16
click at [533, 293] on input "Unknown" at bounding box center [538, 287] width 11 height 11
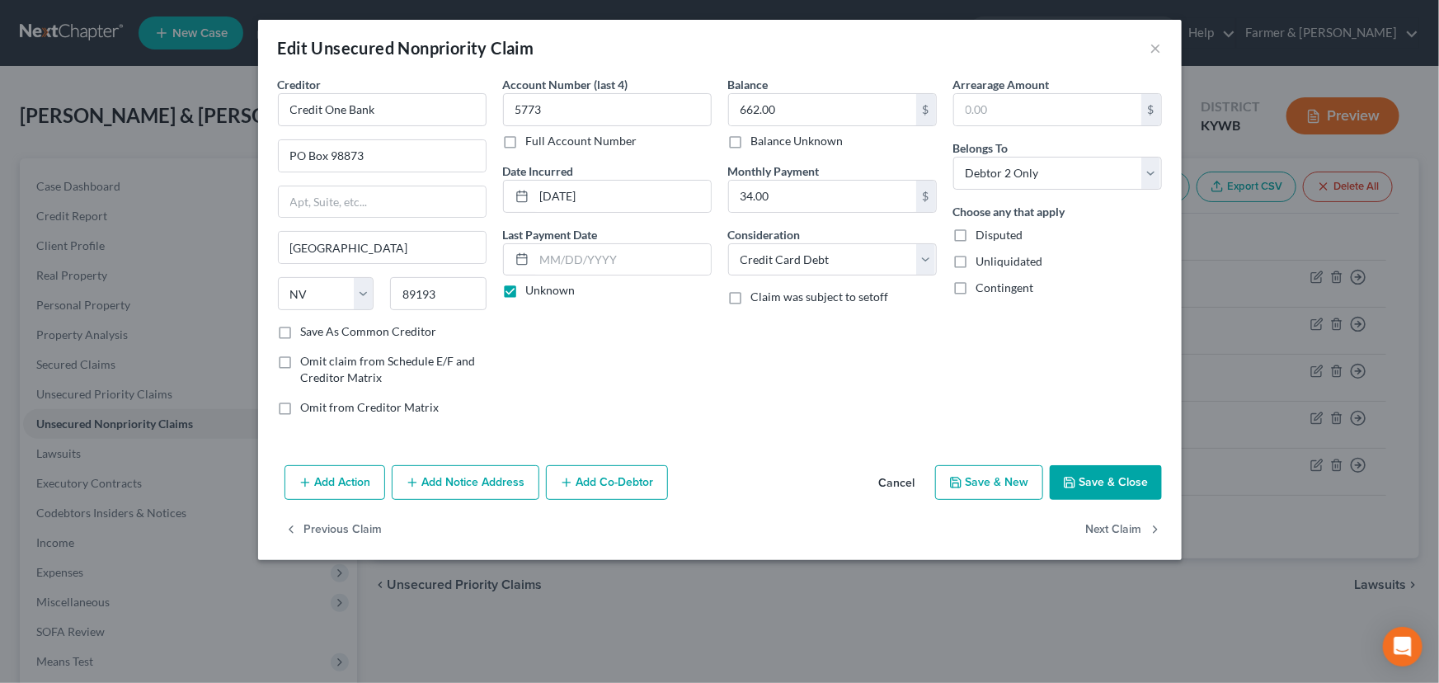
click at [1079, 487] on button "Save & Close" at bounding box center [1106, 482] width 112 height 35
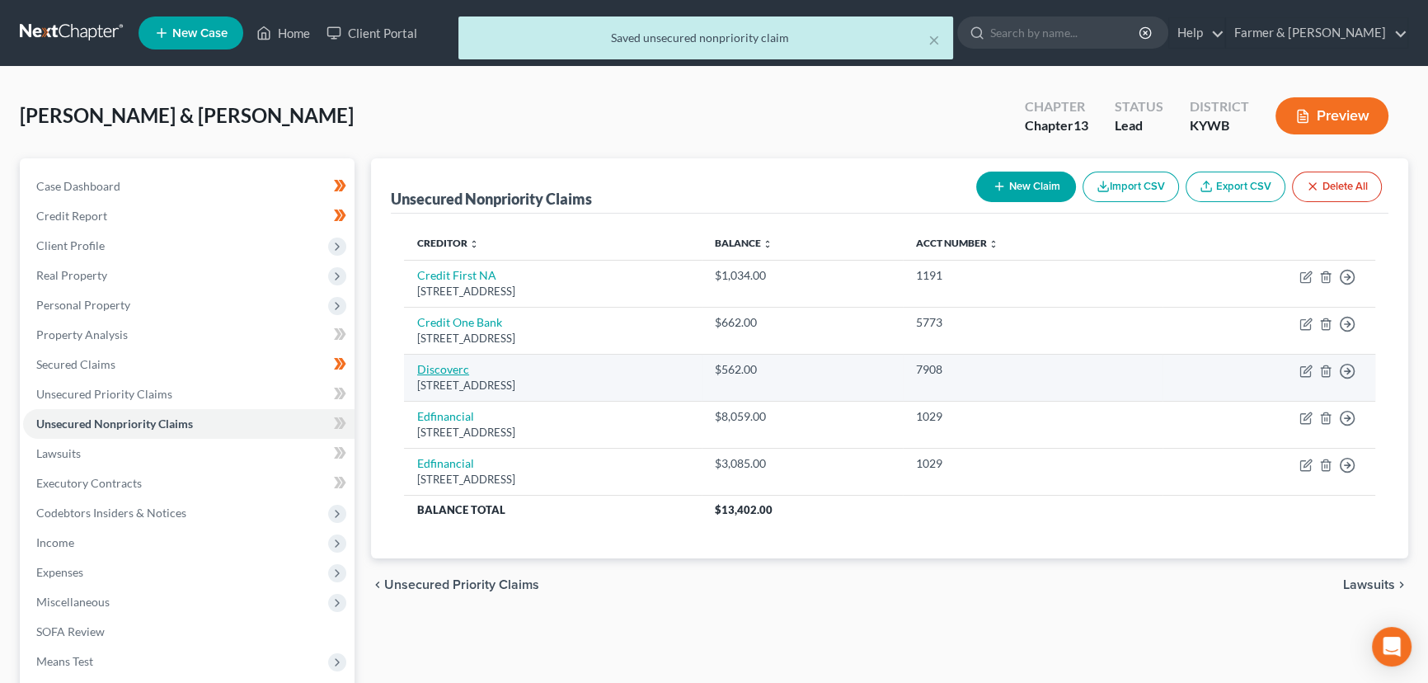
click at [456, 369] on link "Discoverc" at bounding box center [443, 369] width 52 height 14
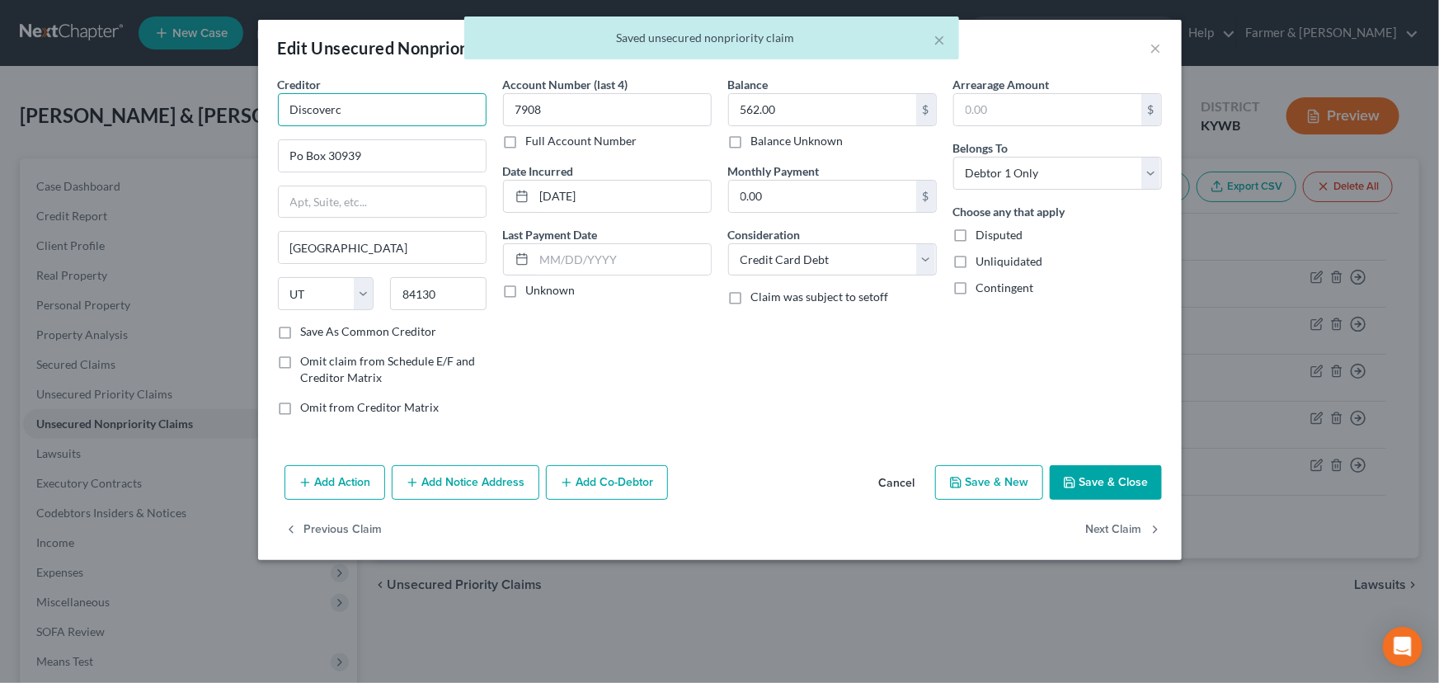
click at [434, 121] on input "Discoverc" at bounding box center [382, 109] width 209 height 33
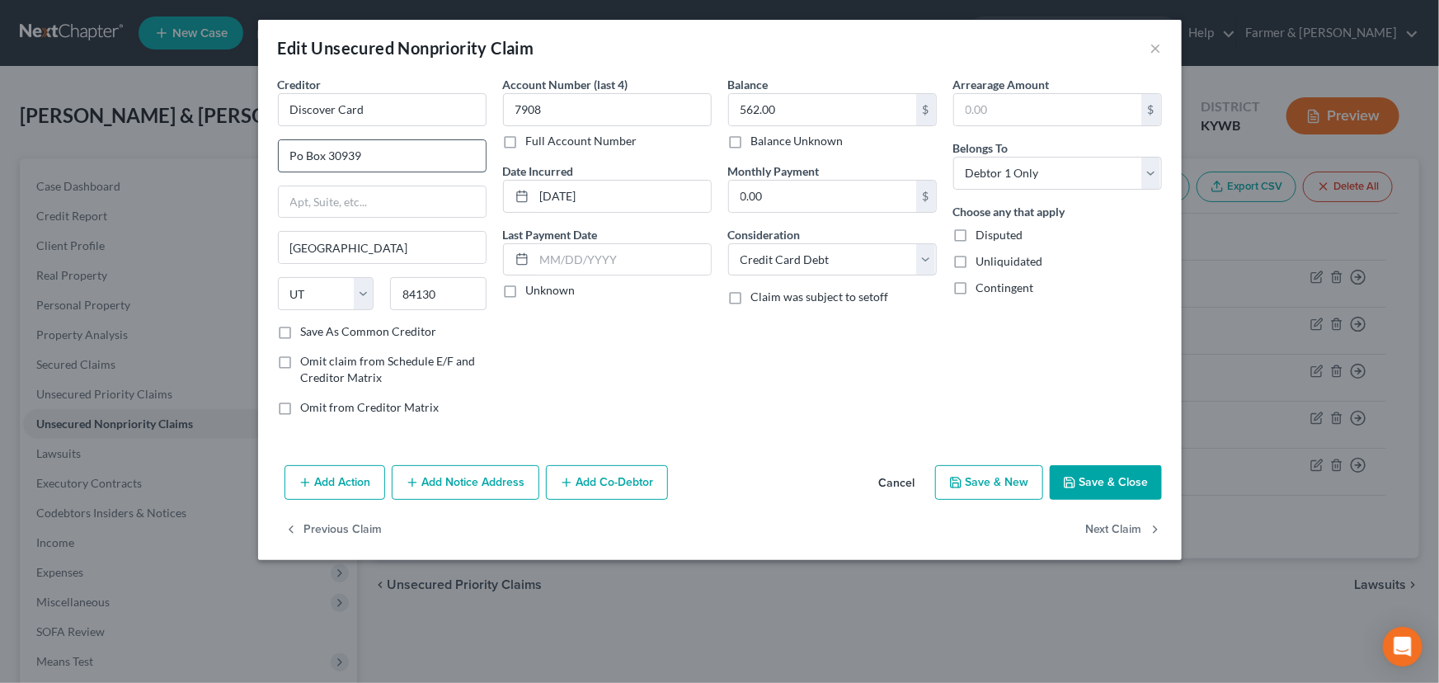
click at [392, 151] on input "Po Box 30939" at bounding box center [382, 155] width 207 height 31
click at [526, 291] on label "Unknown" at bounding box center [550, 290] width 49 height 16
click at [533, 291] on input "Unknown" at bounding box center [538, 287] width 11 height 11
click at [1067, 476] on icon "button" at bounding box center [1069, 482] width 13 height 13
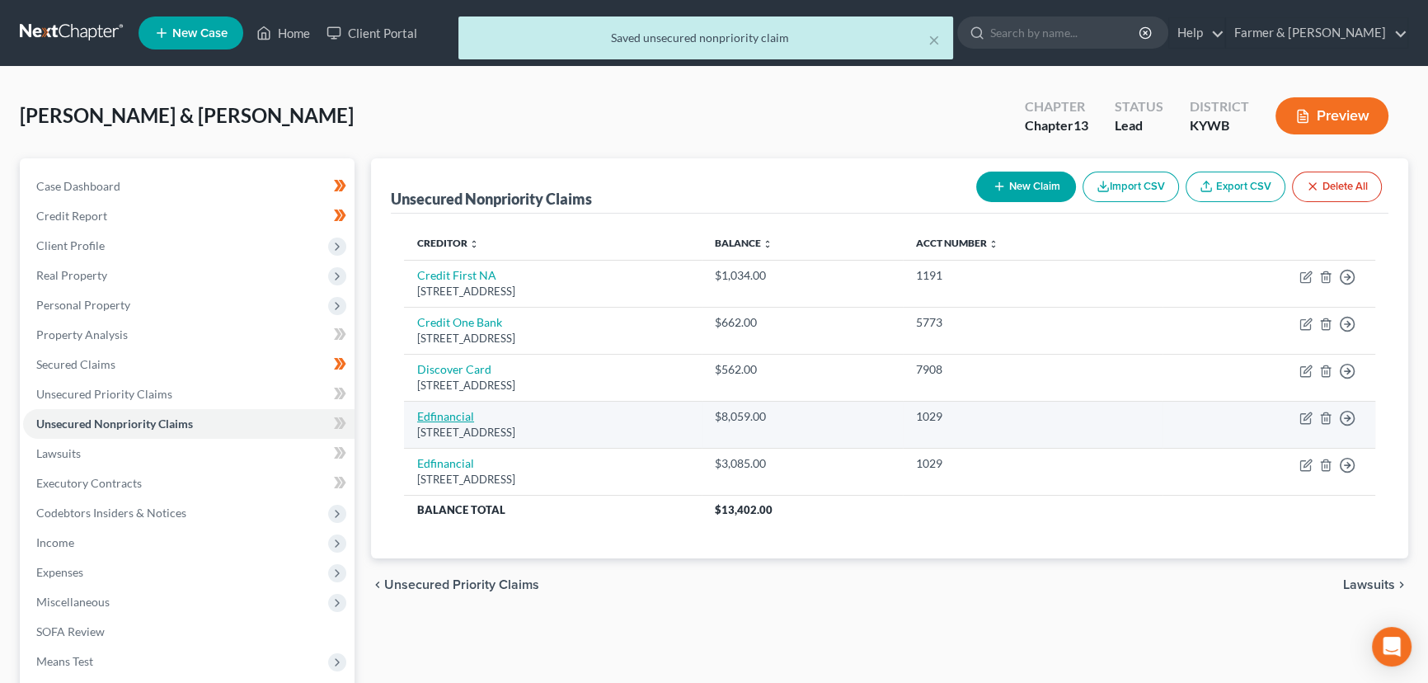
click at [434, 415] on link "Edfinancial" at bounding box center [445, 416] width 57 height 14
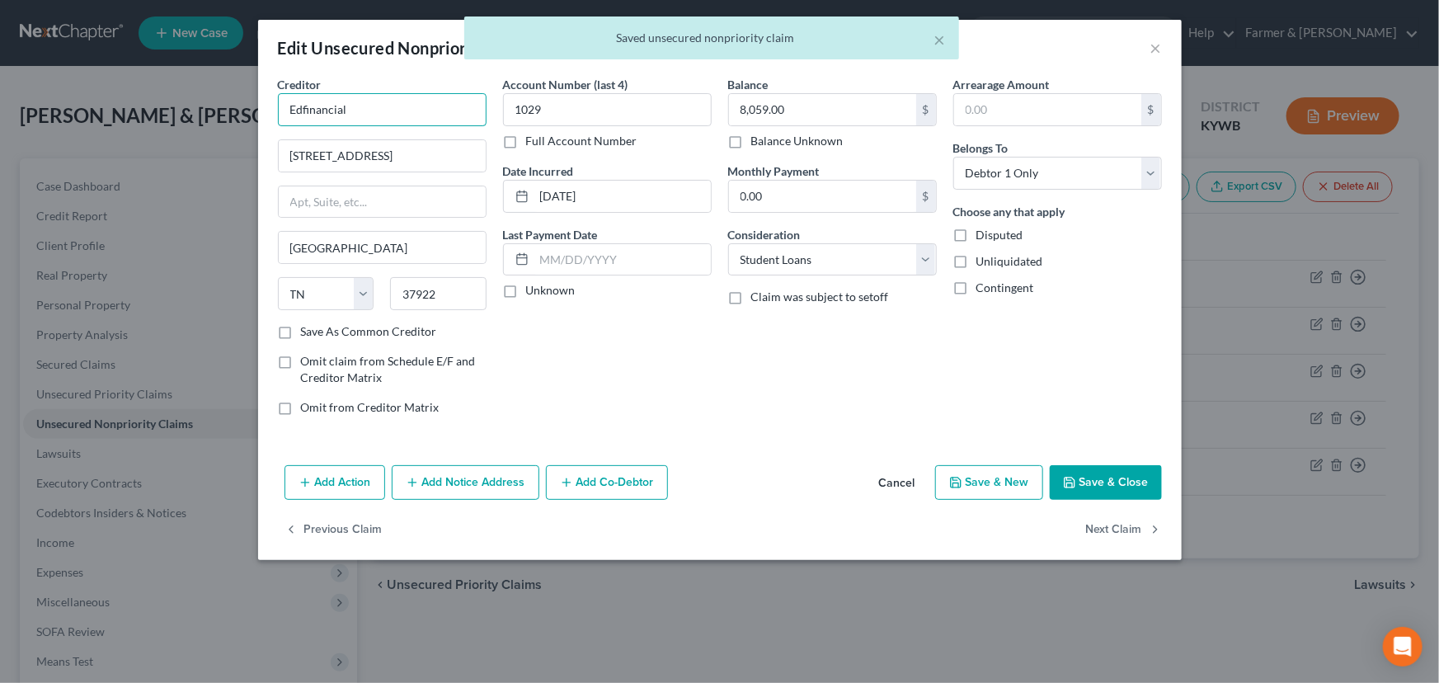
click at [367, 112] on input "Edfinancial" at bounding box center [382, 109] width 209 height 33
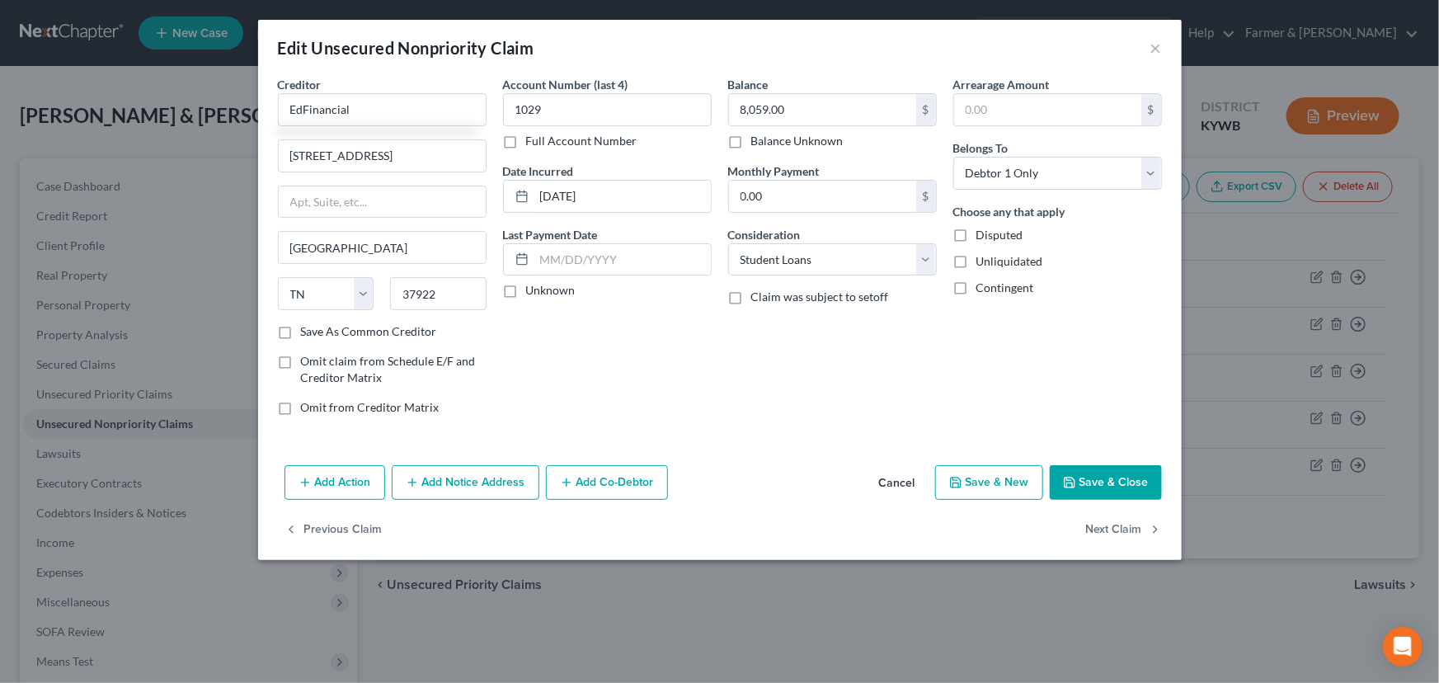
drag, startPoint x: 513, startPoint y: 378, endPoint x: 552, endPoint y: 371, distance: 39.3
click at [515, 378] on div "Account Number (last 4) 1029 Full Account Number Date Incurred 10-29-2024 Last …" at bounding box center [607, 252] width 225 height 353
click at [526, 288] on label "Unknown" at bounding box center [550, 290] width 49 height 16
click at [533, 288] on input "Unknown" at bounding box center [538, 287] width 11 height 11
click at [1090, 487] on button "Save & Close" at bounding box center [1106, 482] width 112 height 35
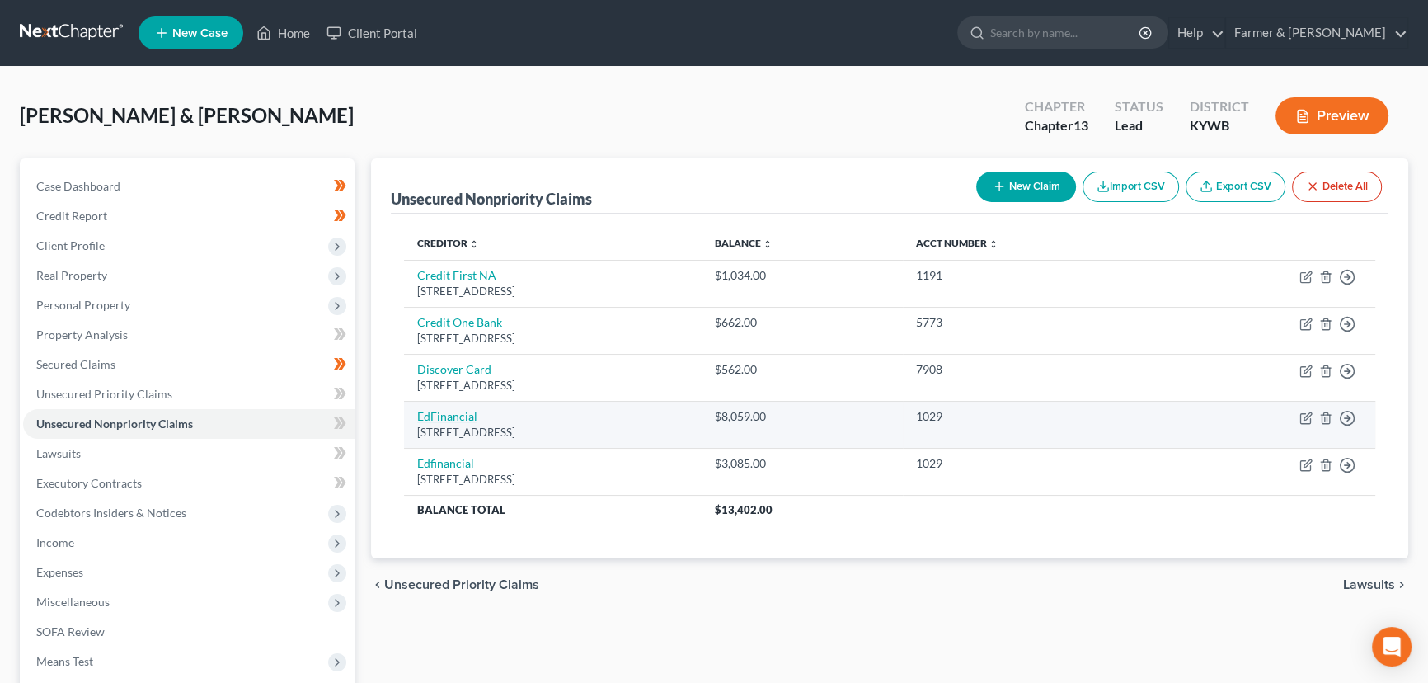
click at [461, 410] on link "EdFinancial" at bounding box center [447, 416] width 60 height 14
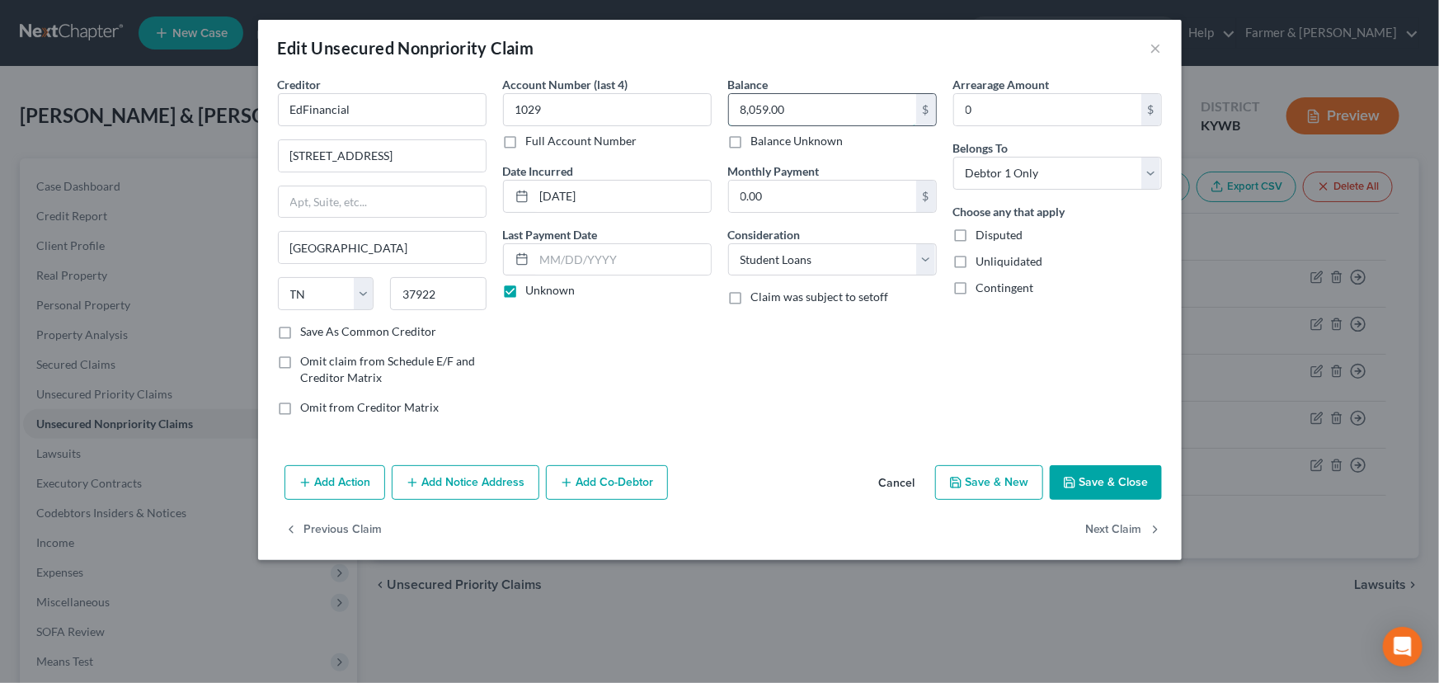
click at [833, 102] on input "8,059.00" at bounding box center [822, 109] width 187 height 31
click at [816, 335] on div "Balance 11,144.00 $ Balance Unknown Balance Undetermined 11,144.00 $ Balance Un…" at bounding box center [832, 252] width 225 height 353
click at [1075, 476] on icon "button" at bounding box center [1069, 482] width 13 height 13
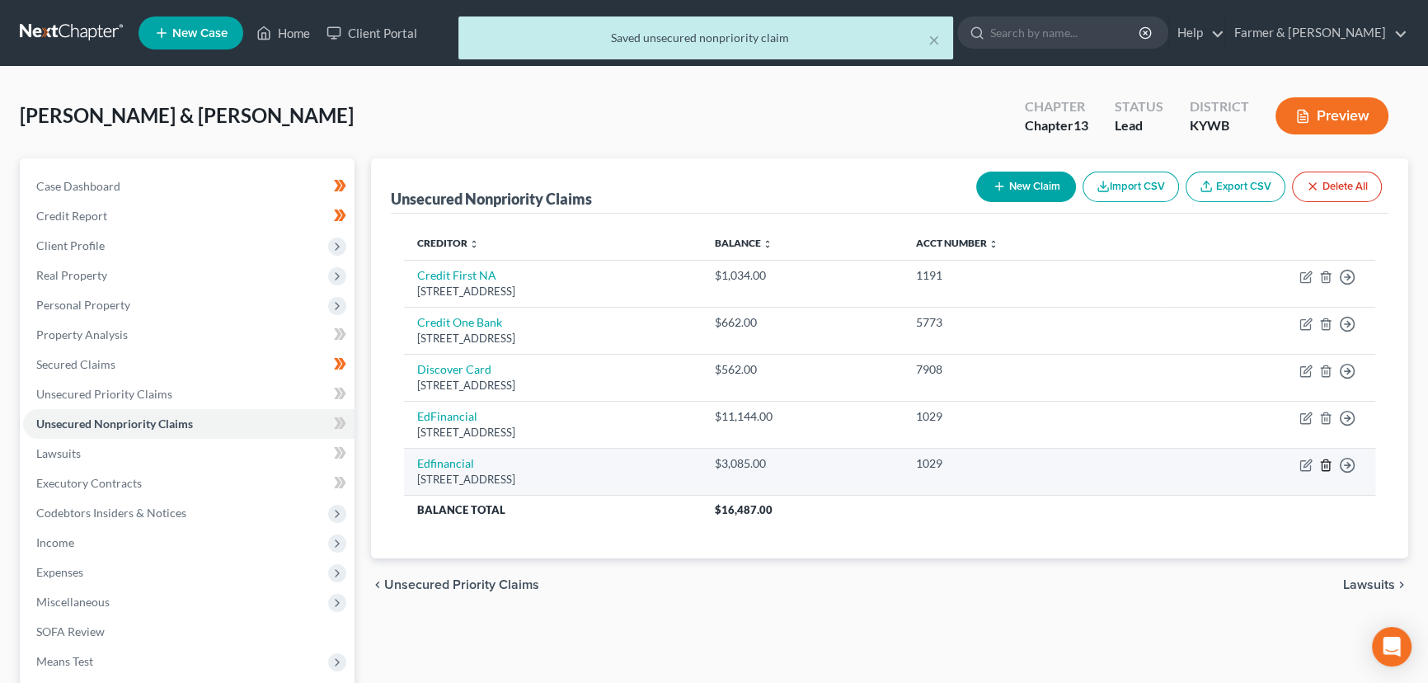
click at [1331, 464] on icon "button" at bounding box center [1325, 464] width 13 height 13
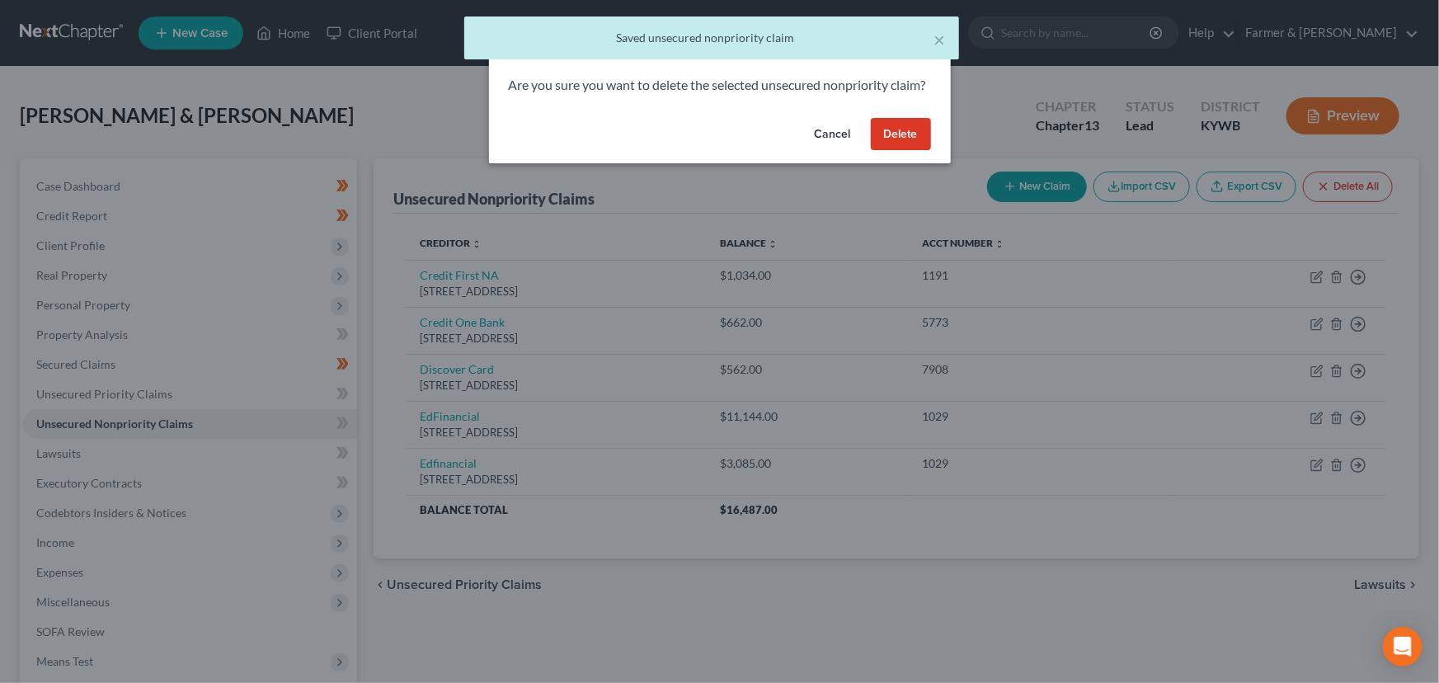
click at [917, 143] on button "Delete" at bounding box center [901, 134] width 60 height 33
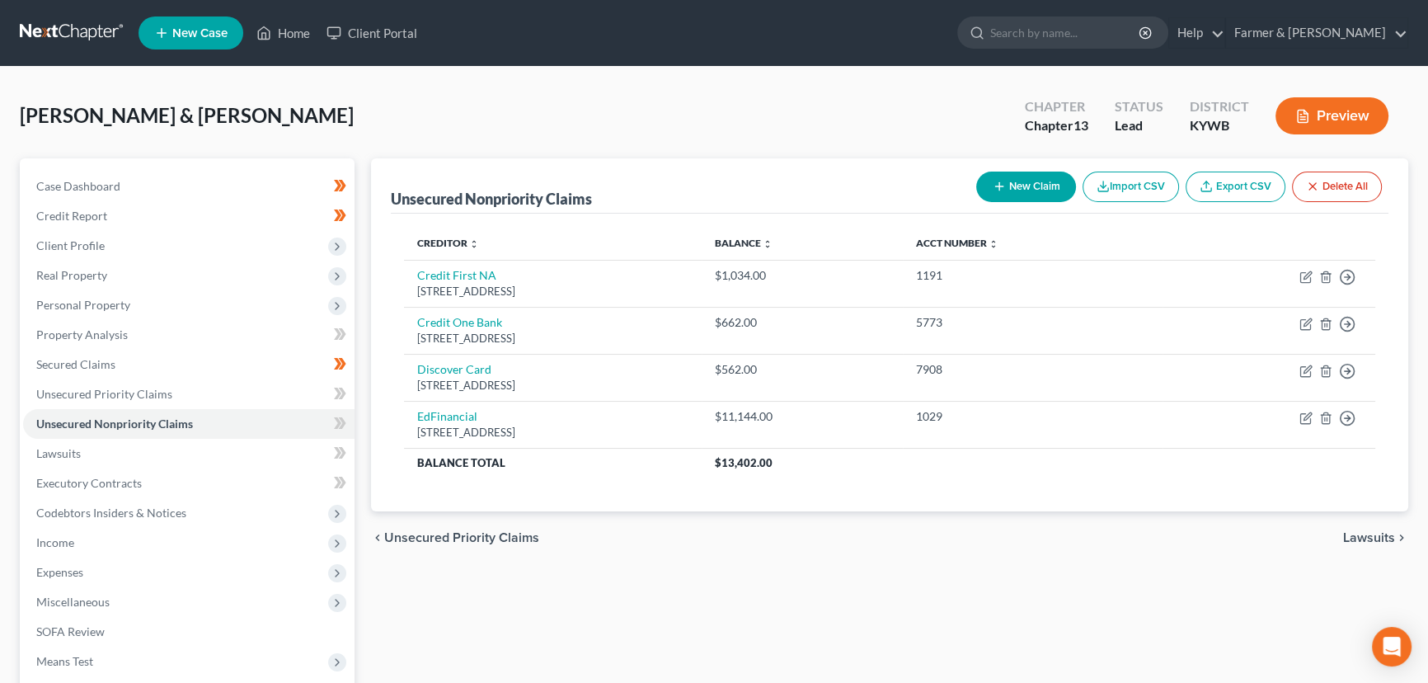
click at [1130, 195] on button "Import CSV" at bounding box center [1131, 187] width 96 height 31
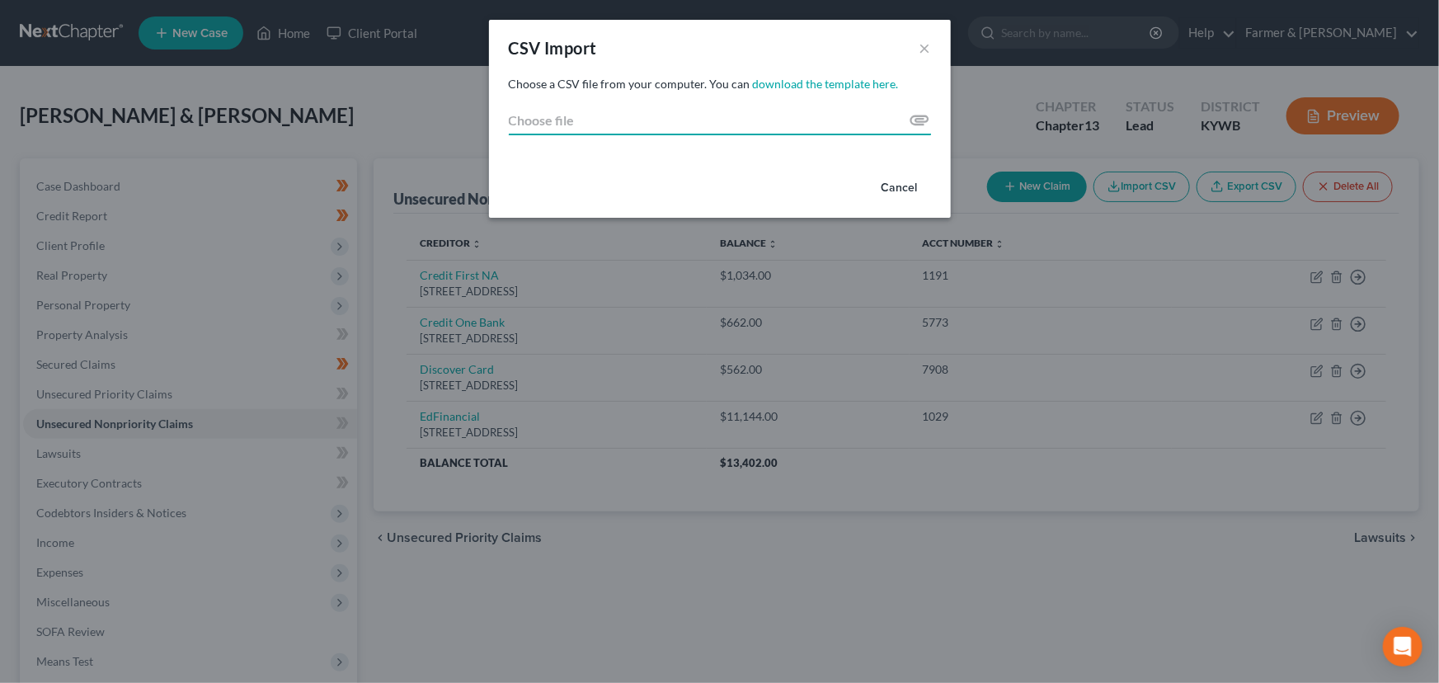
click at [619, 124] on input "Choose file" at bounding box center [720, 121] width 422 height 30
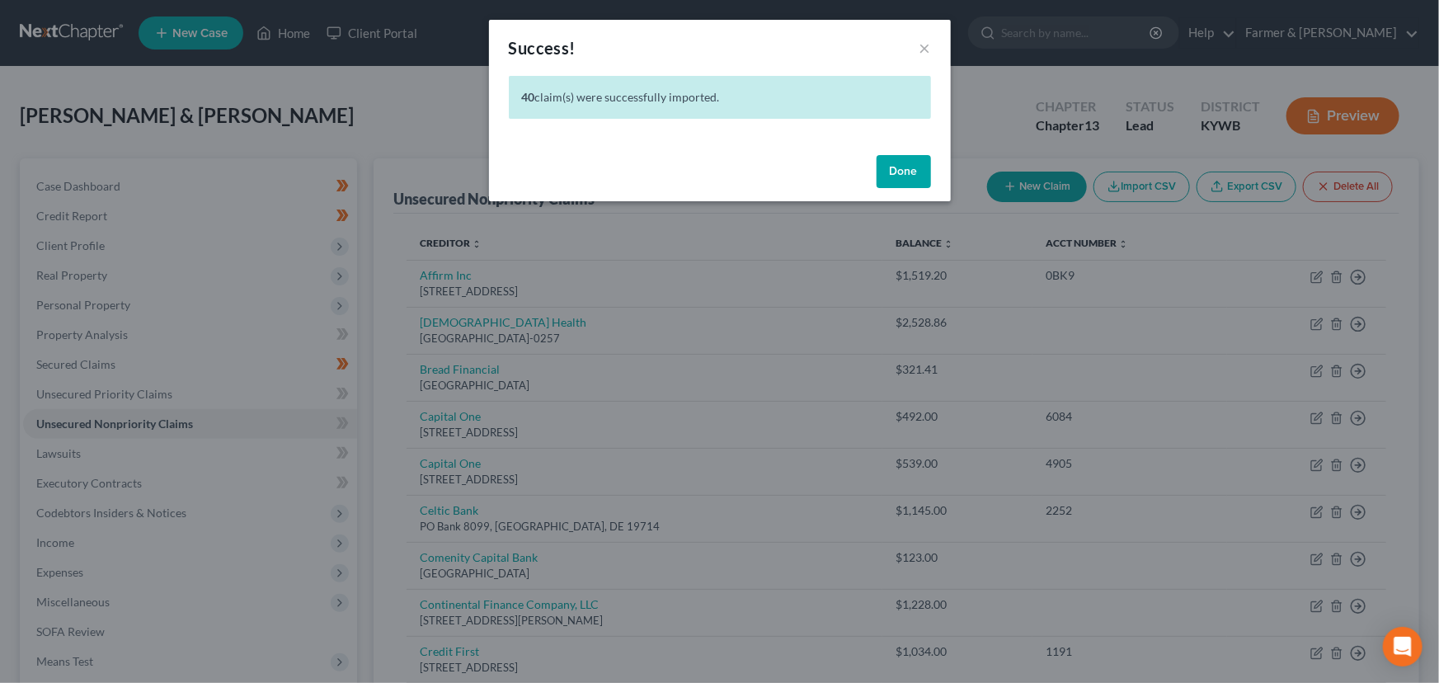
click at [881, 170] on button "Done" at bounding box center [904, 171] width 54 height 33
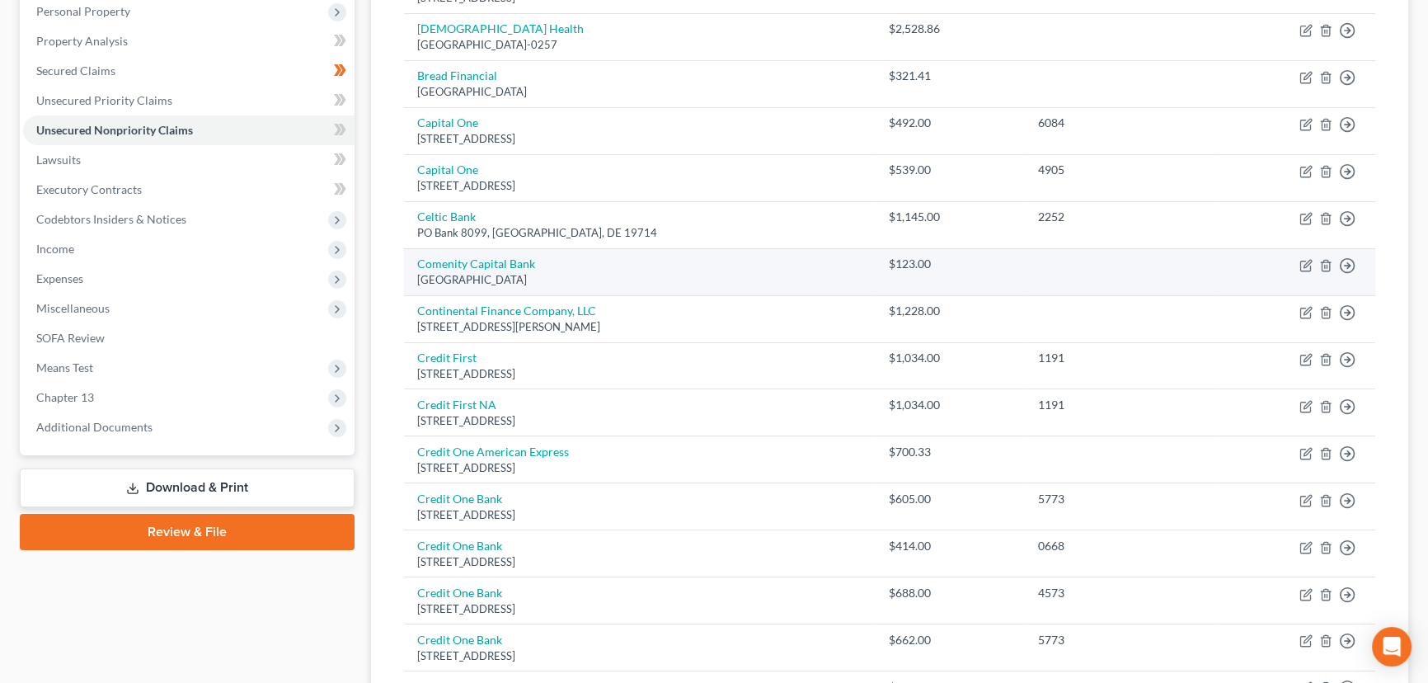
scroll to position [299, 0]
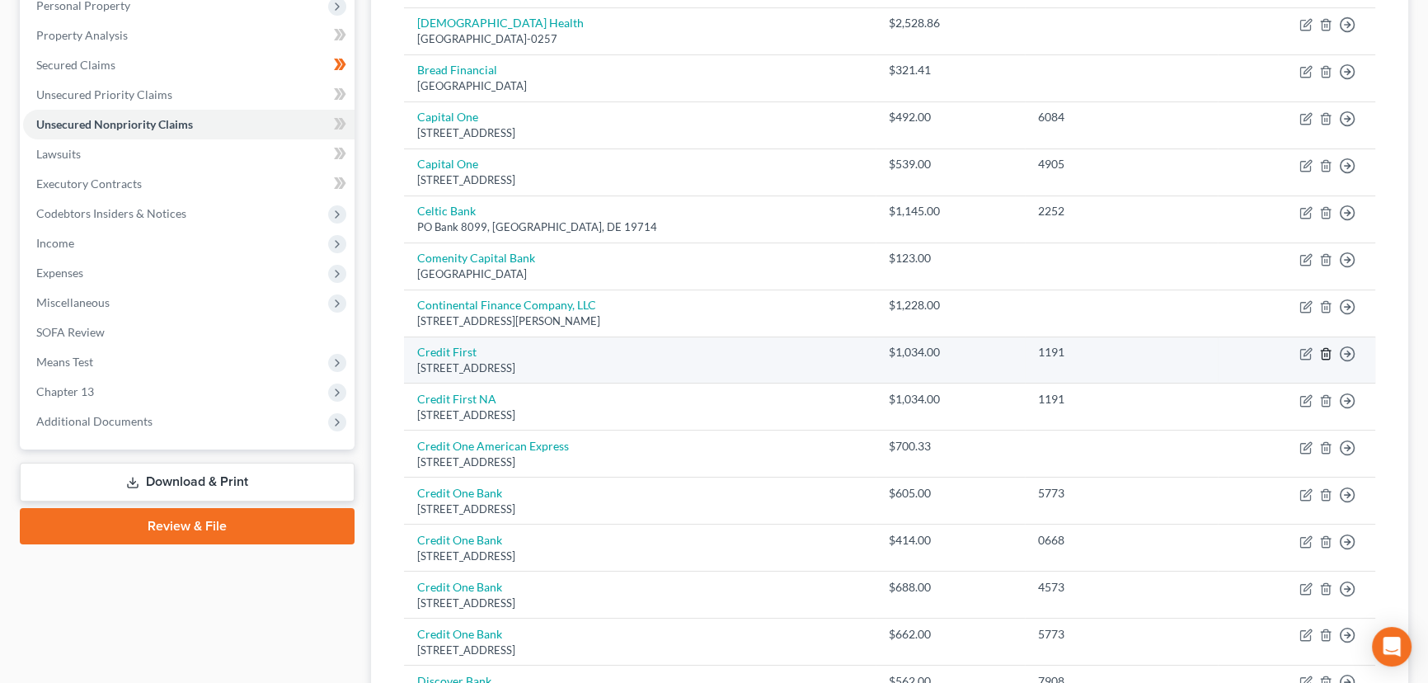
click at [1326, 353] on icon "button" at bounding box center [1325, 353] width 13 height 13
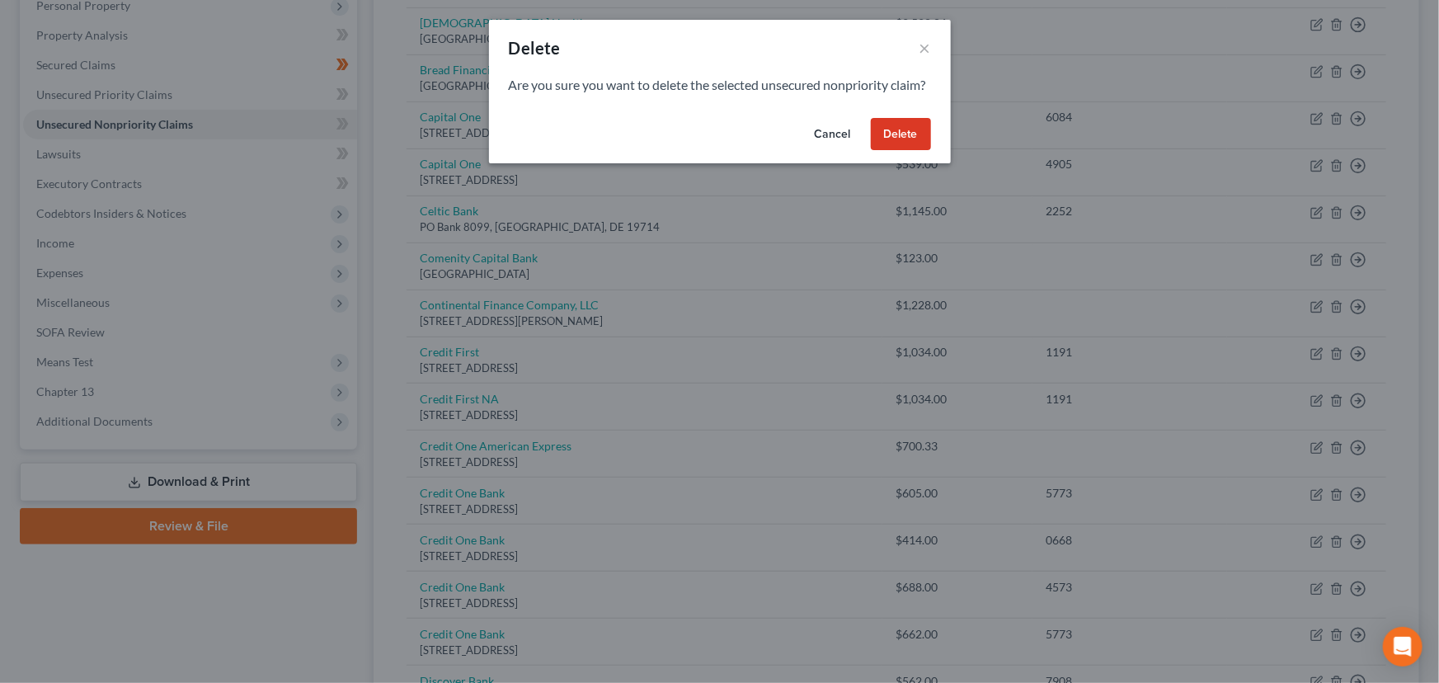
click at [900, 151] on button "Delete" at bounding box center [901, 134] width 60 height 33
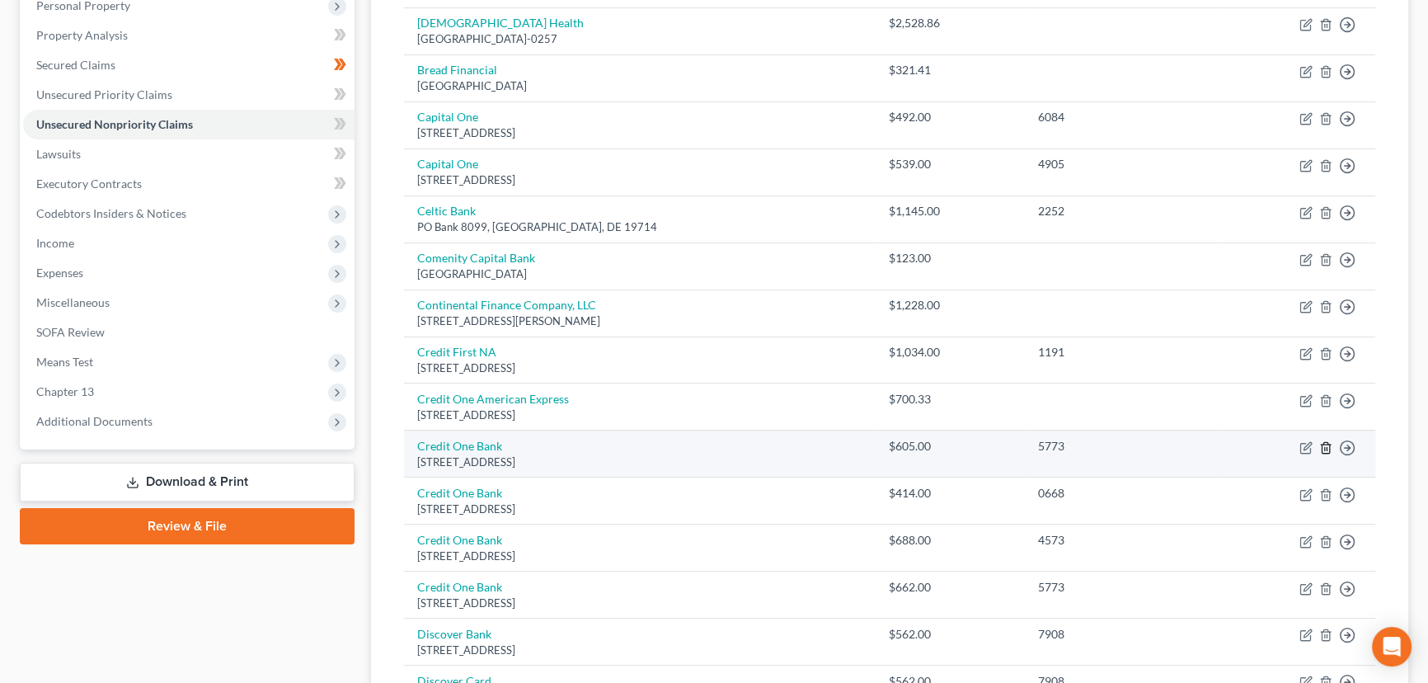
click at [1327, 444] on polyline "button" at bounding box center [1326, 444] width 10 height 0
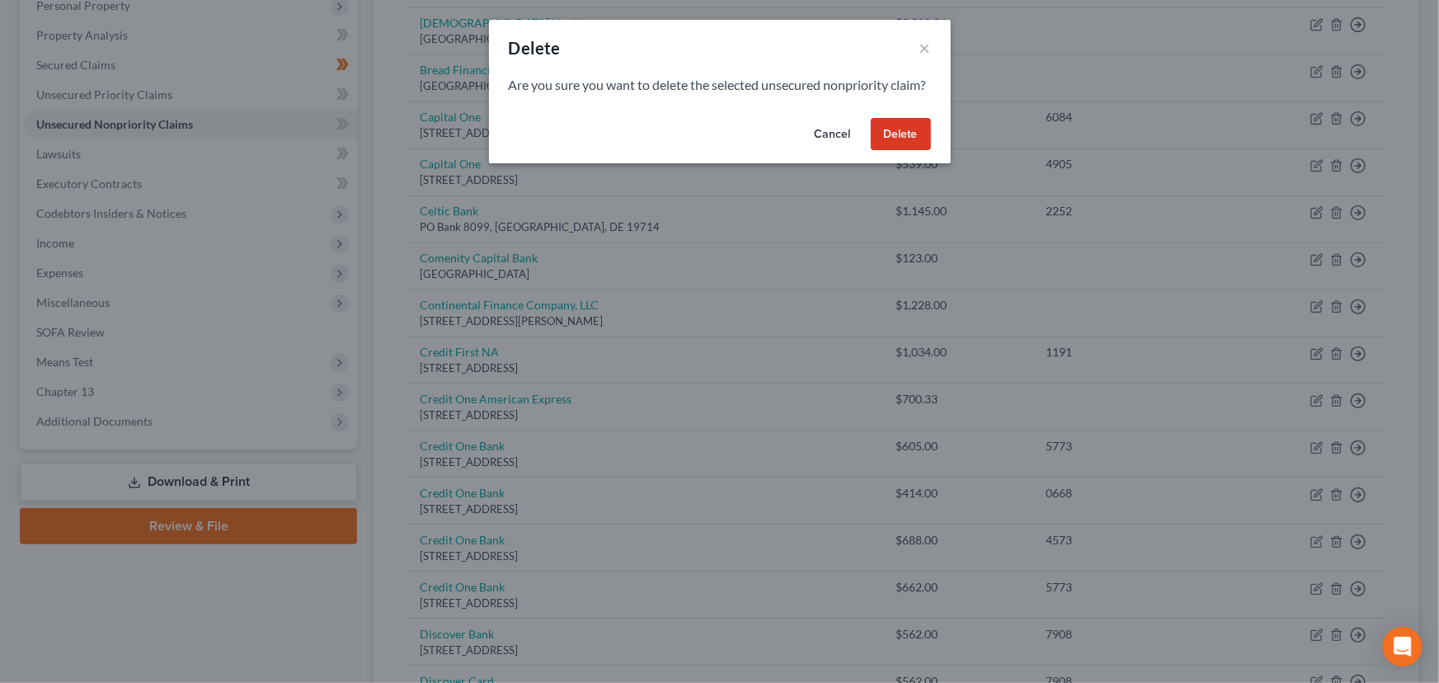
click at [884, 151] on button "Delete" at bounding box center [901, 134] width 60 height 33
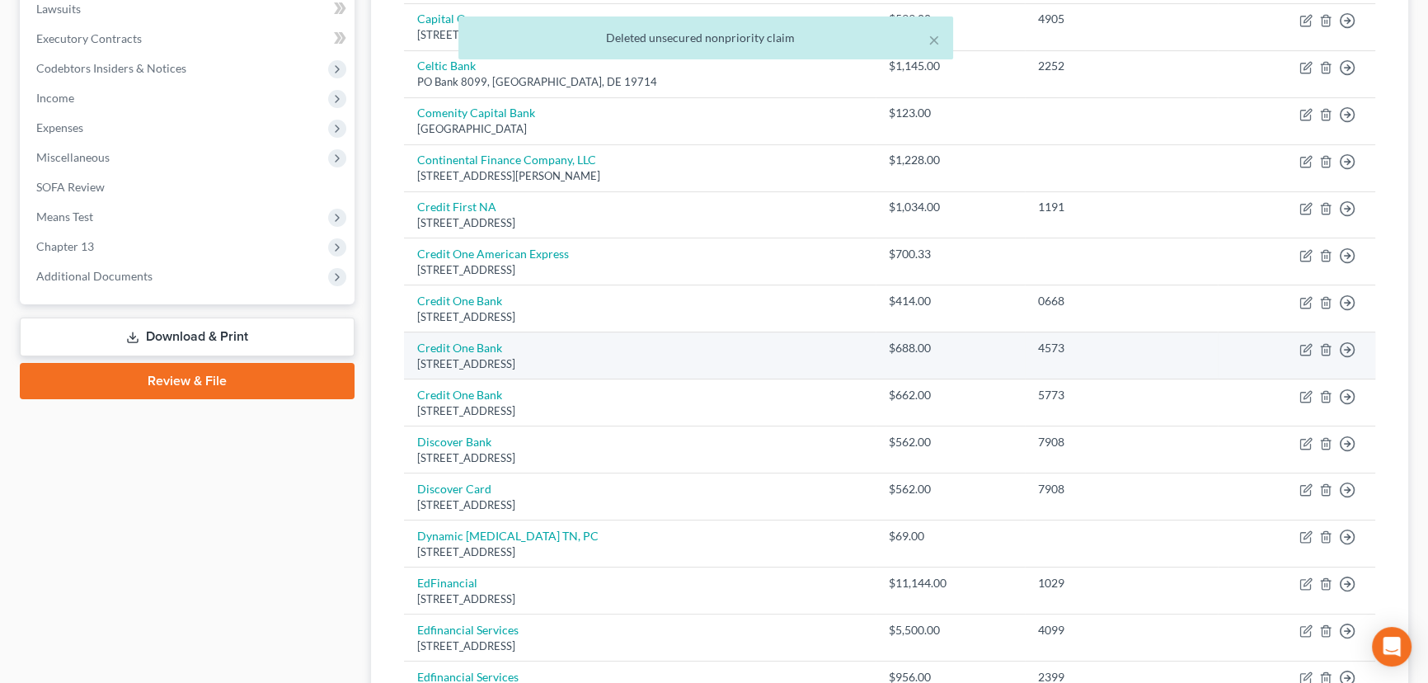
scroll to position [449, 0]
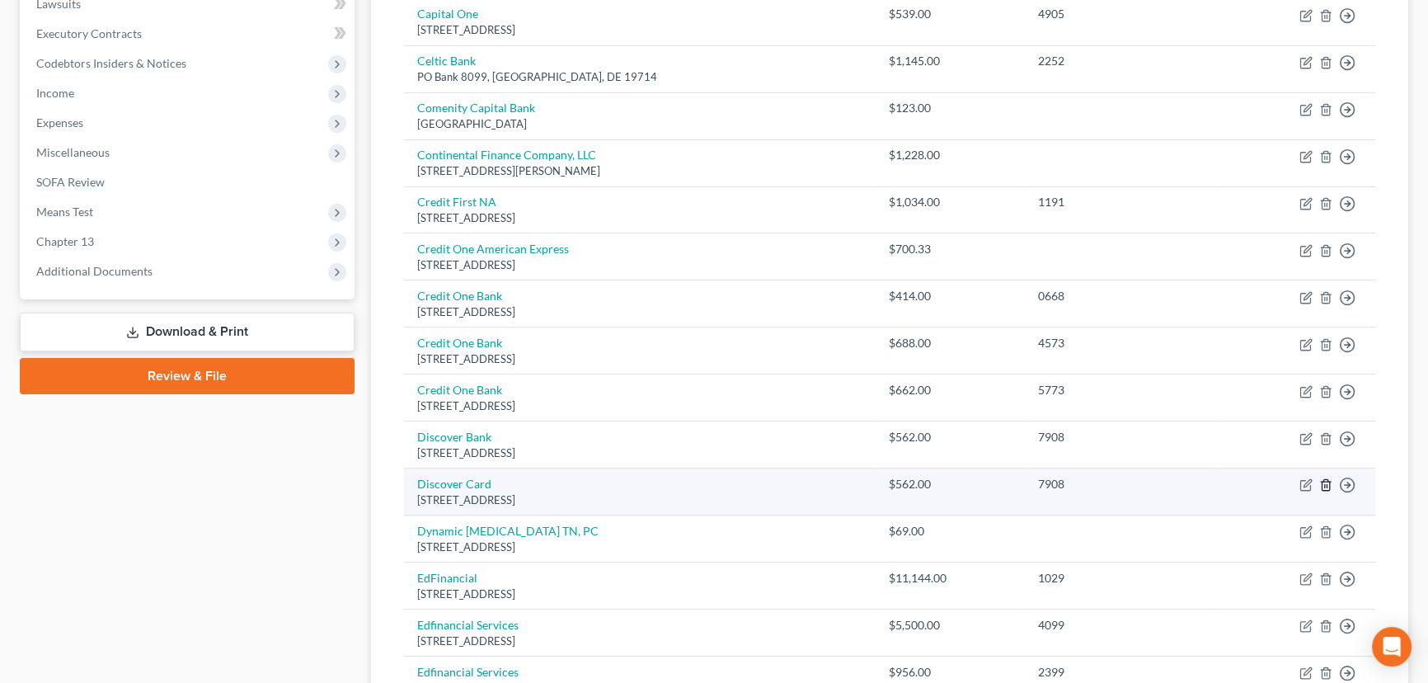
click at [1328, 486] on icon "button" at bounding box center [1325, 484] width 13 height 13
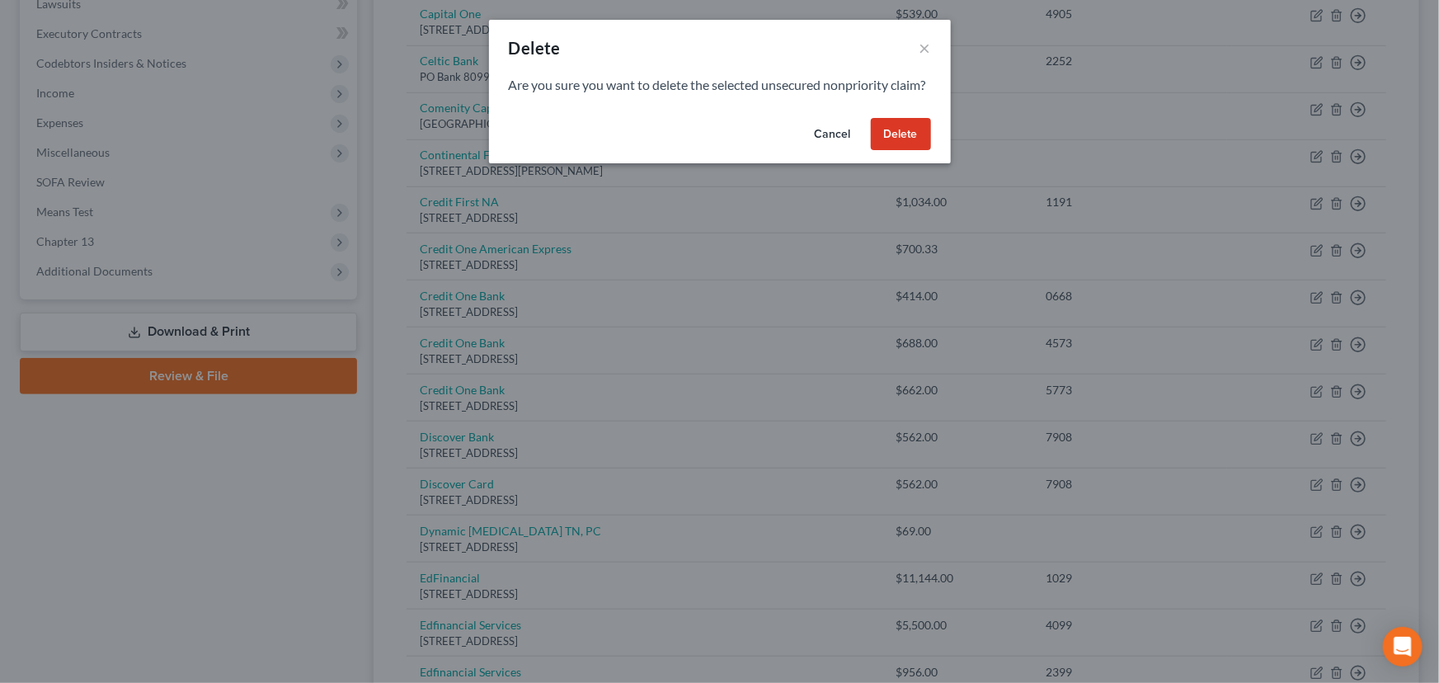
click at [897, 151] on button "Delete" at bounding box center [901, 134] width 60 height 33
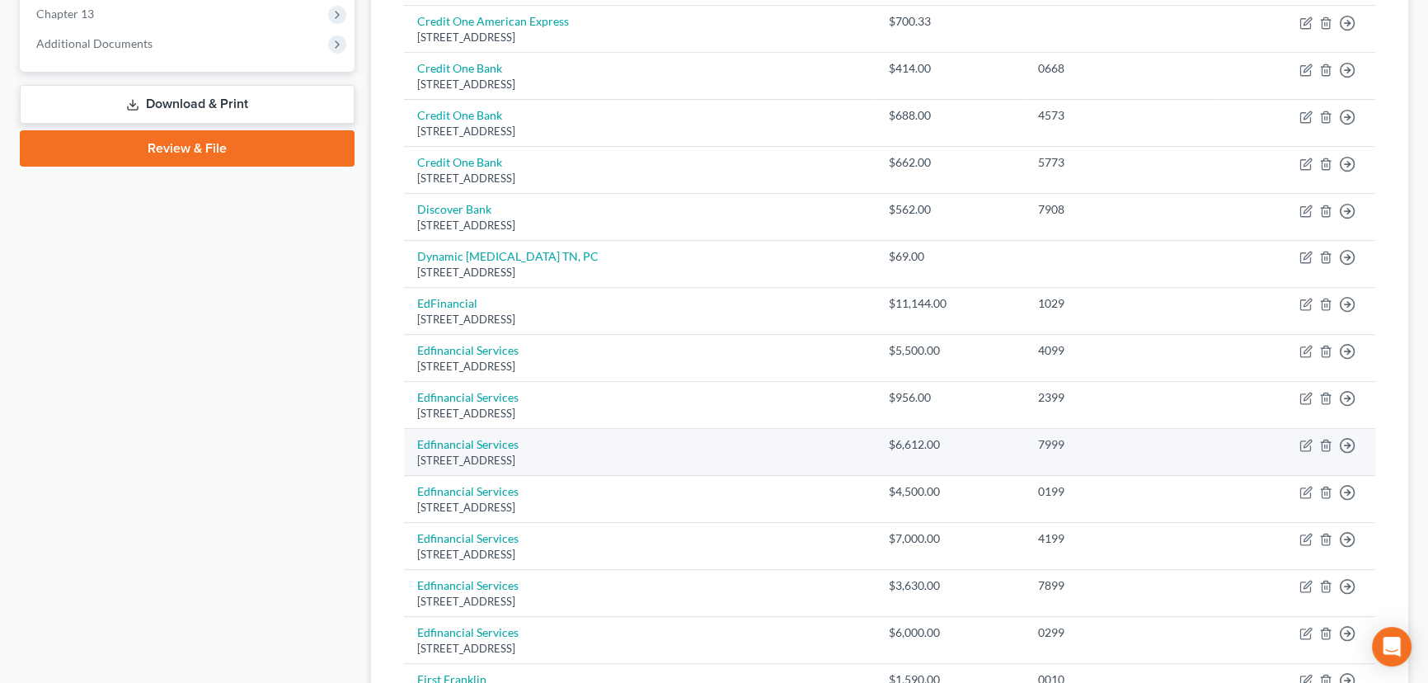
scroll to position [675, 0]
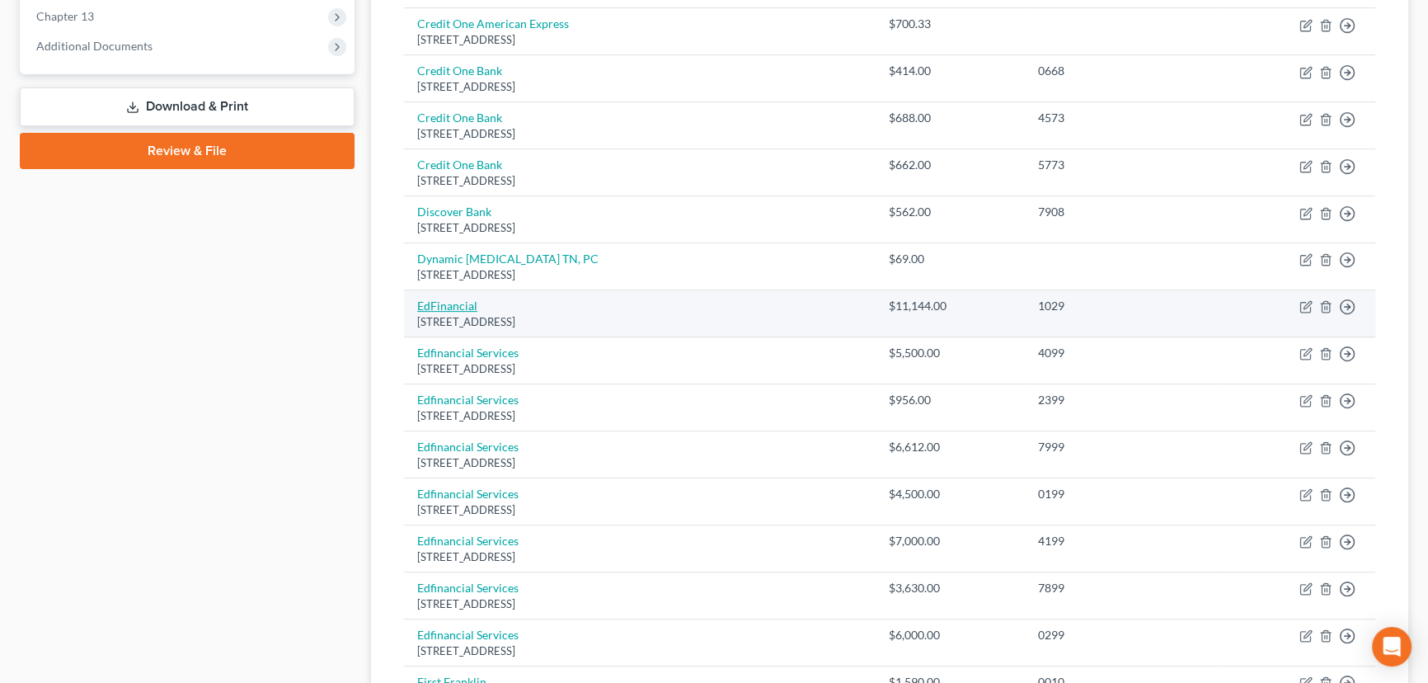
click at [454, 303] on link "EdFinancial" at bounding box center [447, 306] width 60 height 14
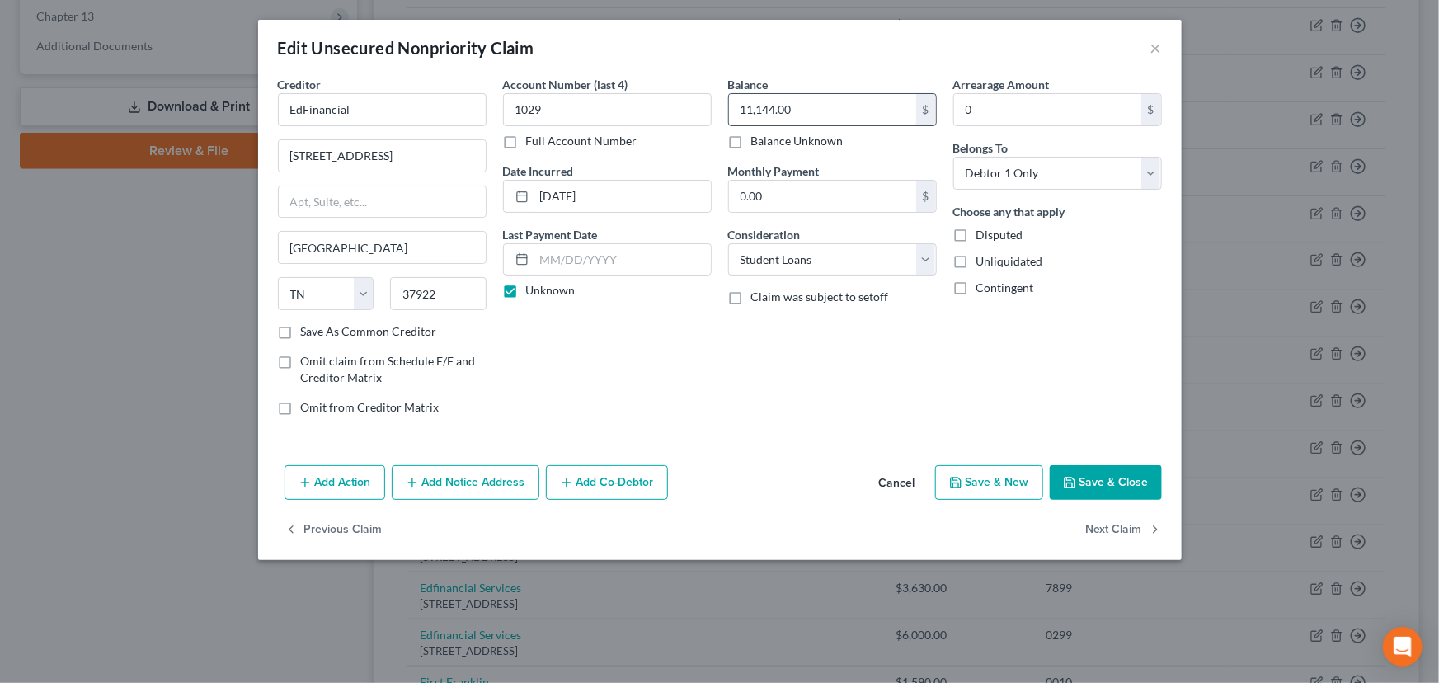
click at [860, 109] on input "11,144.00" at bounding box center [822, 109] width 187 height 31
click at [792, 383] on div "Balance 45,342.00 $ Balance Unknown Balance Undetermined 45,342.00 $ Balance Un…" at bounding box center [832, 252] width 225 height 353
click at [1065, 488] on button "Save & Close" at bounding box center [1106, 482] width 112 height 35
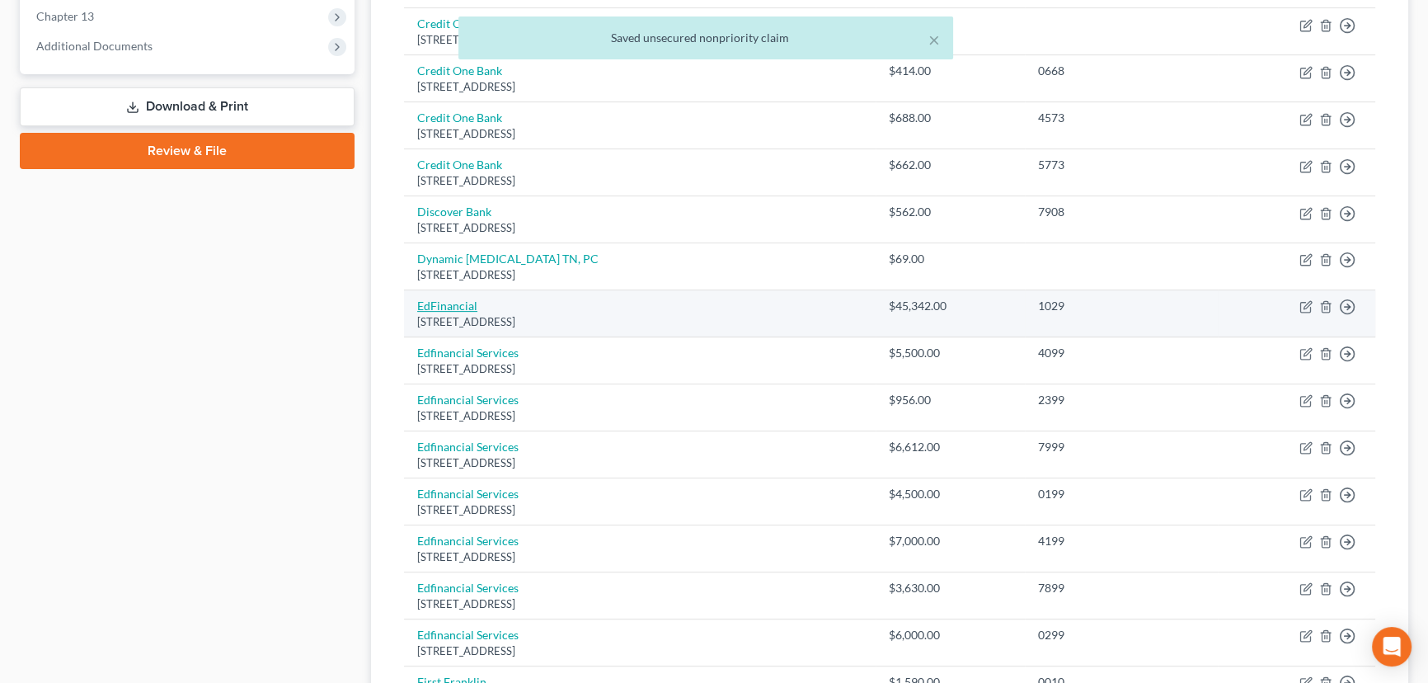
click at [468, 300] on link "EdFinancial" at bounding box center [447, 306] width 60 height 14
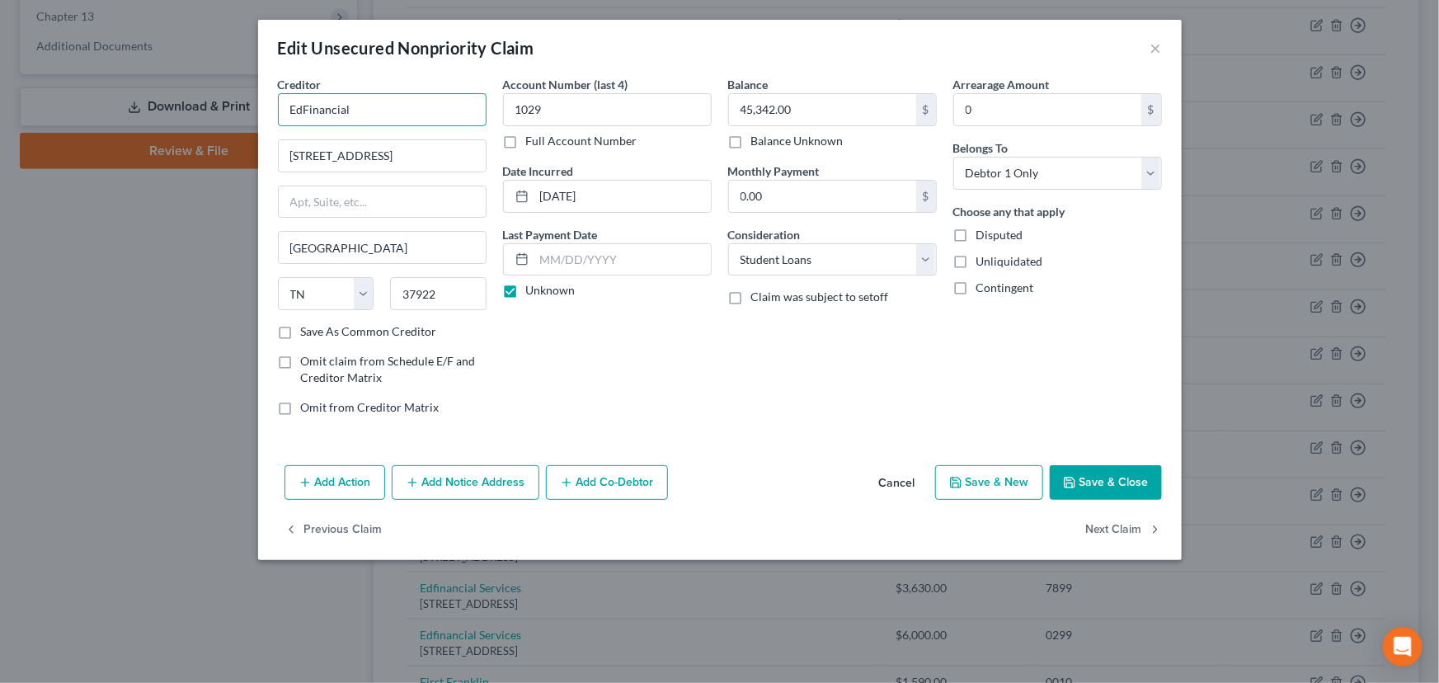
click at [406, 118] on input "EdFinancial" at bounding box center [382, 109] width 209 height 33
click at [665, 378] on div "Account Number (last 4) 1029 Full Account Number Date Incurred 10-29-2024 Last …" at bounding box center [607, 252] width 225 height 353
click at [1112, 487] on button "Save & Close" at bounding box center [1106, 482] width 112 height 35
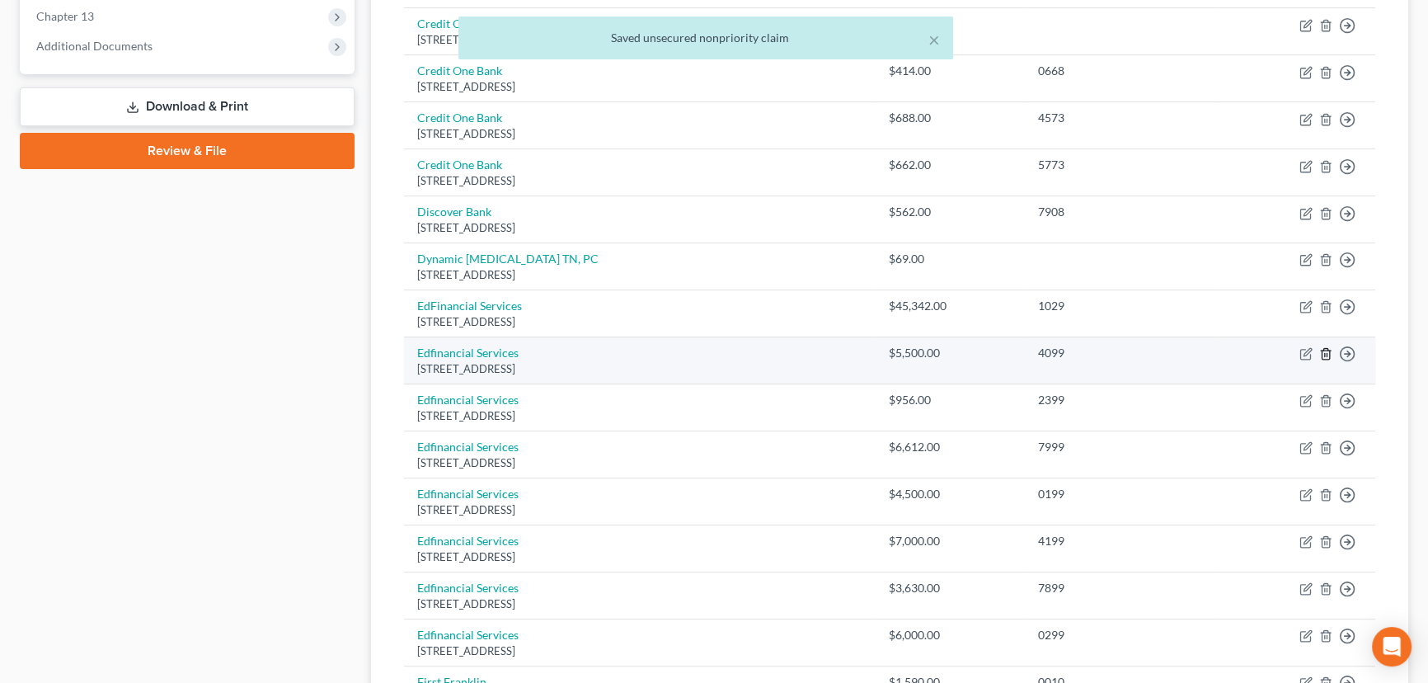
click at [1326, 350] on icon "button" at bounding box center [1325, 353] width 13 height 13
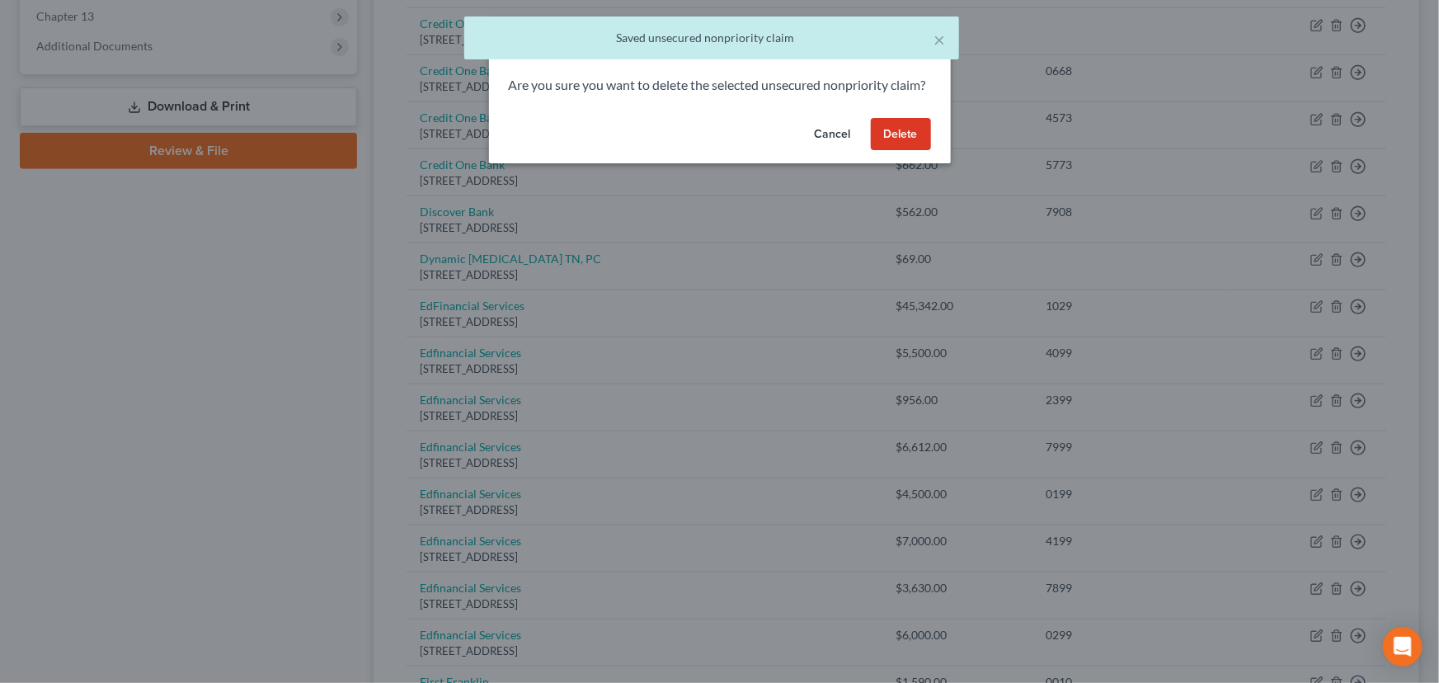
click at [905, 151] on button "Delete" at bounding box center [901, 134] width 60 height 33
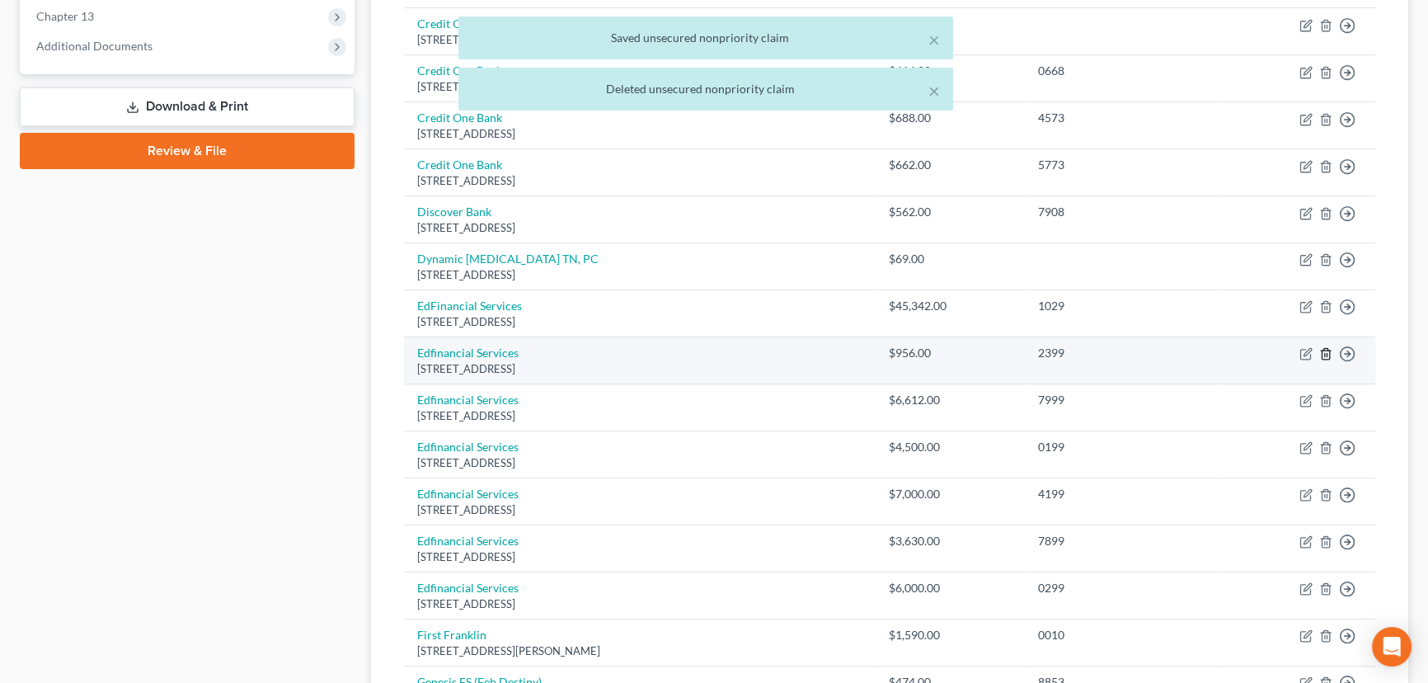
click at [1329, 355] on icon "button" at bounding box center [1325, 354] width 7 height 11
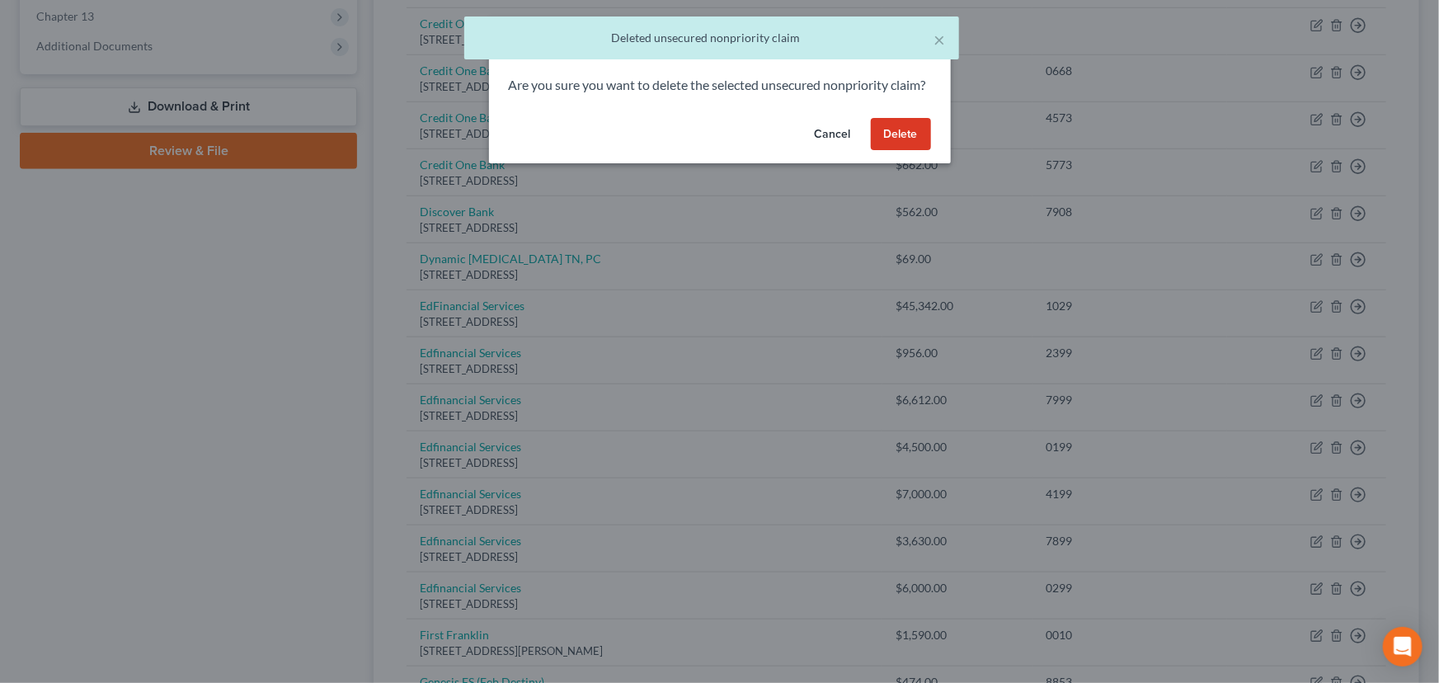
click at [905, 151] on button "Delete" at bounding box center [901, 134] width 60 height 33
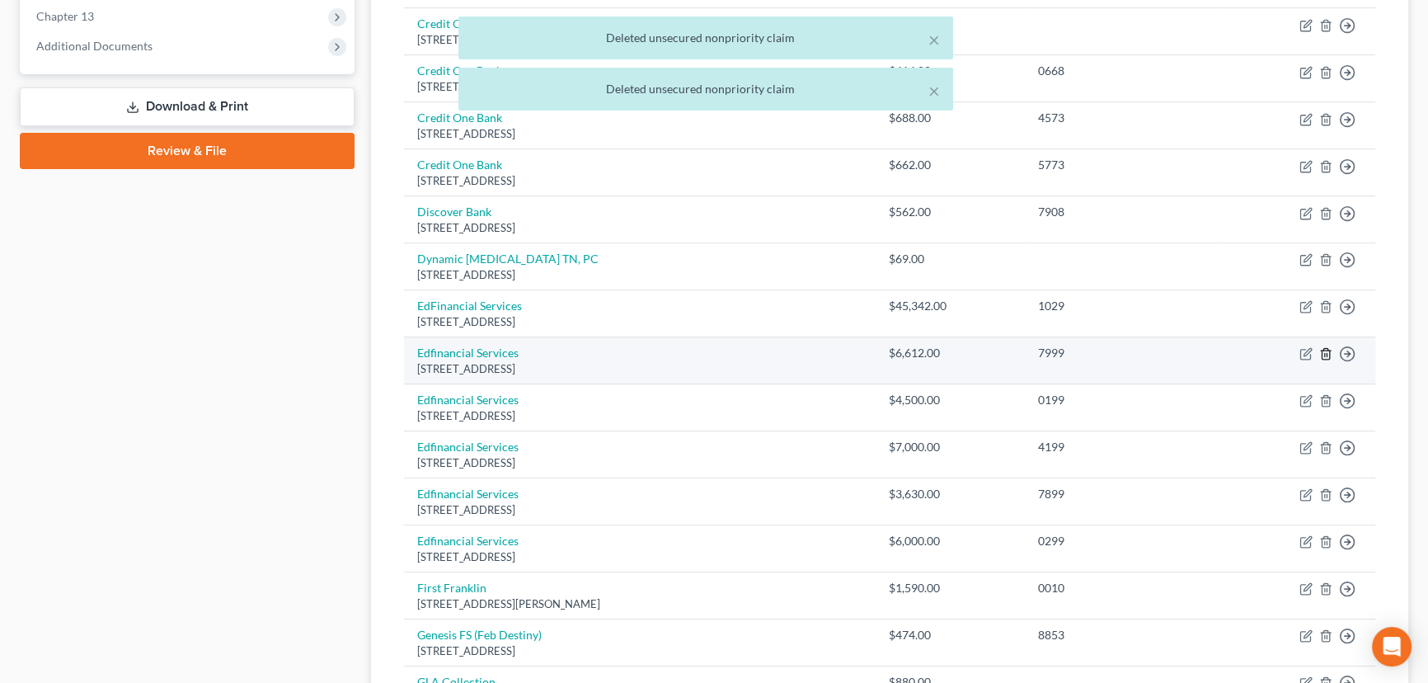
click at [1325, 355] on icon "button" at bounding box center [1325, 353] width 13 height 13
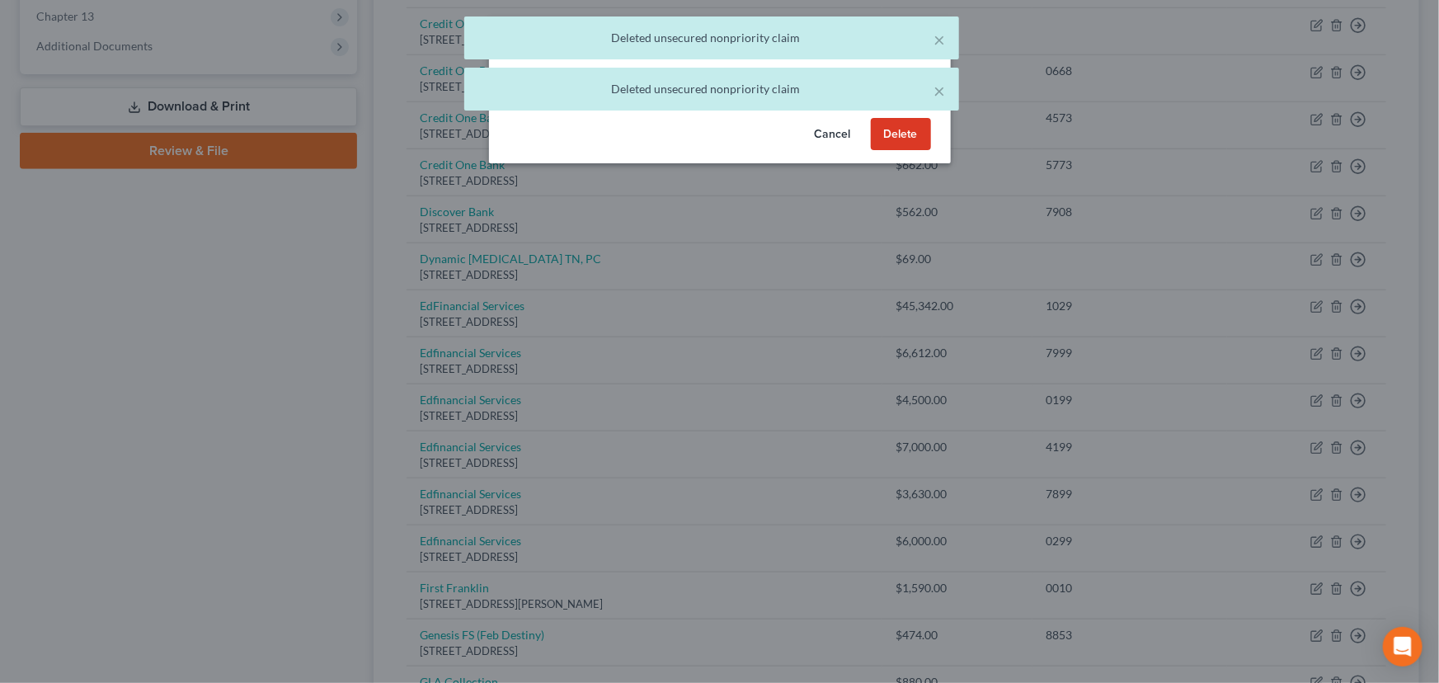
click at [917, 151] on button "Delete" at bounding box center [901, 134] width 60 height 33
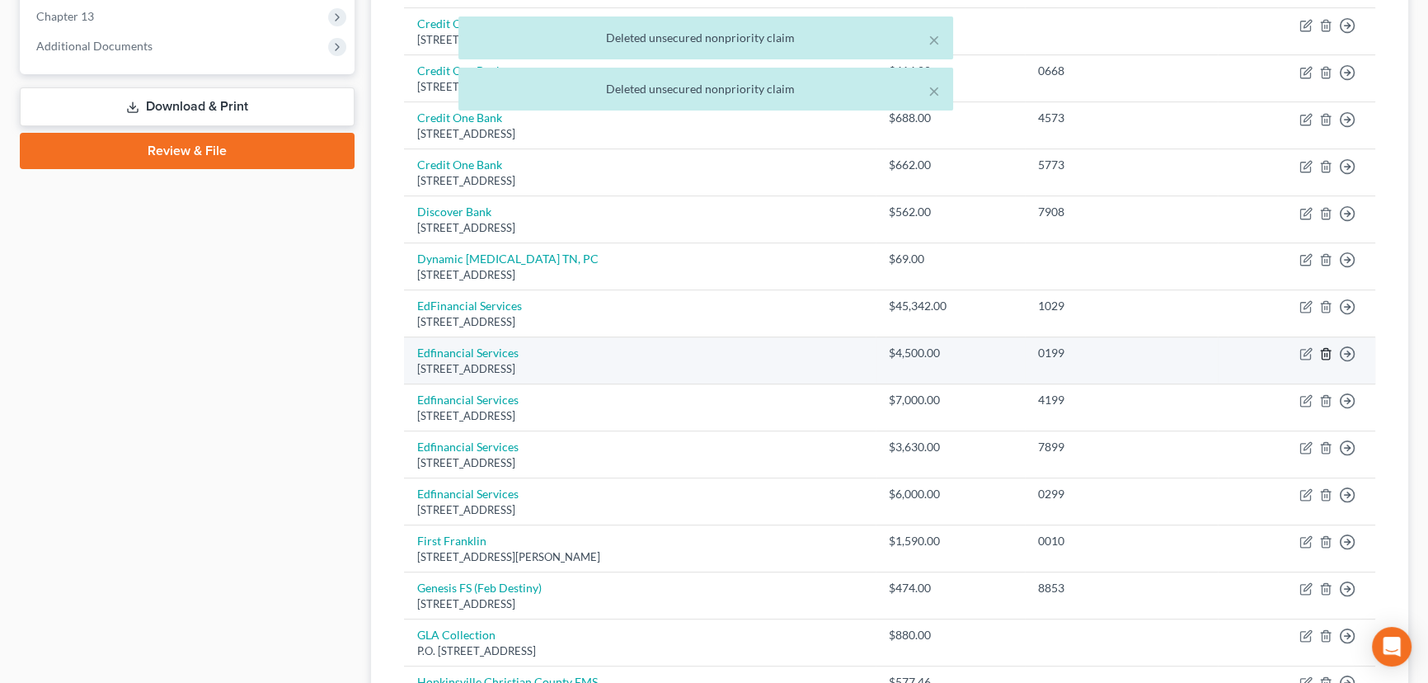
click at [1327, 355] on icon "button" at bounding box center [1325, 353] width 13 height 13
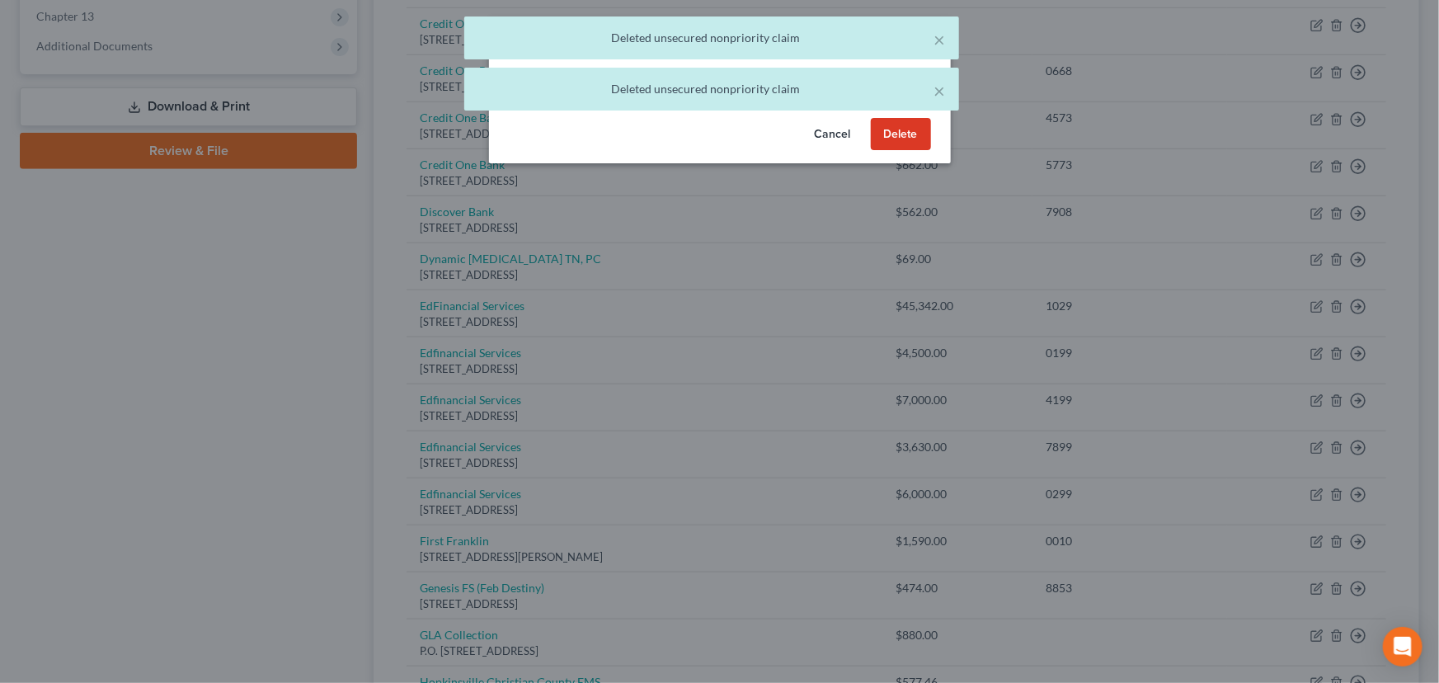
click at [898, 148] on button "Delete" at bounding box center [901, 134] width 60 height 33
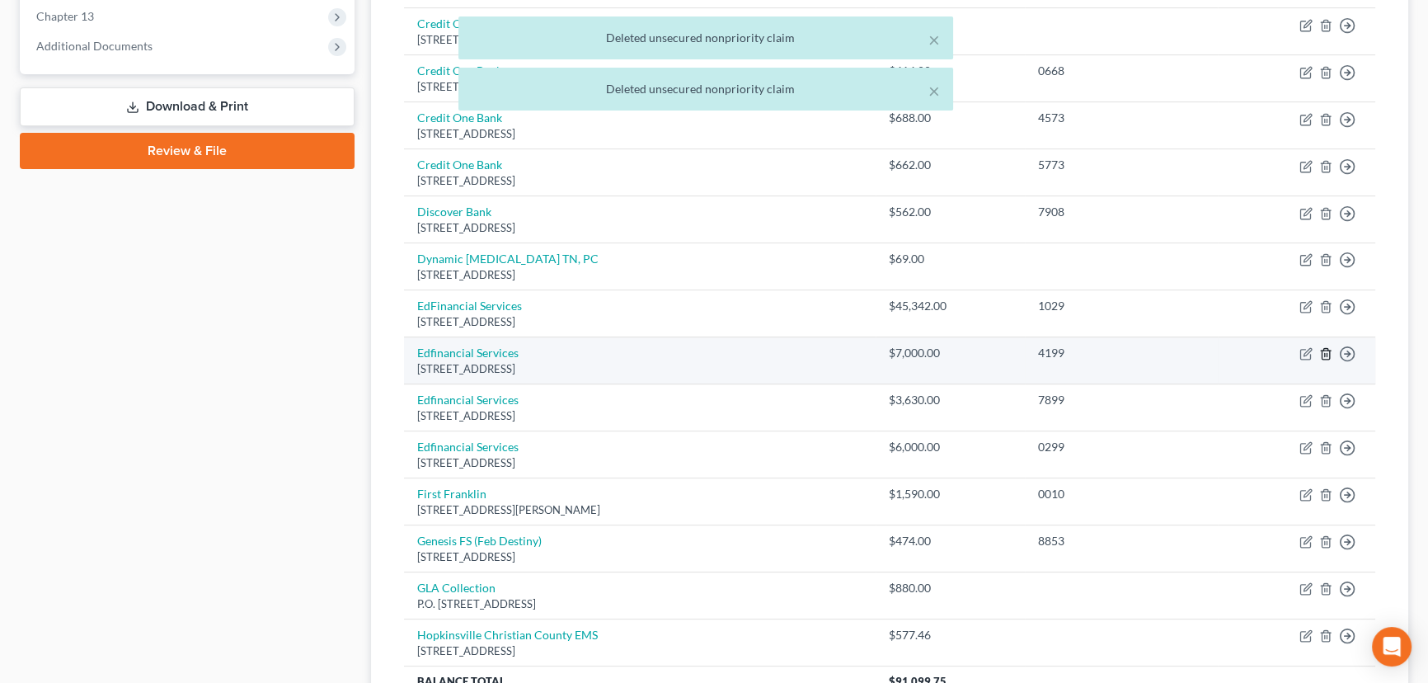
click at [1330, 351] on icon "button" at bounding box center [1325, 353] width 13 height 13
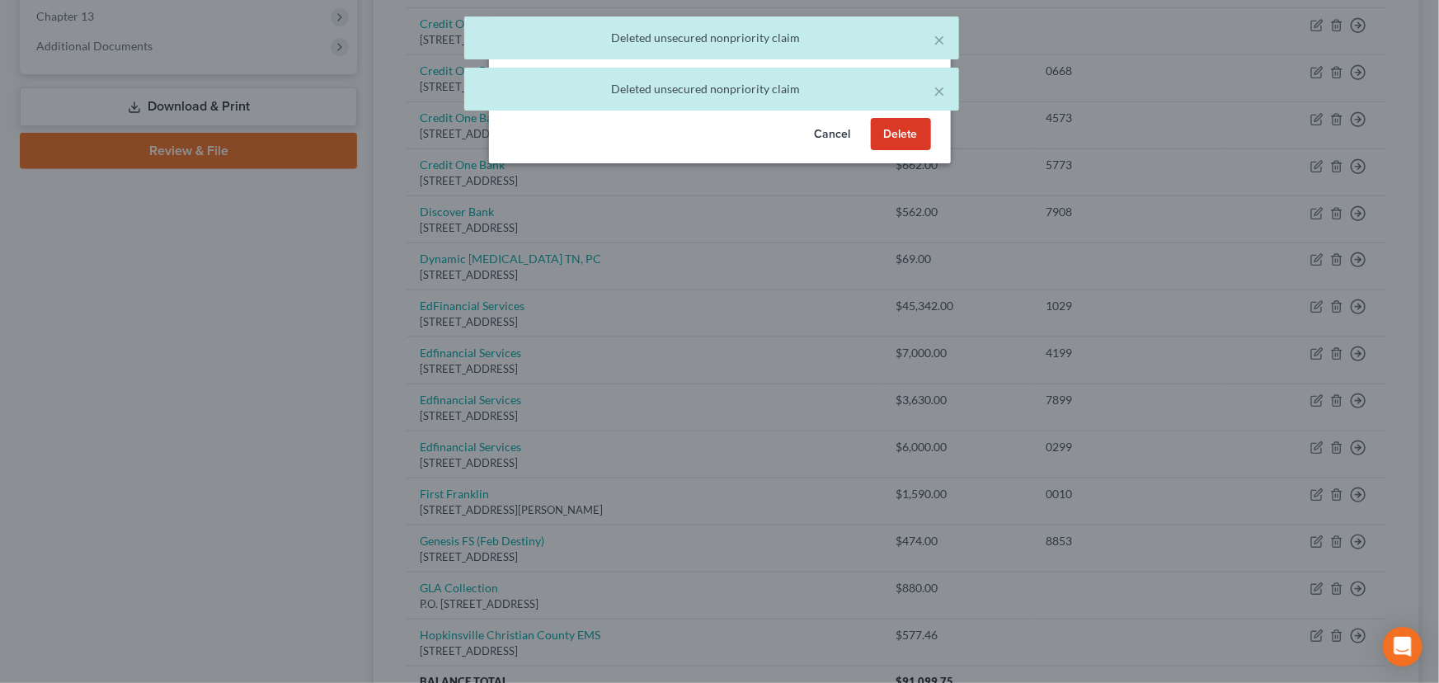
click at [893, 151] on button "Delete" at bounding box center [901, 134] width 60 height 33
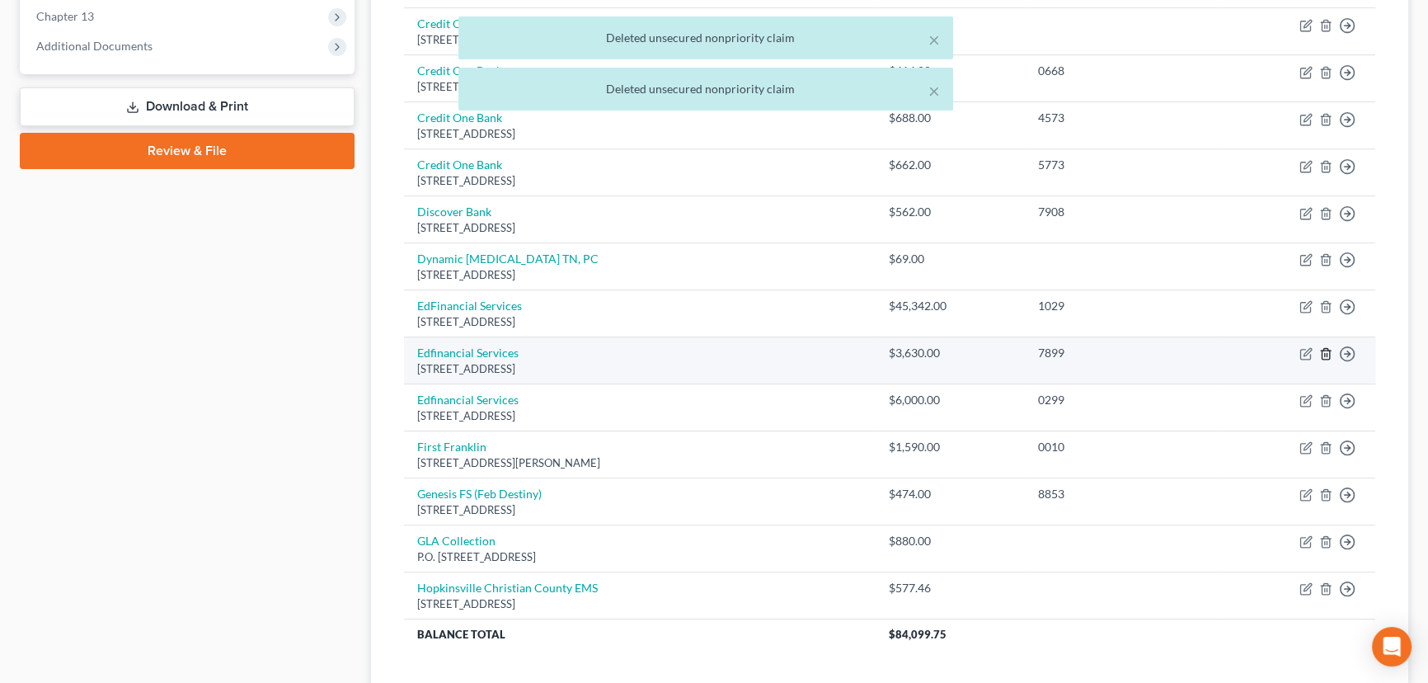
click at [1325, 353] on icon "button" at bounding box center [1325, 353] width 13 height 13
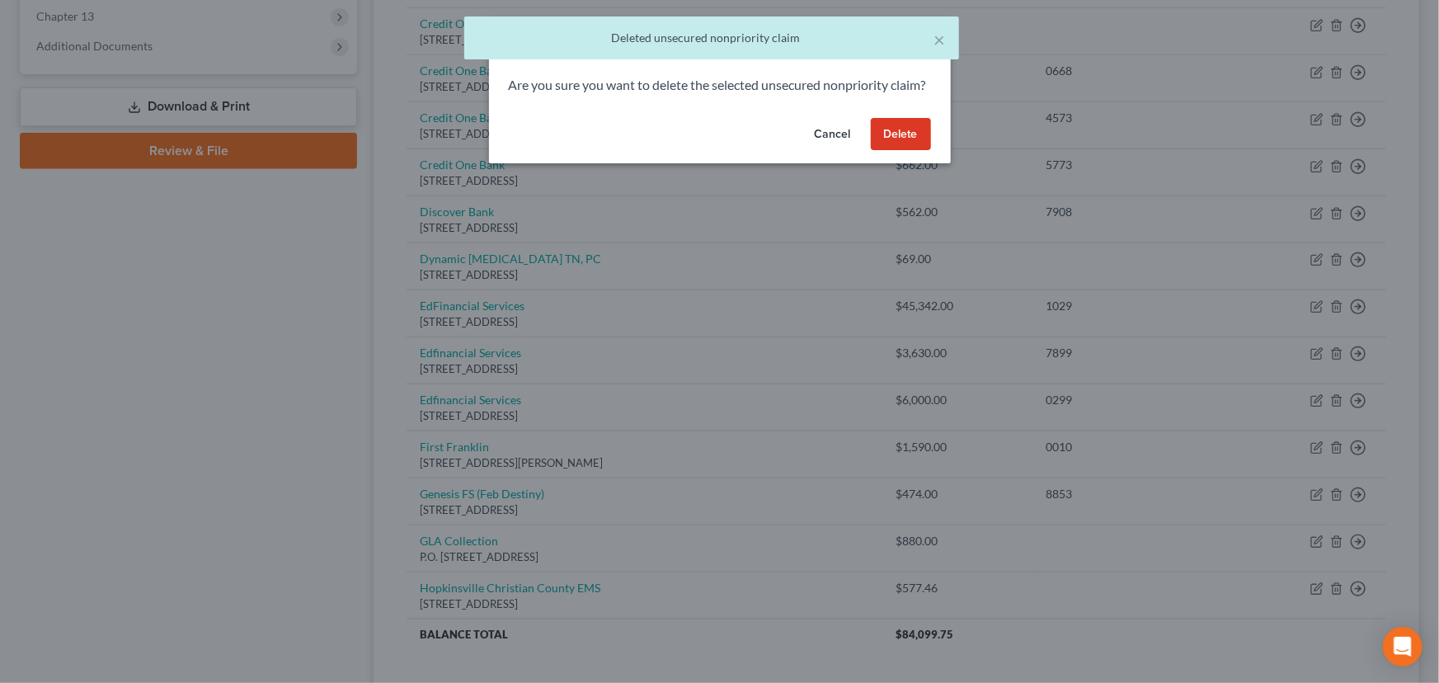
click at [891, 151] on button "Delete" at bounding box center [901, 134] width 60 height 33
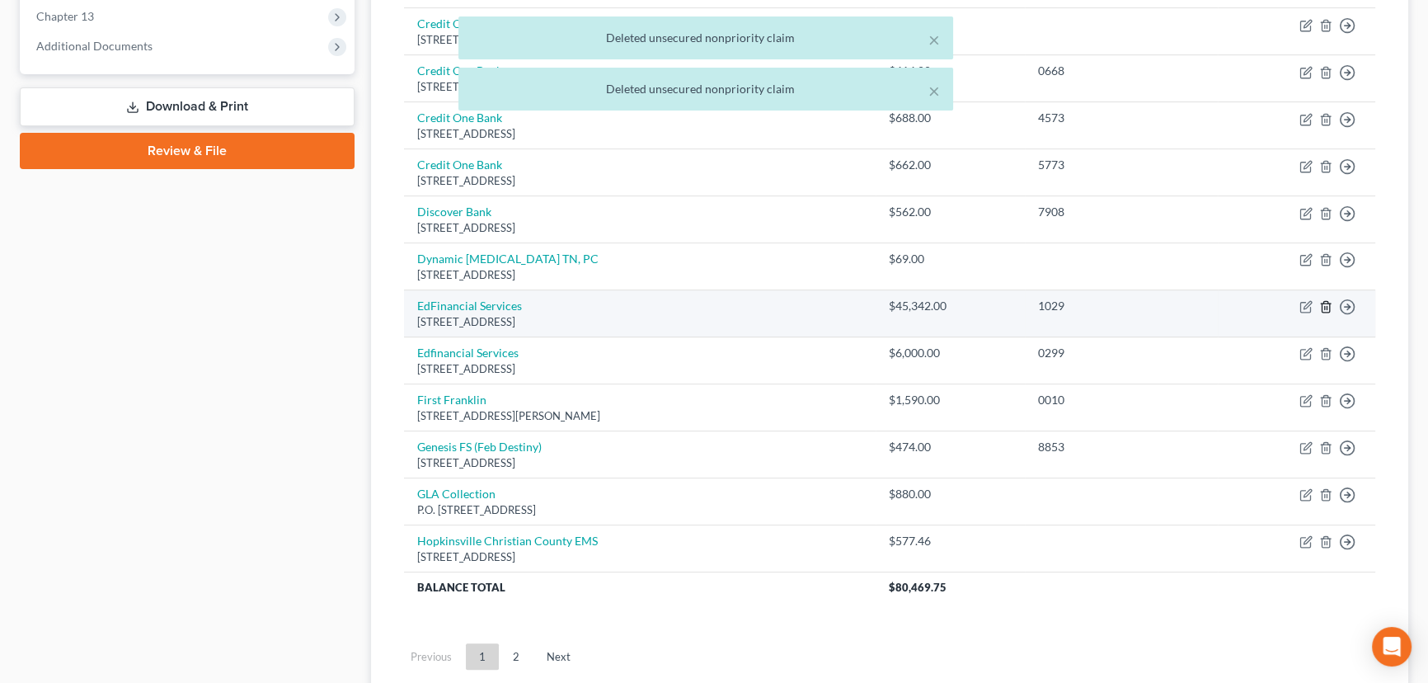
click at [1325, 307] on icon "button" at bounding box center [1325, 306] width 13 height 13
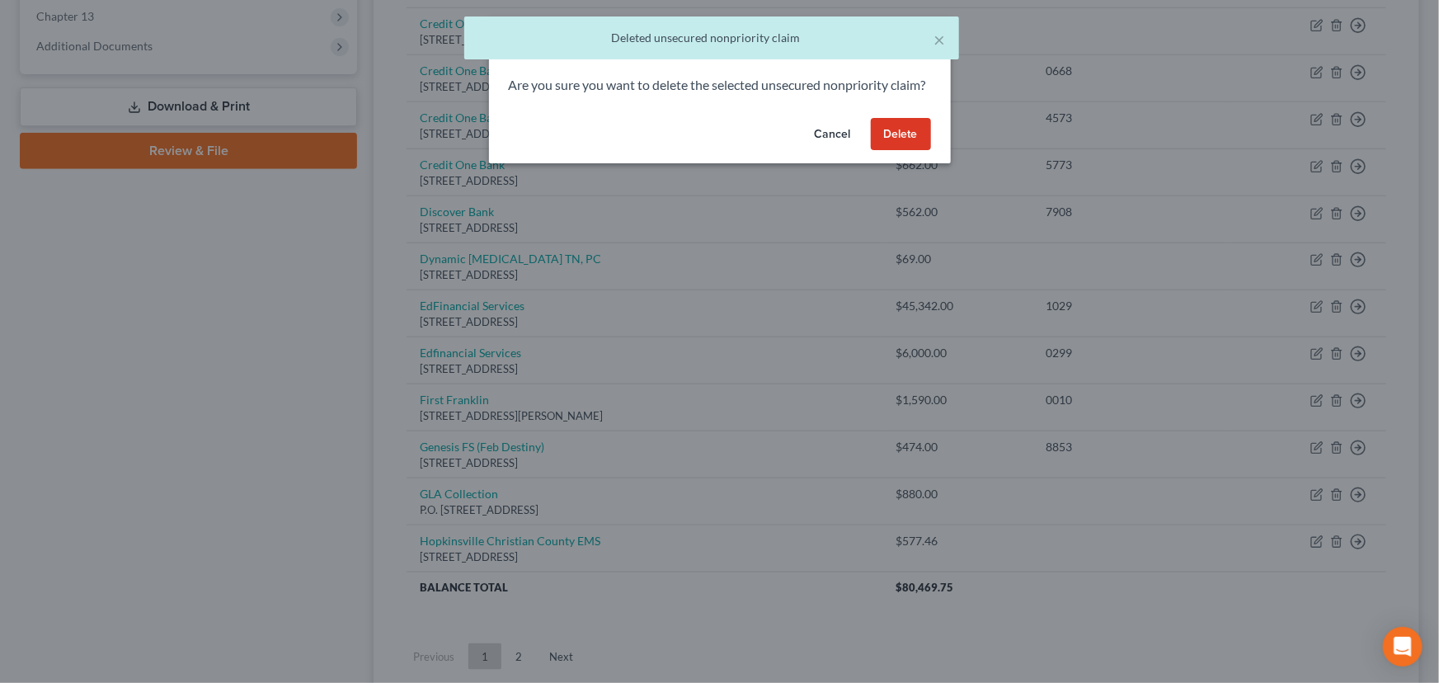
click at [889, 151] on button "Delete" at bounding box center [901, 134] width 60 height 33
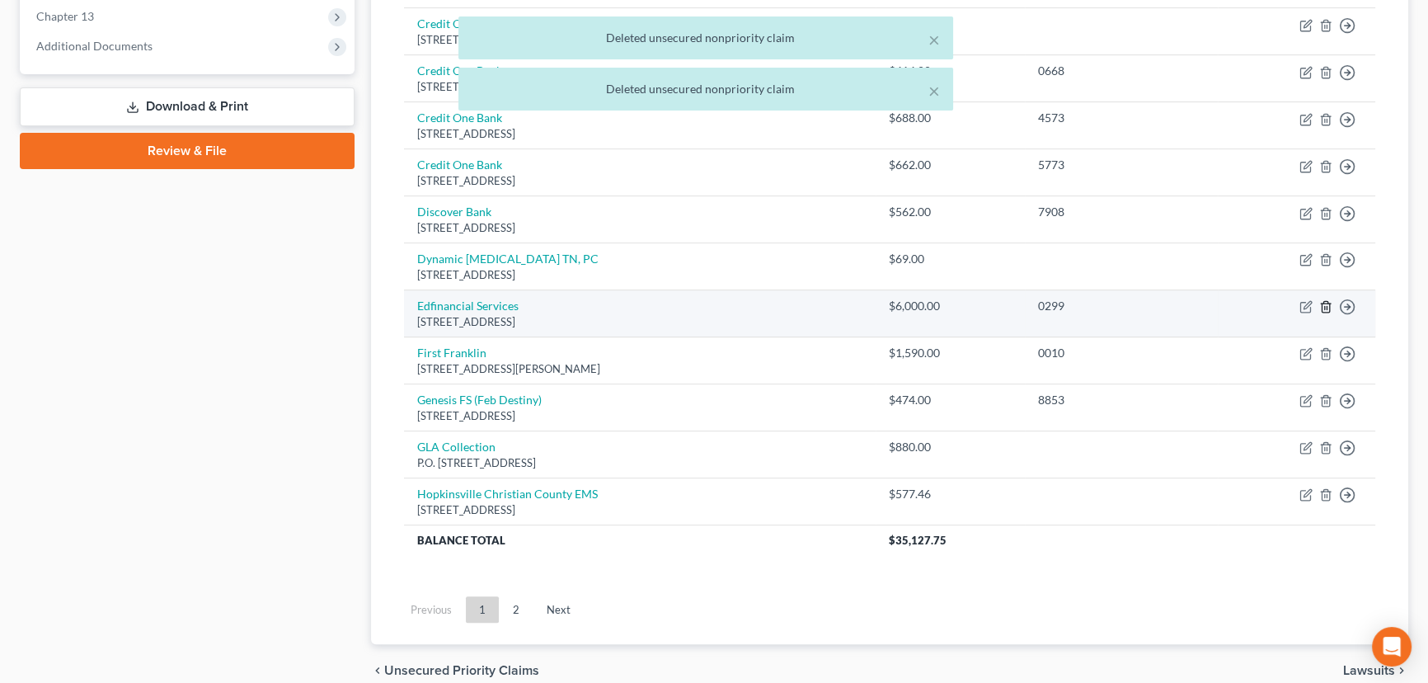
click at [1326, 304] on icon "button" at bounding box center [1325, 306] width 13 height 13
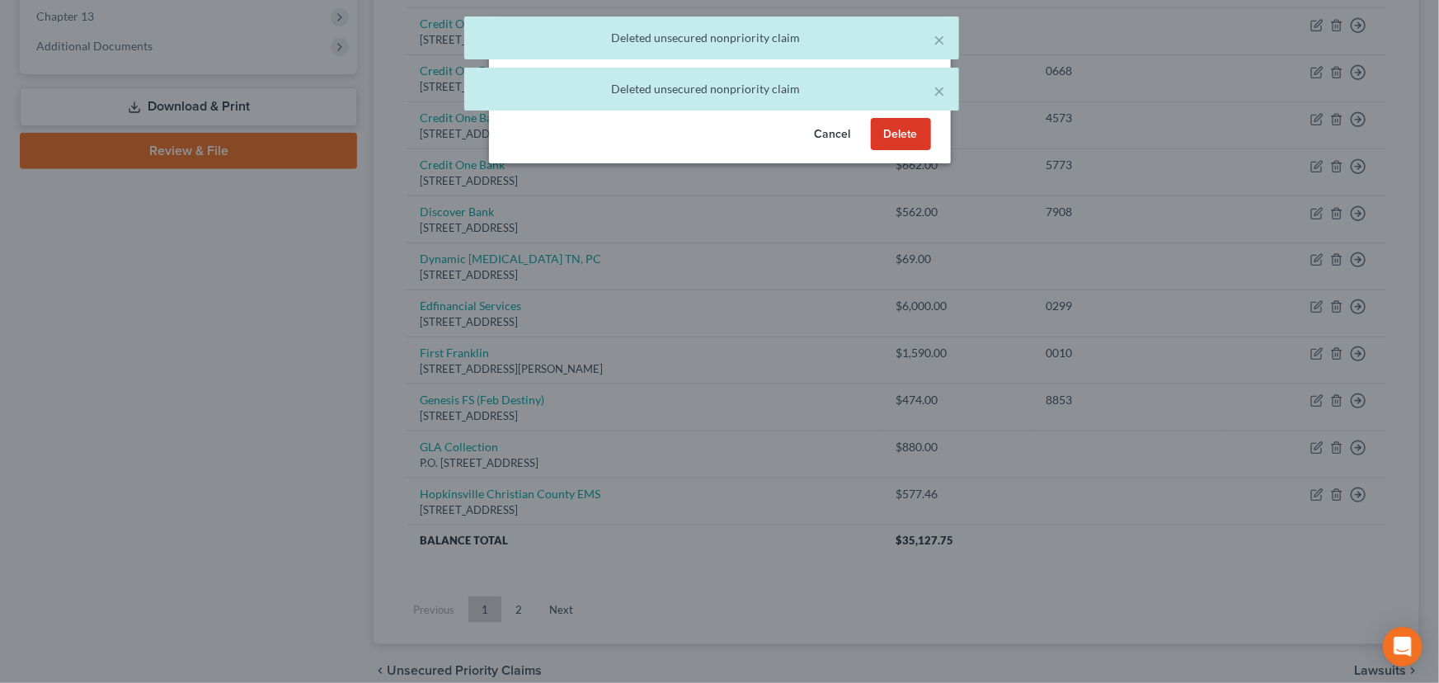
click at [884, 151] on button "Delete" at bounding box center [901, 134] width 60 height 33
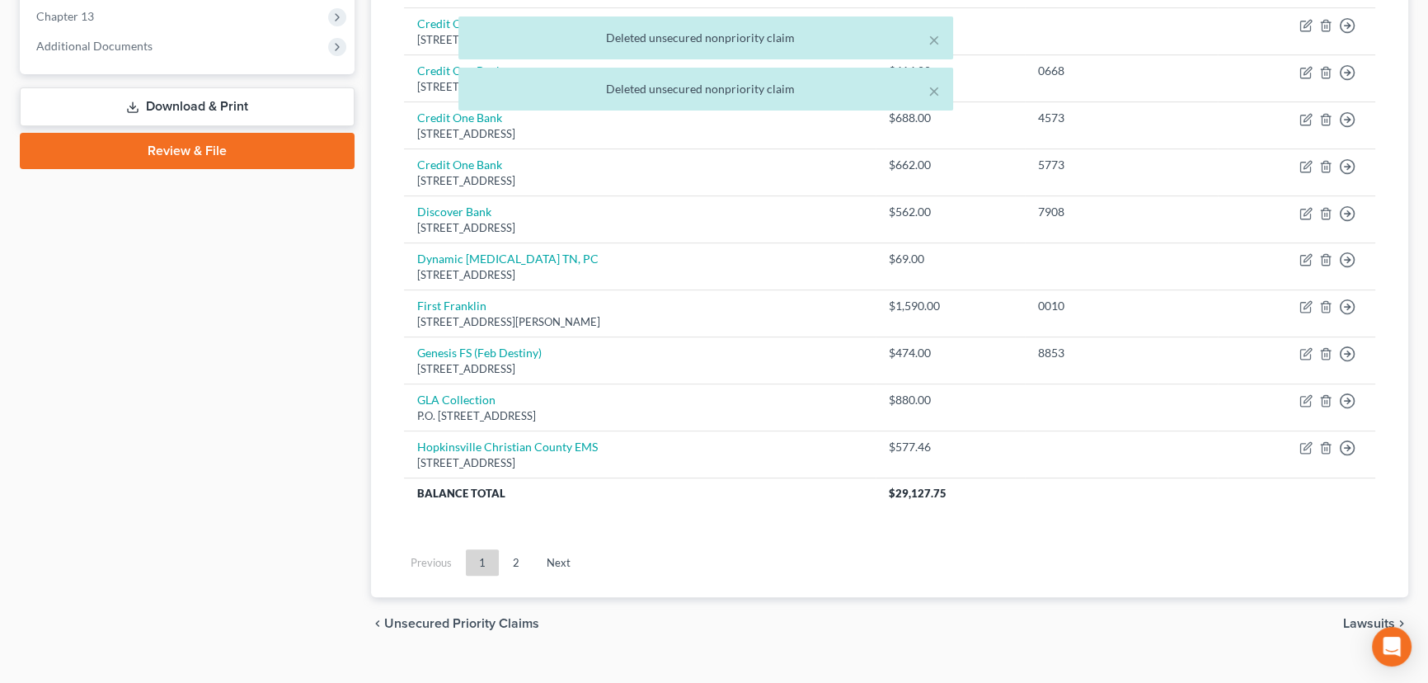
click at [314, 494] on div "Case Dashboard Payments Invoices Payments Payments Credit Report Client Profile" at bounding box center [187, 67] width 351 height 1166
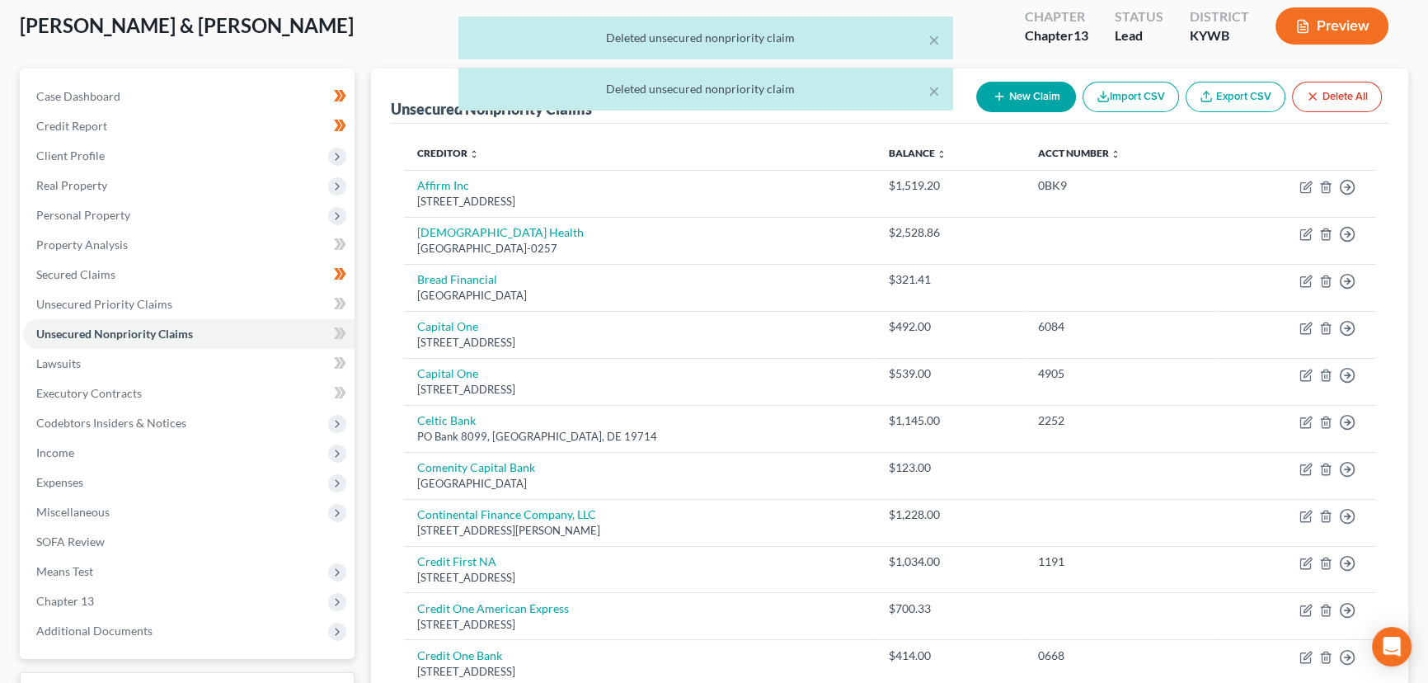
scroll to position [0, 0]
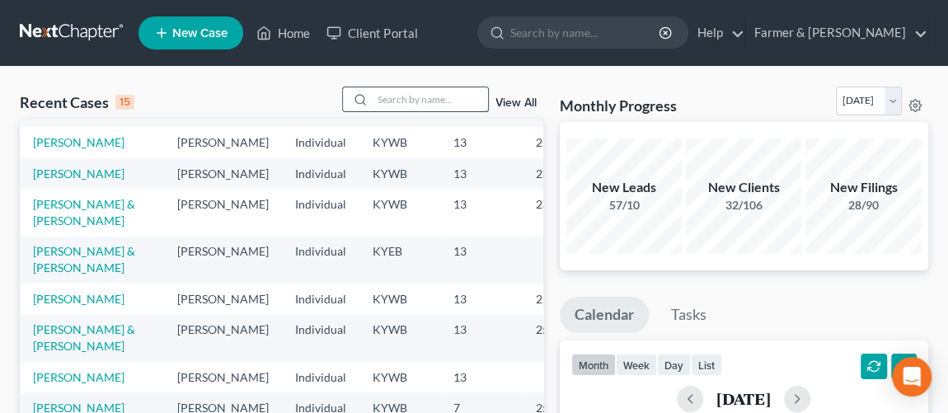
click at [393, 103] on input "search" at bounding box center [430, 99] width 115 height 24
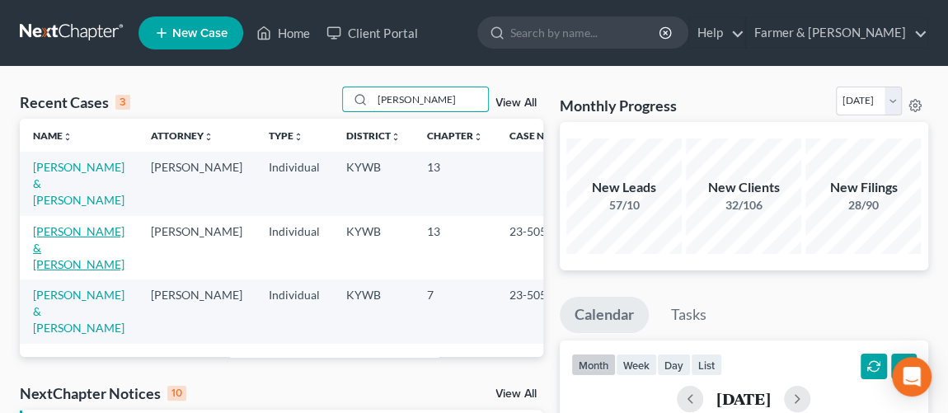
type input "teter"
click at [66, 224] on link "[PERSON_NAME] & [PERSON_NAME]" at bounding box center [79, 247] width 92 height 47
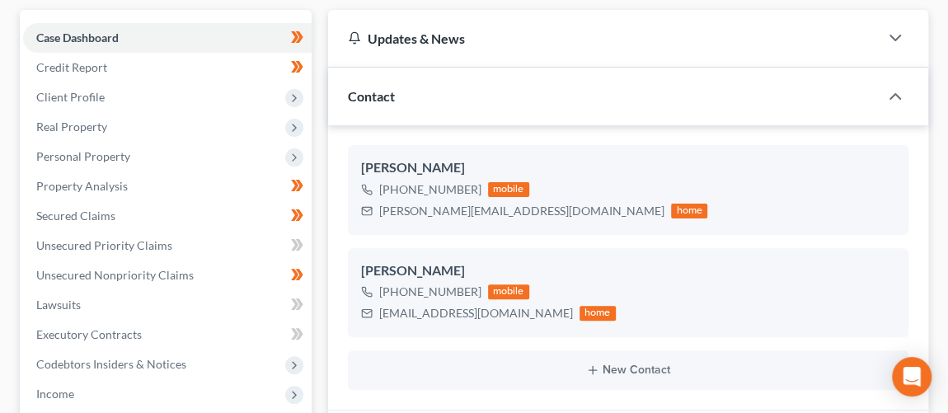
scroll to position [149, 0]
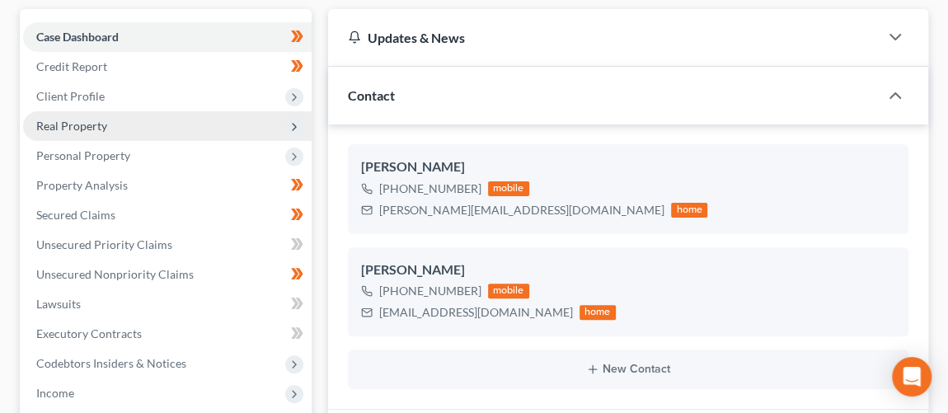
click at [95, 120] on span "Real Property" at bounding box center [71, 126] width 71 height 14
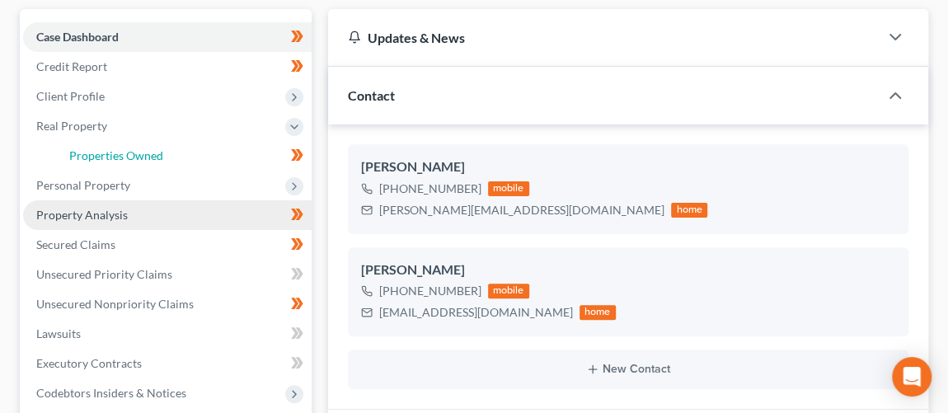
drag, startPoint x: 129, startPoint y: 156, endPoint x: 281, endPoint y: 212, distance: 162.5
click at [129, 156] on span "Properties Owned" at bounding box center [116, 155] width 94 height 14
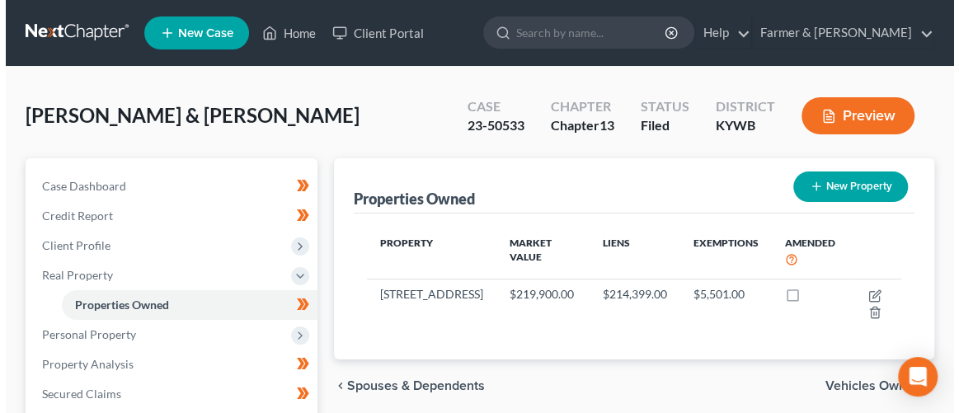
scroll to position [74, 0]
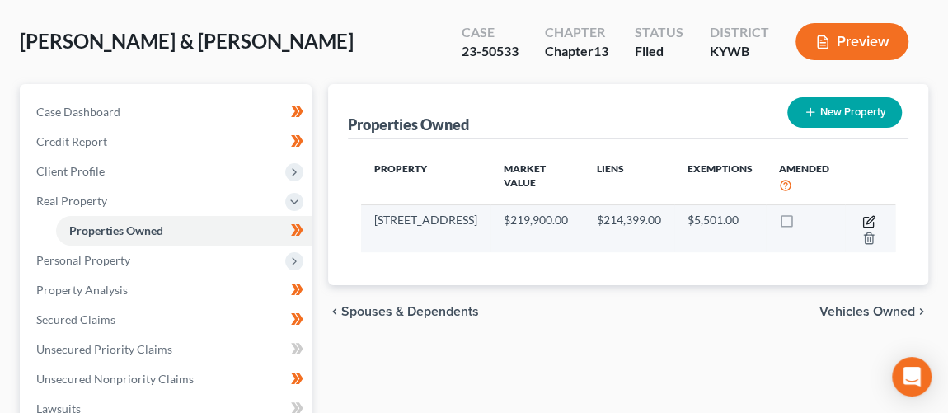
click at [863, 219] on icon "button" at bounding box center [868, 222] width 10 height 10
select select "18"
select select "2"
select select "1"
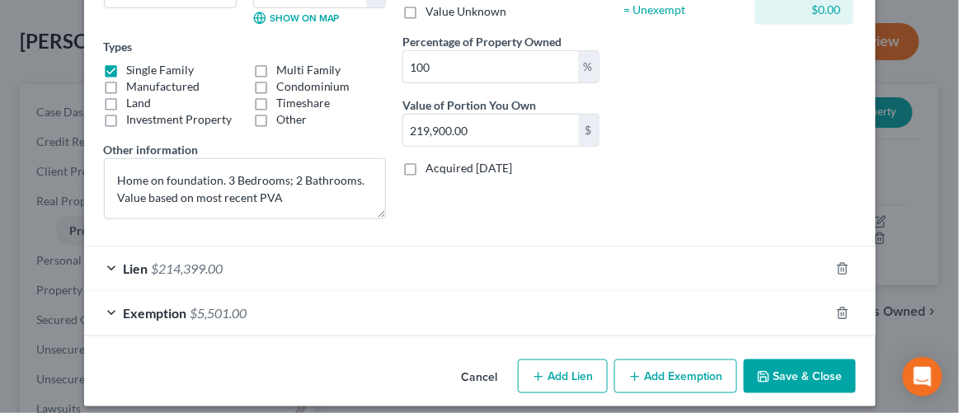
scroll to position [265, 0]
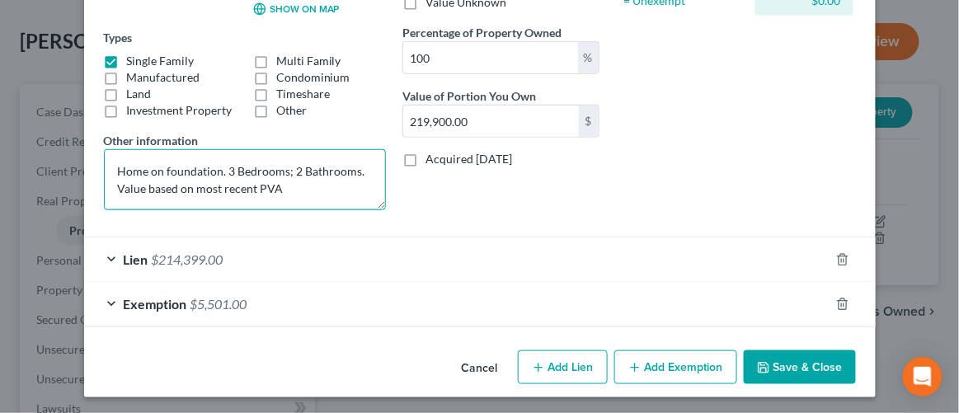
drag, startPoint x: 111, startPoint y: 167, endPoint x: 281, endPoint y: 190, distance: 171.4
click at [281, 190] on textarea "Home on foundation. 3 Bedrooms; 2 Bathrooms. Value based on most recent PVA" at bounding box center [245, 179] width 282 height 61
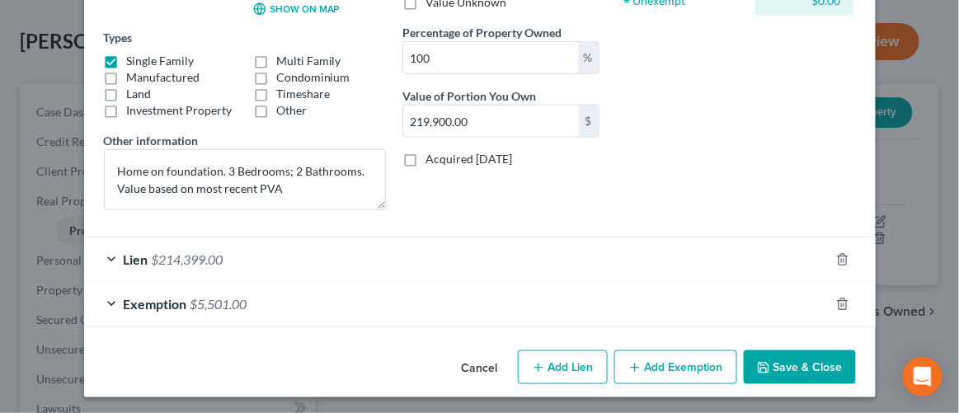
click at [455, 260] on div "Lien $214,399.00" at bounding box center [456, 259] width 745 height 44
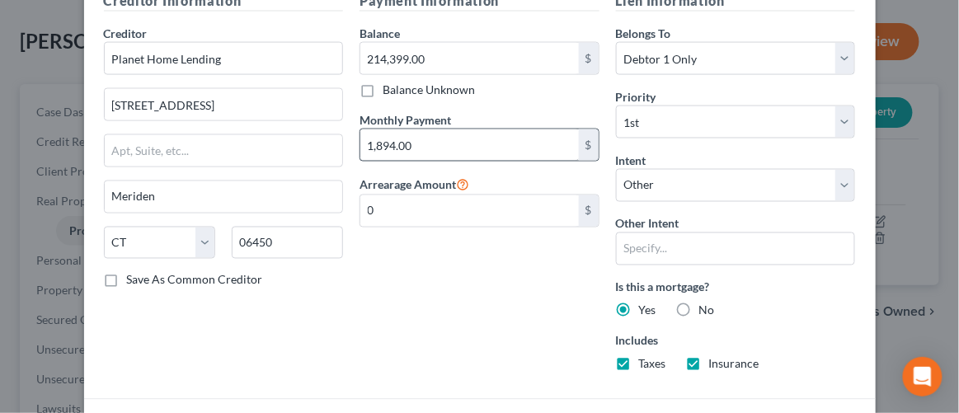
scroll to position [539, 0]
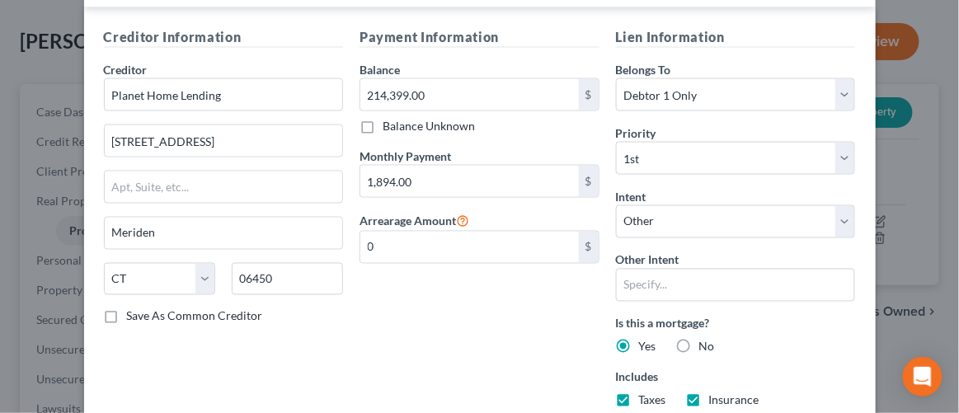
click at [524, 303] on div "Payment Information Balance 214,399.00 $ Balance Unknown Balance Undetermined 2…" at bounding box center [479, 224] width 256 height 394
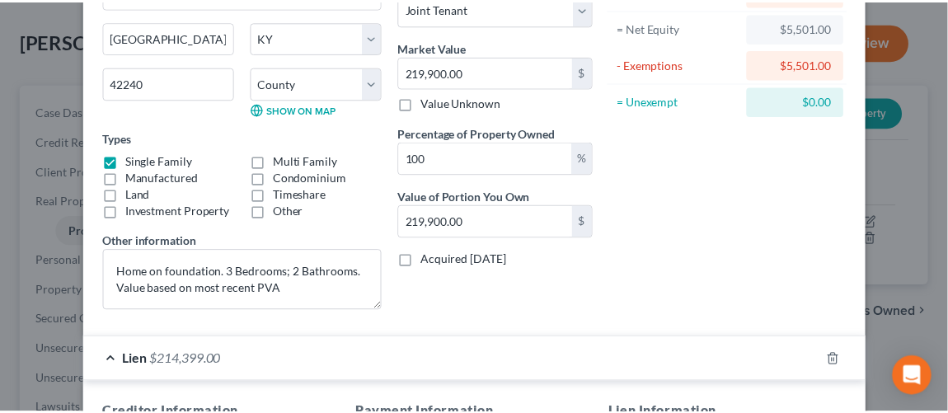
scroll to position [0, 0]
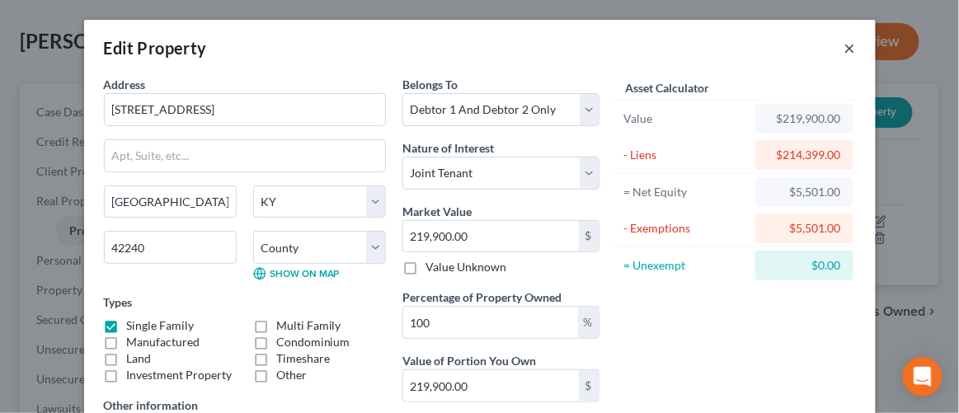
click at [844, 54] on button "×" at bounding box center [850, 48] width 12 height 20
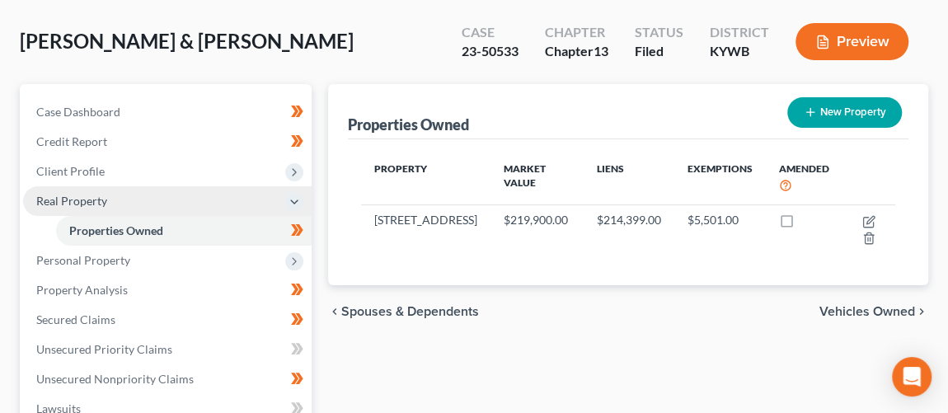
click at [87, 200] on span "Real Property" at bounding box center [71, 201] width 71 height 14
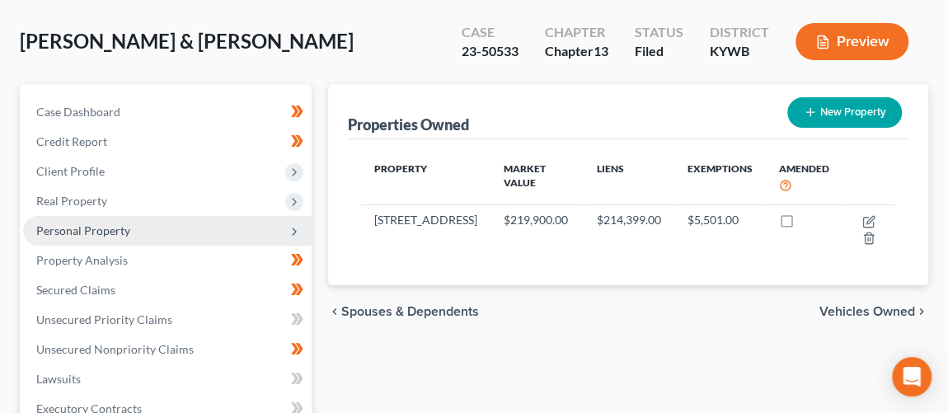
click at [107, 235] on span "Personal Property" at bounding box center [83, 230] width 94 height 14
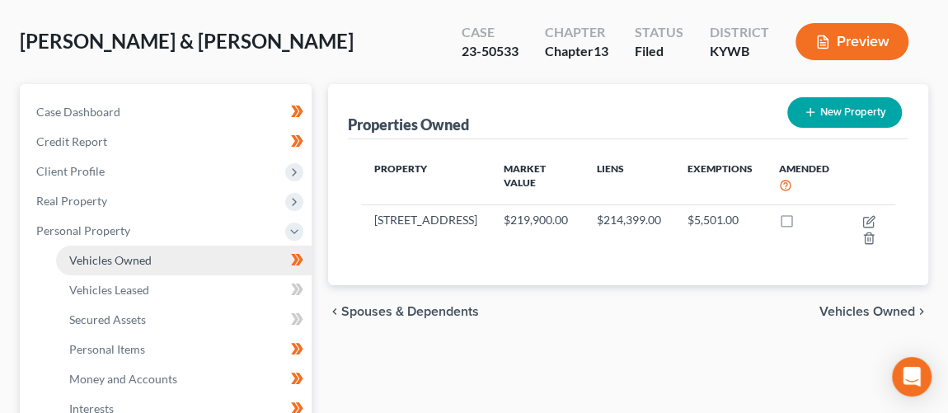
click at [148, 263] on span "Vehicles Owned" at bounding box center [110, 260] width 82 height 14
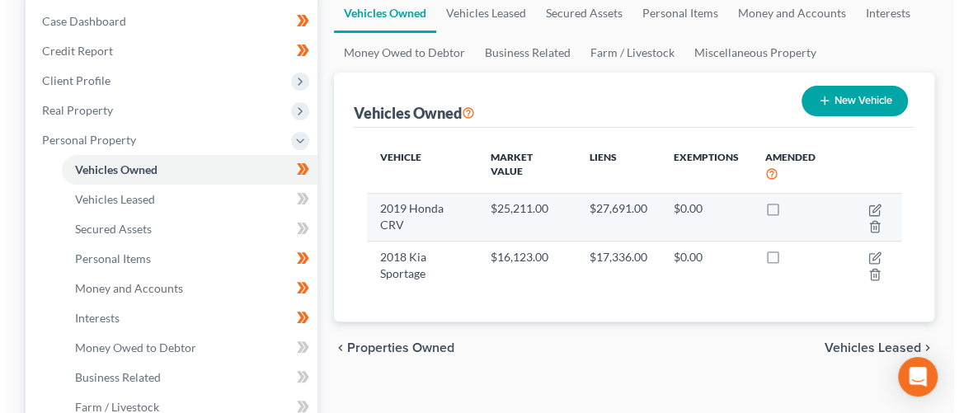
scroll to position [299, 0]
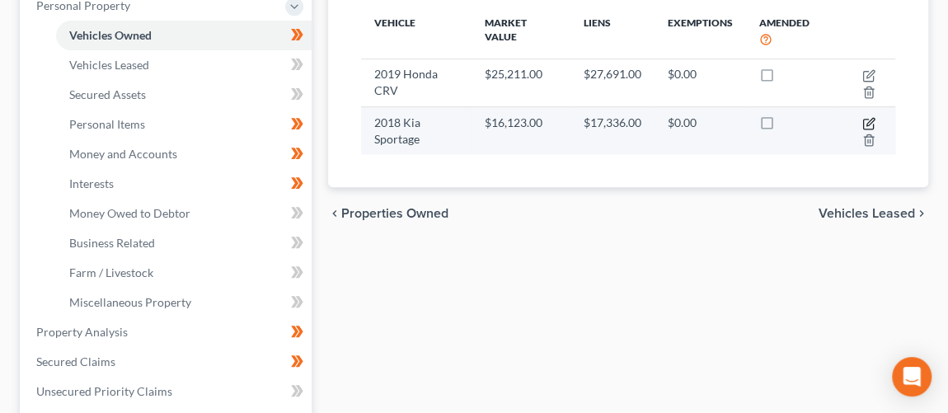
click at [863, 118] on icon "button" at bounding box center [869, 123] width 13 height 13
select select "0"
select select "8"
select select "2"
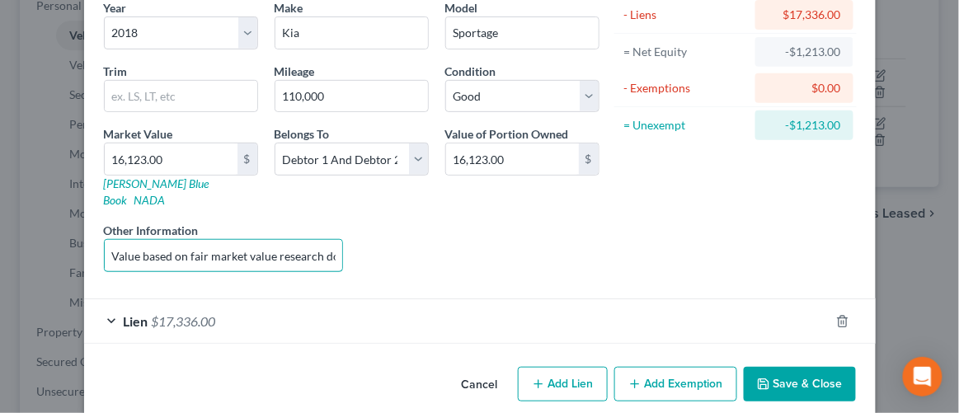
scroll to position [0, 213]
drag, startPoint x: 270, startPoint y: 231, endPoint x: 389, endPoint y: 233, distance: 119.6
click at [389, 233] on div "Year Select 2026 2025 2024 2023 2022 2021 2020 2019 2018 2017 2016 2015 2014 20…" at bounding box center [352, 142] width 512 height 286
click at [247, 250] on input "Value based on fair market value research done on KBB. PMI lien placed on 06/12…" at bounding box center [224, 255] width 238 height 31
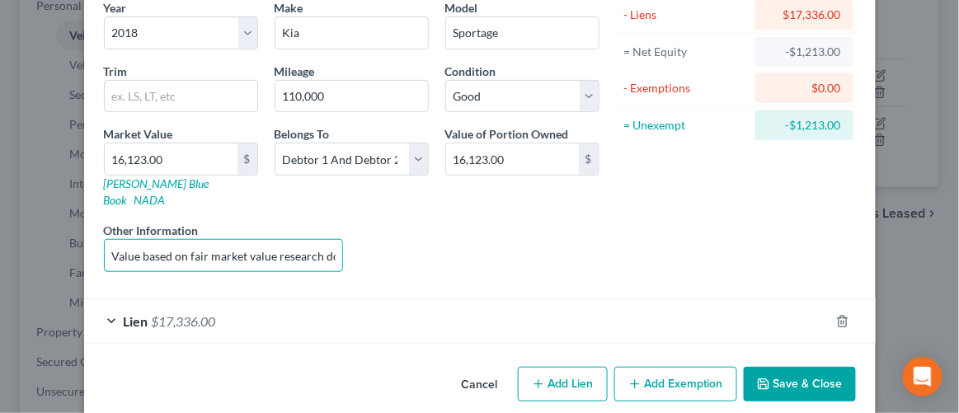
drag, startPoint x: 331, startPoint y: 236, endPoint x: 10, endPoint y: 236, distance: 320.8
click at [10, 236] on div "Edit Vehicle × Vehicle Type Select Automobile Truck Trailer Watercraft Aircraft…" at bounding box center [479, 206] width 959 height 413
click at [448, 299] on div "Lien $17,336.00" at bounding box center [456, 321] width 745 height 44
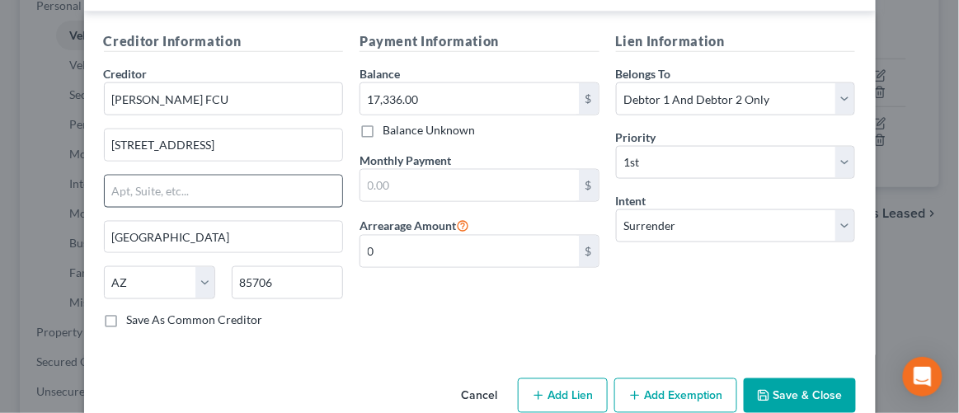
scroll to position [481, 0]
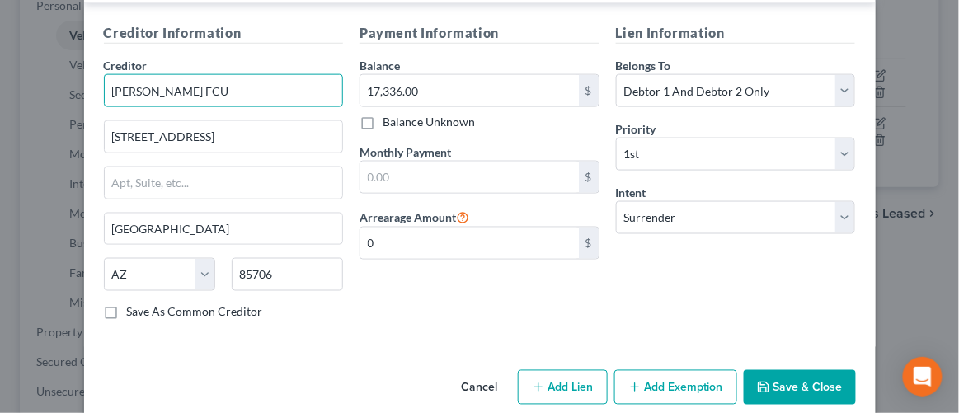
drag, startPoint x: 216, startPoint y: 81, endPoint x: 106, endPoint y: 81, distance: 109.7
click at [106, 81] on input "Hughes FCU" at bounding box center [224, 90] width 240 height 33
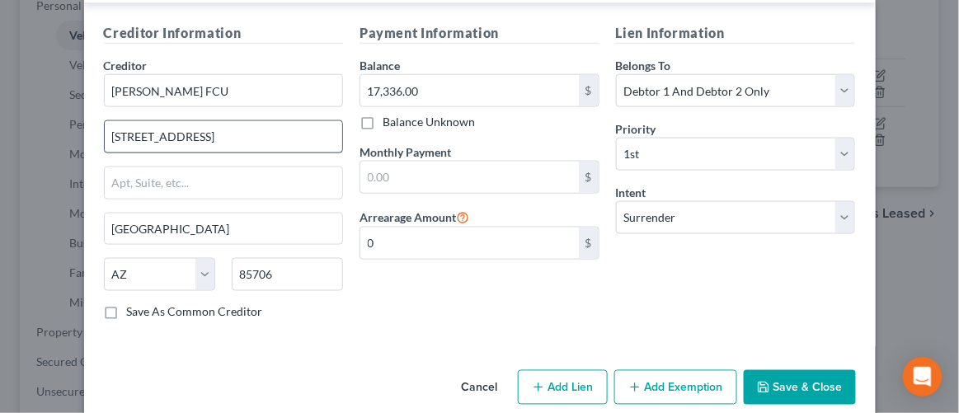
drag, startPoint x: 219, startPoint y: 123, endPoint x: 137, endPoint y: 119, distance: 82.6
click at [137, 119] on div "Creditor * Hughes FCU 8095 S Nogales Hwy Tucson State AL AK AR AZ CA CO CT DE D…" at bounding box center [224, 180] width 240 height 247
drag, startPoint x: 214, startPoint y: 112, endPoint x: 85, endPoint y: 120, distance: 128.8
click at [85, 120] on div "Creditor Information Creditor * Hughes FCU 8095 S Nogales Hwy Tucson State AL A…" at bounding box center [480, 175] width 792 height 344
click at [289, 258] on input "85706" at bounding box center [287, 274] width 111 height 33
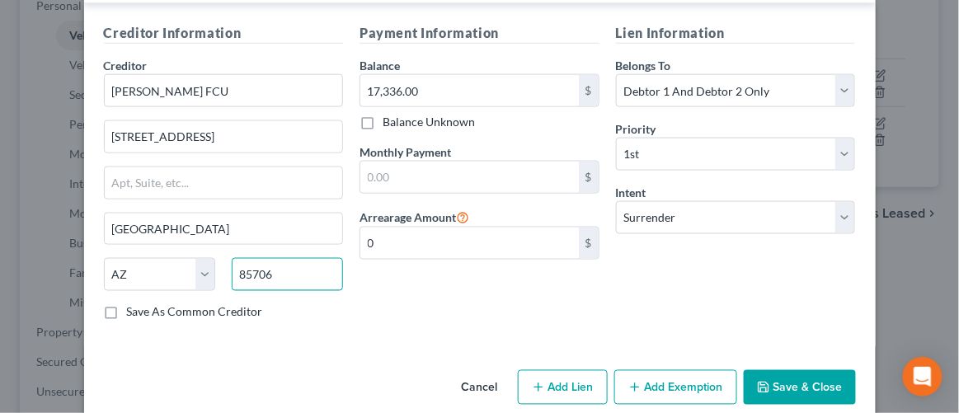
drag, startPoint x: 289, startPoint y: 253, endPoint x: 226, endPoint y: 264, distance: 63.6
click at [232, 264] on input "85706" at bounding box center [287, 274] width 111 height 33
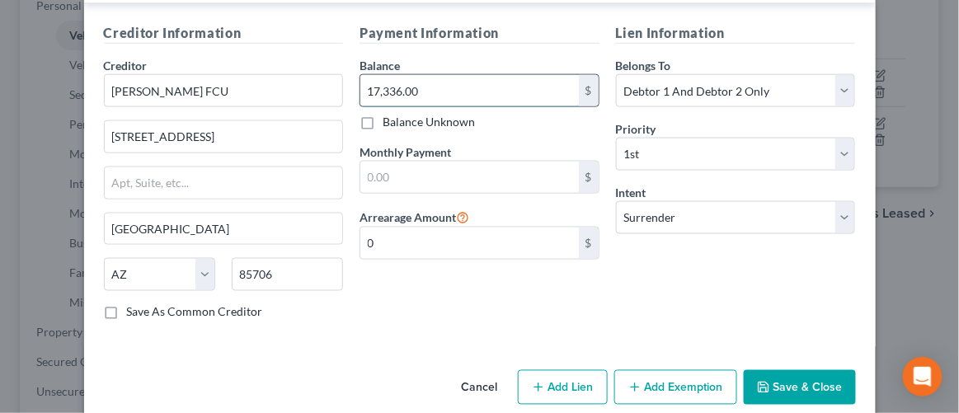
click at [421, 77] on input "17,336.00" at bounding box center [469, 90] width 219 height 31
click at [479, 372] on button "Cancel" at bounding box center [480, 388] width 63 height 33
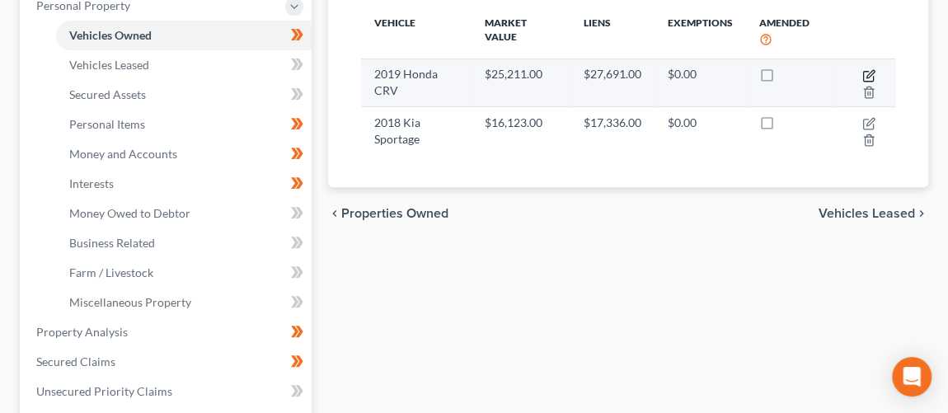
click at [871, 71] on icon "button" at bounding box center [869, 75] width 13 height 13
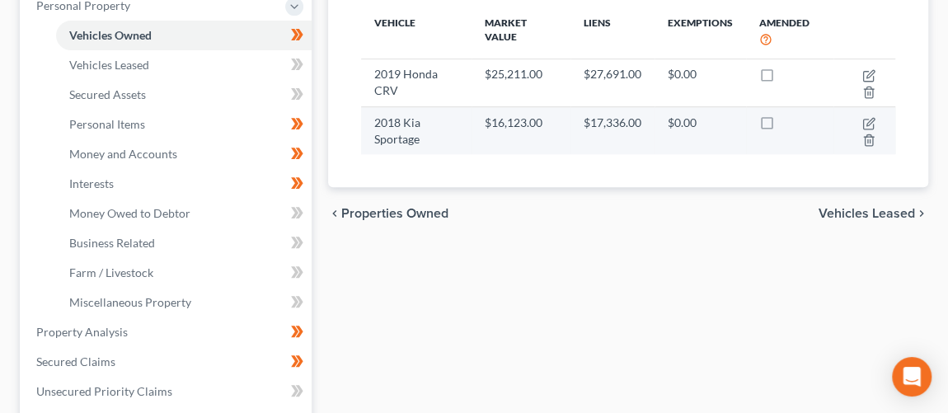
select select "0"
select select "7"
select select "2"
select select "0"
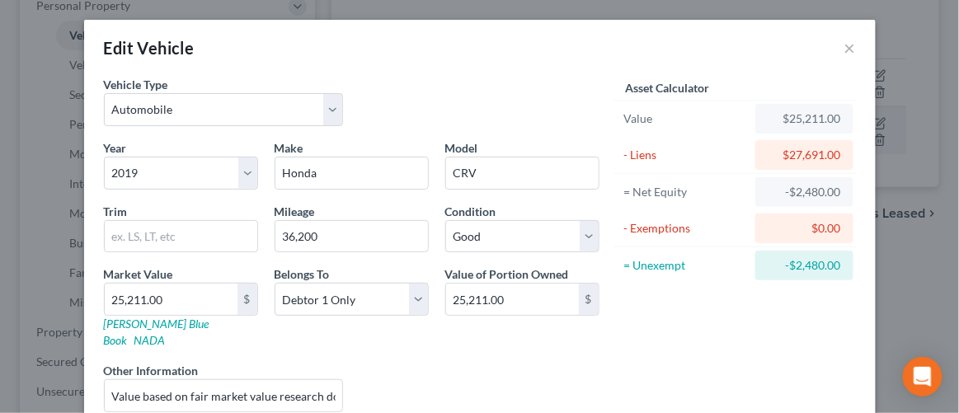
scroll to position [140, 0]
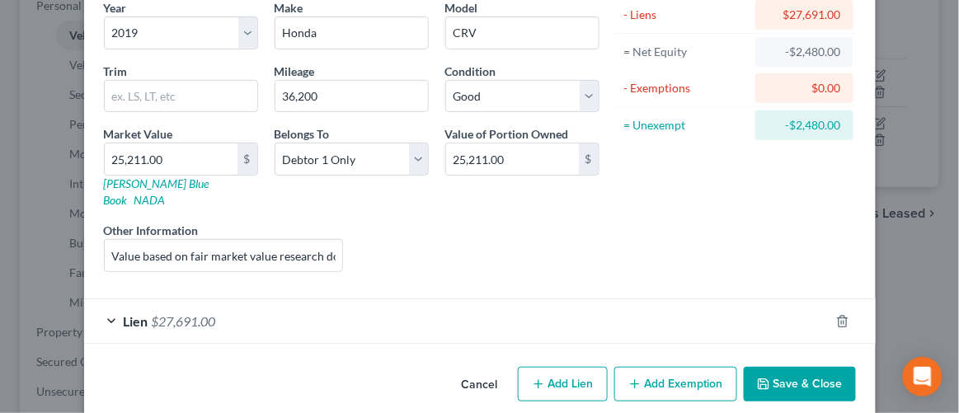
click at [585, 303] on div "Lien $27,691.00" at bounding box center [456, 321] width 745 height 44
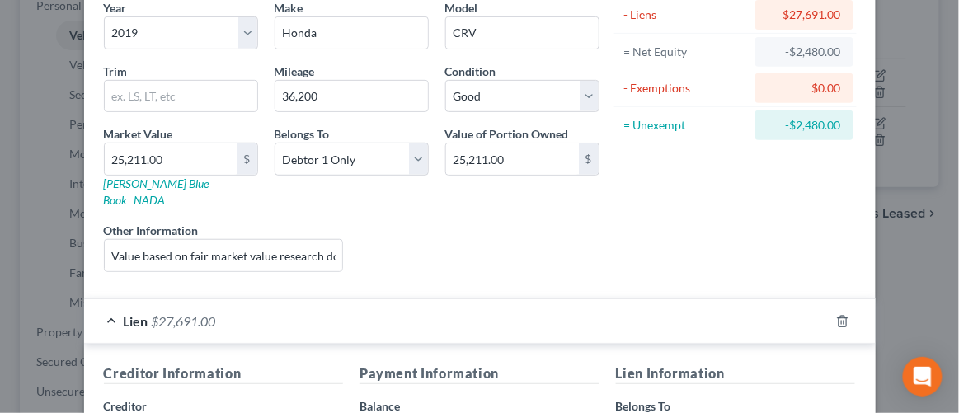
scroll to position [481, 0]
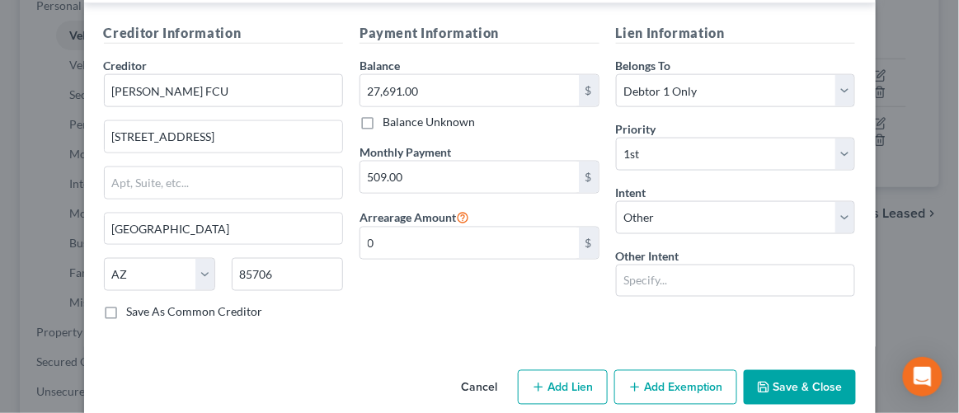
click at [454, 312] on div "Creditor Information Creditor * Hughes FCU 8095 S Nogales Hwy Tucson State AL A…" at bounding box center [480, 175] width 792 height 344
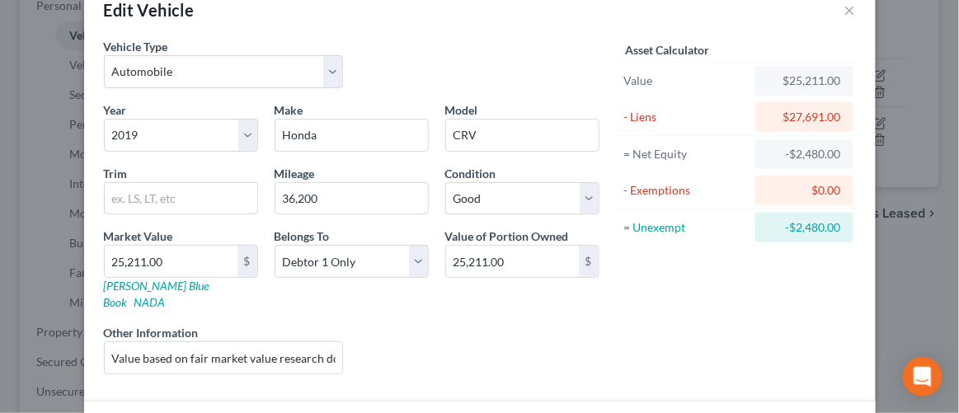
scroll to position [31, 0]
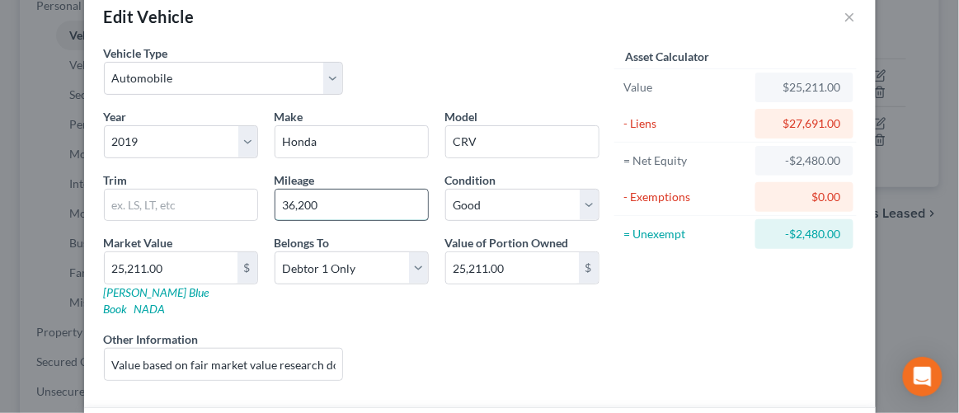
click at [326, 206] on input "36,200" at bounding box center [351, 205] width 153 height 31
drag, startPoint x: 326, startPoint y: 206, endPoint x: 253, endPoint y: 211, distance: 72.7
click at [253, 211] on div "Year Select 2026 2025 2024 2023 2022 2021 2020 2019 2018 2017 2016 2015 2014 20…" at bounding box center [352, 251] width 512 height 286
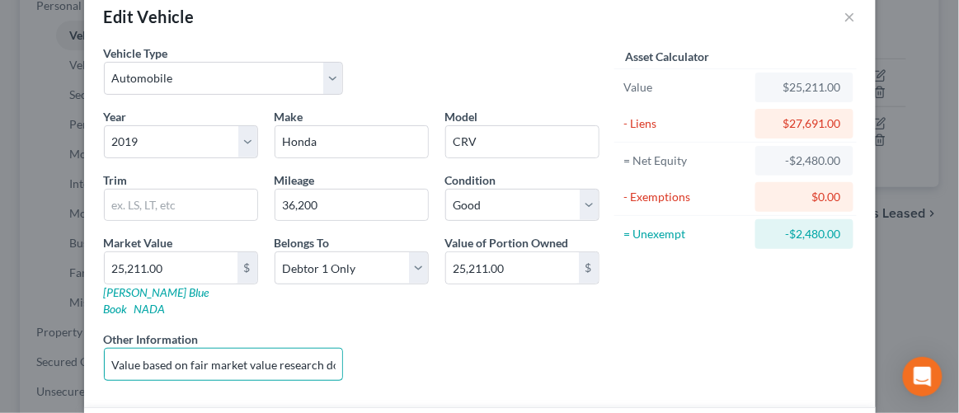
scroll to position [0, 213]
drag, startPoint x: 99, startPoint y: 349, endPoint x: 501, endPoint y: 319, distance: 402.7
click at [501, 319] on div "Year Select 2026 2025 2024 2023 2022 2021 2020 2019 2018 2017 2016 2015 2014 20…" at bounding box center [352, 251] width 512 height 286
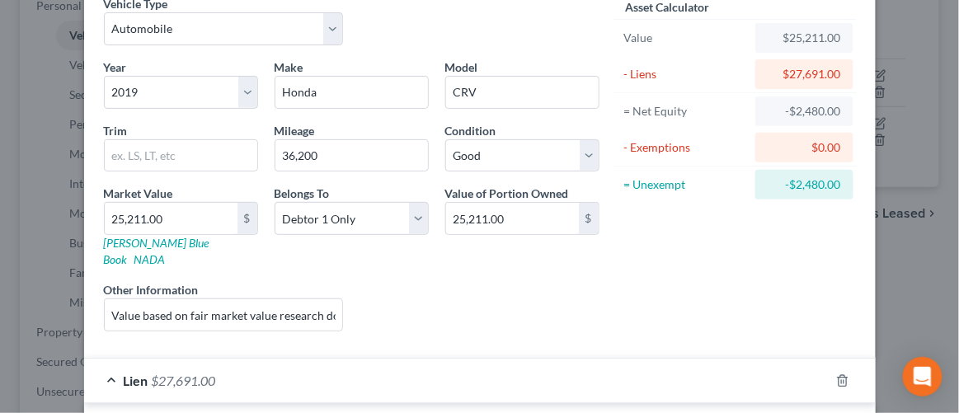
scroll to position [406, 0]
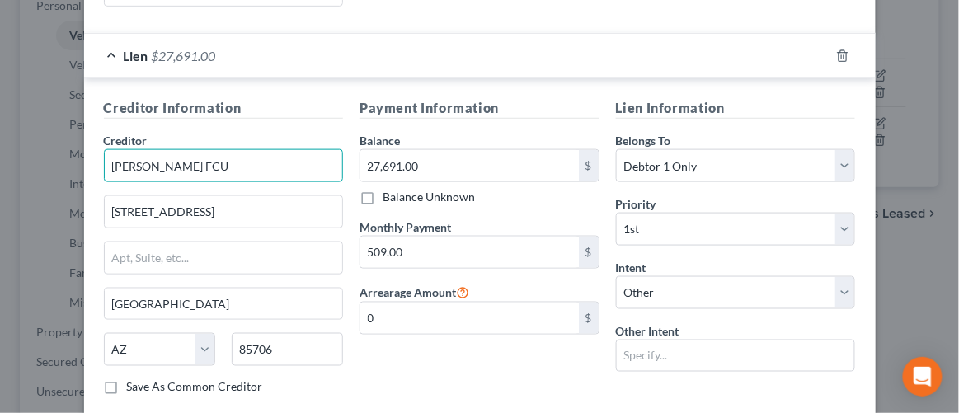
click at [189, 151] on input "Hughes FCU" at bounding box center [224, 165] width 240 height 33
drag, startPoint x: 184, startPoint y: 146, endPoint x: 81, endPoint y: 146, distance: 103.1
click at [84, 146] on div "Creditor Information Creditor * Hughes FCU 8095 S Nogales Hwy Tucson State AL A…" at bounding box center [480, 250] width 792 height 344
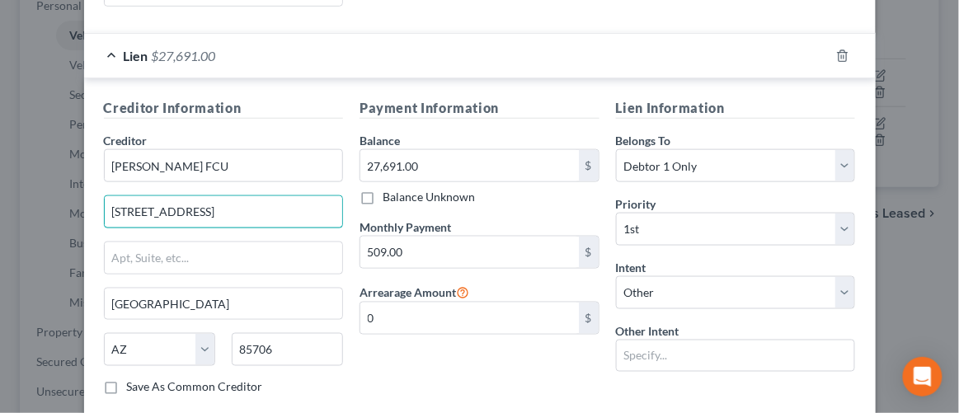
drag, startPoint x: 224, startPoint y: 181, endPoint x: 82, endPoint y: 195, distance: 143.3
click at [84, 195] on div "Creditor Information Creditor * Hughes FCU 8095 S Nogales Hwy Tucson State AL A…" at bounding box center [480, 250] width 792 height 344
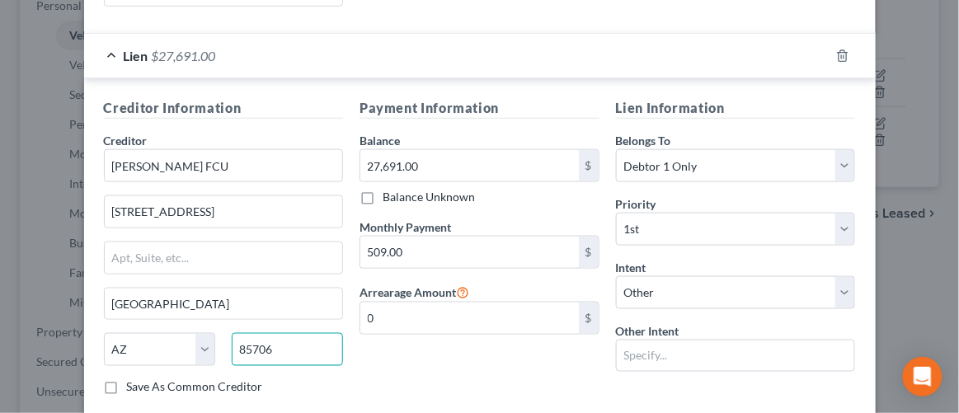
click at [274, 333] on input "85706" at bounding box center [287, 349] width 111 height 33
drag, startPoint x: 277, startPoint y: 326, endPoint x: 224, endPoint y: 330, distance: 52.9
click at [224, 333] on div "85706" at bounding box center [287, 349] width 128 height 33
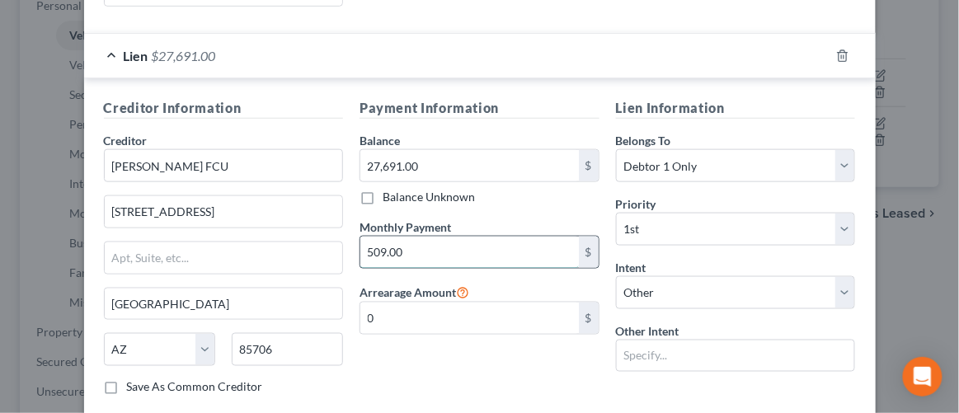
click at [440, 237] on input "509.00" at bounding box center [469, 252] width 219 height 31
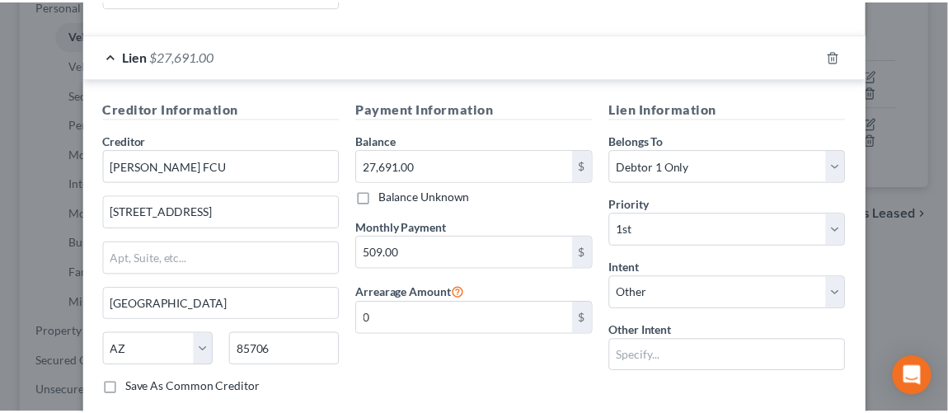
scroll to position [481, 0]
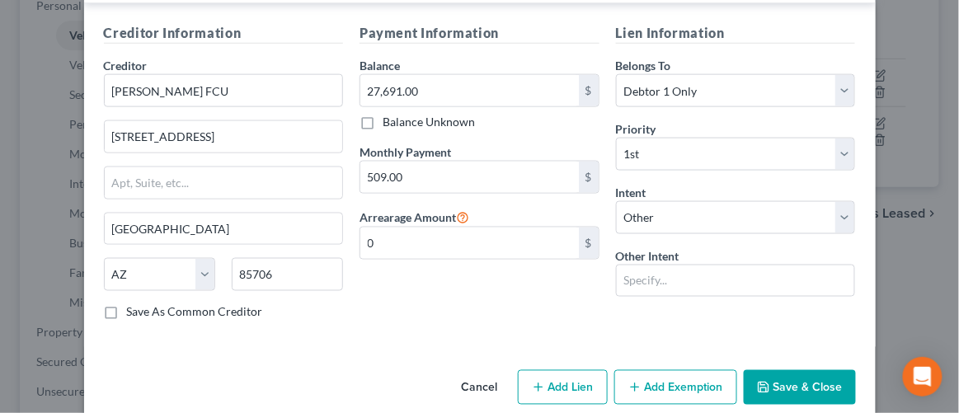
click at [478, 372] on button "Cancel" at bounding box center [480, 388] width 63 height 33
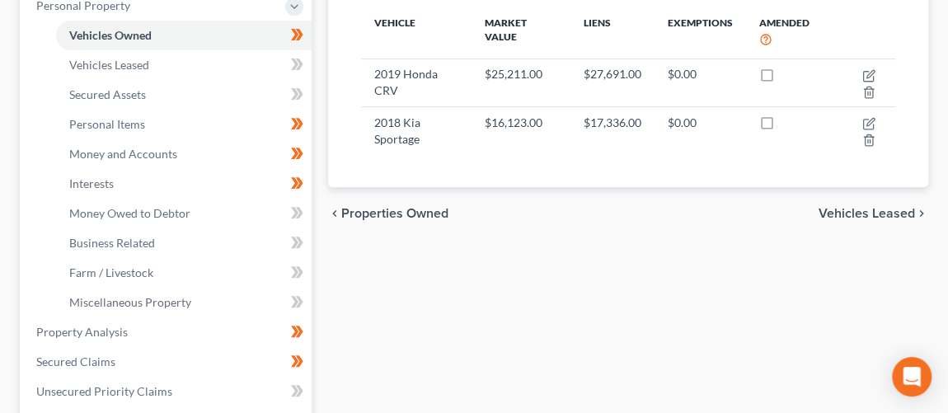
click at [691, 259] on div "Vehicles Owned Vehicles Leased Secured Assets Personal Items Money and Accounts…" at bounding box center [628, 350] width 617 height 982
